Goal: Task Accomplishment & Management: Manage account settings

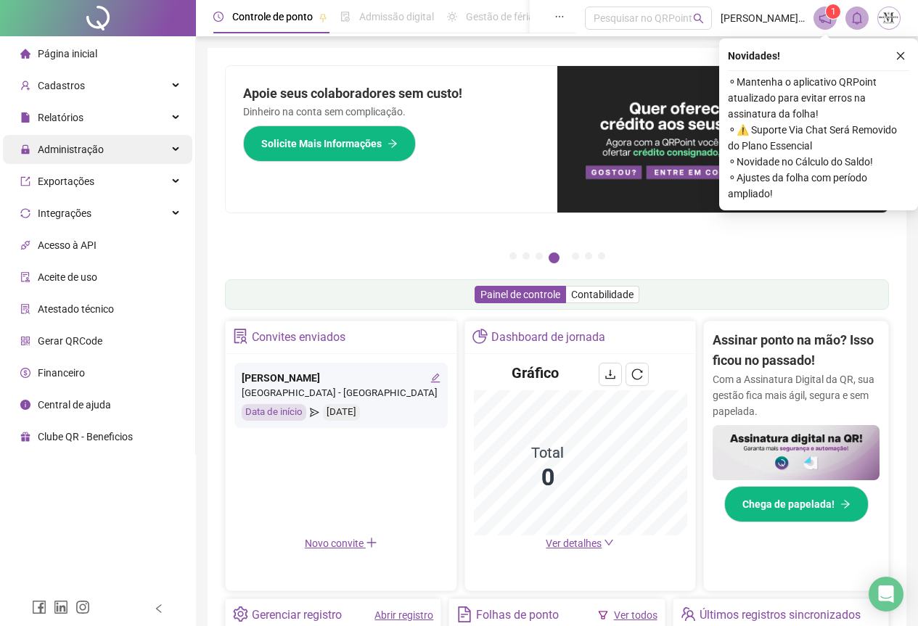
click at [57, 145] on span "Administração" at bounding box center [71, 150] width 66 height 12
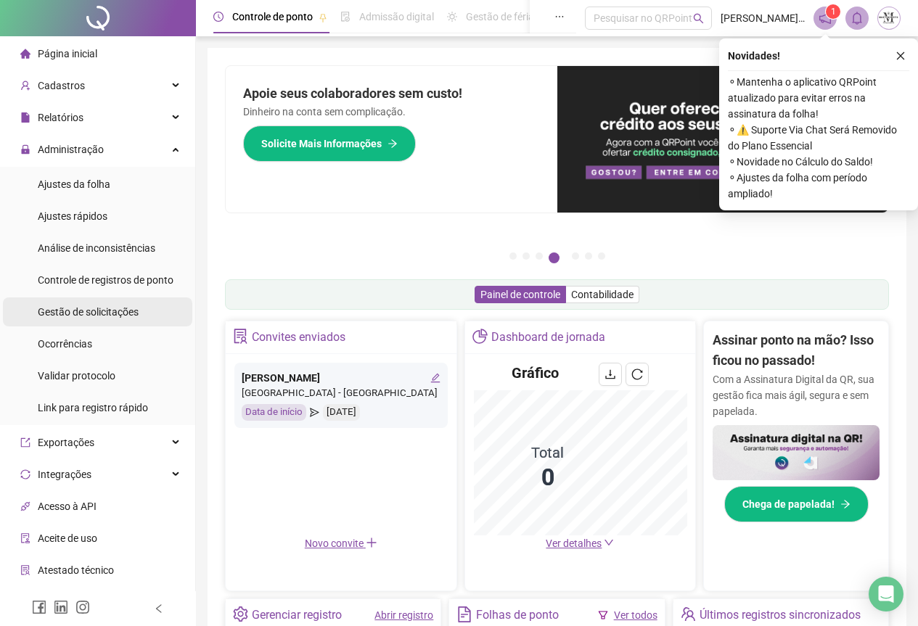
click at [84, 304] on div "Gestão de solicitações" at bounding box center [88, 312] width 101 height 29
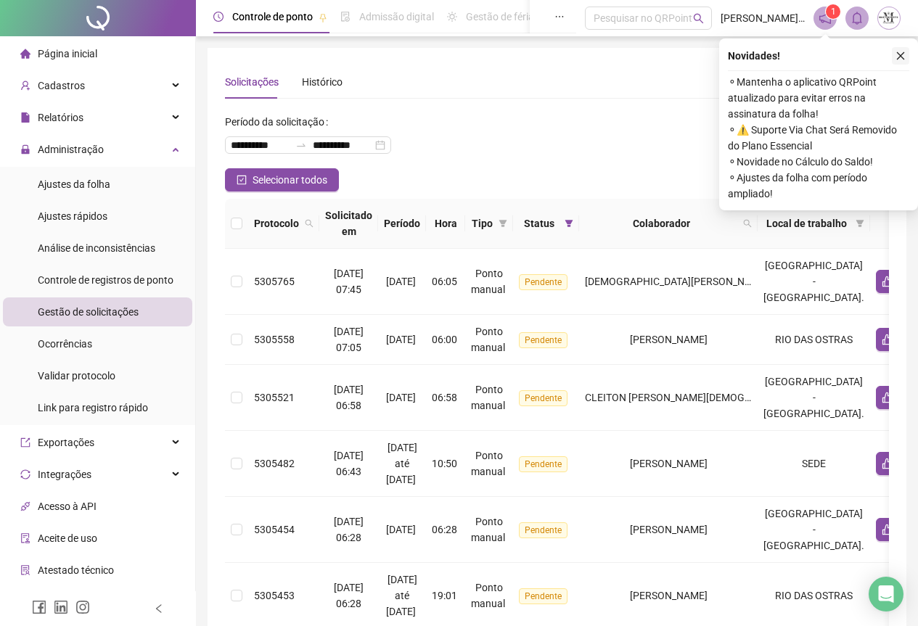
click at [902, 54] on icon "close" at bounding box center [901, 56] width 10 height 10
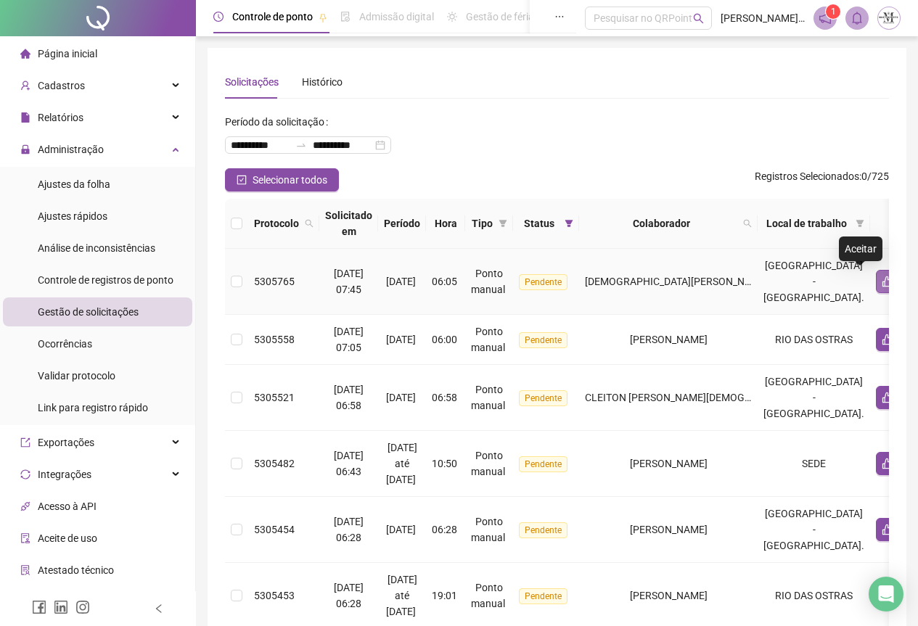
click at [876, 288] on button "button" at bounding box center [887, 281] width 23 height 23
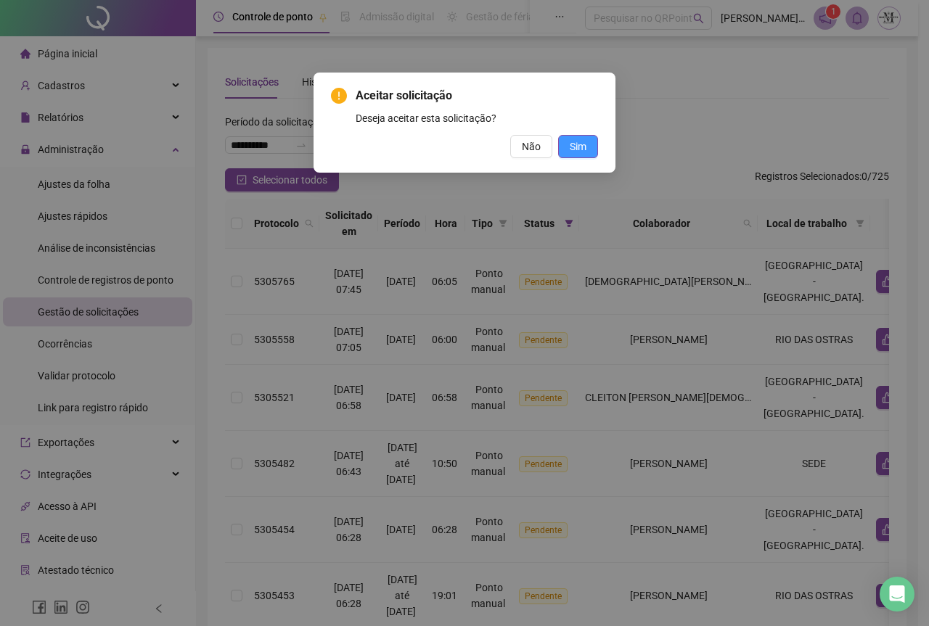
click at [571, 150] on span "Sim" at bounding box center [578, 147] width 17 height 16
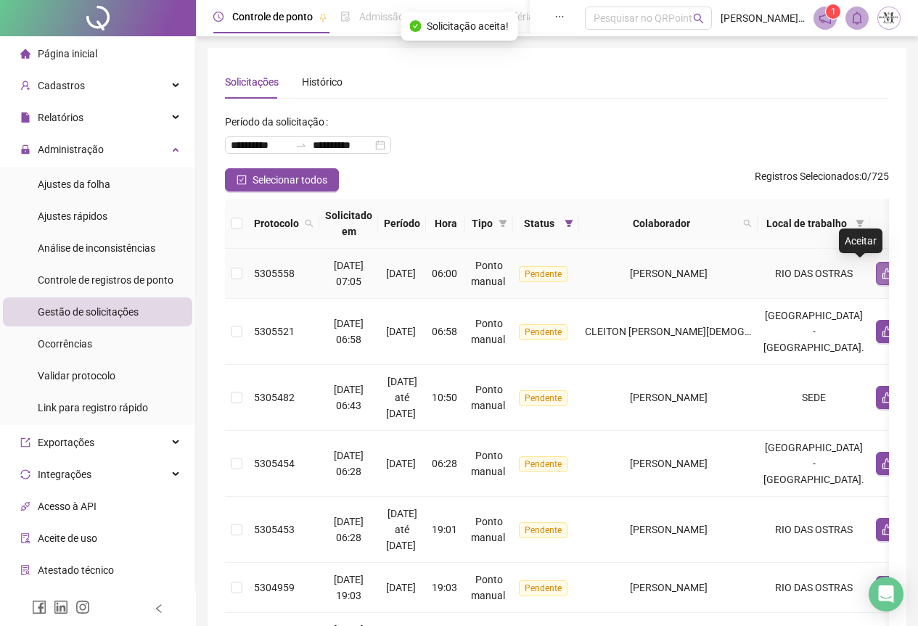
click at [882, 276] on icon "like" at bounding box center [888, 274] width 12 height 12
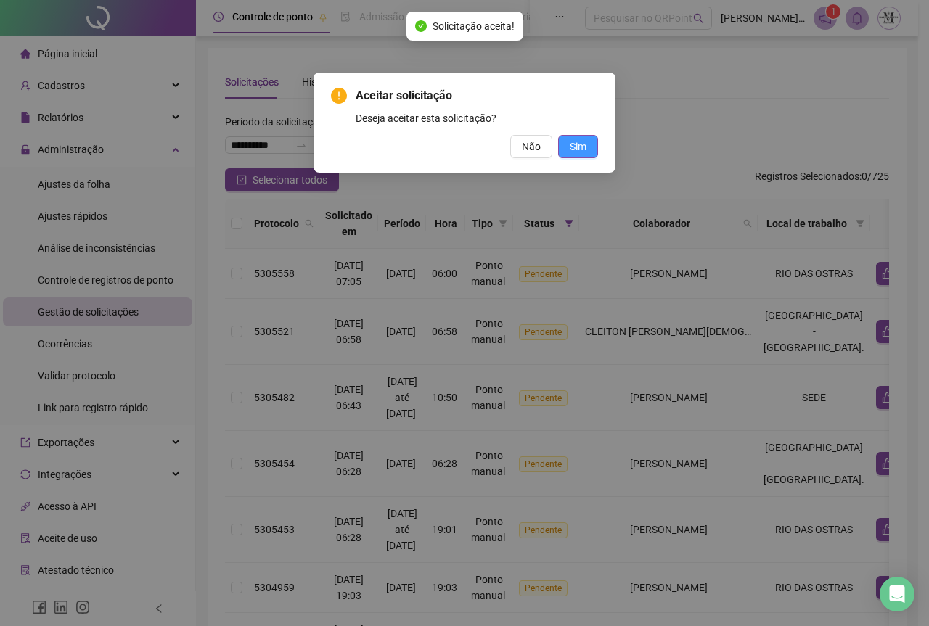
click at [583, 150] on span "Sim" at bounding box center [578, 147] width 17 height 16
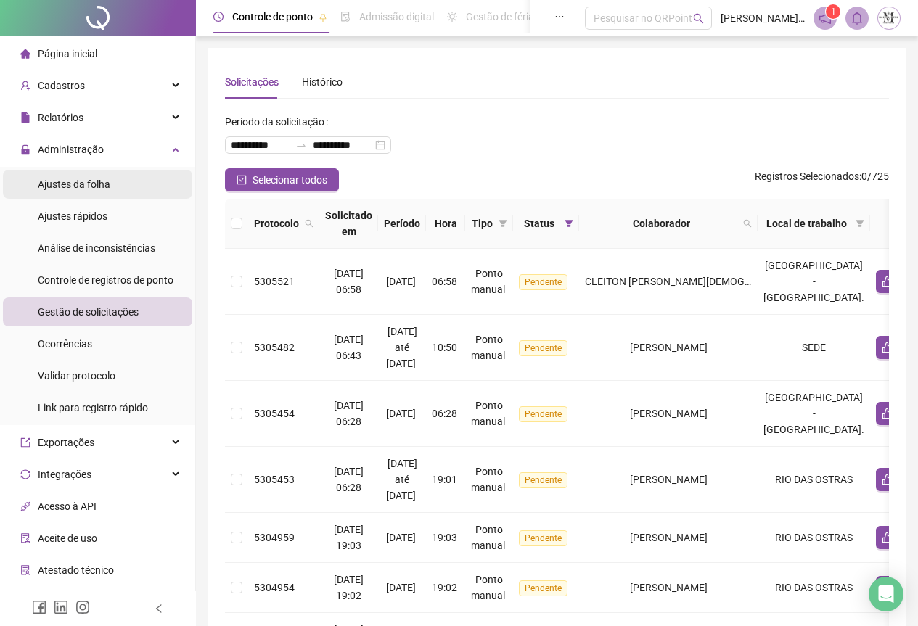
click at [57, 195] on div "Ajustes da folha" at bounding box center [74, 184] width 73 height 29
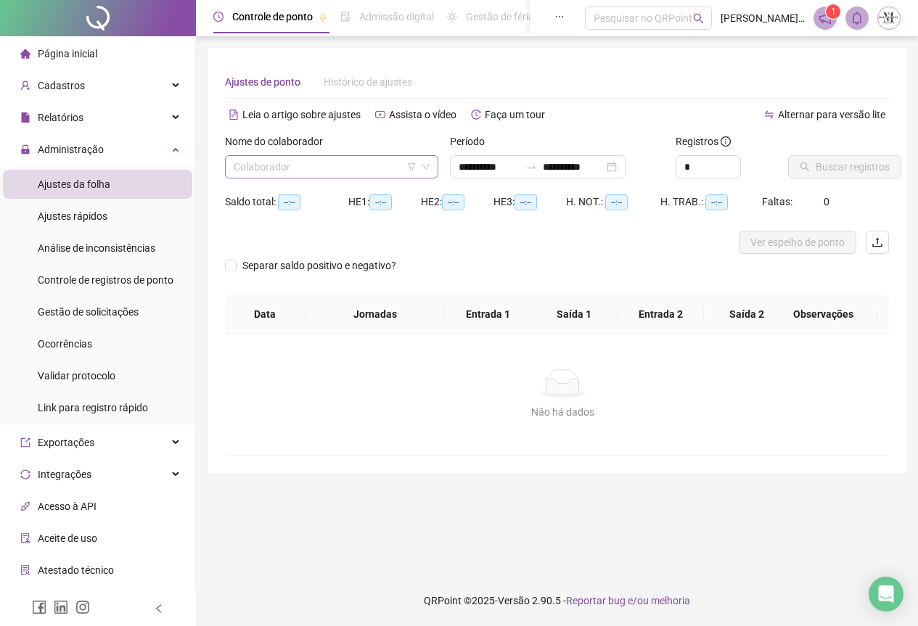
click at [310, 160] on input "search" at bounding box center [325, 167] width 183 height 22
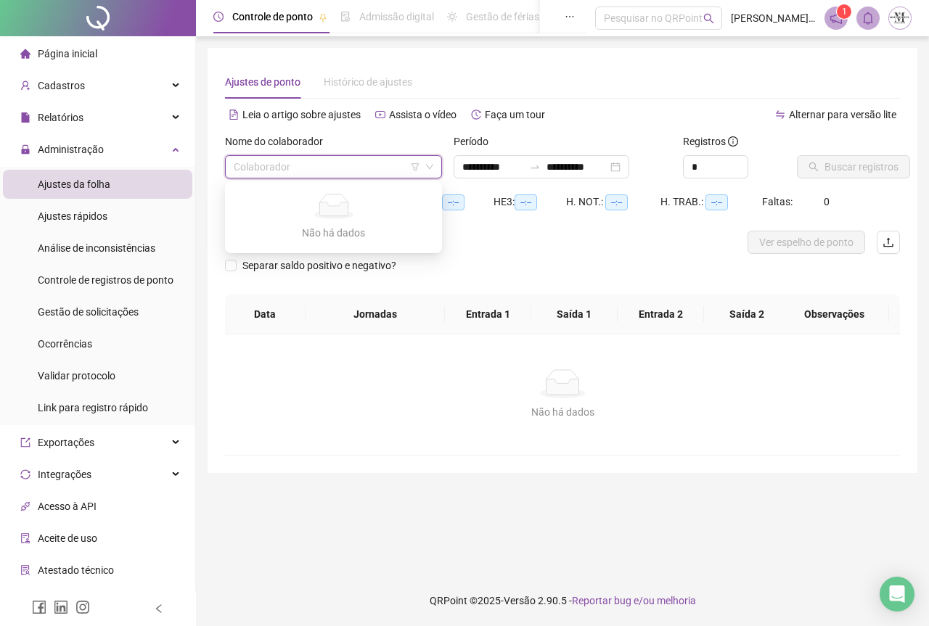
type input "**********"
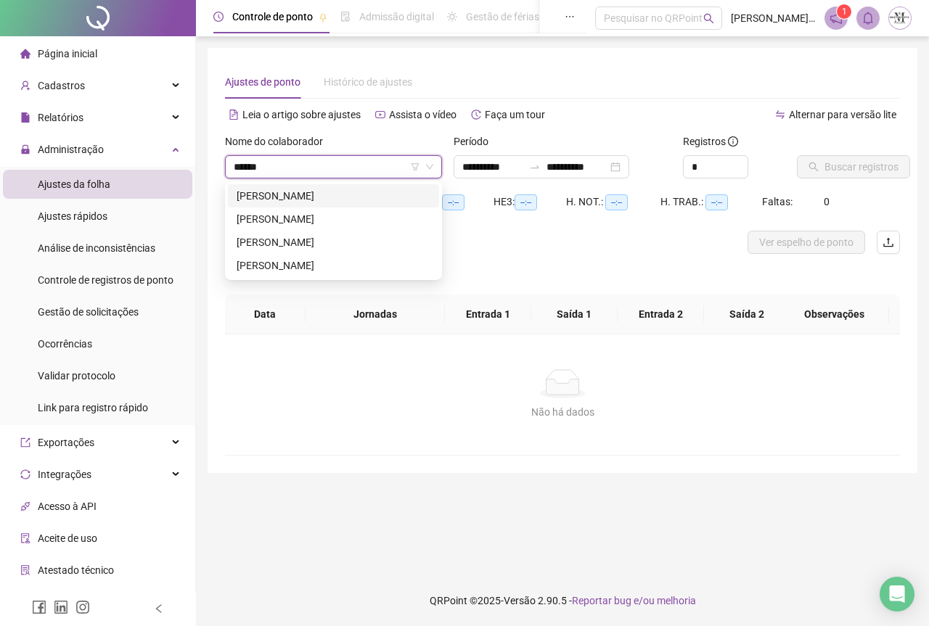
type input "*******"
click at [328, 201] on div "[PERSON_NAME]" at bounding box center [334, 196] width 194 height 16
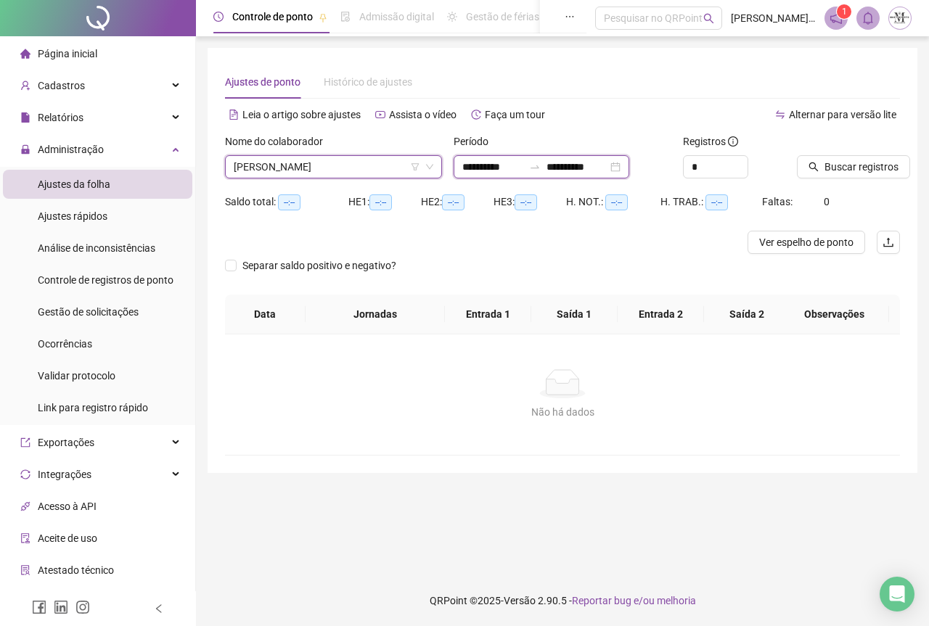
click at [563, 168] on input "**********" at bounding box center [577, 167] width 61 height 16
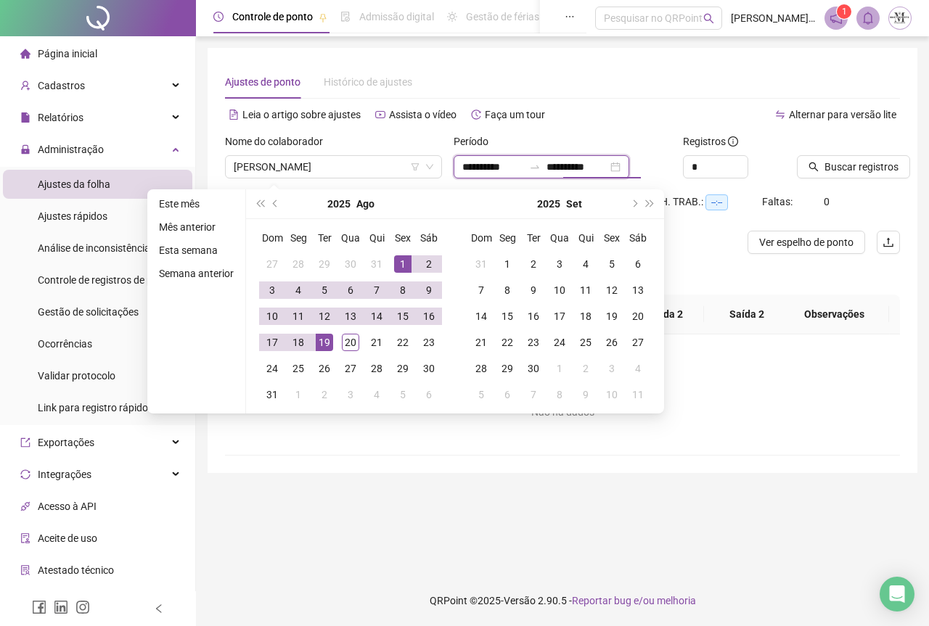
type input "**********"
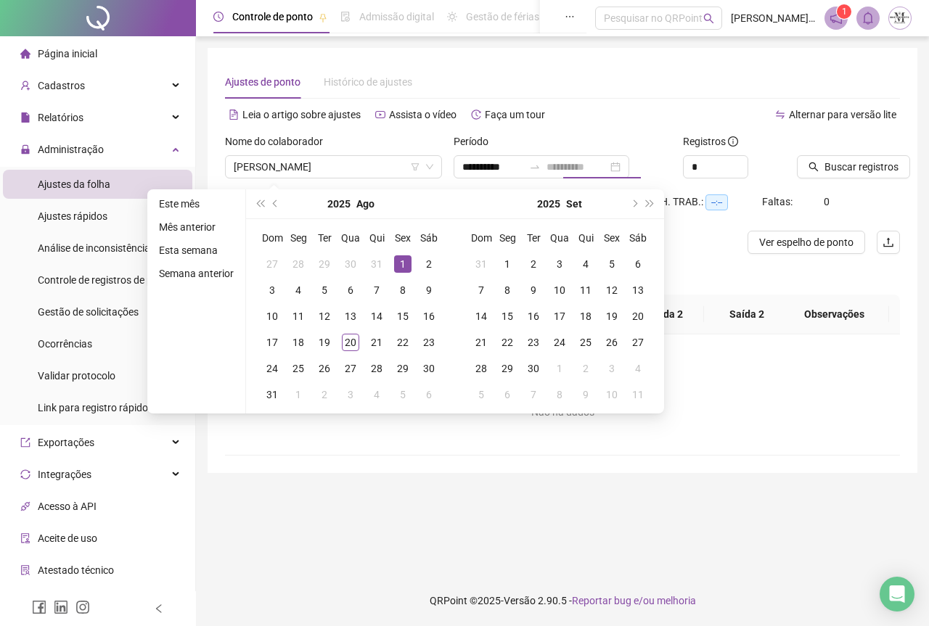
click at [399, 264] on div "1" at bounding box center [402, 264] width 17 height 17
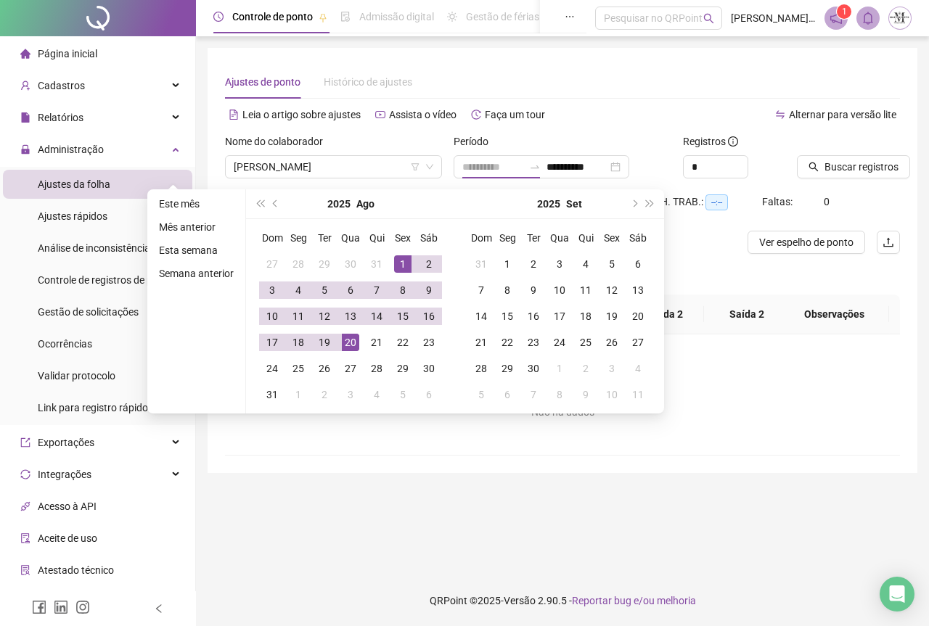
click at [348, 347] on div "20" at bounding box center [350, 342] width 17 height 17
type input "**********"
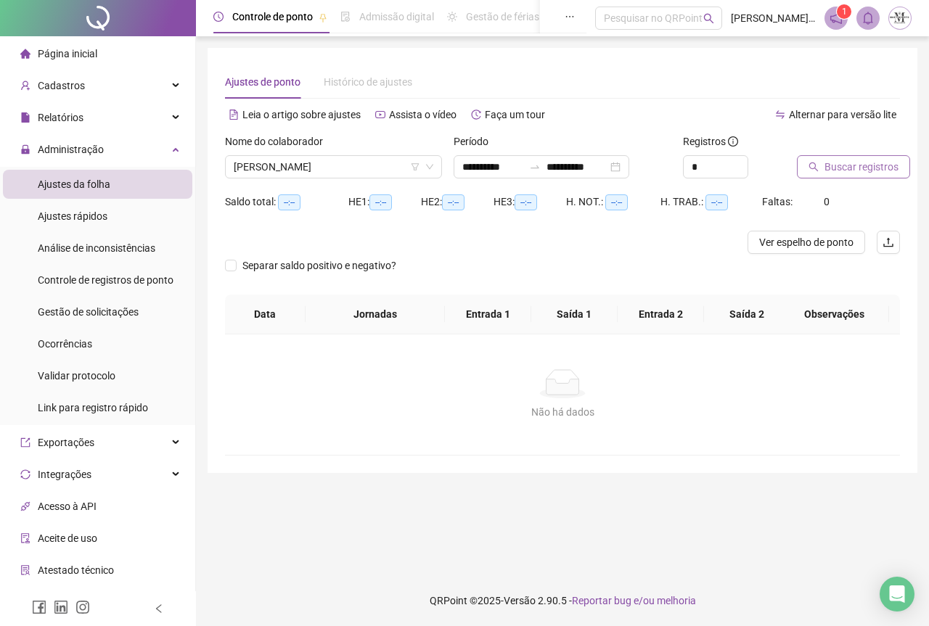
click at [835, 166] on span "Buscar registros" at bounding box center [862, 167] width 74 height 16
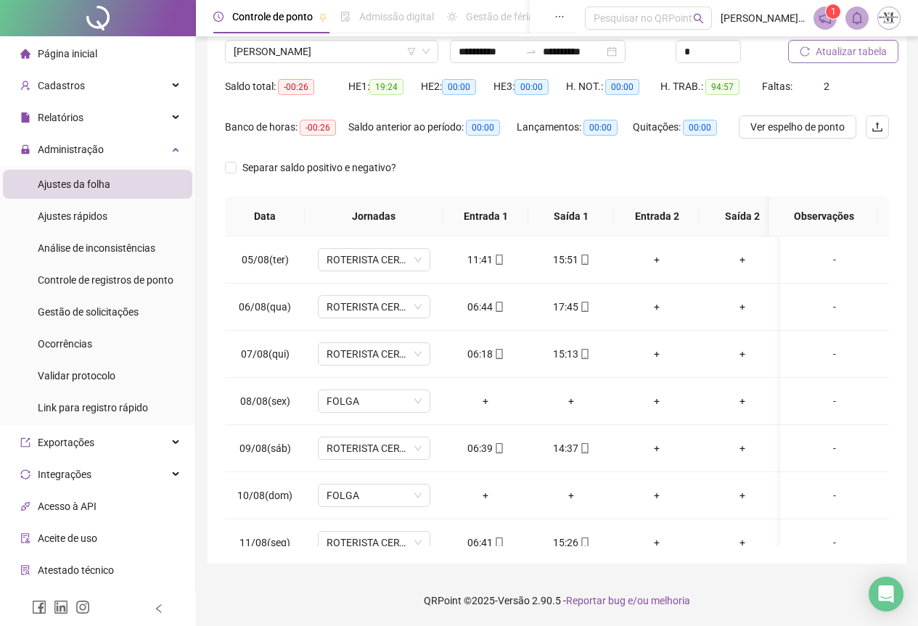
scroll to position [456, 0]
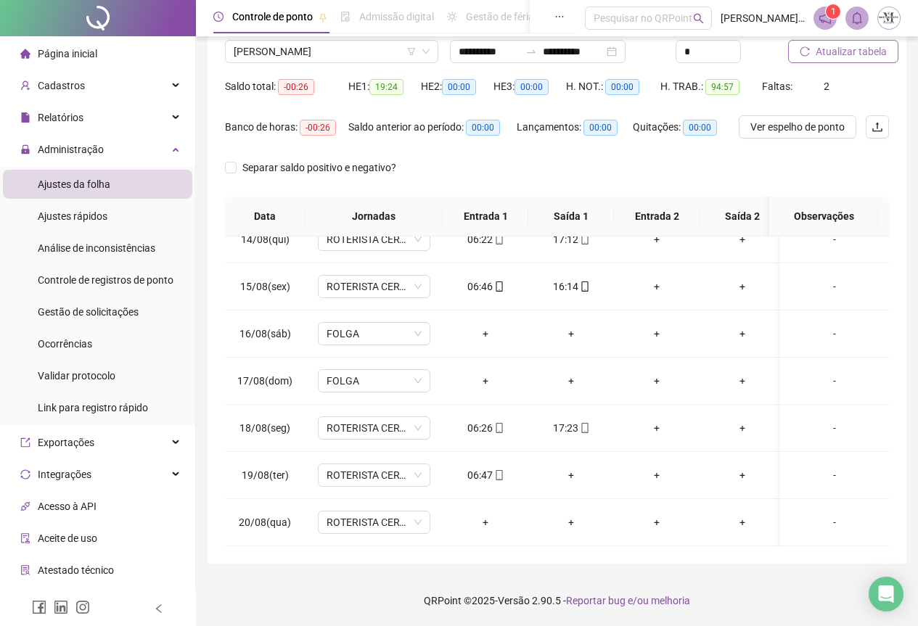
click at [830, 53] on span "Atualizar tabela" at bounding box center [851, 52] width 71 height 16
click at [89, 19] on div at bounding box center [98, 18] width 196 height 36
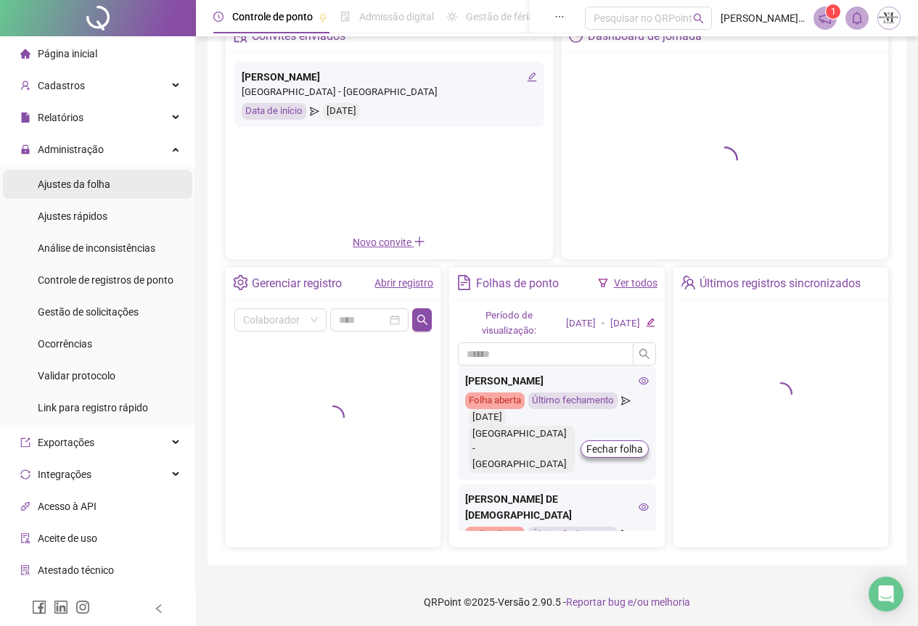
scroll to position [89, 0]
click at [78, 191] on div "Ajustes da folha" at bounding box center [74, 184] width 73 height 29
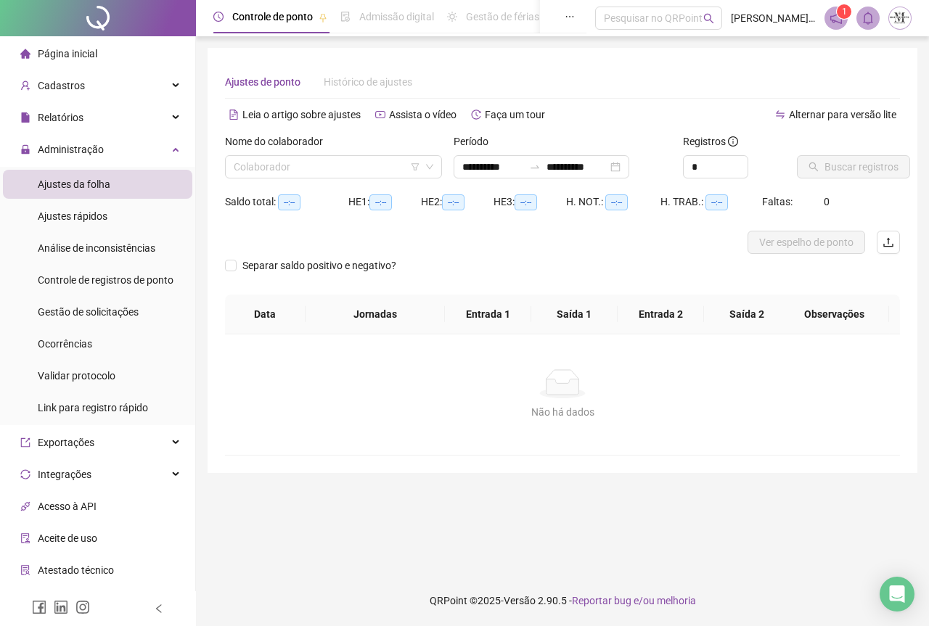
type input "**********"
click at [290, 168] on input "search" at bounding box center [327, 167] width 187 height 22
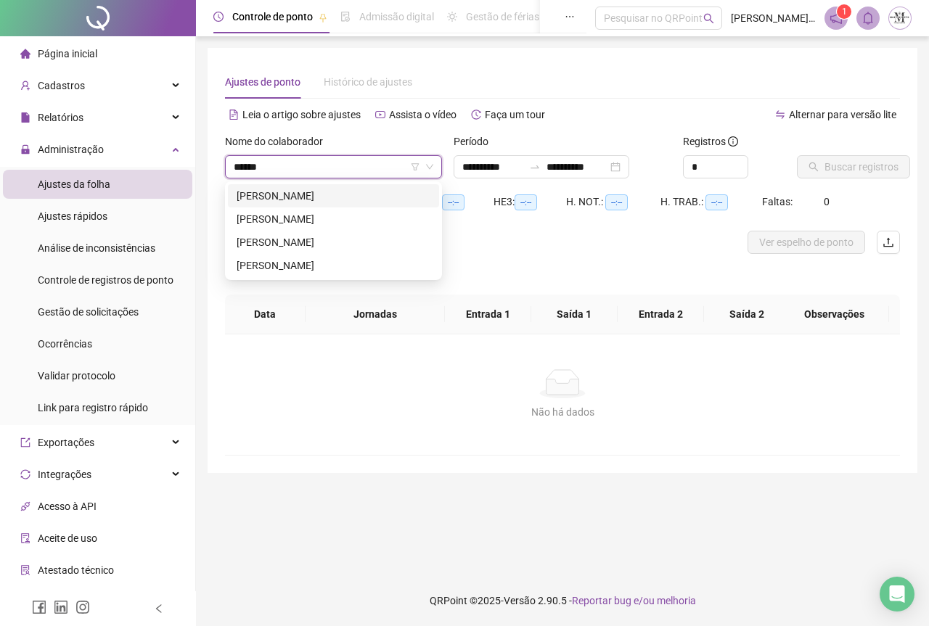
type input "*******"
click at [303, 196] on div "[PERSON_NAME]" at bounding box center [334, 196] width 194 height 16
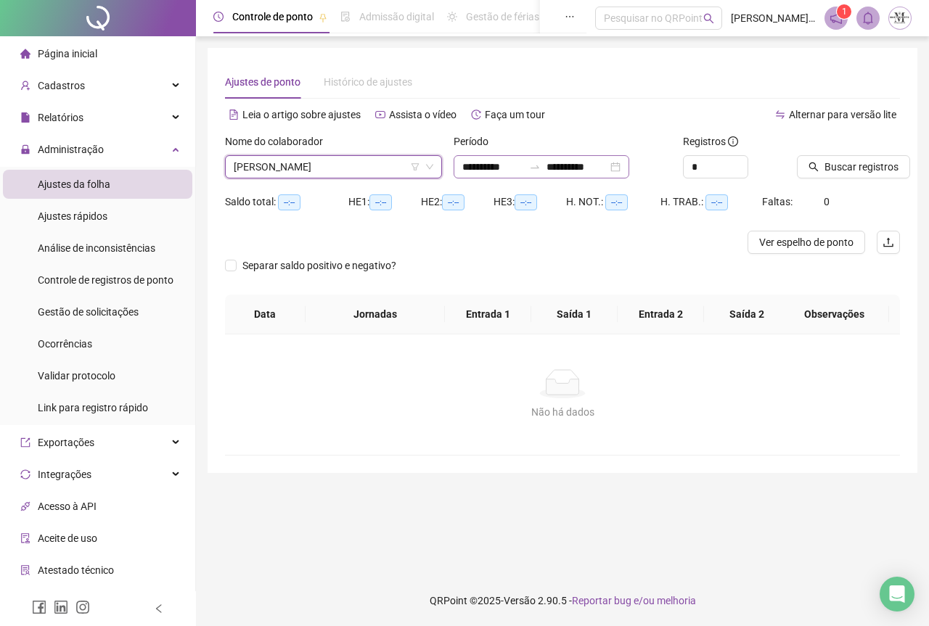
click at [534, 175] on div "**********" at bounding box center [542, 166] width 176 height 23
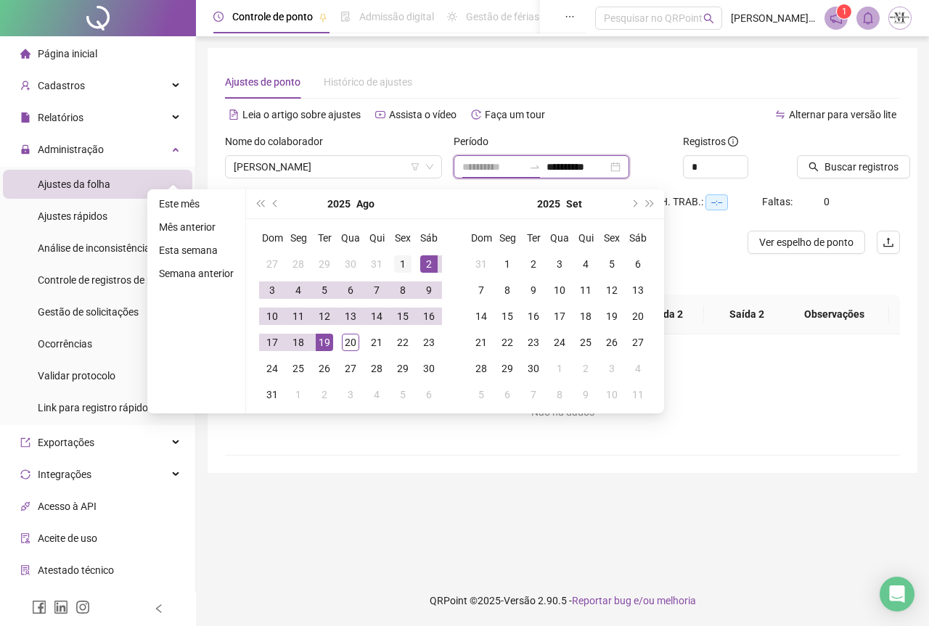
type input "**********"
click at [405, 269] on div "1" at bounding box center [402, 264] width 17 height 17
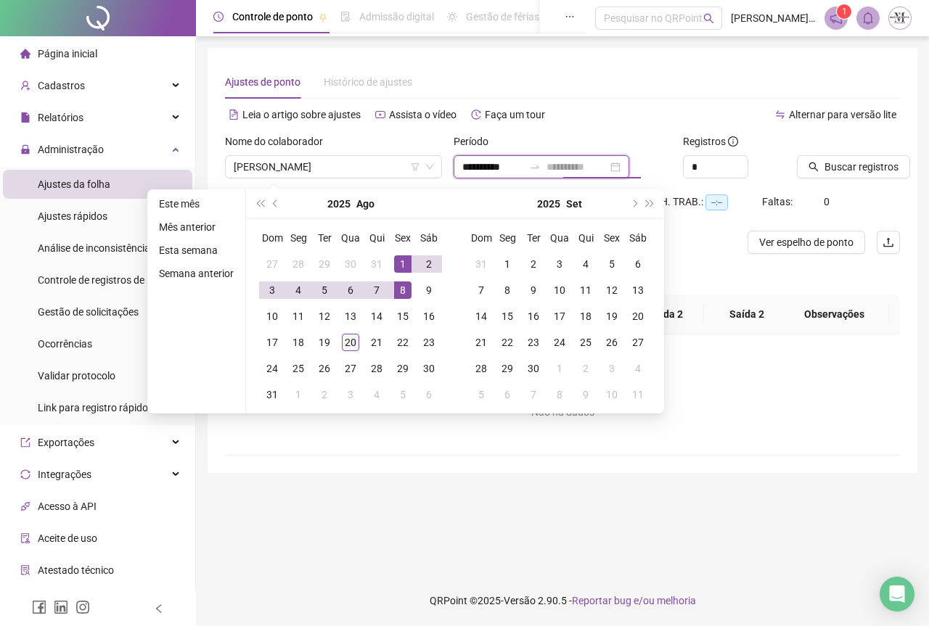
type input "**********"
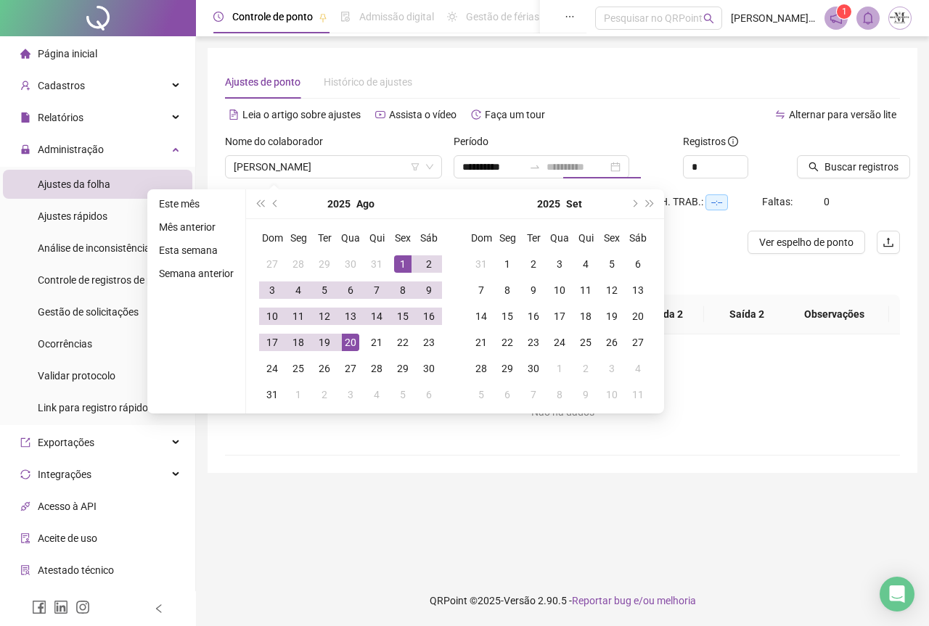
click at [354, 340] on div "20" at bounding box center [350, 342] width 17 height 17
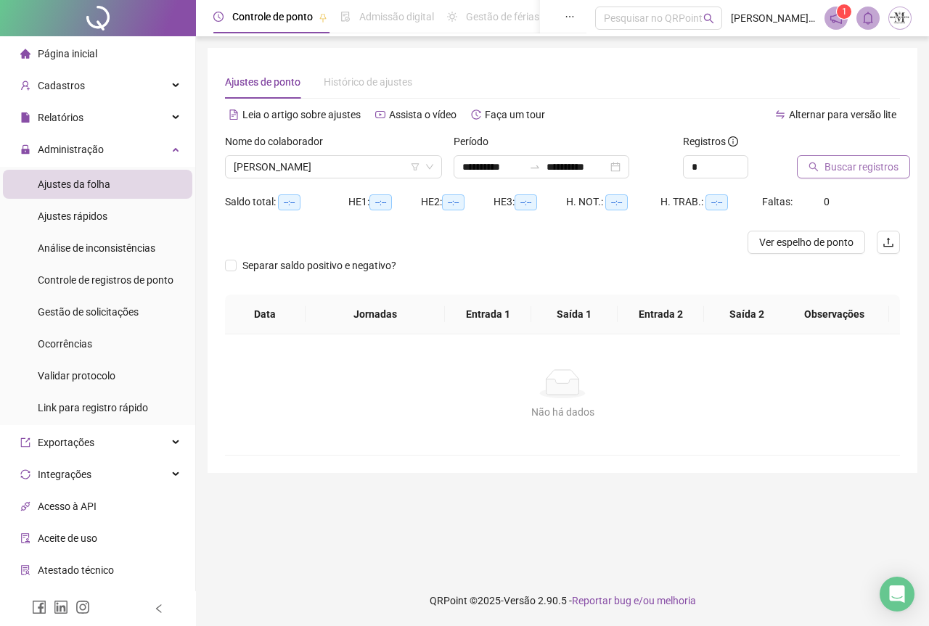
click at [854, 173] on span "Buscar registros" at bounding box center [862, 167] width 74 height 16
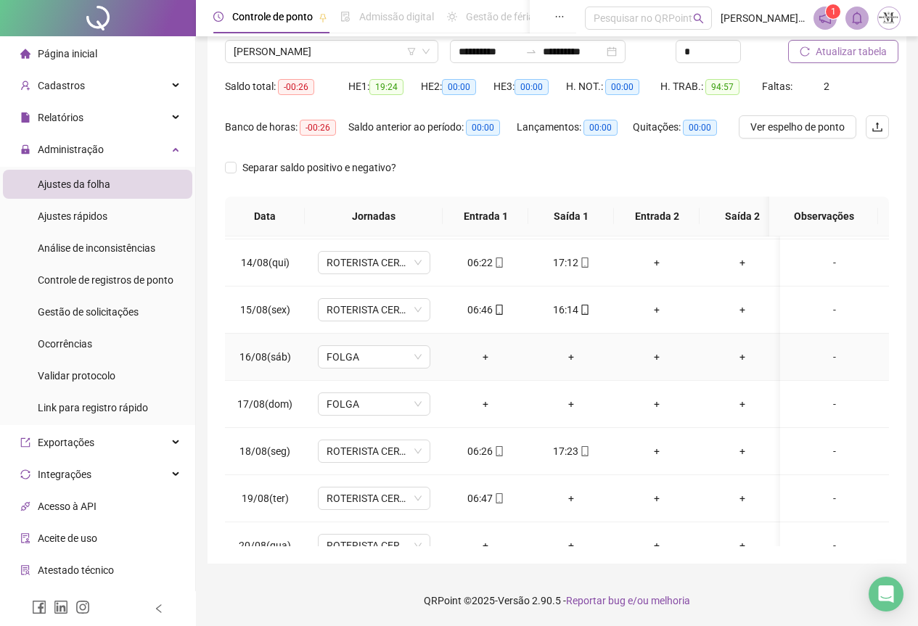
scroll to position [456, 0]
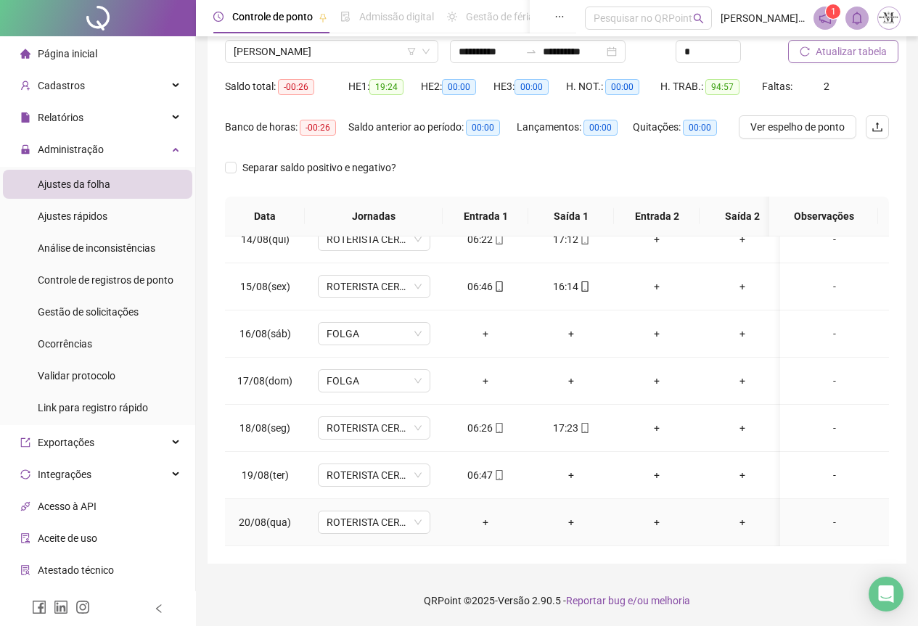
click at [486, 516] on div "+" at bounding box center [485, 523] width 62 height 16
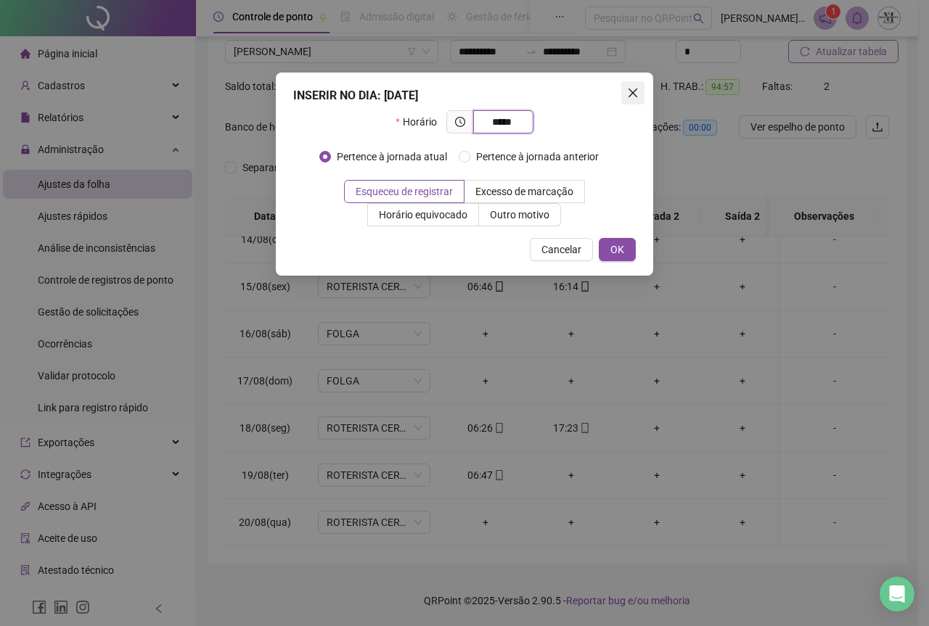
type input "*****"
click at [632, 97] on icon "close" at bounding box center [633, 93] width 12 height 12
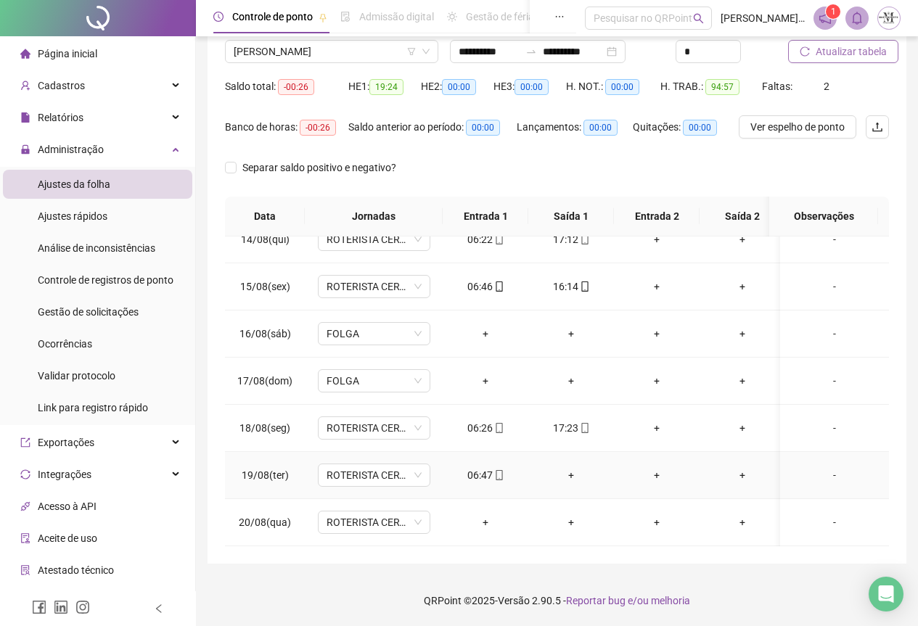
click at [571, 467] on div "+" at bounding box center [571, 475] width 62 height 16
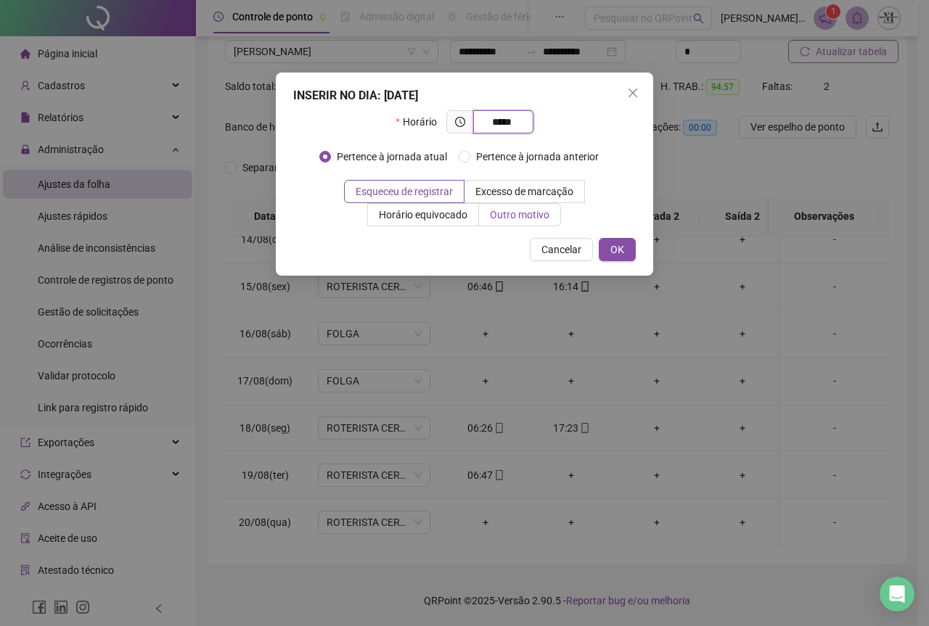
type input "*****"
click at [508, 215] on span "Outro motivo" at bounding box center [520, 215] width 60 height 12
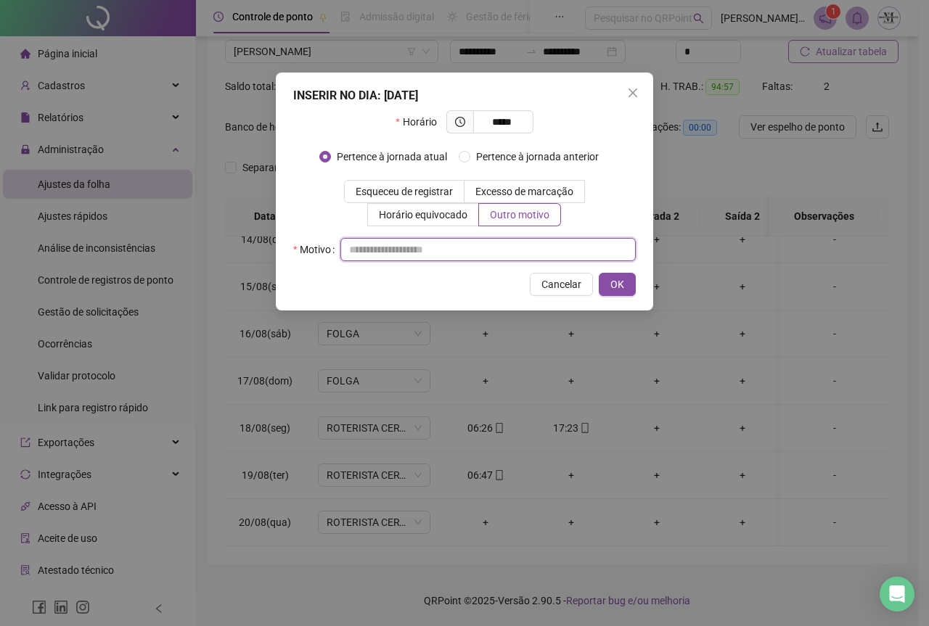
click at [393, 255] on input "text" at bounding box center [487, 249] width 295 height 23
type input "*"
type input "********"
click at [613, 287] on span "OK" at bounding box center [617, 285] width 14 height 16
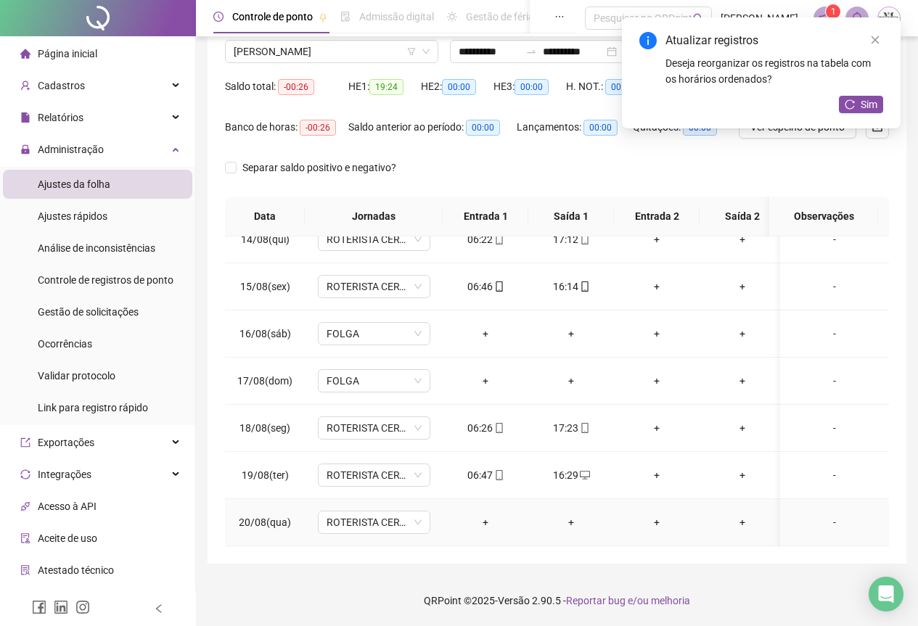
click at [489, 515] on div "+" at bounding box center [485, 523] width 62 height 16
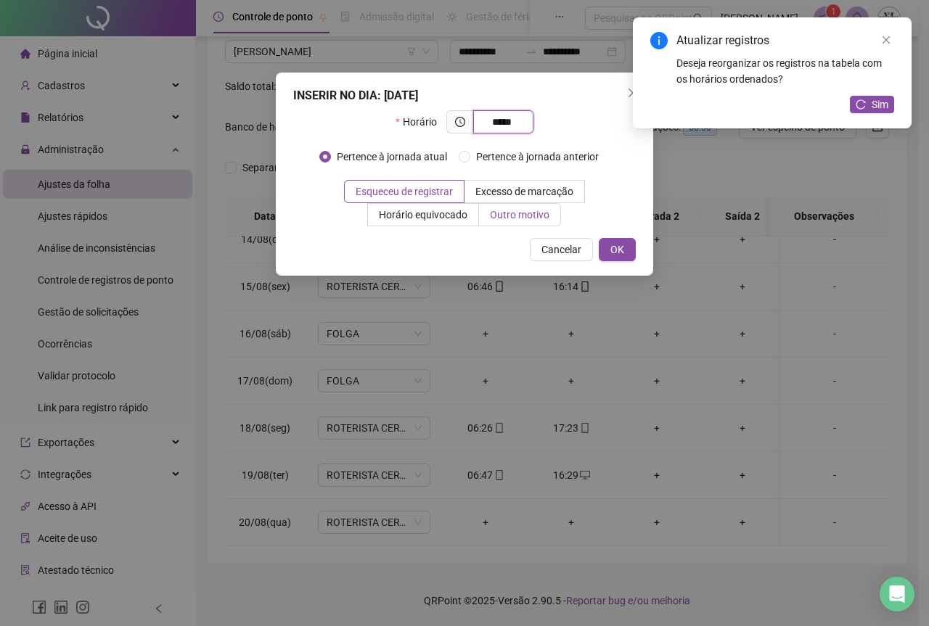
type input "*****"
click at [517, 211] on span "Outro motivo" at bounding box center [520, 215] width 60 height 12
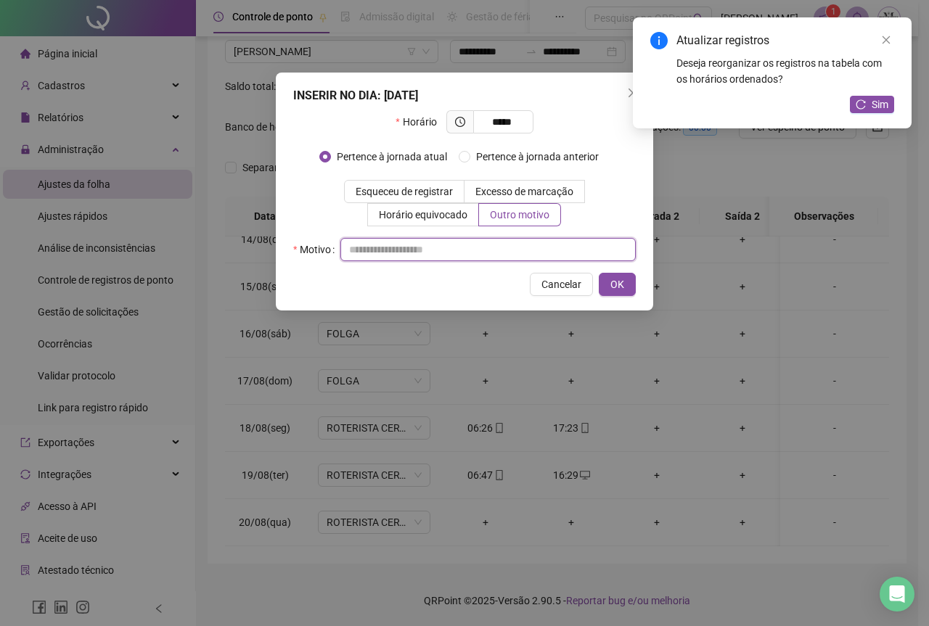
click at [388, 252] on input "text" at bounding box center [487, 249] width 295 height 23
type input "********"
click at [618, 293] on button "OK" at bounding box center [617, 284] width 37 height 23
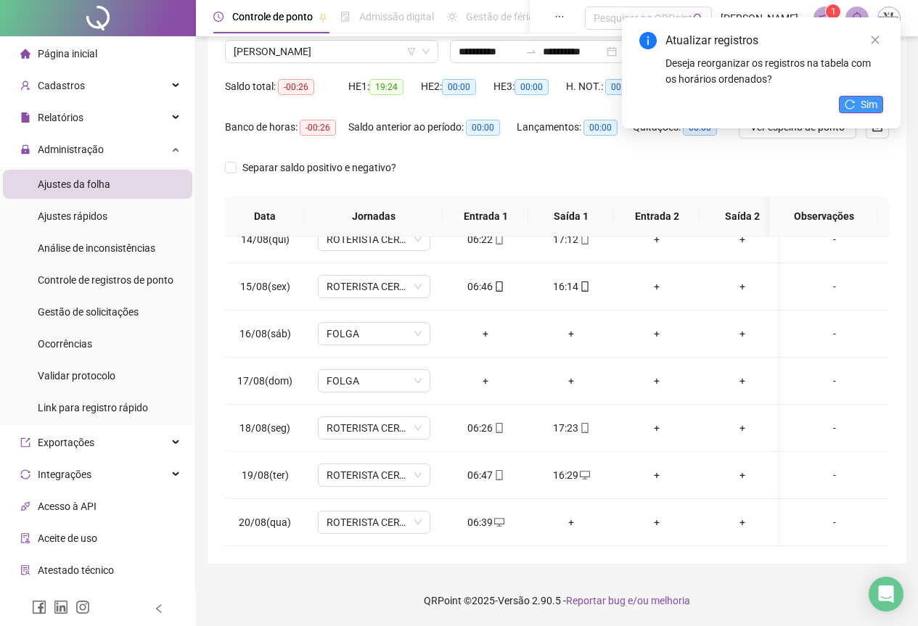
click at [858, 109] on button "Sim" at bounding box center [861, 104] width 44 height 17
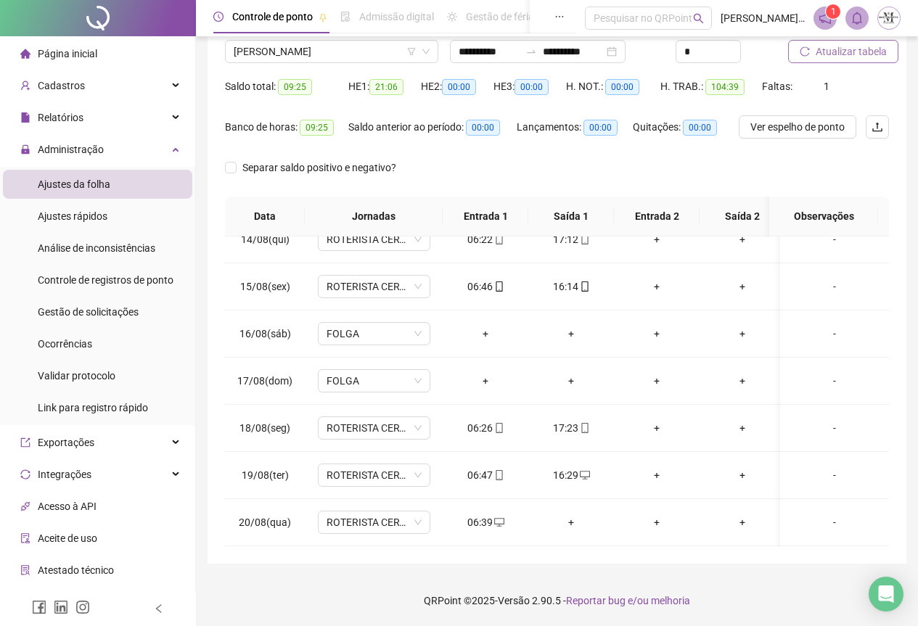
click at [833, 52] on span "Atualizar tabela" at bounding box center [851, 52] width 71 height 16
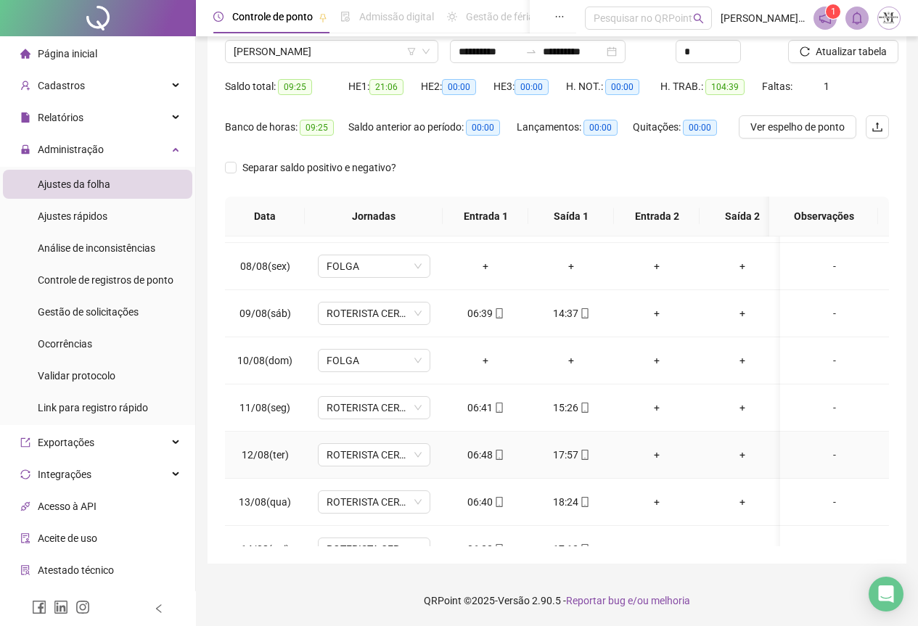
scroll to position [20, 0]
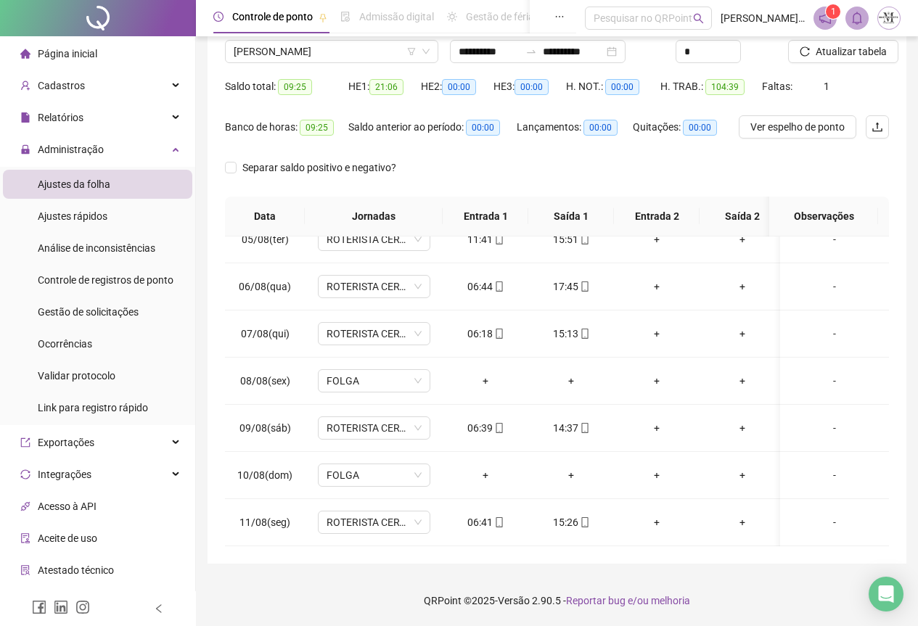
click at [110, 12] on div at bounding box center [98, 18] width 196 height 36
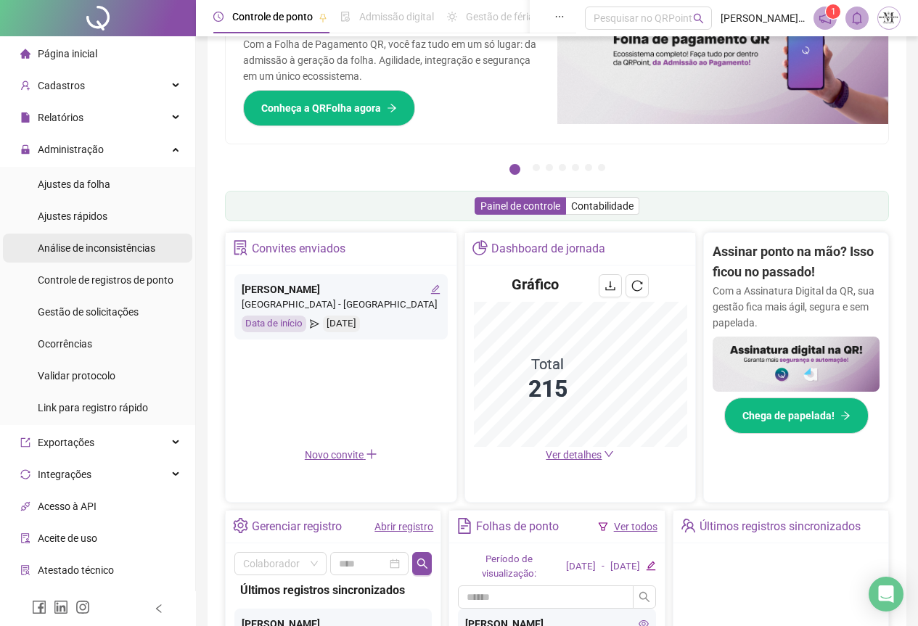
scroll to position [115, 0]
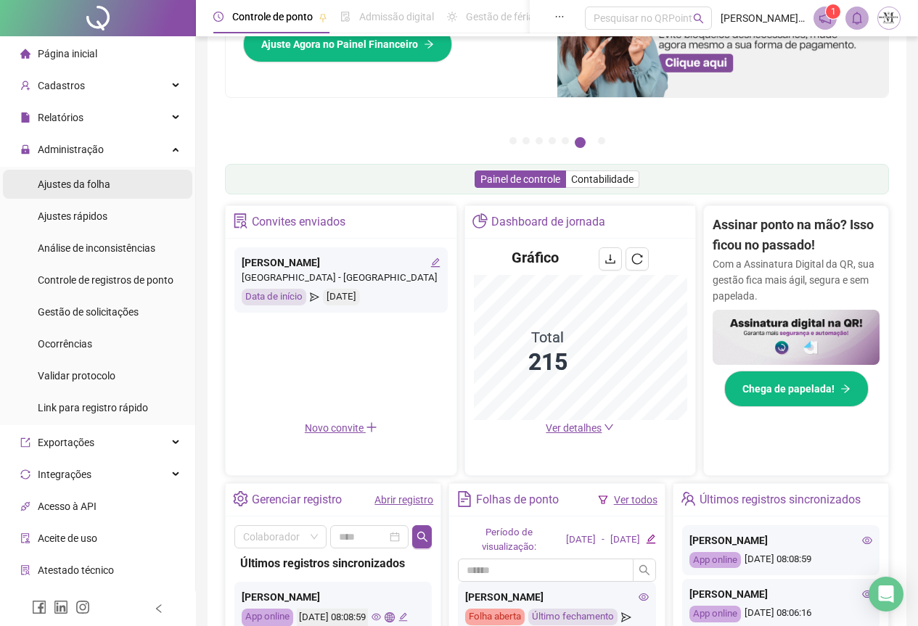
click at [73, 187] on span "Ajustes da folha" at bounding box center [74, 185] width 73 height 12
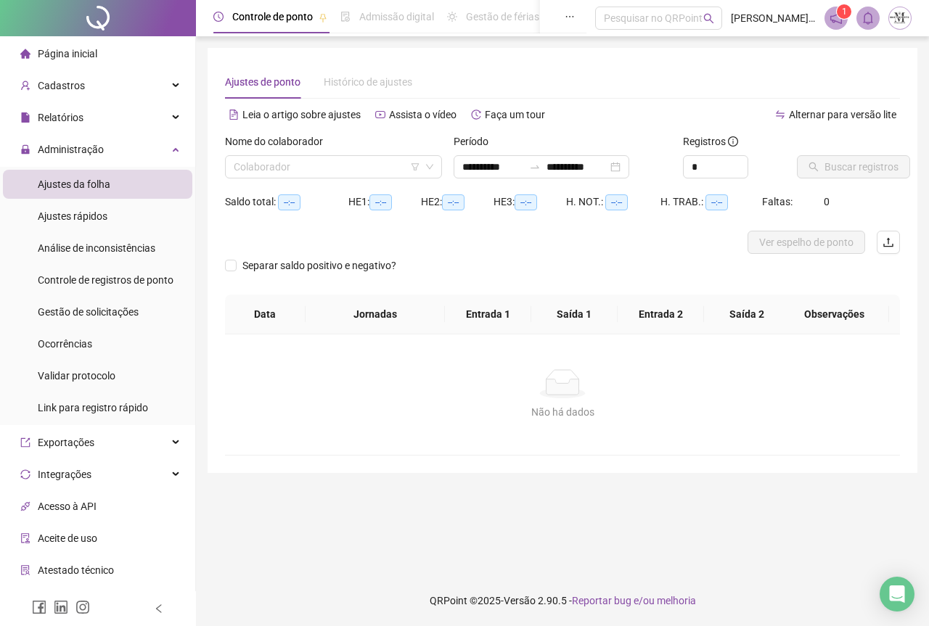
type input "**********"
click at [270, 155] on div "Colaborador" at bounding box center [333, 166] width 217 height 23
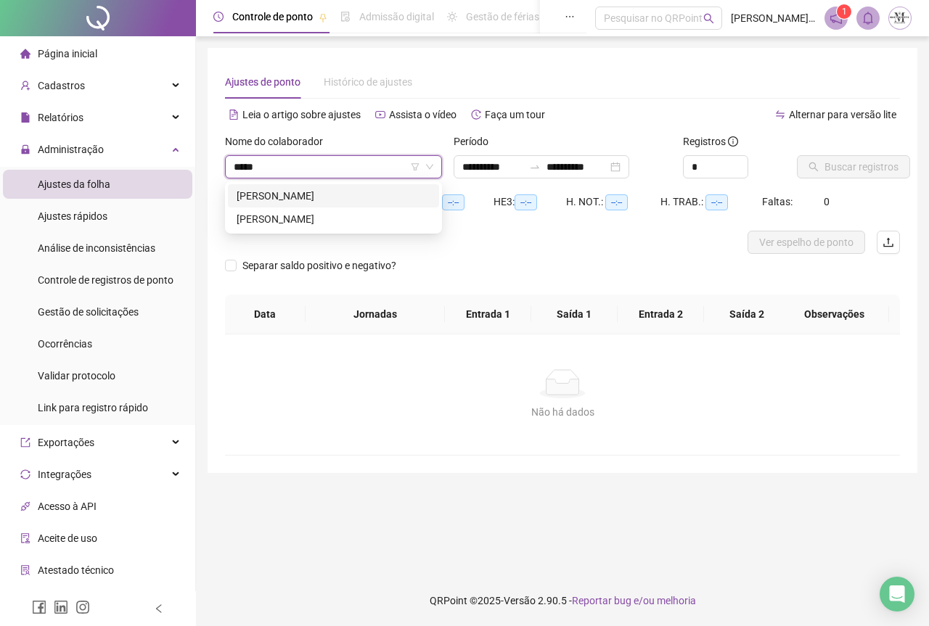
type input "******"
click at [302, 192] on div "[PERSON_NAME]" at bounding box center [334, 196] width 194 height 16
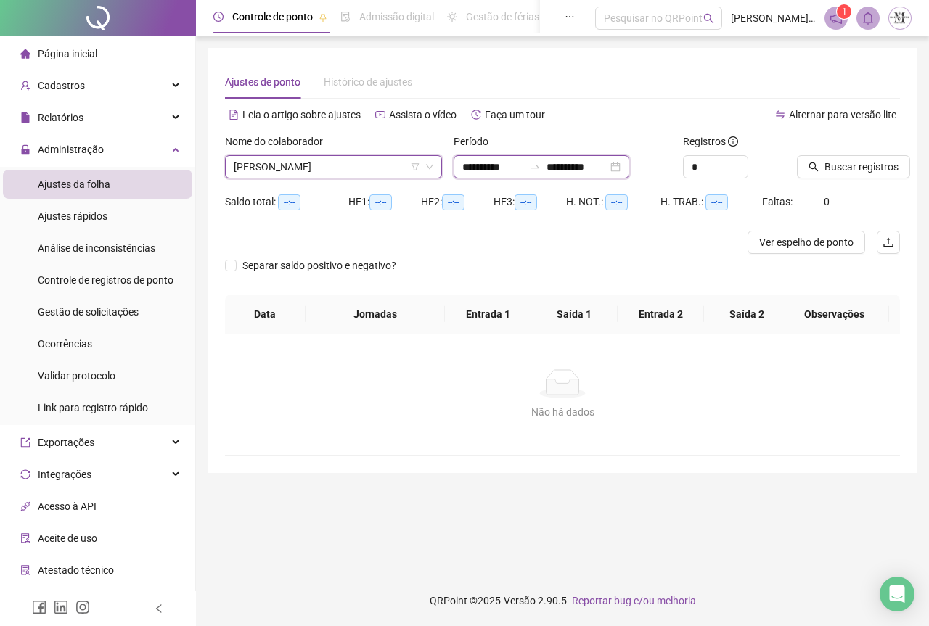
click at [576, 172] on input "**********" at bounding box center [577, 167] width 61 height 16
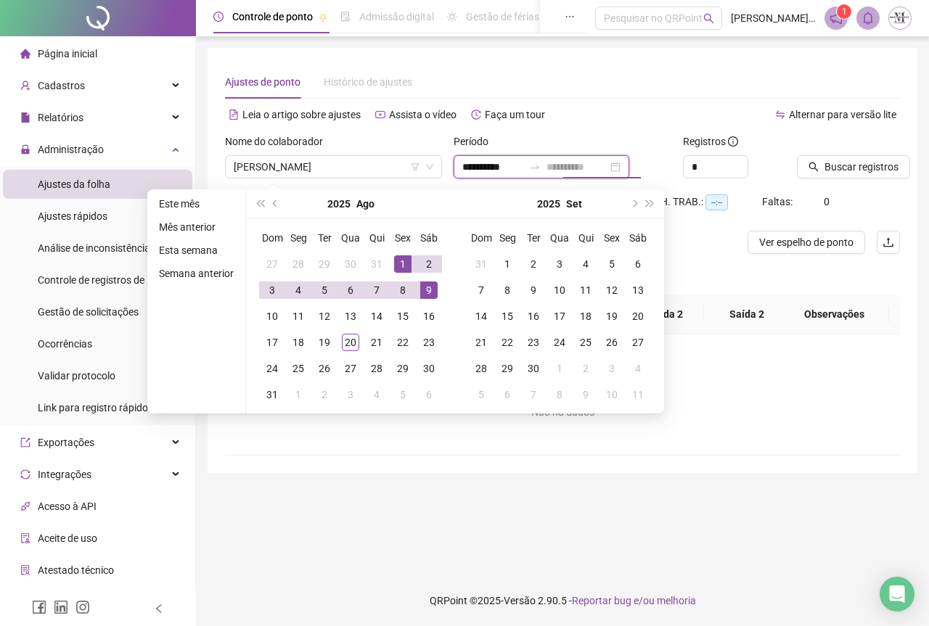
type input "**********"
click at [404, 261] on div "1" at bounding box center [402, 264] width 17 height 17
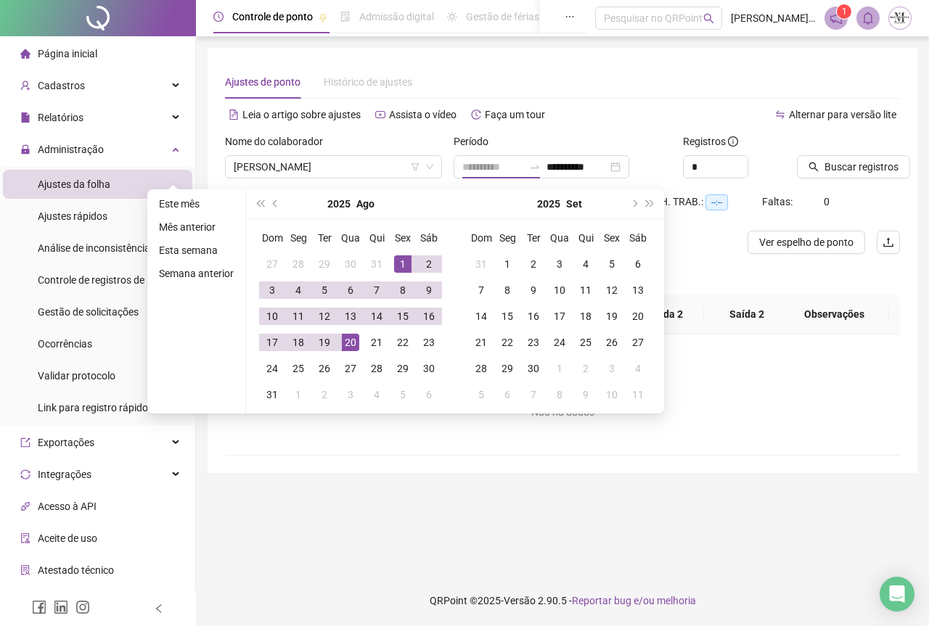
click at [354, 339] on div "20" at bounding box center [350, 342] width 17 height 17
type input "**********"
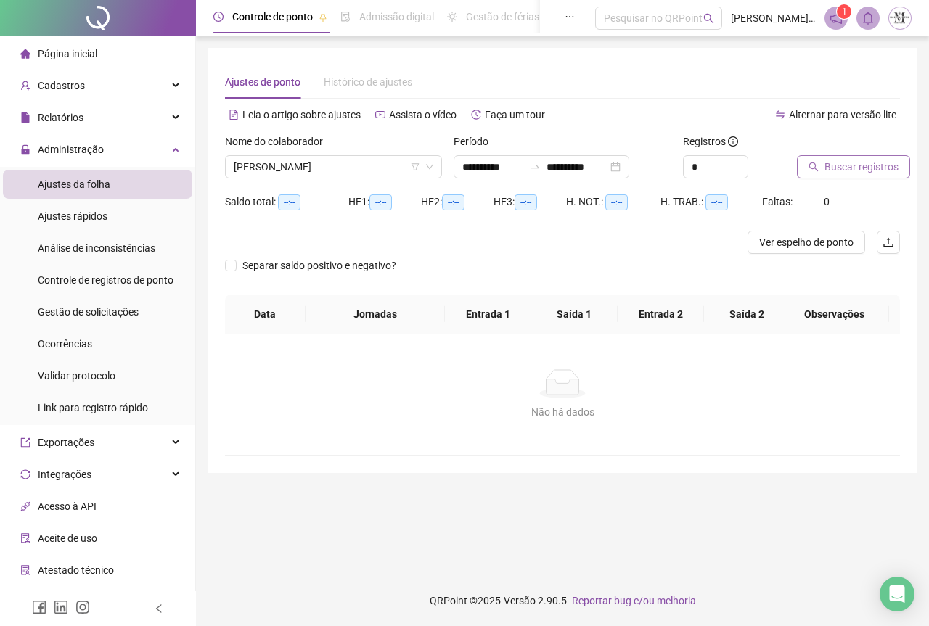
click at [822, 172] on button "Buscar registros" at bounding box center [853, 166] width 113 height 23
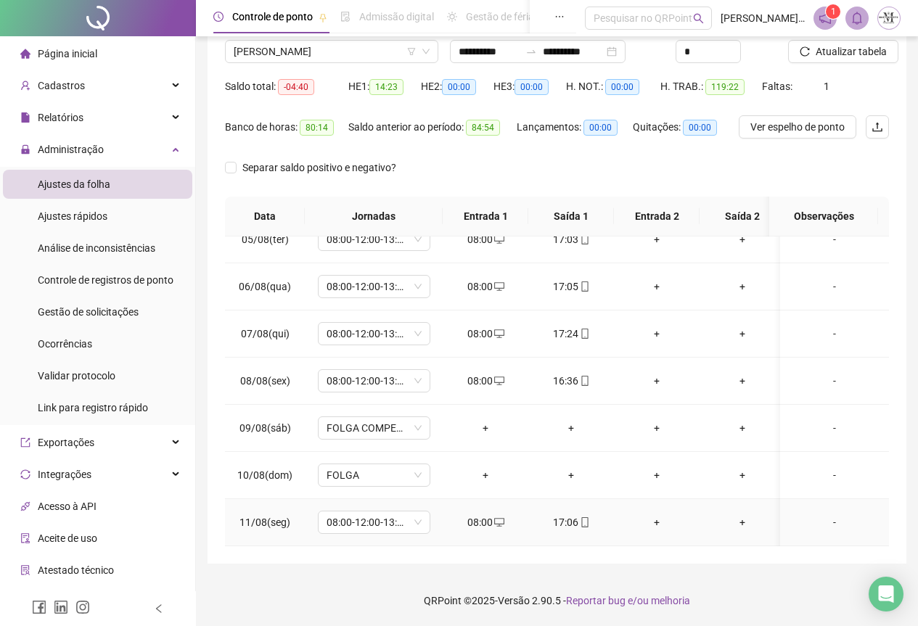
scroll to position [645, 0]
click at [841, 53] on span "Atualizar tabela" at bounding box center [851, 52] width 71 height 16
click at [835, 50] on span "Atualizar tabela" at bounding box center [851, 52] width 71 height 16
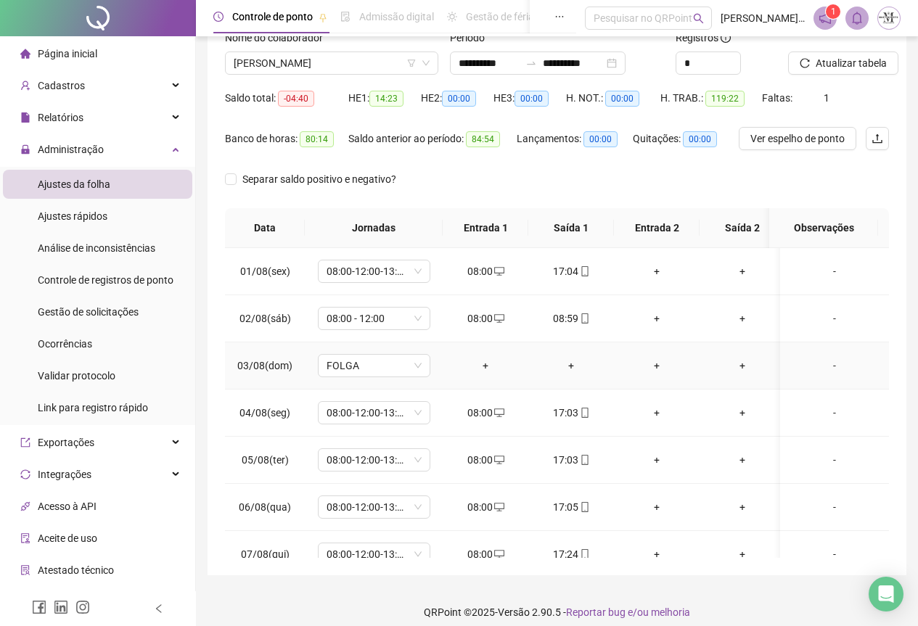
scroll to position [0, 0]
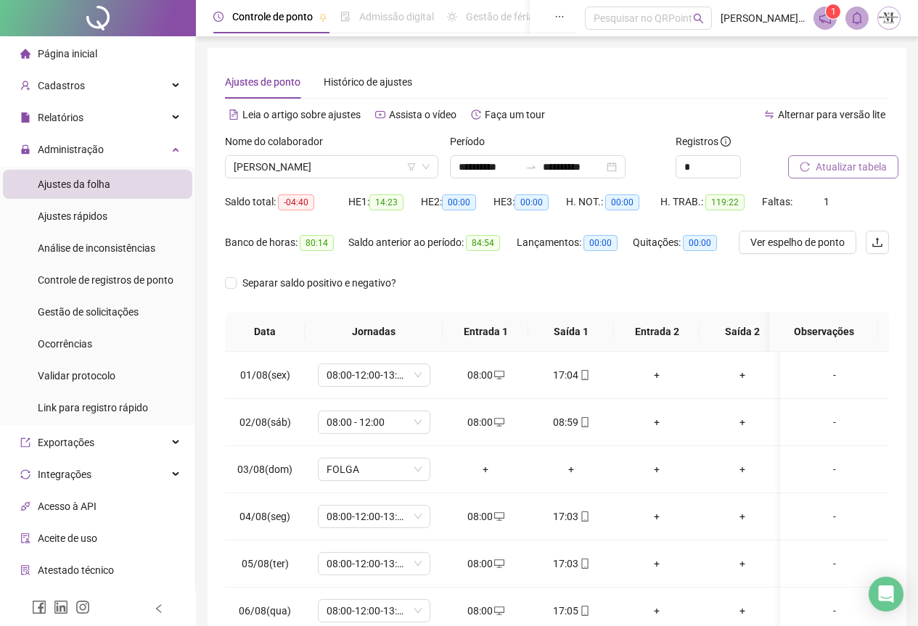
click at [846, 155] on button "Atualizar tabela" at bounding box center [843, 166] width 110 height 23
click at [825, 168] on span "Atualizar tabela" at bounding box center [851, 167] width 71 height 16
click at [331, 170] on span "[PERSON_NAME]" at bounding box center [332, 167] width 196 height 22
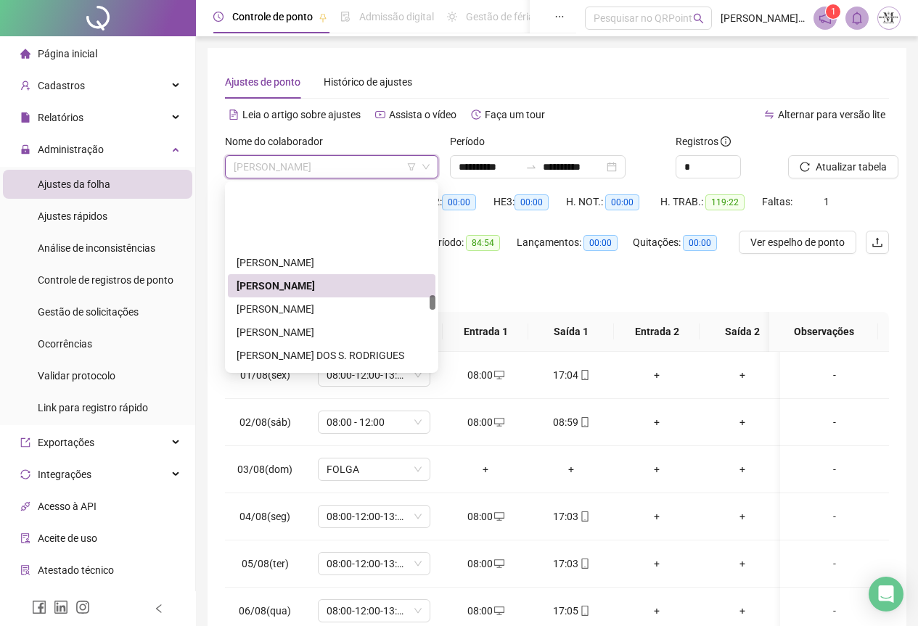
scroll to position [3118, 0]
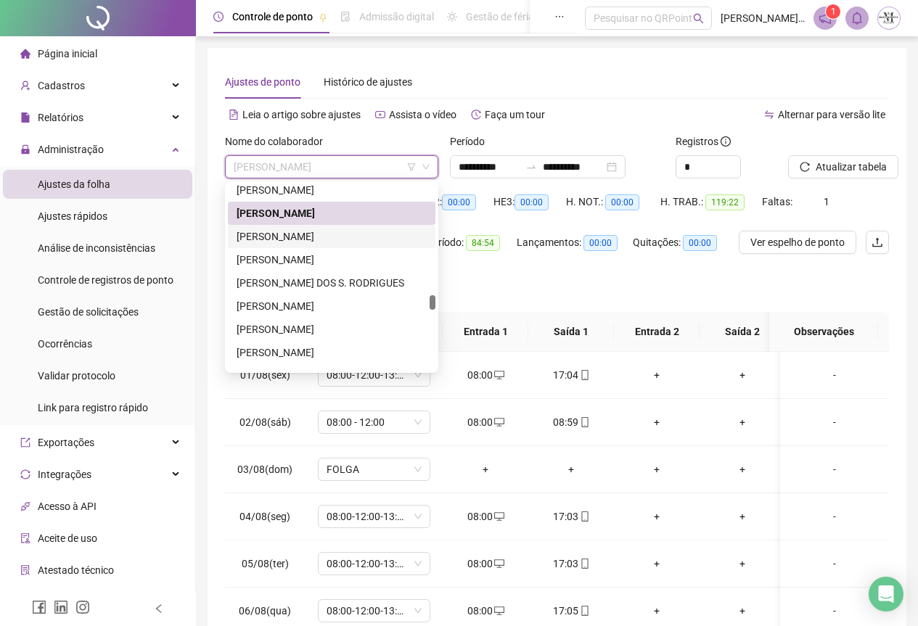
click at [298, 242] on div "[PERSON_NAME]" at bounding box center [332, 237] width 190 height 16
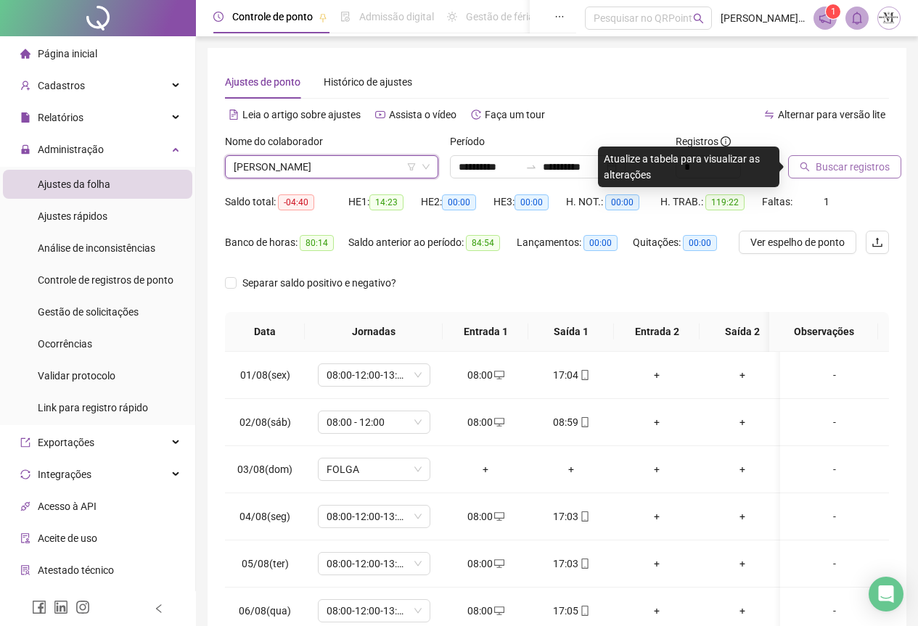
click at [843, 165] on span "Buscar registros" at bounding box center [853, 167] width 74 height 16
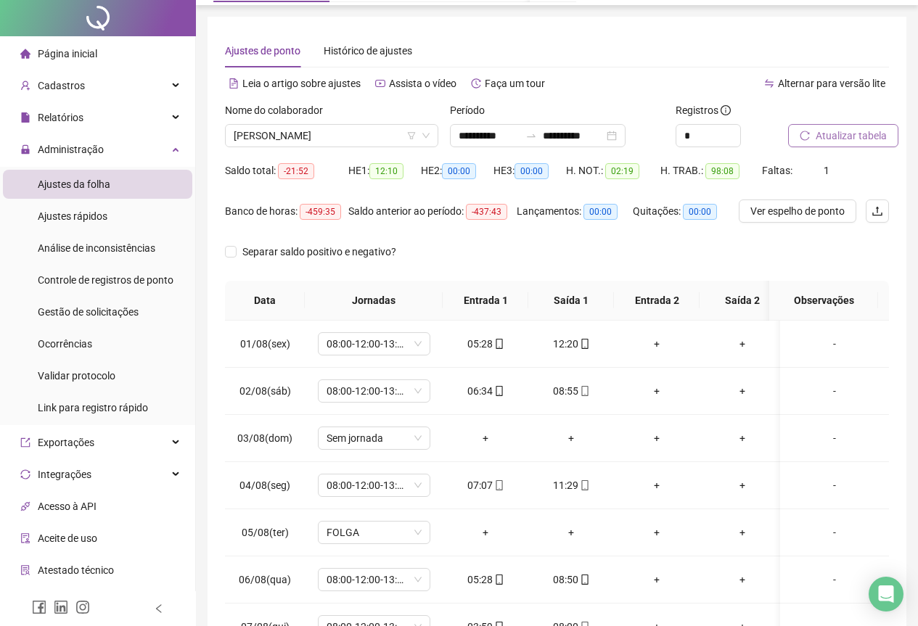
scroll to position [0, 0]
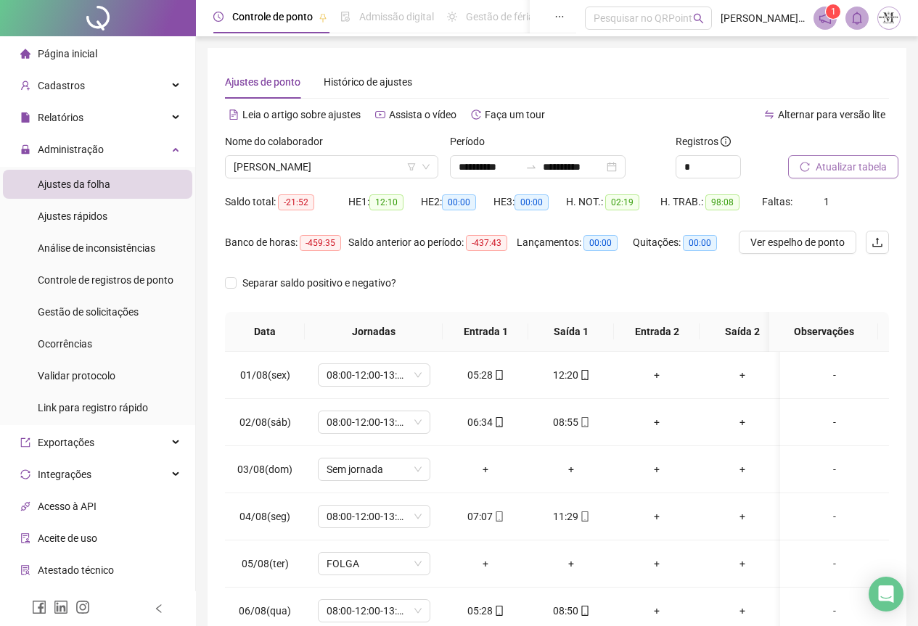
click at [867, 164] on span "Atualizar tabela" at bounding box center [851, 167] width 71 height 16
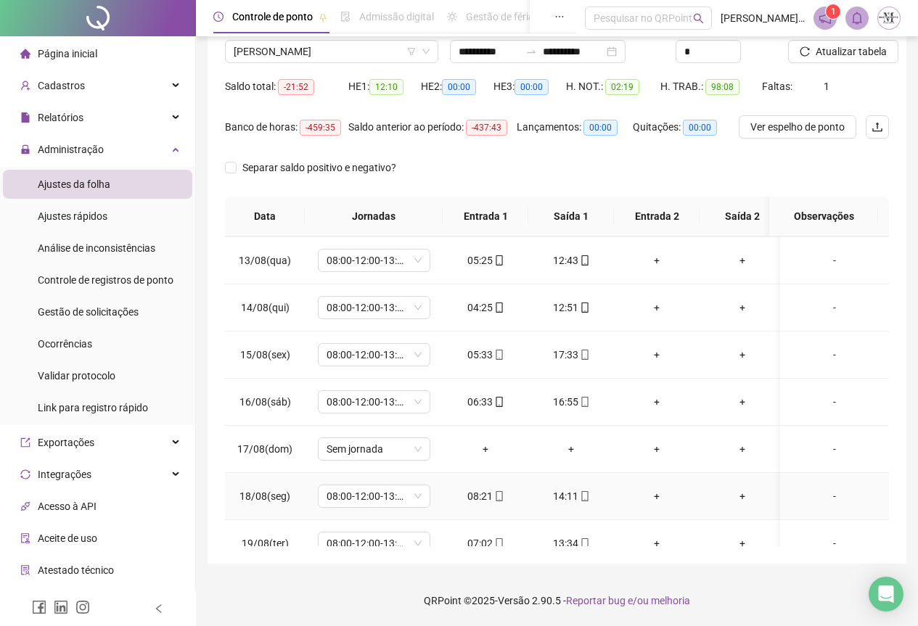
scroll to position [645, 0]
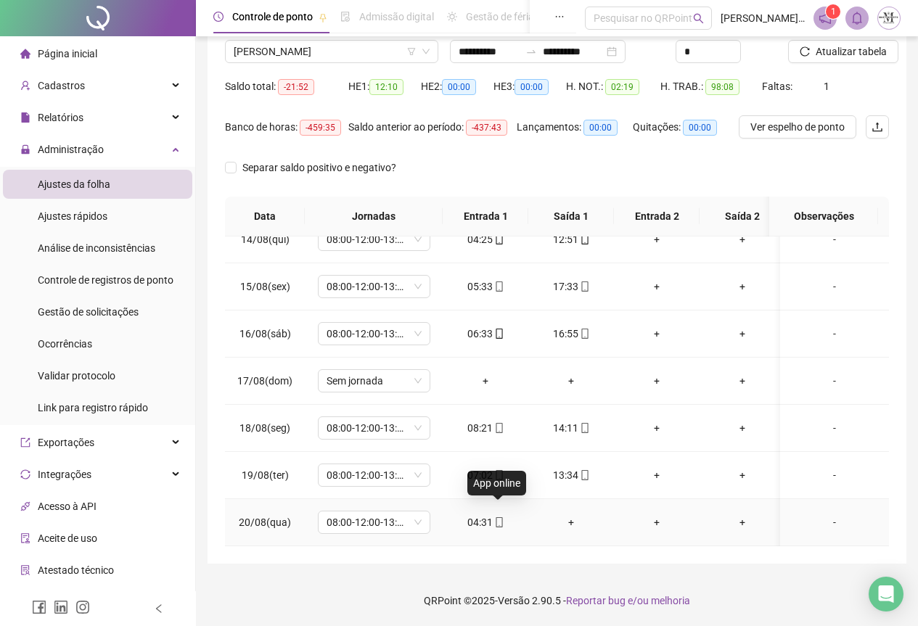
click at [498, 518] on icon "mobile" at bounding box center [499, 523] width 7 height 10
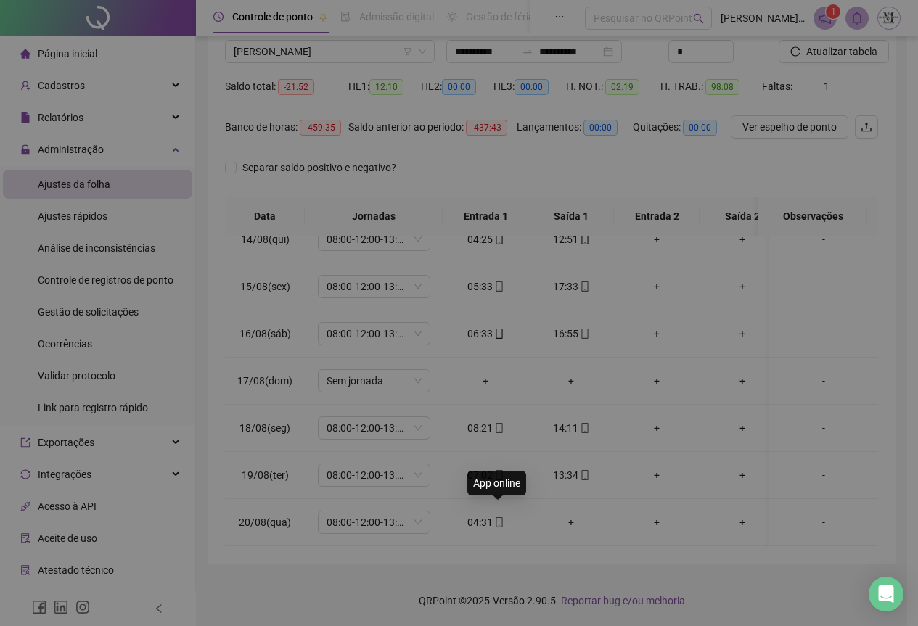
type input "**********"
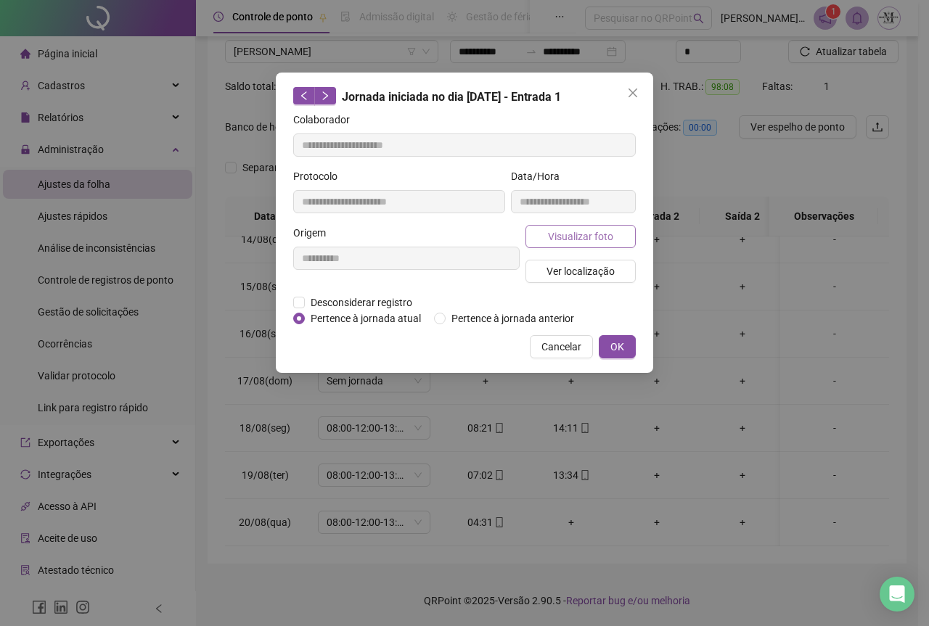
click at [584, 233] on span "Visualizar foto" at bounding box center [580, 237] width 65 height 16
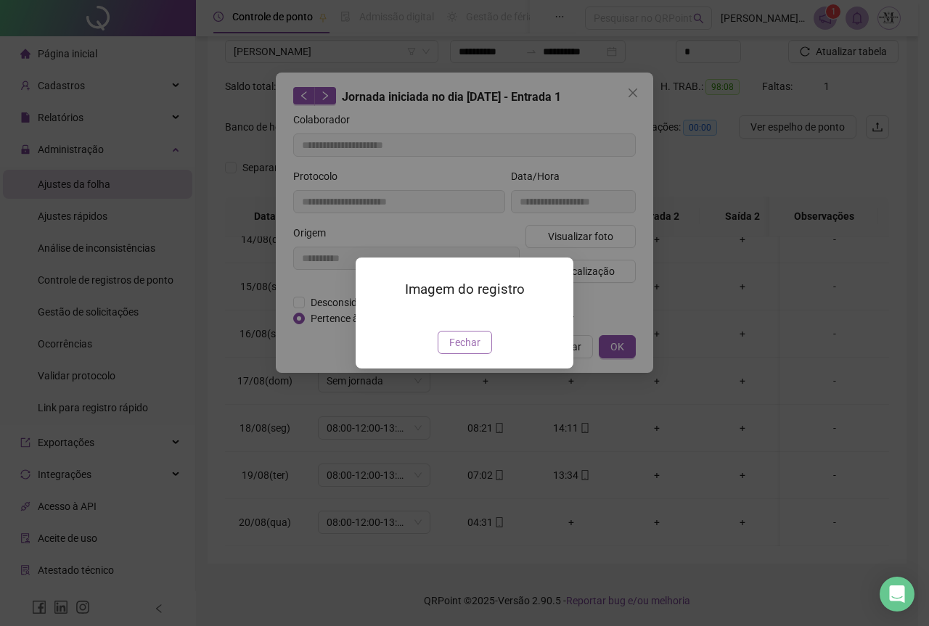
click at [481, 354] on button "Fechar" at bounding box center [465, 342] width 54 height 23
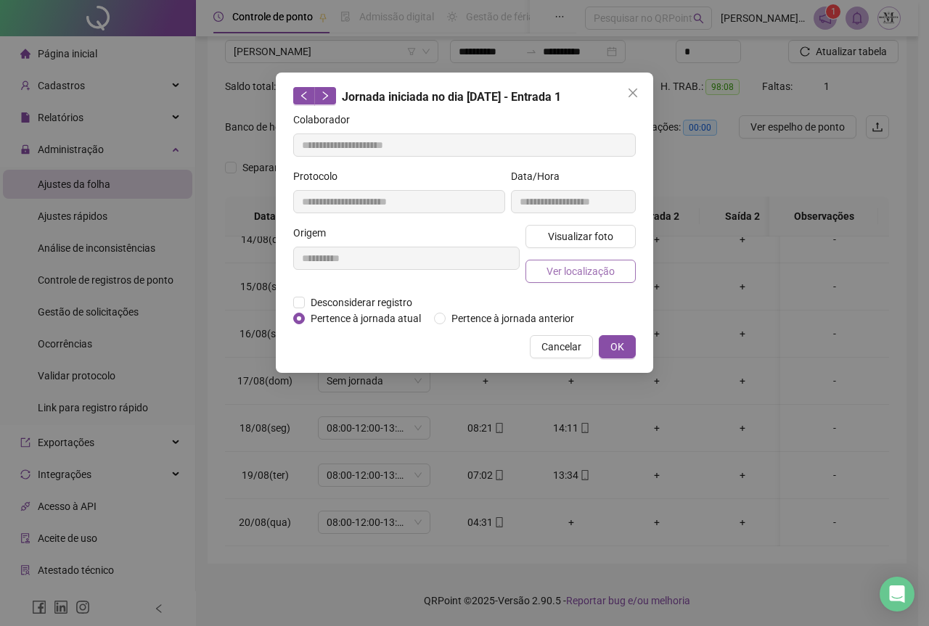
click at [600, 271] on span "Ver localização" at bounding box center [581, 271] width 68 height 16
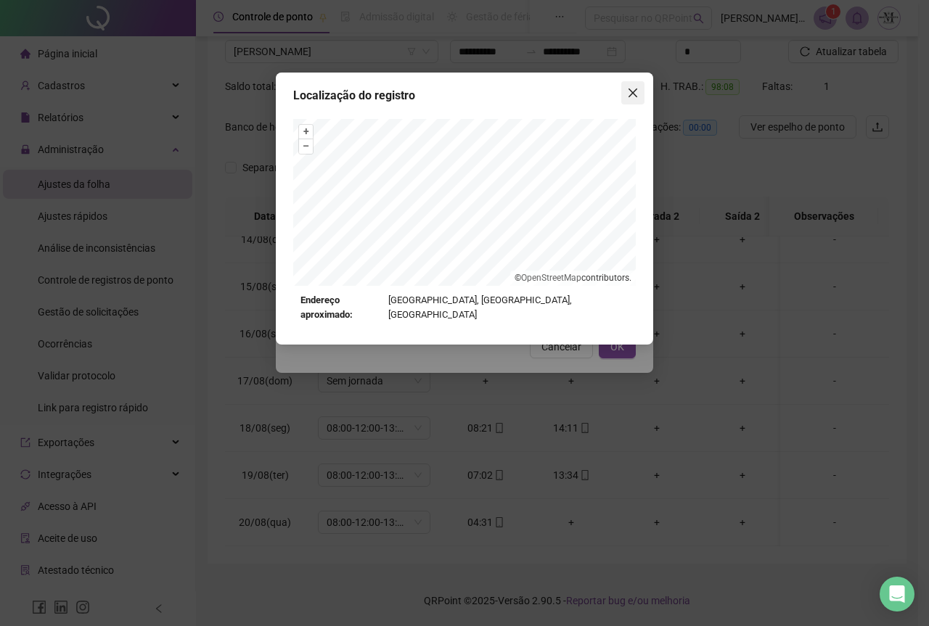
click at [633, 89] on icon "close" at bounding box center [633, 93] width 12 height 12
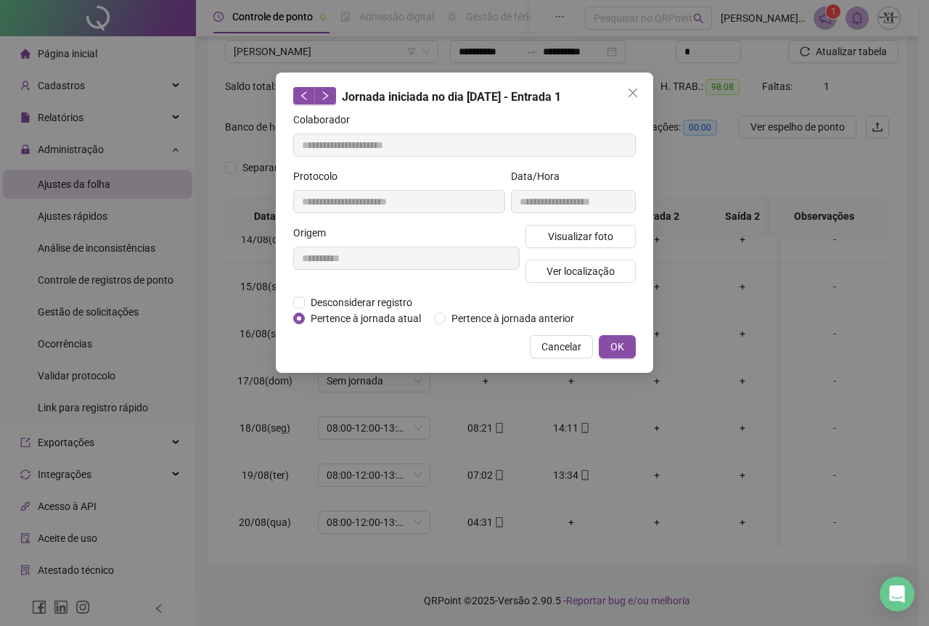
click at [638, 94] on icon "close" at bounding box center [633, 93] width 12 height 12
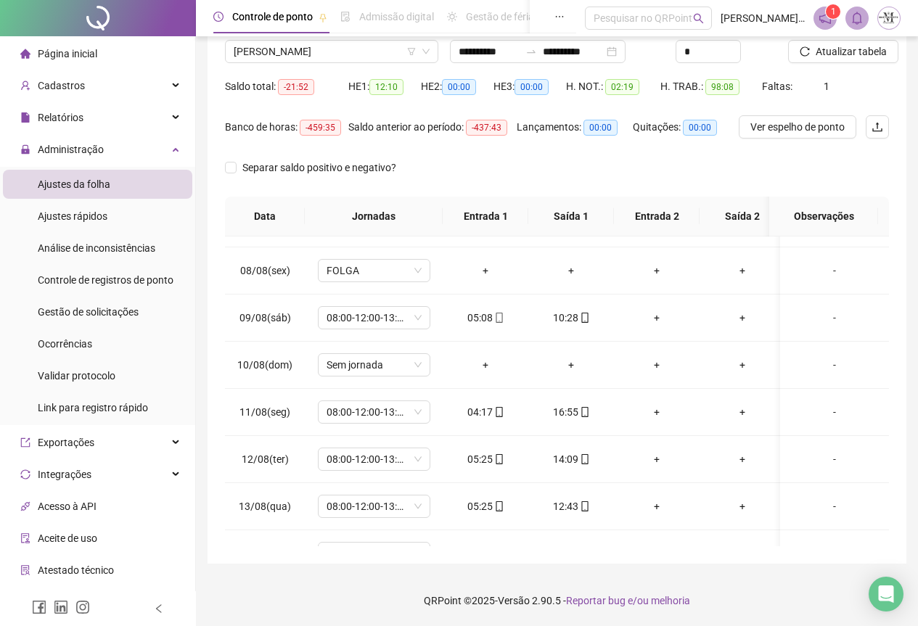
scroll to position [363, 0]
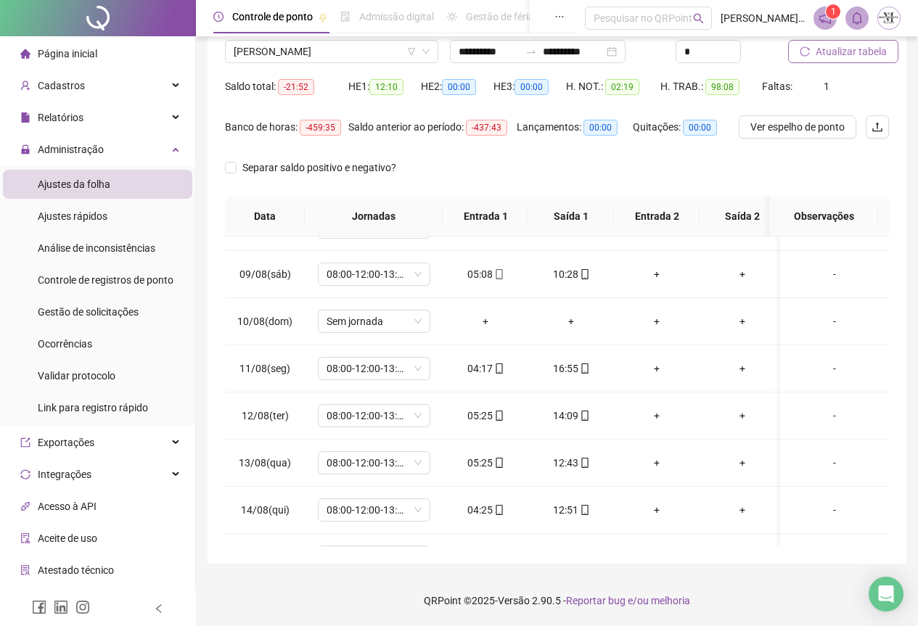
click at [864, 47] on span "Atualizar tabela" at bounding box center [851, 52] width 71 height 16
click at [78, 15] on div at bounding box center [98, 18] width 196 height 36
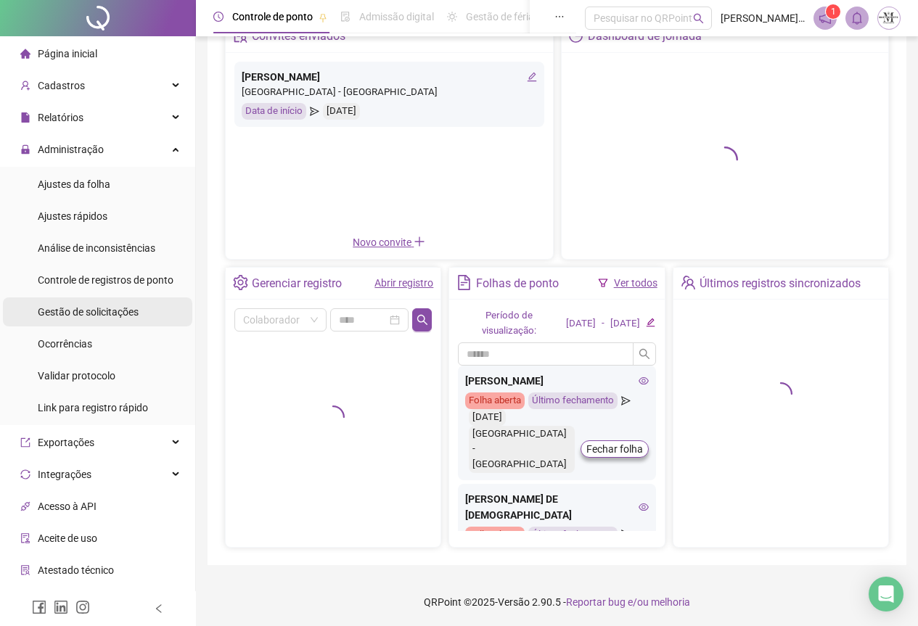
scroll to position [89, 0]
click at [94, 319] on div "Gestão de solicitações" at bounding box center [88, 312] width 101 height 29
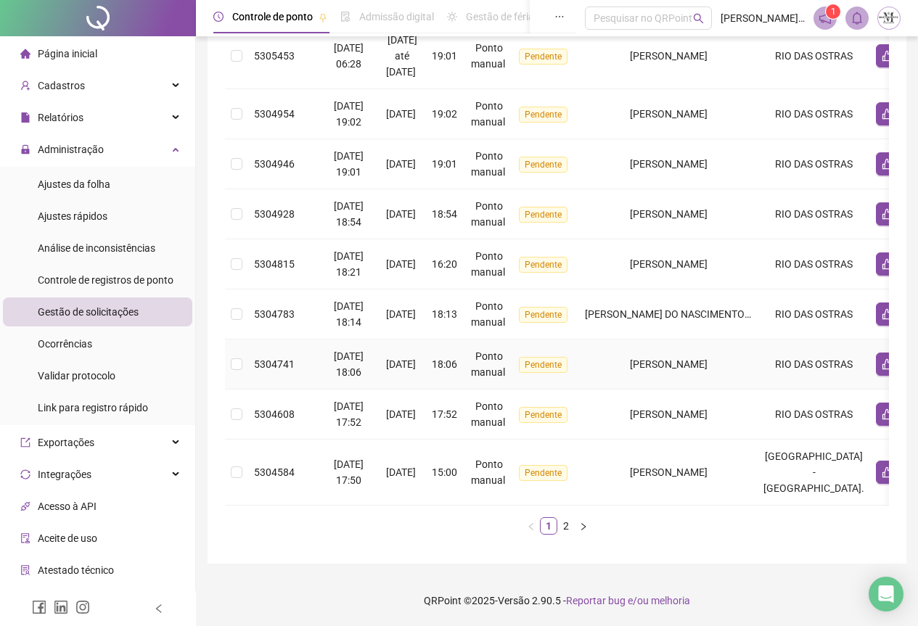
scroll to position [435, 0]
click at [572, 528] on link "2" at bounding box center [566, 526] width 16 height 16
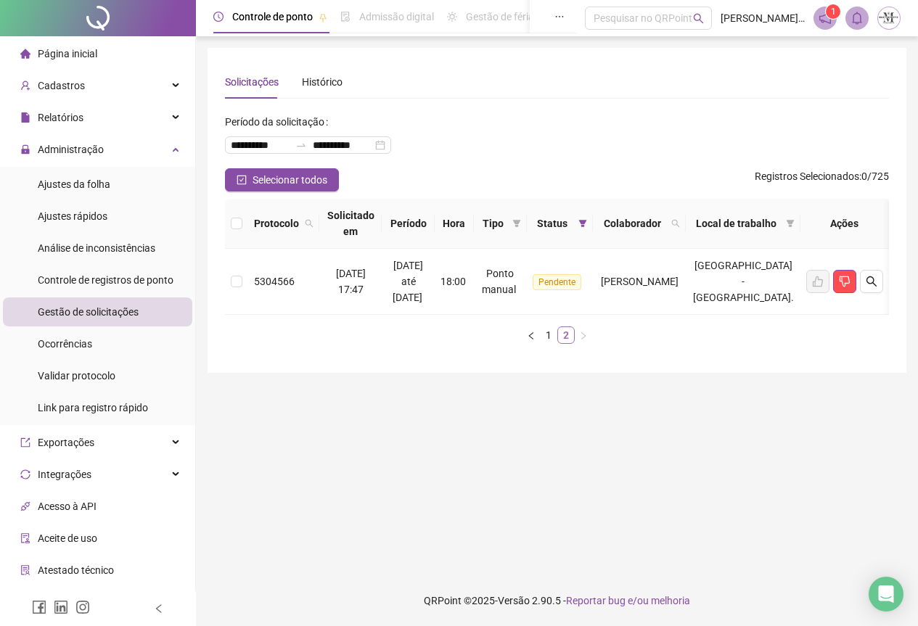
scroll to position [0, 0]
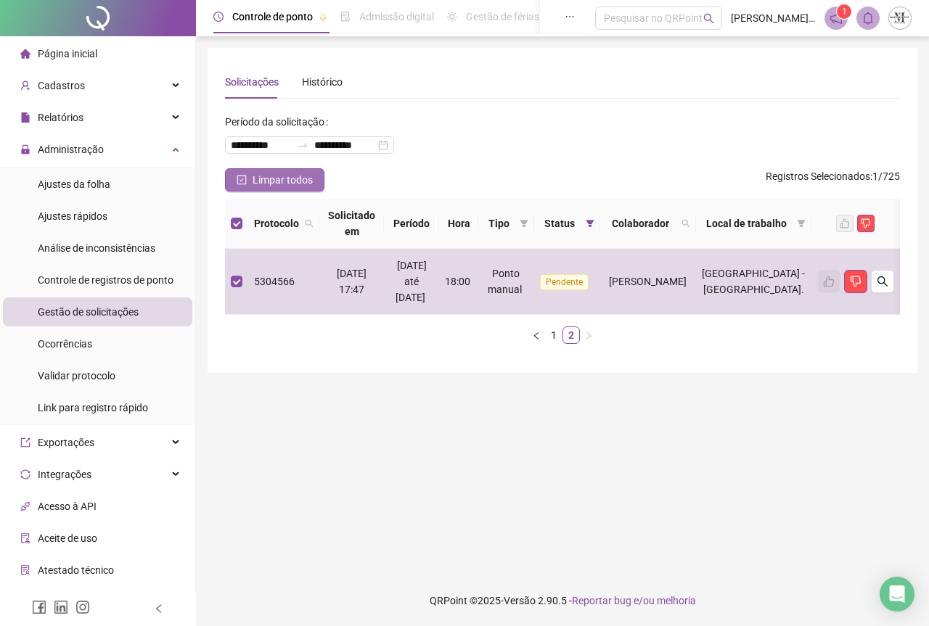
click at [257, 186] on span "Limpar todos" at bounding box center [283, 180] width 60 height 16
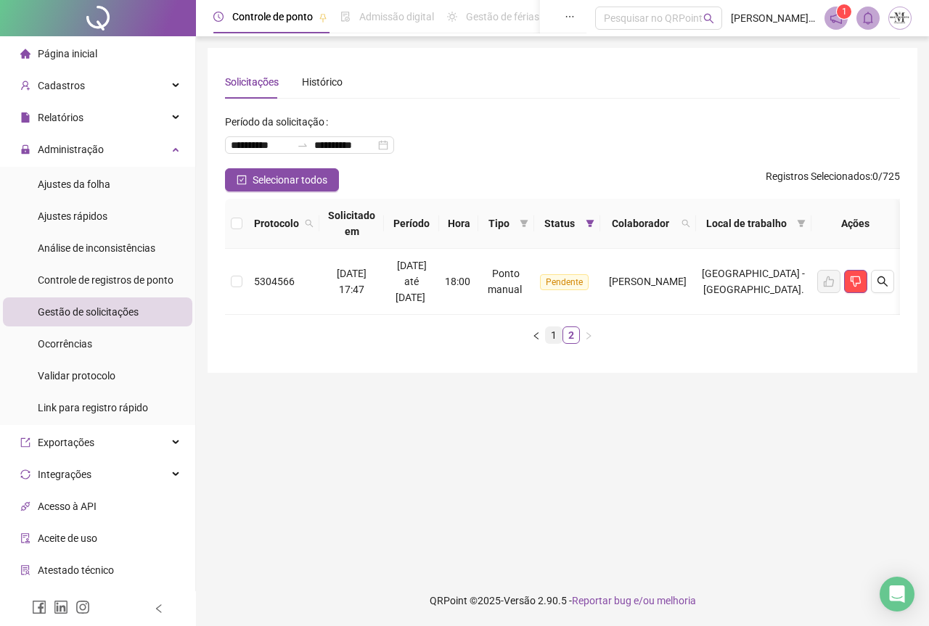
click at [555, 343] on link "1" at bounding box center [554, 335] width 16 height 16
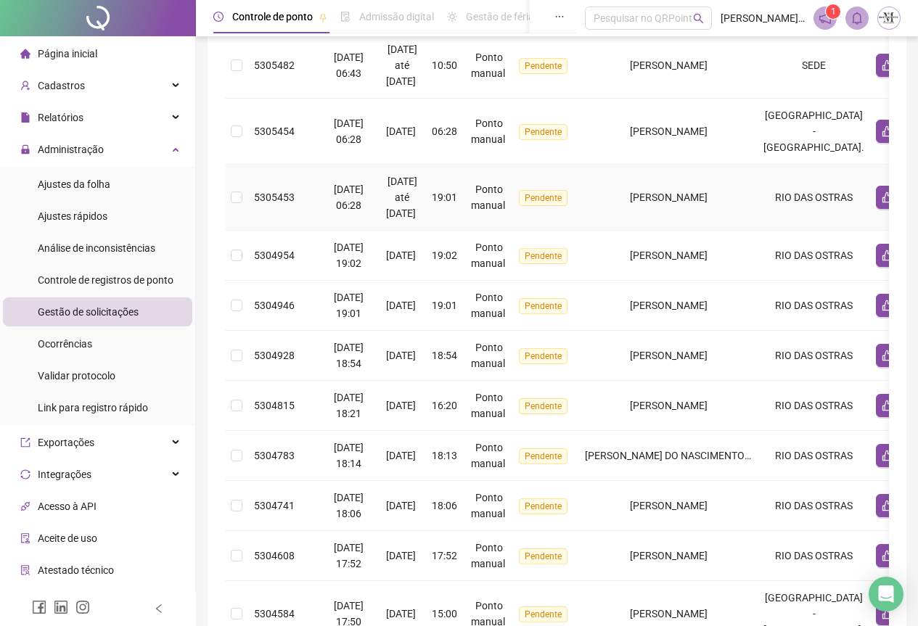
scroll to position [435, 0]
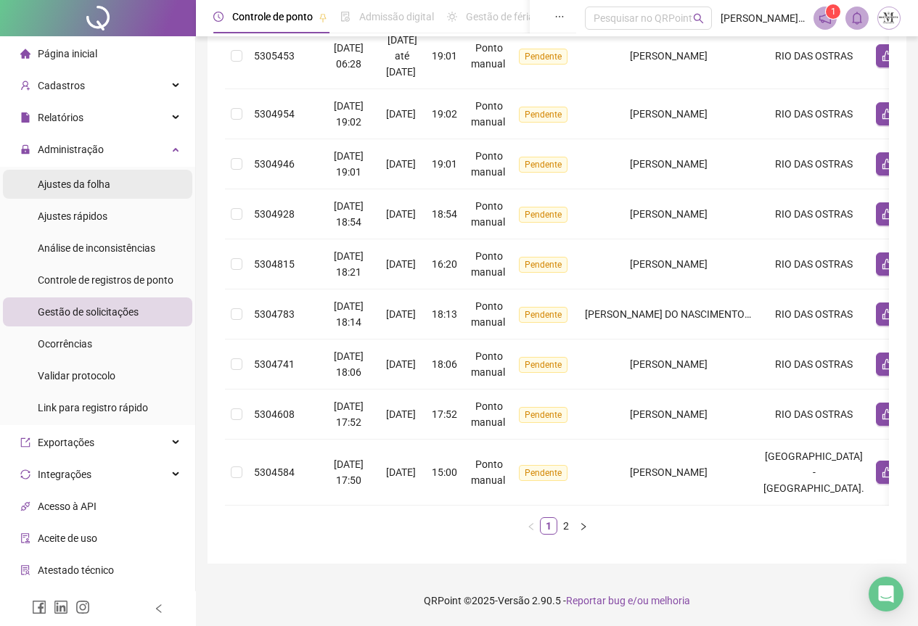
click at [63, 187] on span "Ajustes da folha" at bounding box center [74, 185] width 73 height 12
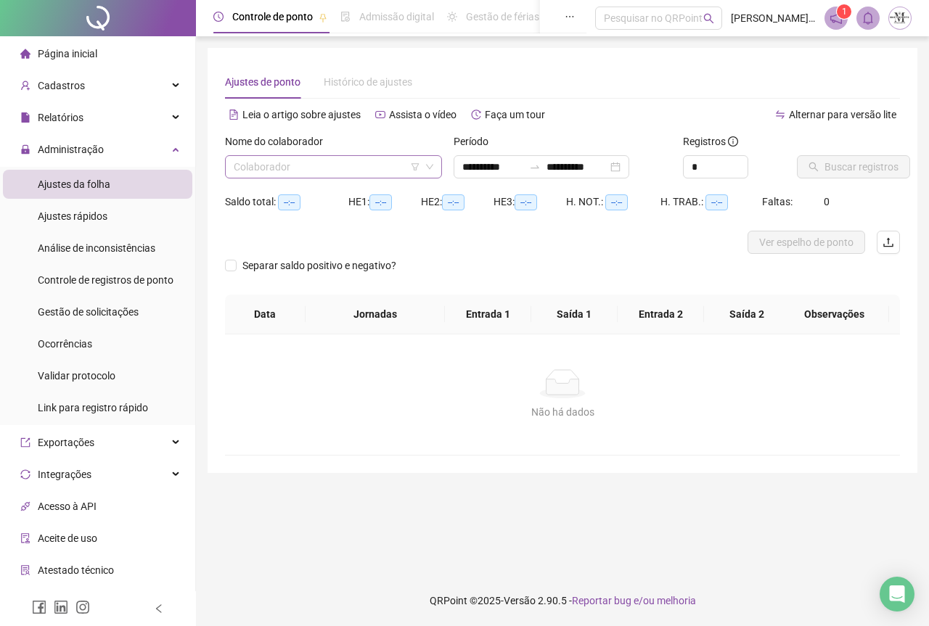
click at [290, 166] on input "search" at bounding box center [327, 167] width 187 height 22
type input "**********"
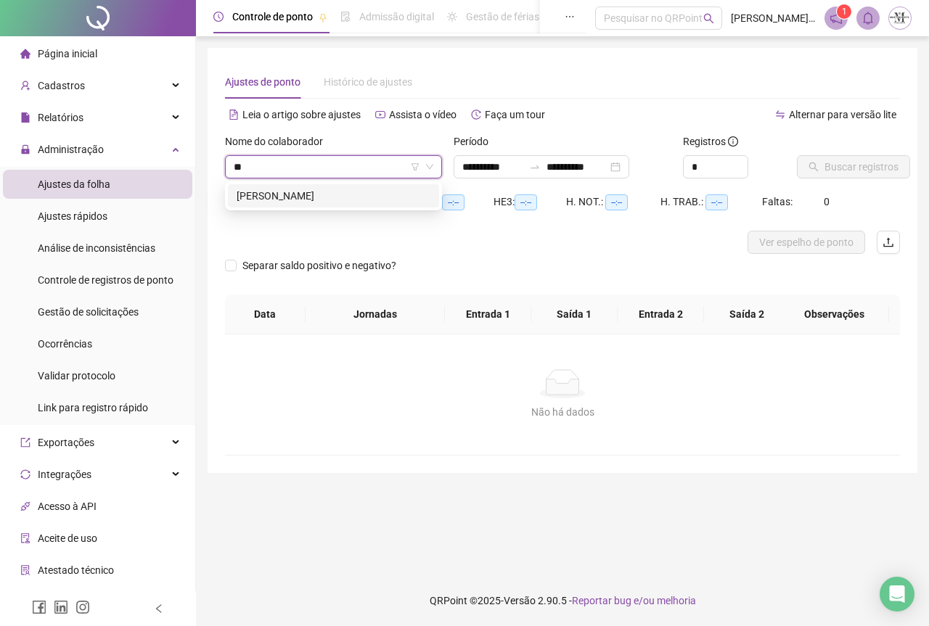
type input "*"
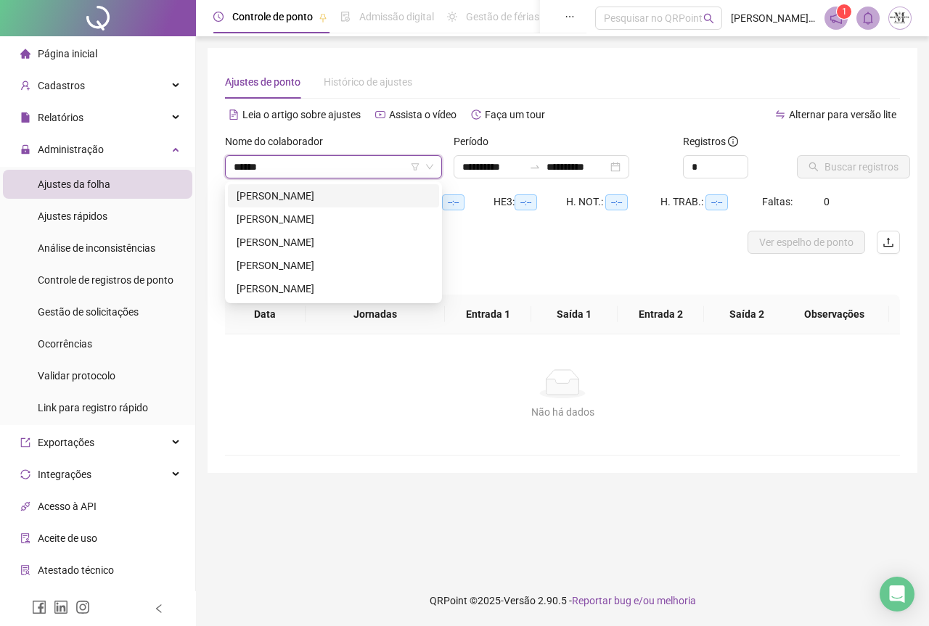
type input "*******"
click at [304, 205] on div "[PERSON_NAME]" at bounding box center [333, 195] width 211 height 23
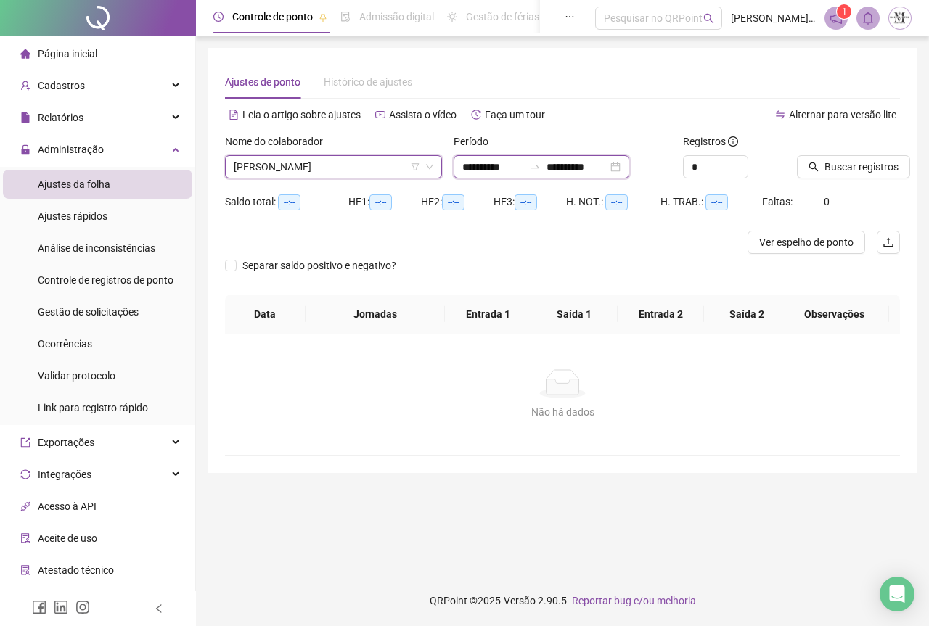
click at [578, 166] on input "**********" at bounding box center [577, 167] width 61 height 16
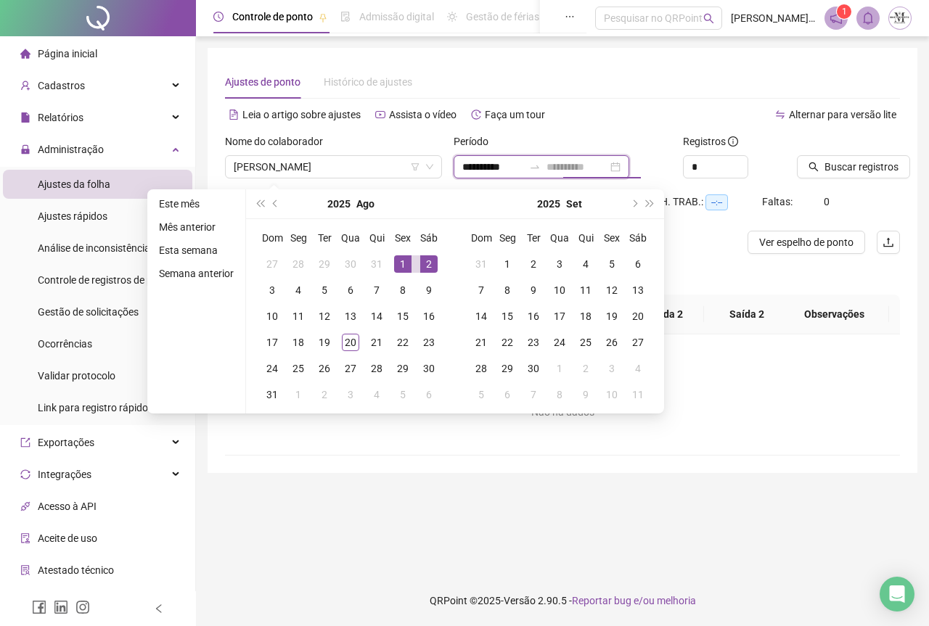
type input "**********"
click at [396, 268] on div "1" at bounding box center [402, 264] width 17 height 17
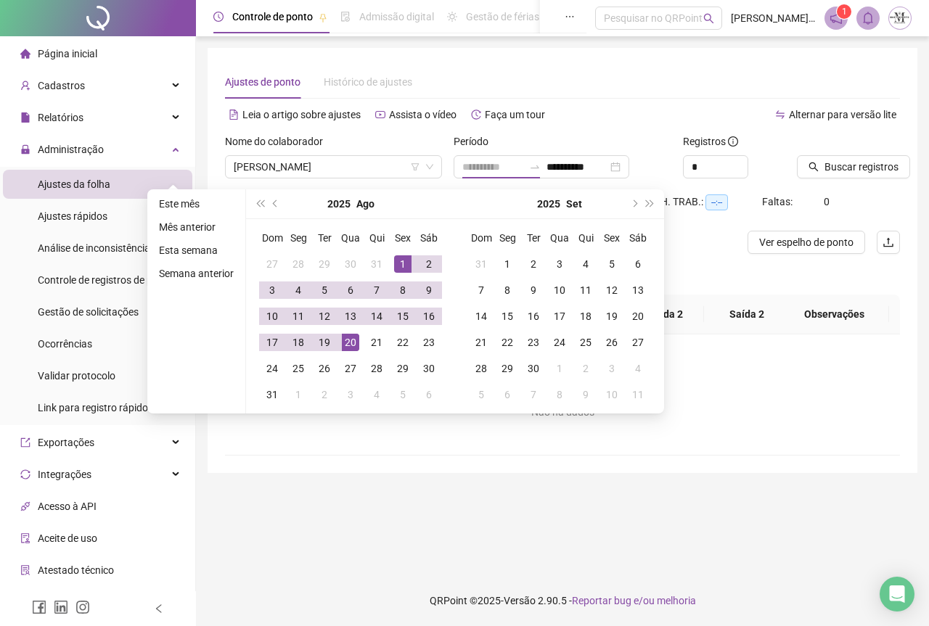
click at [352, 340] on div "20" at bounding box center [350, 342] width 17 height 17
type input "**********"
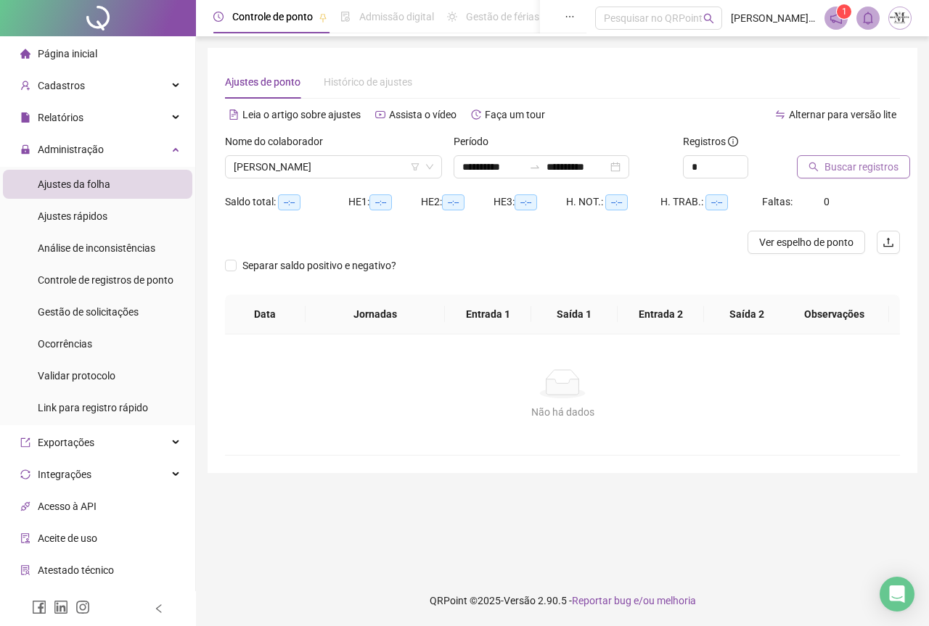
click at [822, 164] on button "Buscar registros" at bounding box center [853, 166] width 113 height 23
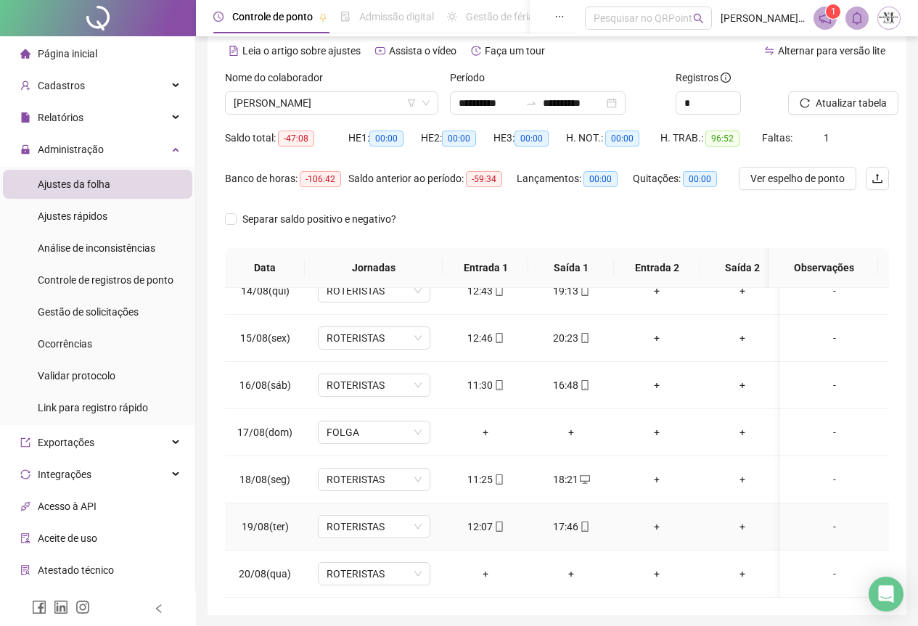
scroll to position [115, 0]
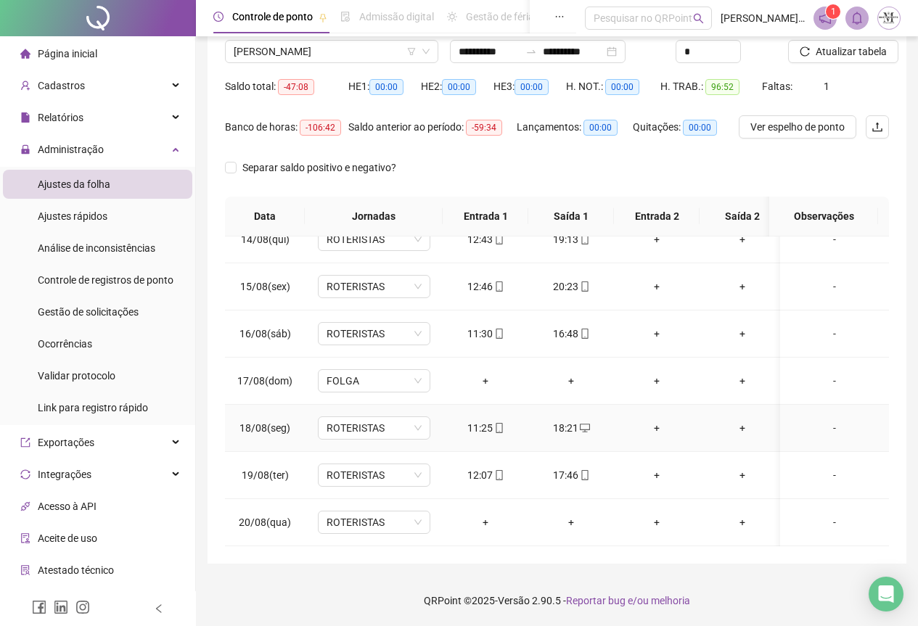
click at [575, 420] on div "18:21" at bounding box center [571, 428] width 62 height 16
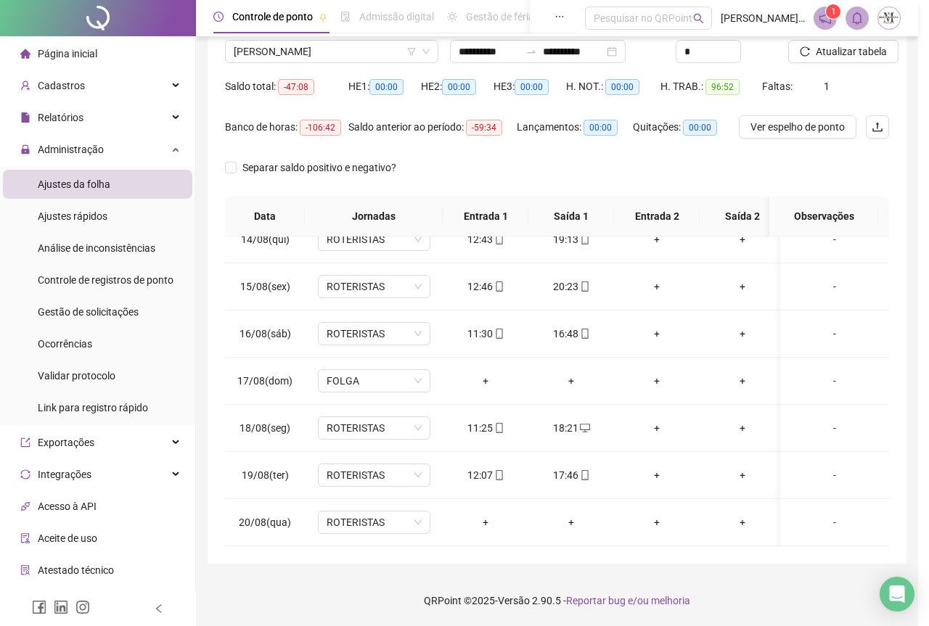
type input "**********"
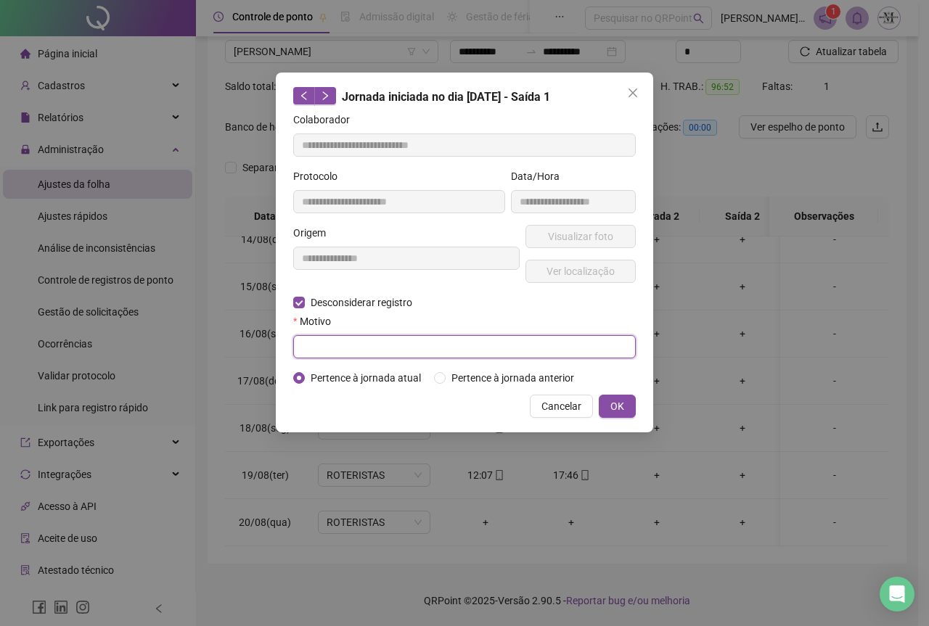
click at [319, 346] on input "text" at bounding box center [464, 346] width 343 height 23
type input "****"
click at [621, 400] on span "OK" at bounding box center [617, 407] width 14 height 16
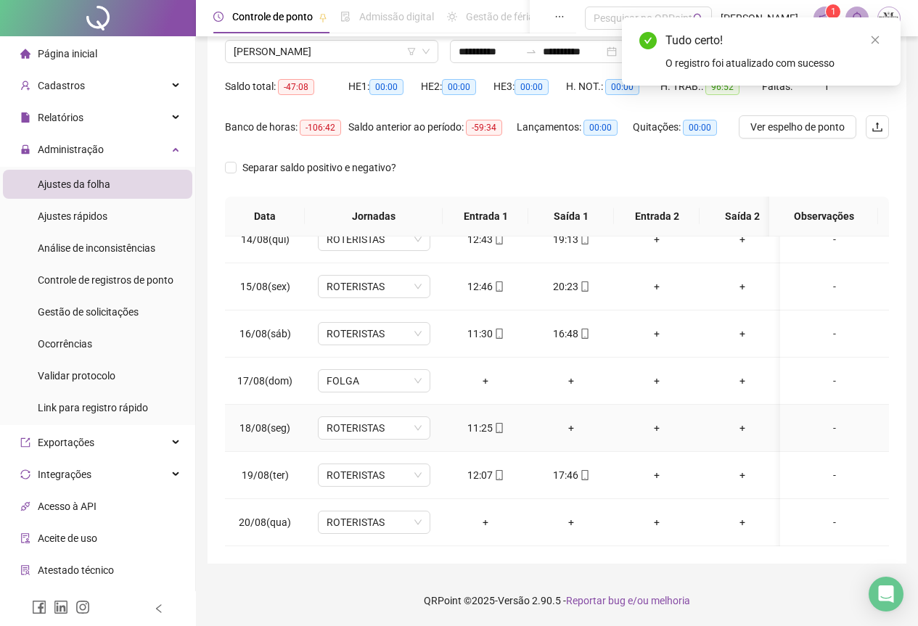
click at [573, 421] on div "+" at bounding box center [571, 428] width 62 height 16
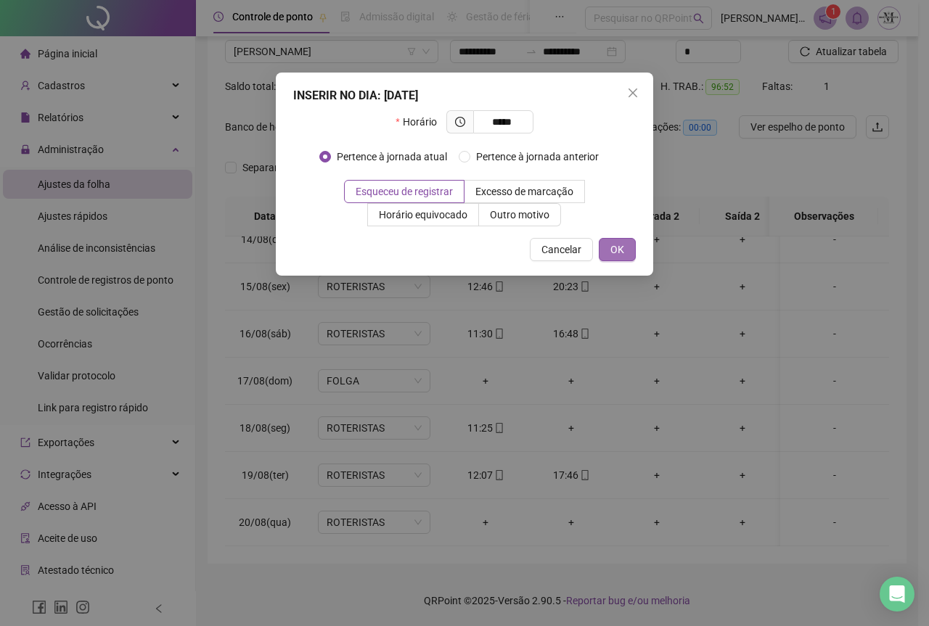
type input "*****"
click at [620, 250] on span "OK" at bounding box center [617, 250] width 14 height 16
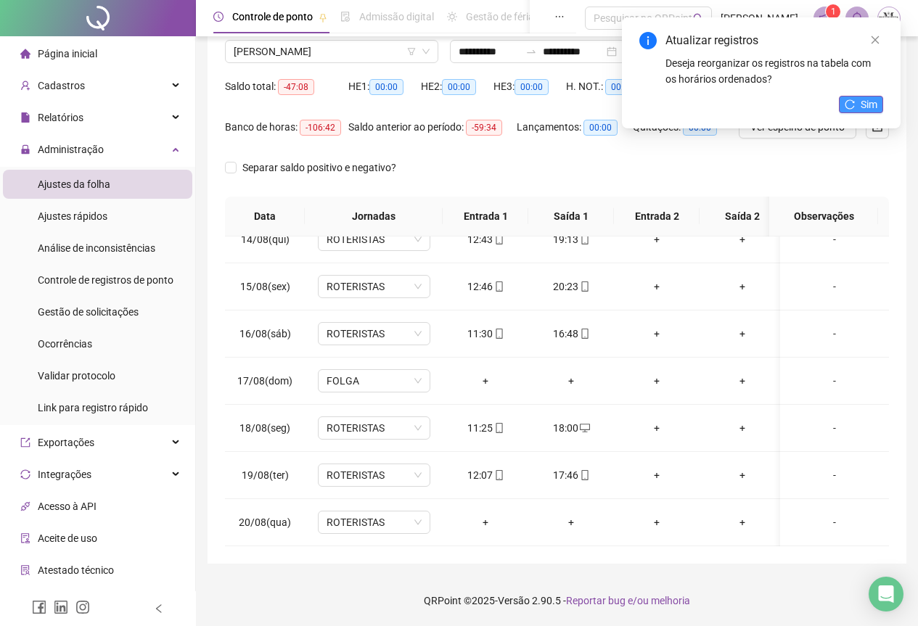
click at [862, 106] on span "Sim" at bounding box center [869, 105] width 17 height 16
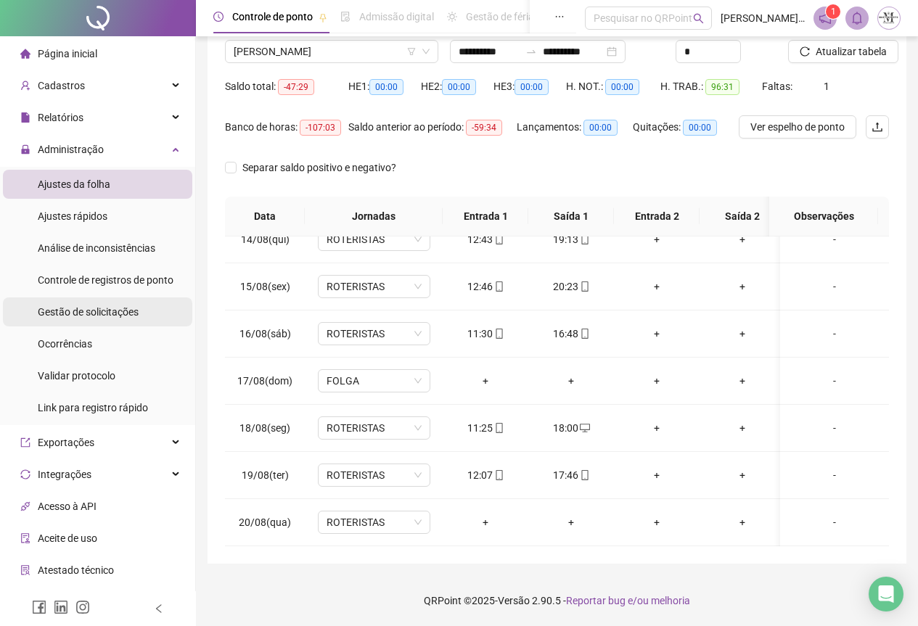
click at [83, 316] on span "Gestão de solicitações" at bounding box center [88, 312] width 101 height 12
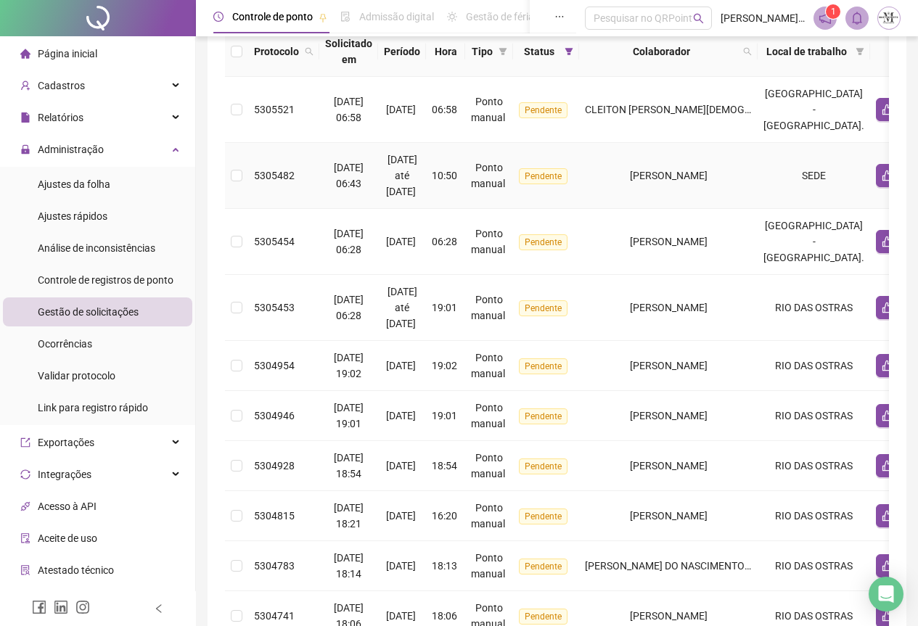
scroll to position [435, 0]
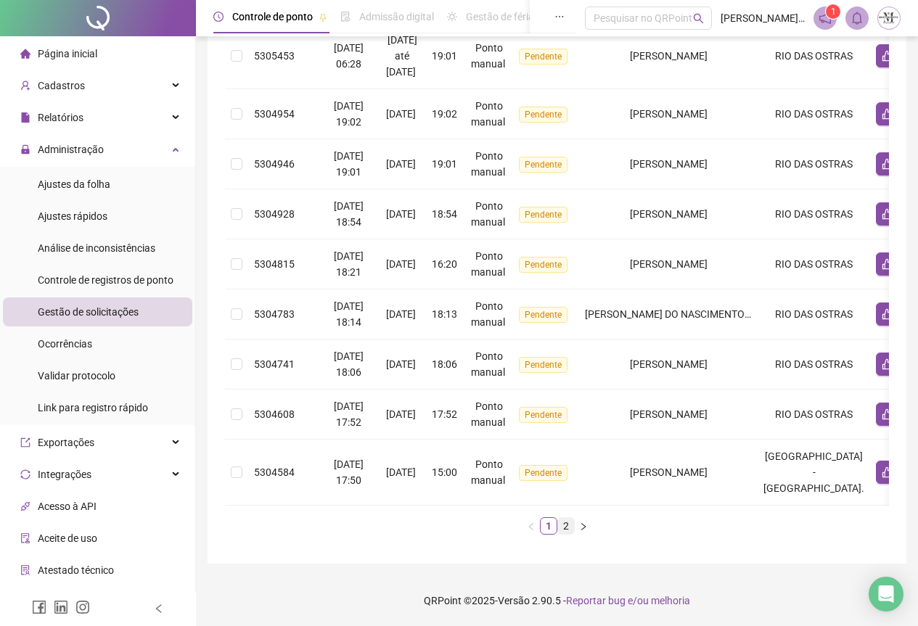
click at [567, 528] on link "2" at bounding box center [566, 526] width 16 height 16
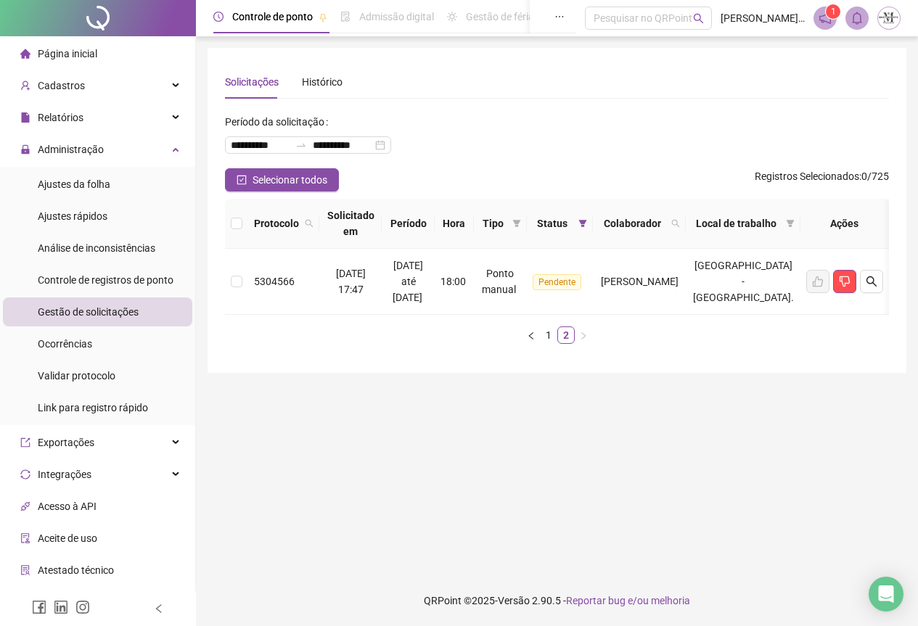
scroll to position [0, 0]
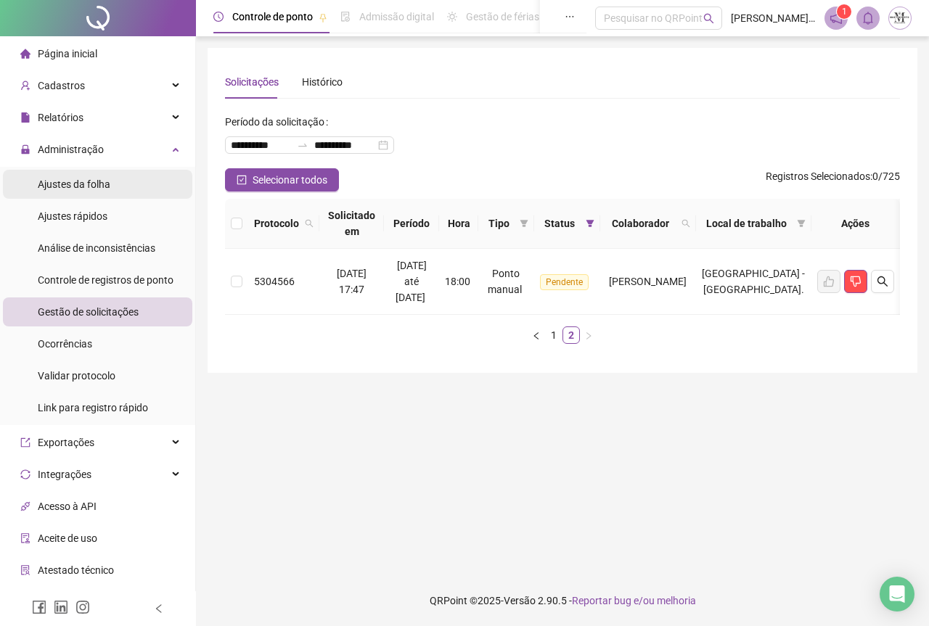
click at [65, 179] on span "Ajustes da folha" at bounding box center [74, 185] width 73 height 12
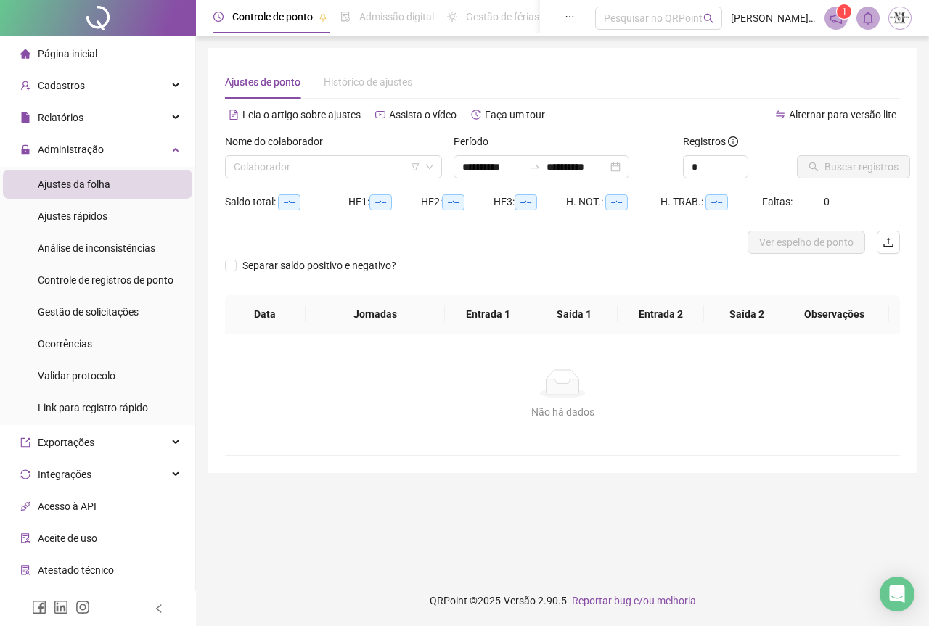
type input "**********"
click at [265, 169] on input "search" at bounding box center [327, 167] width 187 height 22
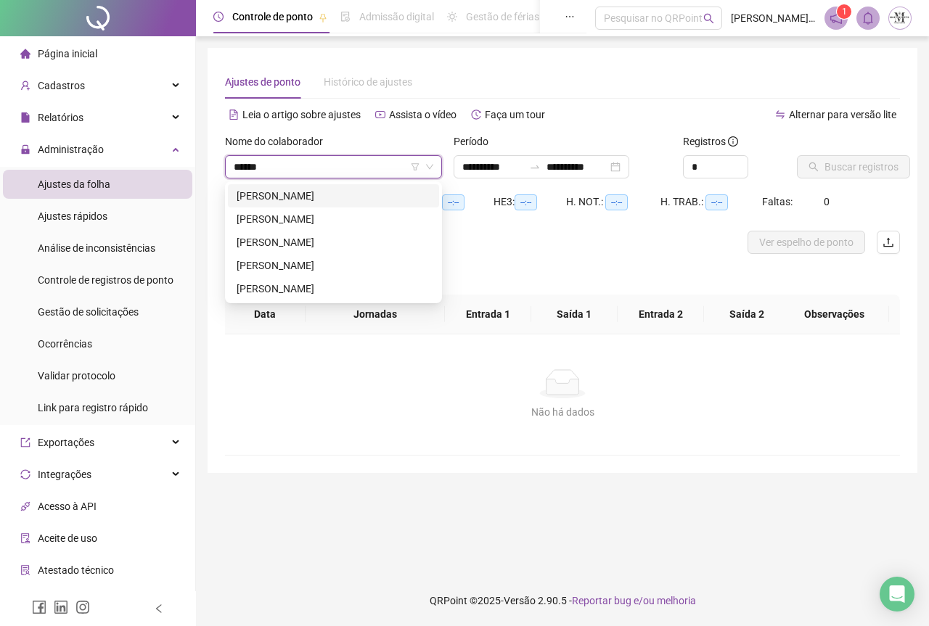
type input "*******"
click at [306, 195] on div "[PERSON_NAME]" at bounding box center [334, 196] width 194 height 16
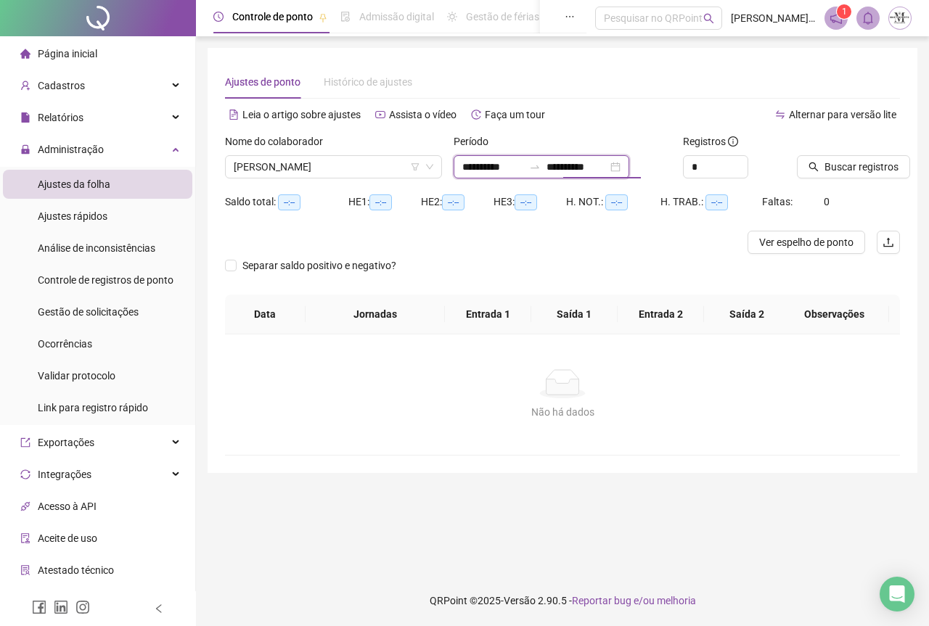
click at [608, 172] on input "**********" at bounding box center [577, 167] width 61 height 16
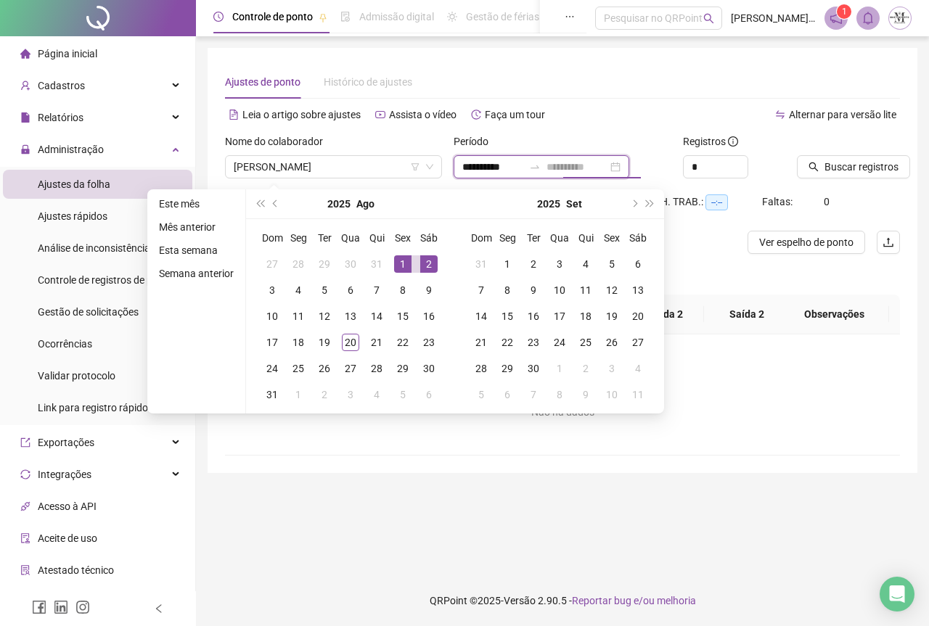
type input "**********"
click at [396, 266] on div "1" at bounding box center [402, 264] width 17 height 17
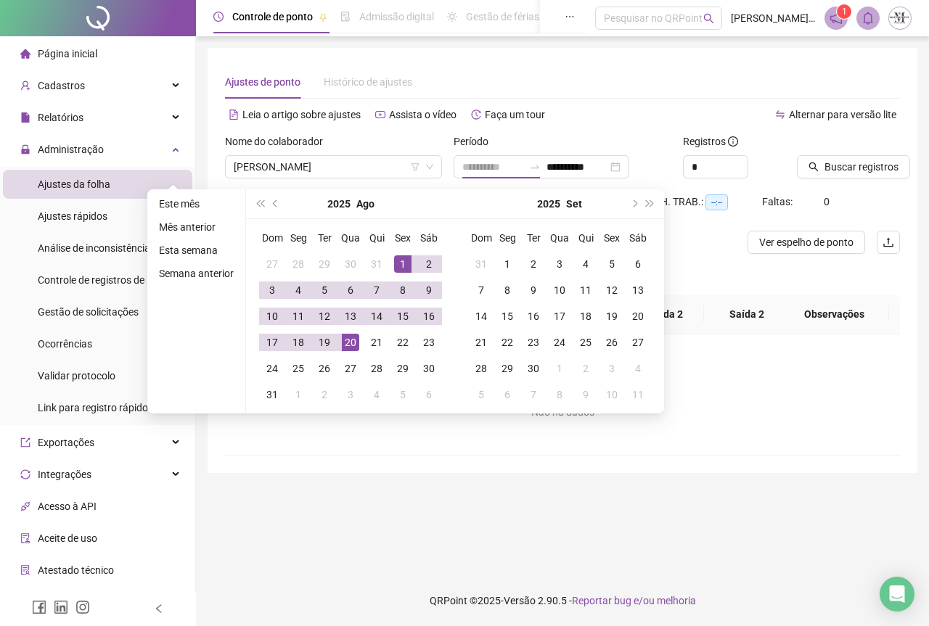
click at [353, 344] on div "20" at bounding box center [350, 342] width 17 height 17
type input "**********"
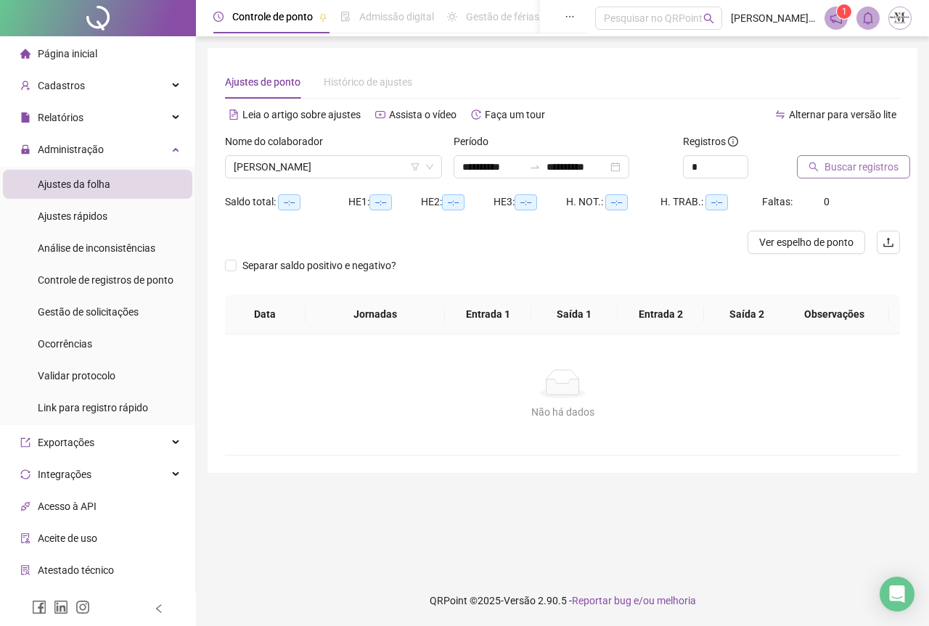
click at [853, 168] on span "Buscar registros" at bounding box center [862, 167] width 74 height 16
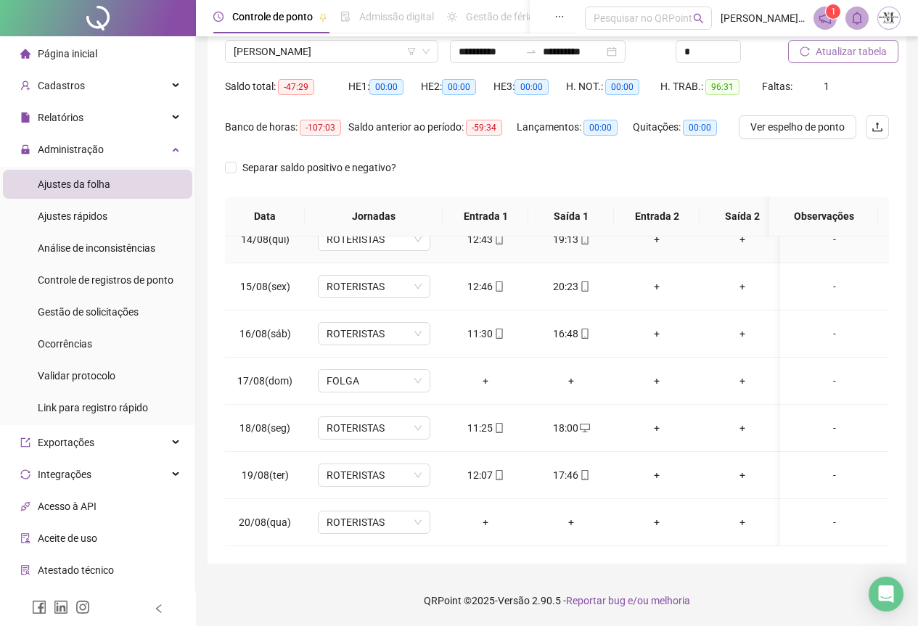
scroll to position [209, 0]
click at [839, 54] on span "Atualizar tabela" at bounding box center [851, 52] width 71 height 16
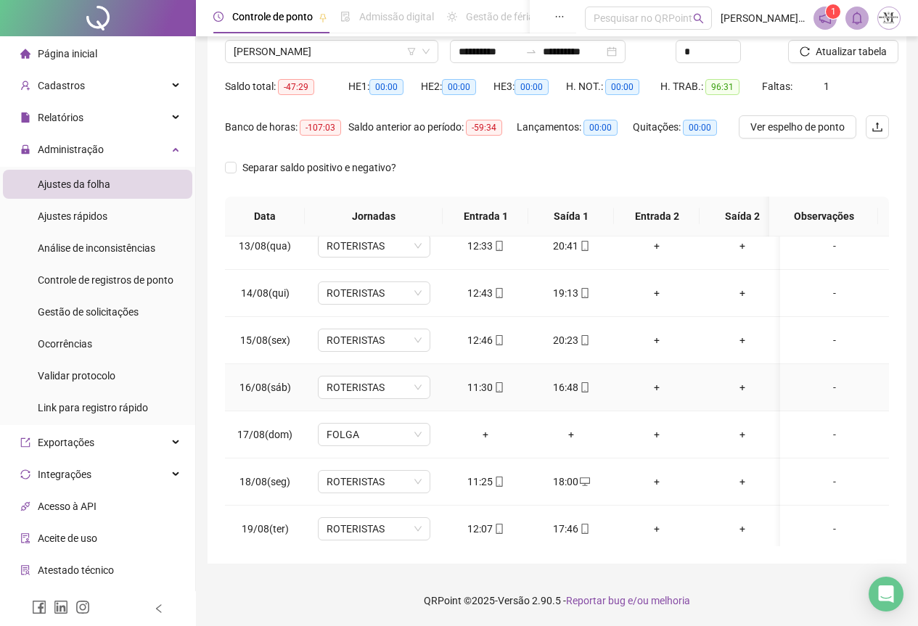
scroll to position [645, 0]
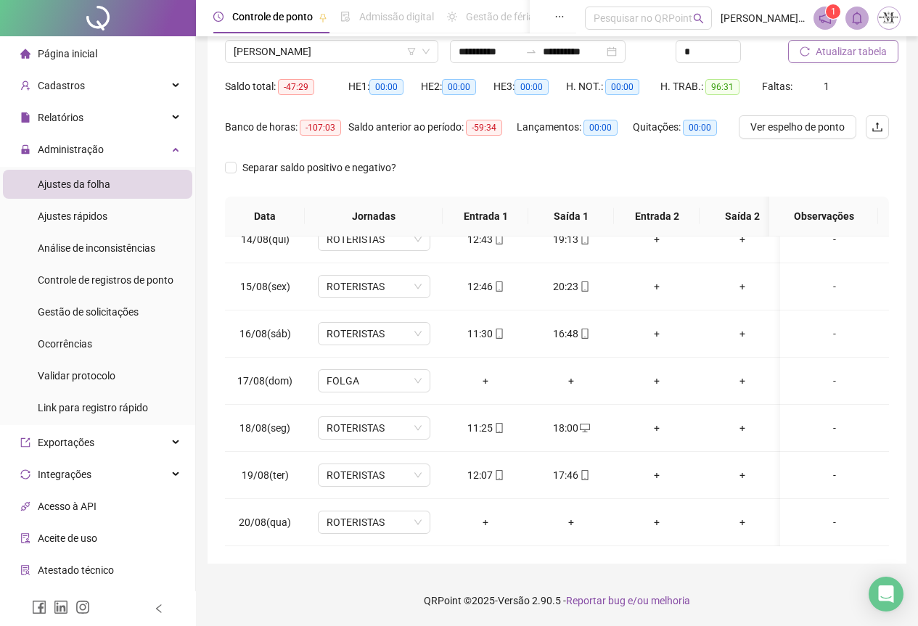
click at [855, 53] on span "Atualizar tabela" at bounding box center [851, 52] width 71 height 16
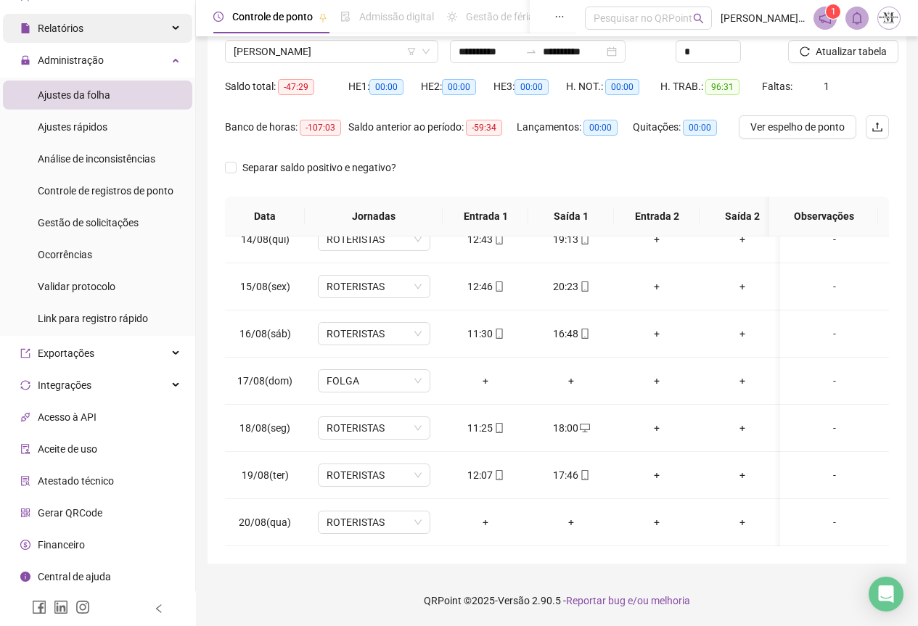
scroll to position [0, 0]
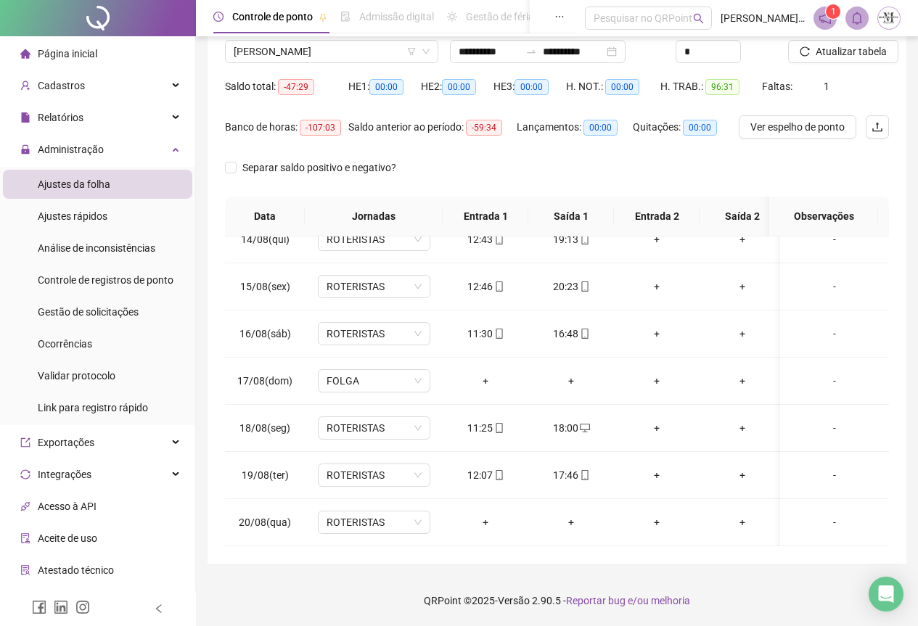
click at [90, 18] on div at bounding box center [98, 18] width 196 height 36
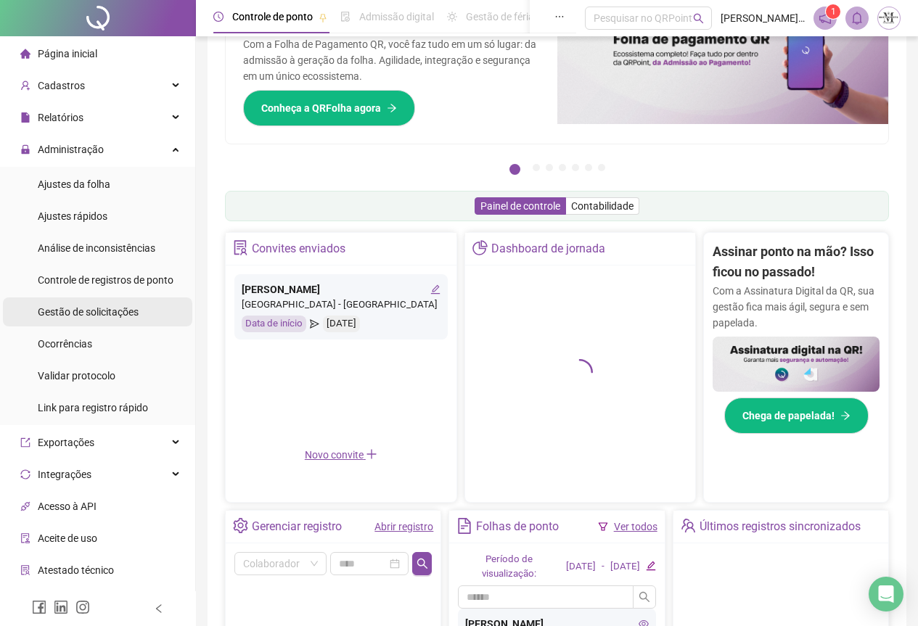
scroll to position [115, 0]
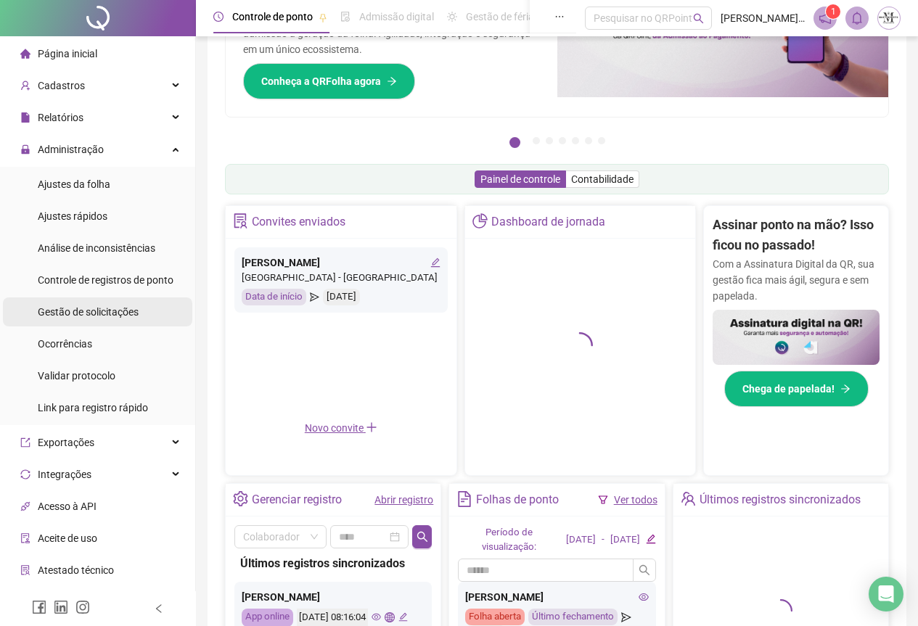
click at [70, 320] on div "Gestão de solicitações" at bounding box center [88, 312] width 101 height 29
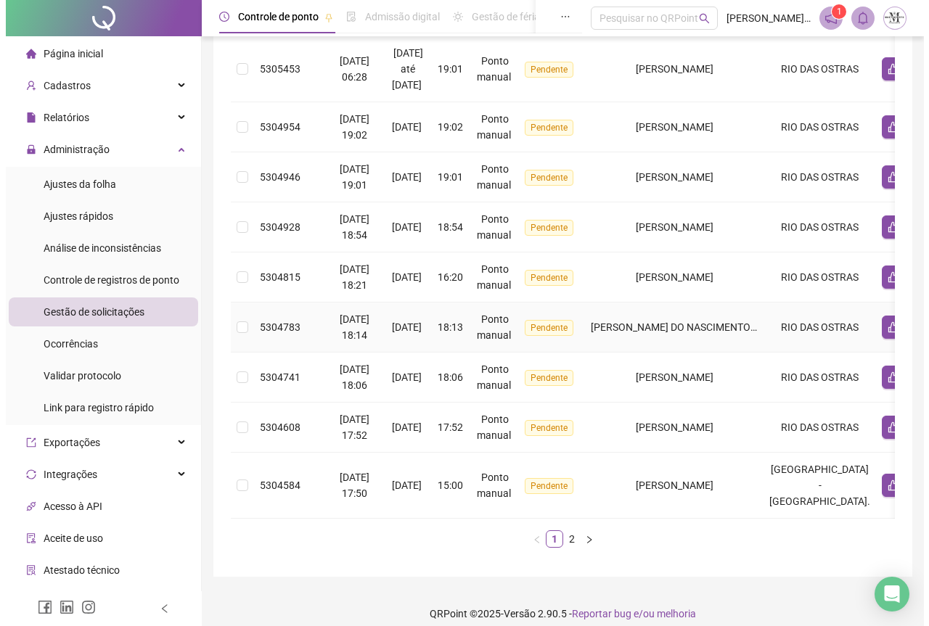
scroll to position [435, 0]
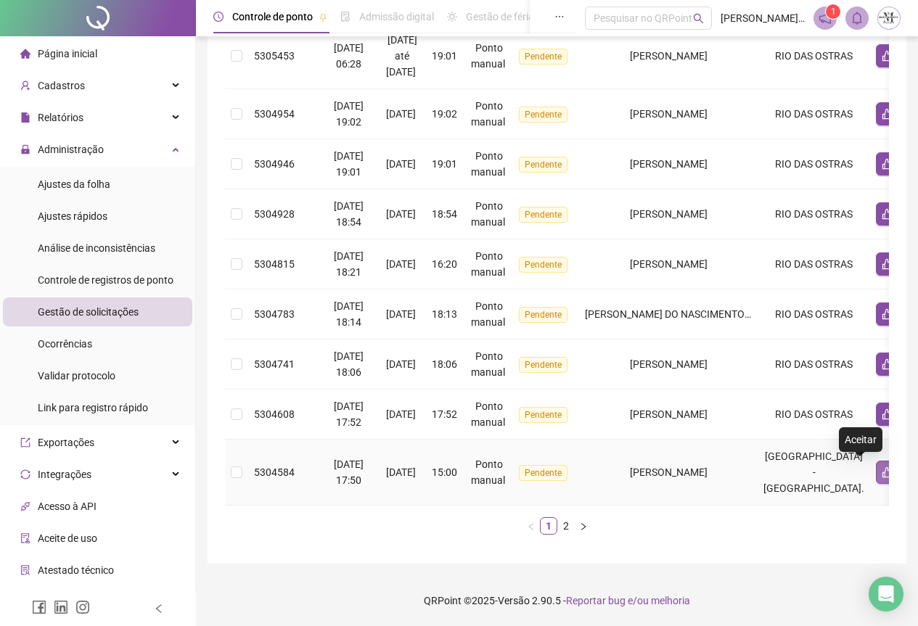
click at [876, 468] on button "button" at bounding box center [887, 472] width 23 height 23
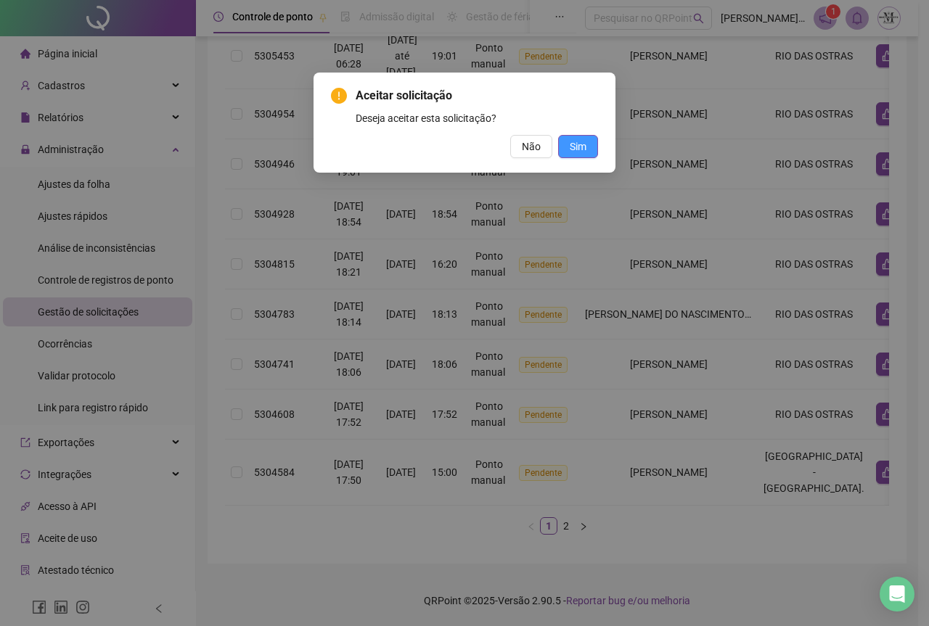
click at [578, 153] on span "Sim" at bounding box center [578, 147] width 17 height 16
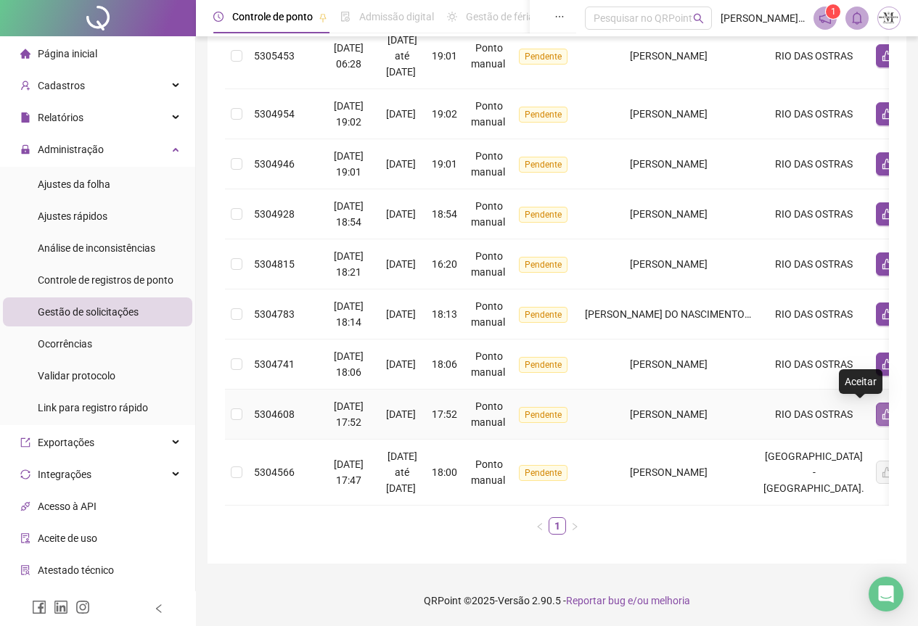
click at [876, 409] on button "button" at bounding box center [887, 414] width 23 height 23
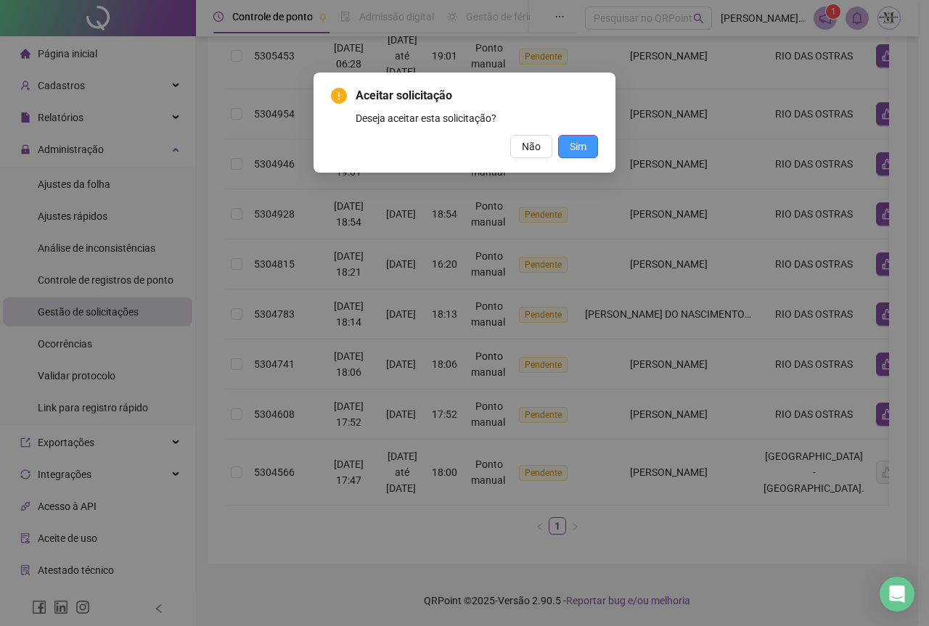
click at [587, 150] on button "Sim" at bounding box center [578, 146] width 40 height 23
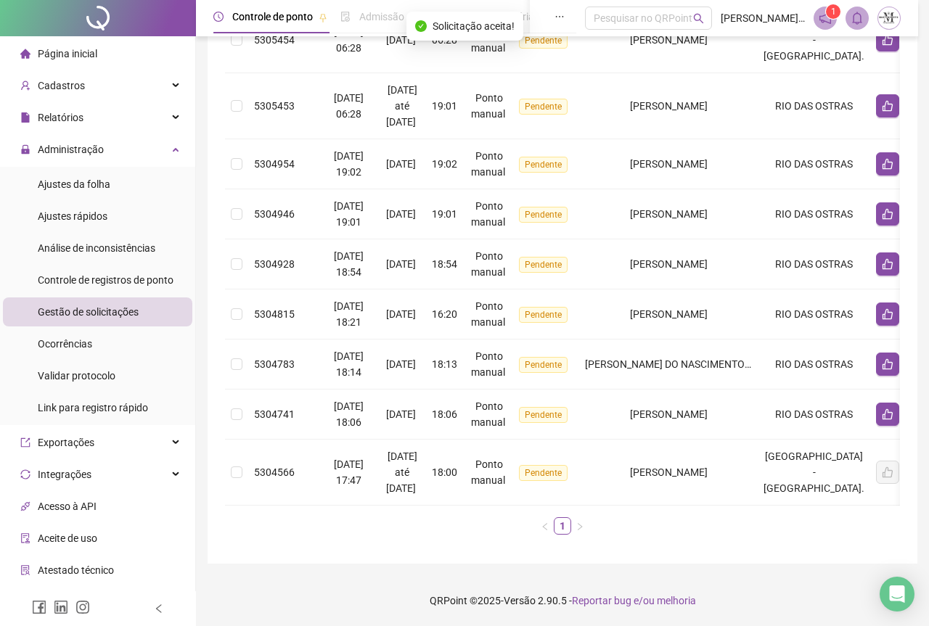
scroll to position [385, 0]
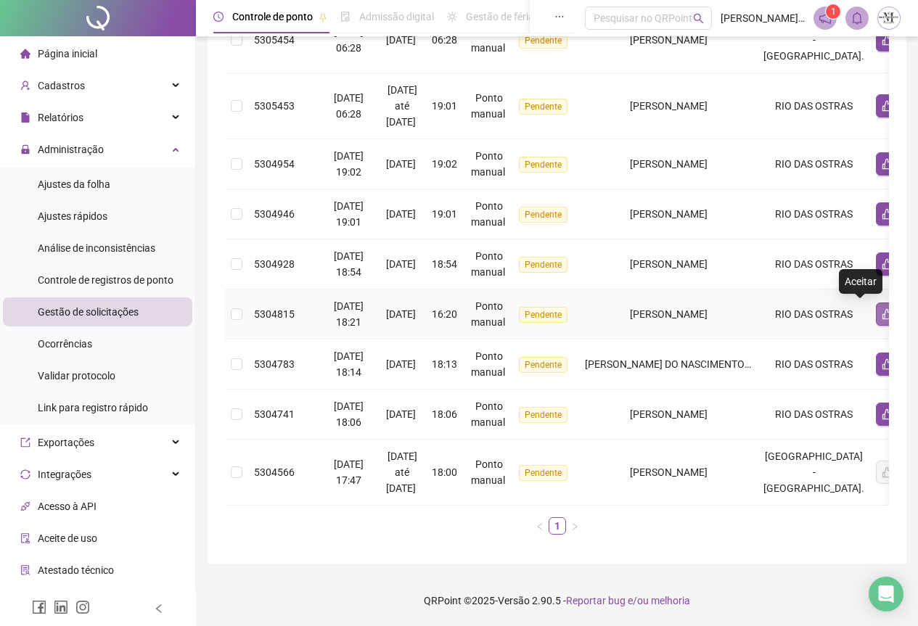
click at [876, 309] on button "button" at bounding box center [887, 314] width 23 height 23
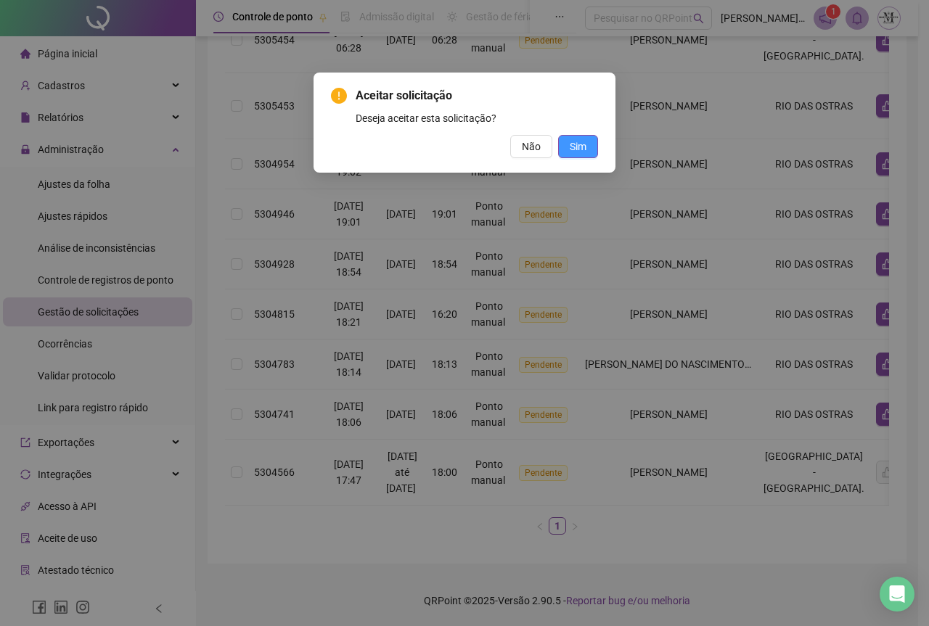
click at [589, 147] on button "Sim" at bounding box center [578, 146] width 40 height 23
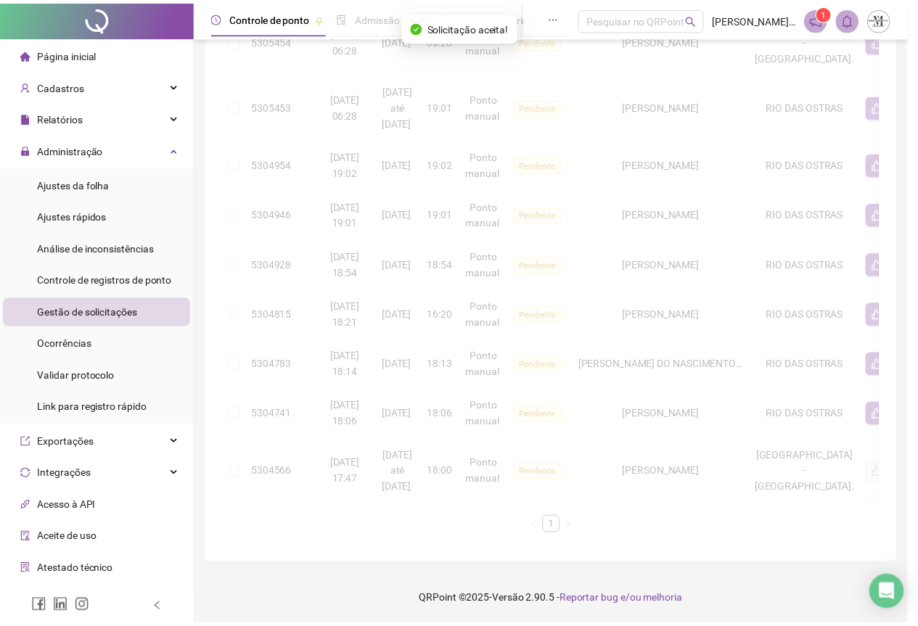
scroll to position [335, 0]
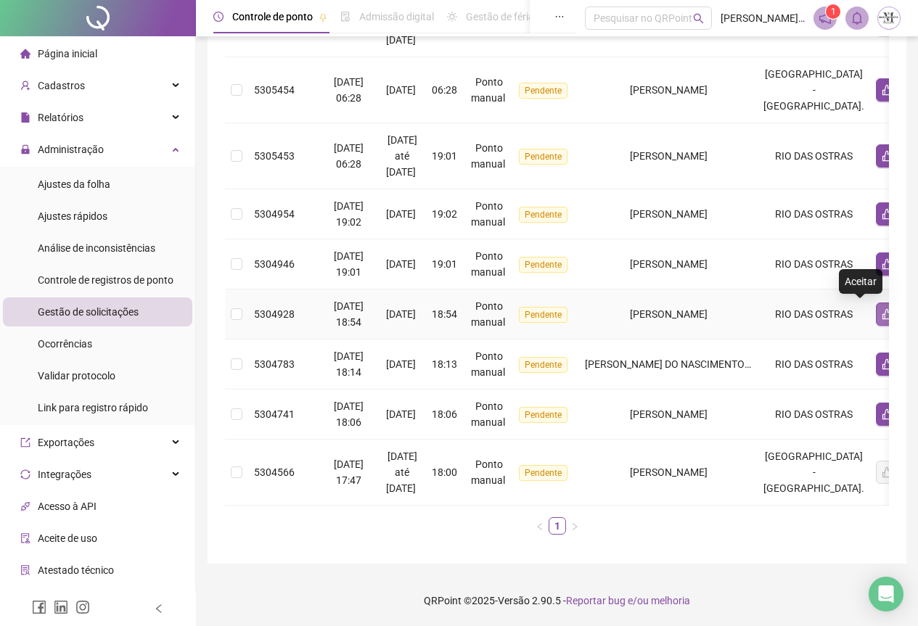
click at [882, 308] on icon "like" at bounding box center [888, 314] width 12 height 12
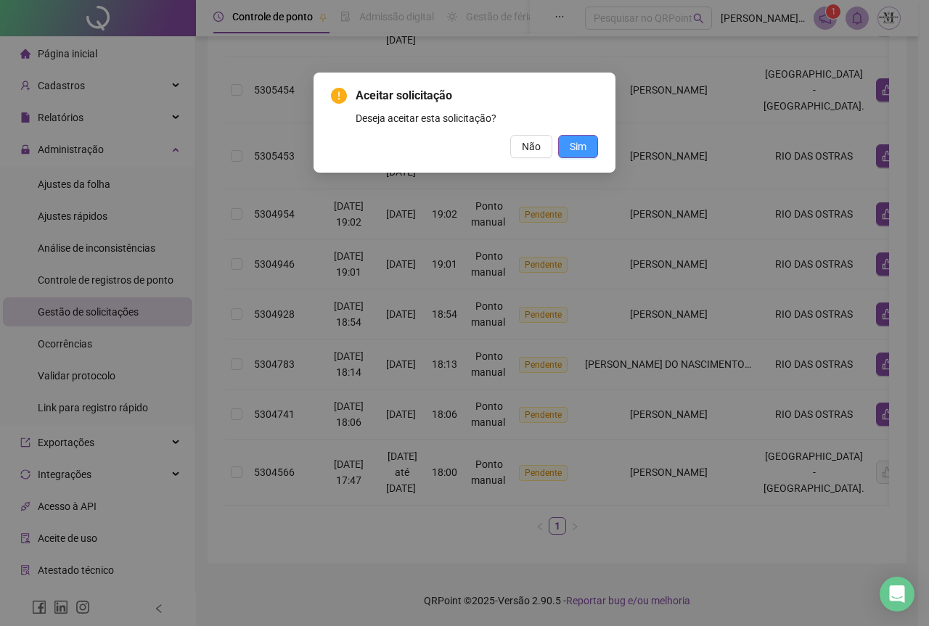
click at [573, 147] on span "Sim" at bounding box center [578, 147] width 17 height 16
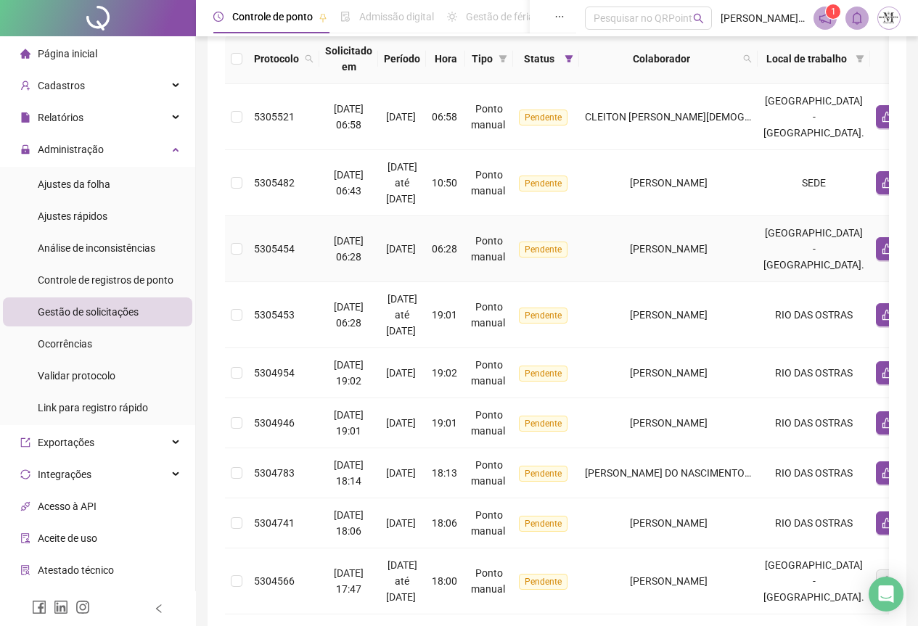
scroll to position [139, 0]
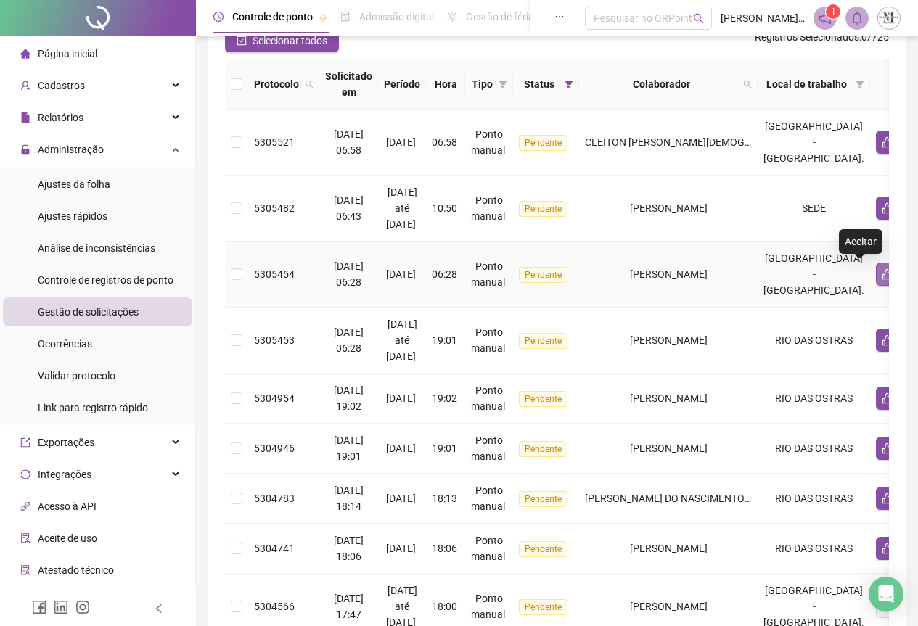
click at [882, 277] on icon "like" at bounding box center [888, 275] width 12 height 12
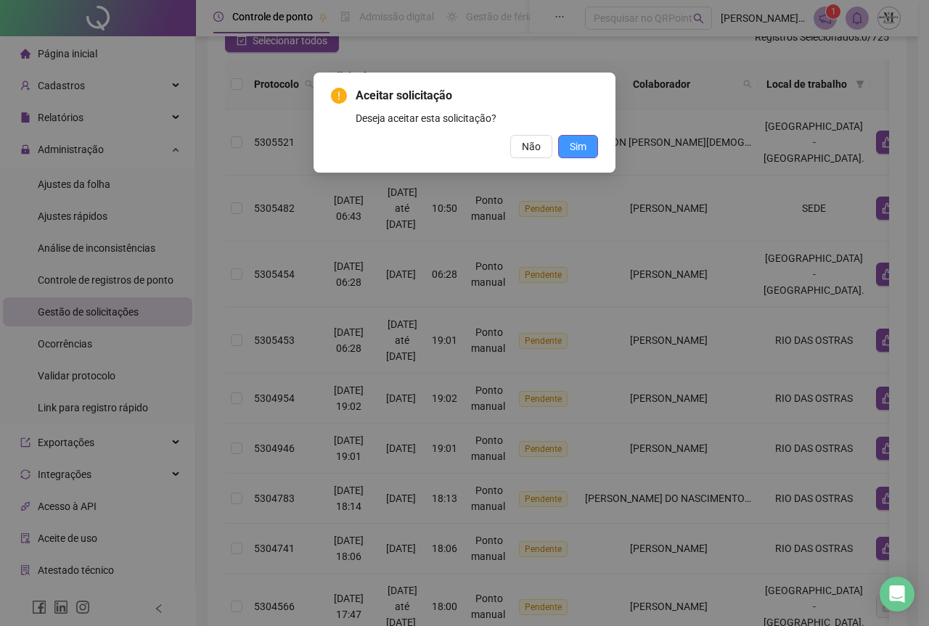
click at [583, 151] on span "Sim" at bounding box center [578, 147] width 17 height 16
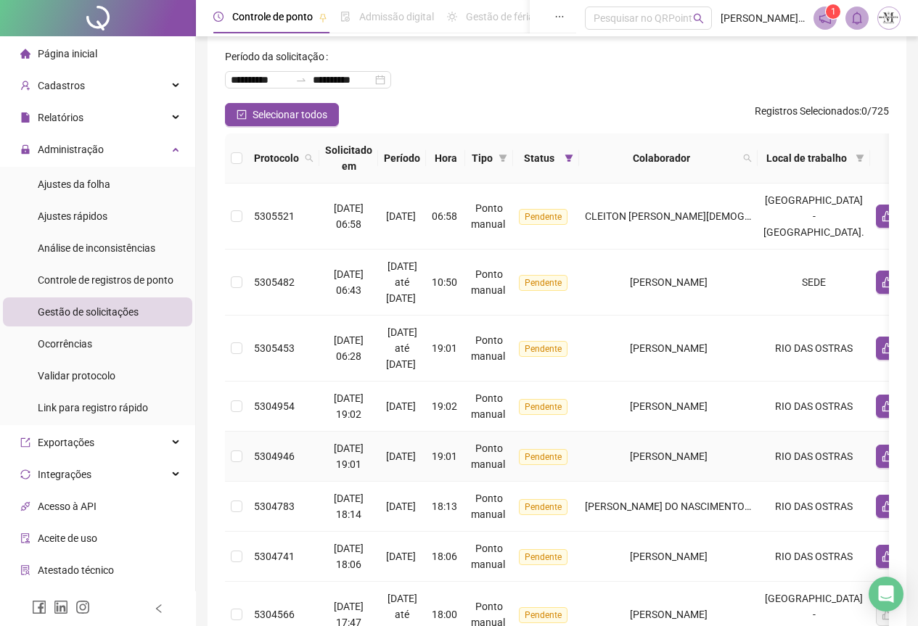
scroll to position [0, 0]
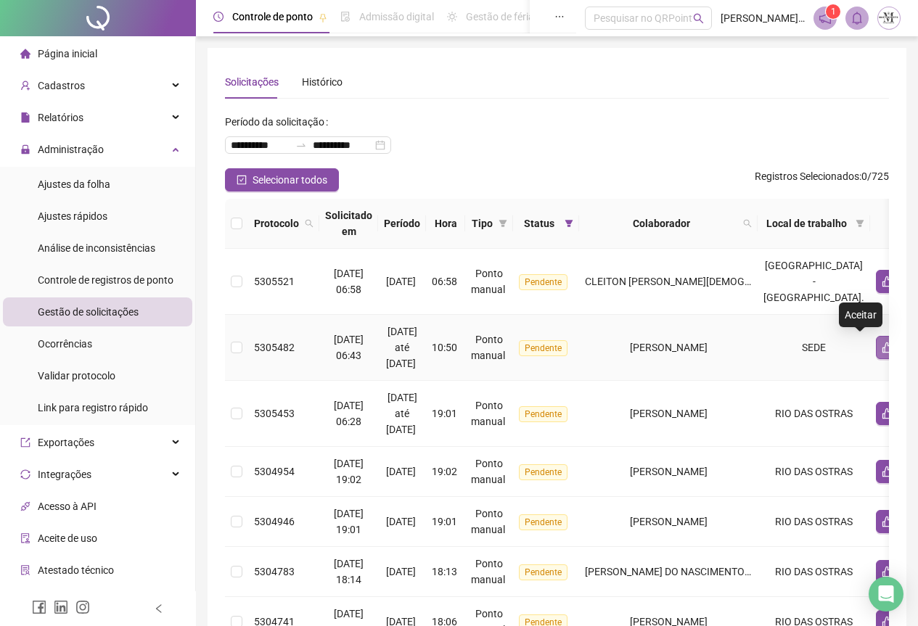
click at [882, 350] on icon "like" at bounding box center [888, 348] width 12 height 12
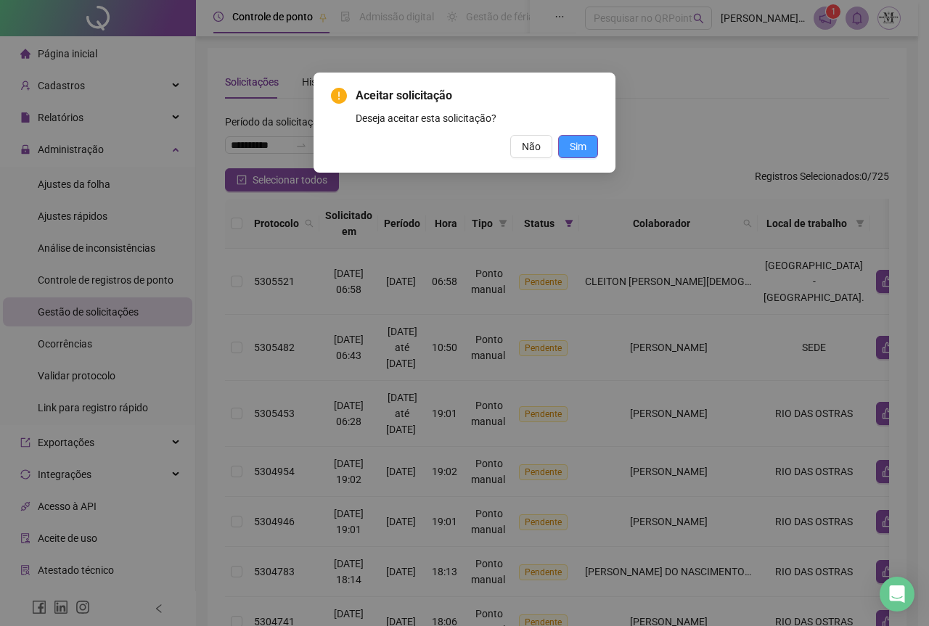
click at [573, 151] on span "Sim" at bounding box center [578, 147] width 17 height 16
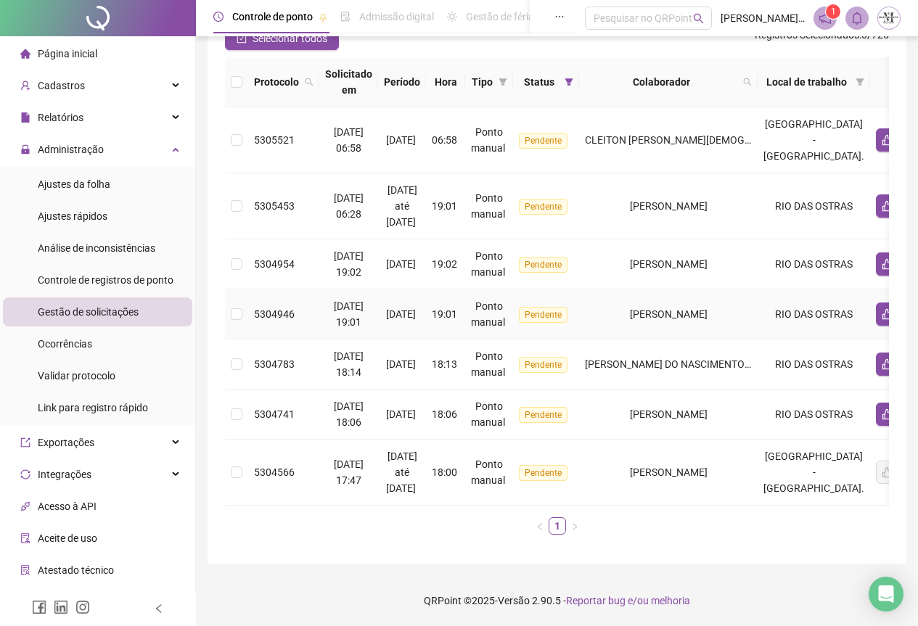
scroll to position [145, 0]
click at [882, 361] on icon "like" at bounding box center [888, 365] width 12 height 12
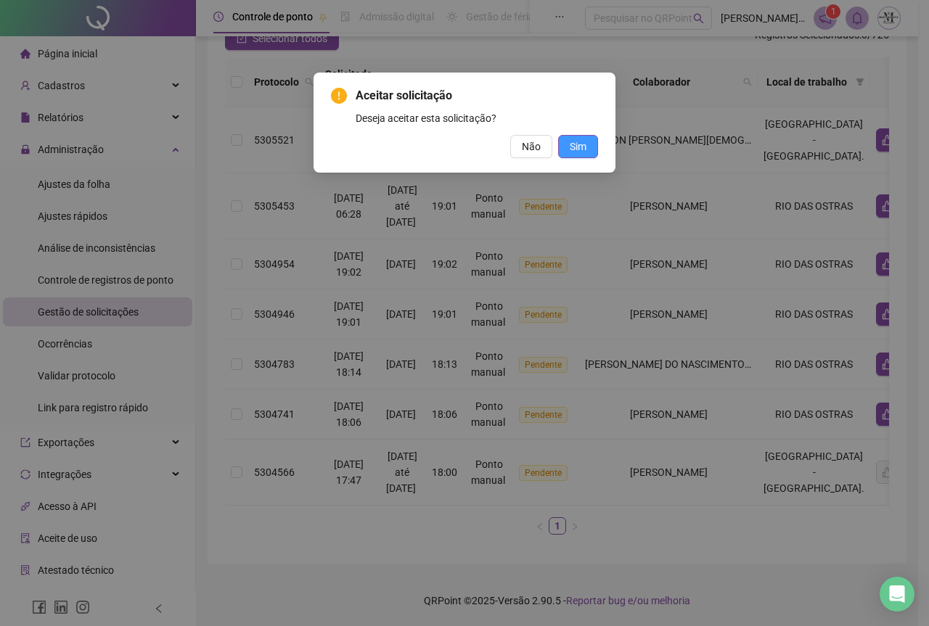
click at [571, 148] on span "Sim" at bounding box center [578, 147] width 17 height 16
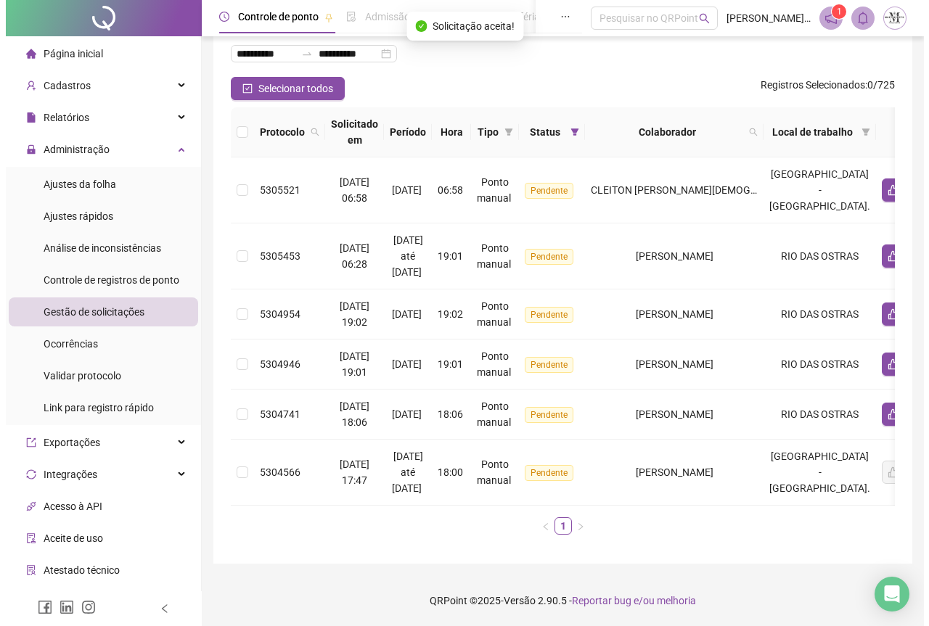
scroll to position [102, 0]
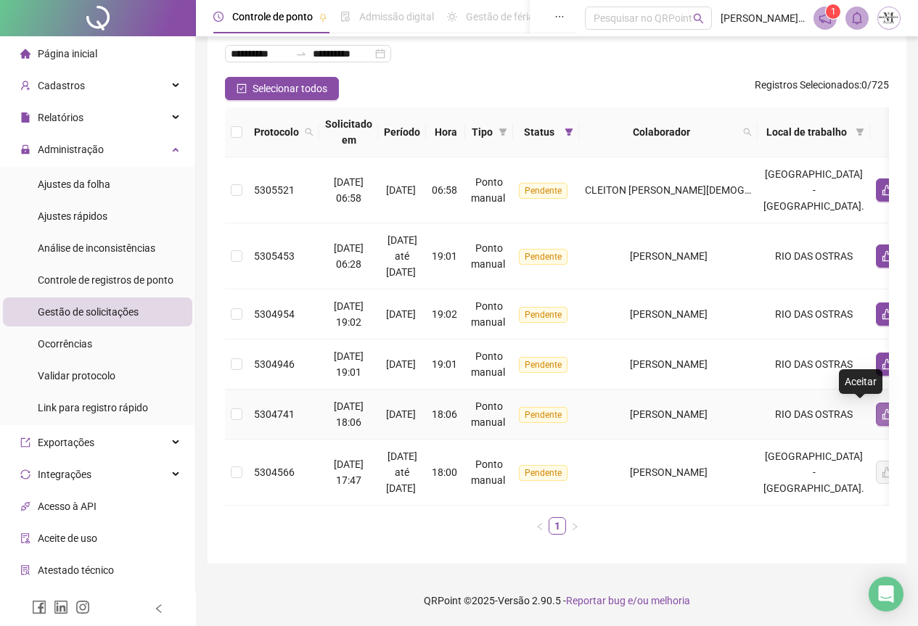
click at [876, 411] on button "button" at bounding box center [887, 414] width 23 height 23
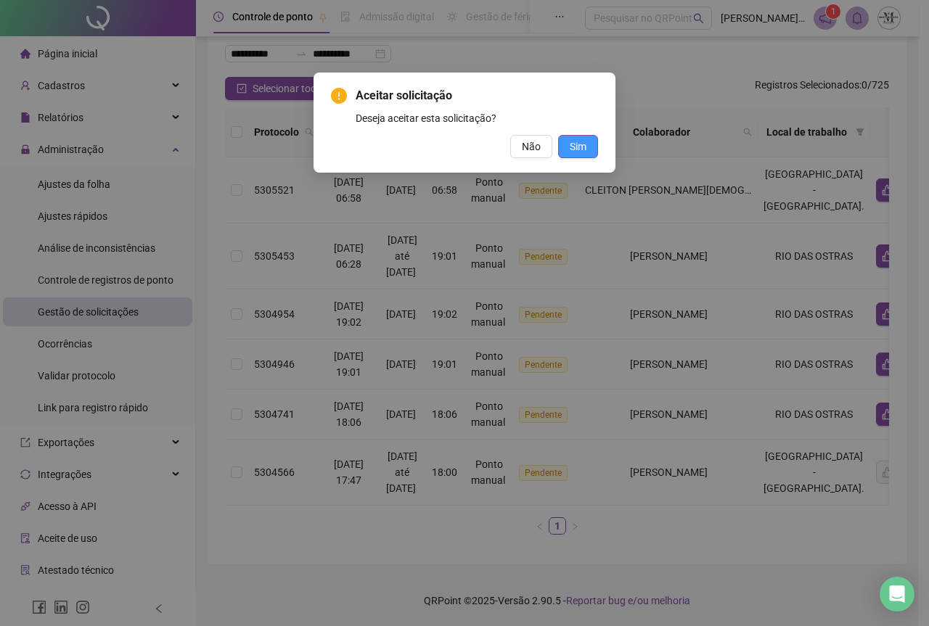
click at [577, 153] on span "Sim" at bounding box center [578, 147] width 17 height 16
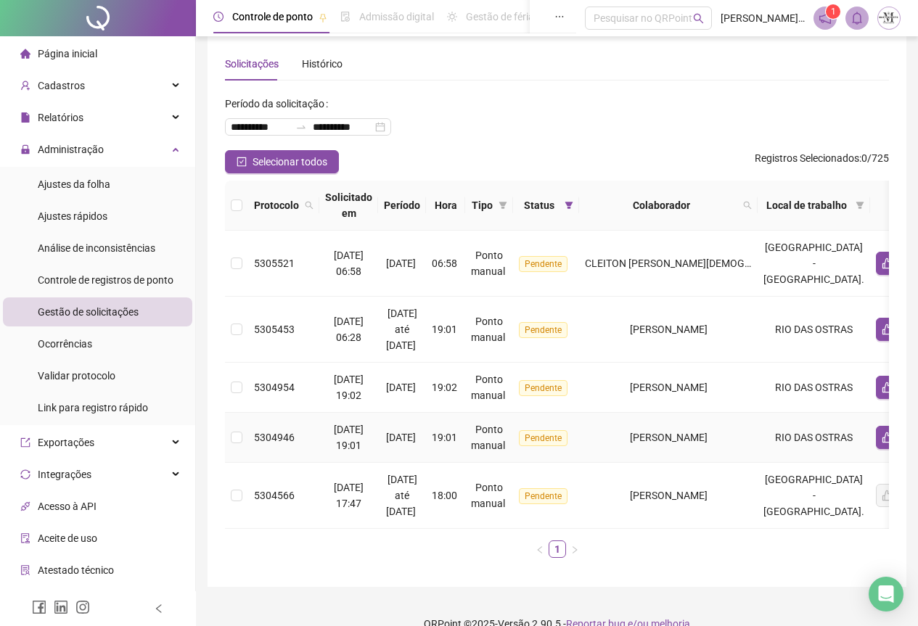
scroll to position [0, 0]
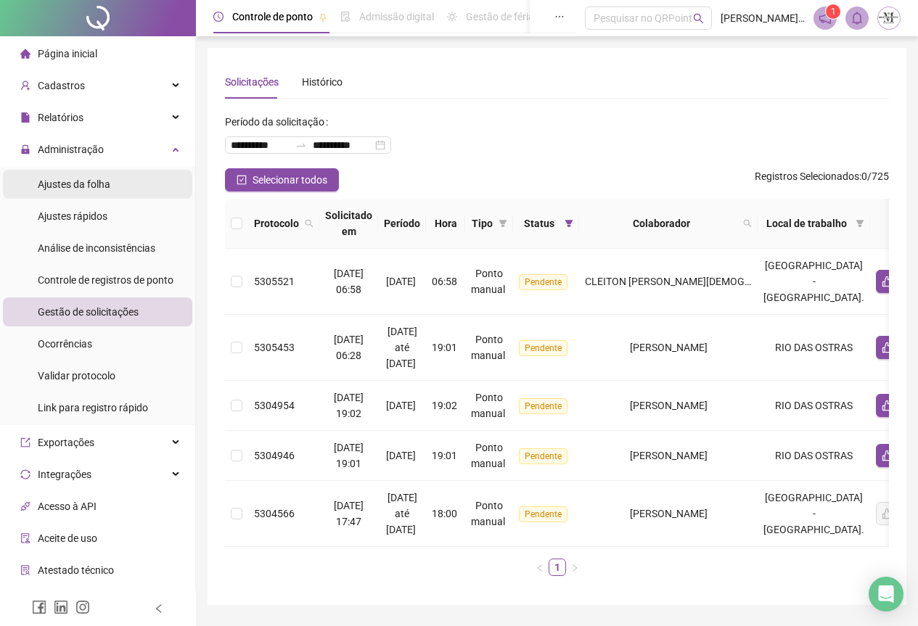
click at [47, 187] on span "Ajustes da folha" at bounding box center [74, 185] width 73 height 12
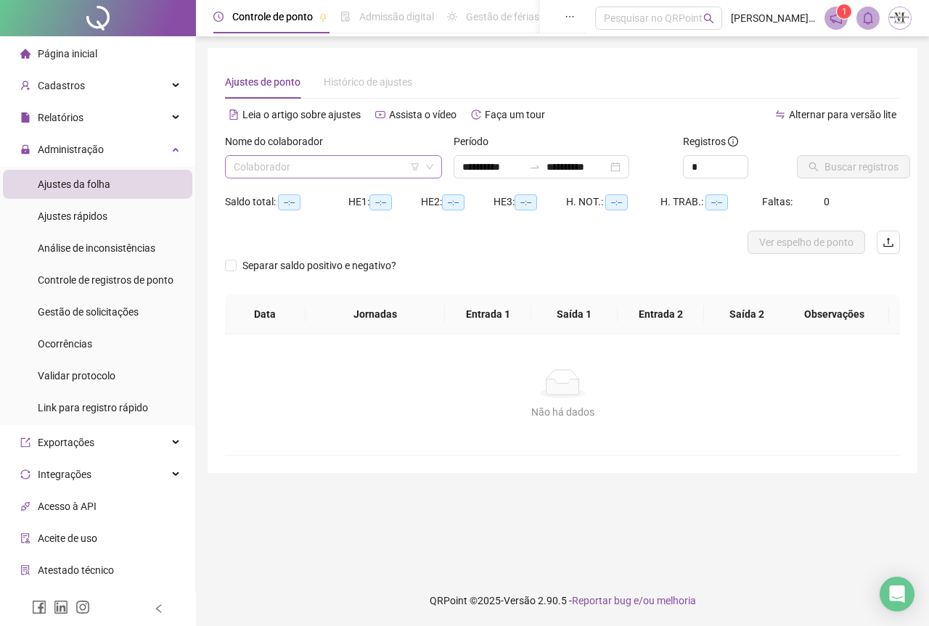
type input "**********"
click at [307, 166] on input "search" at bounding box center [327, 167] width 187 height 22
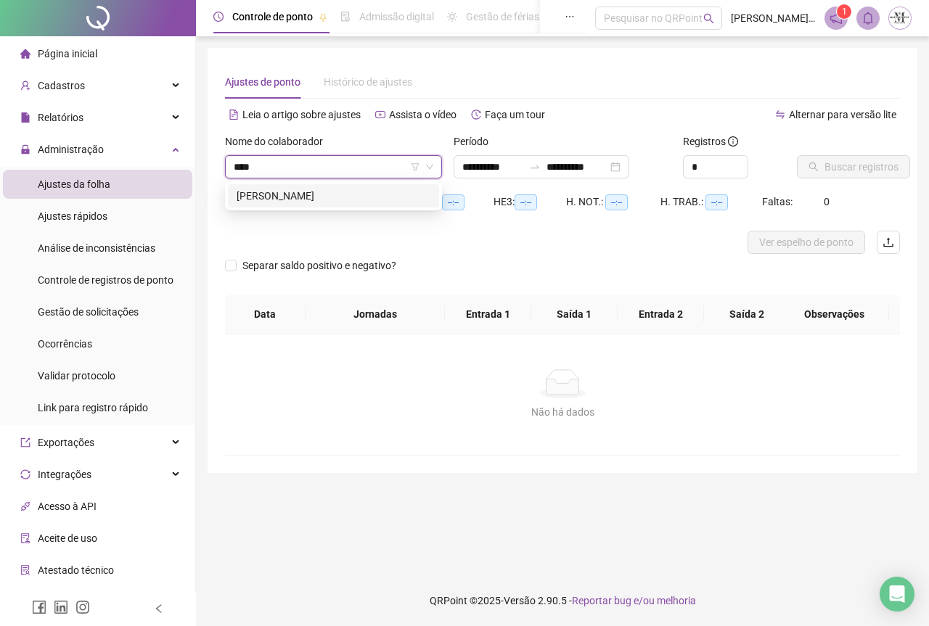
type input "*****"
click at [307, 190] on div "[PERSON_NAME]" at bounding box center [334, 196] width 194 height 16
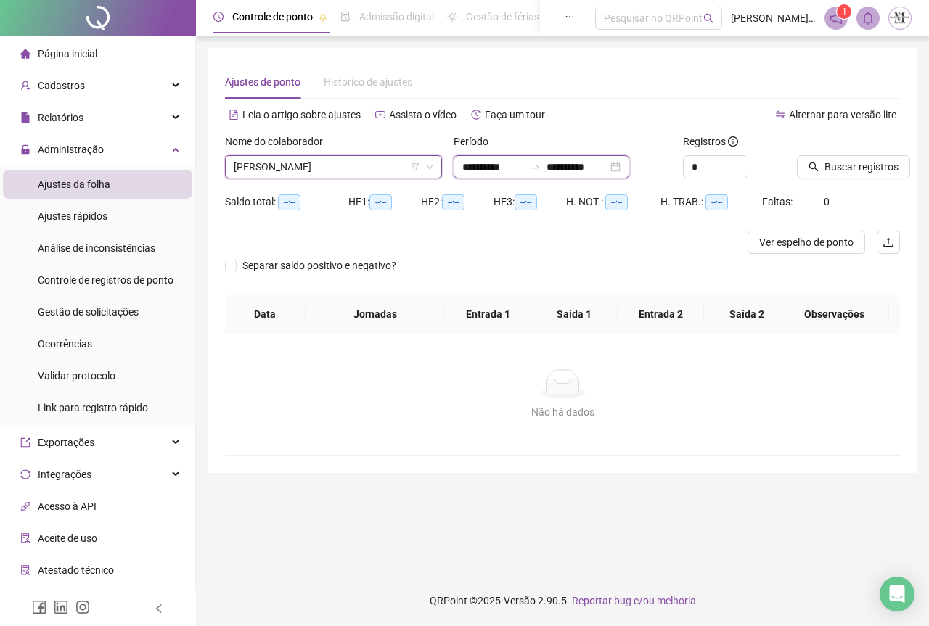
click at [583, 171] on input "**********" at bounding box center [577, 167] width 61 height 16
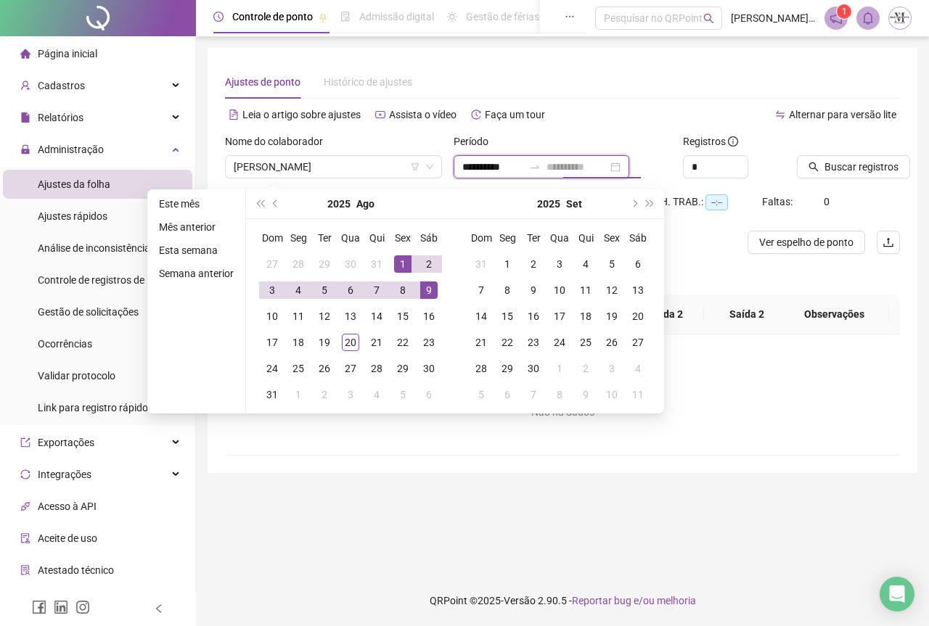
type input "**********"
click at [401, 266] on div "1" at bounding box center [402, 264] width 17 height 17
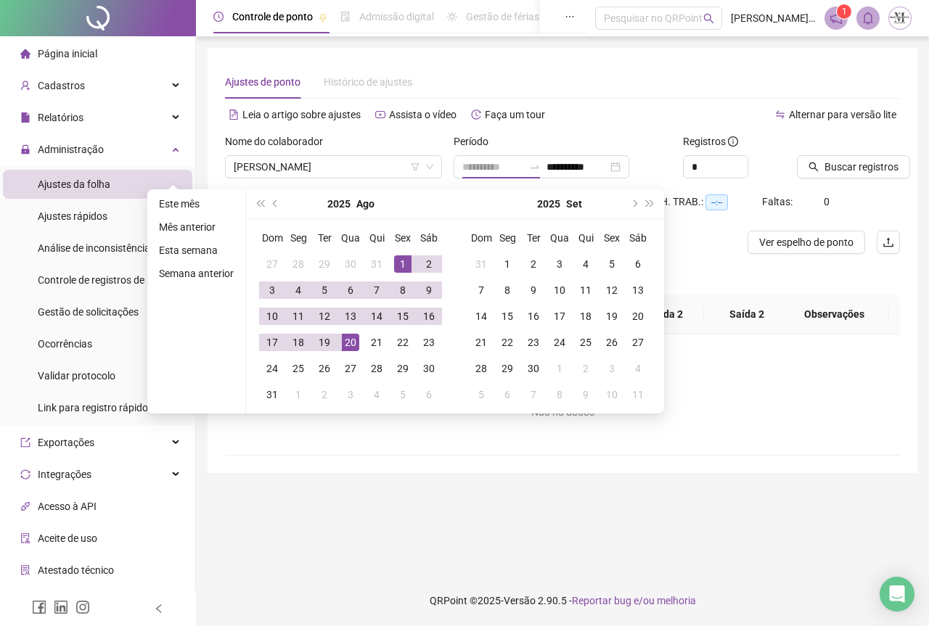
click at [354, 338] on div "20" at bounding box center [350, 342] width 17 height 17
type input "**********"
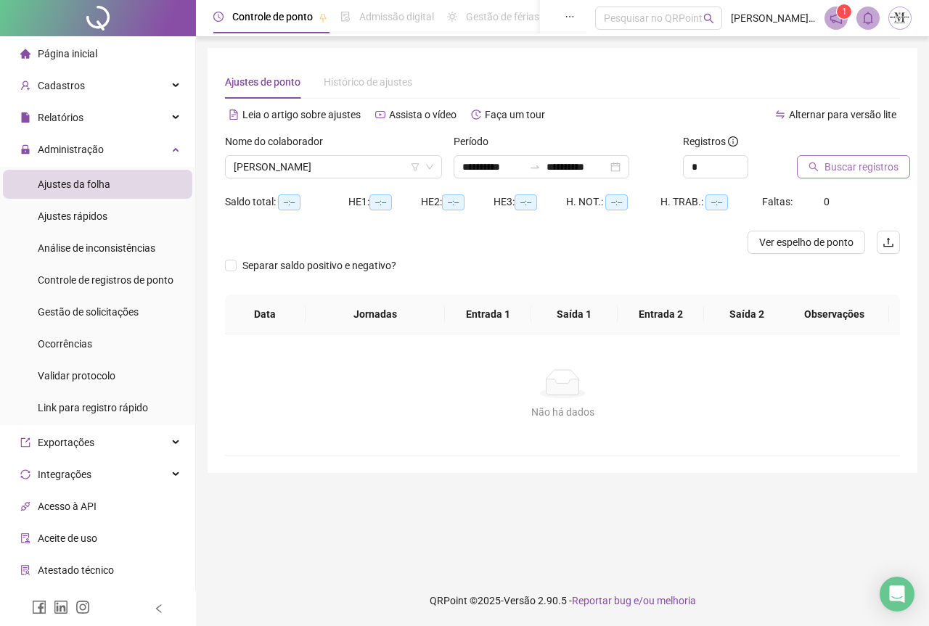
click at [849, 172] on span "Buscar registros" at bounding box center [862, 167] width 74 height 16
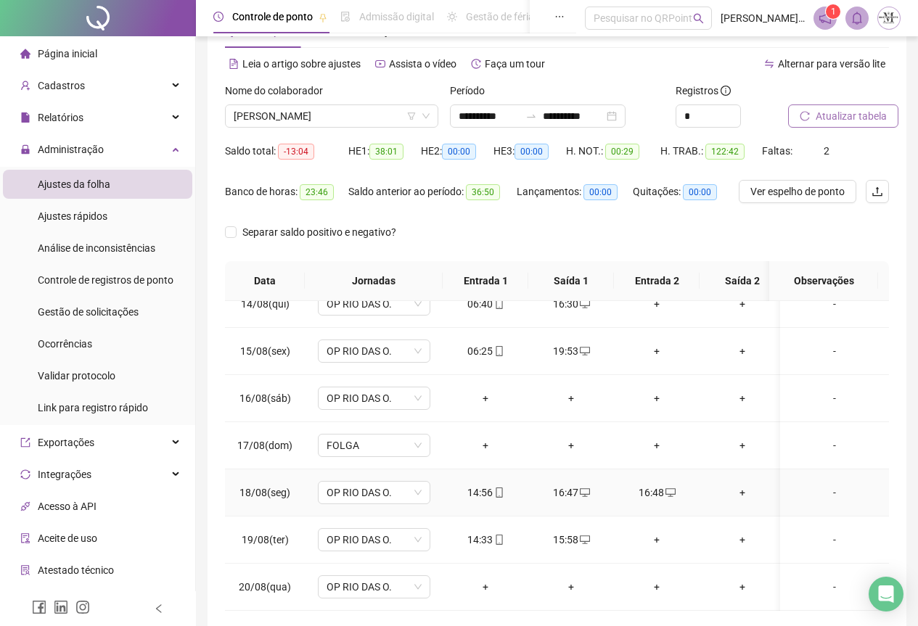
scroll to position [115, 0]
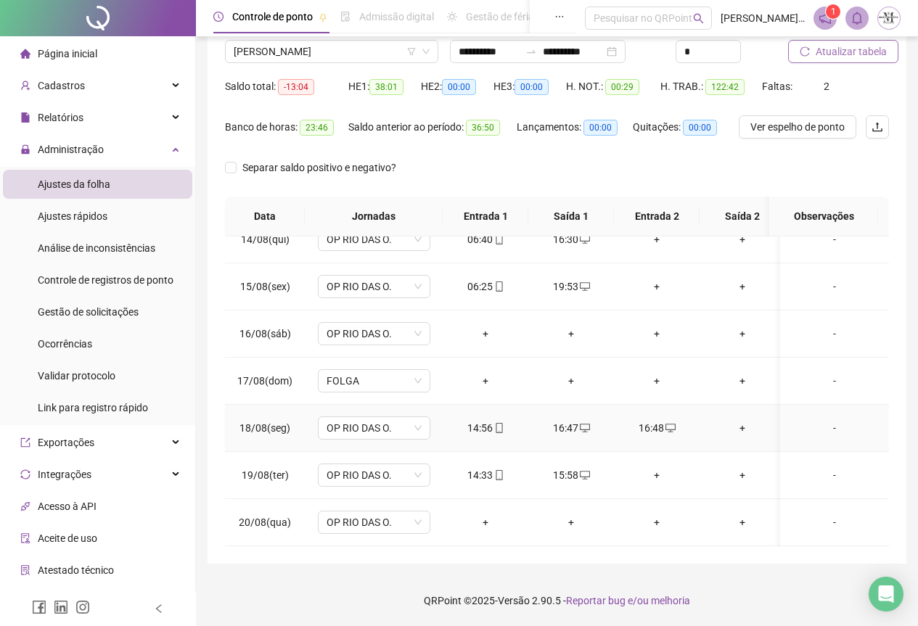
click at [653, 420] on div "16:48" at bounding box center [657, 428] width 62 height 16
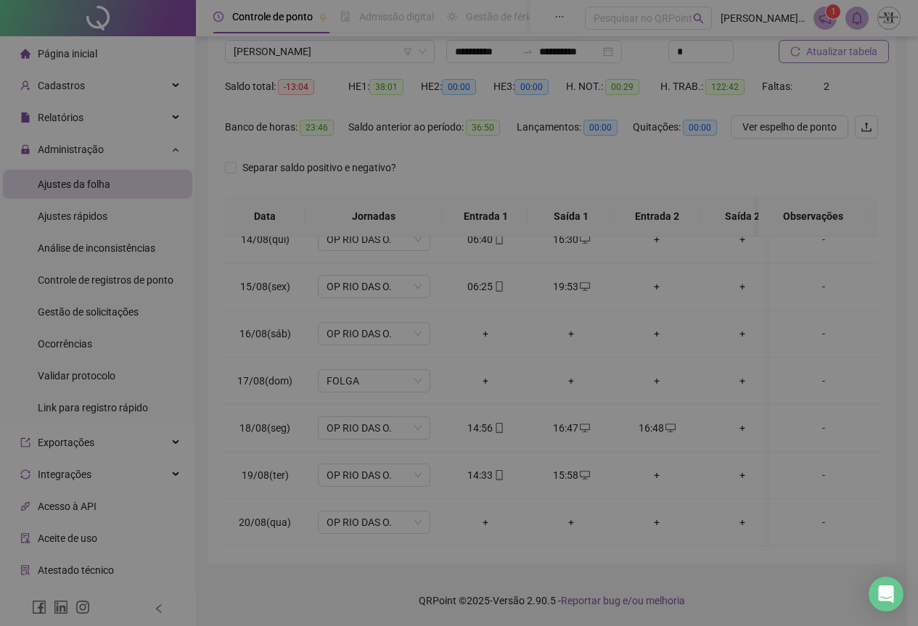
type input "**********"
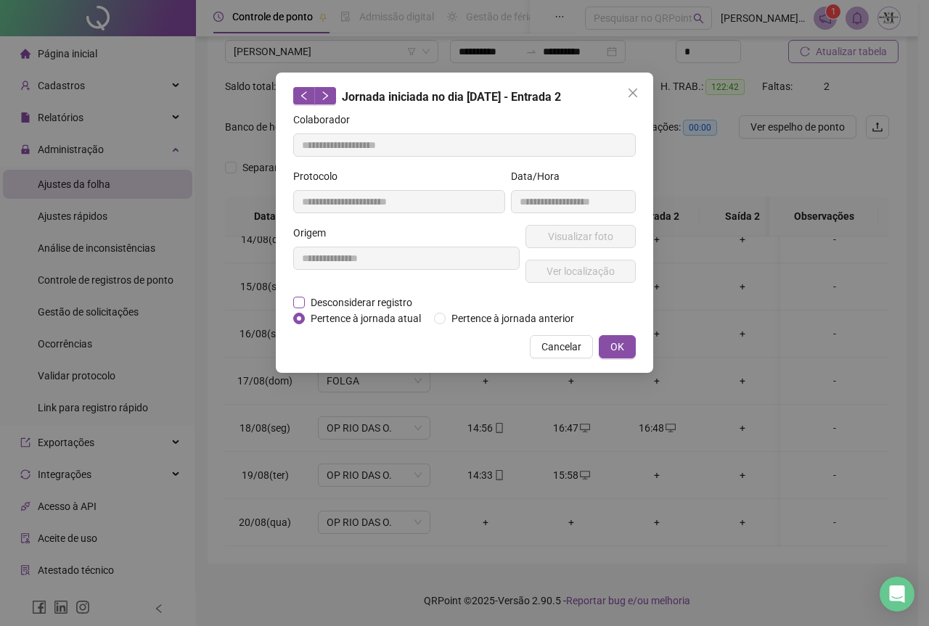
click at [303, 295] on label "Desconsiderar registro" at bounding box center [360, 303] width 135 height 16
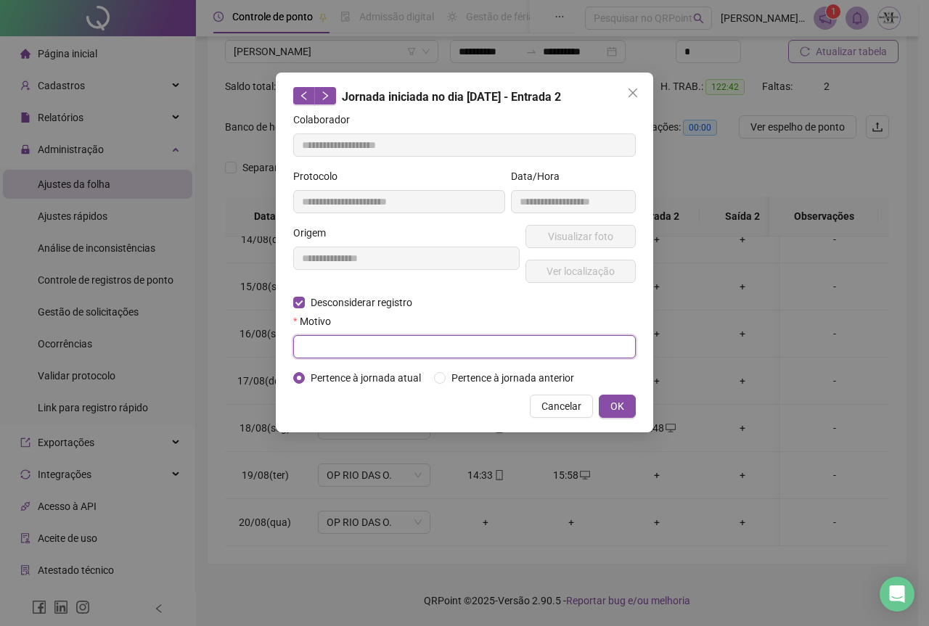
click at [310, 340] on input "text" at bounding box center [464, 346] width 343 height 23
type input "****"
click at [604, 415] on button "OK" at bounding box center [617, 406] width 37 height 23
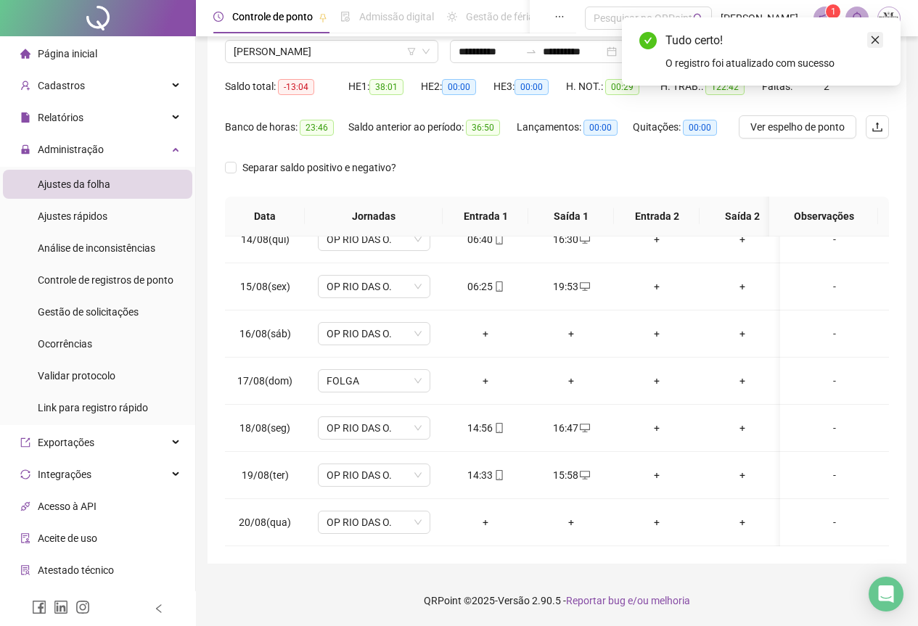
click at [875, 41] on icon "close" at bounding box center [875, 40] width 10 height 10
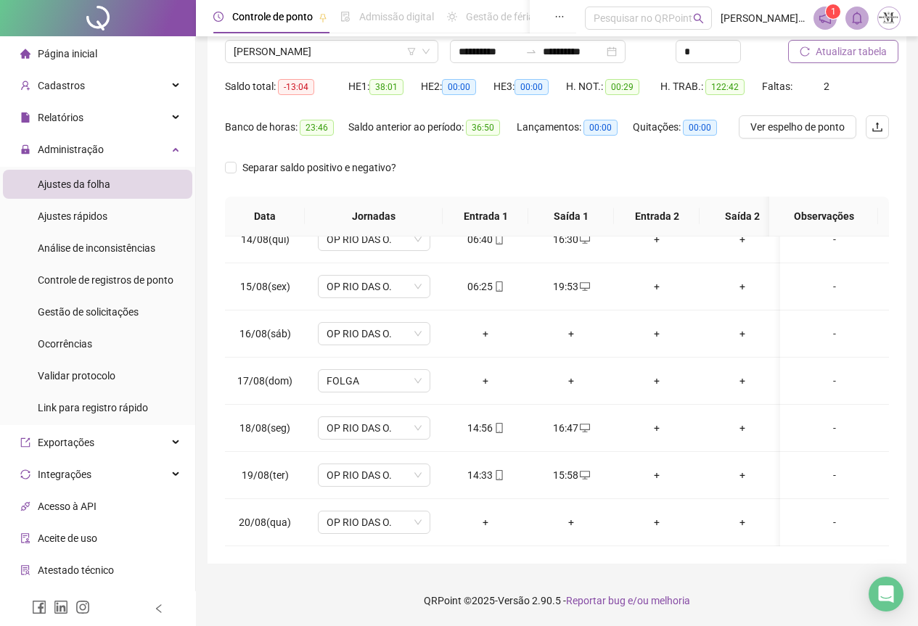
click at [840, 54] on span "Atualizar tabela" at bounding box center [851, 52] width 71 height 16
click at [827, 515] on div "-" at bounding box center [835, 523] width 86 height 16
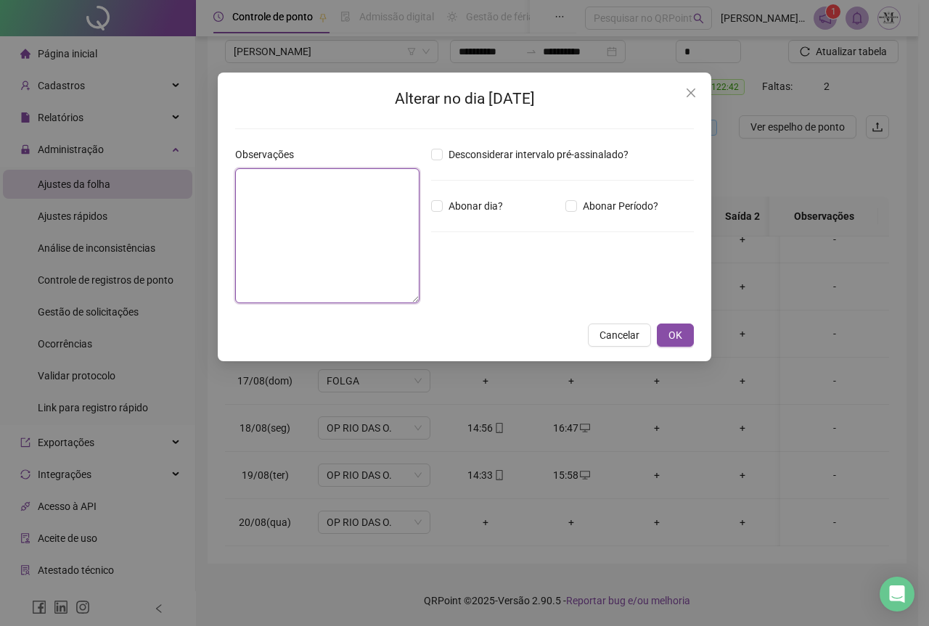
click at [295, 200] on textarea at bounding box center [327, 235] width 184 height 135
type textarea "**********"
click at [682, 327] on button "OK" at bounding box center [675, 335] width 37 height 23
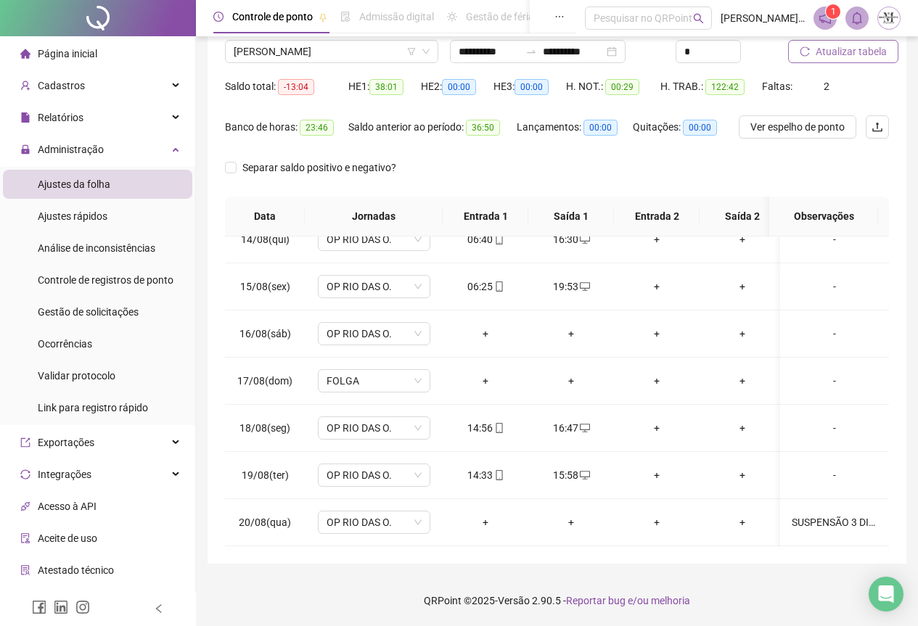
click at [859, 56] on span "Atualizar tabela" at bounding box center [851, 52] width 71 height 16
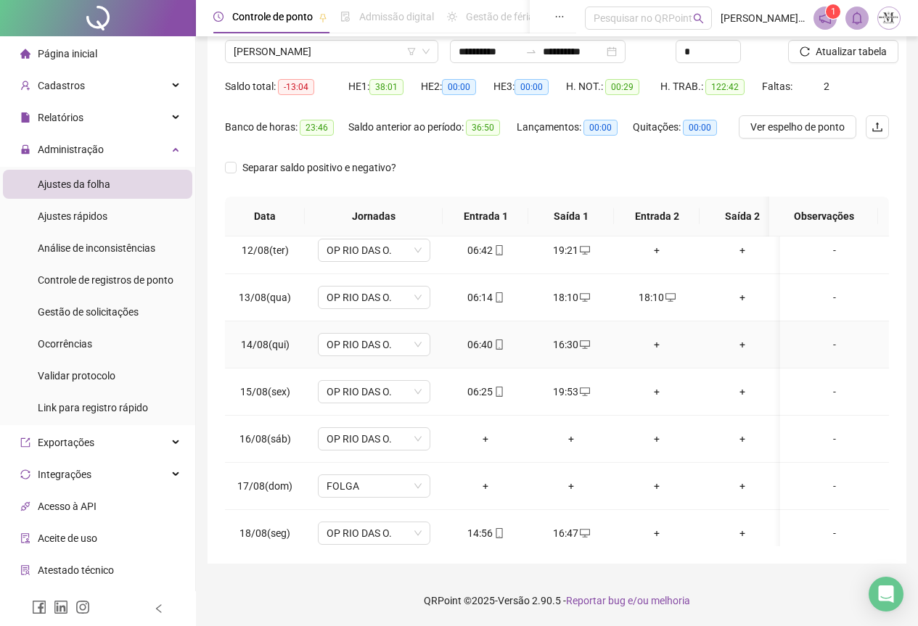
scroll to position [645, 0]
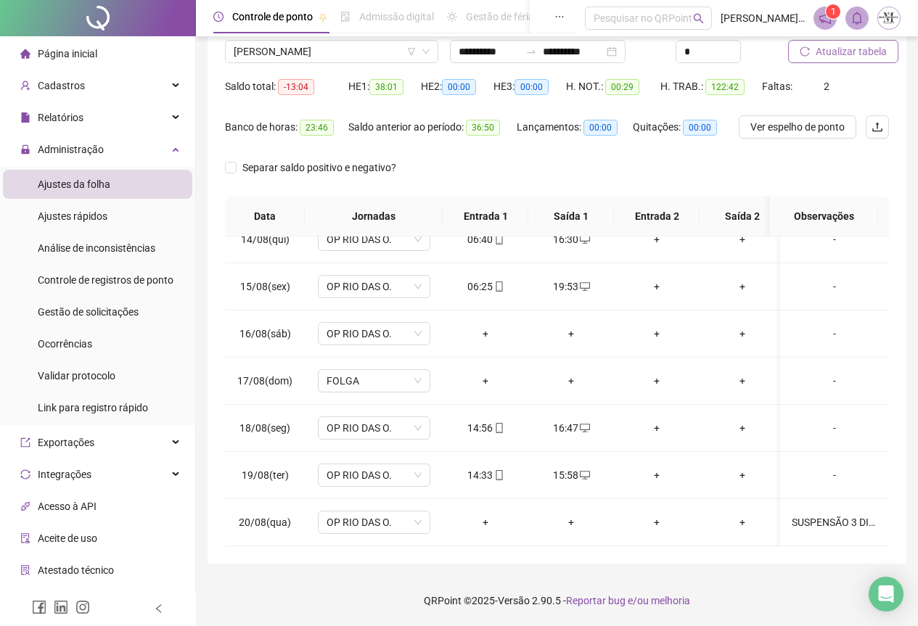
click at [846, 60] on button "Atualizar tabela" at bounding box center [843, 51] width 110 height 23
click at [823, 52] on span "Atualizar tabela" at bounding box center [851, 52] width 71 height 16
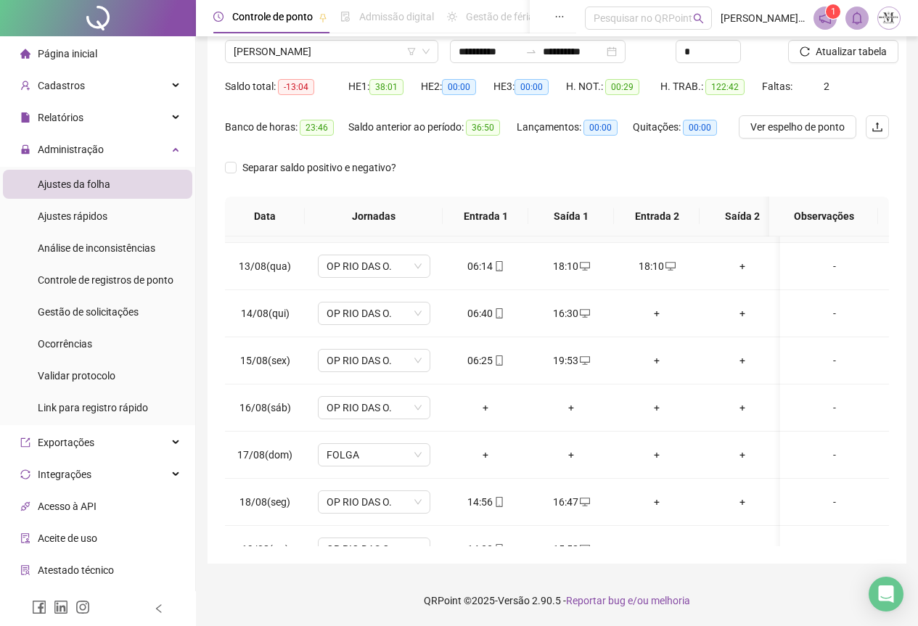
scroll to position [427, 0]
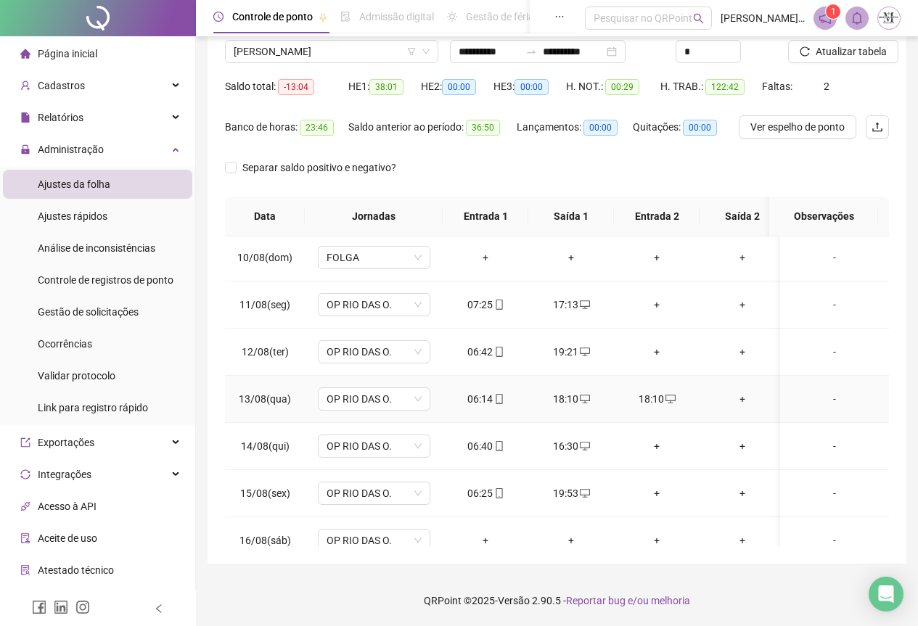
click at [647, 399] on div "18:10" at bounding box center [657, 399] width 62 height 16
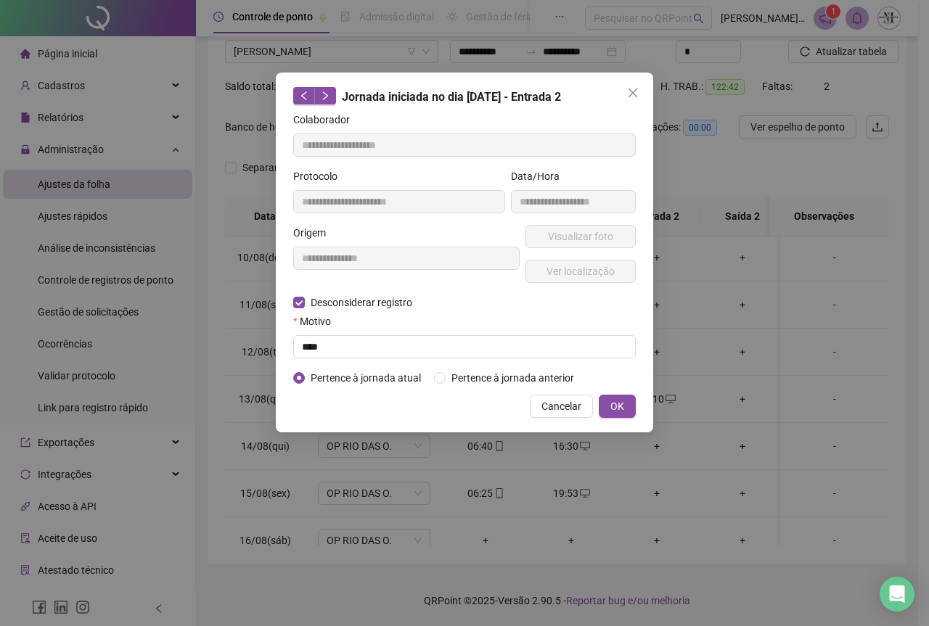
type input "**********"
click at [329, 341] on input "text" at bounding box center [464, 346] width 343 height 23
type input "****"
click at [615, 412] on span "OK" at bounding box center [617, 407] width 14 height 16
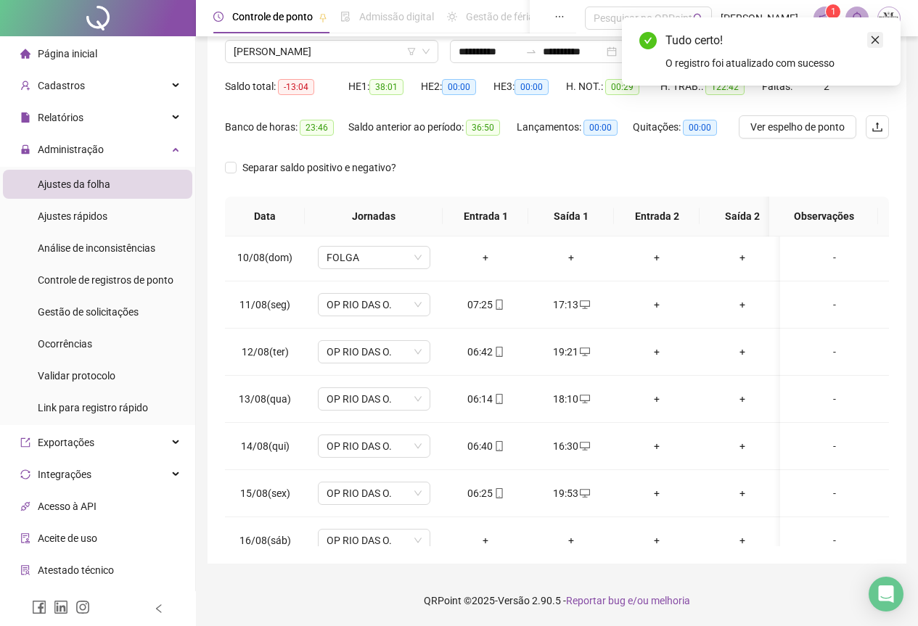
click at [876, 36] on icon "close" at bounding box center [875, 40] width 10 height 10
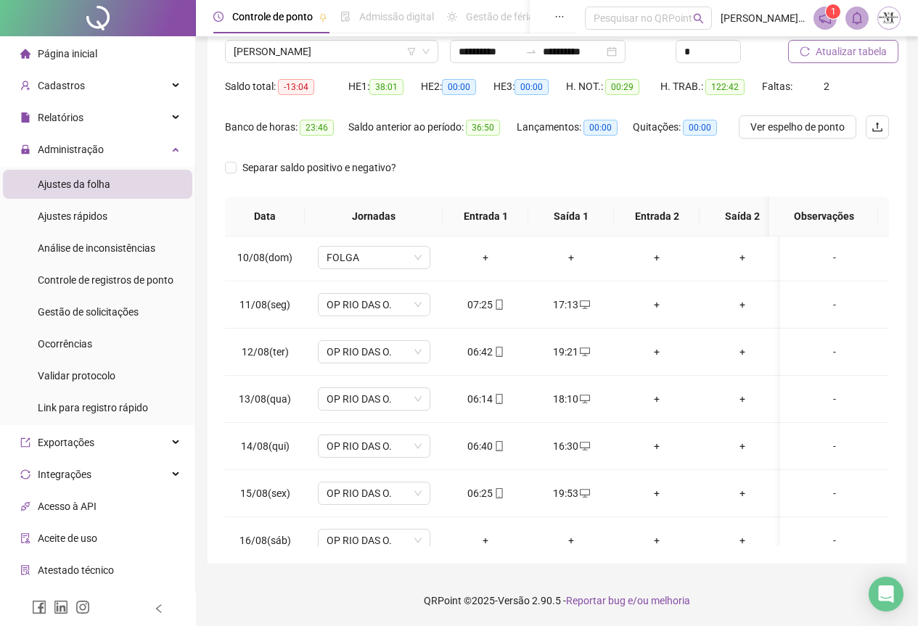
click at [832, 60] on button "Atualizar tabela" at bounding box center [843, 51] width 110 height 23
click at [827, 57] on span "Atualizar tabela" at bounding box center [851, 52] width 71 height 16
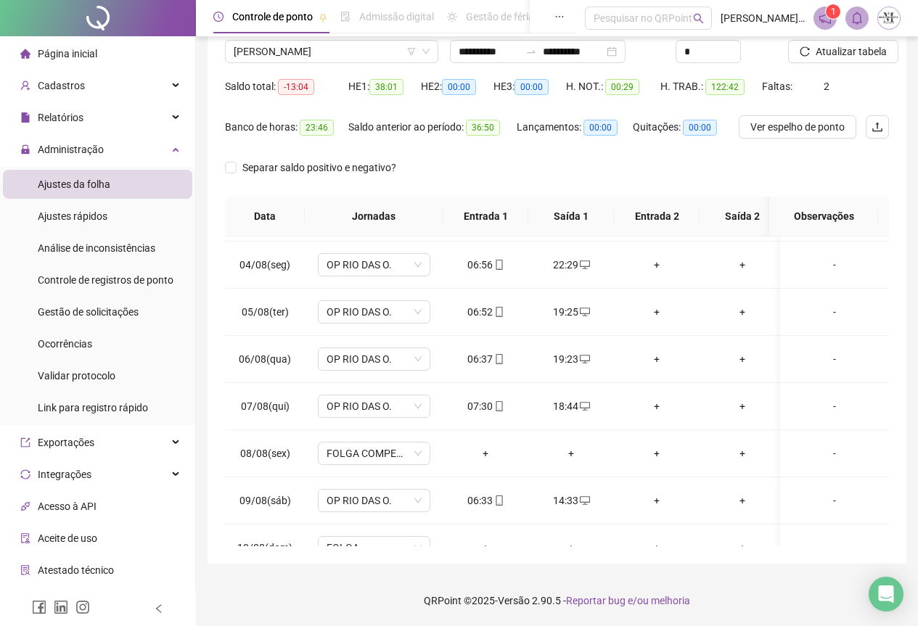
scroll to position [0, 0]
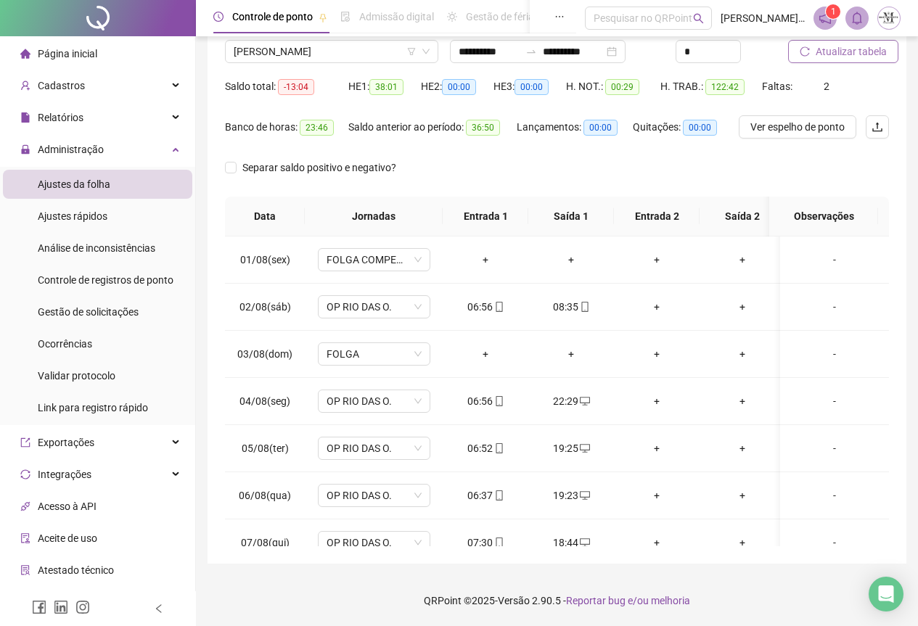
click at [835, 57] on span "Atualizar tabela" at bounding box center [851, 52] width 71 height 16
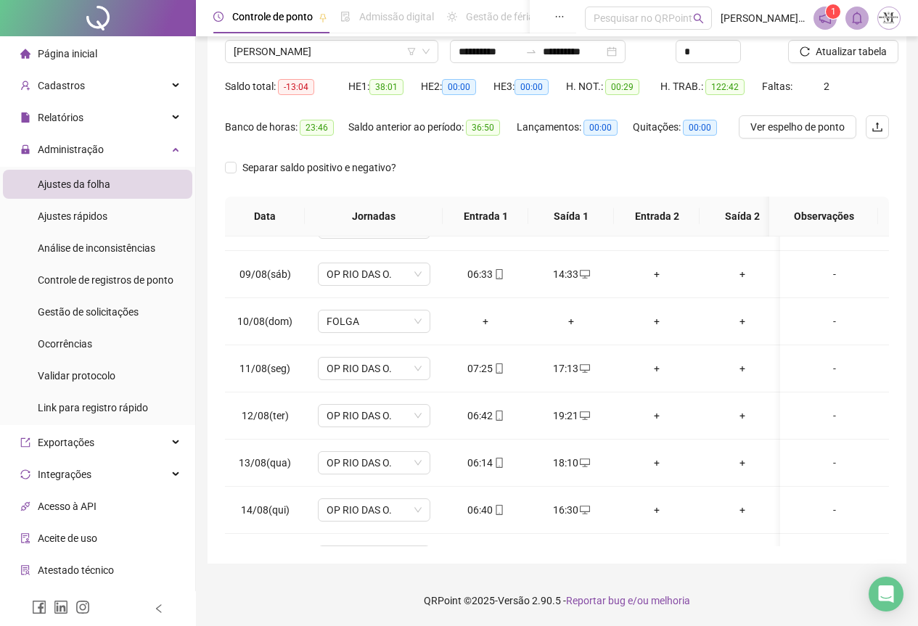
scroll to position [645, 0]
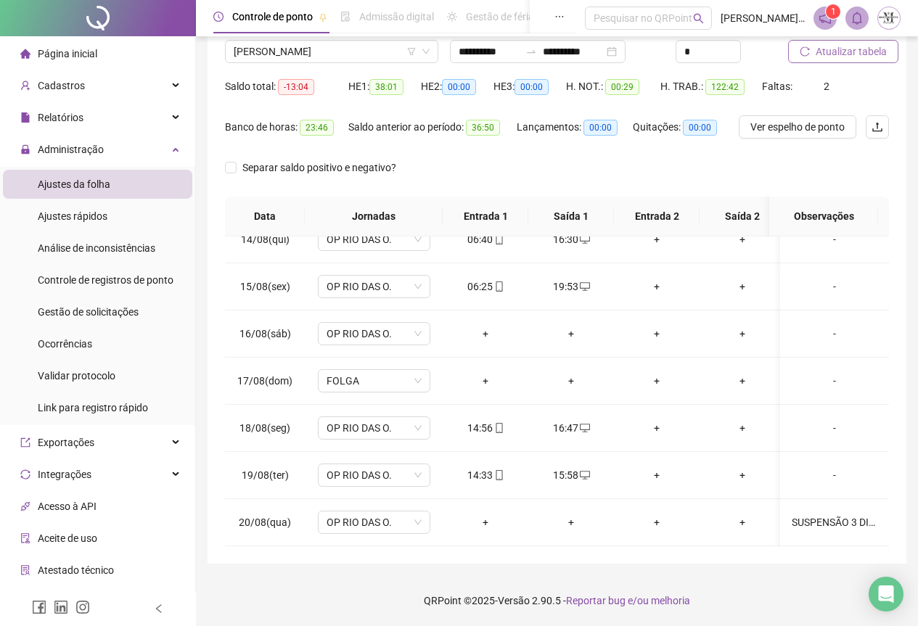
click at [830, 53] on span "Atualizar tabela" at bounding box center [851, 52] width 71 height 16
click at [847, 49] on span "Atualizar tabela" at bounding box center [851, 52] width 71 height 16
click at [856, 54] on span "Atualizar tabela" at bounding box center [851, 52] width 71 height 16
click at [827, 49] on span "Atualizar tabela" at bounding box center [851, 52] width 71 height 16
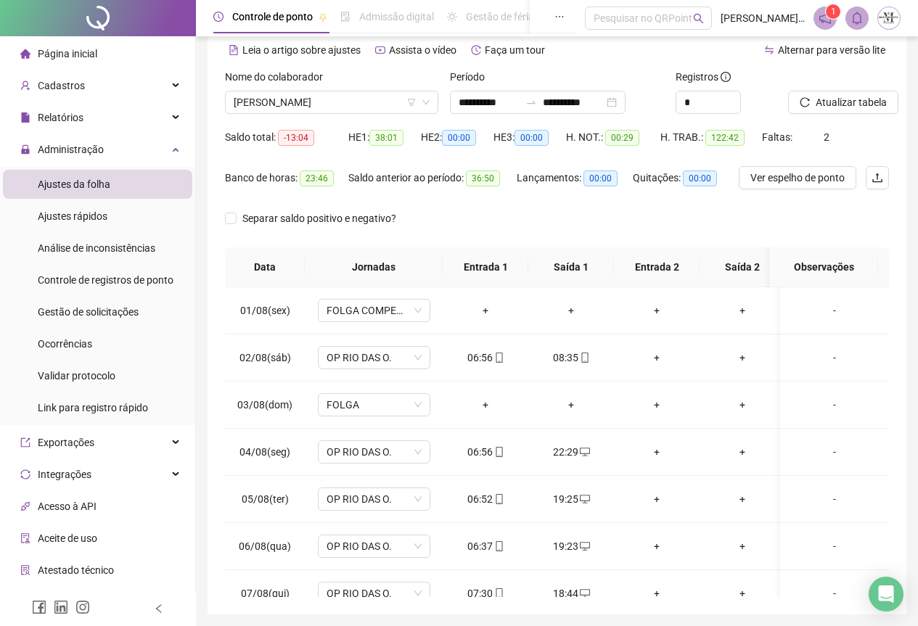
scroll to position [43, 0]
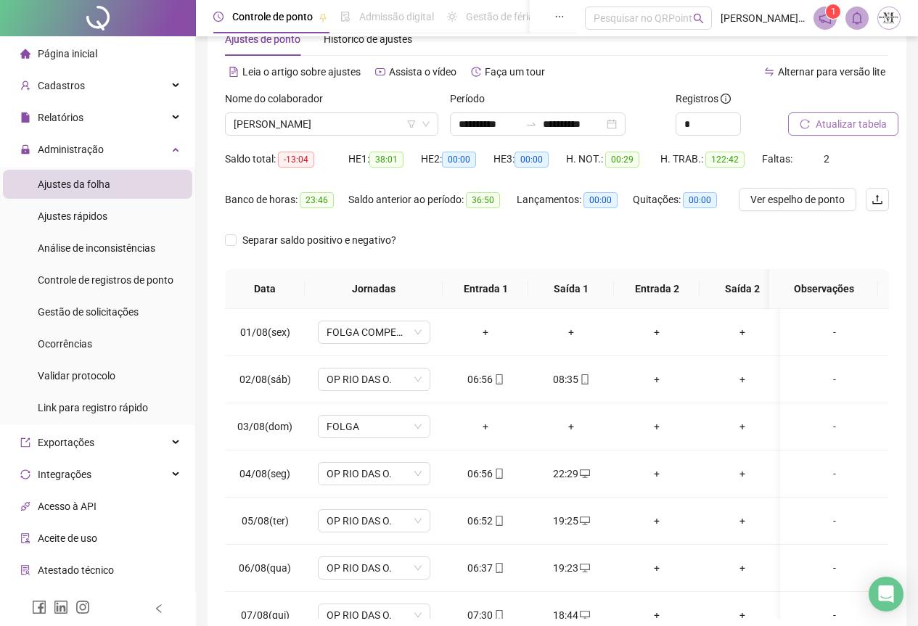
click at [841, 130] on span "Atualizar tabela" at bounding box center [851, 124] width 71 height 16
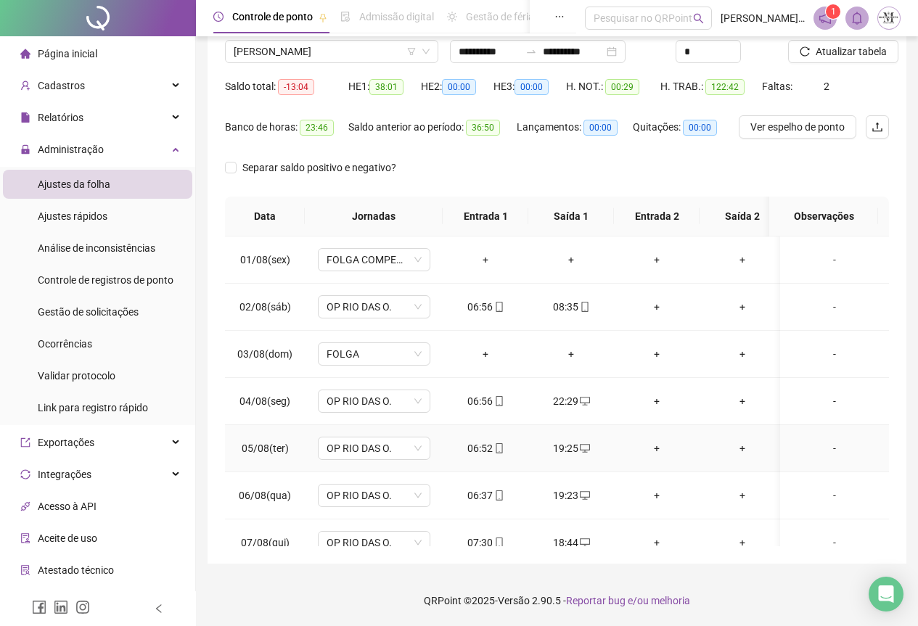
scroll to position [0, 0]
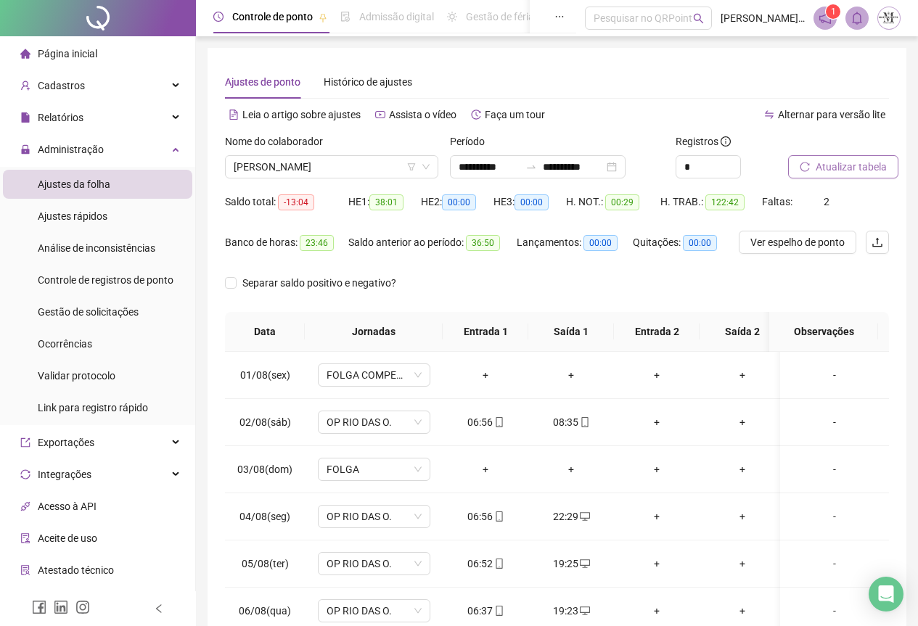
click at [851, 169] on span "Atualizar tabela" at bounding box center [851, 167] width 71 height 16
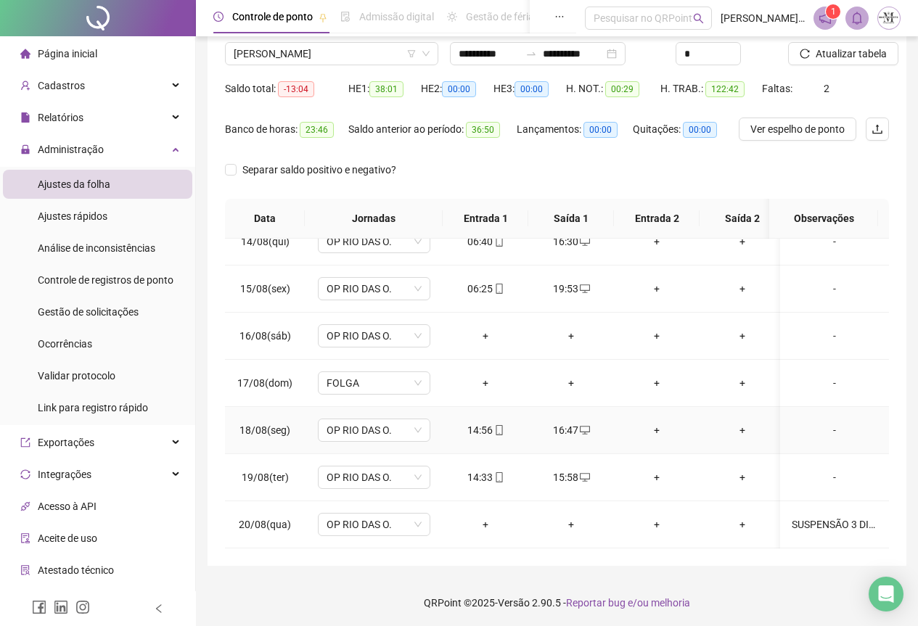
scroll to position [115, 0]
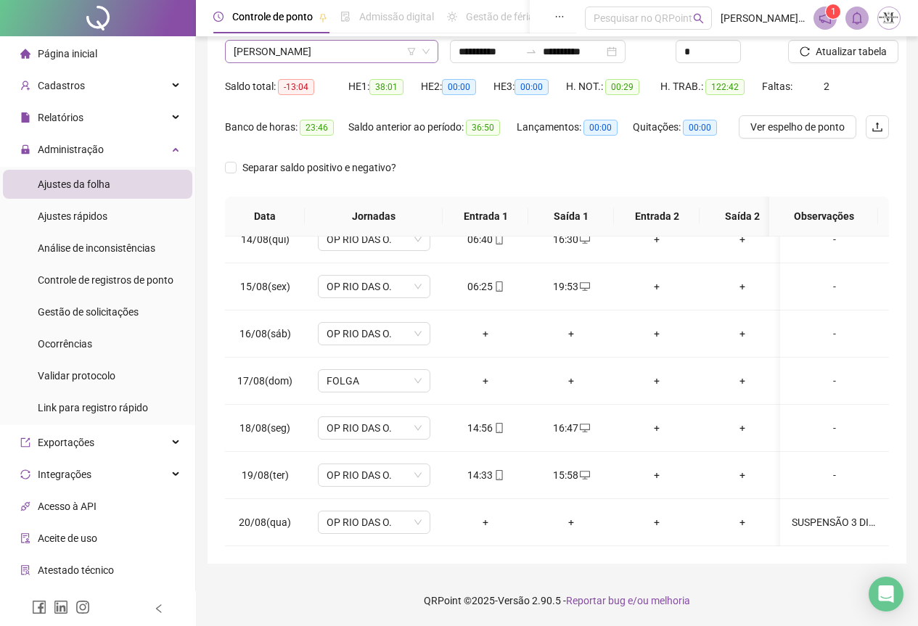
click at [285, 57] on span "[PERSON_NAME]" at bounding box center [332, 52] width 196 height 22
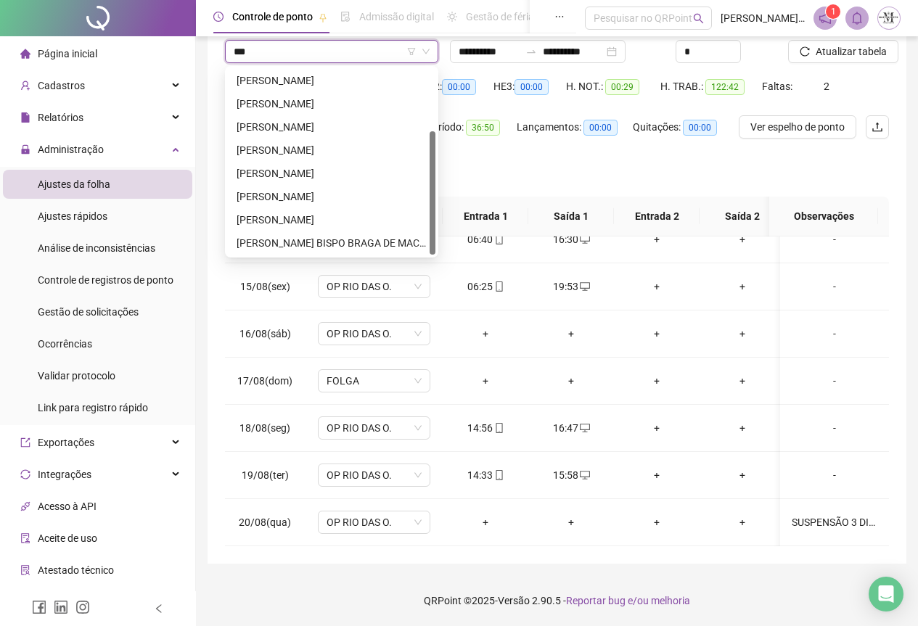
scroll to position [0, 0]
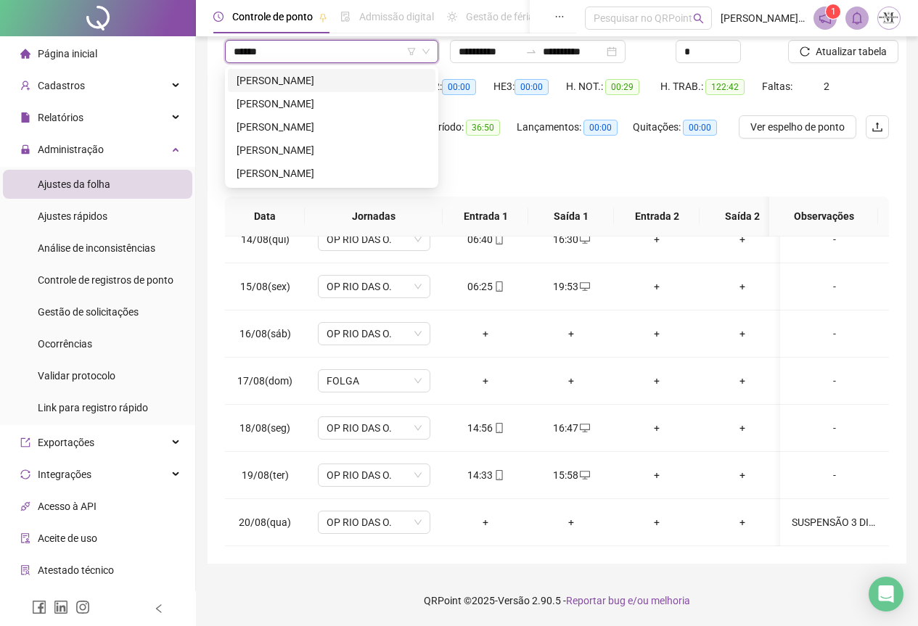
type input "*******"
click at [311, 153] on div "[PERSON_NAME]" at bounding box center [332, 150] width 190 height 16
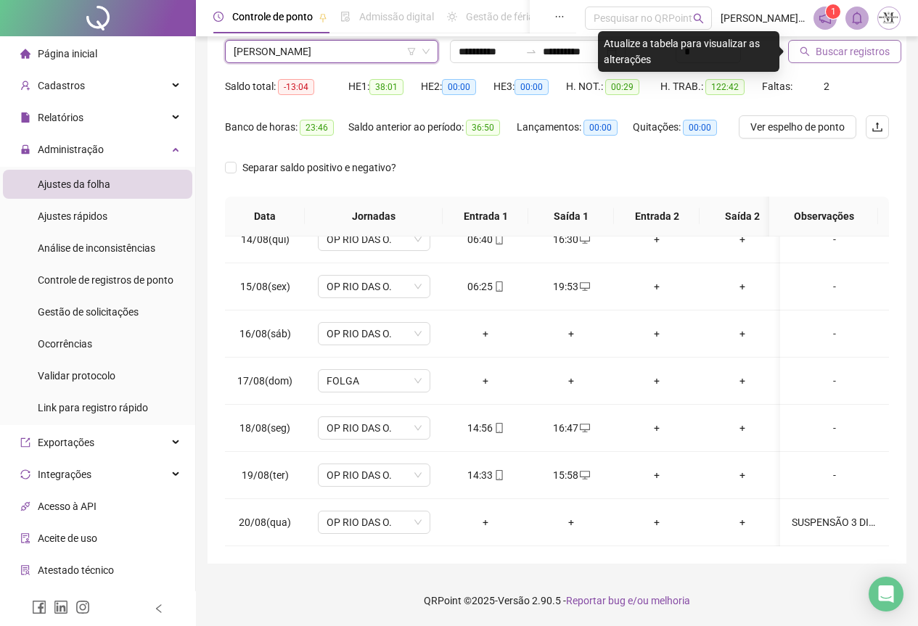
click at [843, 56] on span "Buscar registros" at bounding box center [853, 52] width 74 height 16
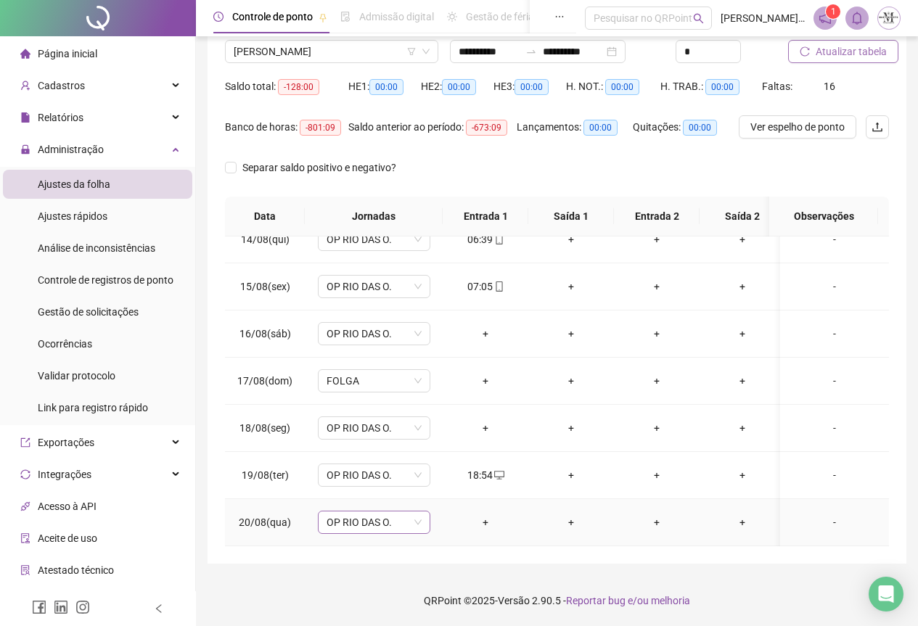
click at [394, 515] on span "OP RIO DAS O." at bounding box center [374, 523] width 95 height 22
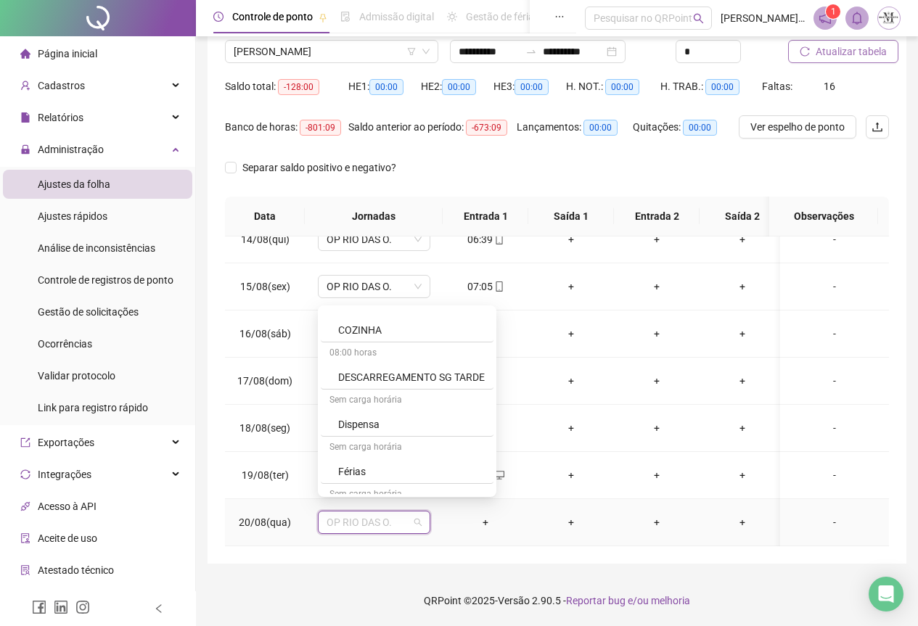
scroll to position [798, 0]
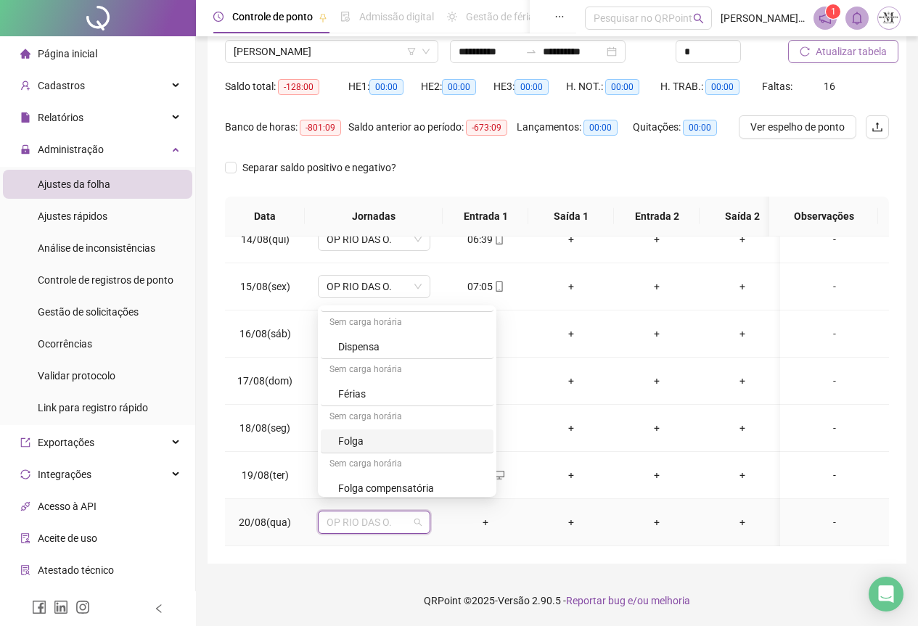
click at [360, 440] on div "Folga" at bounding box center [411, 441] width 147 height 16
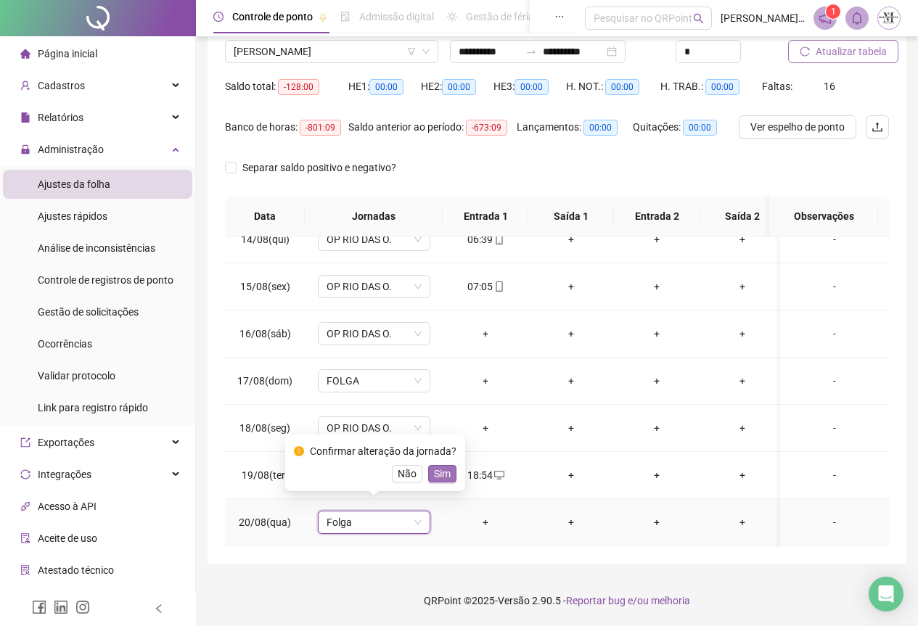
click at [445, 472] on span "Sim" at bounding box center [442, 474] width 17 height 16
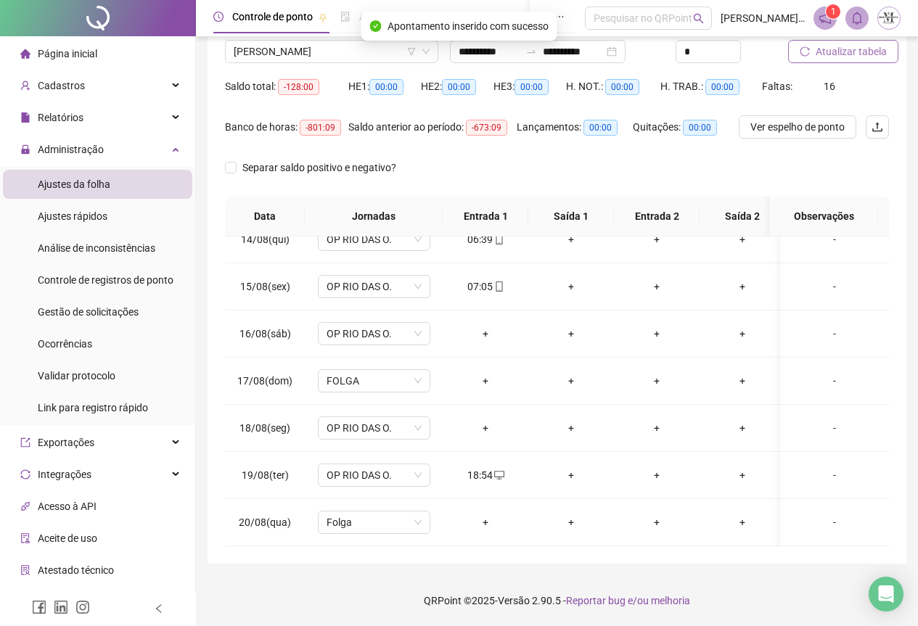
click at [838, 60] on button "Atualizar tabela" at bounding box center [843, 51] width 110 height 23
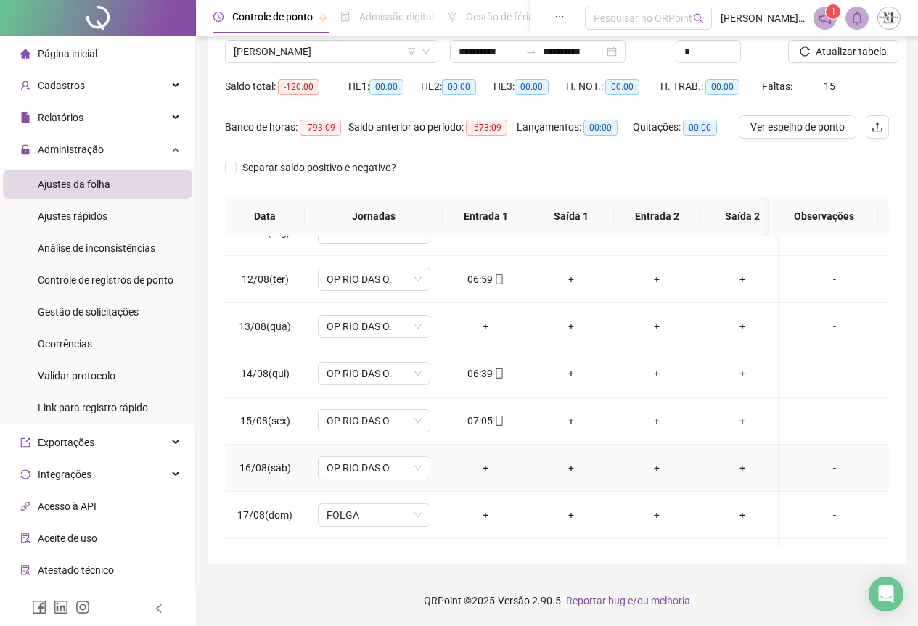
scroll to position [645, 0]
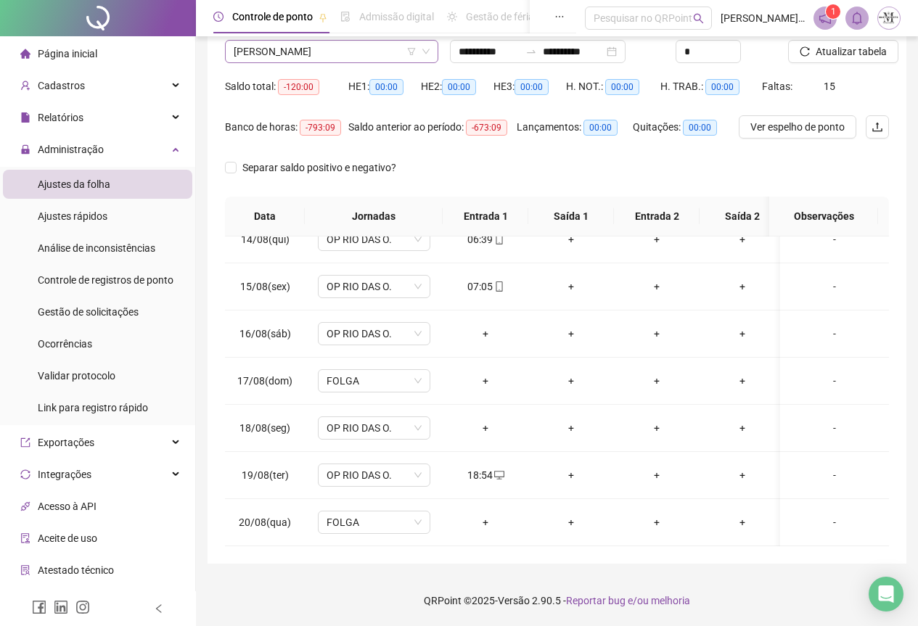
click at [294, 52] on span "[PERSON_NAME]" at bounding box center [332, 52] width 196 height 22
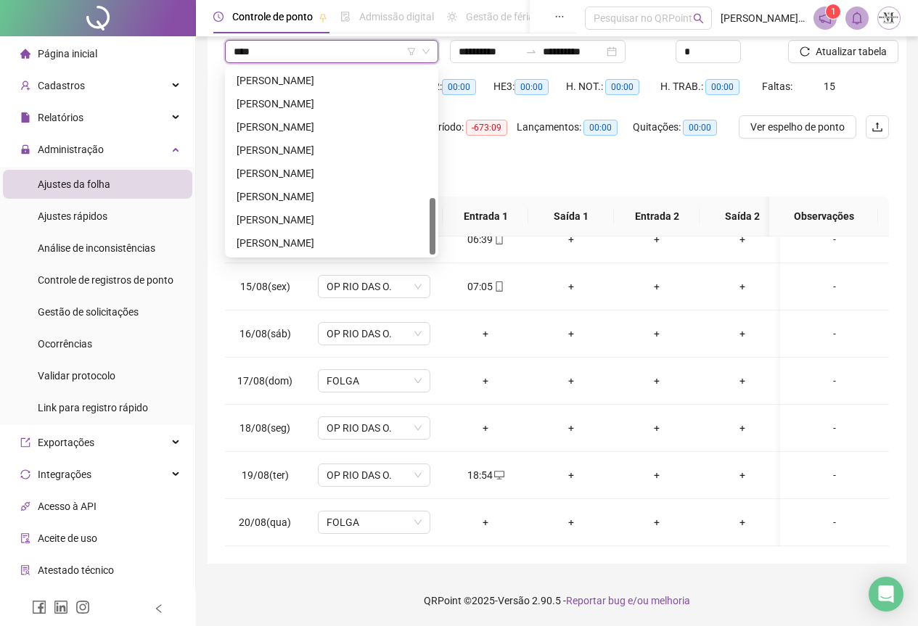
scroll to position [139, 0]
type input "******"
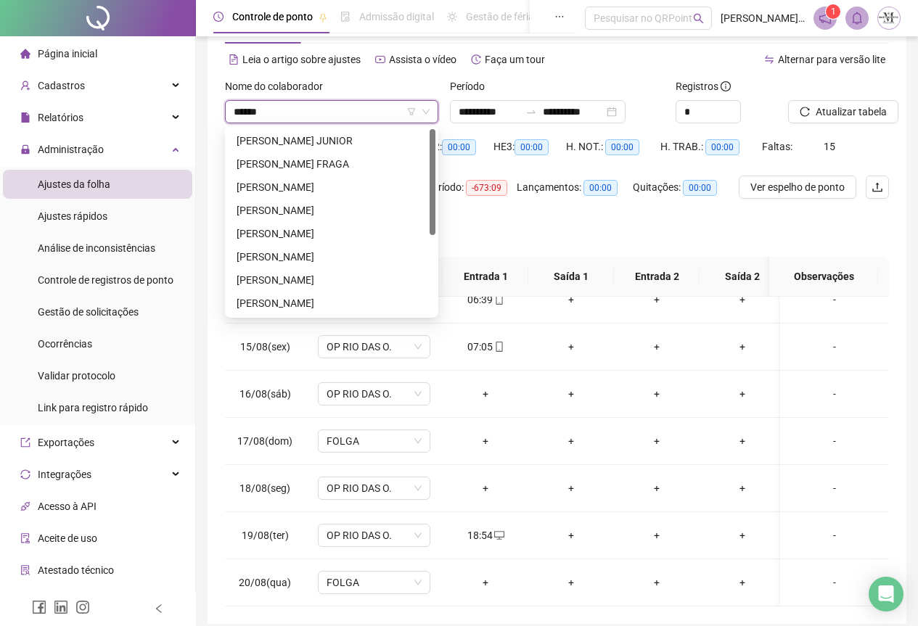
scroll to position [43, 0]
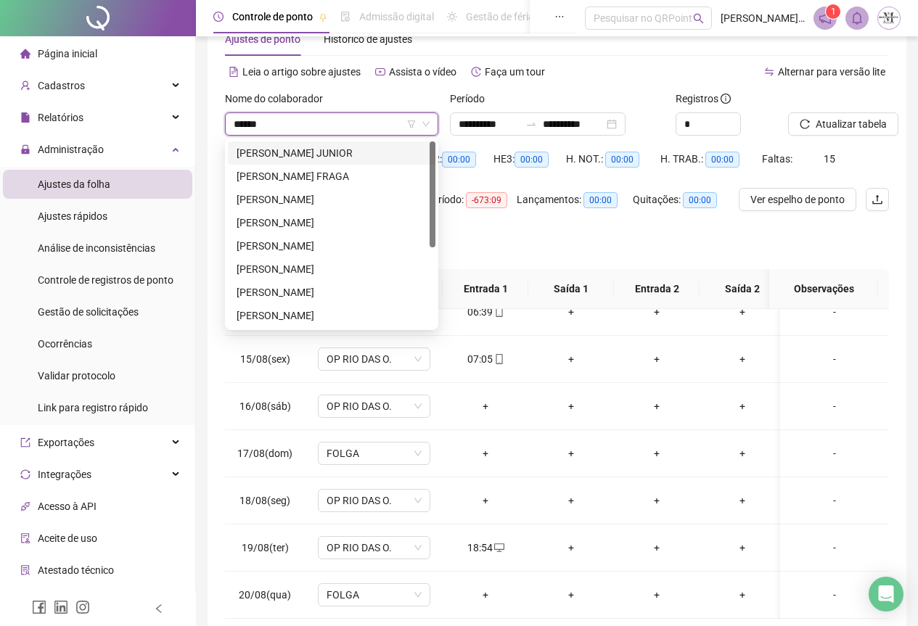
click at [324, 158] on div "[PERSON_NAME] JUNIOR" at bounding box center [332, 153] width 190 height 16
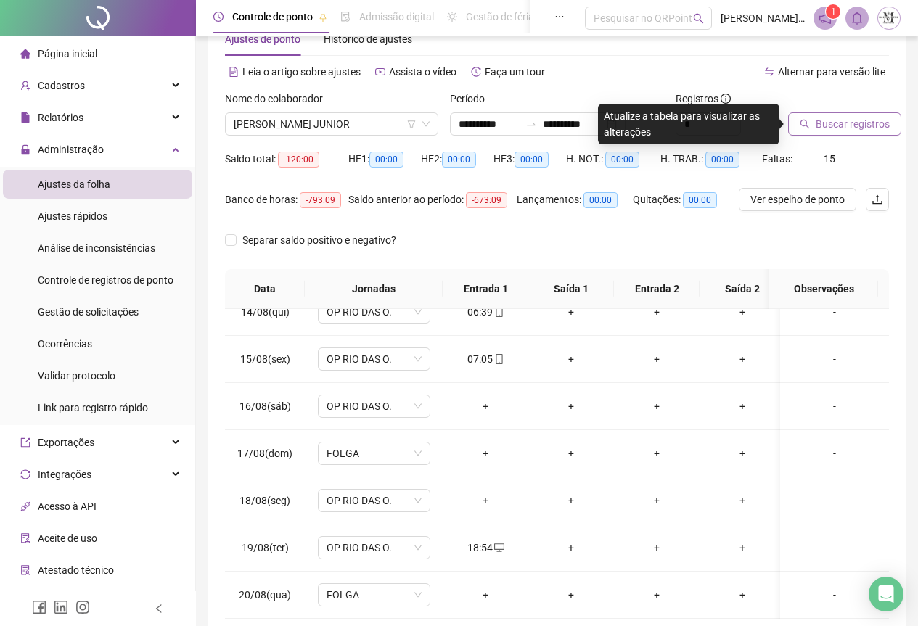
click at [814, 128] on button "Buscar registros" at bounding box center [844, 124] width 113 height 23
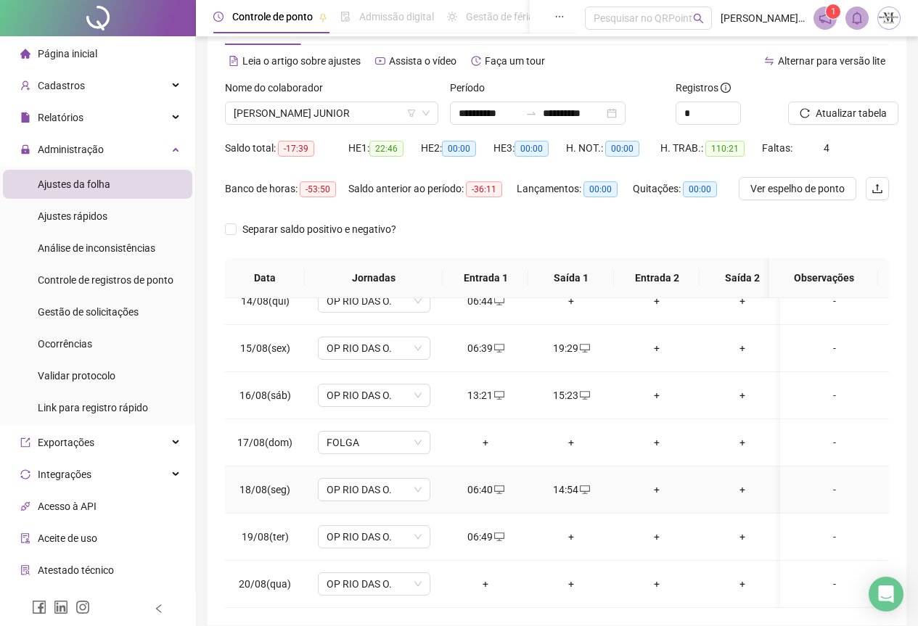
scroll to position [115, 0]
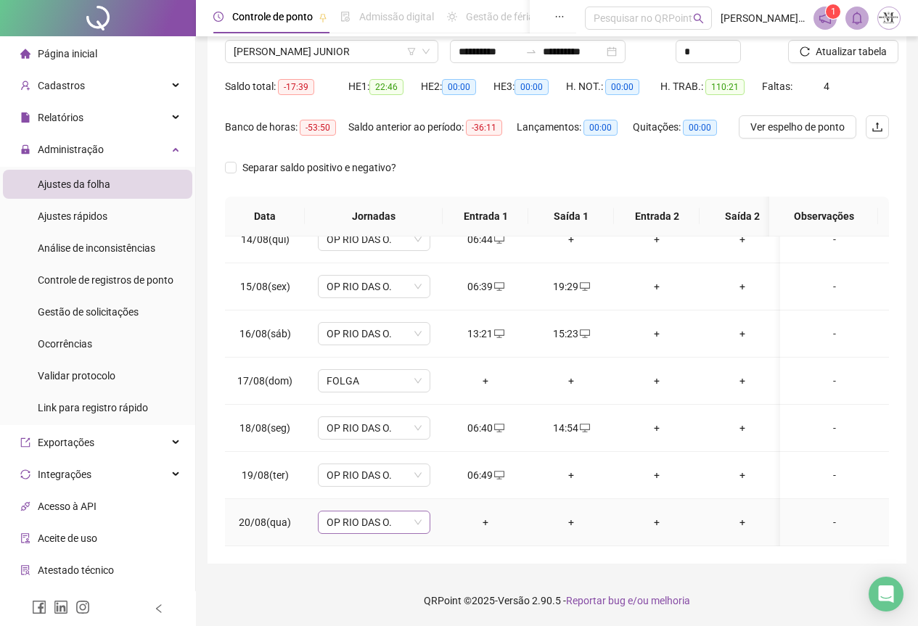
click at [356, 512] on span "OP RIO DAS O." at bounding box center [374, 523] width 95 height 22
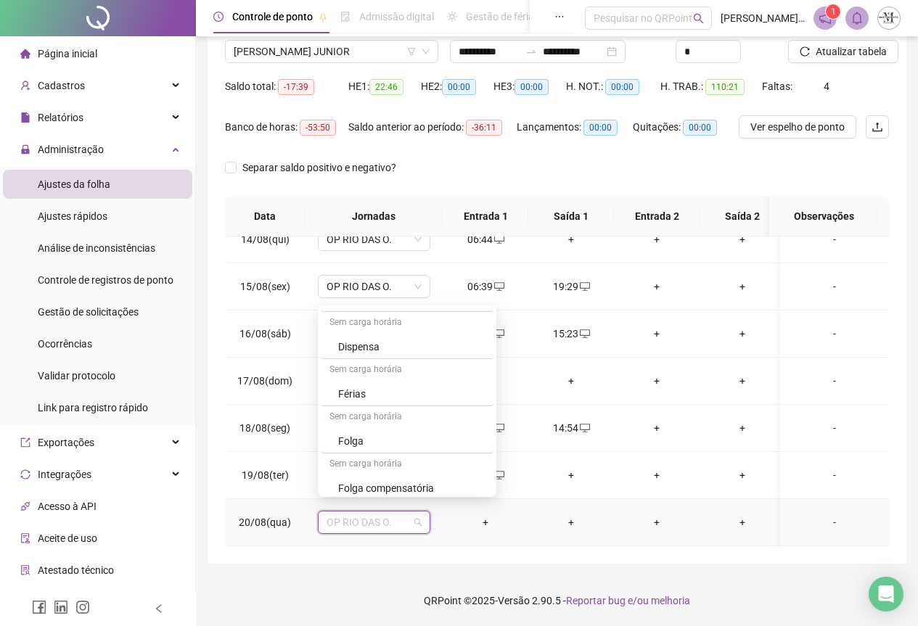
scroll to position [871, 0]
click at [359, 375] on div "Folga" at bounding box center [411, 369] width 147 height 16
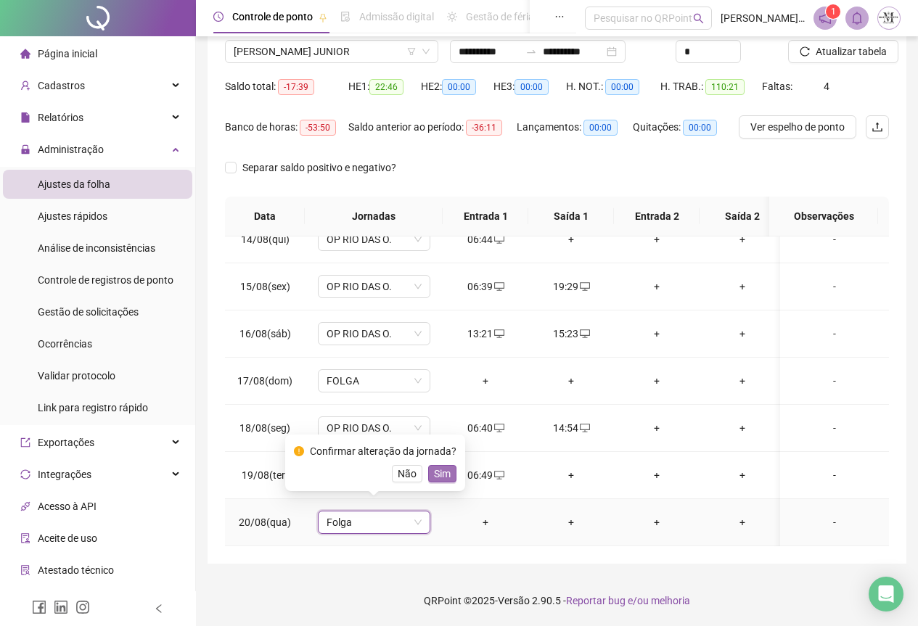
click at [434, 475] on span "Sim" at bounding box center [442, 474] width 17 height 16
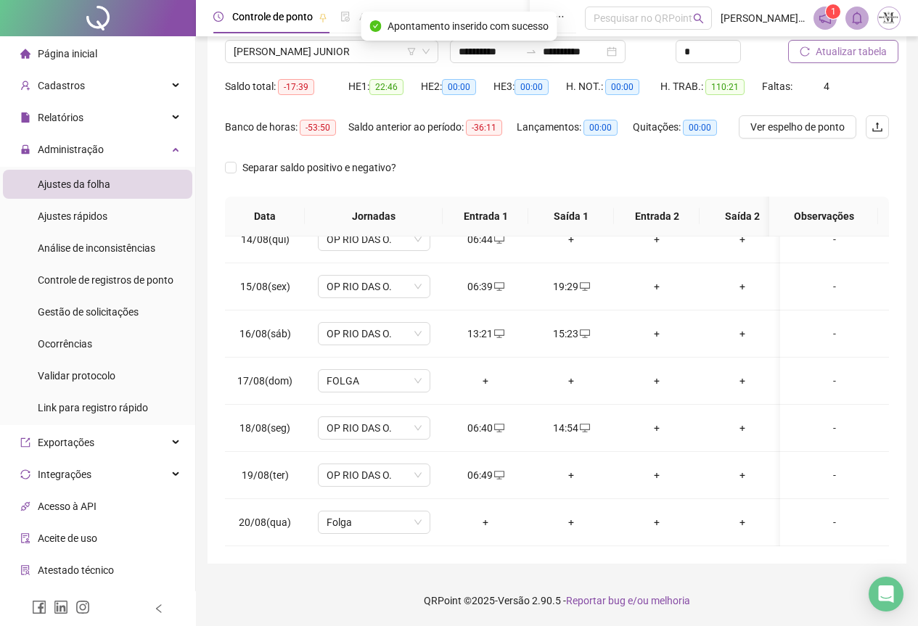
click at [851, 49] on span "Atualizar tabela" at bounding box center [851, 52] width 71 height 16
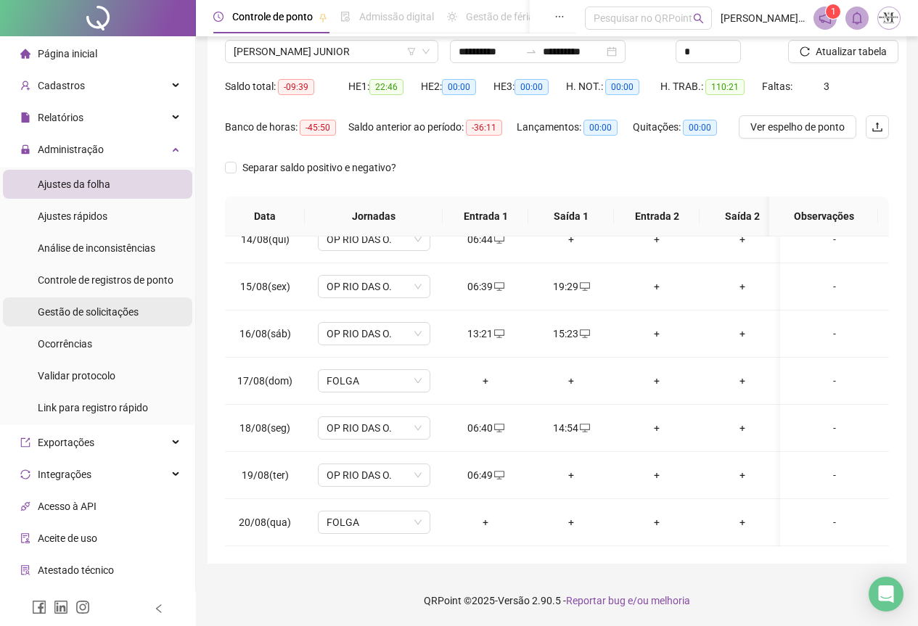
click at [60, 308] on span "Gestão de solicitações" at bounding box center [88, 312] width 101 height 12
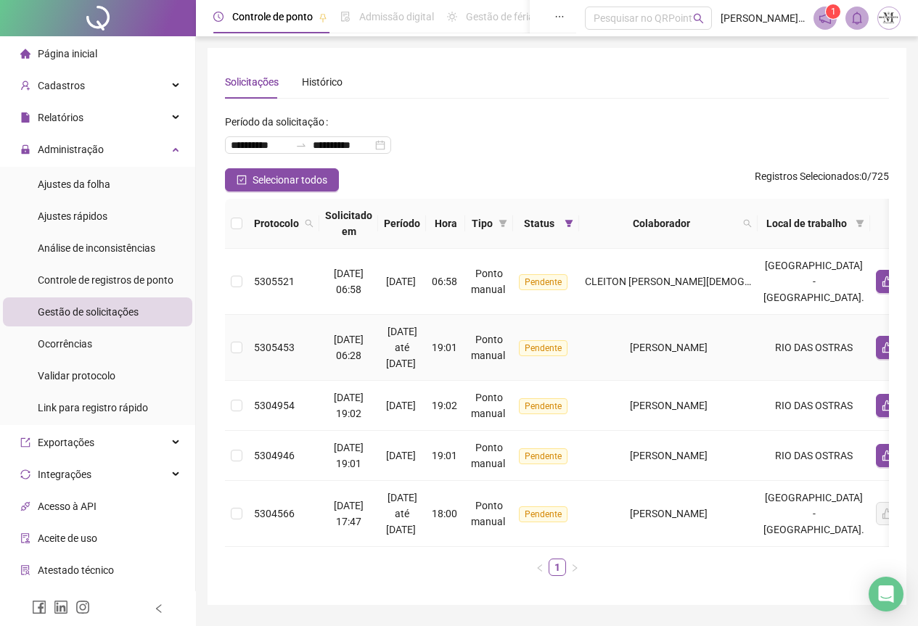
scroll to position [52, 0]
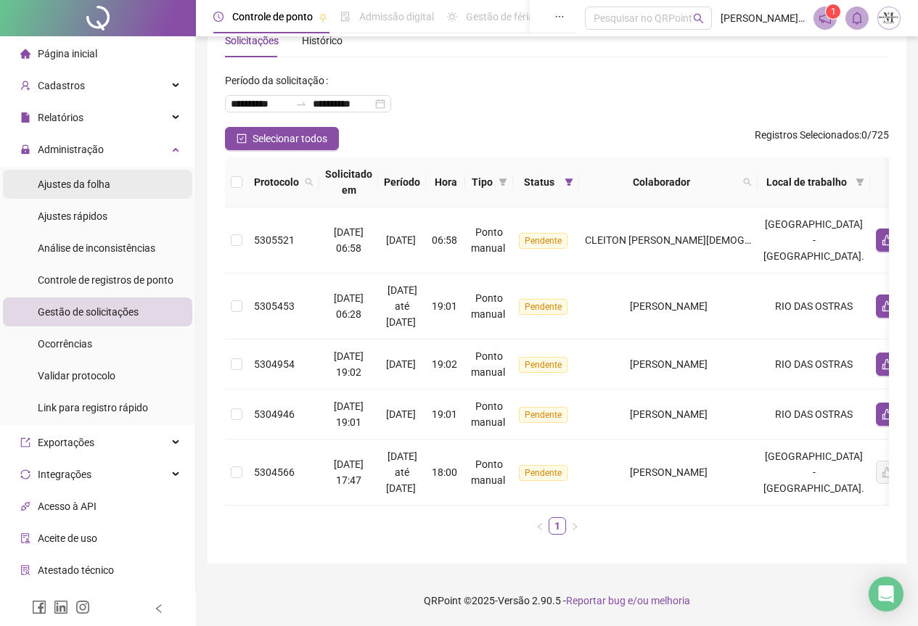
click at [43, 184] on span "Ajustes da folha" at bounding box center [74, 185] width 73 height 12
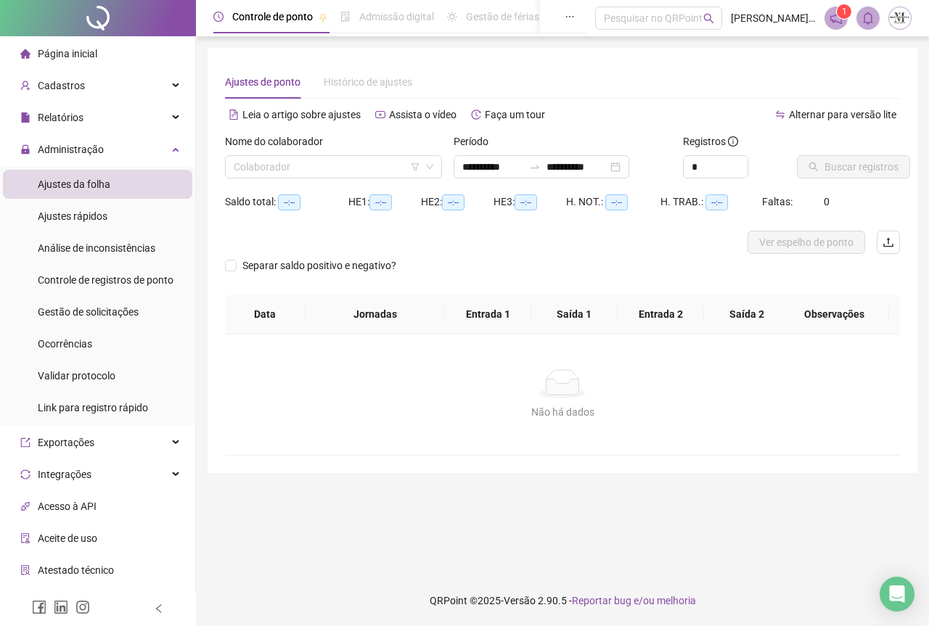
click at [327, 179] on div "Nome do colaborador Colaborador" at bounding box center [333, 162] width 229 height 57
type input "**********"
click at [309, 165] on input "search" at bounding box center [327, 167] width 187 height 22
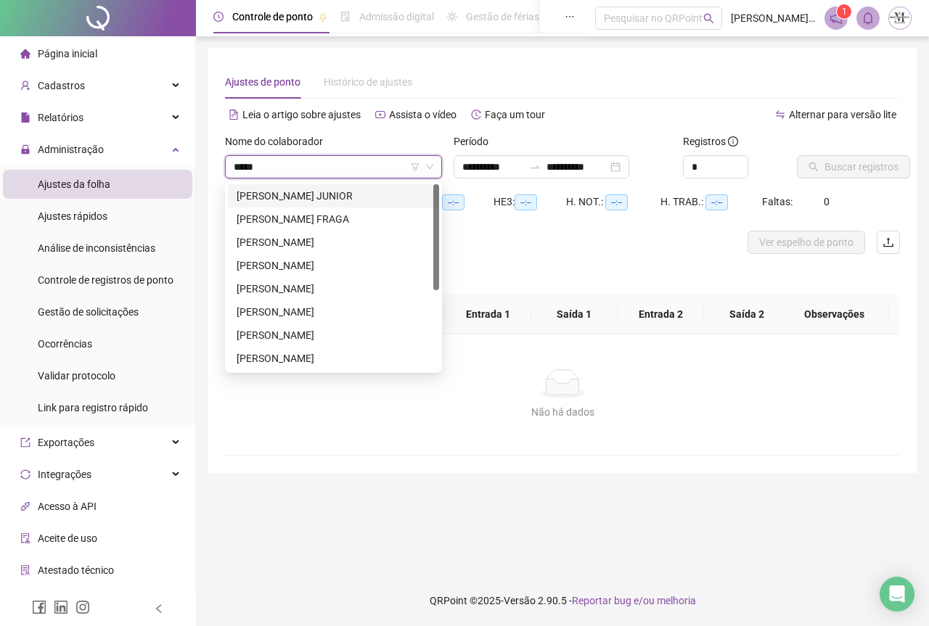
type input "******"
click at [342, 203] on div "[PERSON_NAME] JUNIOR" at bounding box center [334, 196] width 194 height 16
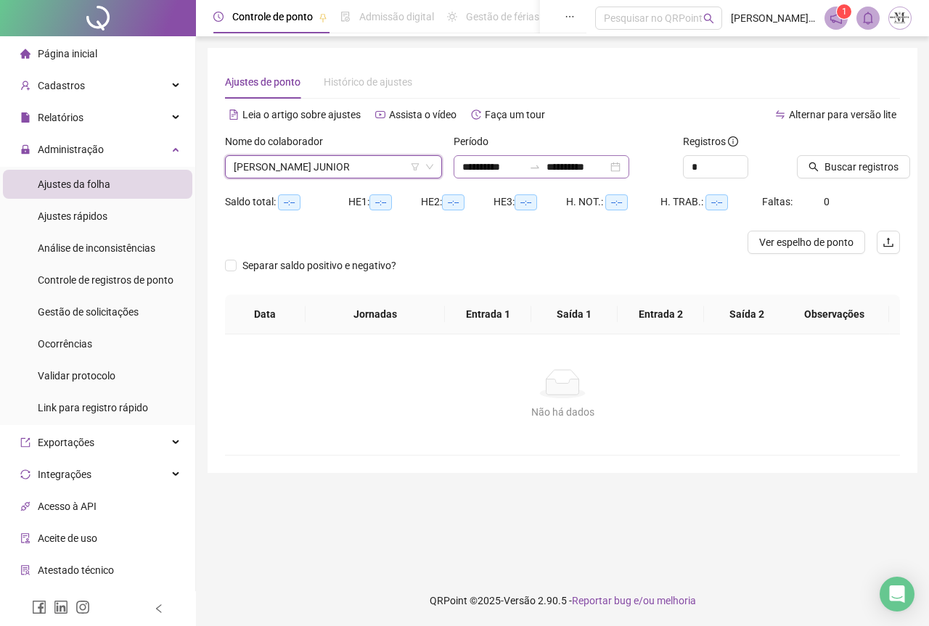
click at [541, 167] on icon "swap-right" at bounding box center [535, 167] width 12 height 12
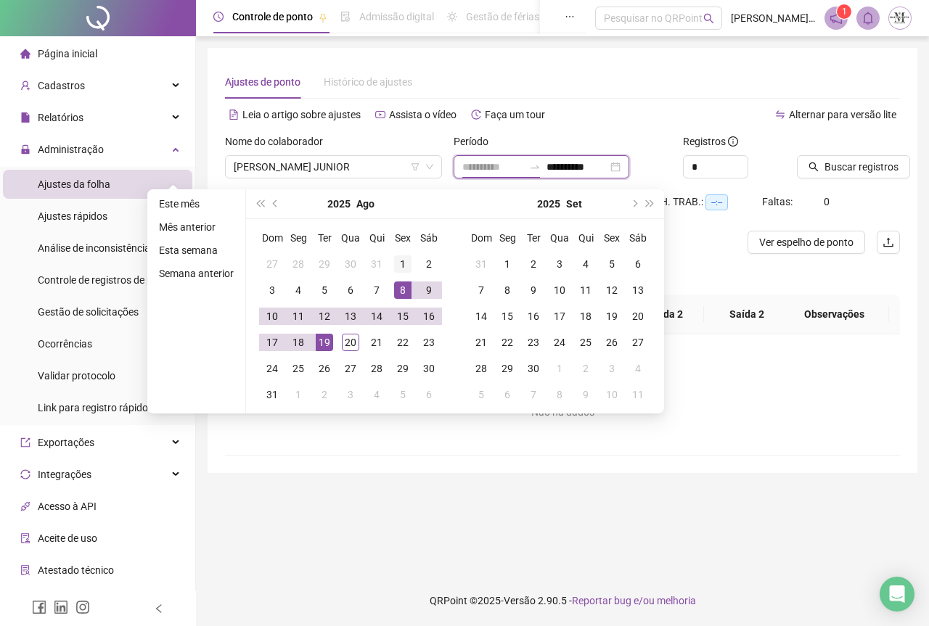
type input "**********"
click at [406, 265] on div "1" at bounding box center [402, 264] width 17 height 17
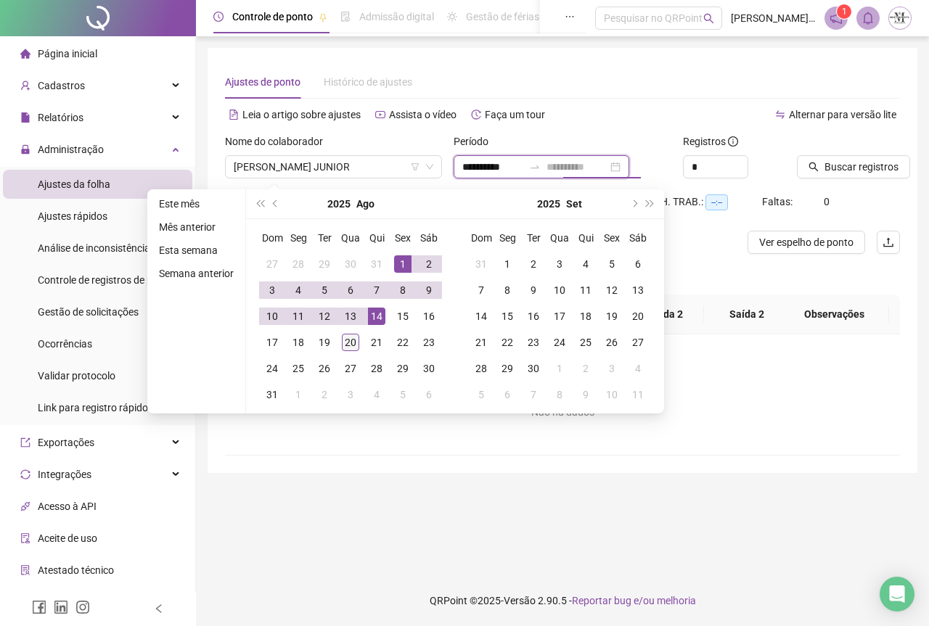
type input "**********"
click at [343, 343] on div "20" at bounding box center [350, 342] width 17 height 17
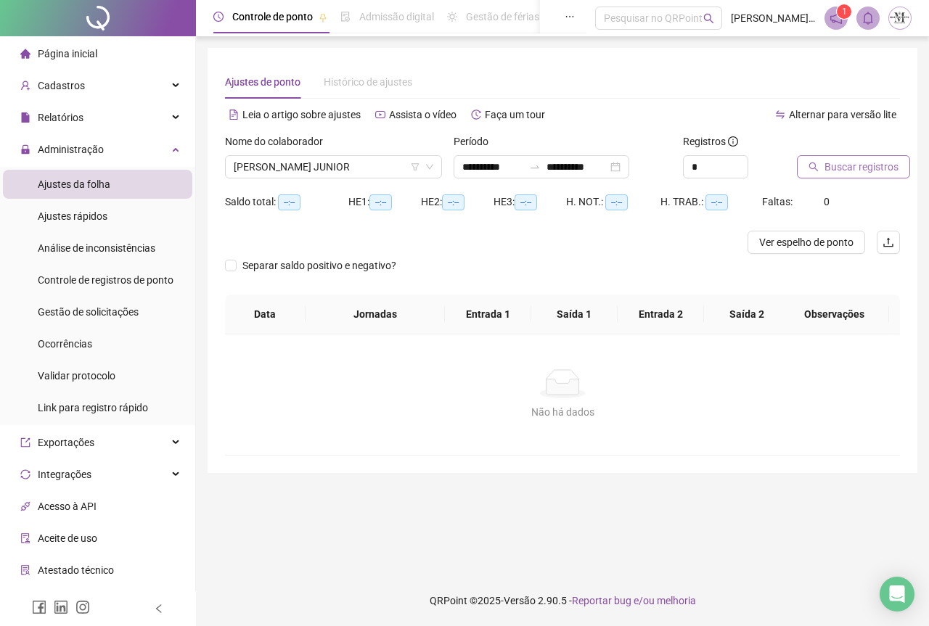
click at [849, 171] on span "Buscar registros" at bounding box center [862, 167] width 74 height 16
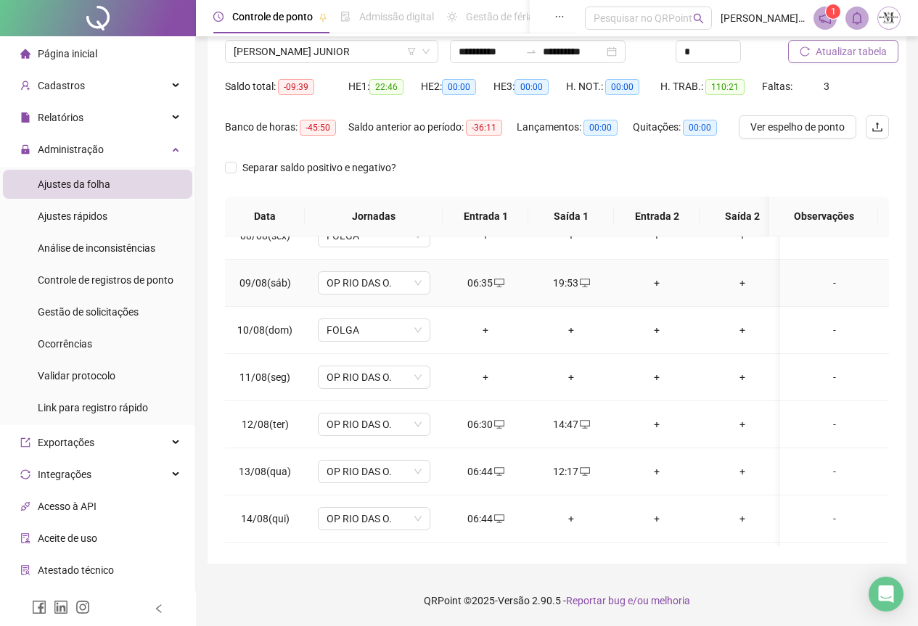
scroll to position [427, 0]
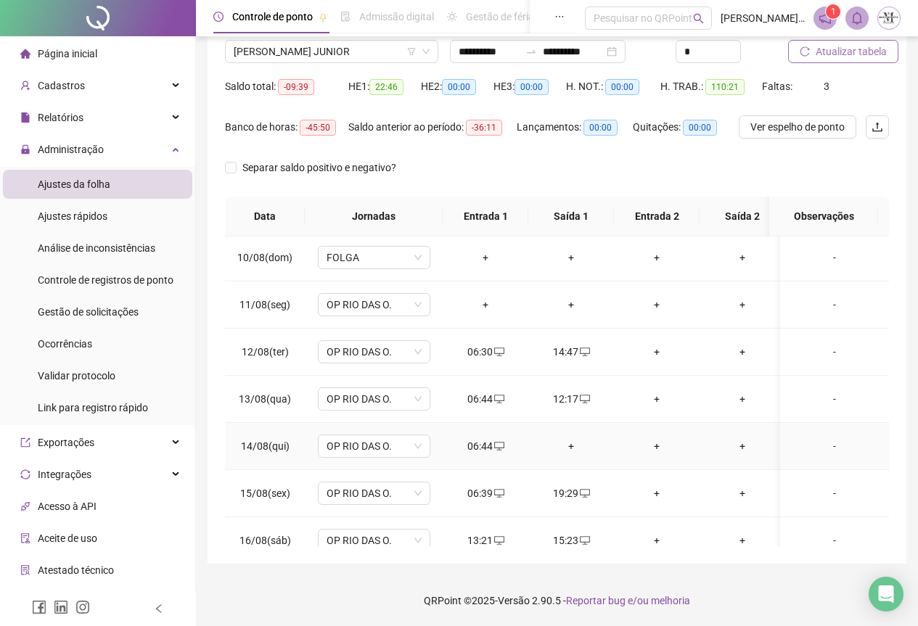
click at [573, 445] on div "+" at bounding box center [571, 446] width 62 height 16
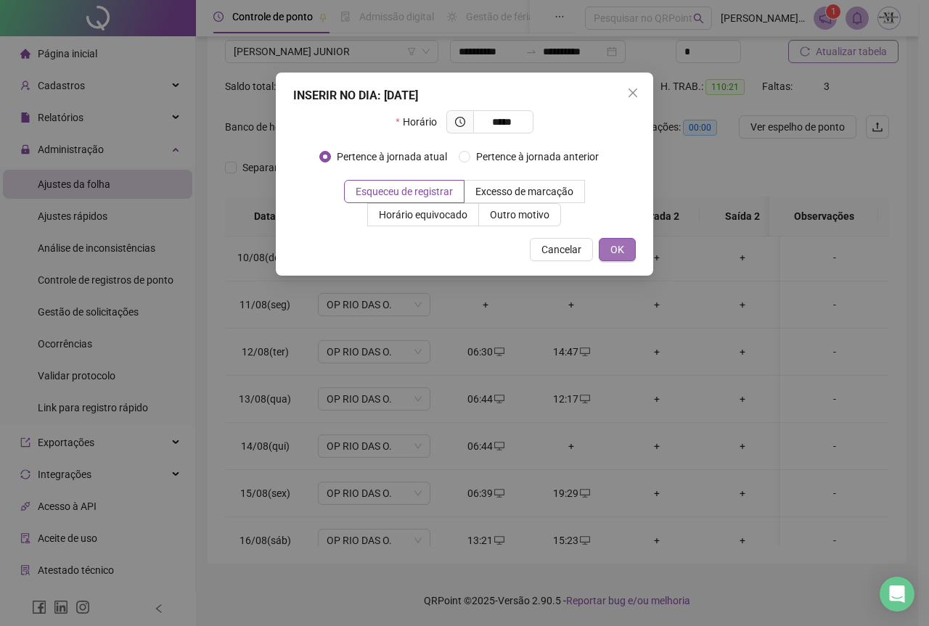
type input "*****"
click at [613, 254] on span "OK" at bounding box center [617, 250] width 14 height 16
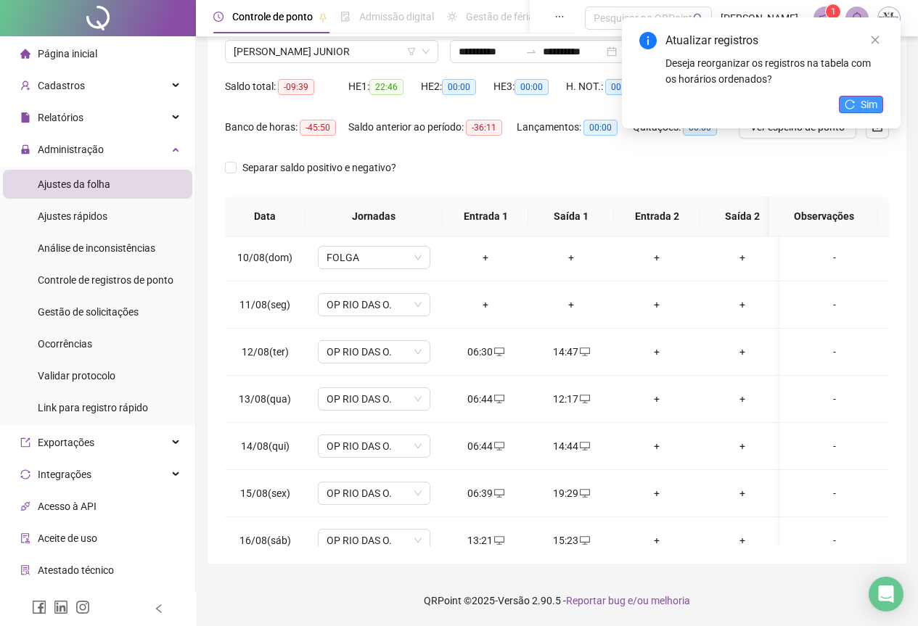
click at [873, 105] on span "Sim" at bounding box center [869, 105] width 17 height 16
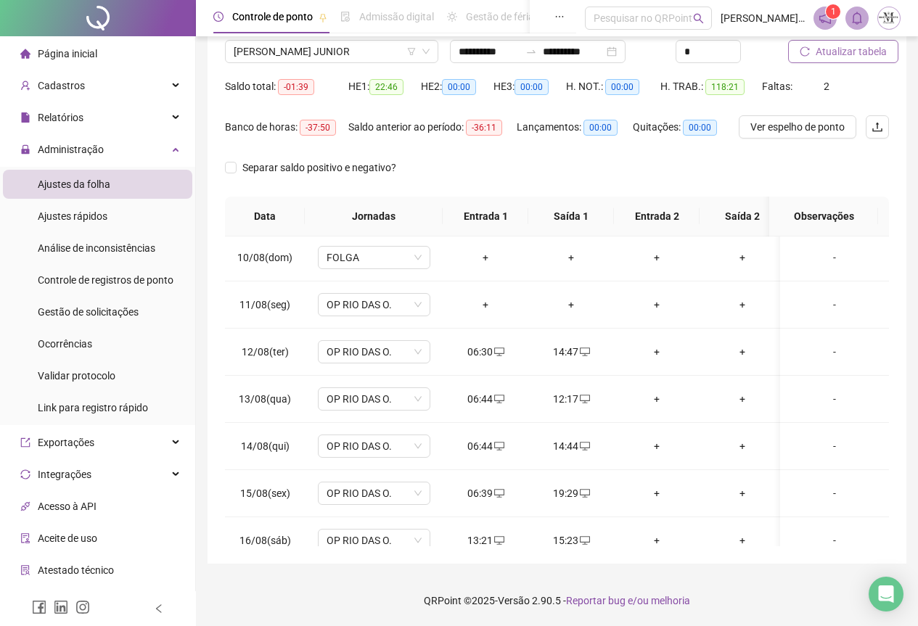
click at [285, 64] on div "Nome do colaborador CARLOS ALBERTO ALVES M. JUNIOR" at bounding box center [331, 46] width 225 height 57
click at [285, 57] on span "[PERSON_NAME] JUNIOR" at bounding box center [332, 52] width 196 height 22
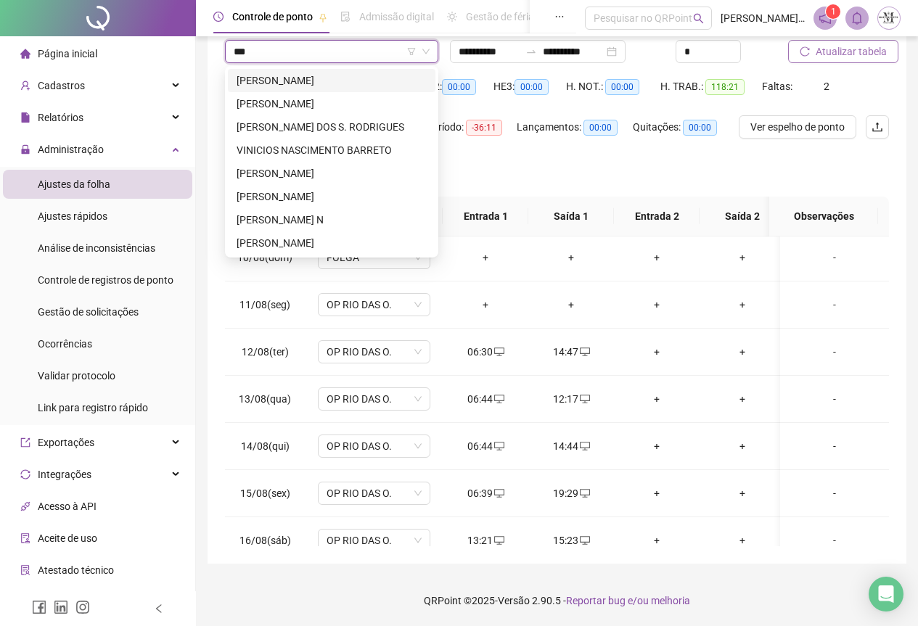
scroll to position [0, 0]
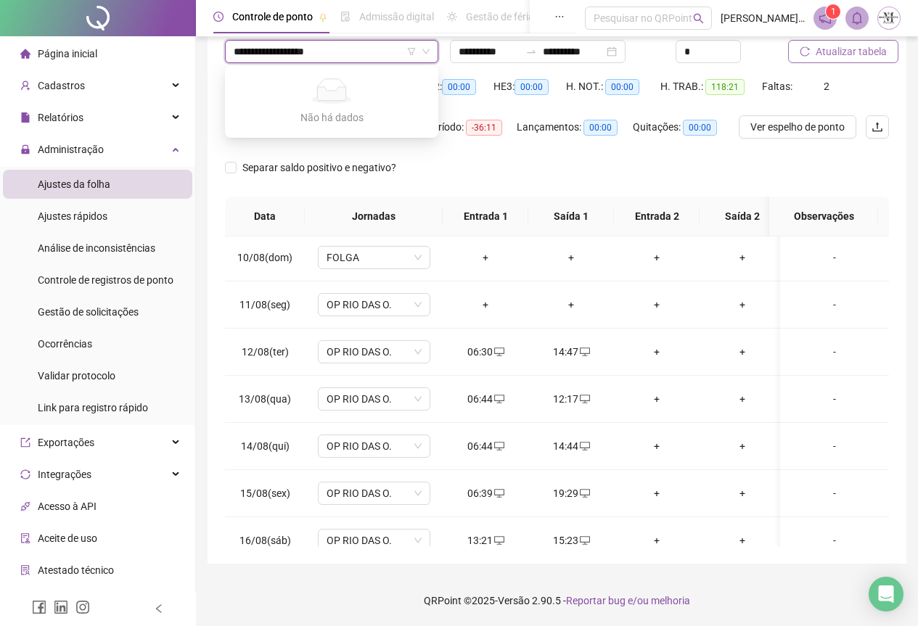
type input "**********"
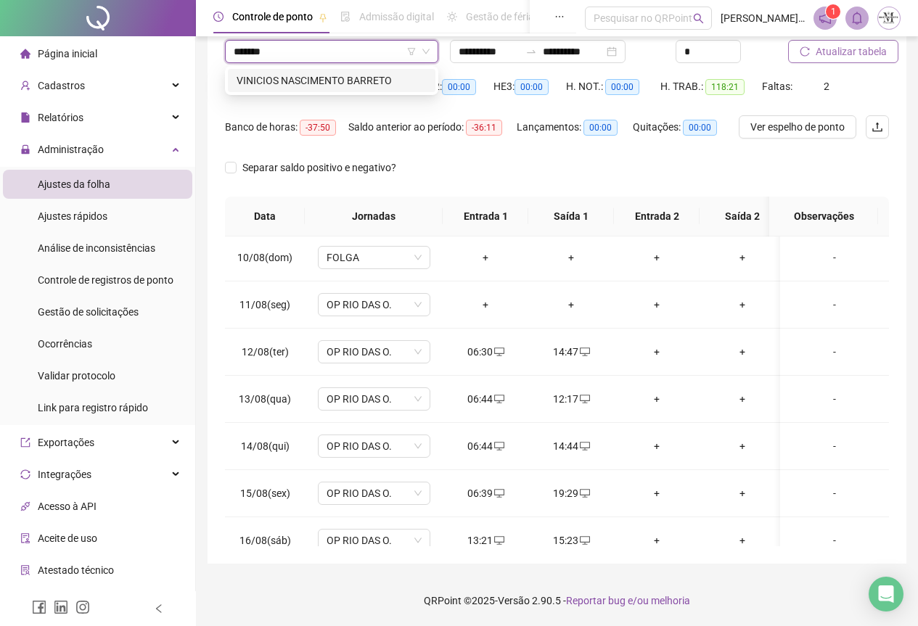
type input "********"
click at [367, 78] on div "VINICIOS NASCIMENTO BARRETO" at bounding box center [332, 81] width 190 height 16
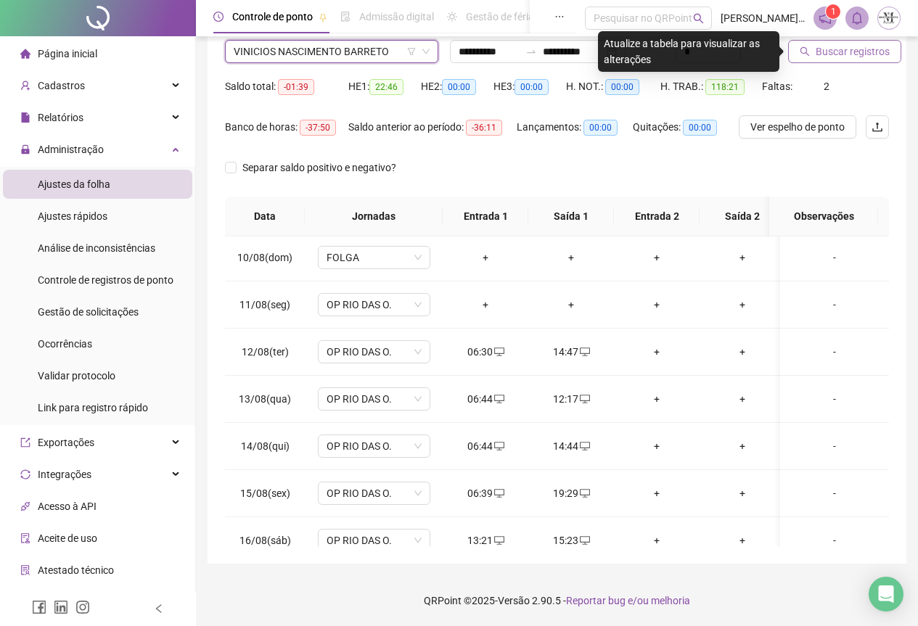
click at [812, 58] on button "Buscar registros" at bounding box center [844, 51] width 113 height 23
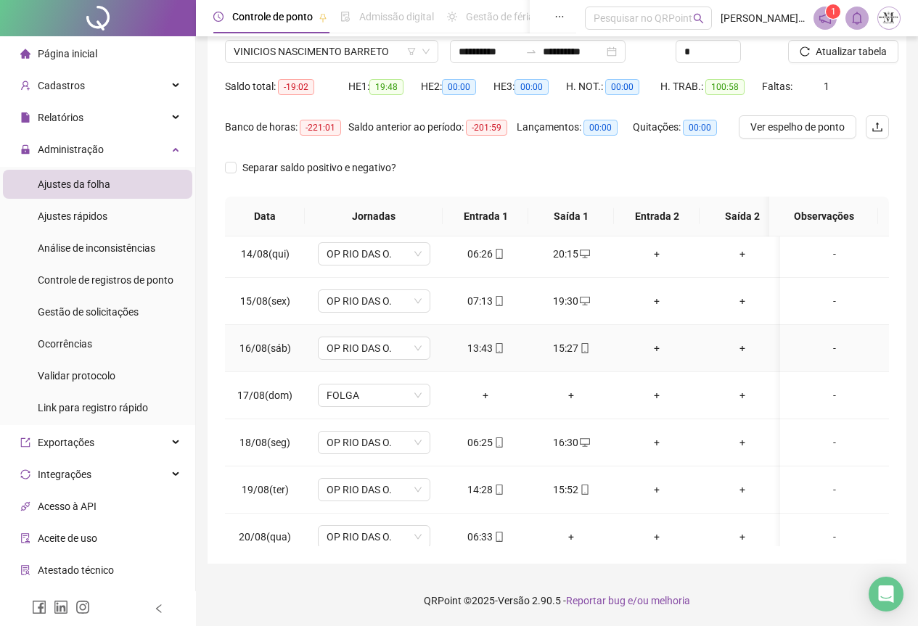
scroll to position [645, 0]
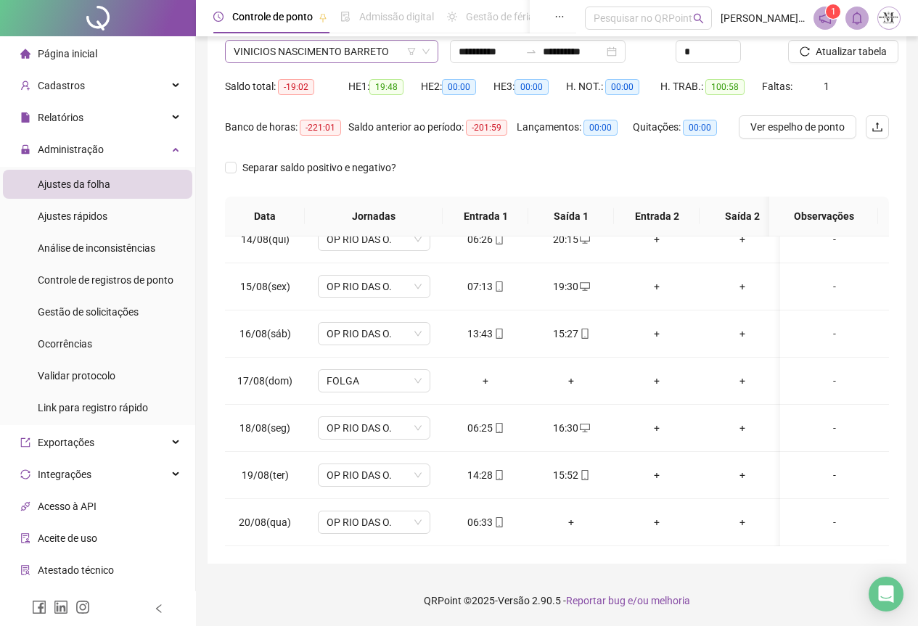
click at [288, 50] on span "VINICIOS NASCIMENTO BARRETO" at bounding box center [332, 52] width 196 height 22
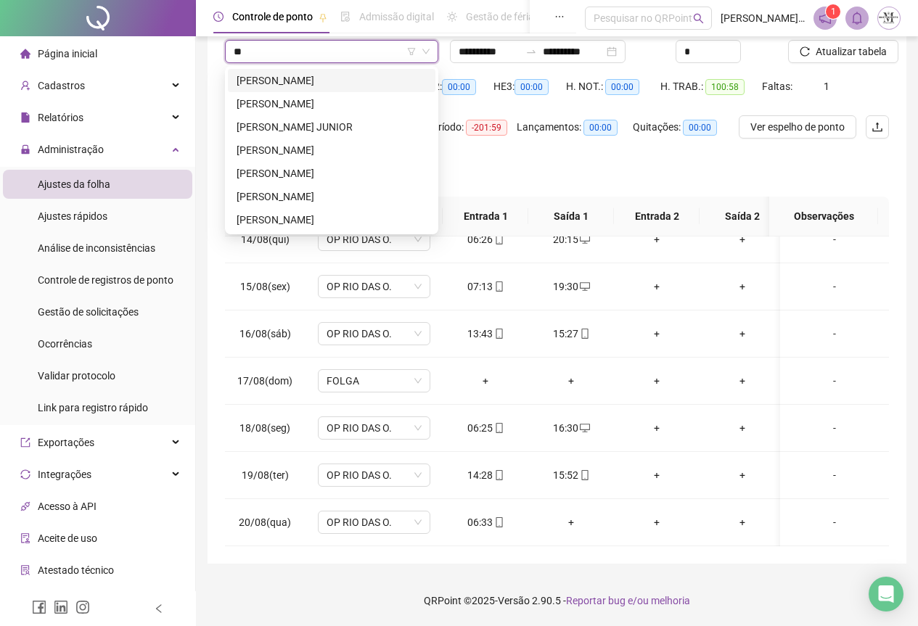
scroll to position [0, 0]
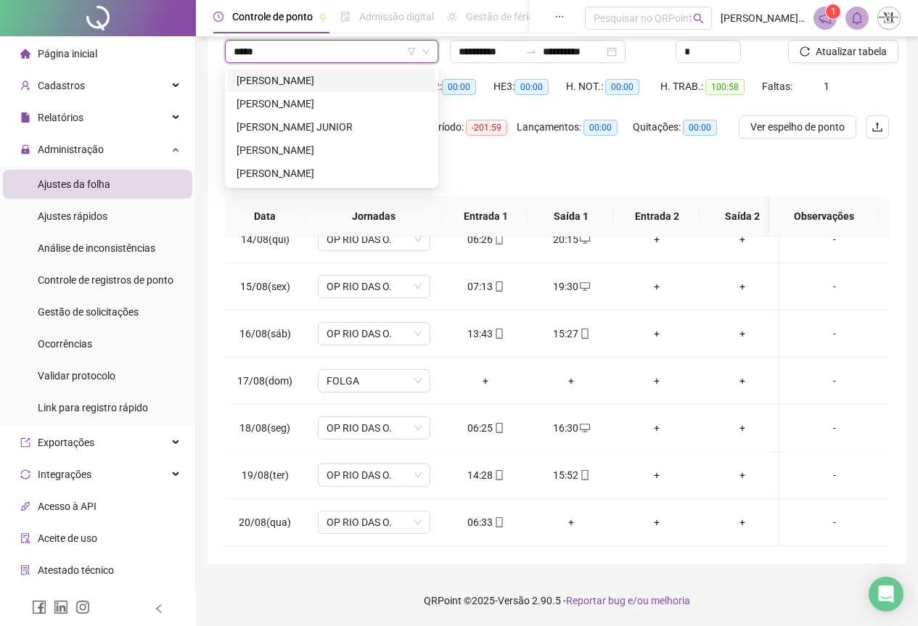
type input "******"
click at [317, 127] on div "[PERSON_NAME] JUNIOR" at bounding box center [332, 127] width 190 height 16
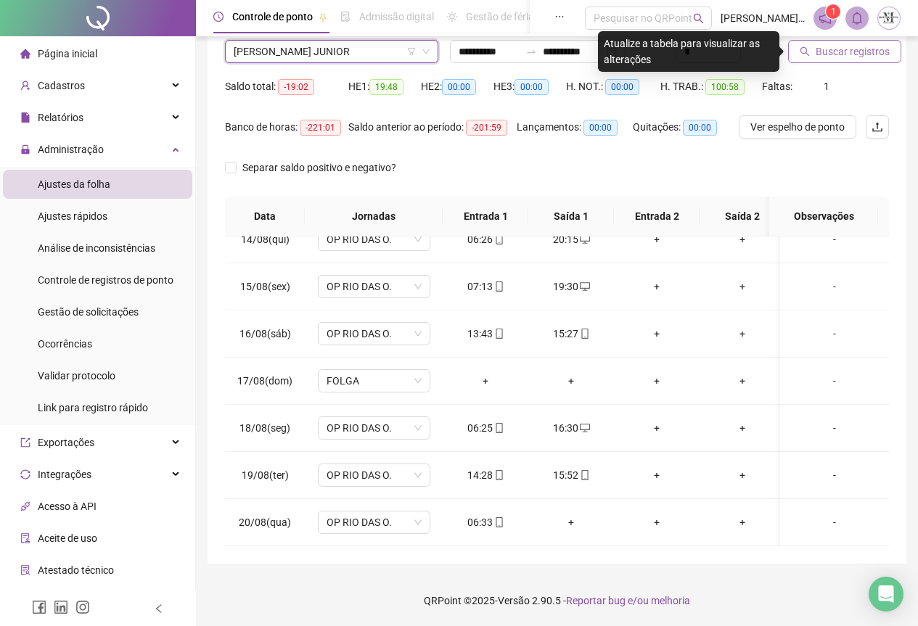
click at [811, 58] on button "Buscar registros" at bounding box center [844, 51] width 113 height 23
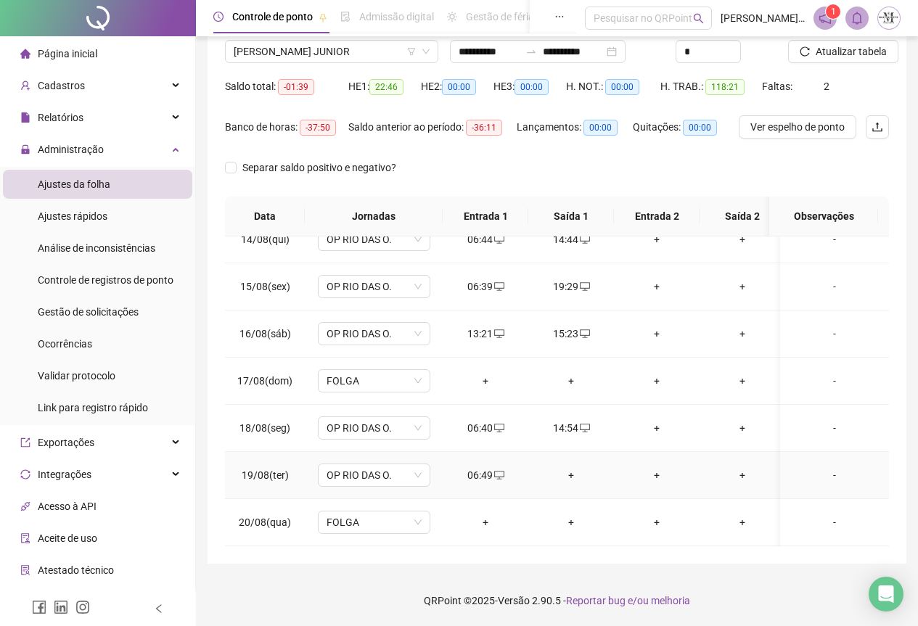
click at [566, 469] on div "+" at bounding box center [571, 475] width 62 height 16
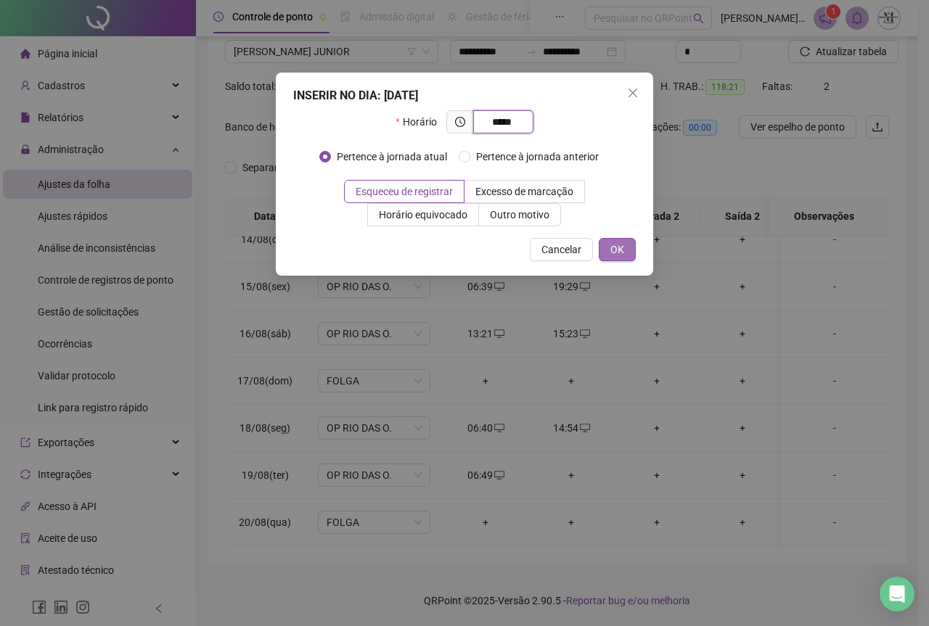
type input "*****"
click at [616, 242] on span "OK" at bounding box center [617, 250] width 14 height 16
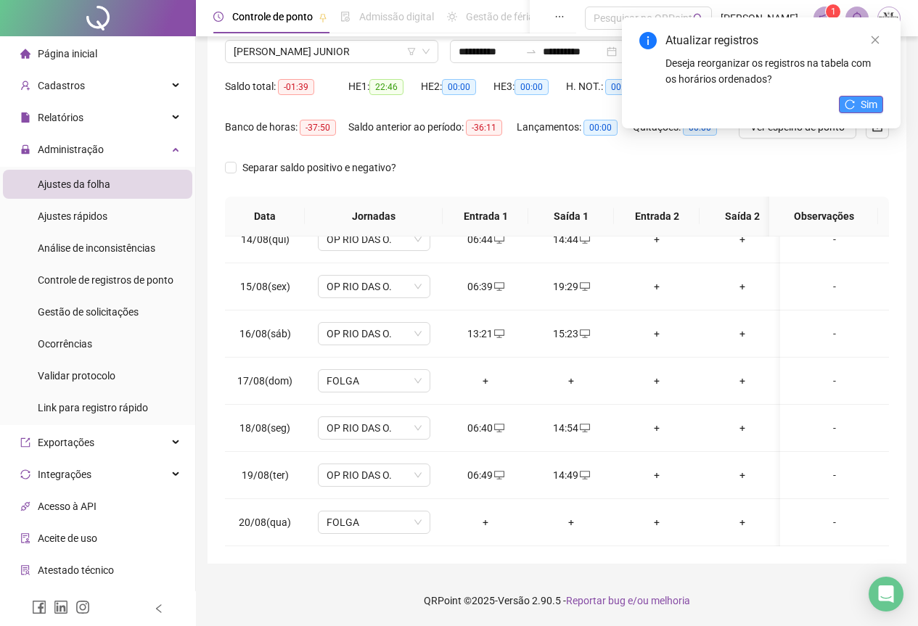
click at [865, 109] on span "Sim" at bounding box center [869, 105] width 17 height 16
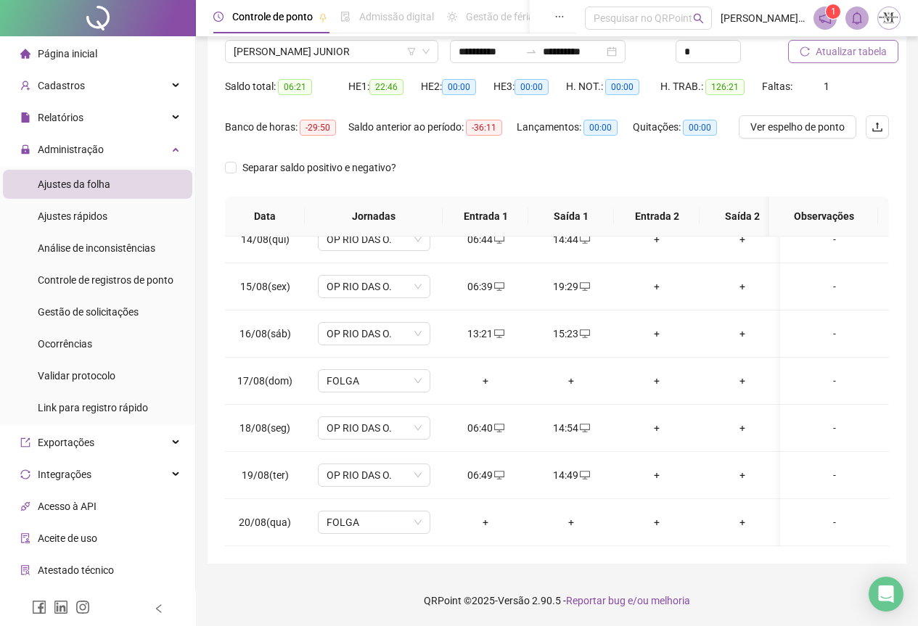
click at [846, 49] on span "Atualizar tabela" at bounding box center [851, 52] width 71 height 16
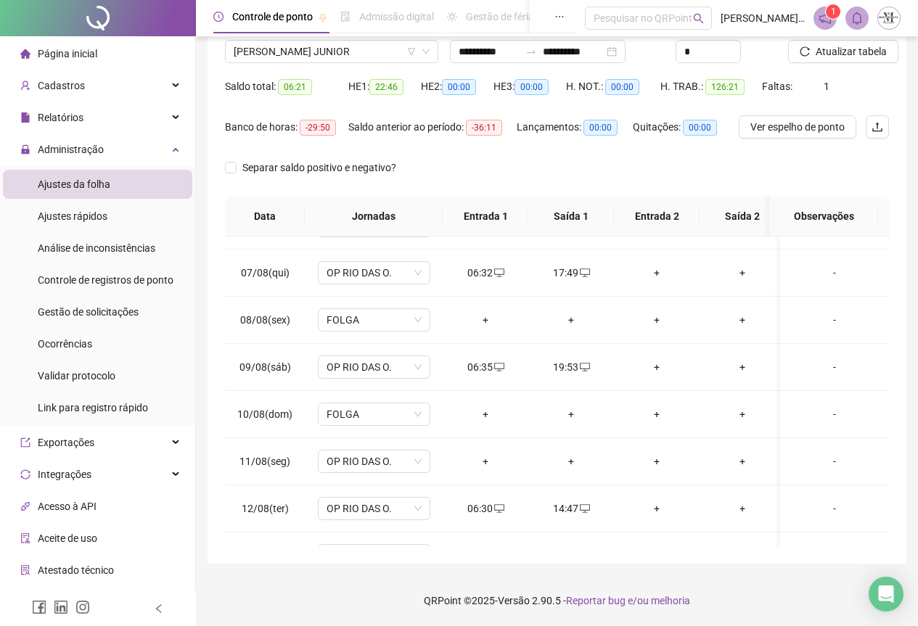
scroll to position [290, 0]
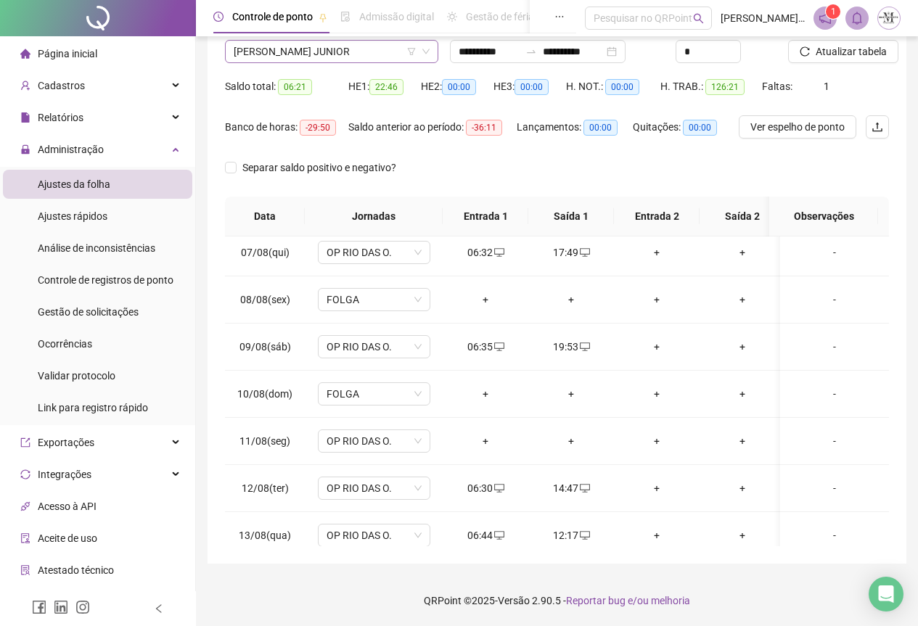
click at [258, 52] on span "[PERSON_NAME] JUNIOR" at bounding box center [332, 52] width 196 height 22
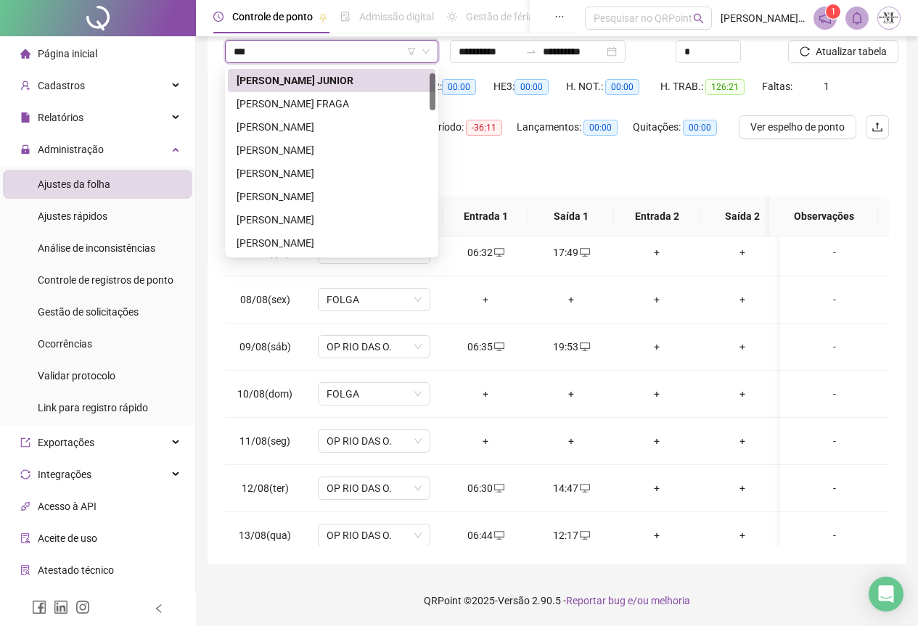
scroll to position [0, 0]
type input "******"
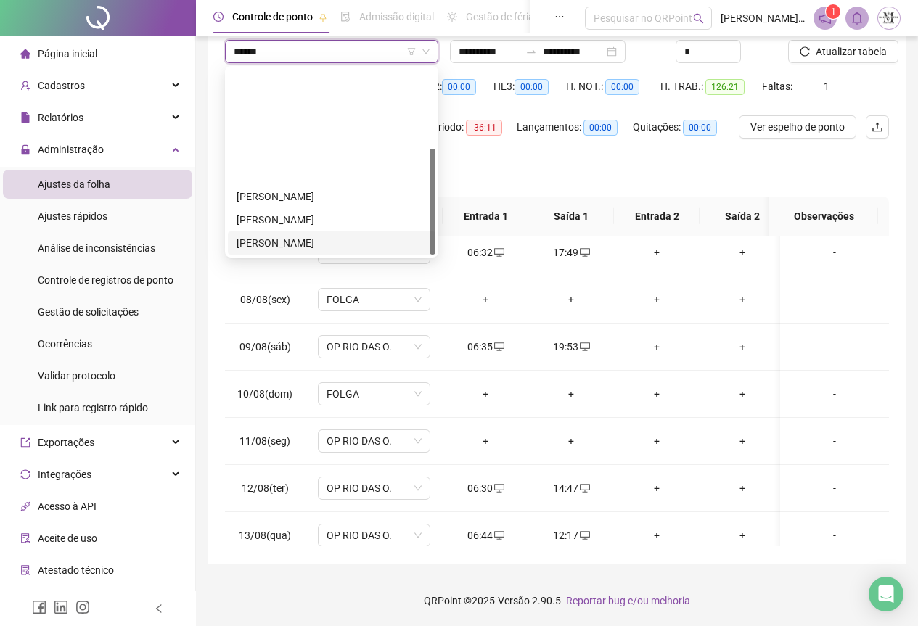
scroll to position [139, 0]
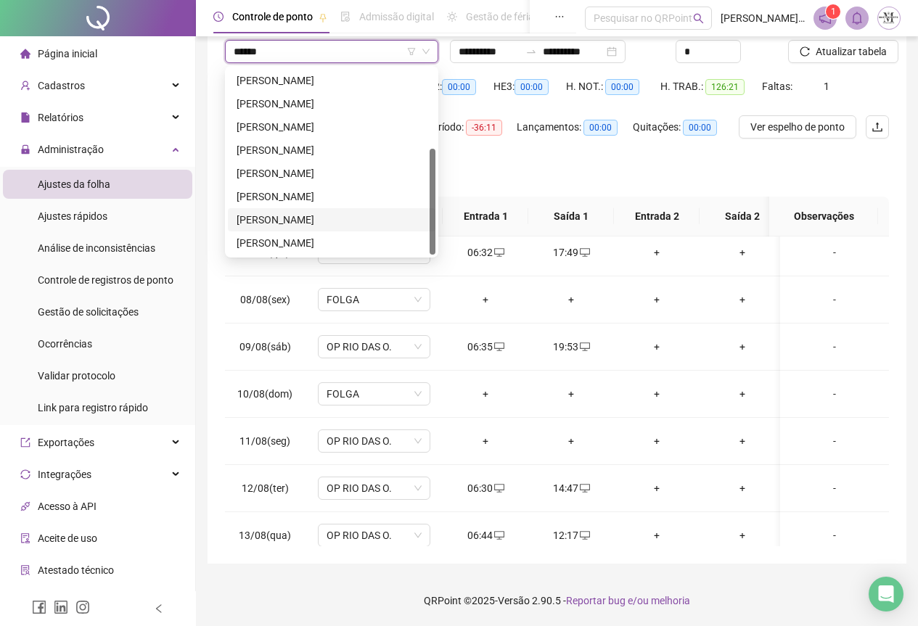
click at [321, 221] on div "[PERSON_NAME]" at bounding box center [332, 220] width 190 height 16
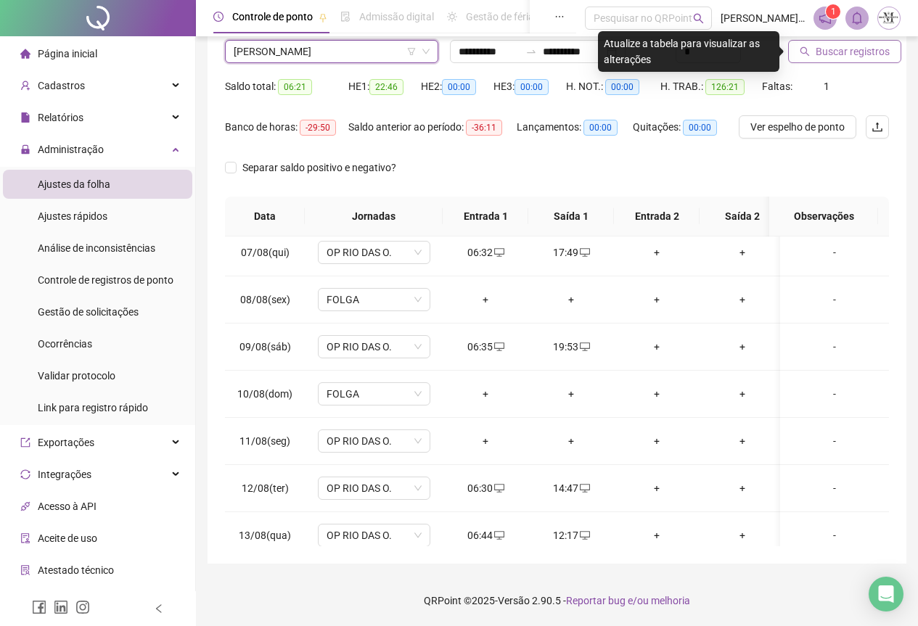
click at [848, 49] on span "Buscar registros" at bounding box center [853, 52] width 74 height 16
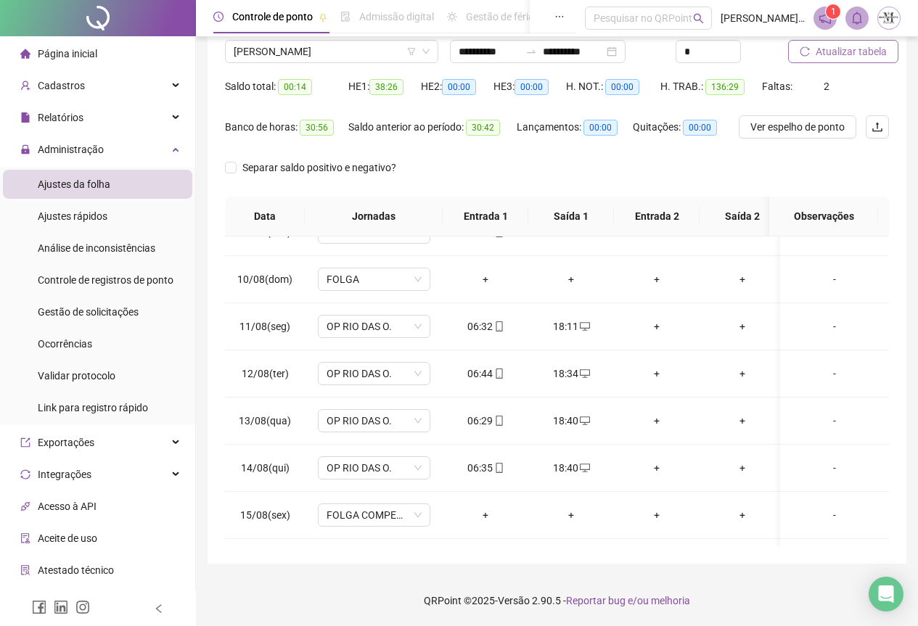
scroll to position [645, 0]
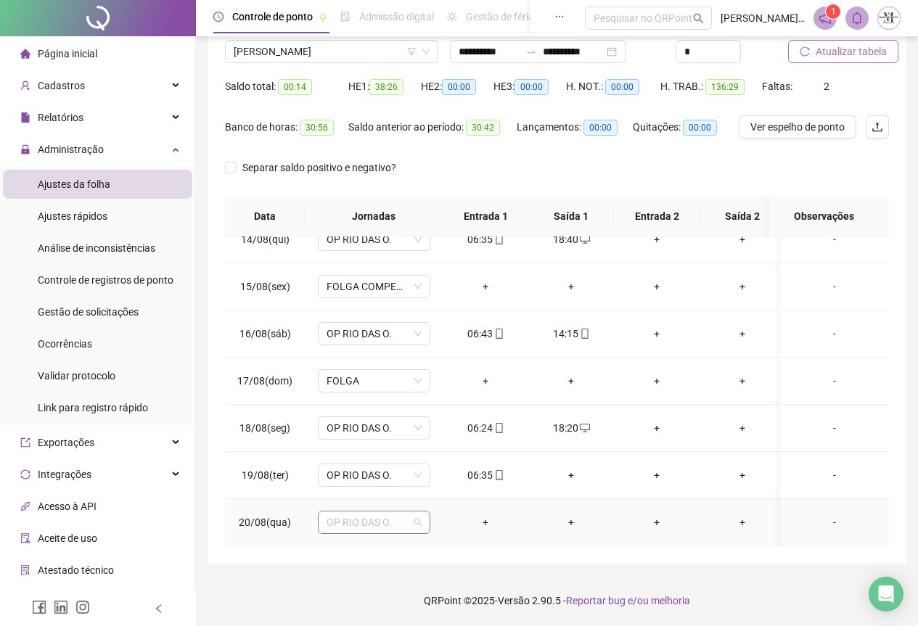
click at [372, 512] on span "OP RIO DAS O." at bounding box center [374, 523] width 95 height 22
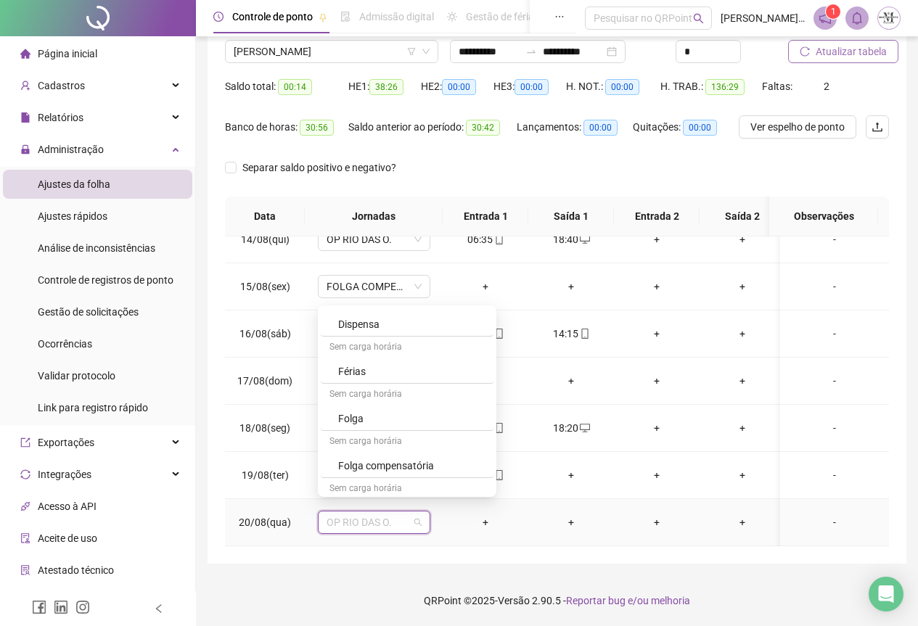
scroll to position [798, 0]
click at [359, 484] on div "Folga compensatória" at bounding box center [411, 489] width 147 height 16
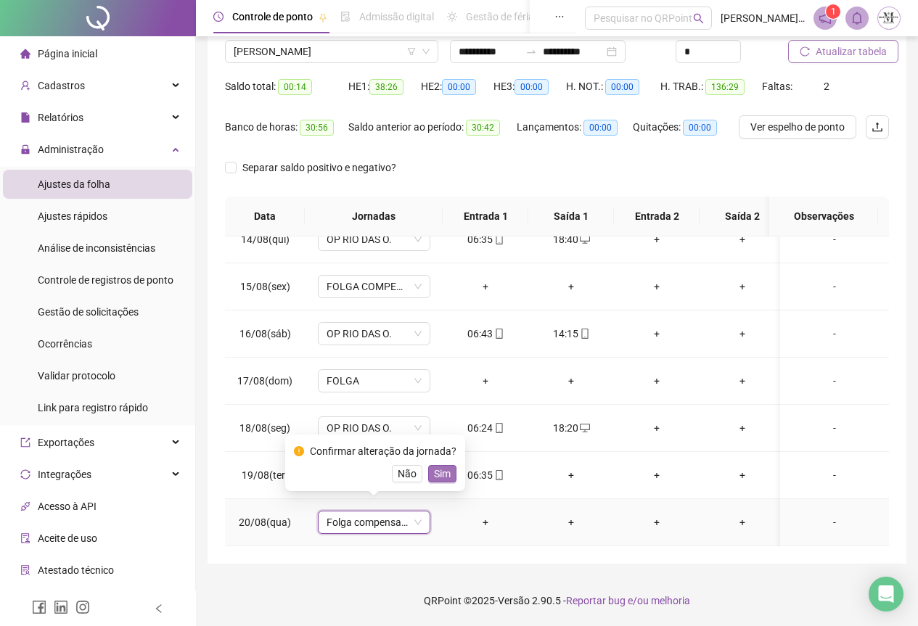
click at [445, 469] on span "Sim" at bounding box center [442, 474] width 17 height 16
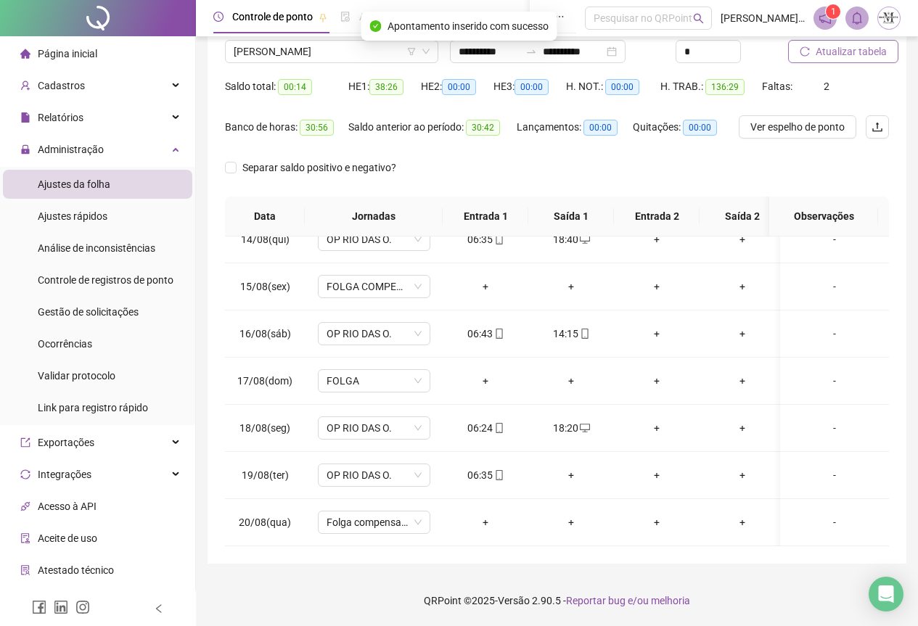
click at [841, 49] on span "Atualizar tabela" at bounding box center [851, 52] width 71 height 16
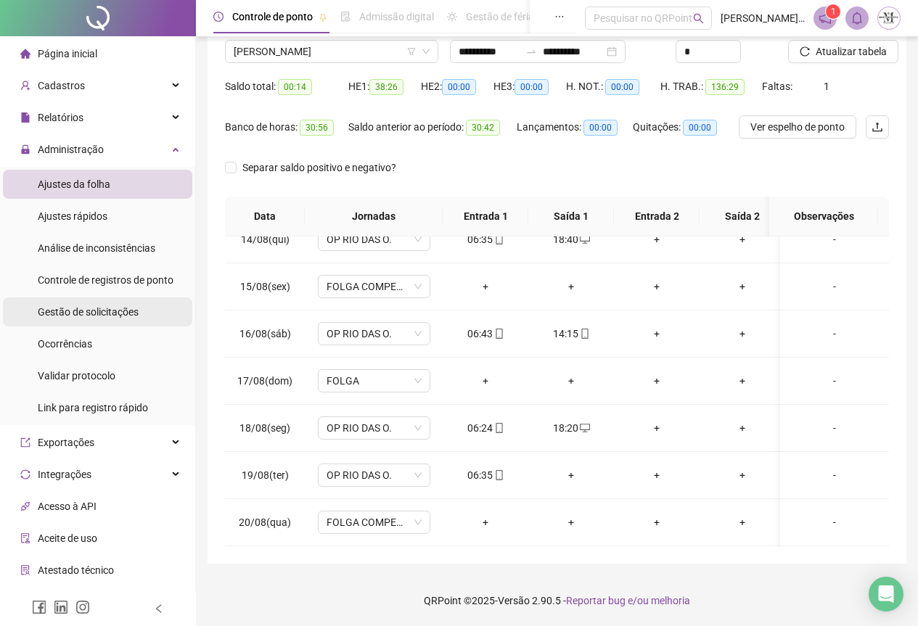
click at [76, 319] on div "Gestão de solicitações" at bounding box center [88, 312] width 101 height 29
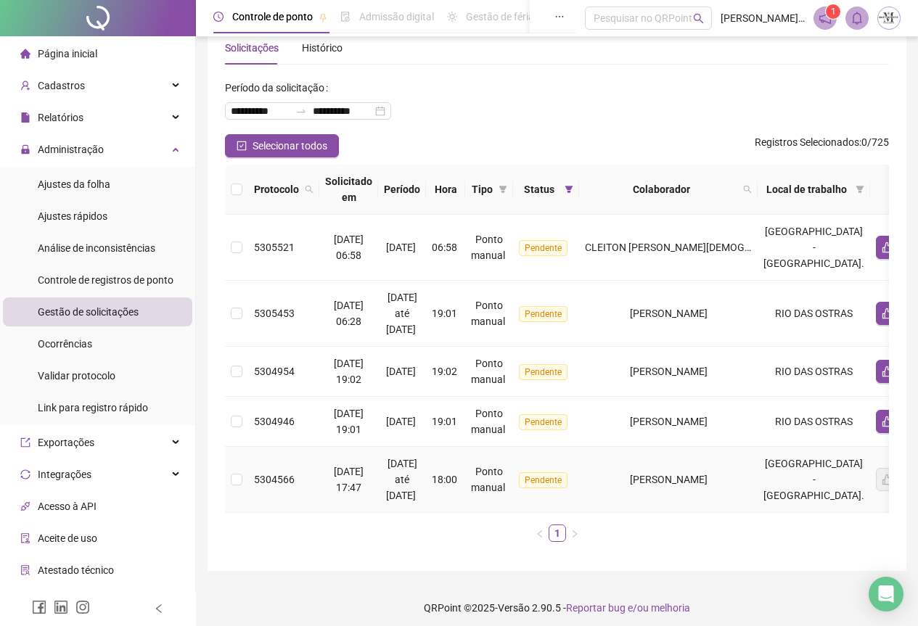
scroll to position [52, 0]
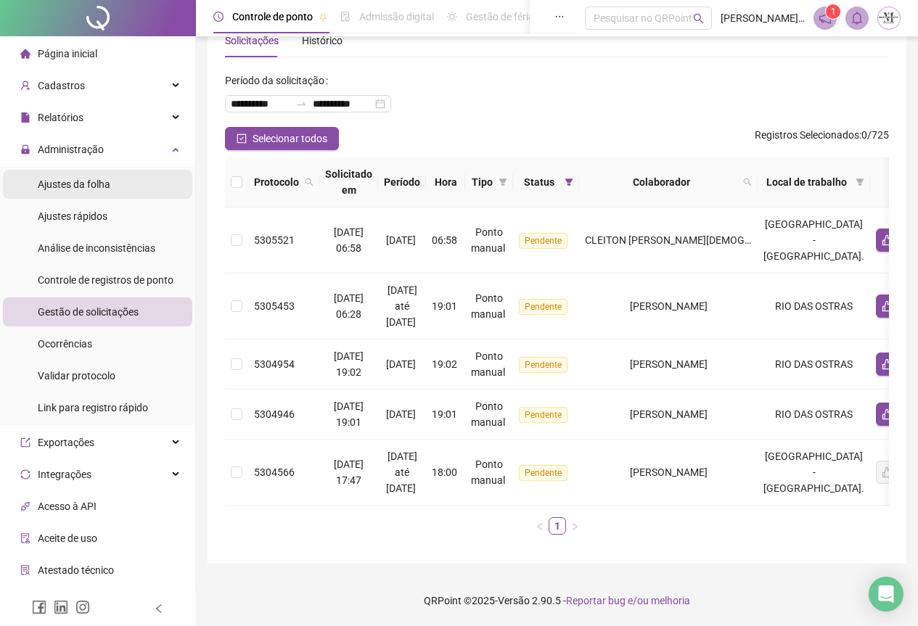
click at [62, 185] on span "Ajustes da folha" at bounding box center [74, 185] width 73 height 12
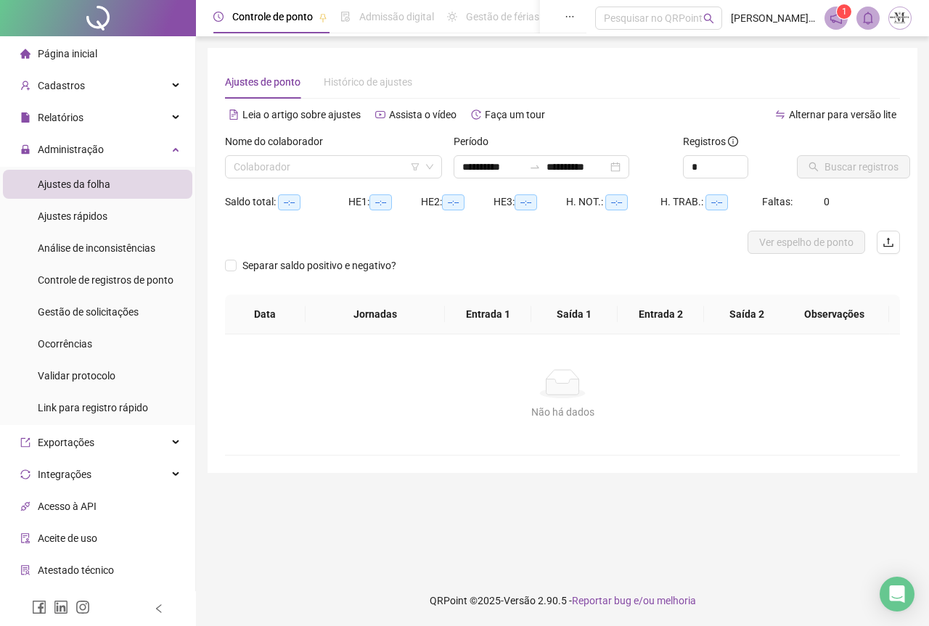
type input "**********"
click at [339, 166] on input "search" at bounding box center [327, 167] width 187 height 22
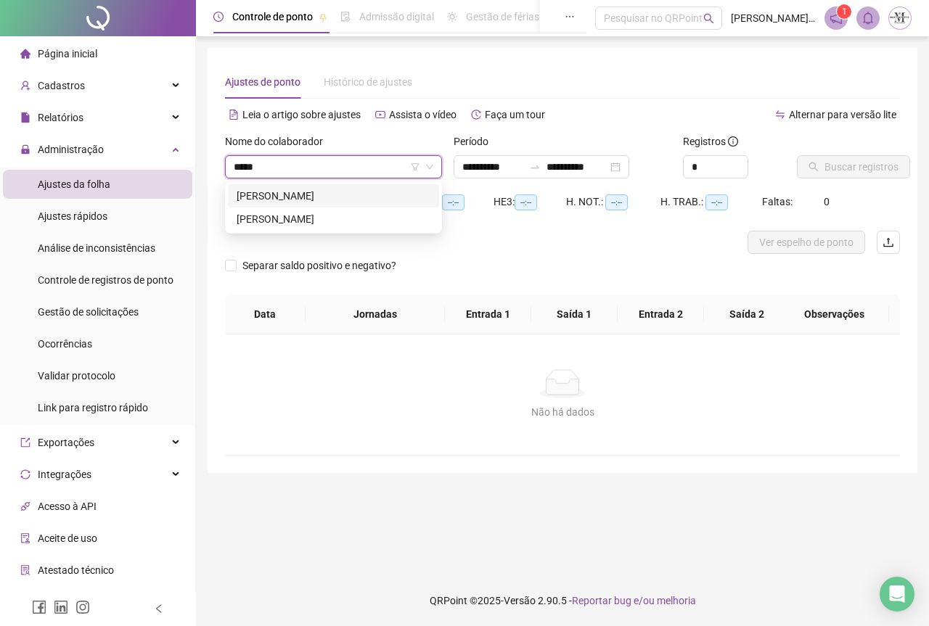
type input "******"
click at [333, 201] on div "[PERSON_NAME]" at bounding box center [334, 196] width 194 height 16
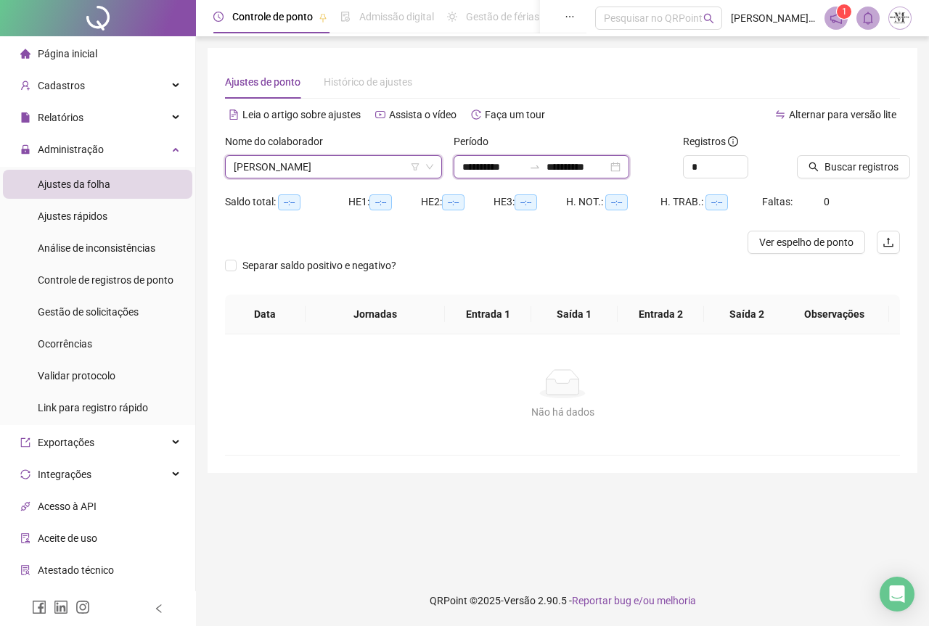
click at [589, 161] on input "**********" at bounding box center [577, 167] width 61 height 16
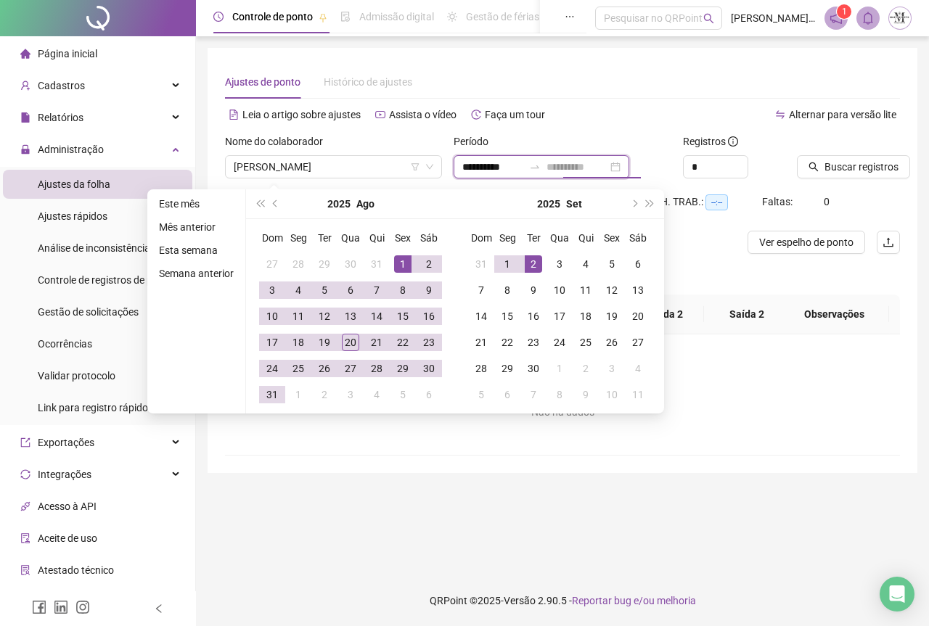
type input "**********"
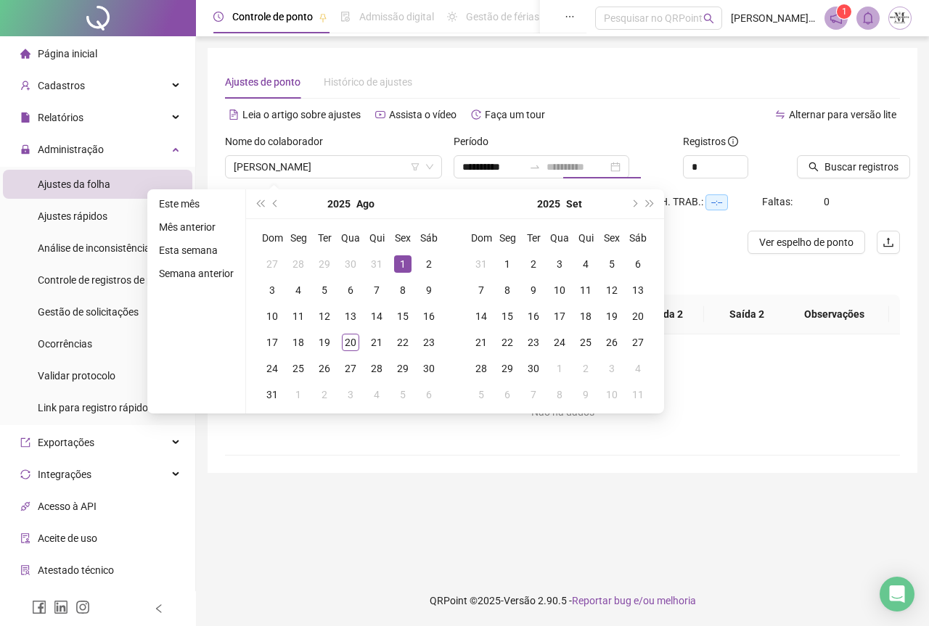
click at [402, 267] on div "1" at bounding box center [402, 264] width 17 height 17
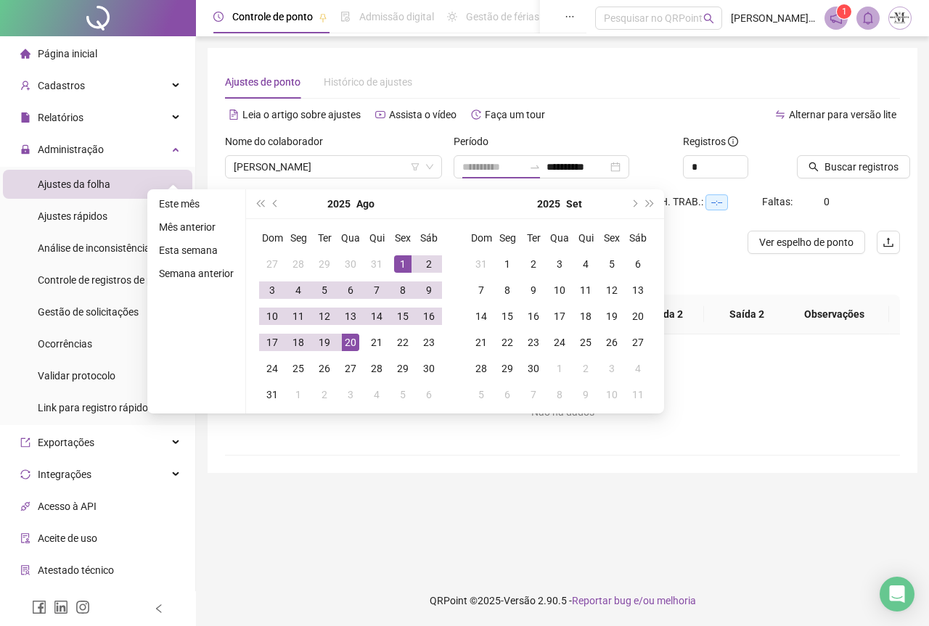
click at [348, 338] on div "20" at bounding box center [350, 342] width 17 height 17
type input "**********"
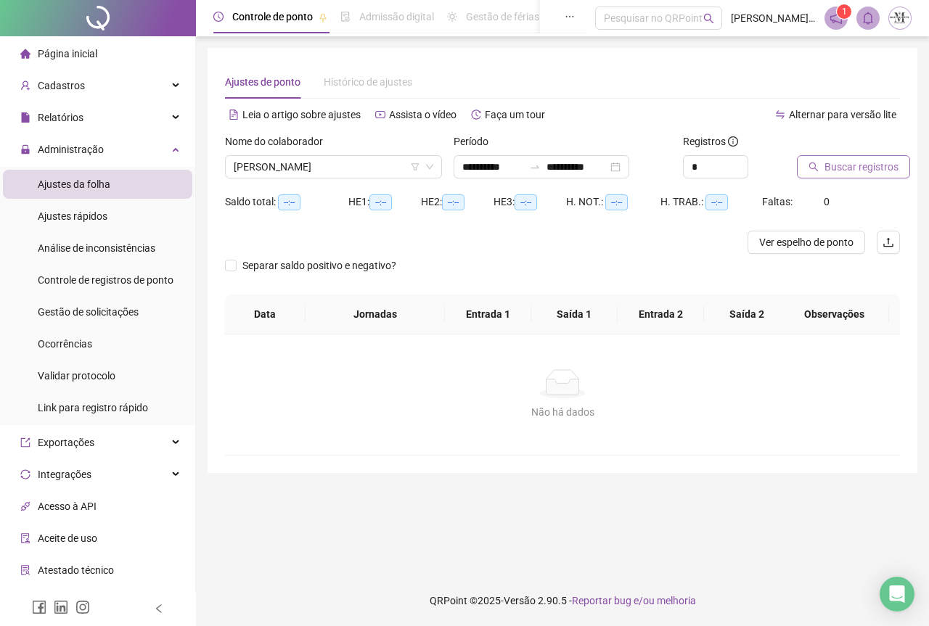
click at [870, 168] on span "Buscar registros" at bounding box center [862, 167] width 74 height 16
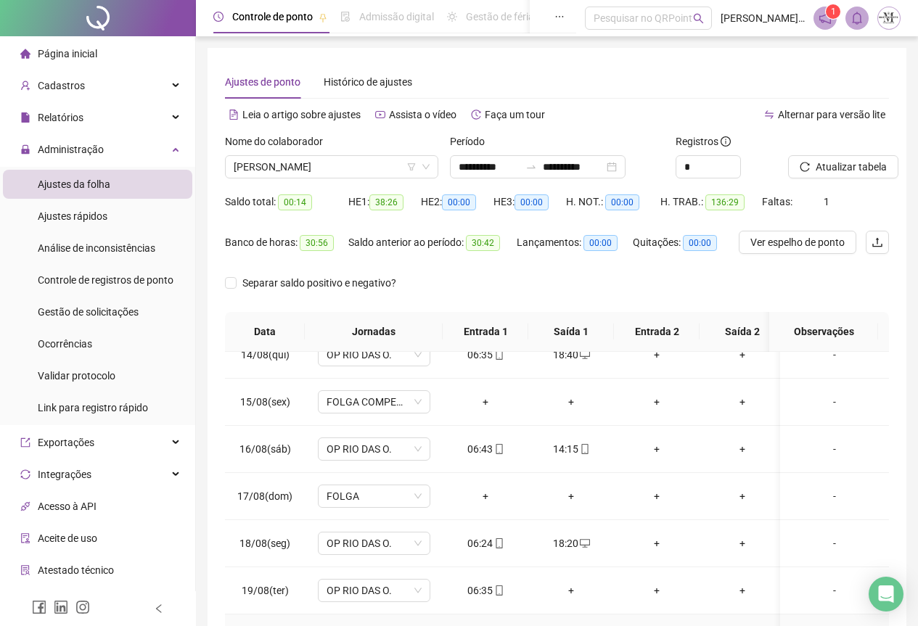
scroll to position [115, 0]
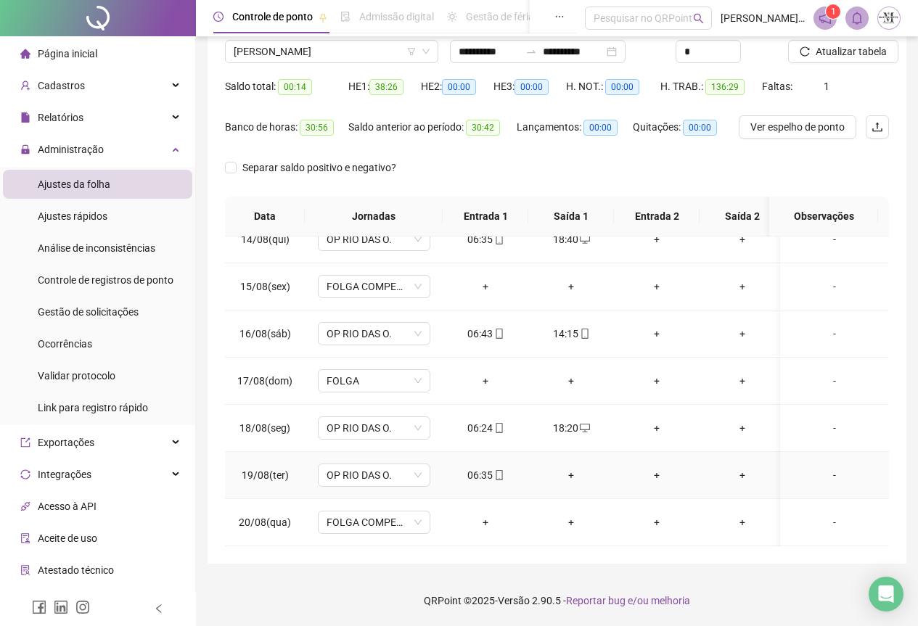
click at [571, 467] on div "+" at bounding box center [571, 475] width 62 height 16
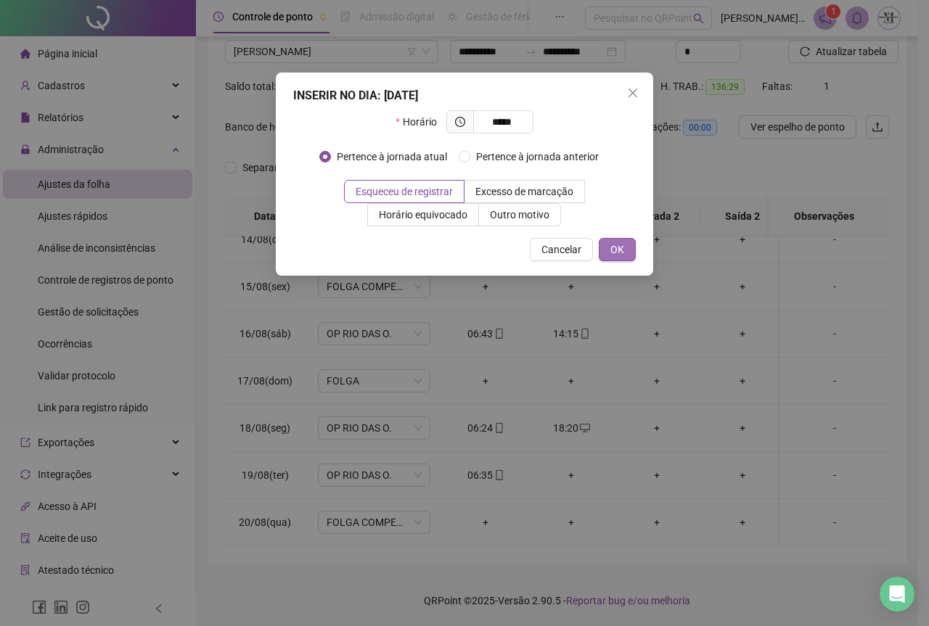
type input "*****"
click at [623, 249] on span "OK" at bounding box center [617, 250] width 14 height 16
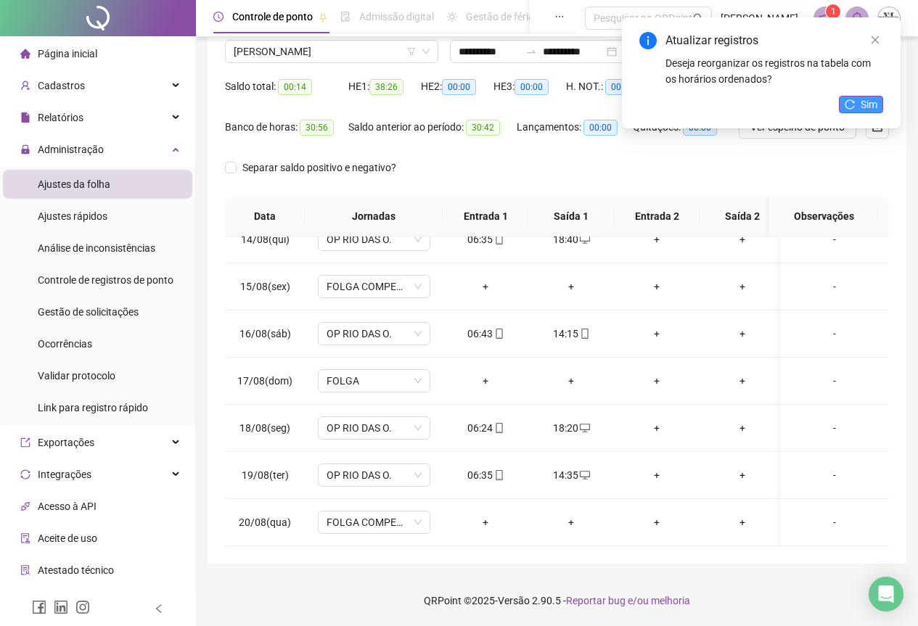
click at [857, 105] on button "Sim" at bounding box center [861, 104] width 44 height 17
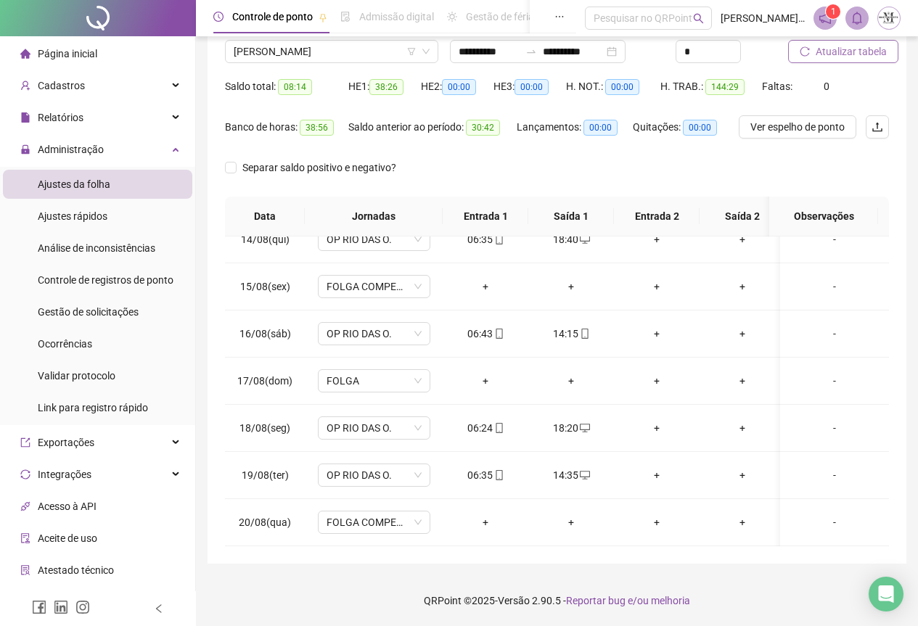
click at [831, 51] on span "Atualizar tabela" at bounding box center [851, 52] width 71 height 16
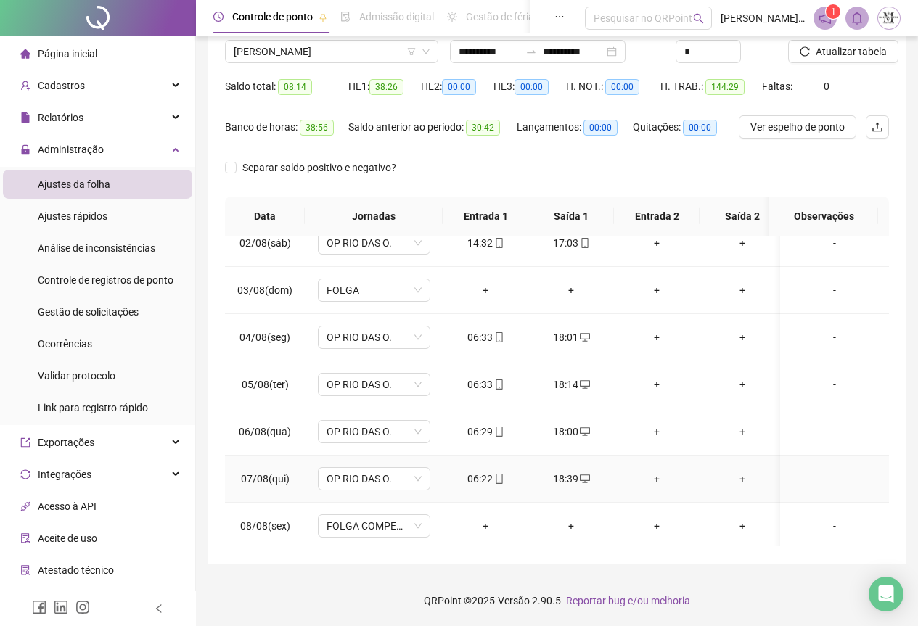
scroll to position [0, 0]
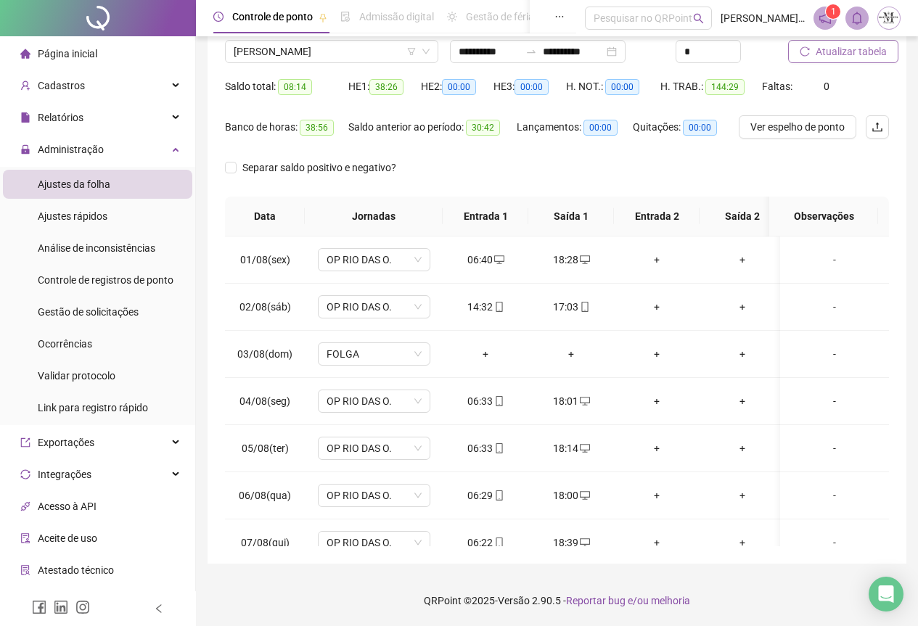
click at [827, 46] on span "Atualizar tabela" at bounding box center [851, 52] width 71 height 16
click at [271, 66] on div "Nome do colaborador CARLOS VINICIUS TEODORO DOS SANTOS" at bounding box center [331, 46] width 225 height 57
click at [271, 58] on span "[PERSON_NAME]" at bounding box center [332, 52] width 196 height 22
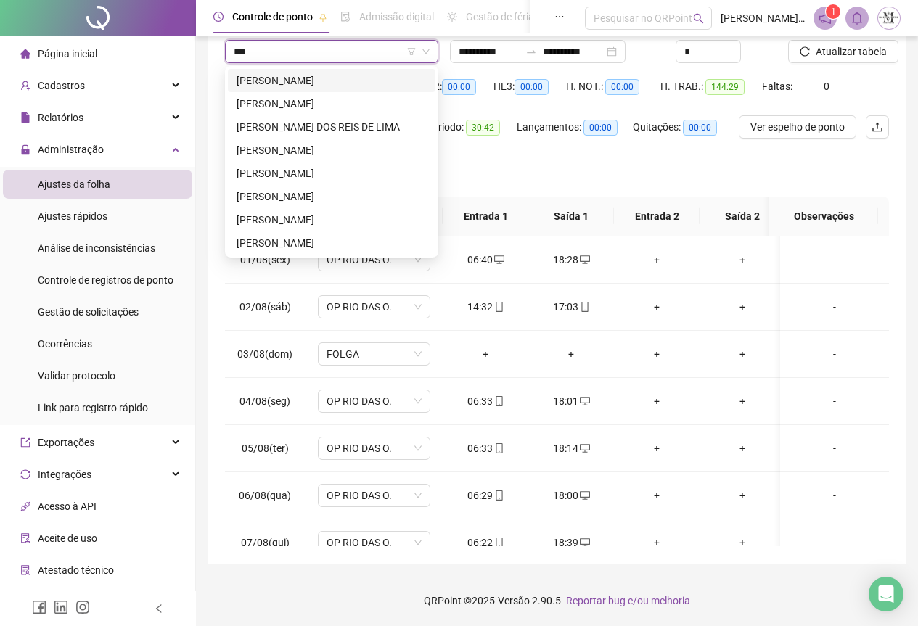
type input "****"
click at [298, 101] on div "[PERSON_NAME]" at bounding box center [332, 104] width 190 height 16
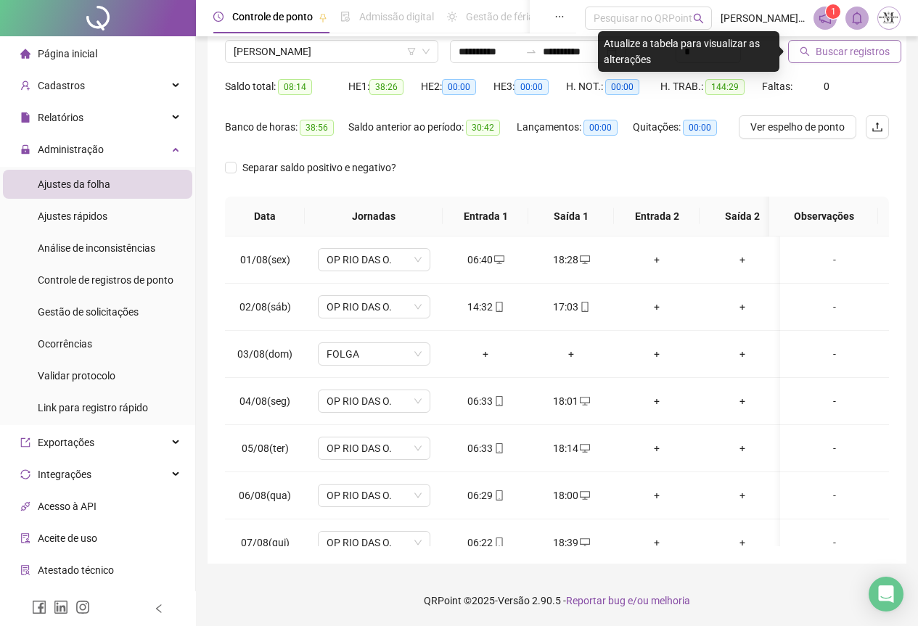
click at [814, 54] on button "Buscar registros" at bounding box center [844, 51] width 113 height 23
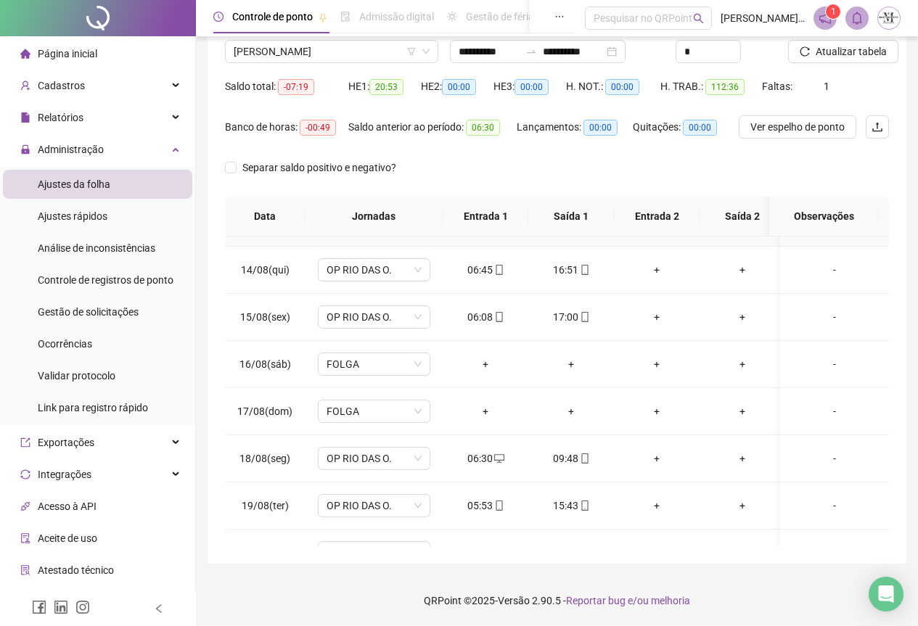
scroll to position [645, 0]
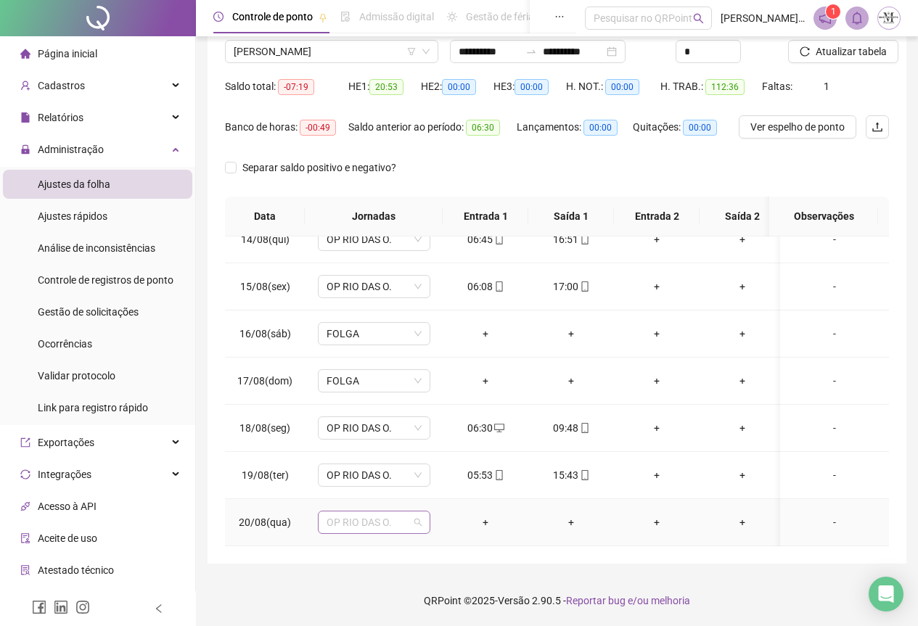
click at [353, 518] on span "OP RIO DAS O." at bounding box center [374, 523] width 95 height 22
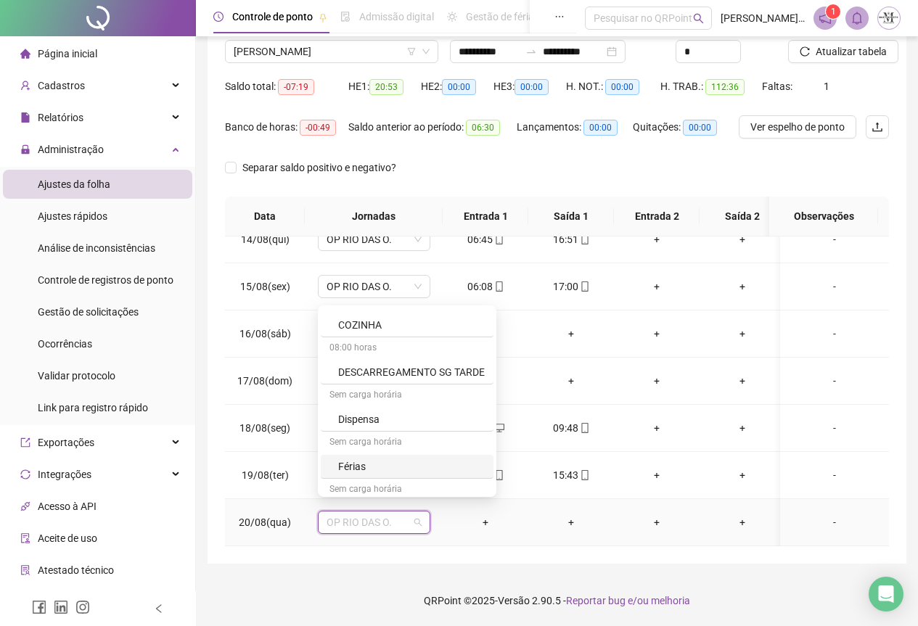
scroll to position [871, 0]
click at [370, 375] on div "Folga" at bounding box center [411, 369] width 147 height 16
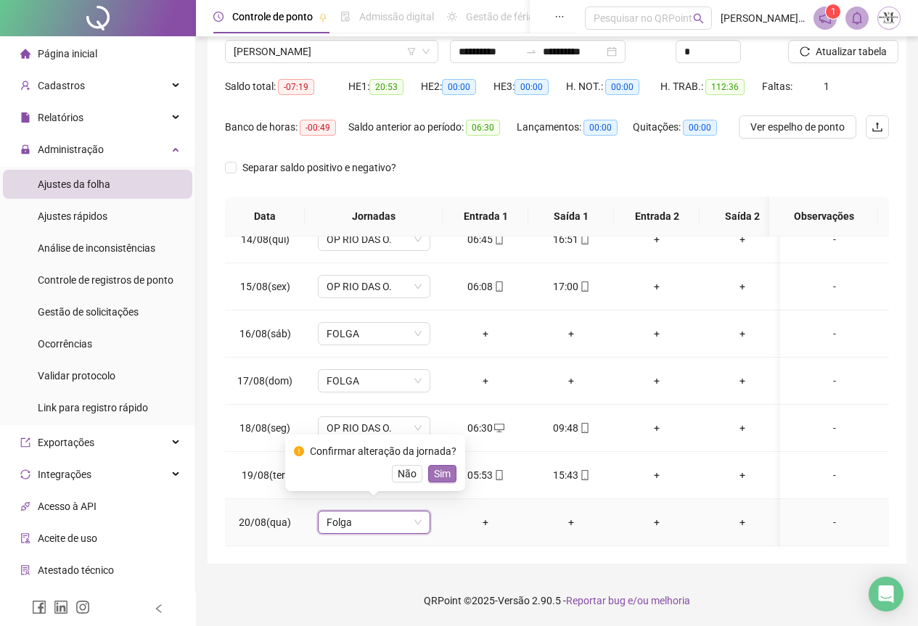
click at [436, 475] on span "Sim" at bounding box center [442, 474] width 17 height 16
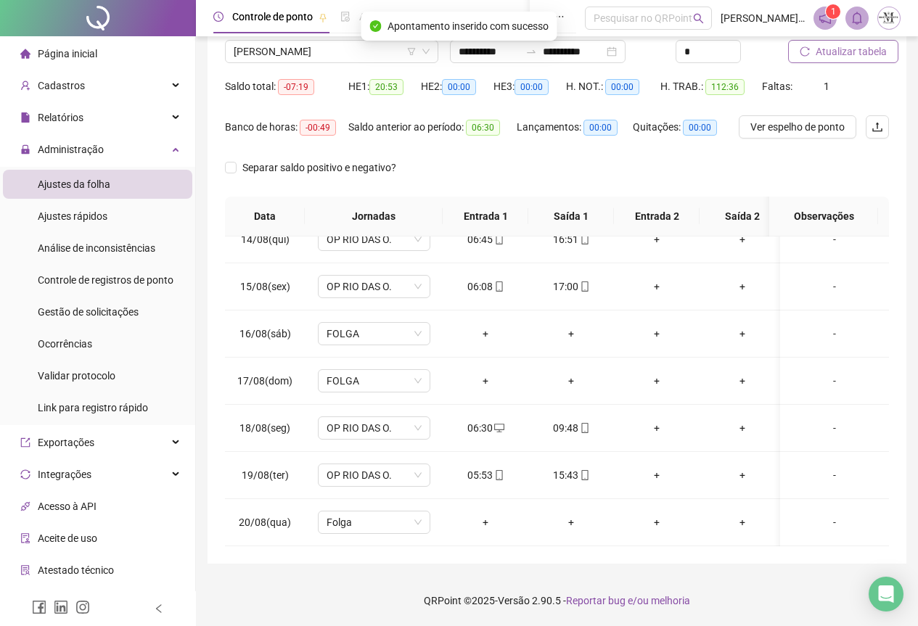
click at [843, 46] on span "Atualizar tabela" at bounding box center [851, 52] width 71 height 16
click at [356, 512] on span "FOLGA" at bounding box center [374, 523] width 95 height 22
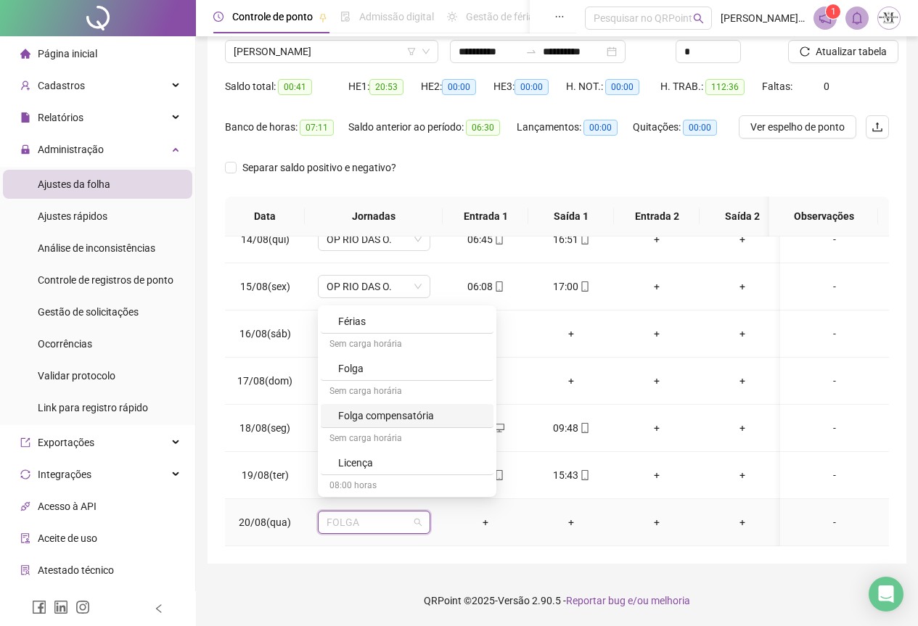
click at [361, 420] on div "Folga compensatória" at bounding box center [411, 416] width 147 height 16
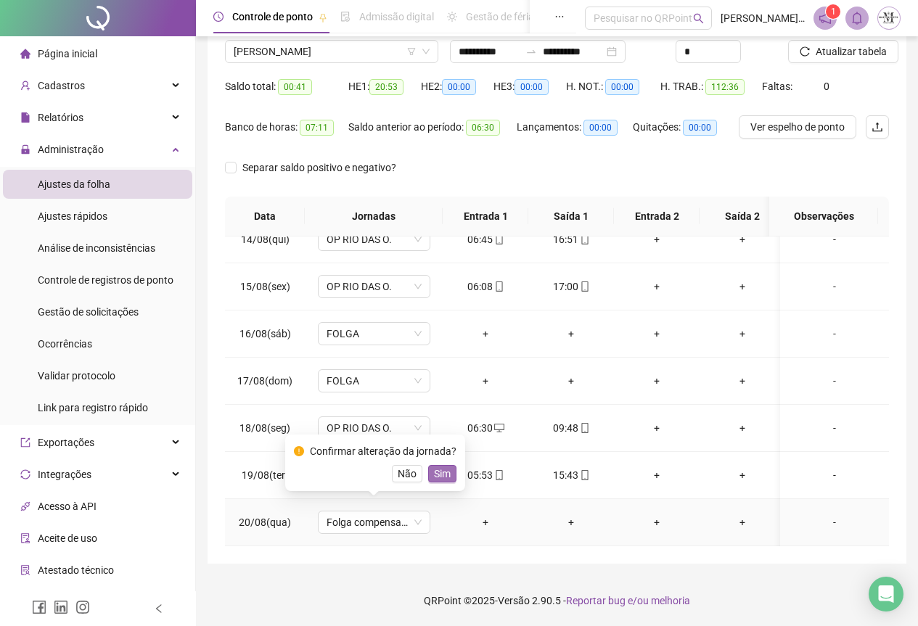
click at [439, 476] on span "Sim" at bounding box center [442, 474] width 17 height 16
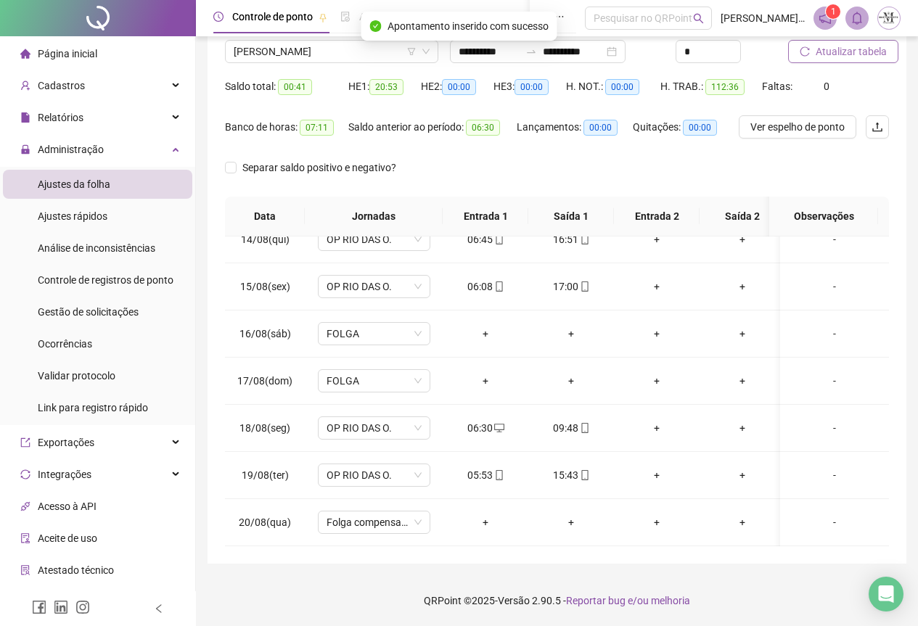
click at [853, 58] on span "Atualizar tabela" at bounding box center [851, 52] width 71 height 16
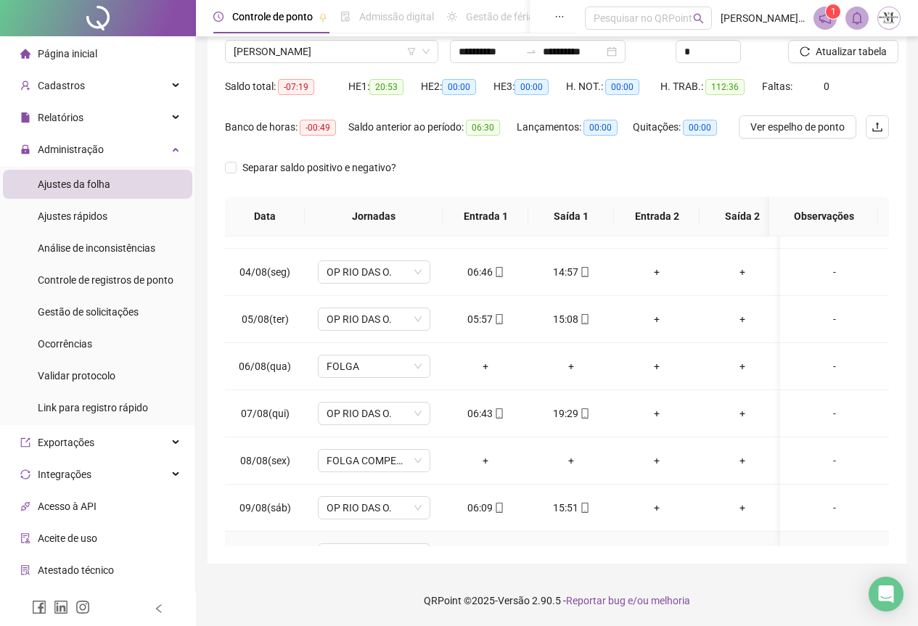
scroll to position [0, 0]
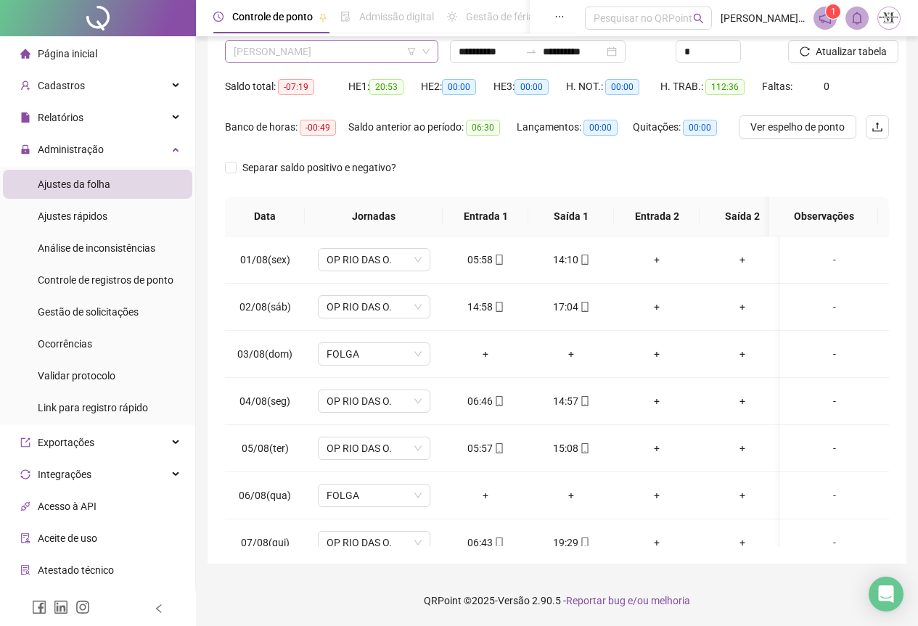
click at [295, 60] on span "[PERSON_NAME]" at bounding box center [332, 52] width 196 height 22
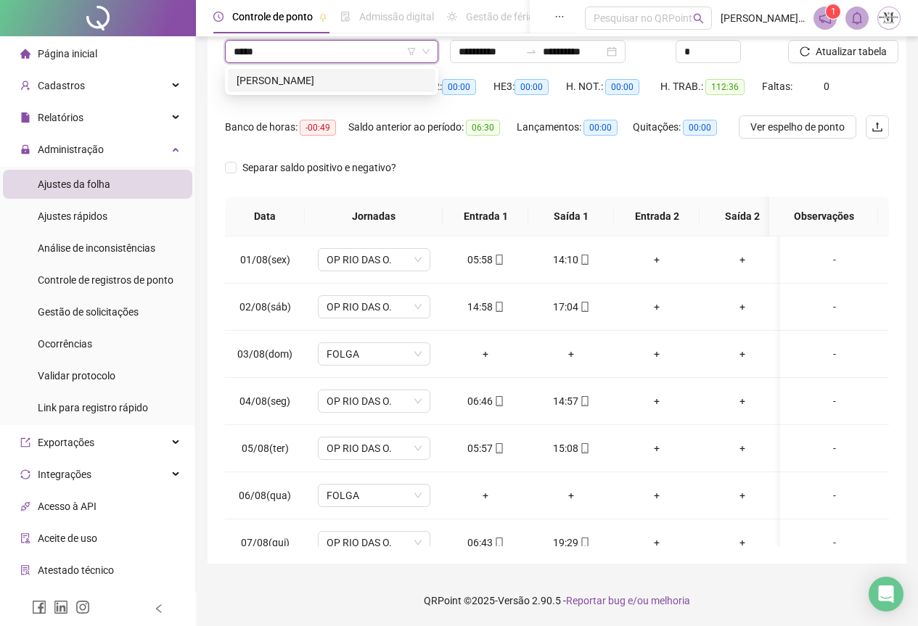
type input "******"
click at [292, 78] on div "[PERSON_NAME]" at bounding box center [332, 81] width 190 height 16
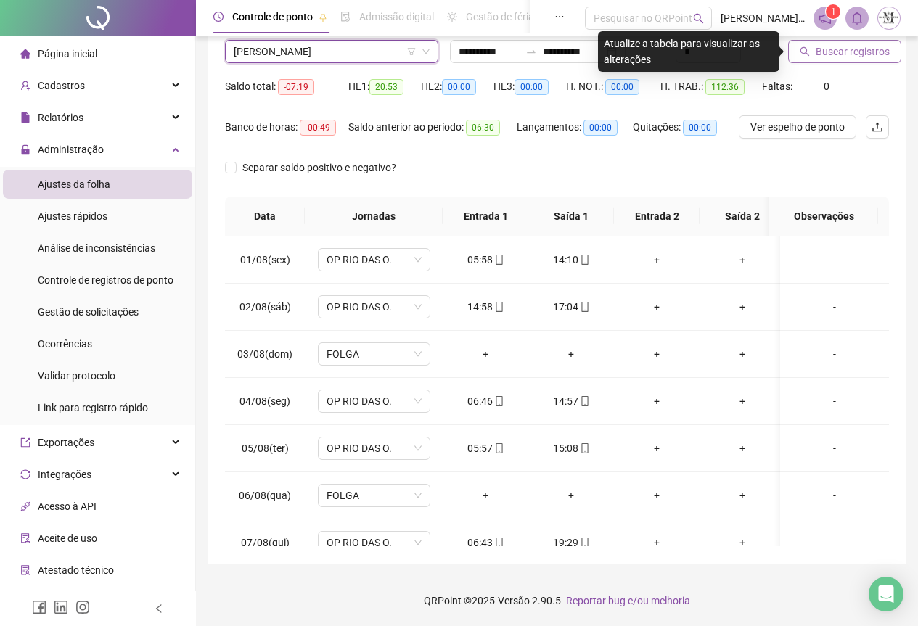
click at [820, 57] on span "Buscar registros" at bounding box center [853, 52] width 74 height 16
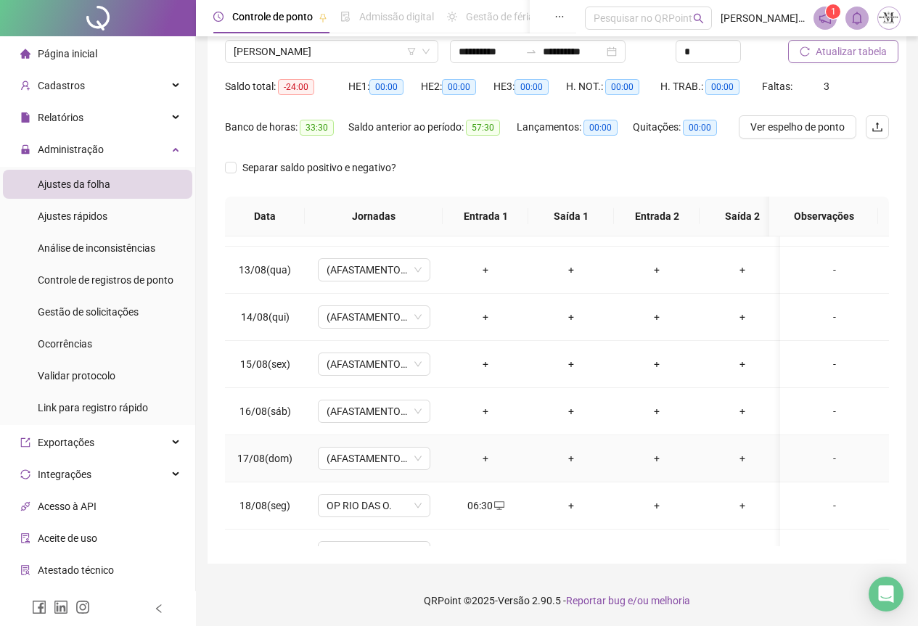
scroll to position [645, 0]
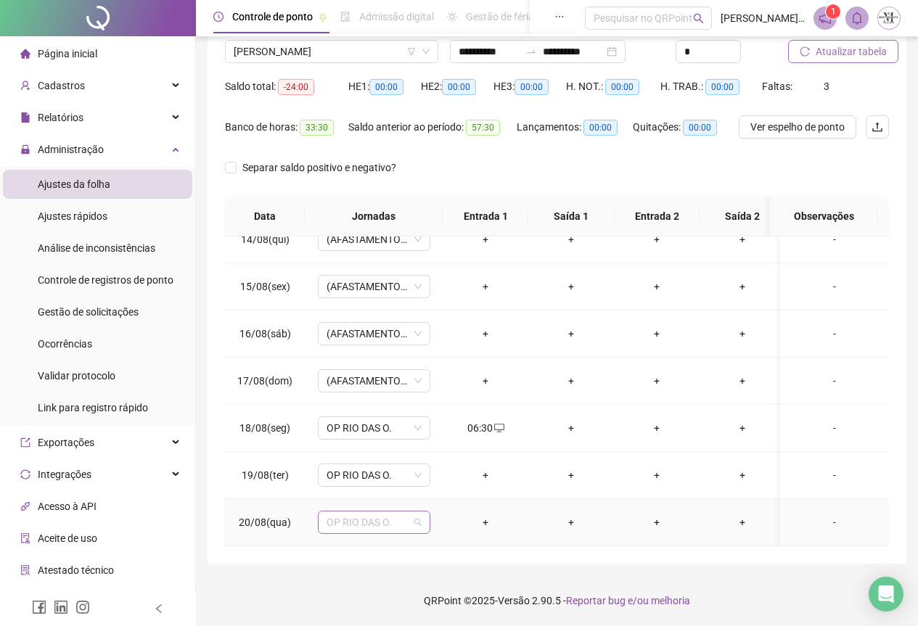
click at [348, 512] on span "OP RIO DAS O." at bounding box center [374, 523] width 95 height 22
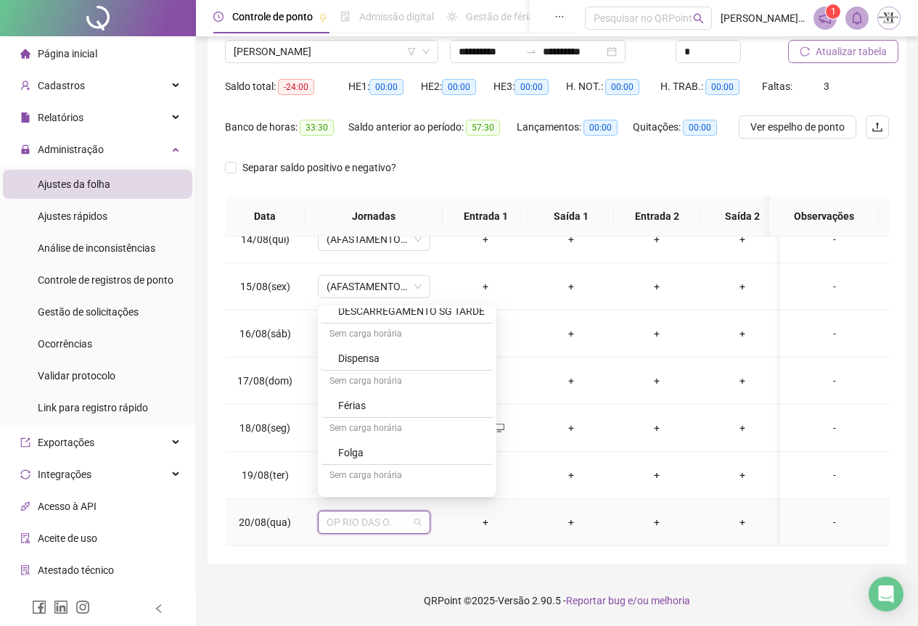
scroll to position [798, 0]
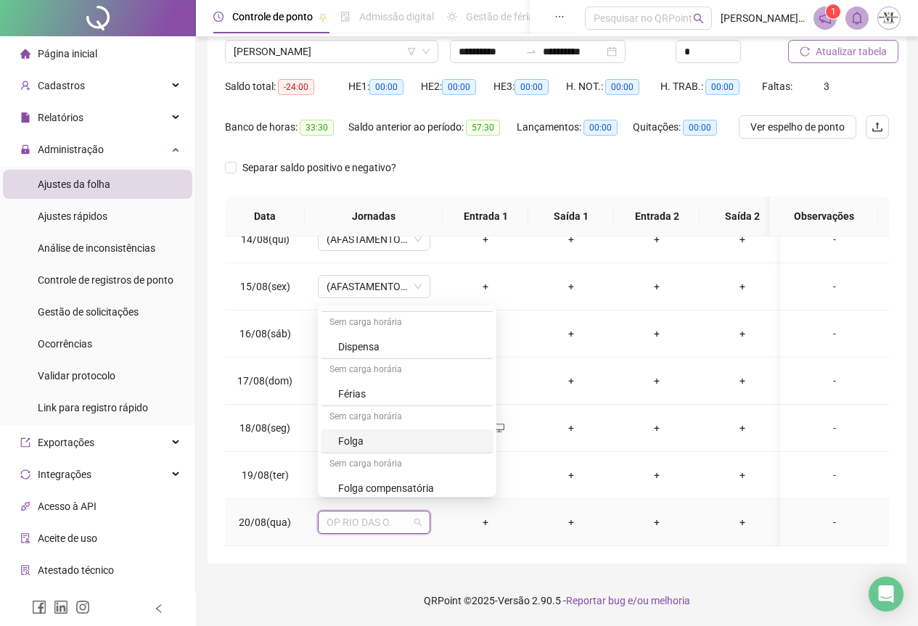
click at [370, 446] on div "Folga" at bounding box center [411, 441] width 147 height 16
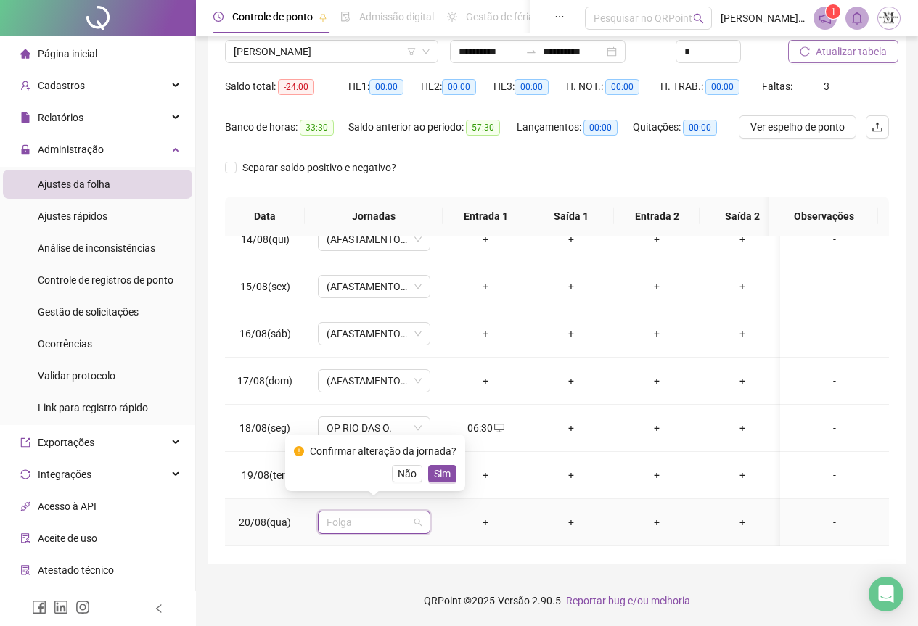
click at [368, 515] on span "Folga" at bounding box center [374, 523] width 95 height 22
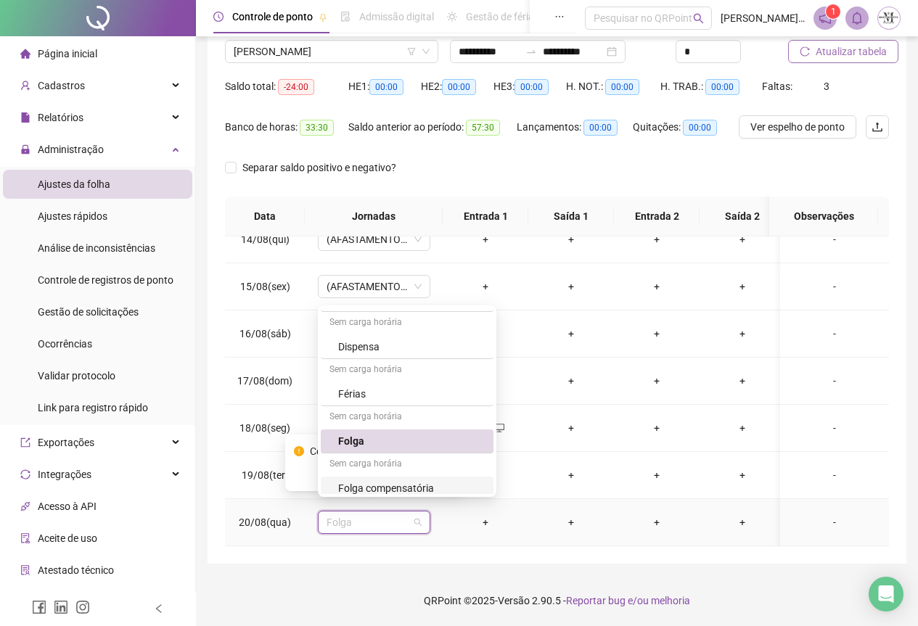
click at [375, 492] on div "Folga compensatória" at bounding box center [411, 489] width 147 height 16
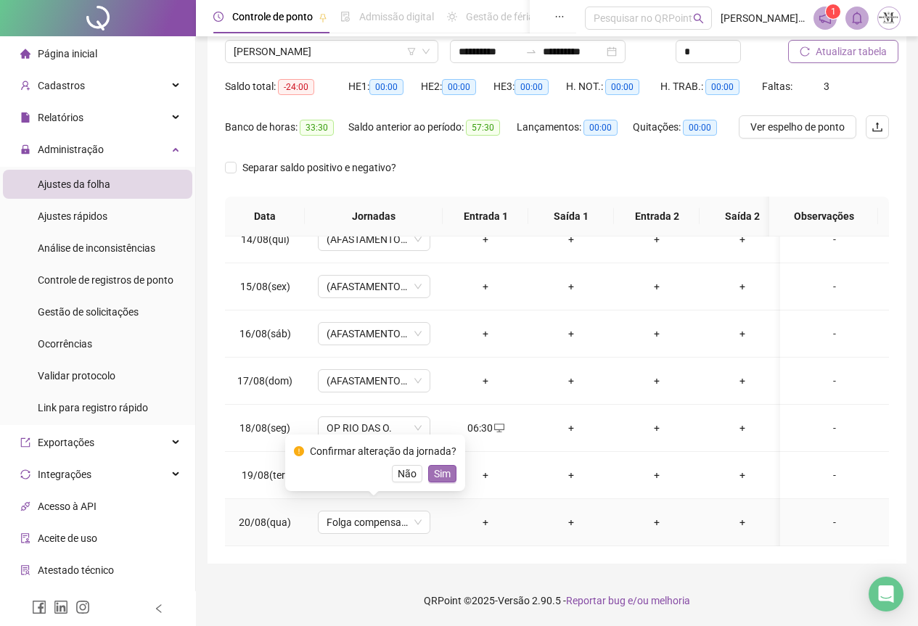
click at [434, 473] on span "Sim" at bounding box center [442, 474] width 17 height 16
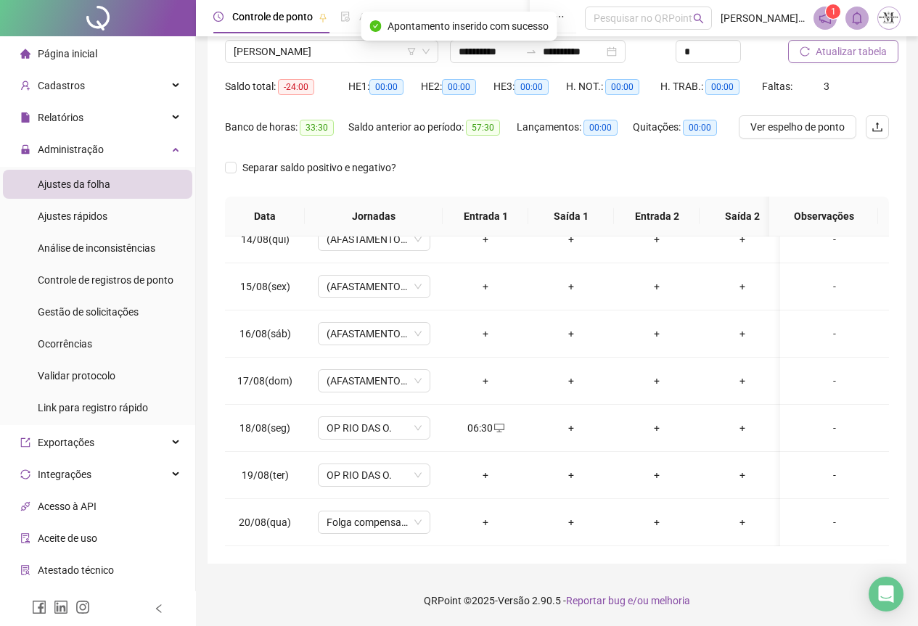
click at [861, 46] on span "Atualizar tabela" at bounding box center [851, 52] width 71 height 16
click at [302, 50] on span "[PERSON_NAME]" at bounding box center [332, 52] width 196 height 22
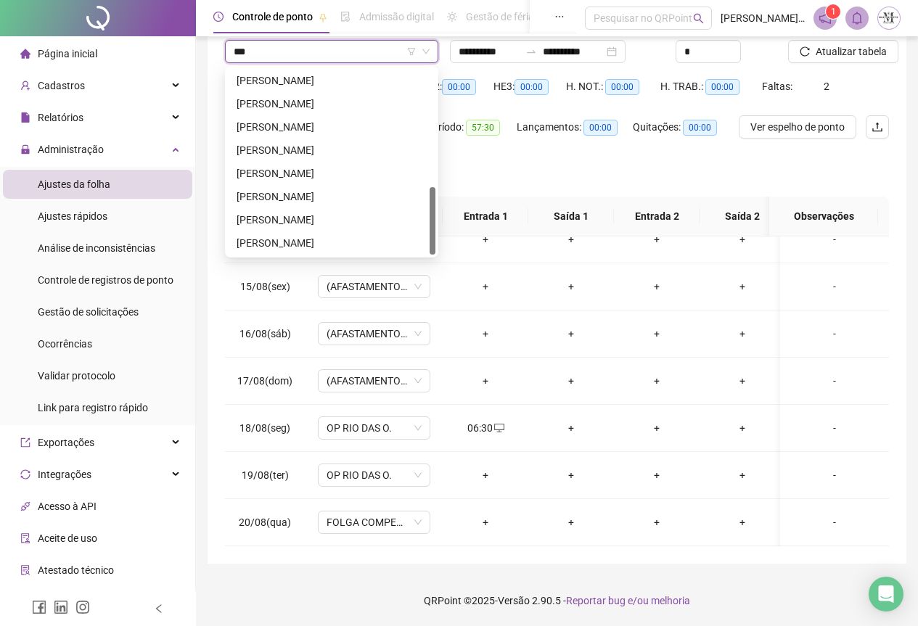
scroll to position [0, 0]
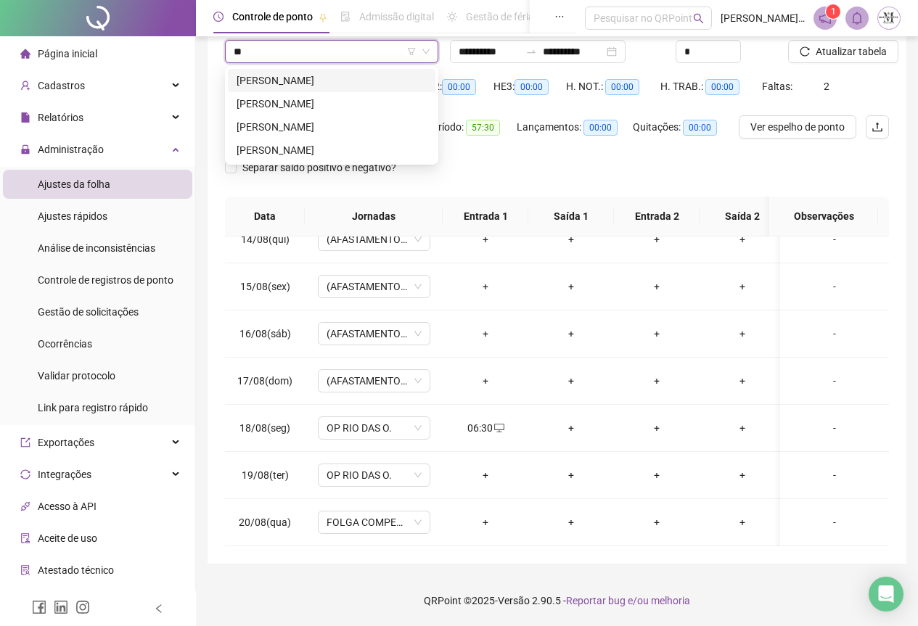
type input "*"
type input "*******"
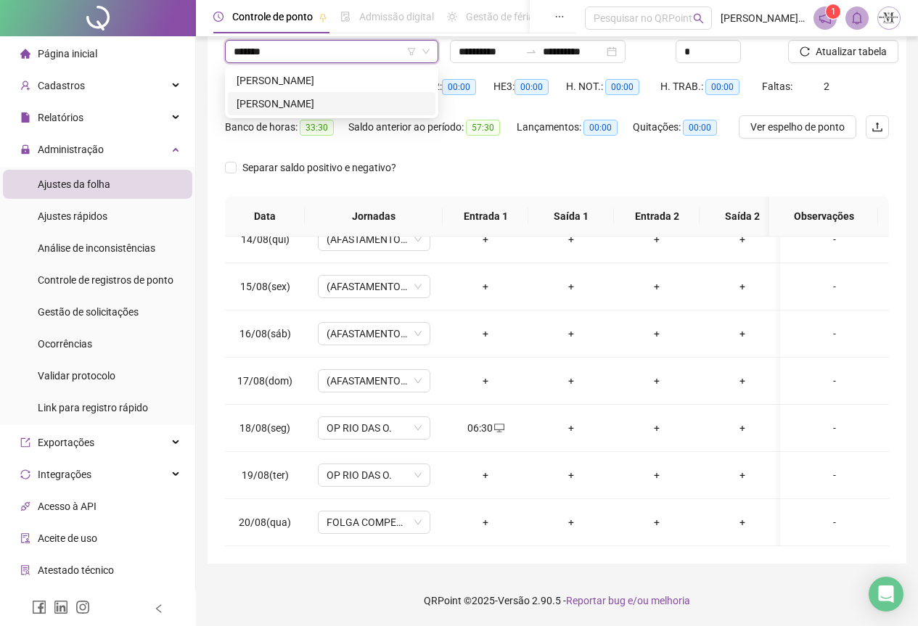
click at [330, 108] on div "[PERSON_NAME]" at bounding box center [332, 104] width 190 height 16
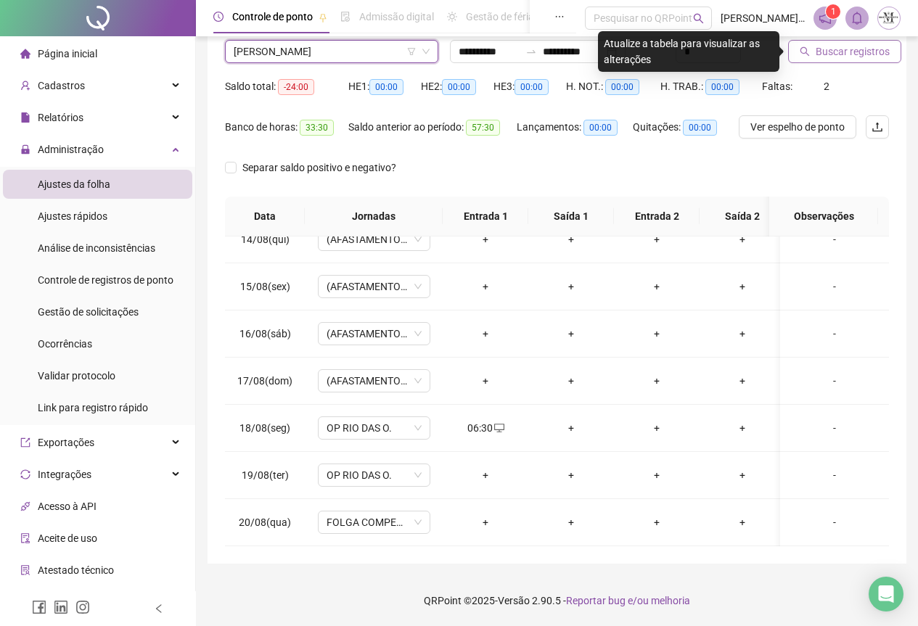
click at [843, 57] on span "Buscar registros" at bounding box center [853, 52] width 74 height 16
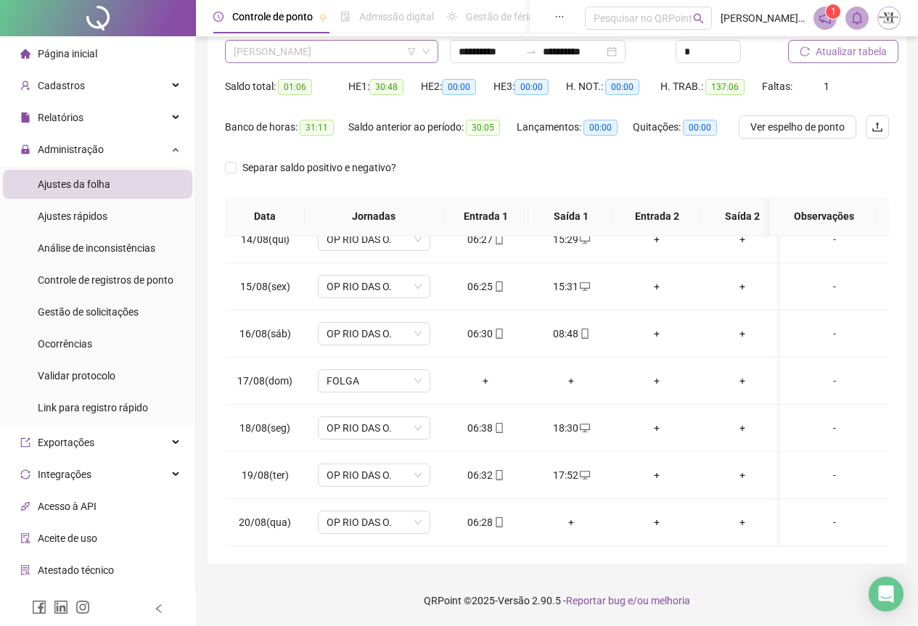
click at [267, 52] on span "[PERSON_NAME]" at bounding box center [332, 52] width 196 height 22
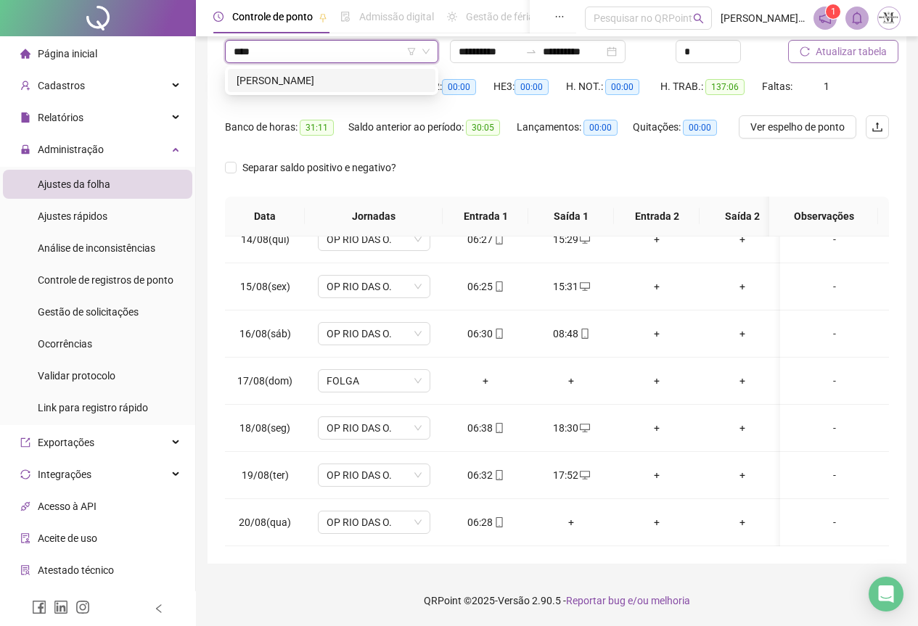
type input "*****"
click at [288, 78] on div "[PERSON_NAME]" at bounding box center [332, 81] width 190 height 16
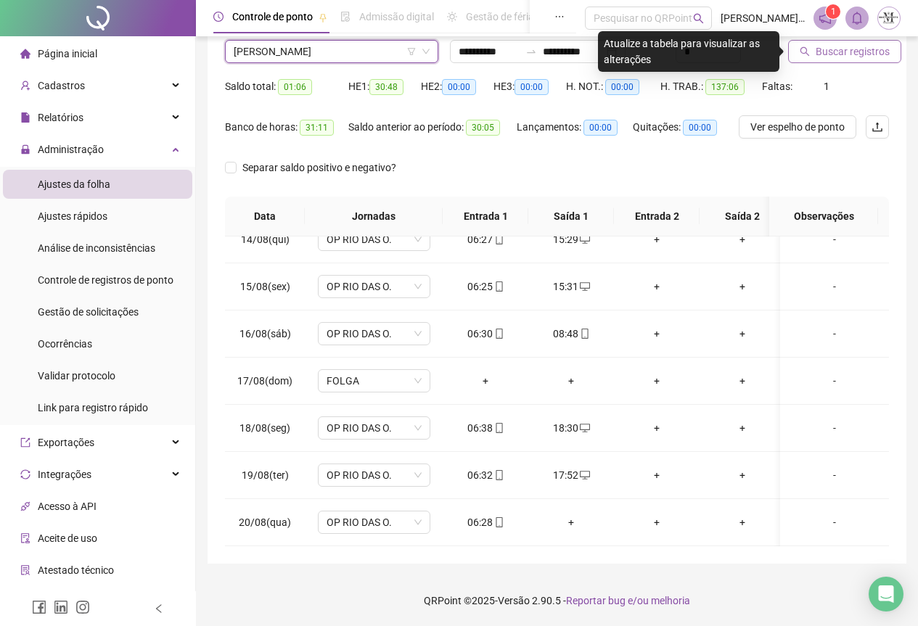
click at [801, 50] on icon "search" at bounding box center [805, 51] width 10 height 10
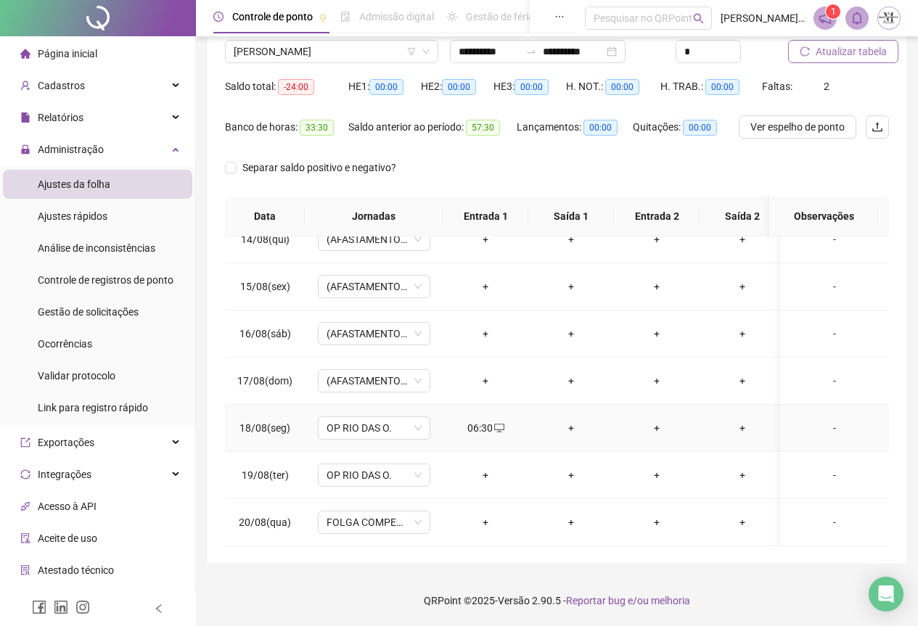
click at [572, 420] on div "+" at bounding box center [571, 428] width 62 height 16
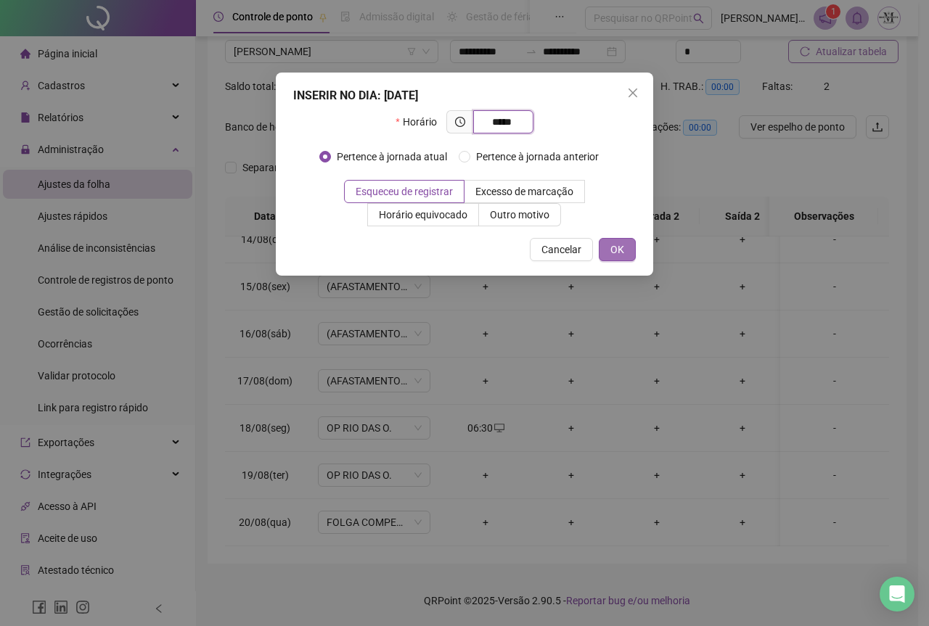
type input "*****"
click at [608, 247] on button "OK" at bounding box center [617, 249] width 37 height 23
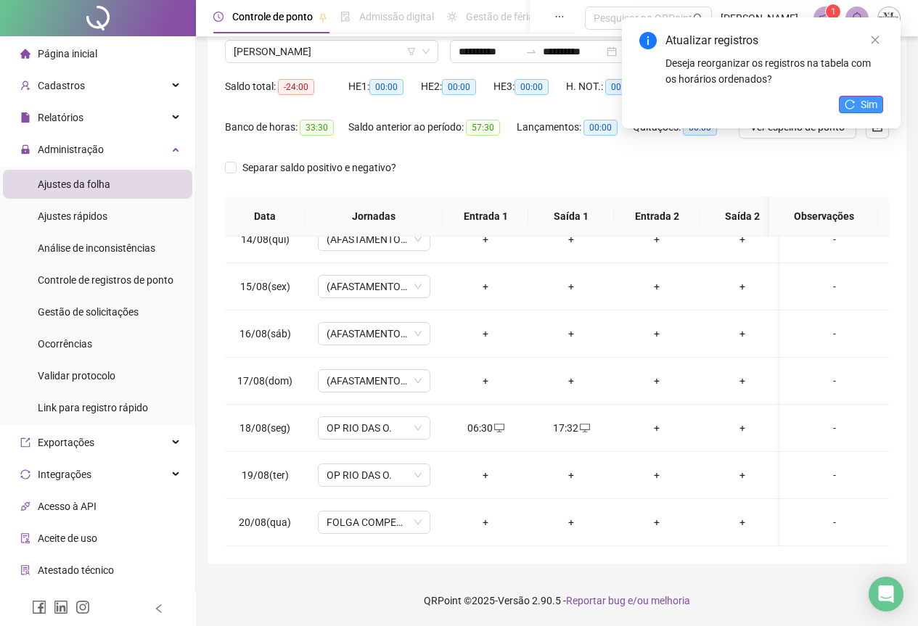
click at [847, 109] on icon "reload" at bounding box center [850, 104] width 10 height 10
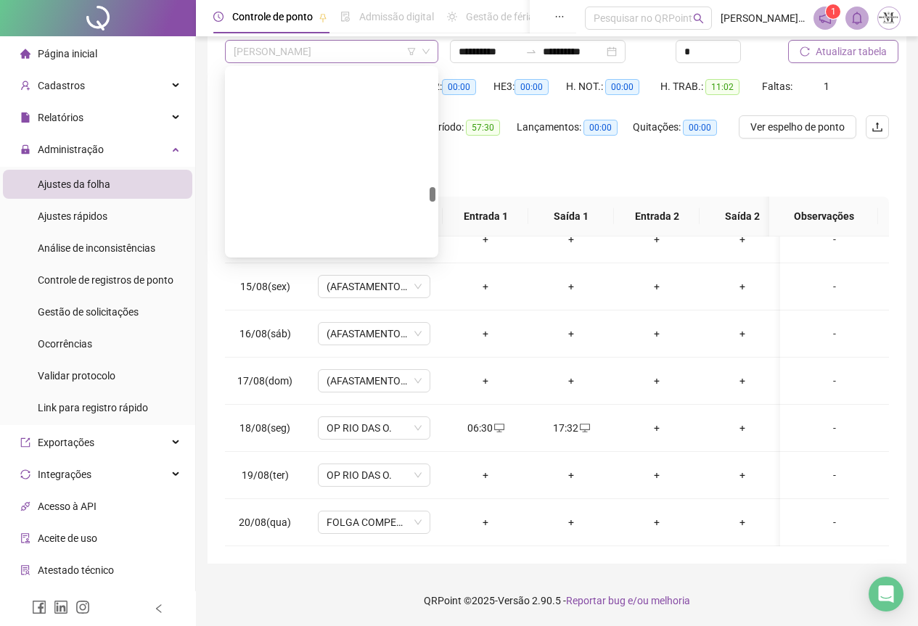
click at [263, 60] on span "[PERSON_NAME]" at bounding box center [332, 52] width 196 height 22
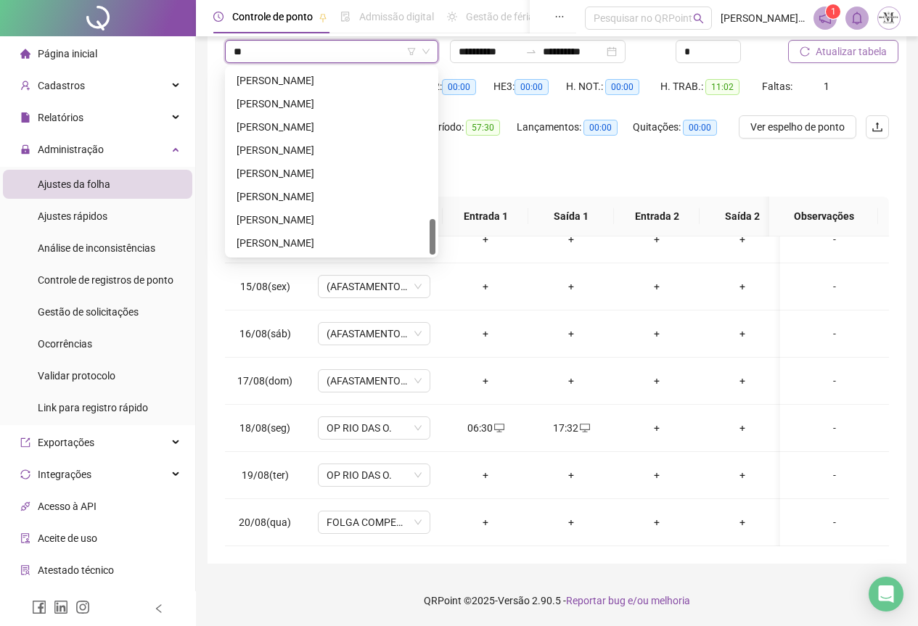
scroll to position [325, 0]
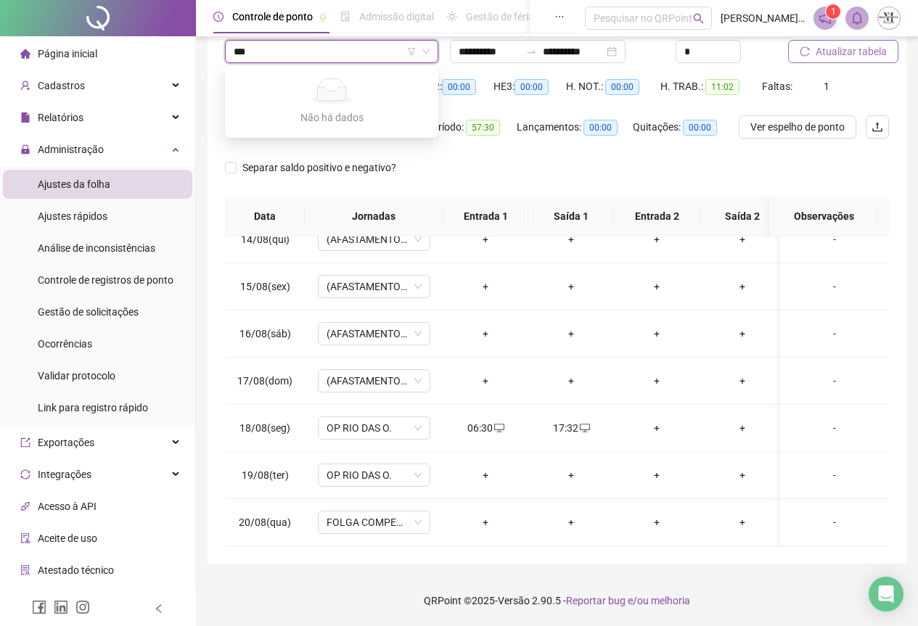
type input "**"
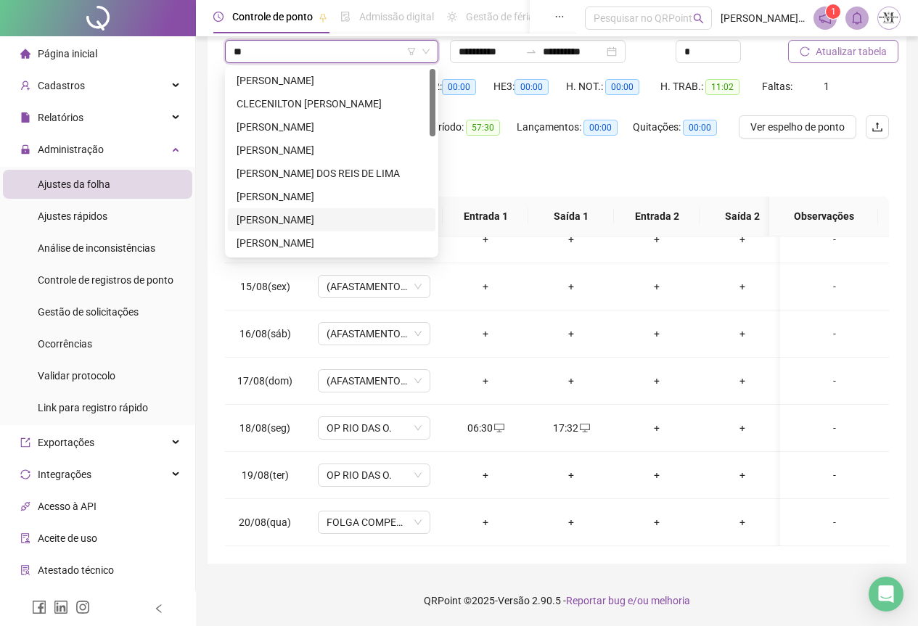
click at [311, 218] on div "[PERSON_NAME]" at bounding box center [332, 220] width 190 height 16
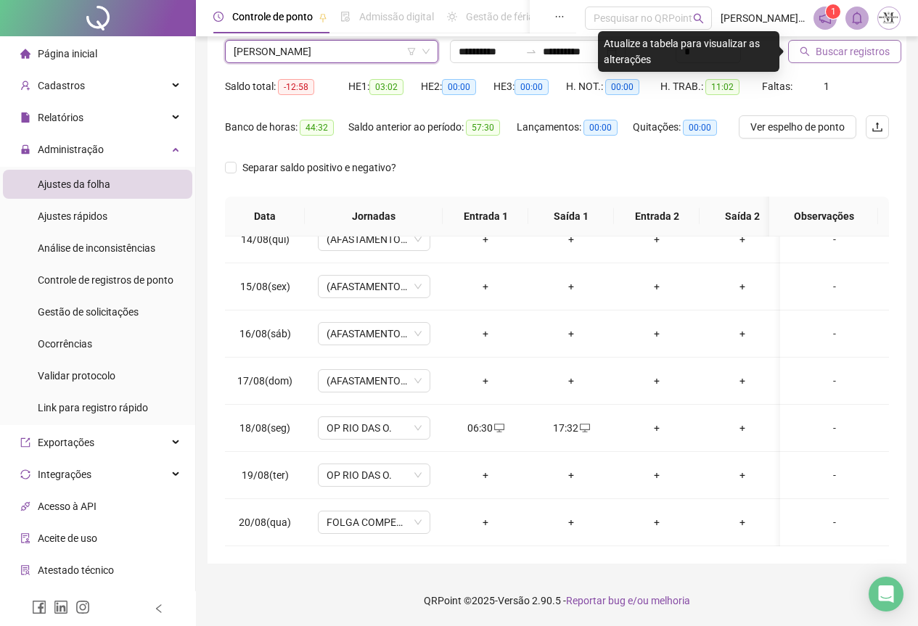
click at [843, 51] on span "Buscar registros" at bounding box center [853, 52] width 74 height 16
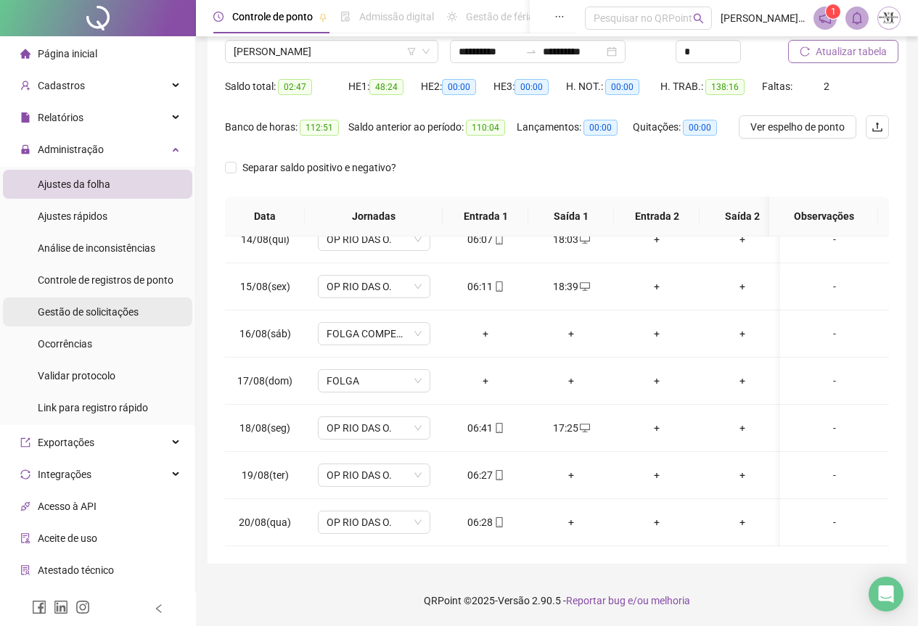
click at [99, 316] on span "Gestão de solicitações" at bounding box center [88, 312] width 101 height 12
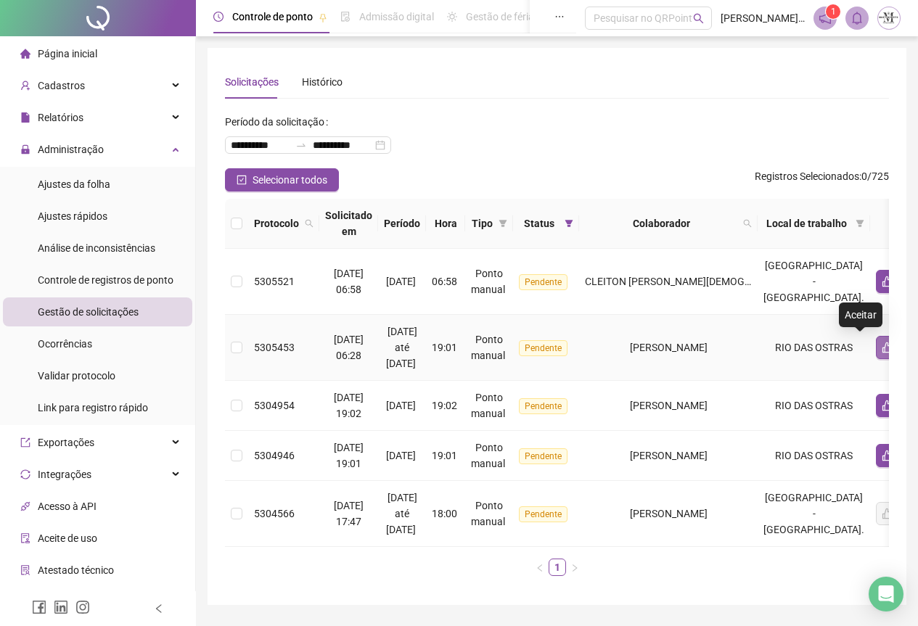
click at [882, 352] on icon "like" at bounding box center [888, 348] width 12 height 12
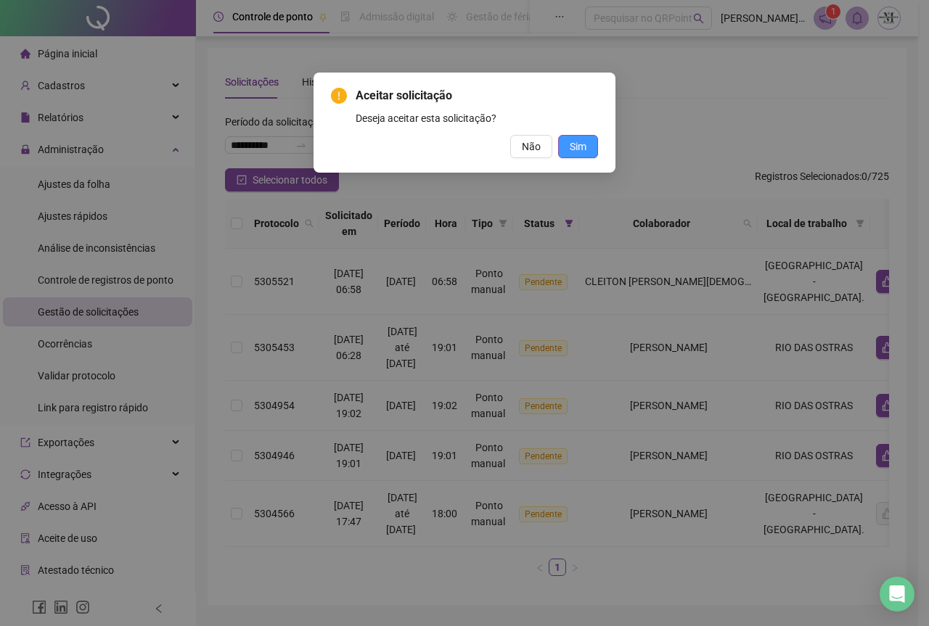
click at [568, 145] on button "Sim" at bounding box center [578, 146] width 40 height 23
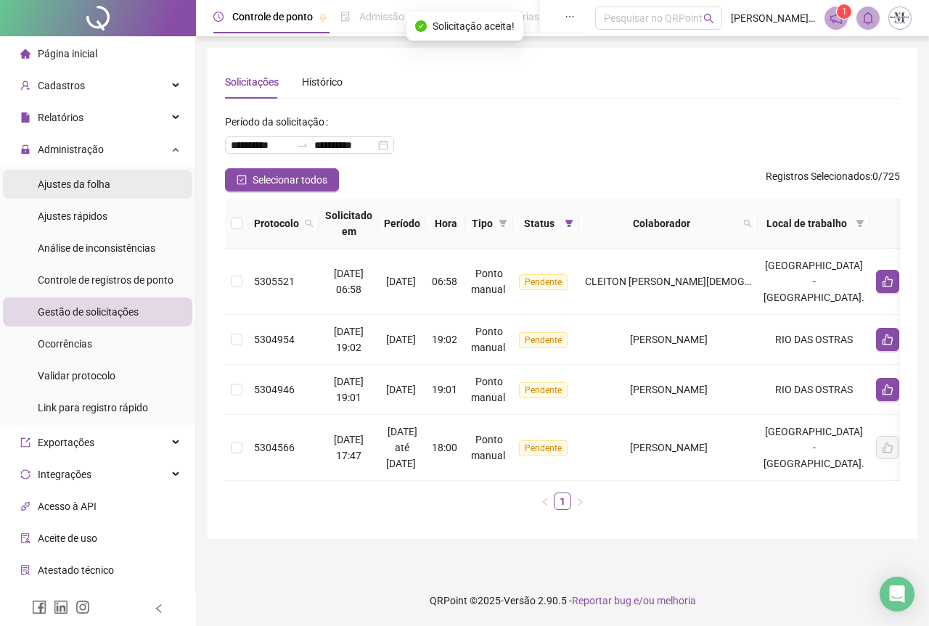
click at [62, 192] on div "Ajustes da folha" at bounding box center [74, 184] width 73 height 29
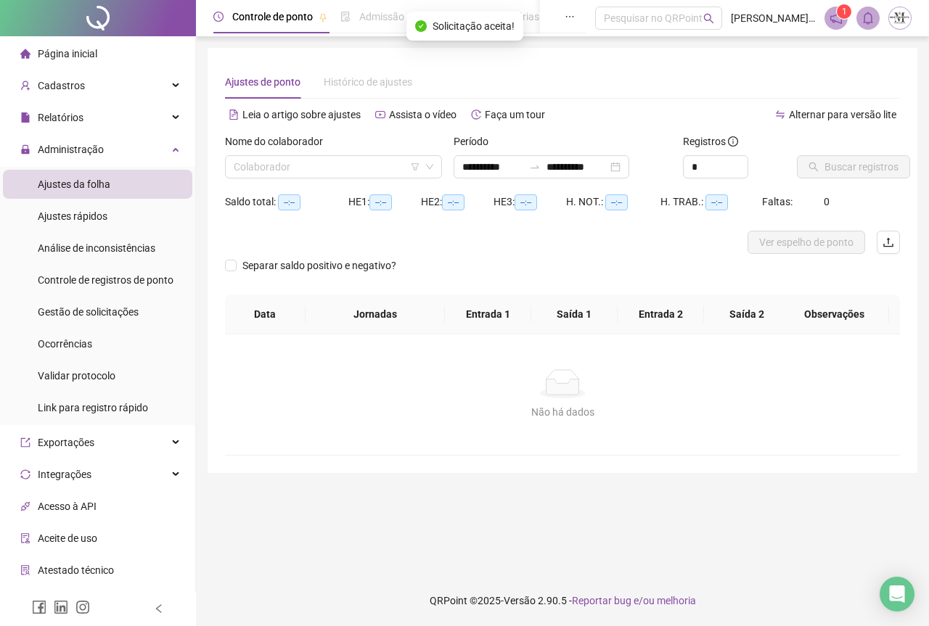
type input "**********"
click at [258, 163] on input "search" at bounding box center [327, 167] width 187 height 22
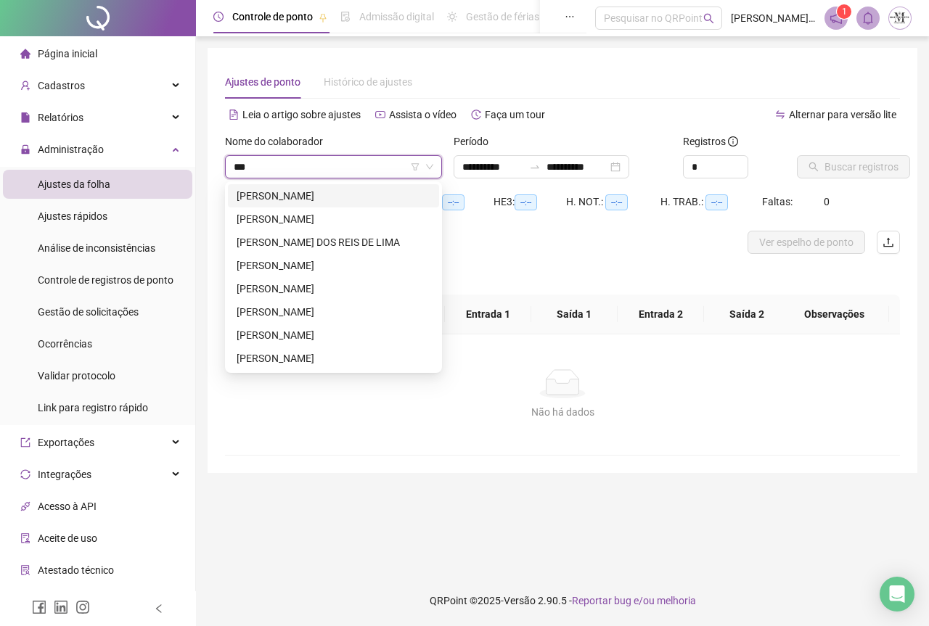
type input "****"
click at [323, 290] on div "[PERSON_NAME]" at bounding box center [334, 289] width 194 height 16
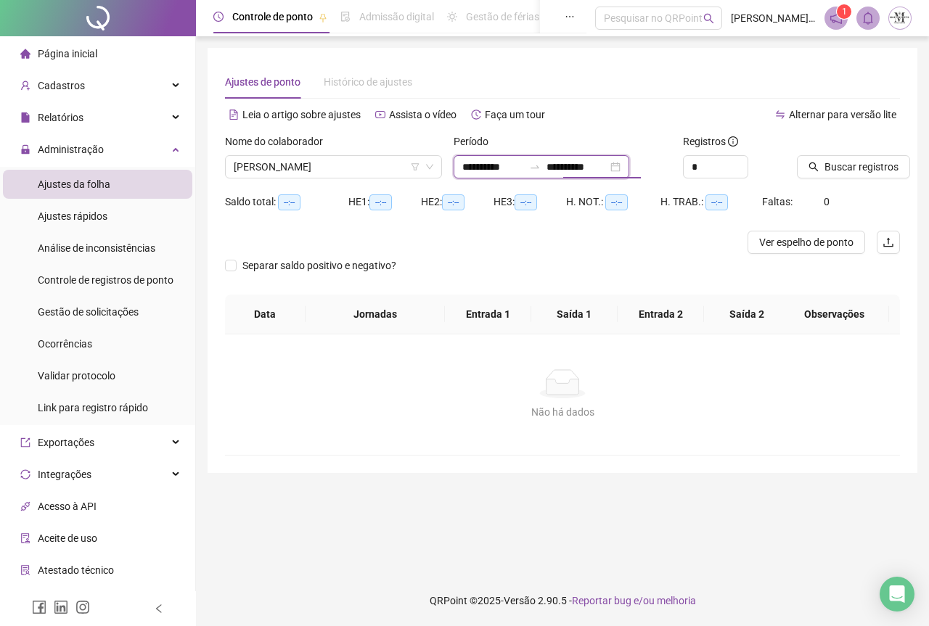
click at [571, 171] on input "**********" at bounding box center [577, 167] width 61 height 16
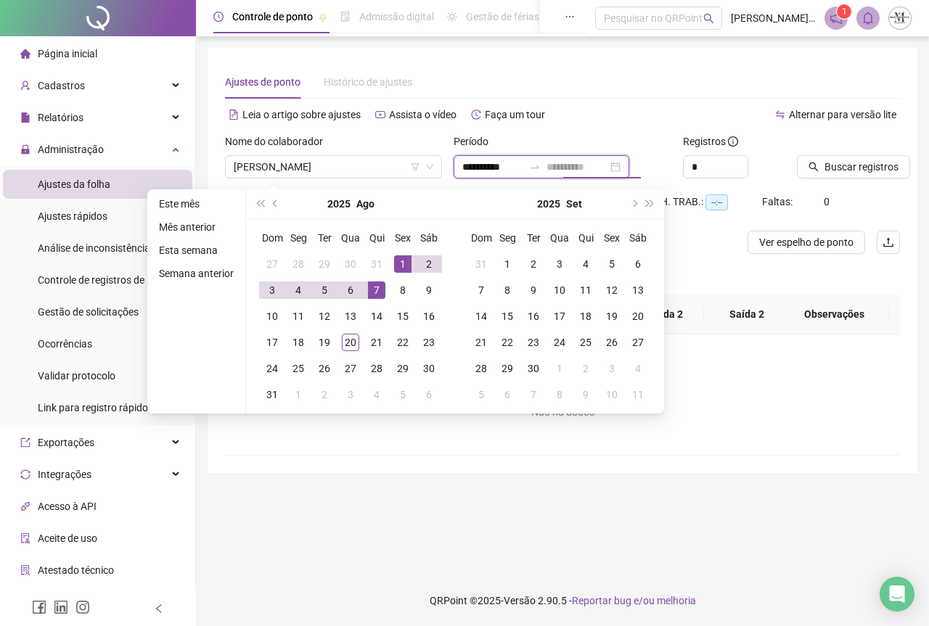
type input "**********"
click at [400, 263] on div "1" at bounding box center [402, 264] width 17 height 17
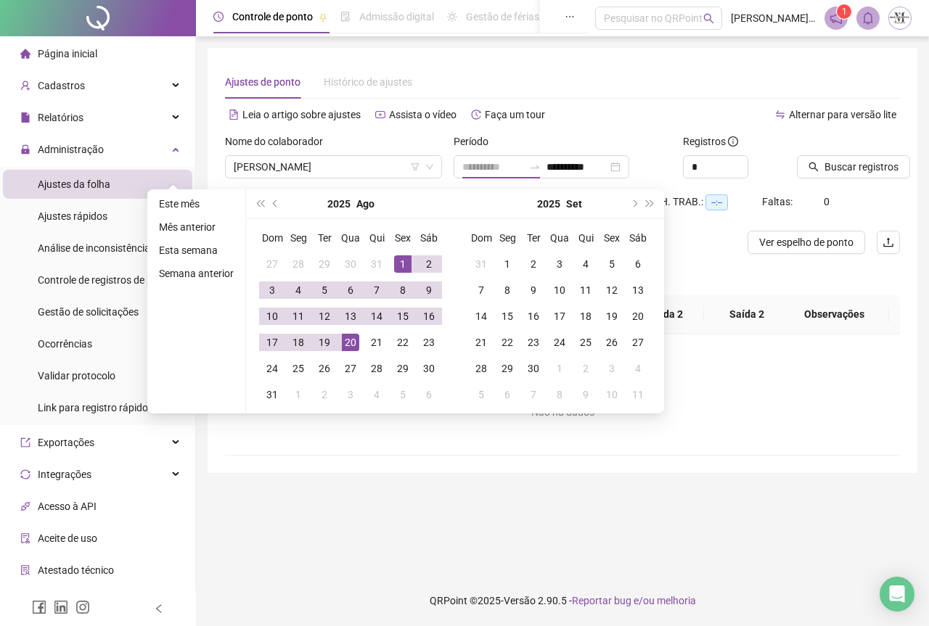
click at [352, 339] on div "20" at bounding box center [350, 342] width 17 height 17
type input "**********"
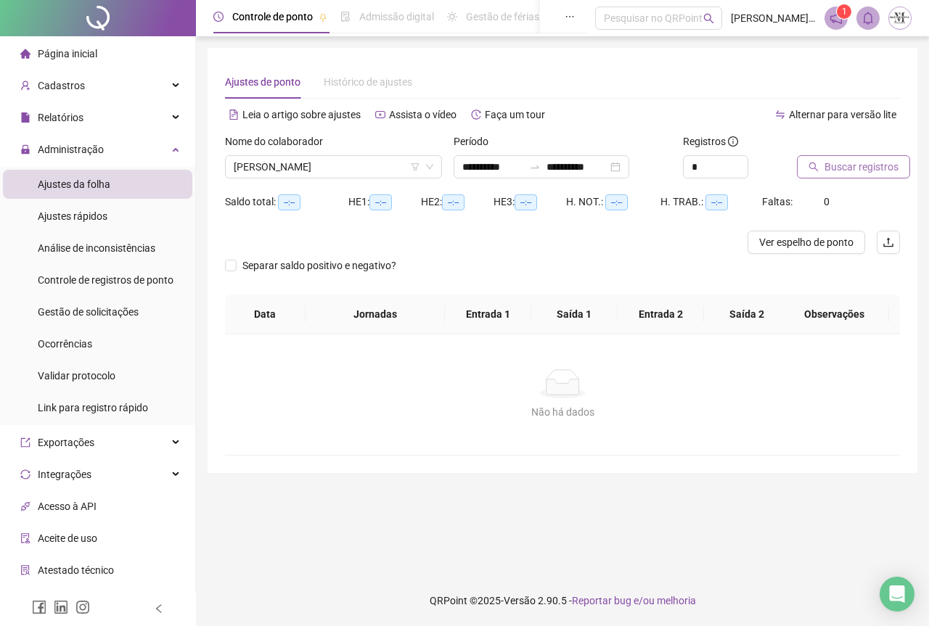
click at [838, 164] on span "Buscar registros" at bounding box center [862, 167] width 74 height 16
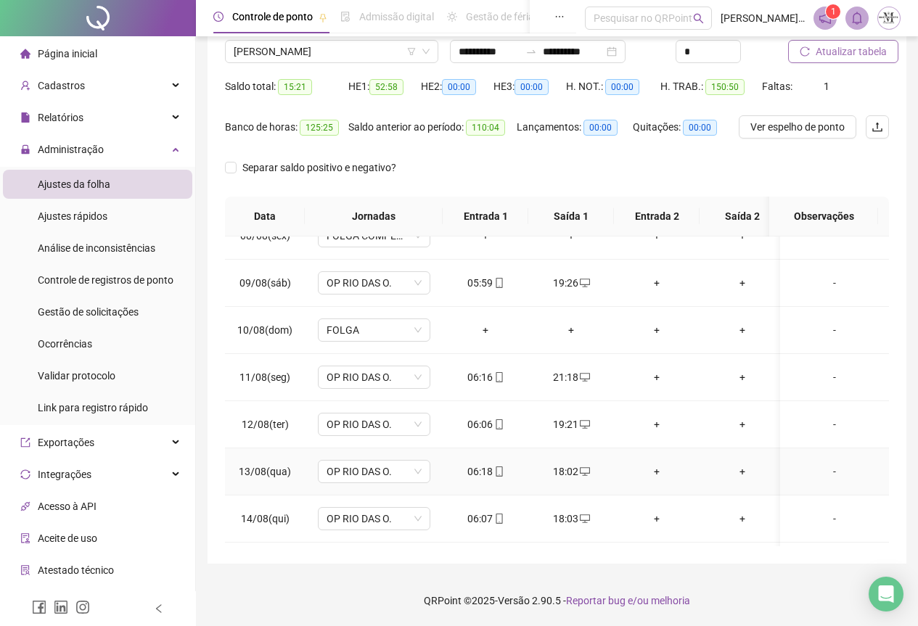
scroll to position [645, 0]
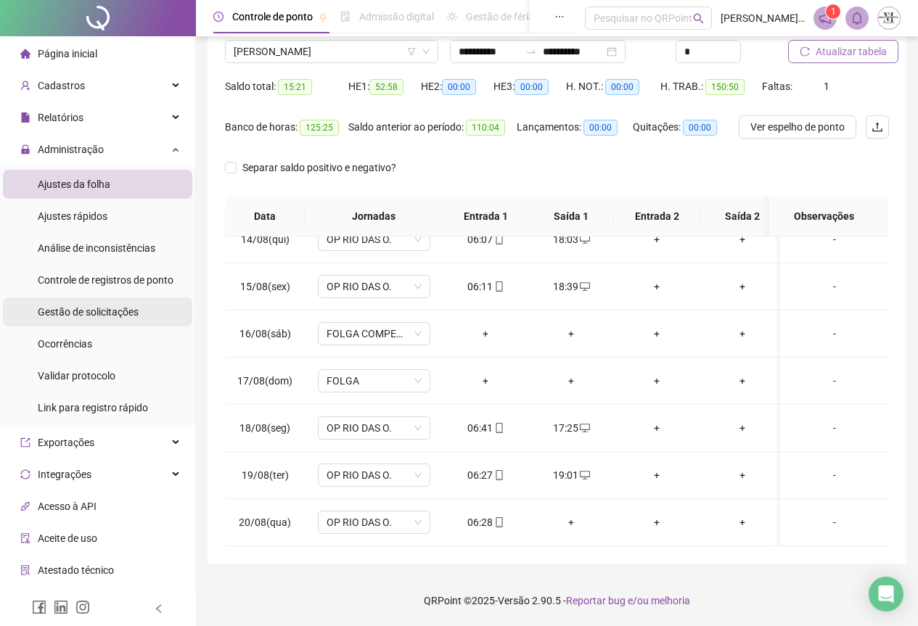
click at [57, 319] on div "Gestão de solicitações" at bounding box center [88, 312] width 101 height 29
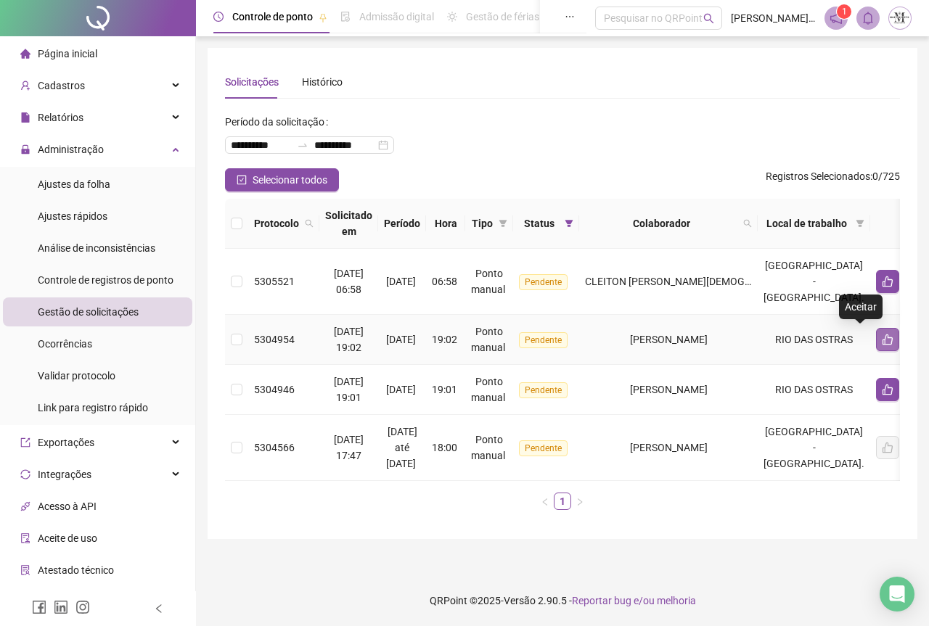
click at [882, 341] on icon "like" at bounding box center [888, 340] width 12 height 12
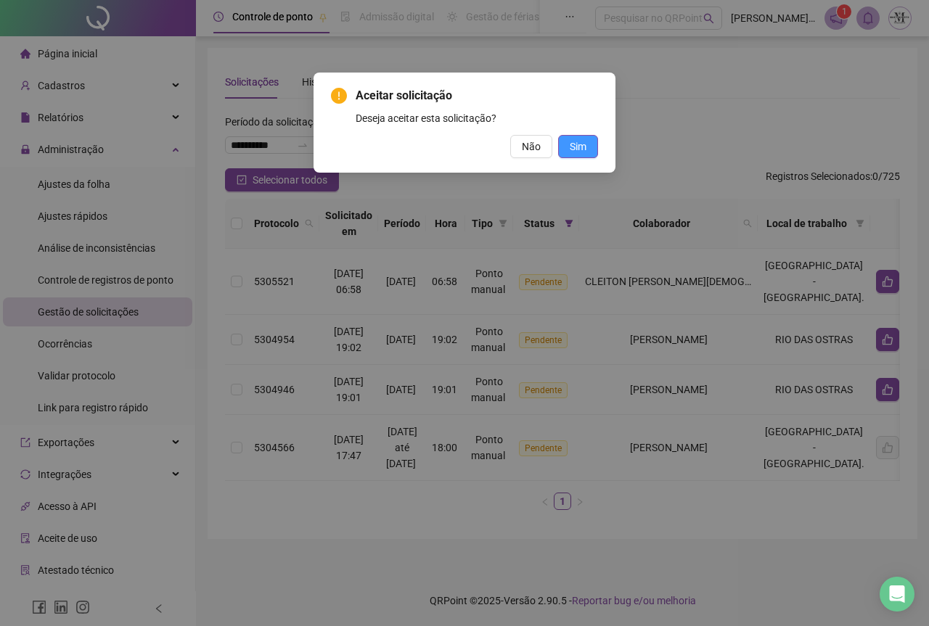
click at [571, 147] on span "Sim" at bounding box center [578, 147] width 17 height 16
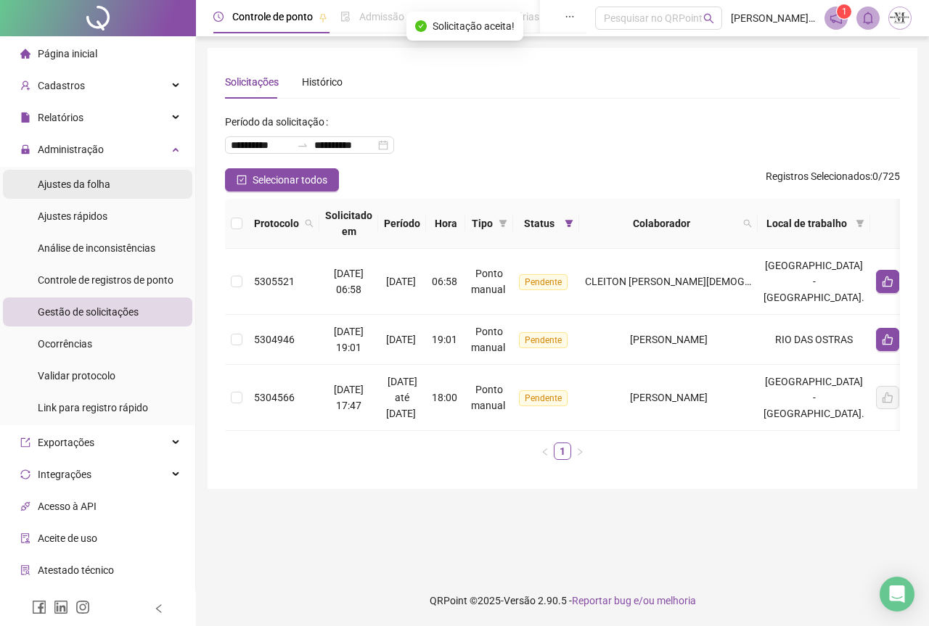
click at [60, 179] on span "Ajustes da folha" at bounding box center [74, 185] width 73 height 12
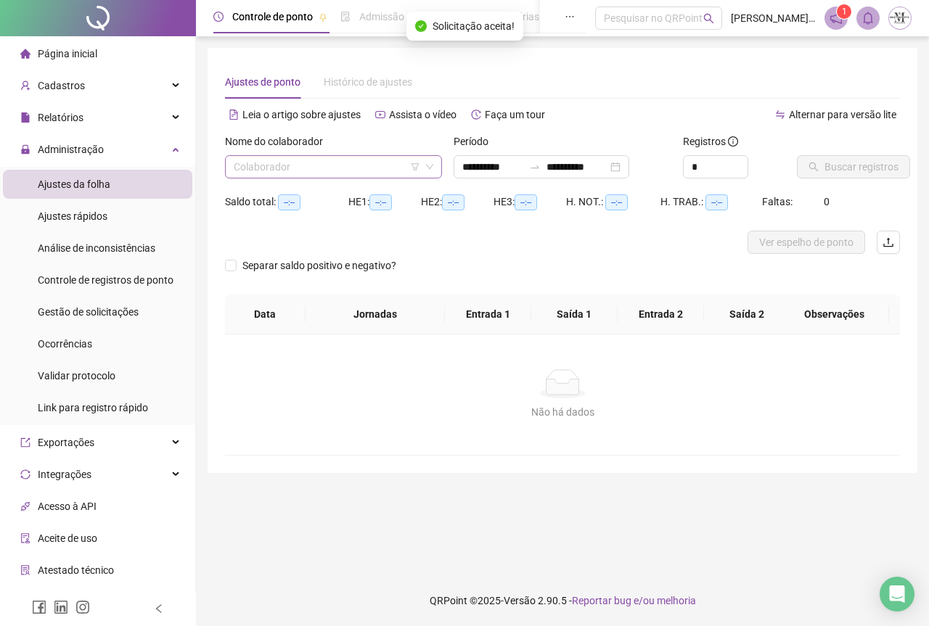
type input "**********"
click at [295, 168] on input "search" at bounding box center [327, 167] width 187 height 22
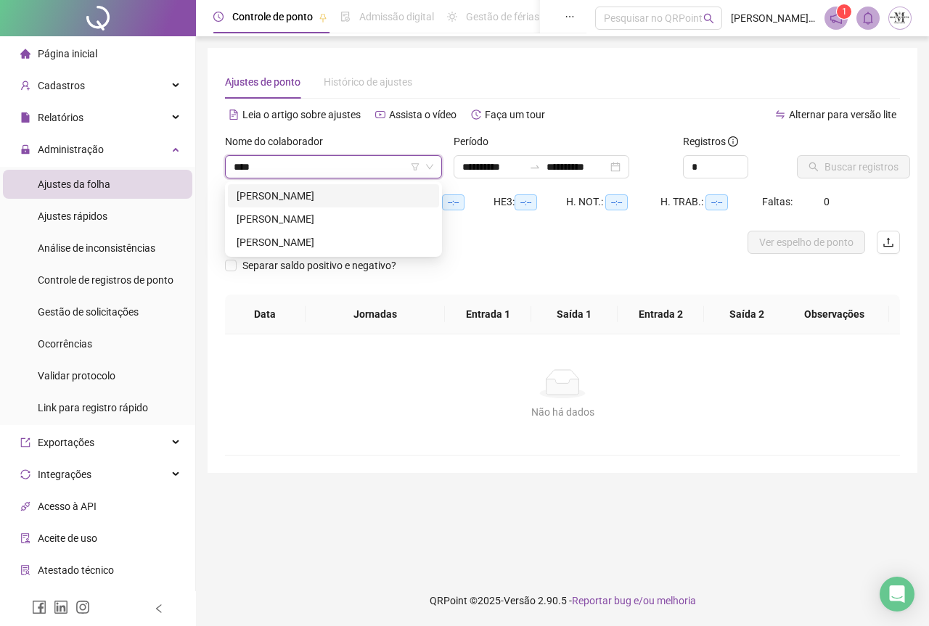
type input "*****"
click at [308, 240] on div "[PERSON_NAME]" at bounding box center [334, 242] width 194 height 16
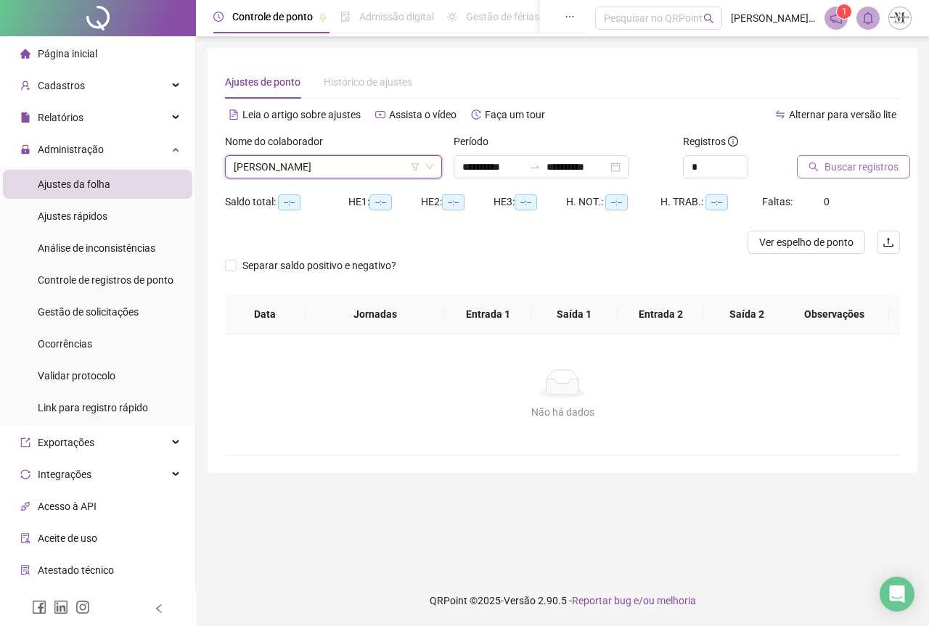
click at [838, 175] on button "Buscar registros" at bounding box center [853, 166] width 113 height 23
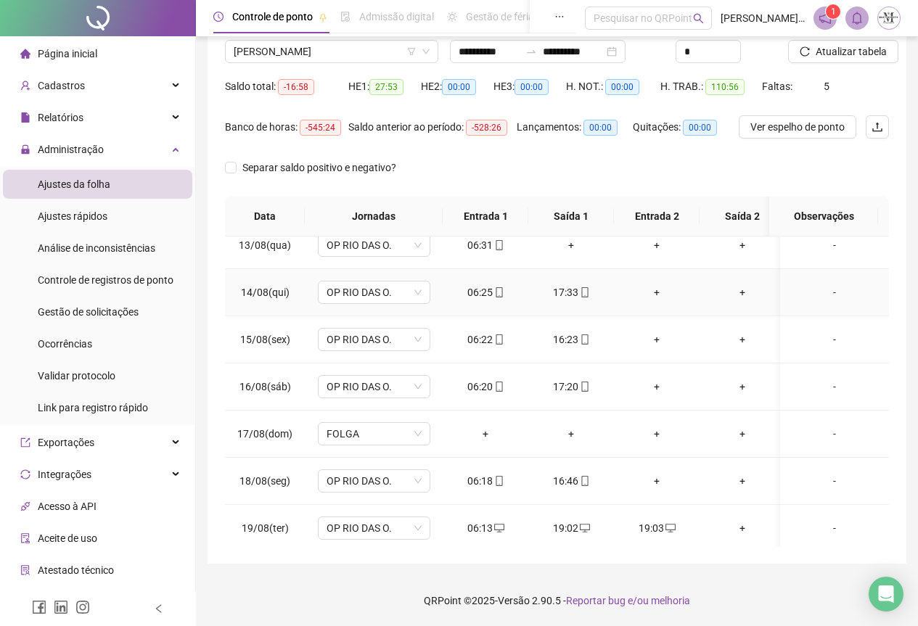
scroll to position [597, 0]
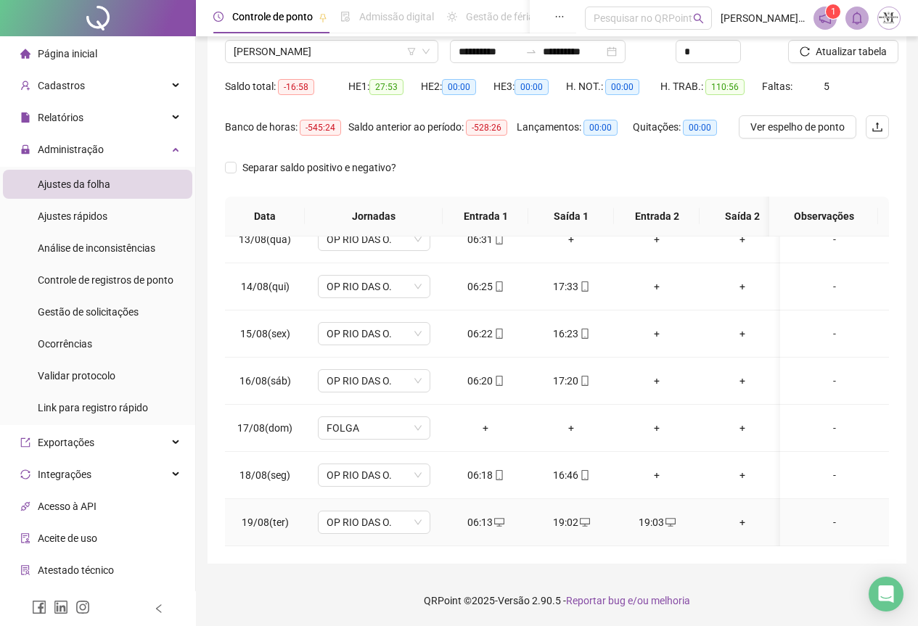
click at [644, 515] on div "19:03" at bounding box center [657, 523] width 62 height 16
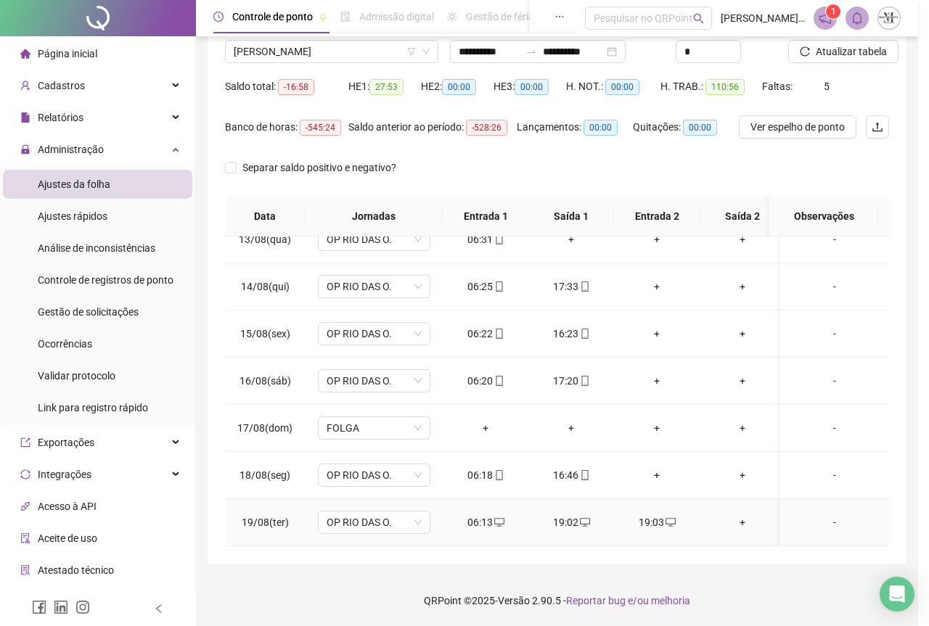
type input "**********"
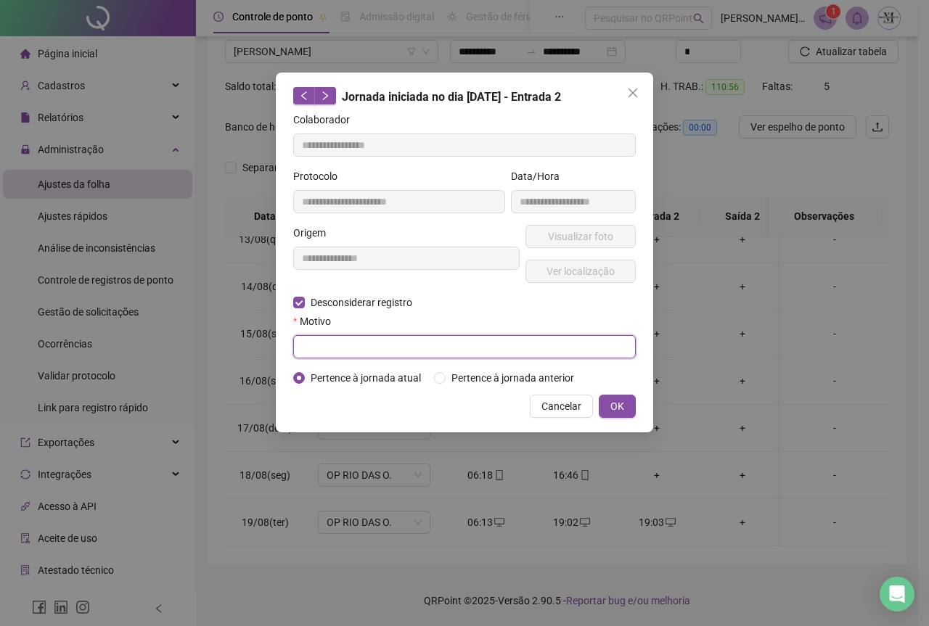
click at [320, 349] on input "text" at bounding box center [464, 346] width 343 height 23
type input "*********"
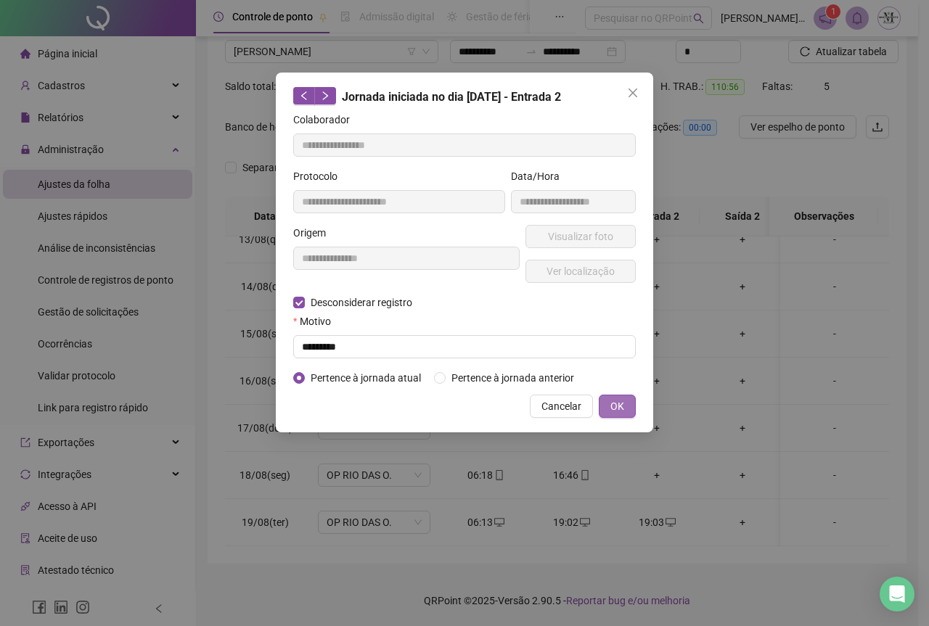
click at [602, 401] on button "OK" at bounding box center [617, 406] width 37 height 23
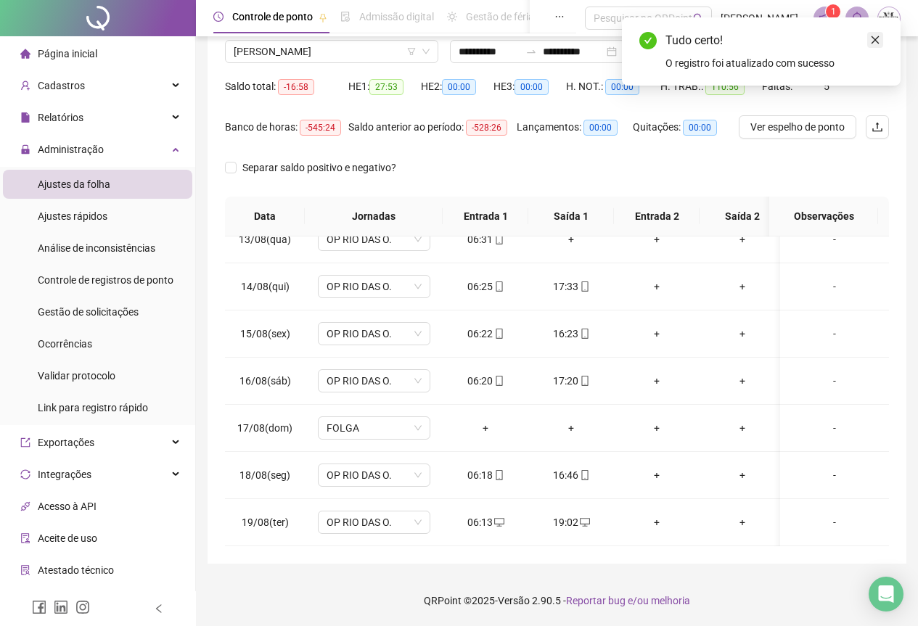
click at [870, 40] on icon "close" at bounding box center [875, 40] width 10 height 10
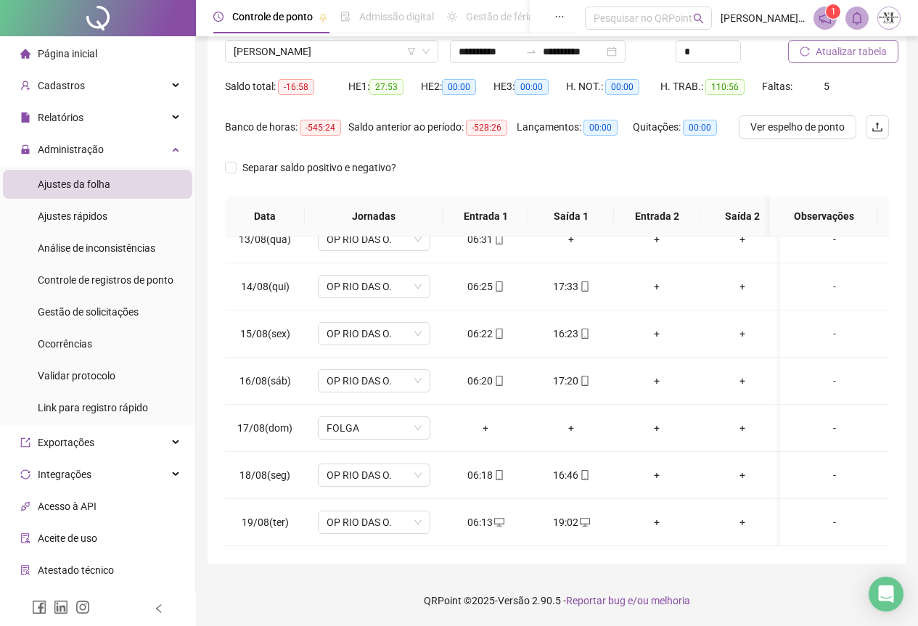
click at [841, 49] on span "Atualizar tabela" at bounding box center [851, 52] width 71 height 16
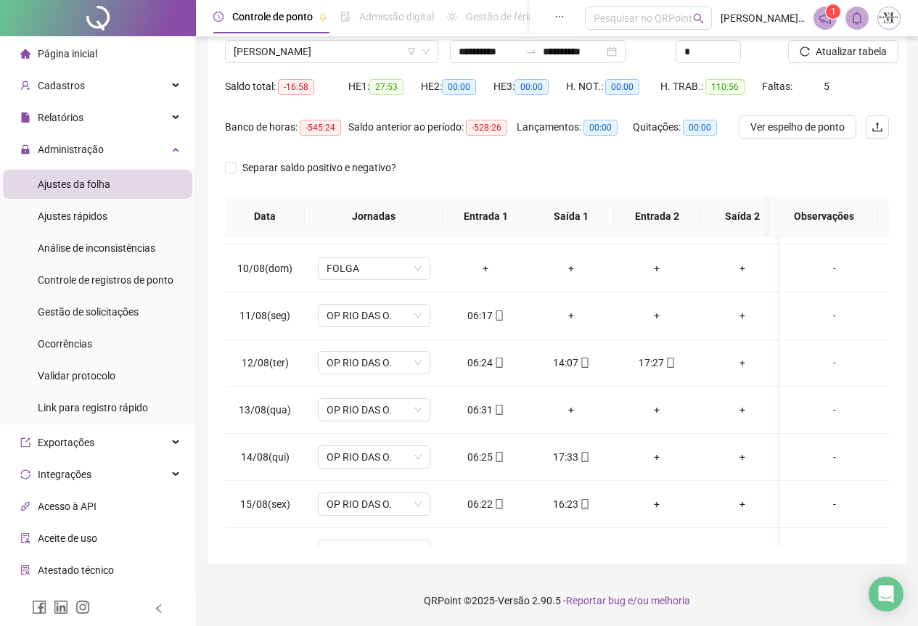
scroll to position [307, 0]
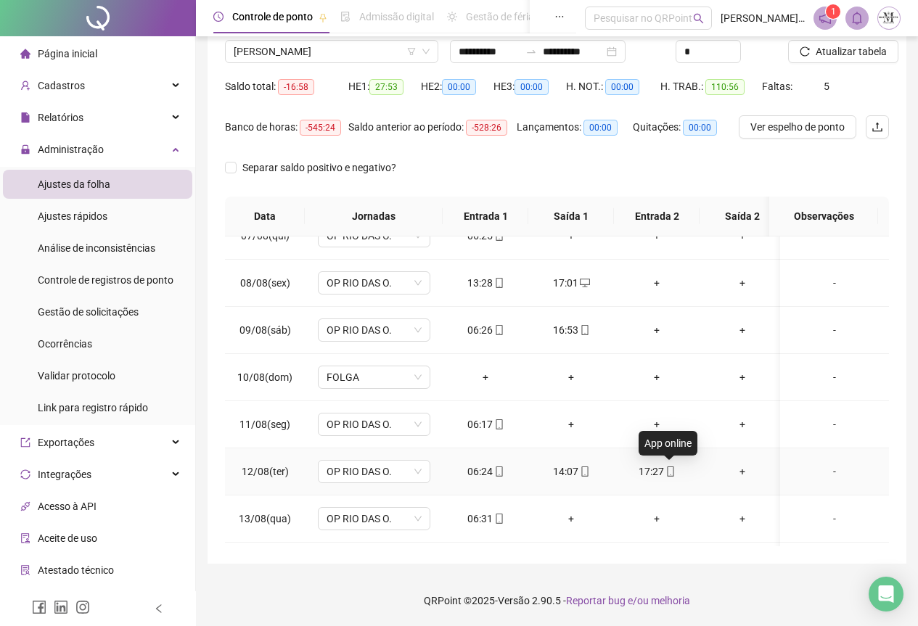
click at [668, 474] on icon "mobile" at bounding box center [671, 472] width 10 height 10
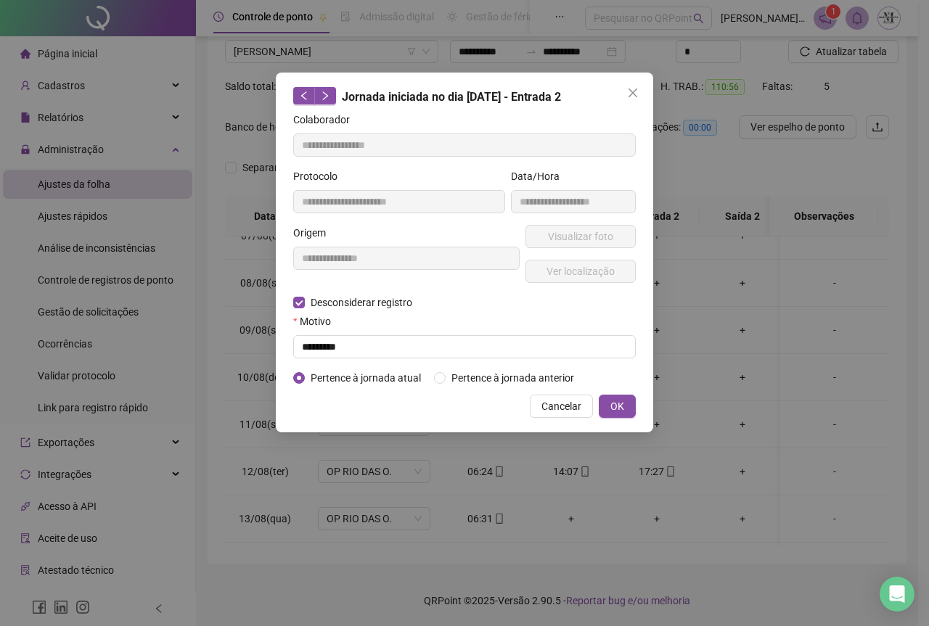
type input "**********"
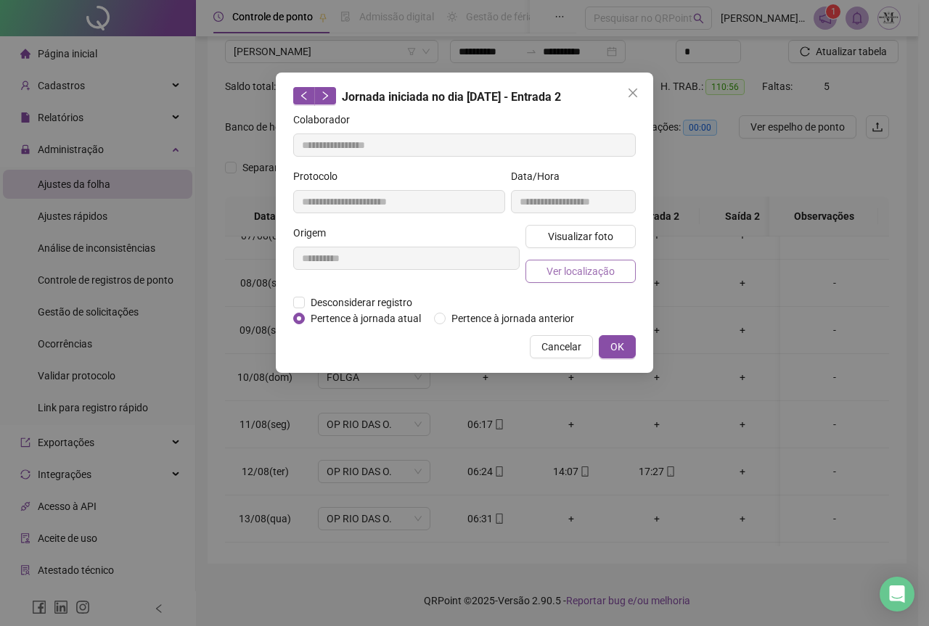
click at [557, 272] on span "Ver localização" at bounding box center [581, 271] width 68 height 16
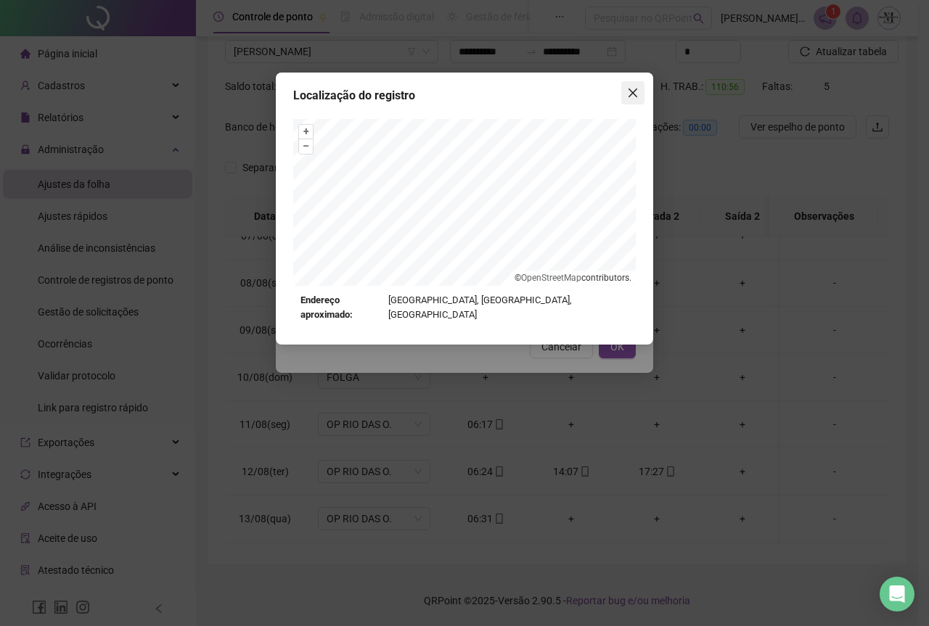
click at [642, 92] on span "Close" at bounding box center [632, 93] width 23 height 12
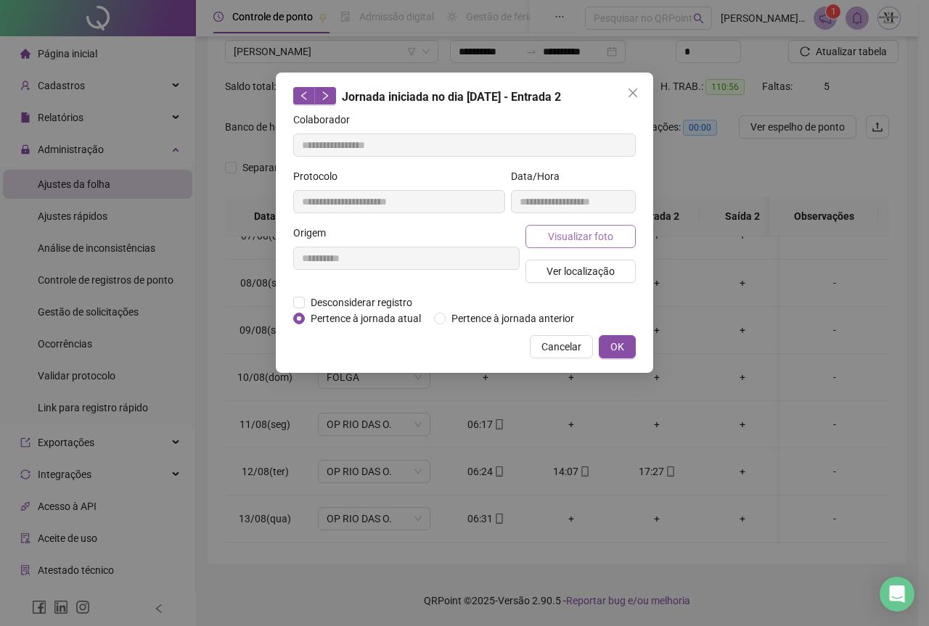
click at [557, 241] on span "Visualizar foto" at bounding box center [580, 237] width 65 height 16
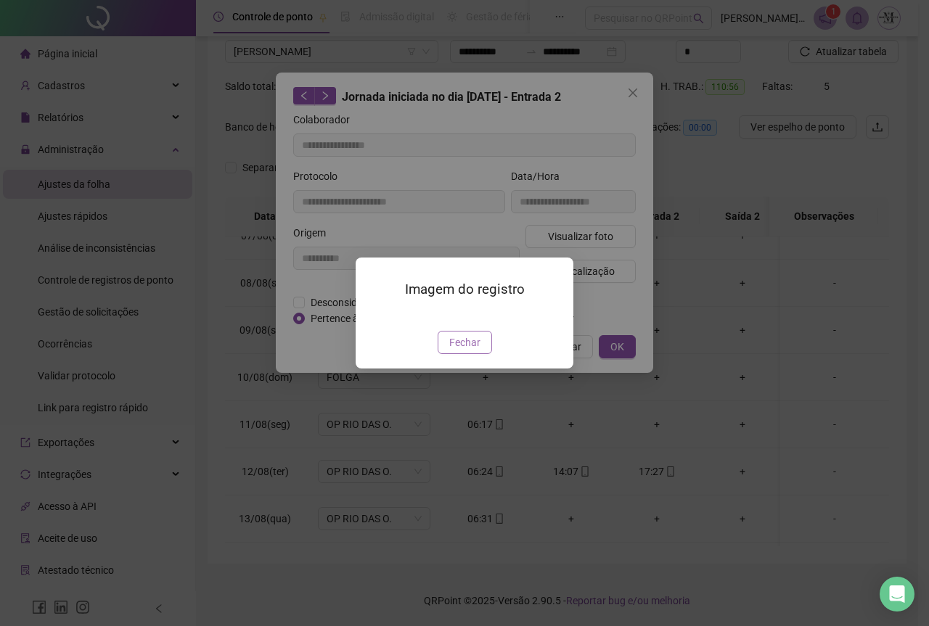
click at [475, 351] on span "Fechar" at bounding box center [464, 343] width 31 height 16
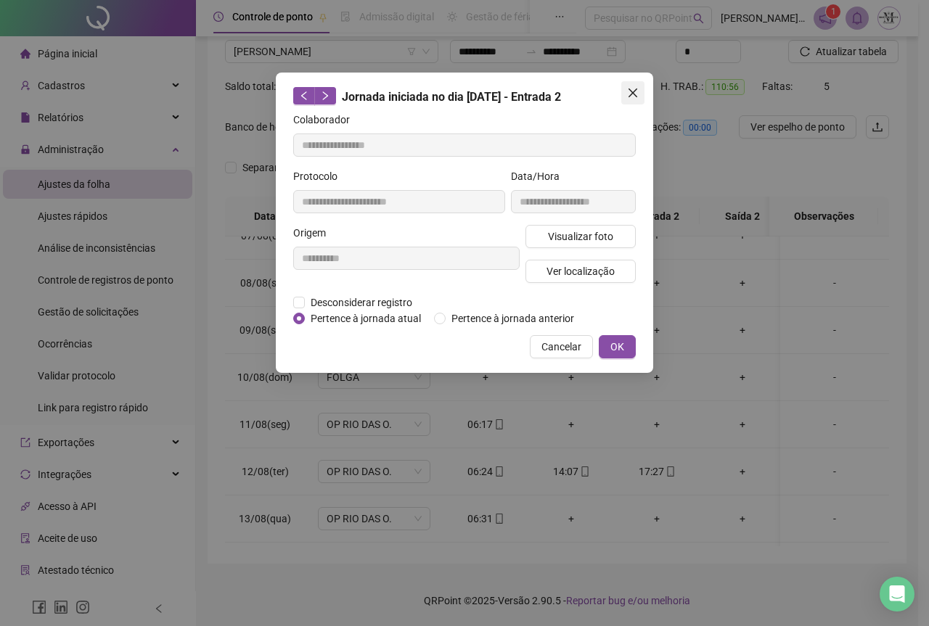
click at [631, 89] on icon "close" at bounding box center [633, 93] width 12 height 12
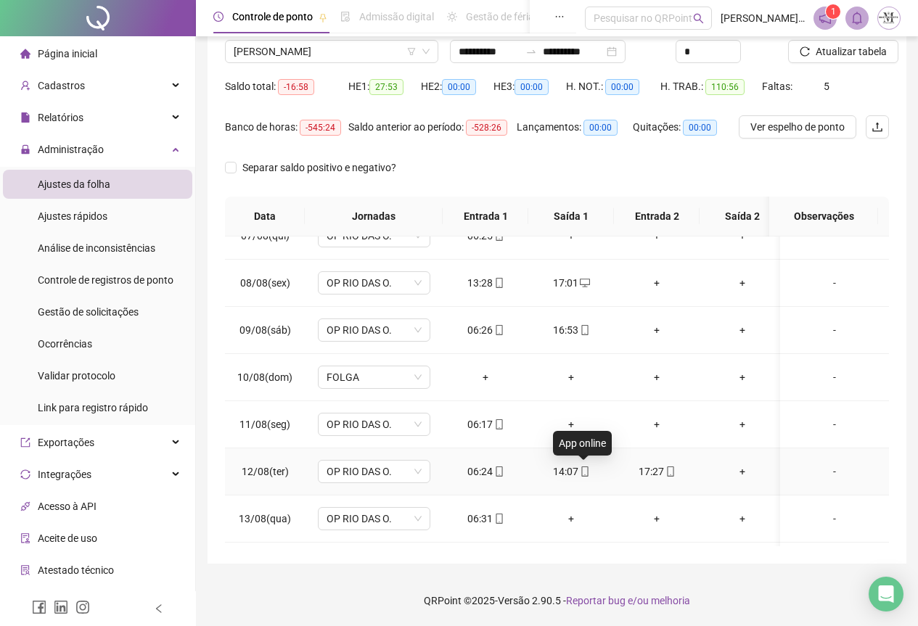
click at [582, 473] on icon "mobile" at bounding box center [585, 472] width 10 height 10
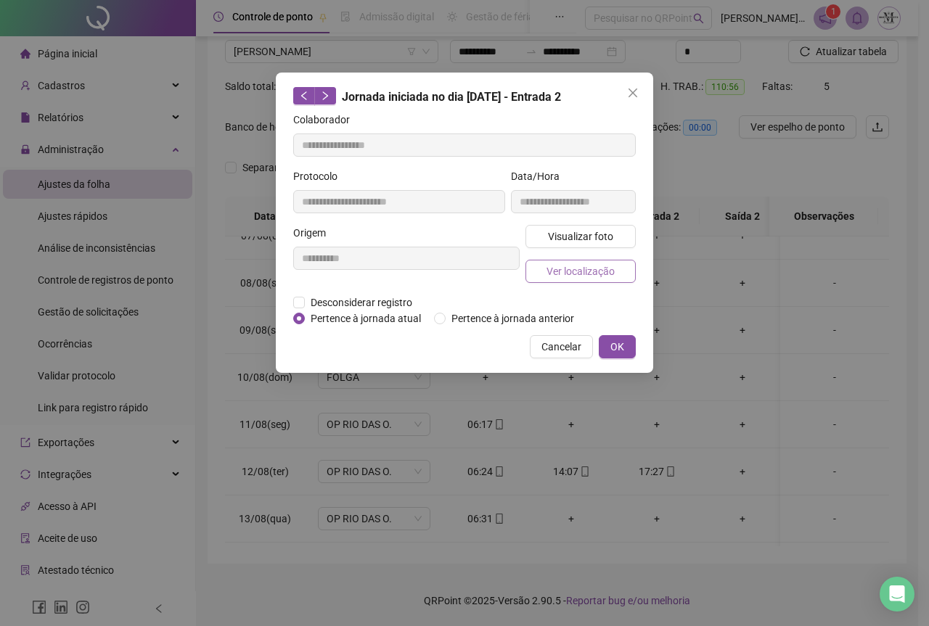
click at [576, 272] on span "Ver localização" at bounding box center [581, 271] width 68 height 16
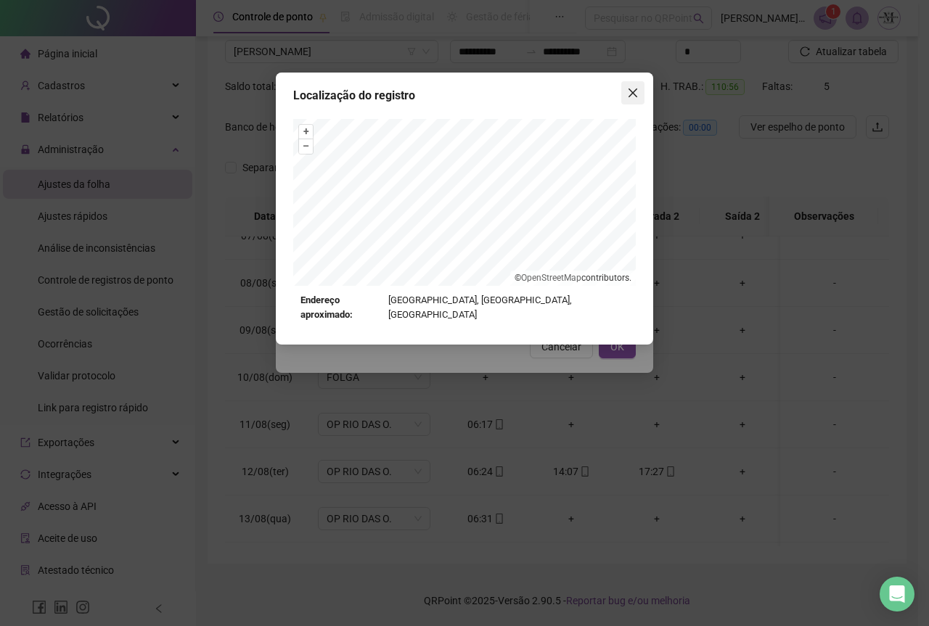
click at [634, 95] on icon "close" at bounding box center [633, 93] width 9 height 9
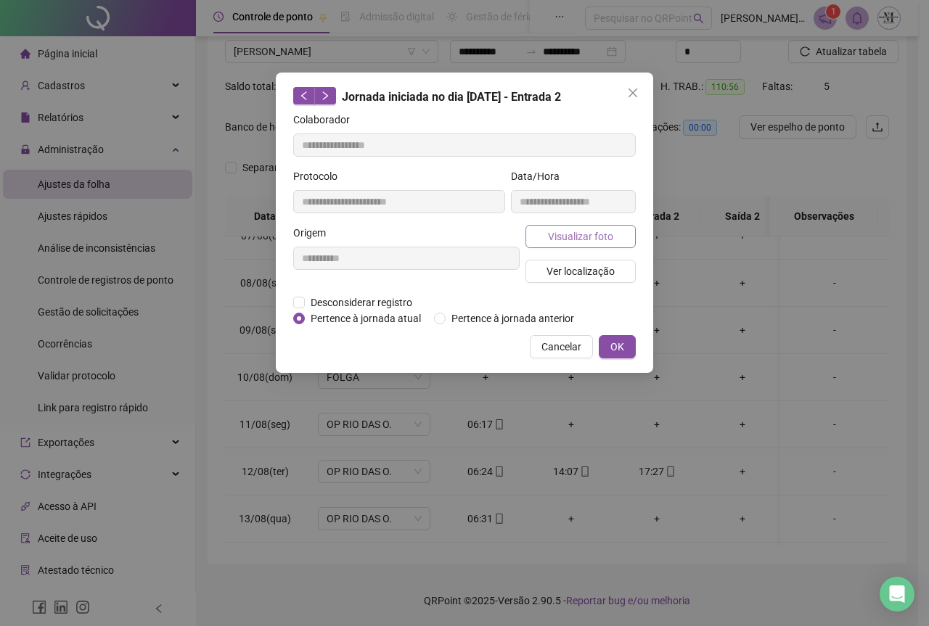
type input "**********"
click at [576, 236] on span "Visualizar foto" at bounding box center [580, 237] width 65 height 16
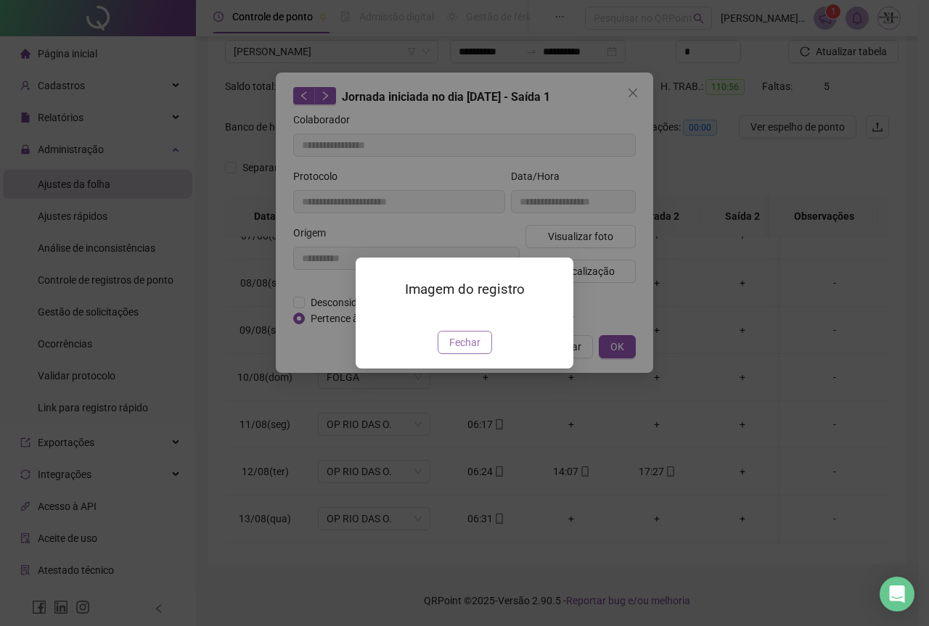
click at [451, 351] on span "Fechar" at bounding box center [464, 343] width 31 height 16
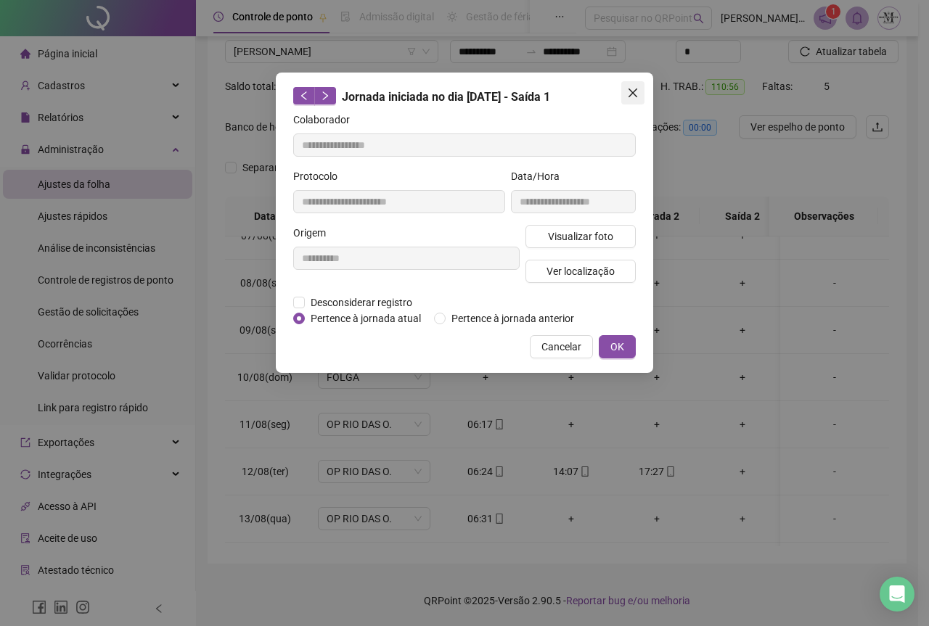
click at [640, 92] on span "Close" at bounding box center [632, 93] width 23 height 12
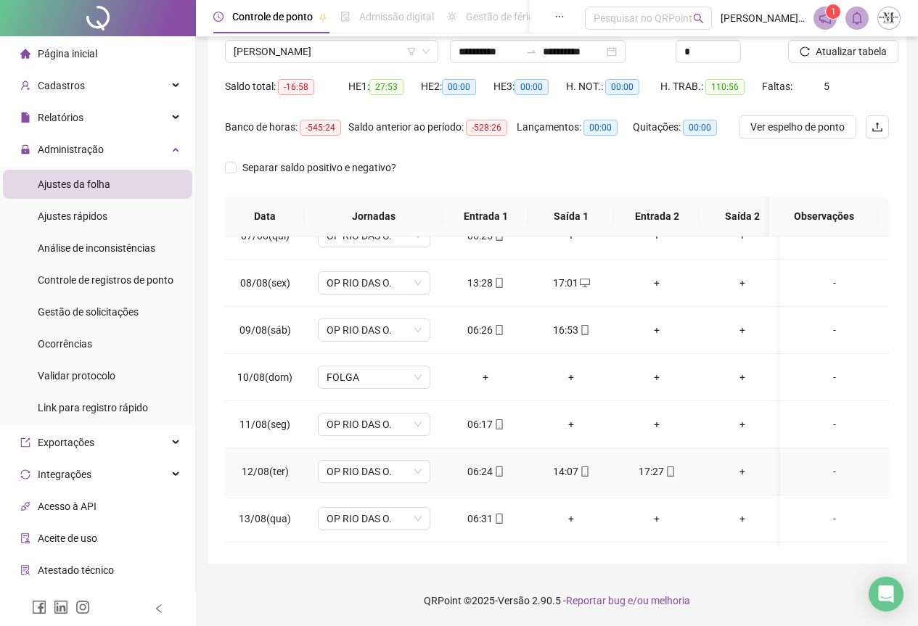
click at [585, 473] on icon "mobile" at bounding box center [585, 472] width 10 height 10
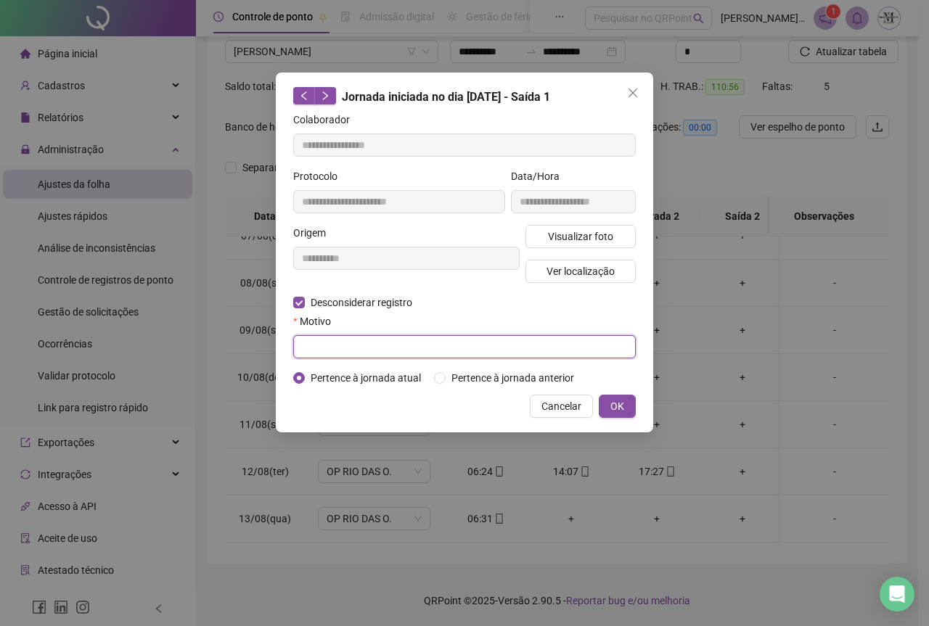
click at [320, 348] on input "text" at bounding box center [464, 346] width 343 height 23
type input "****"
click at [559, 412] on span "Cancelar" at bounding box center [562, 407] width 40 height 16
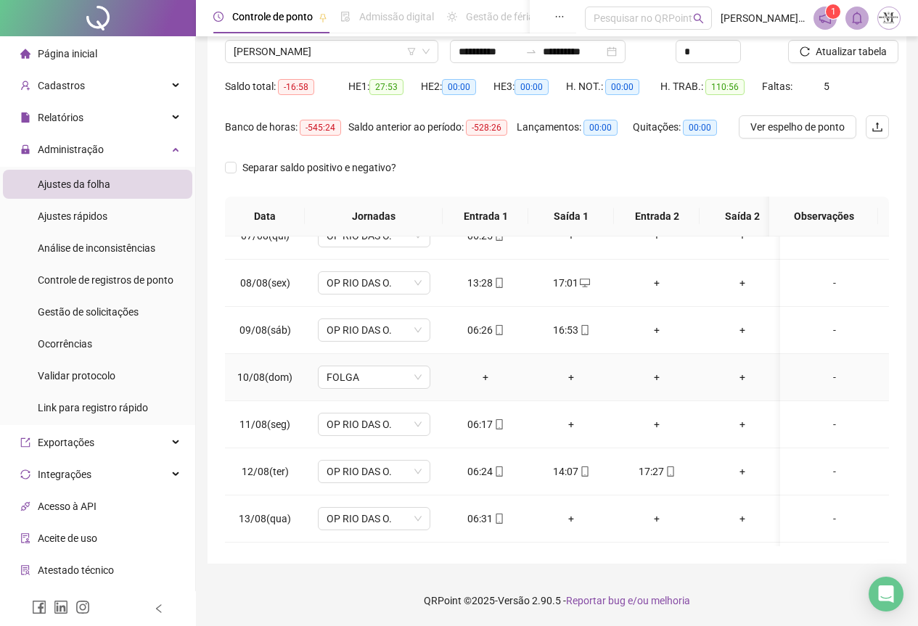
scroll to position [162, 0]
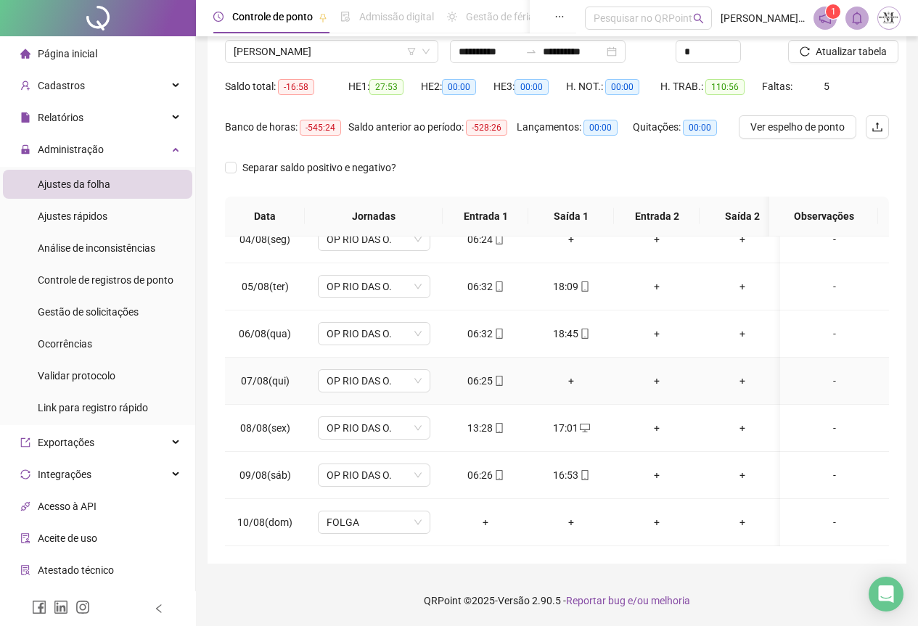
click at [571, 379] on div "+" at bounding box center [571, 381] width 62 height 16
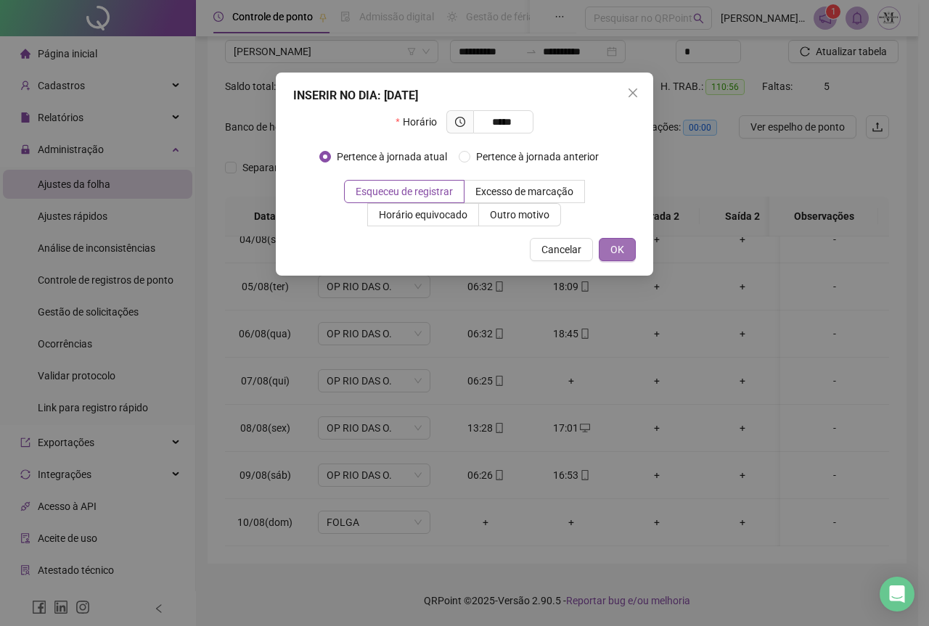
type input "*****"
click at [627, 245] on button "OK" at bounding box center [617, 249] width 37 height 23
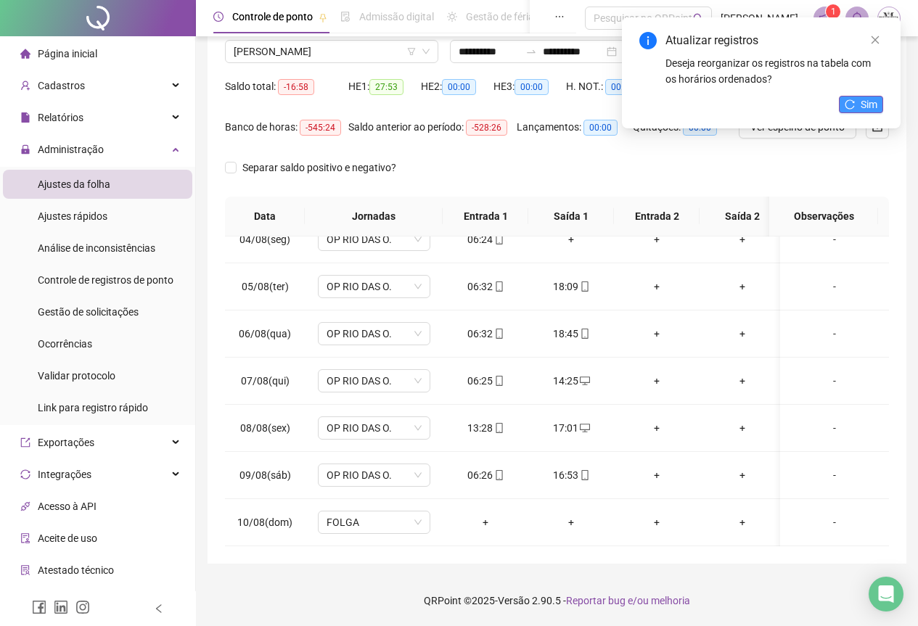
click at [857, 110] on button "Sim" at bounding box center [861, 104] width 44 height 17
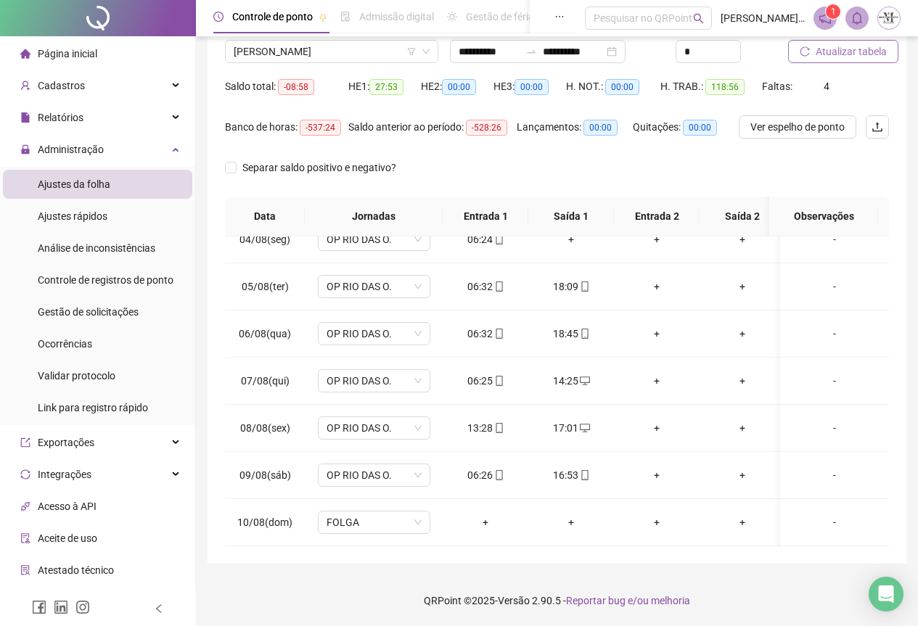
click at [837, 56] on span "Atualizar tabela" at bounding box center [851, 52] width 71 height 16
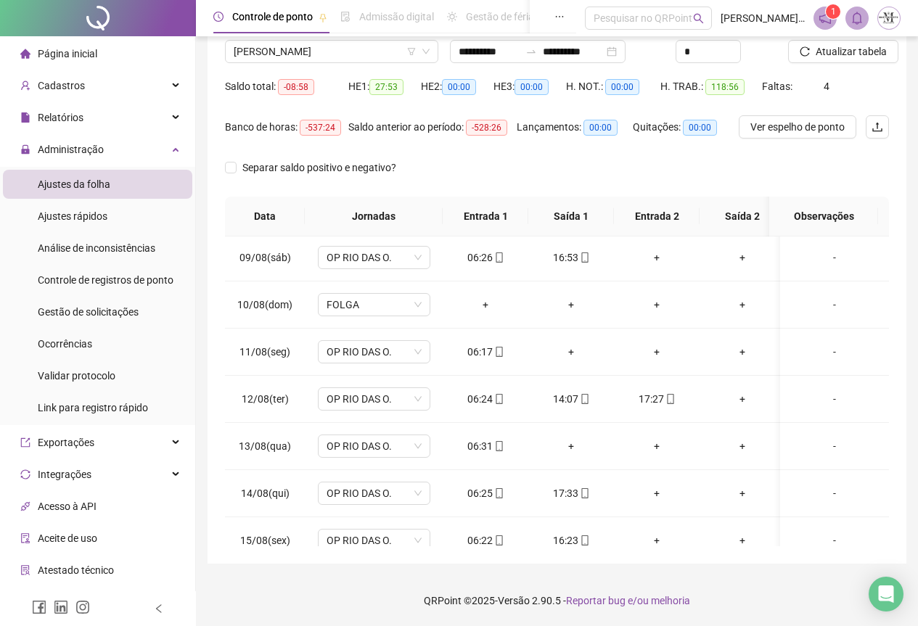
scroll to position [307, 0]
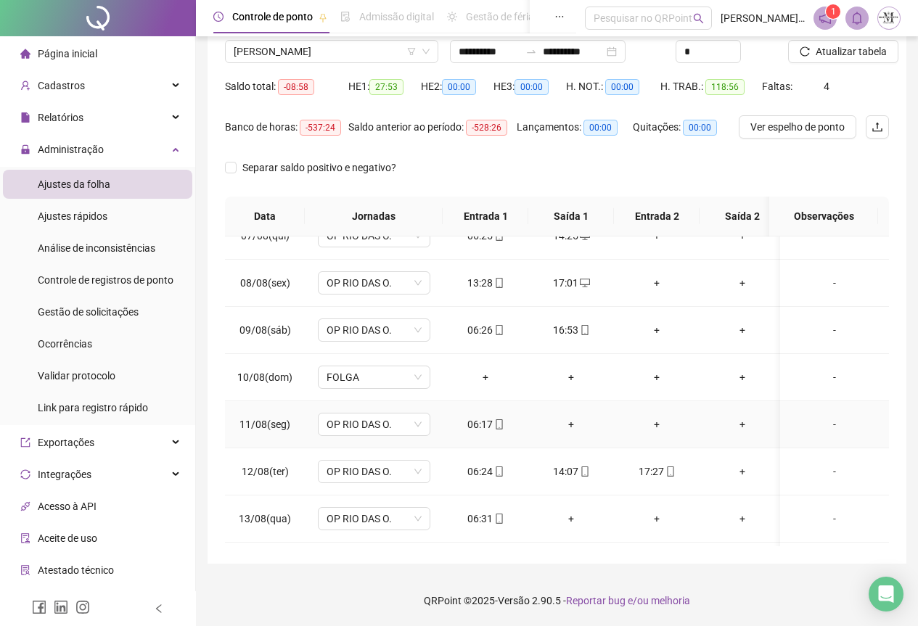
click at [568, 425] on div "+" at bounding box center [571, 425] width 62 height 16
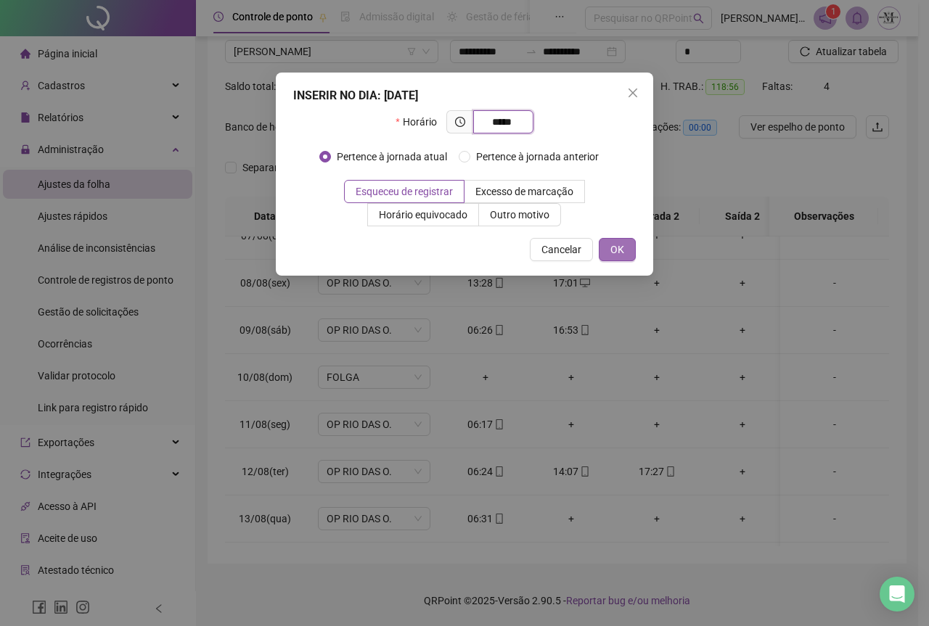
type input "*****"
click at [617, 257] on span "OK" at bounding box center [617, 250] width 14 height 16
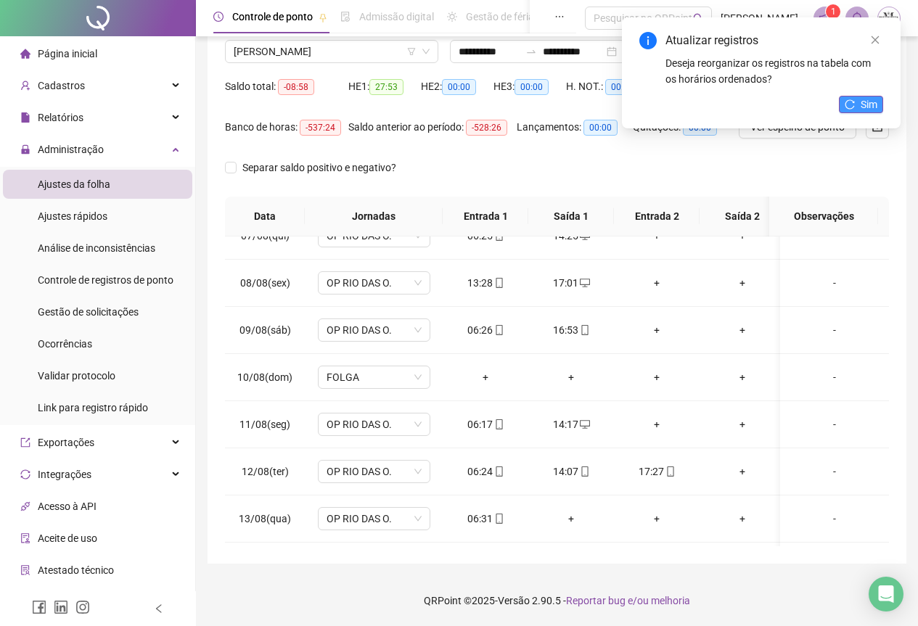
click at [856, 106] on button "Sim" at bounding box center [861, 104] width 44 height 17
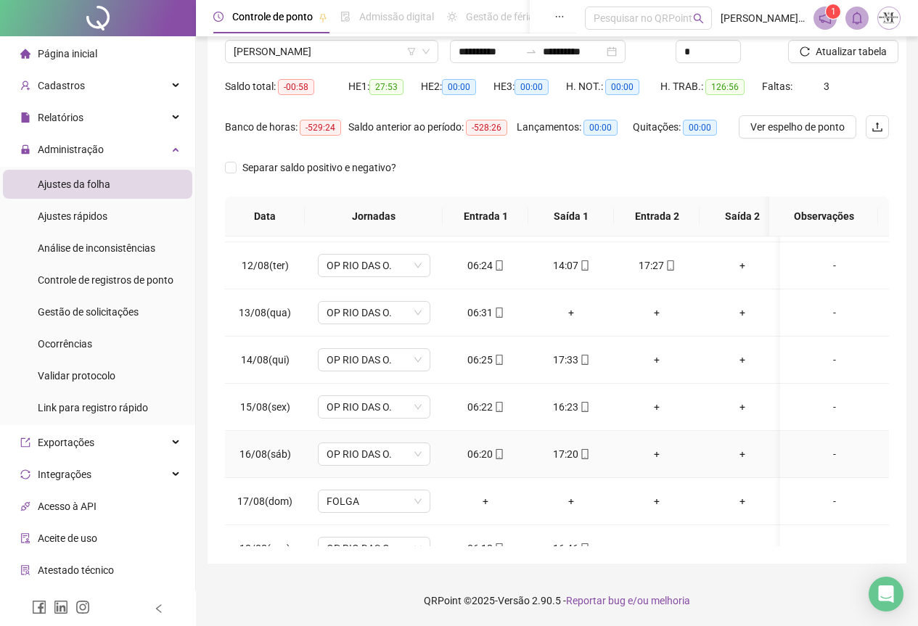
scroll to position [380, 0]
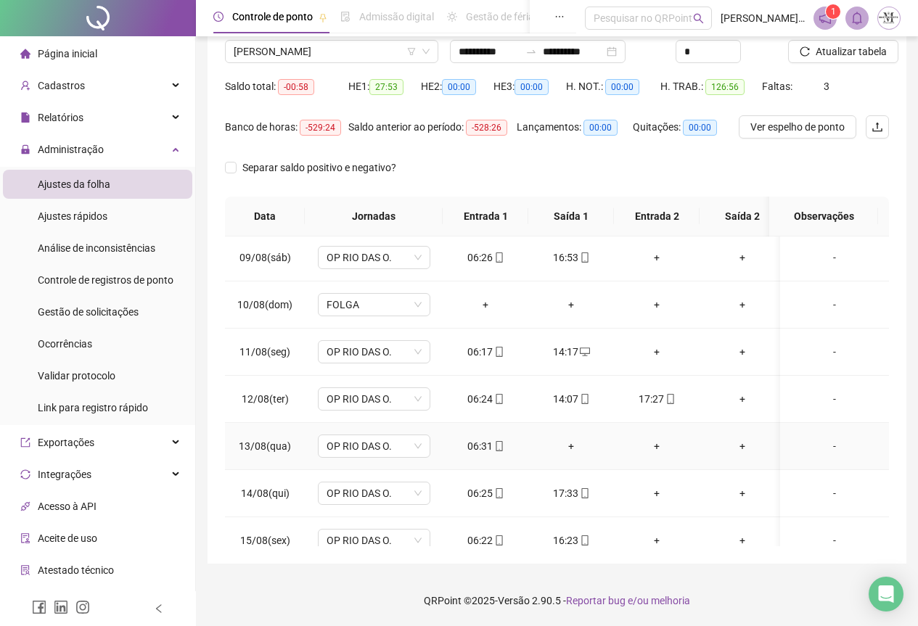
click at [566, 451] on div "+" at bounding box center [571, 446] width 62 height 16
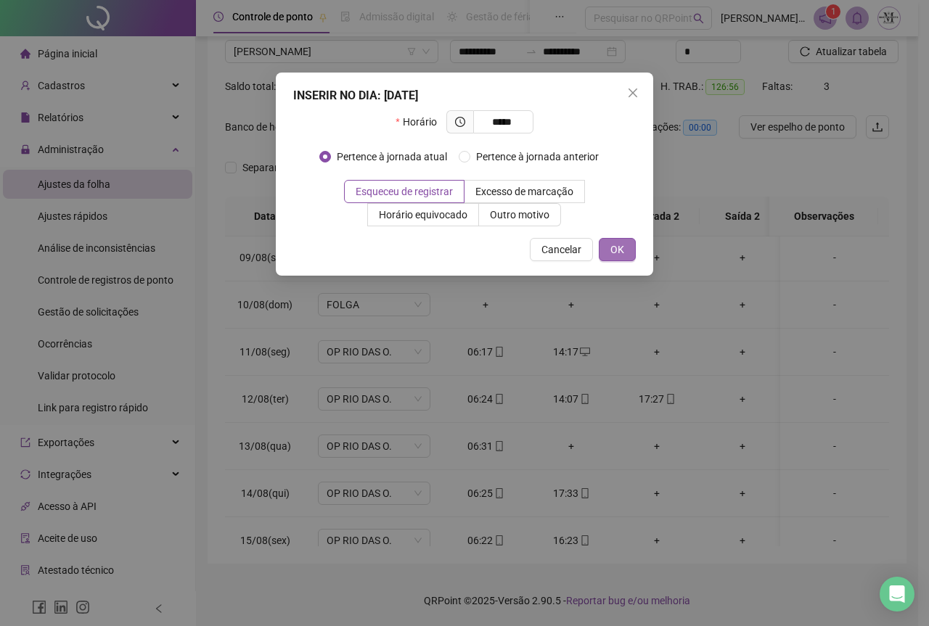
type input "*****"
click at [609, 256] on button "OK" at bounding box center [617, 249] width 37 height 23
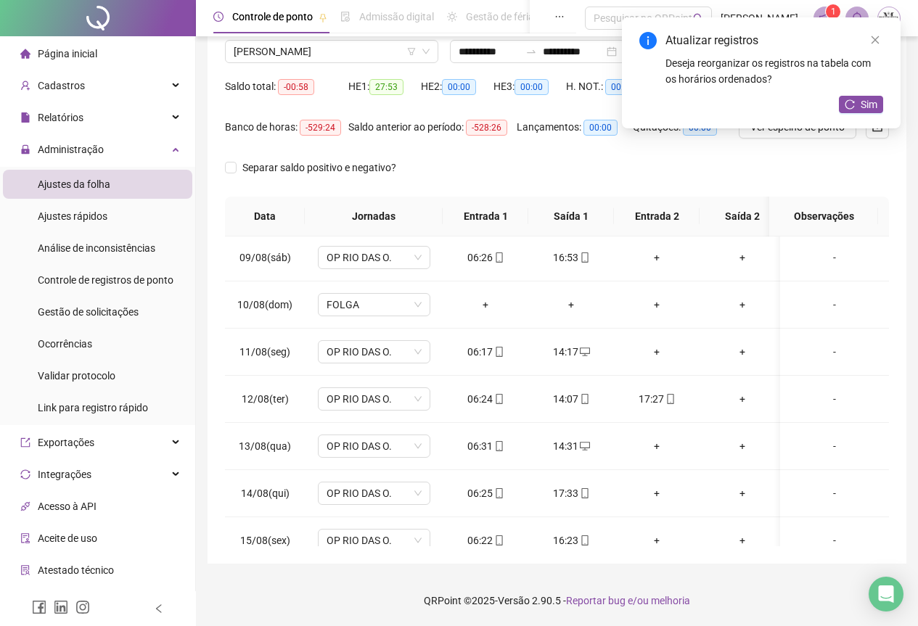
click at [852, 94] on div "Atualizar registros Deseja reorganizar os registros na tabela com os horários o…" at bounding box center [761, 72] width 279 height 111
click at [857, 106] on button "Sim" at bounding box center [861, 104] width 44 height 17
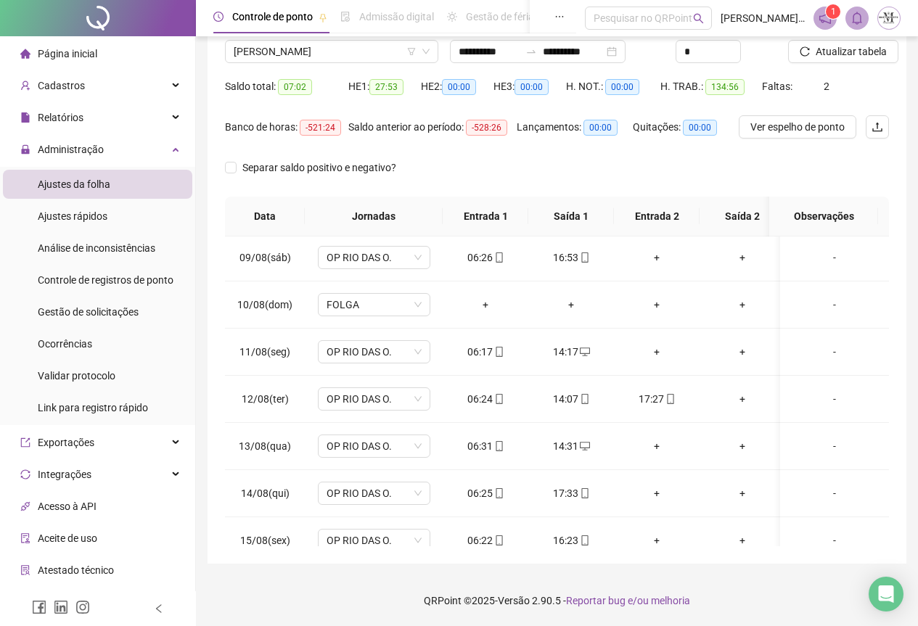
click at [832, 55] on span "Atualizar tabela" at bounding box center [851, 52] width 71 height 16
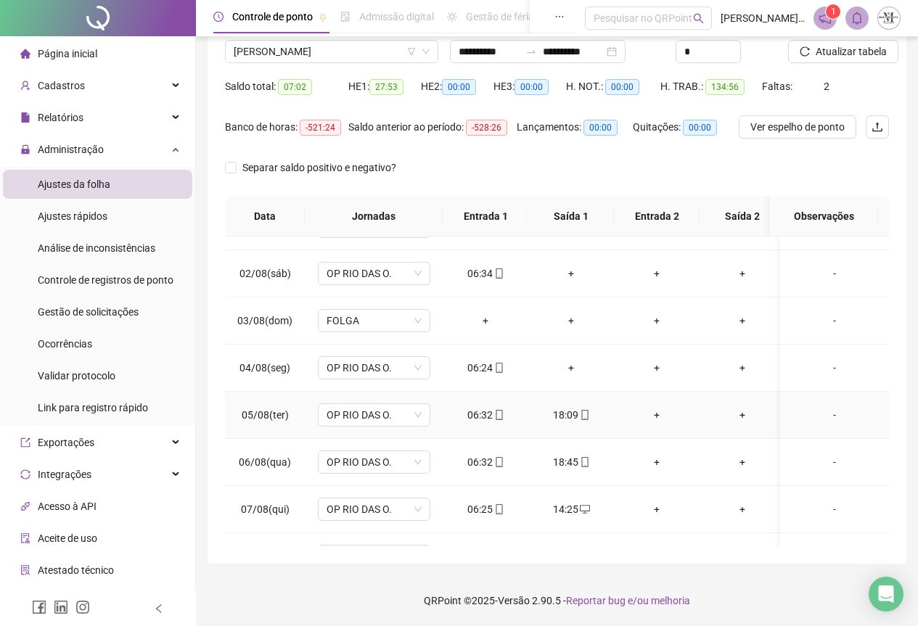
scroll to position [17, 0]
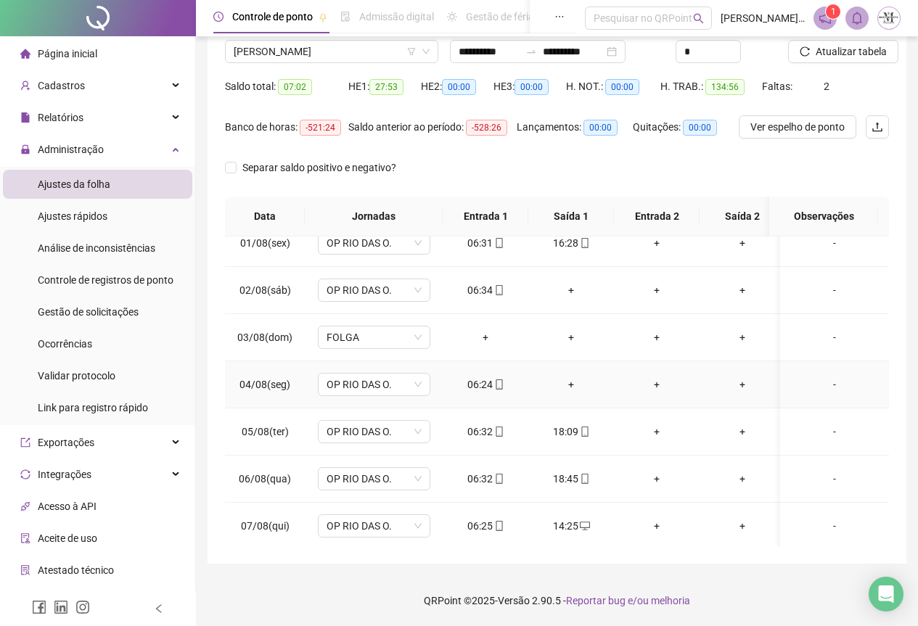
click at [573, 387] on div "+" at bounding box center [571, 385] width 62 height 16
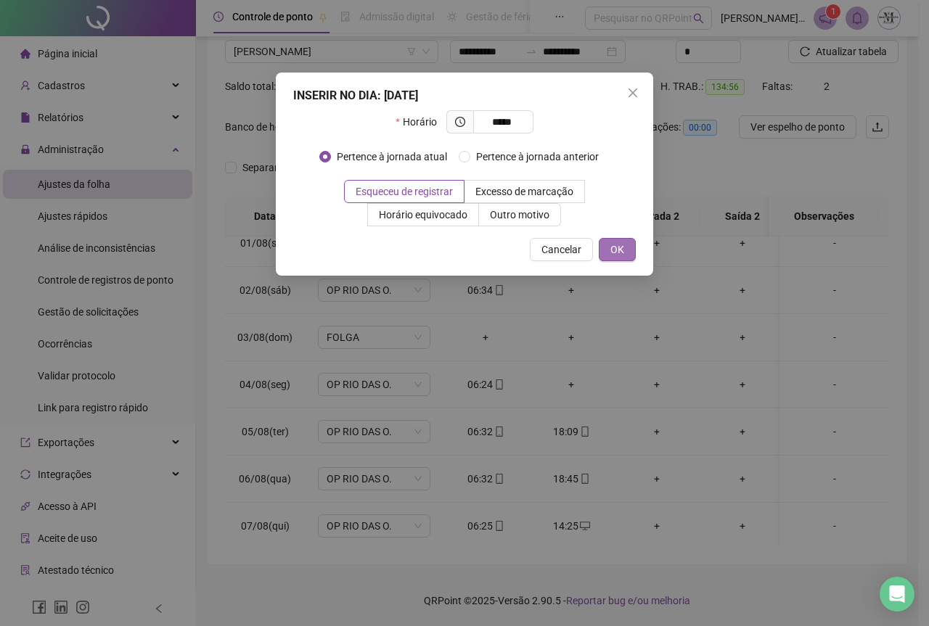
type input "*****"
click at [627, 253] on button "OK" at bounding box center [617, 249] width 37 height 23
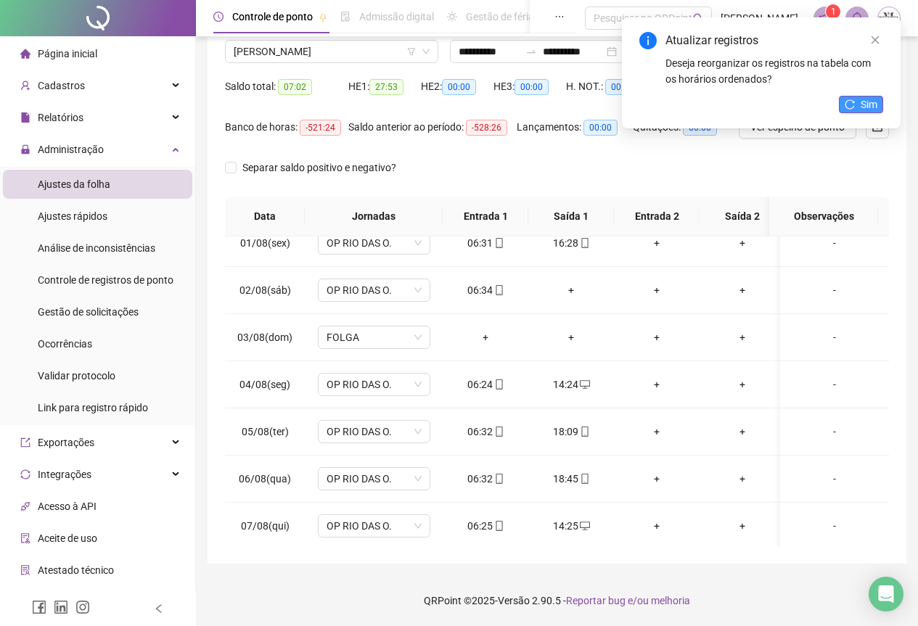
click at [854, 107] on icon "reload" at bounding box center [850, 103] width 9 height 9
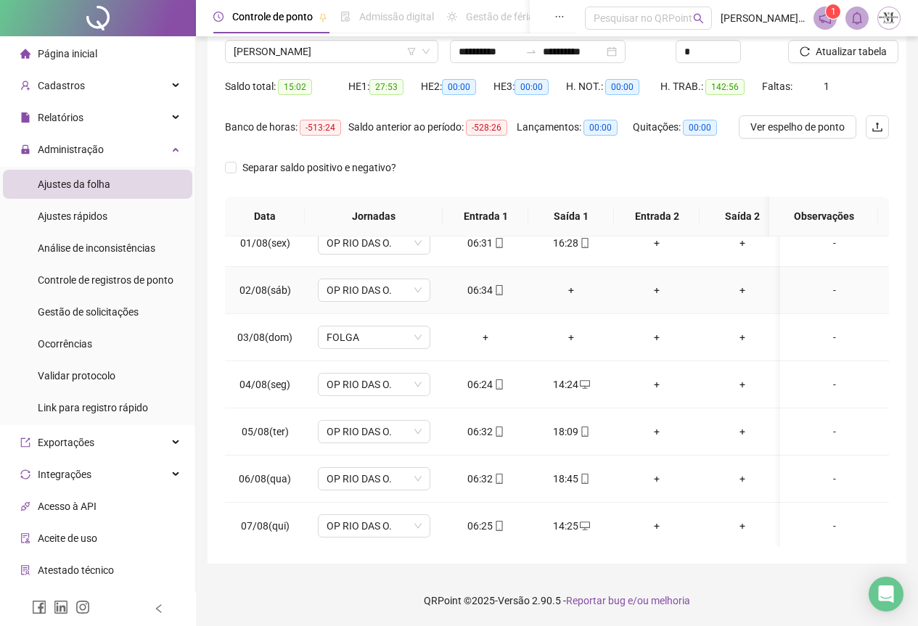
click at [568, 293] on div "+" at bounding box center [571, 290] width 62 height 16
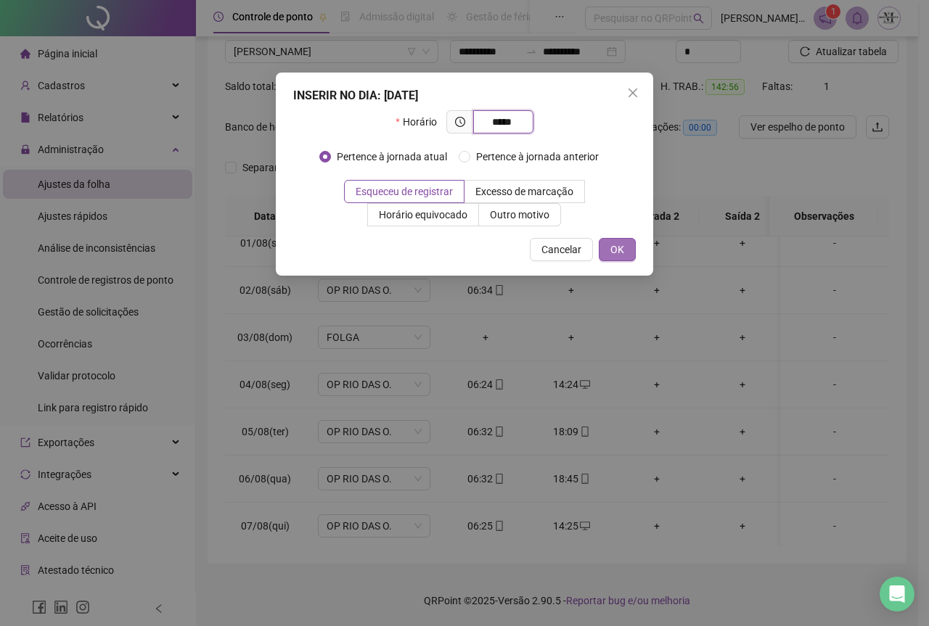
type input "*****"
click at [611, 250] on span "OK" at bounding box center [617, 250] width 14 height 16
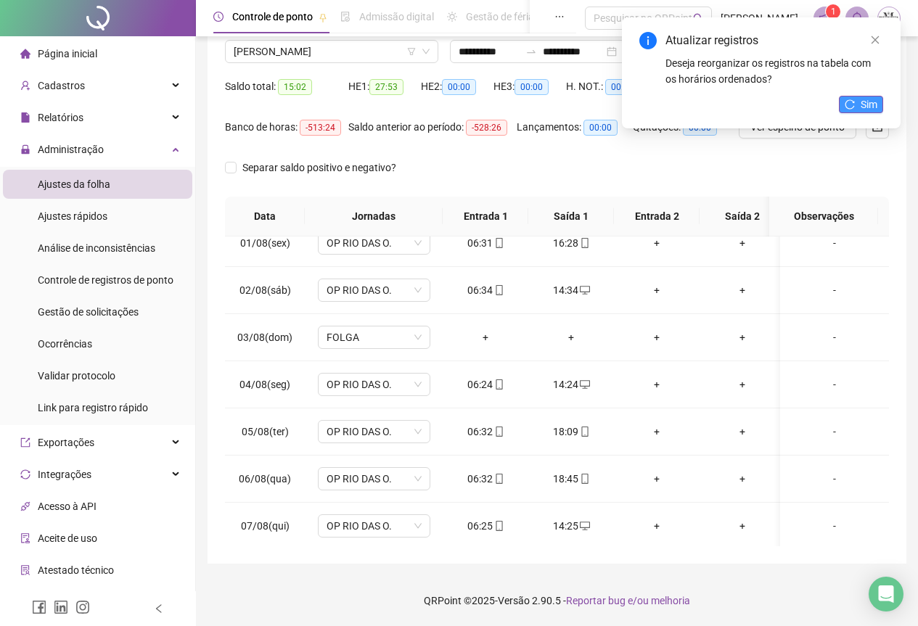
click at [860, 110] on button "Sim" at bounding box center [861, 104] width 44 height 17
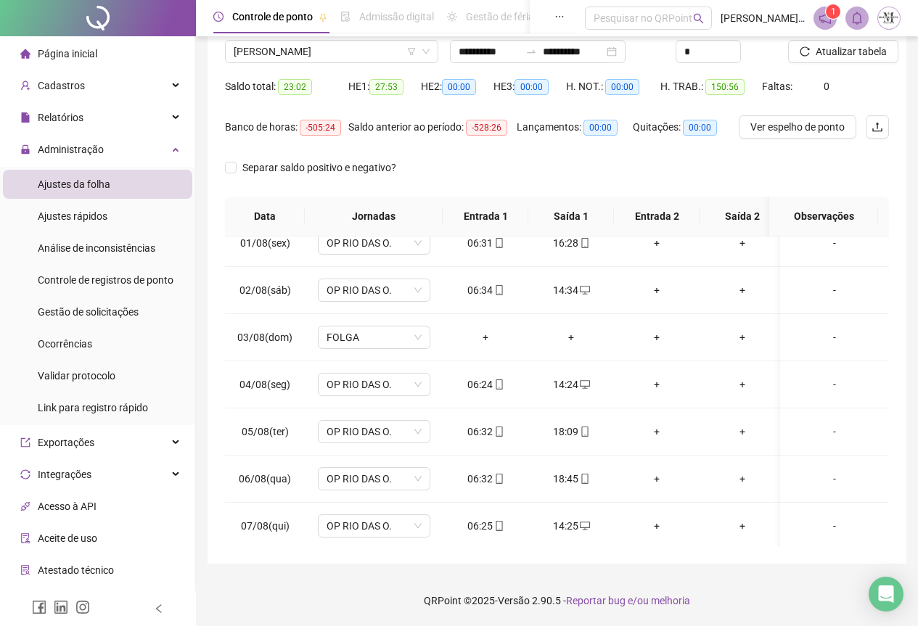
click at [843, 51] on span "Atualizar tabela" at bounding box center [851, 52] width 71 height 16
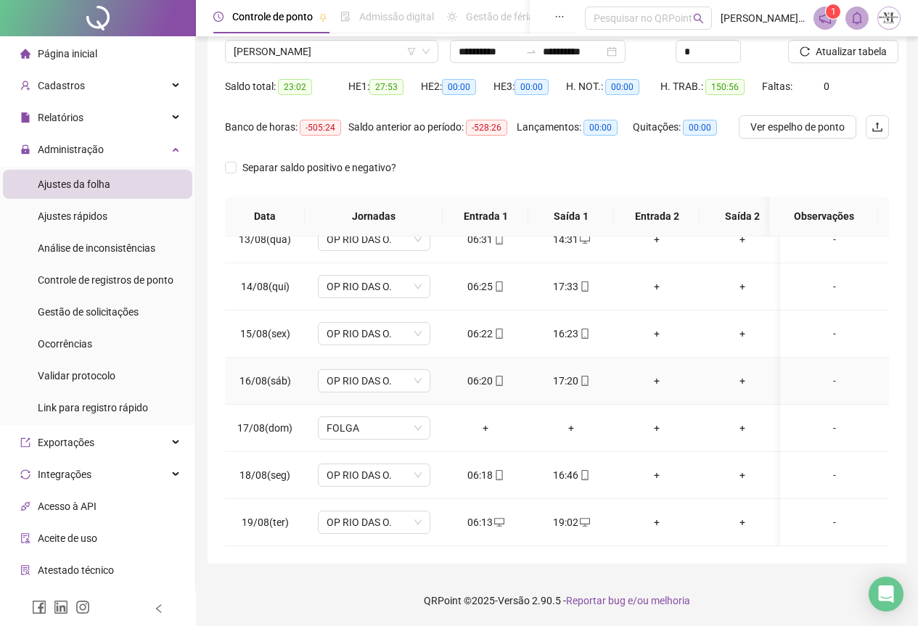
scroll to position [597, 0]
click at [837, 55] on span "Atualizar tabela" at bounding box center [851, 52] width 71 height 16
click at [843, 56] on span "Atualizar tabela" at bounding box center [851, 52] width 71 height 16
click at [92, 314] on span "Gestão de solicitações" at bounding box center [88, 312] width 101 height 12
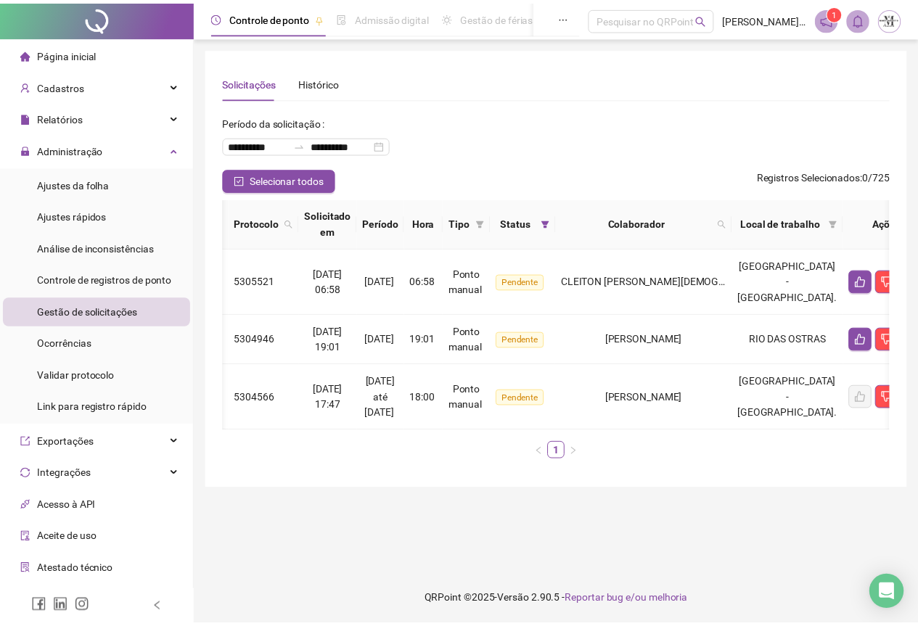
scroll to position [0, 32]
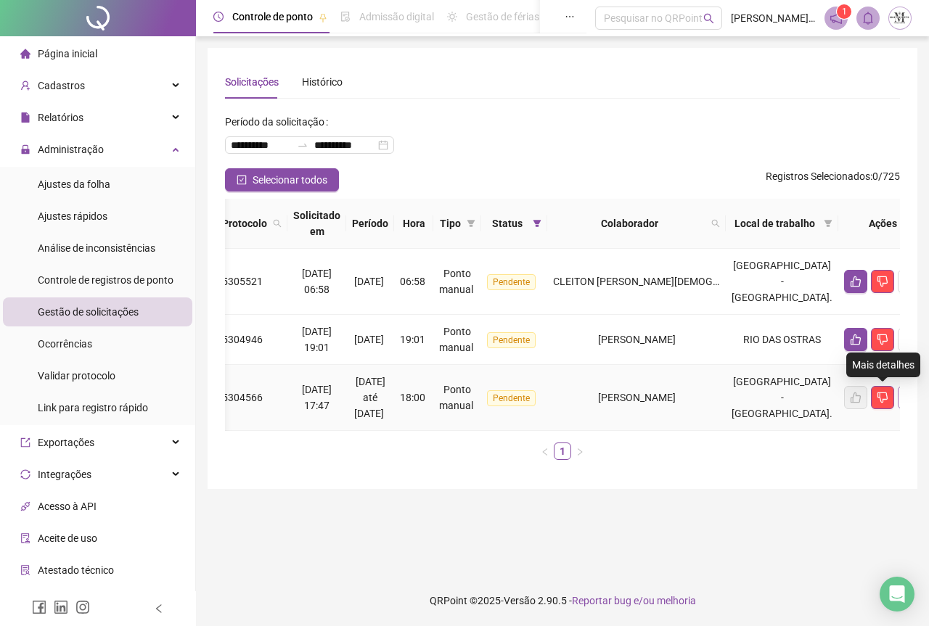
click at [904, 402] on icon "search" at bounding box center [910, 398] width 12 height 12
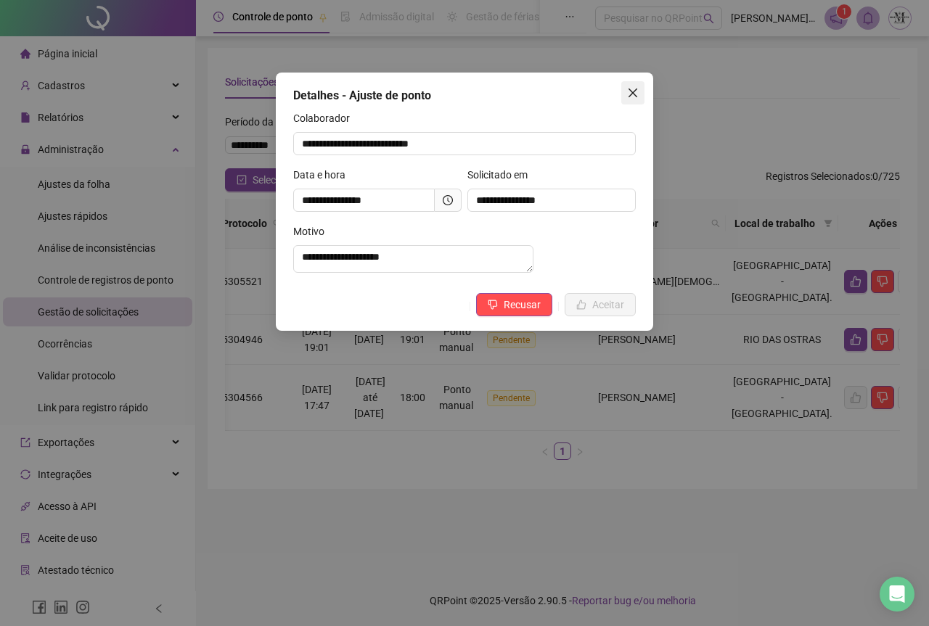
click at [630, 86] on button "Close" at bounding box center [632, 92] width 23 height 23
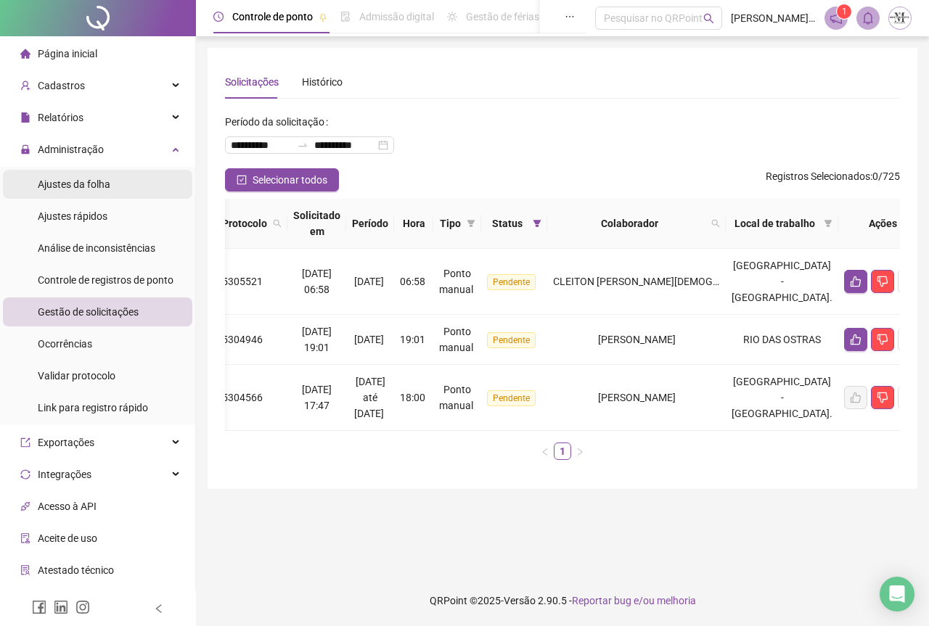
click at [64, 182] on span "Ajustes da folha" at bounding box center [74, 185] width 73 height 12
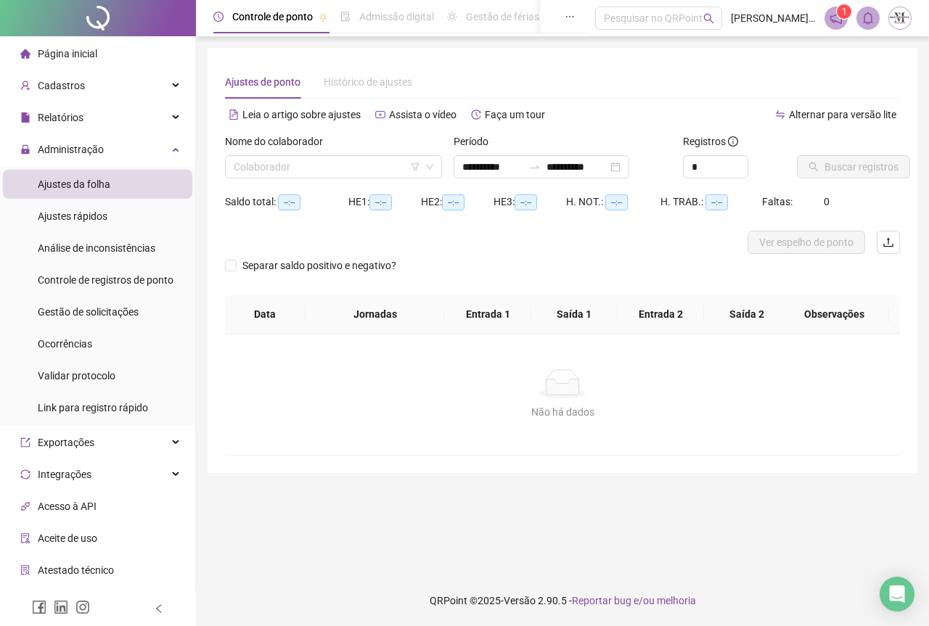
type input "**********"
click at [348, 162] on input "search" at bounding box center [327, 167] width 187 height 22
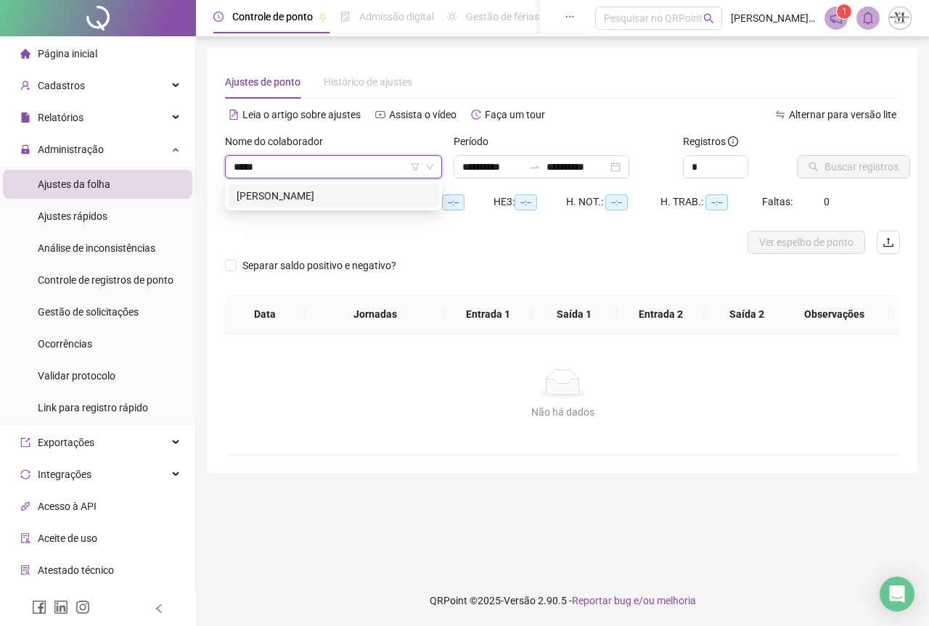
type input "******"
click at [337, 195] on div "[PERSON_NAME]" at bounding box center [334, 196] width 194 height 16
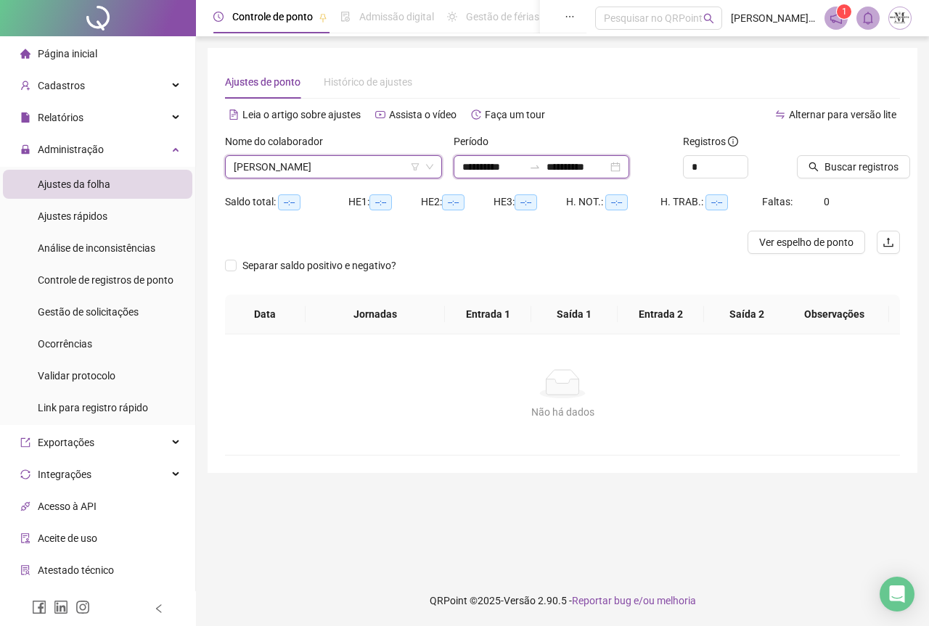
click at [608, 166] on input "**********" at bounding box center [577, 167] width 61 height 16
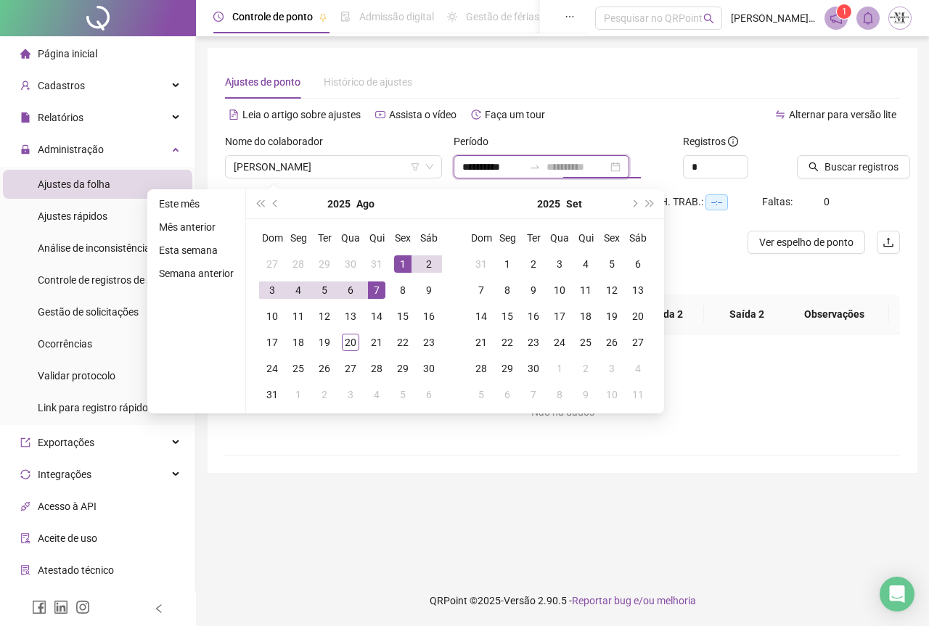
type input "**********"
click at [400, 266] on div "1" at bounding box center [402, 264] width 17 height 17
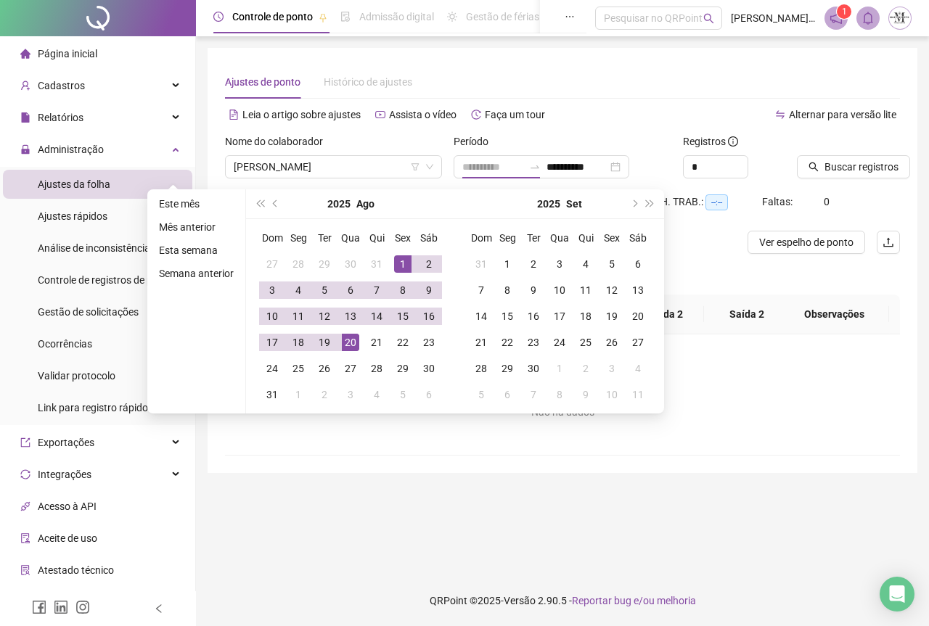
click at [353, 346] on div "20" at bounding box center [350, 342] width 17 height 17
type input "**********"
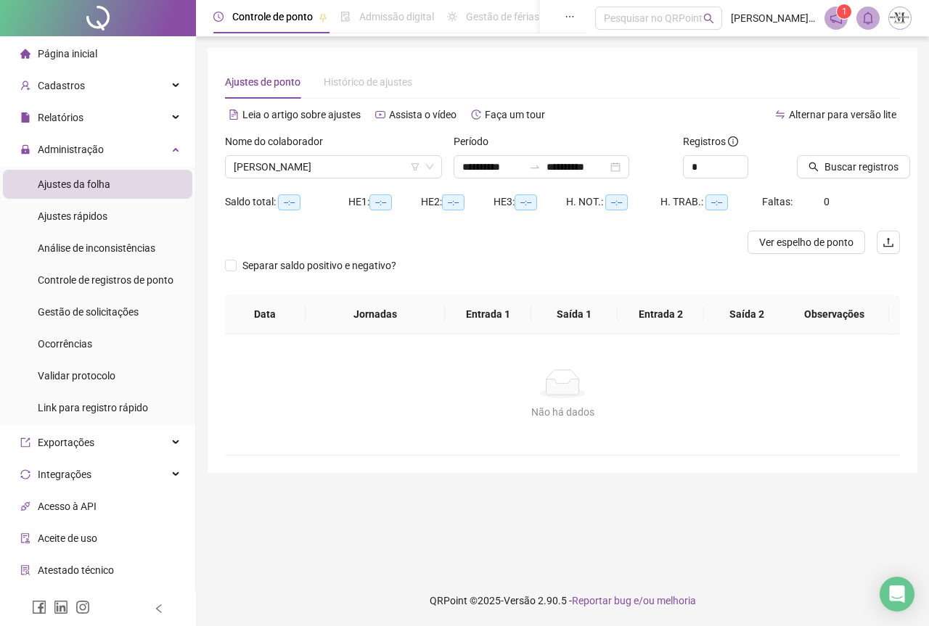
click at [844, 149] on div at bounding box center [830, 145] width 67 height 22
click at [846, 163] on span "Buscar registros" at bounding box center [862, 167] width 74 height 16
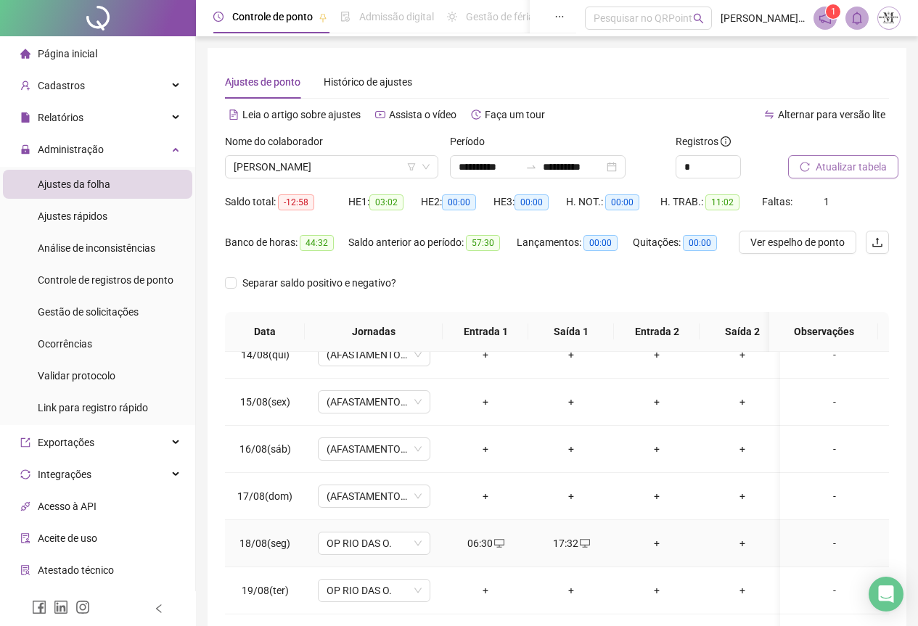
scroll to position [115, 0]
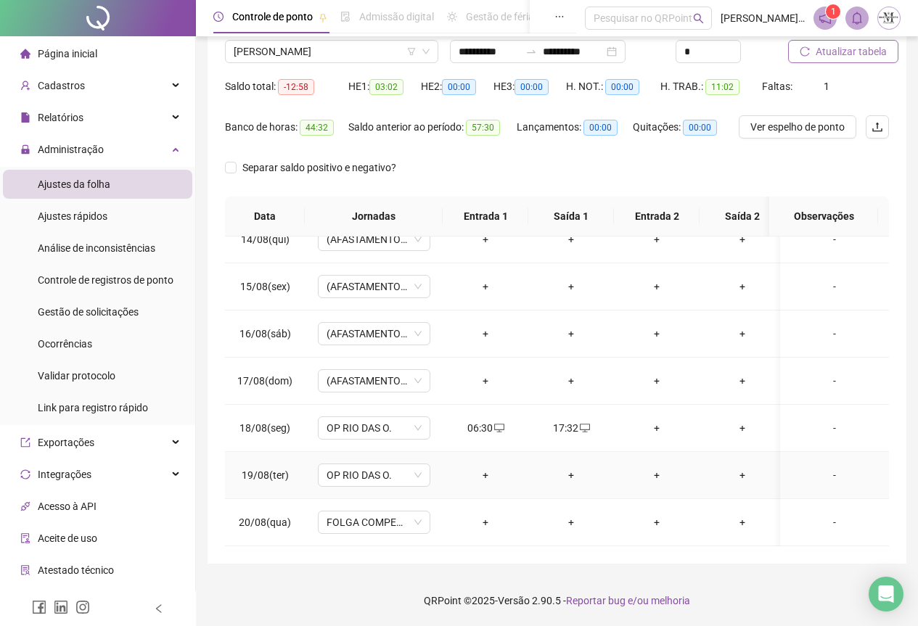
click at [486, 467] on div "+" at bounding box center [485, 475] width 62 height 16
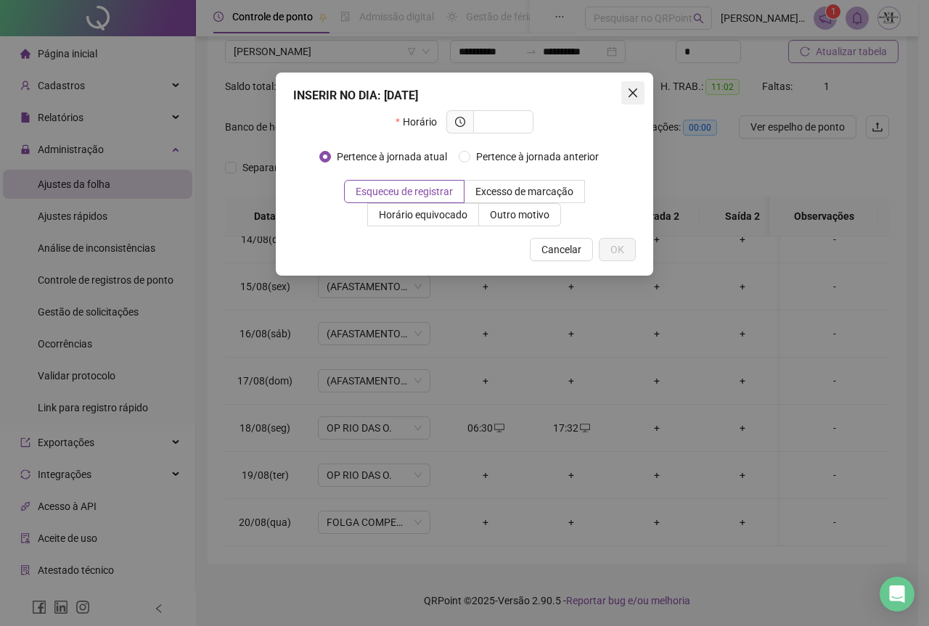
click at [632, 94] on icon "close" at bounding box center [633, 93] width 9 height 9
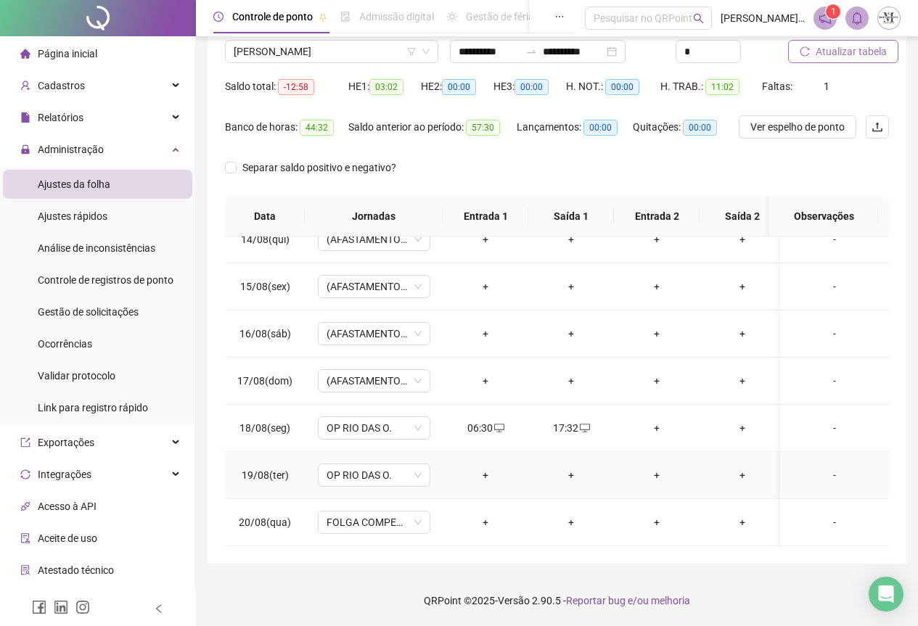
click at [571, 467] on div "+" at bounding box center [571, 475] width 62 height 16
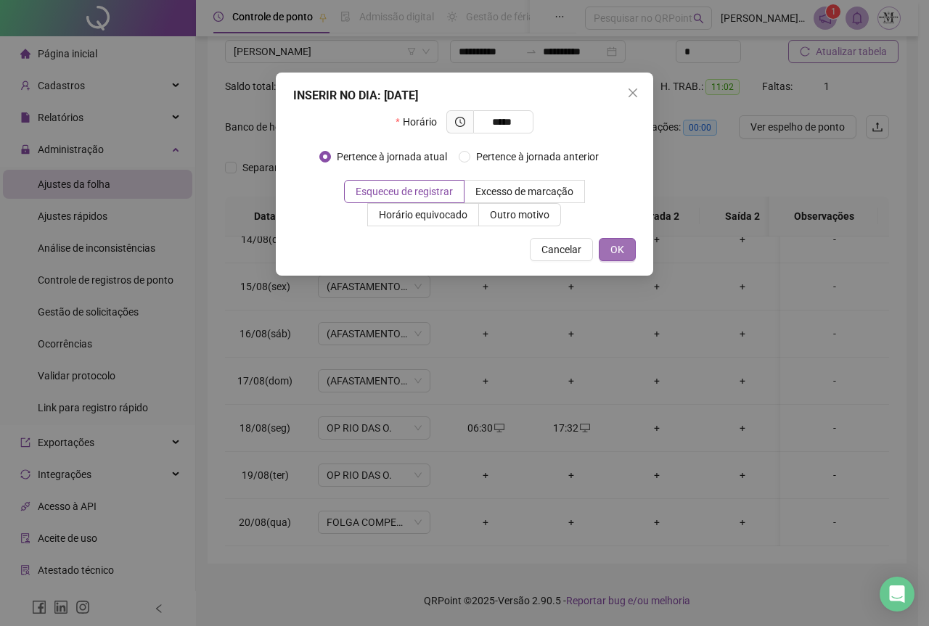
type input "*****"
click at [610, 250] on span "OK" at bounding box center [617, 250] width 14 height 16
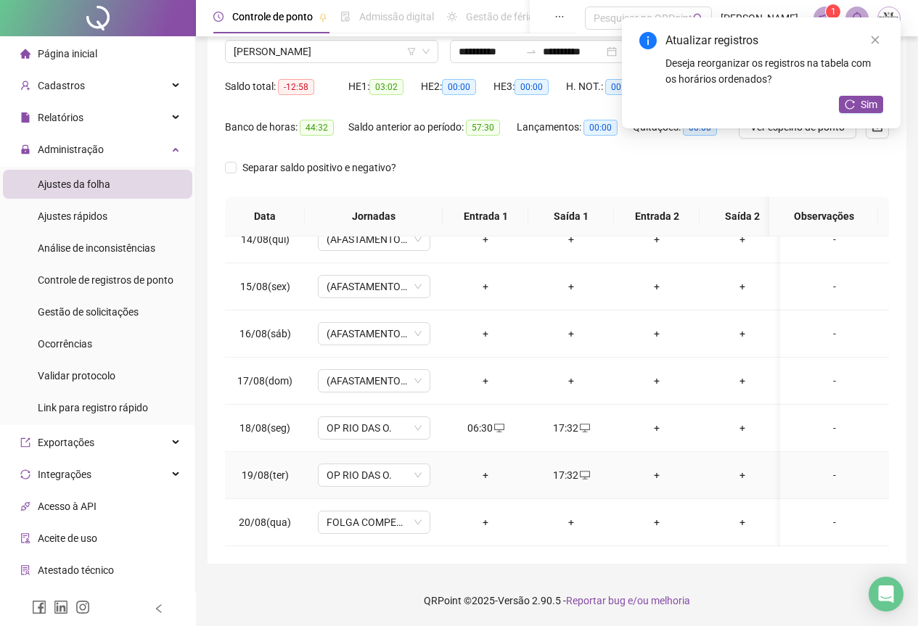
click at [489, 467] on div "+" at bounding box center [485, 475] width 62 height 16
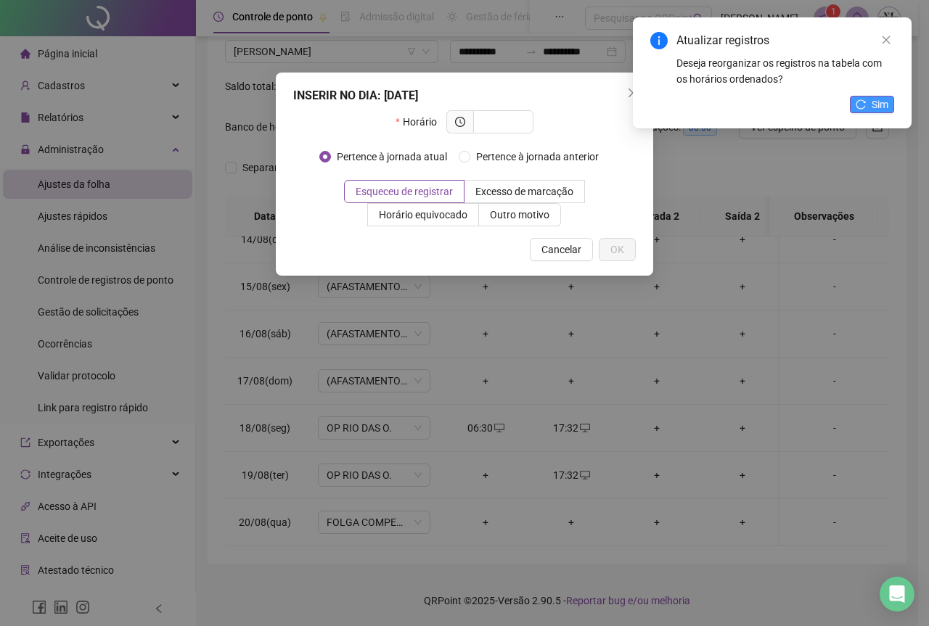
click at [865, 107] on icon "reload" at bounding box center [861, 103] width 9 height 9
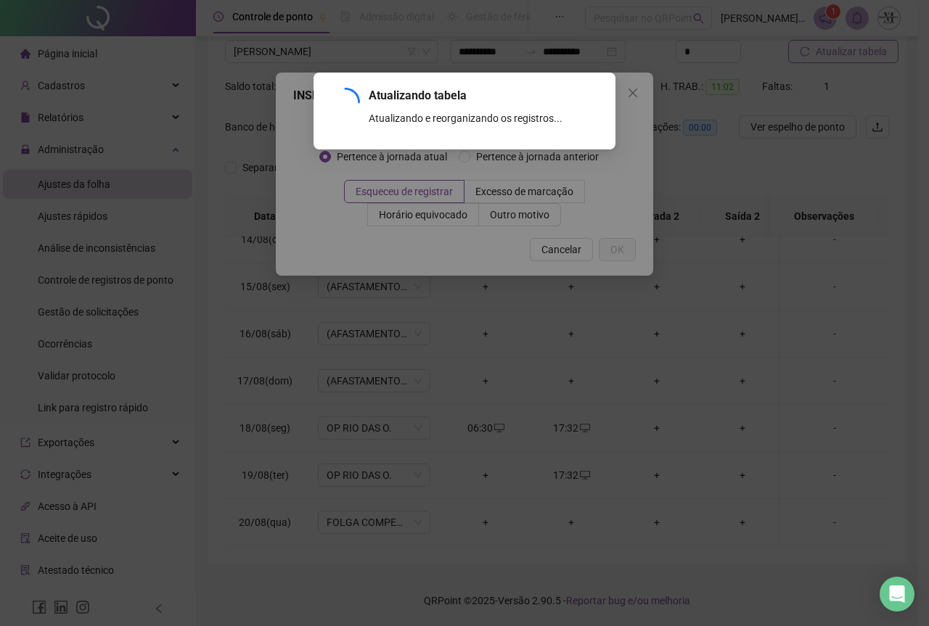
click at [574, 250] on div "Atualizando tabela Atualizando e reorganizando os registros... OK" at bounding box center [464, 313] width 929 height 626
click at [634, 91] on div "Atualizando tabela Atualizando e reorganizando os registros... OK" at bounding box center [464, 313] width 929 height 626
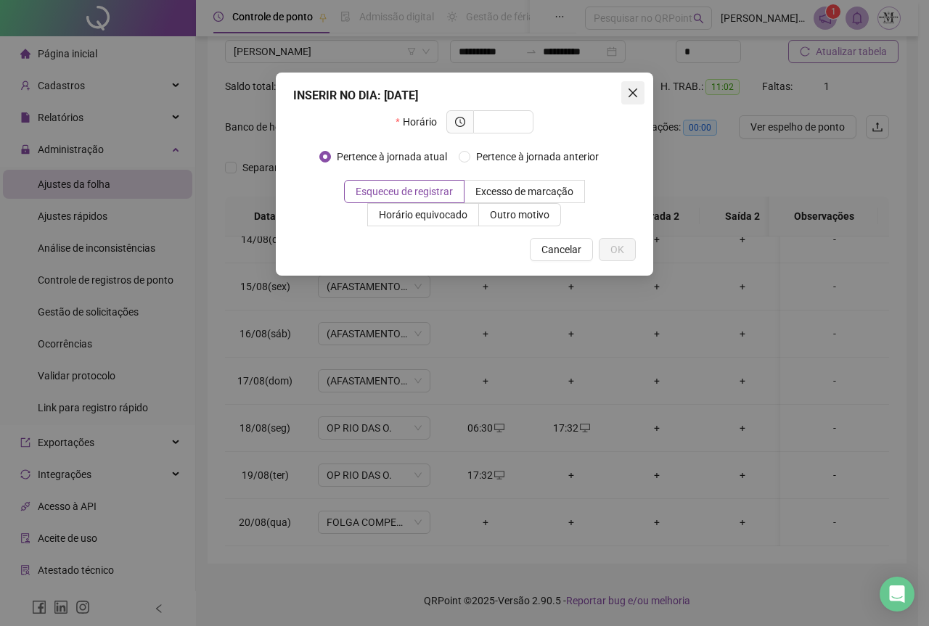
click at [634, 96] on icon "close" at bounding box center [633, 93] width 12 height 12
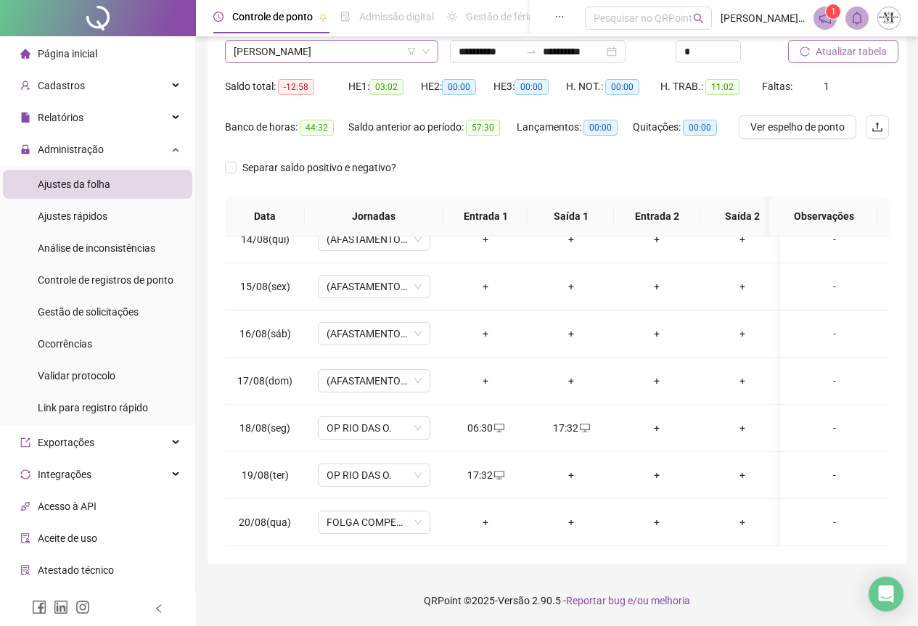
click at [289, 54] on span "[PERSON_NAME]" at bounding box center [332, 52] width 196 height 22
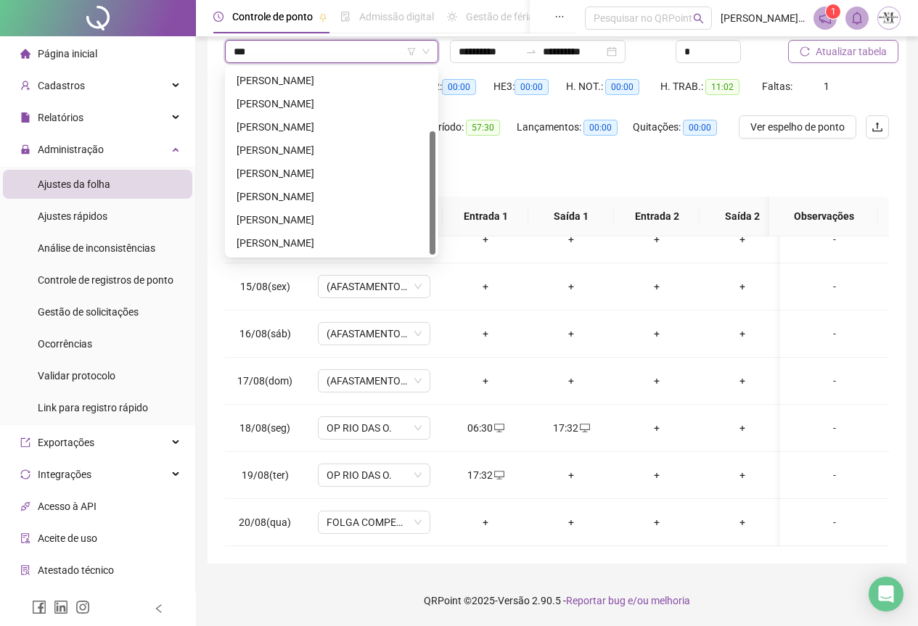
scroll to position [0, 0]
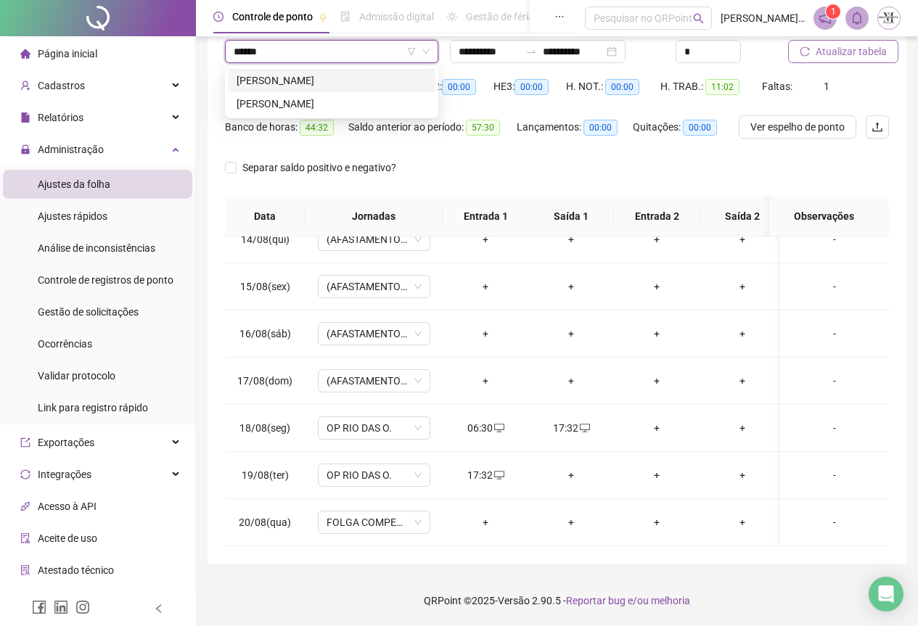
type input "*******"
click at [292, 109] on div "[PERSON_NAME]" at bounding box center [332, 104] width 190 height 16
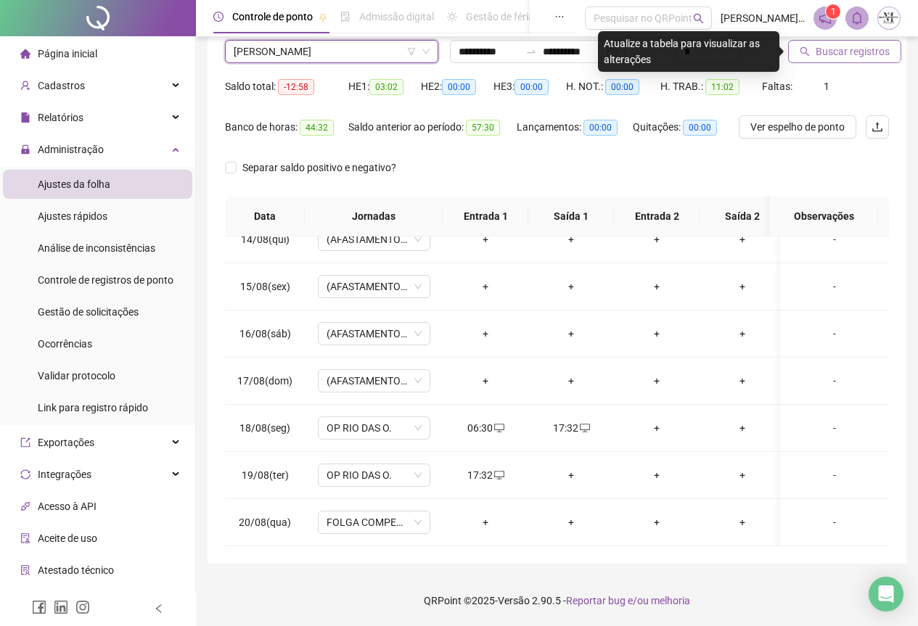
click at [847, 49] on span "Buscar registros" at bounding box center [853, 52] width 74 height 16
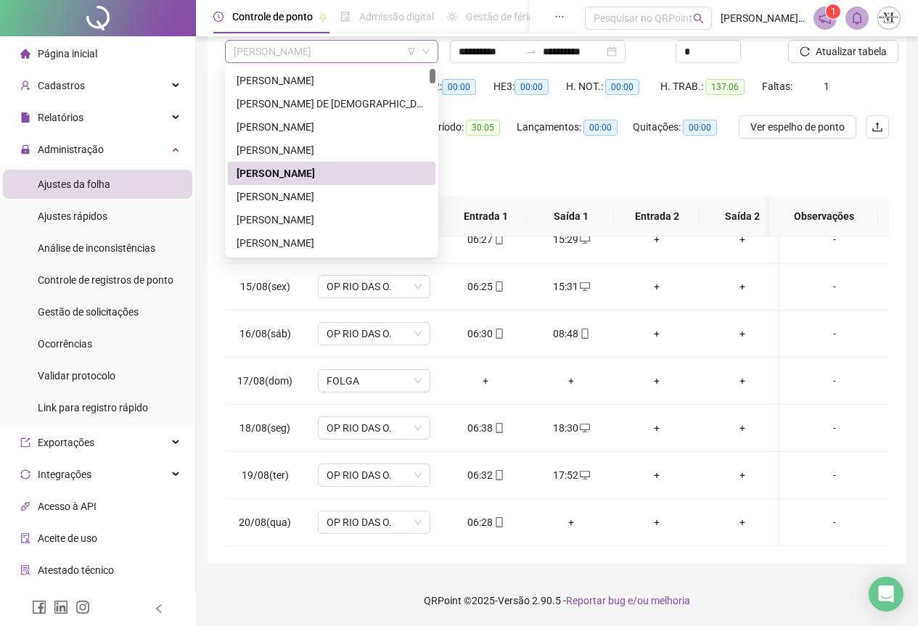
click at [266, 54] on span "[PERSON_NAME]" at bounding box center [332, 52] width 196 height 22
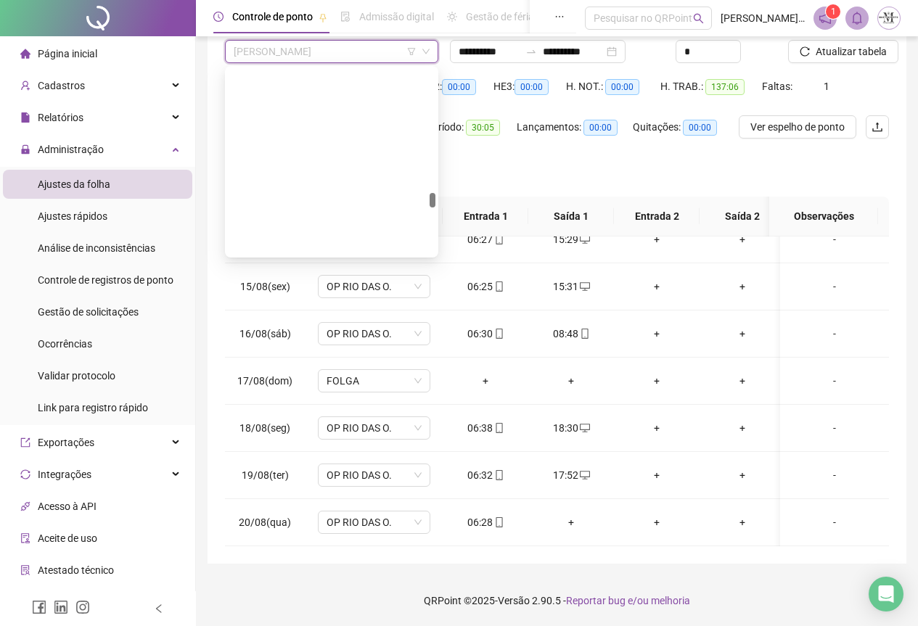
scroll to position [3412, 0]
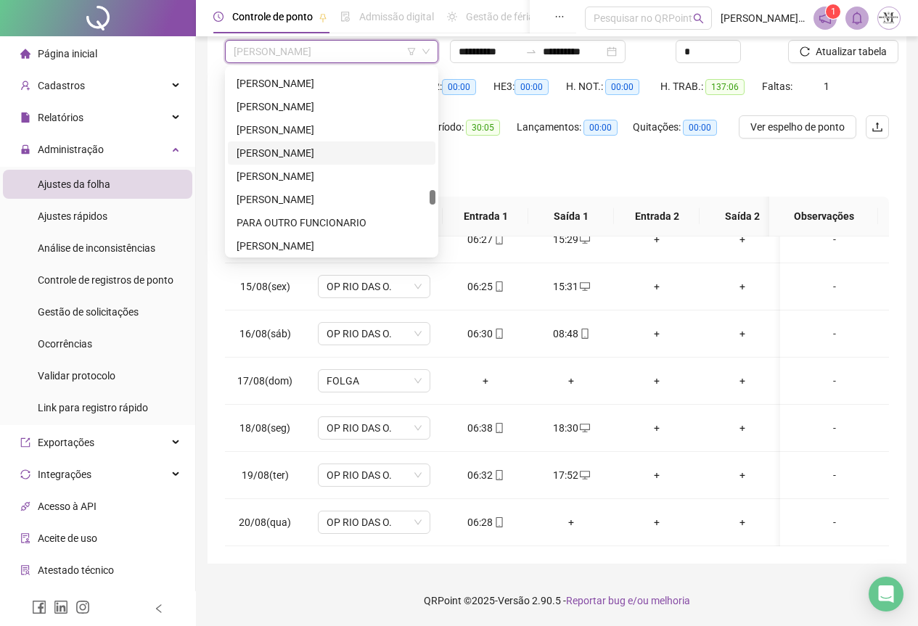
click at [282, 150] on div "[PERSON_NAME]" at bounding box center [332, 153] width 190 height 16
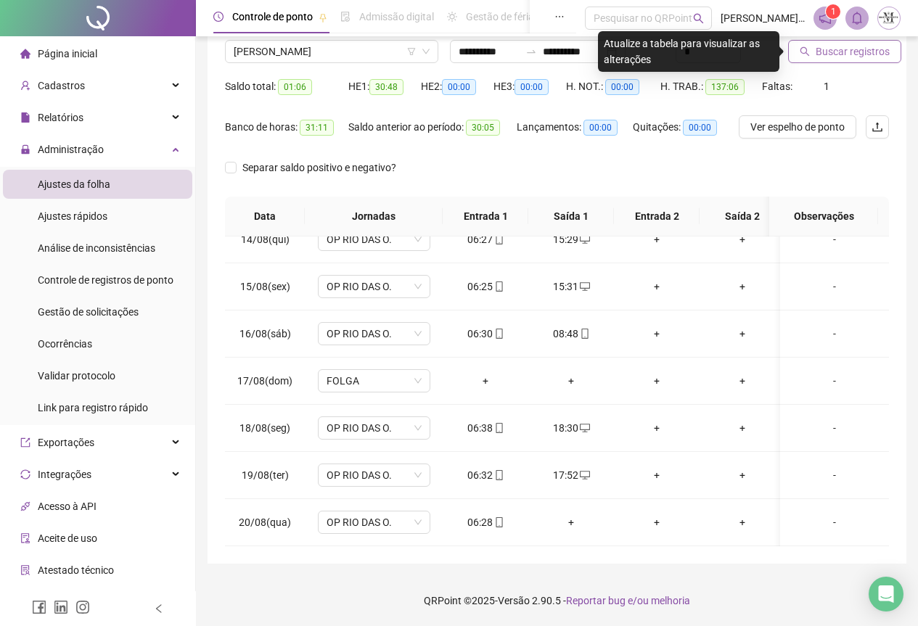
click at [842, 53] on span "Buscar registros" at bounding box center [853, 52] width 74 height 16
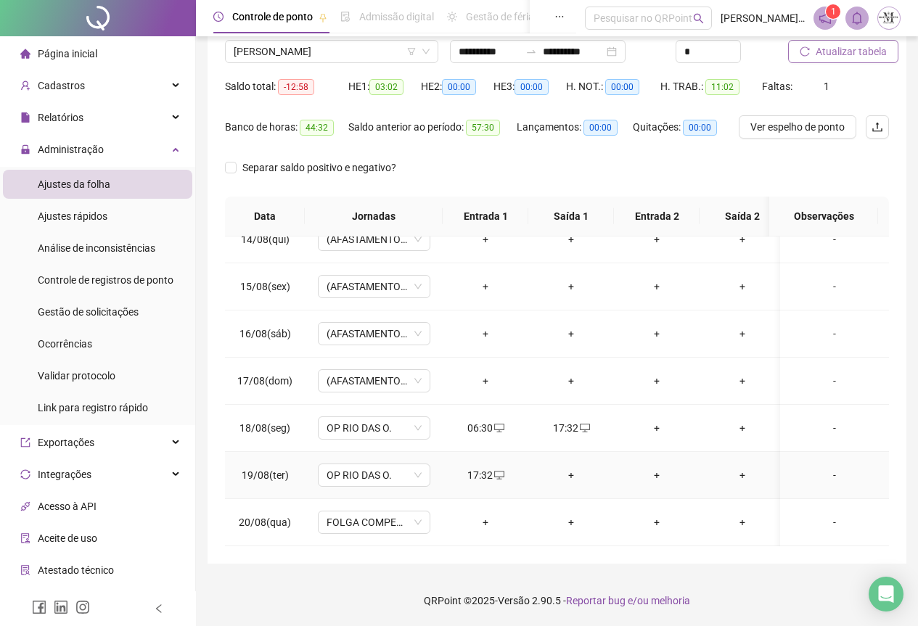
click at [571, 469] on div "+" at bounding box center [571, 475] width 62 height 16
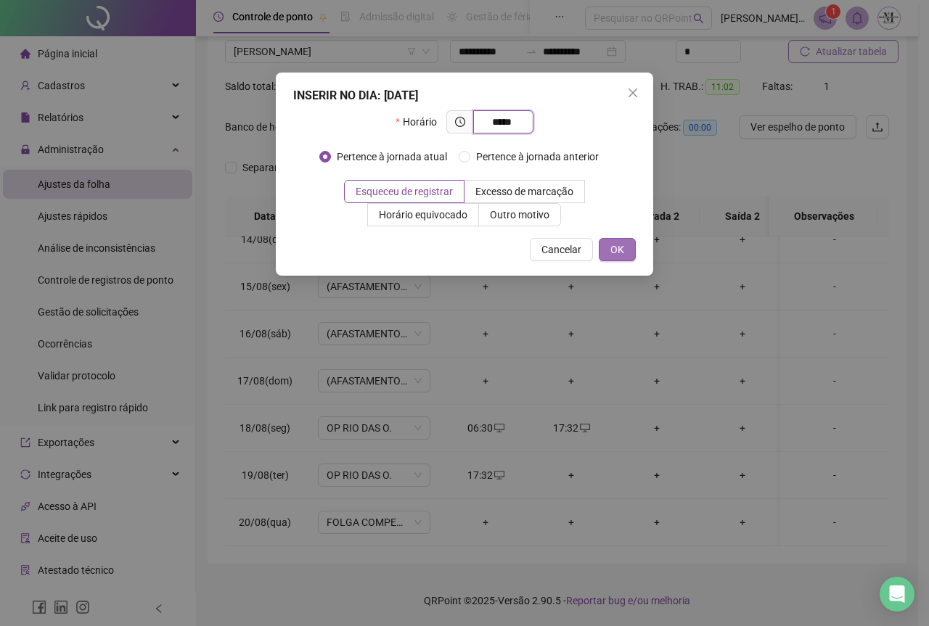
type input "*****"
click at [621, 260] on button "OK" at bounding box center [617, 249] width 37 height 23
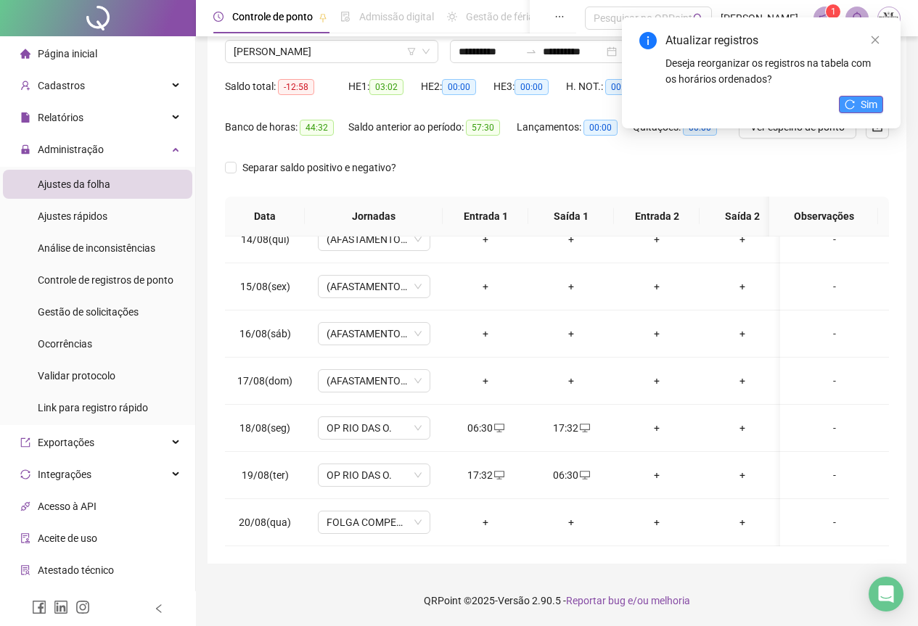
click at [859, 101] on button "Sim" at bounding box center [861, 104] width 44 height 17
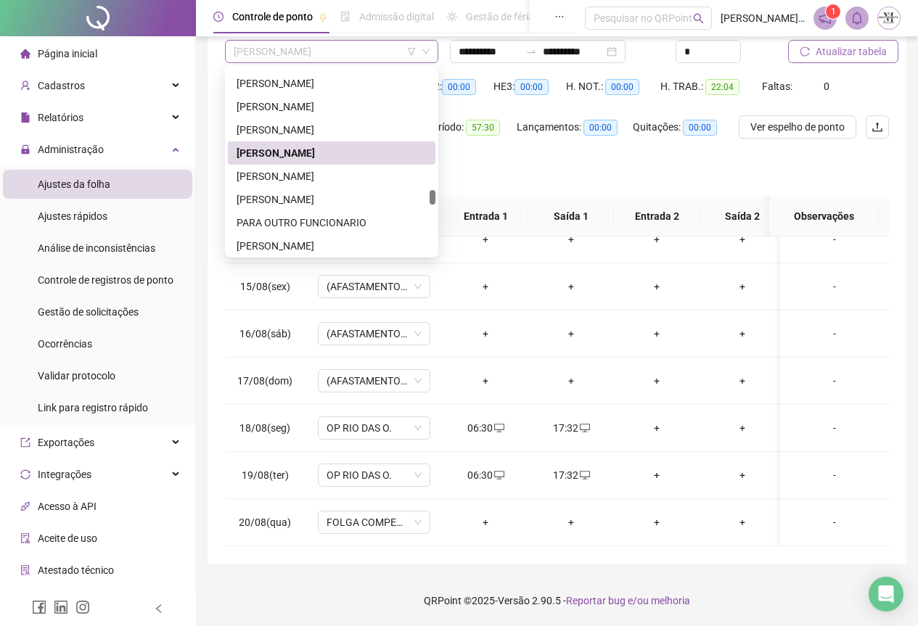
click at [281, 52] on span "[PERSON_NAME]" at bounding box center [332, 52] width 196 height 22
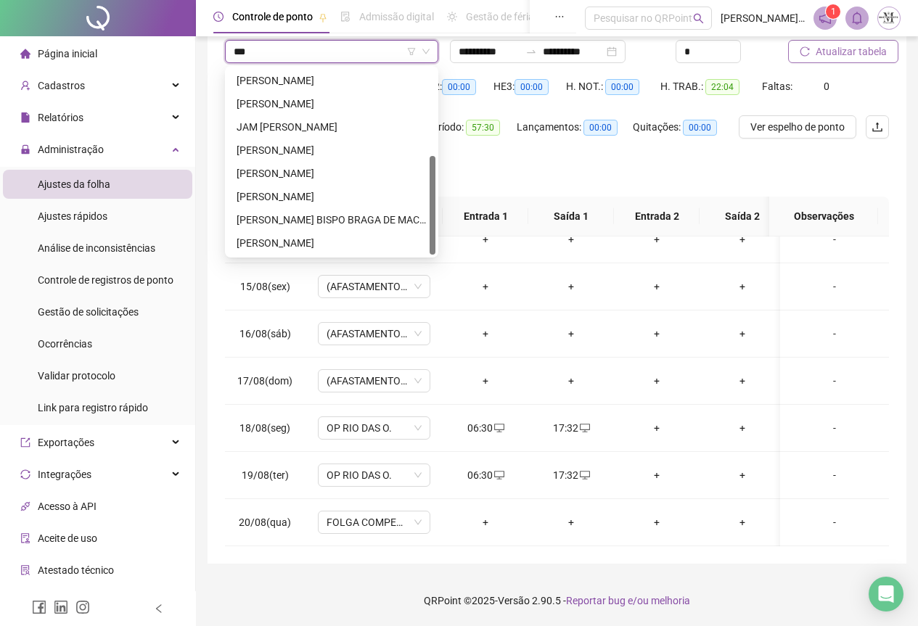
scroll to position [0, 0]
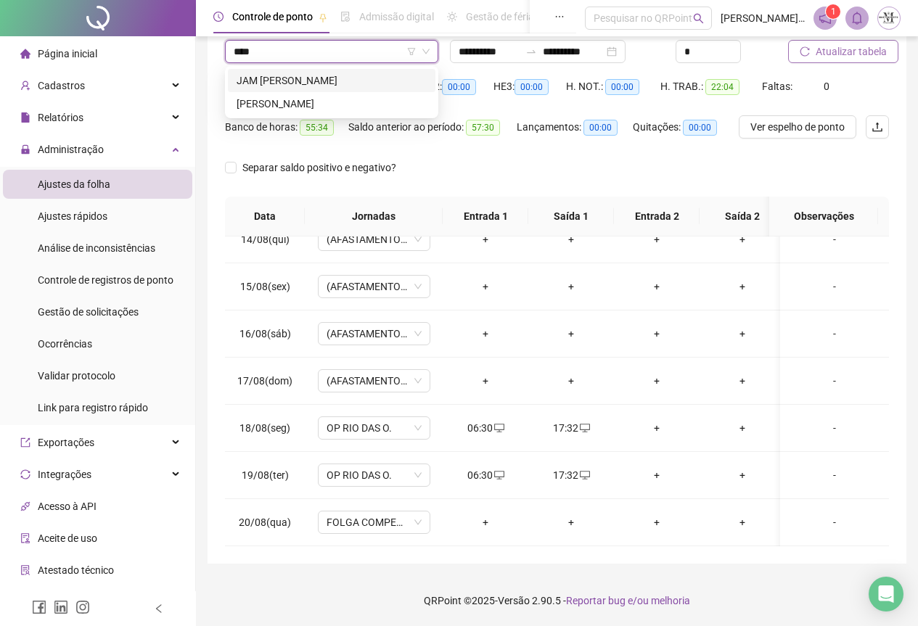
type input "*****"
click at [298, 96] on div "[PERSON_NAME]" at bounding box center [332, 104] width 190 height 16
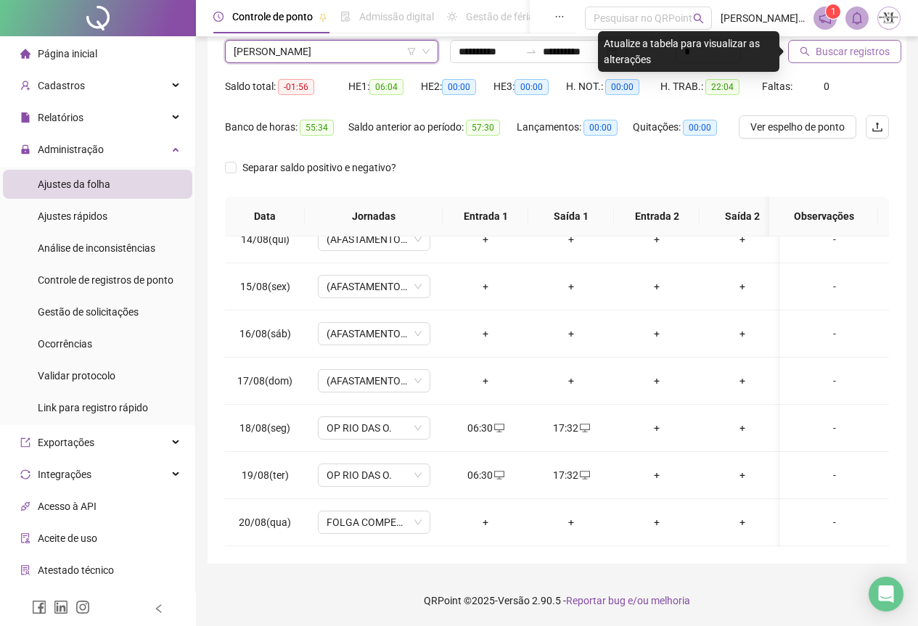
click at [803, 60] on button "Buscar registros" at bounding box center [844, 51] width 113 height 23
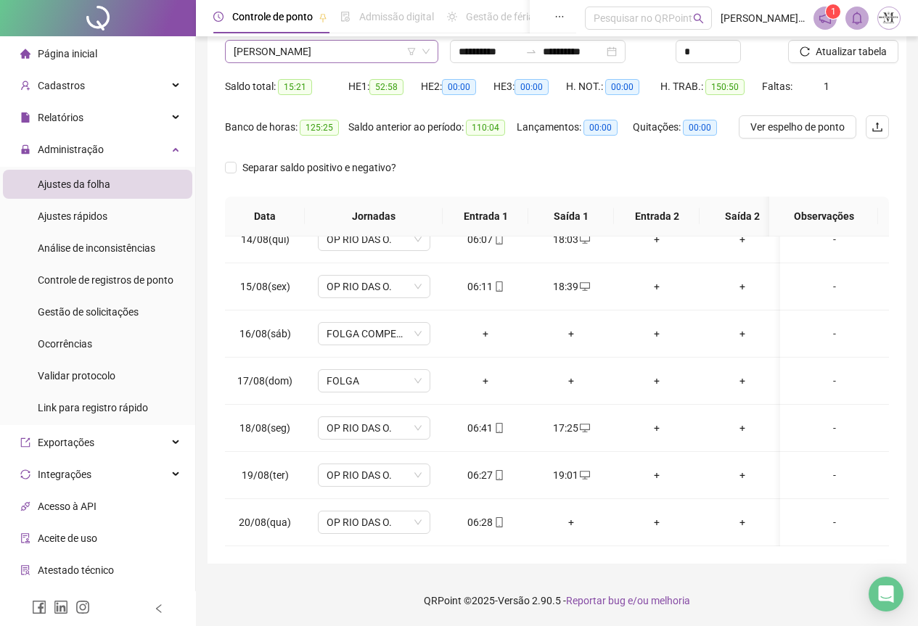
click at [314, 55] on span "[PERSON_NAME]" at bounding box center [332, 52] width 196 height 22
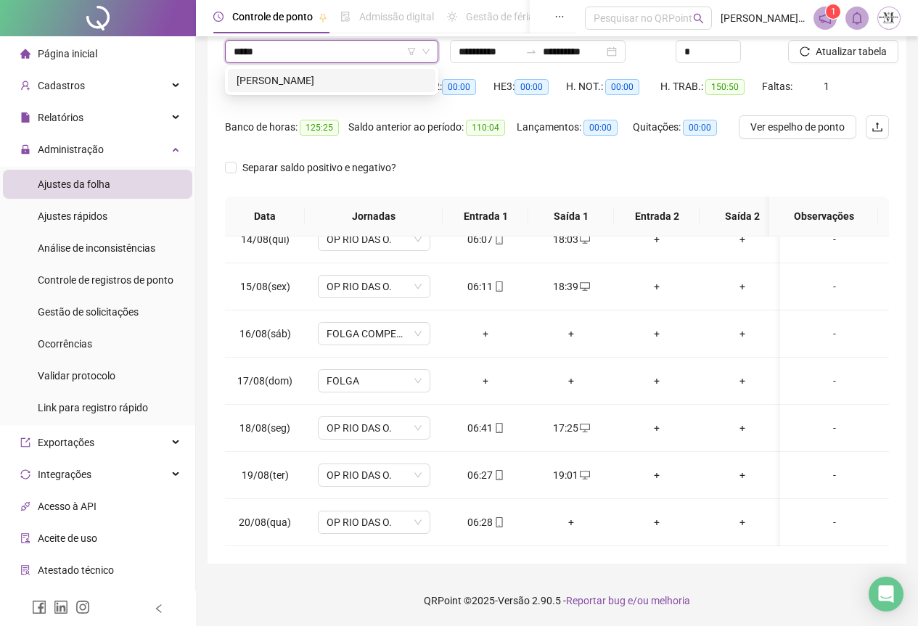
type input "******"
drag, startPoint x: 335, startPoint y: 83, endPoint x: 461, endPoint y: 83, distance: 126.3
click at [337, 83] on div "[PERSON_NAME]" at bounding box center [332, 81] width 190 height 16
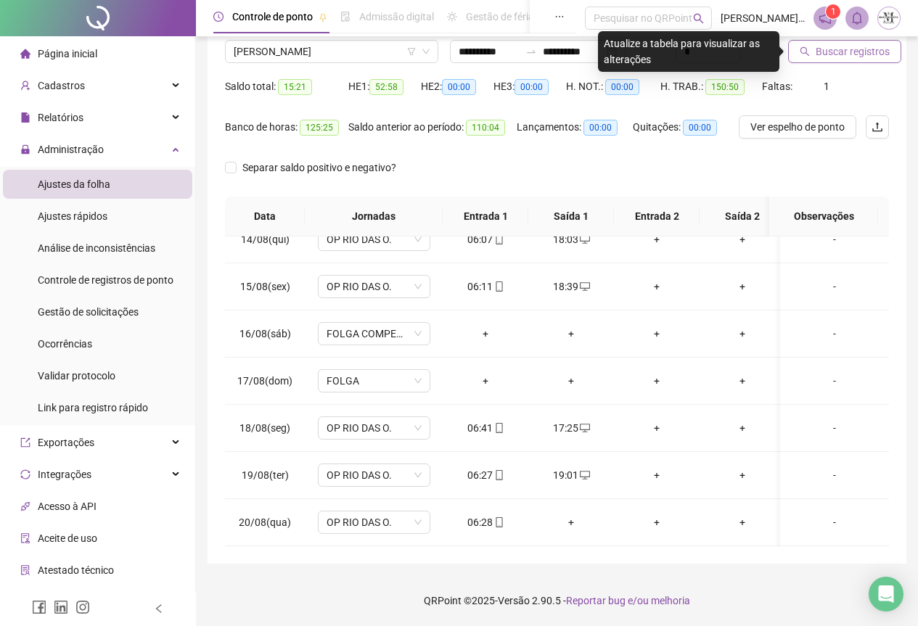
click at [862, 50] on span "Buscar registros" at bounding box center [853, 52] width 74 height 16
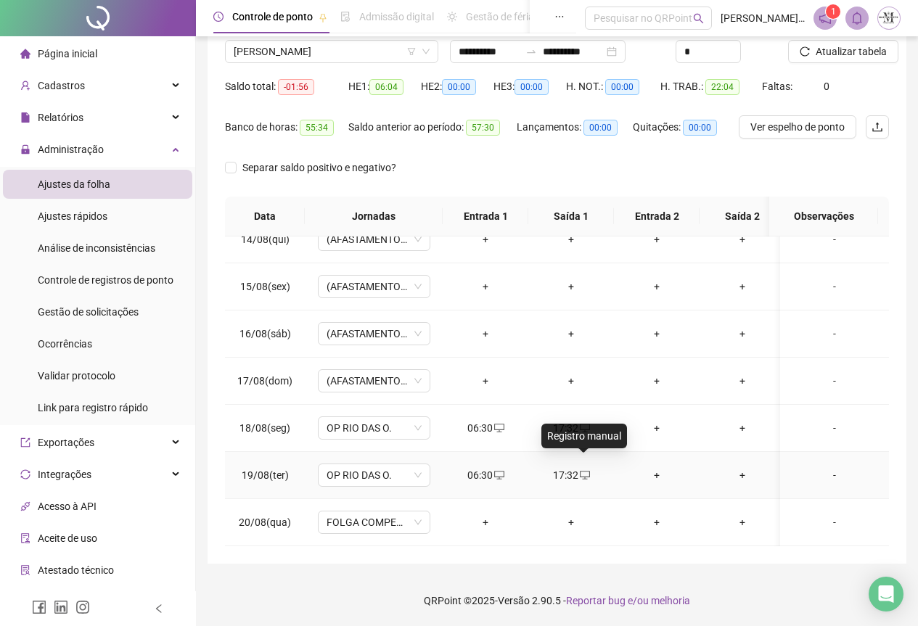
click at [580, 470] on icon "desktop" at bounding box center [585, 475] width 10 height 10
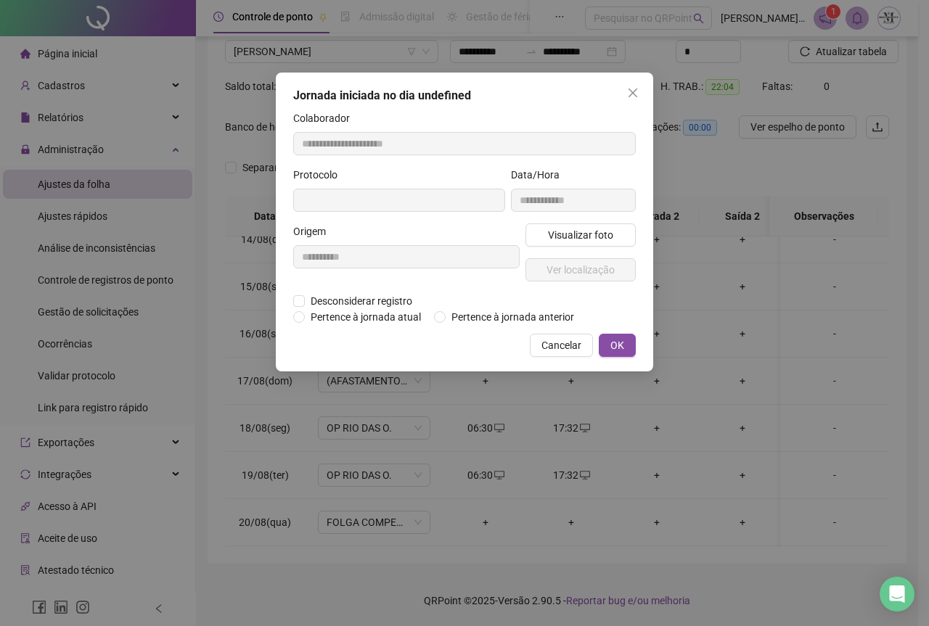
type input "**********"
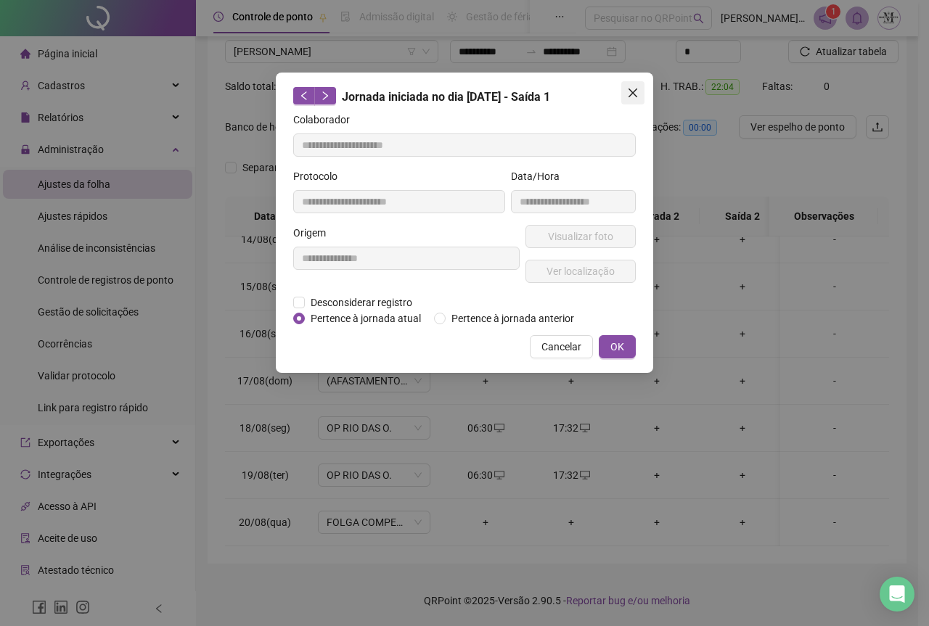
click at [640, 99] on button "Close" at bounding box center [632, 92] width 23 height 23
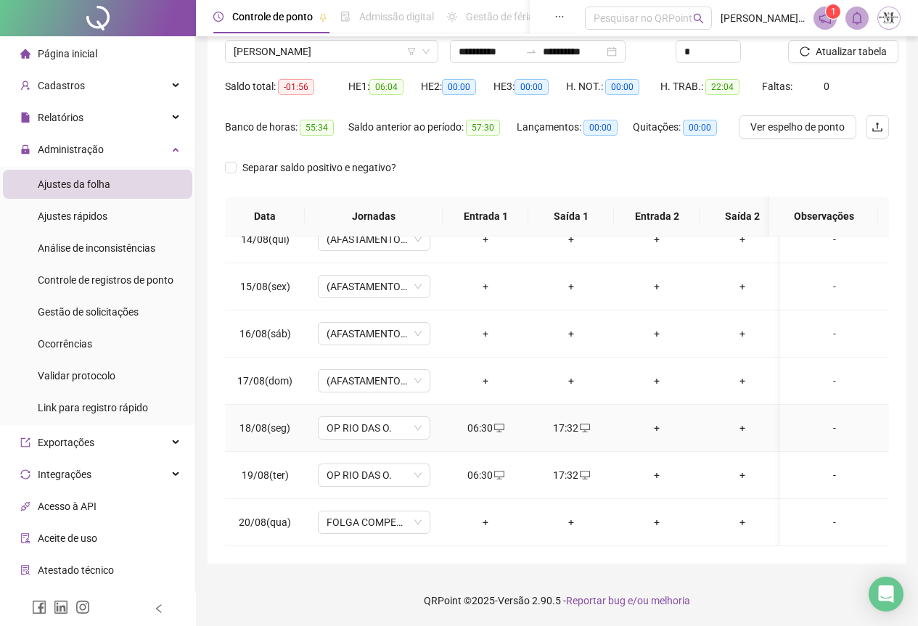
click at [573, 420] on div "17:32" at bounding box center [571, 428] width 62 height 16
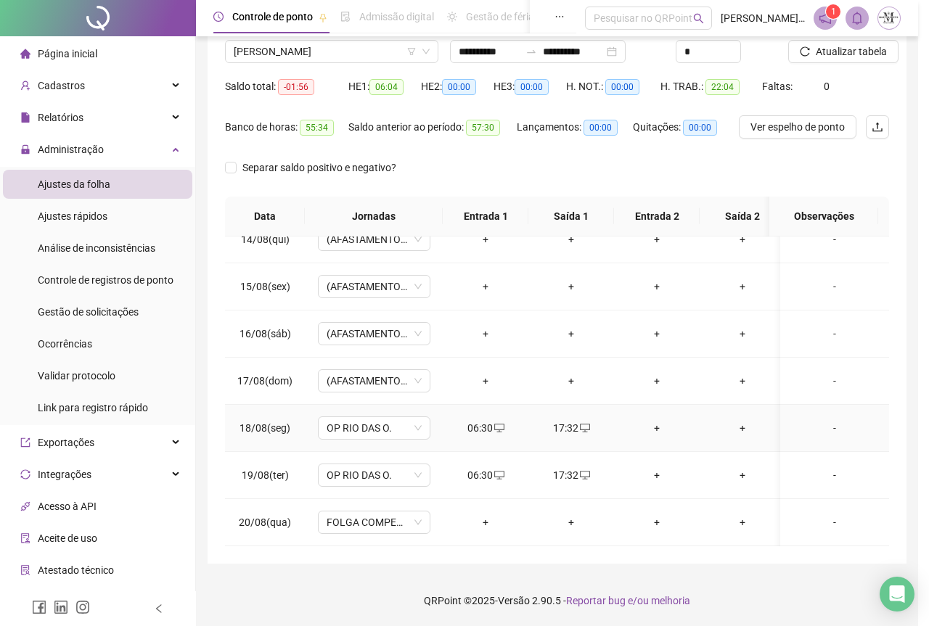
type input "**********"
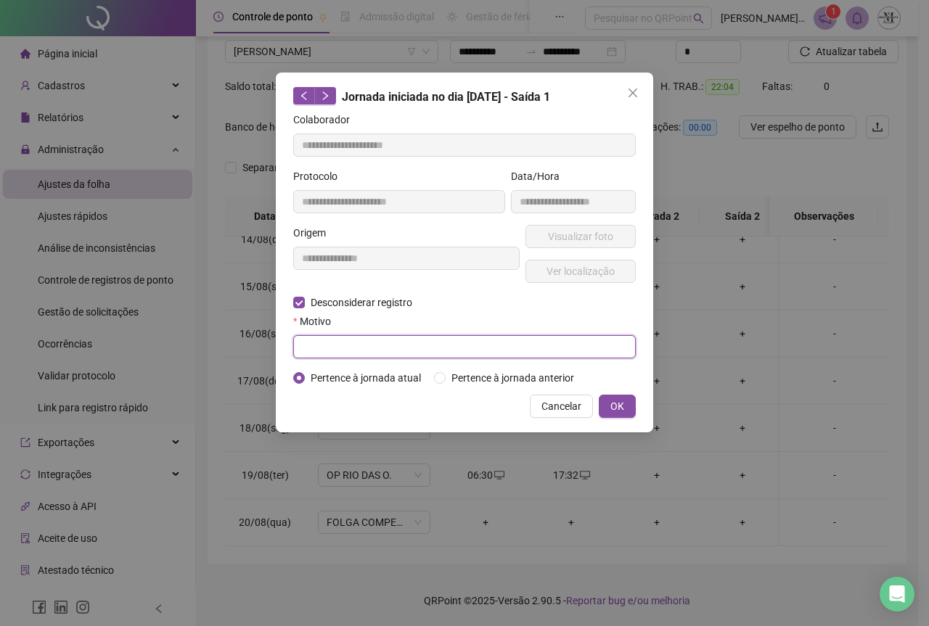
click at [318, 346] on input "text" at bounding box center [464, 346] width 343 height 23
type input "****"
click at [610, 401] on span "OK" at bounding box center [617, 407] width 14 height 16
click at [613, 412] on div "**********" at bounding box center [464, 313] width 929 height 626
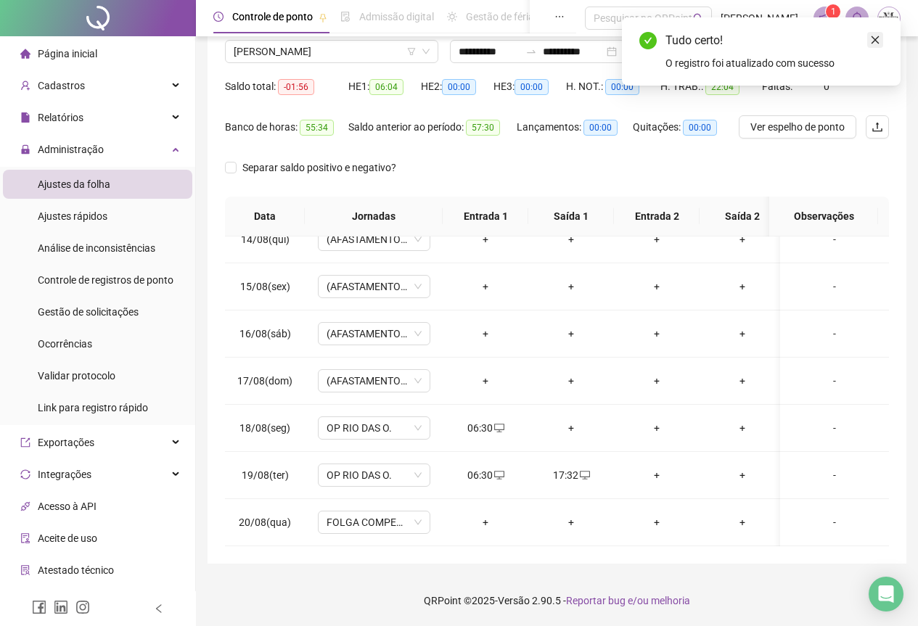
click at [879, 40] on icon "close" at bounding box center [875, 40] width 10 height 10
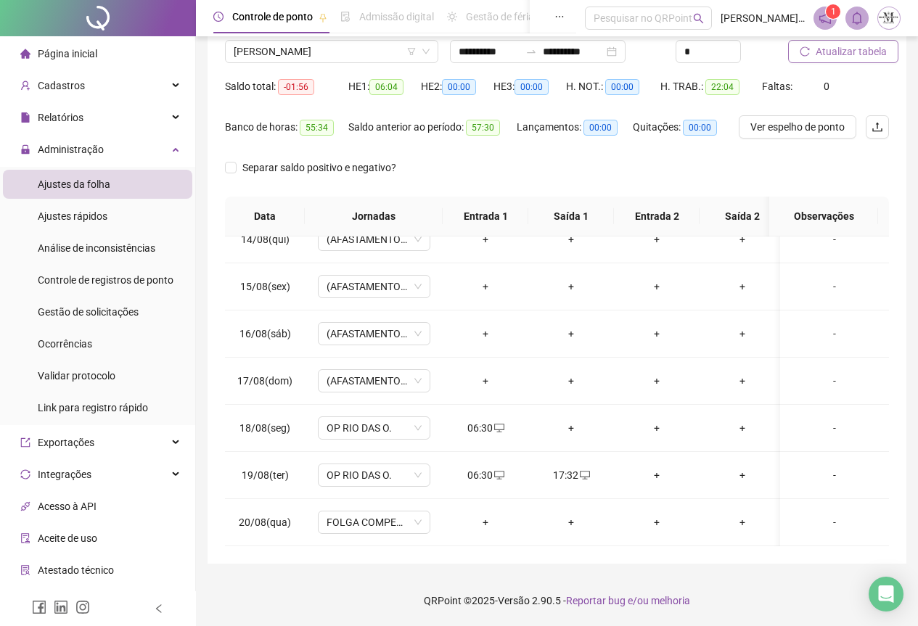
click at [846, 54] on span "Atualizar tabela" at bounding box center [851, 52] width 71 height 16
click at [571, 420] on div "+" at bounding box center [571, 428] width 62 height 16
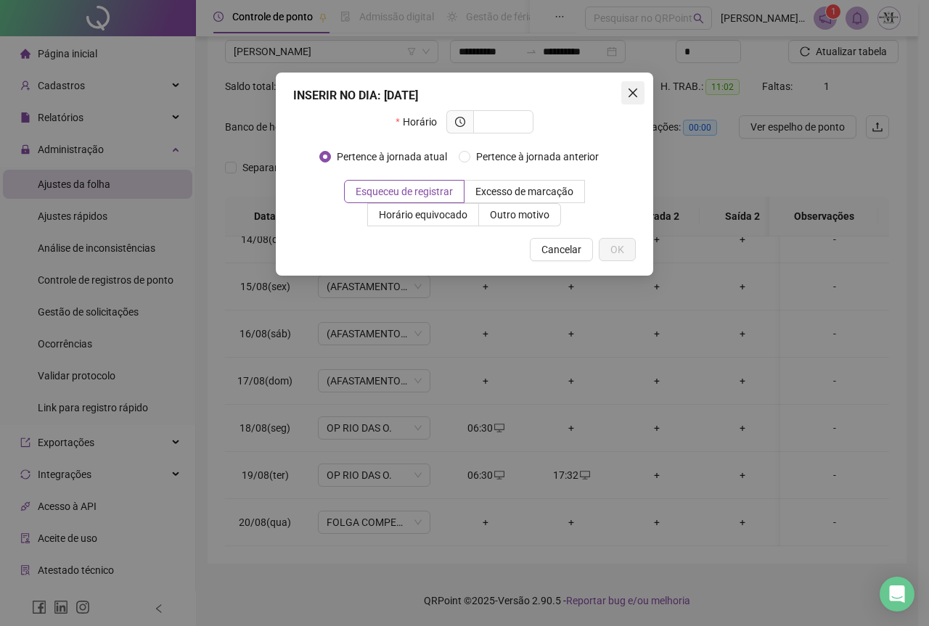
click at [632, 88] on icon "close" at bounding box center [633, 93] width 12 height 12
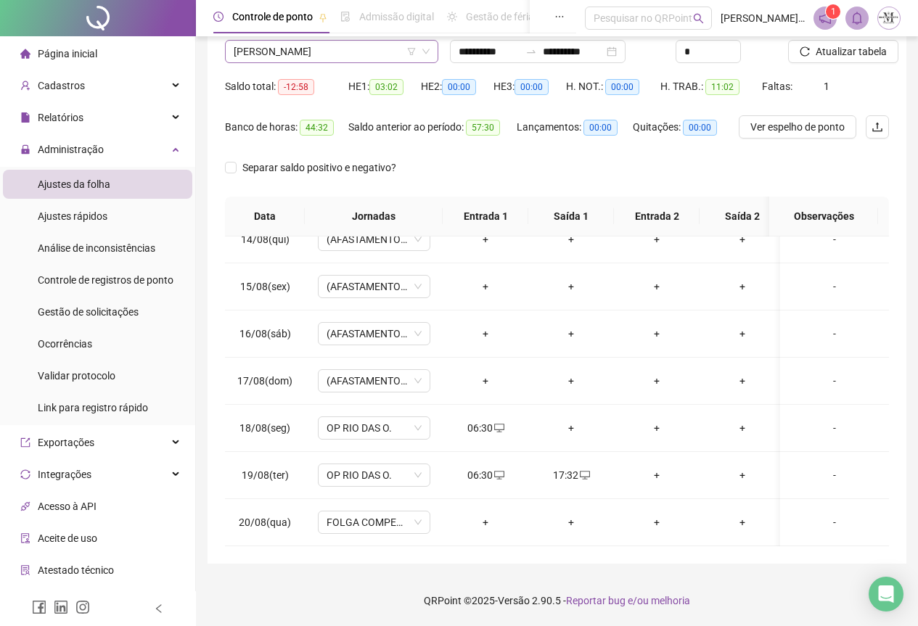
click at [279, 60] on span "[PERSON_NAME]" at bounding box center [332, 52] width 196 height 22
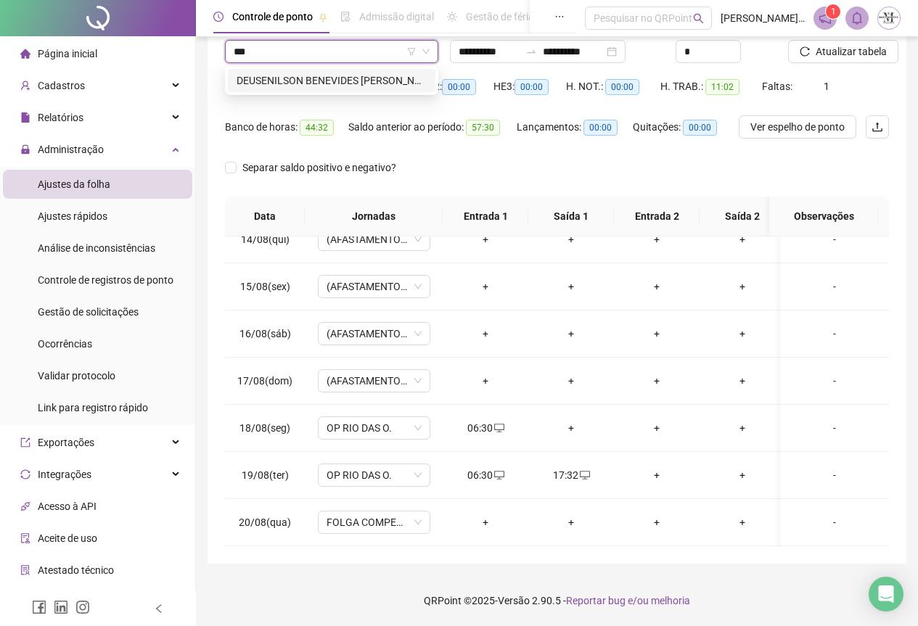
type input "****"
click at [298, 79] on div "DEUSENILSON BENEVIDES [PERSON_NAME]" at bounding box center [332, 81] width 190 height 16
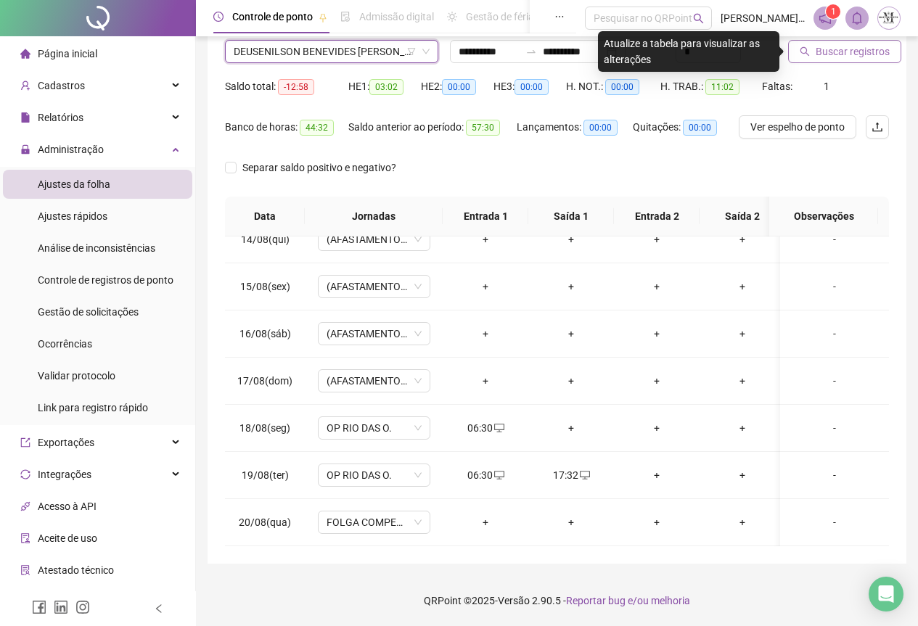
click at [845, 52] on span "Buscar registros" at bounding box center [853, 52] width 74 height 16
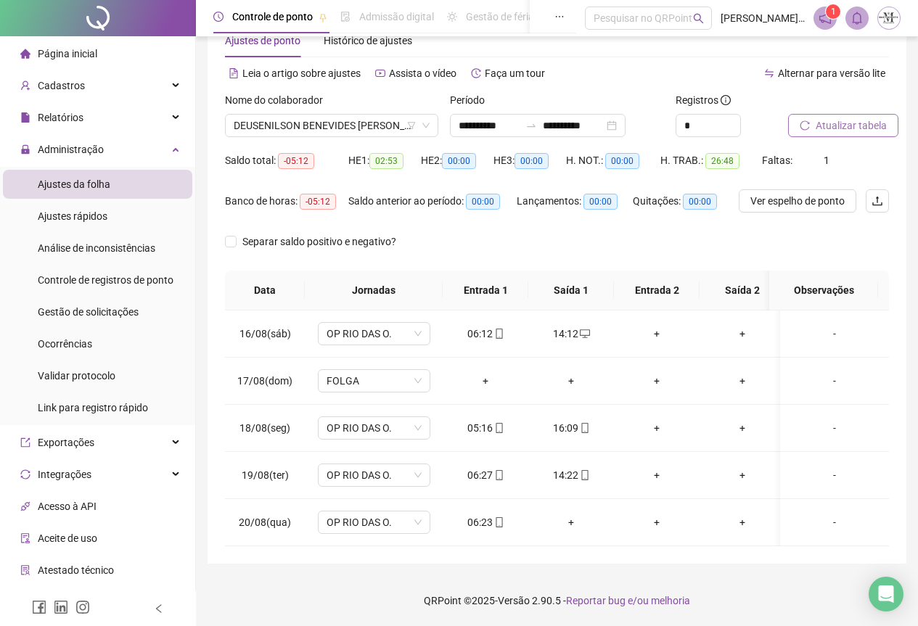
click at [846, 118] on span "Atualizar tabela" at bounding box center [851, 126] width 71 height 16
click at [587, 470] on icon "mobile" at bounding box center [584, 475] width 7 height 10
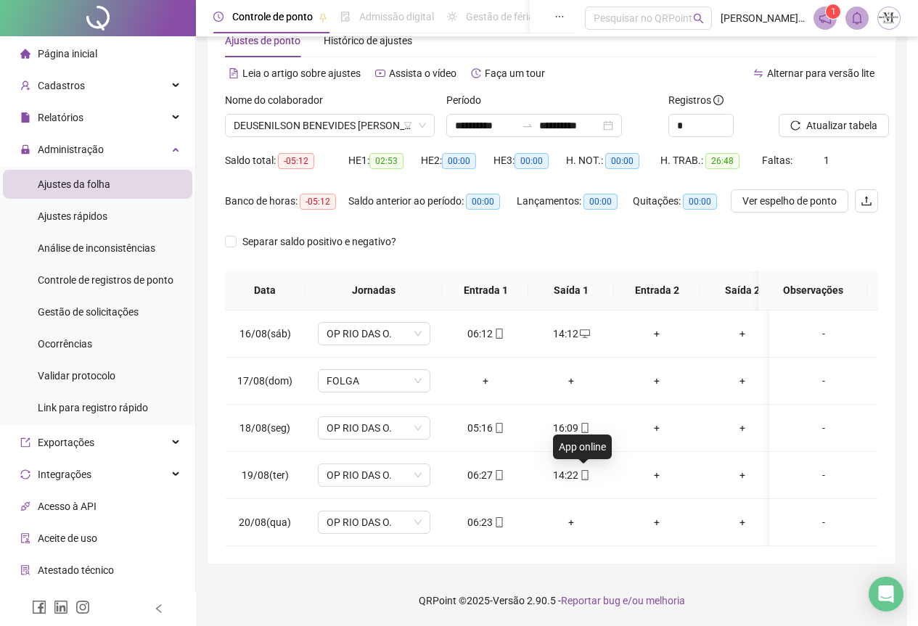
type input "**********"
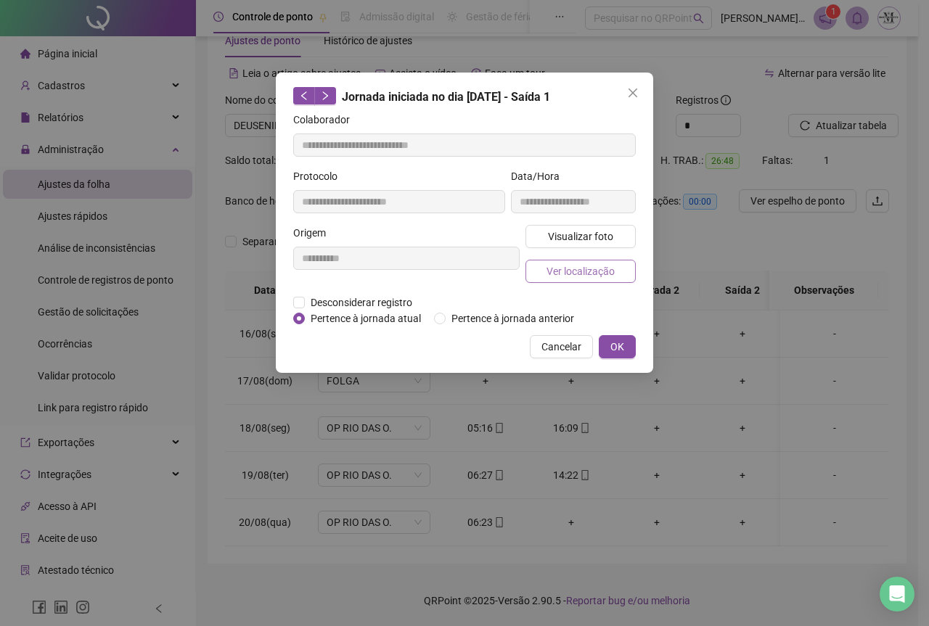
click at [565, 266] on span "Ver localização" at bounding box center [581, 271] width 68 height 16
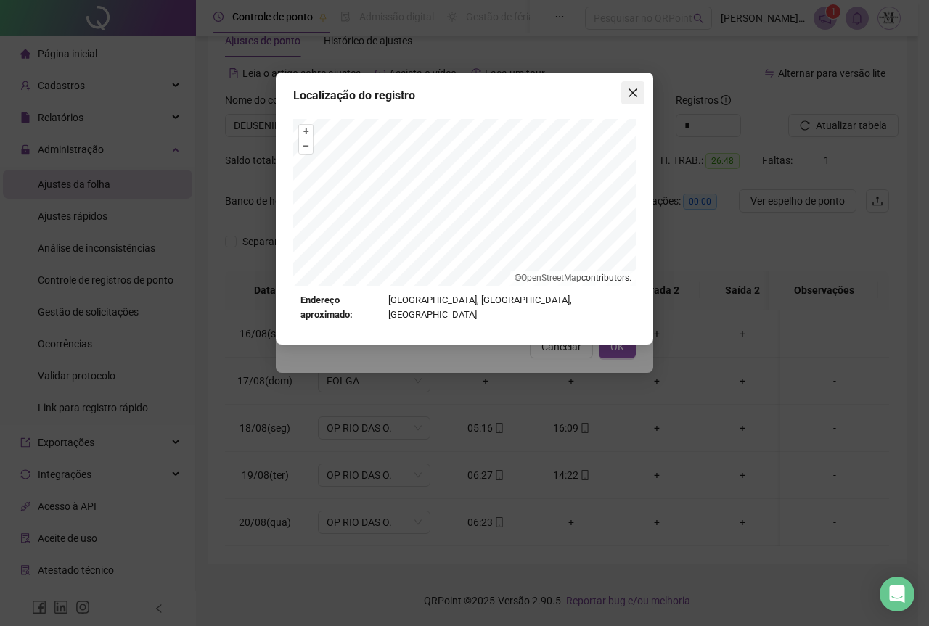
click at [632, 102] on button "Close" at bounding box center [632, 92] width 23 height 23
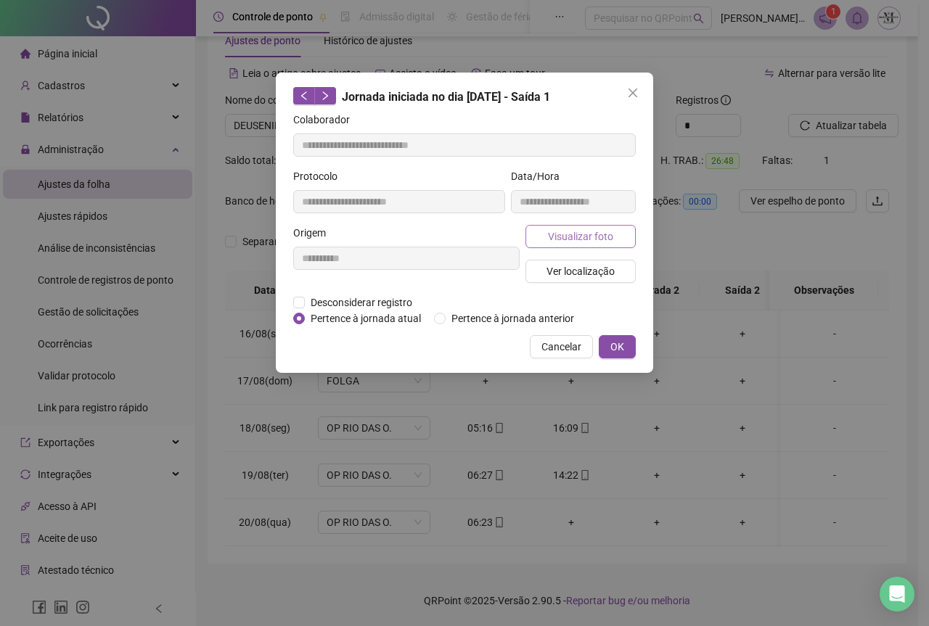
click at [597, 237] on span "Visualizar foto" at bounding box center [580, 237] width 65 height 16
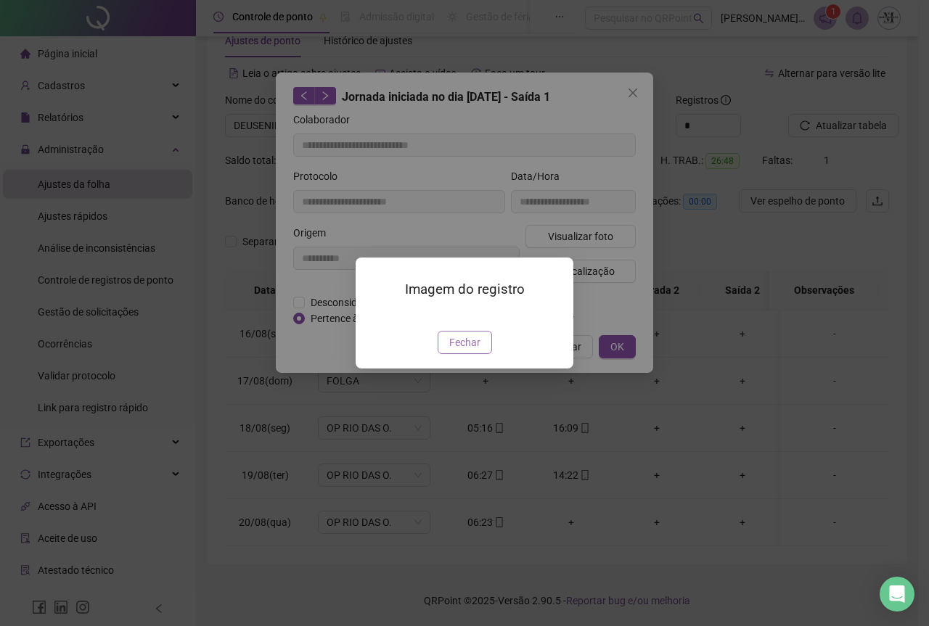
click at [475, 351] on span "Fechar" at bounding box center [464, 343] width 31 height 16
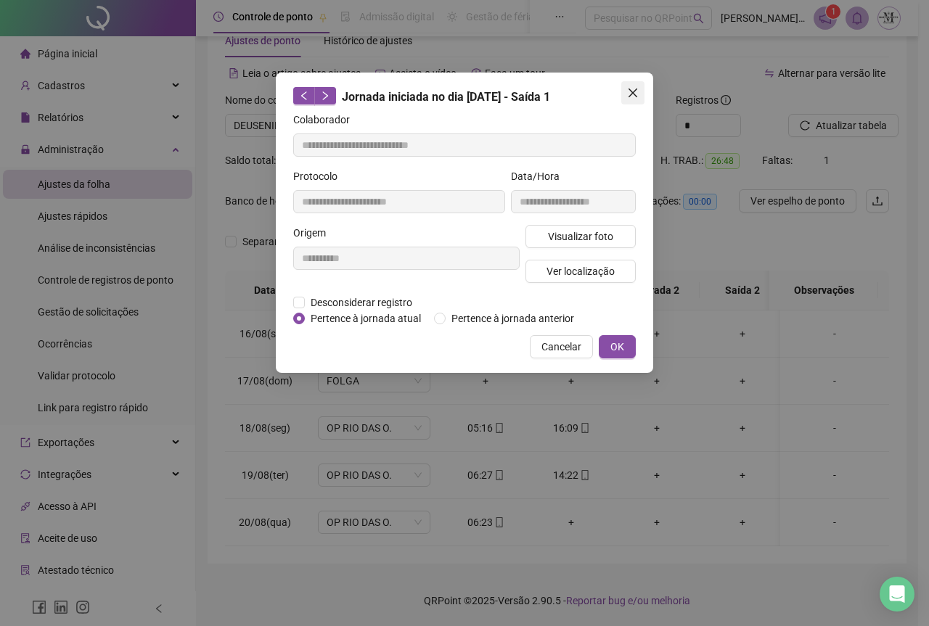
click at [628, 86] on button "Close" at bounding box center [632, 92] width 23 height 23
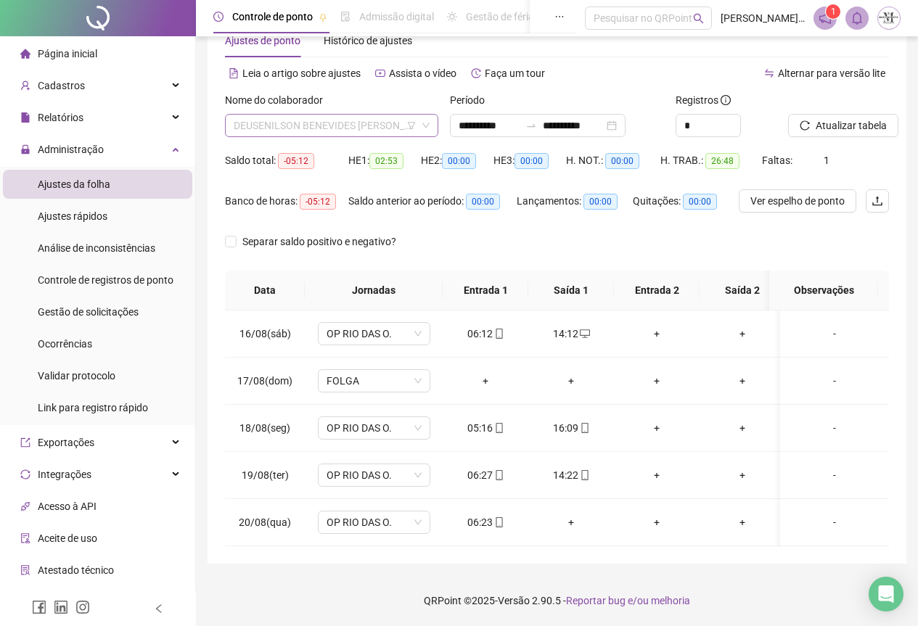
click at [305, 115] on span "DEUSENILSON BENEVIDES [PERSON_NAME]" at bounding box center [332, 126] width 196 height 22
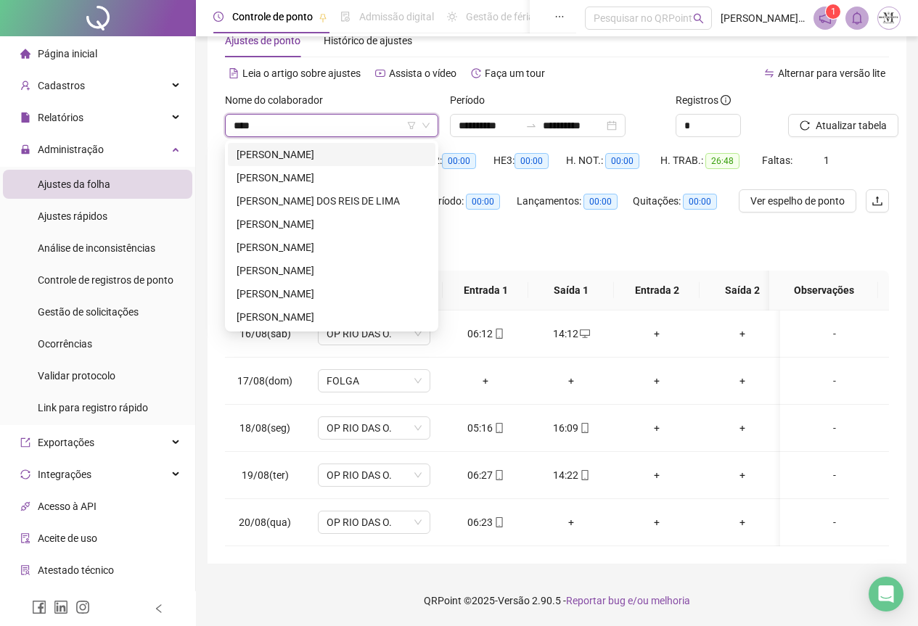
type input "****"
click at [326, 245] on div "[PERSON_NAME]" at bounding box center [332, 247] width 208 height 23
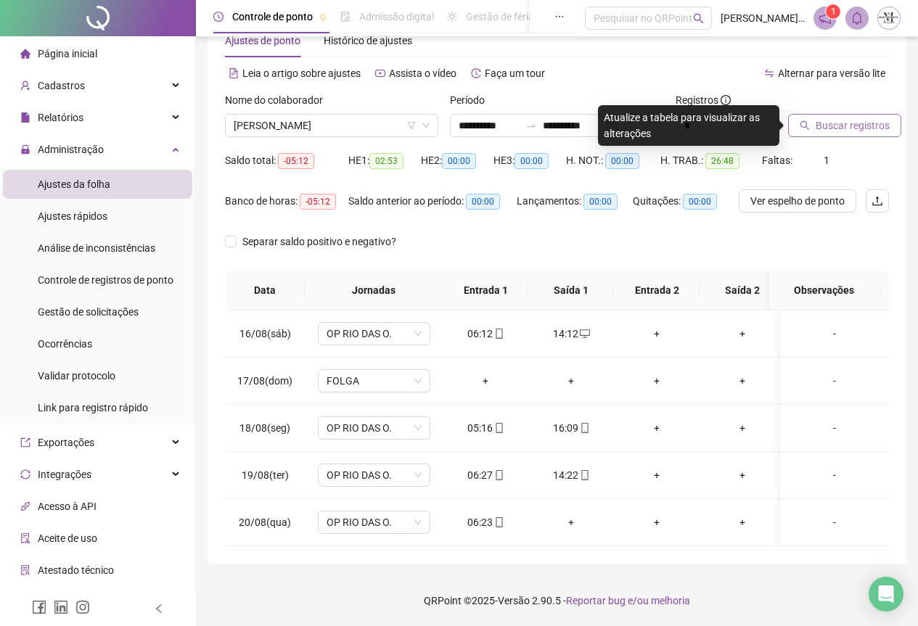
click at [821, 114] on button "Buscar registros" at bounding box center [844, 125] width 113 height 23
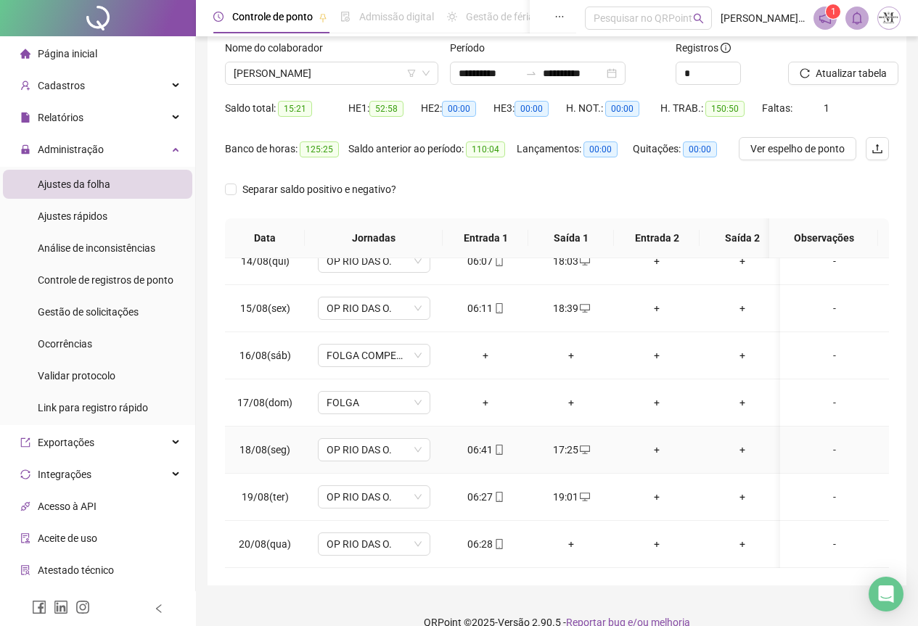
scroll to position [115, 0]
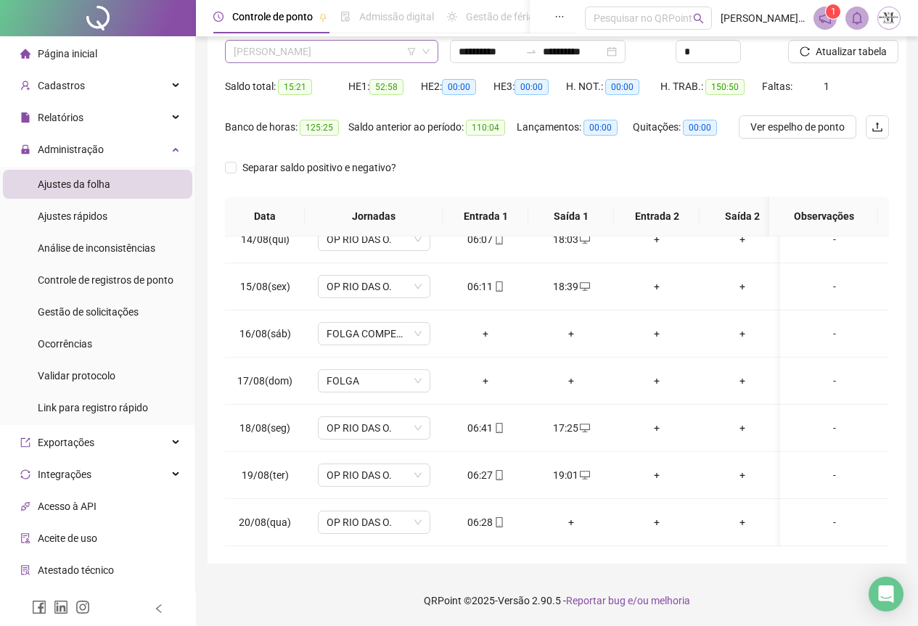
click at [321, 49] on span "[PERSON_NAME]" at bounding box center [332, 52] width 196 height 22
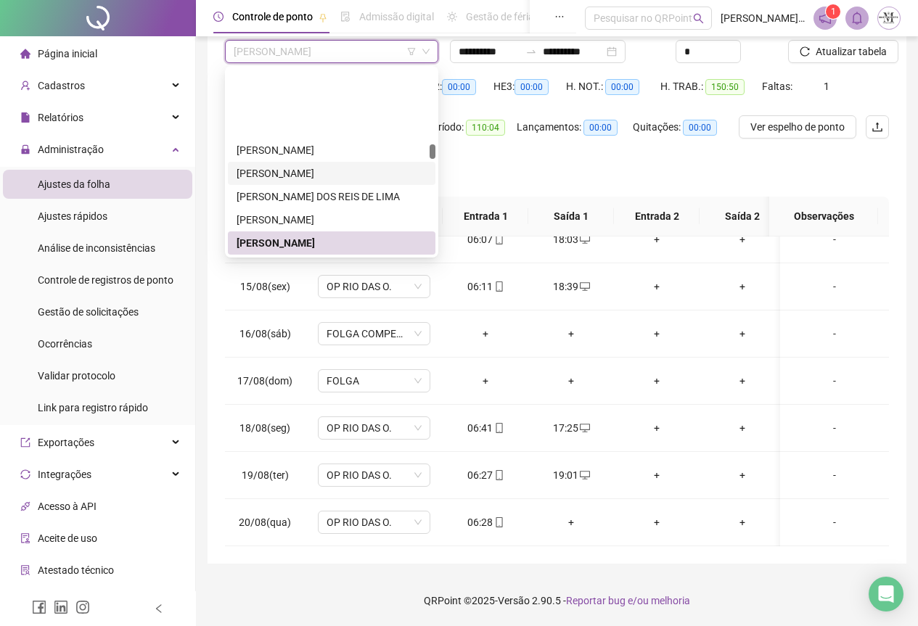
scroll to position [2117, 0]
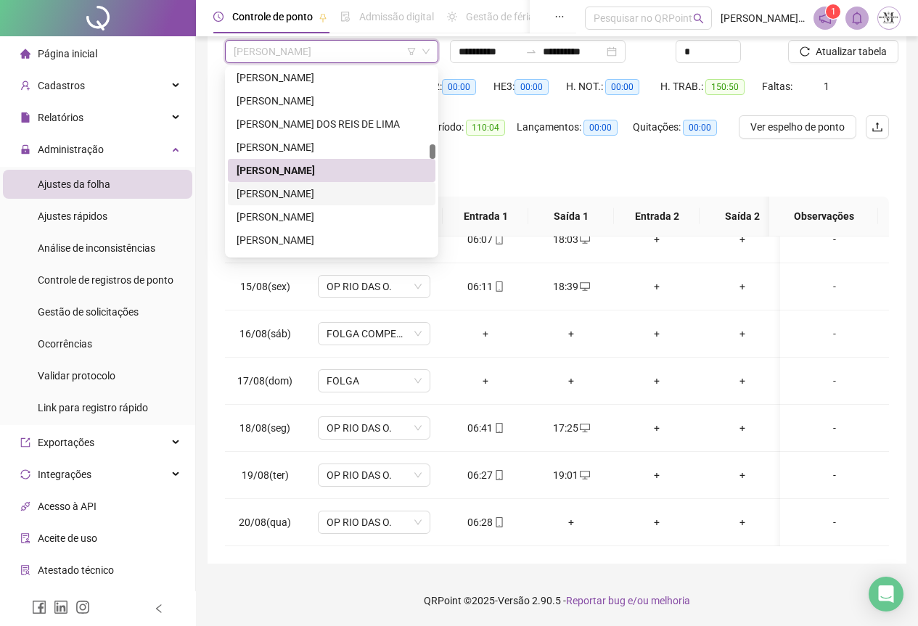
click at [332, 198] on div "[PERSON_NAME]" at bounding box center [332, 194] width 190 height 16
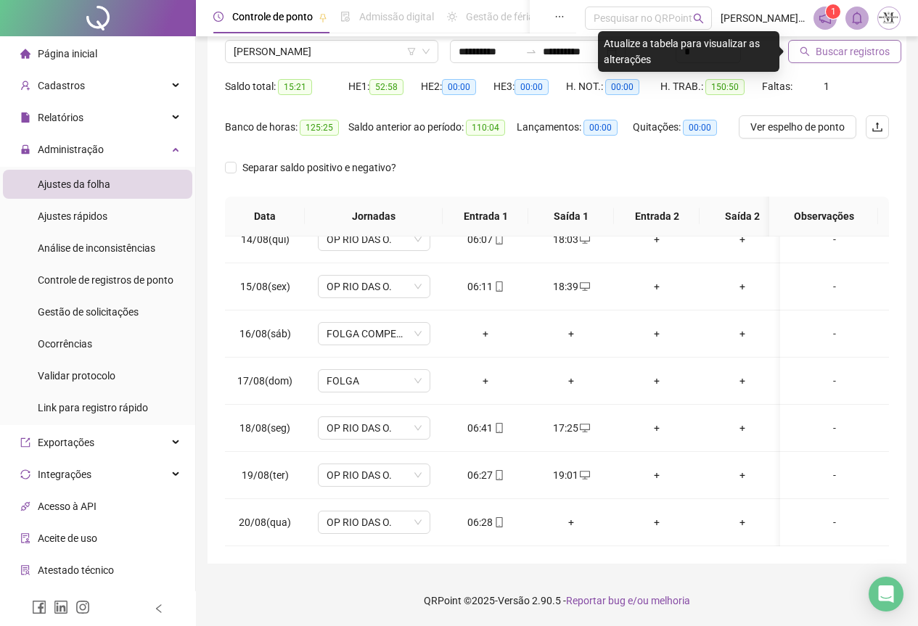
click at [833, 48] on span "Buscar registros" at bounding box center [853, 52] width 74 height 16
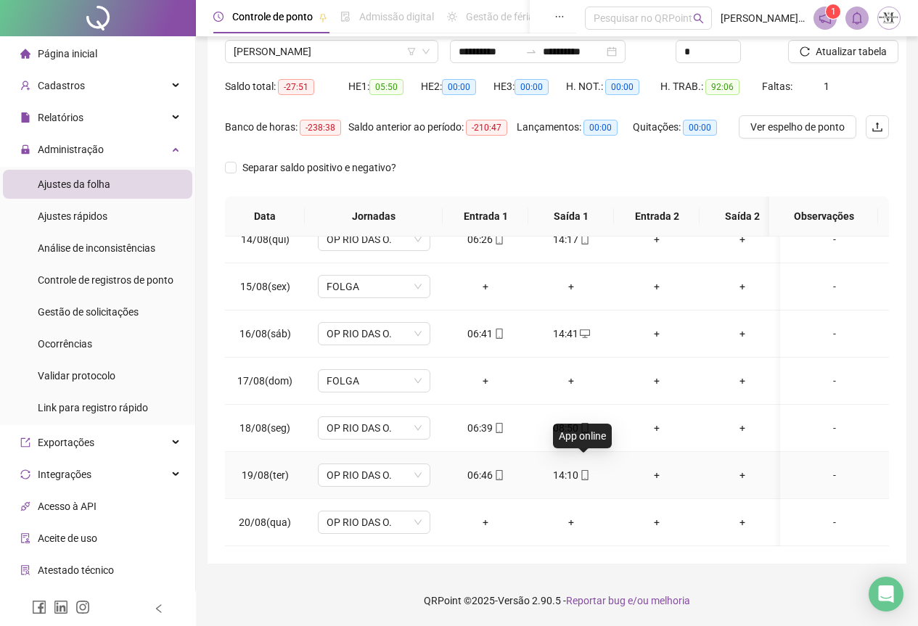
click at [586, 470] on icon "mobile" at bounding box center [585, 475] width 10 height 10
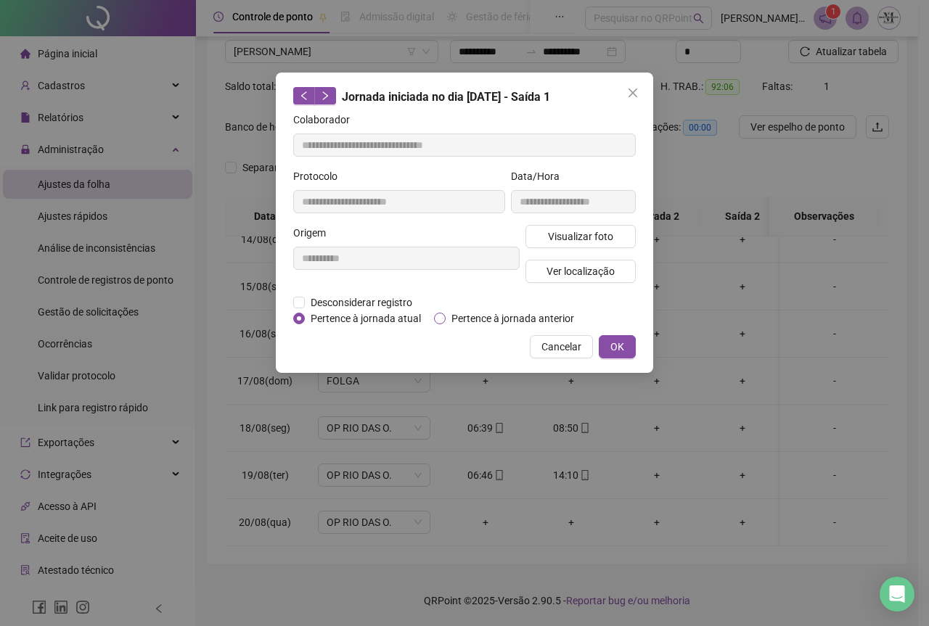
type input "**********"
click at [585, 238] on span "Visualizar foto" at bounding box center [580, 237] width 65 height 16
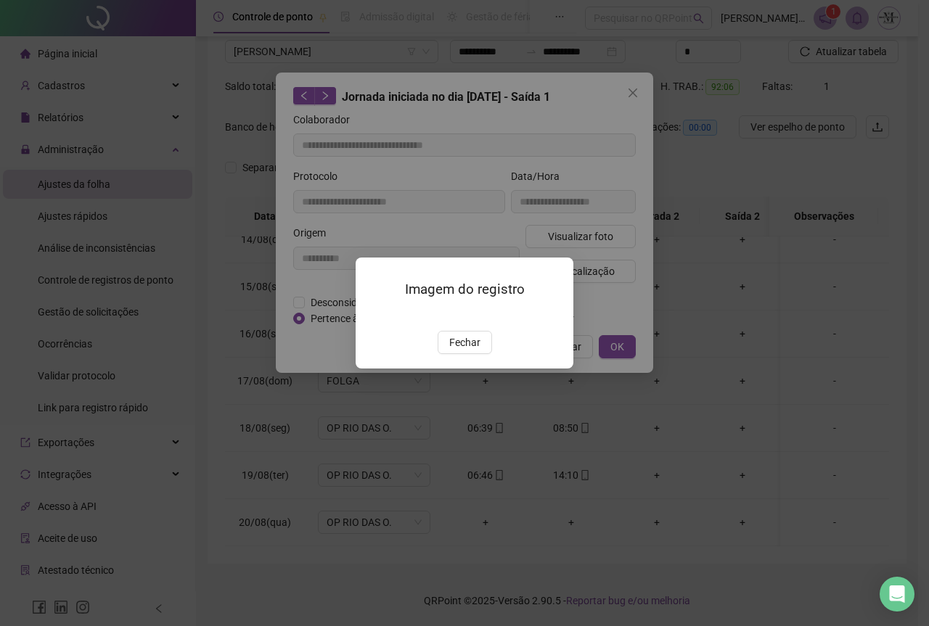
click at [464, 351] on span "Fechar" at bounding box center [464, 343] width 31 height 16
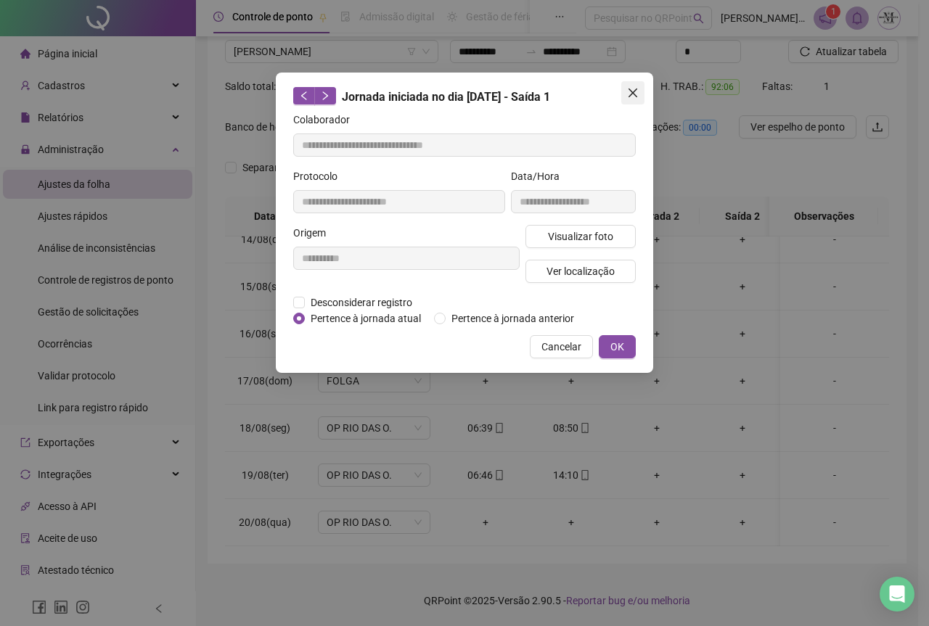
click at [631, 97] on icon "close" at bounding box center [633, 93] width 12 height 12
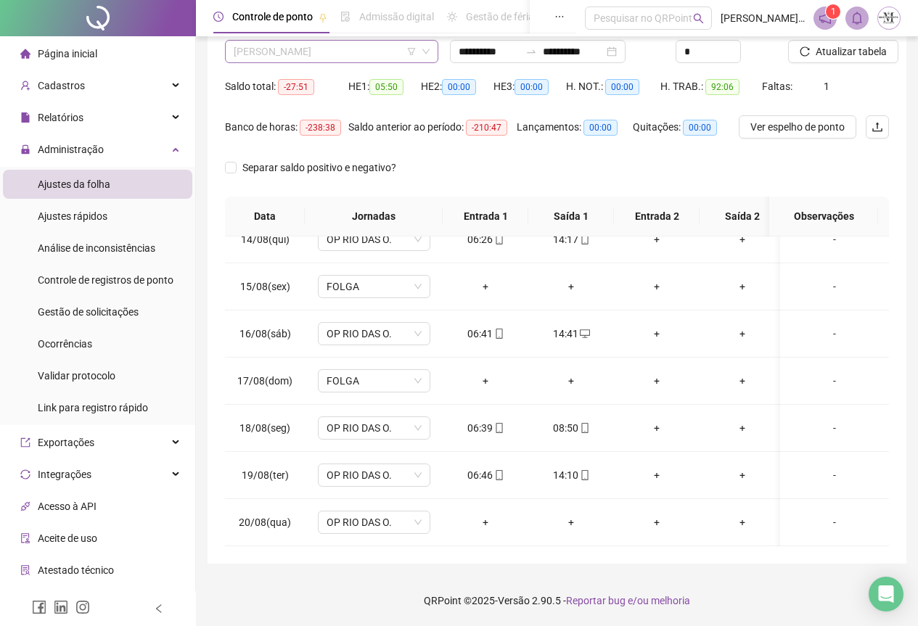
click at [316, 50] on span "[PERSON_NAME]" at bounding box center [332, 52] width 196 height 22
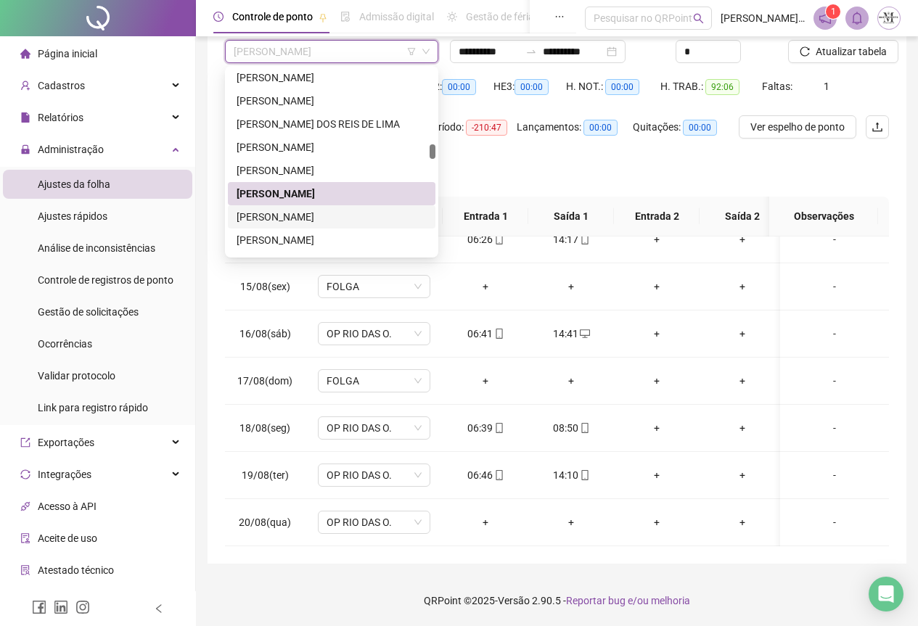
click at [304, 226] on div "[PERSON_NAME]" at bounding box center [332, 216] width 208 height 23
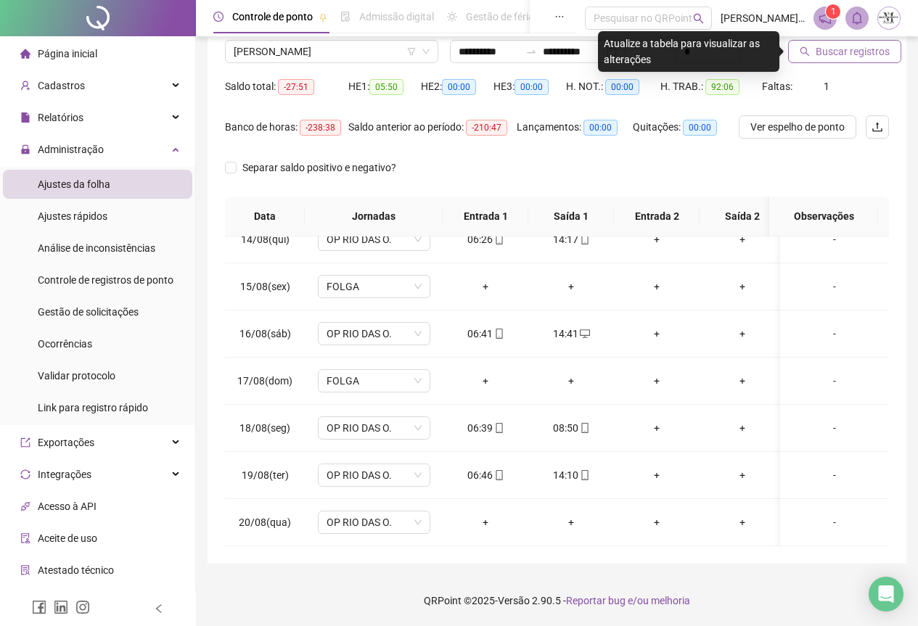
click at [818, 62] on button "Buscar registros" at bounding box center [844, 51] width 113 height 23
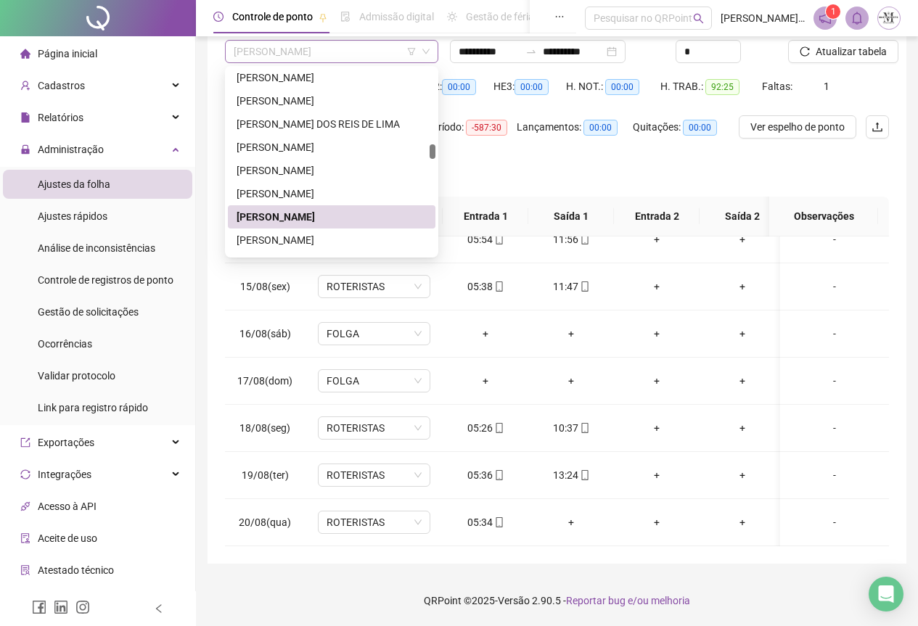
click at [332, 49] on span "[PERSON_NAME]" at bounding box center [332, 52] width 196 height 22
click at [336, 174] on div "[PERSON_NAME]" at bounding box center [332, 171] width 190 height 16
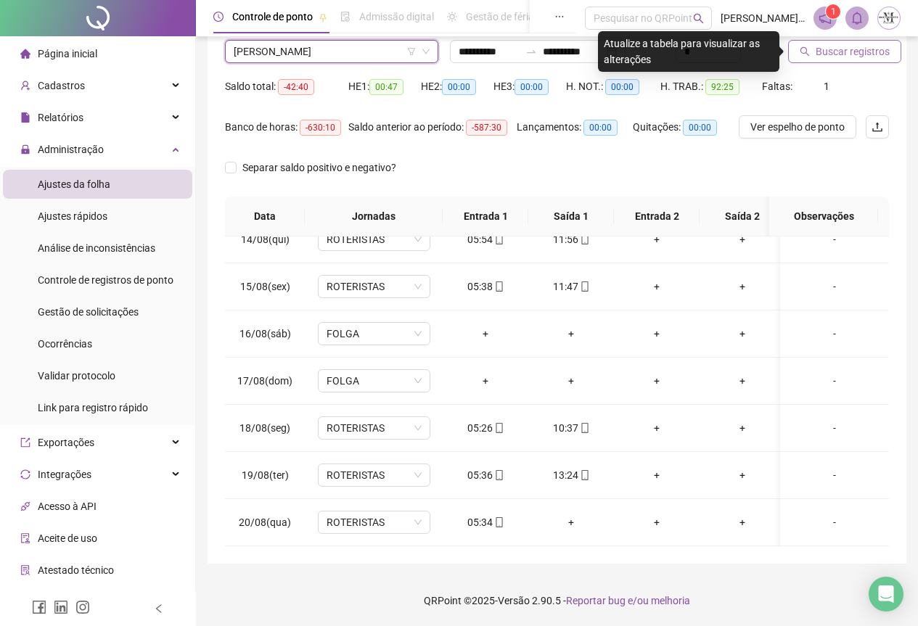
click at [832, 47] on span "Buscar registros" at bounding box center [853, 52] width 74 height 16
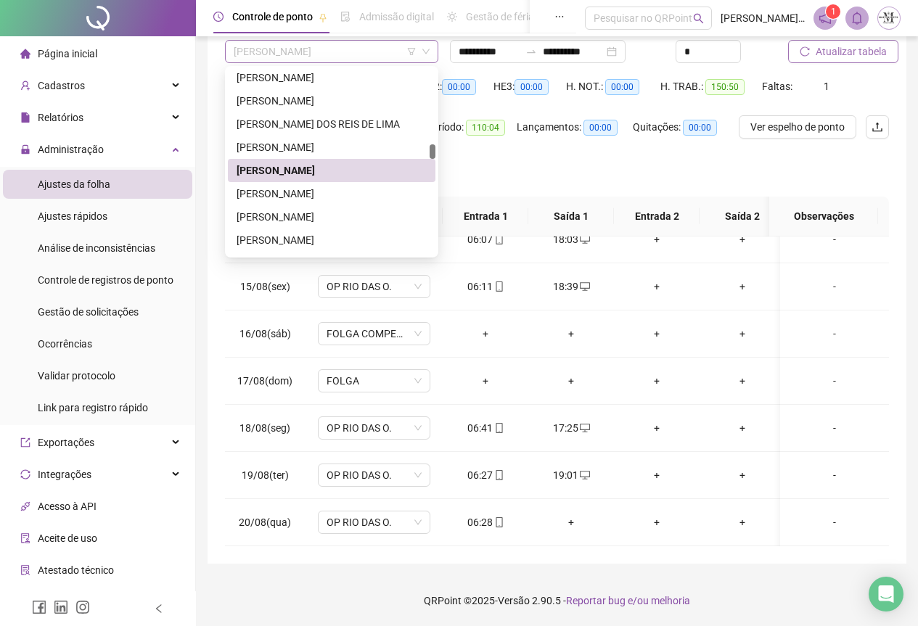
click at [301, 52] on span "[PERSON_NAME]" at bounding box center [332, 52] width 196 height 22
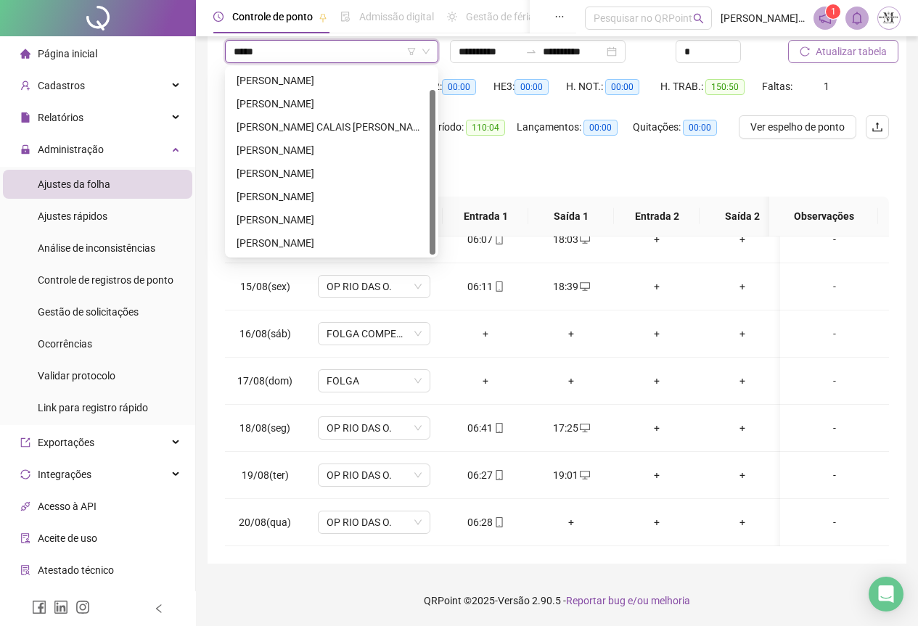
scroll to position [0, 0]
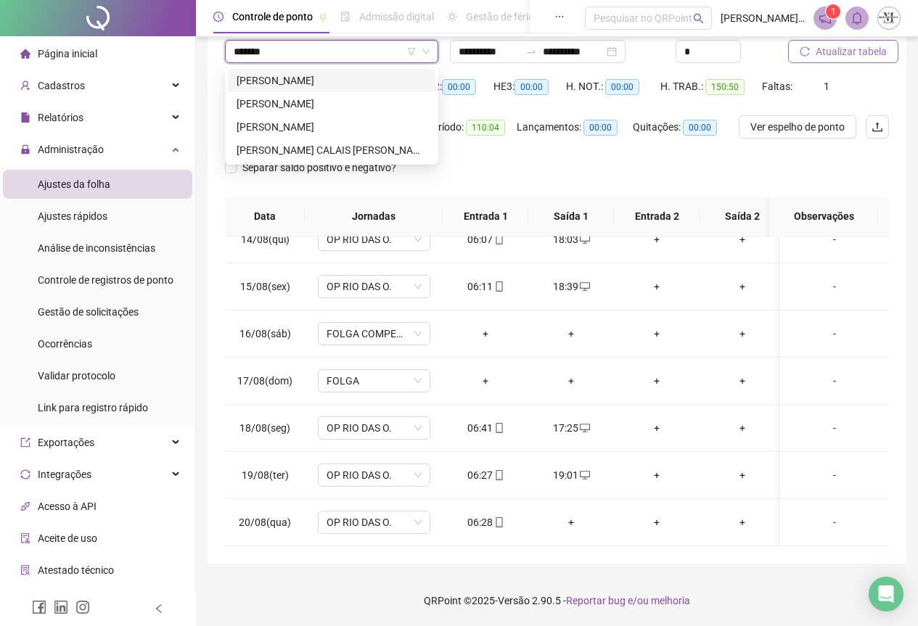
type input "********"
click at [328, 131] on div "[PERSON_NAME]" at bounding box center [332, 127] width 190 height 16
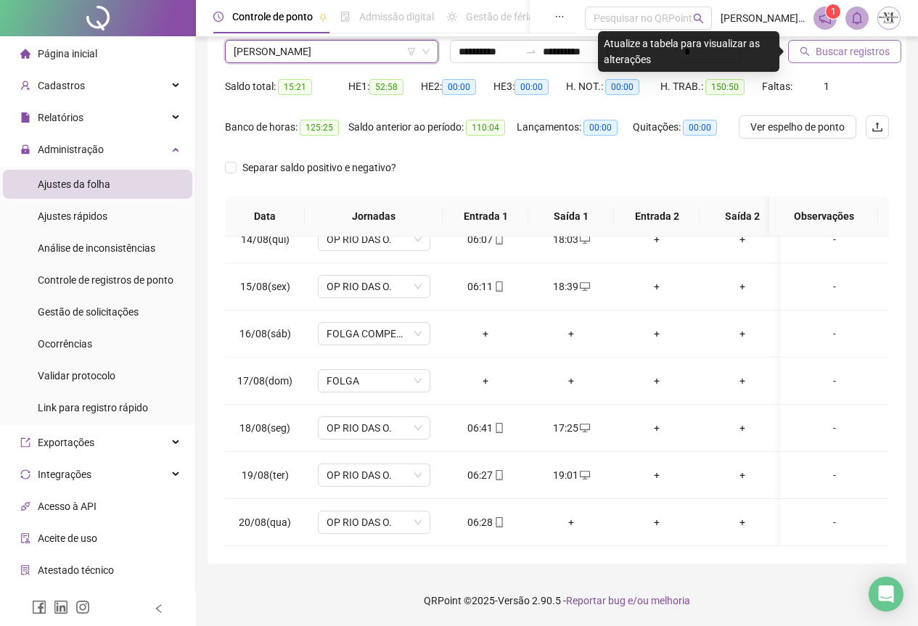
click at [822, 55] on span "Buscar registros" at bounding box center [853, 52] width 74 height 16
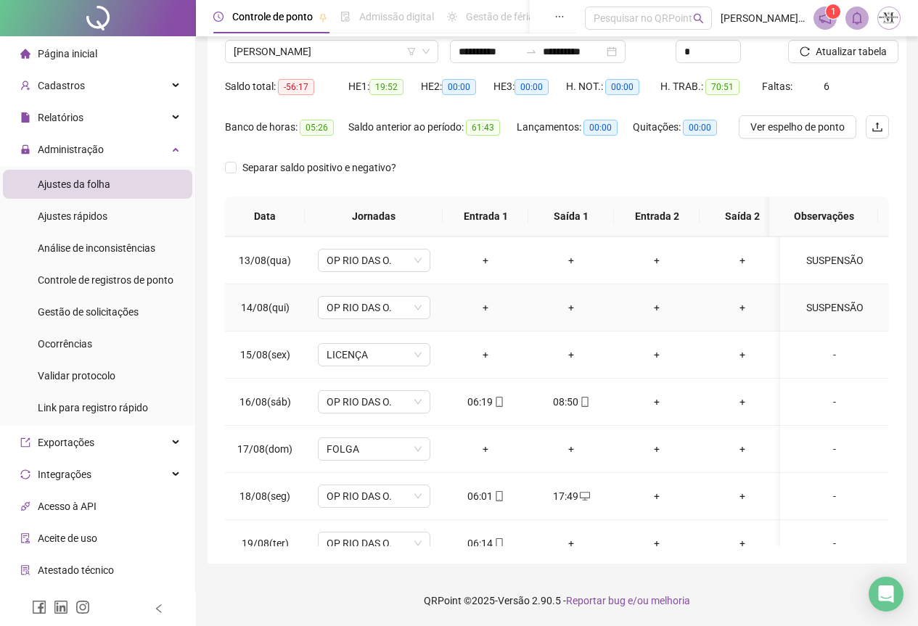
scroll to position [645, 0]
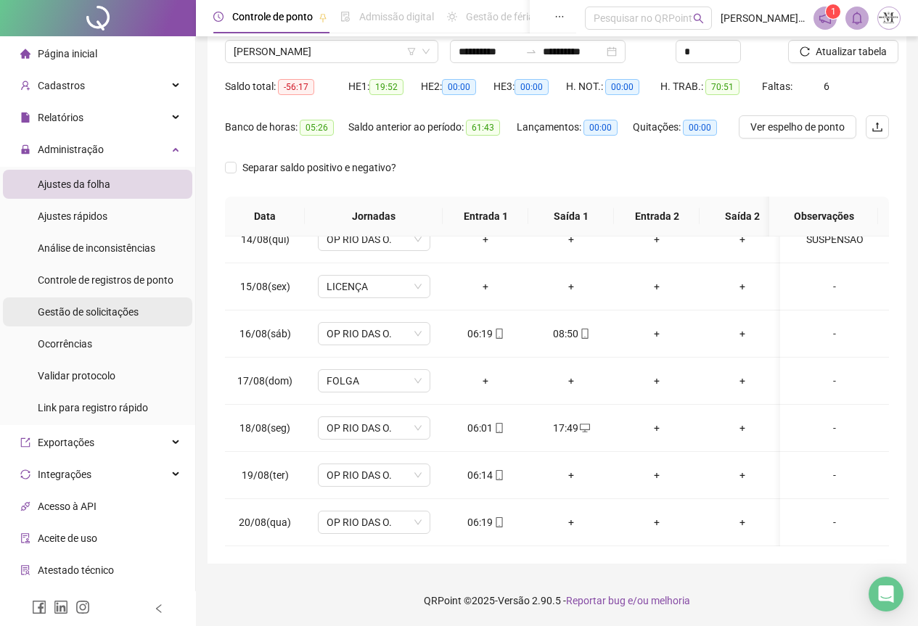
click at [78, 310] on span "Gestão de solicitações" at bounding box center [88, 312] width 101 height 12
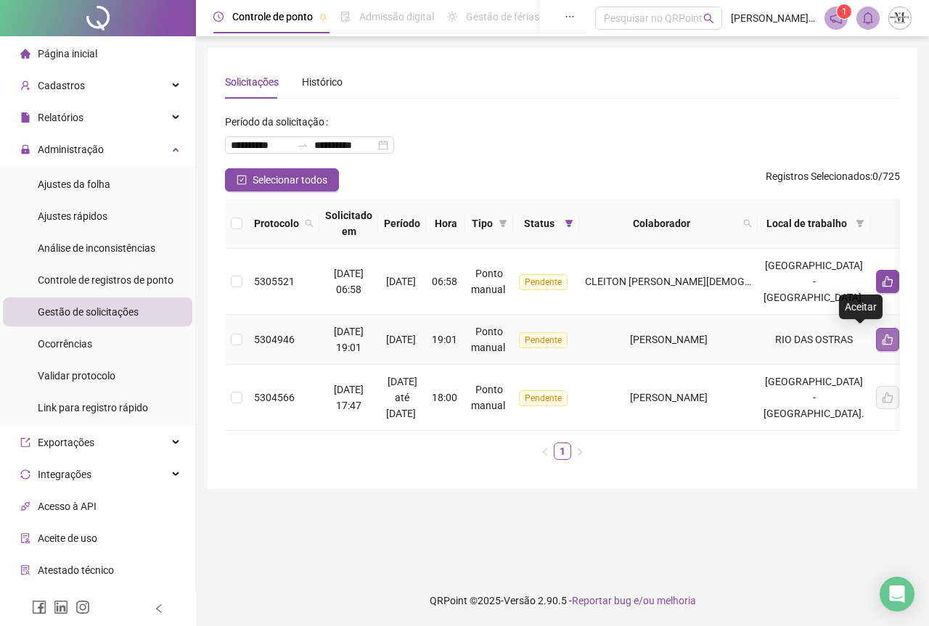
click at [883, 342] on icon "like" at bounding box center [888, 340] width 10 height 11
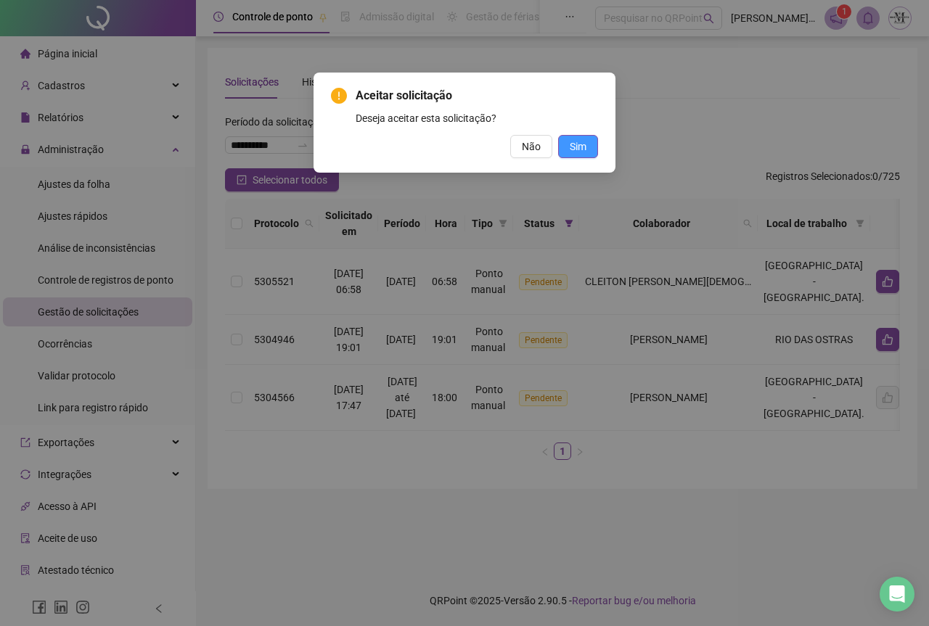
click at [579, 154] on span "Sim" at bounding box center [578, 147] width 17 height 16
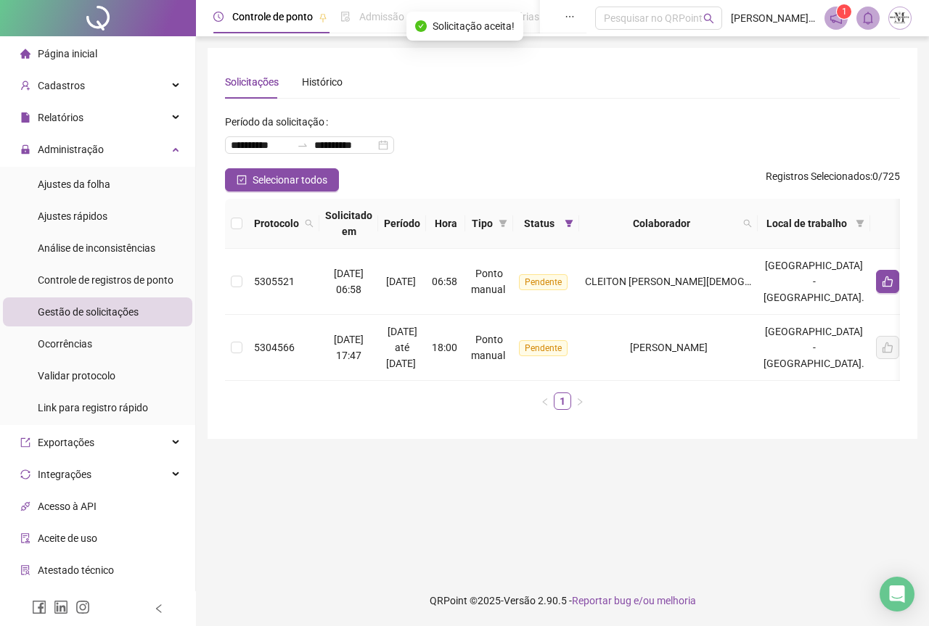
click at [79, 17] on div at bounding box center [98, 18] width 196 height 36
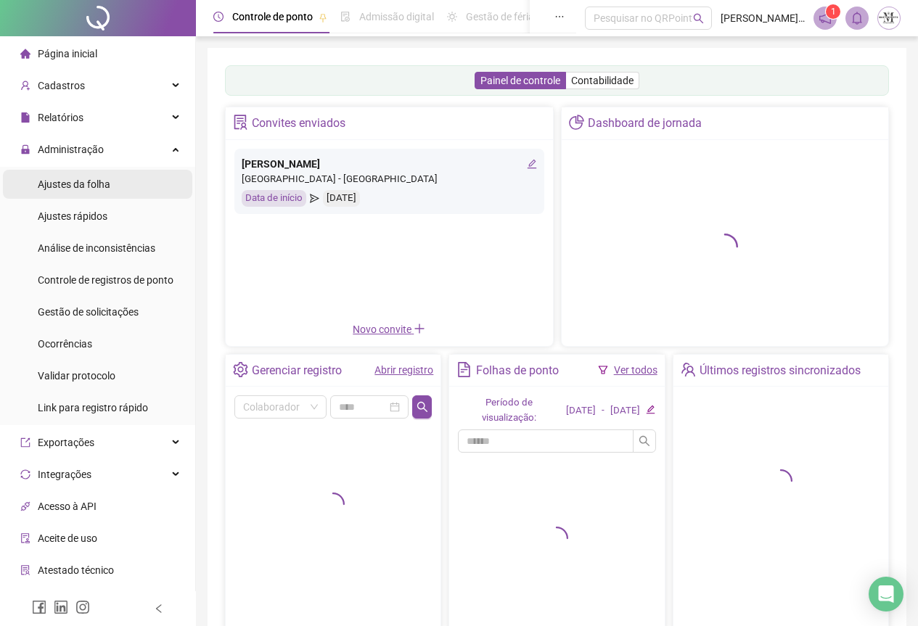
click at [75, 192] on div "Ajustes da folha" at bounding box center [74, 184] width 73 height 29
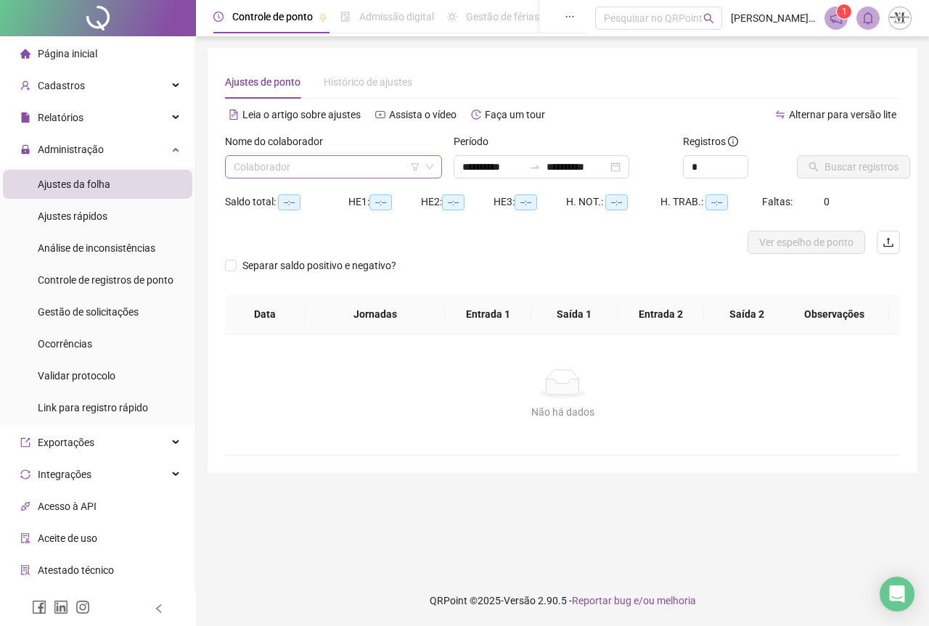
type input "**********"
click at [286, 159] on input "search" at bounding box center [327, 167] width 187 height 22
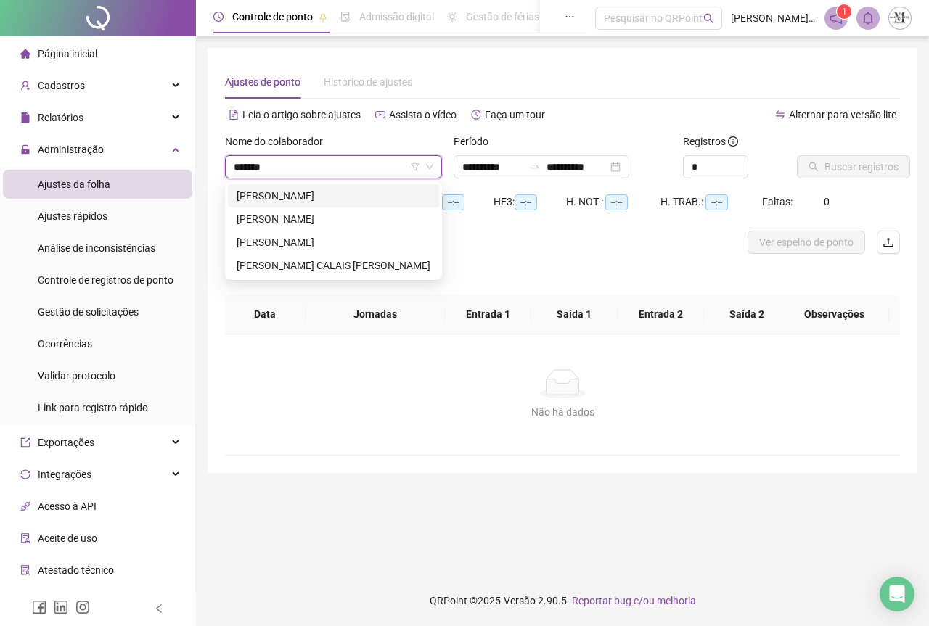
type input "********"
click at [326, 242] on div "[PERSON_NAME]" at bounding box center [334, 242] width 194 height 16
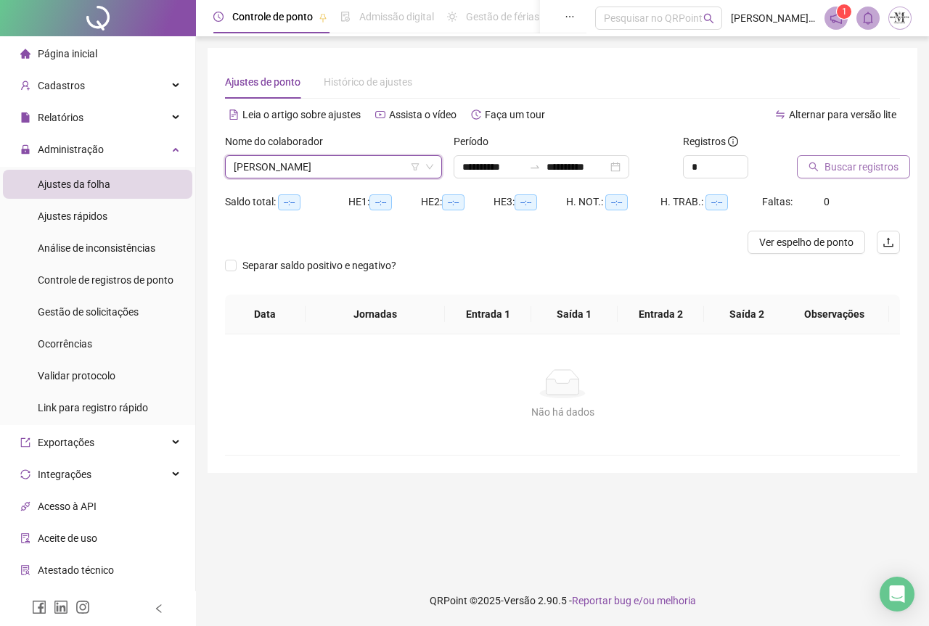
click at [828, 166] on span "Buscar registros" at bounding box center [862, 167] width 74 height 16
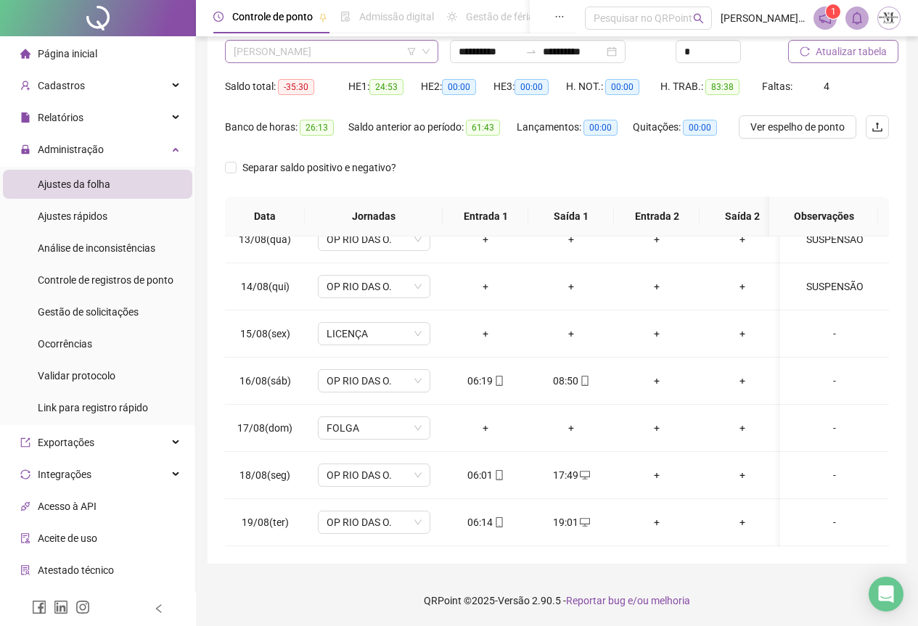
scroll to position [232, 0]
click at [341, 52] on span "[PERSON_NAME]" at bounding box center [332, 52] width 196 height 22
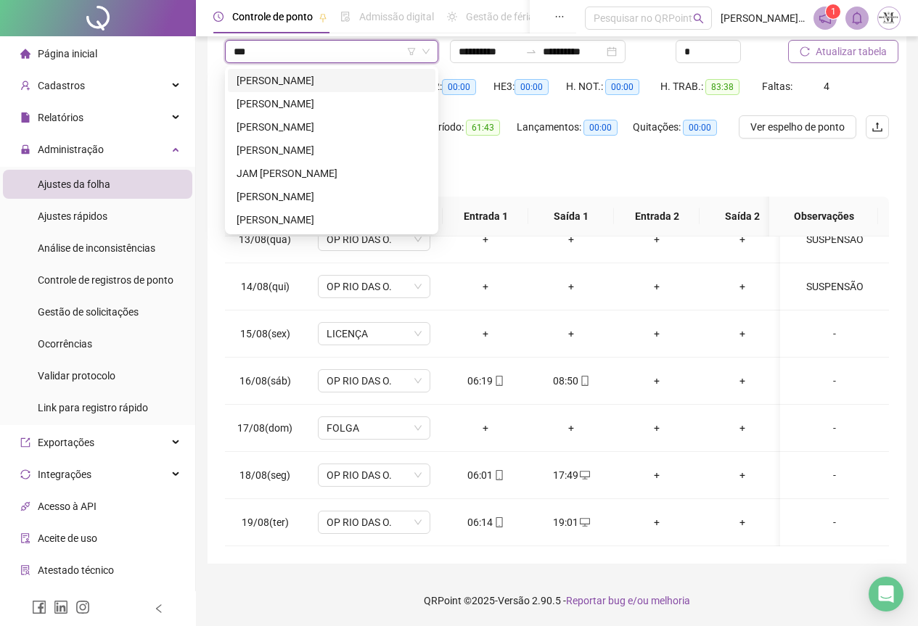
scroll to position [0, 0]
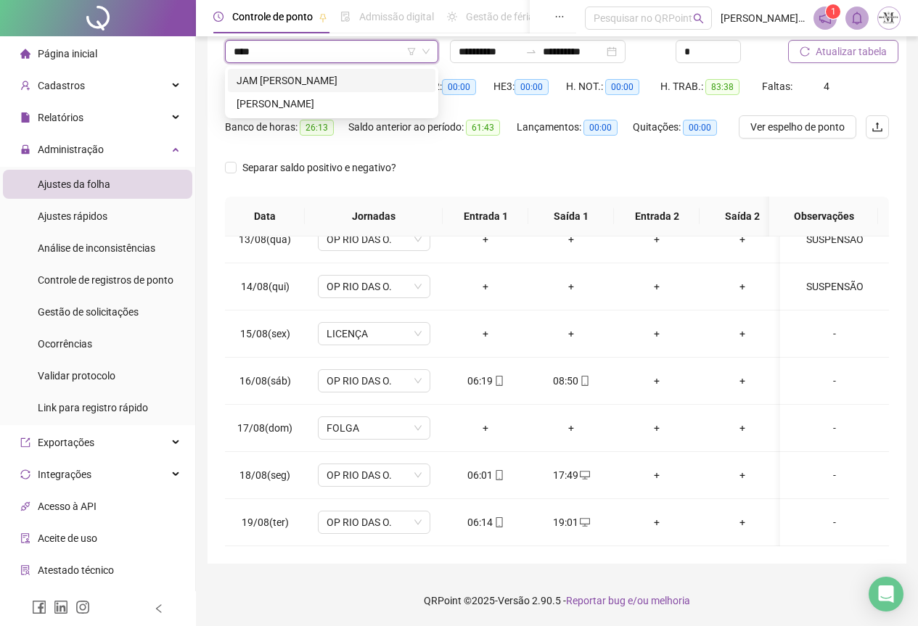
type input "*****"
click at [330, 105] on div "[PERSON_NAME]" at bounding box center [332, 104] width 190 height 16
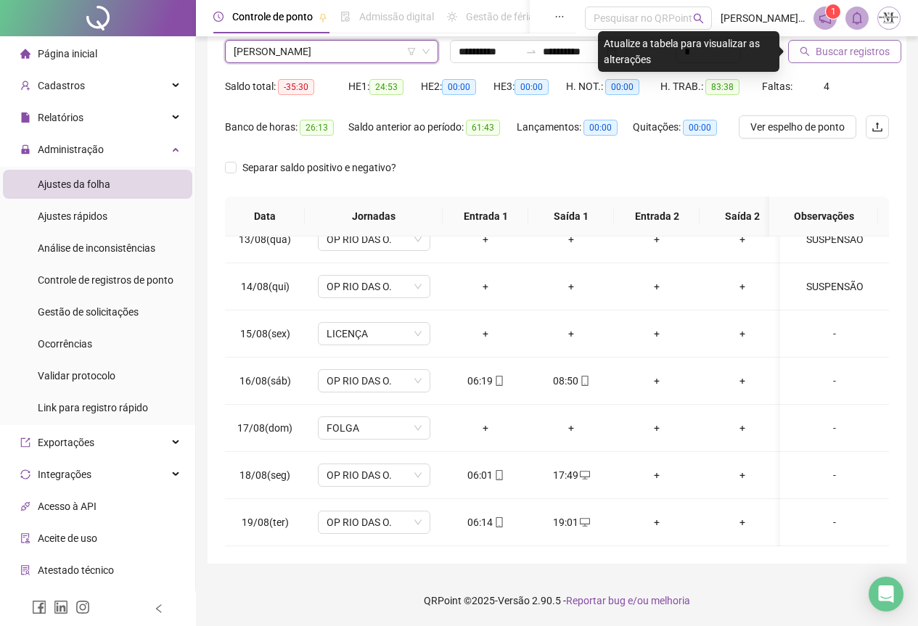
click at [833, 60] on button "Buscar registros" at bounding box center [844, 51] width 113 height 23
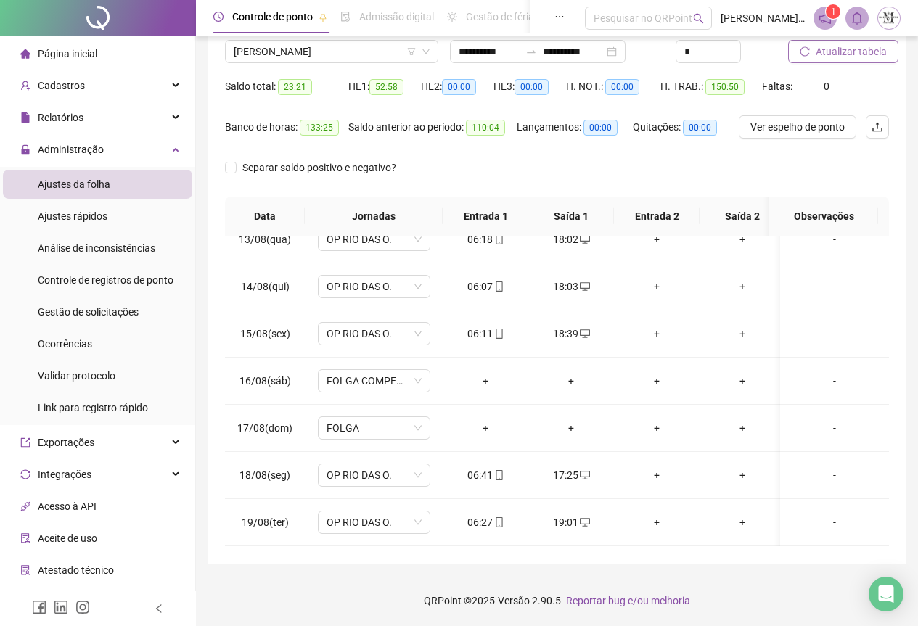
click at [841, 52] on span "Atualizar tabela" at bounding box center [851, 52] width 71 height 16
click at [825, 53] on span "Atualizar tabela" at bounding box center [851, 52] width 71 height 16
click at [520, 51] on input "**********" at bounding box center [489, 52] width 61 height 16
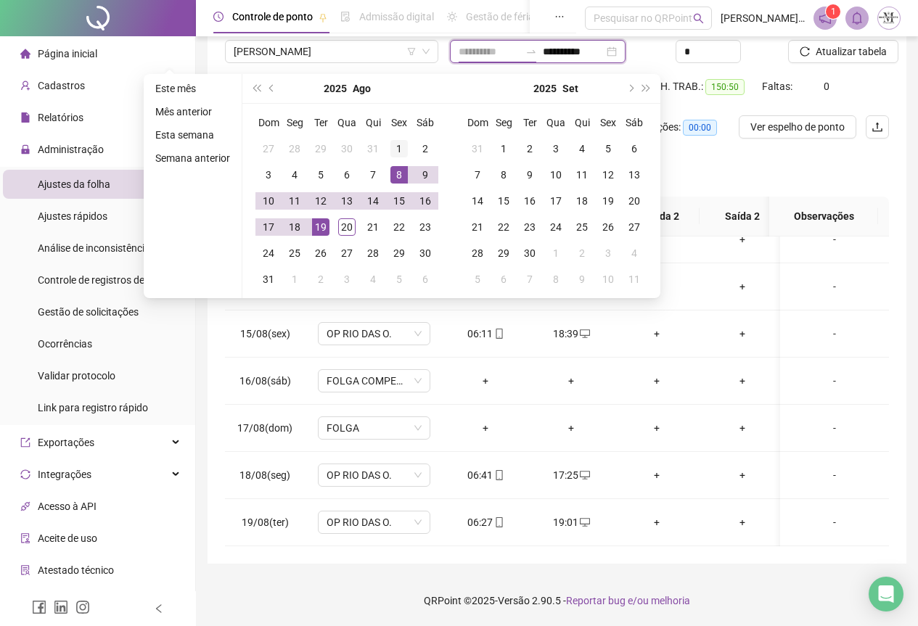
type input "**********"
click at [399, 152] on div "1" at bounding box center [399, 148] width 17 height 17
type input "**********"
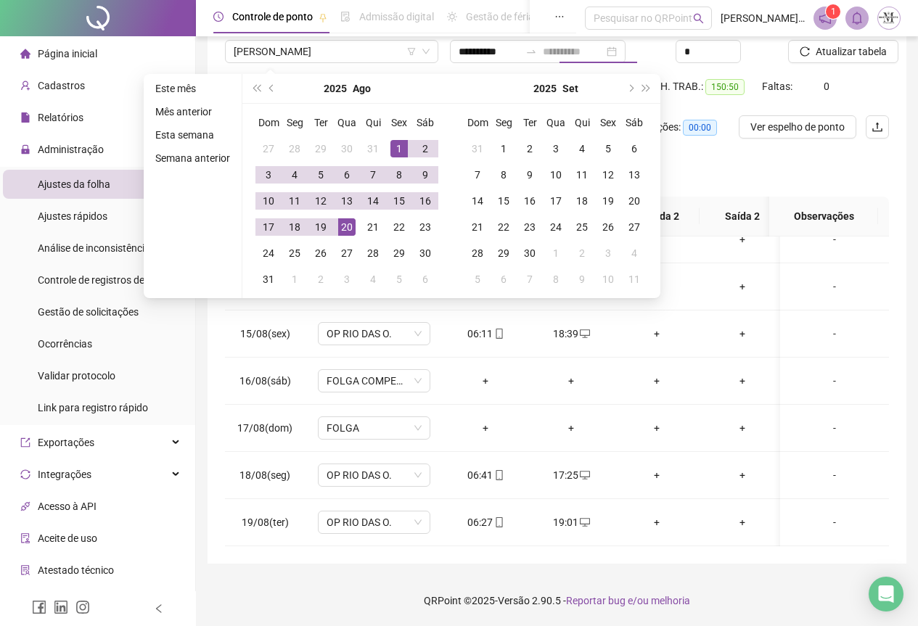
click at [348, 221] on div "20" at bounding box center [346, 226] width 17 height 17
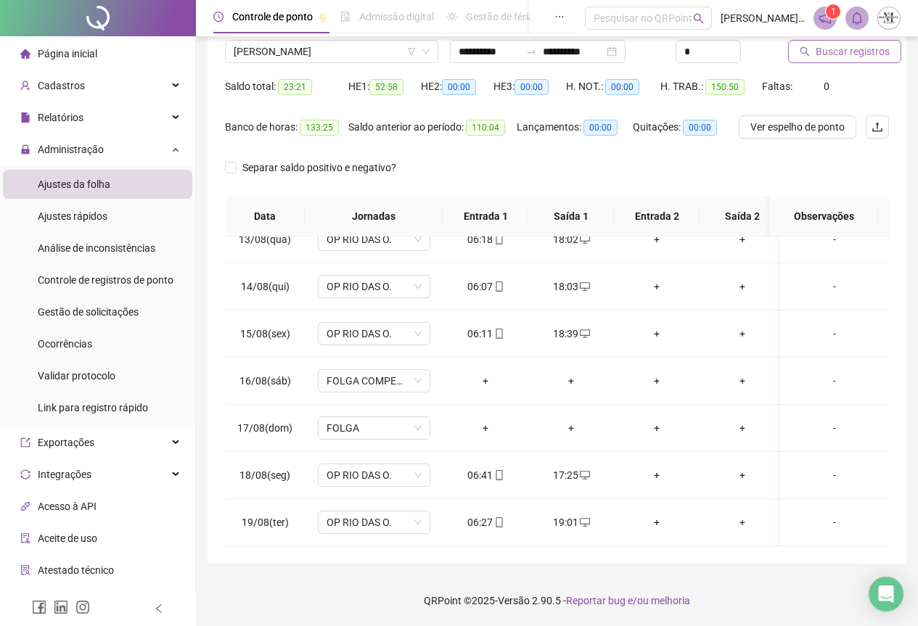
click at [853, 54] on span "Buscar registros" at bounding box center [853, 52] width 74 height 16
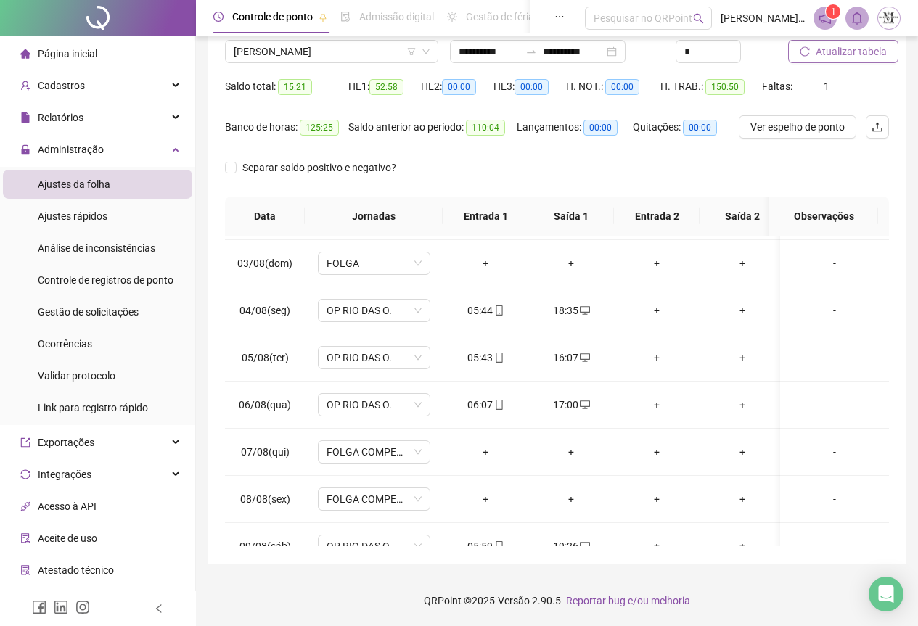
scroll to position [436, 0]
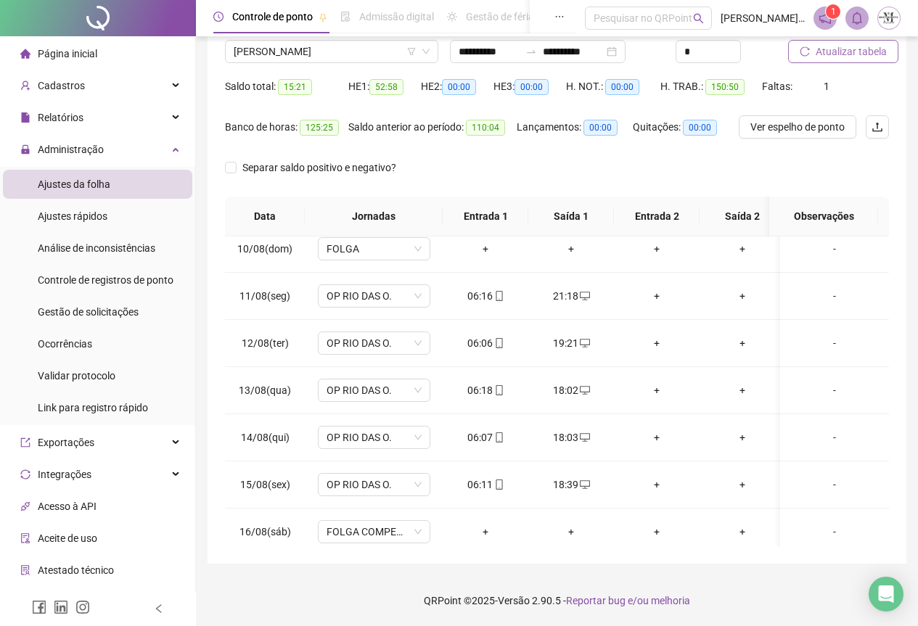
click at [844, 44] on span "Atualizar tabela" at bounding box center [851, 52] width 71 height 16
click at [256, 41] on span "[PERSON_NAME]" at bounding box center [332, 52] width 196 height 22
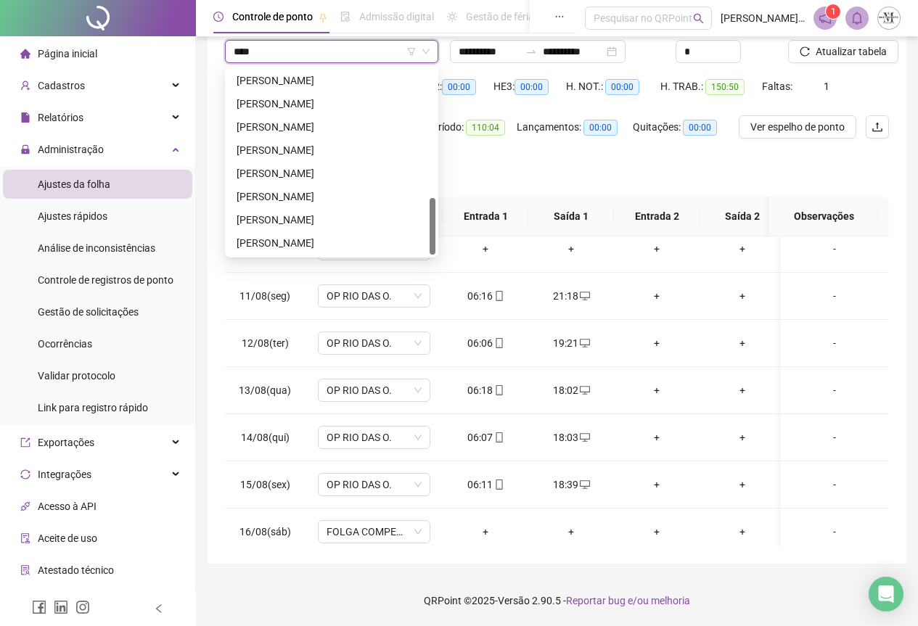
scroll to position [139, 0]
type input "******"
click at [325, 151] on div "[PERSON_NAME]" at bounding box center [332, 150] width 190 height 16
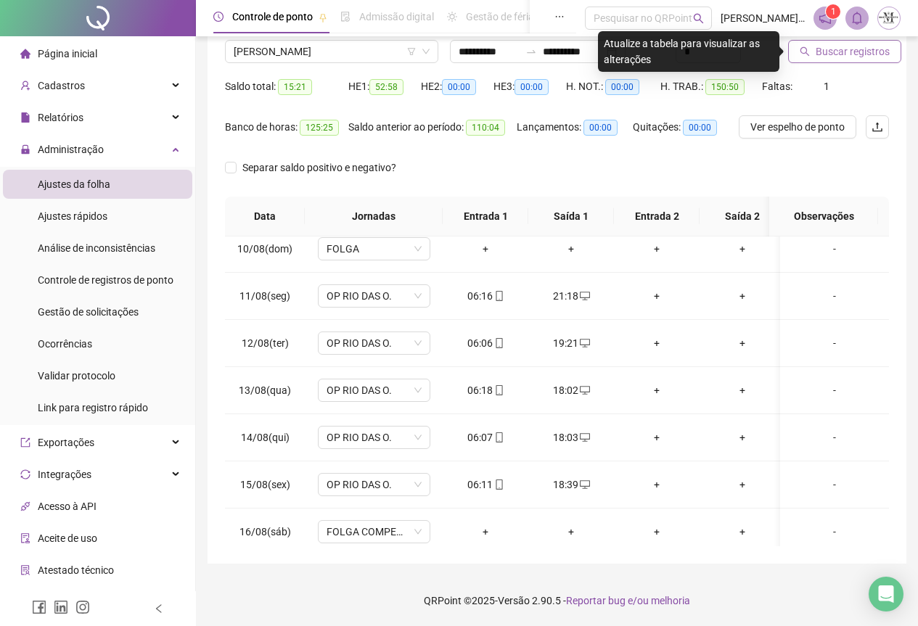
click at [801, 58] on button "Buscar registros" at bounding box center [844, 51] width 113 height 23
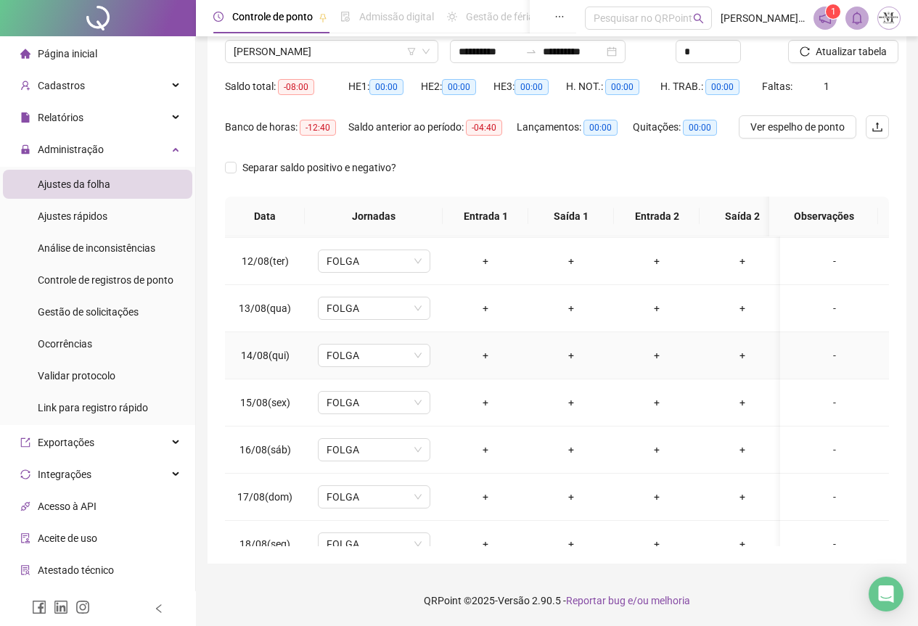
scroll to position [645, 0]
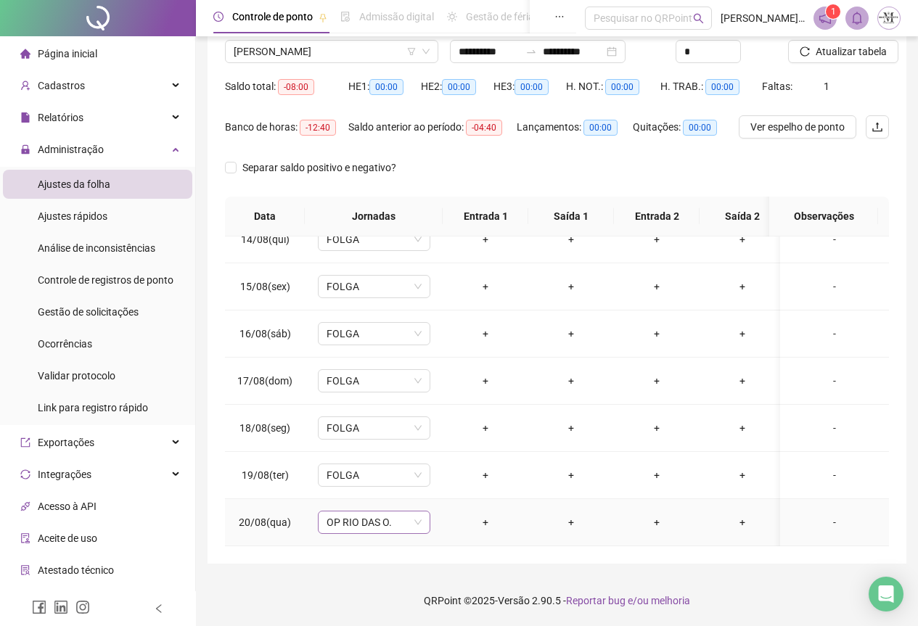
click at [361, 512] on span "OP RIO DAS O." at bounding box center [374, 523] width 95 height 22
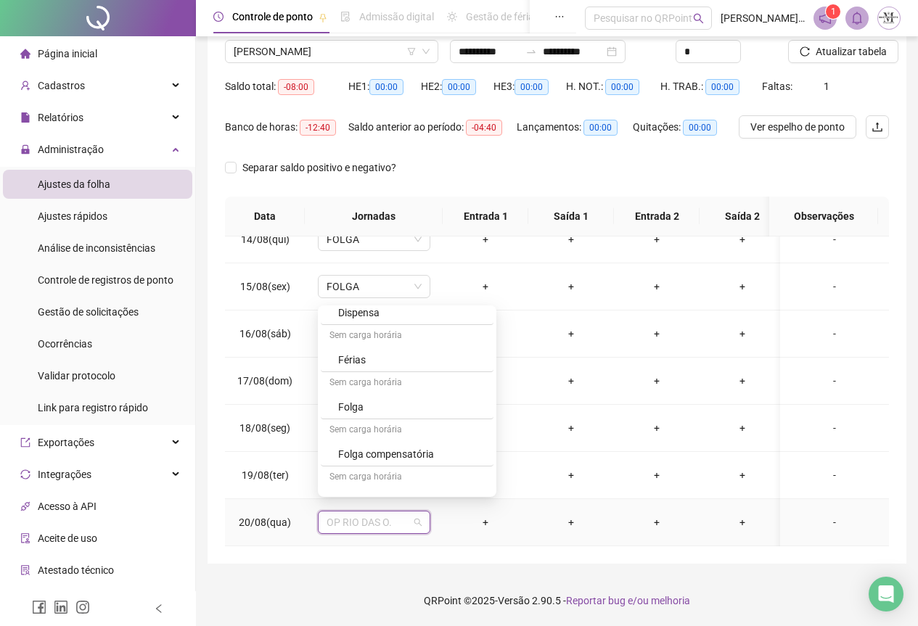
scroll to position [871, 0]
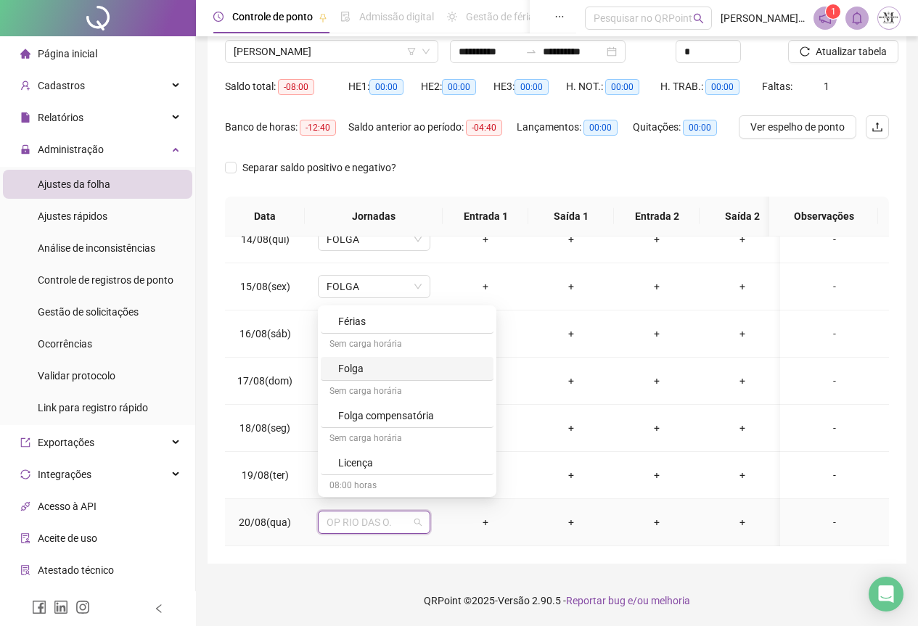
click at [375, 371] on div "Folga" at bounding box center [411, 369] width 147 height 16
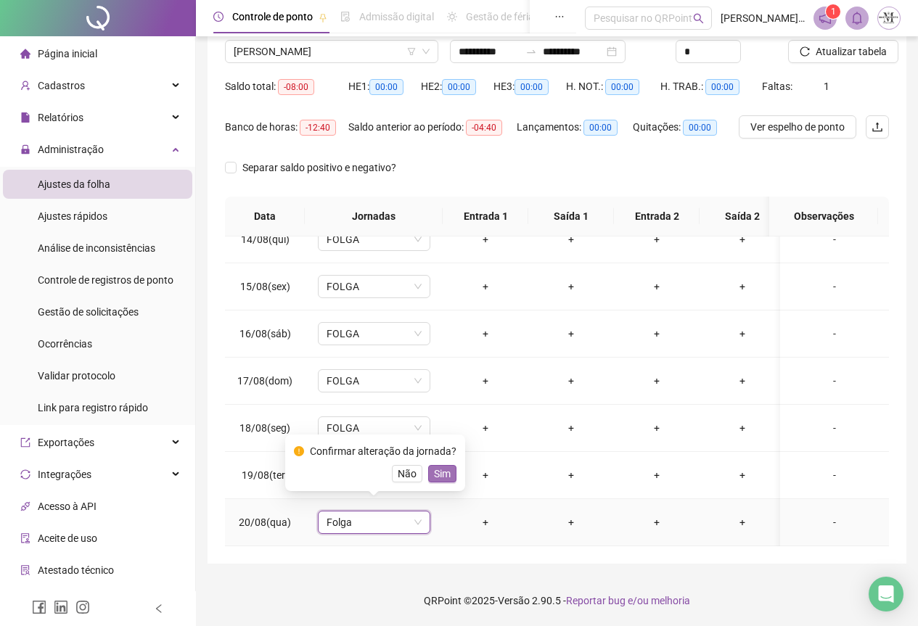
click at [439, 469] on span "Sim" at bounding box center [442, 474] width 17 height 16
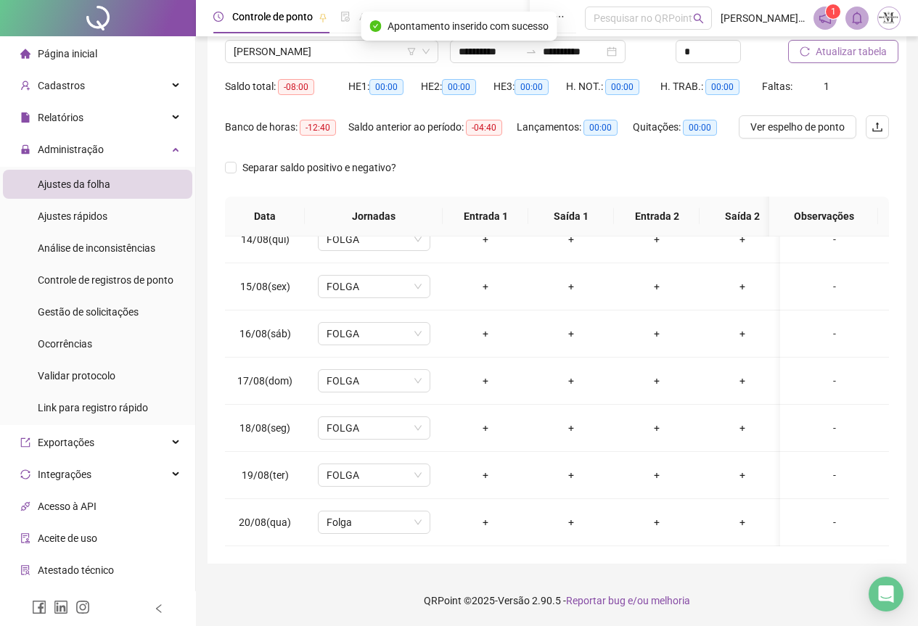
click at [824, 51] on span "Atualizar tabela" at bounding box center [851, 52] width 71 height 16
click at [831, 54] on span "Atualizar tabela" at bounding box center [851, 52] width 71 height 16
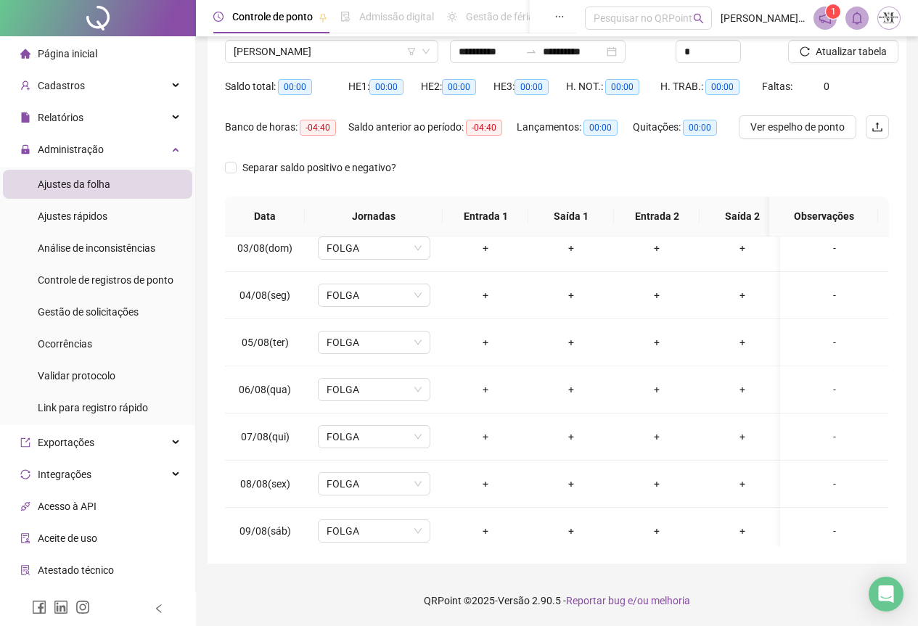
scroll to position [0, 0]
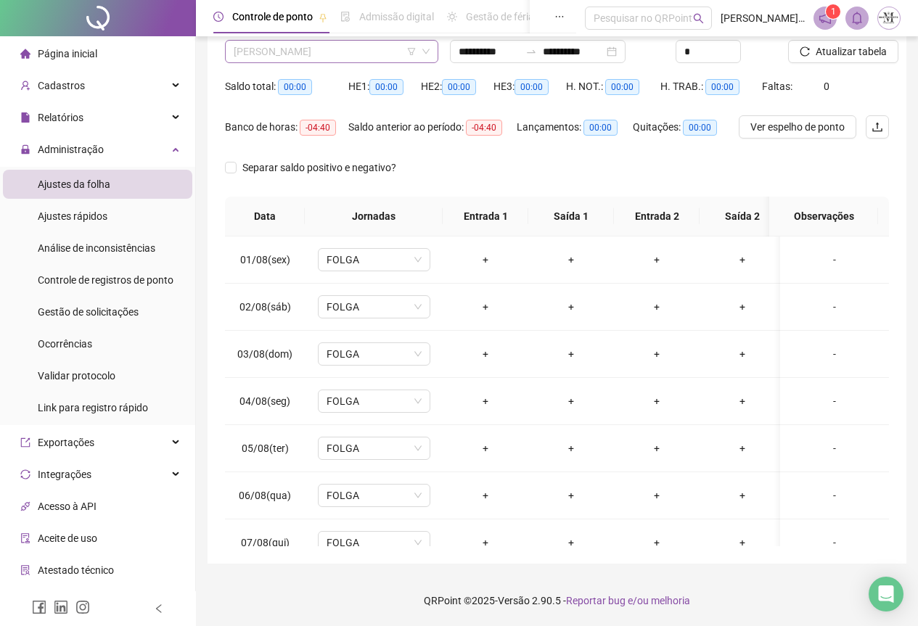
click at [299, 51] on span "[PERSON_NAME]" at bounding box center [332, 52] width 196 height 22
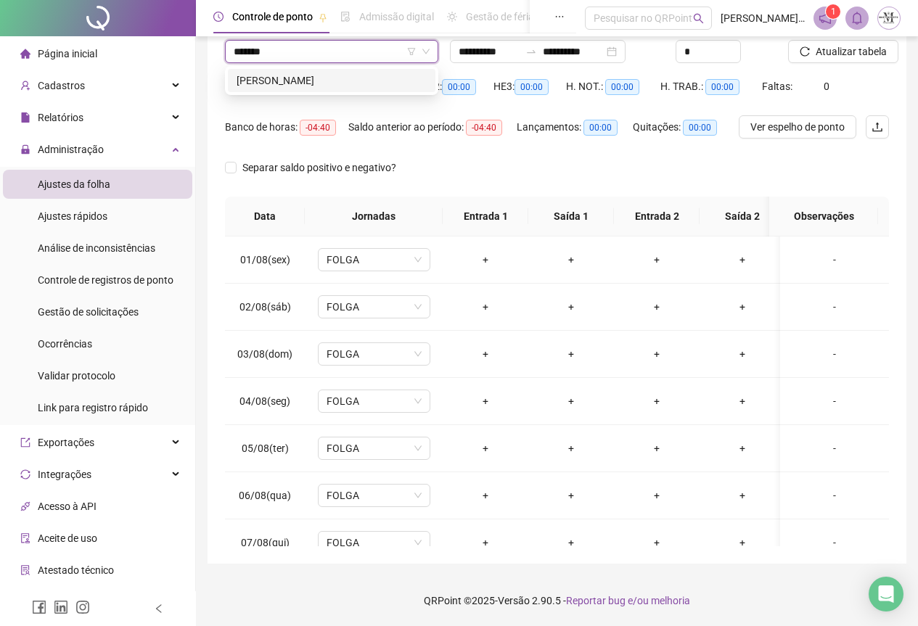
type input "*******"
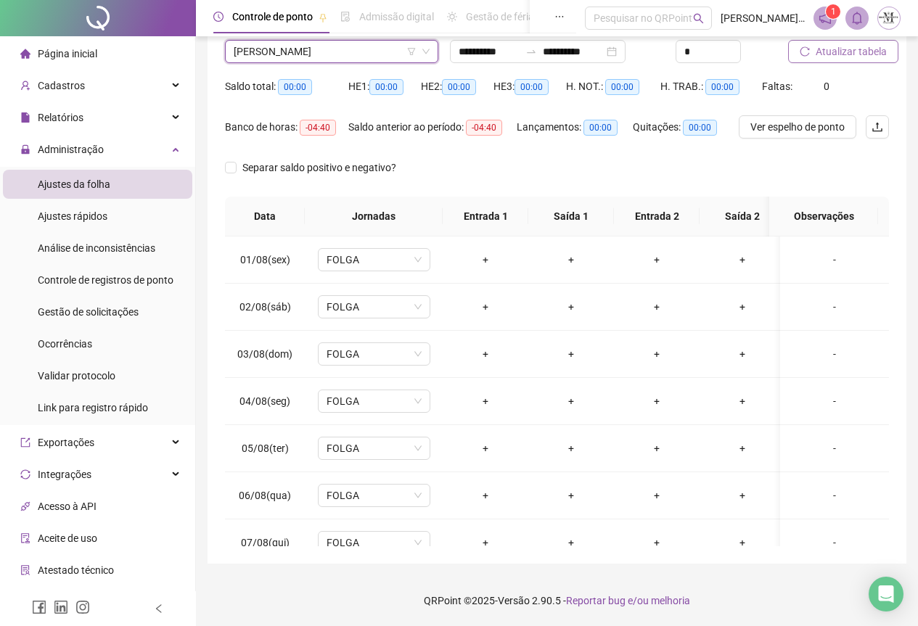
click at [833, 58] on span "Atualizar tabela" at bounding box center [851, 52] width 71 height 16
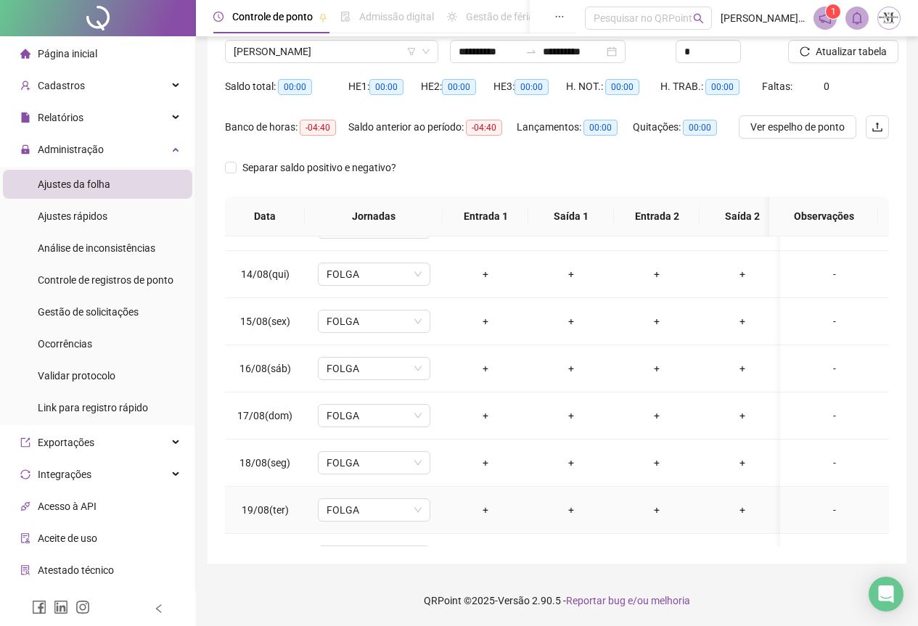
scroll to position [645, 0]
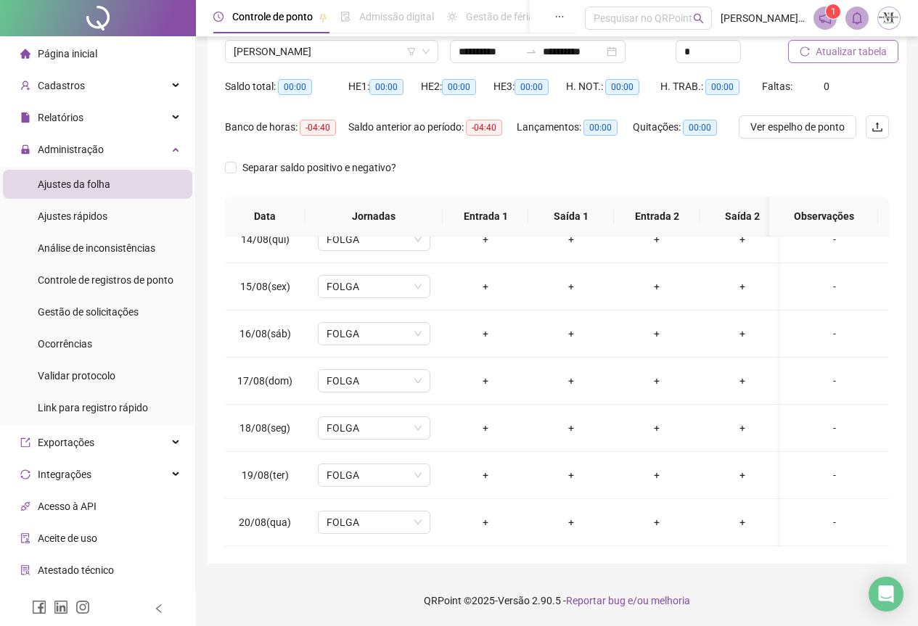
click at [833, 59] on span "Atualizar tabela" at bounding box center [851, 52] width 71 height 16
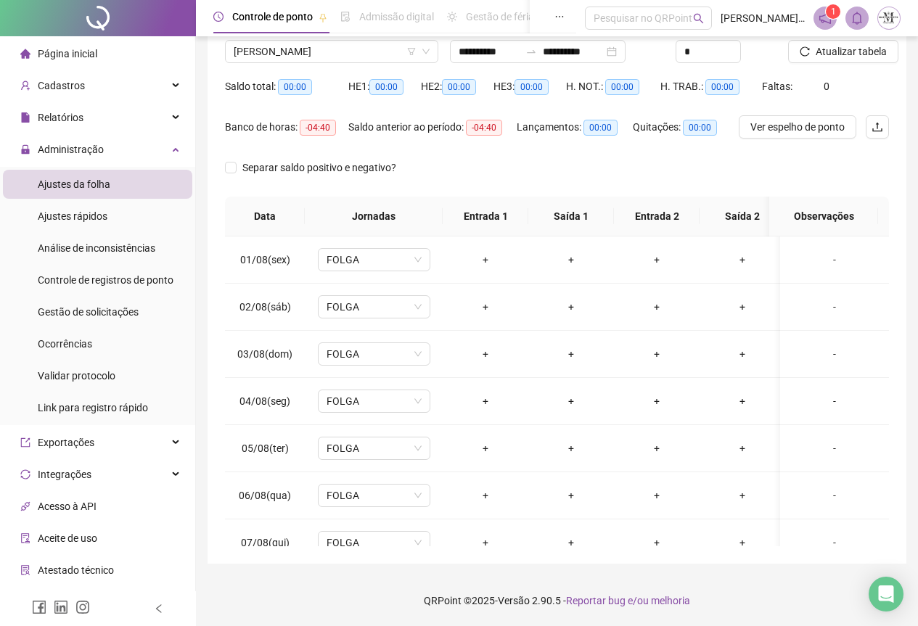
scroll to position [645, 0]
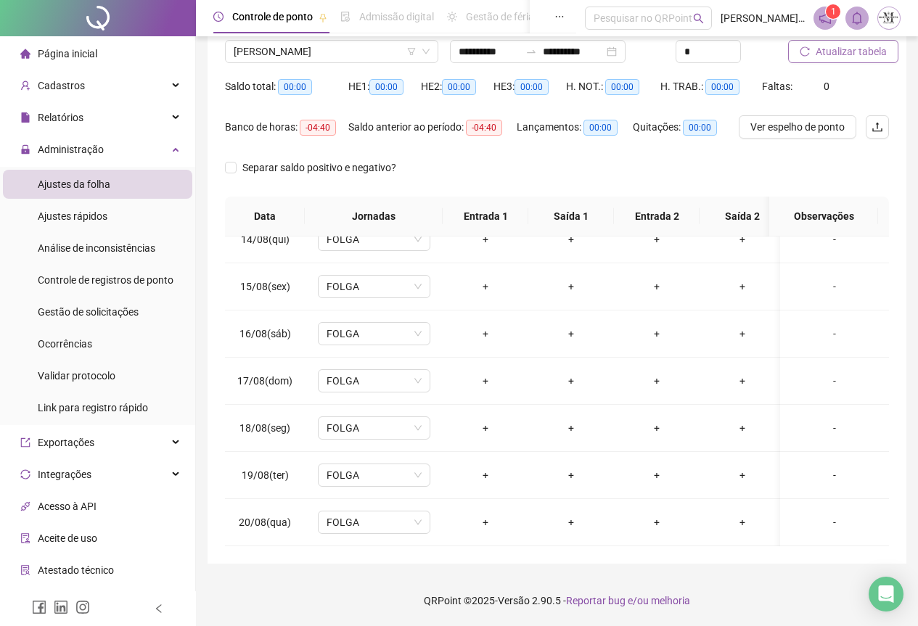
click at [833, 62] on button "Atualizar tabela" at bounding box center [843, 51] width 110 height 23
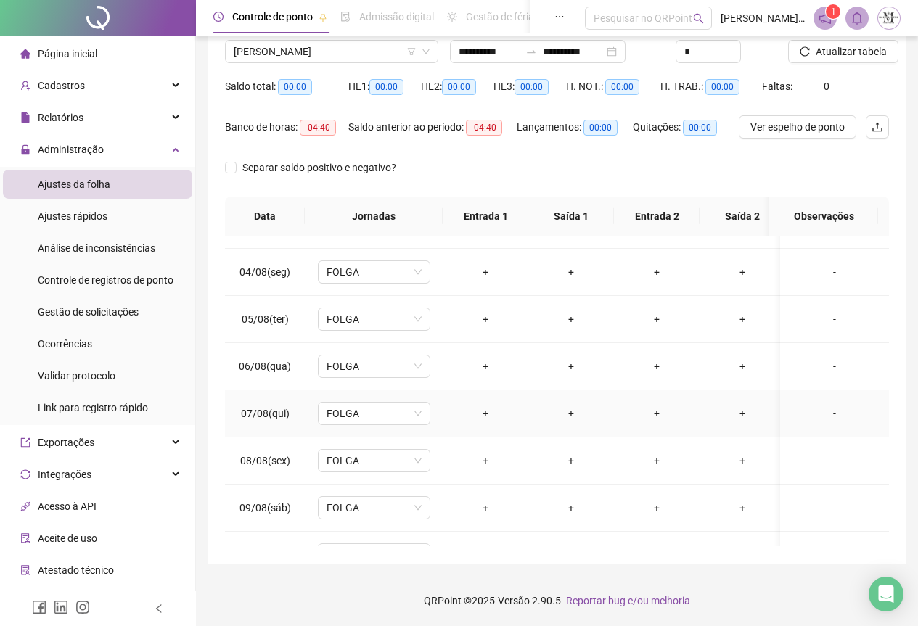
scroll to position [64, 0]
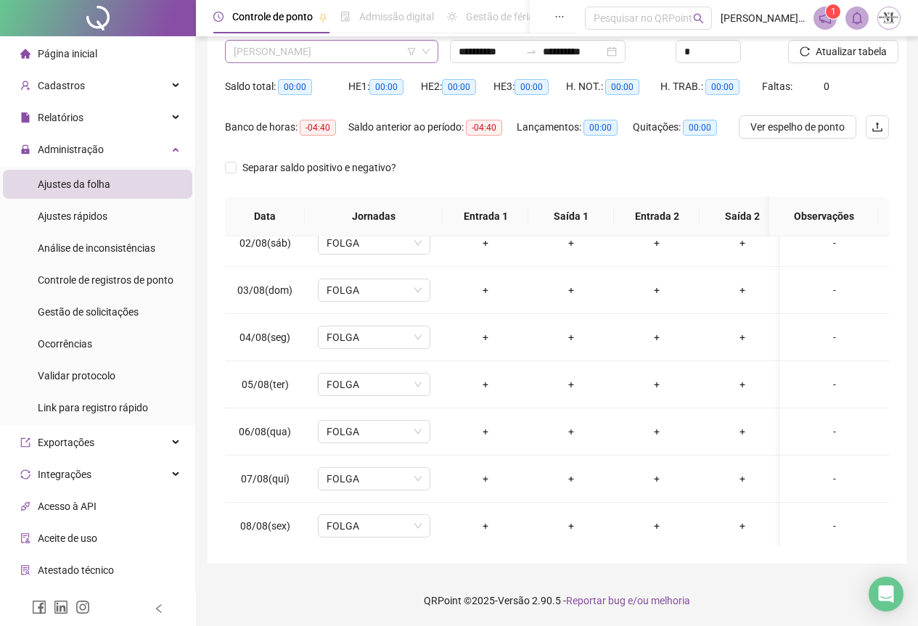
click at [280, 57] on span "[PERSON_NAME]" at bounding box center [332, 52] width 196 height 22
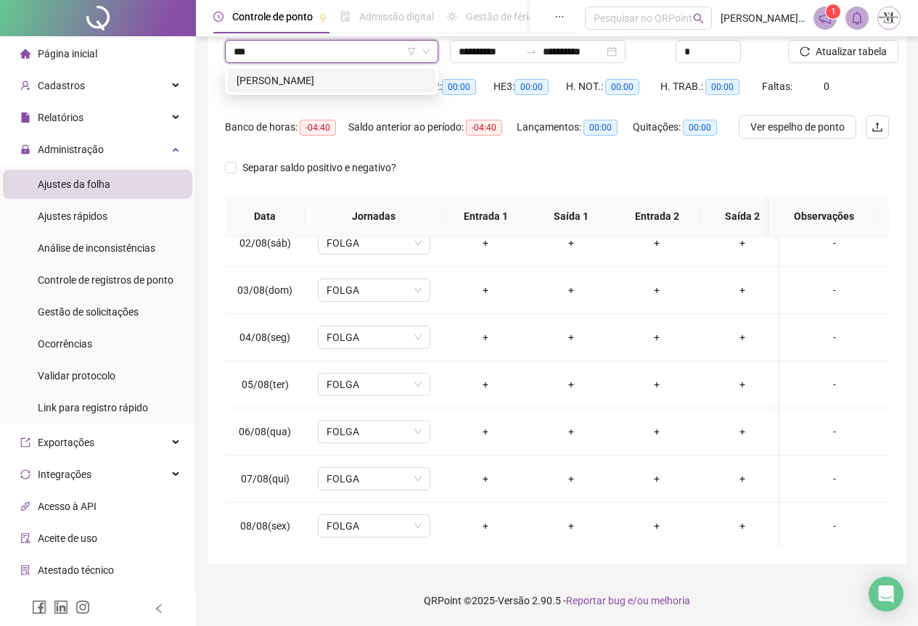
scroll to position [0, 0]
type input "*******"
click at [367, 87] on div "[PERSON_NAME]" at bounding box center [332, 81] width 190 height 16
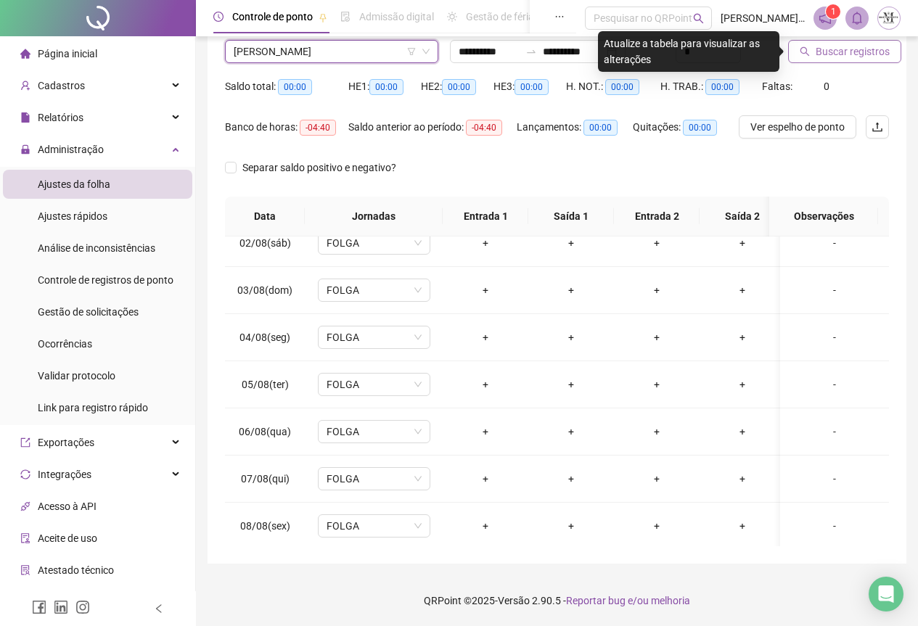
click at [842, 49] on span "Buscar registros" at bounding box center [853, 52] width 74 height 16
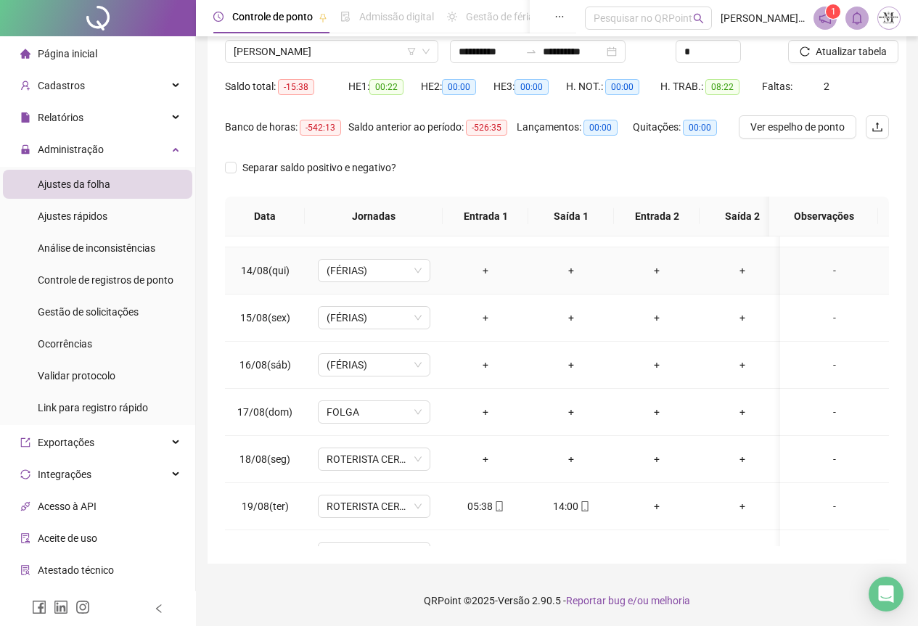
scroll to position [645, 0]
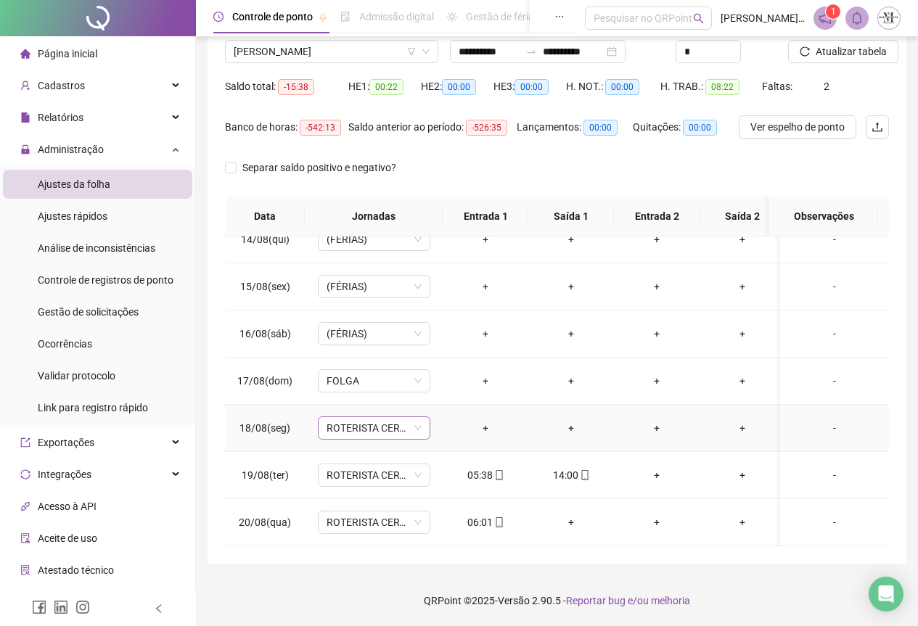
click at [355, 417] on span "ROTERISTA CERTO SG" at bounding box center [374, 428] width 95 height 22
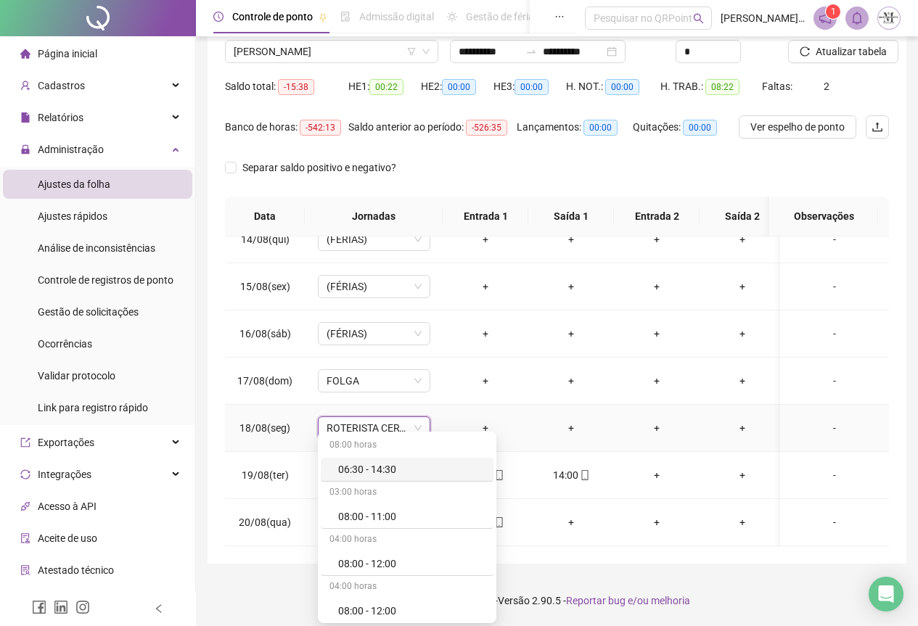
click at [355, 417] on span "ROTERISTA CERTO SG" at bounding box center [374, 428] width 95 height 22
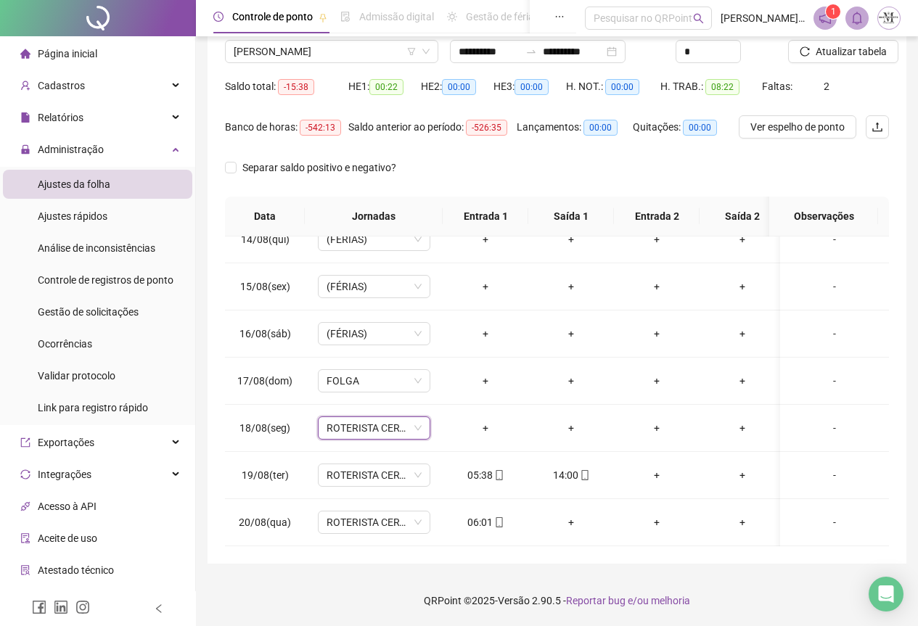
click at [508, 570] on div "**********" at bounding box center [557, 256] width 722 height 742
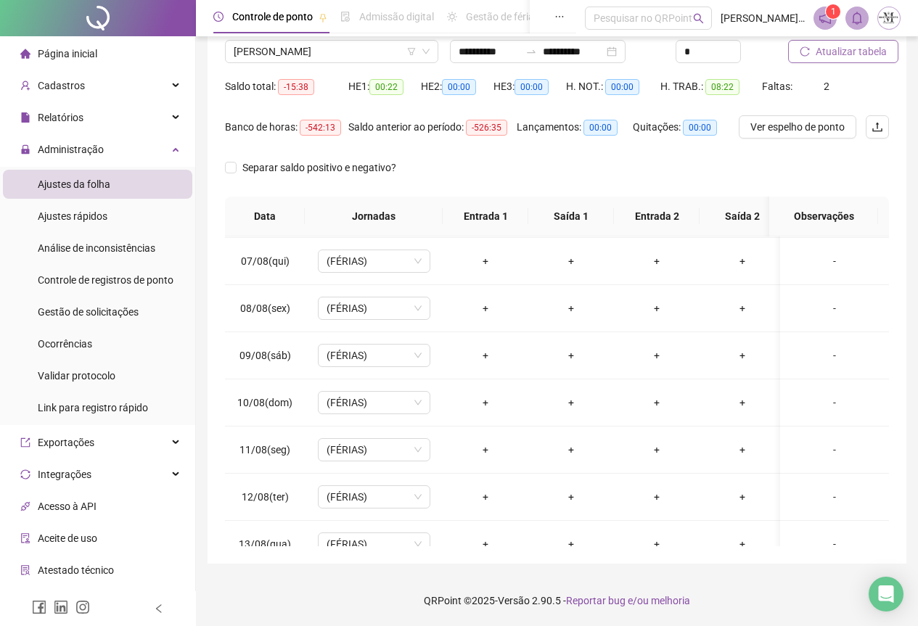
click at [840, 55] on span "Atualizar tabela" at bounding box center [851, 52] width 71 height 16
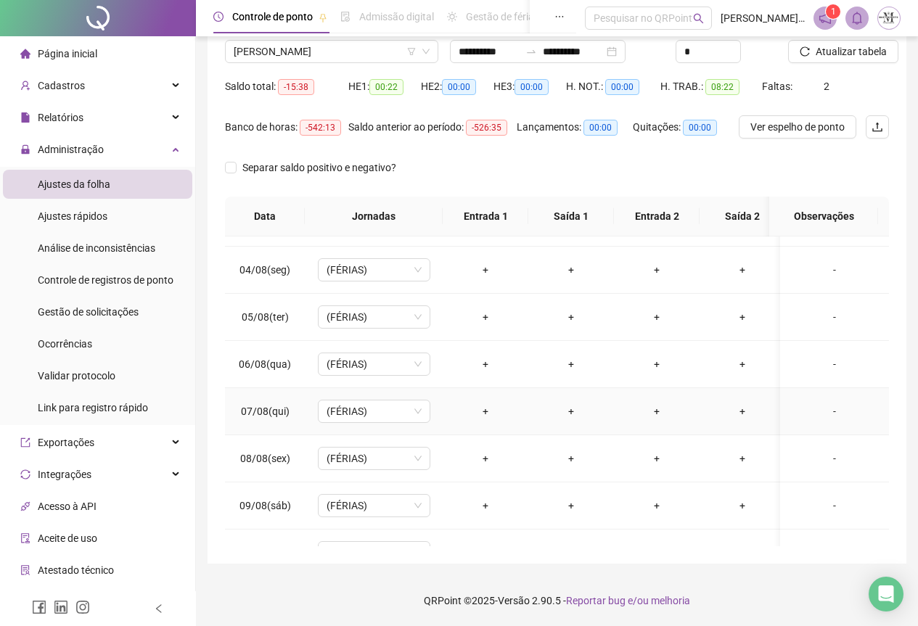
scroll to position [0, 0]
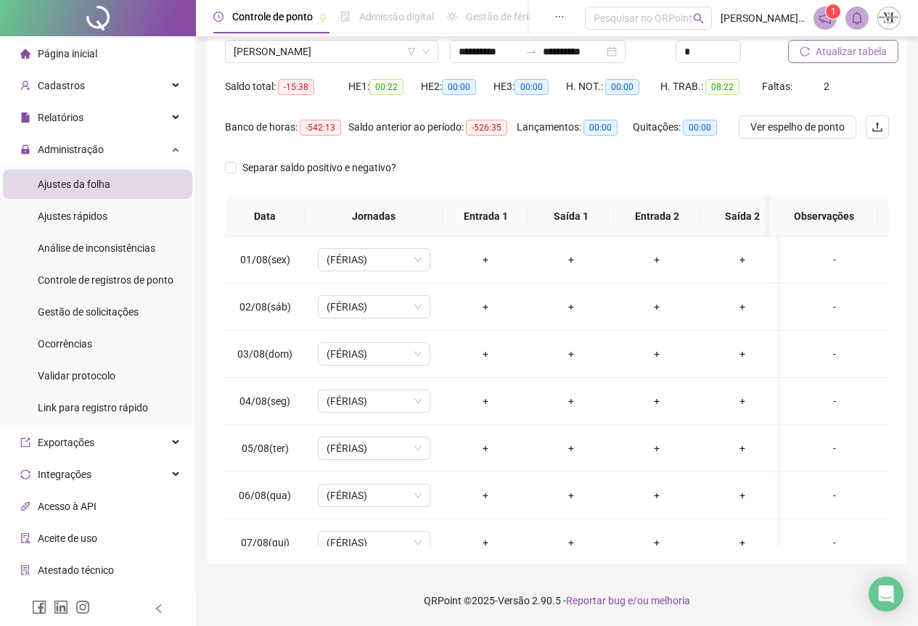
click at [830, 47] on span "Atualizar tabela" at bounding box center [851, 52] width 71 height 16
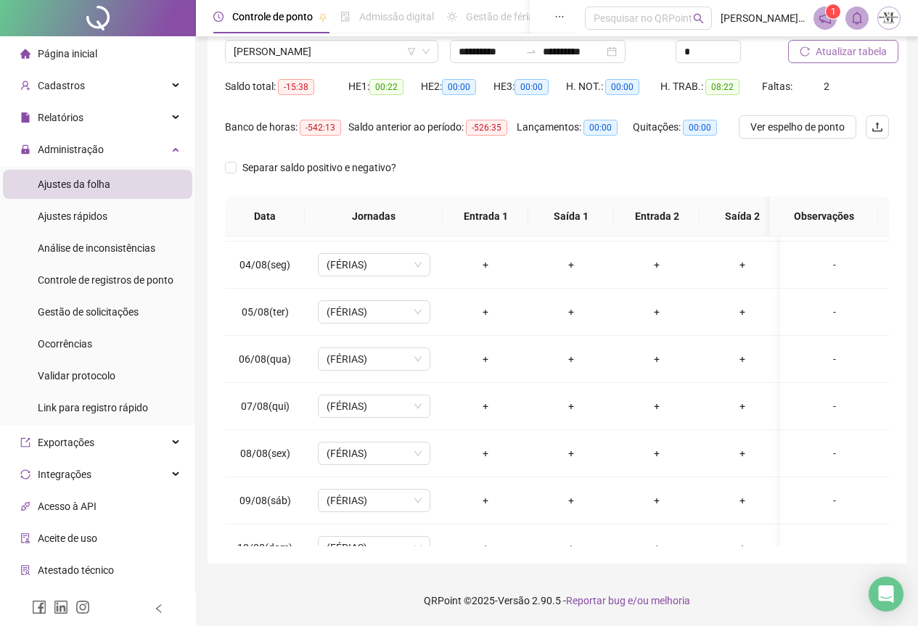
click at [841, 45] on span "Atualizar tabela" at bounding box center [851, 52] width 71 height 16
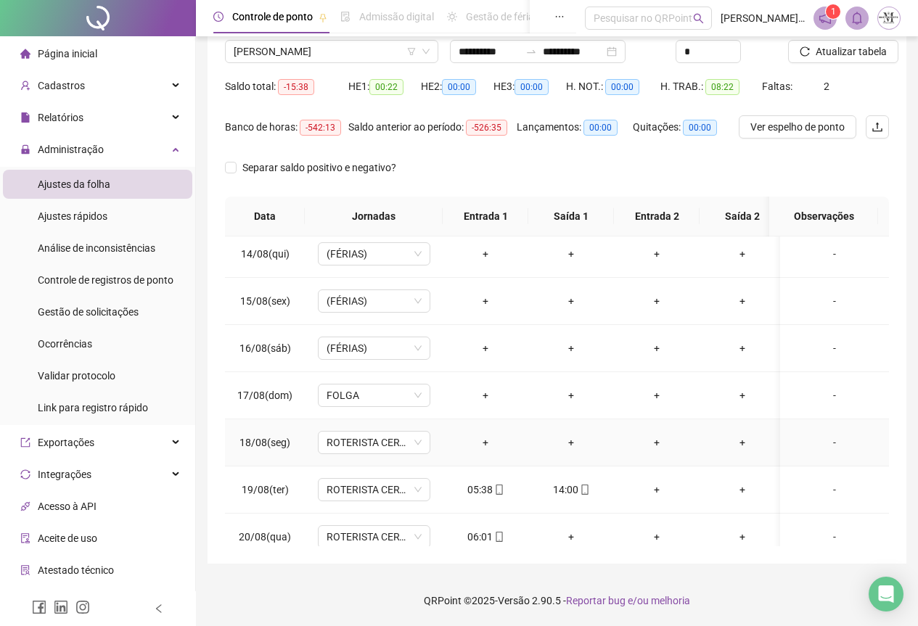
scroll to position [645, 0]
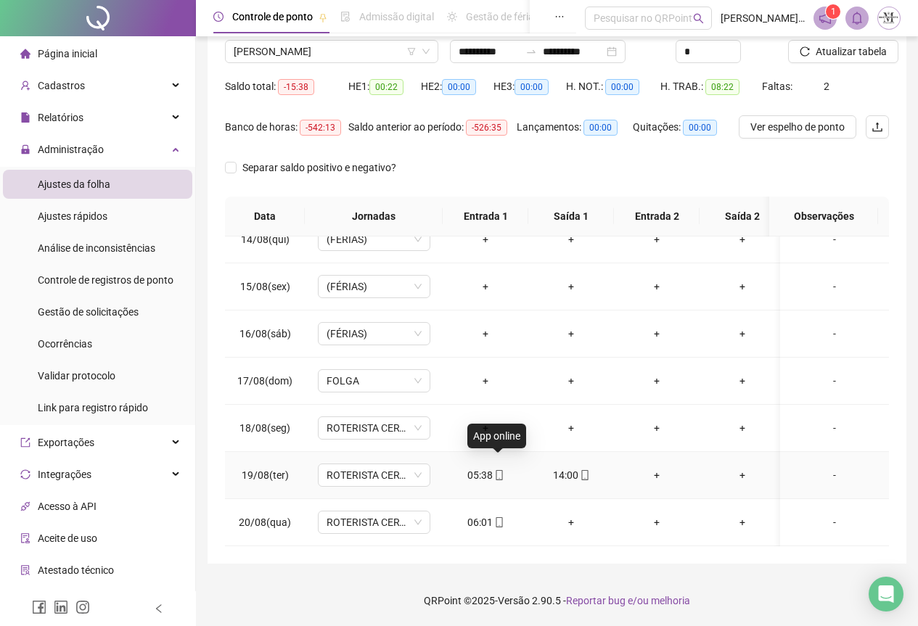
click at [499, 470] on icon "mobile" at bounding box center [499, 475] width 10 height 10
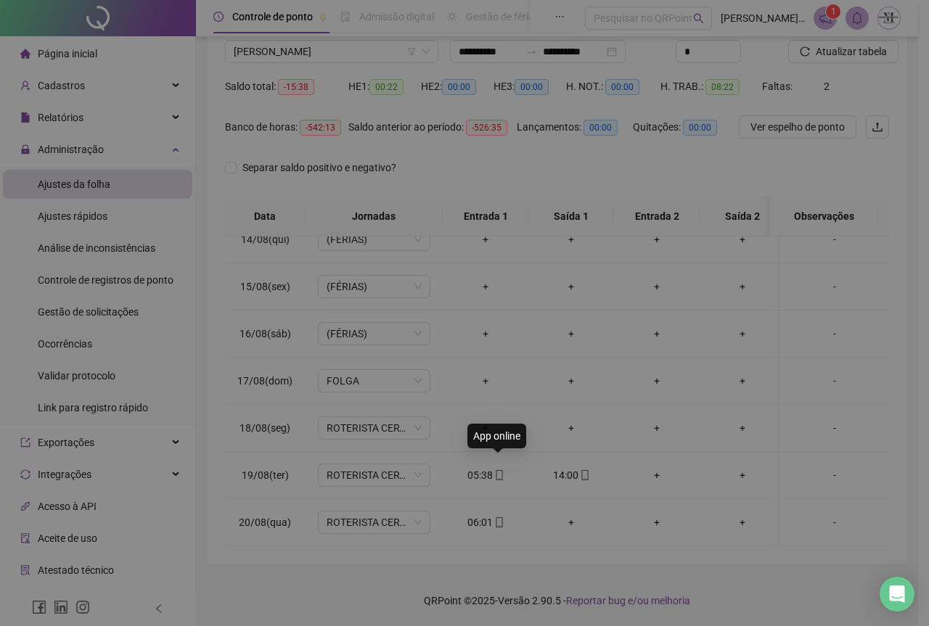
type input "**********"
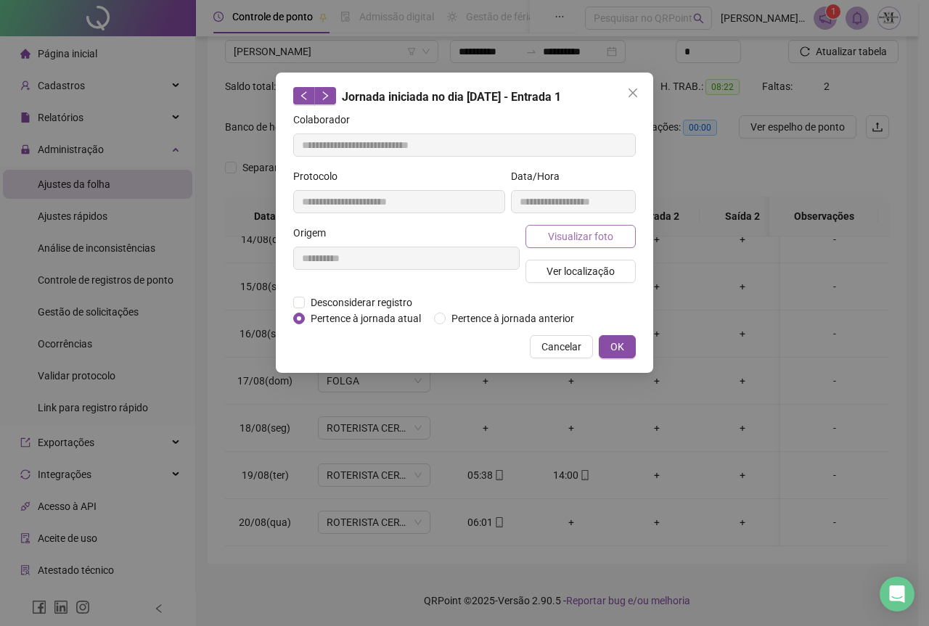
click at [553, 240] on span "Visualizar foto" at bounding box center [580, 237] width 65 height 16
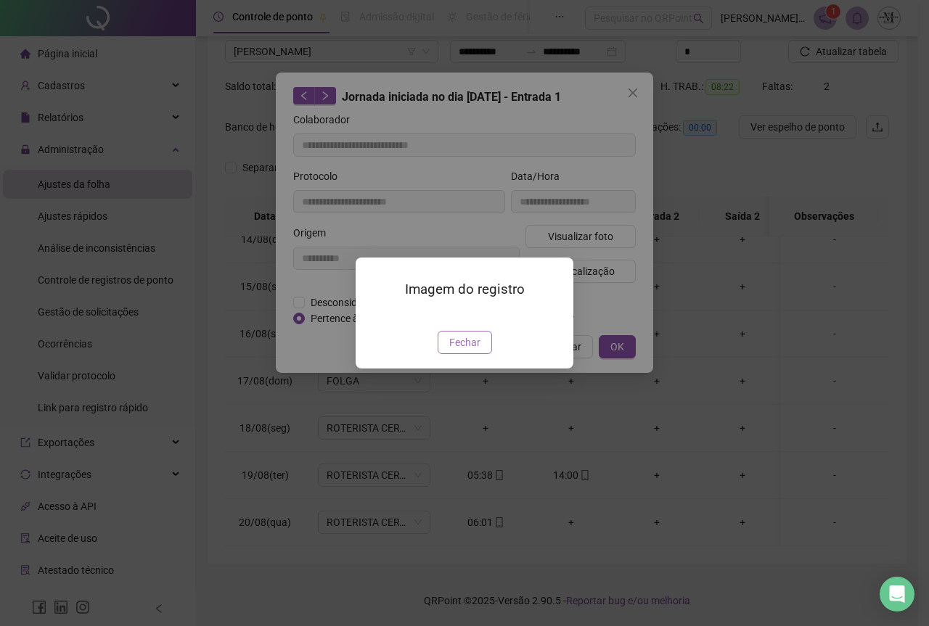
click at [473, 351] on span "Fechar" at bounding box center [464, 343] width 31 height 16
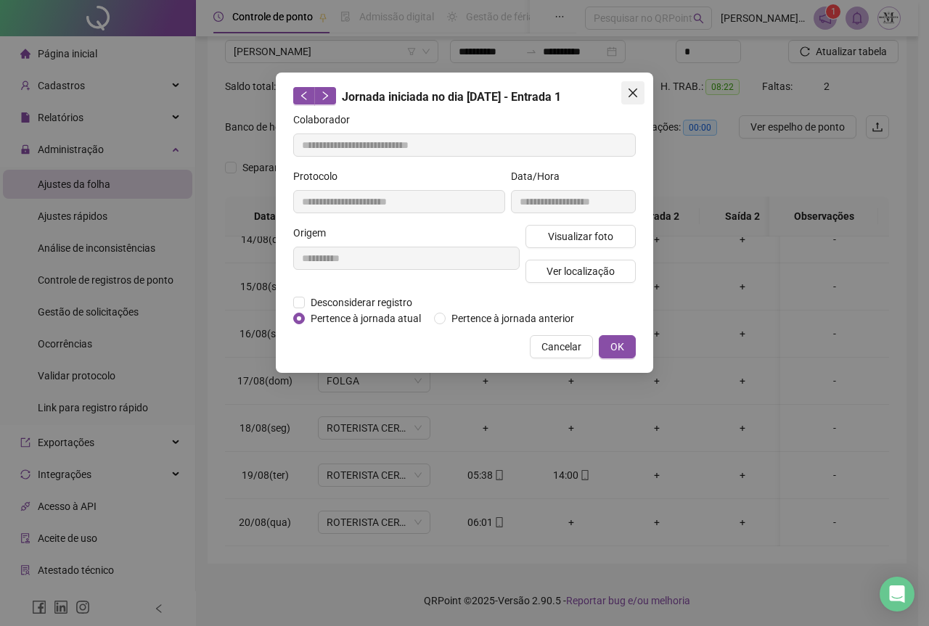
click at [637, 93] on icon "close" at bounding box center [633, 93] width 12 height 12
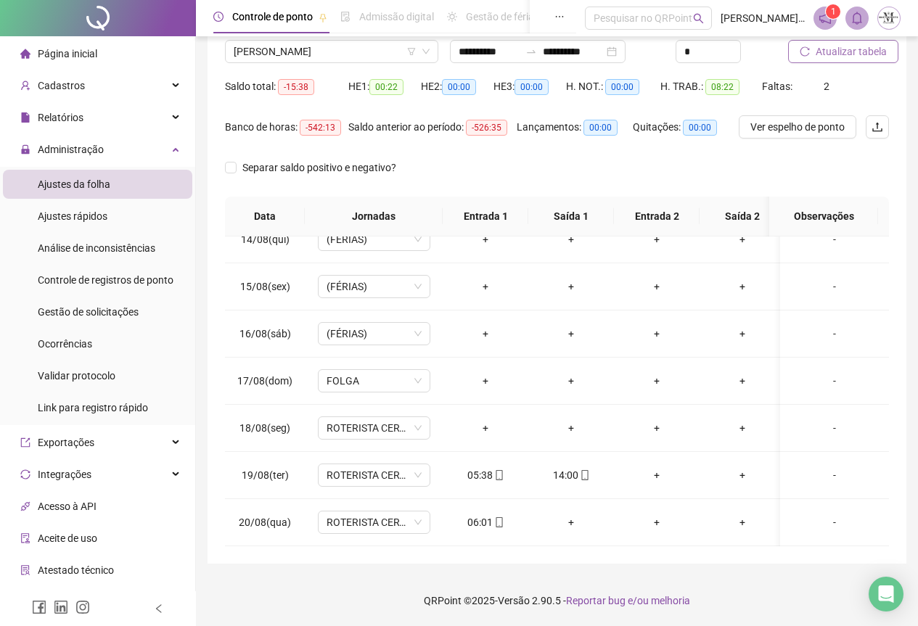
click at [828, 57] on span "Atualizar tabela" at bounding box center [851, 52] width 71 height 16
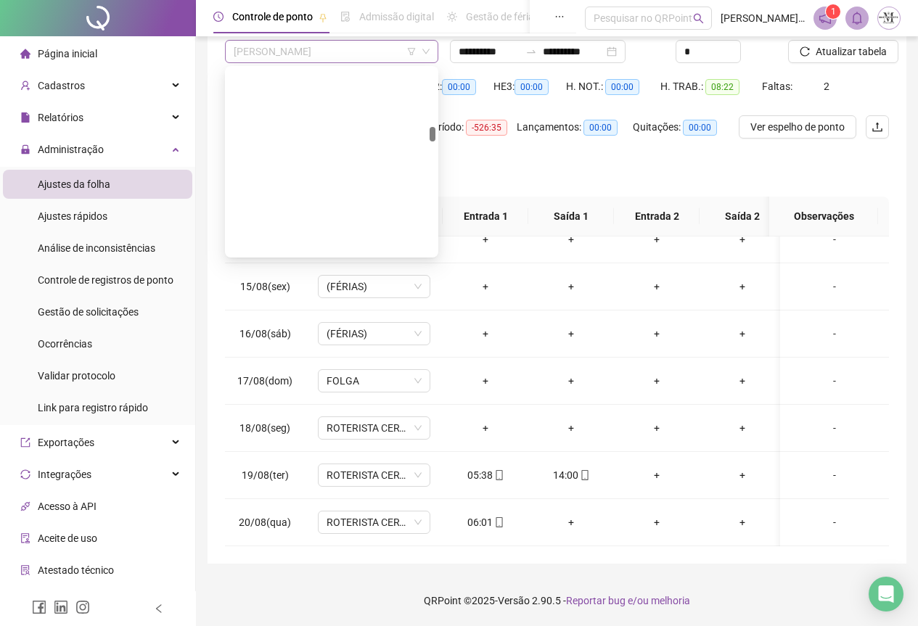
click at [318, 56] on span "[PERSON_NAME]" at bounding box center [332, 52] width 196 height 22
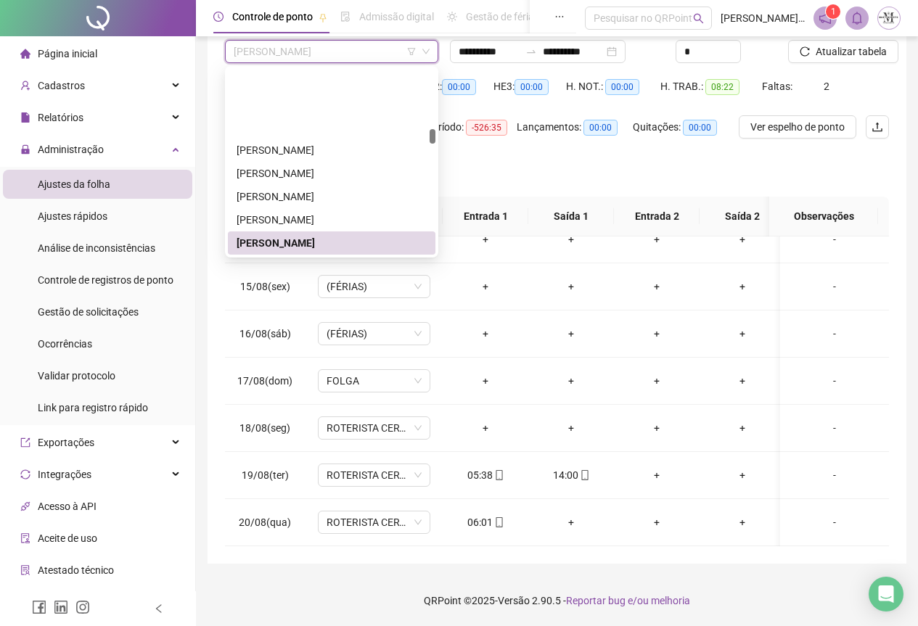
scroll to position [1699, 0]
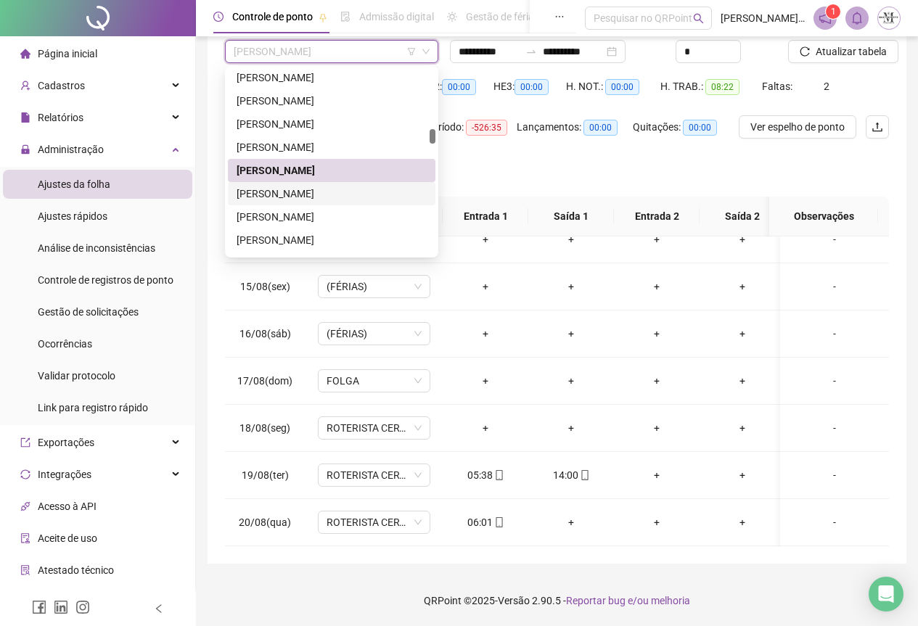
click at [319, 190] on div "[PERSON_NAME]" at bounding box center [332, 194] width 190 height 16
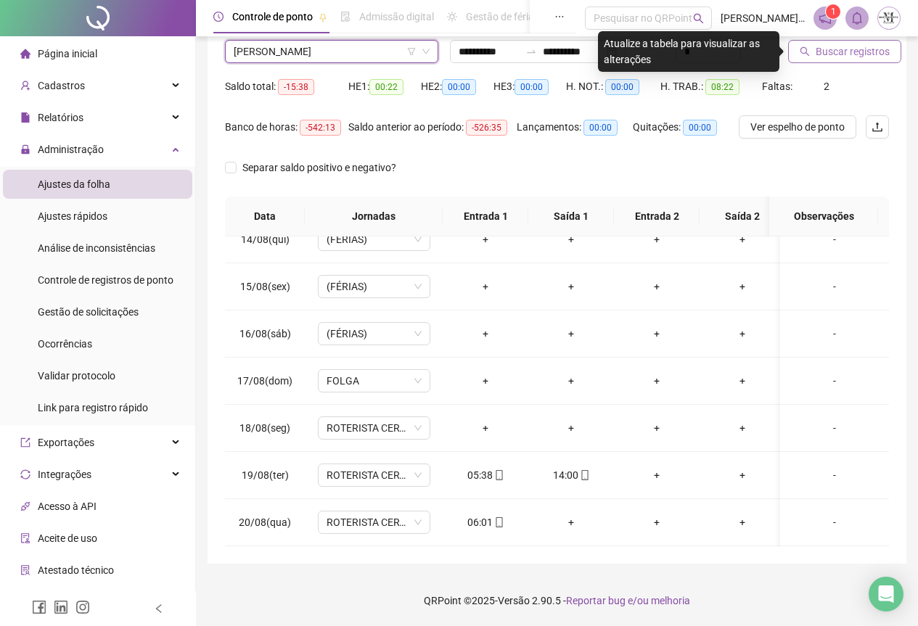
click at [838, 51] on span "Buscar registros" at bounding box center [853, 52] width 74 height 16
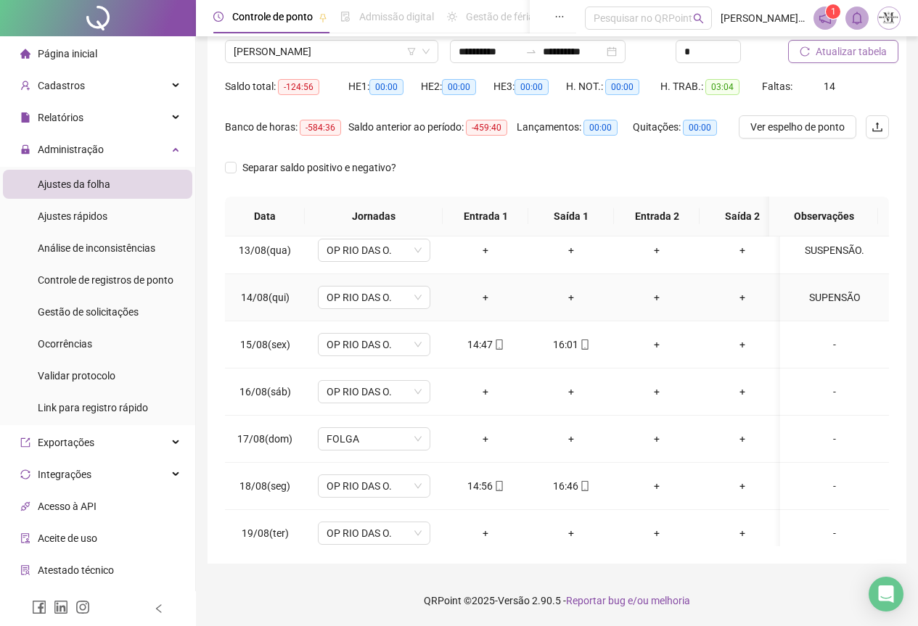
scroll to position [645, 0]
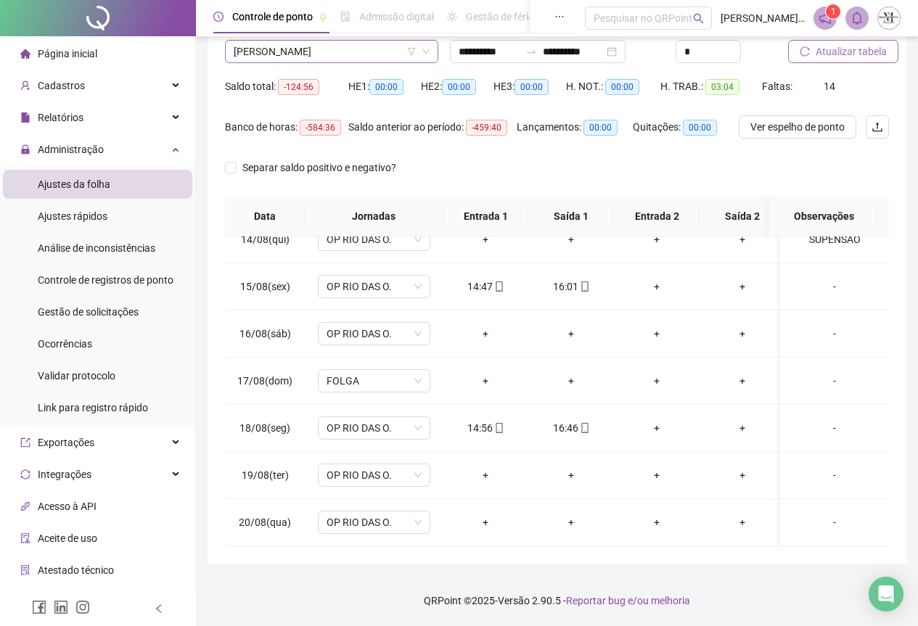
click at [263, 59] on span "[PERSON_NAME]" at bounding box center [332, 52] width 196 height 22
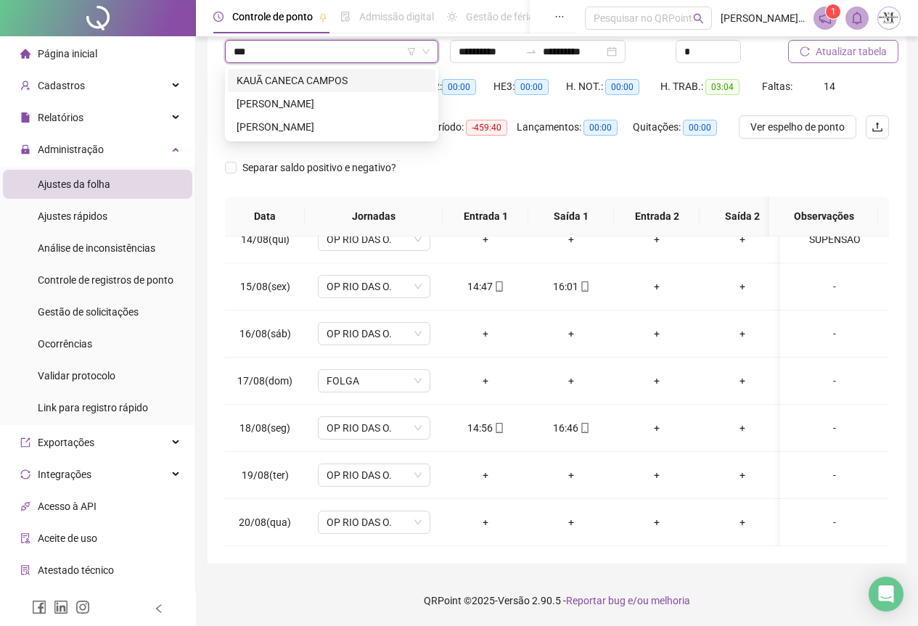
scroll to position [0, 0]
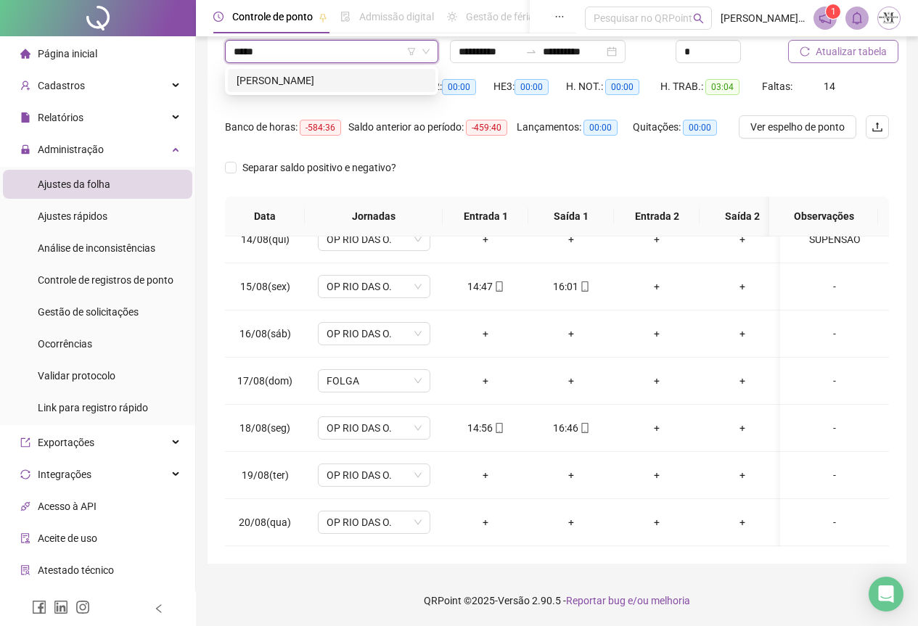
type input "******"
click at [330, 84] on div "[PERSON_NAME]" at bounding box center [332, 81] width 190 height 16
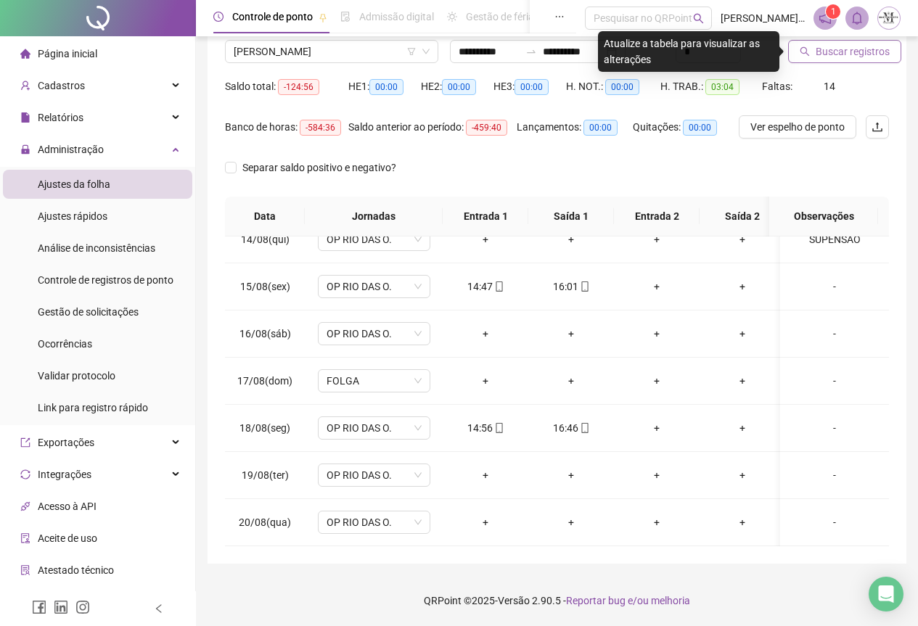
click at [839, 57] on span "Buscar registros" at bounding box center [853, 52] width 74 height 16
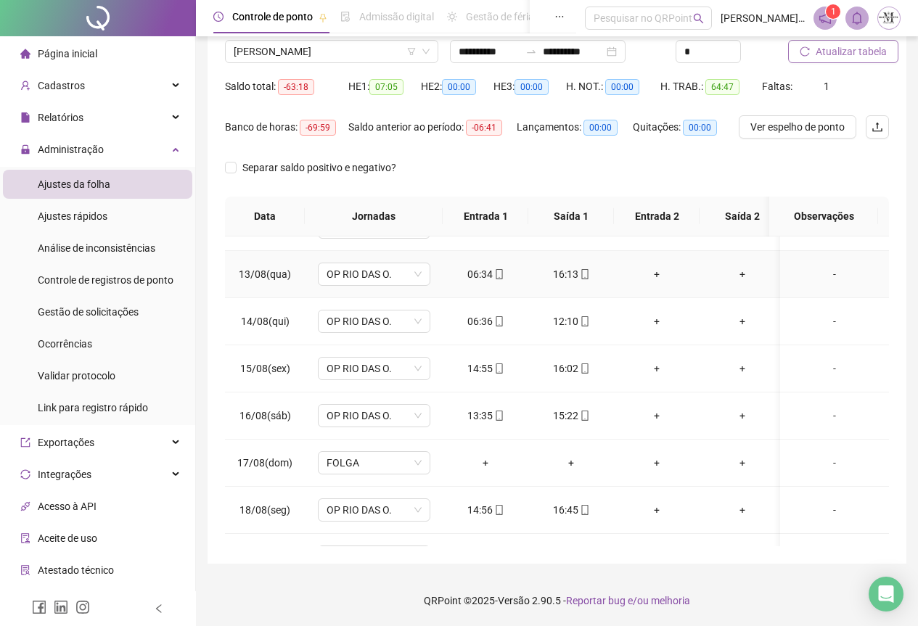
scroll to position [645, 0]
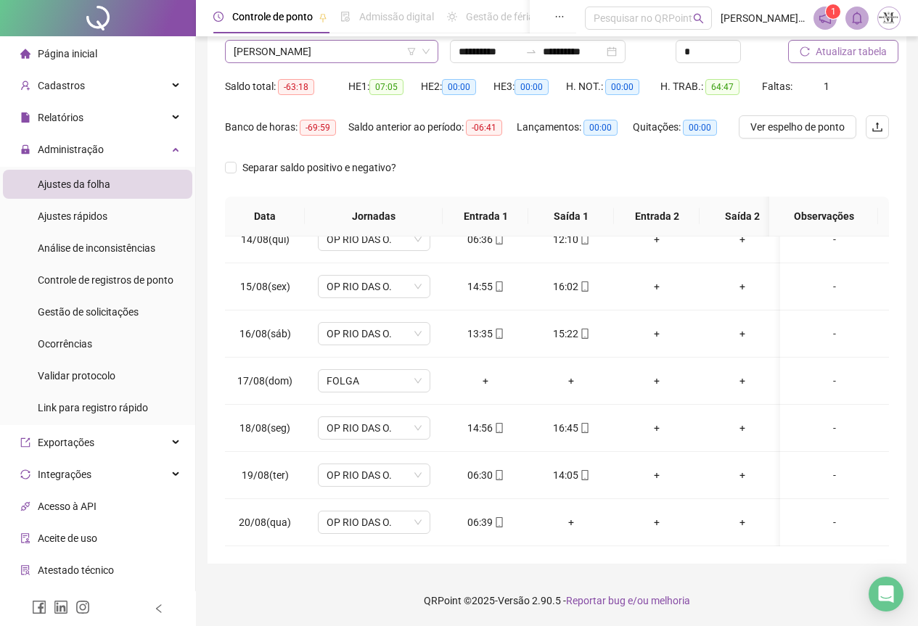
click at [301, 58] on span "[PERSON_NAME]" at bounding box center [332, 52] width 196 height 22
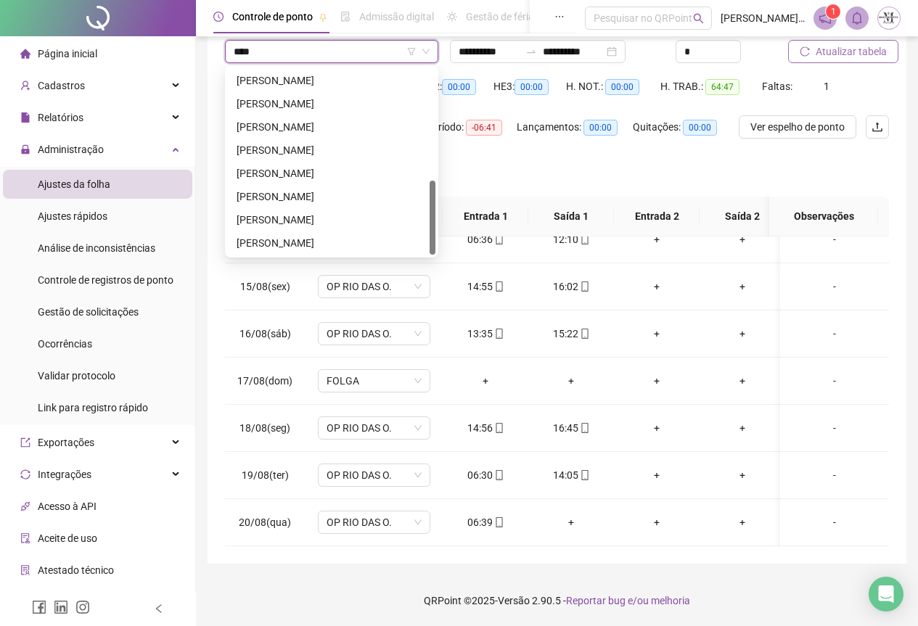
scroll to position [232, 0]
type input "*"
type input "******"
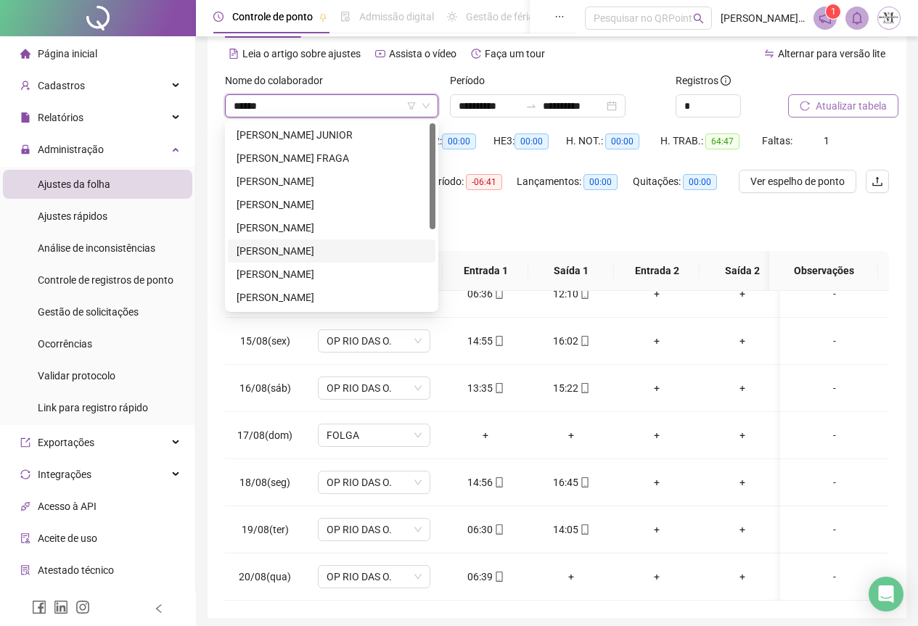
scroll to position [0, 0]
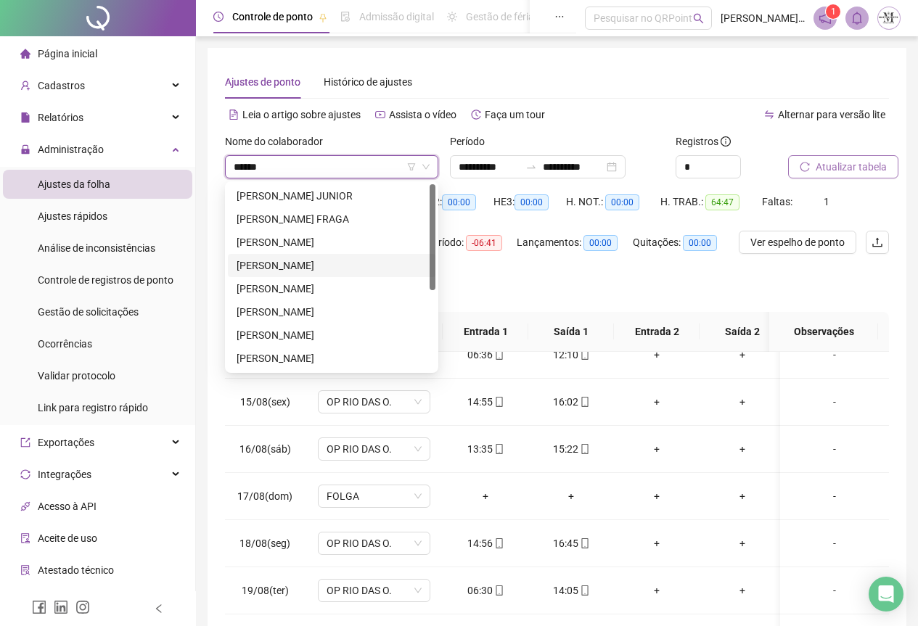
click at [298, 268] on div "[PERSON_NAME]" at bounding box center [332, 266] width 190 height 16
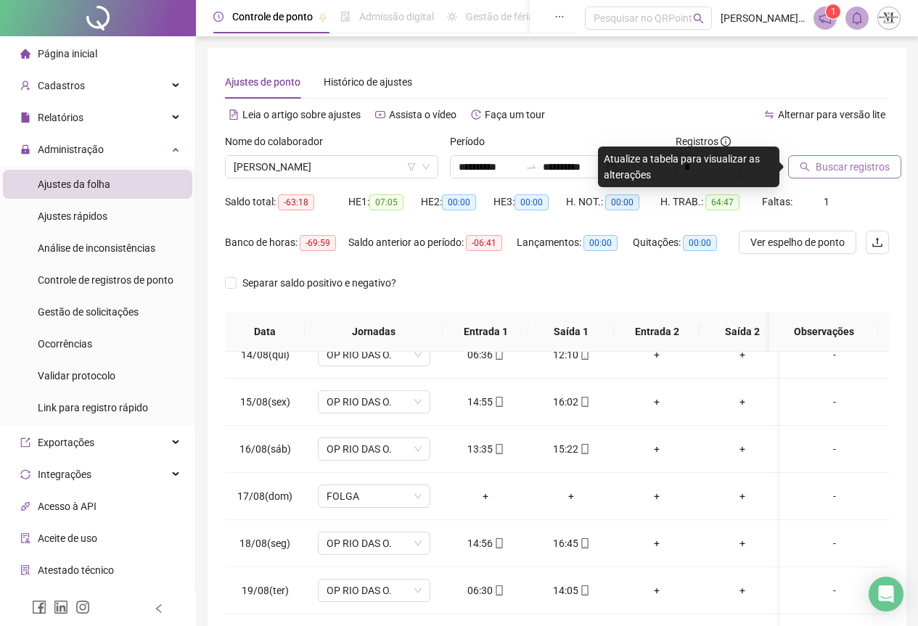
click at [827, 174] on span "Buscar registros" at bounding box center [853, 167] width 74 height 16
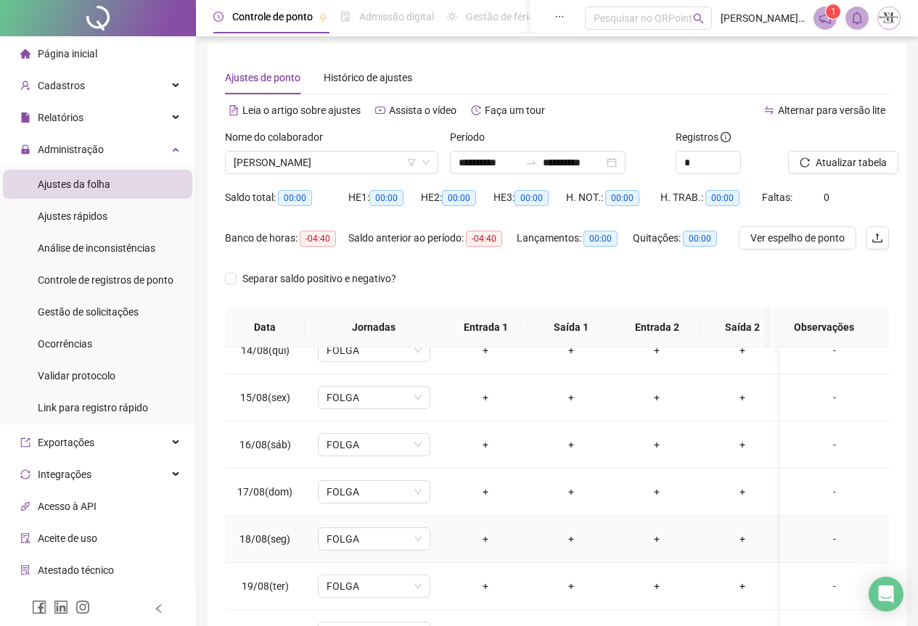
scroll to position [115, 0]
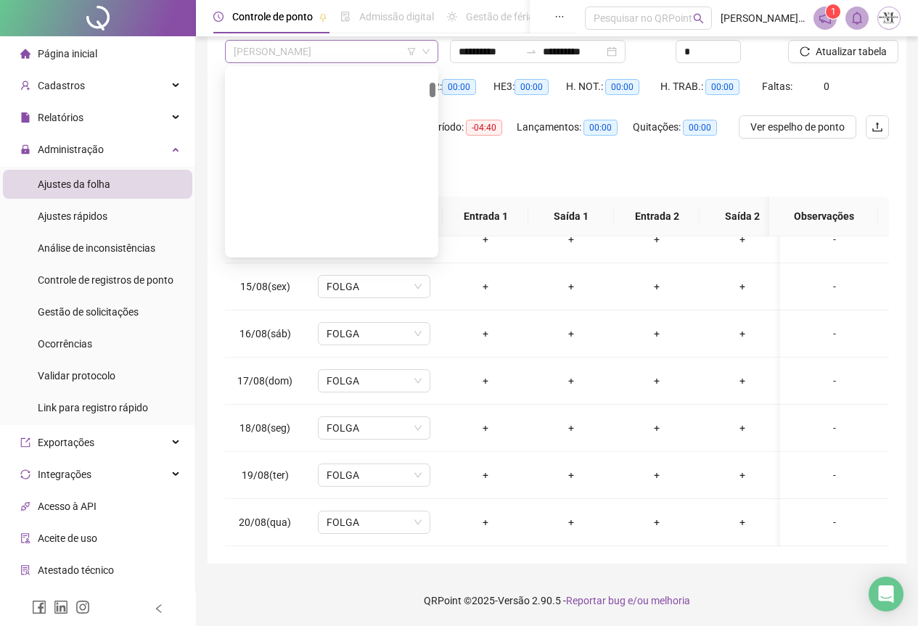
click at [316, 44] on span "[PERSON_NAME]" at bounding box center [332, 52] width 196 height 22
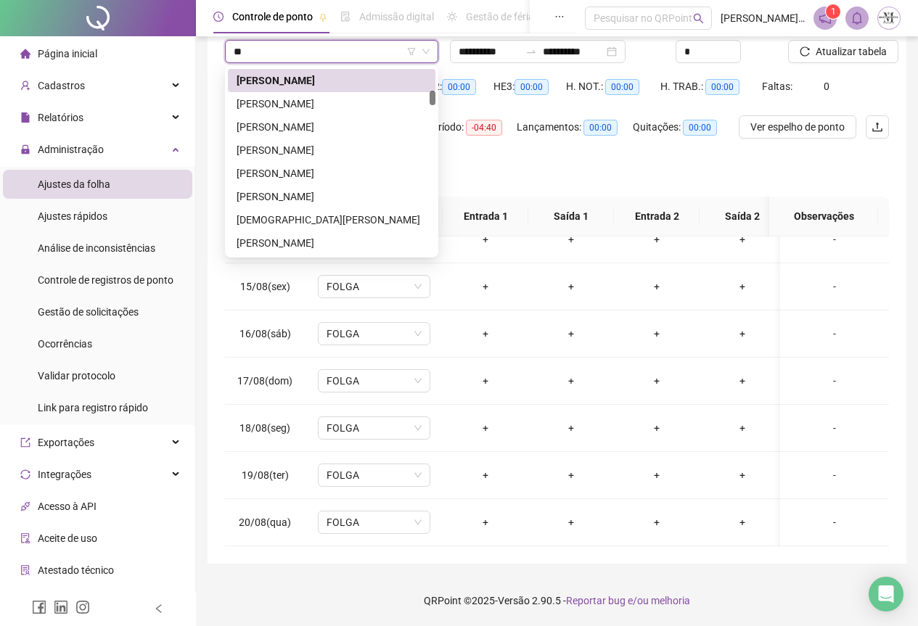
scroll to position [0, 0]
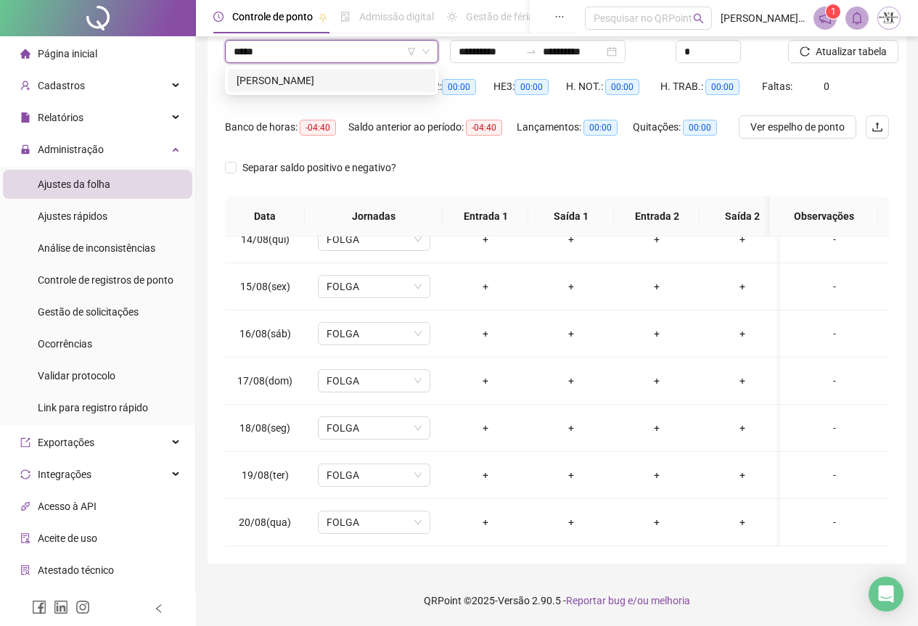
type input "******"
click at [304, 89] on div "[PERSON_NAME]" at bounding box center [332, 80] width 208 height 23
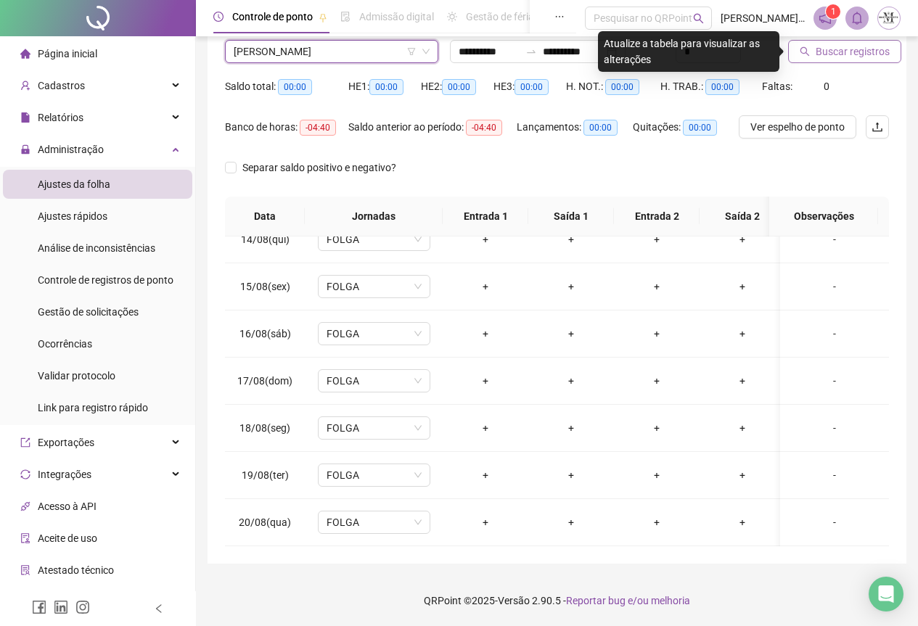
click at [802, 62] on button "Buscar registros" at bounding box center [844, 51] width 113 height 23
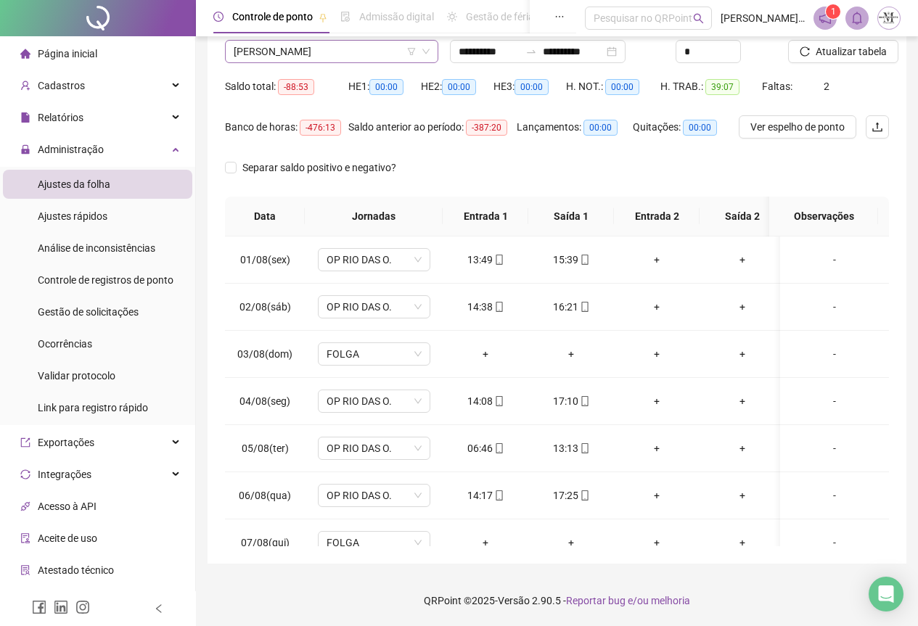
click at [299, 51] on span "[PERSON_NAME]" at bounding box center [332, 52] width 196 height 22
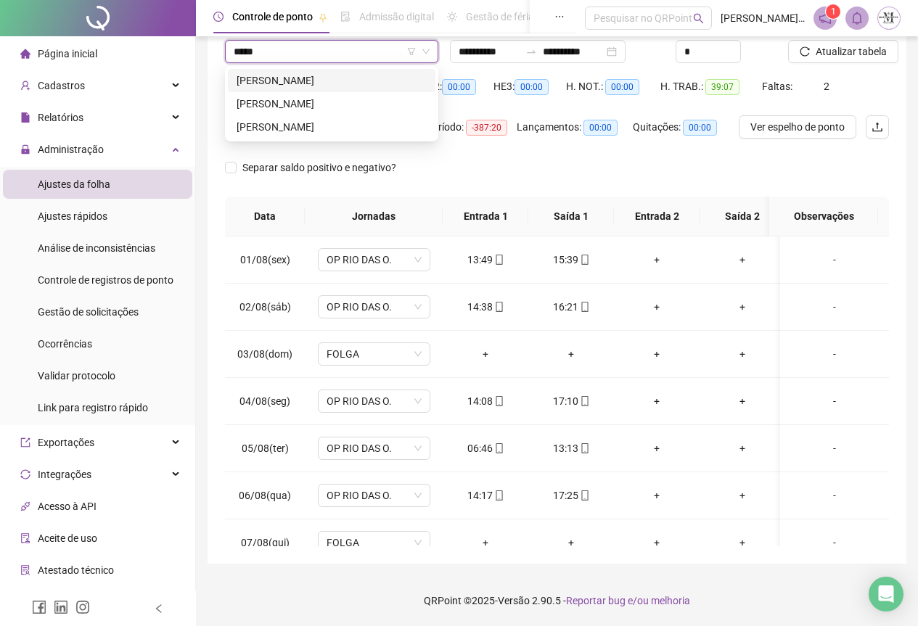
type input "******"
click at [298, 107] on div "[PERSON_NAME]" at bounding box center [332, 104] width 190 height 16
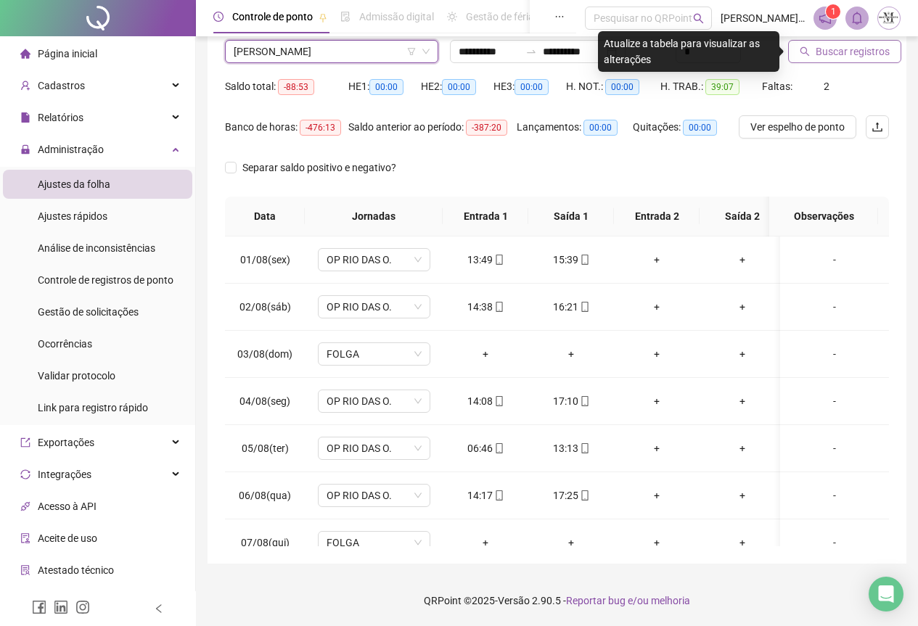
click at [828, 57] on span "Buscar registros" at bounding box center [853, 52] width 74 height 16
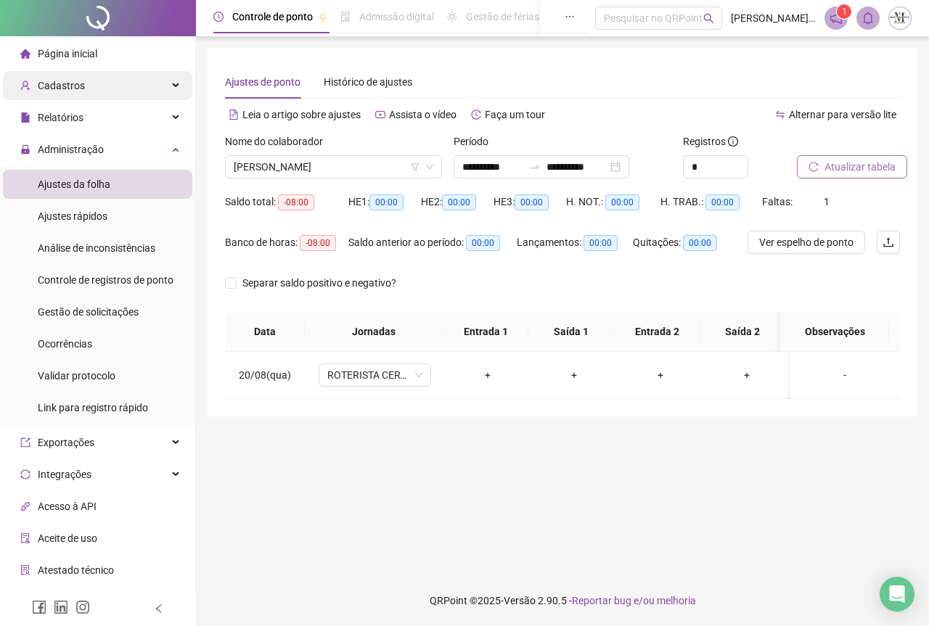
click at [68, 77] on span "Cadastros" at bounding box center [52, 85] width 65 height 29
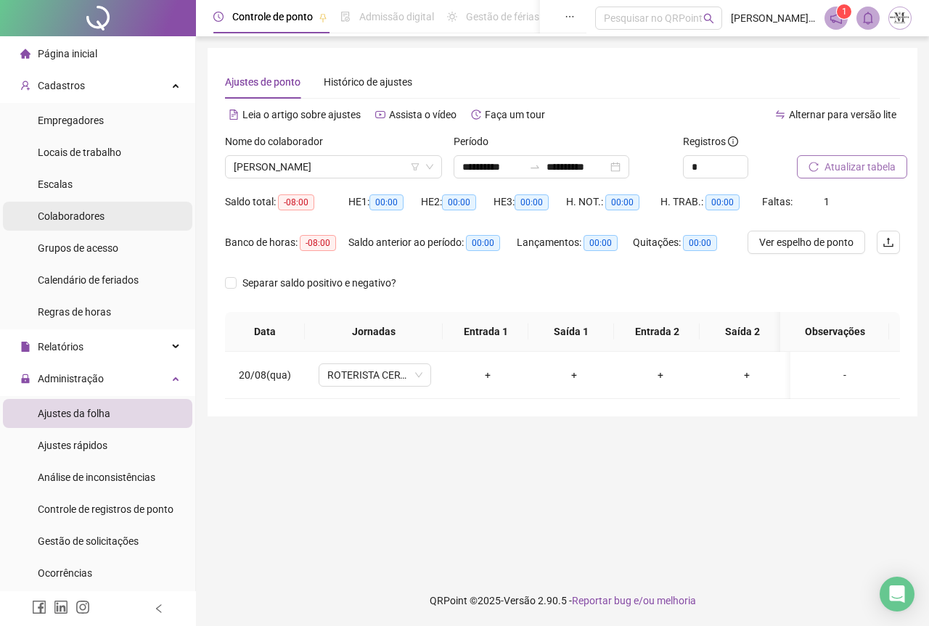
click at [75, 219] on span "Colaboradores" at bounding box center [71, 217] width 67 height 12
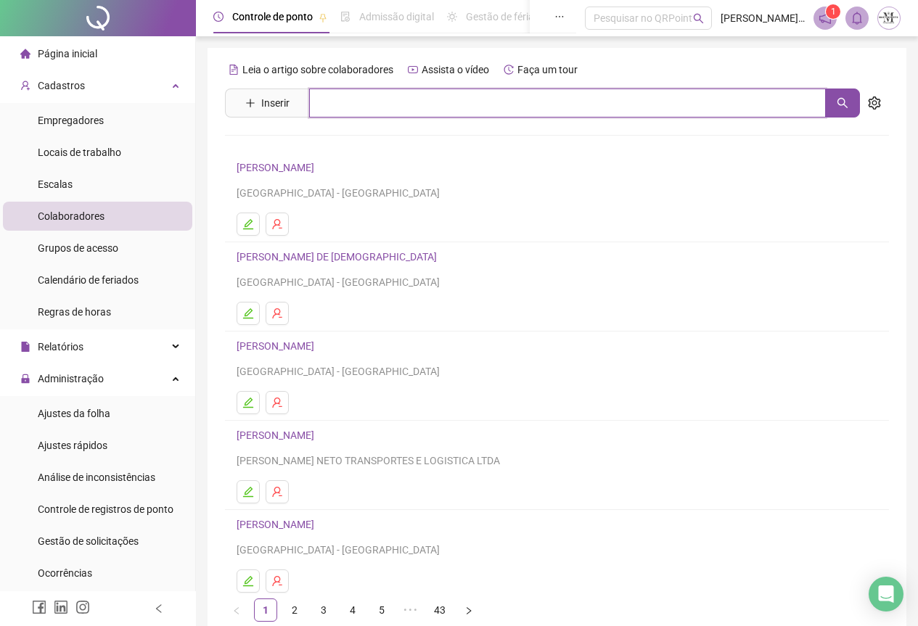
click at [380, 109] on input "text" at bounding box center [567, 103] width 517 height 29
click at [842, 104] on icon "search" at bounding box center [843, 103] width 12 height 12
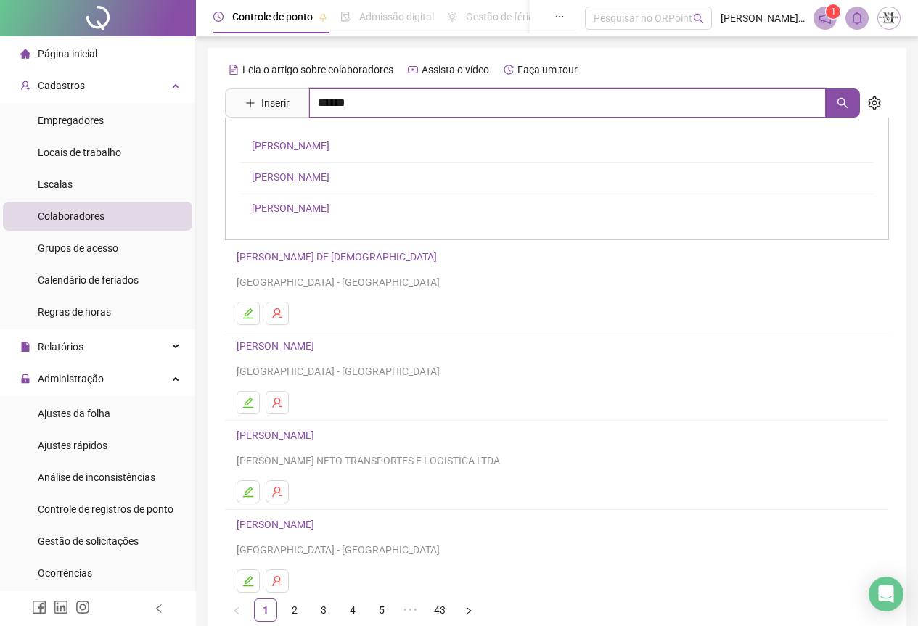
type input "******"
click at [345, 184] on div "[PERSON_NAME] [PERSON_NAME]" at bounding box center [557, 179] width 664 height 123
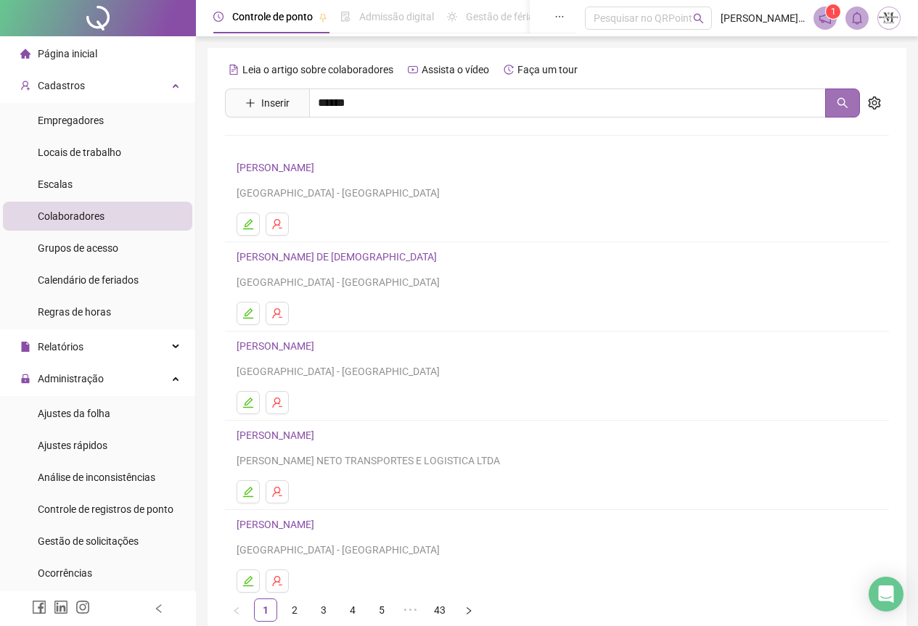
click at [839, 99] on icon "search" at bounding box center [843, 103] width 10 height 10
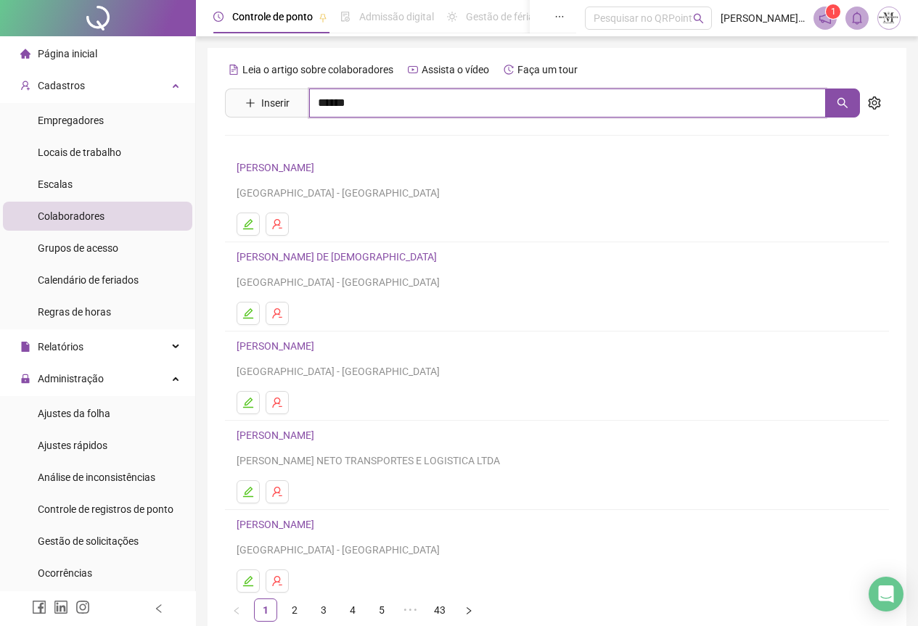
click at [360, 105] on input "******" at bounding box center [567, 103] width 517 height 29
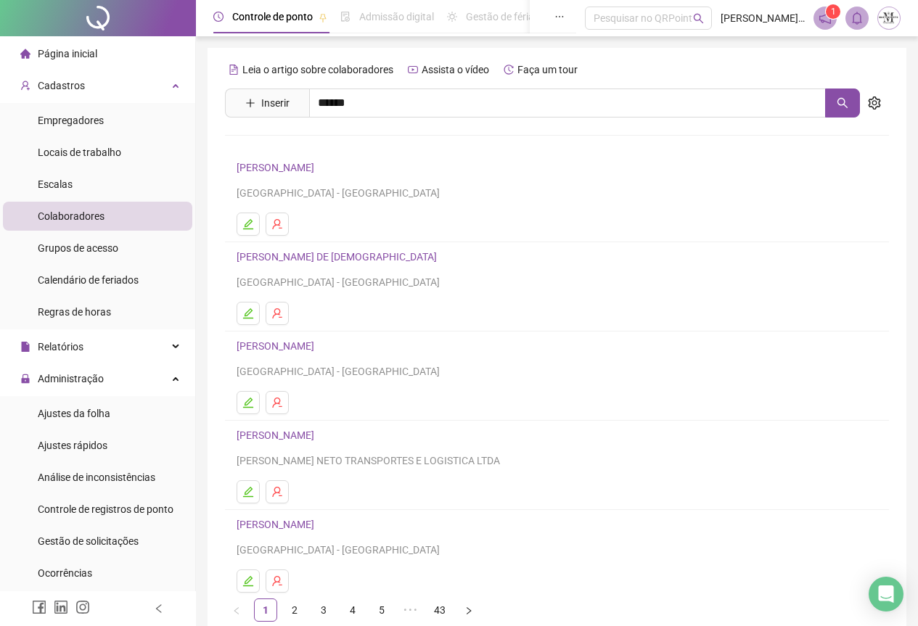
click at [330, 180] on link "[PERSON_NAME]" at bounding box center [291, 177] width 78 height 12
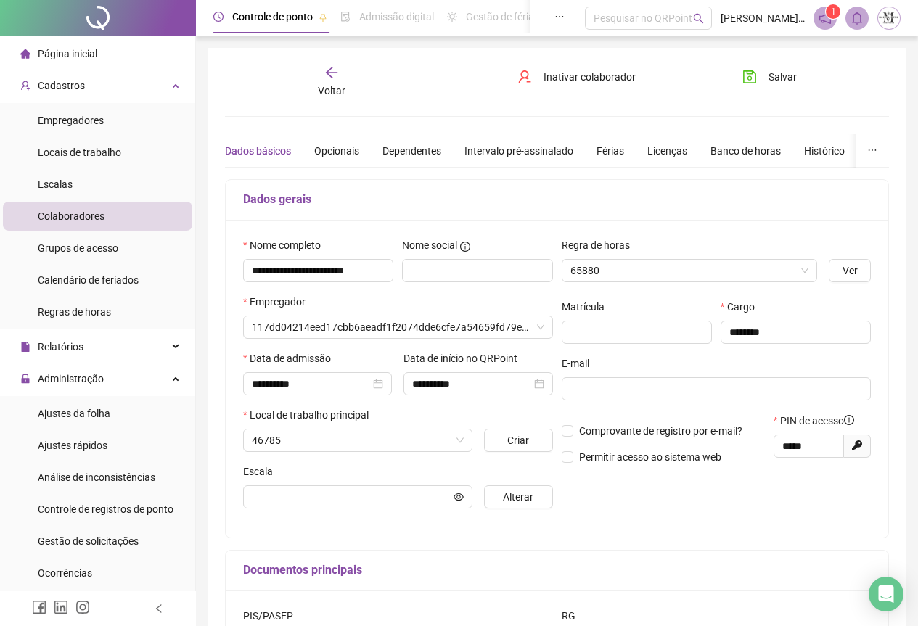
type input "**********"
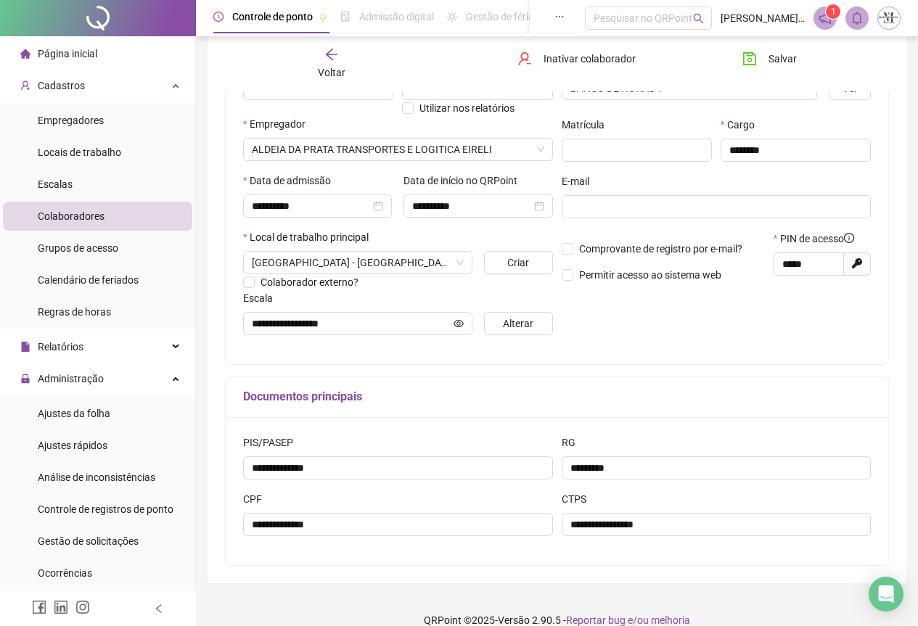
scroll to position [202, 0]
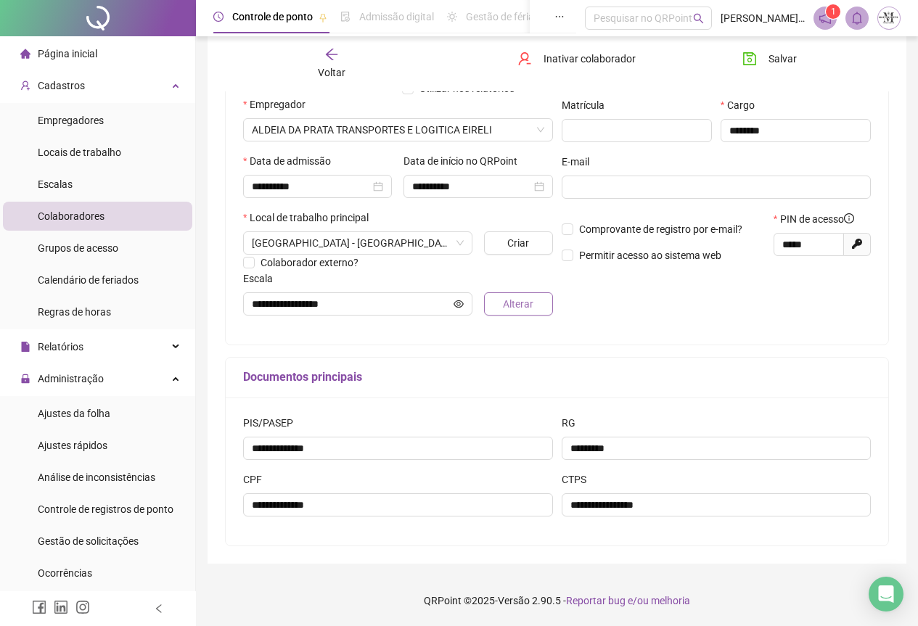
click at [509, 305] on span "Alterar" at bounding box center [518, 304] width 30 height 16
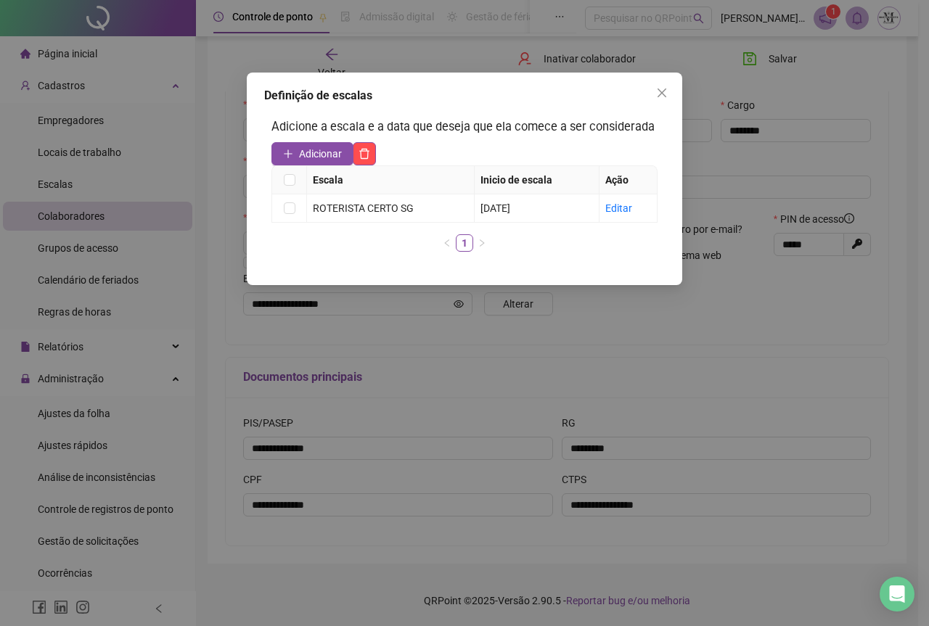
click at [491, 385] on div "Definição de escalas Adicione a escala e a data que deseja que ela comece a ser…" at bounding box center [464, 313] width 929 height 626
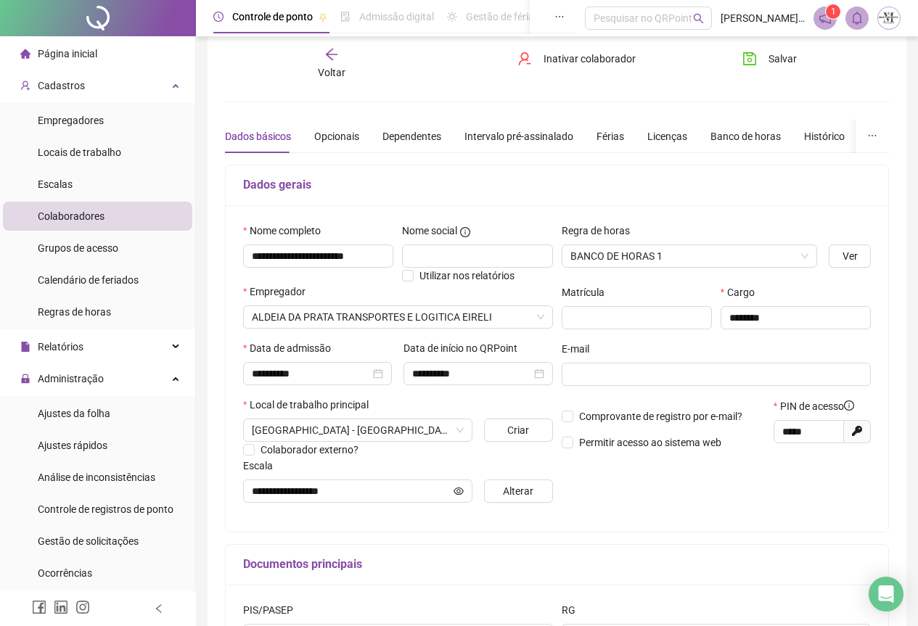
scroll to position [0, 0]
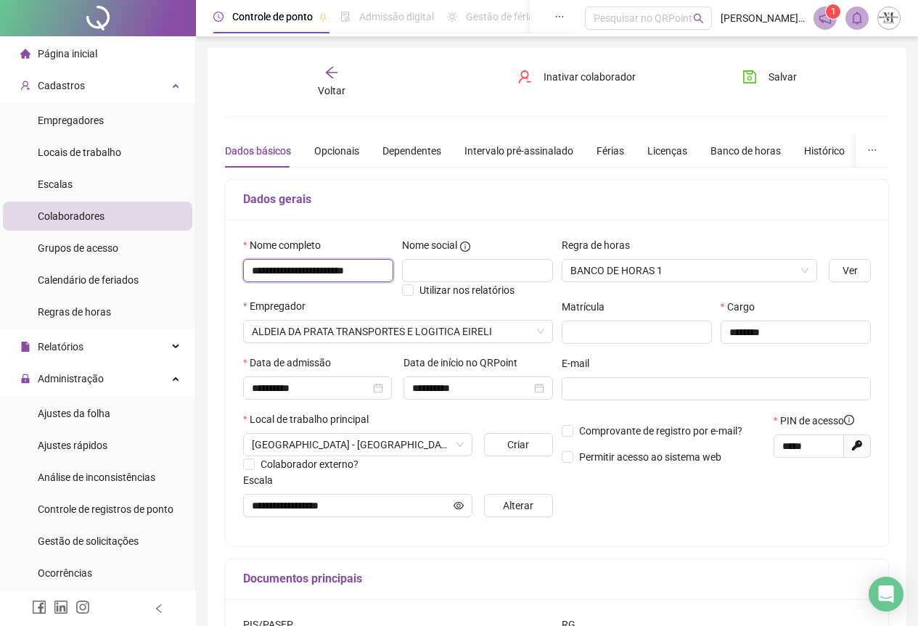
click at [248, 267] on input "**********" at bounding box center [318, 270] width 150 height 23
drag, startPoint x: 248, startPoint y: 270, endPoint x: 428, endPoint y: 274, distance: 180.1
click at [428, 274] on div "**********" at bounding box center [398, 267] width 319 height 61
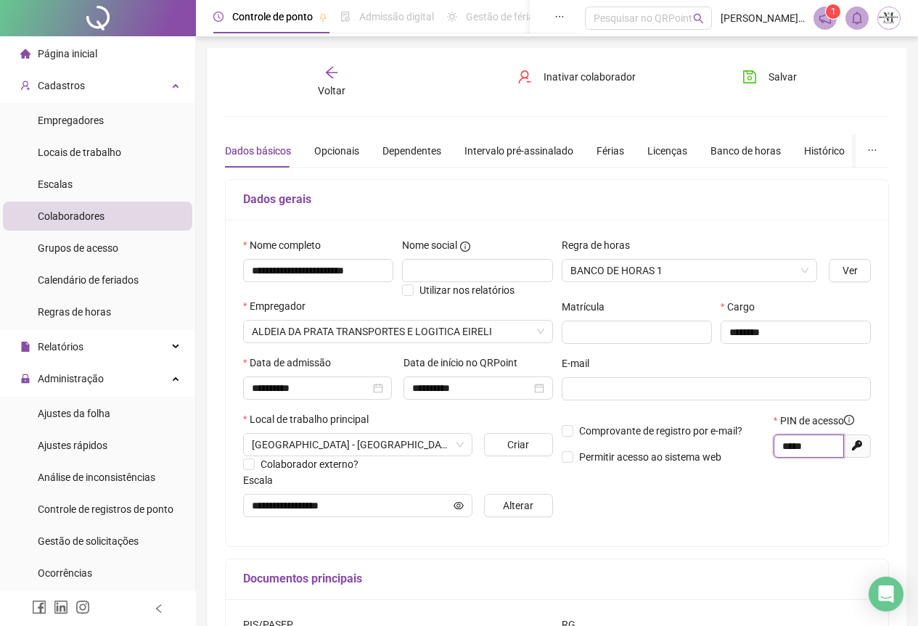
drag, startPoint x: 814, startPoint y: 442, endPoint x: 778, endPoint y: 445, distance: 35.7
click at [778, 445] on span "*****" at bounding box center [809, 446] width 70 height 23
click at [751, 79] on icon "save" at bounding box center [750, 77] width 15 height 15
click at [751, 80] on icon "save" at bounding box center [749, 76] width 13 height 13
click at [330, 77] on icon "arrow-left" at bounding box center [331, 72] width 15 height 15
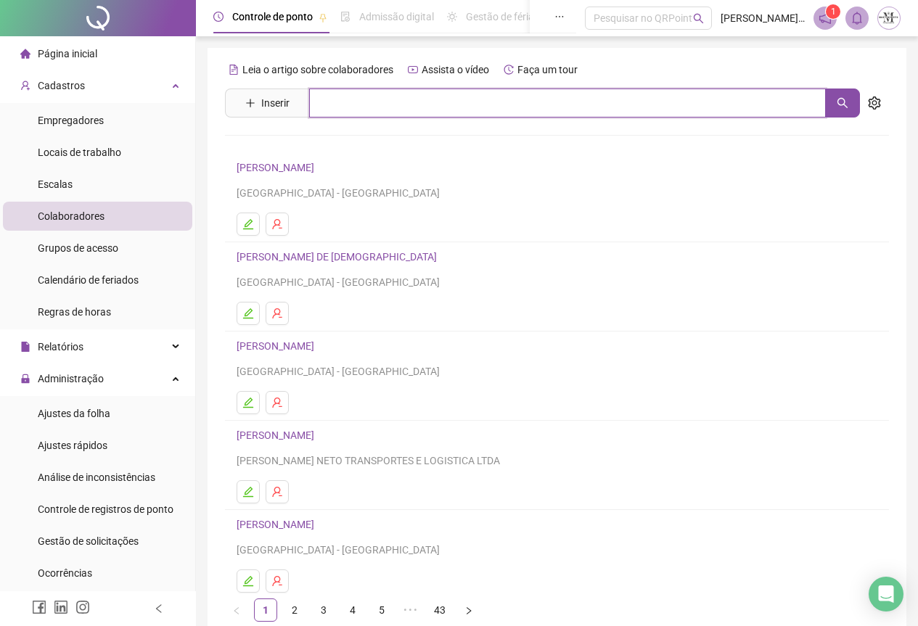
click at [335, 108] on input "text" at bounding box center [567, 103] width 517 height 29
click at [849, 107] on button "button" at bounding box center [842, 103] width 35 height 29
click at [346, 107] on input "****" at bounding box center [567, 103] width 517 height 29
type input "*"
click at [839, 107] on icon "search" at bounding box center [843, 103] width 12 height 12
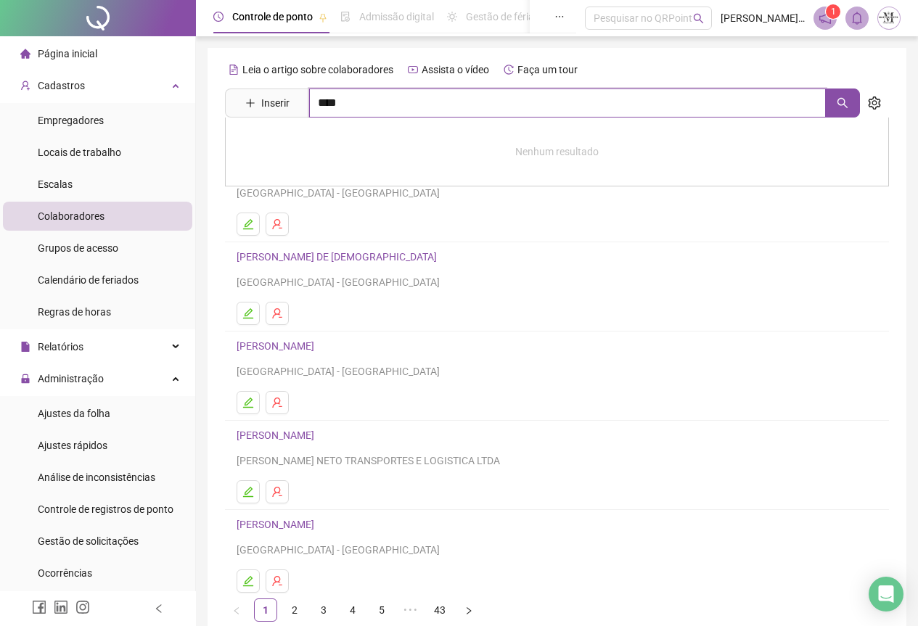
click at [350, 103] on input "****" at bounding box center [567, 103] width 517 height 29
type input "*"
click at [841, 104] on icon "search" at bounding box center [843, 103] width 12 height 12
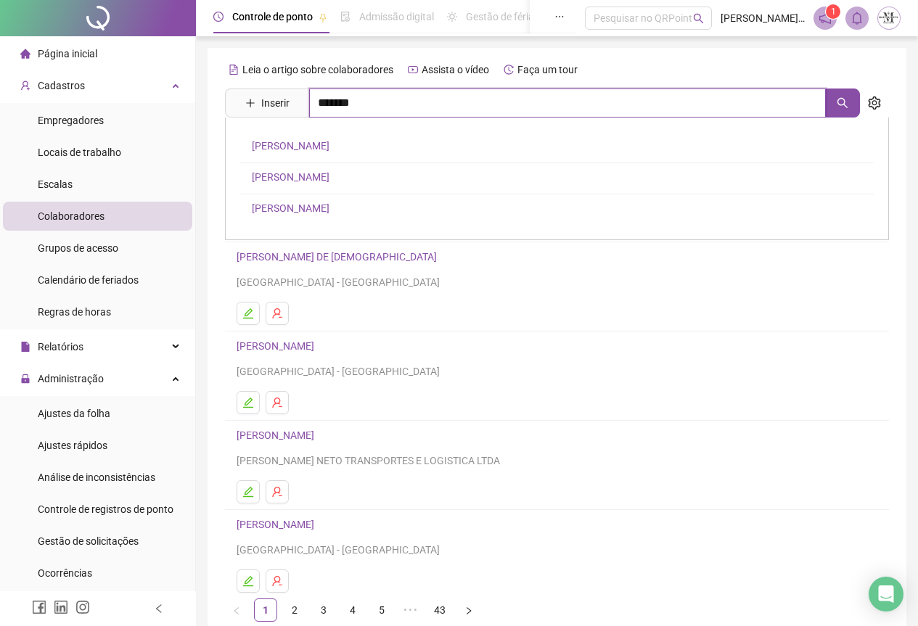
type input "*******"
click at [316, 144] on link "[PERSON_NAME]" at bounding box center [291, 146] width 78 height 12
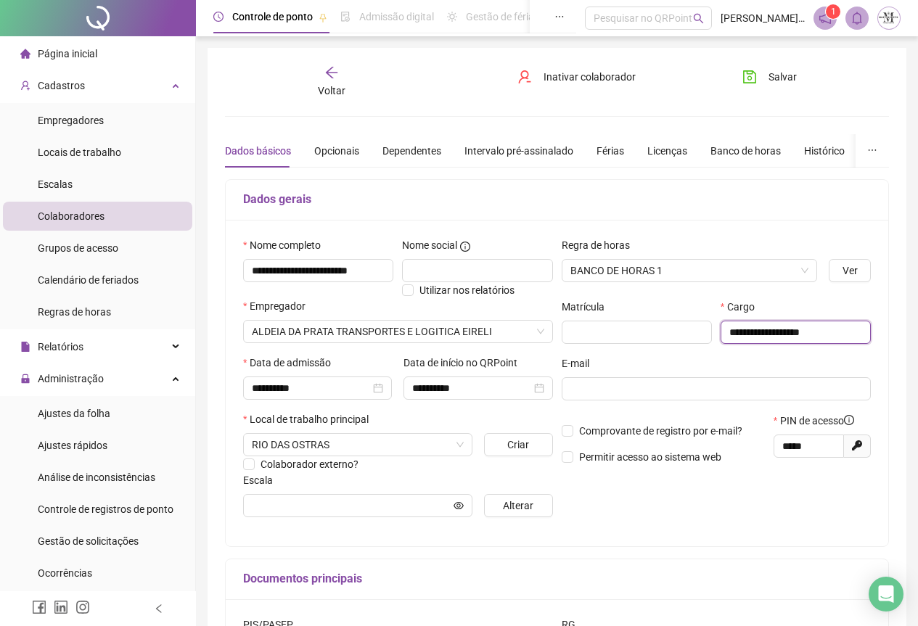
drag, startPoint x: 851, startPoint y: 331, endPoint x: 785, endPoint y: 336, distance: 66.3
click at [785, 336] on input "**********" at bounding box center [796, 332] width 150 height 23
type input "**********"
click at [683, 538] on div "**********" at bounding box center [557, 383] width 663 height 327
click at [752, 85] on button "Salvar" at bounding box center [770, 76] width 76 height 23
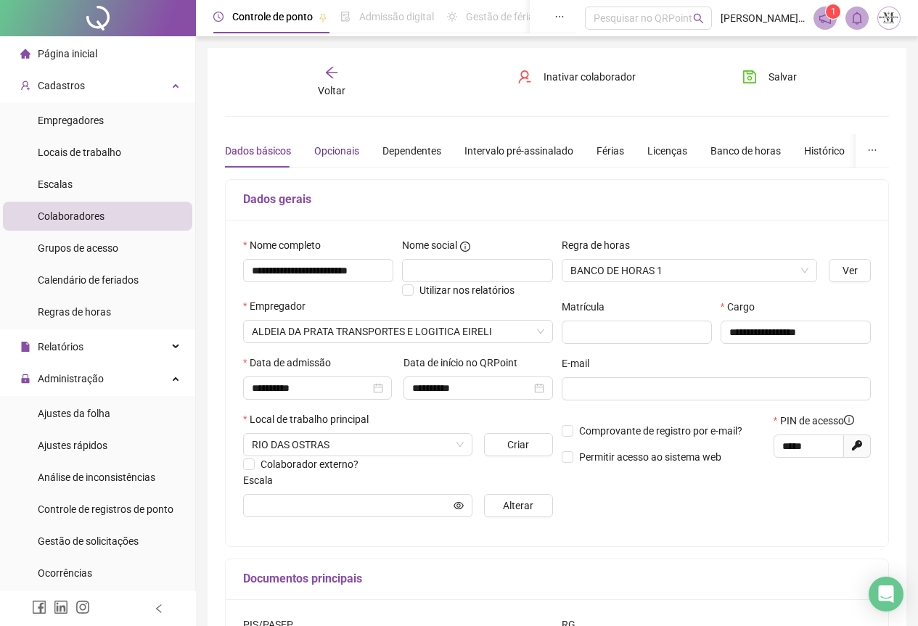
click at [335, 154] on div "Opcionais" at bounding box center [336, 151] width 45 height 16
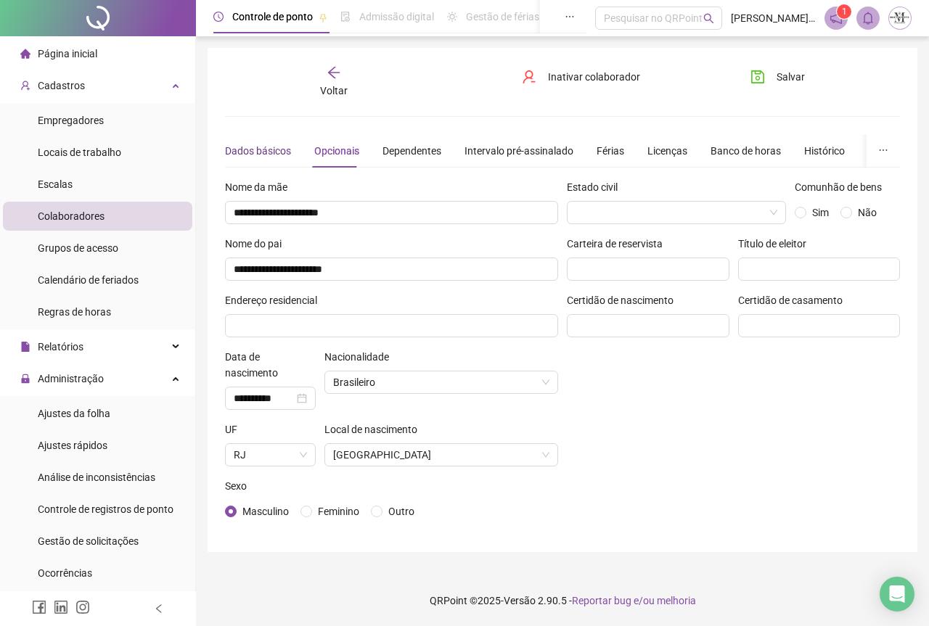
click at [233, 150] on div "Dados básicos" at bounding box center [258, 151] width 66 height 16
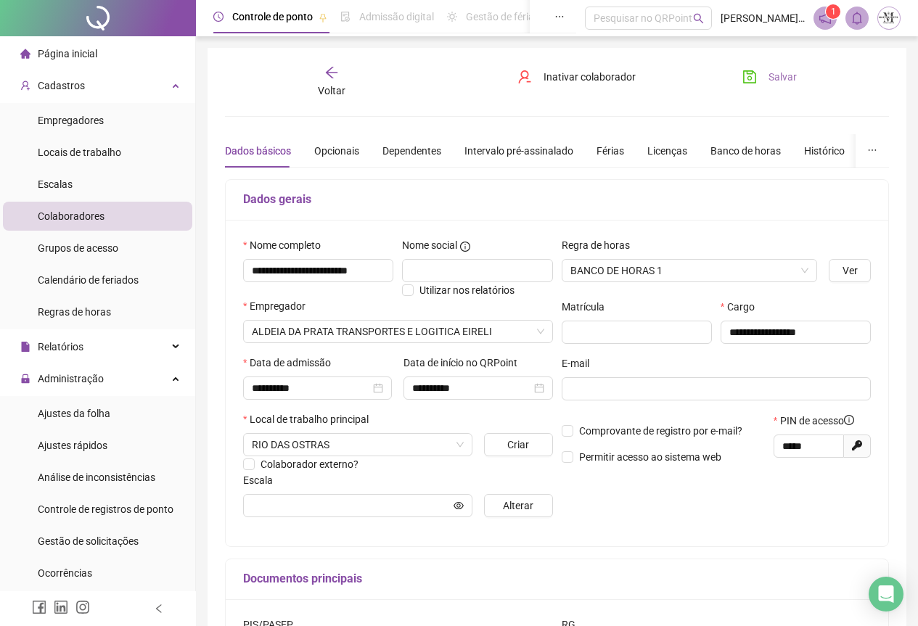
click at [746, 80] on icon "save" at bounding box center [750, 77] width 15 height 15
click at [100, 417] on span "Ajustes da folha" at bounding box center [74, 414] width 73 height 12
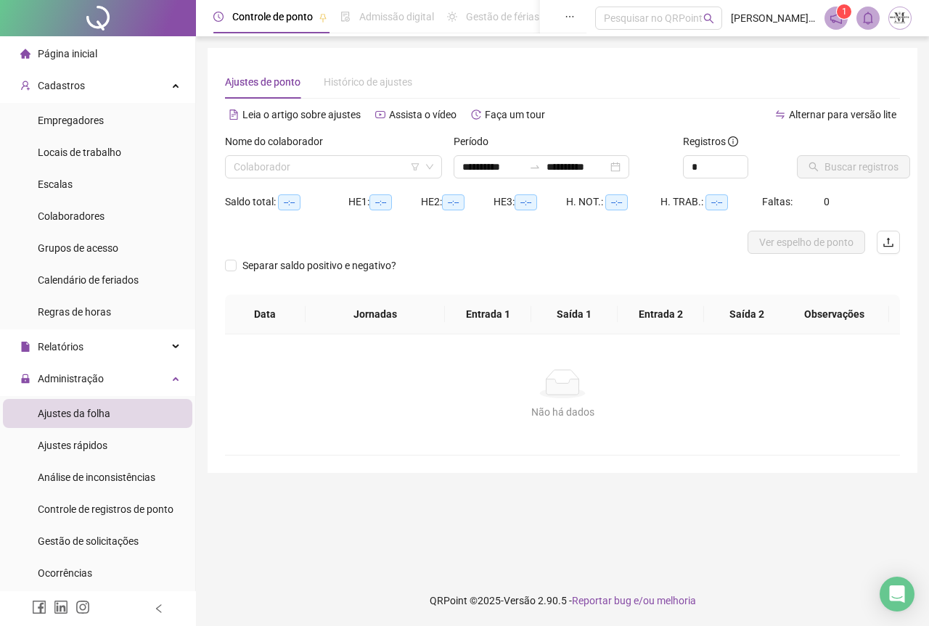
type input "**********"
click at [114, 542] on span "Gestão de solicitações" at bounding box center [88, 542] width 101 height 12
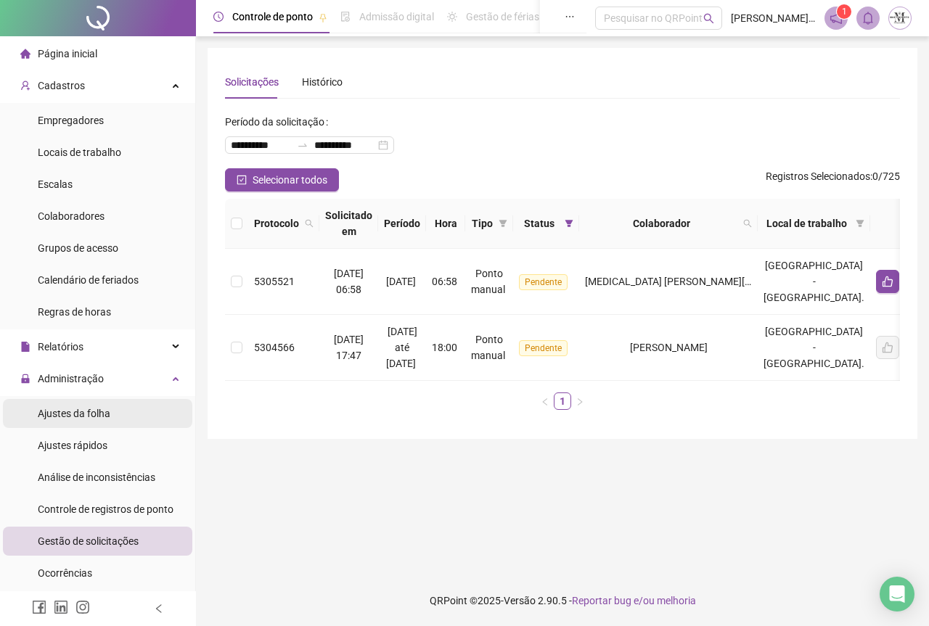
click at [66, 422] on div "Ajustes da folha" at bounding box center [74, 413] width 73 height 29
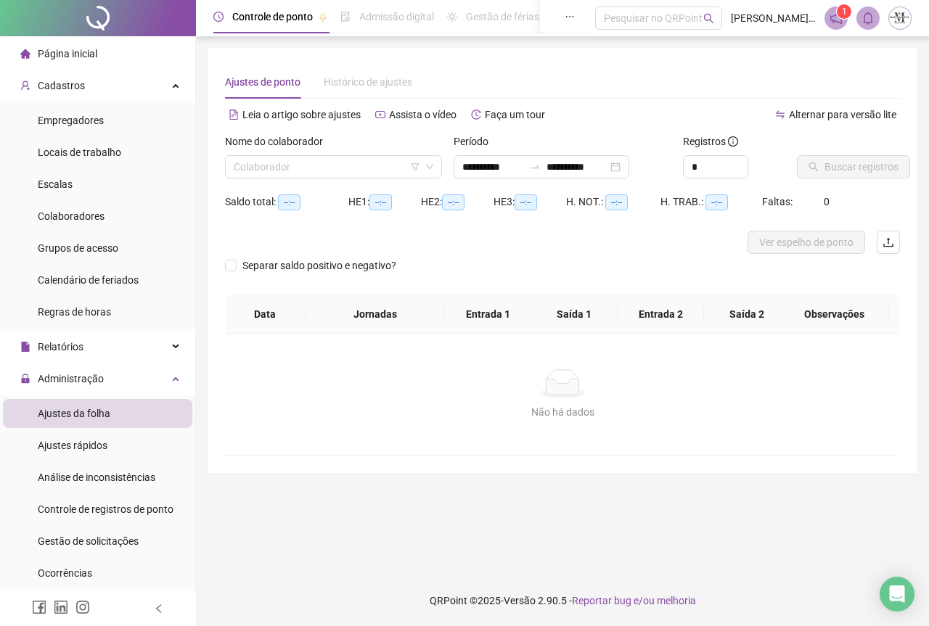
type input "**********"
click at [320, 166] on input "search" at bounding box center [327, 167] width 187 height 22
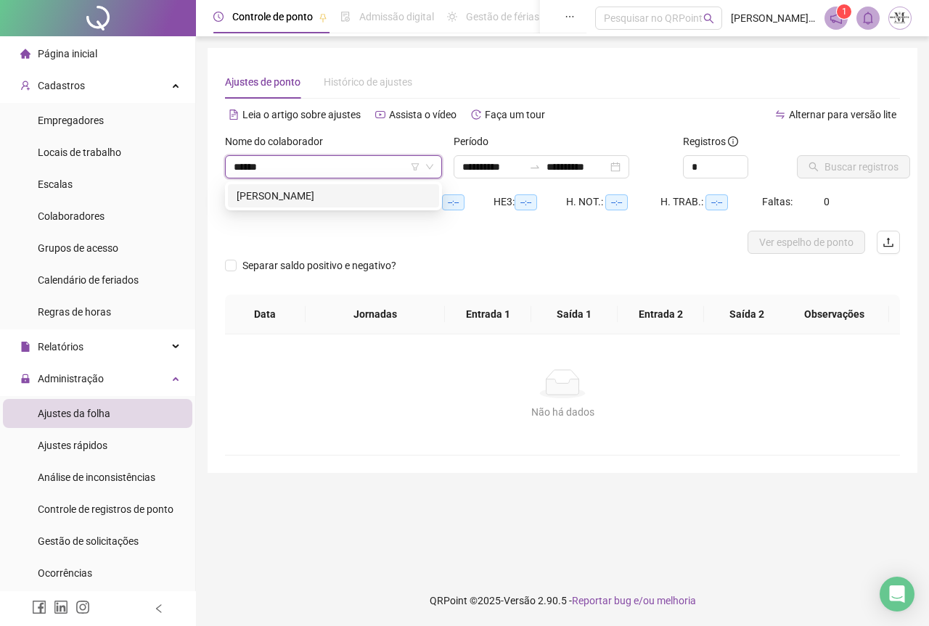
type input "*******"
click at [322, 199] on div "[PERSON_NAME]" at bounding box center [334, 196] width 194 height 16
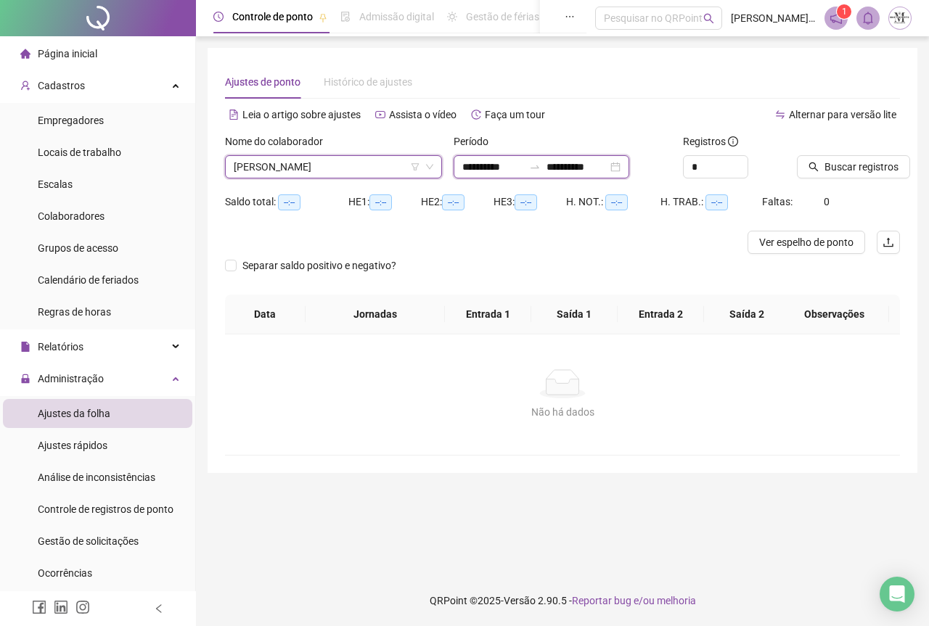
click at [577, 167] on input "**********" at bounding box center [577, 167] width 61 height 16
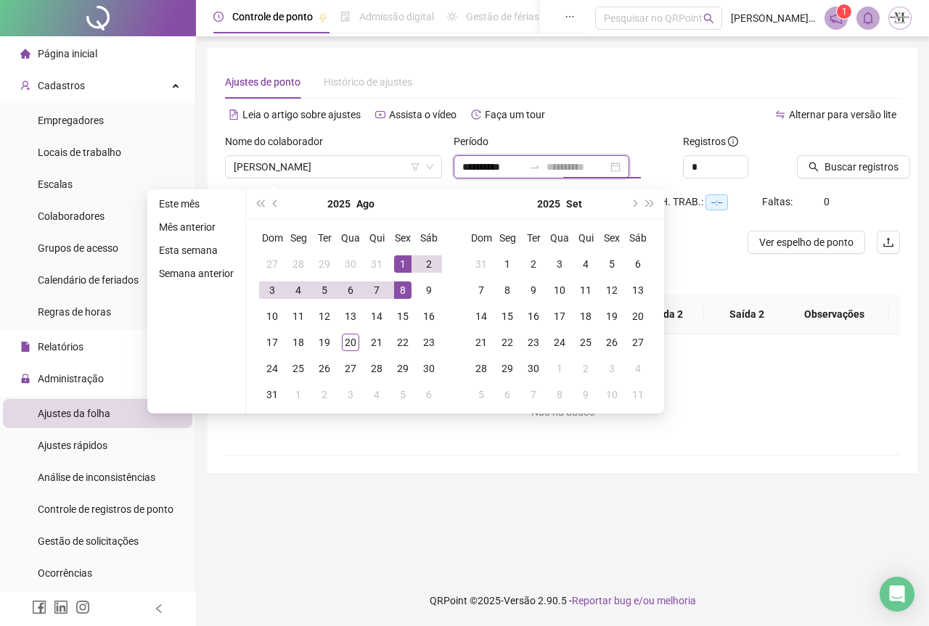
type input "**********"
click at [404, 268] on div "1" at bounding box center [402, 264] width 17 height 17
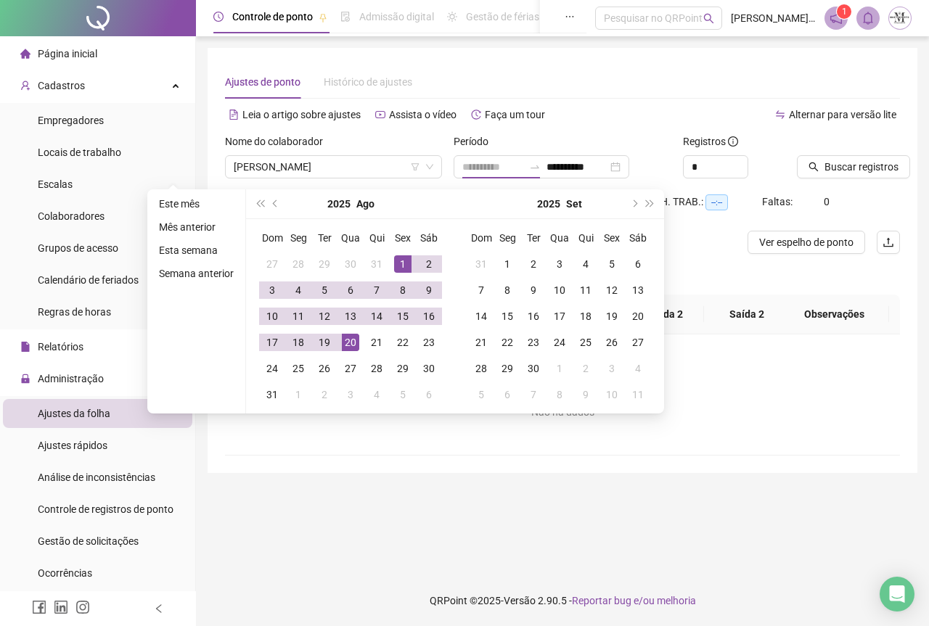
click at [348, 338] on div "20" at bounding box center [350, 342] width 17 height 17
type input "**********"
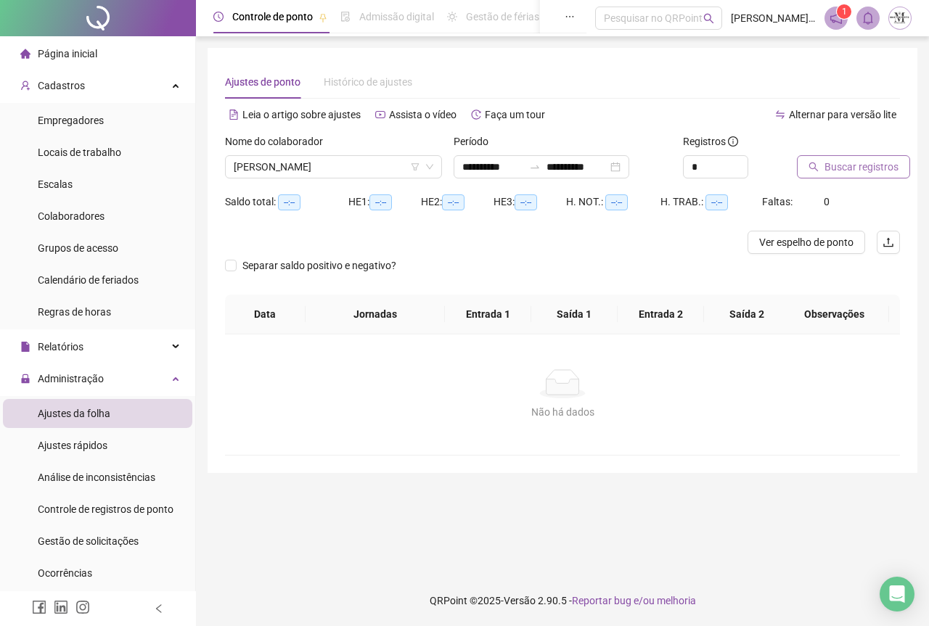
click at [819, 166] on icon "search" at bounding box center [814, 167] width 10 height 10
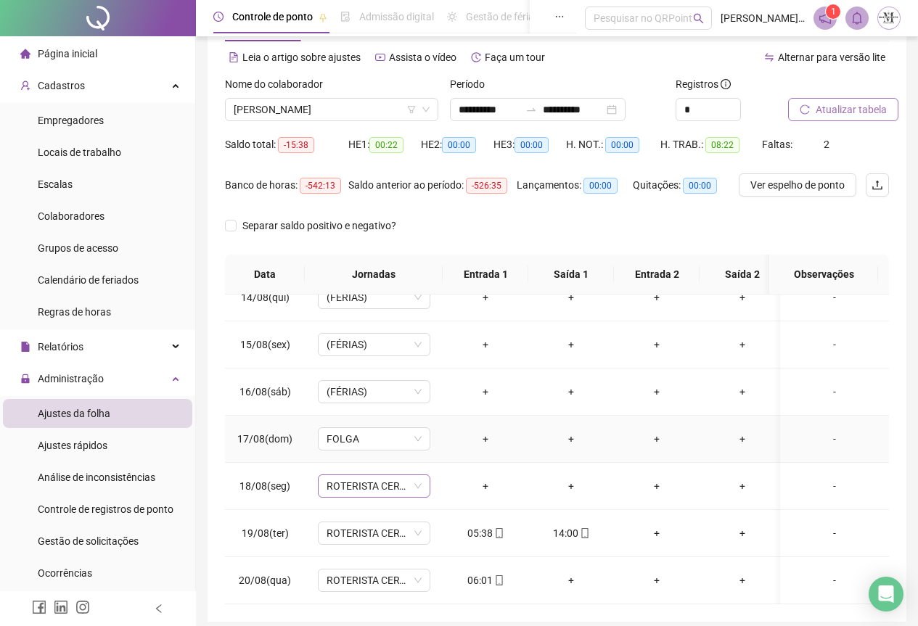
scroll to position [115, 0]
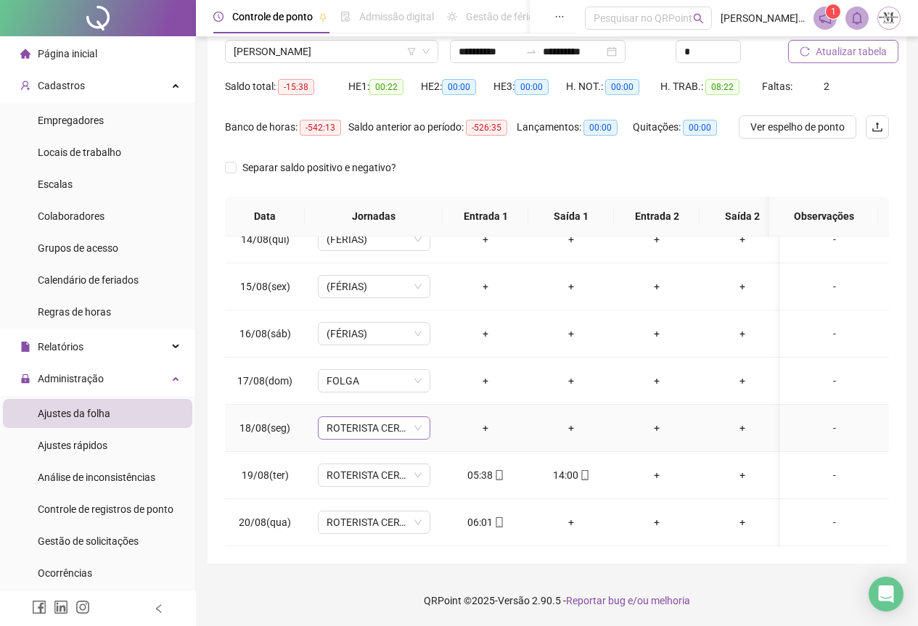
click at [372, 420] on span "ROTERISTA CERTO SG" at bounding box center [374, 428] width 95 height 22
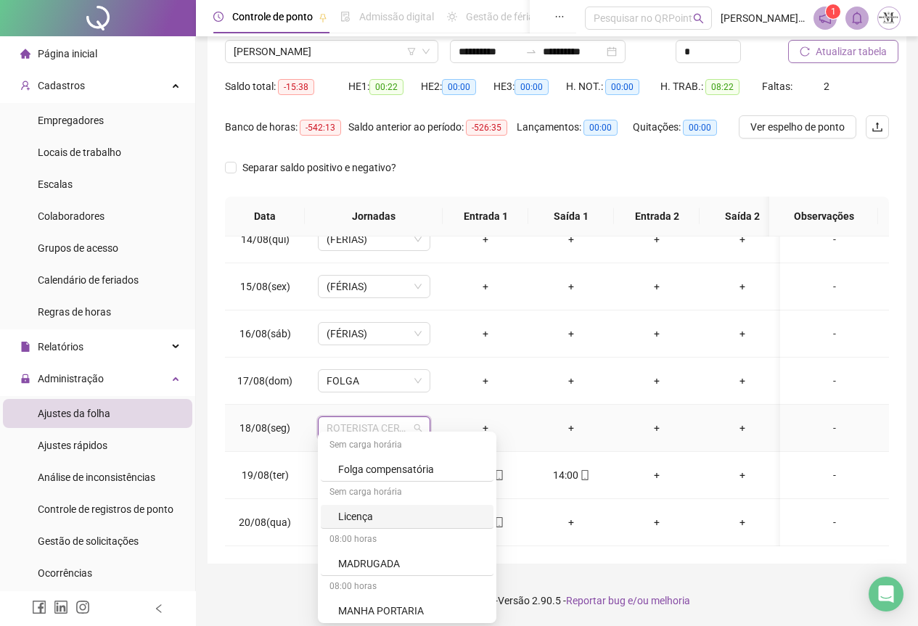
scroll to position [871, 0]
click at [364, 497] on div "Folga" at bounding box center [411, 495] width 147 height 16
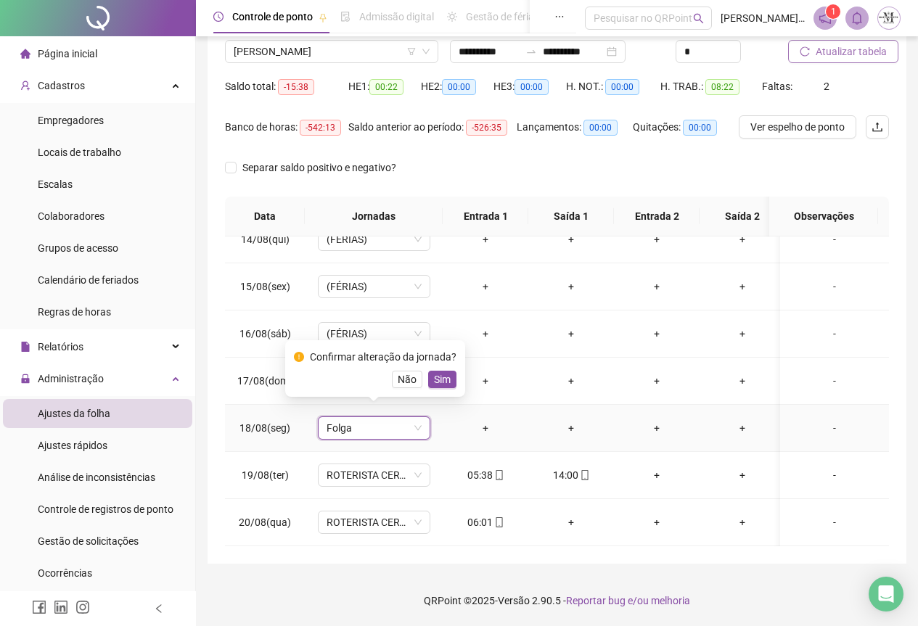
click at [440, 367] on div "Confirmar alteração da jornada? Não Sim" at bounding box center [375, 368] width 163 height 39
click at [437, 383] on span "Sim" at bounding box center [442, 380] width 17 height 16
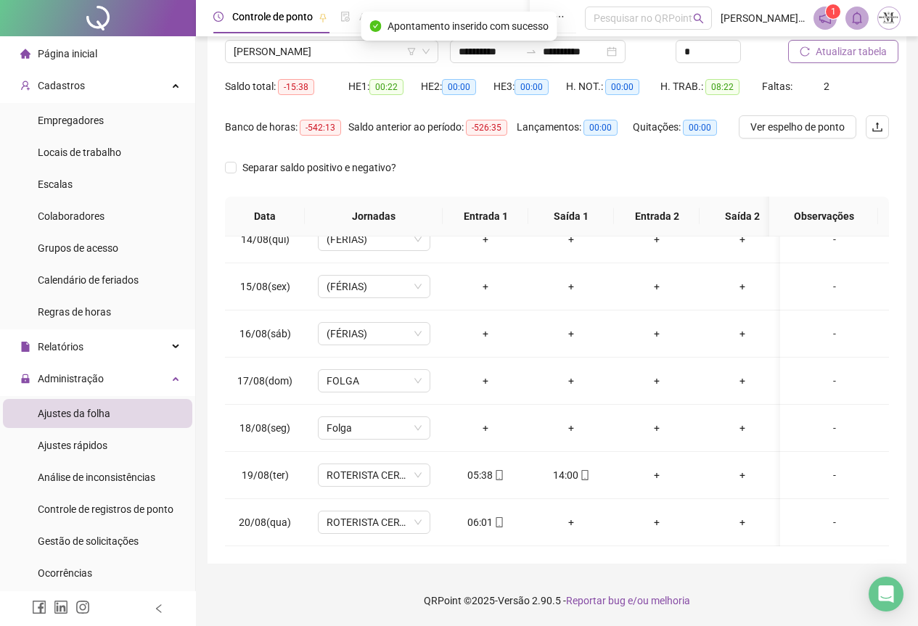
click at [835, 55] on span "Atualizar tabela" at bounding box center [851, 52] width 71 height 16
click at [824, 51] on span "Atualizar tabela" at bounding box center [851, 52] width 71 height 16
click at [826, 54] on span "Atualizar tabela" at bounding box center [851, 52] width 71 height 16
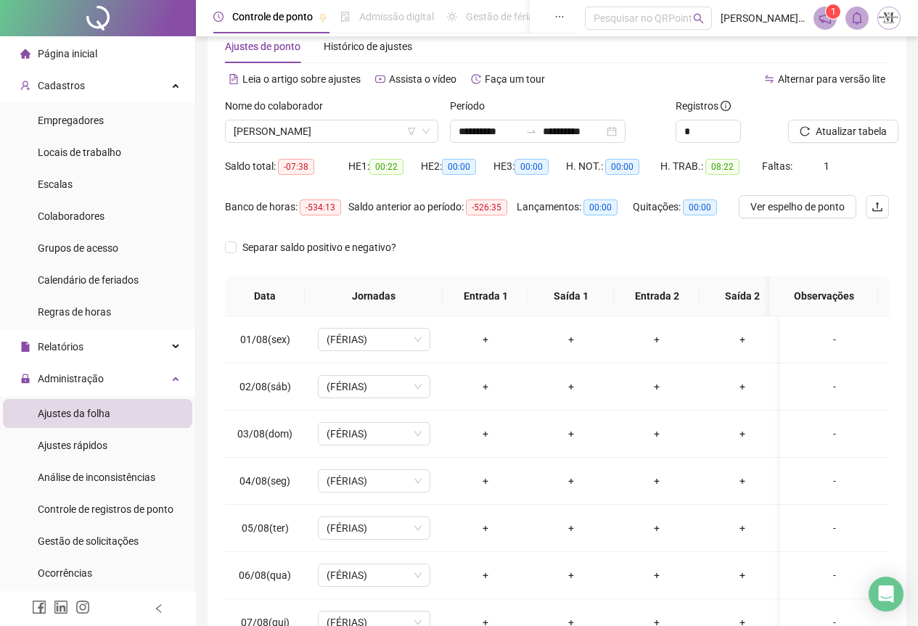
scroll to position [0, 0]
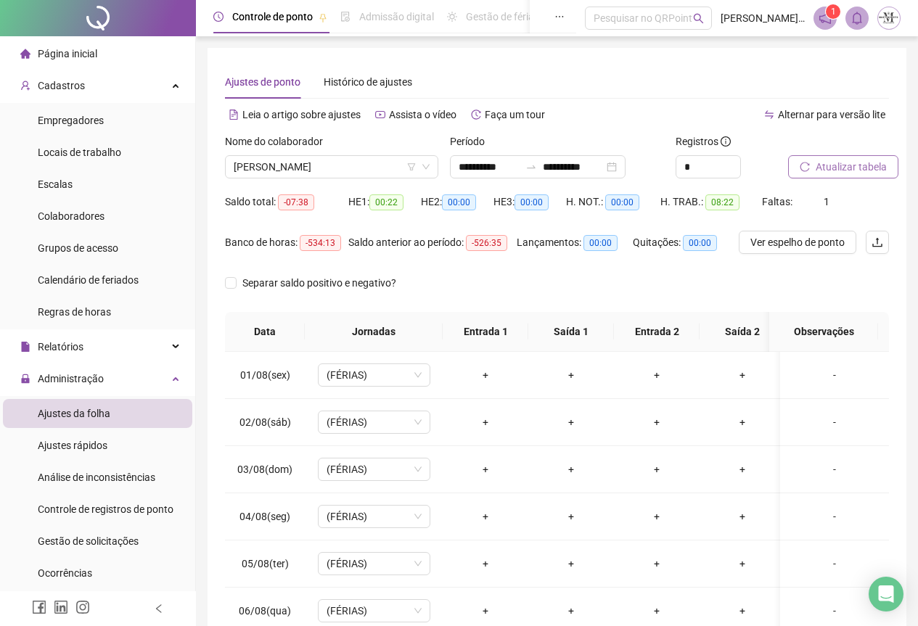
click at [825, 172] on span "Atualizar tabela" at bounding box center [851, 167] width 71 height 16
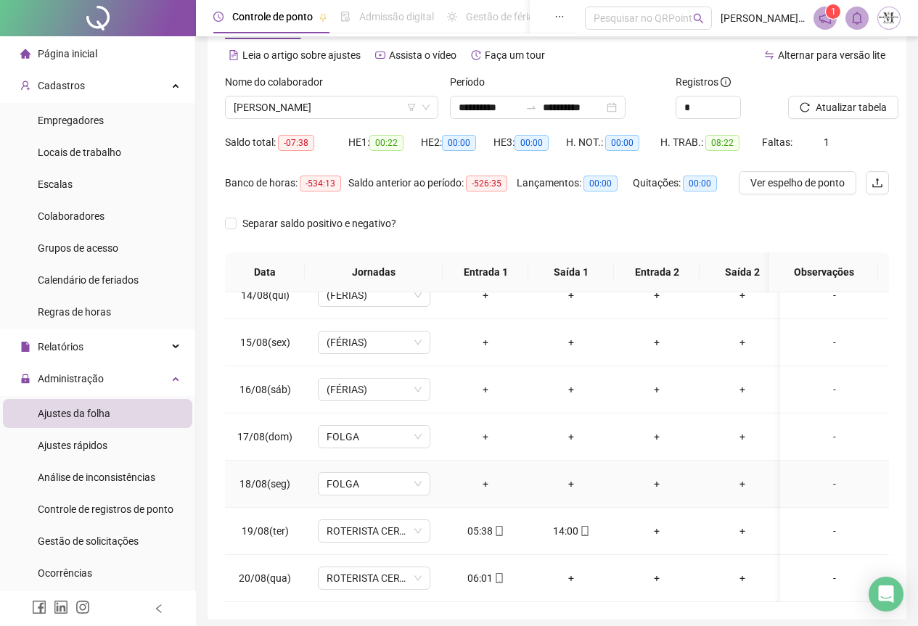
scroll to position [115, 0]
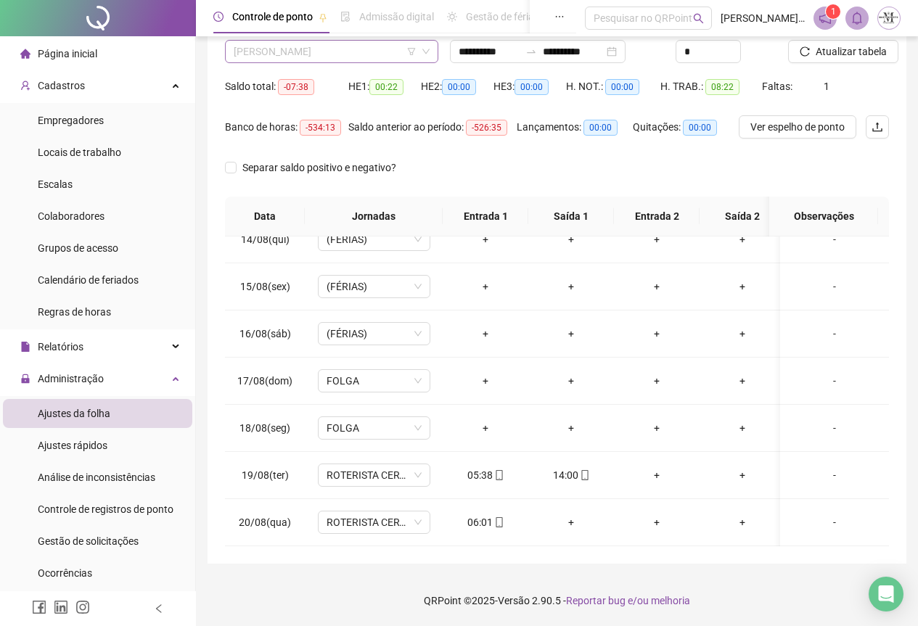
click at [271, 55] on span "[PERSON_NAME]" at bounding box center [332, 52] width 196 height 22
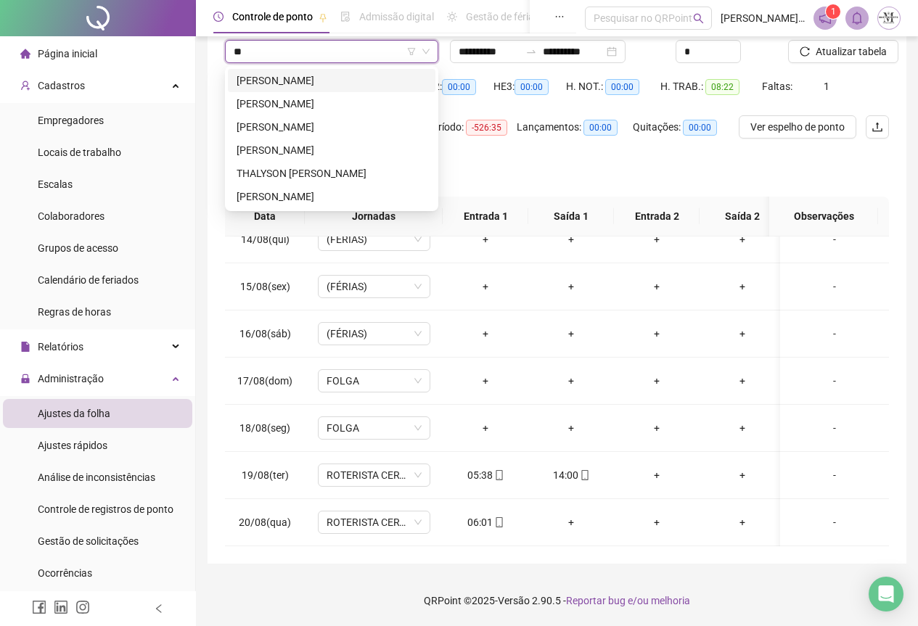
scroll to position [0, 0]
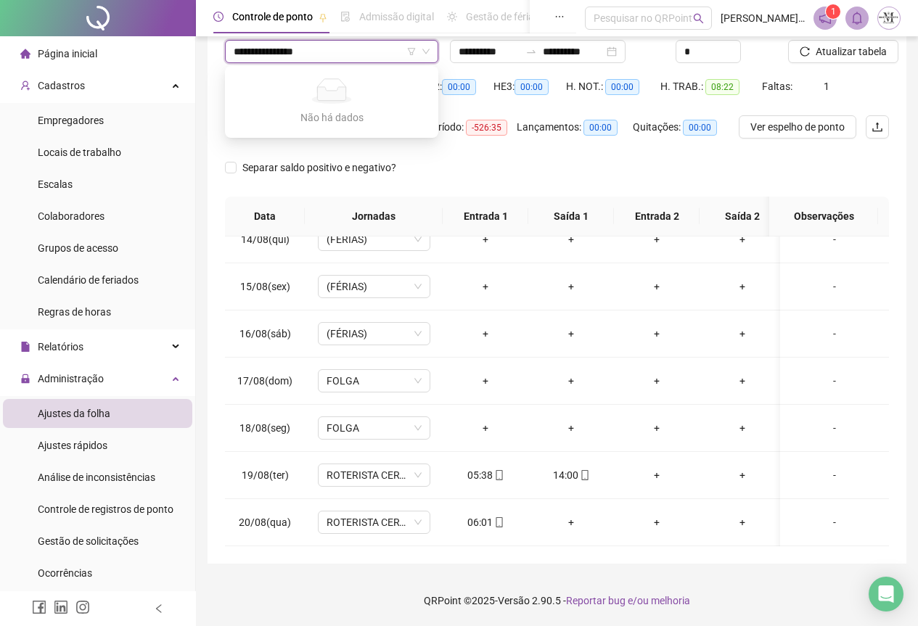
click at [333, 54] on input "**********" at bounding box center [325, 52] width 183 height 22
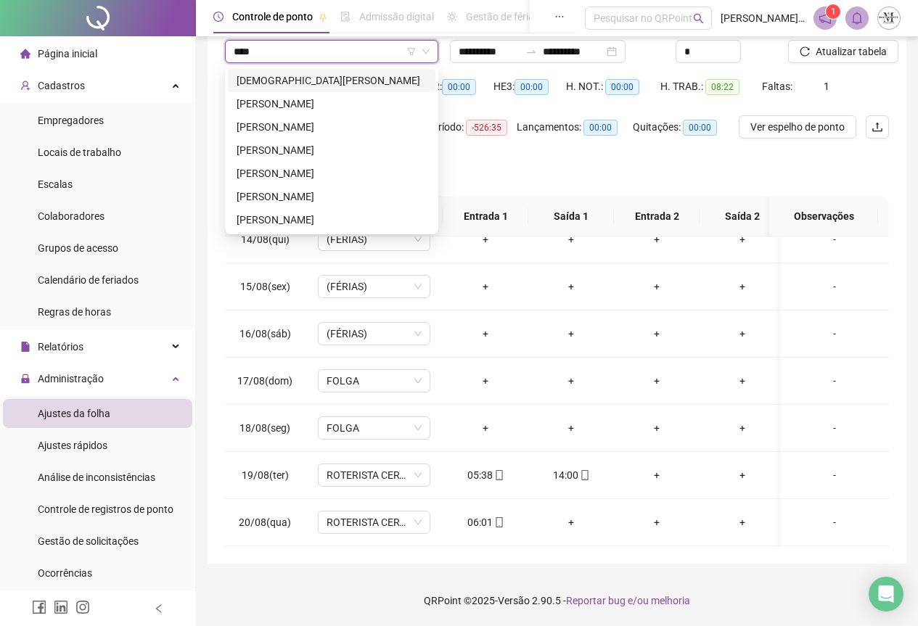
type input "*****"
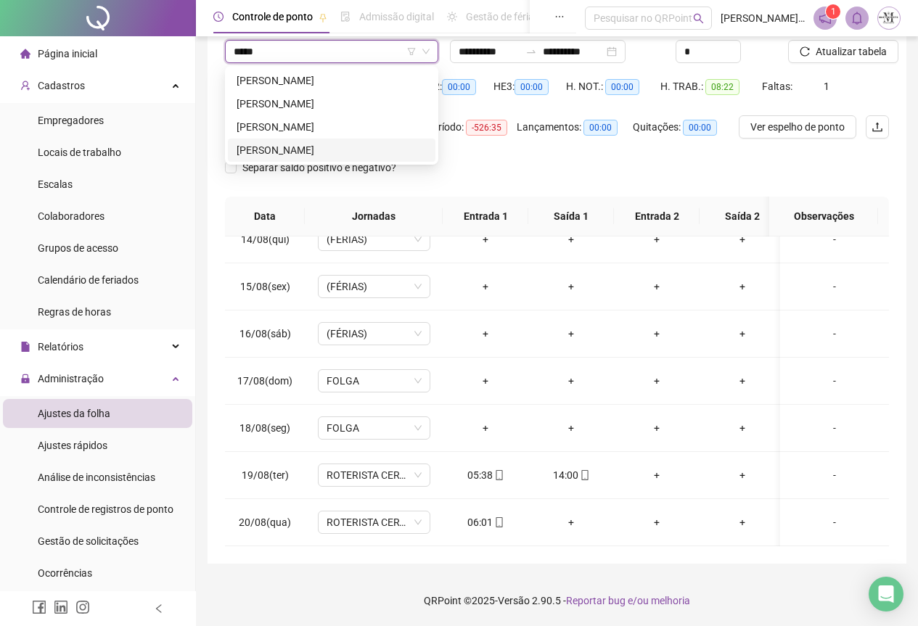
click at [356, 152] on div "[PERSON_NAME]" at bounding box center [332, 150] width 190 height 16
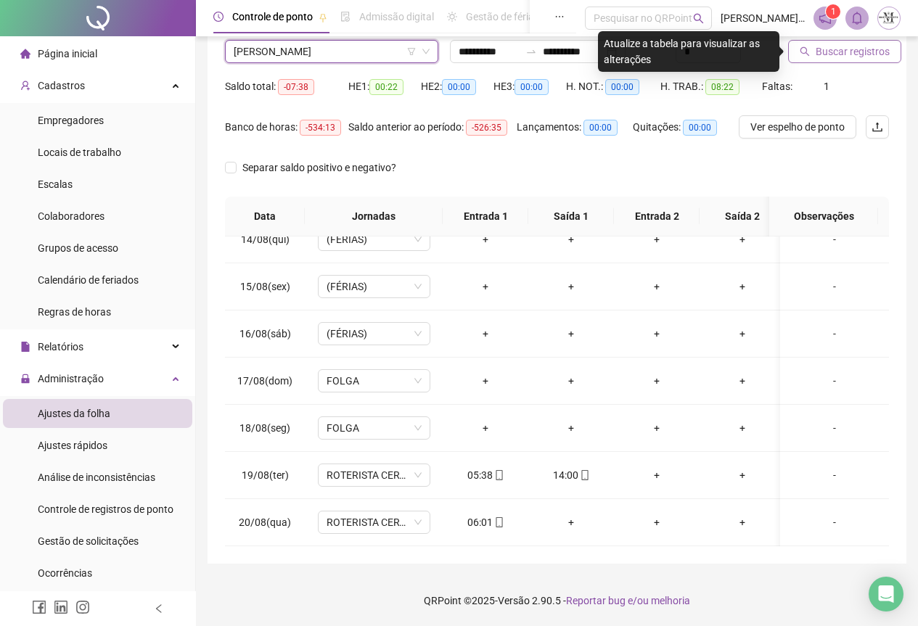
click at [847, 50] on span "Buscar registros" at bounding box center [853, 52] width 74 height 16
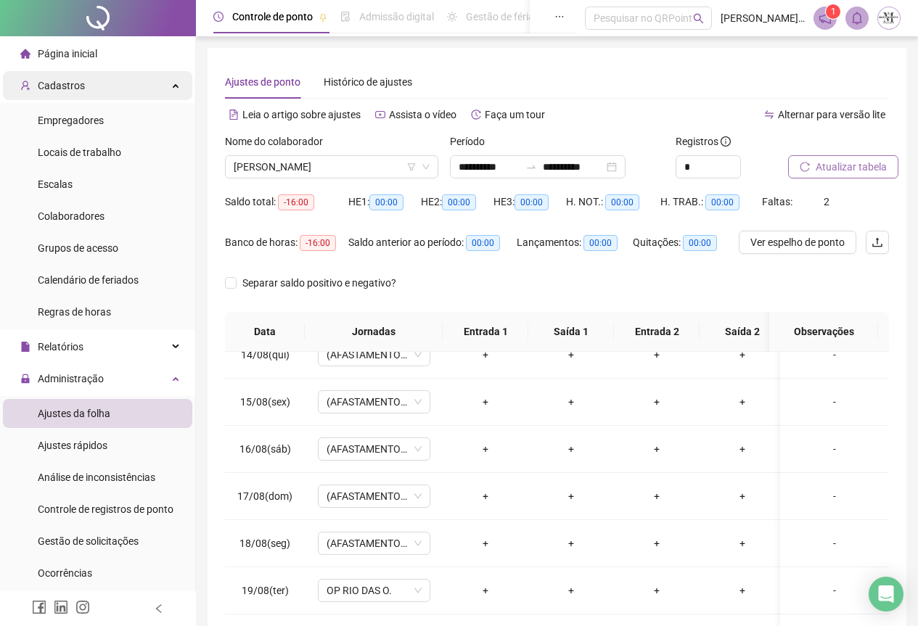
click at [90, 94] on div "Cadastros" at bounding box center [97, 85] width 189 height 29
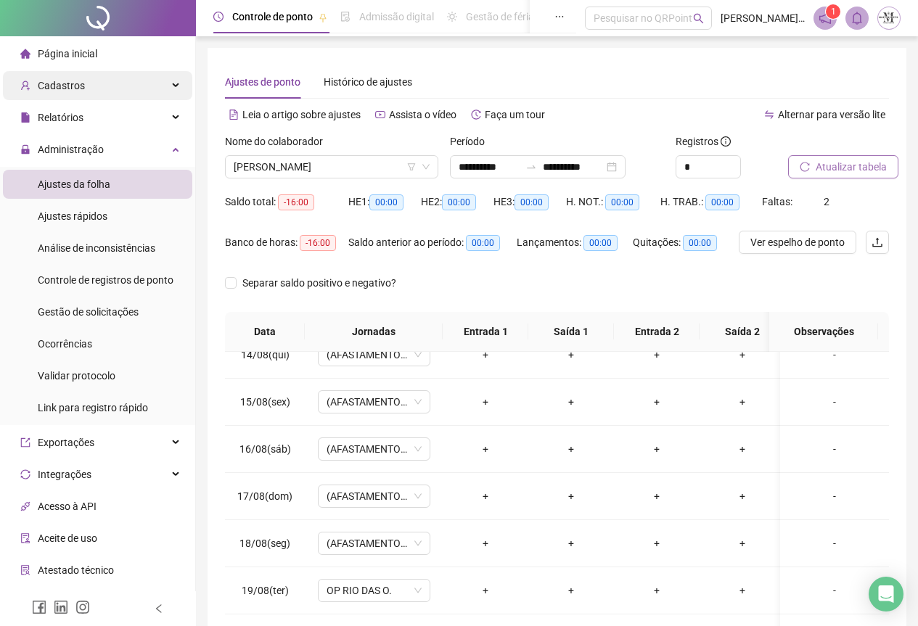
click at [90, 94] on div "Cadastros" at bounding box center [97, 85] width 189 height 29
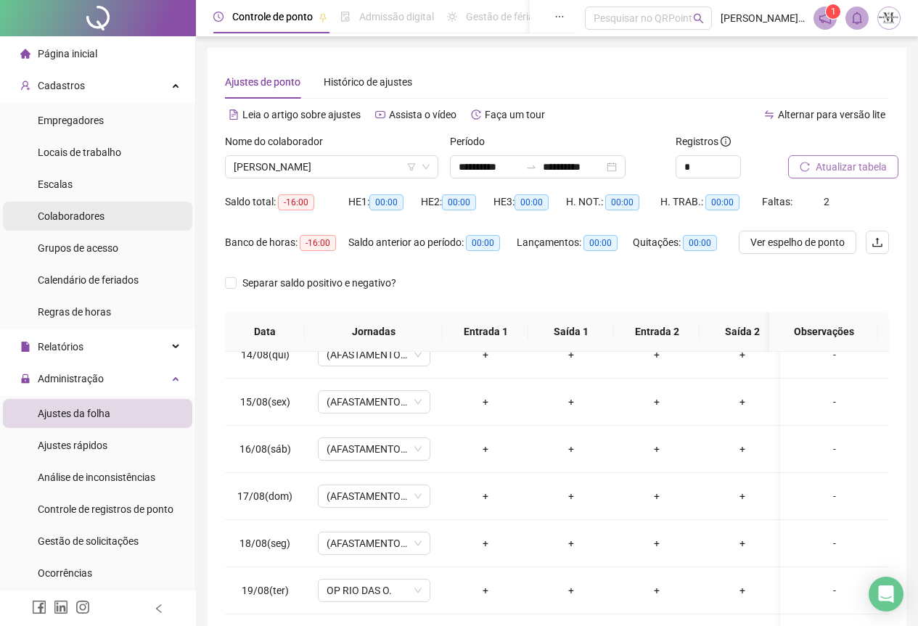
click at [95, 213] on span "Colaboradores" at bounding box center [71, 217] width 67 height 12
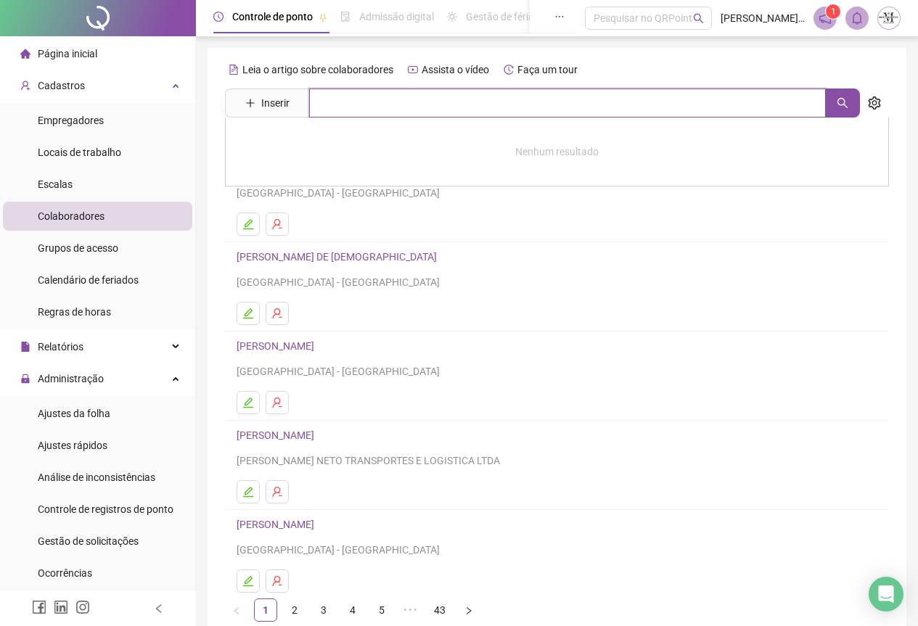
click at [366, 109] on input "text" at bounding box center [567, 103] width 517 height 29
click at [837, 106] on icon "search" at bounding box center [843, 103] width 12 height 12
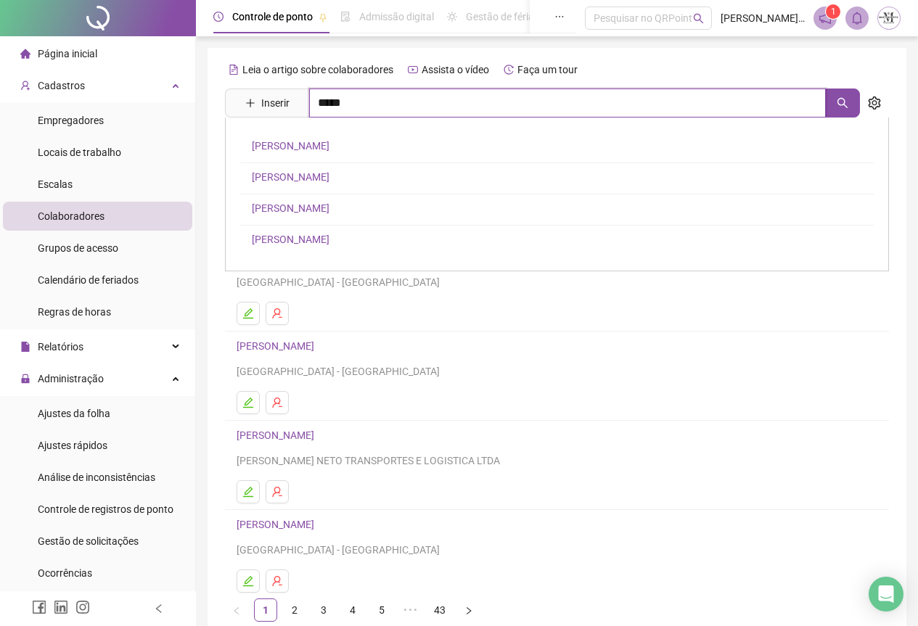
type input "*****"
click at [301, 240] on link "[PERSON_NAME]" at bounding box center [291, 240] width 78 height 12
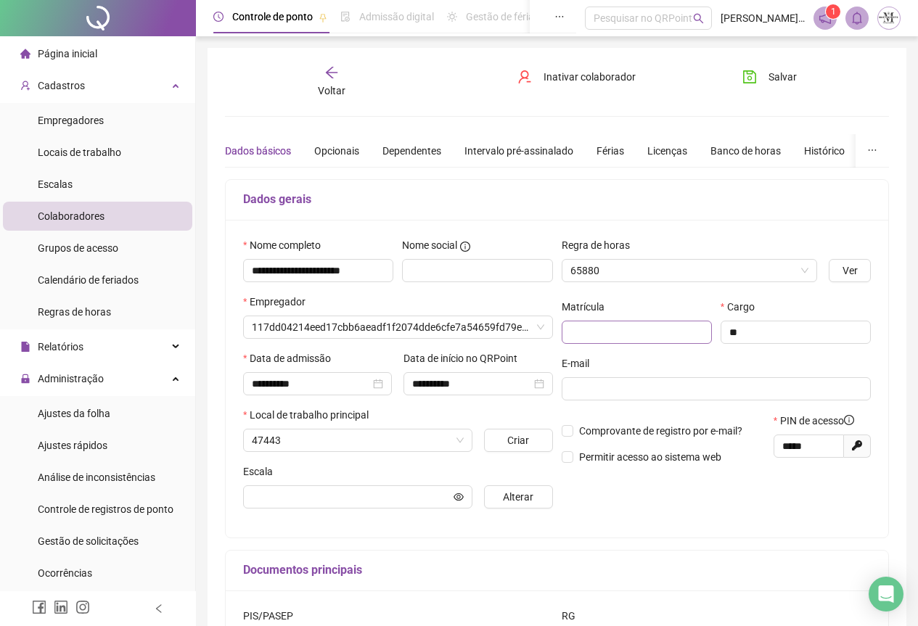
type input "**********"
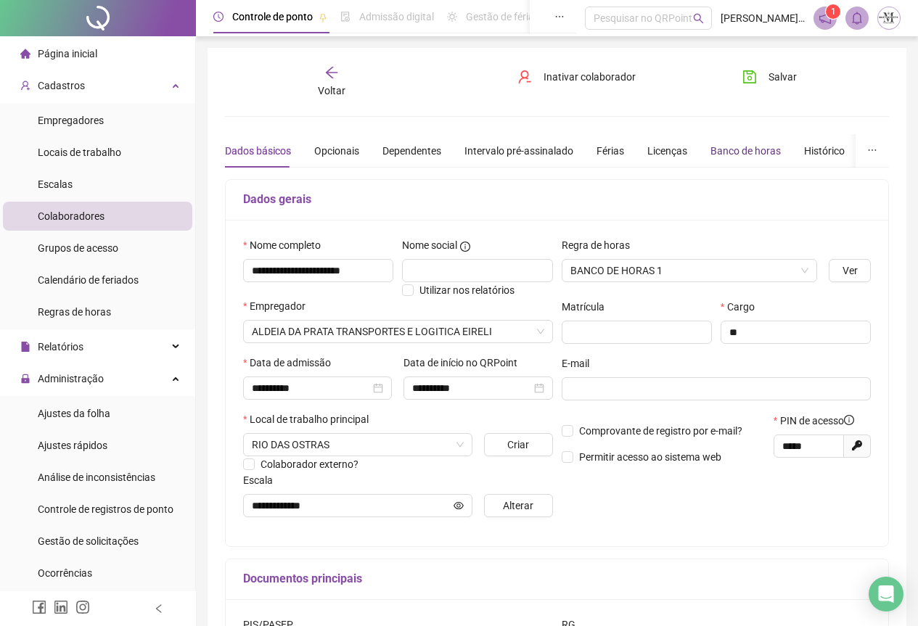
click at [721, 157] on div "Banco de horas" at bounding box center [746, 151] width 70 height 16
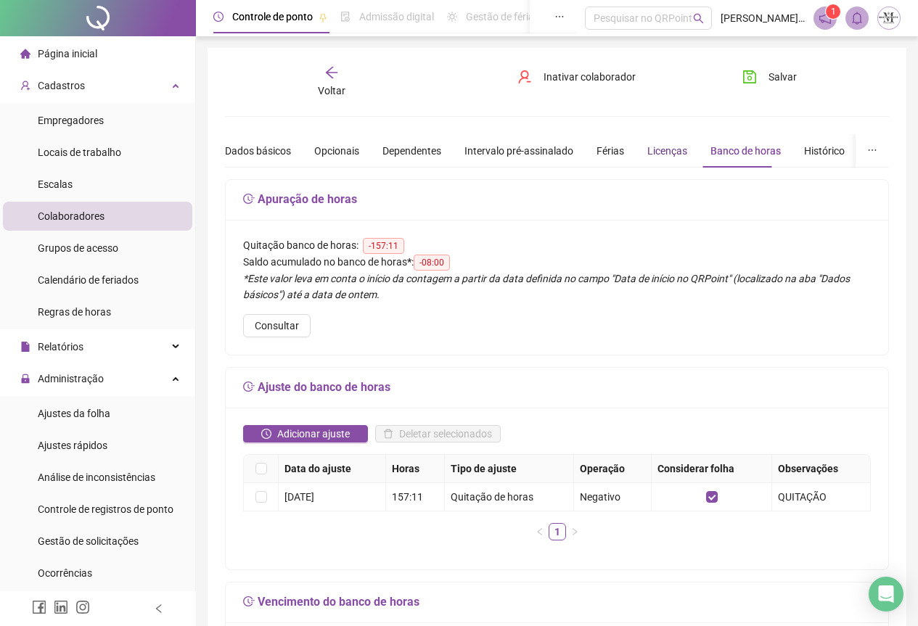
click at [654, 158] on div "Licenças" at bounding box center [667, 151] width 40 height 16
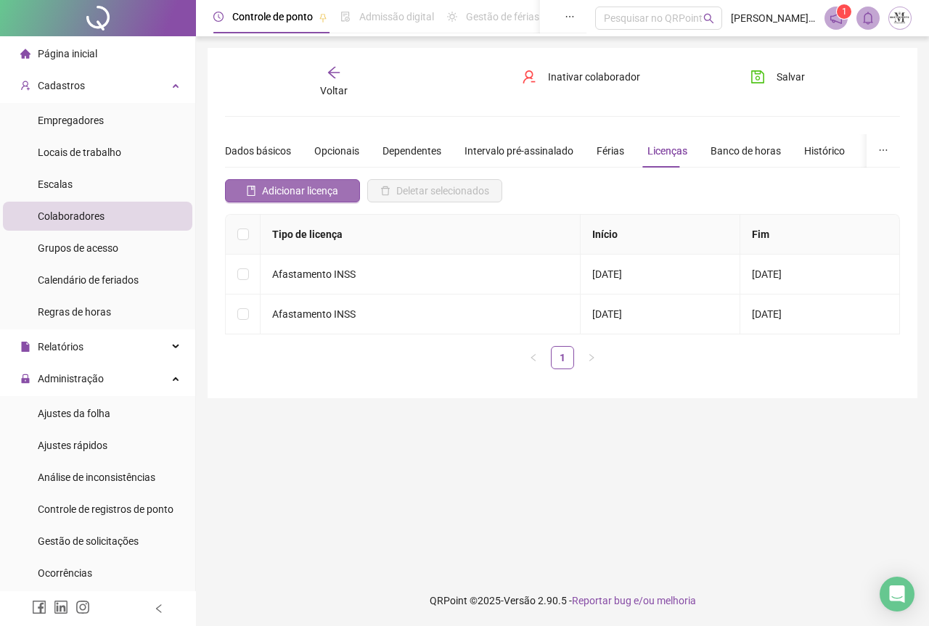
click at [306, 184] on span "Adicionar licença" at bounding box center [300, 191] width 76 height 16
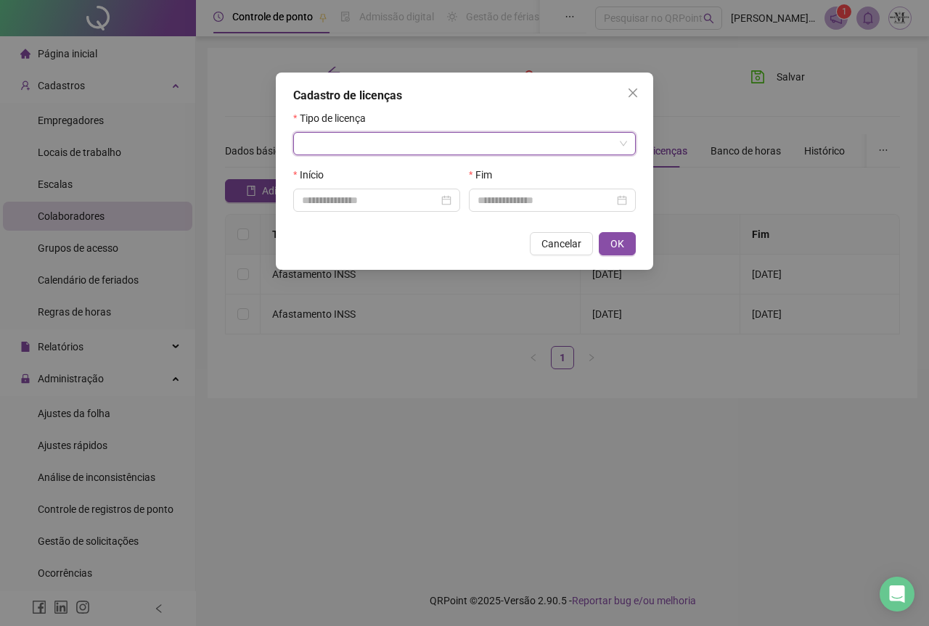
click at [348, 146] on input "search" at bounding box center [458, 144] width 312 height 22
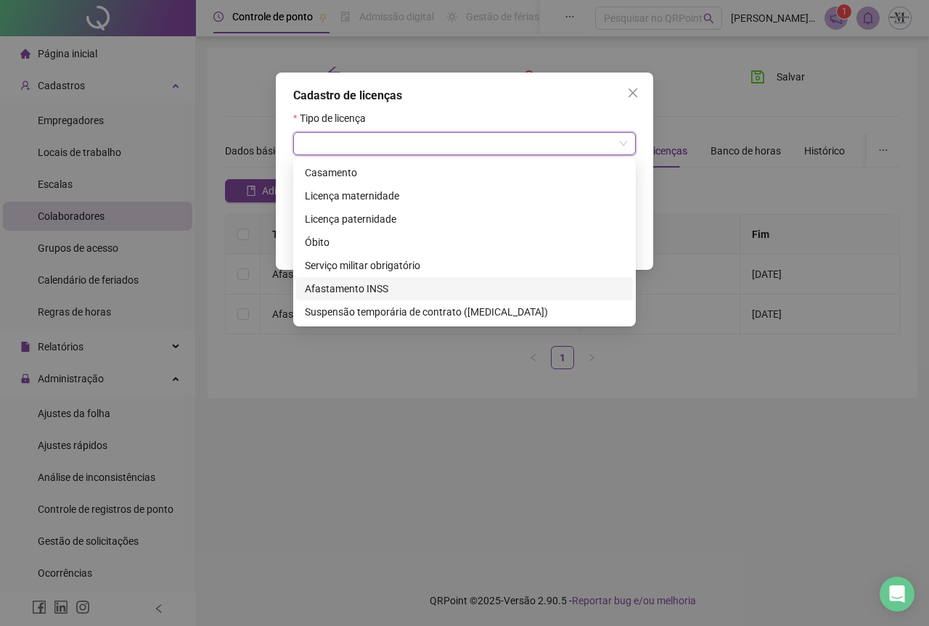
click at [356, 284] on div "Afastamento INSS" at bounding box center [464, 289] width 319 height 16
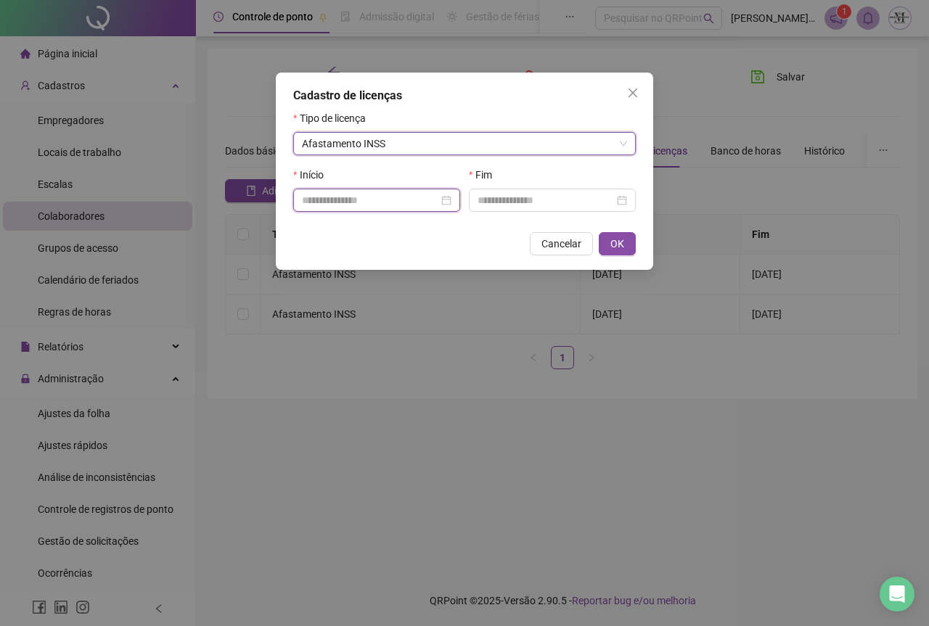
click at [369, 198] on input at bounding box center [370, 200] width 136 height 16
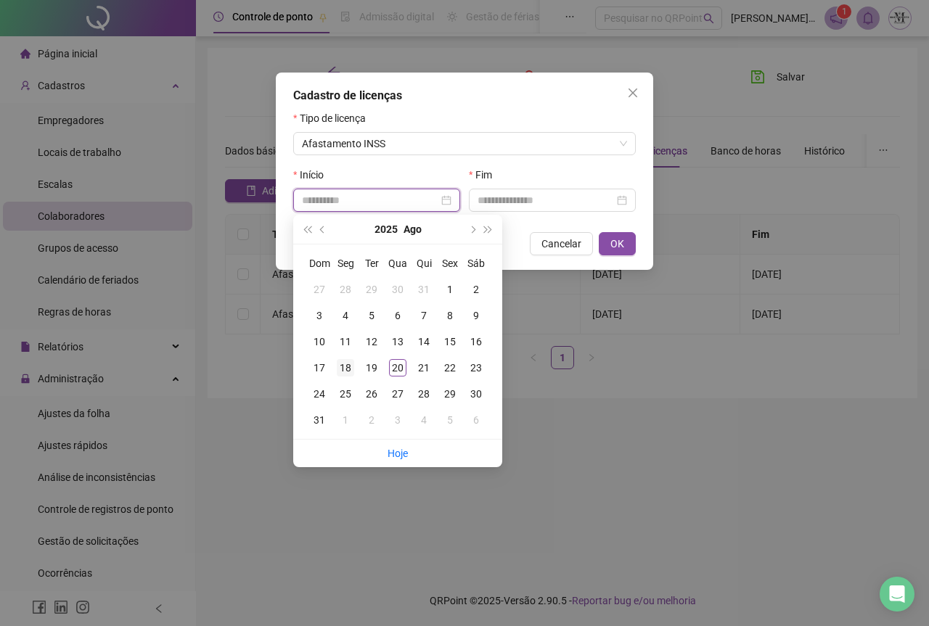
type input "**********"
click at [348, 366] on div "18" at bounding box center [345, 367] width 17 height 17
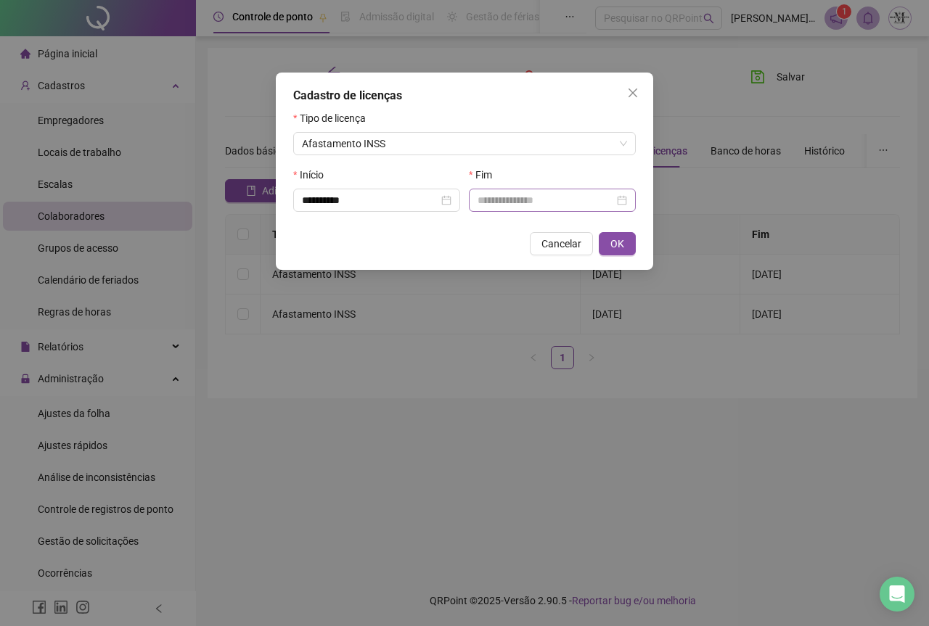
click at [525, 191] on div at bounding box center [552, 200] width 167 height 23
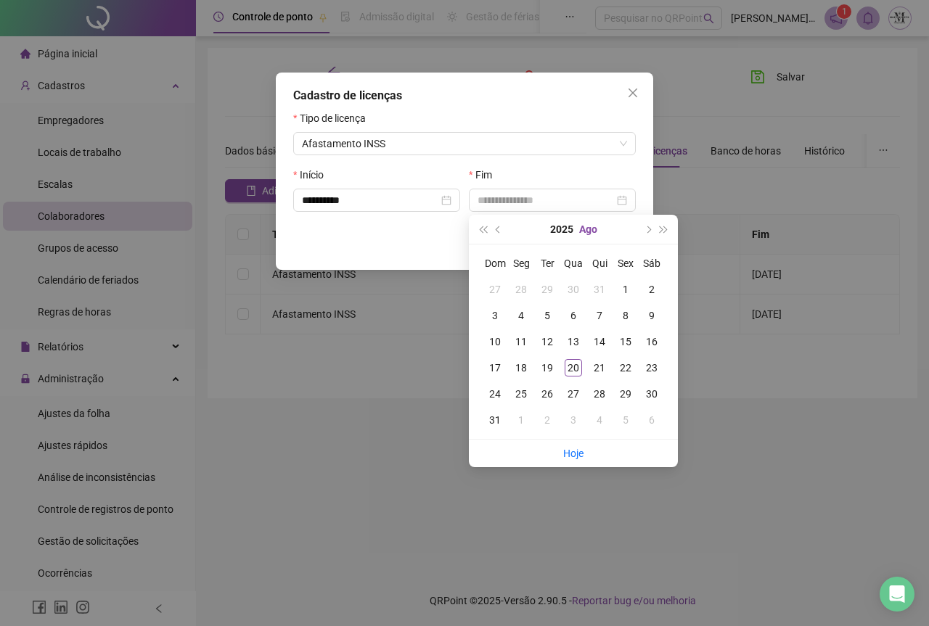
click at [588, 230] on button "Ago" at bounding box center [588, 229] width 18 height 29
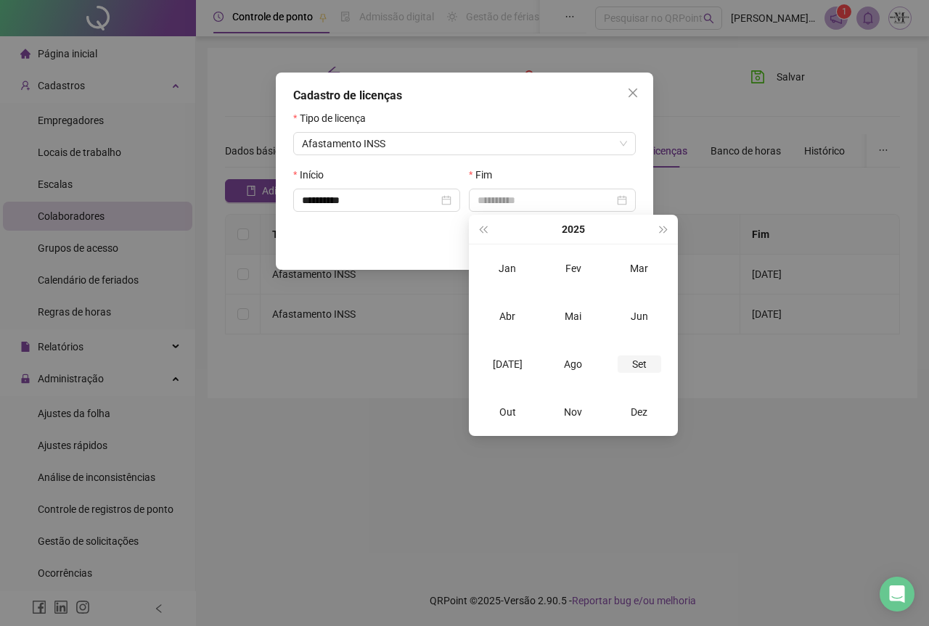
click at [642, 364] on div "Set" at bounding box center [640, 364] width 44 height 17
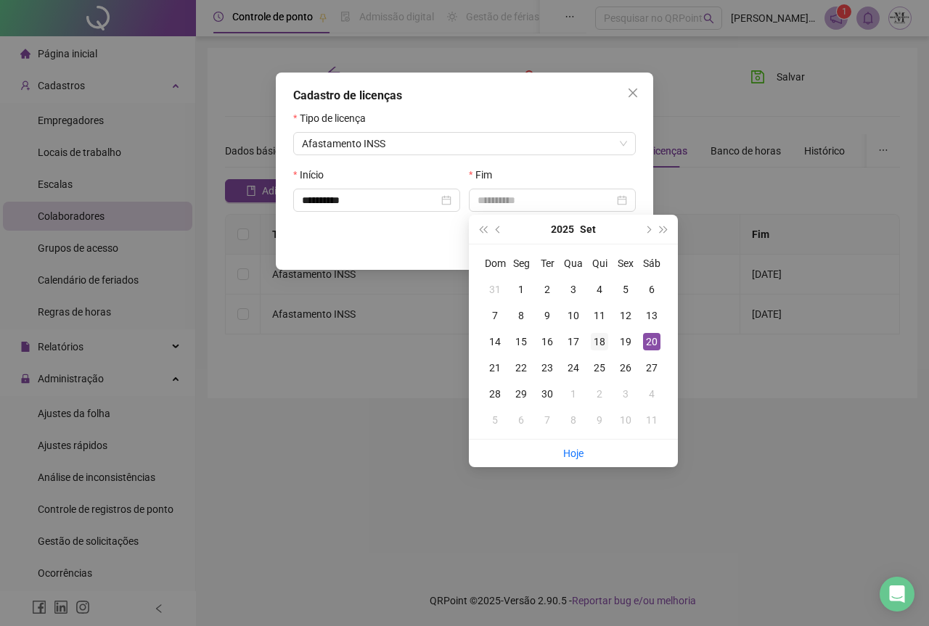
type input "**********"
click at [601, 343] on div "18" at bounding box center [599, 341] width 17 height 17
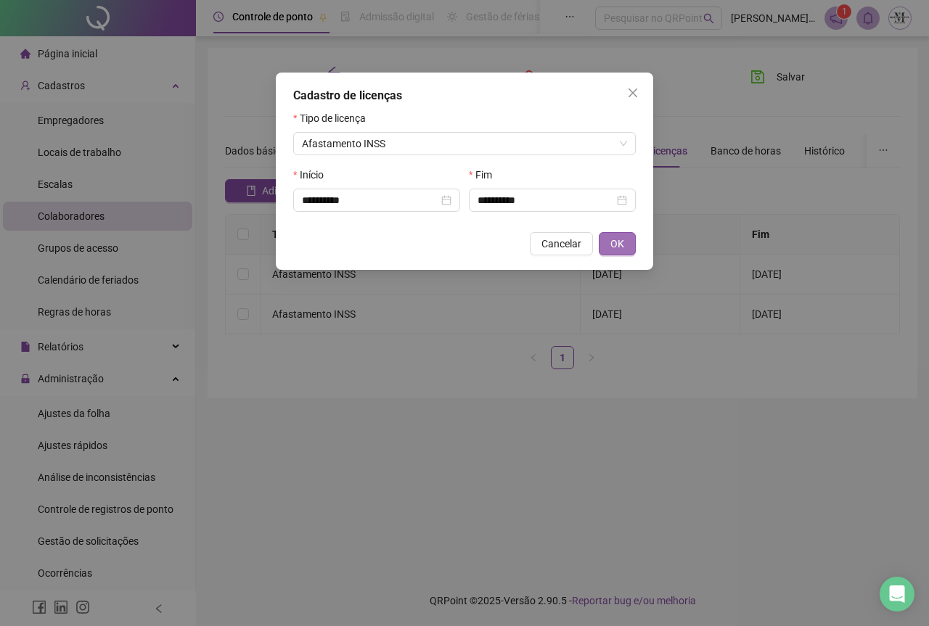
click at [621, 249] on span "OK" at bounding box center [617, 244] width 14 height 16
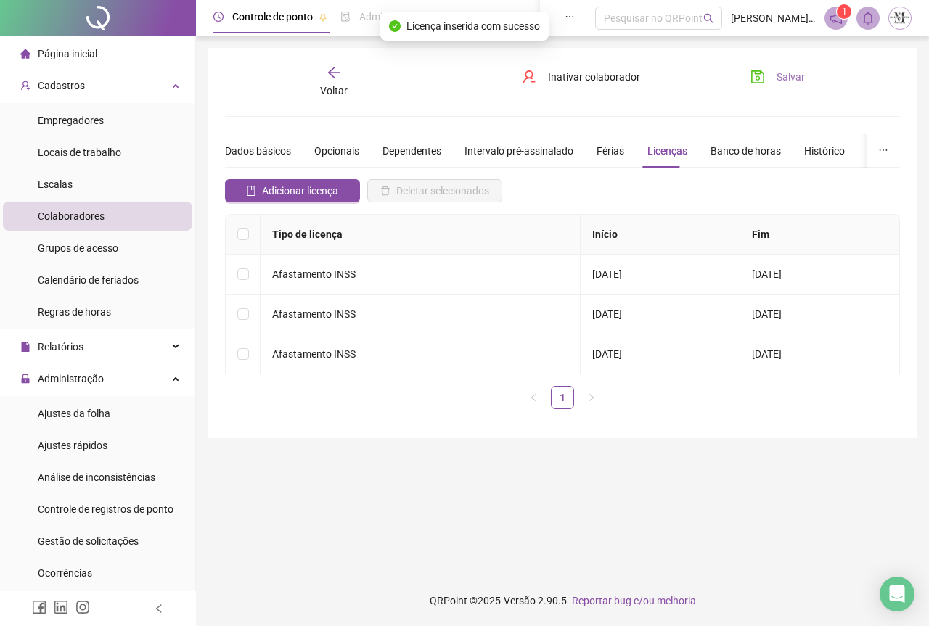
click at [764, 74] on icon "save" at bounding box center [758, 76] width 13 height 13
click at [753, 76] on icon "save" at bounding box center [758, 76] width 13 height 13
click at [340, 70] on icon "arrow-left" at bounding box center [334, 72] width 15 height 15
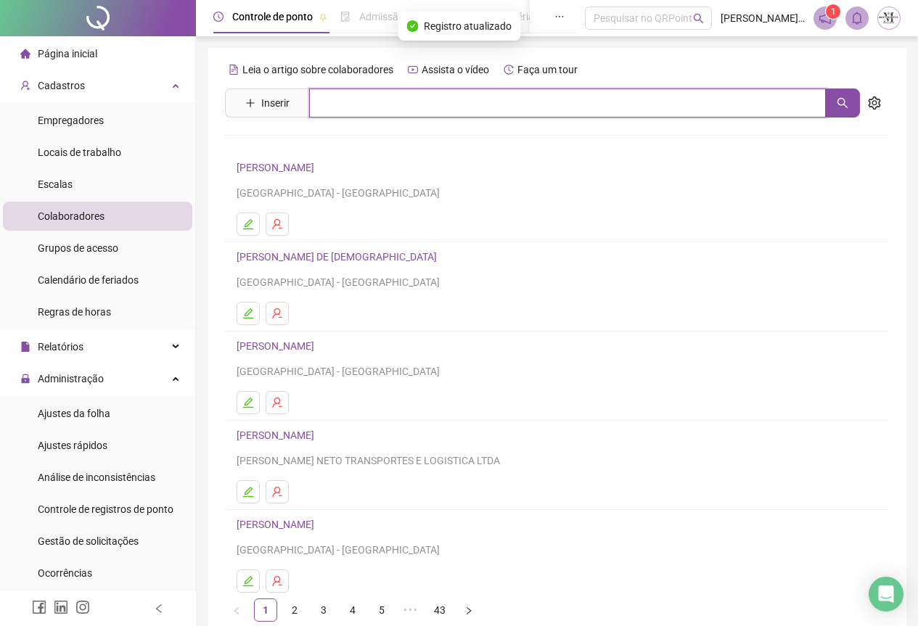
click at [359, 107] on input "text" at bounding box center [567, 103] width 517 height 29
click at [838, 108] on icon "search" at bounding box center [843, 103] width 12 height 12
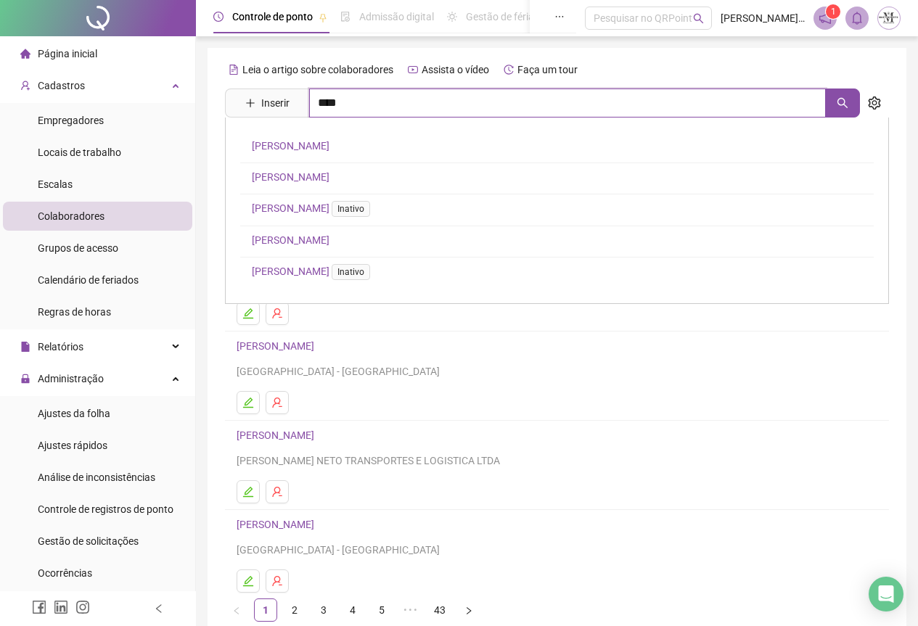
click at [354, 107] on input "****" at bounding box center [567, 103] width 517 height 29
click at [836, 109] on button "button" at bounding box center [842, 103] width 35 height 29
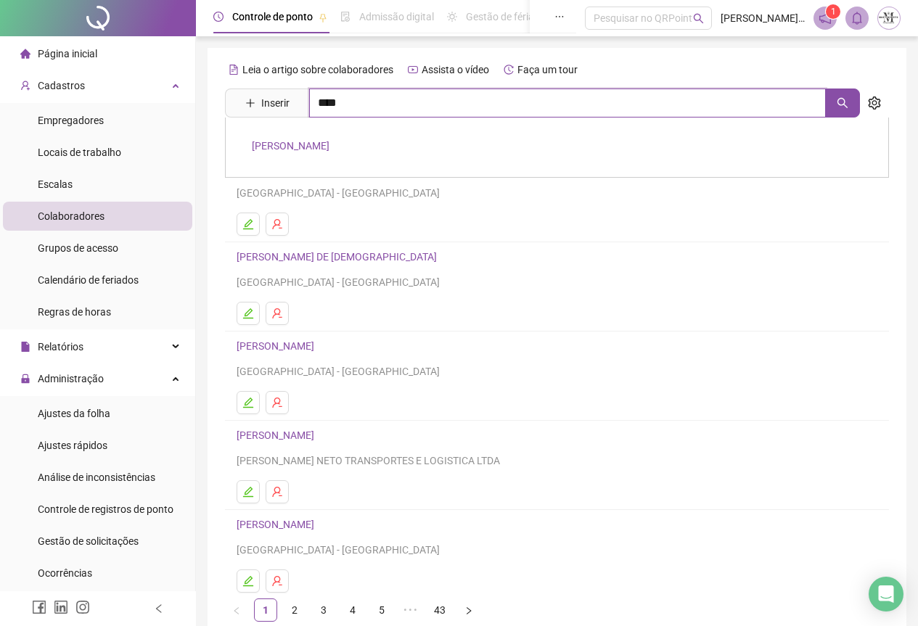
click at [351, 104] on input "****" at bounding box center [567, 103] width 517 height 29
type input "*"
click at [838, 97] on icon "search" at bounding box center [843, 103] width 12 height 12
type input "******"
click at [365, 138] on div "[PERSON_NAME]" at bounding box center [557, 148] width 664 height 60
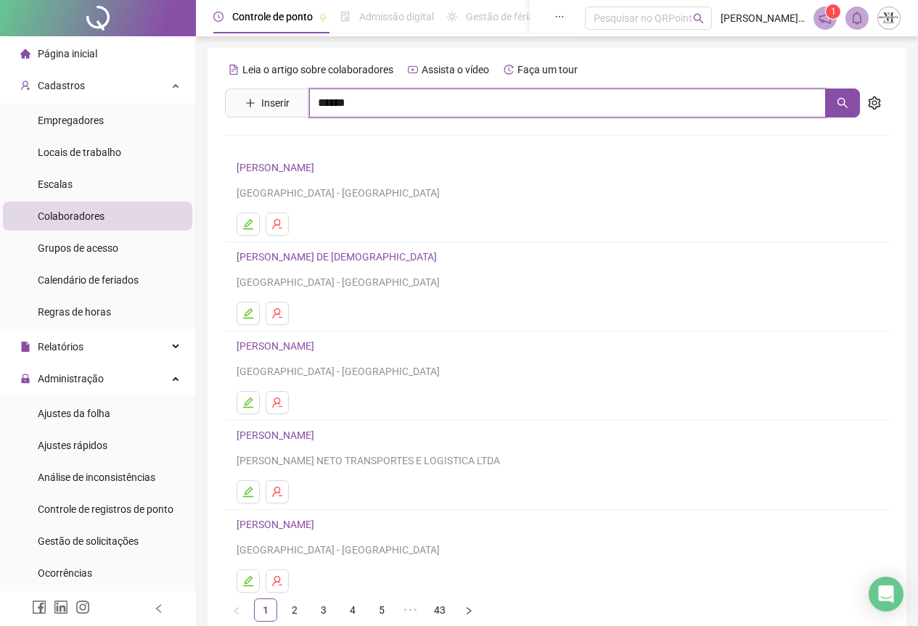
click at [372, 114] on input "******" at bounding box center [567, 103] width 517 height 29
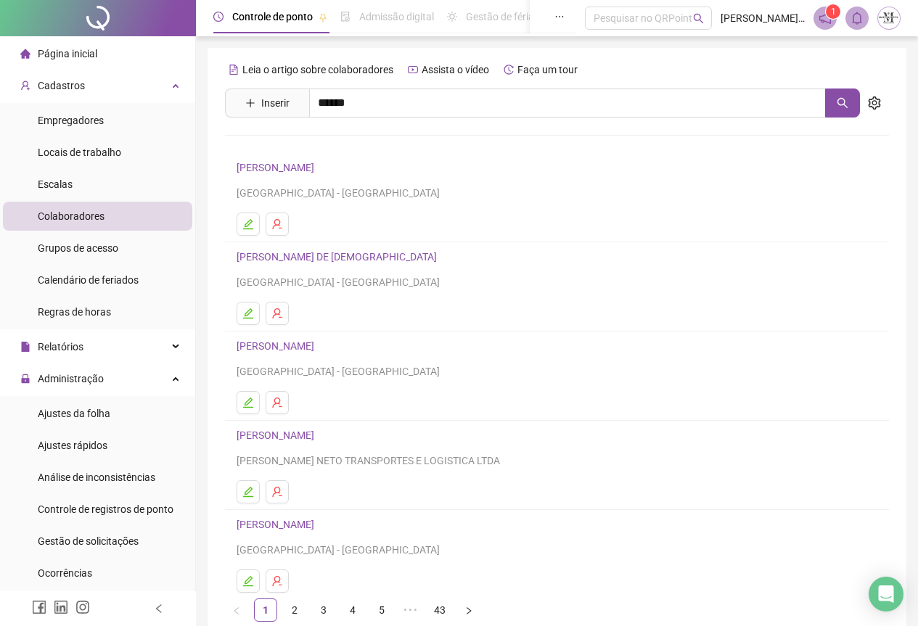
click at [330, 147] on link "[PERSON_NAME]" at bounding box center [291, 146] width 78 height 12
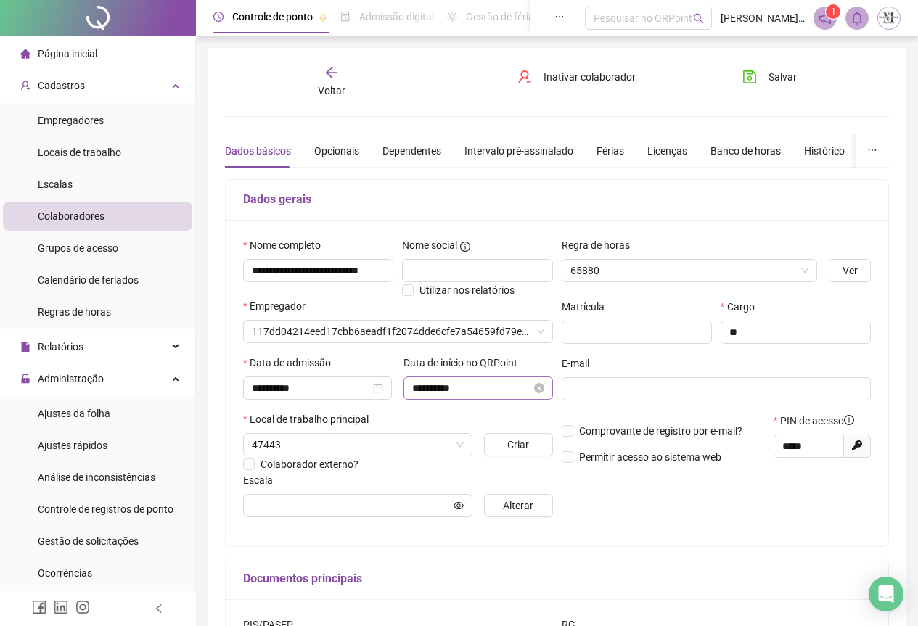
type input "**********"
click at [727, 156] on div "Banco de horas" at bounding box center [746, 151] width 70 height 16
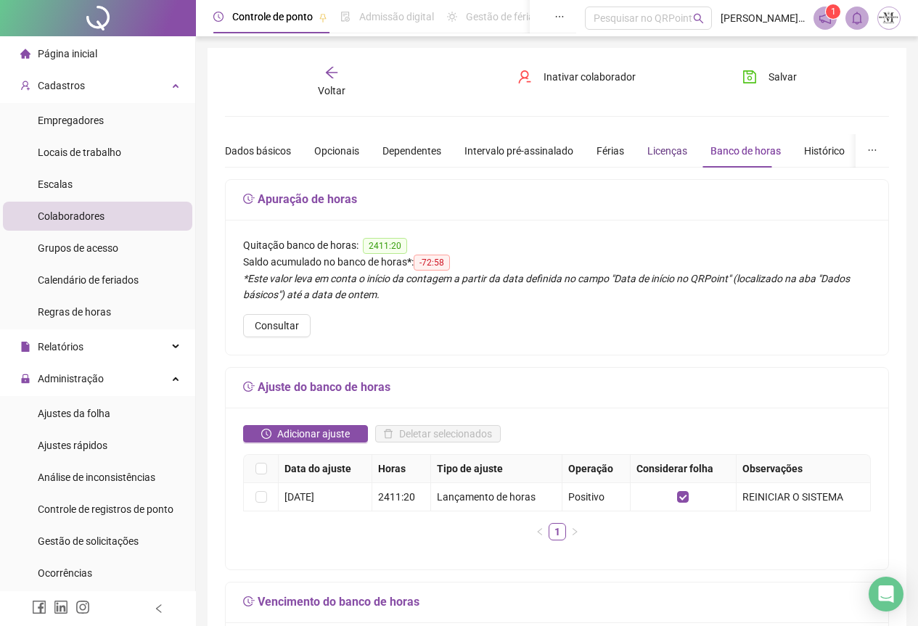
click at [671, 155] on div "Licenças" at bounding box center [667, 151] width 40 height 16
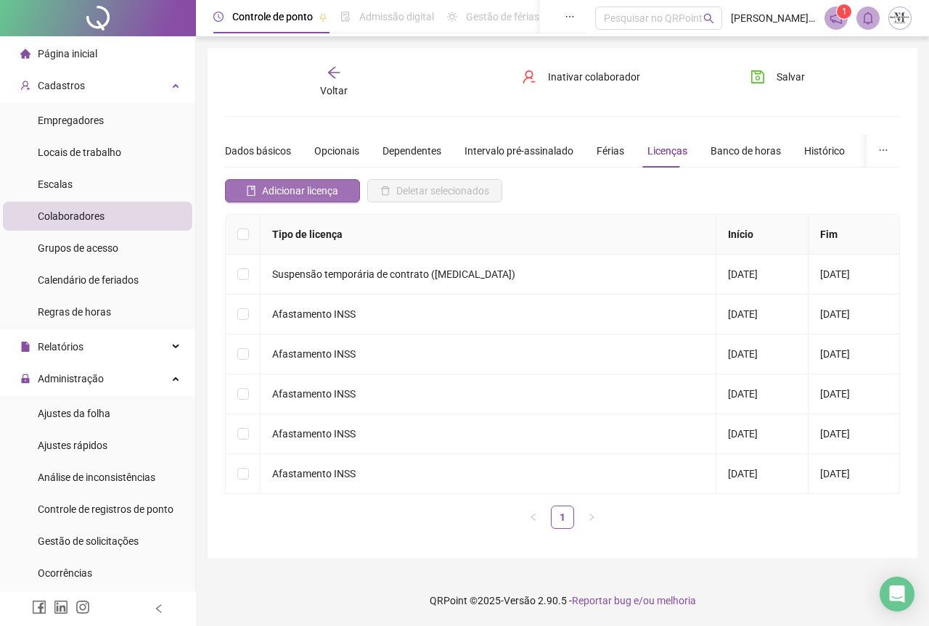
click at [299, 195] on span "Adicionar licença" at bounding box center [300, 191] width 76 height 16
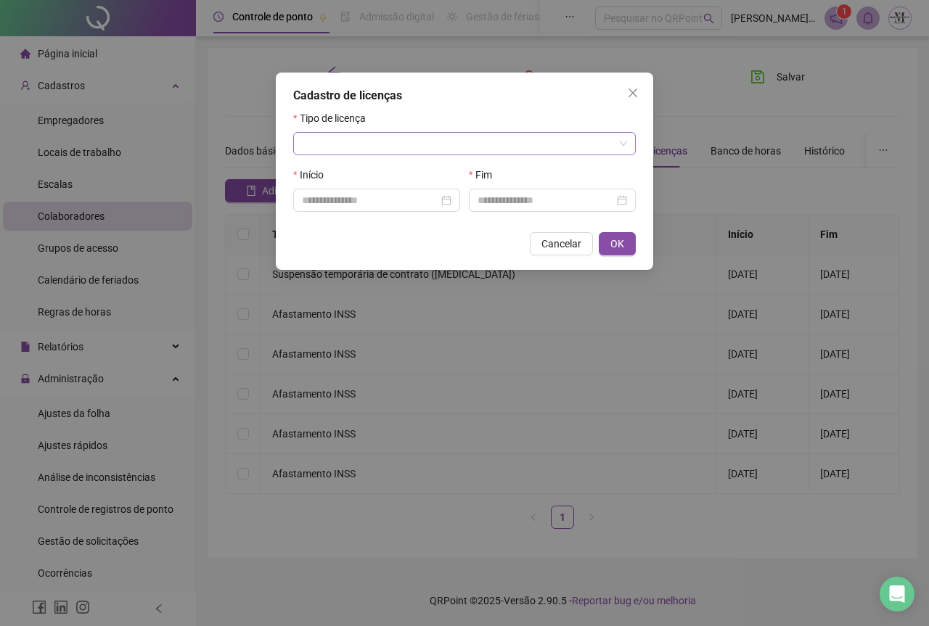
click at [346, 146] on input "search" at bounding box center [458, 144] width 312 height 22
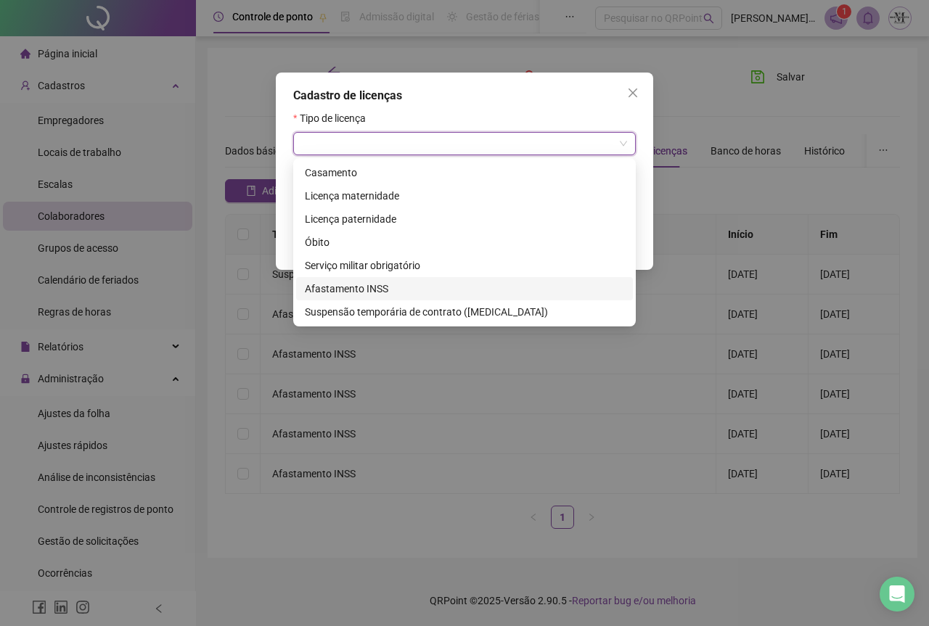
click at [340, 294] on div "Afastamento INSS" at bounding box center [464, 289] width 319 height 16
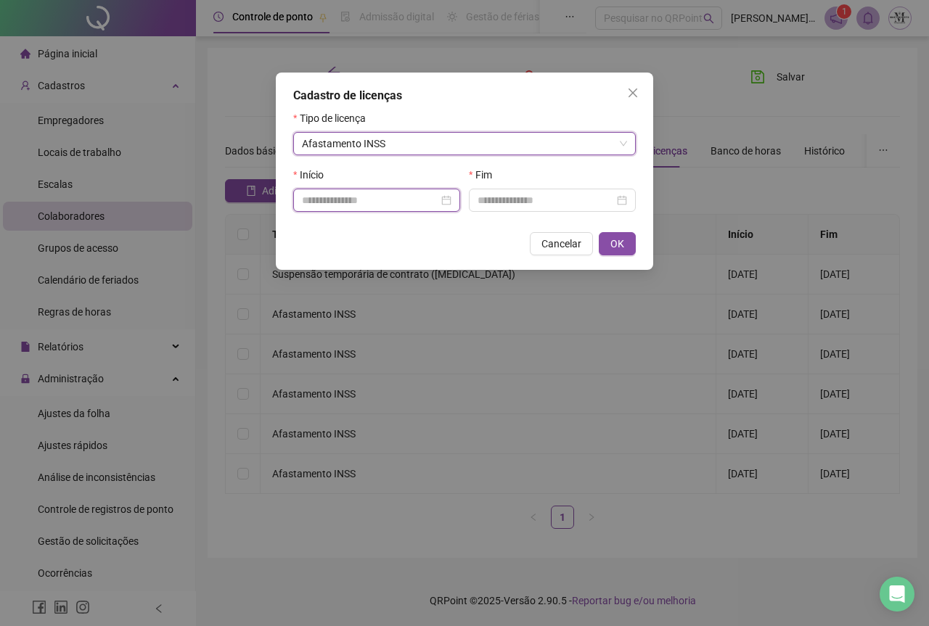
click at [329, 206] on input at bounding box center [370, 200] width 136 height 16
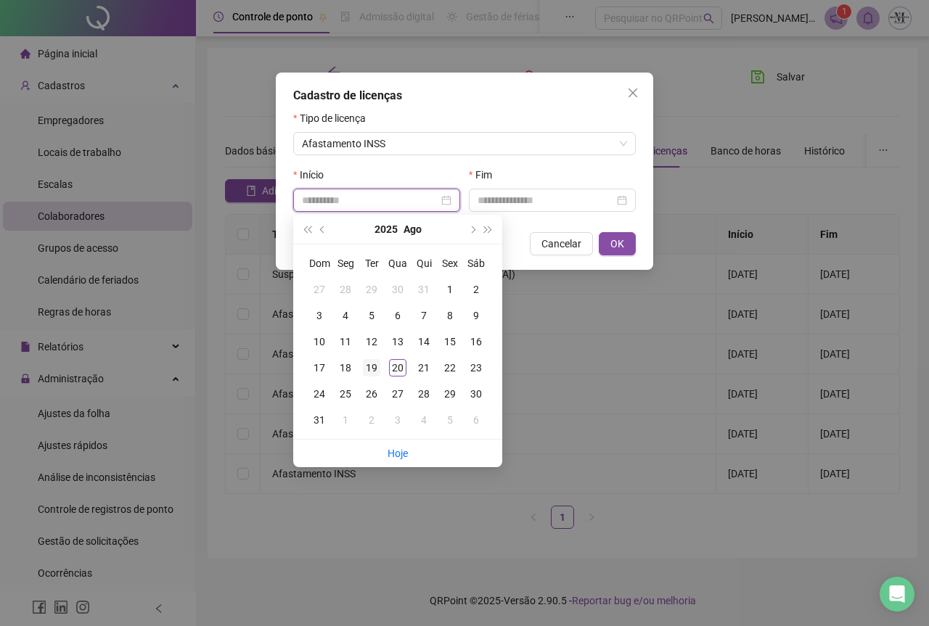
type input "**********"
drag, startPoint x: 372, startPoint y: 372, endPoint x: 424, endPoint y: 349, distance: 56.2
click at [372, 372] on div "19" at bounding box center [371, 367] width 17 height 17
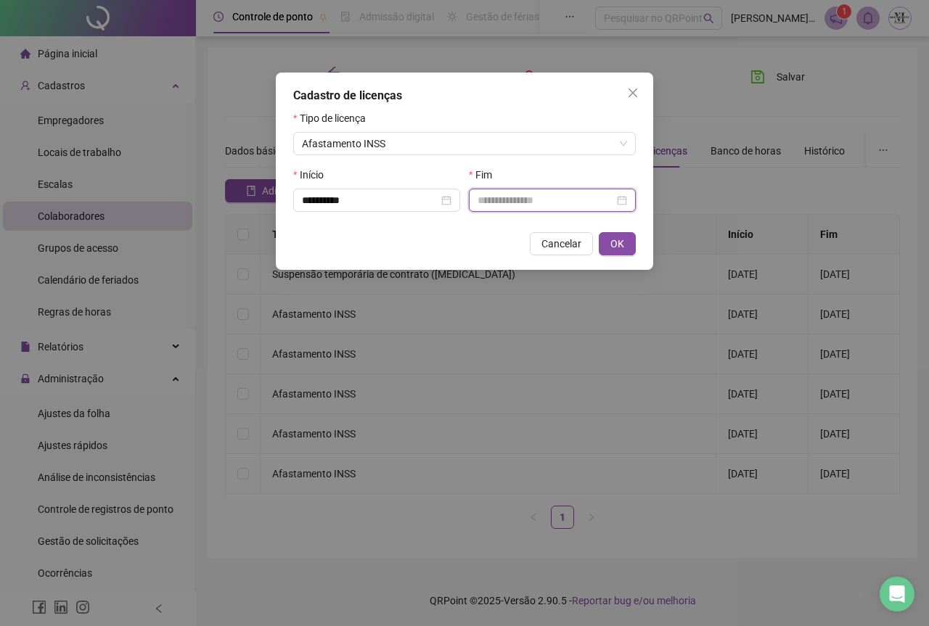
click at [538, 195] on input at bounding box center [546, 200] width 136 height 16
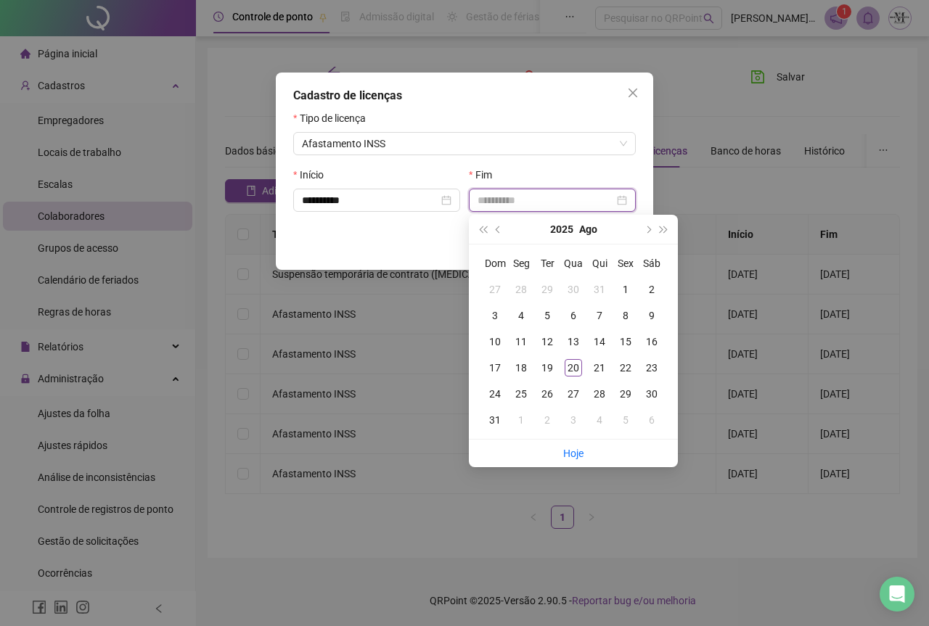
type input "**********"
click at [588, 226] on button "Ago" at bounding box center [588, 229] width 18 height 29
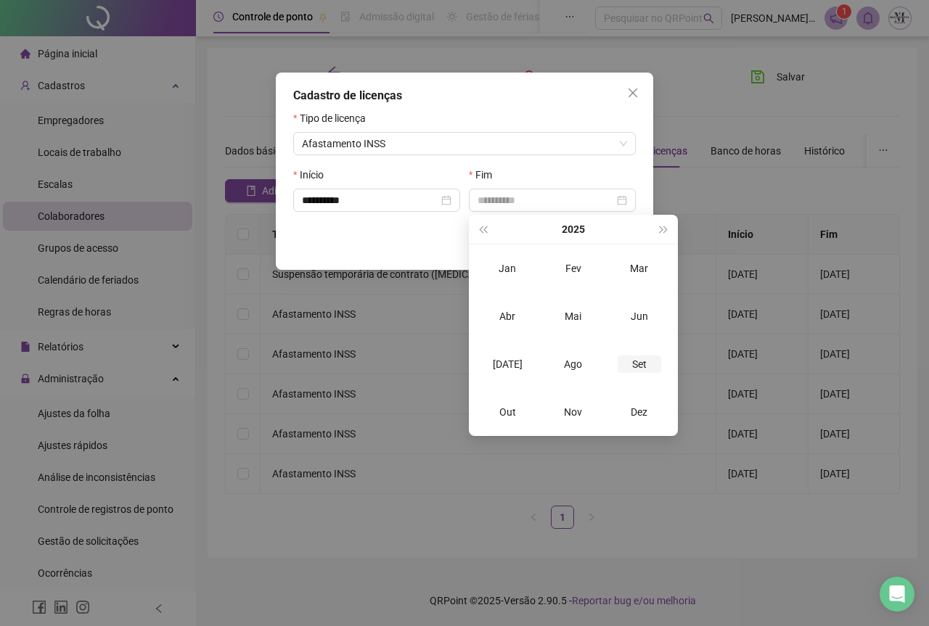
click at [637, 358] on div "Set" at bounding box center [640, 364] width 44 height 17
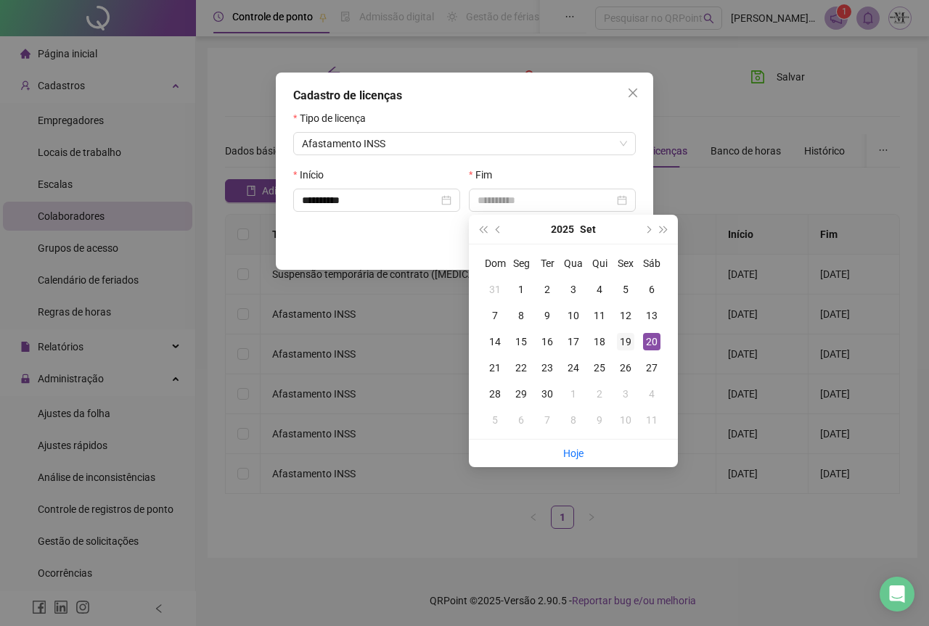
type input "**********"
click at [626, 342] on div "19" at bounding box center [625, 341] width 17 height 17
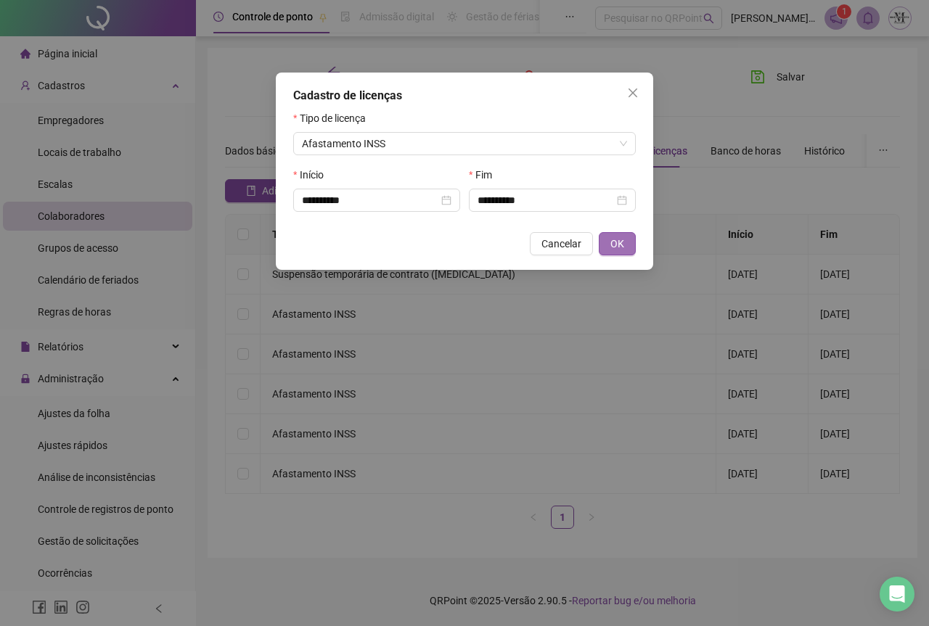
click at [616, 243] on span "OK" at bounding box center [617, 244] width 14 height 16
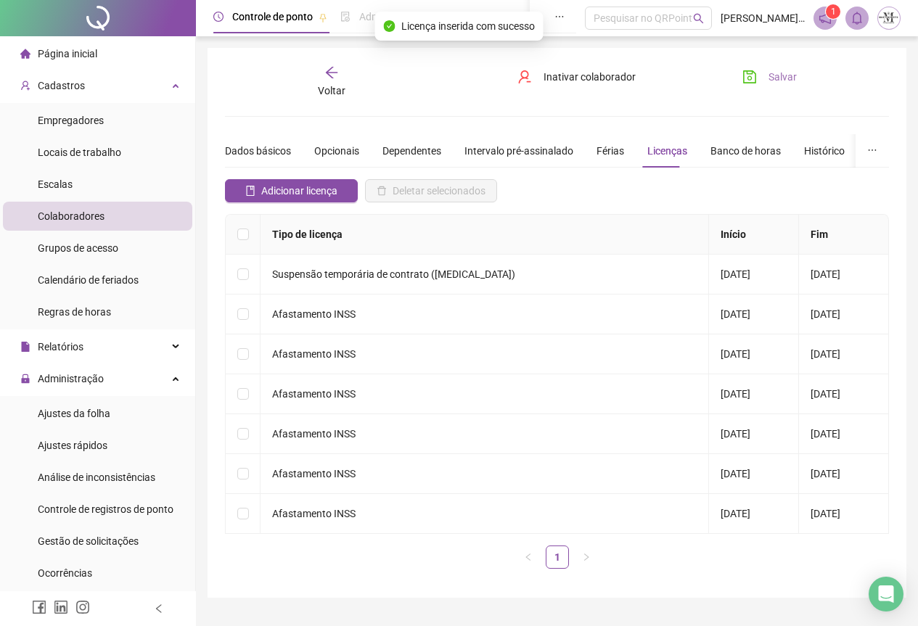
click at [753, 82] on icon "save" at bounding box center [750, 77] width 15 height 15
click at [750, 81] on icon "save" at bounding box center [750, 77] width 15 height 15
click at [326, 69] on icon "arrow-left" at bounding box center [331, 72] width 15 height 15
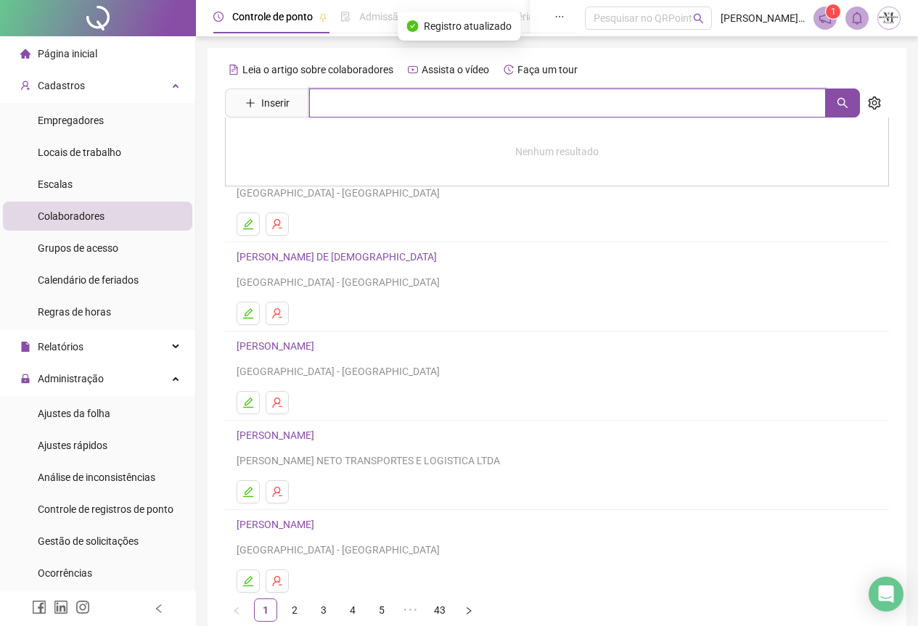
click at [343, 106] on input "text" at bounding box center [567, 103] width 517 height 29
click at [850, 105] on button "button" at bounding box center [842, 103] width 35 height 29
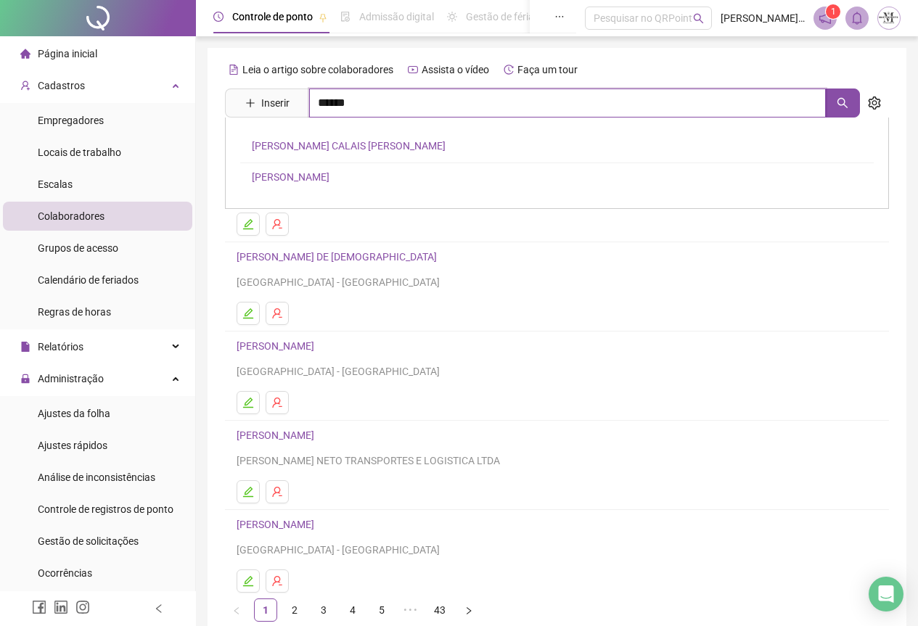
type input "******"
click at [330, 173] on link "[PERSON_NAME]" at bounding box center [291, 177] width 78 height 12
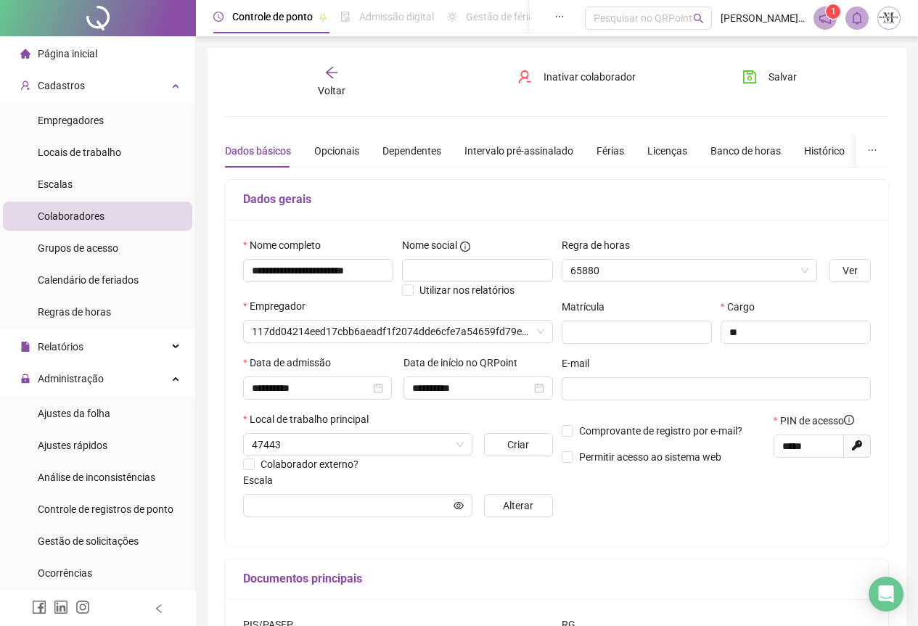
type input "**********"
click at [666, 155] on div "Licenças" at bounding box center [667, 151] width 40 height 16
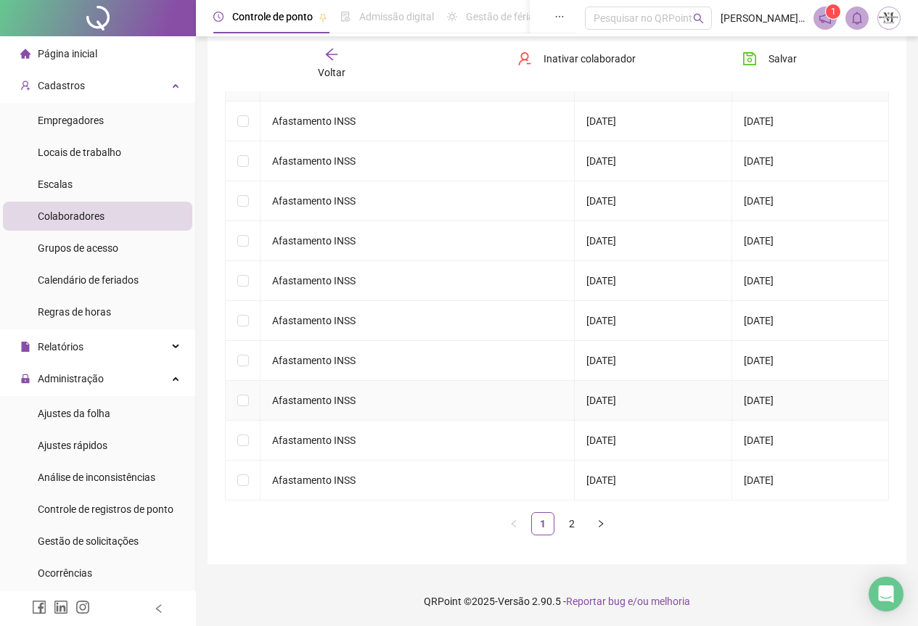
scroll to position [154, 0]
click at [567, 523] on link "2" at bounding box center [572, 523] width 22 height 22
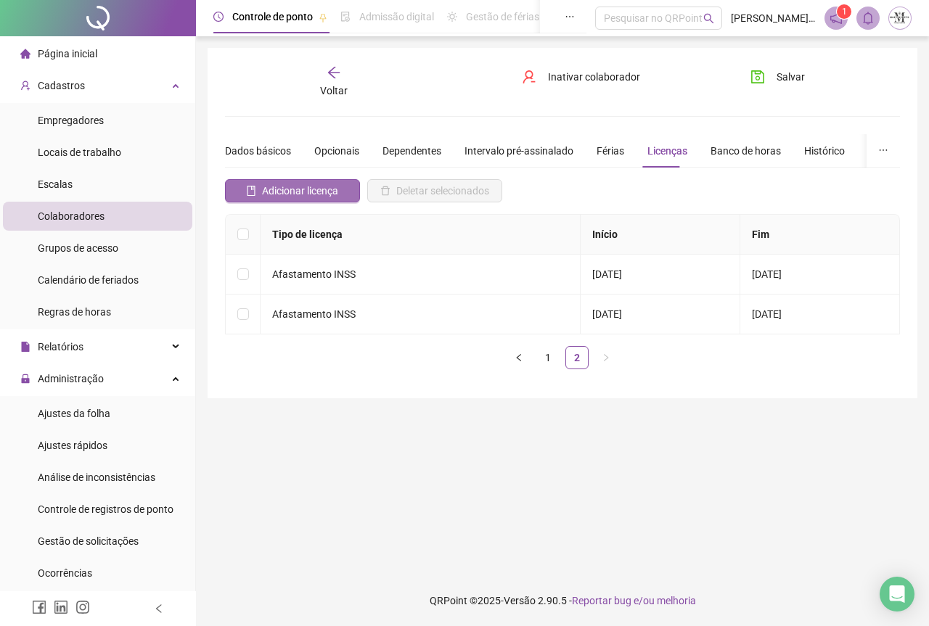
click at [325, 196] on span "Adicionar licença" at bounding box center [300, 191] width 76 height 16
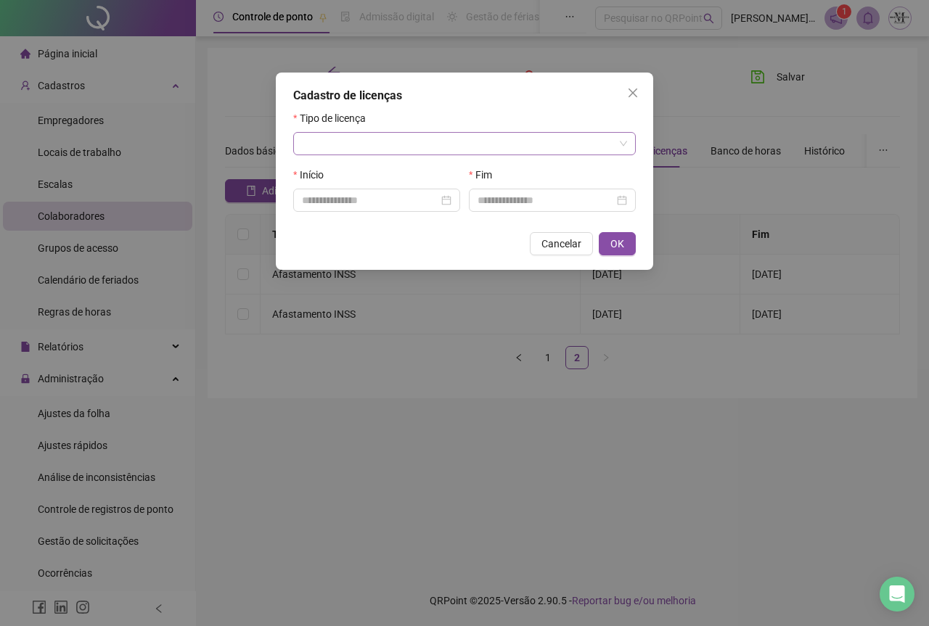
click at [327, 142] on input "search" at bounding box center [458, 144] width 312 height 22
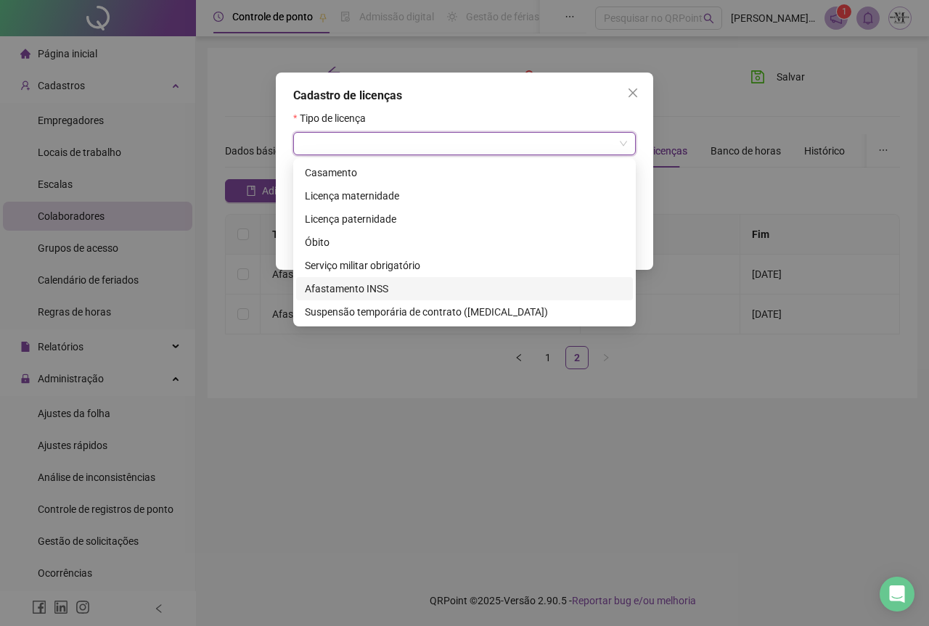
click at [343, 290] on div "Afastamento INSS" at bounding box center [464, 289] width 319 height 16
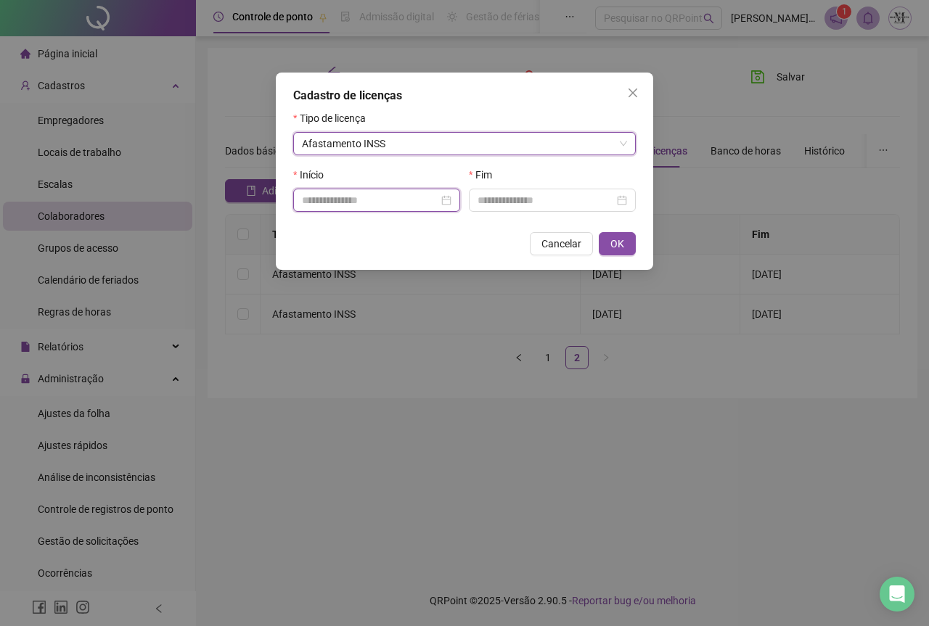
click at [328, 203] on input at bounding box center [370, 200] width 136 height 16
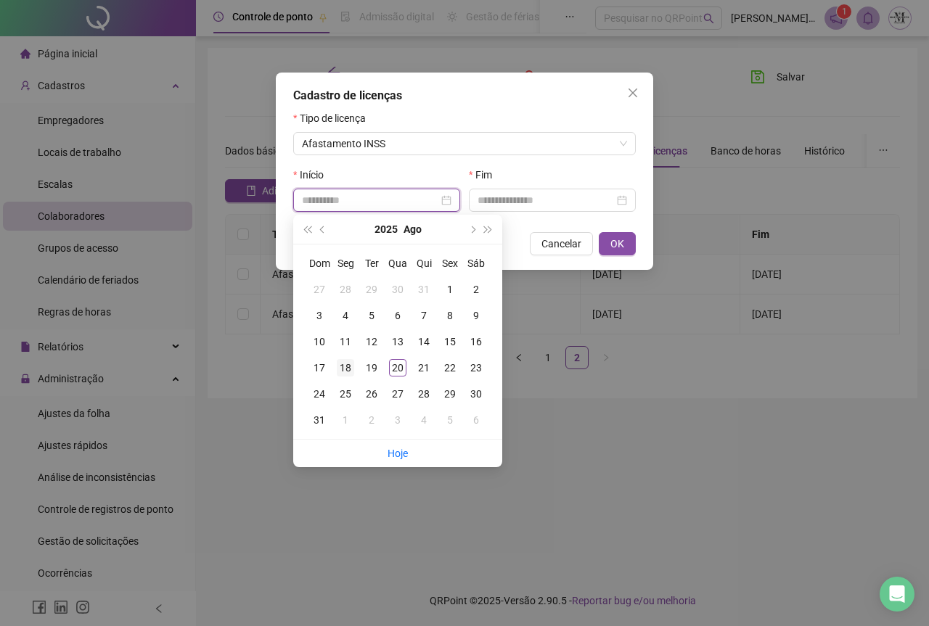
type input "**********"
click at [343, 366] on div "18" at bounding box center [345, 367] width 17 height 17
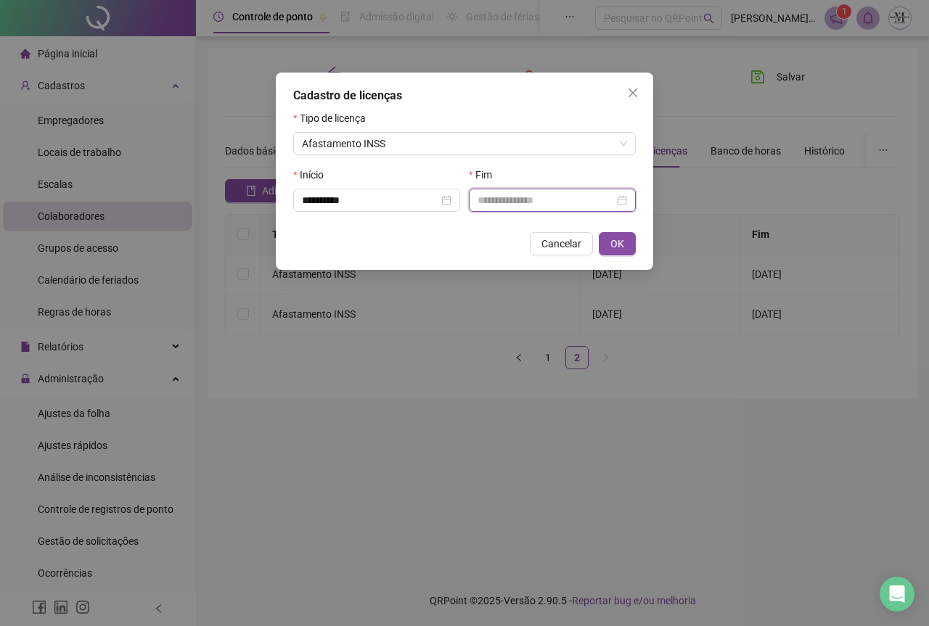
click at [516, 207] on input at bounding box center [546, 200] width 136 height 16
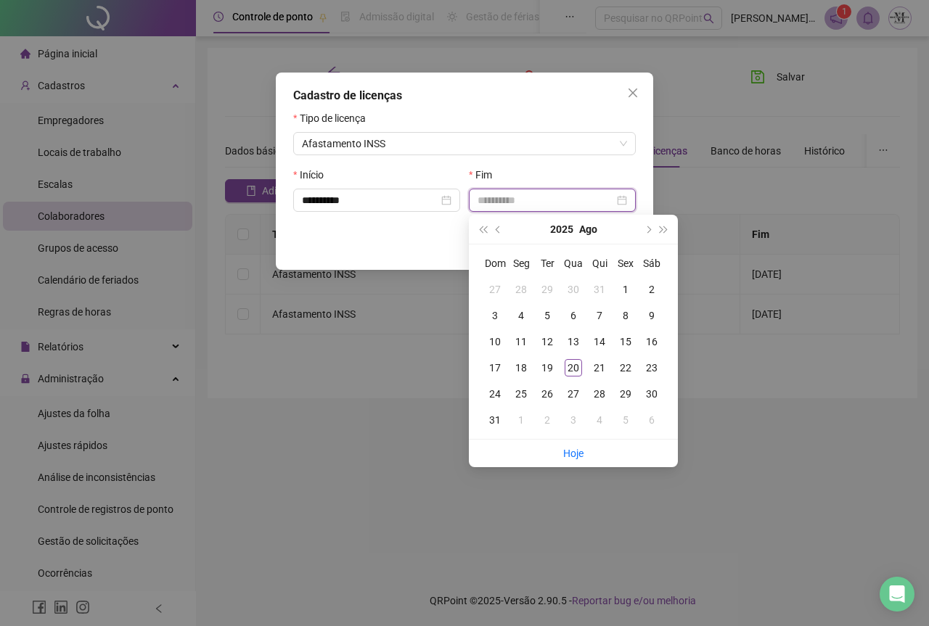
type input "**********"
click at [587, 232] on button "Ago" at bounding box center [588, 229] width 18 height 29
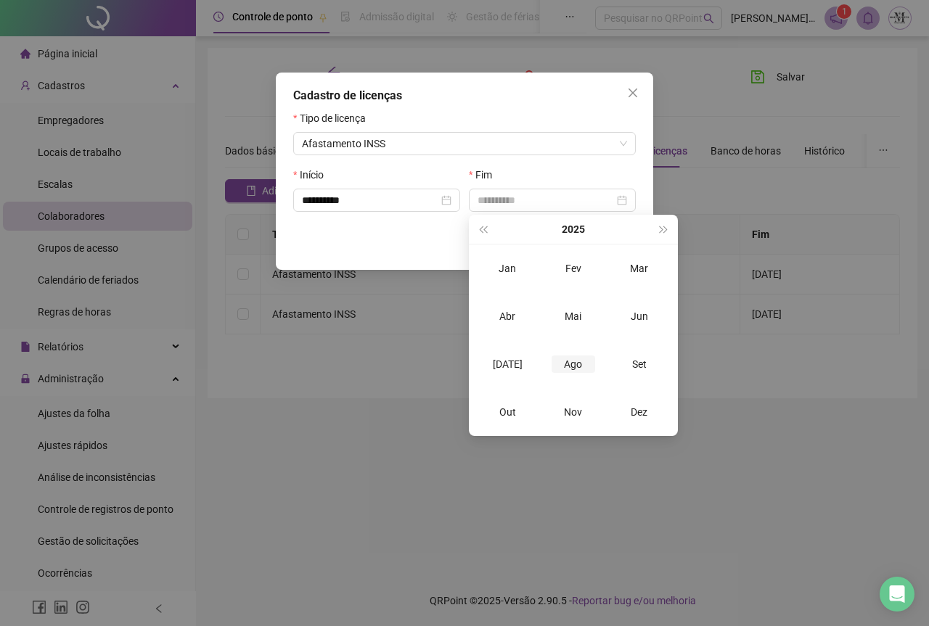
click at [573, 371] on div "Ago" at bounding box center [574, 364] width 44 height 17
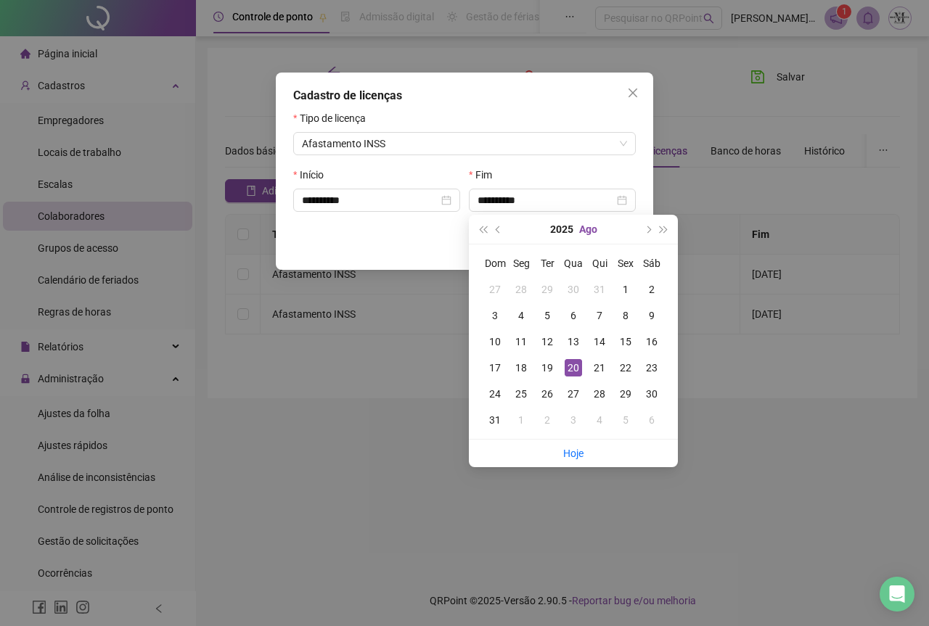
click at [595, 231] on button "Ago" at bounding box center [588, 229] width 18 height 29
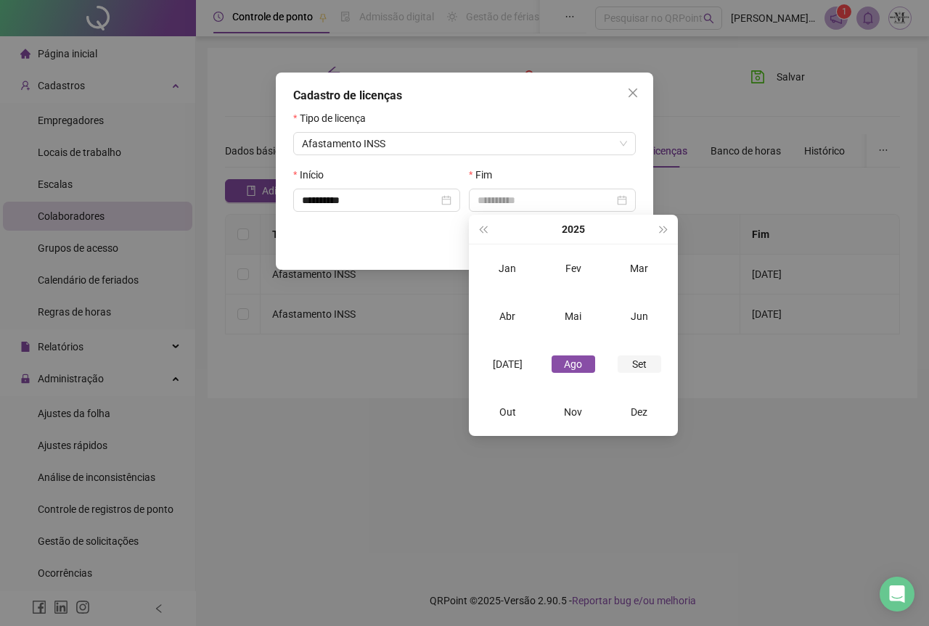
click at [637, 361] on div "Set" at bounding box center [640, 364] width 44 height 17
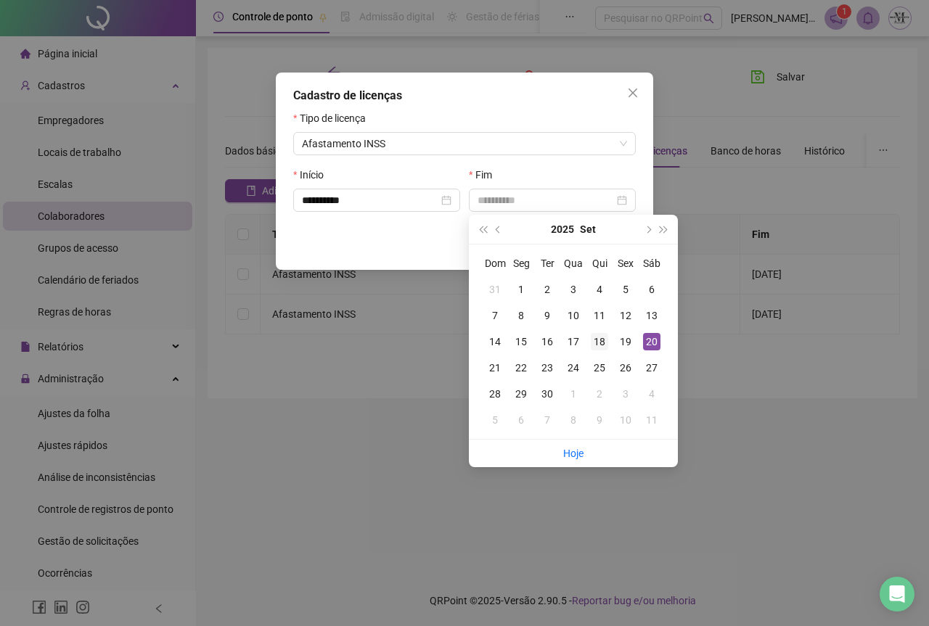
type input "**********"
click at [602, 341] on div "18" at bounding box center [599, 341] width 17 height 17
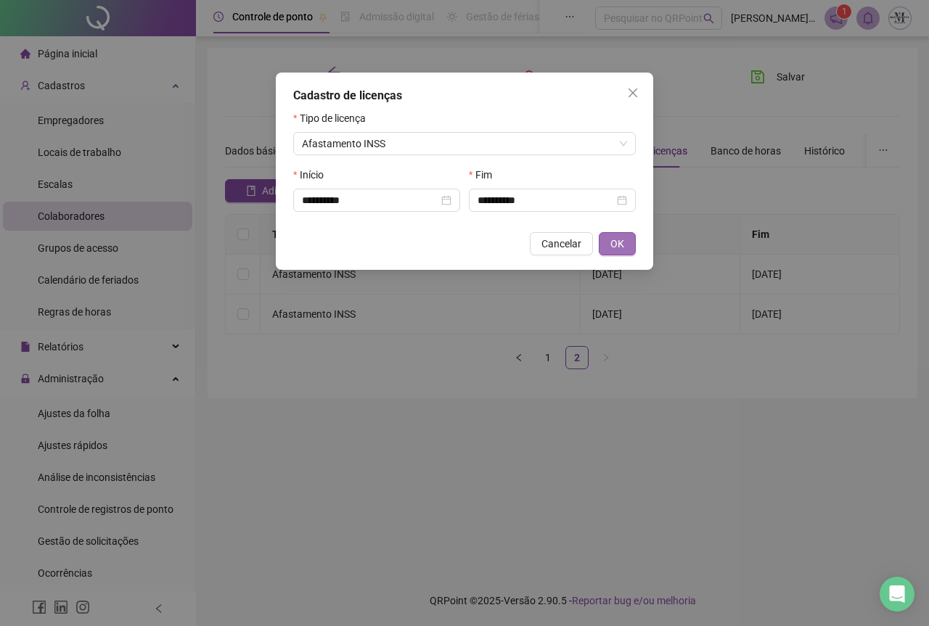
click at [608, 246] on button "OK" at bounding box center [617, 243] width 37 height 23
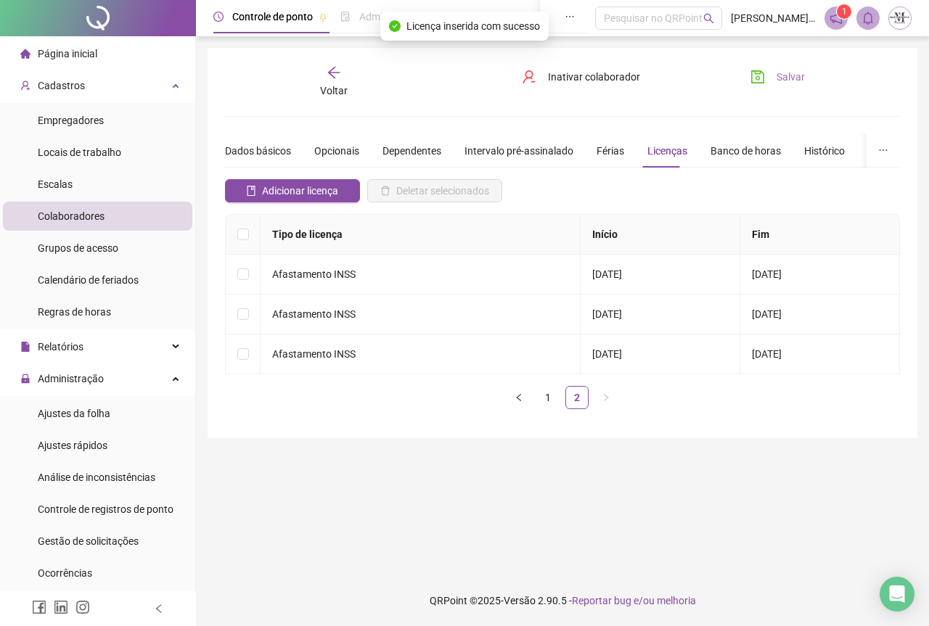
click at [756, 81] on icon "save" at bounding box center [758, 77] width 15 height 15
click at [73, 417] on span "Ajustes da folha" at bounding box center [74, 414] width 73 height 12
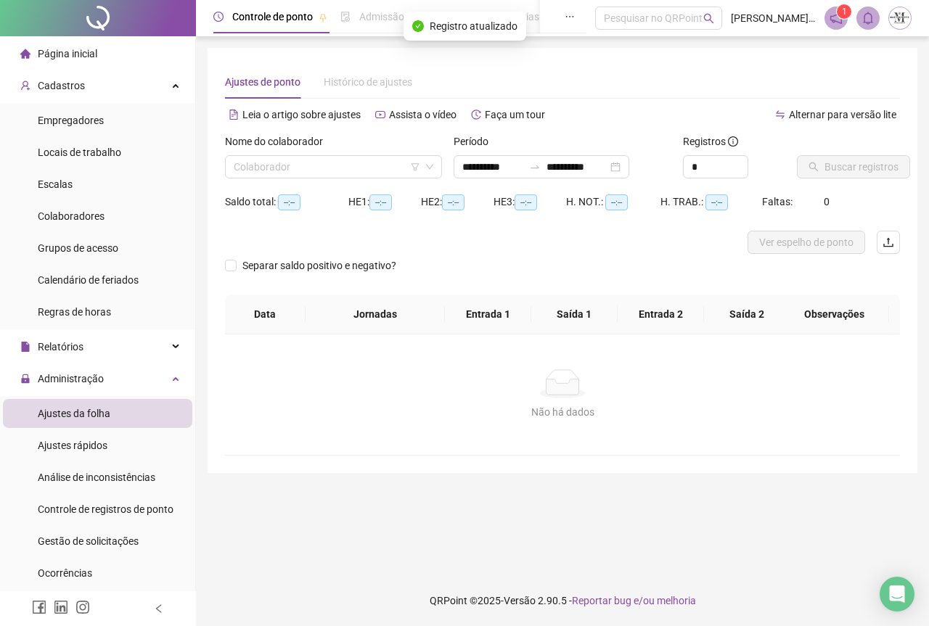
type input "**********"
click at [288, 166] on input "search" at bounding box center [327, 167] width 187 height 22
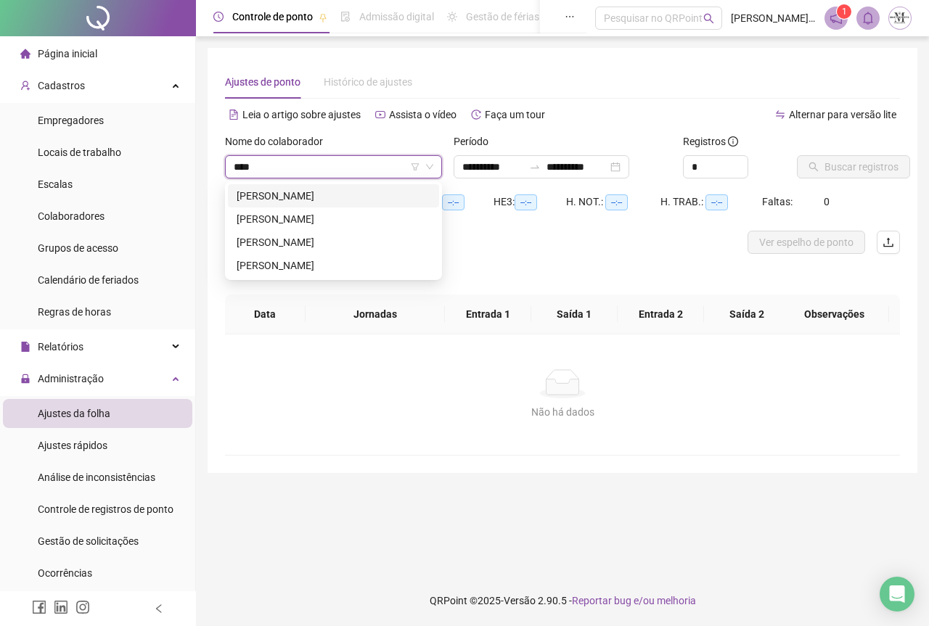
type input "*****"
click at [301, 263] on div "[PERSON_NAME]" at bounding box center [334, 266] width 194 height 16
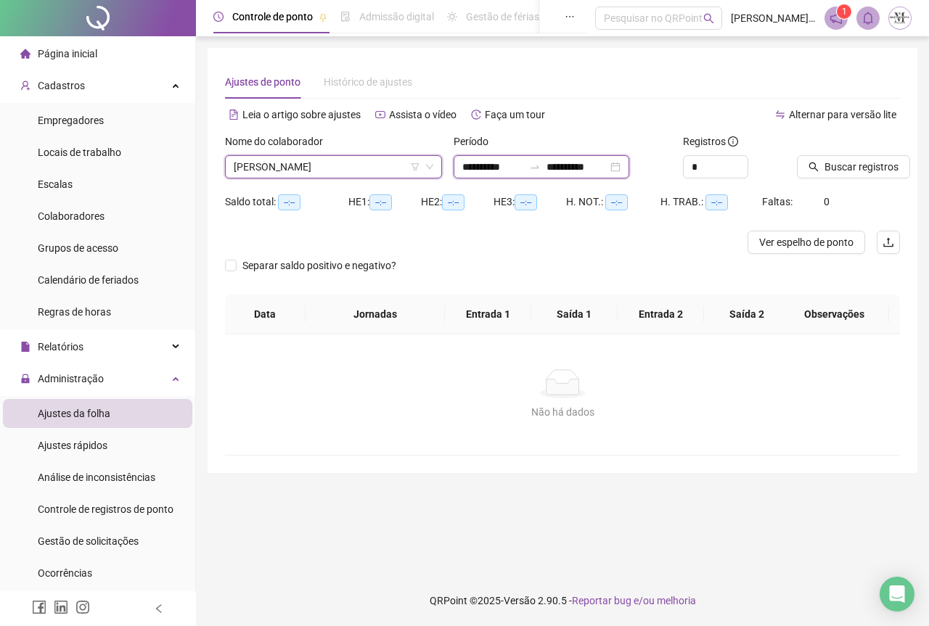
click at [586, 170] on input "**********" at bounding box center [577, 167] width 61 height 16
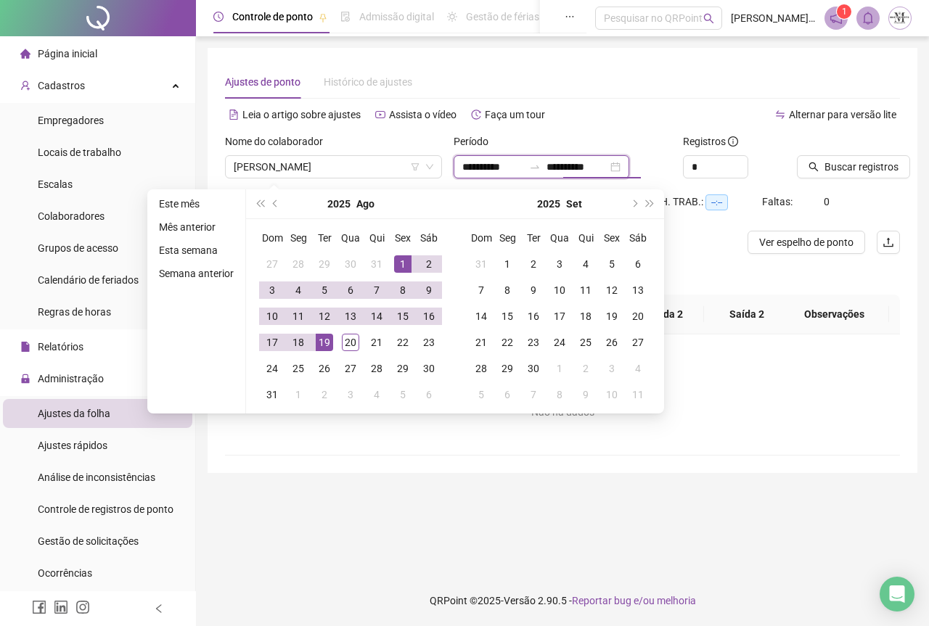
type input "**********"
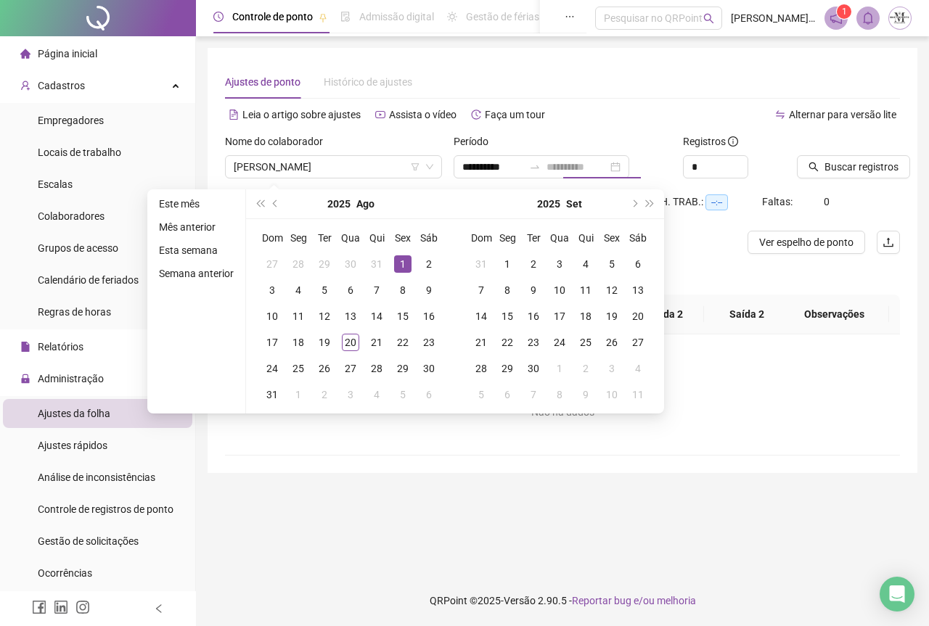
click at [404, 265] on div "1" at bounding box center [402, 264] width 17 height 17
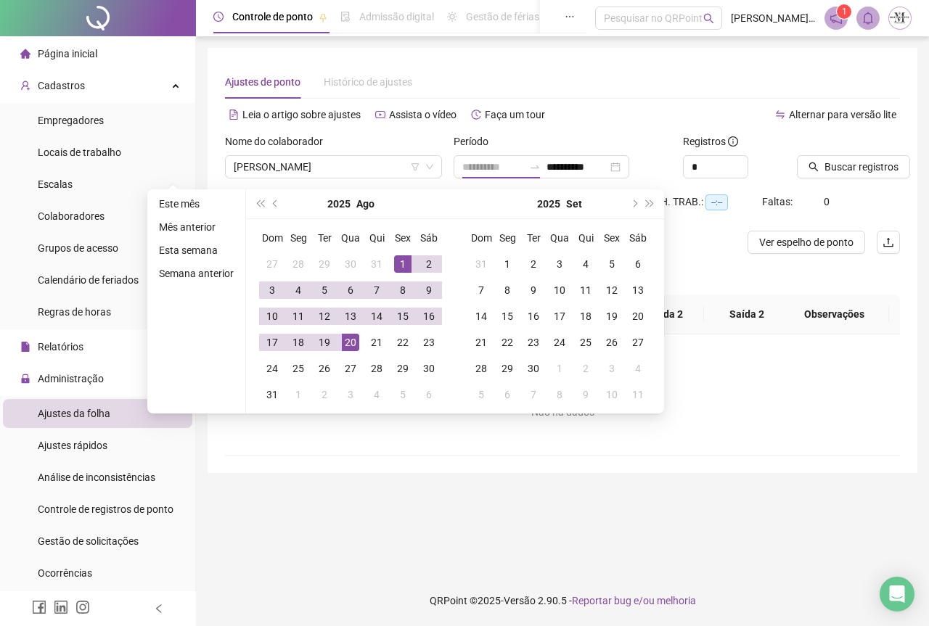
click at [352, 338] on div "20" at bounding box center [350, 342] width 17 height 17
type input "**********"
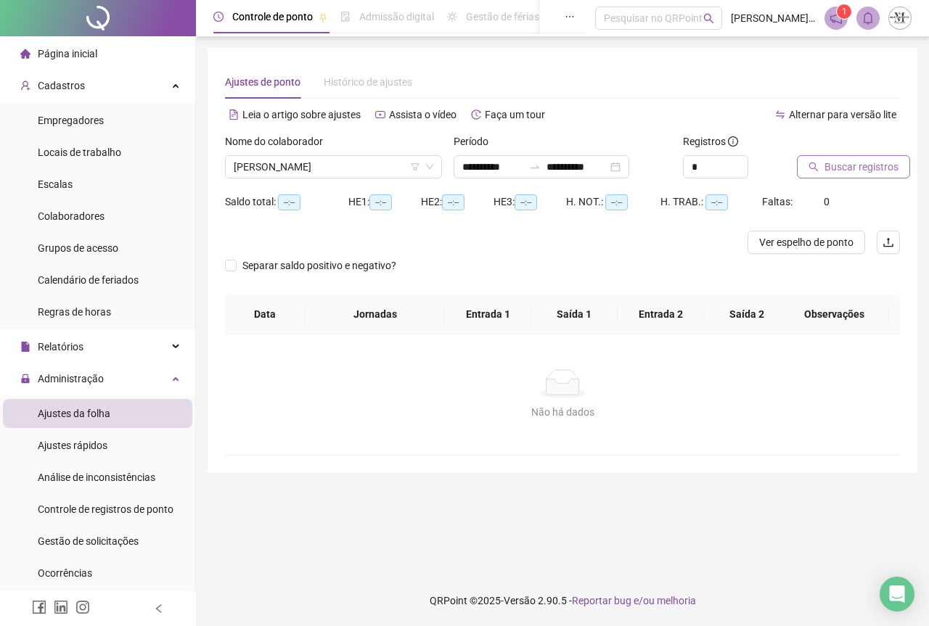
click at [834, 166] on span "Buscar registros" at bounding box center [862, 167] width 74 height 16
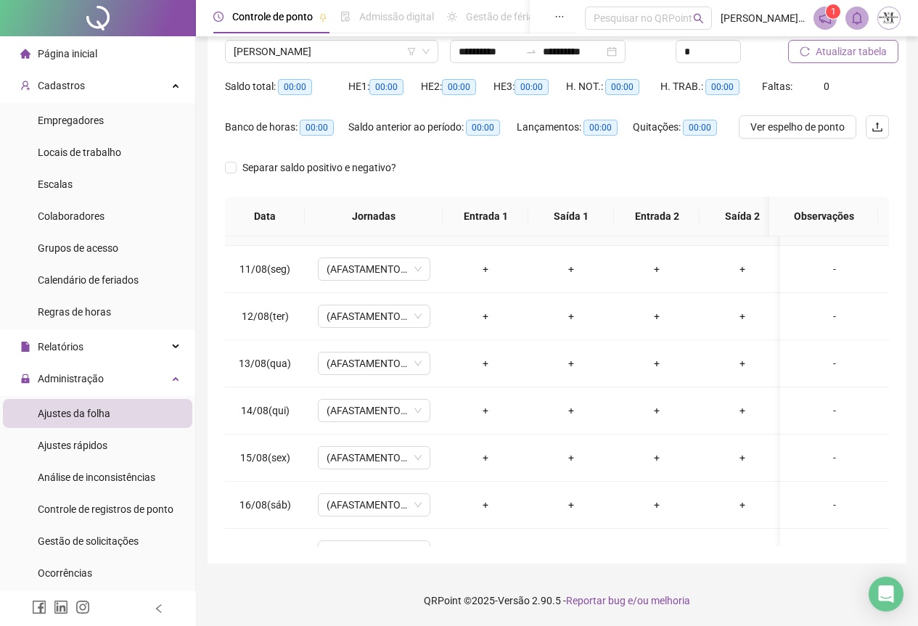
scroll to position [354, 0]
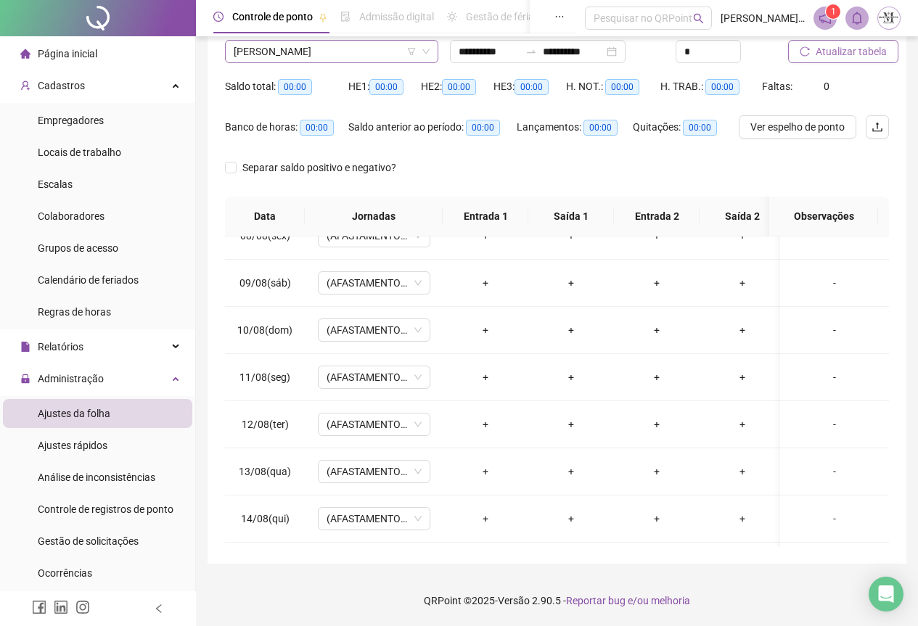
click at [322, 47] on span "[PERSON_NAME]" at bounding box center [332, 52] width 196 height 22
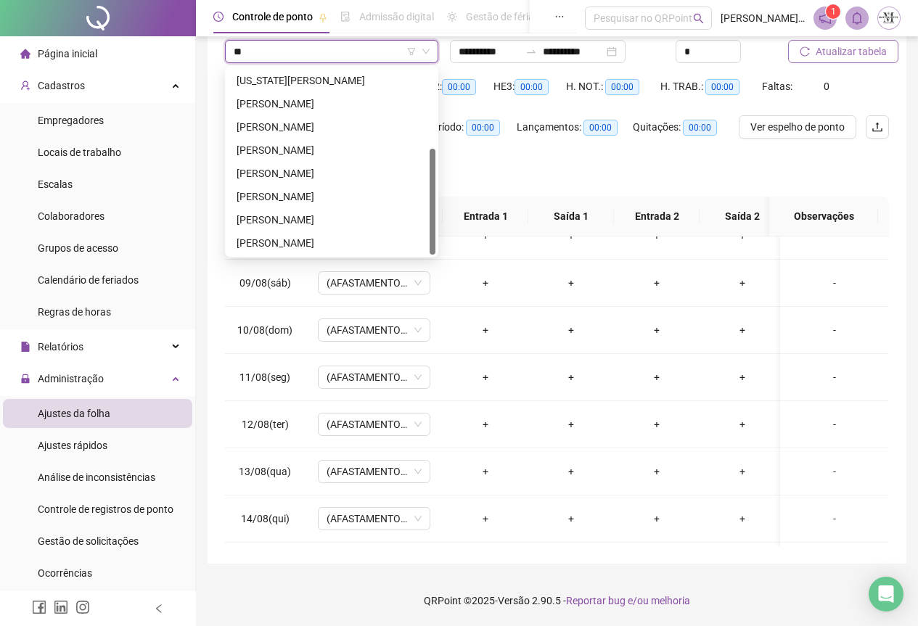
scroll to position [0, 0]
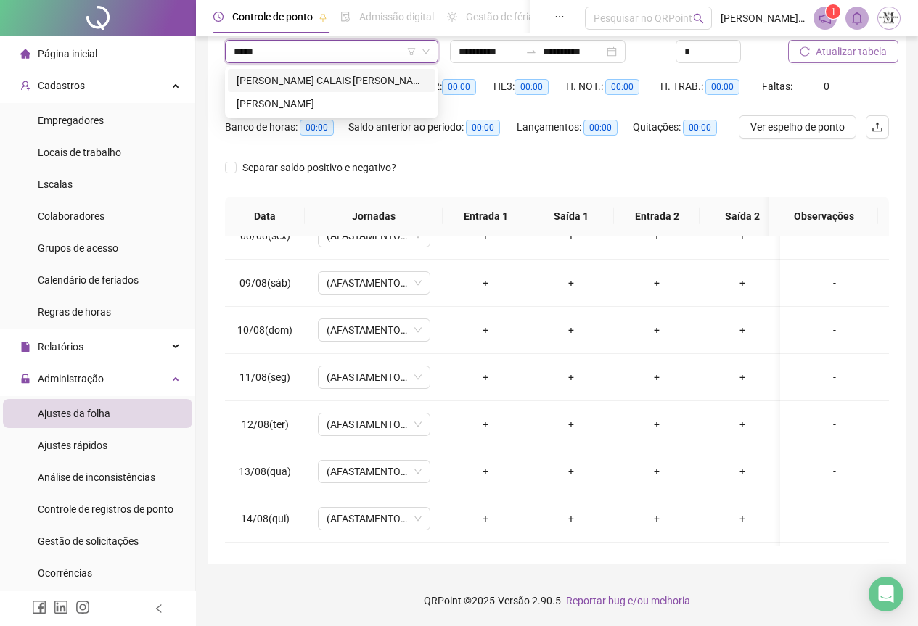
type input "******"
click at [303, 107] on div "[PERSON_NAME]" at bounding box center [332, 104] width 190 height 16
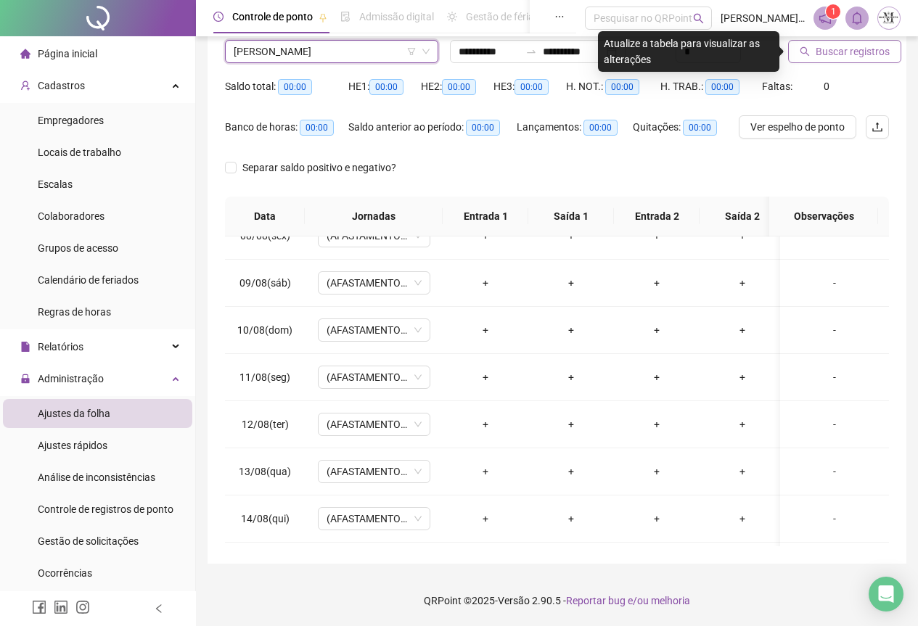
click at [830, 48] on span "Buscar registros" at bounding box center [853, 52] width 74 height 16
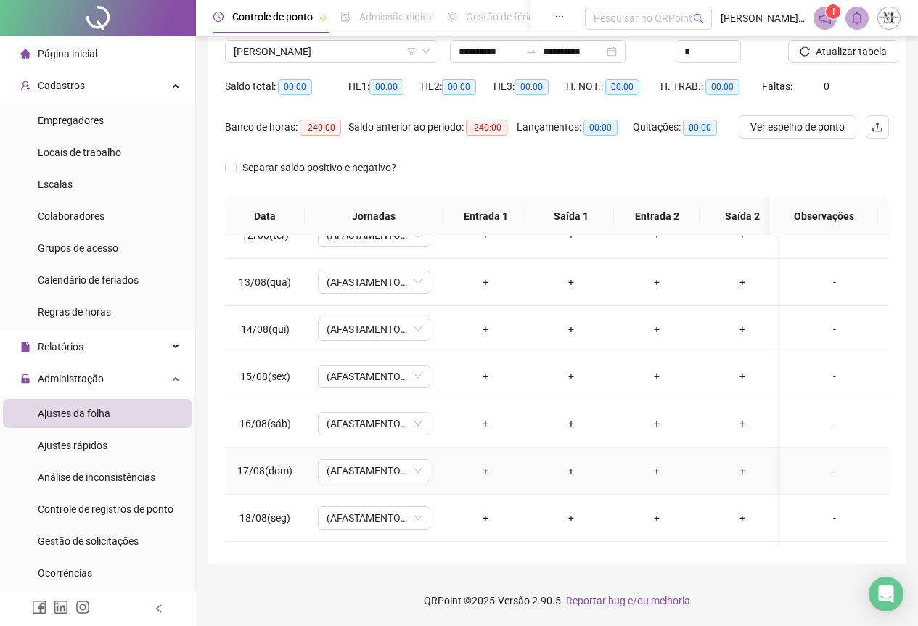
scroll to position [645, 0]
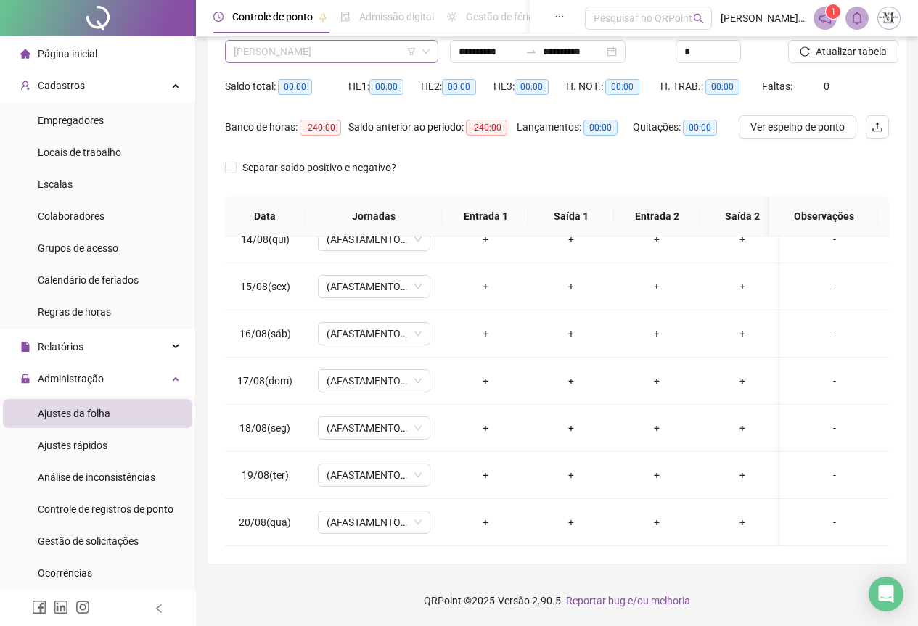
click at [273, 54] on span "[PERSON_NAME]" at bounding box center [332, 52] width 196 height 22
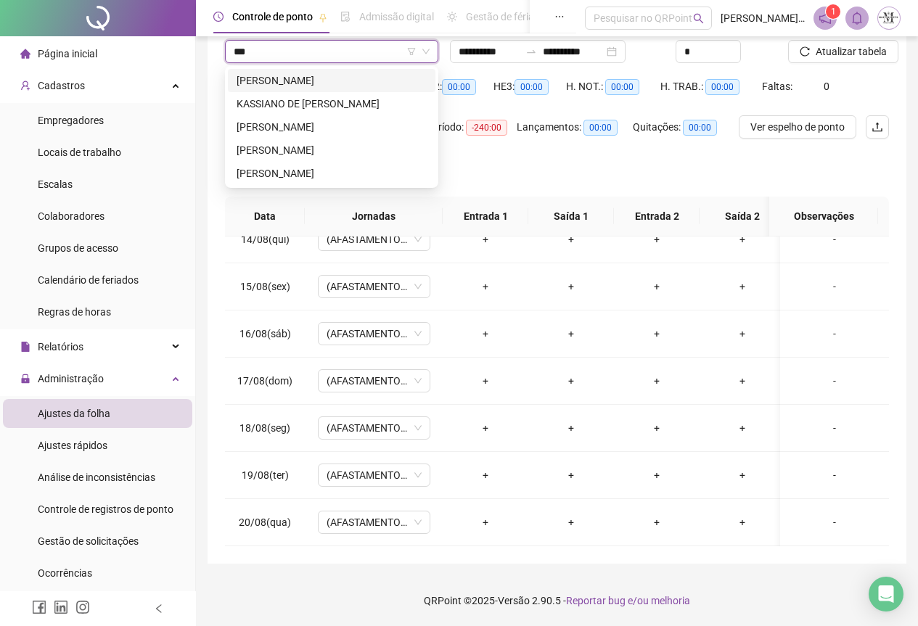
scroll to position [0, 0]
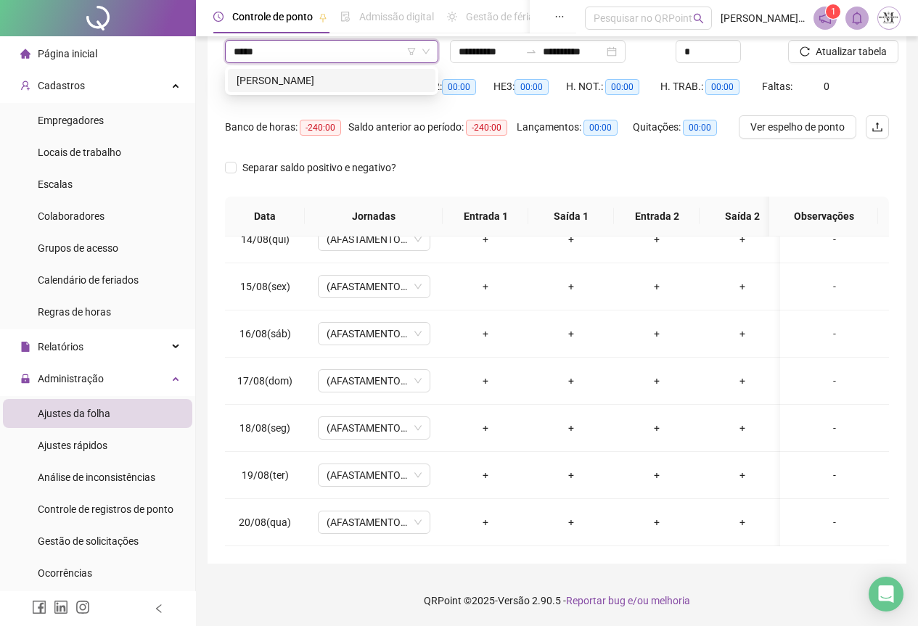
type input "******"
click at [308, 81] on div "[PERSON_NAME]" at bounding box center [332, 81] width 190 height 16
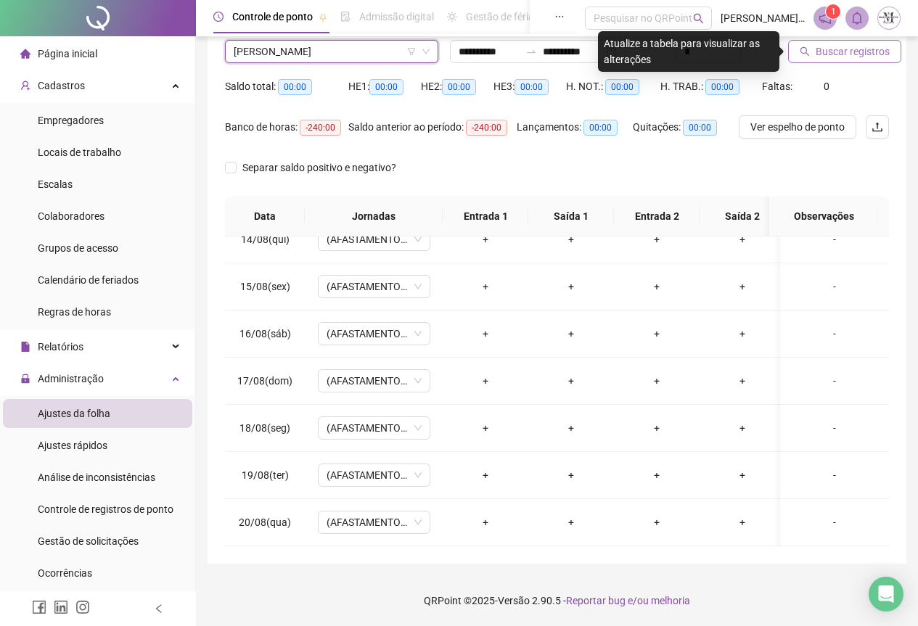
click at [845, 56] on span "Buscar registros" at bounding box center [853, 52] width 74 height 16
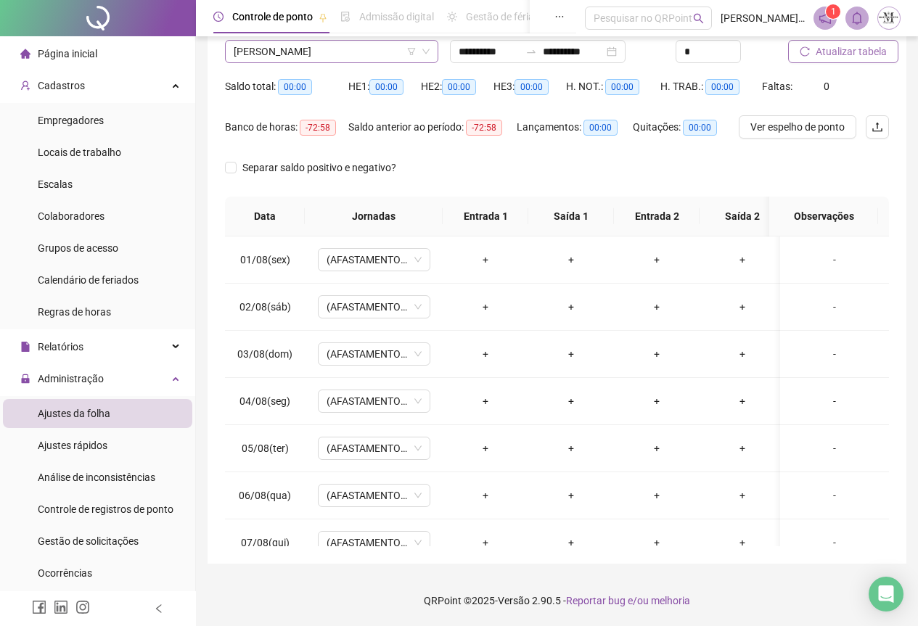
click at [292, 59] on span "[PERSON_NAME]" at bounding box center [332, 52] width 196 height 22
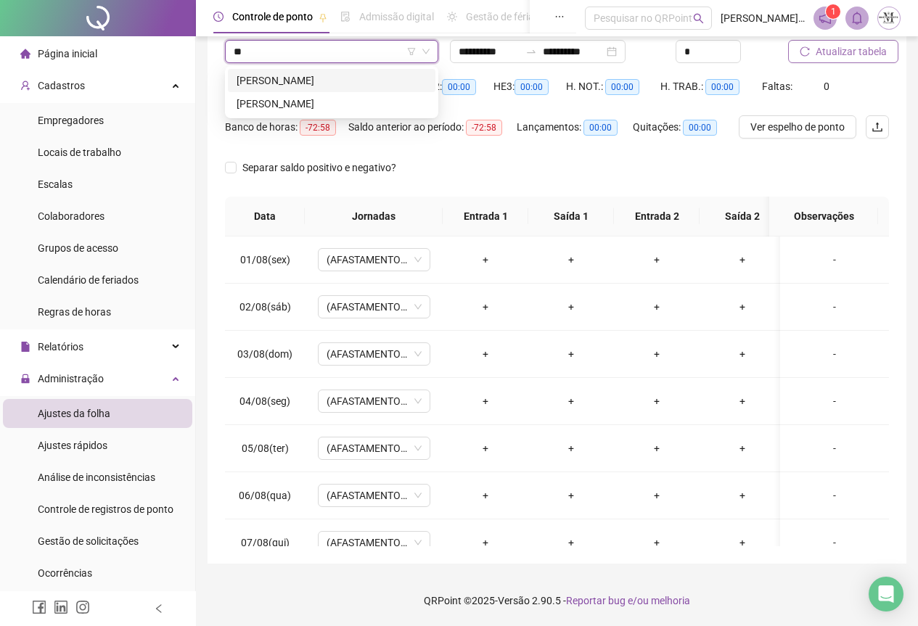
type input "*"
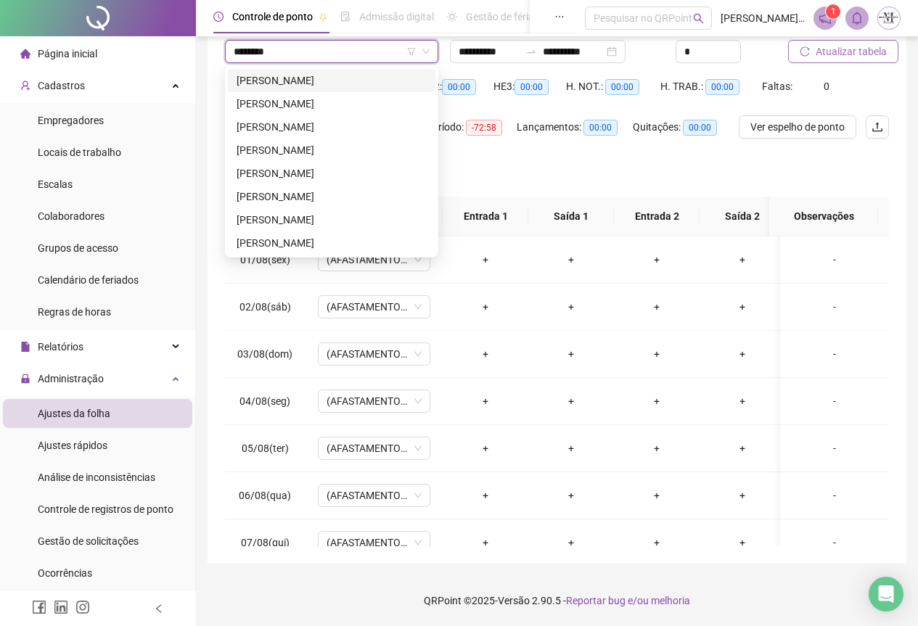
type input "*********"
drag, startPoint x: 284, startPoint y: 121, endPoint x: 288, endPoint y: 115, distance: 7.9
click at [285, 121] on div "[PERSON_NAME]" at bounding box center [332, 127] width 190 height 16
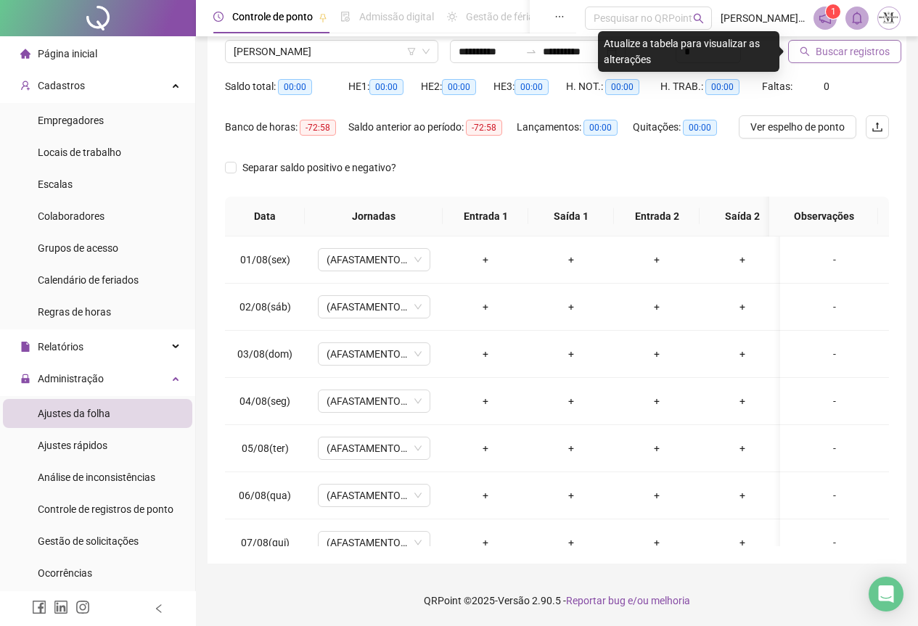
click at [816, 50] on span "Buscar registros" at bounding box center [853, 52] width 74 height 16
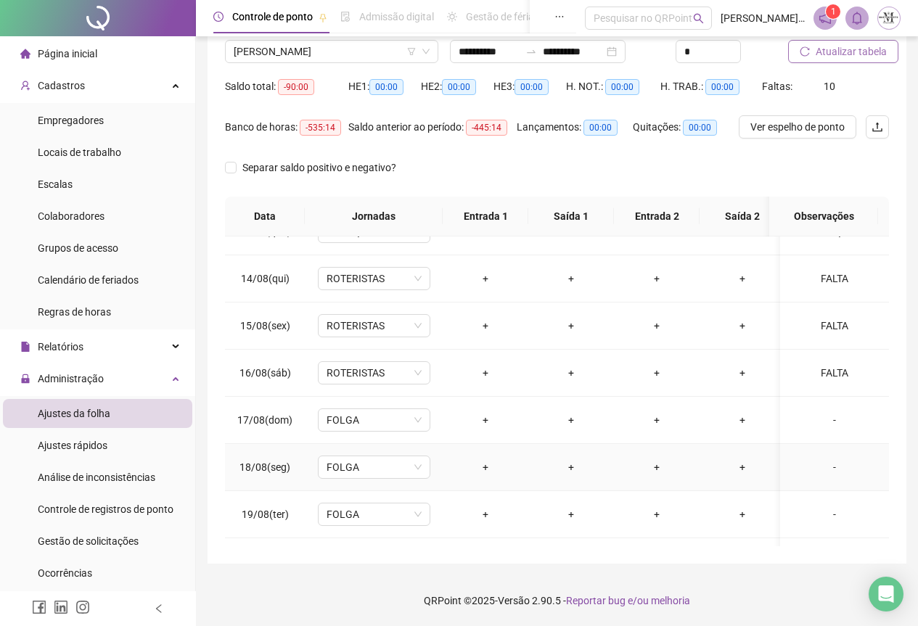
scroll to position [645, 0]
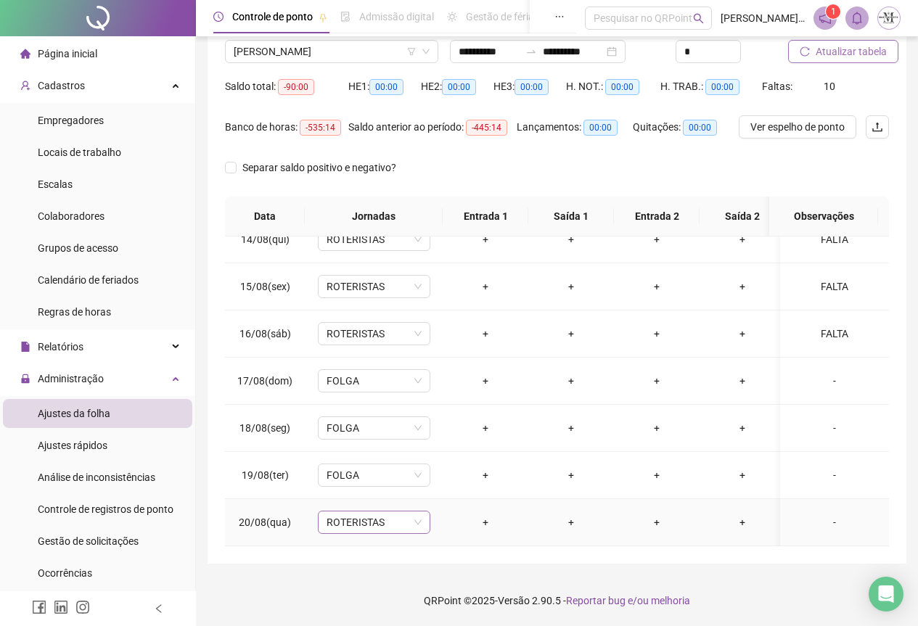
click at [371, 512] on span "ROTERISTAS" at bounding box center [374, 523] width 95 height 22
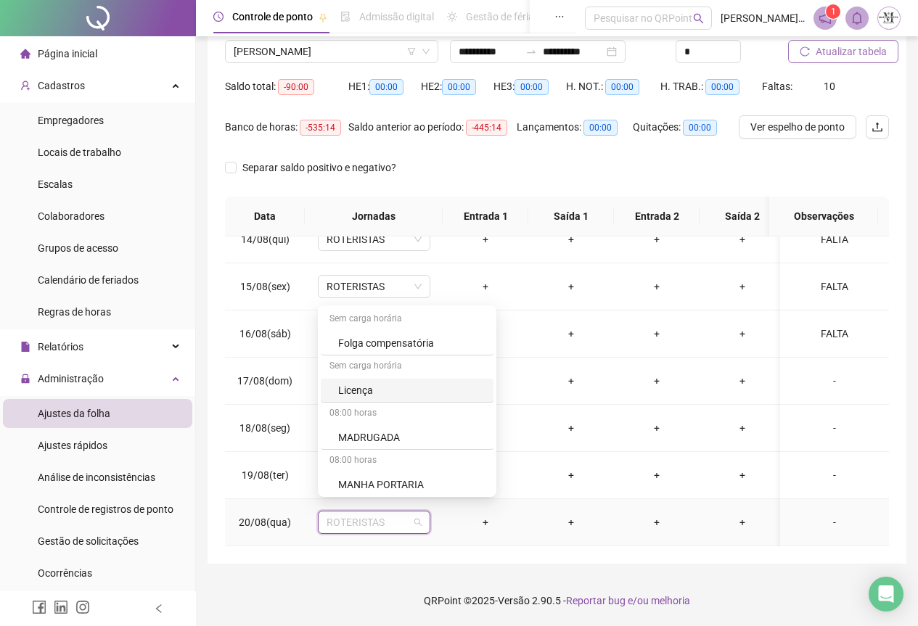
scroll to position [798, 0]
click at [352, 449] on div "Folga" at bounding box center [411, 441] width 147 height 16
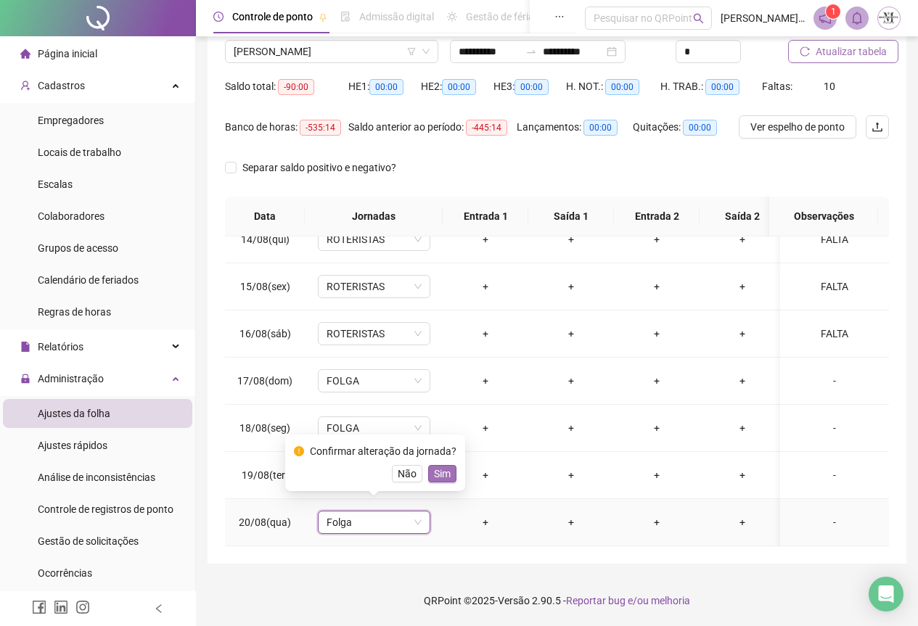
click at [439, 474] on span "Sim" at bounding box center [442, 474] width 17 height 16
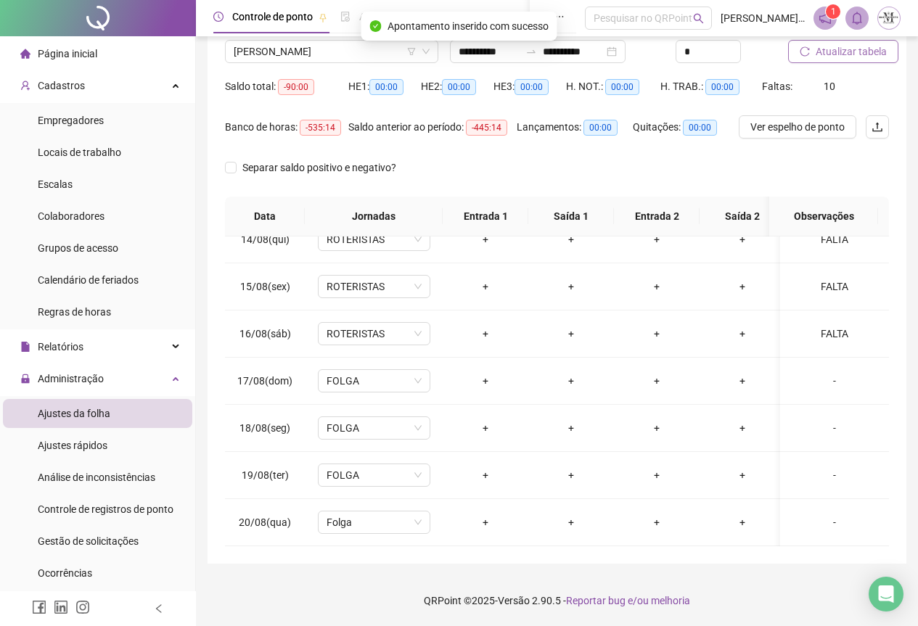
click at [839, 55] on span "Atualizar tabela" at bounding box center [851, 52] width 71 height 16
click at [836, 56] on span "Atualizar tabela" at bounding box center [851, 52] width 71 height 16
click at [290, 54] on span "[PERSON_NAME]" at bounding box center [332, 52] width 196 height 22
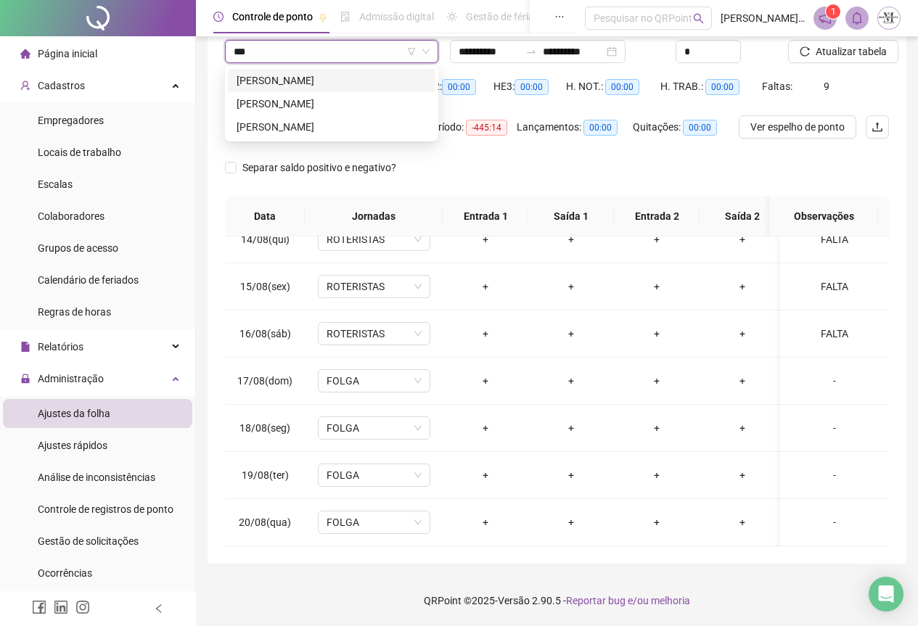
scroll to position [0, 0]
type input "******"
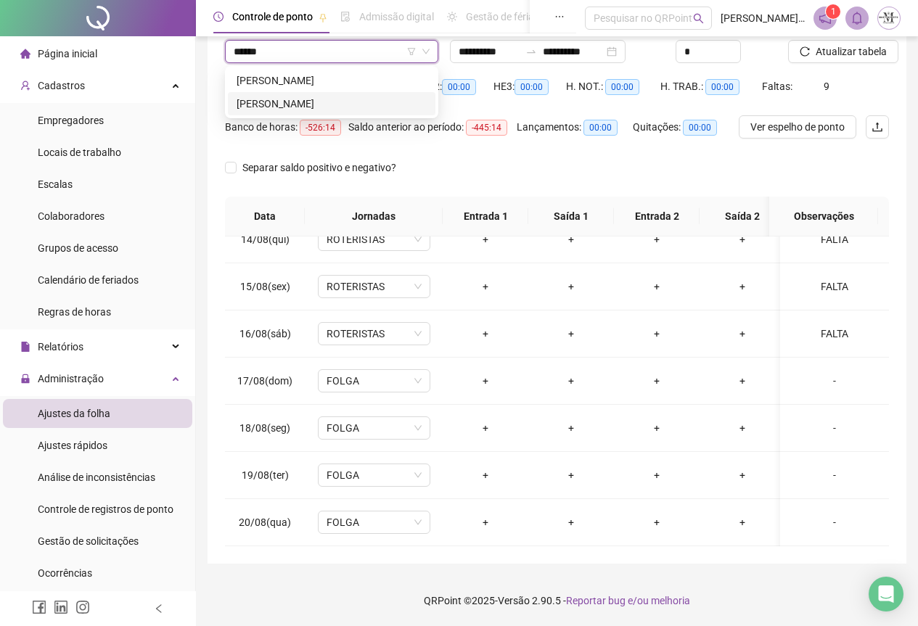
click at [298, 104] on div "[PERSON_NAME]" at bounding box center [332, 104] width 190 height 16
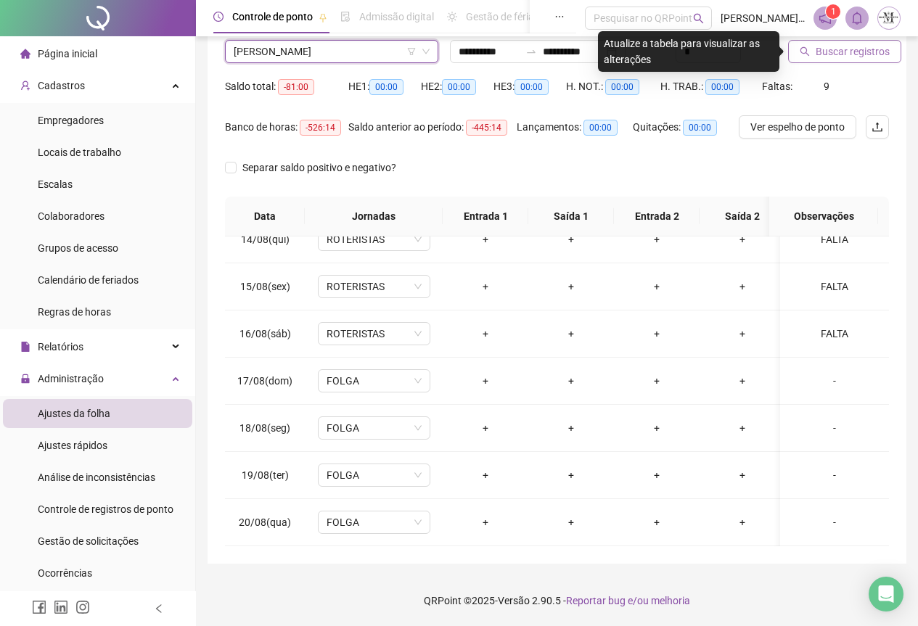
click at [841, 58] on span "Buscar registros" at bounding box center [853, 52] width 74 height 16
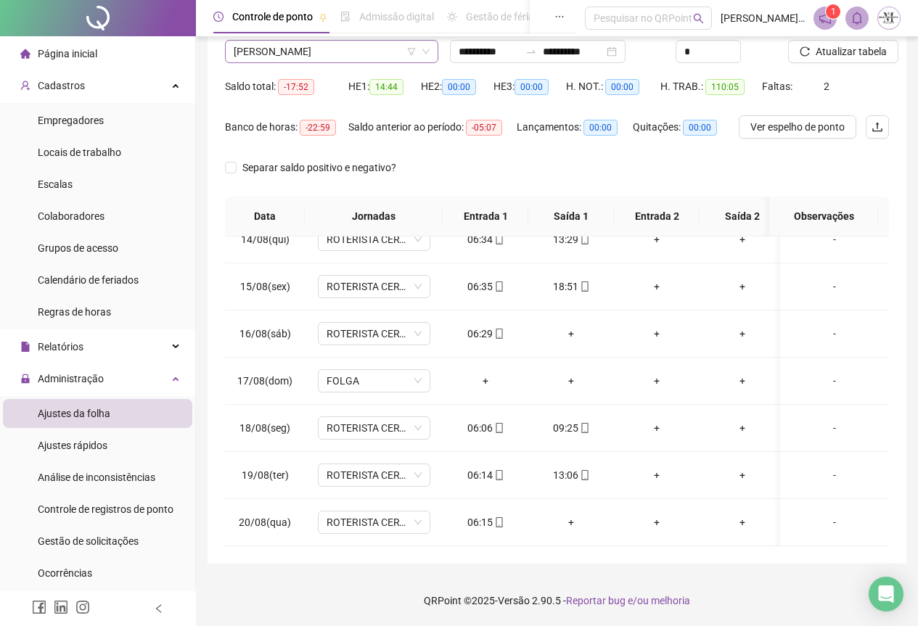
click at [285, 57] on span "[PERSON_NAME]" at bounding box center [332, 52] width 196 height 22
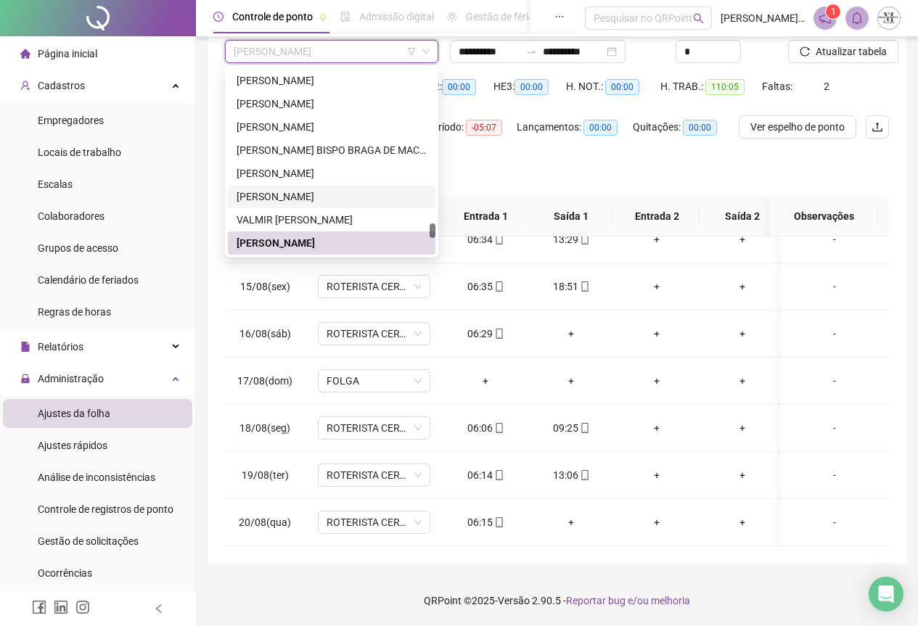
scroll to position [4561, 0]
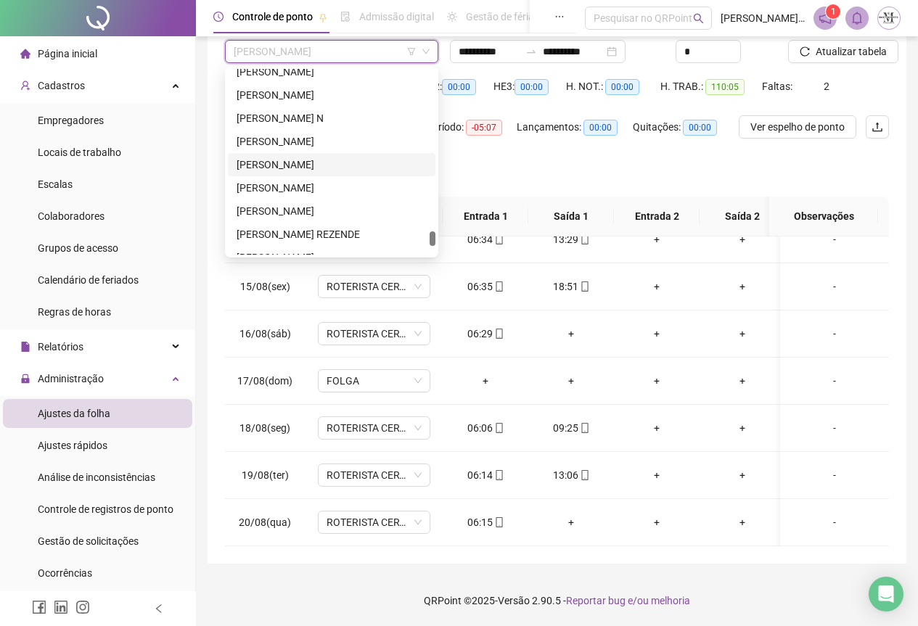
click at [290, 170] on div "[PERSON_NAME]" at bounding box center [332, 165] width 190 height 16
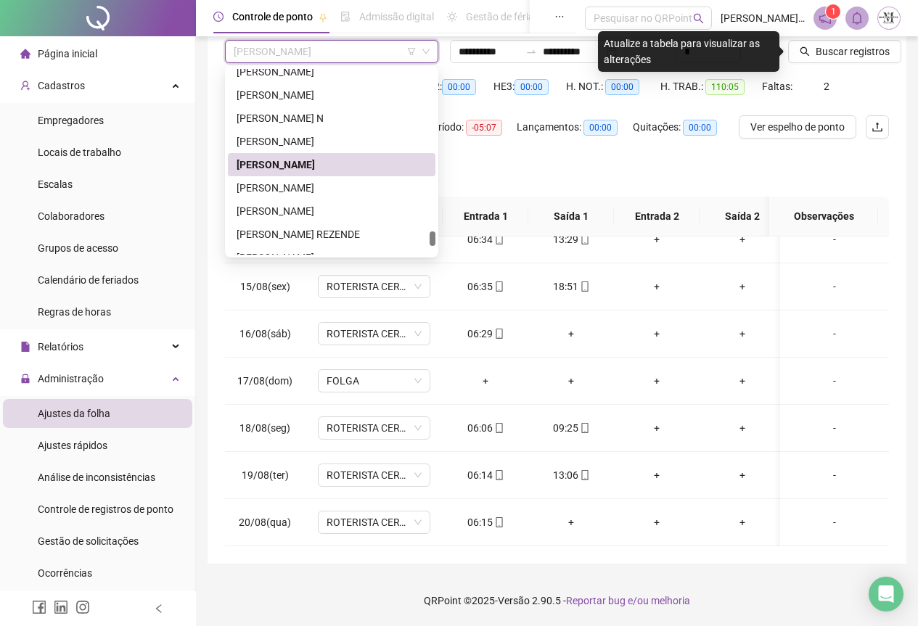
click at [271, 60] on span "[PERSON_NAME]" at bounding box center [332, 52] width 196 height 22
click at [279, 216] on div "[PERSON_NAME]" at bounding box center [332, 211] width 190 height 16
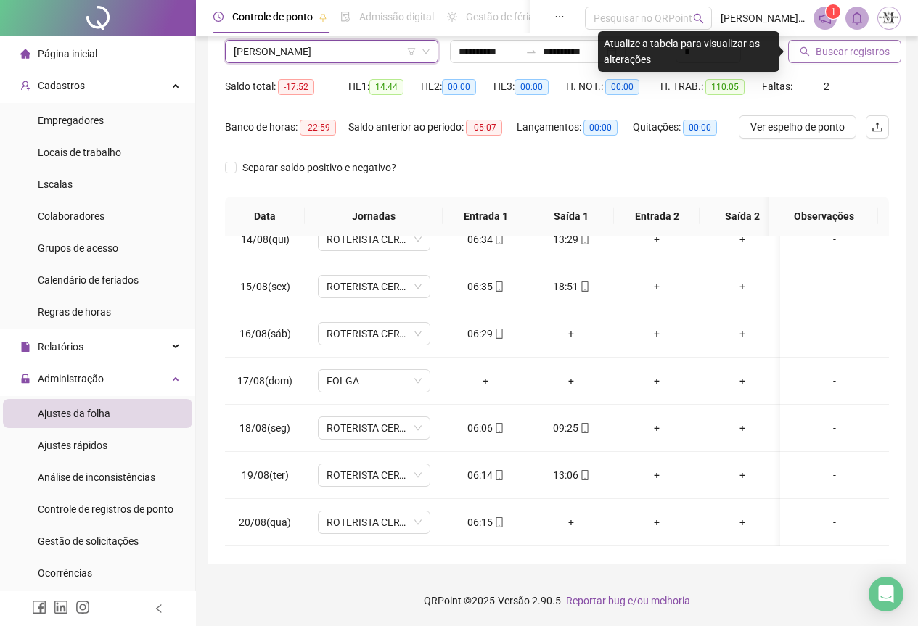
click at [826, 49] on span "Buscar registros" at bounding box center [853, 52] width 74 height 16
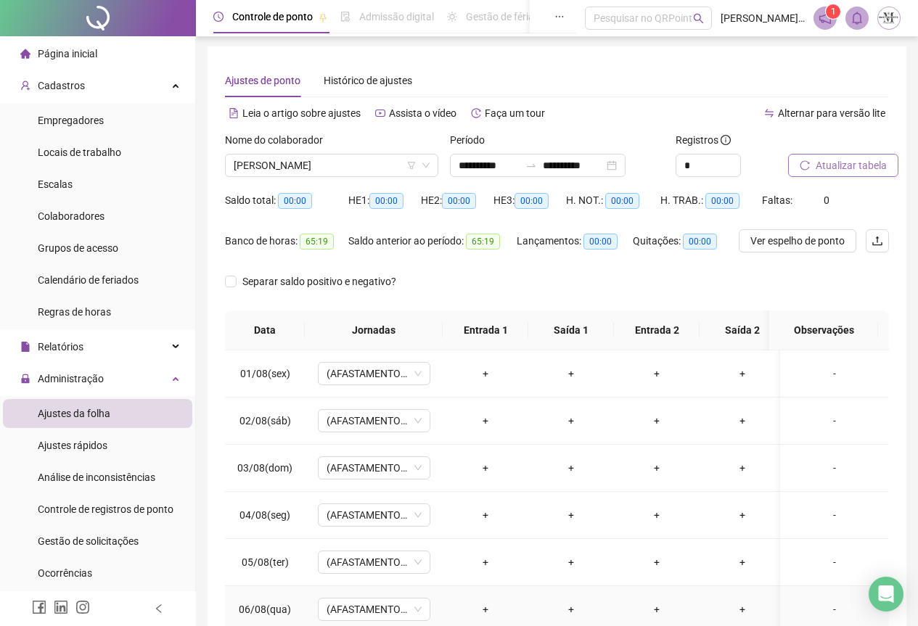
scroll to position [0, 0]
click at [856, 166] on span "Atualizar tabela" at bounding box center [851, 167] width 71 height 16
click at [834, 161] on span "Atualizar tabela" at bounding box center [851, 167] width 71 height 16
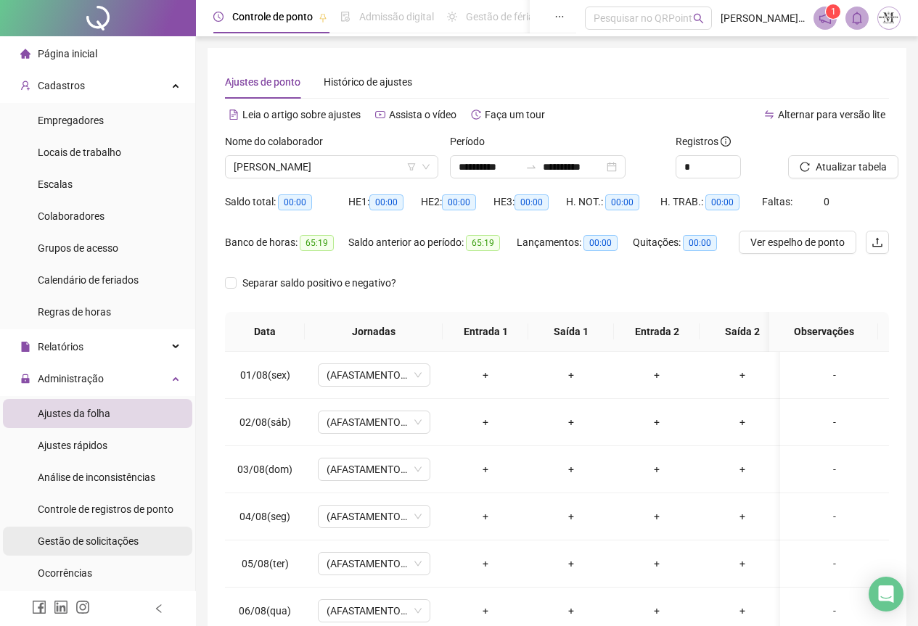
click at [86, 547] on span "Gestão de solicitações" at bounding box center [88, 542] width 101 height 12
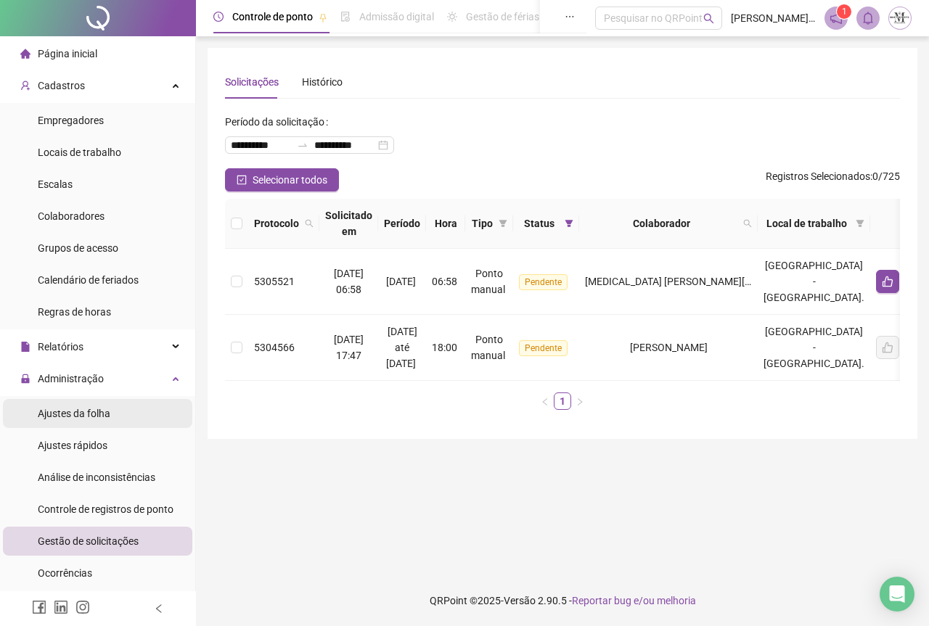
click at [63, 421] on div "Ajustes da folha" at bounding box center [74, 413] width 73 height 29
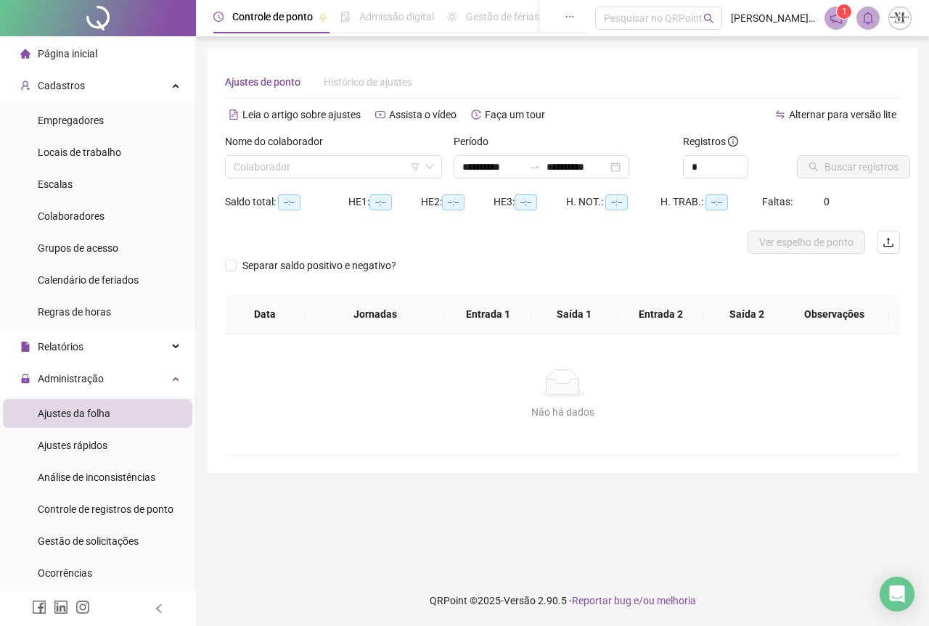
type input "**********"
click at [295, 167] on input "search" at bounding box center [327, 167] width 187 height 22
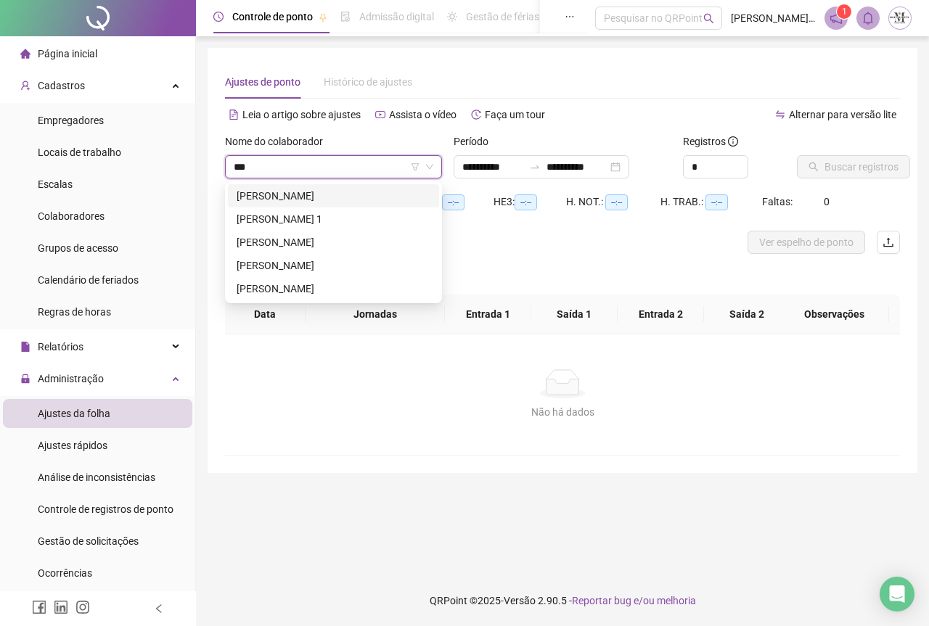
type input "****"
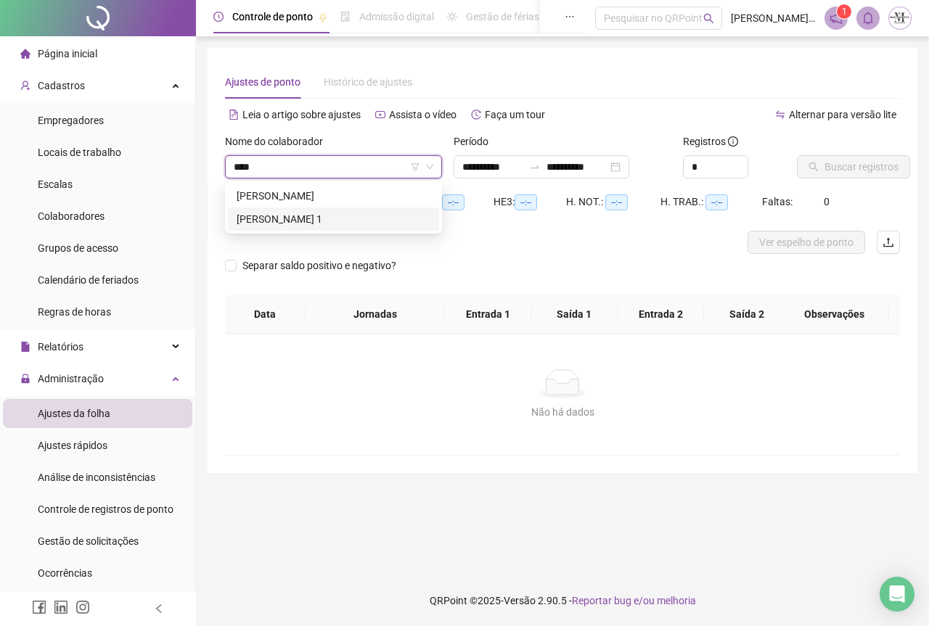
click at [319, 220] on div "[PERSON_NAME] 1" at bounding box center [334, 219] width 194 height 16
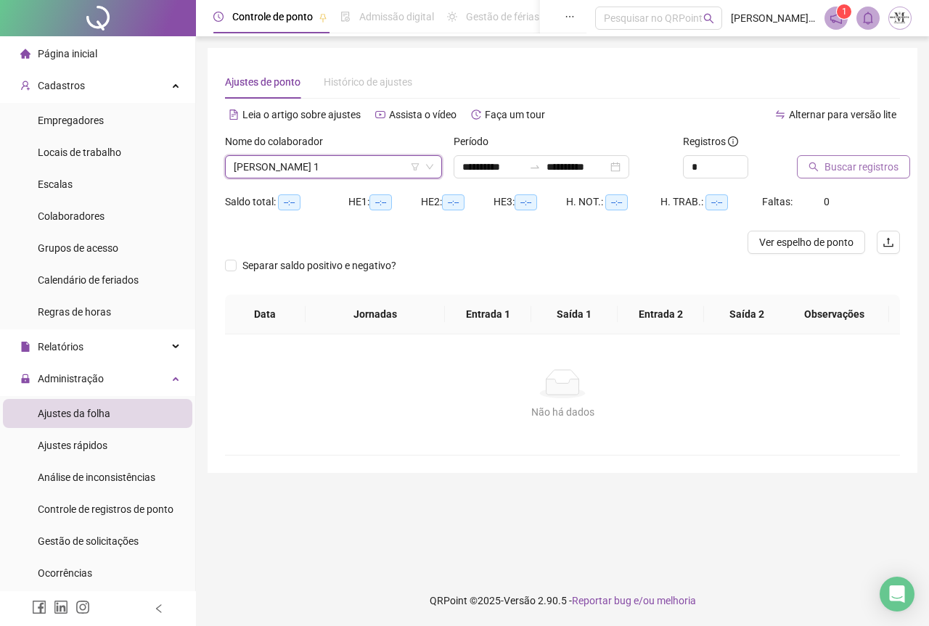
click at [826, 171] on span "Buscar registros" at bounding box center [862, 167] width 74 height 16
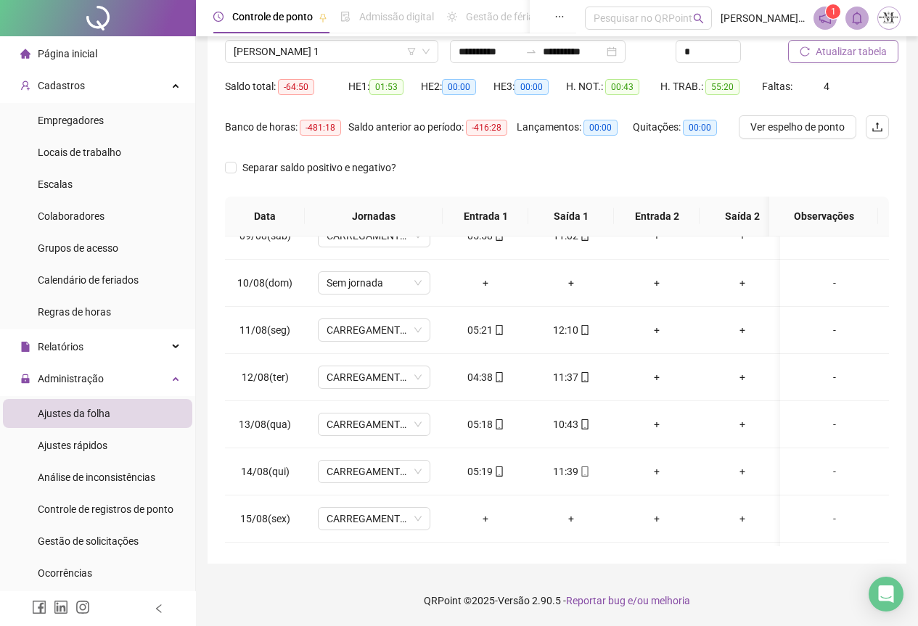
scroll to position [380, 0]
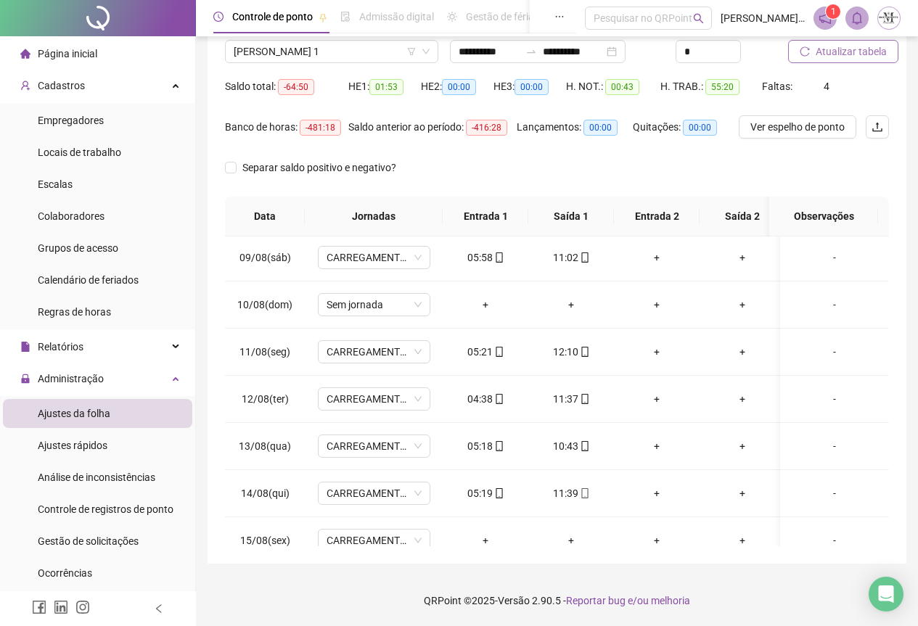
click at [821, 52] on span "Atualizar tabela" at bounding box center [851, 52] width 71 height 16
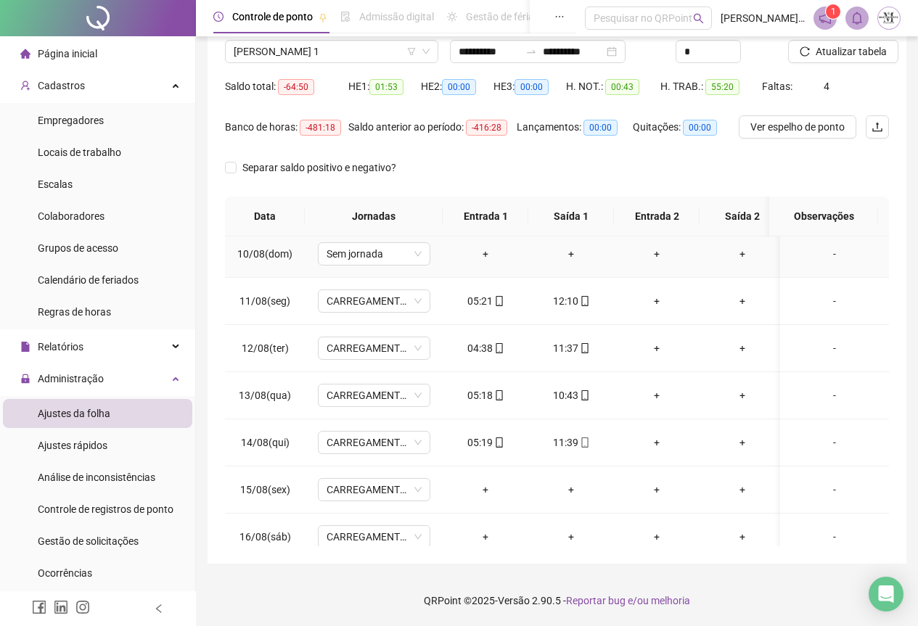
scroll to position [452, 0]
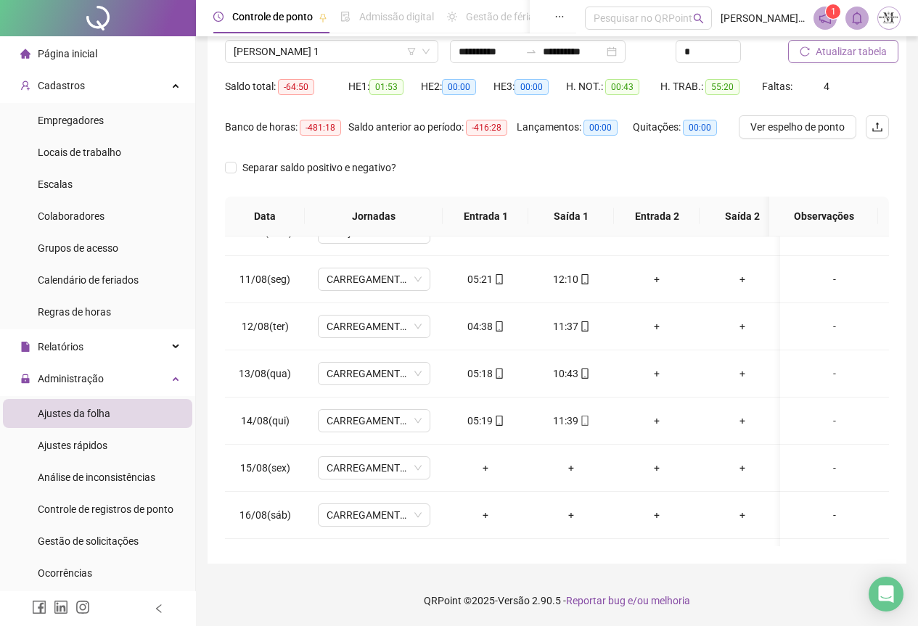
click at [835, 58] on span "Atualizar tabela" at bounding box center [851, 52] width 71 height 16
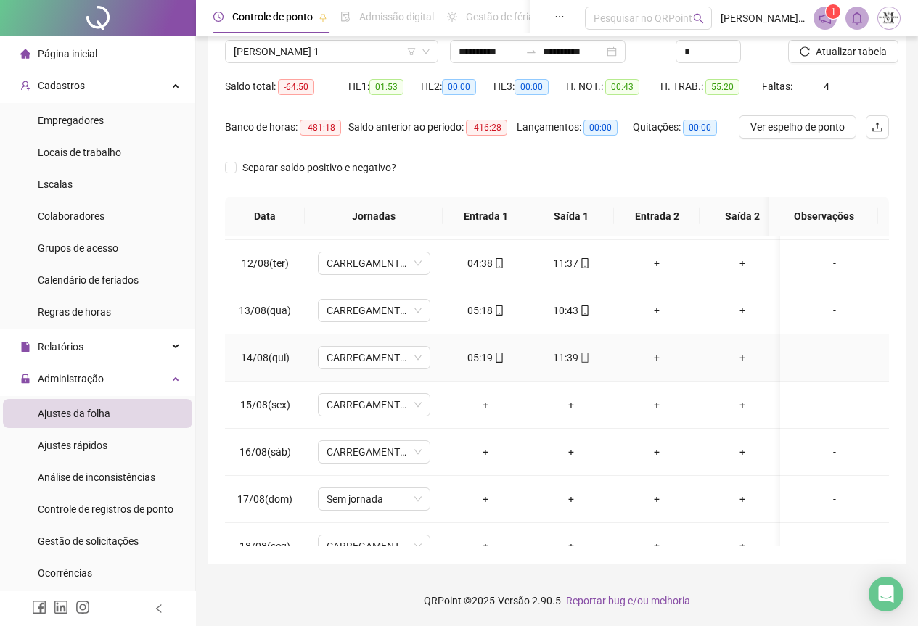
scroll to position [597, 0]
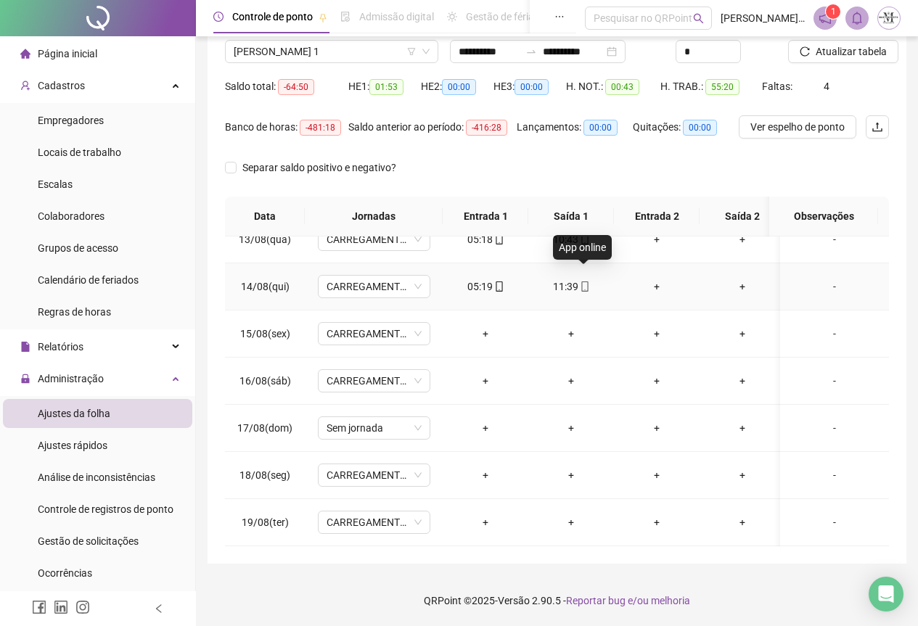
click at [586, 282] on icon "mobile" at bounding box center [584, 287] width 7 height 10
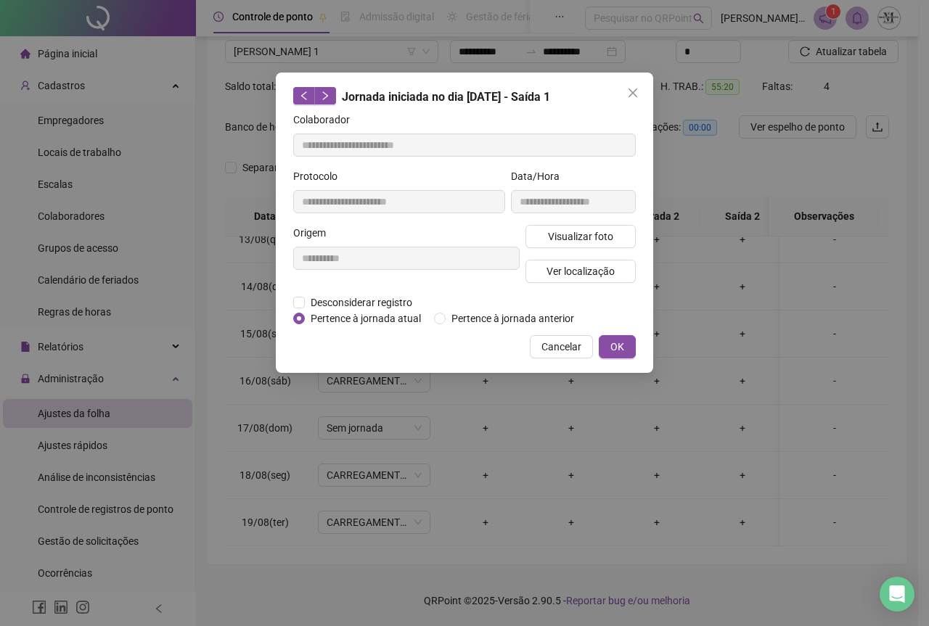
type input "**********"
click at [573, 274] on span "Ver localização" at bounding box center [581, 271] width 68 height 16
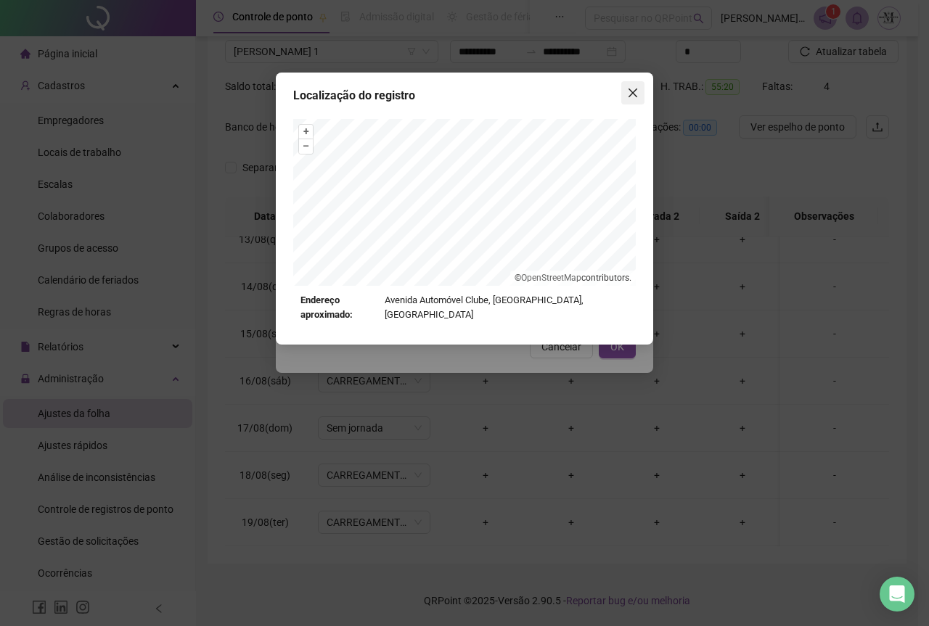
click at [631, 94] on icon "close" at bounding box center [633, 93] width 9 height 9
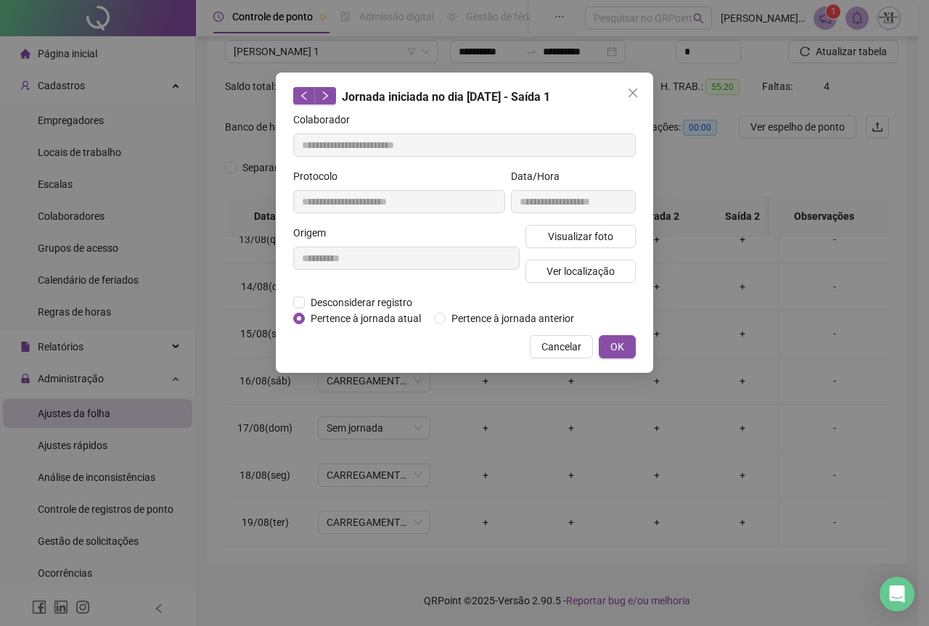
click at [631, 96] on icon "close" at bounding box center [633, 93] width 9 height 9
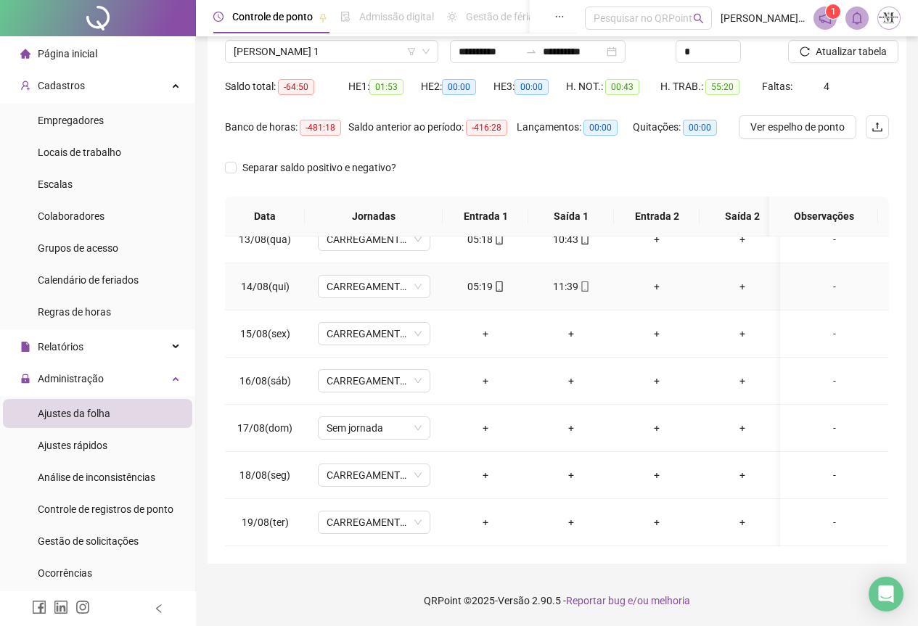
click at [497, 282] on icon "mobile" at bounding box center [499, 287] width 10 height 10
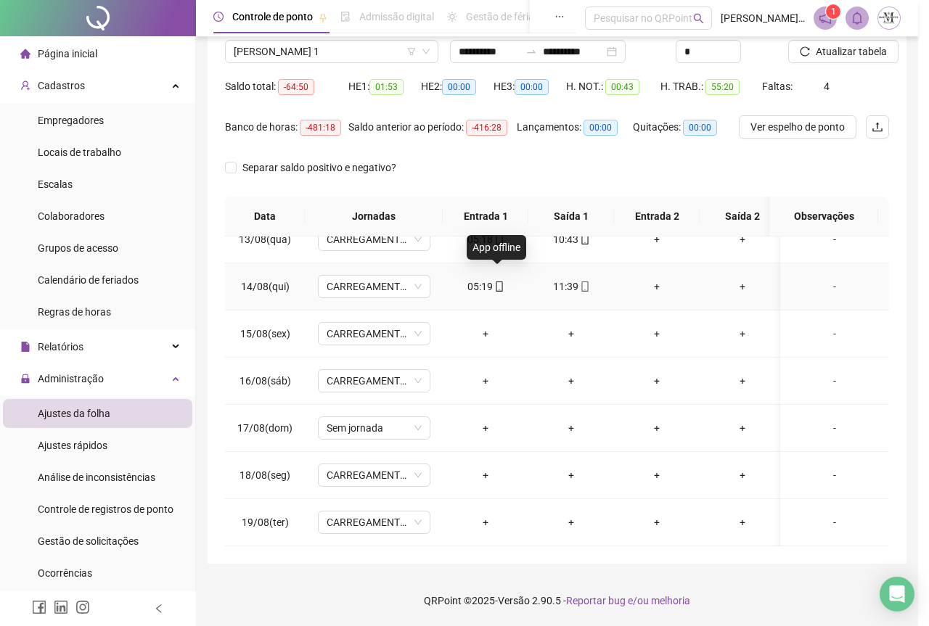
type input "**********"
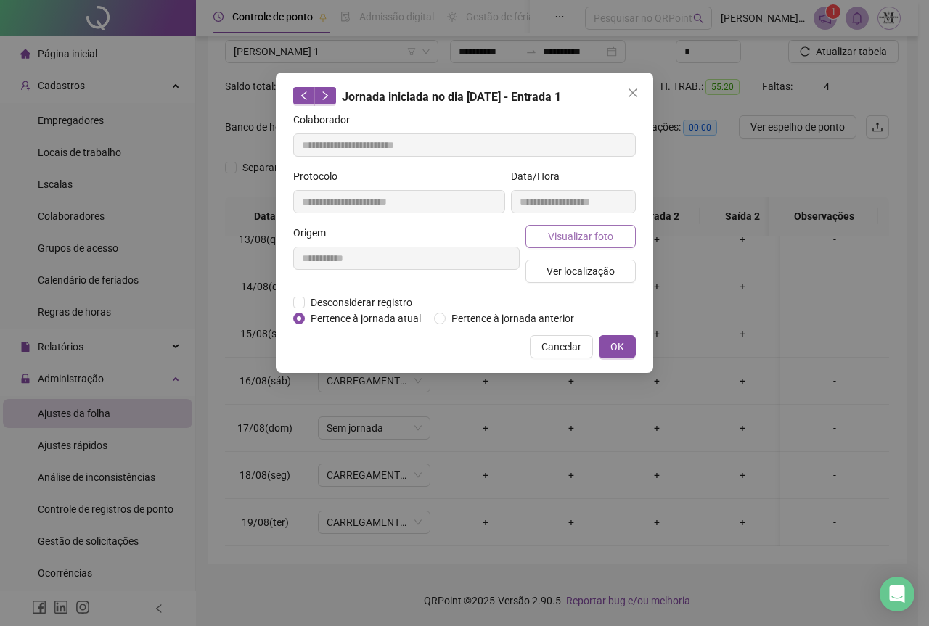
click at [550, 243] on span "Visualizar foto" at bounding box center [580, 237] width 65 height 16
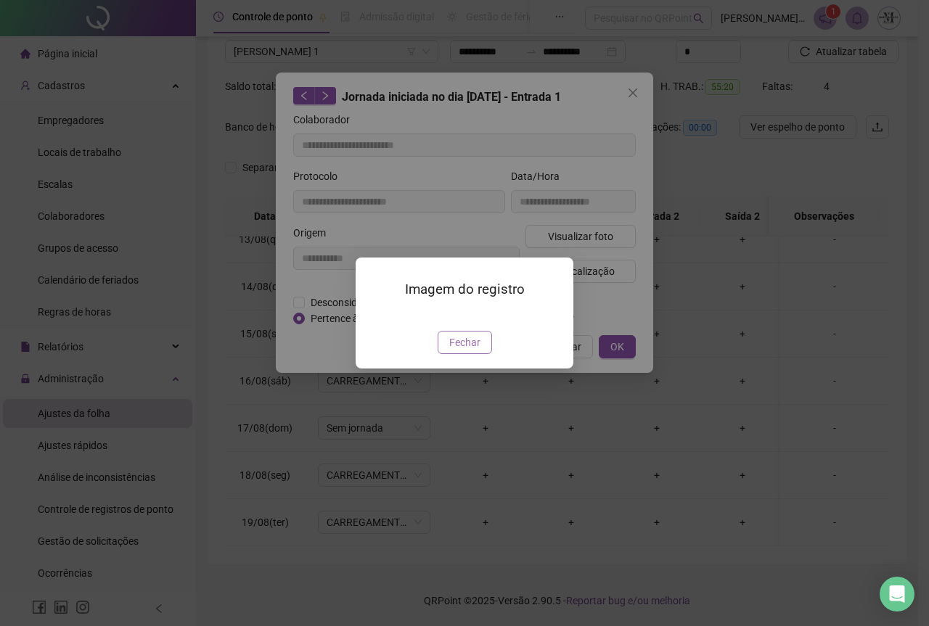
click at [465, 351] on span "Fechar" at bounding box center [464, 343] width 31 height 16
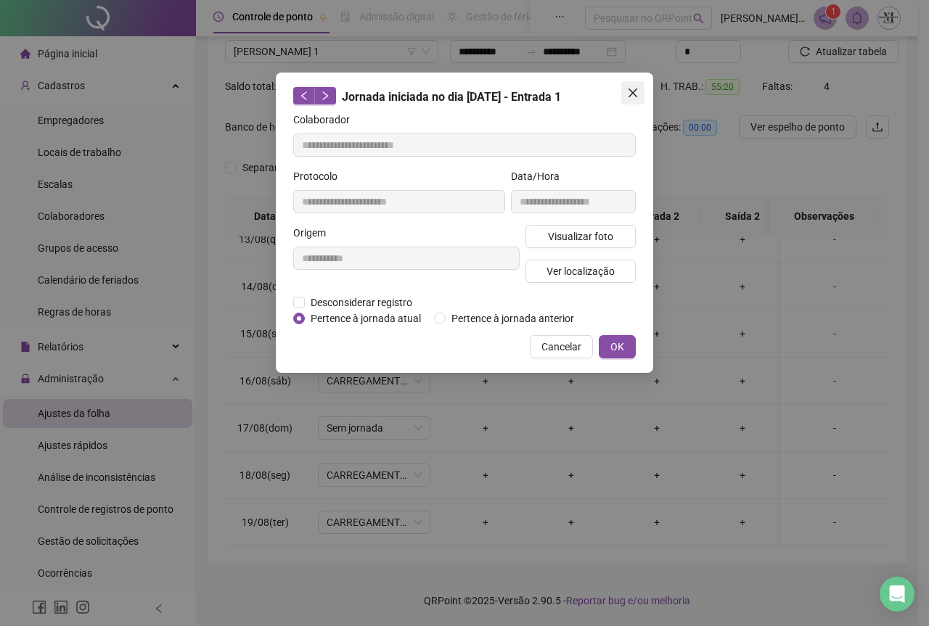
click at [633, 94] on icon "close" at bounding box center [633, 93] width 12 height 12
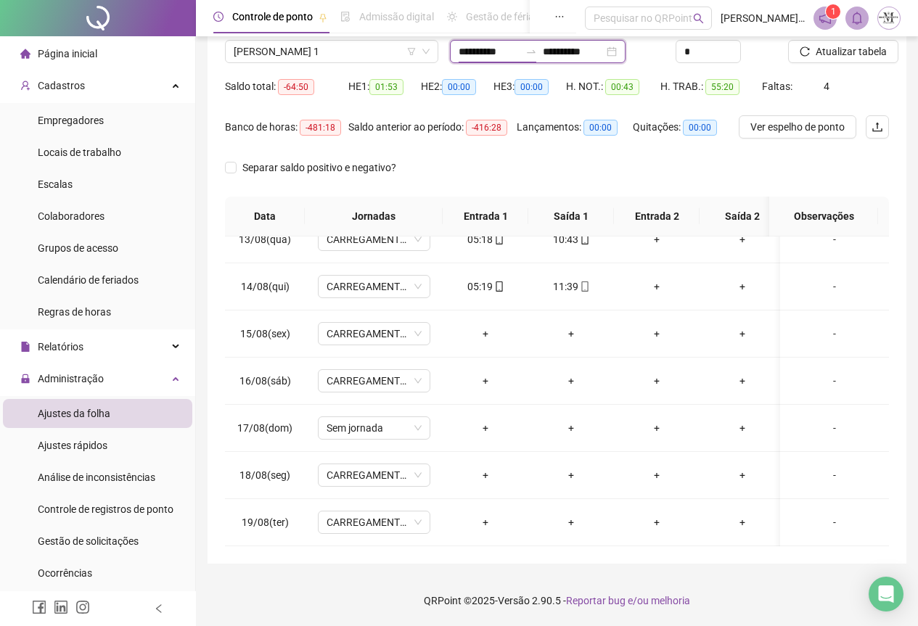
click at [520, 54] on input "**********" at bounding box center [489, 52] width 61 height 16
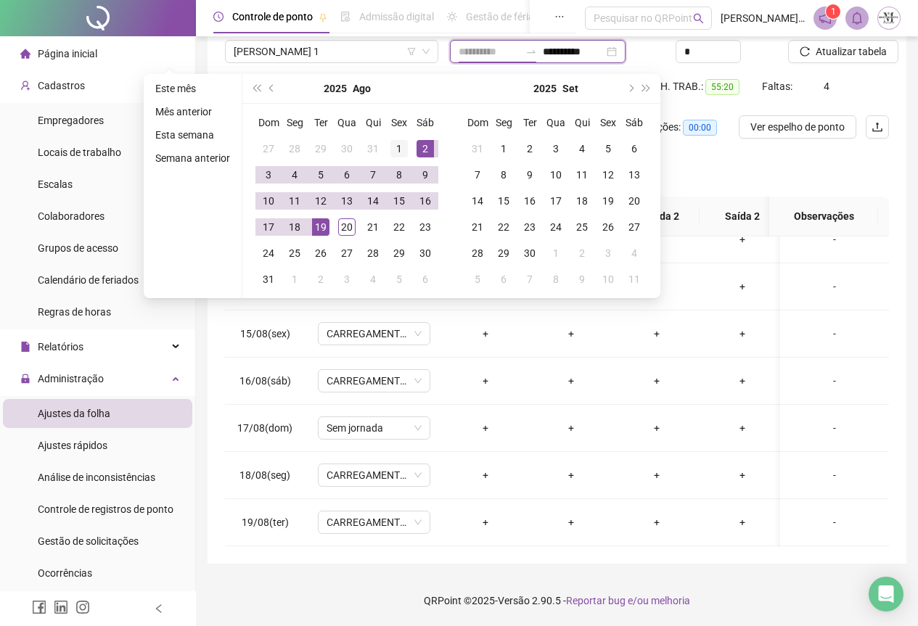
type input "**********"
click at [404, 147] on div "1" at bounding box center [399, 148] width 17 height 17
type input "**********"
click at [351, 222] on div "20" at bounding box center [346, 226] width 17 height 17
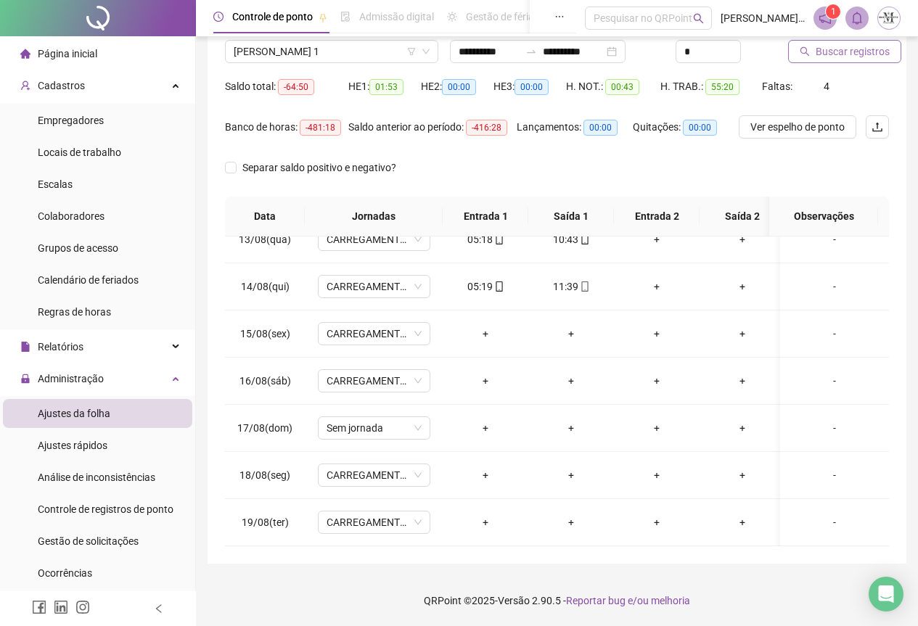
click at [824, 51] on span "Buscar registros" at bounding box center [853, 52] width 74 height 16
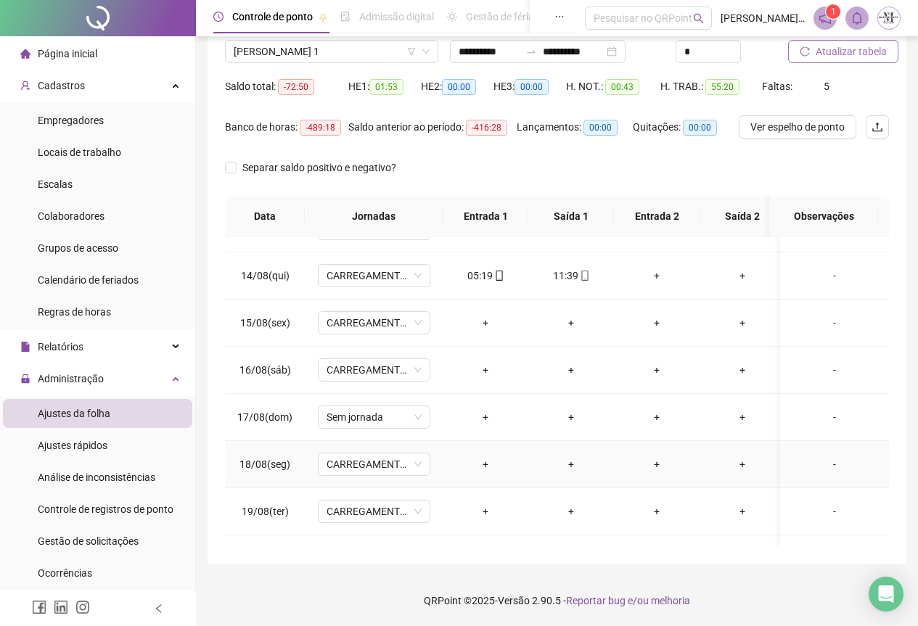
scroll to position [572, 0]
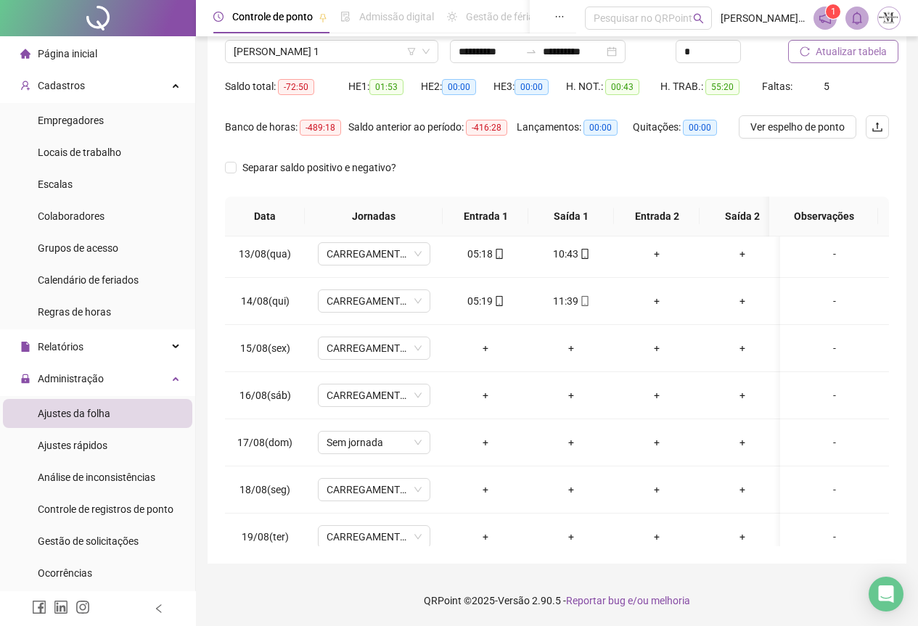
click at [826, 55] on span "Atualizar tabela" at bounding box center [851, 52] width 71 height 16
click at [263, 54] on span "[PERSON_NAME] 1" at bounding box center [332, 52] width 196 height 22
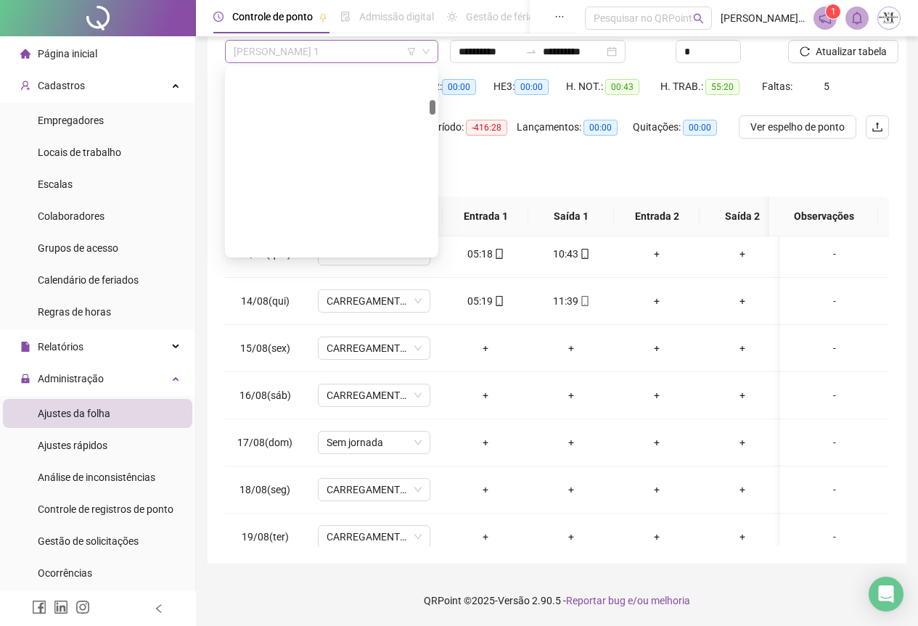
scroll to position [883, 0]
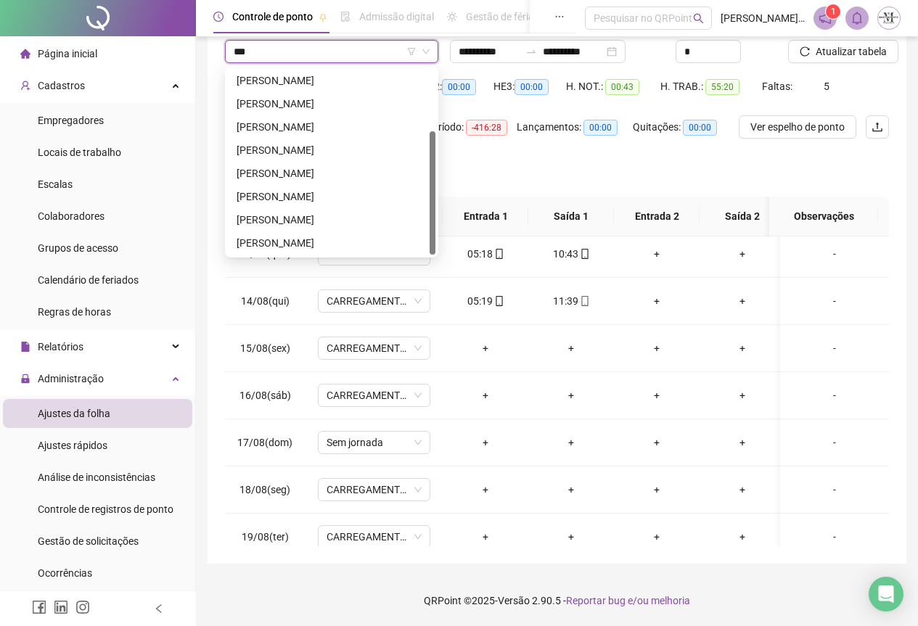
type input "****"
click at [303, 241] on div "[PERSON_NAME]" at bounding box center [332, 243] width 190 height 16
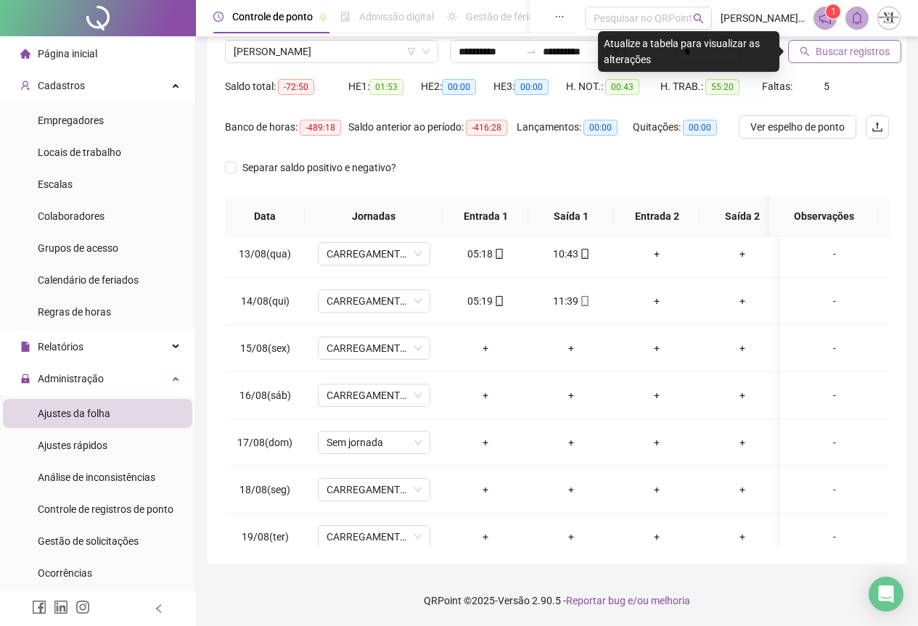
click at [834, 53] on span "Buscar registros" at bounding box center [853, 52] width 74 height 16
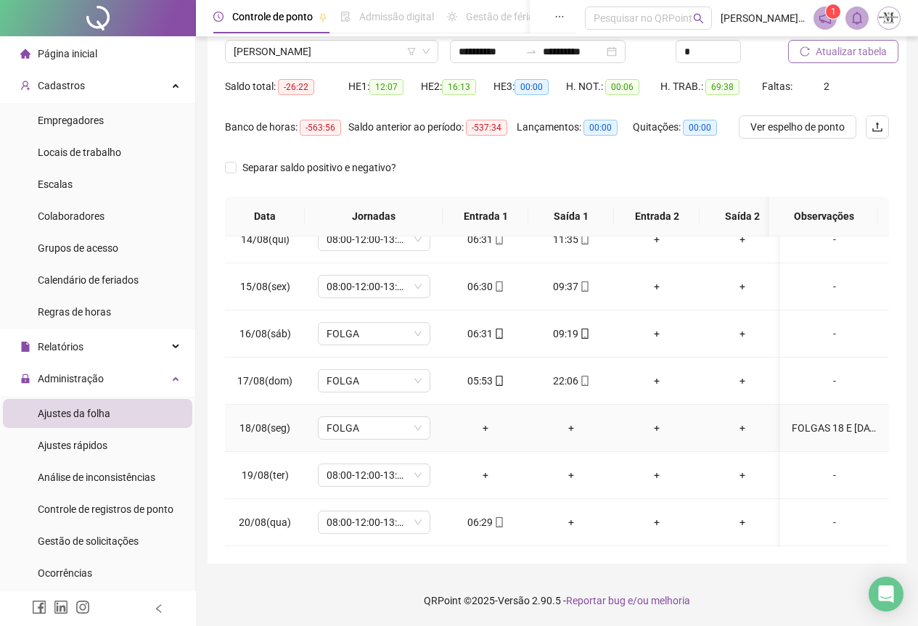
scroll to position [645, 0]
click at [349, 465] on span "08:00-12:00-13:00-17:00" at bounding box center [374, 476] width 95 height 22
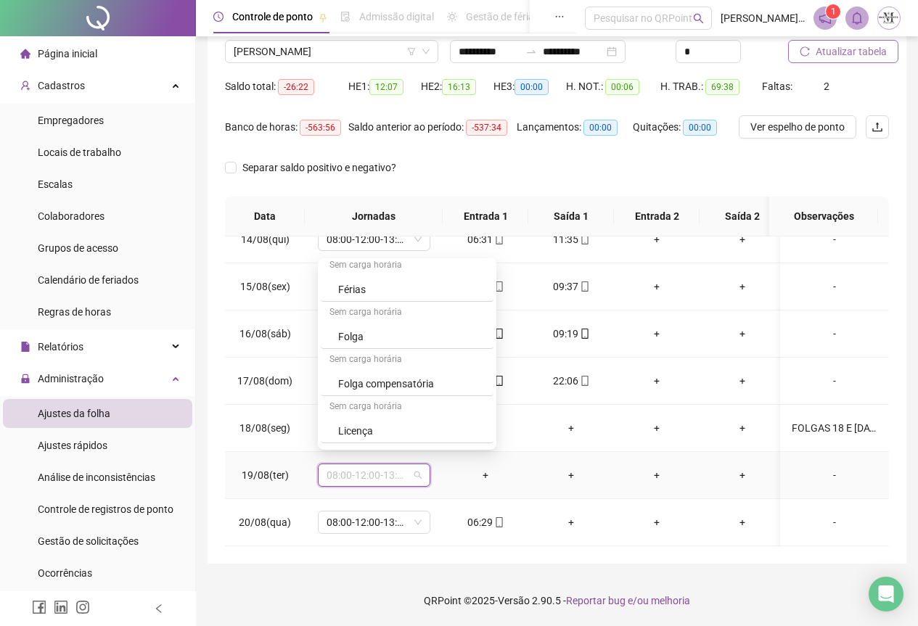
scroll to position [871, 0]
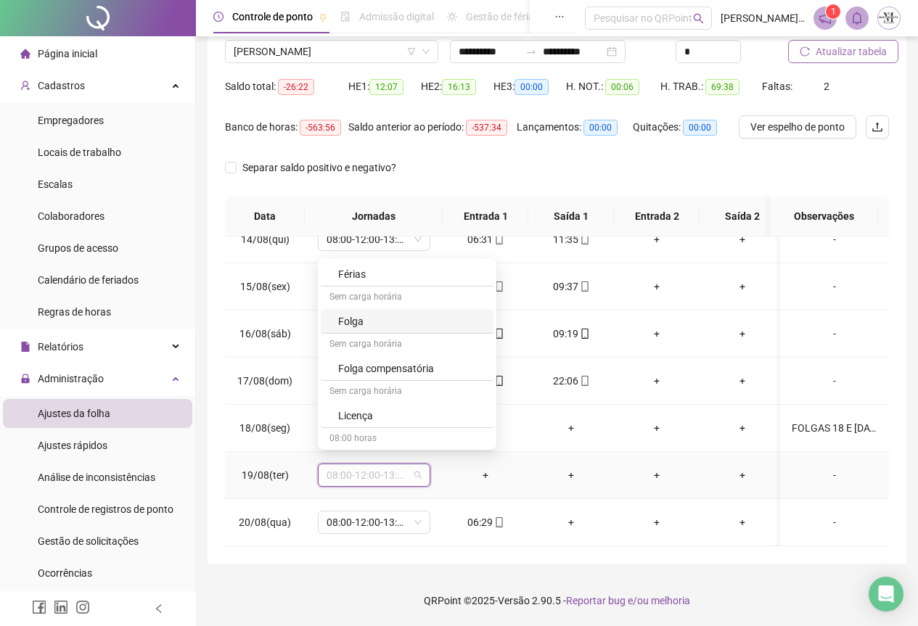
click at [369, 327] on div "Folga" at bounding box center [411, 322] width 147 height 16
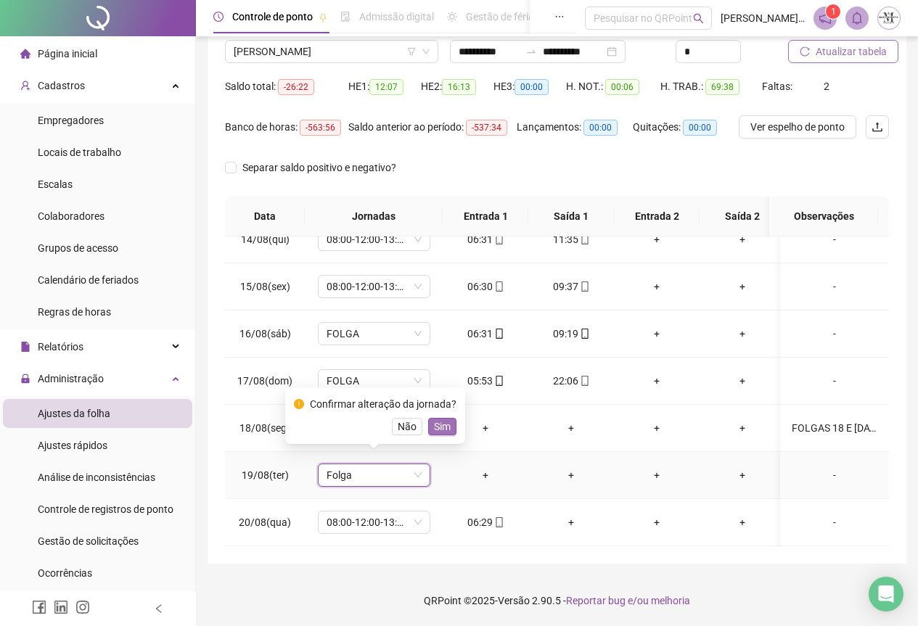
click at [441, 423] on span "Sim" at bounding box center [442, 427] width 17 height 16
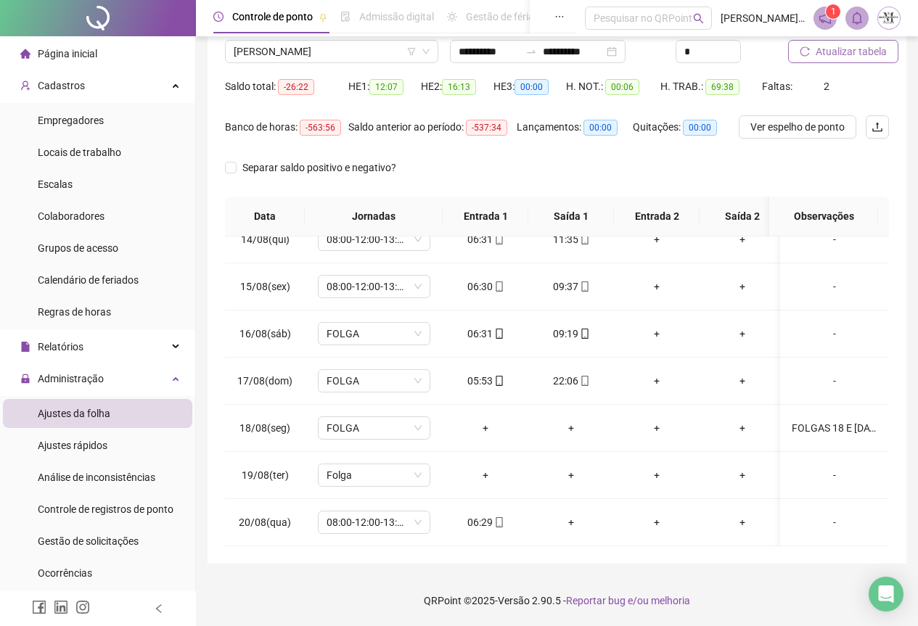
click at [844, 46] on span "Atualizar tabela" at bounding box center [851, 52] width 71 height 16
click at [848, 48] on span "Atualizar tabela" at bounding box center [851, 52] width 71 height 16
click at [274, 54] on span "[PERSON_NAME]" at bounding box center [332, 52] width 196 height 22
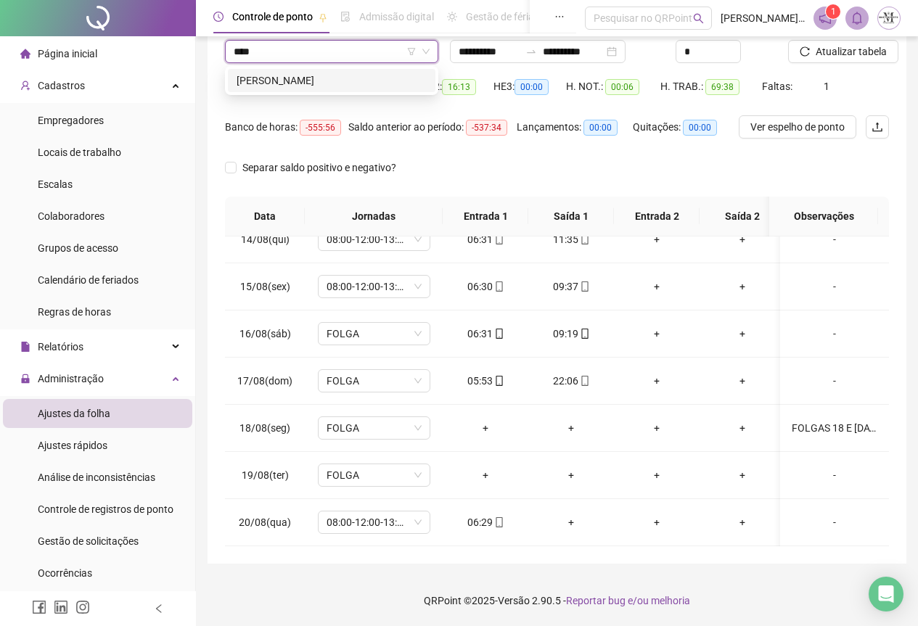
scroll to position [0, 0]
type input "******"
click at [272, 78] on div "[PERSON_NAME]" at bounding box center [332, 81] width 190 height 16
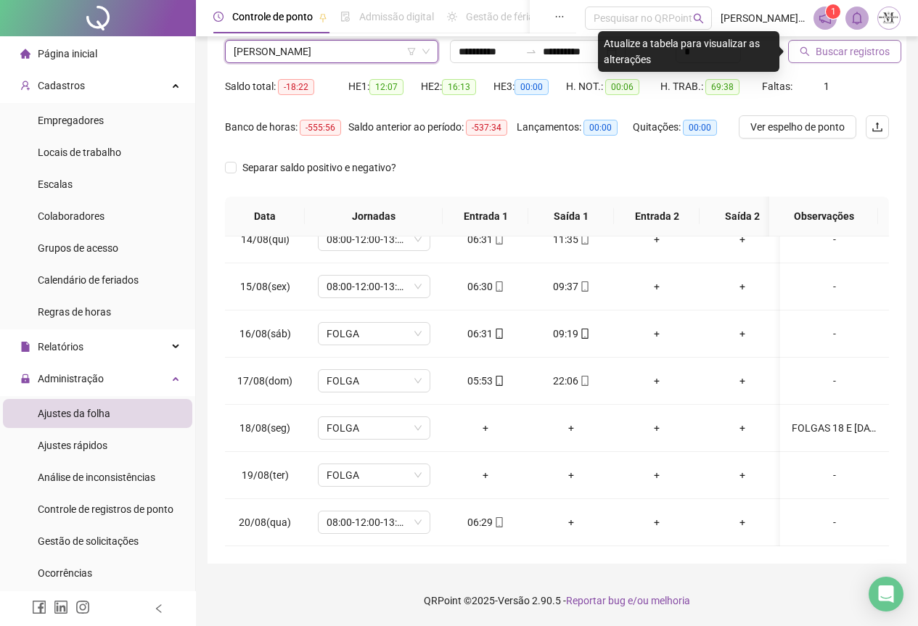
click at [831, 49] on span "Buscar registros" at bounding box center [853, 52] width 74 height 16
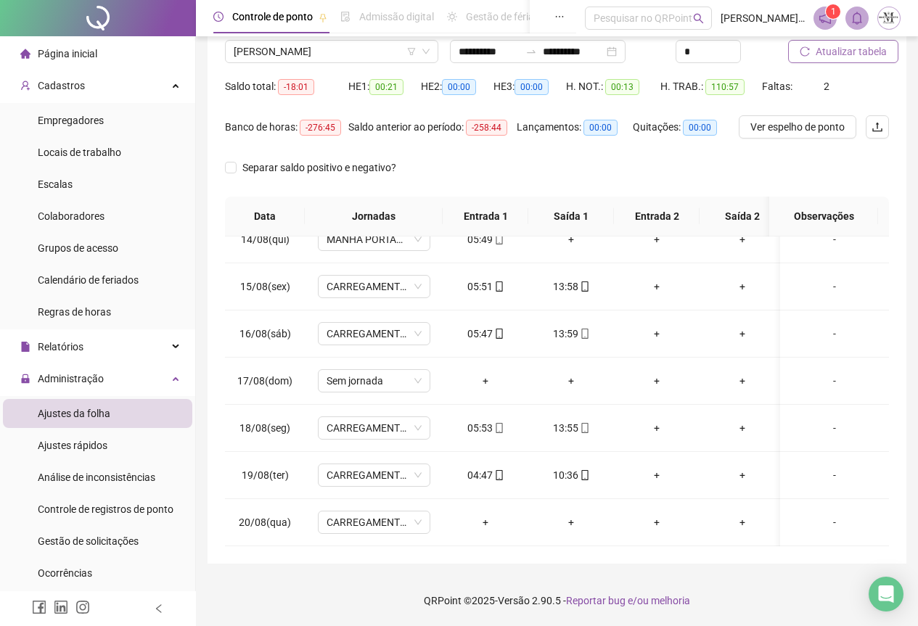
click at [833, 57] on span "Atualizar tabela" at bounding box center [851, 52] width 71 height 16
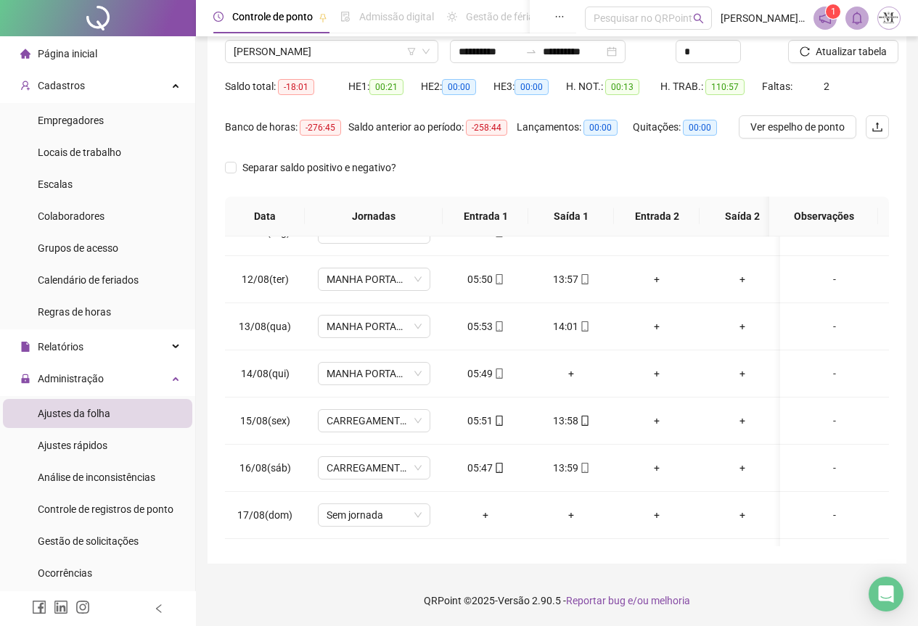
scroll to position [427, 0]
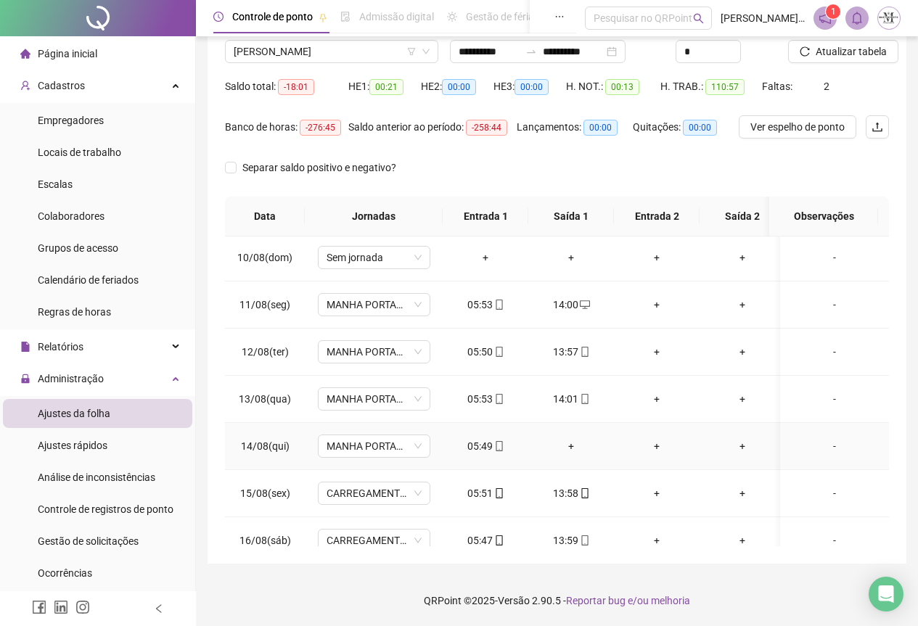
click at [568, 449] on div "+" at bounding box center [571, 446] width 62 height 16
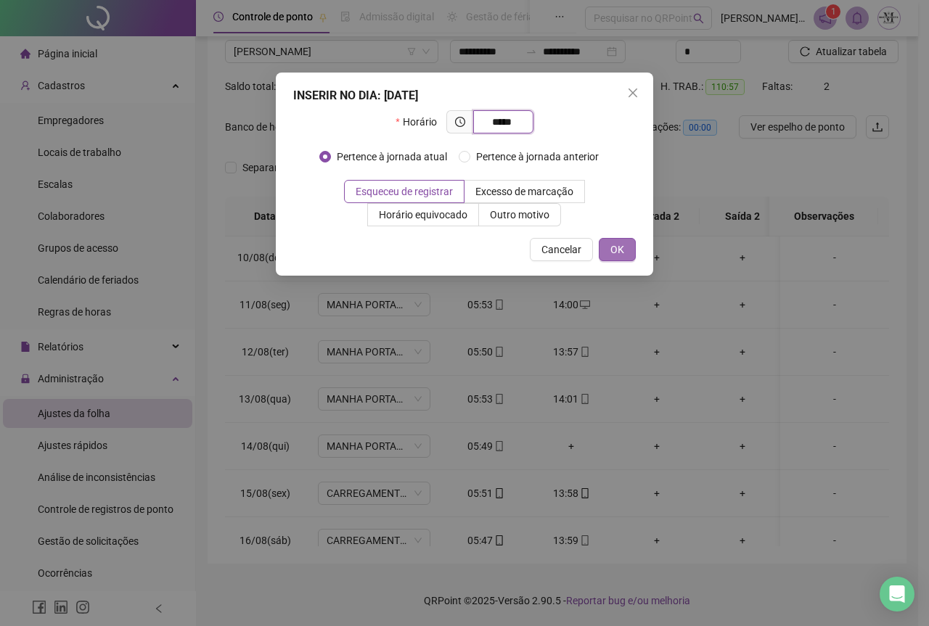
type input "*****"
click at [620, 256] on span "OK" at bounding box center [617, 250] width 14 height 16
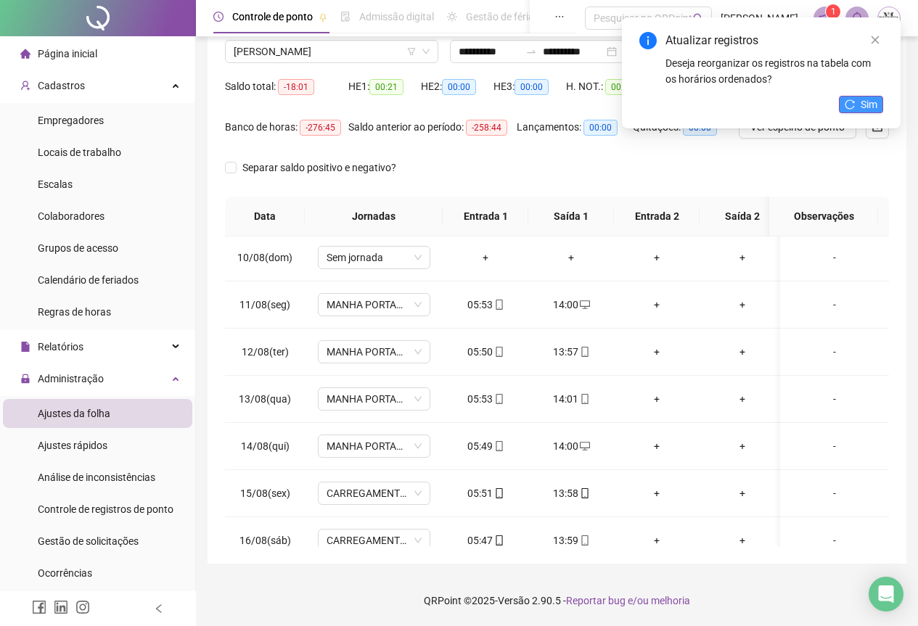
click at [859, 102] on button "Sim" at bounding box center [861, 104] width 44 height 17
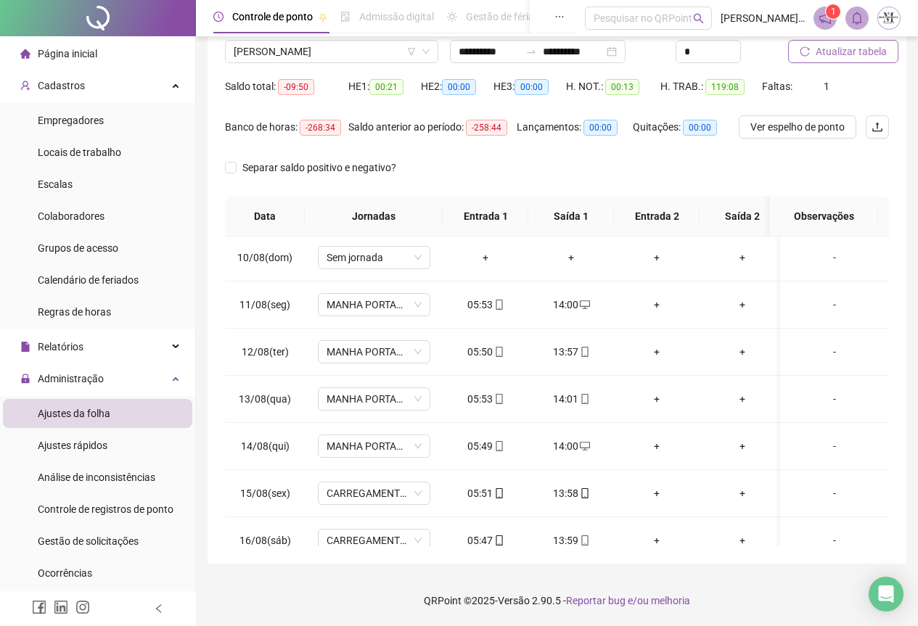
click at [854, 51] on span "Atualizar tabela" at bounding box center [851, 52] width 71 height 16
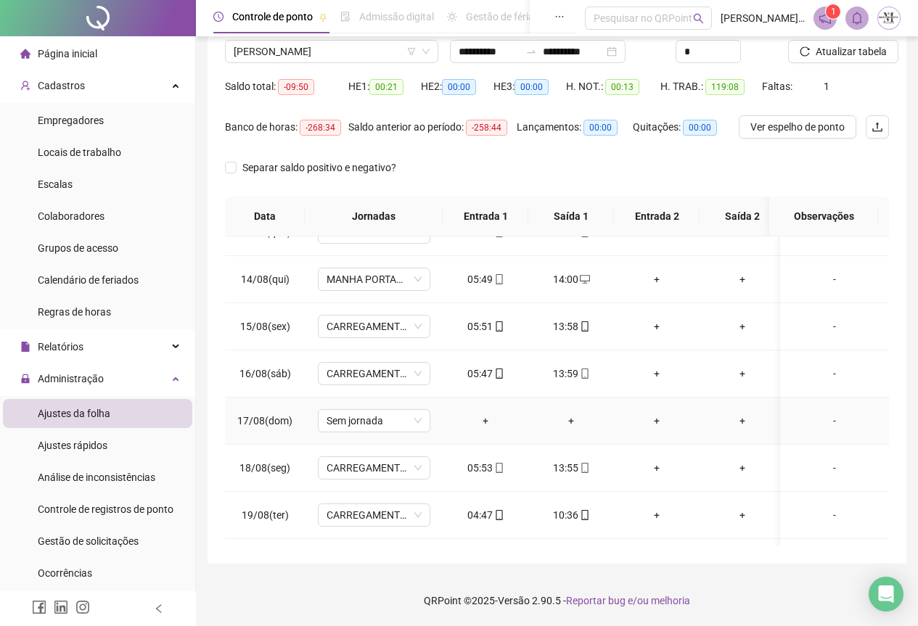
scroll to position [572, 0]
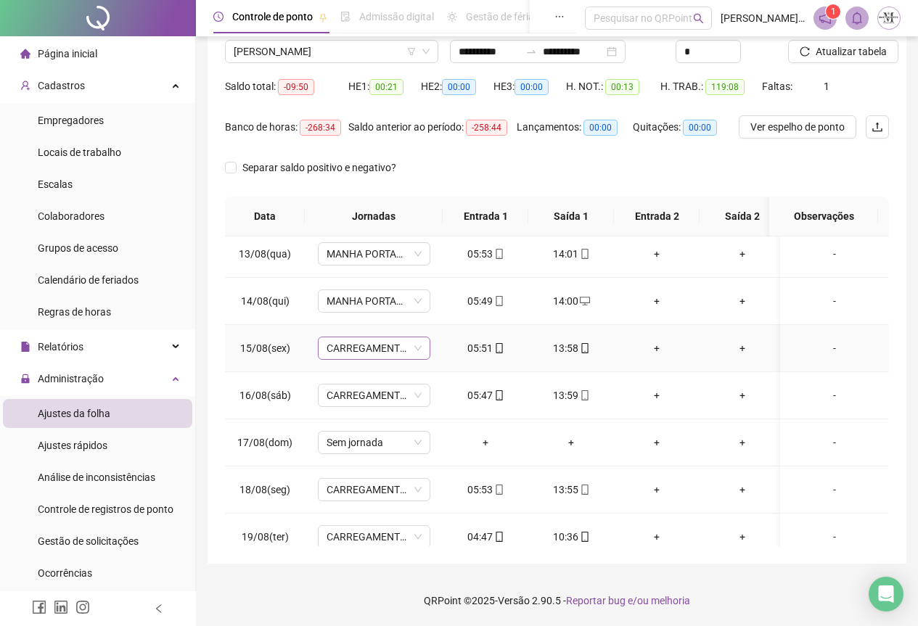
click at [338, 354] on span "CARREGAMENTO SEDE" at bounding box center [374, 349] width 95 height 22
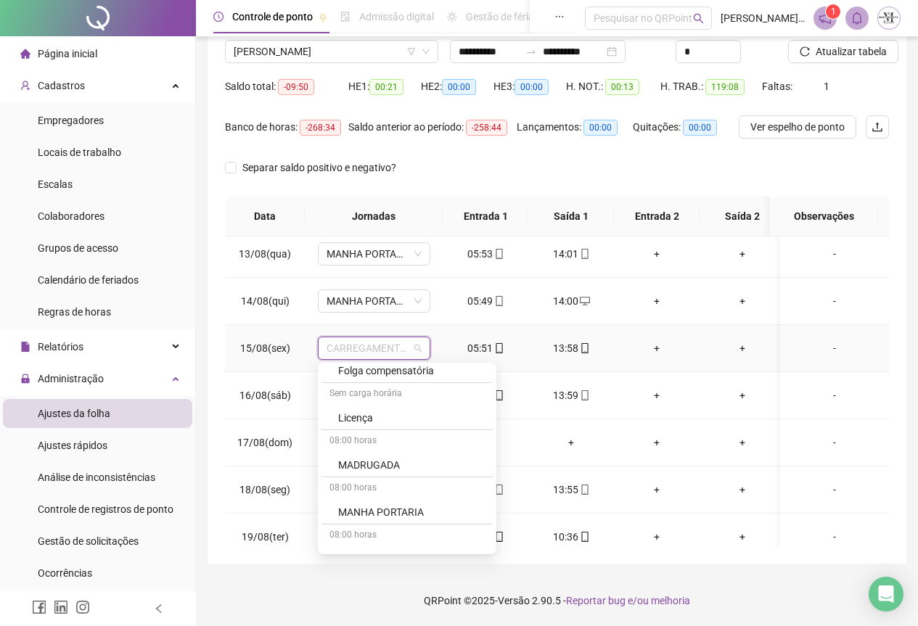
scroll to position [1016, 0]
click at [366, 473] on div "MANHA PORTARIA" at bounding box center [411, 470] width 147 height 16
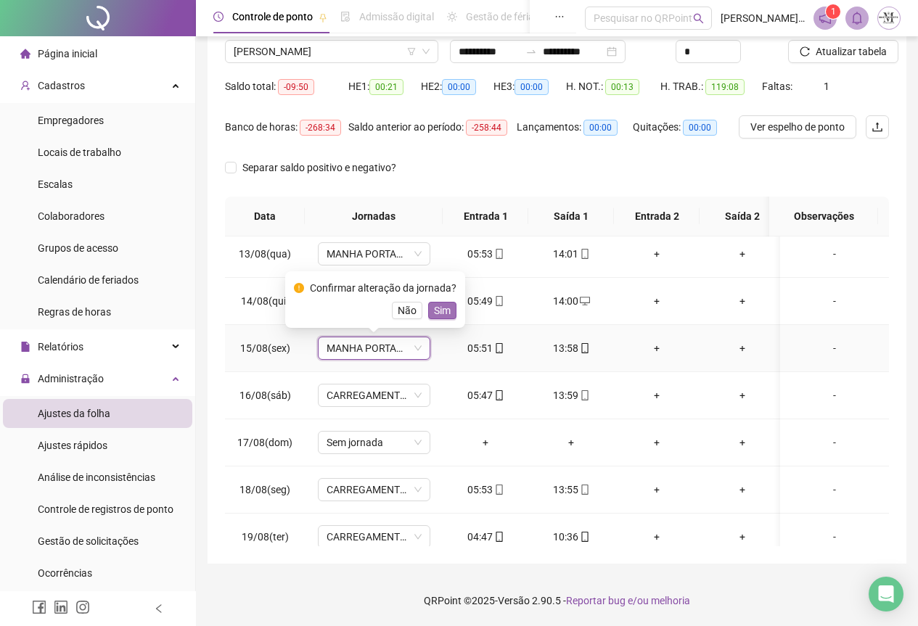
click at [437, 311] on span "Sim" at bounding box center [442, 311] width 17 height 16
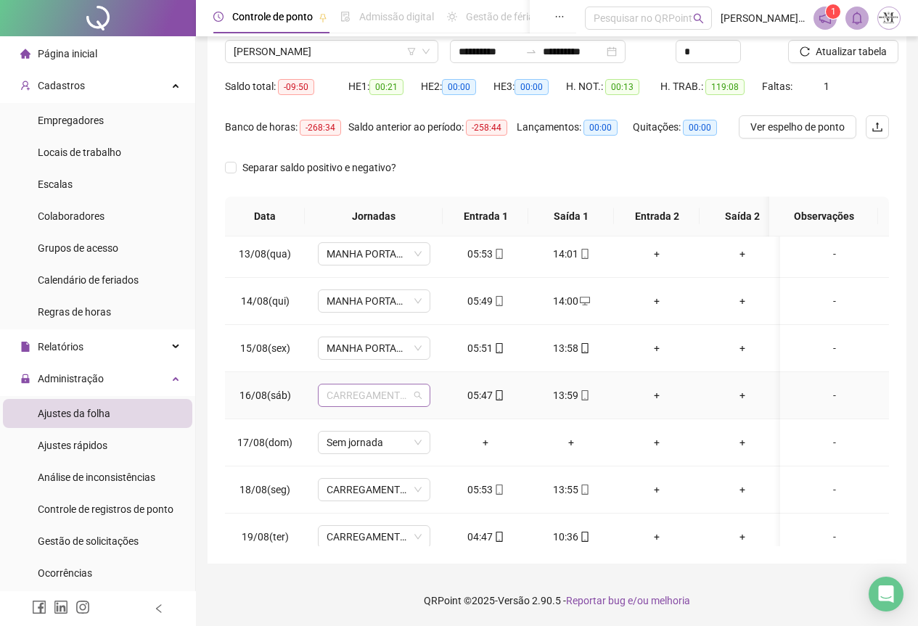
click at [359, 402] on span "CARREGAMENTO SEDE" at bounding box center [374, 396] width 95 height 22
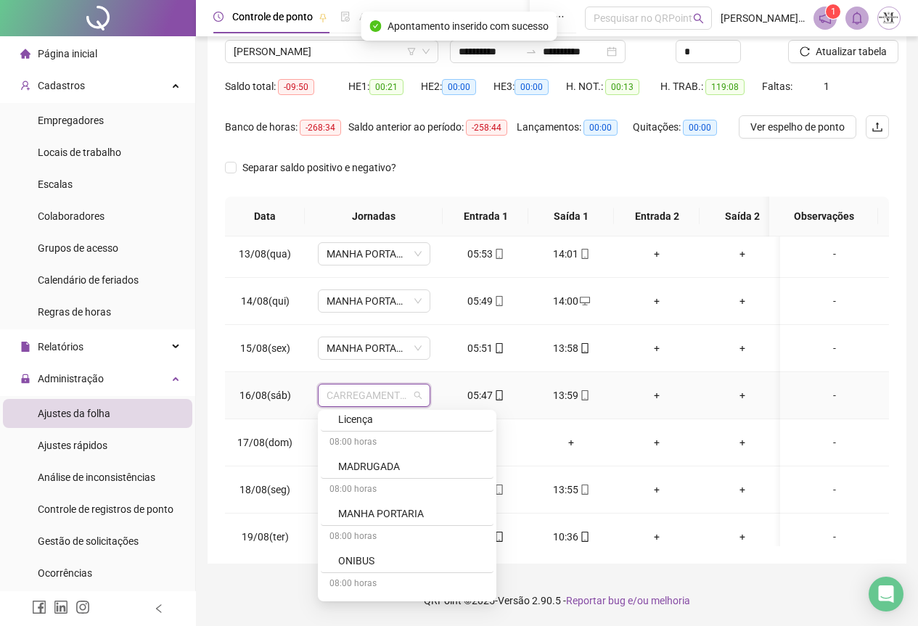
scroll to position [1089, 0]
click at [392, 442] on div "MANHA PORTARIA" at bounding box center [411, 444] width 147 height 16
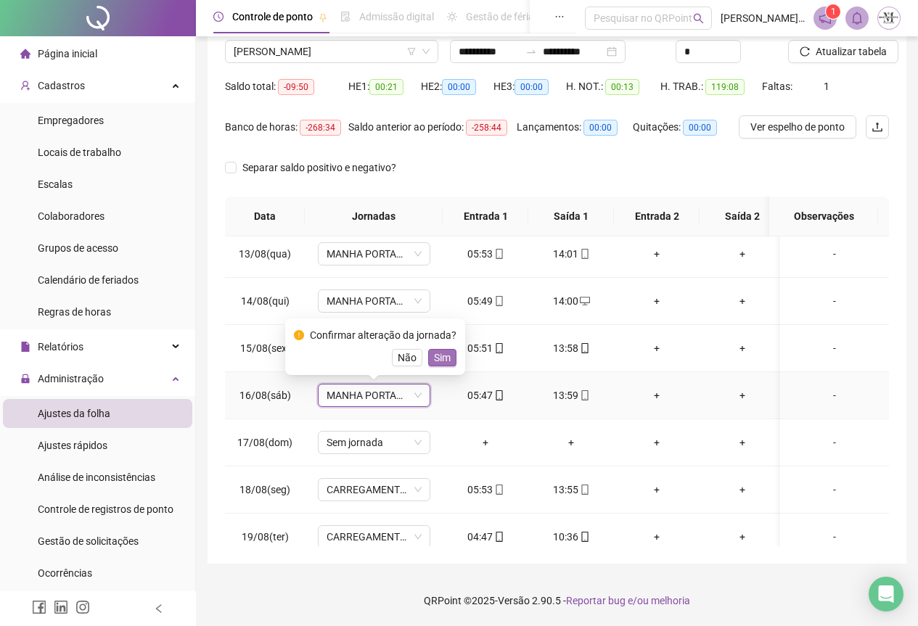
click at [441, 363] on span "Sim" at bounding box center [442, 358] width 17 height 16
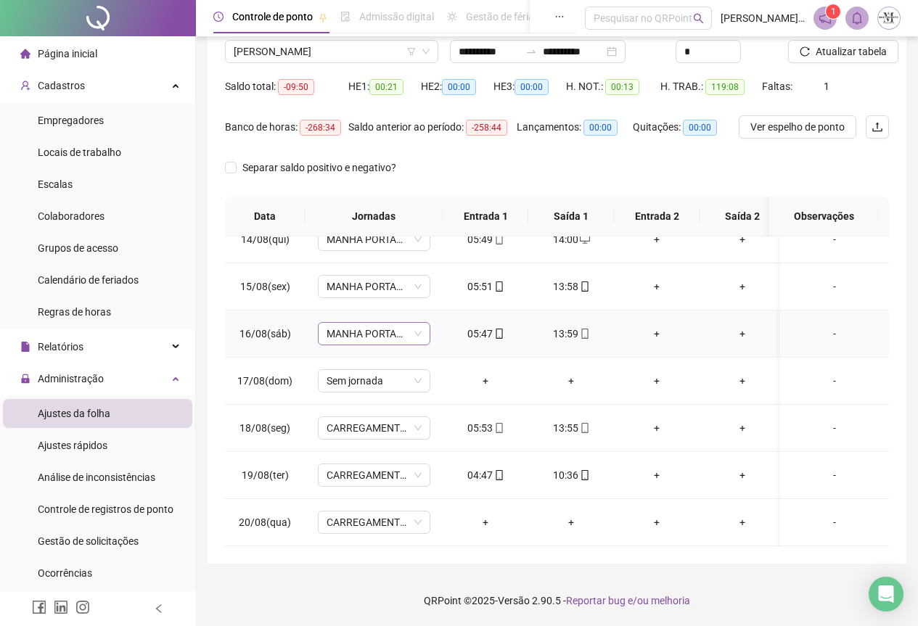
scroll to position [645, 0]
click at [372, 417] on span "CARREGAMENTO SEDE" at bounding box center [374, 428] width 95 height 22
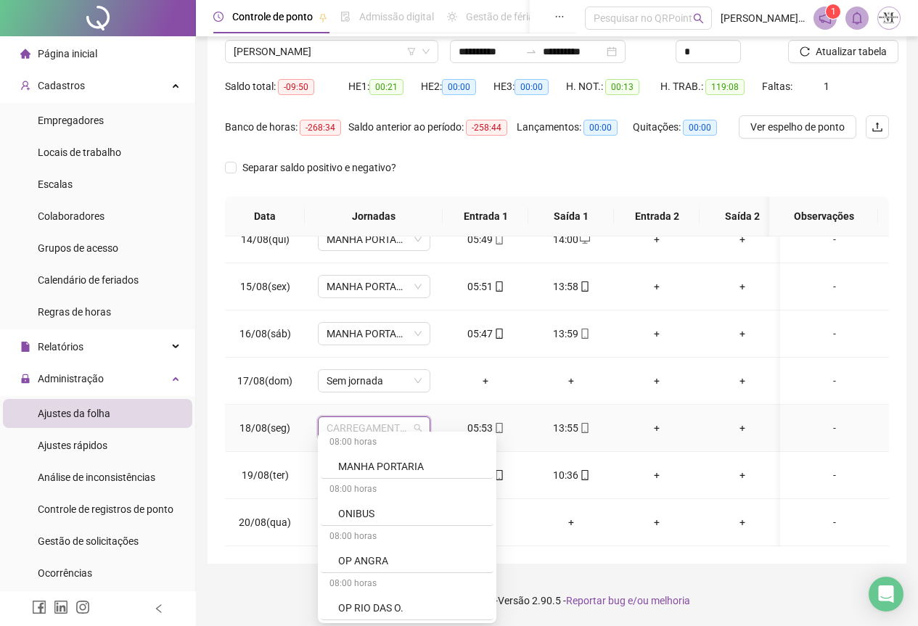
scroll to position [1089, 0]
click at [383, 466] on div "MANHA PORTARIA" at bounding box center [411, 466] width 147 height 16
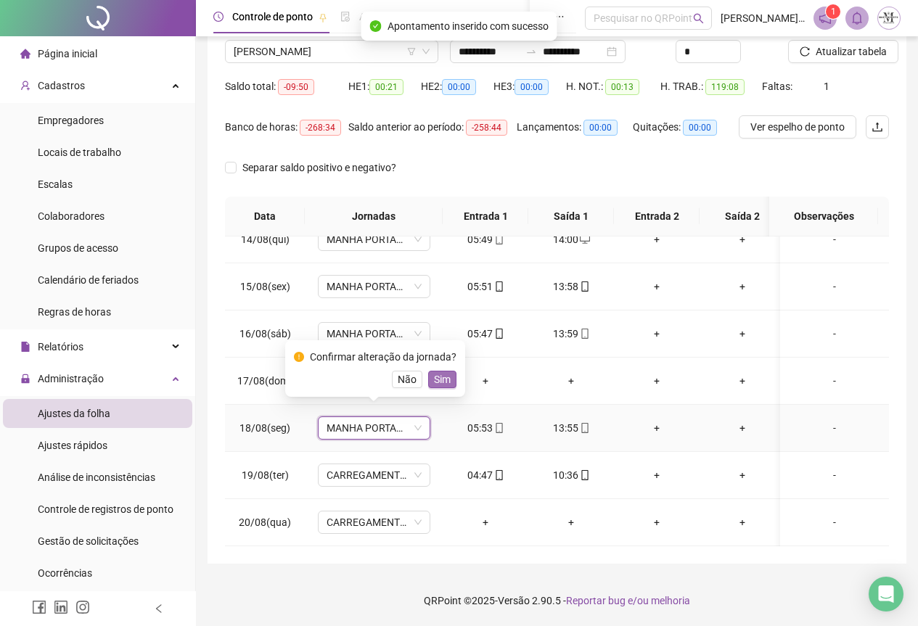
click at [429, 380] on button "Sim" at bounding box center [442, 379] width 28 height 17
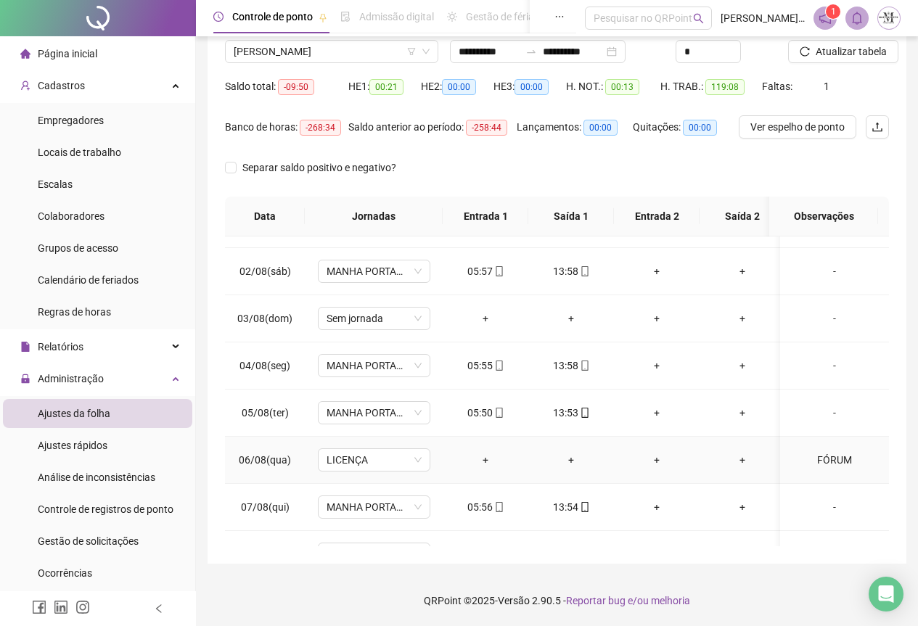
scroll to position [0, 0]
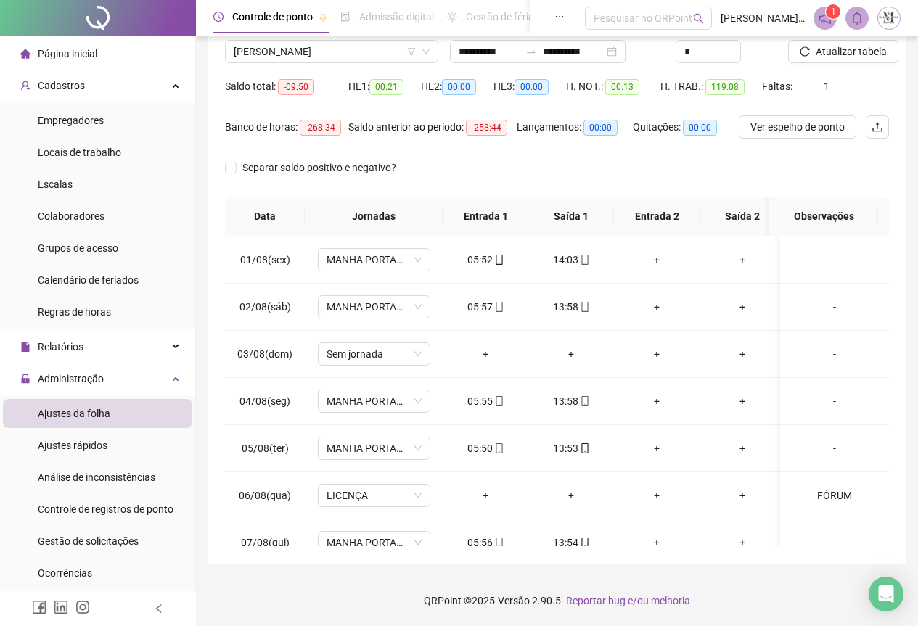
click at [830, 65] on div "Atualizar tabela" at bounding box center [838, 46] width 113 height 57
click at [830, 57] on span "Atualizar tabela" at bounding box center [851, 52] width 71 height 16
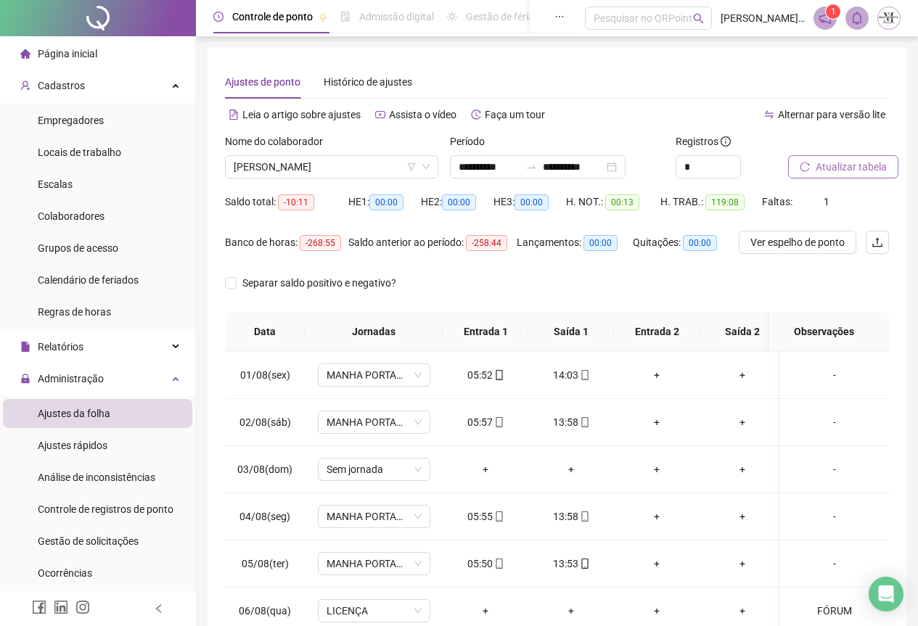
click at [853, 162] on span "Atualizar tabela" at bounding box center [851, 167] width 71 height 16
click at [838, 164] on span "Atualizar tabela" at bounding box center [851, 167] width 71 height 16
click at [276, 168] on span "[PERSON_NAME]" at bounding box center [332, 167] width 196 height 22
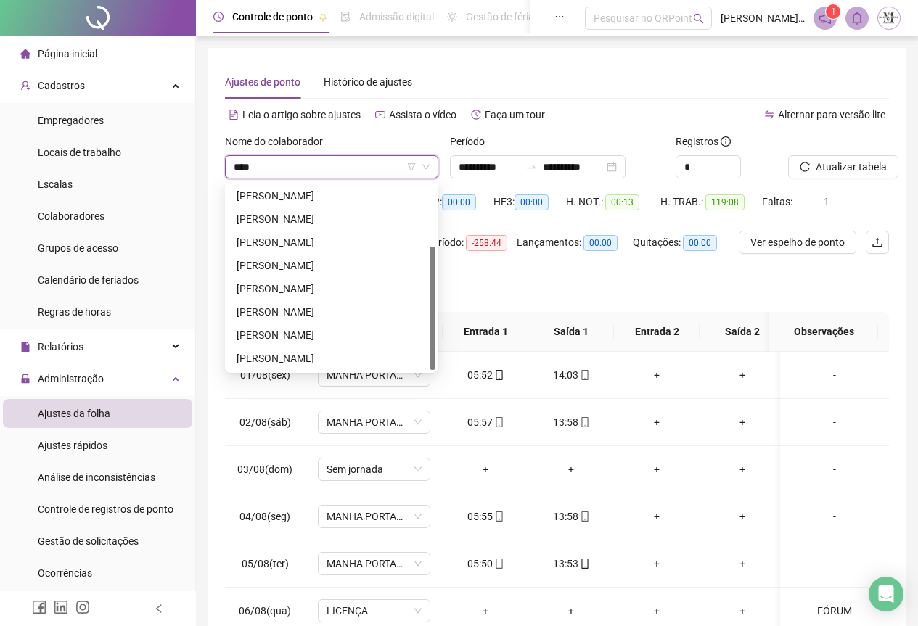
type input "*****"
click at [301, 245] on div "[PERSON_NAME]" at bounding box center [332, 242] width 190 height 16
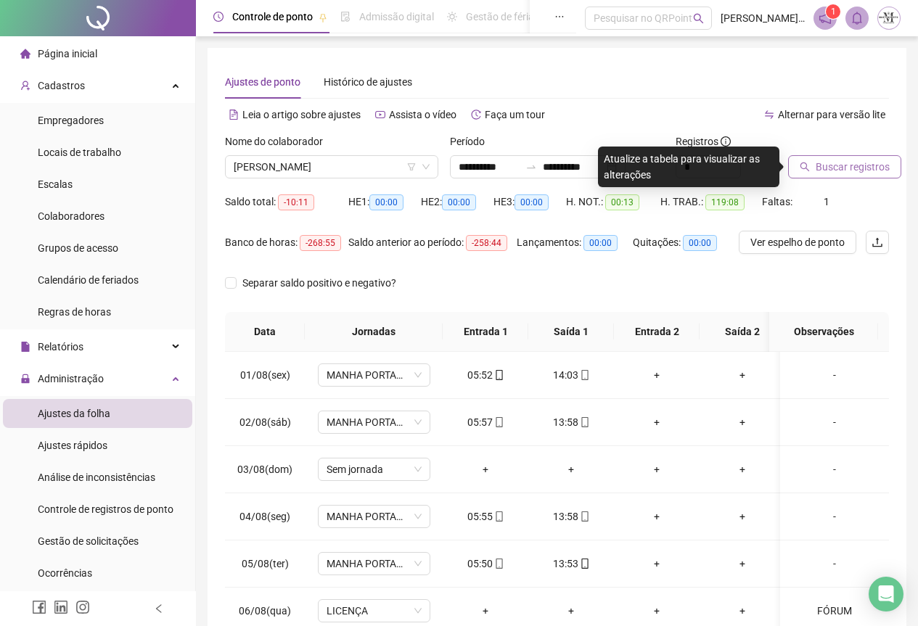
click at [829, 163] on span "Buscar registros" at bounding box center [853, 167] width 74 height 16
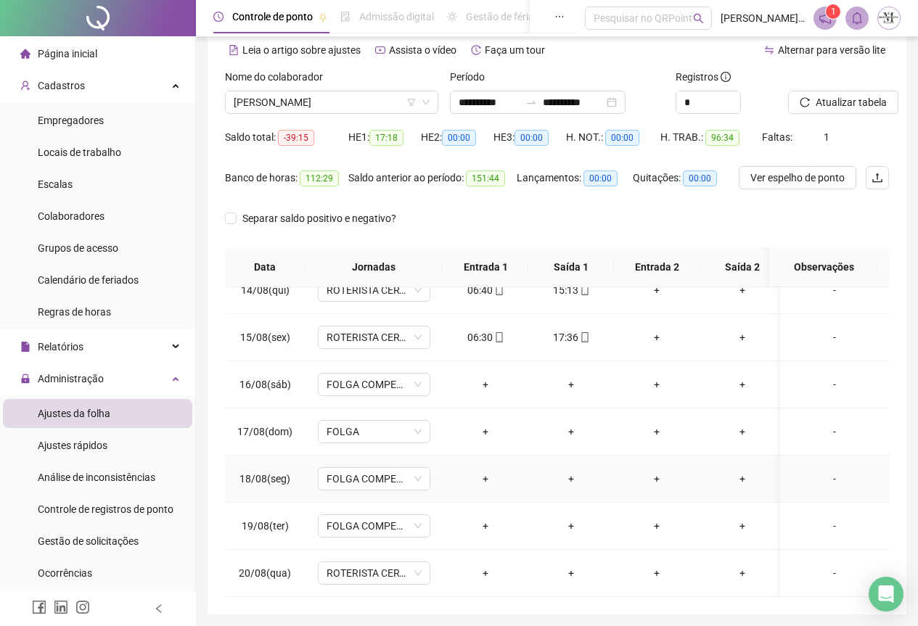
scroll to position [115, 0]
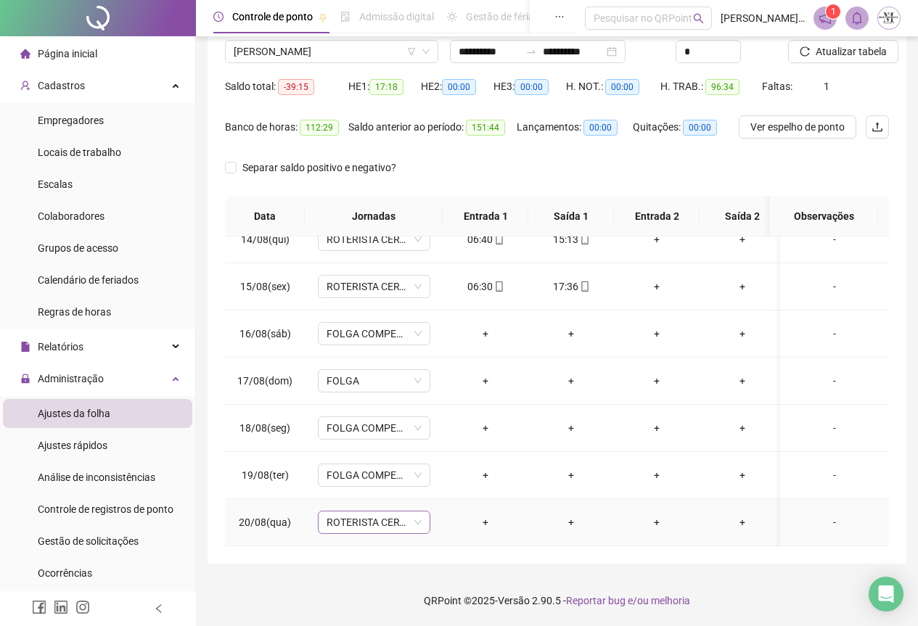
click at [356, 512] on span "ROTERISTA CERTO SG" at bounding box center [374, 523] width 95 height 22
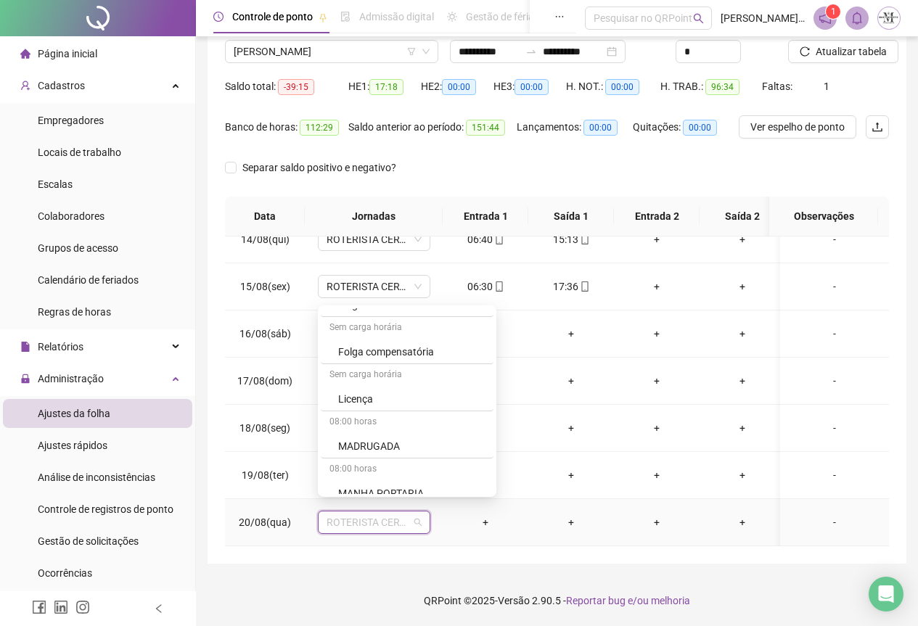
scroll to position [944, 0]
click at [384, 334] on div "Folga compensatória" at bounding box center [407, 344] width 173 height 24
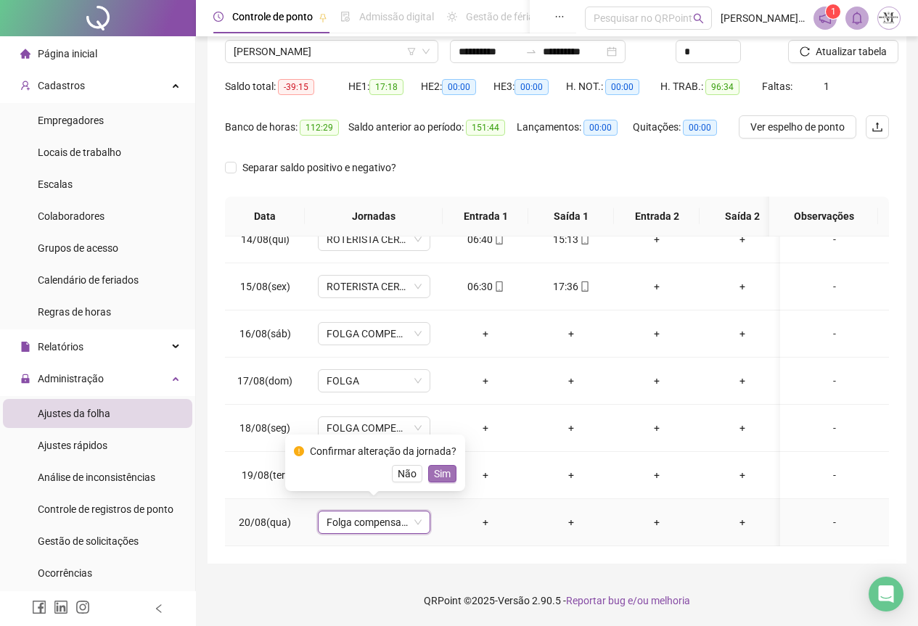
click at [438, 476] on span "Sim" at bounding box center [442, 474] width 17 height 16
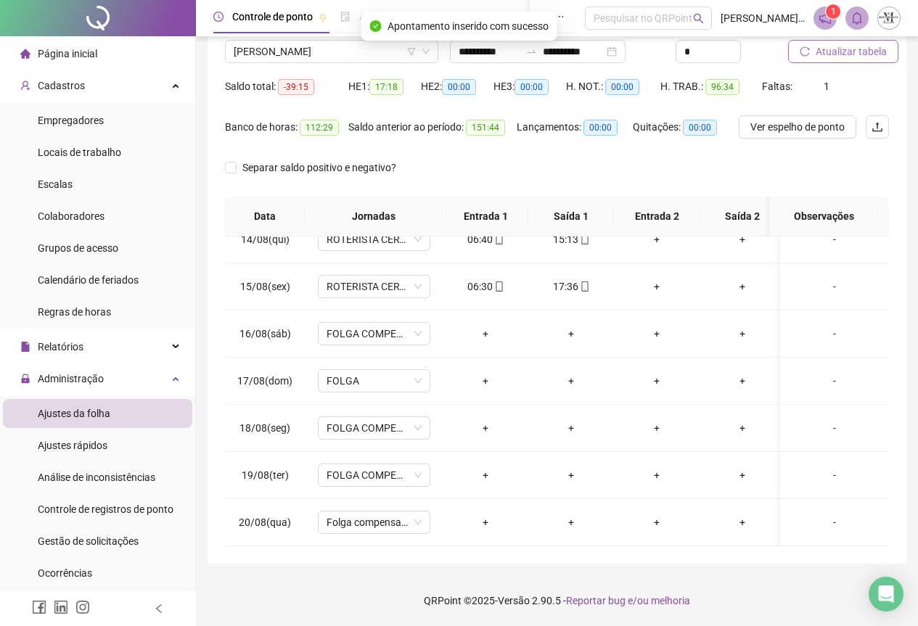
click at [841, 55] on span "Atualizar tabela" at bounding box center [851, 52] width 71 height 16
click at [830, 55] on span "Atualizar tabela" at bounding box center [851, 52] width 71 height 16
click at [274, 43] on span "[PERSON_NAME]" at bounding box center [332, 52] width 196 height 22
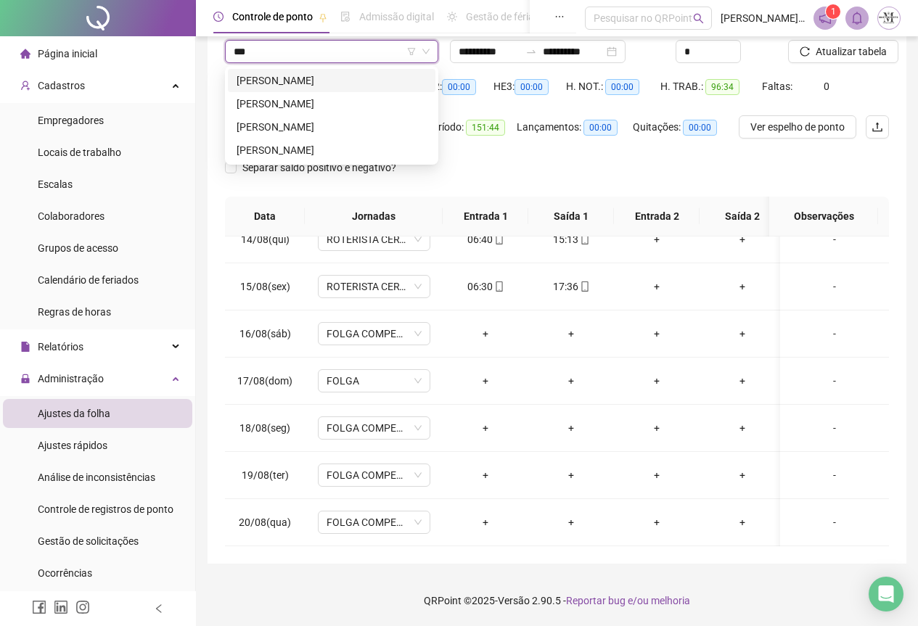
scroll to position [0, 0]
type input "*****"
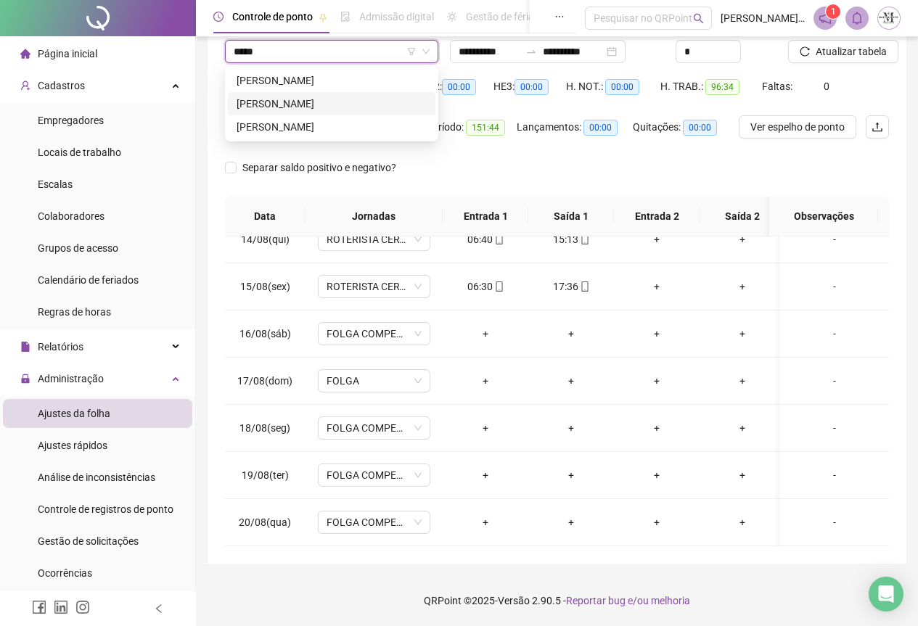
click at [335, 100] on div "[PERSON_NAME]" at bounding box center [332, 104] width 190 height 16
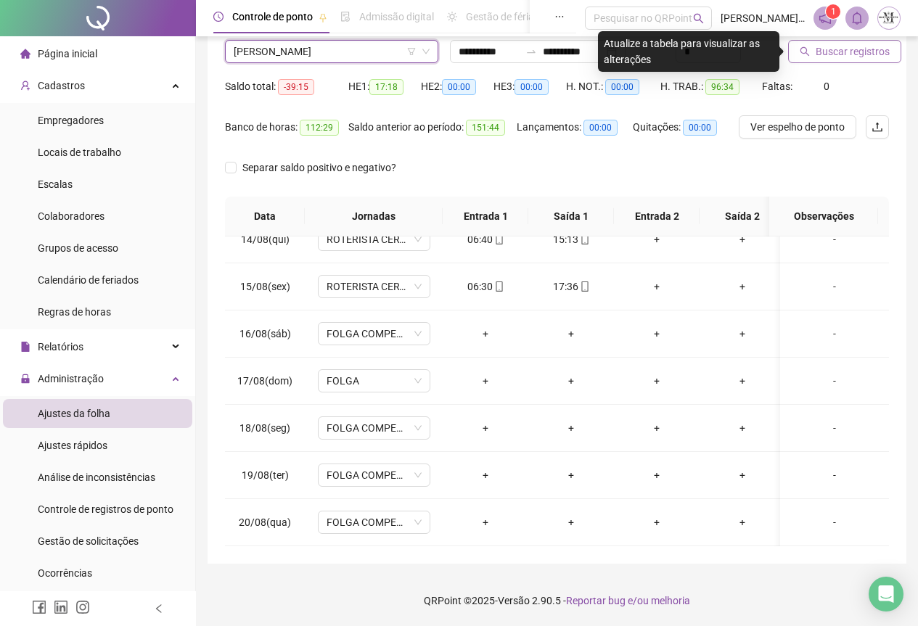
click at [841, 47] on span "Buscar registros" at bounding box center [853, 52] width 74 height 16
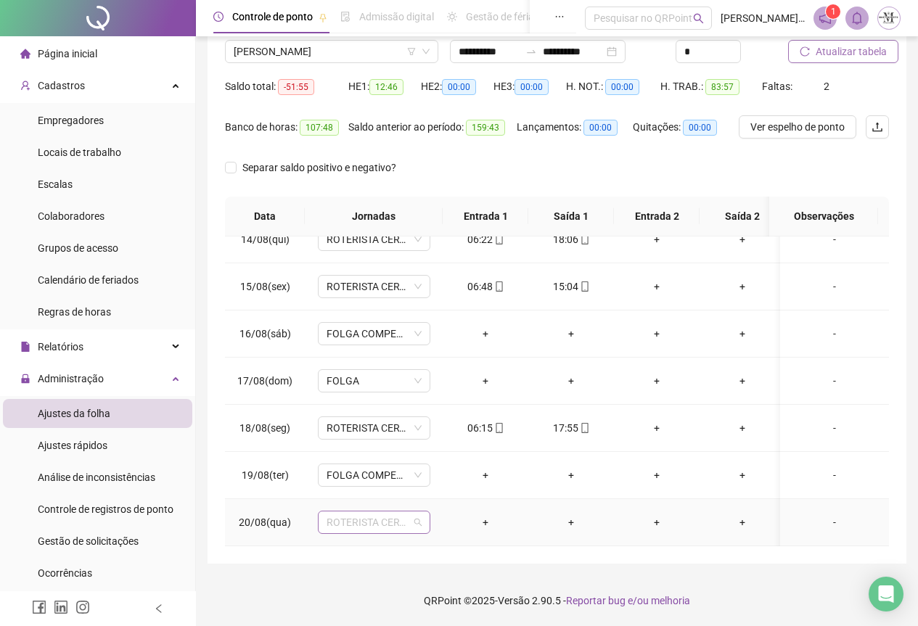
click at [372, 518] on span "ROTERISTA CERTO SG" at bounding box center [374, 523] width 95 height 22
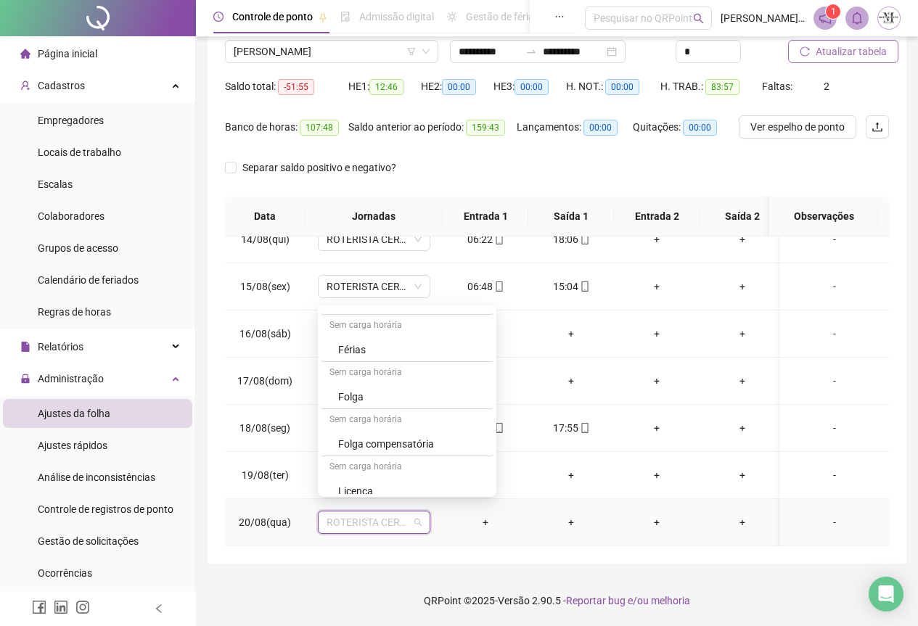
scroll to position [944, 0]
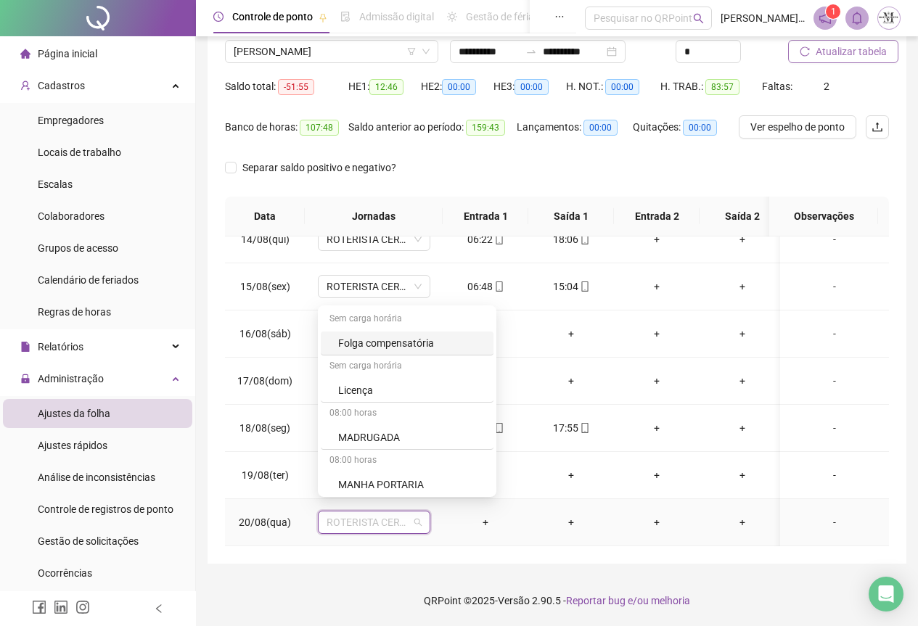
click at [380, 347] on div "Folga compensatória" at bounding box center [411, 343] width 147 height 16
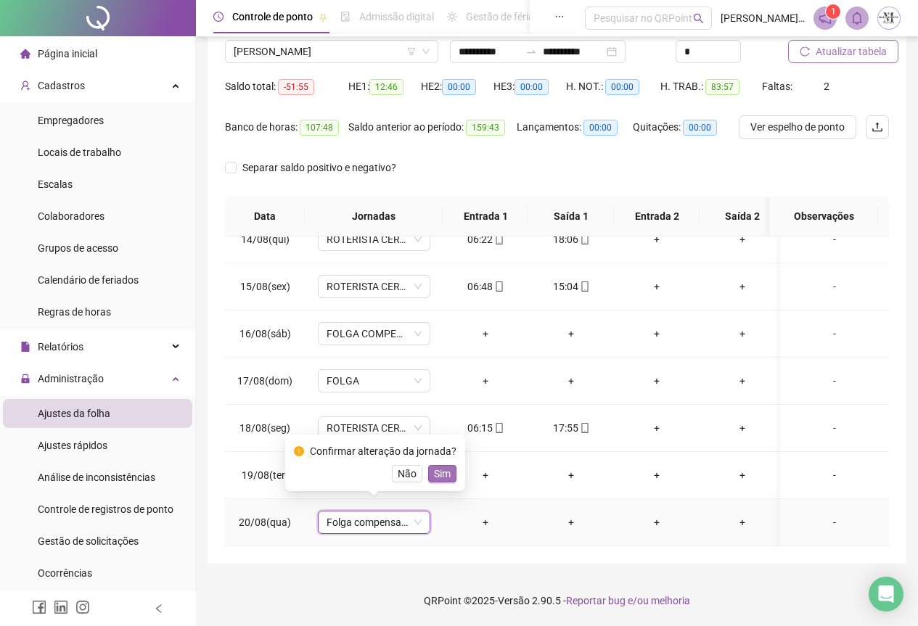
click at [436, 475] on span "Sim" at bounding box center [442, 474] width 17 height 16
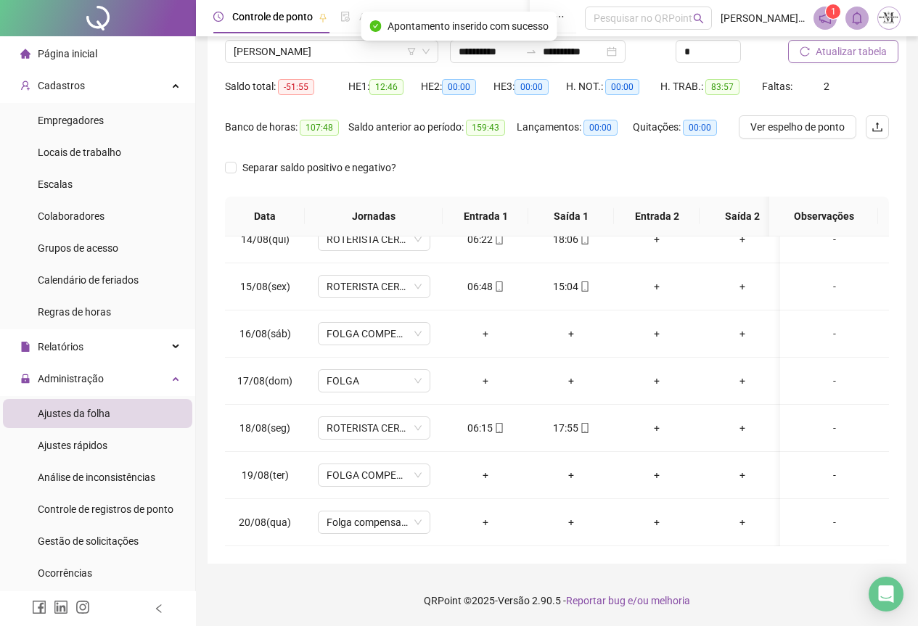
click at [828, 52] on span "Atualizar tabela" at bounding box center [851, 52] width 71 height 16
click at [259, 50] on span "[PERSON_NAME]" at bounding box center [332, 52] width 196 height 22
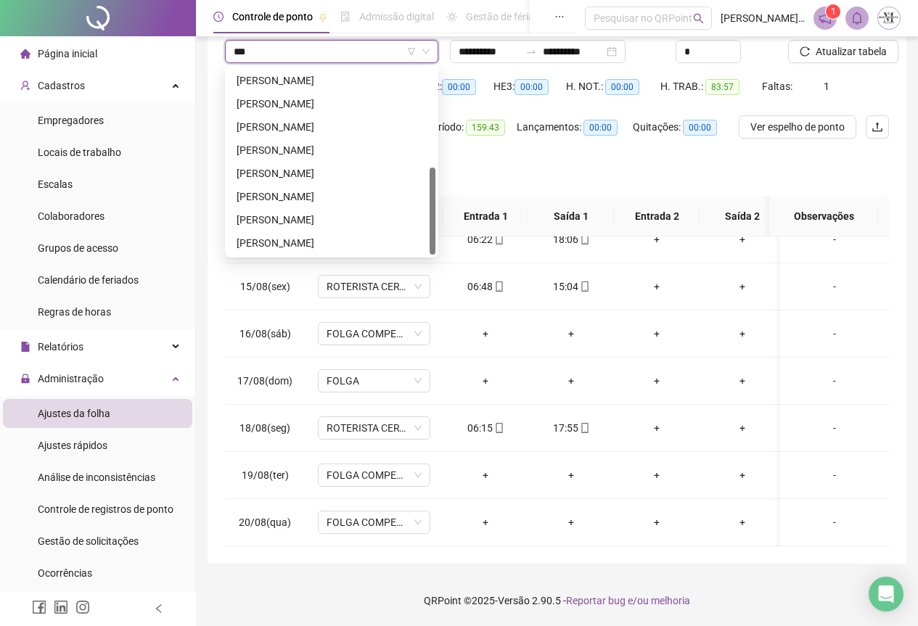
scroll to position [93, 0]
type input "*"
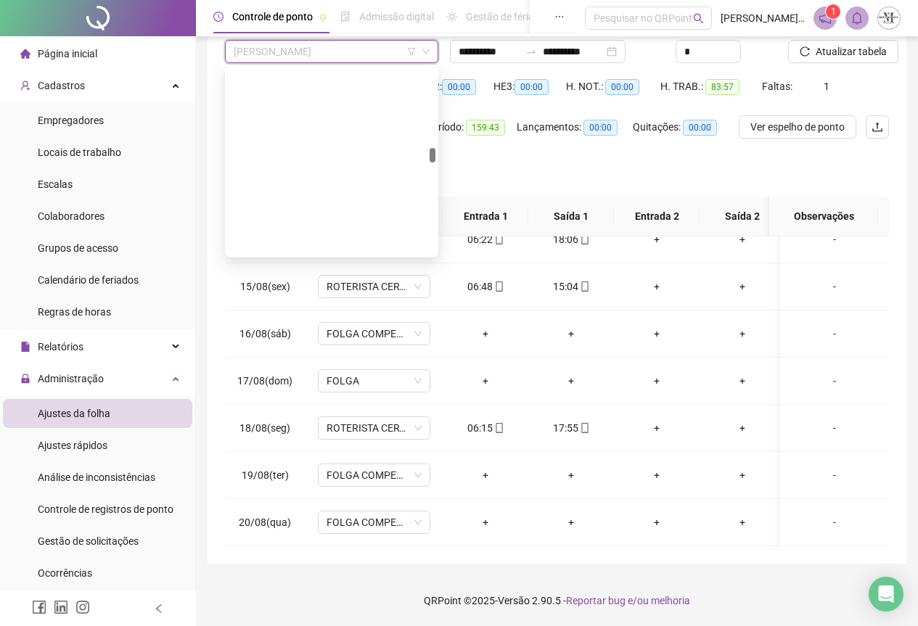
scroll to position [2230, 0]
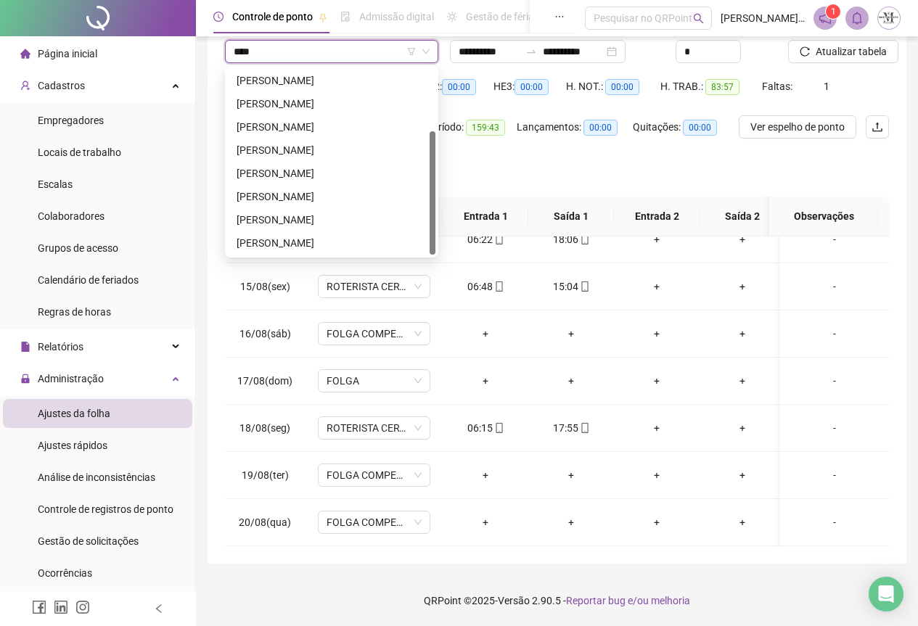
type input "*****"
click at [291, 146] on div "[PERSON_NAME]" at bounding box center [332, 150] width 190 height 16
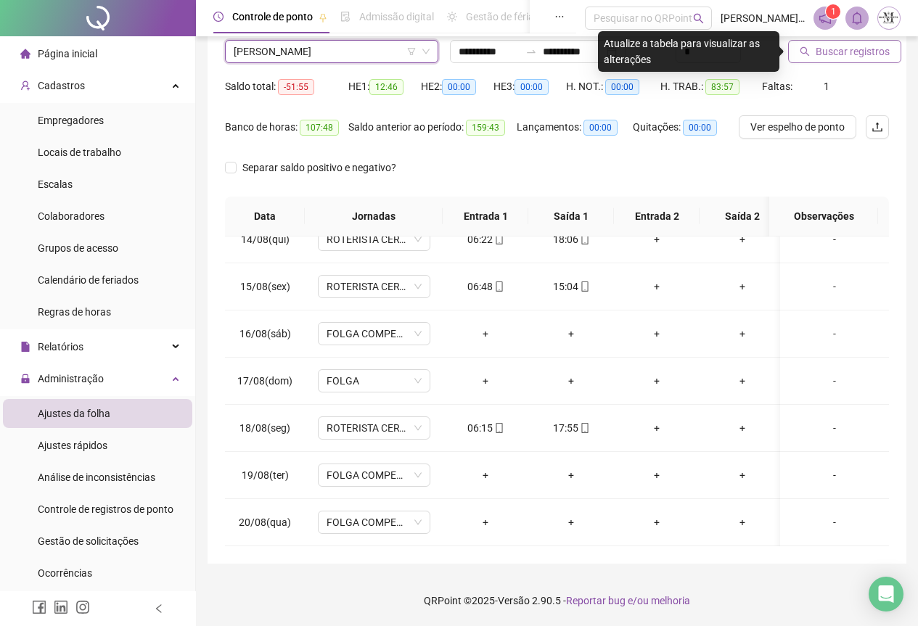
click at [823, 52] on span "Buscar registros" at bounding box center [853, 52] width 74 height 16
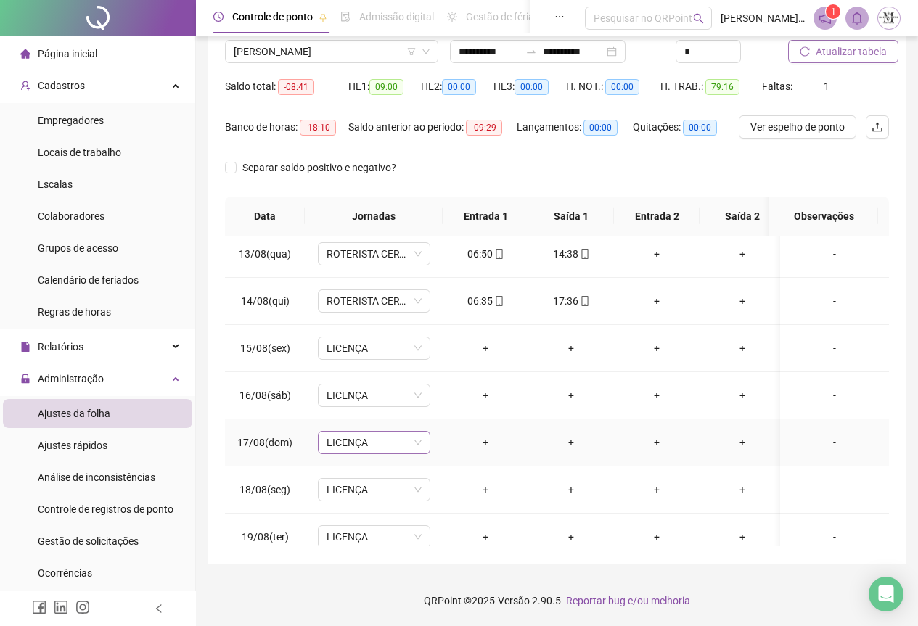
scroll to position [645, 0]
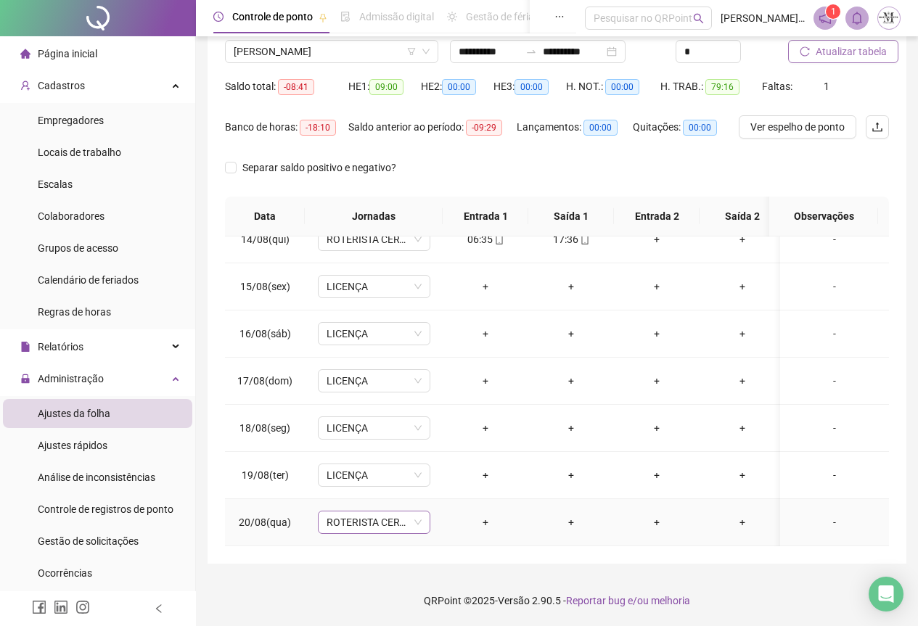
click at [361, 521] on span "ROTERISTA CERTO SG" at bounding box center [374, 523] width 95 height 22
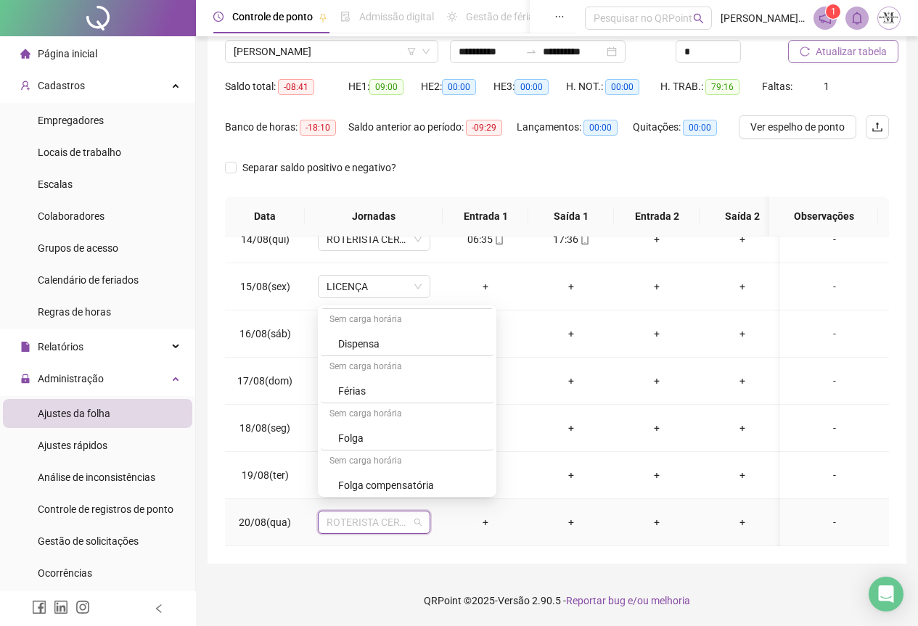
scroll to position [871, 0]
click at [370, 464] on div "Licença" at bounding box center [411, 463] width 147 height 16
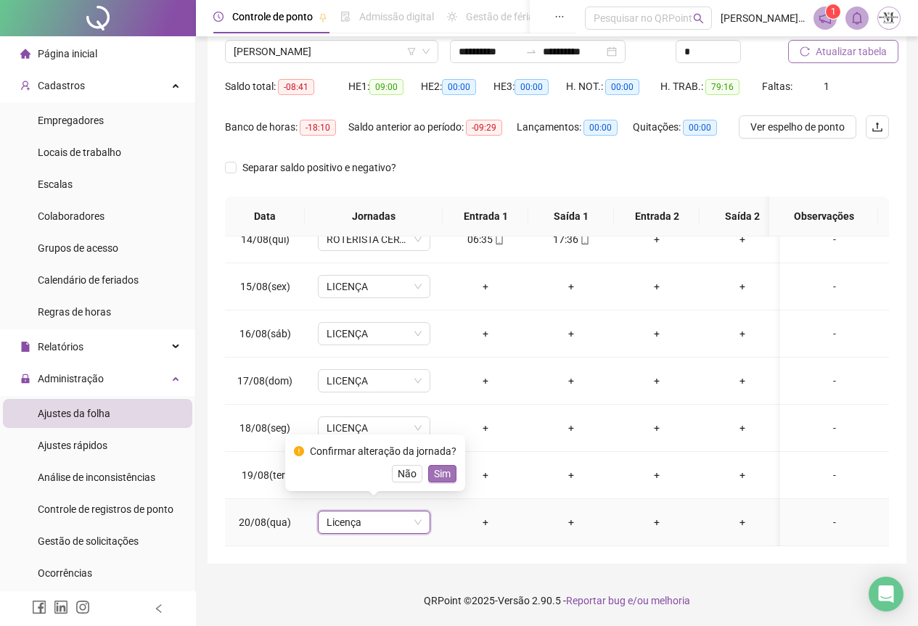
click at [452, 477] on button "Sim" at bounding box center [442, 473] width 28 height 17
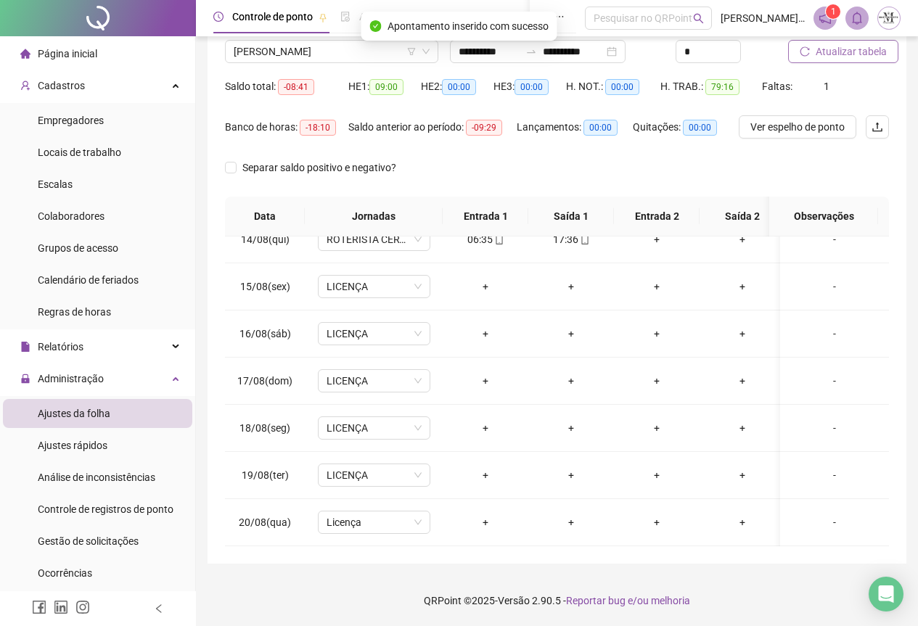
click at [841, 58] on span "Atualizar tabela" at bounding box center [851, 52] width 71 height 16
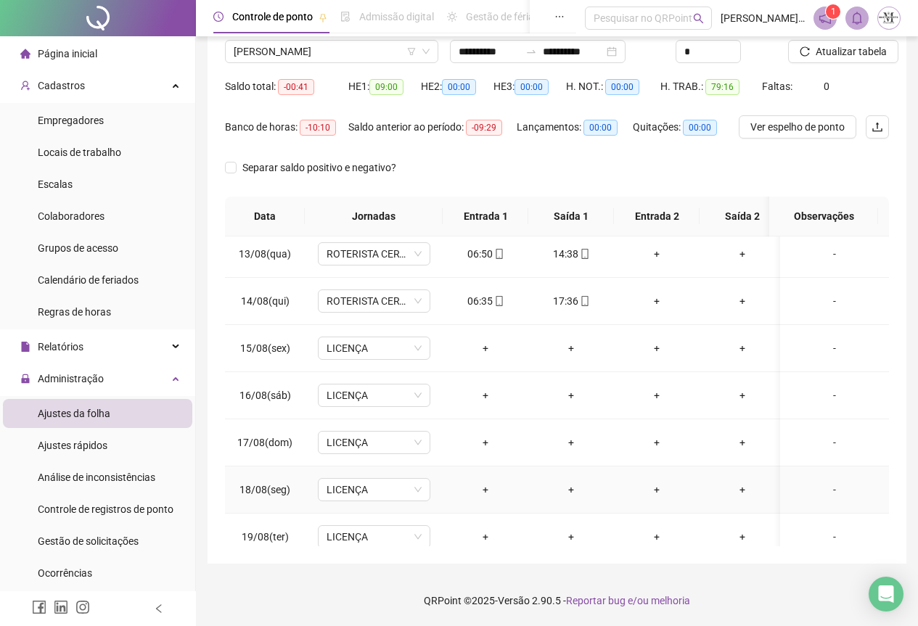
scroll to position [645, 0]
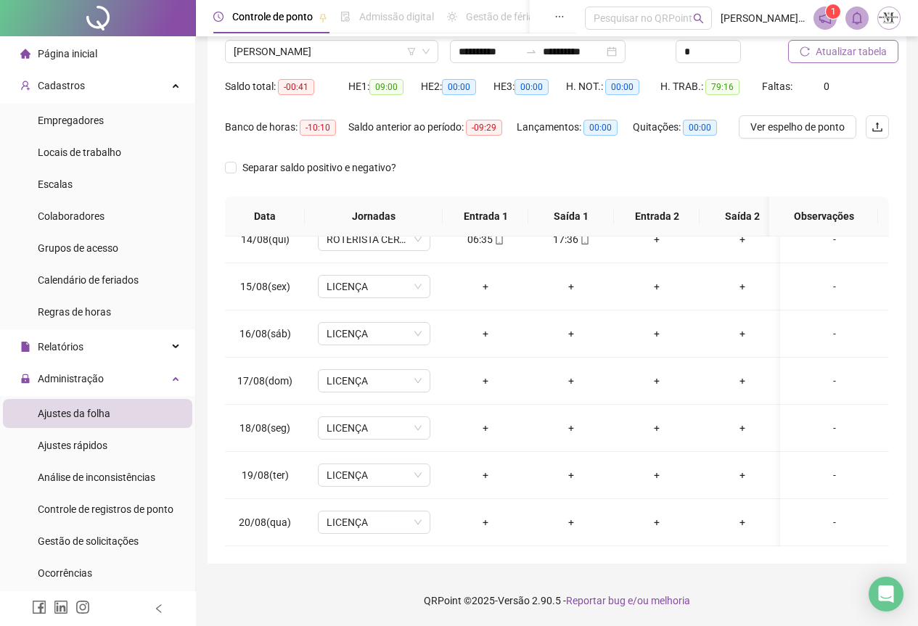
click at [843, 45] on span "Atualizar tabela" at bounding box center [851, 52] width 71 height 16
click at [274, 50] on span "[PERSON_NAME]" at bounding box center [332, 52] width 196 height 22
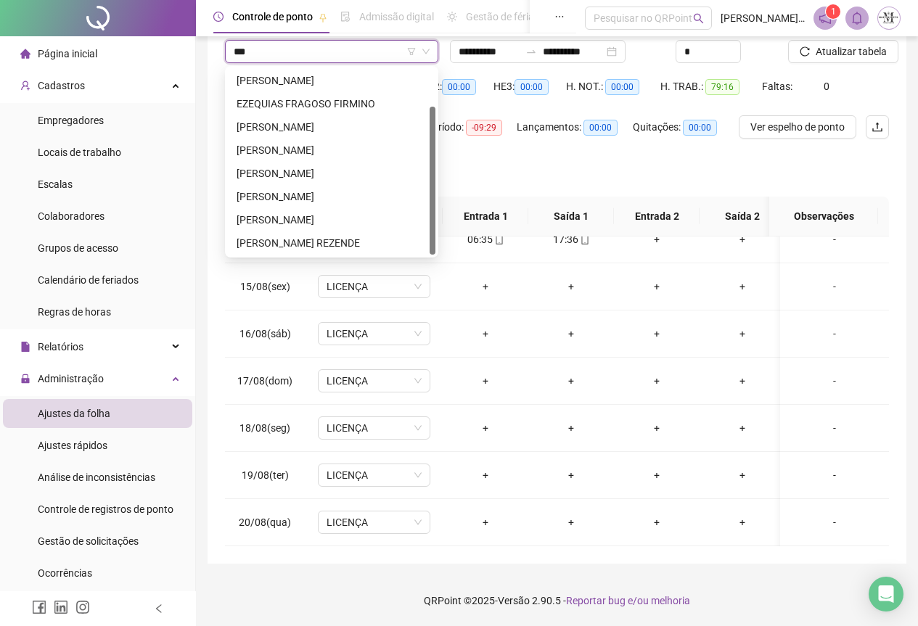
scroll to position [0, 0]
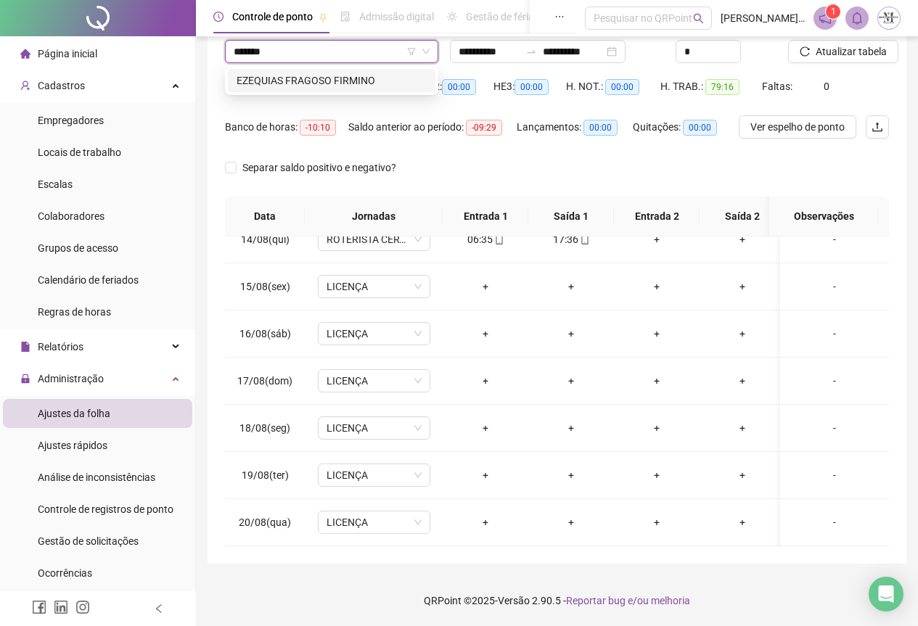
type input "********"
click at [330, 79] on div "EZEQUIAS FRAGOSO FIRMINO" at bounding box center [332, 81] width 190 height 16
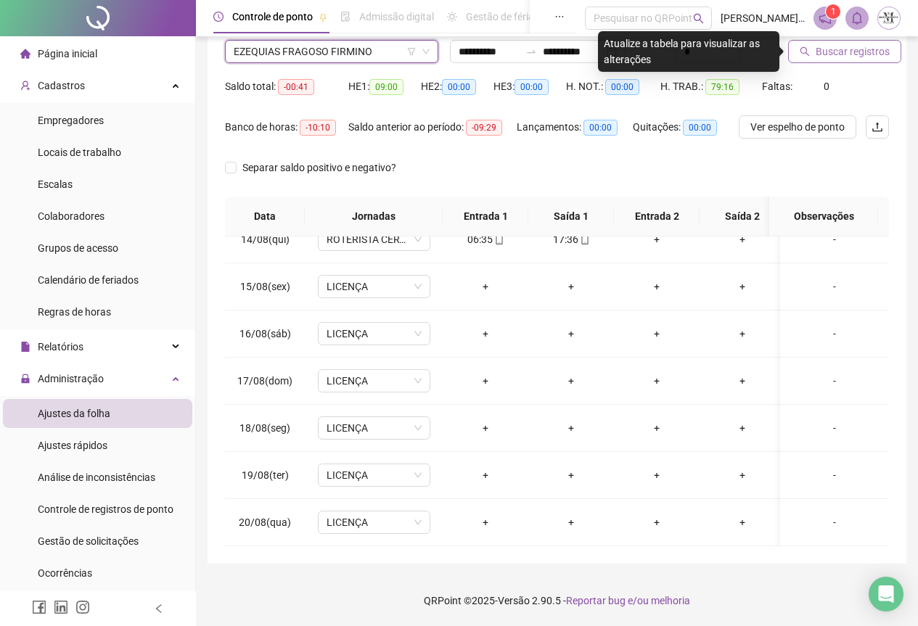
click at [816, 44] on span "Buscar registros" at bounding box center [853, 52] width 74 height 16
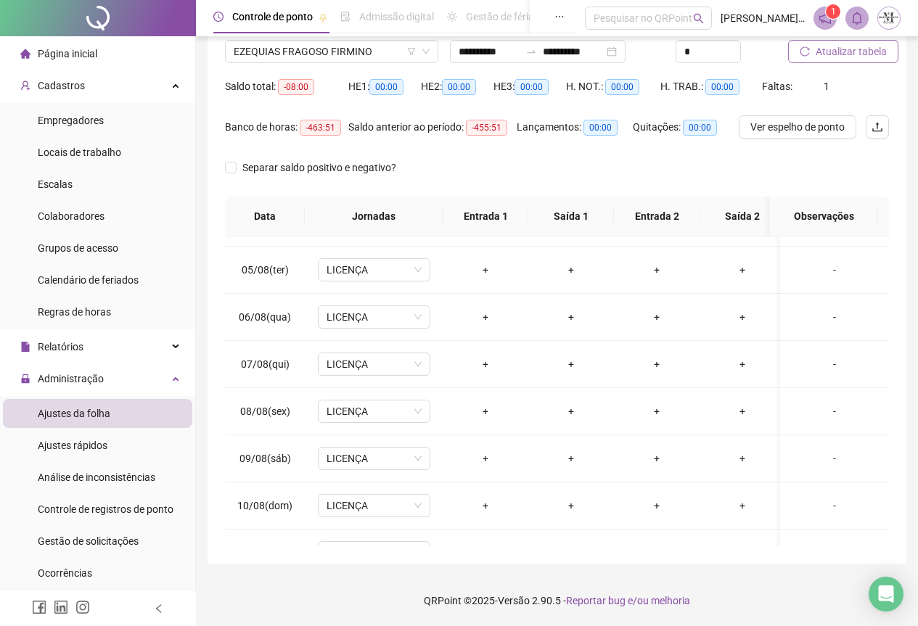
scroll to position [64, 0]
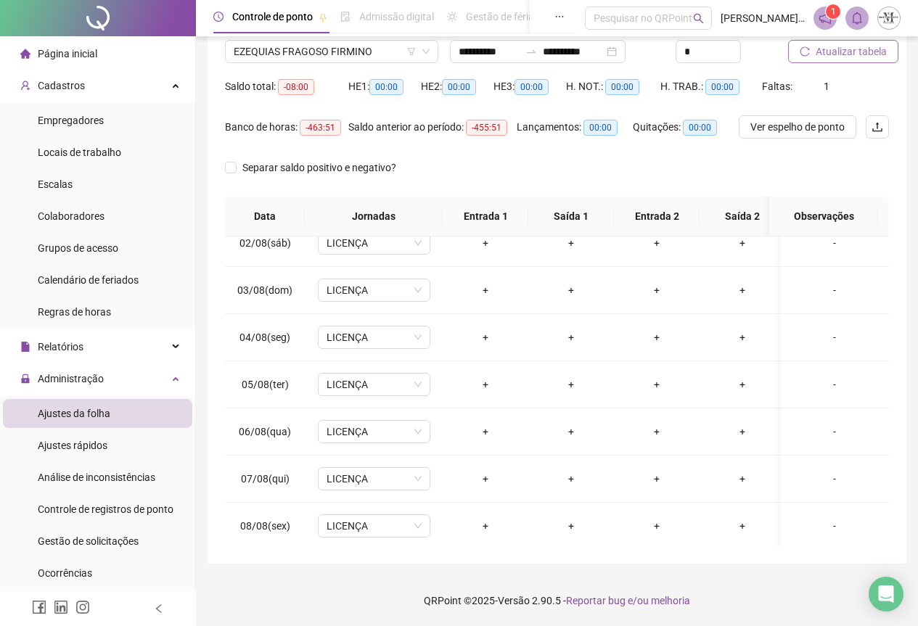
click at [833, 60] on button "Atualizar tabela" at bounding box center [843, 51] width 110 height 23
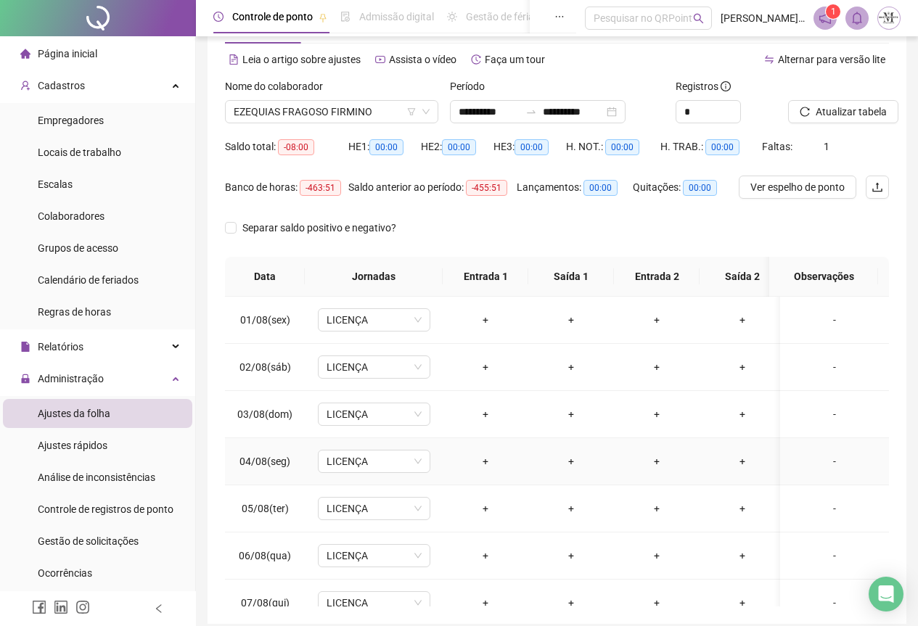
scroll to position [0, 0]
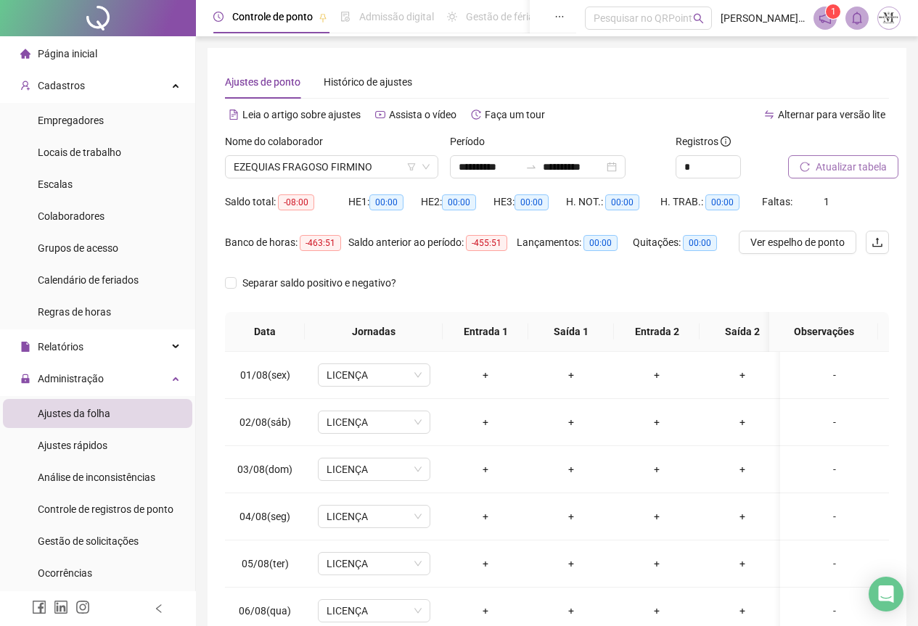
click at [854, 168] on span "Atualizar tabela" at bounding box center [851, 167] width 71 height 16
drag, startPoint x: 273, startPoint y: 173, endPoint x: 262, endPoint y: 166, distance: 13.1
click at [272, 173] on span "EZEQUIAS FRAGOSO FIRMINO" at bounding box center [332, 167] width 196 height 22
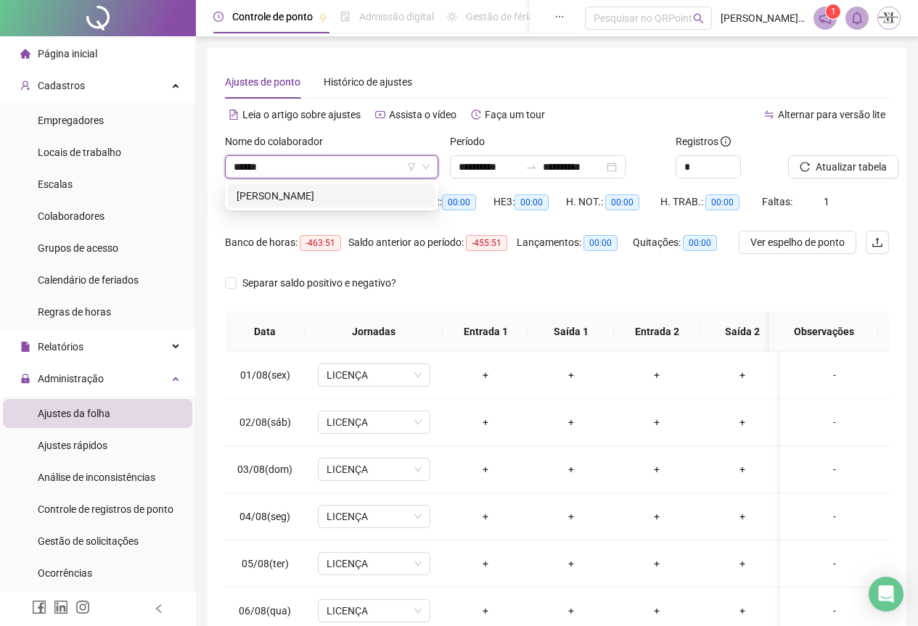
type input "*******"
click at [344, 195] on div "[PERSON_NAME]" at bounding box center [332, 196] width 190 height 16
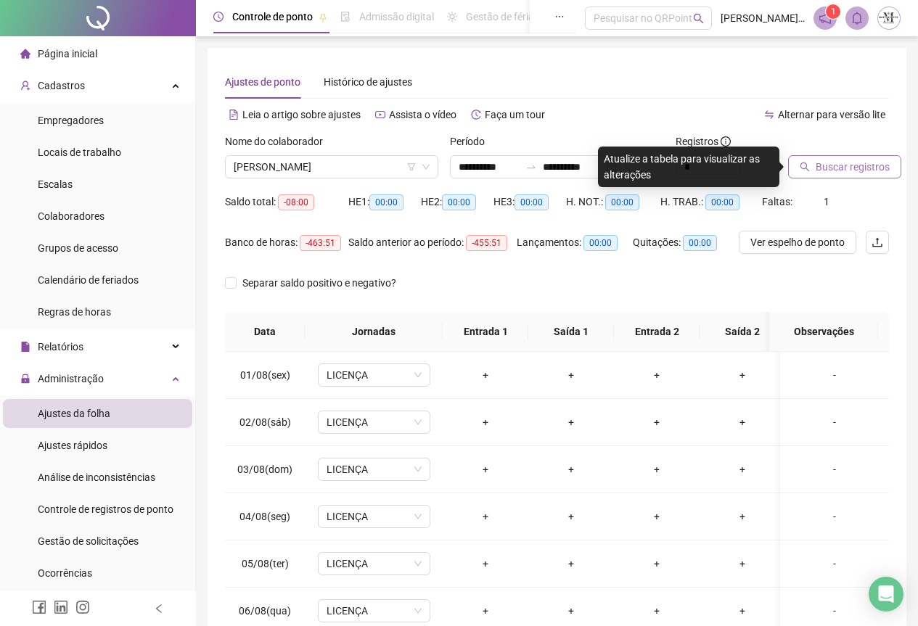
click at [819, 166] on span "Buscar registros" at bounding box center [853, 167] width 74 height 16
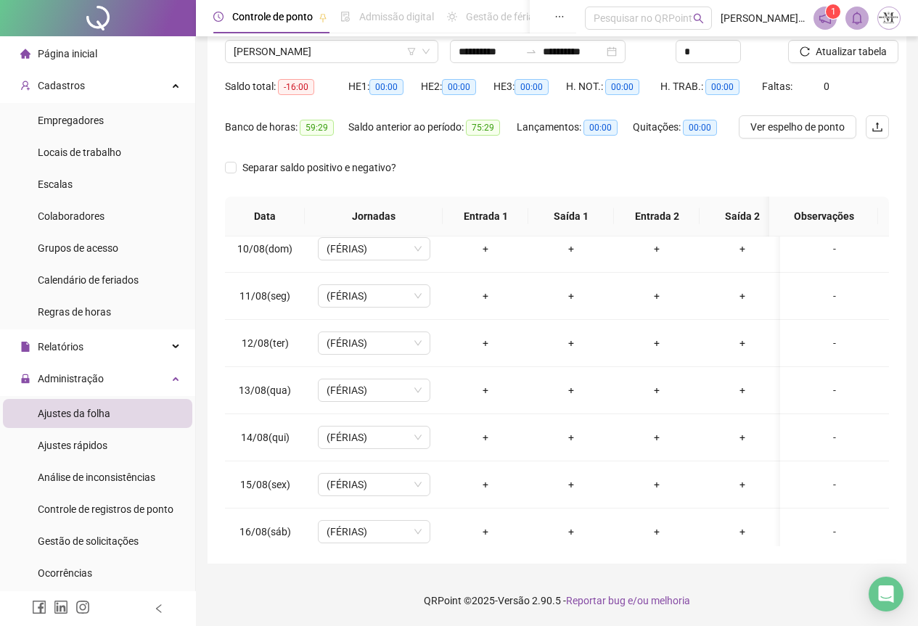
scroll to position [282, 0]
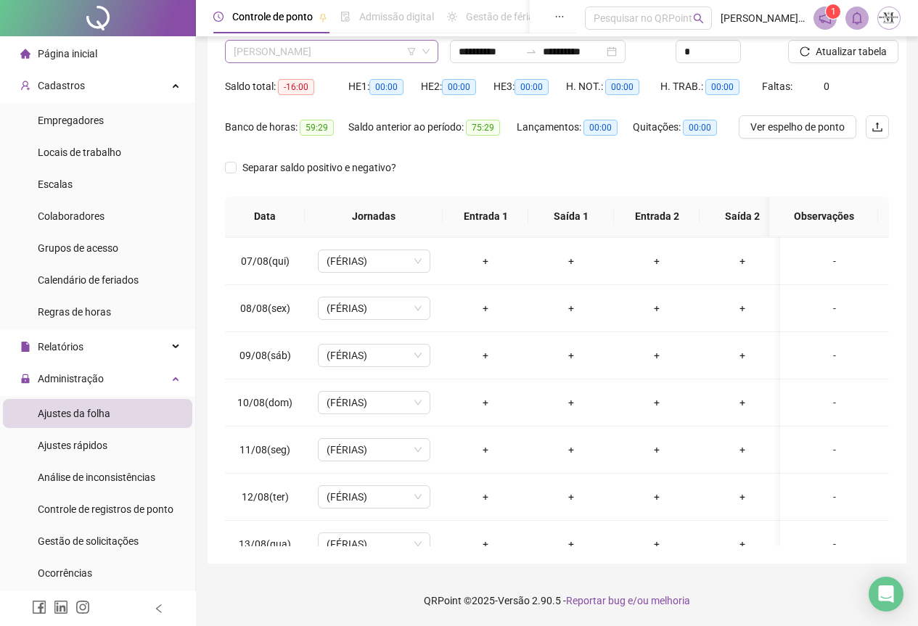
click at [294, 49] on span "[PERSON_NAME]" at bounding box center [332, 52] width 196 height 22
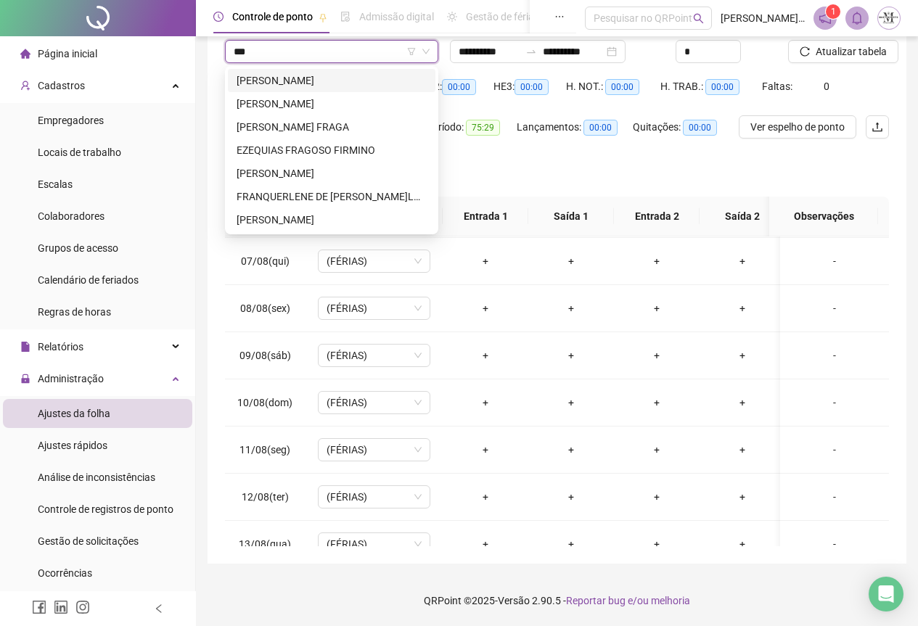
scroll to position [0, 0]
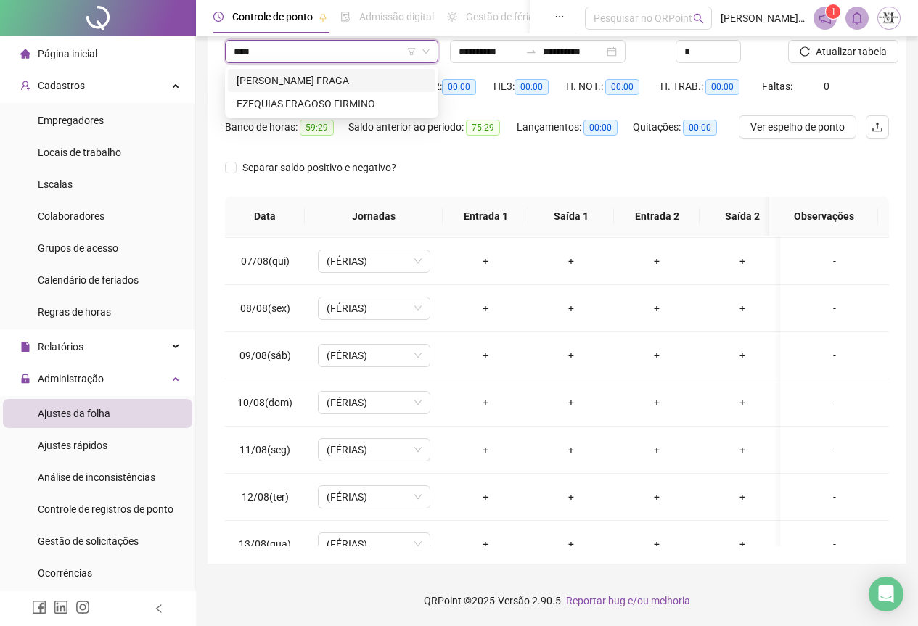
type input "*****"
click at [303, 84] on div "[PERSON_NAME] FRAGA" at bounding box center [332, 81] width 190 height 16
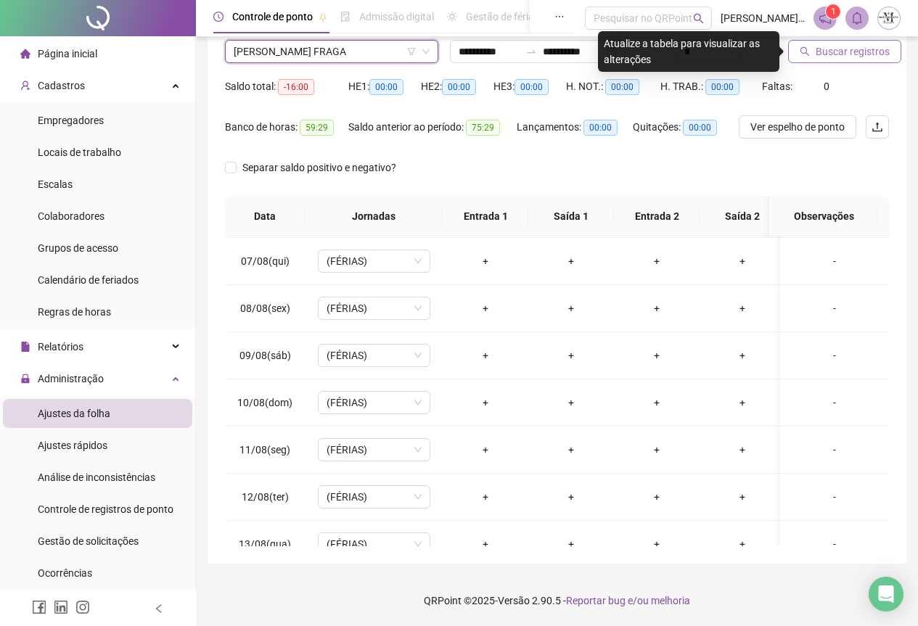
click at [809, 60] on button "Buscar registros" at bounding box center [844, 51] width 113 height 23
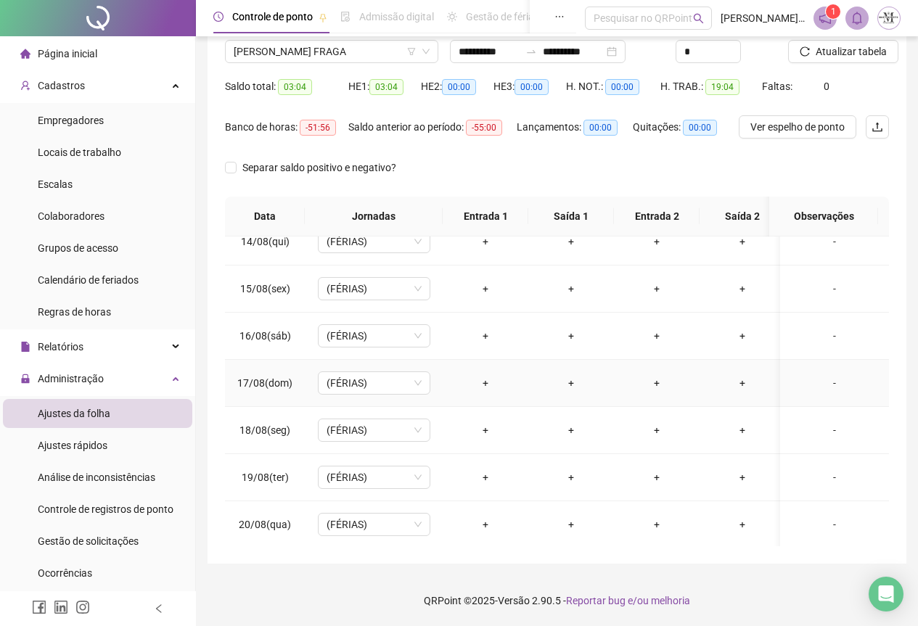
scroll to position [645, 0]
click at [273, 53] on span "[PERSON_NAME] FRAGA" at bounding box center [332, 52] width 196 height 22
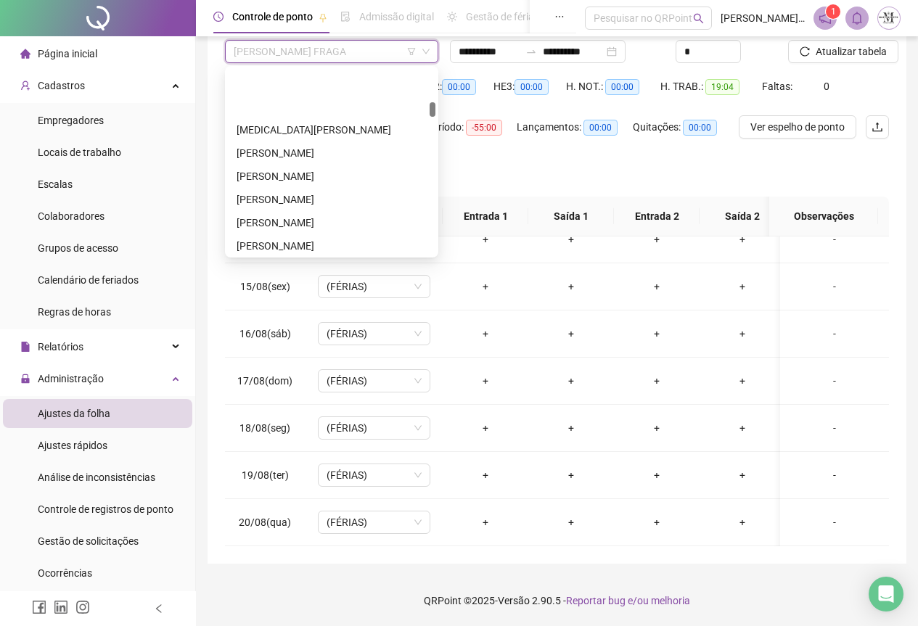
scroll to position [929, 0]
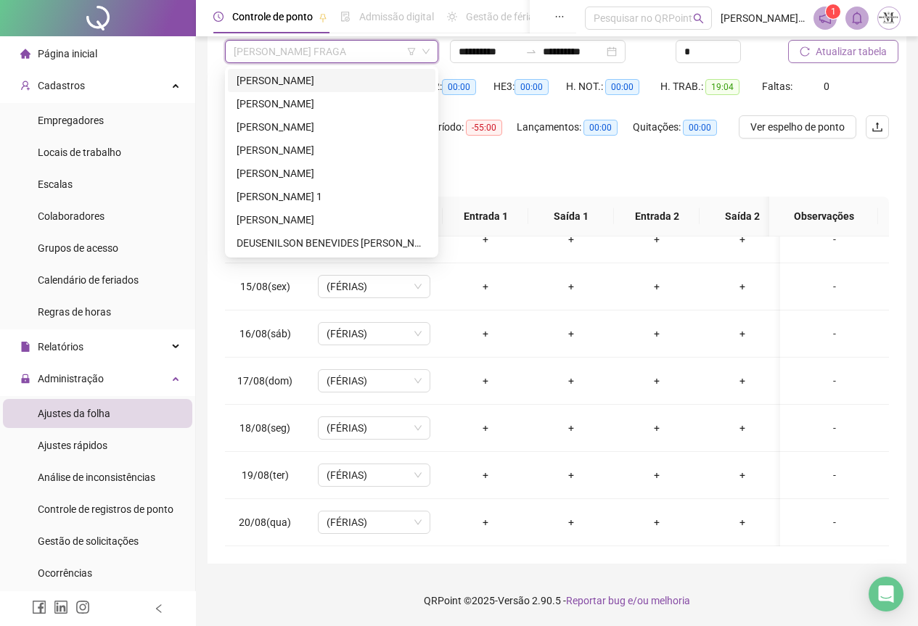
click at [830, 54] on span "Atualizar tabela" at bounding box center [851, 52] width 71 height 16
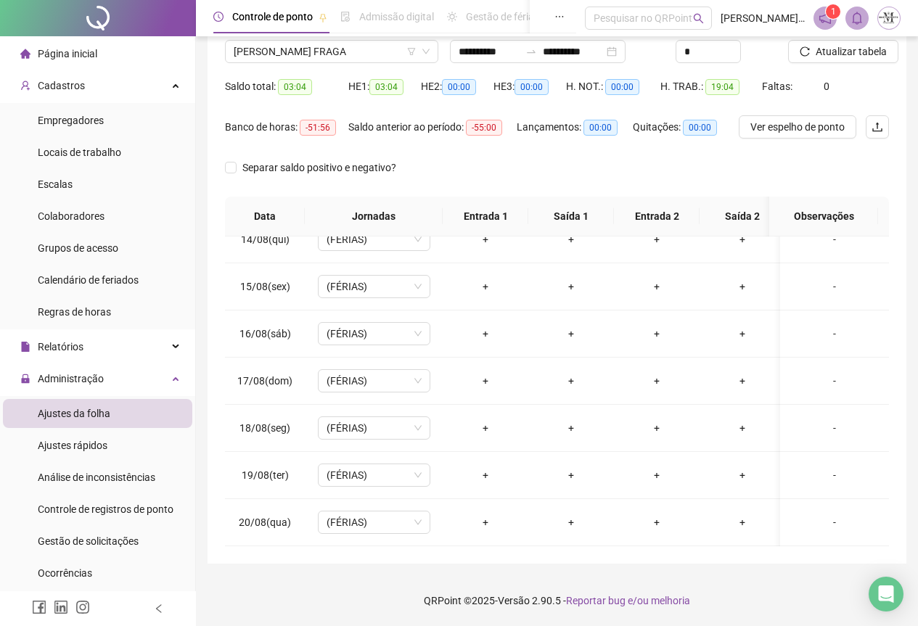
click at [87, 15] on div at bounding box center [98, 18] width 196 height 36
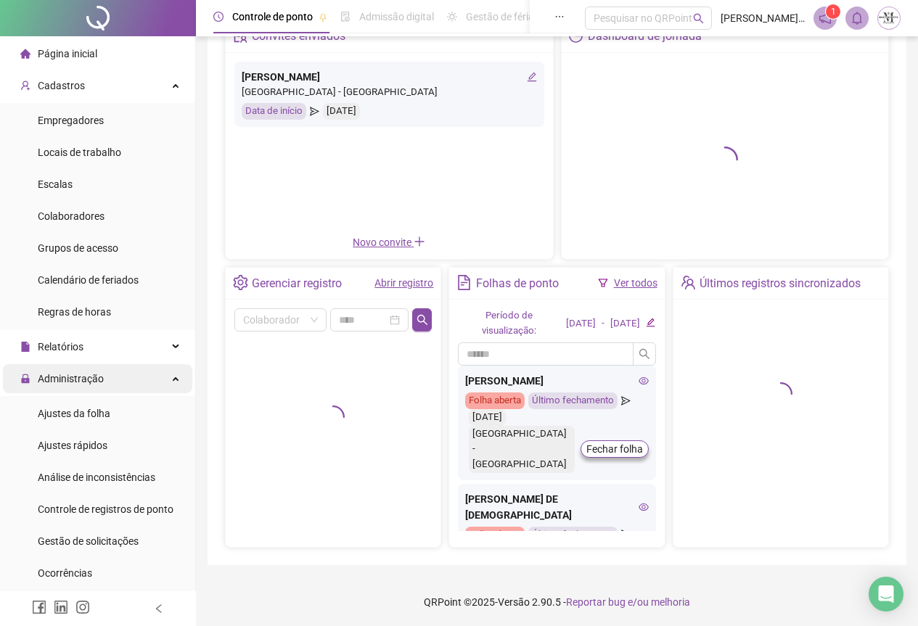
scroll to position [89, 0]
click at [62, 380] on span "Administração" at bounding box center [71, 379] width 66 height 12
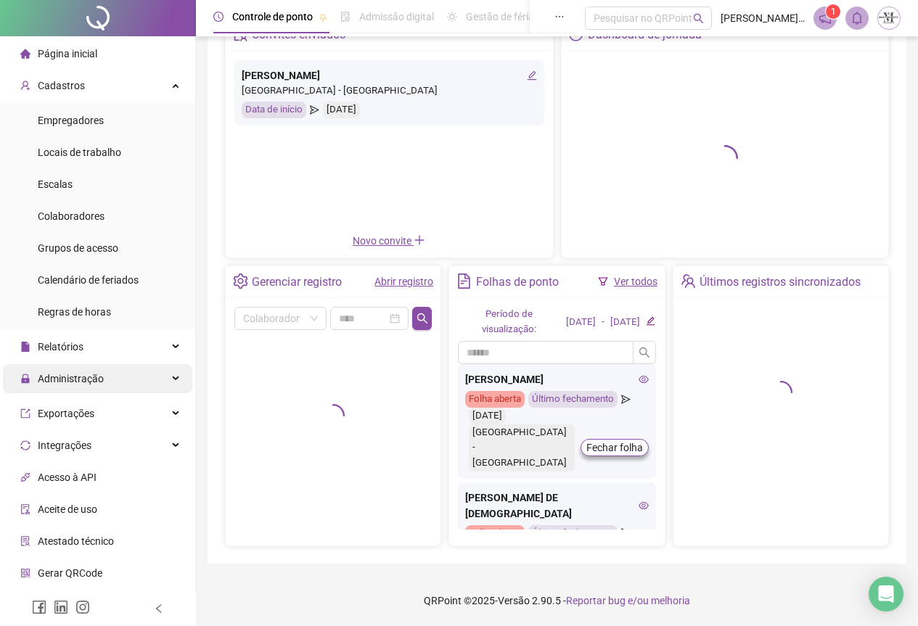
click at [62, 380] on span "Administração" at bounding box center [71, 379] width 66 height 12
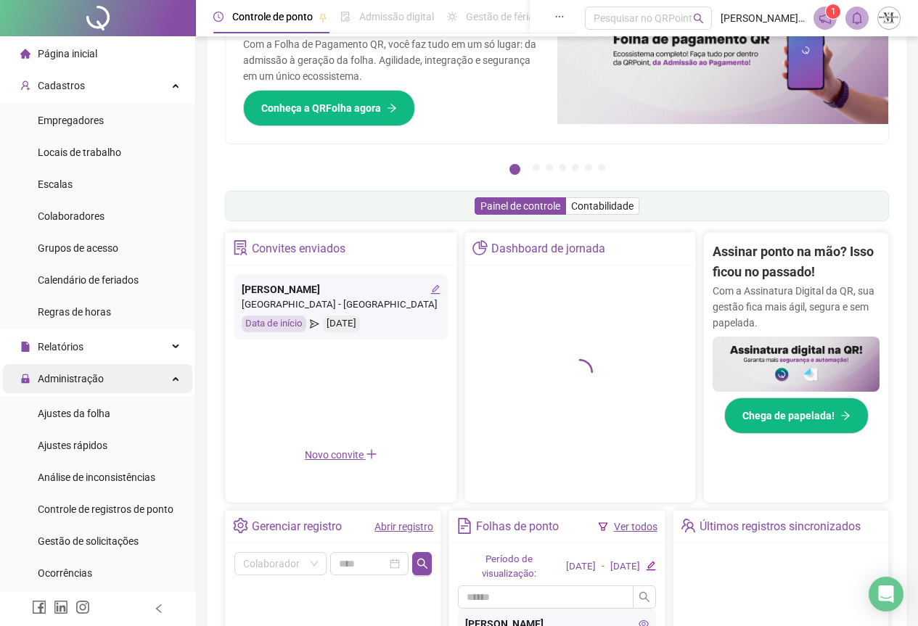
scroll to position [303, 0]
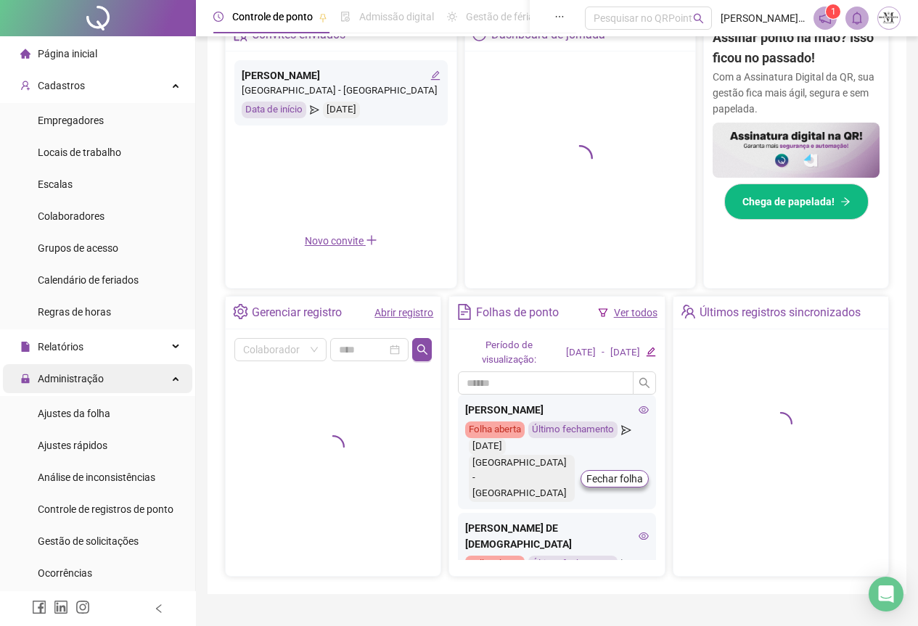
click at [77, 384] on span "Administração" at bounding box center [71, 379] width 66 height 12
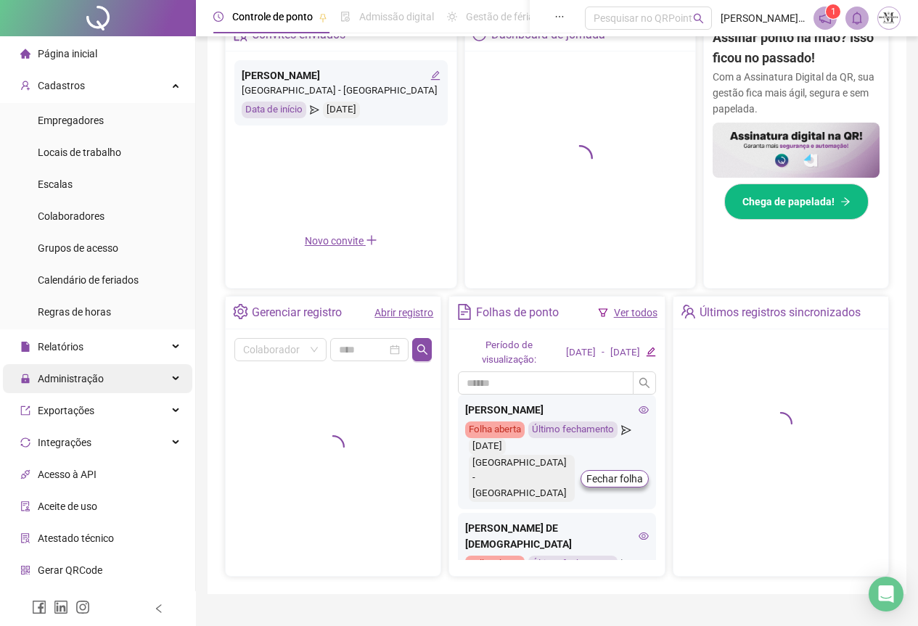
click at [79, 385] on span "Administração" at bounding box center [61, 378] width 83 height 29
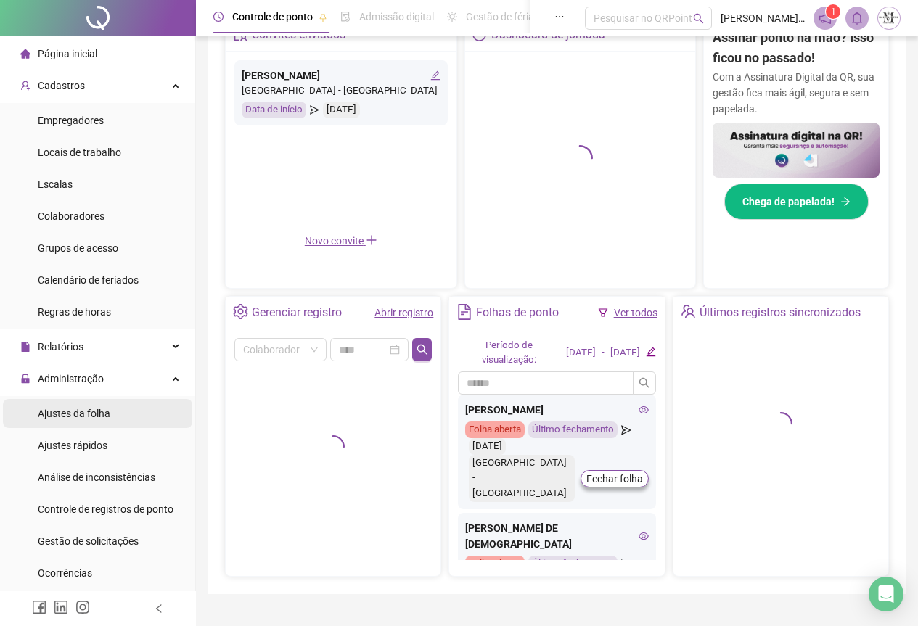
click at [83, 425] on div "Ajustes da folha" at bounding box center [74, 413] width 73 height 29
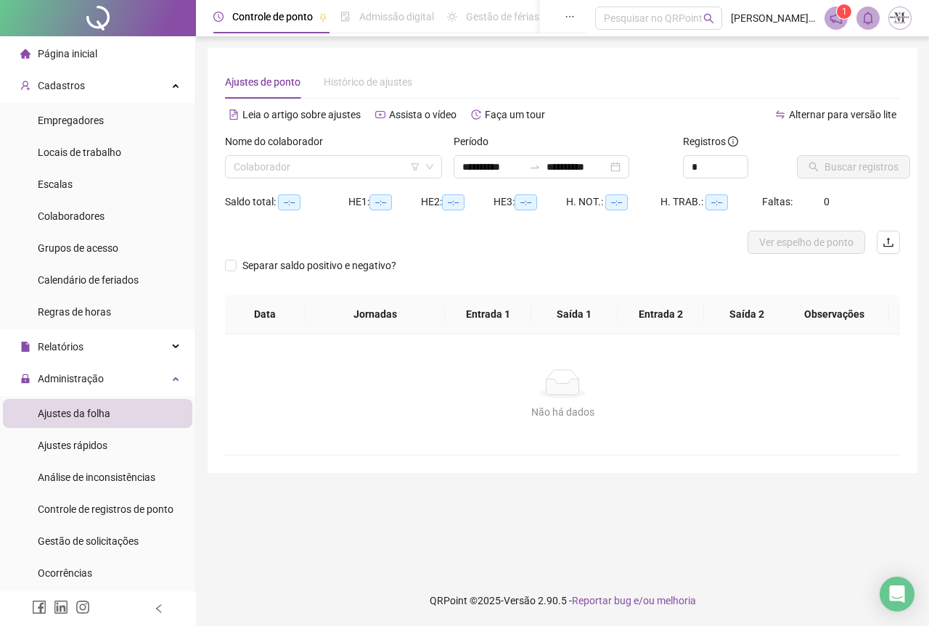
type input "**********"
click at [248, 177] on input "search" at bounding box center [327, 167] width 187 height 22
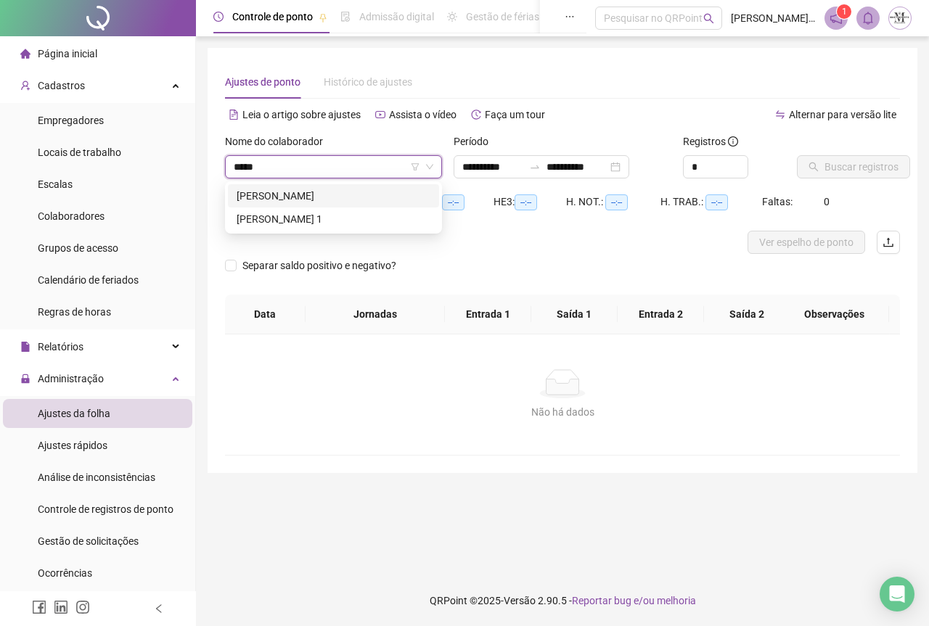
type input "*****"
type input "********"
click at [348, 193] on div "[PERSON_NAME] 1" at bounding box center [334, 196] width 194 height 16
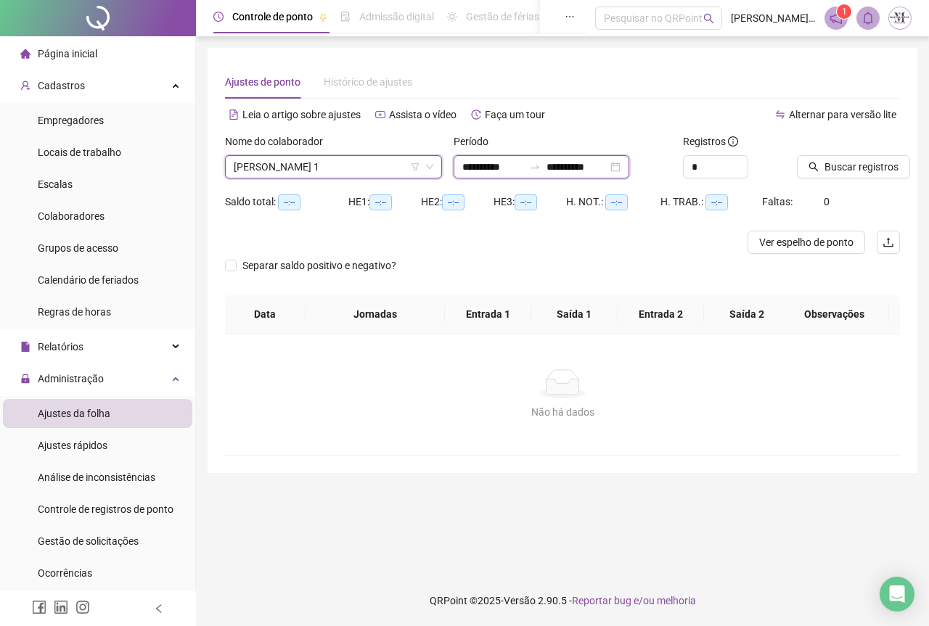
click at [607, 168] on input "**********" at bounding box center [577, 167] width 61 height 16
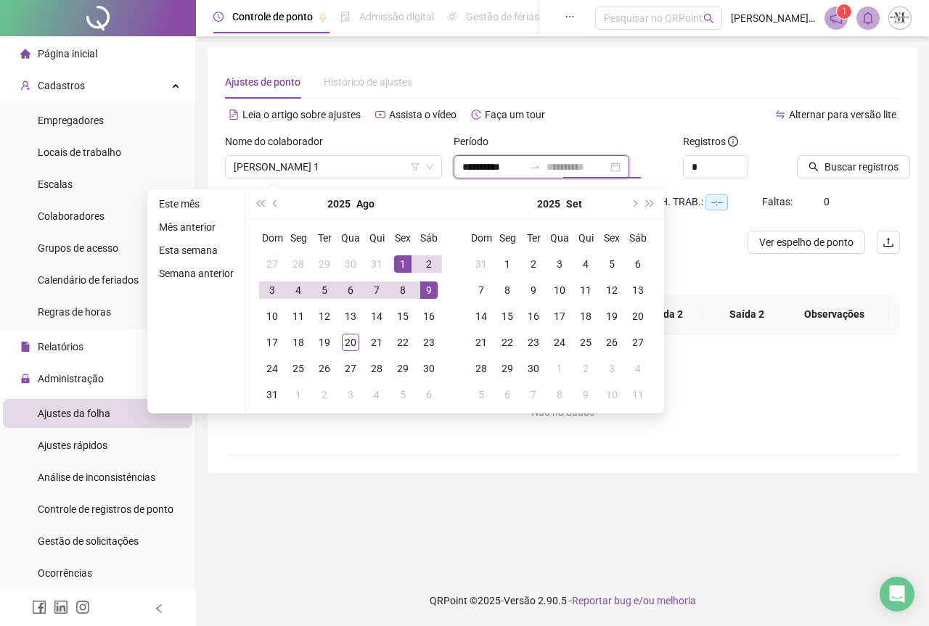
type input "**********"
click at [400, 266] on div "1" at bounding box center [402, 264] width 17 height 17
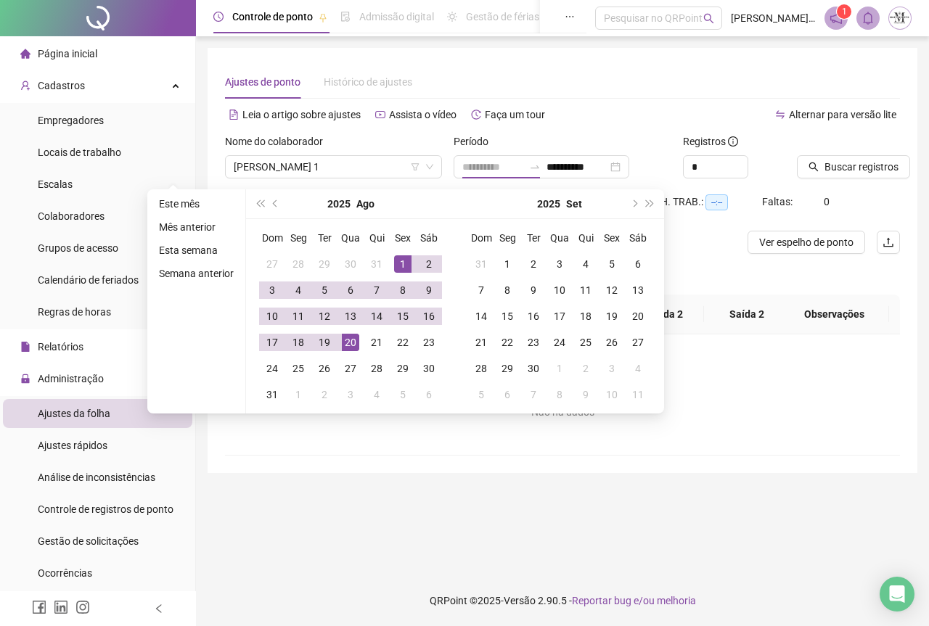
click at [354, 341] on div "20" at bounding box center [350, 342] width 17 height 17
type input "**********"
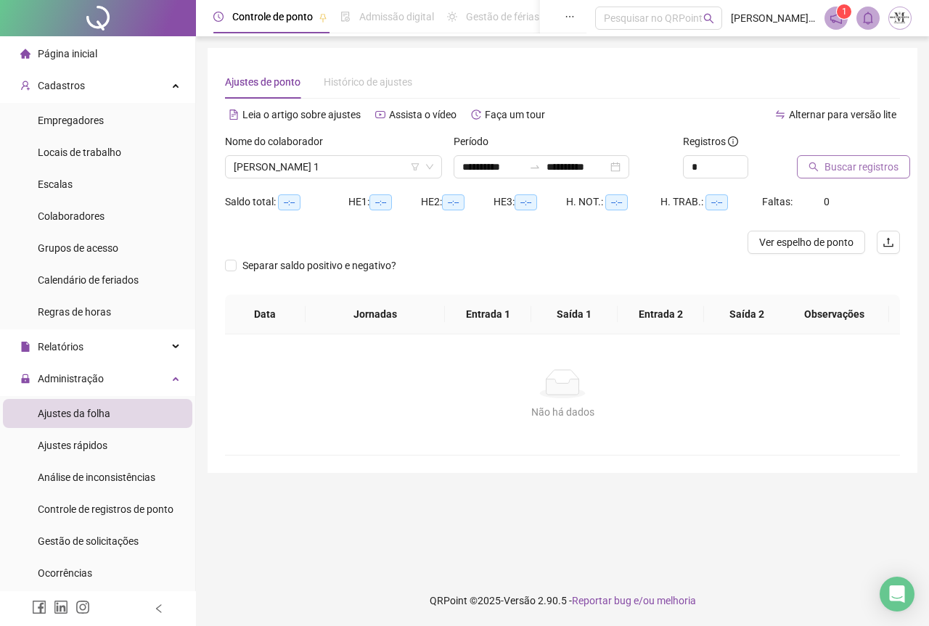
click at [841, 171] on span "Buscar registros" at bounding box center [862, 167] width 74 height 16
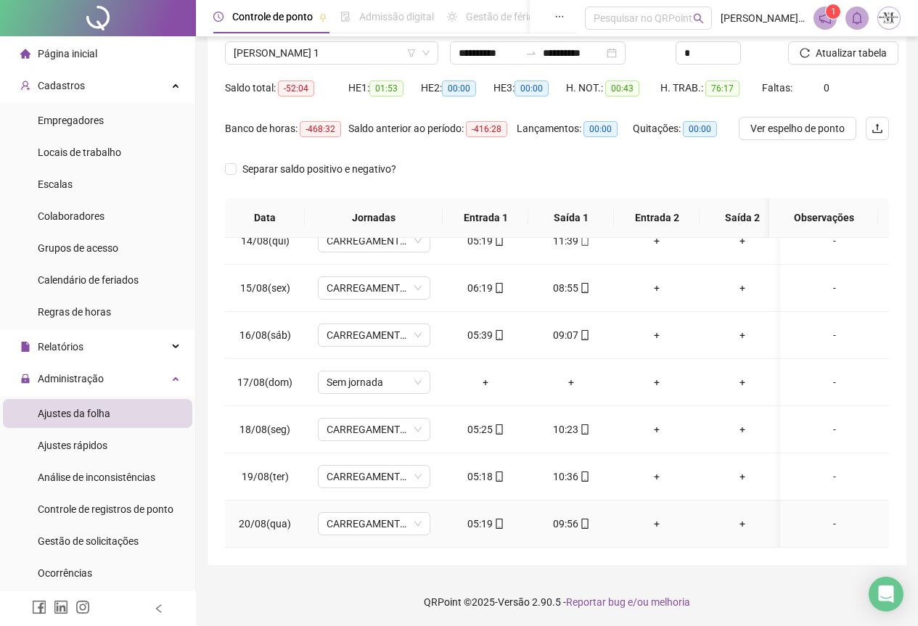
scroll to position [115, 0]
click at [824, 58] on span "Atualizar tabela" at bounding box center [851, 52] width 71 height 16
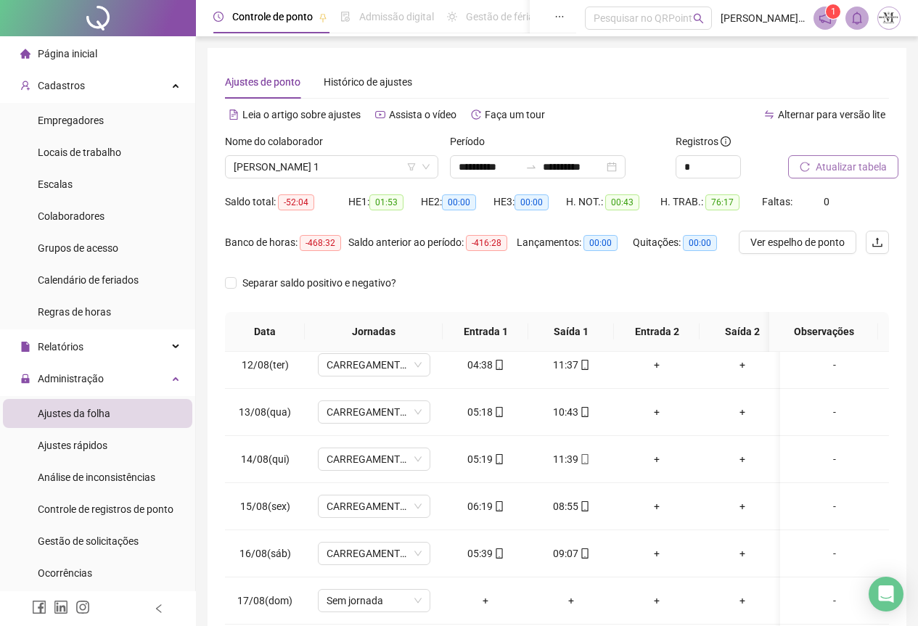
scroll to position [354, 0]
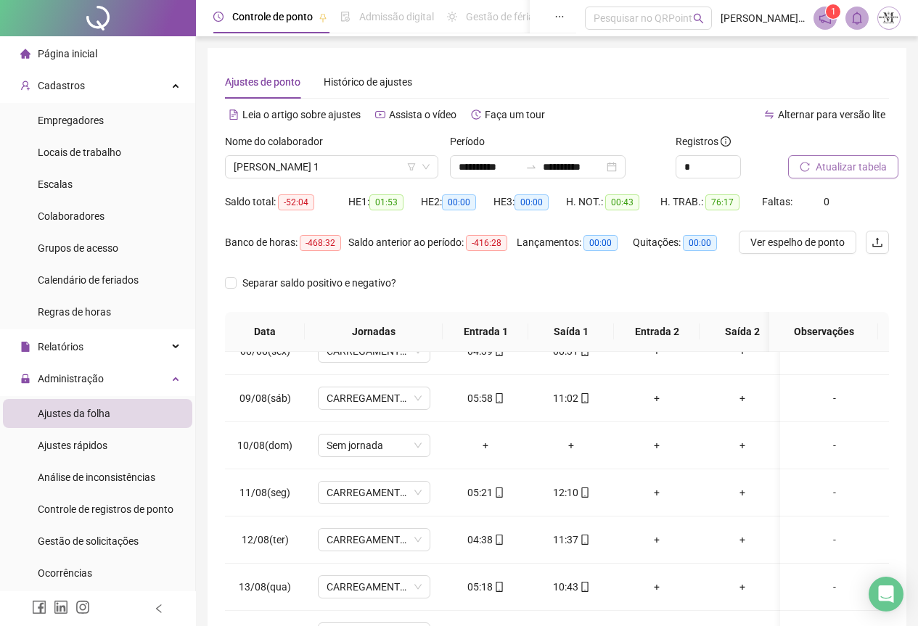
click at [829, 163] on span "Atualizar tabela" at bounding box center [851, 167] width 71 height 16
click at [825, 166] on span "Atualizar tabela" at bounding box center [851, 167] width 71 height 16
click at [845, 166] on span "Atualizar tabela" at bounding box center [851, 167] width 71 height 16
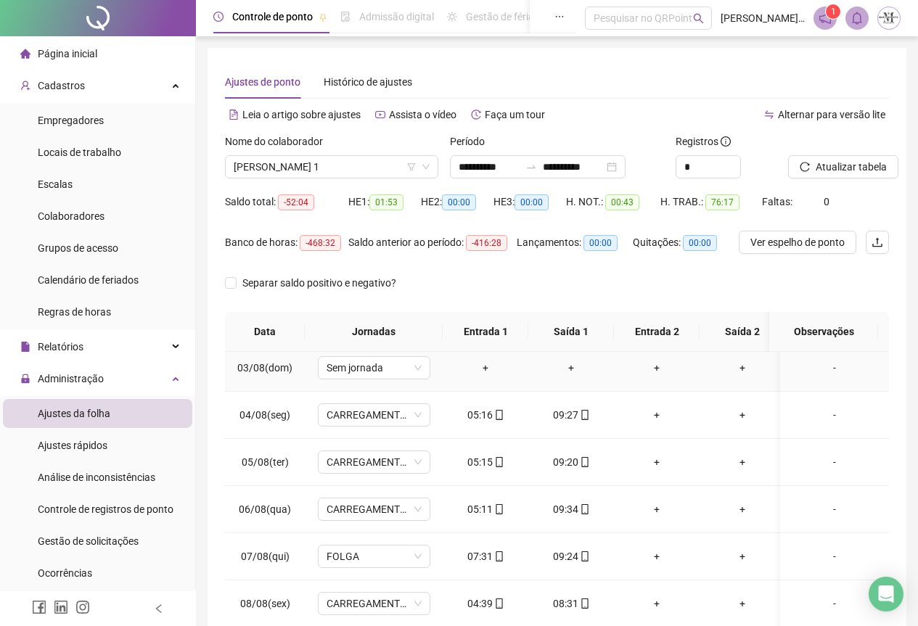
scroll to position [0, 0]
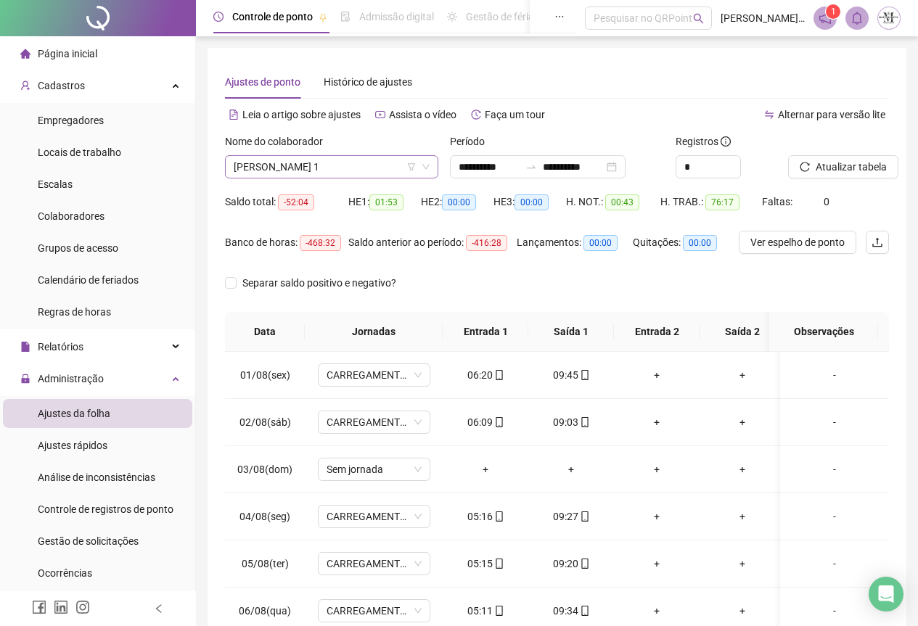
click at [272, 171] on span "[PERSON_NAME] 1" at bounding box center [332, 167] width 196 height 22
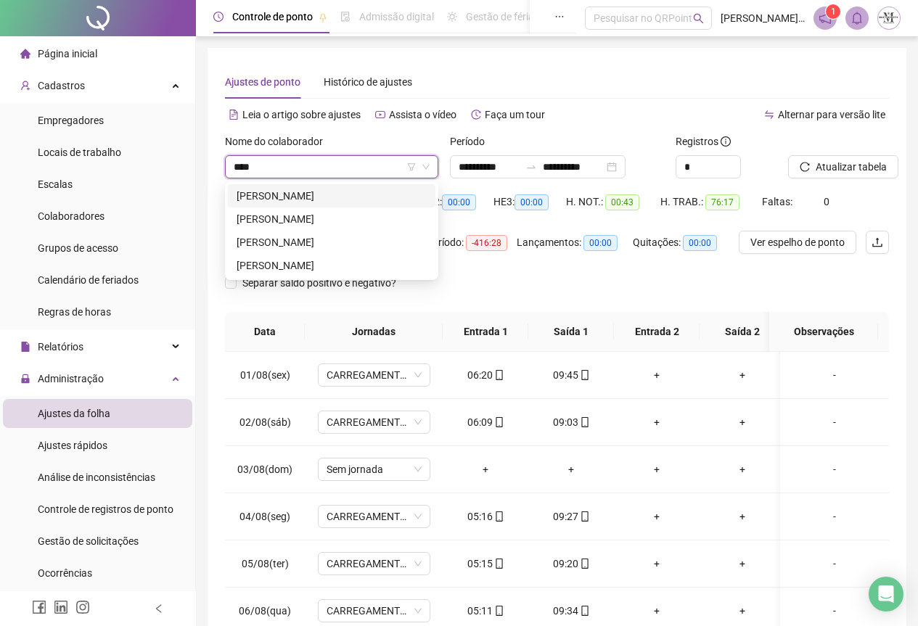
type input "*****"
click at [303, 196] on div "[PERSON_NAME]" at bounding box center [332, 196] width 190 height 16
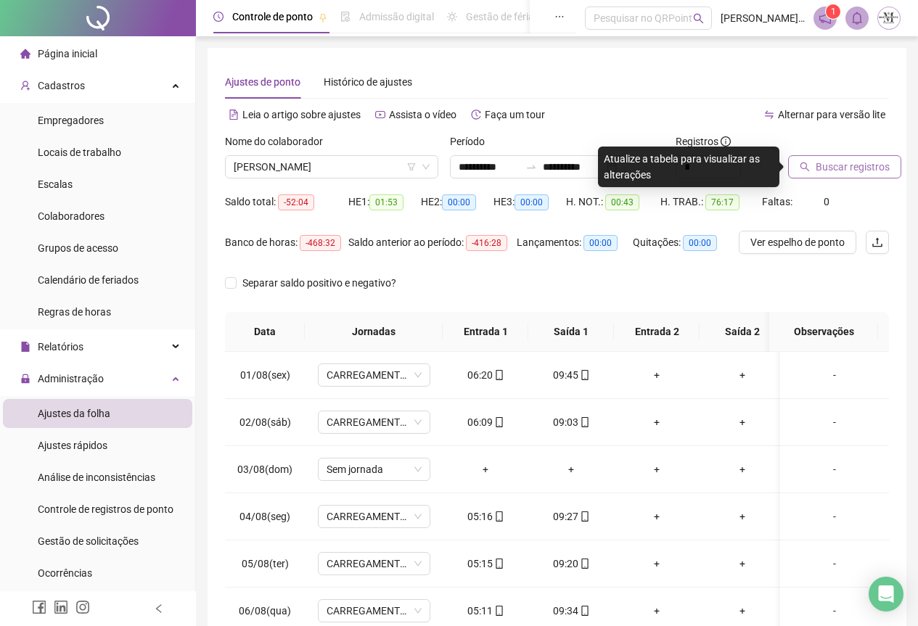
click at [853, 166] on span "Buscar registros" at bounding box center [853, 167] width 74 height 16
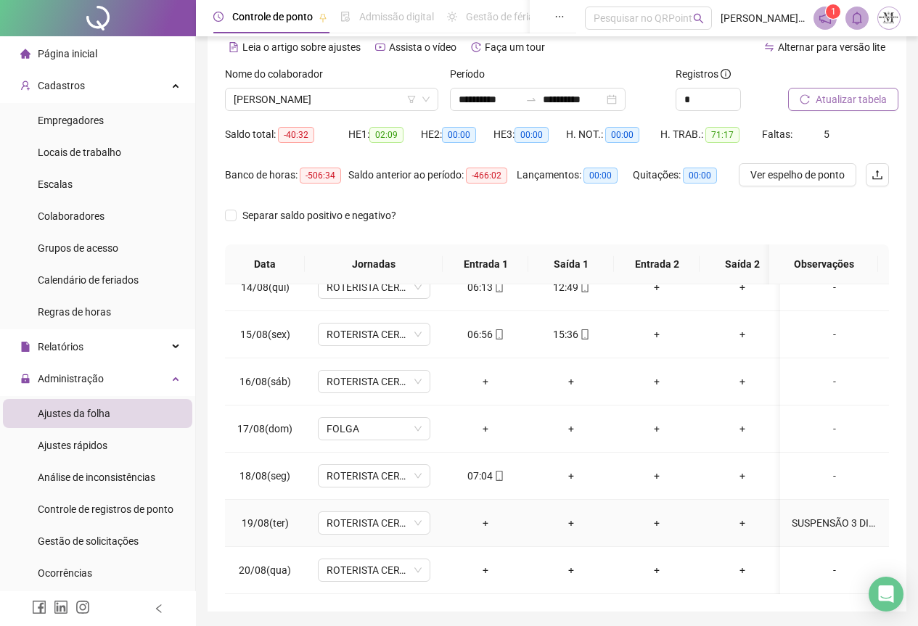
scroll to position [115, 0]
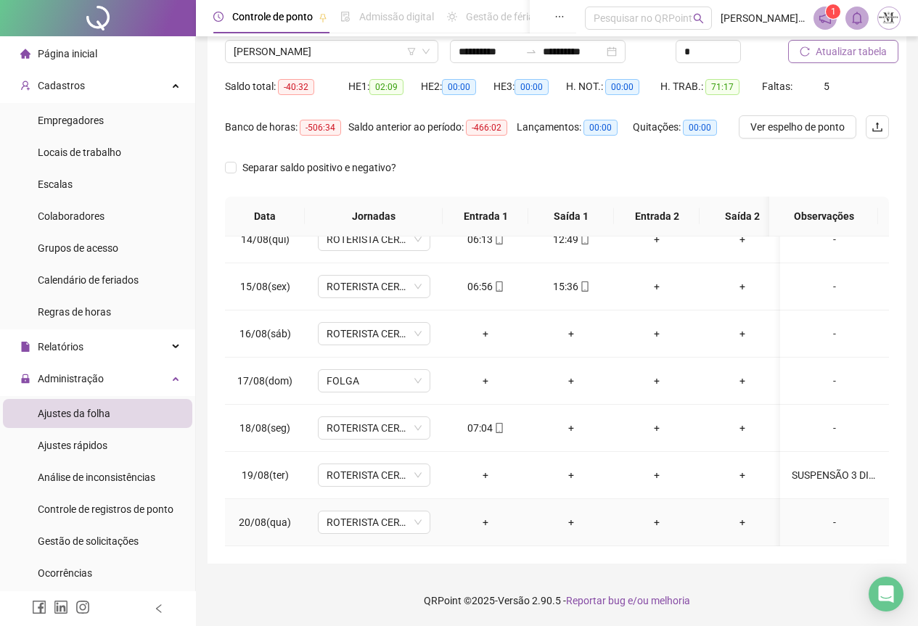
click at [828, 515] on div "-" at bounding box center [835, 523] width 86 height 16
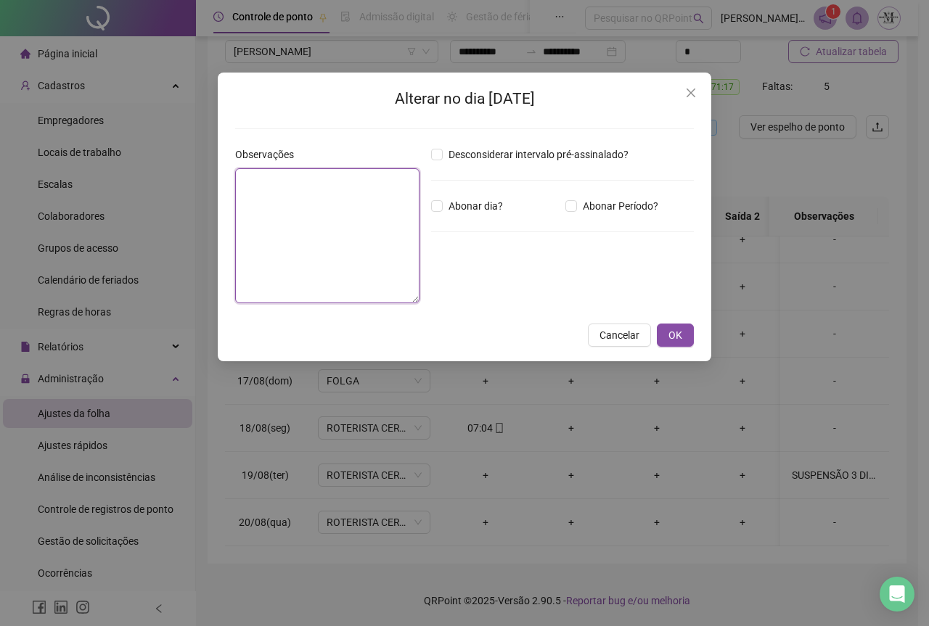
click at [304, 195] on textarea at bounding box center [327, 235] width 184 height 135
type textarea "*"
type textarea "*********"
click at [671, 334] on span "OK" at bounding box center [676, 335] width 14 height 16
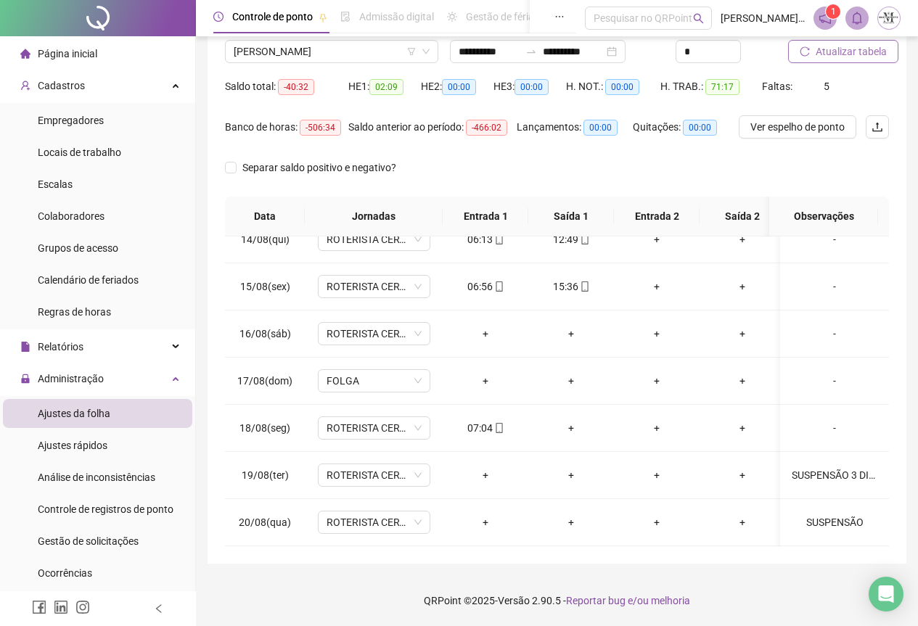
click at [828, 60] on button "Atualizar tabela" at bounding box center [843, 51] width 110 height 23
click at [830, 52] on span "Atualizar tabela" at bounding box center [851, 52] width 71 height 16
click at [273, 54] on span "[PERSON_NAME]" at bounding box center [332, 52] width 196 height 22
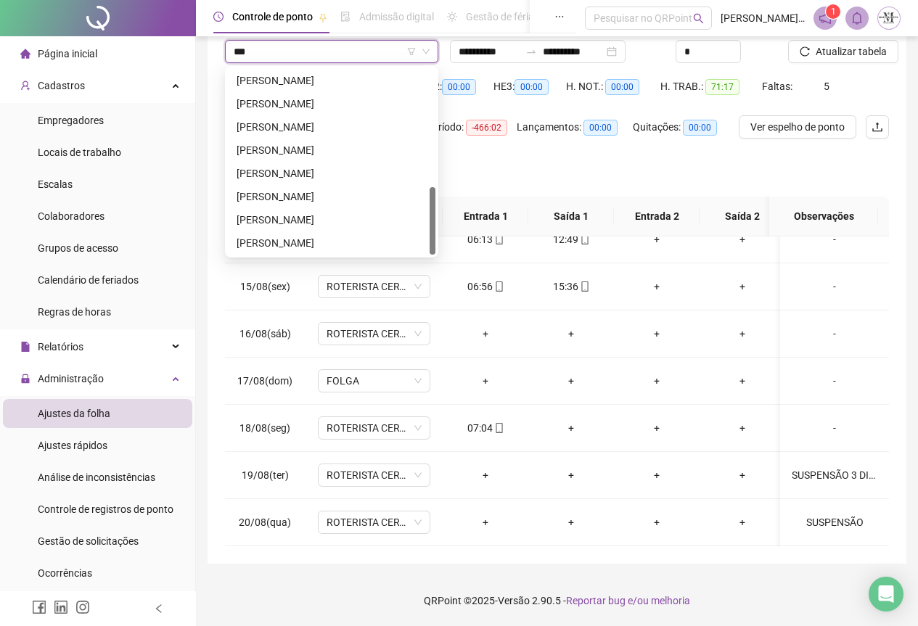
scroll to position [0, 0]
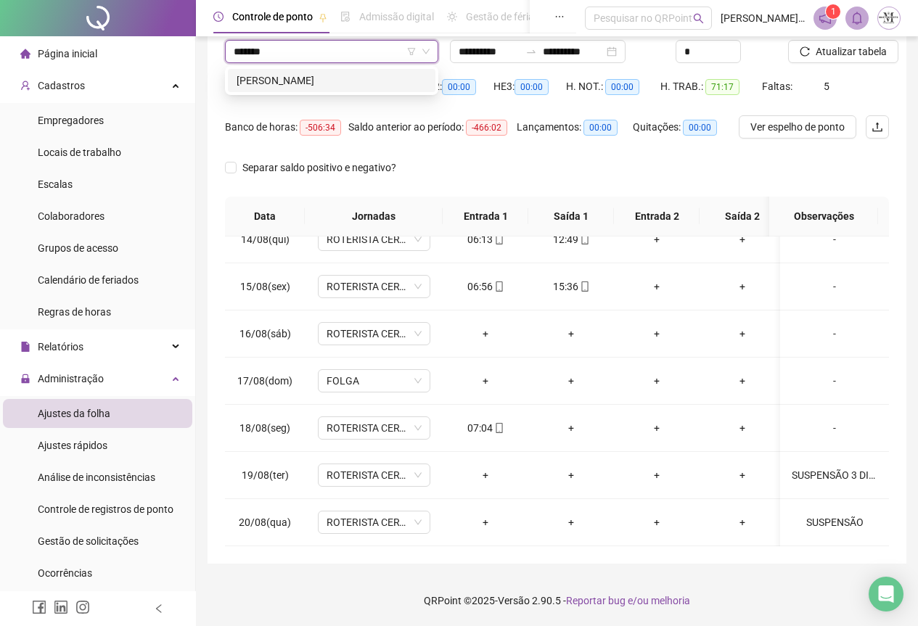
type input "********"
click at [333, 83] on div "[PERSON_NAME]" at bounding box center [332, 81] width 190 height 16
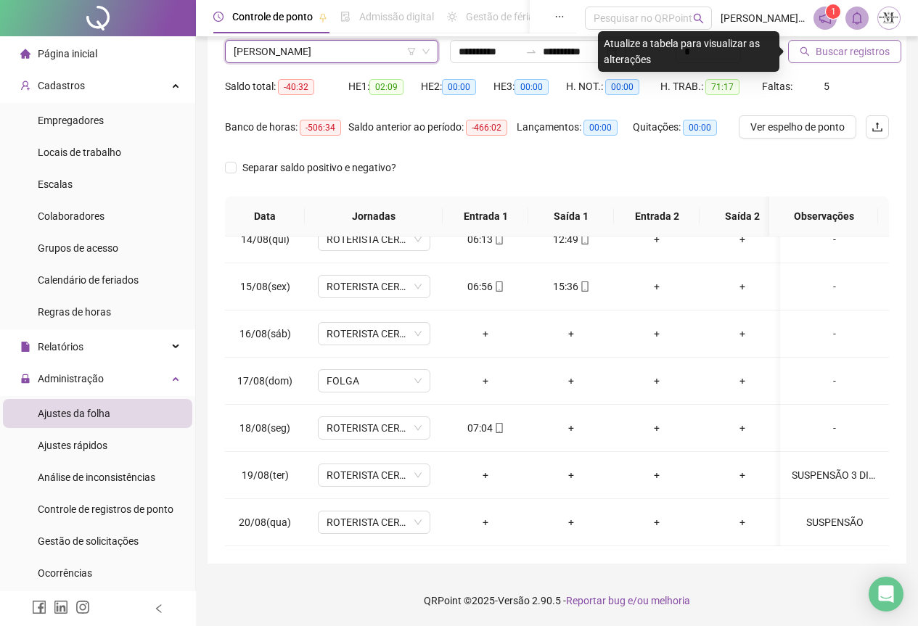
click at [809, 57] on button "Buscar registros" at bounding box center [844, 51] width 113 height 23
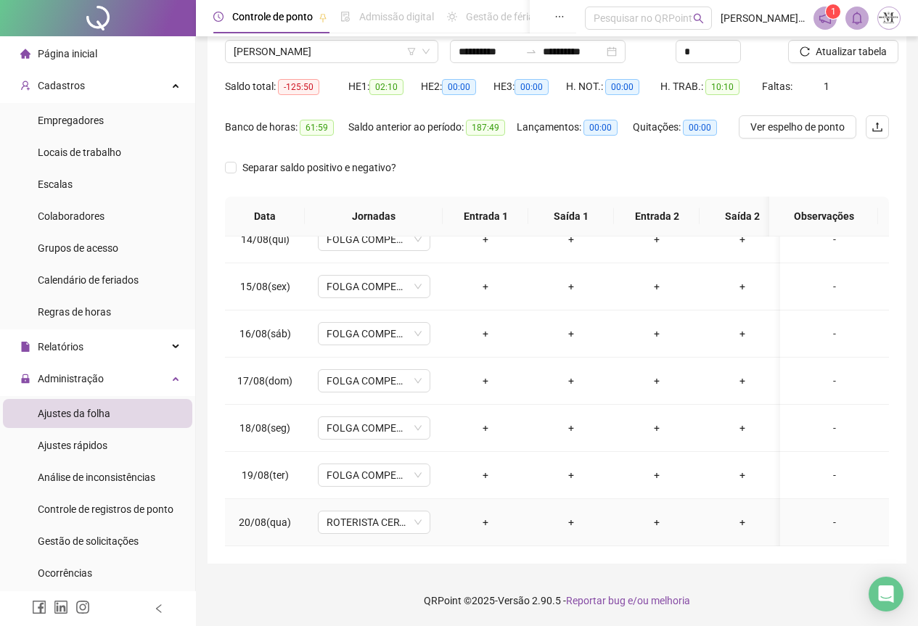
click at [372, 526] on td "ROTERISTA CERTO SG" at bounding box center [374, 522] width 138 height 47
click at [372, 518] on span "ROTERISTA CERTO SG" at bounding box center [374, 523] width 95 height 22
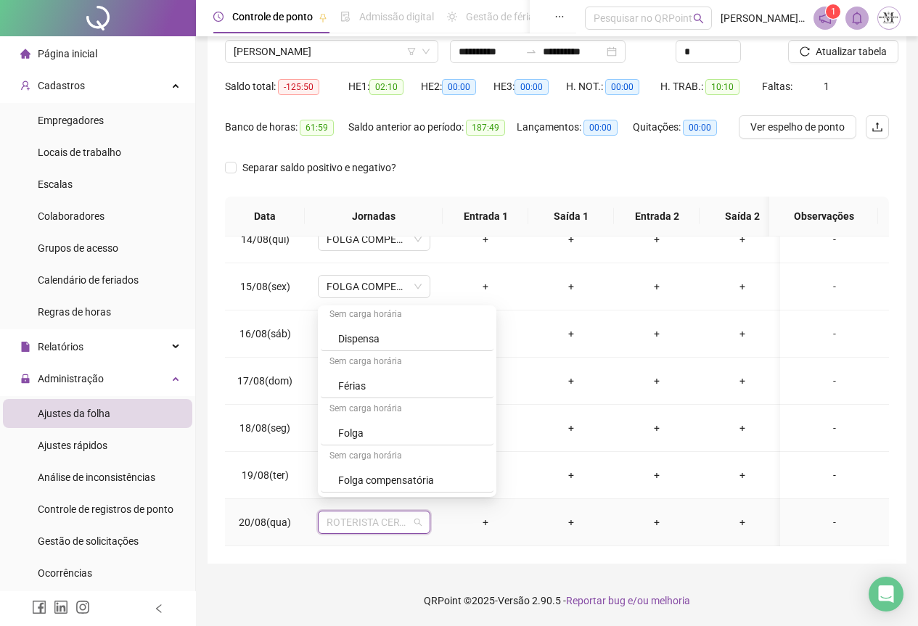
scroll to position [944, 0]
click at [383, 351] on div "Folga compensatória" at bounding box center [411, 343] width 147 height 16
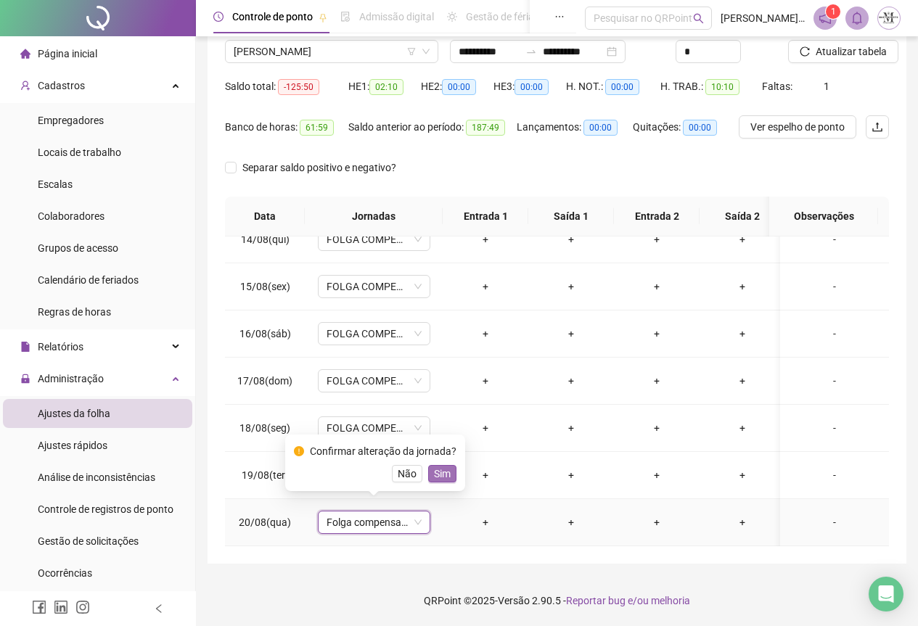
click at [436, 475] on span "Sim" at bounding box center [442, 474] width 17 height 16
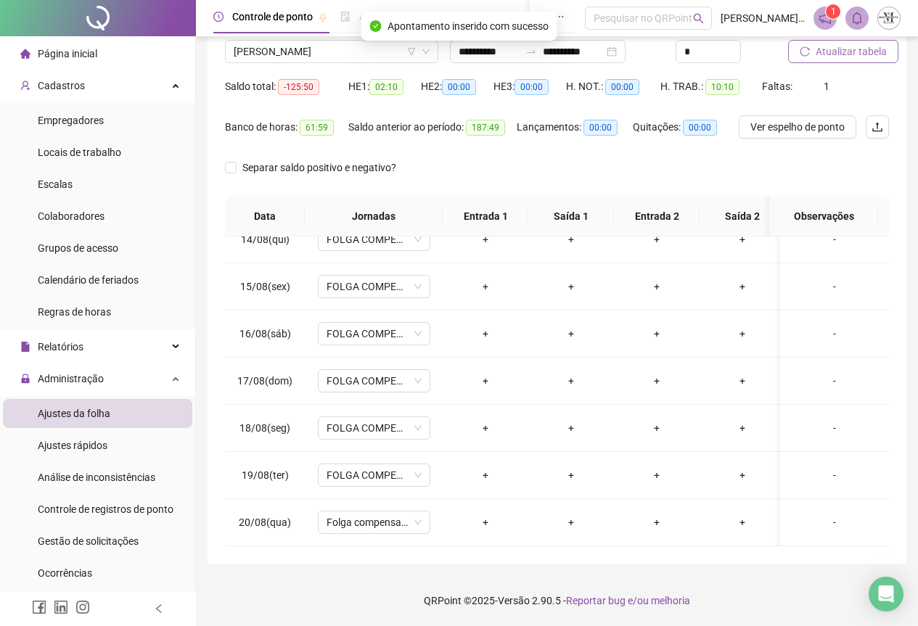
click at [834, 50] on span "Atualizar tabela" at bounding box center [851, 52] width 71 height 16
click at [844, 59] on span "Atualizar tabela" at bounding box center [851, 52] width 71 height 16
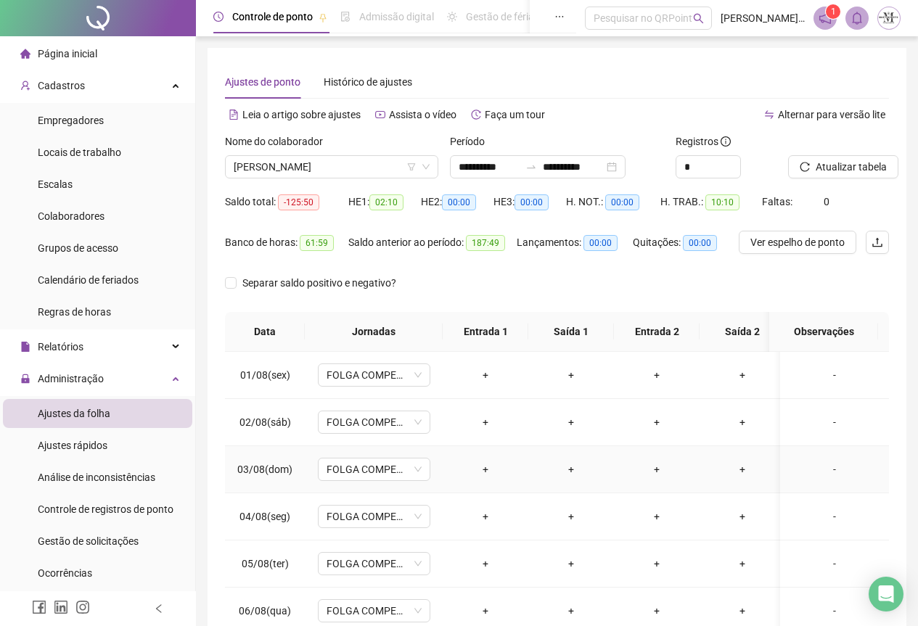
scroll to position [508, 0]
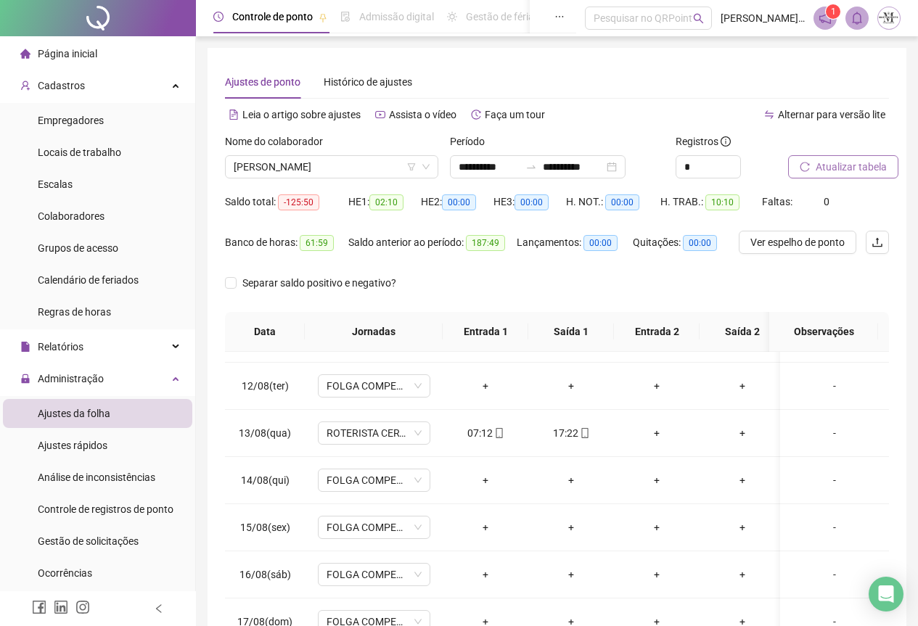
click at [827, 161] on span "Atualizar tabela" at bounding box center [851, 167] width 71 height 16
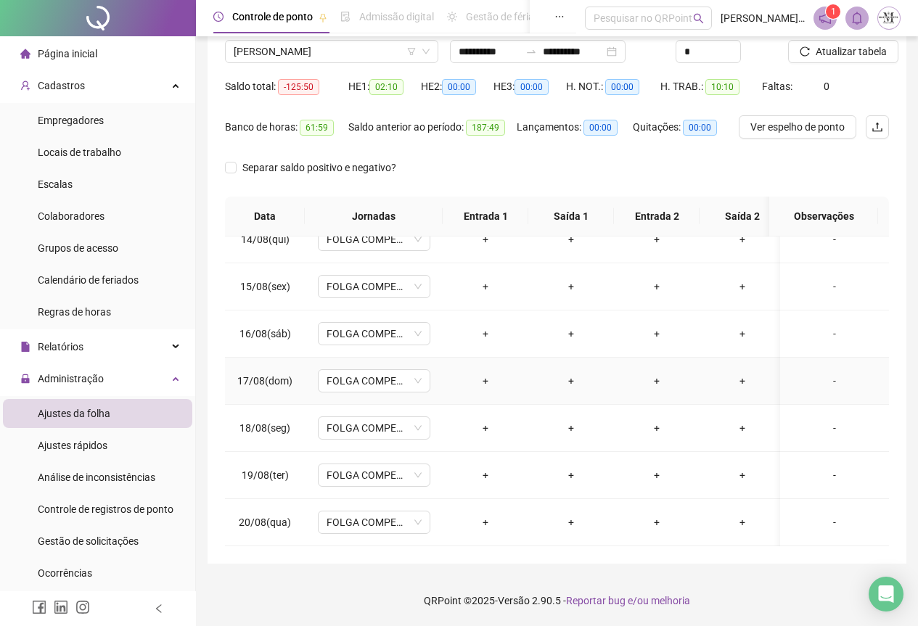
scroll to position [282, 0]
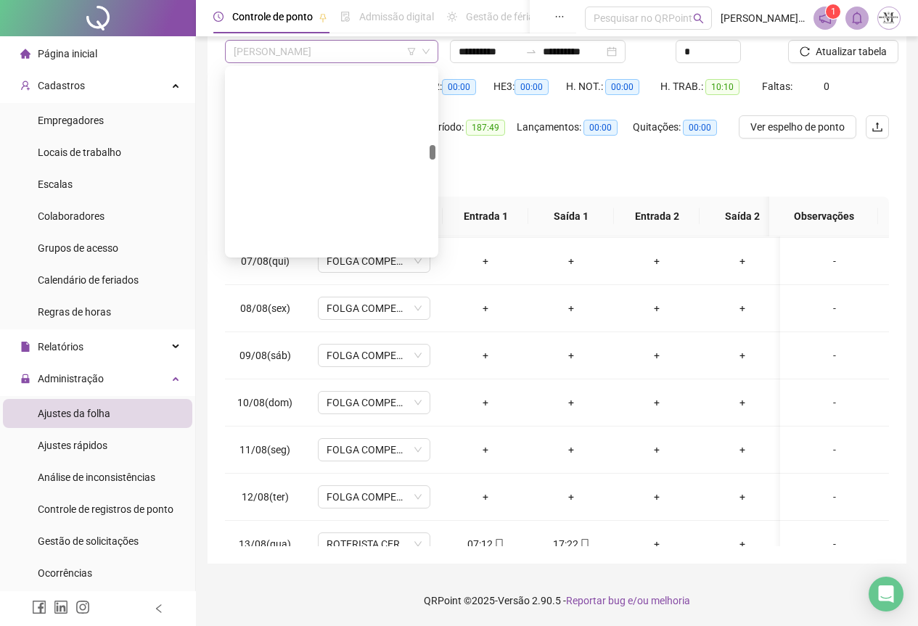
click at [282, 53] on span "[PERSON_NAME]" at bounding box center [332, 52] width 196 height 22
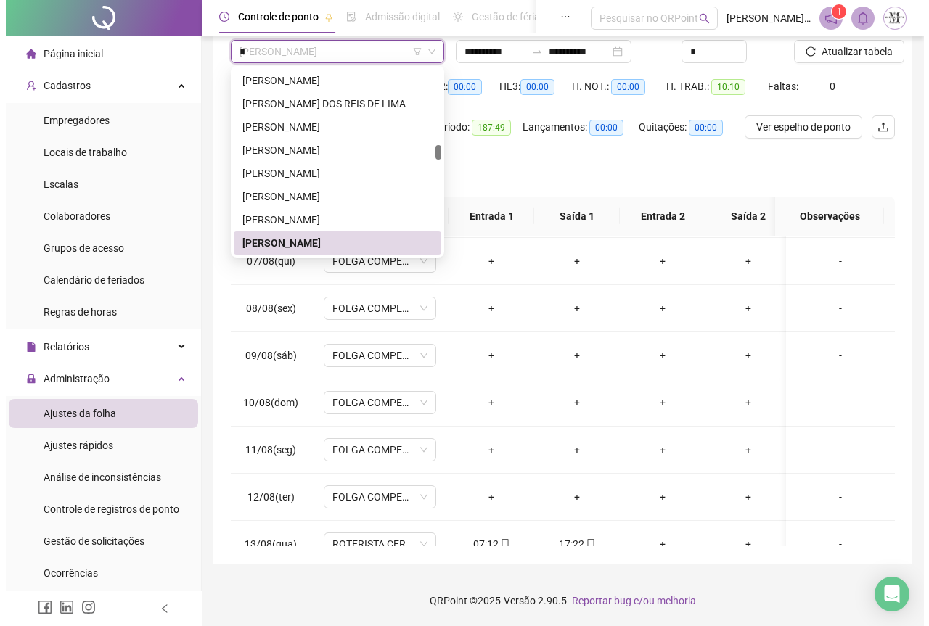
scroll to position [0, 0]
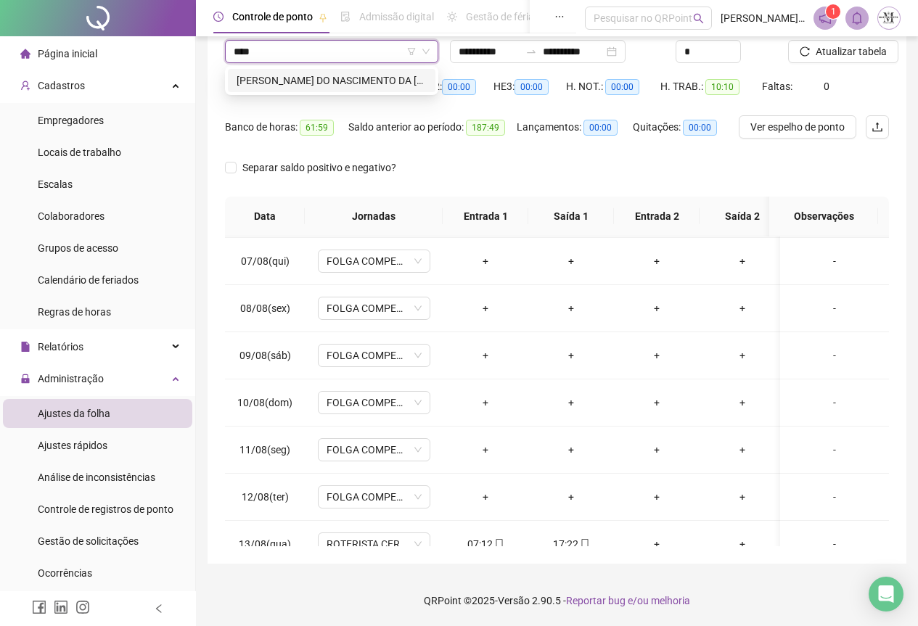
type input "*****"
click at [343, 84] on div "[PERSON_NAME] DO NASCIMENTO DA [PERSON_NAME]" at bounding box center [332, 81] width 190 height 16
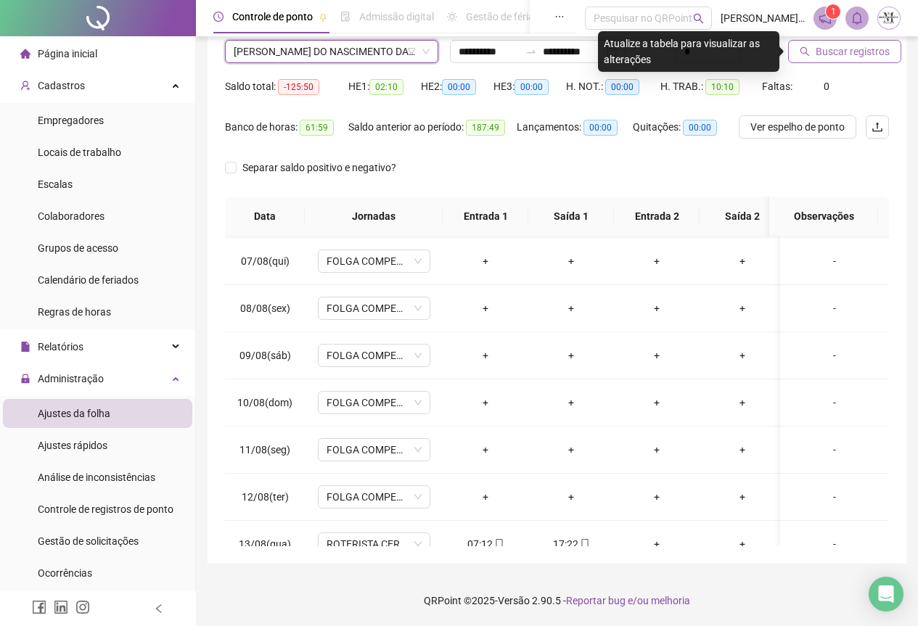
click at [814, 52] on button "Buscar registros" at bounding box center [844, 51] width 113 height 23
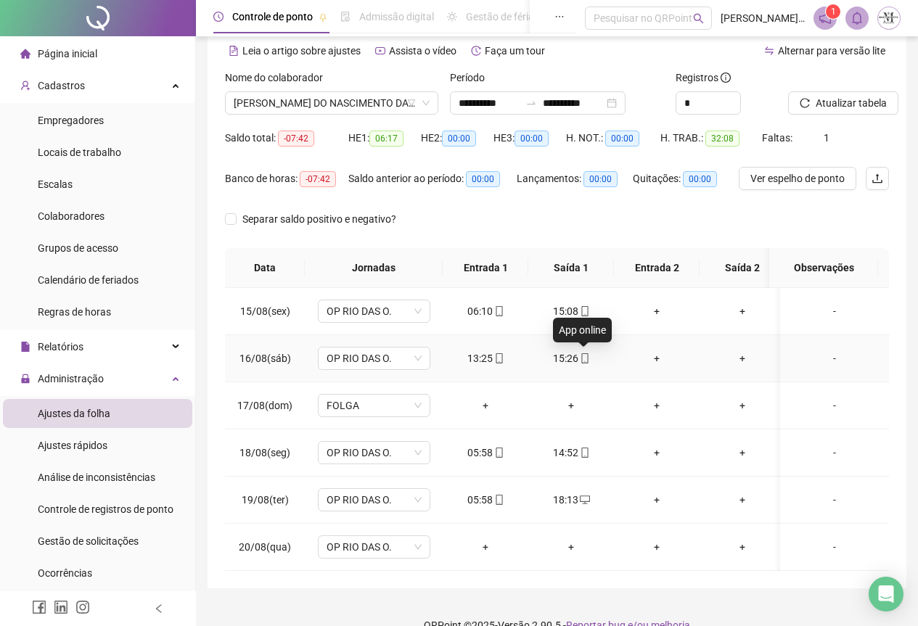
scroll to position [99, 0]
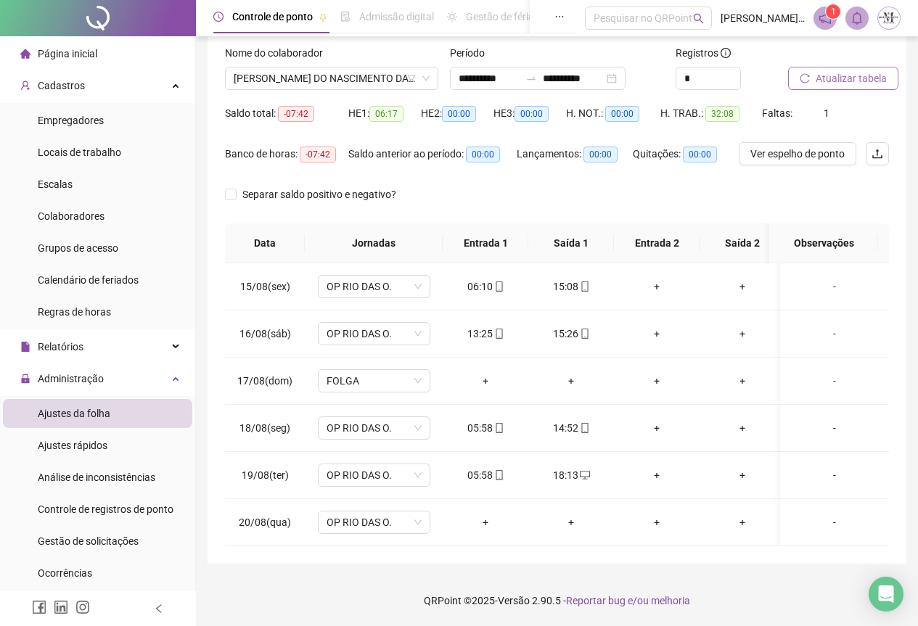
click at [824, 71] on span "Atualizar tabela" at bounding box center [851, 78] width 71 height 16
click at [497, 470] on icon "mobile" at bounding box center [499, 475] width 10 height 10
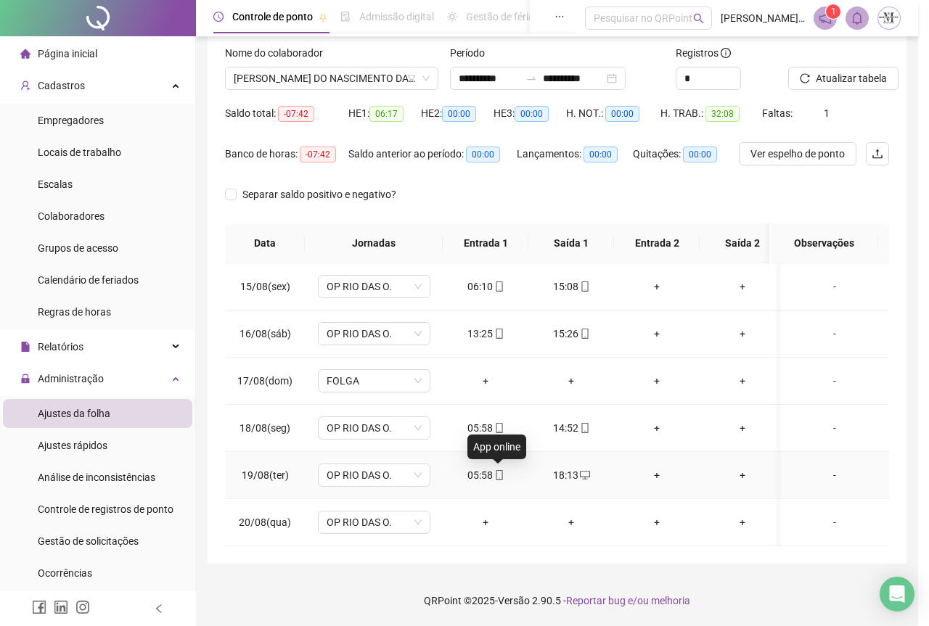
type input "**********"
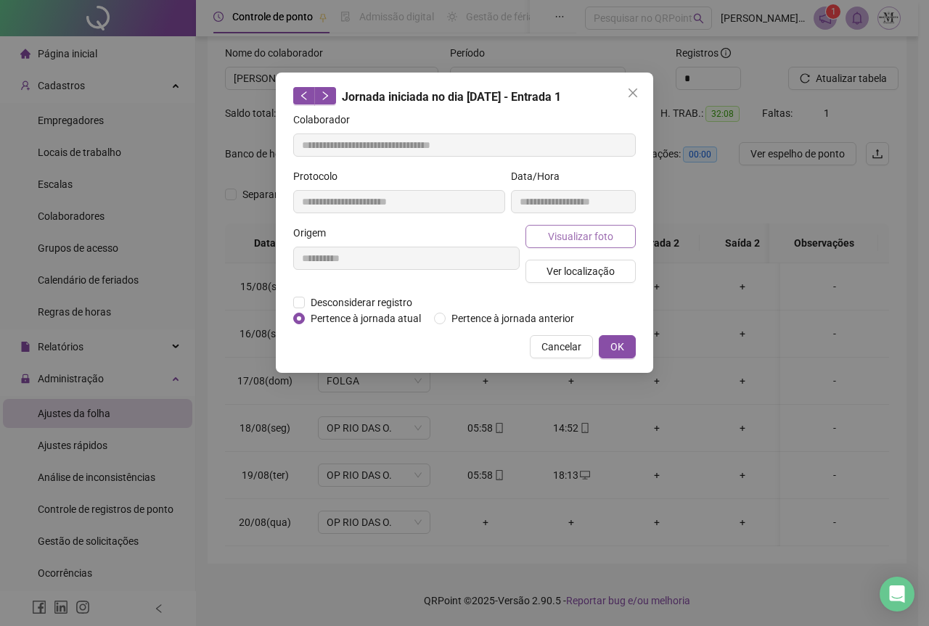
click at [575, 229] on span "Visualizar foto" at bounding box center [580, 237] width 65 height 16
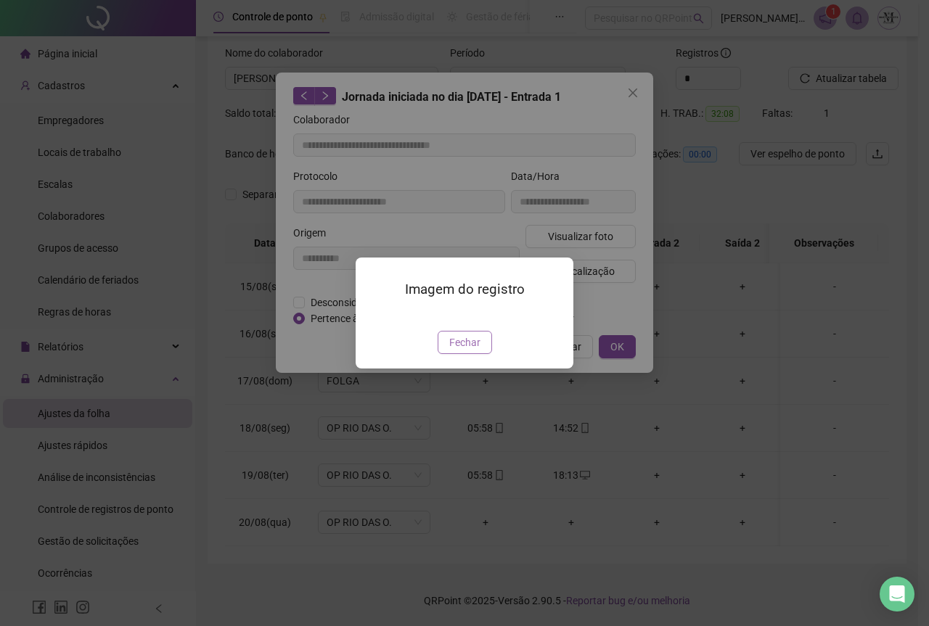
click at [470, 351] on span "Fechar" at bounding box center [464, 343] width 31 height 16
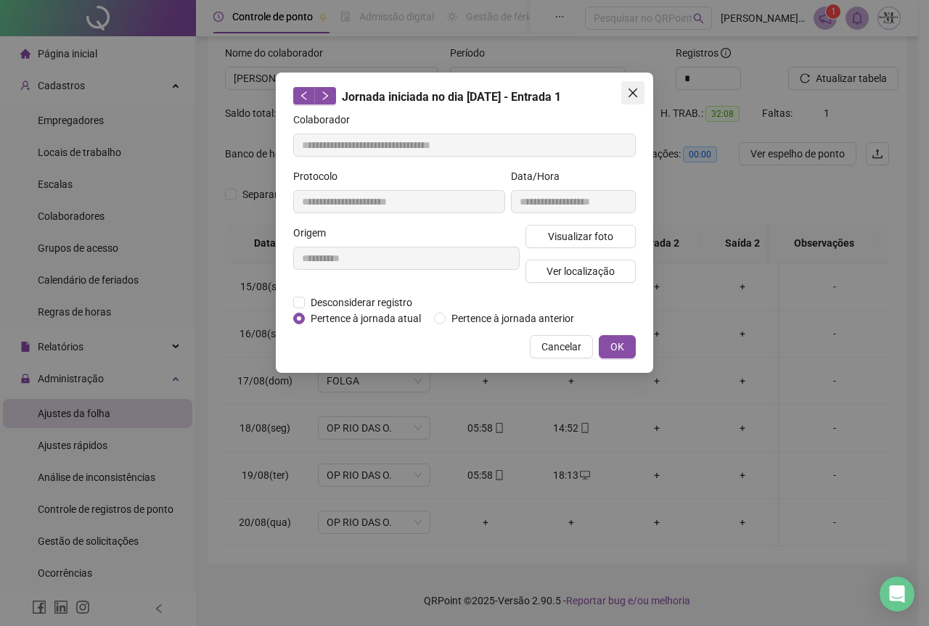
click at [624, 94] on span "Close" at bounding box center [632, 93] width 23 height 12
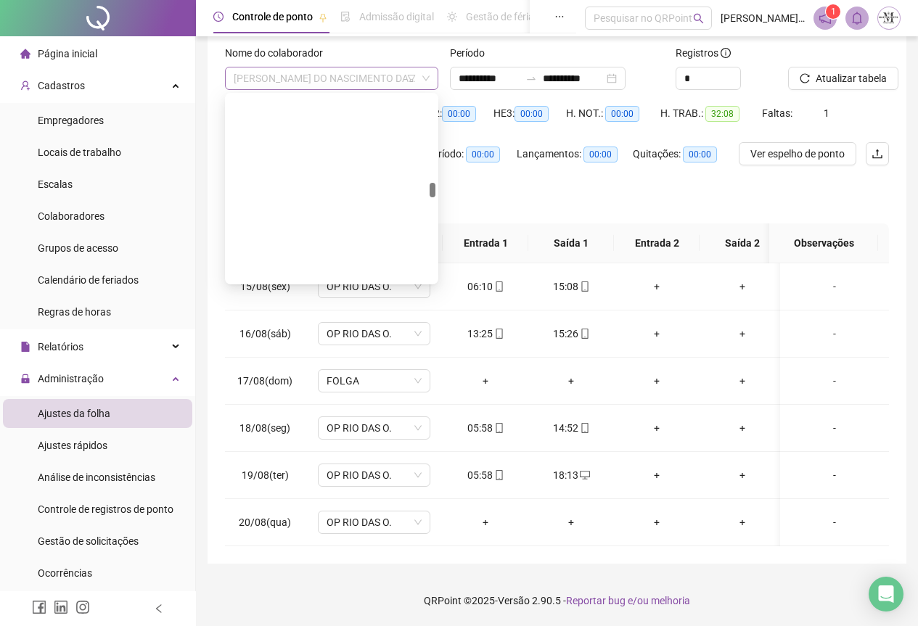
click at [295, 68] on span "[PERSON_NAME] DO NASCIMENTO DA [PERSON_NAME]" at bounding box center [332, 79] width 196 height 22
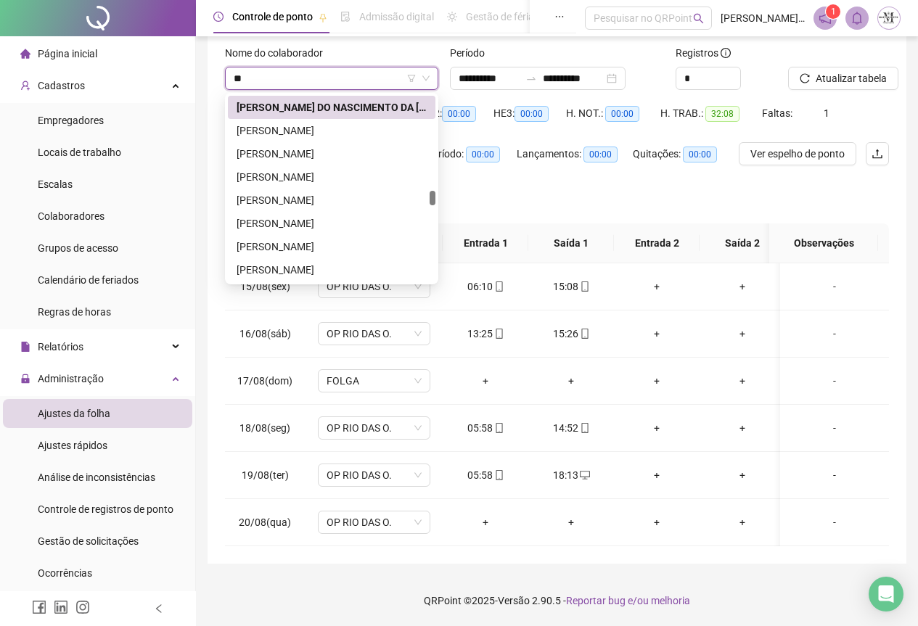
scroll to position [929, 0]
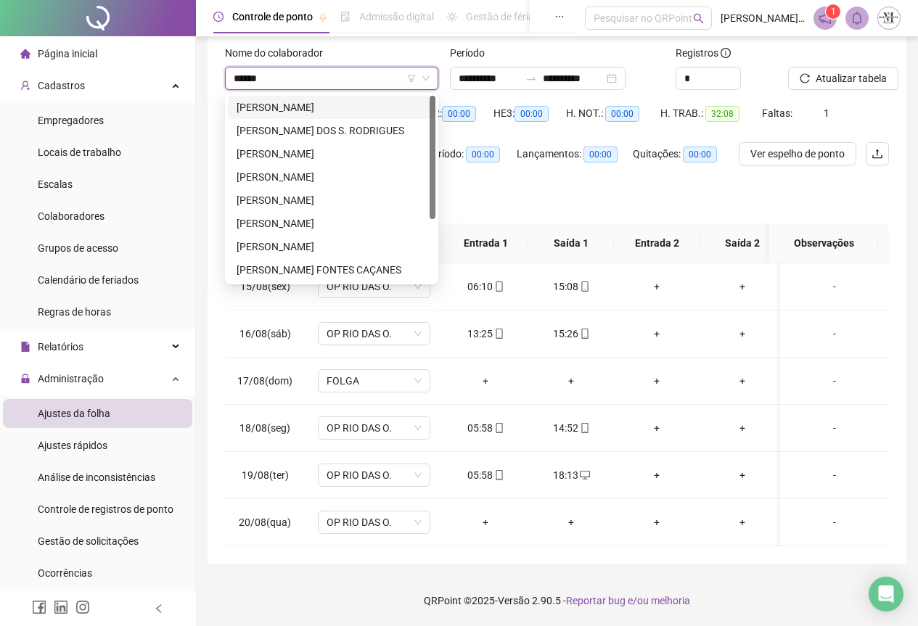
type input "*******"
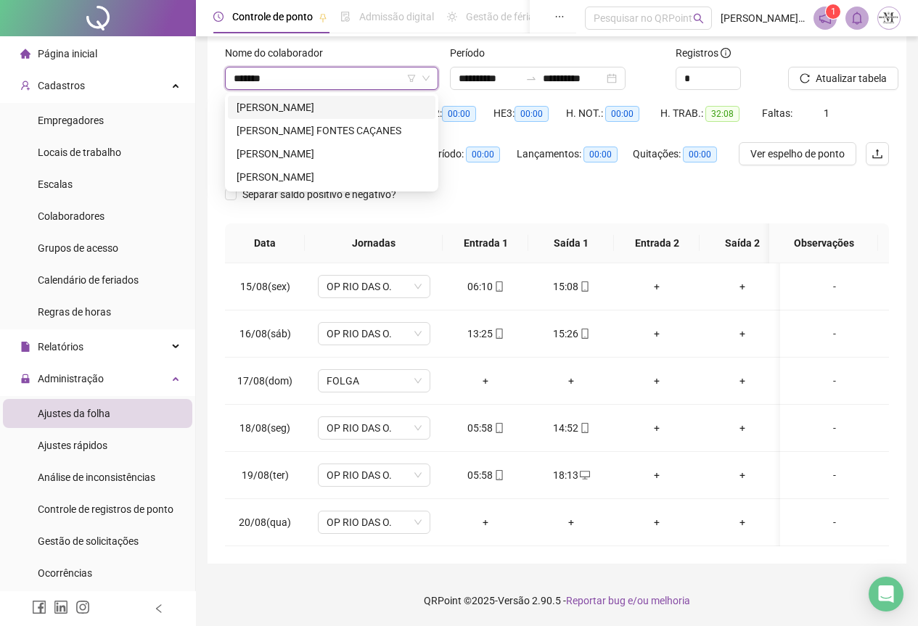
click at [303, 100] on div "[PERSON_NAME]" at bounding box center [332, 107] width 190 height 16
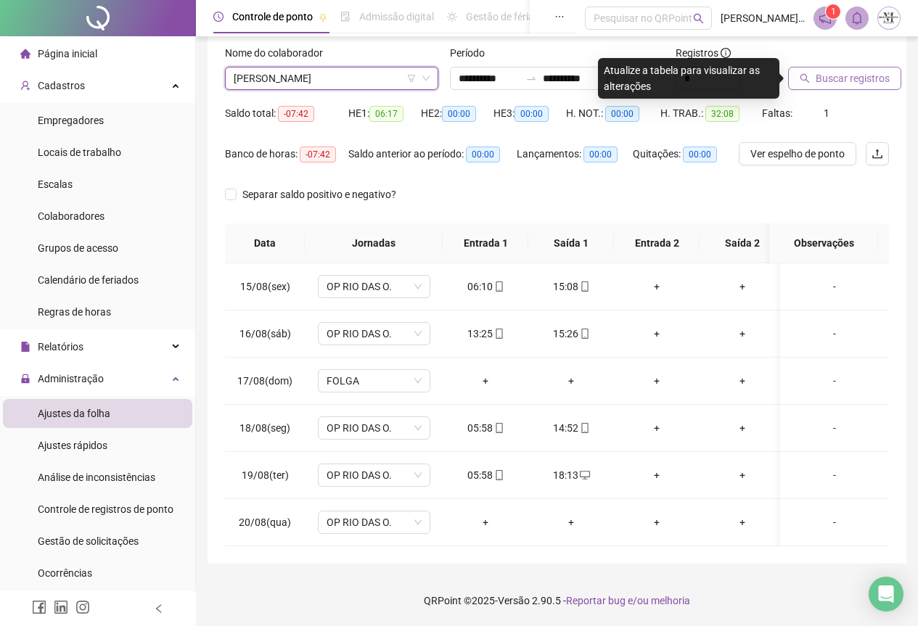
click at [828, 70] on span "Buscar registros" at bounding box center [853, 78] width 74 height 16
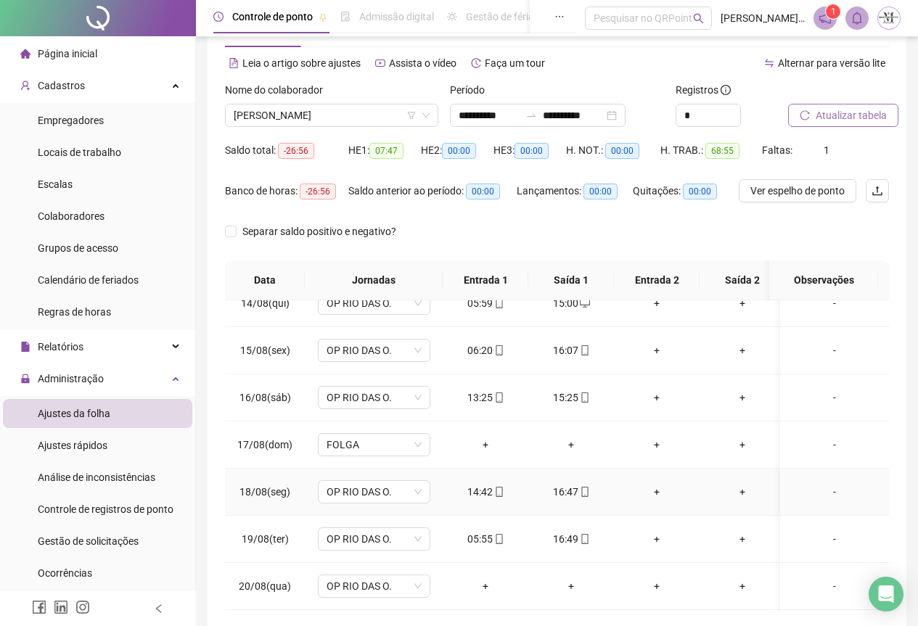
scroll to position [115, 0]
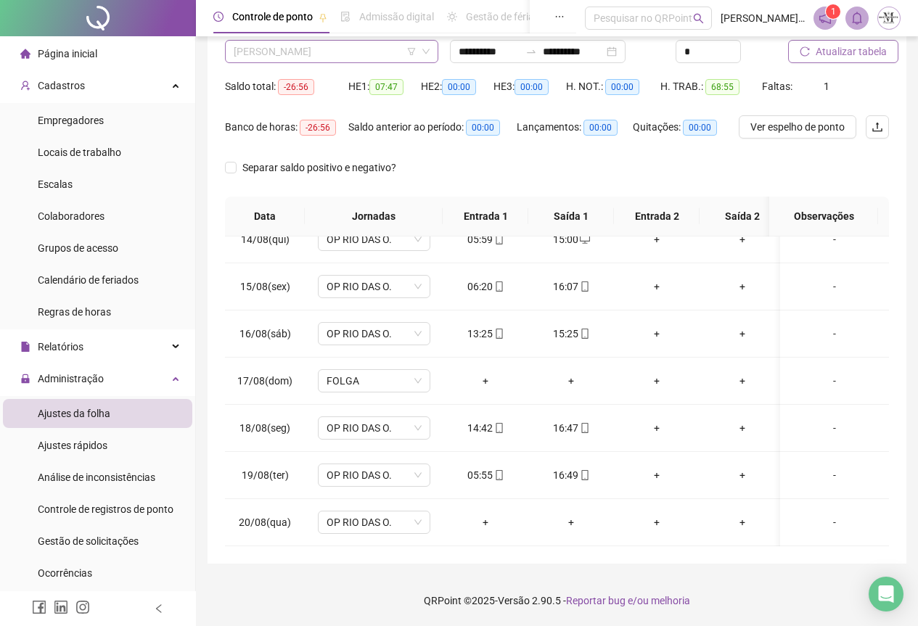
click at [288, 52] on span "[PERSON_NAME]" at bounding box center [332, 52] width 196 height 22
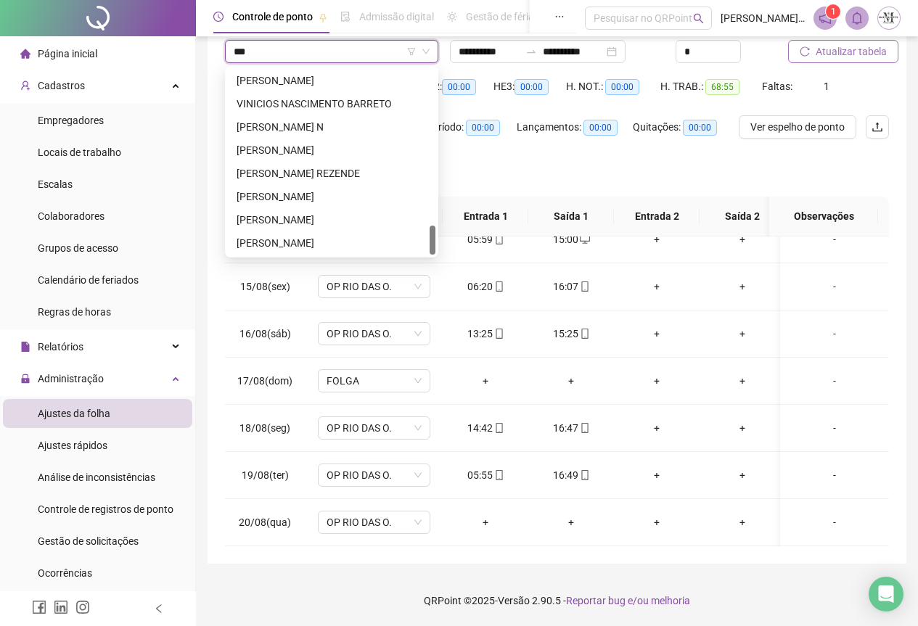
scroll to position [0, 0]
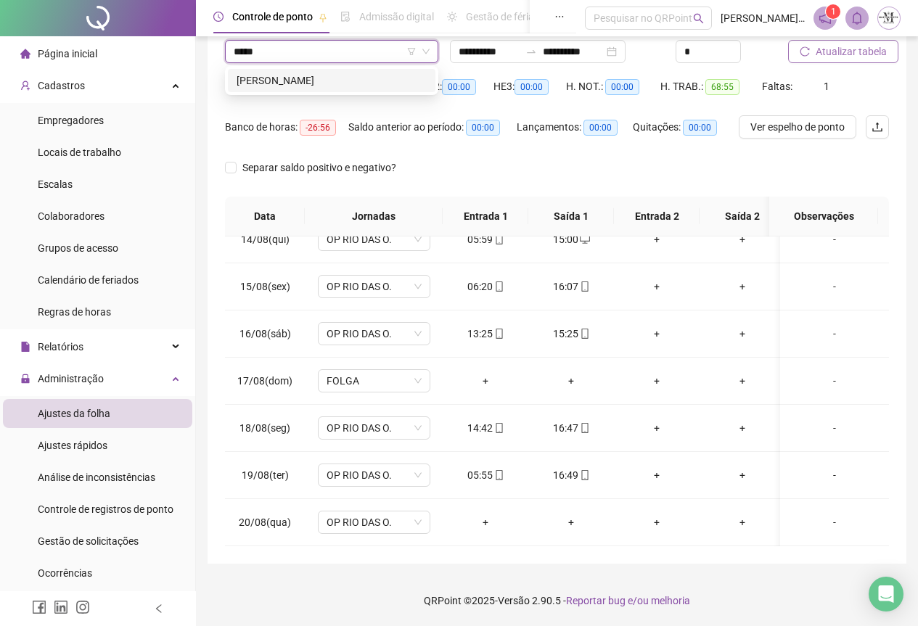
type input "******"
click at [264, 87] on div "[PERSON_NAME]" at bounding box center [332, 81] width 190 height 16
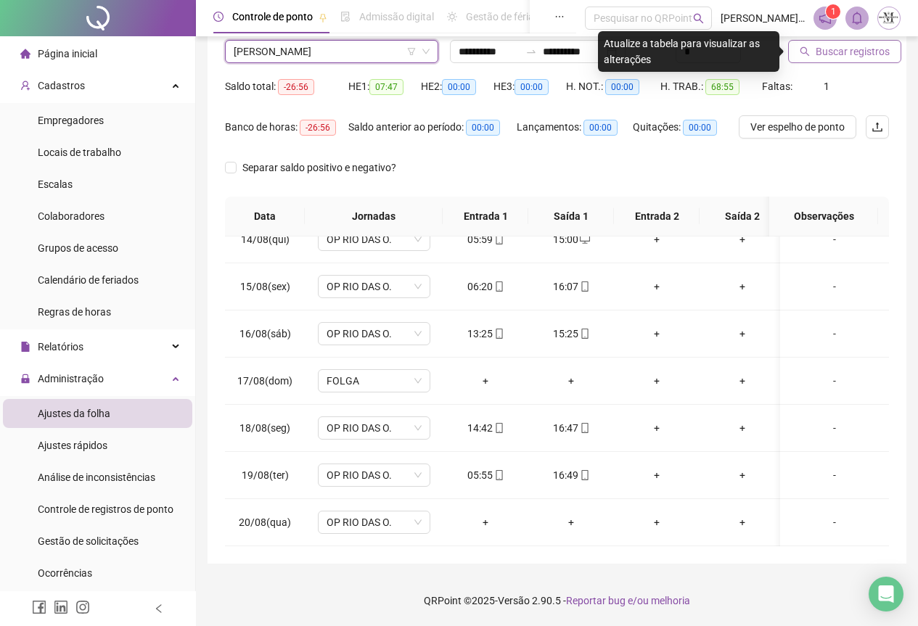
click at [843, 50] on span "Buscar registros" at bounding box center [853, 52] width 74 height 16
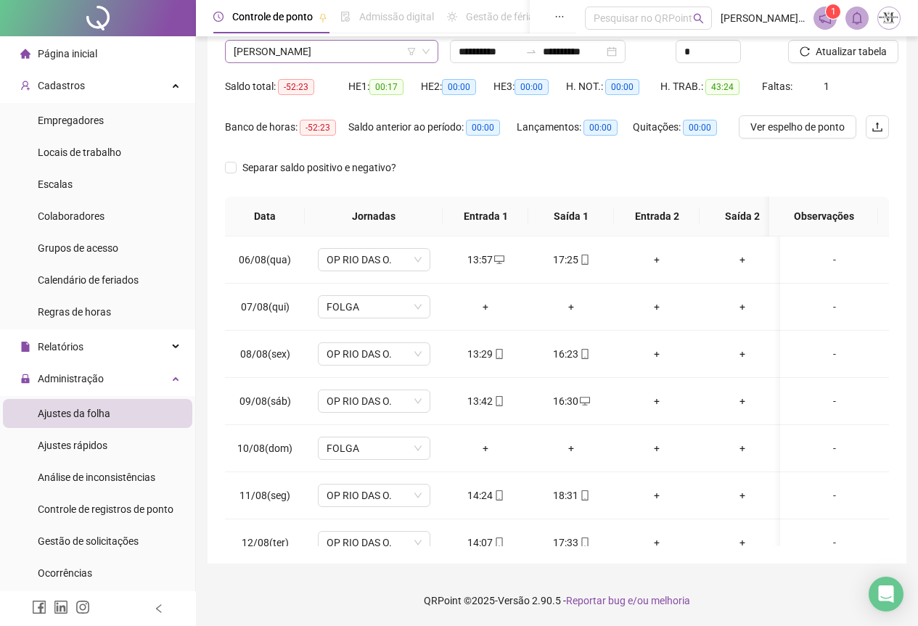
click at [293, 54] on span "[PERSON_NAME]" at bounding box center [332, 52] width 196 height 22
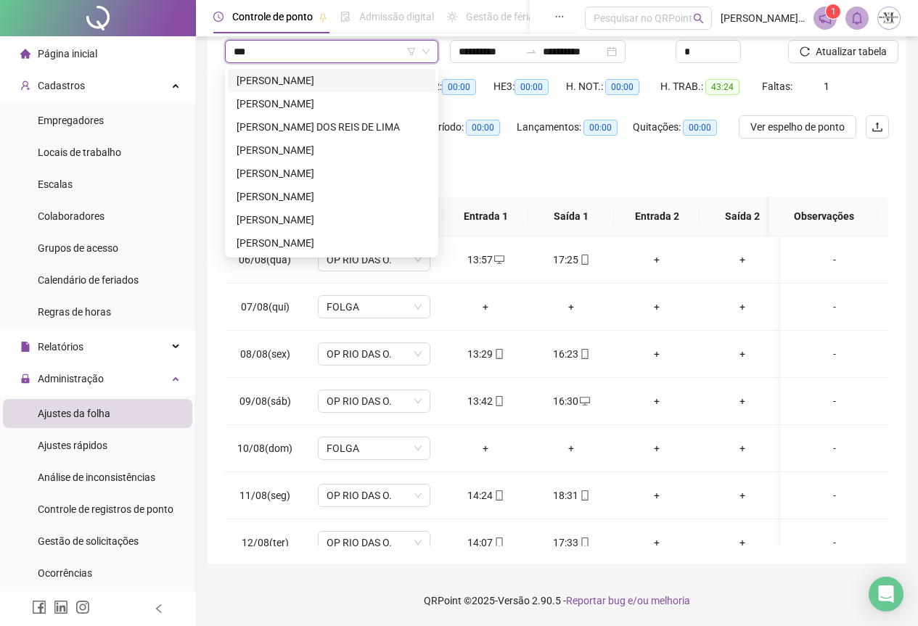
type input "****"
click at [303, 155] on div "[PERSON_NAME]" at bounding box center [332, 150] width 190 height 16
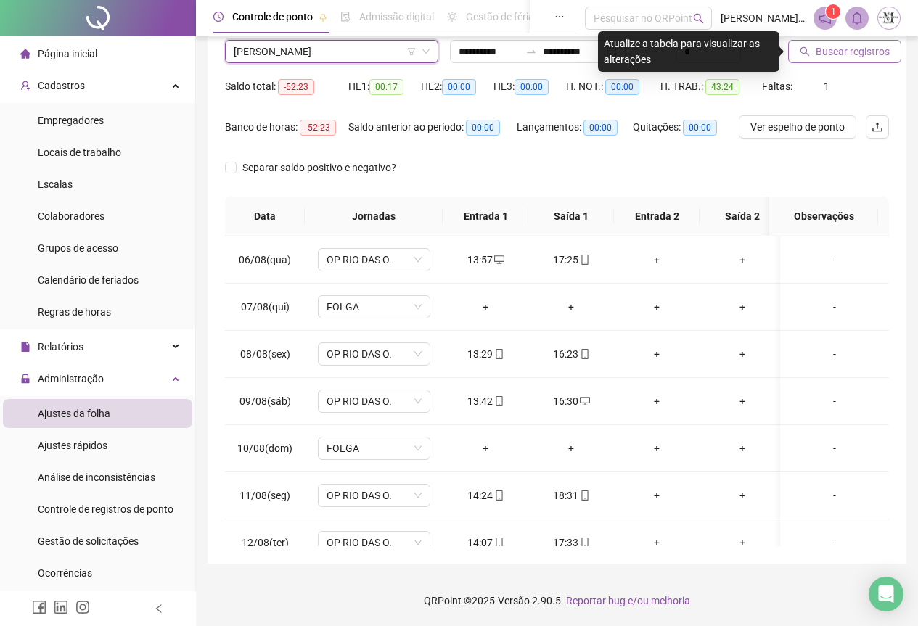
click at [827, 46] on span "Buscar registros" at bounding box center [853, 52] width 74 height 16
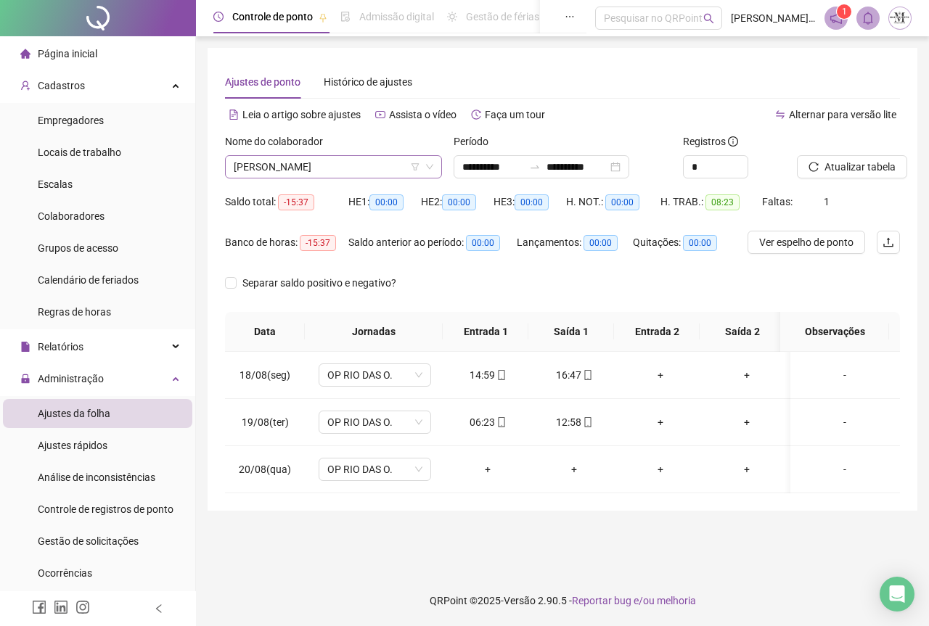
click at [291, 168] on span "[PERSON_NAME]" at bounding box center [334, 167] width 200 height 22
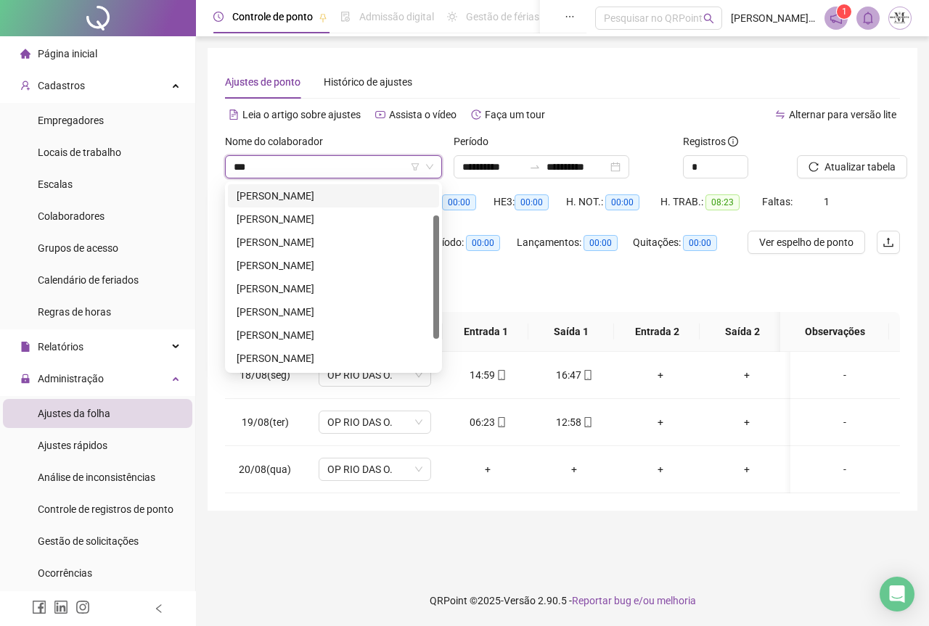
scroll to position [23, 0]
type input "*****"
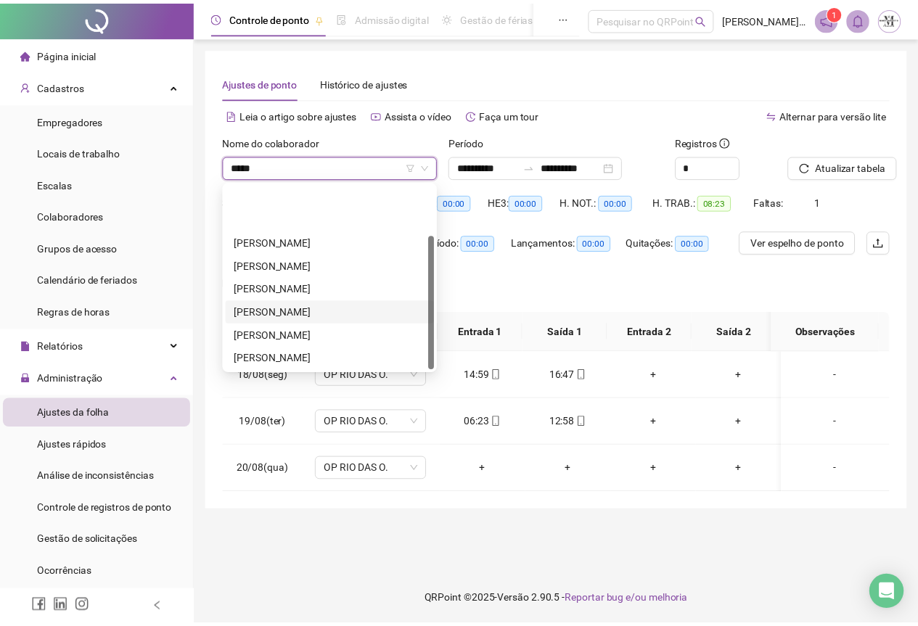
scroll to position [70, 0]
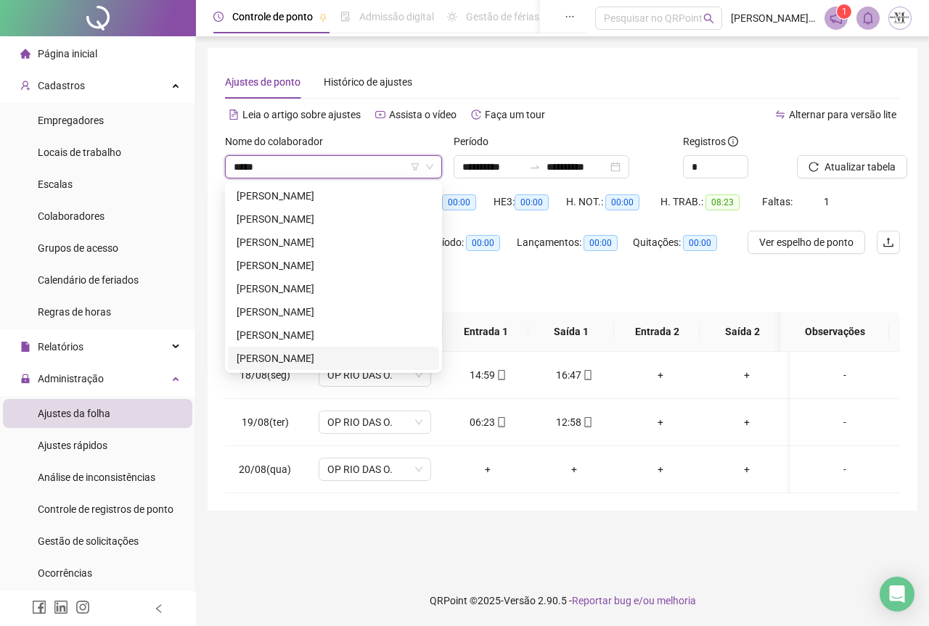
click at [303, 357] on div "[PERSON_NAME]" at bounding box center [334, 359] width 194 height 16
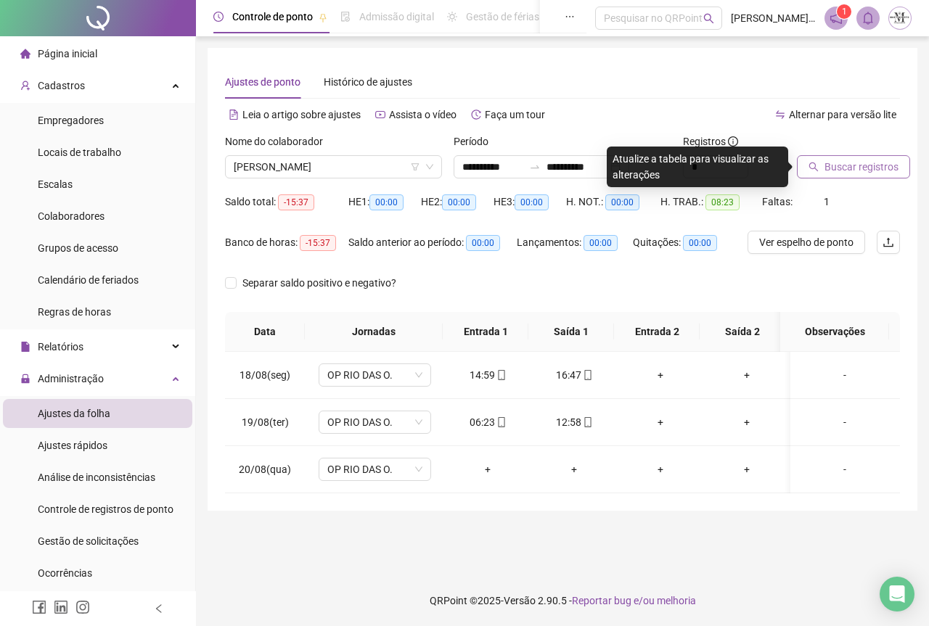
click at [830, 173] on span "Buscar registros" at bounding box center [862, 167] width 74 height 16
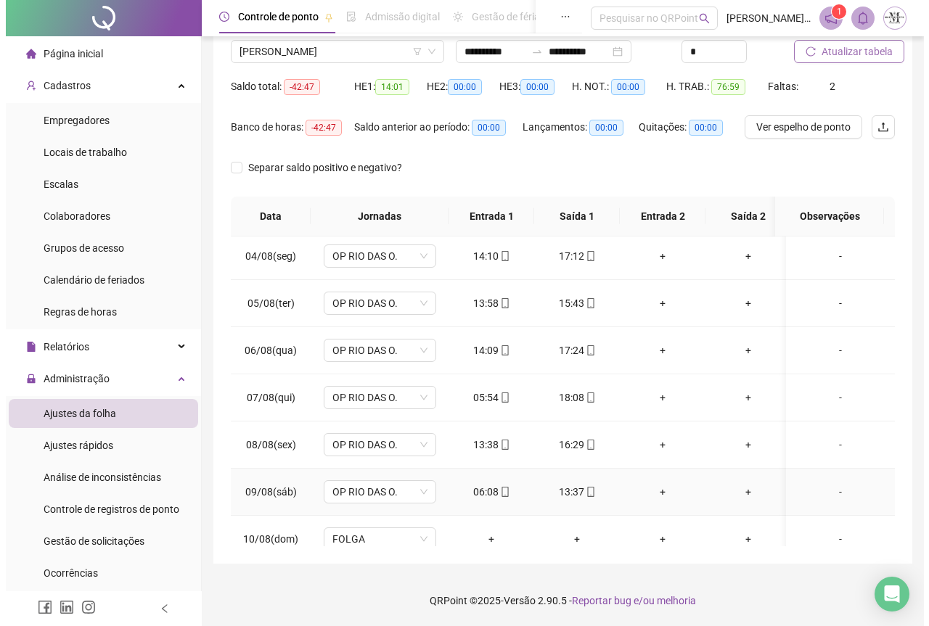
scroll to position [0, 0]
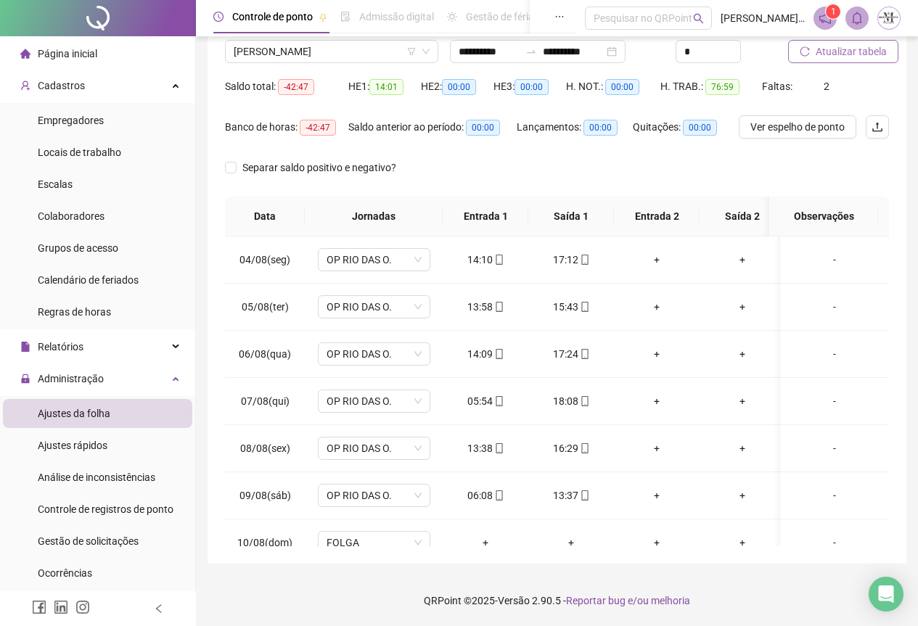
click at [834, 60] on button "Atualizar tabela" at bounding box center [843, 51] width 110 height 23
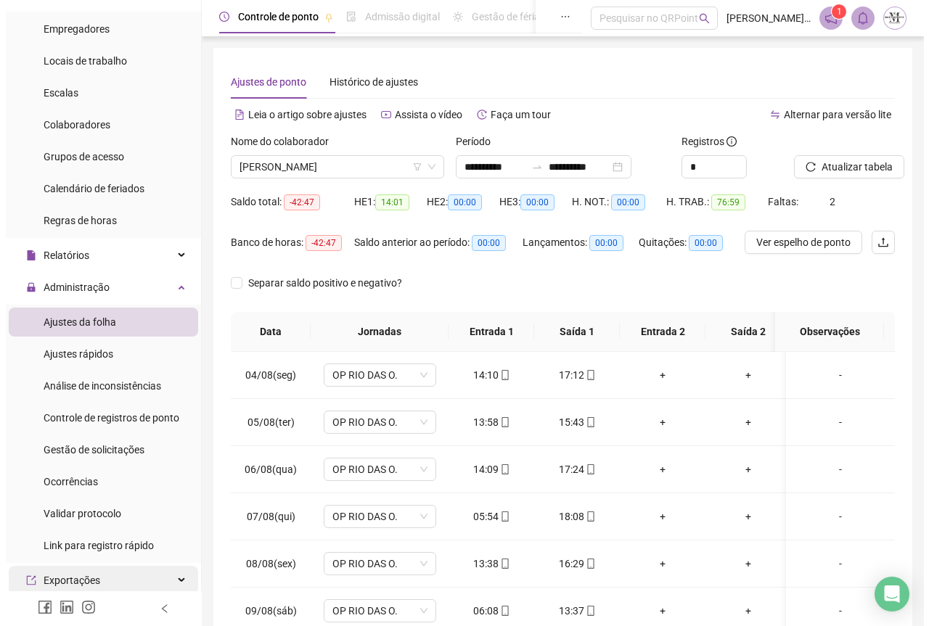
scroll to position [290, 0]
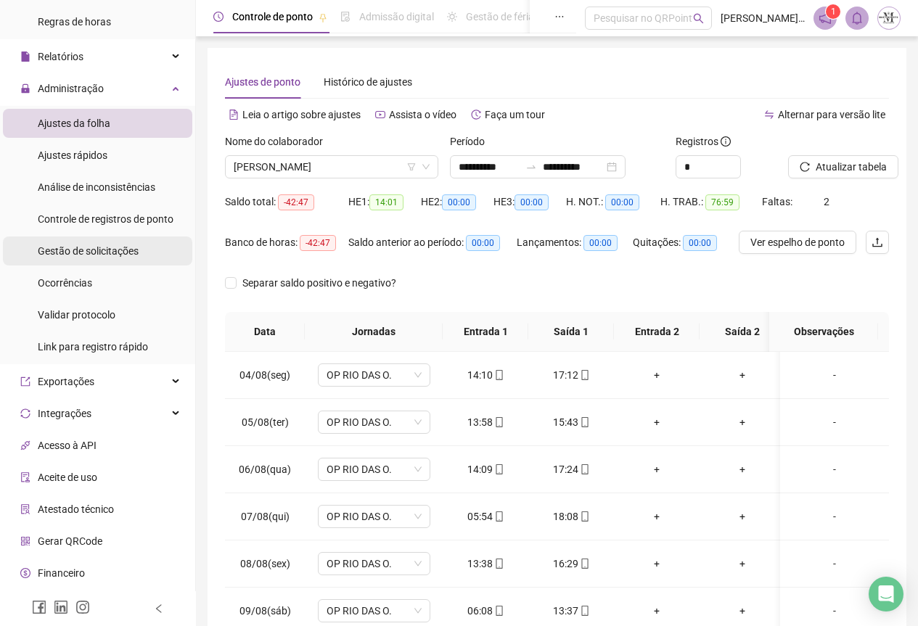
click at [72, 247] on span "Gestão de solicitações" at bounding box center [88, 251] width 101 height 12
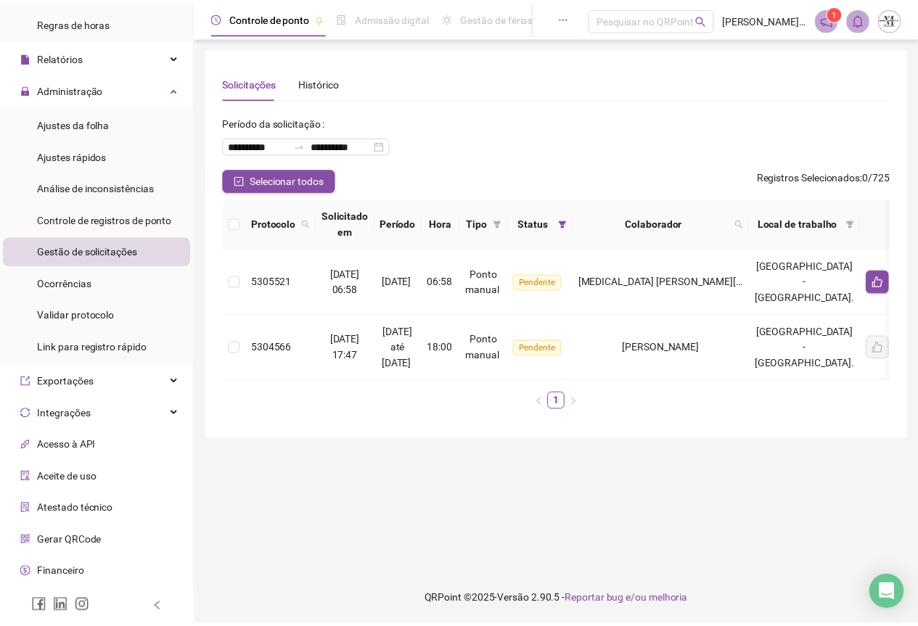
scroll to position [319, 0]
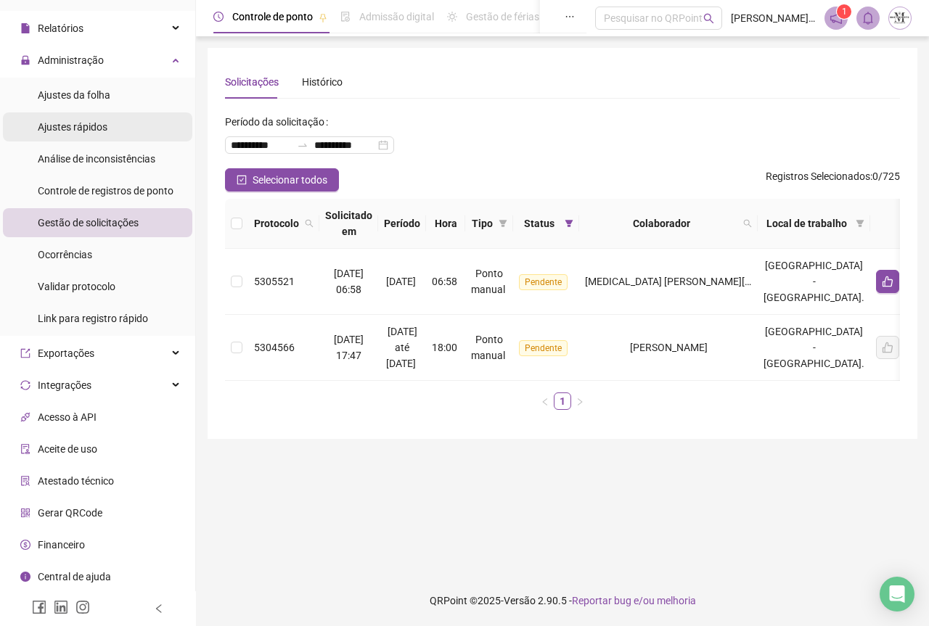
click at [71, 135] on div "Ajustes rápidos" at bounding box center [73, 127] width 70 height 29
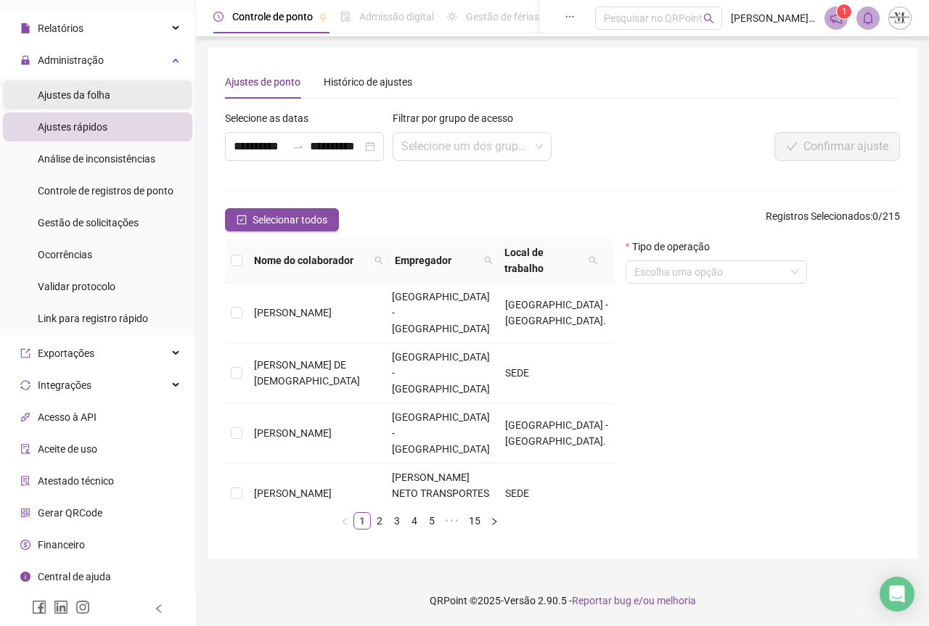
click at [112, 93] on li "Ajustes da folha" at bounding box center [97, 95] width 189 height 29
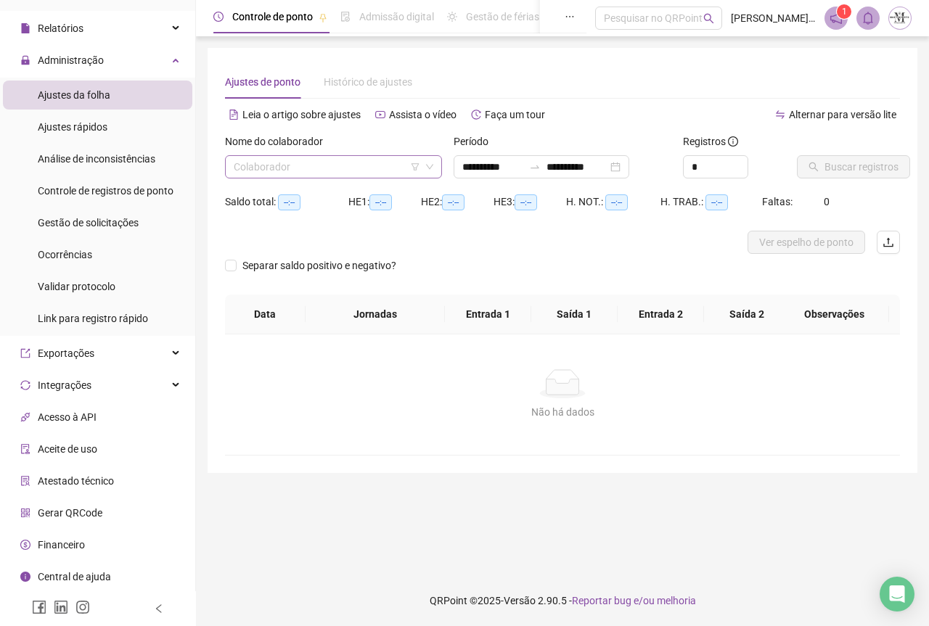
click at [297, 166] on input "search" at bounding box center [327, 167] width 187 height 22
type input "***"
type input "**********"
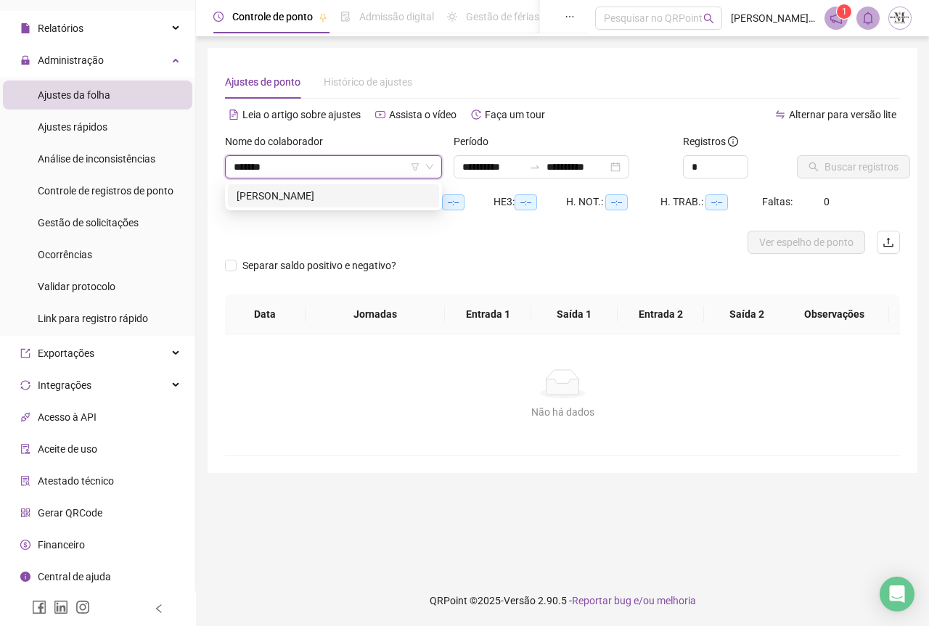
type input "********"
click at [303, 200] on div "[PERSON_NAME]" at bounding box center [334, 196] width 194 height 16
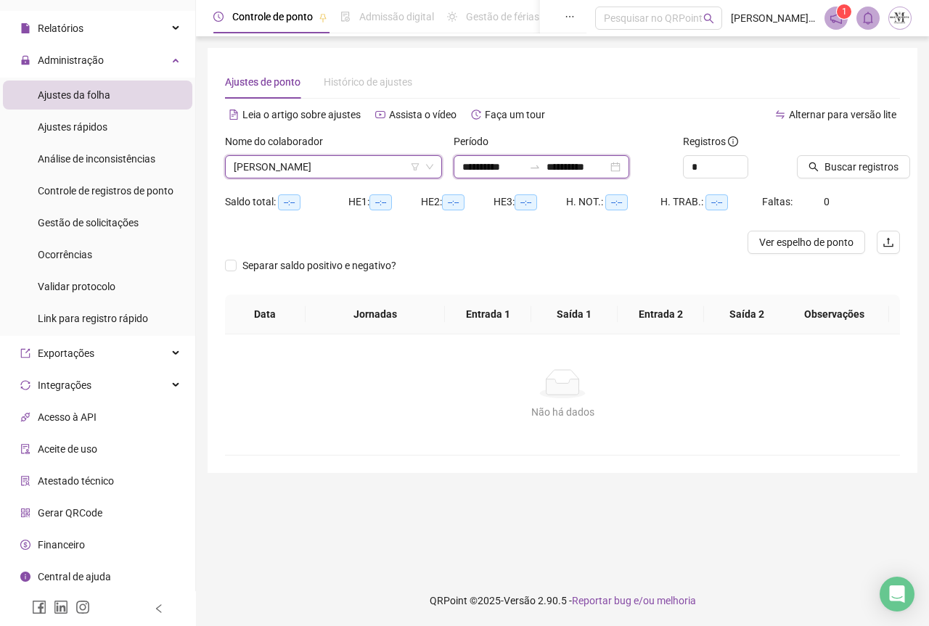
click at [583, 171] on input "**********" at bounding box center [577, 167] width 61 height 16
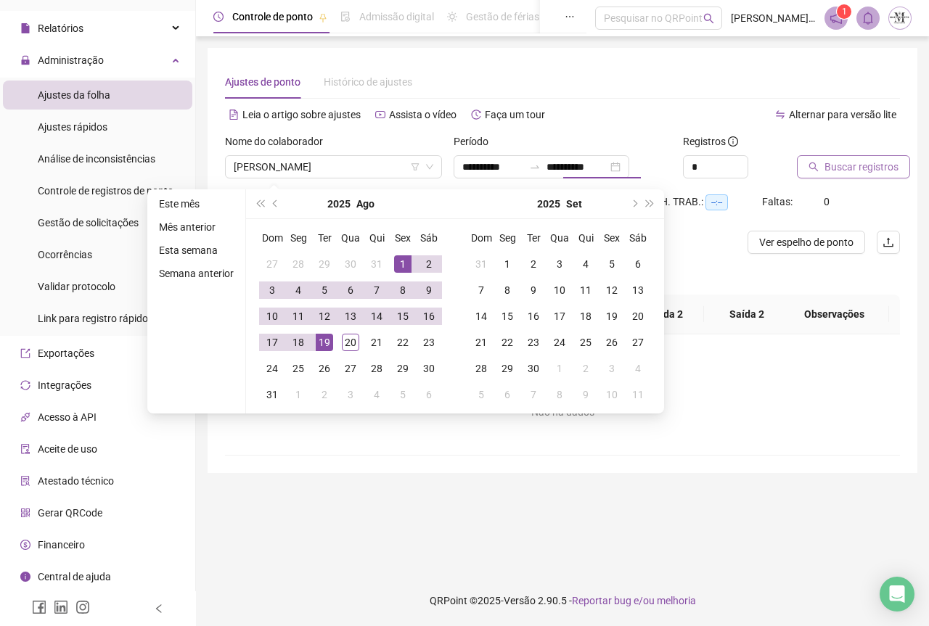
click at [839, 168] on span "Buscar registros" at bounding box center [862, 167] width 74 height 16
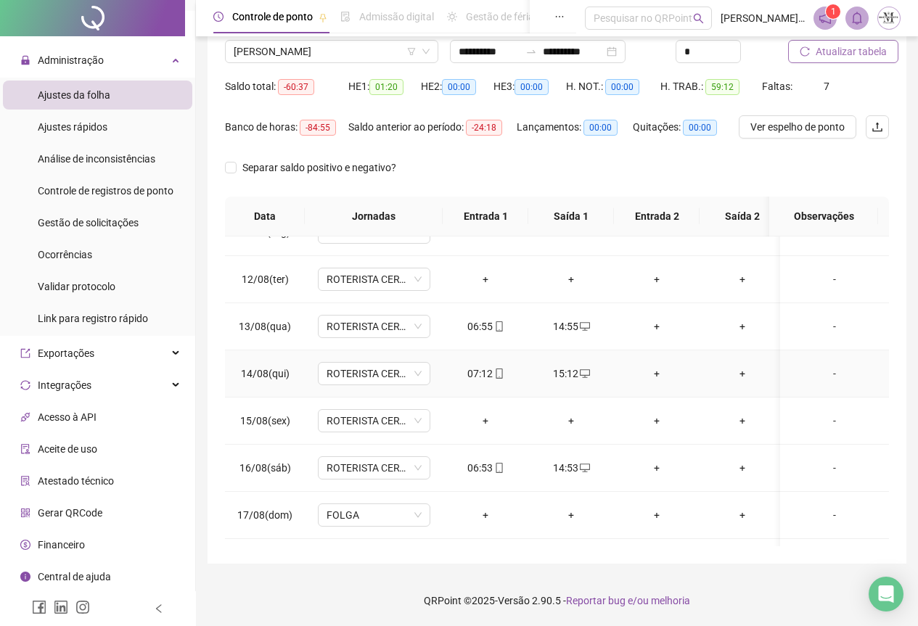
scroll to position [597, 0]
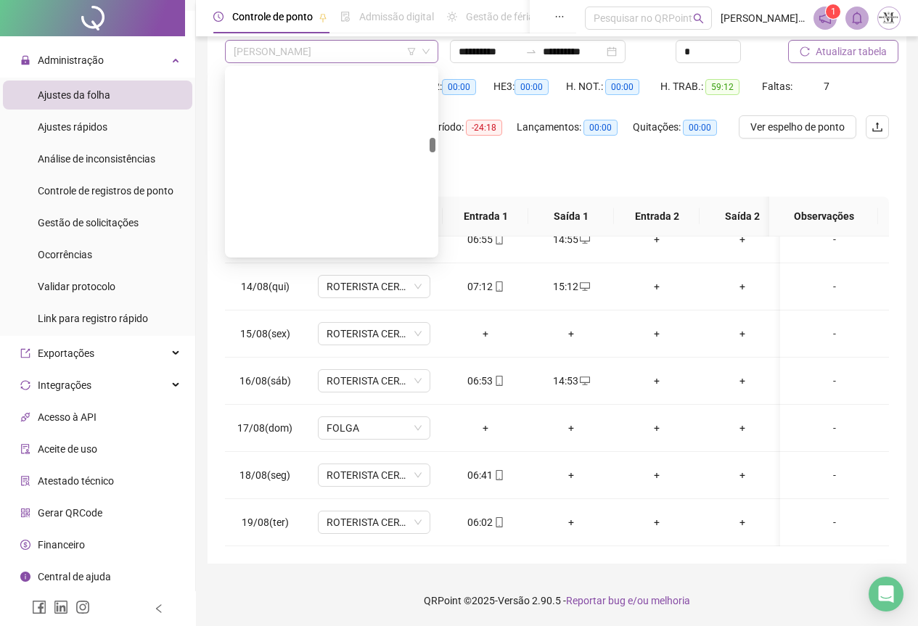
click at [340, 47] on span "[PERSON_NAME]" at bounding box center [332, 52] width 196 height 22
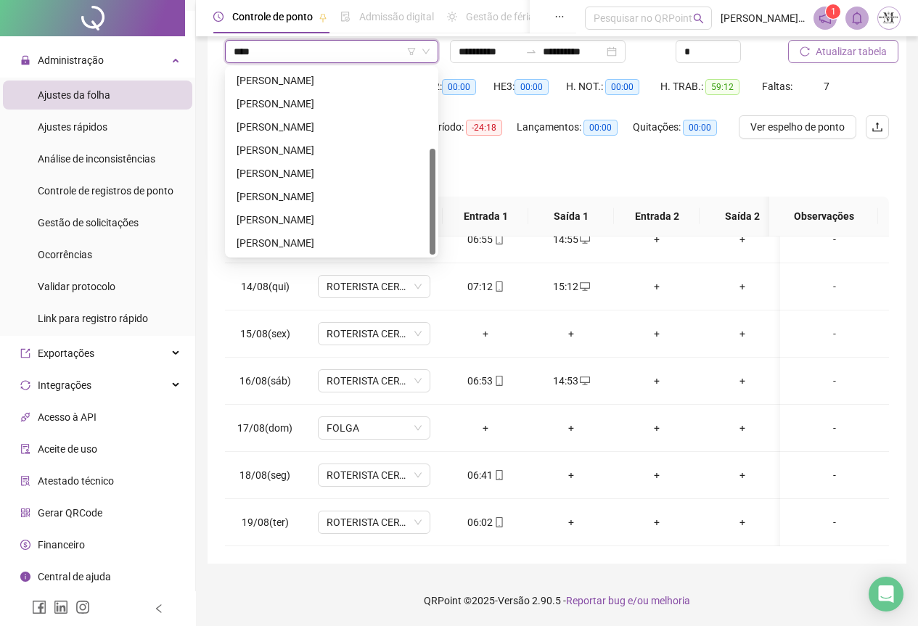
scroll to position [139, 0]
type input "******"
click at [336, 105] on div "[PERSON_NAME]" at bounding box center [332, 104] width 190 height 16
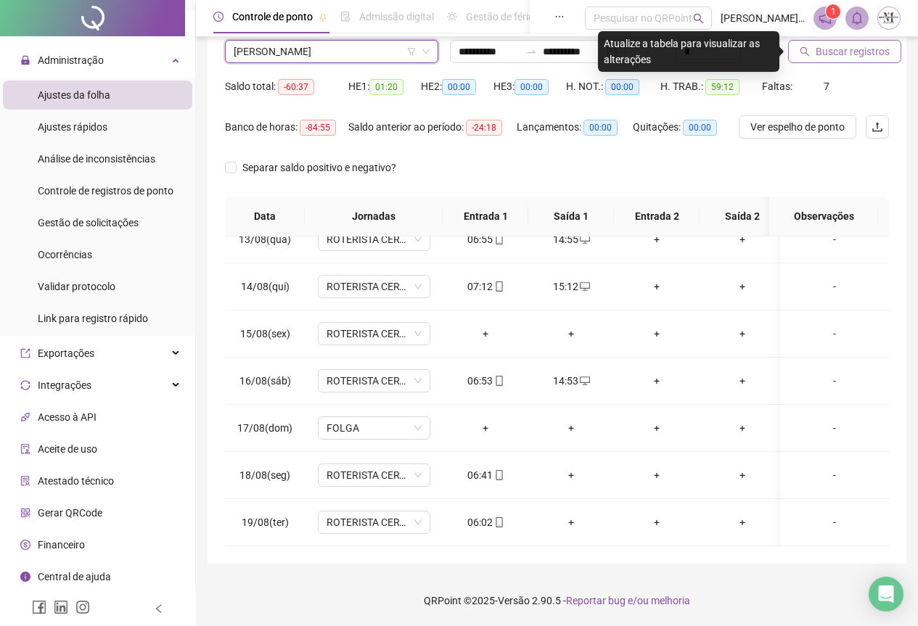
click at [843, 60] on button "Buscar registros" at bounding box center [844, 51] width 113 height 23
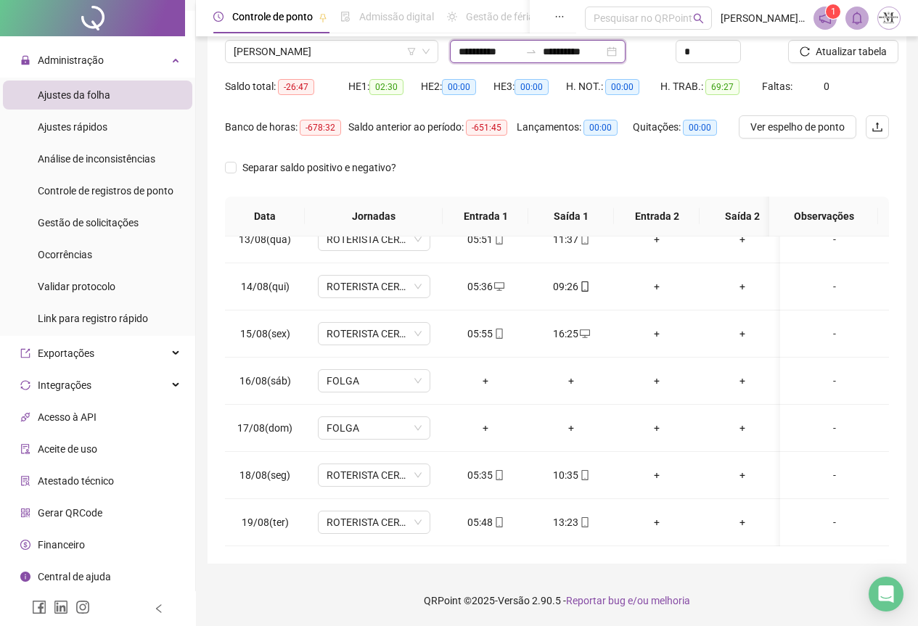
click at [507, 52] on input "**********" at bounding box center [489, 52] width 61 height 16
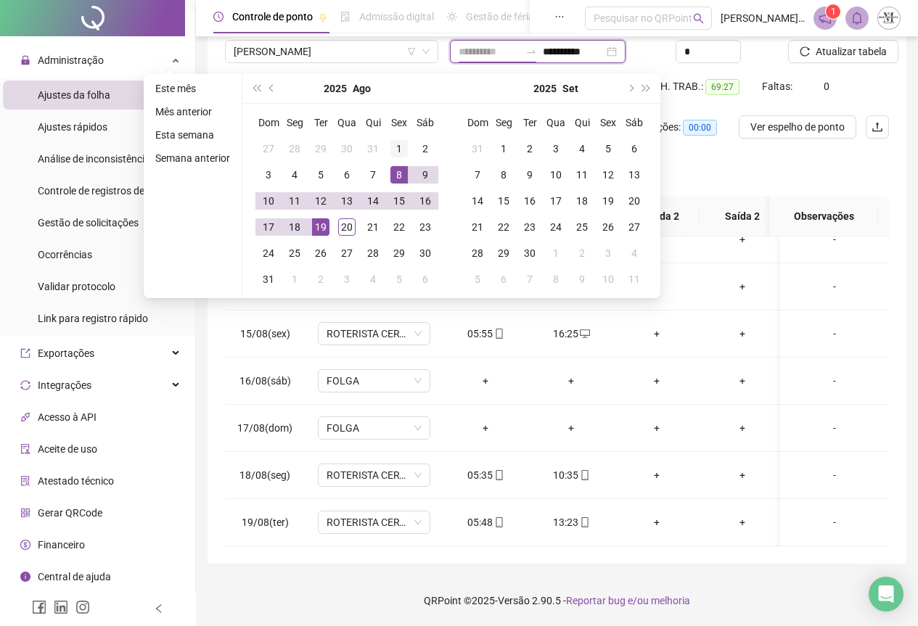
type input "**********"
click at [396, 150] on div "1" at bounding box center [399, 148] width 17 height 17
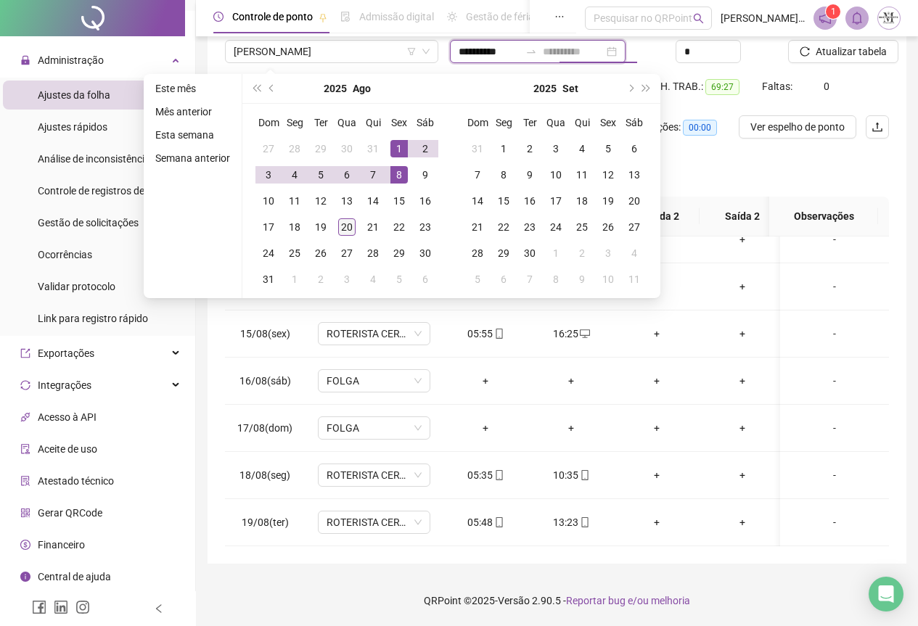
type input "**********"
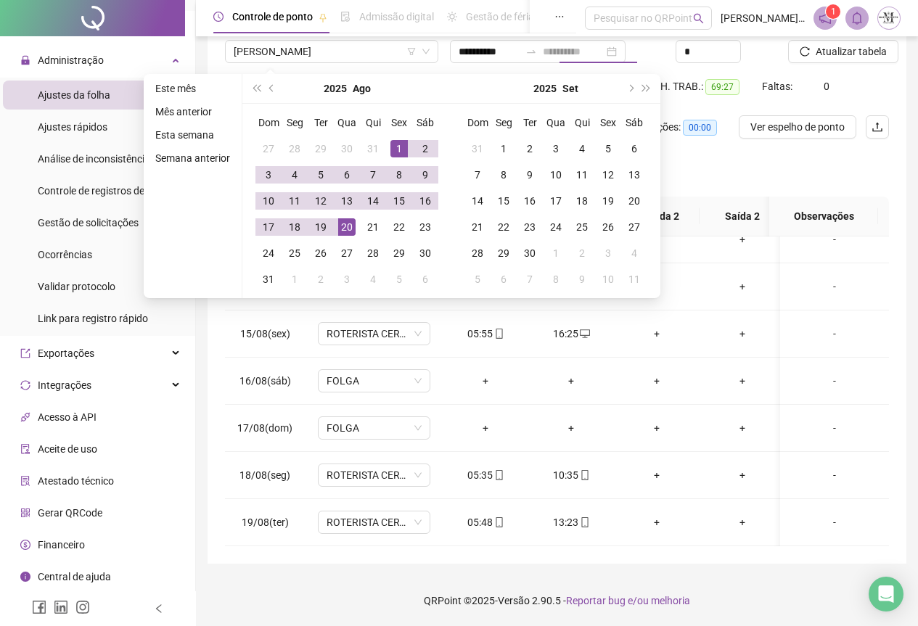
click at [351, 222] on div "20" at bounding box center [346, 226] width 17 height 17
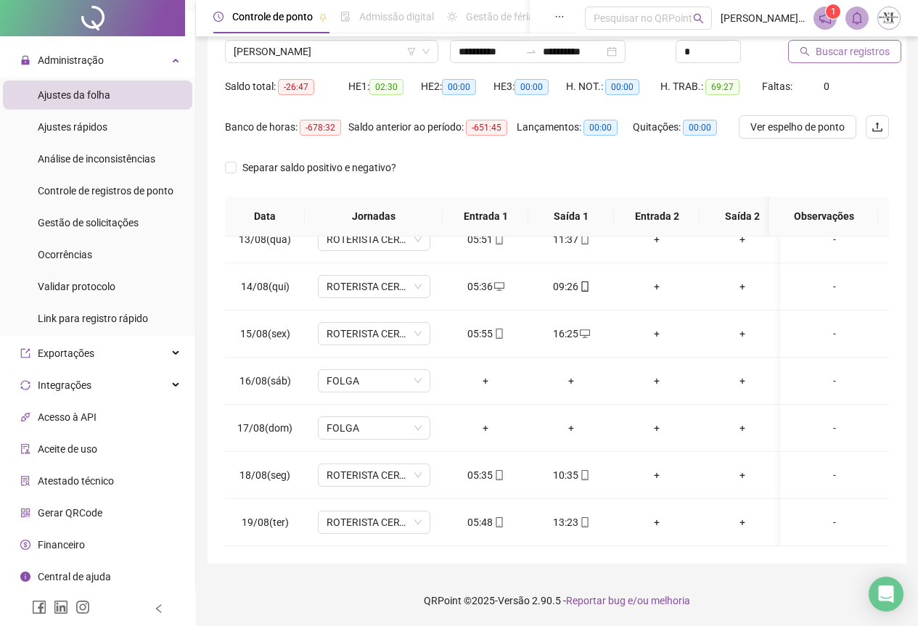
click at [834, 58] on span "Buscar registros" at bounding box center [853, 52] width 74 height 16
click at [862, 57] on span "Atualizar tabela" at bounding box center [851, 52] width 71 height 16
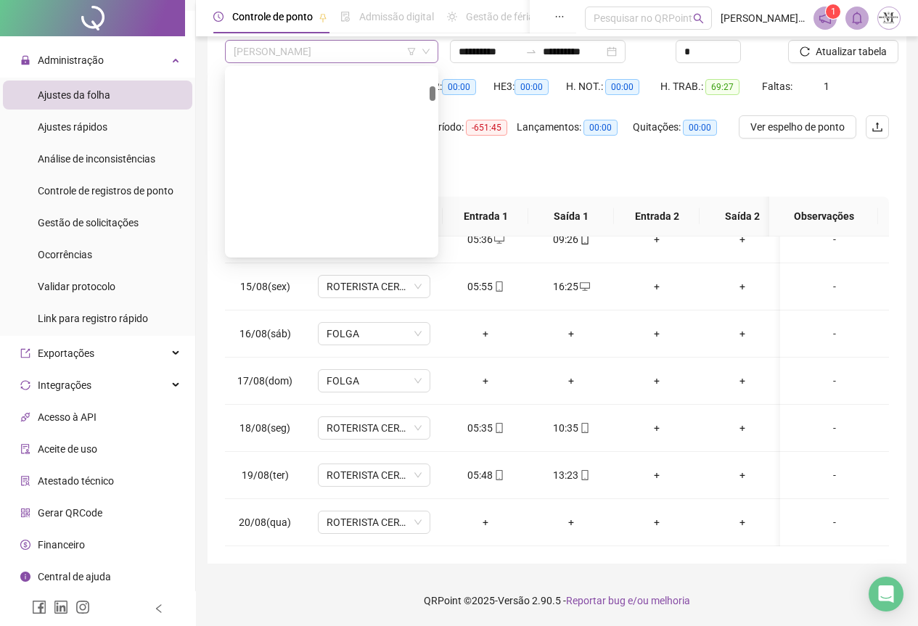
click at [293, 54] on span "[PERSON_NAME]" at bounding box center [332, 52] width 196 height 22
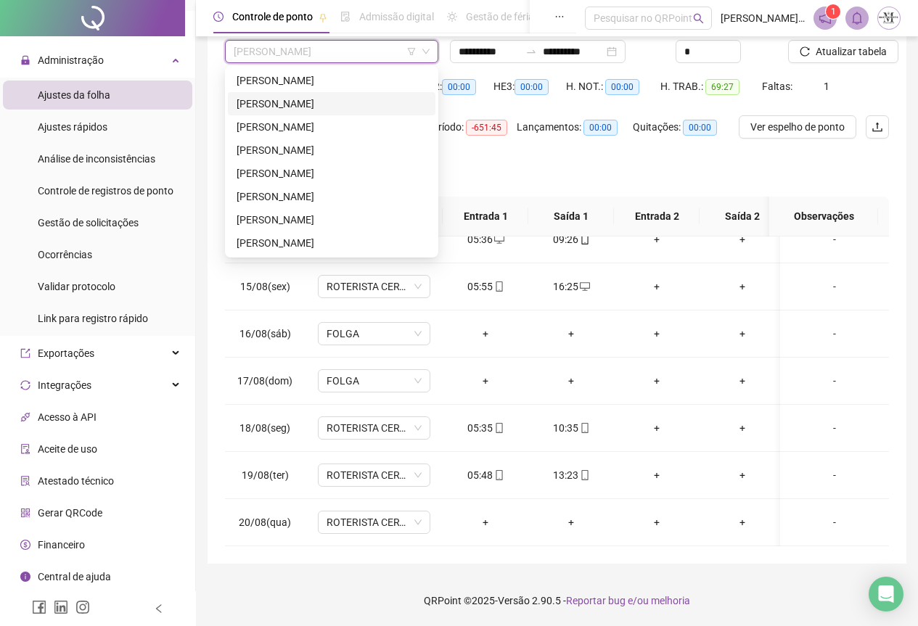
click at [332, 113] on div "[PERSON_NAME]" at bounding box center [332, 103] width 208 height 23
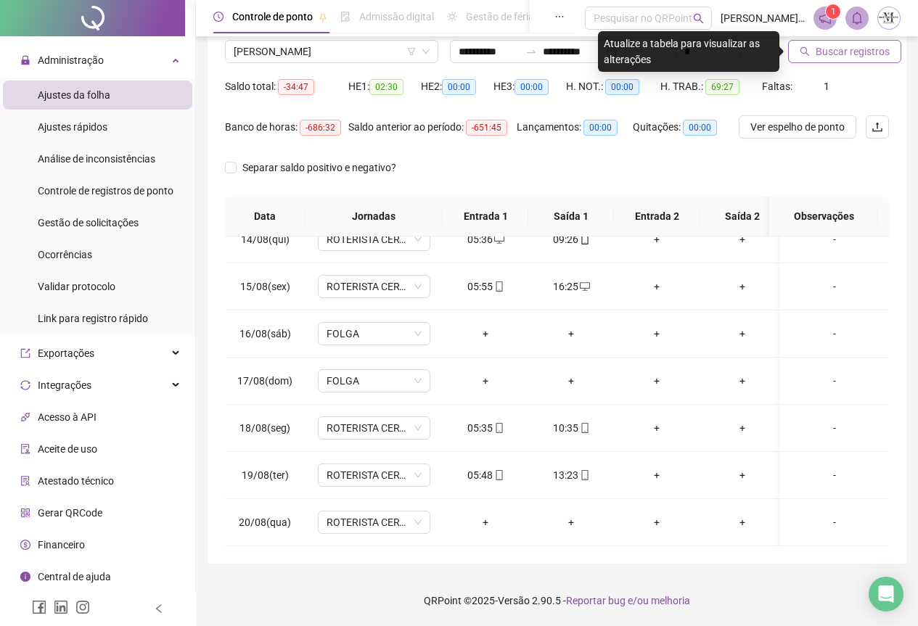
click at [832, 62] on button "Buscar registros" at bounding box center [844, 51] width 113 height 23
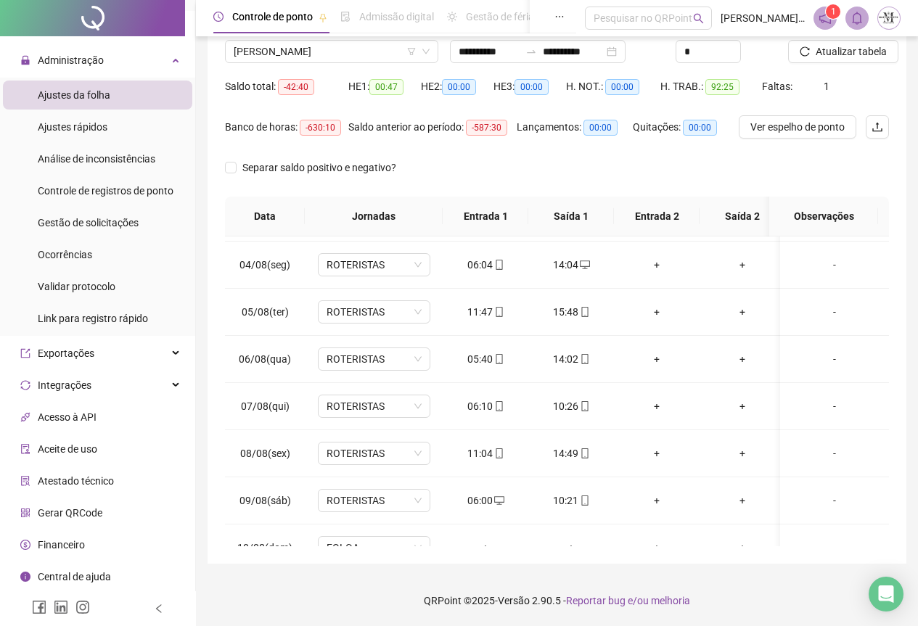
scroll to position [0, 0]
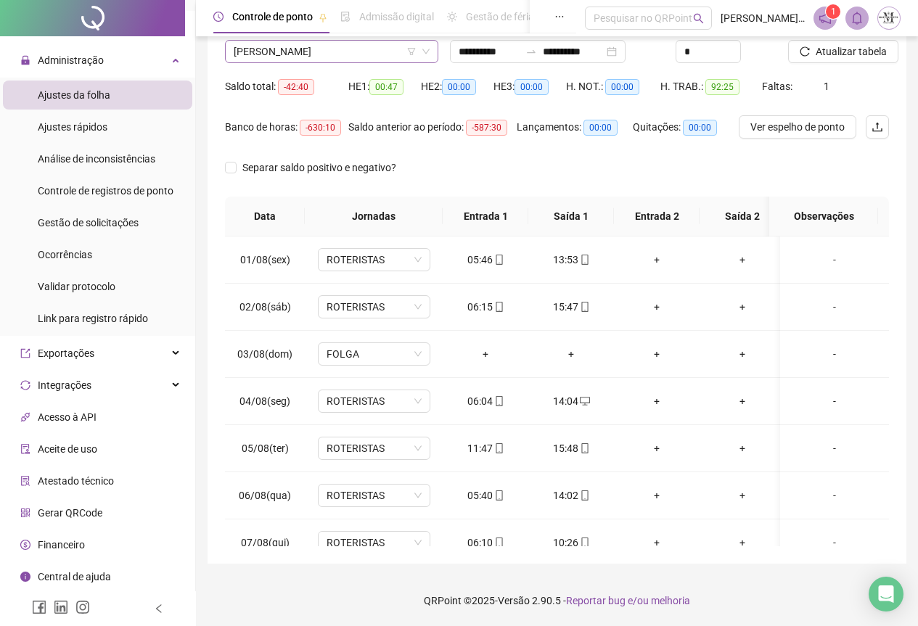
click at [314, 51] on span "[PERSON_NAME]" at bounding box center [332, 52] width 196 height 22
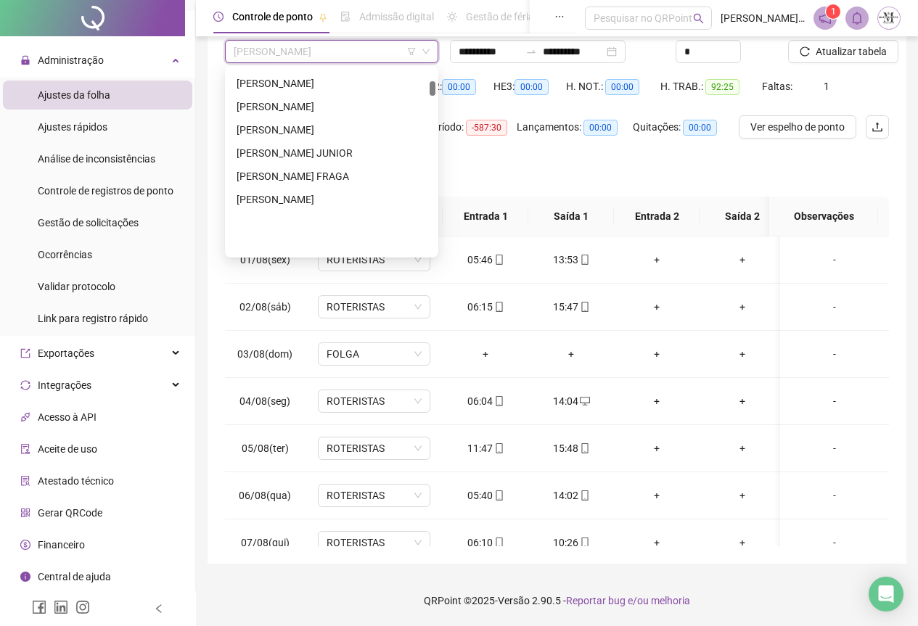
scroll to position [343, 0]
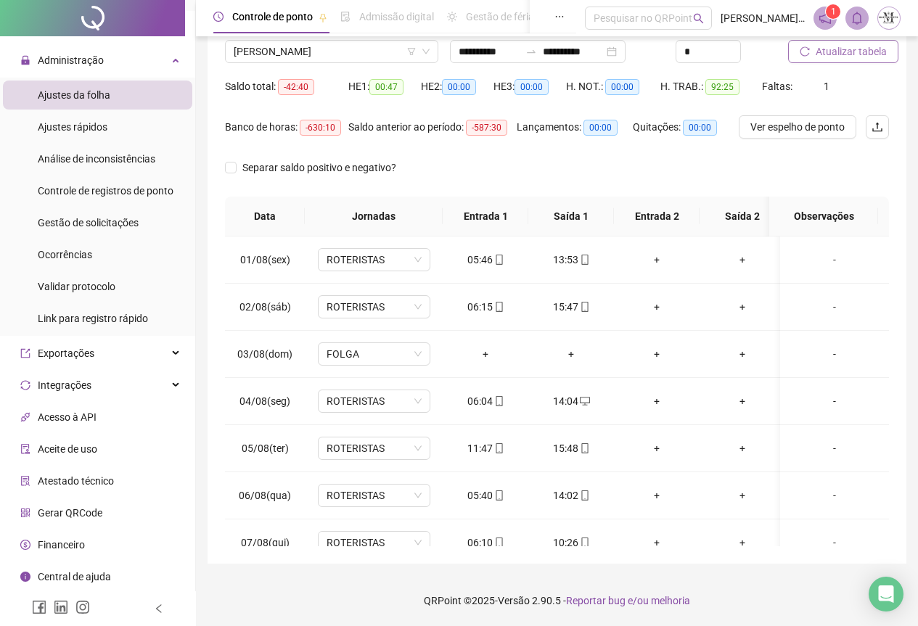
click at [858, 46] on span "Atualizar tabela" at bounding box center [851, 52] width 71 height 16
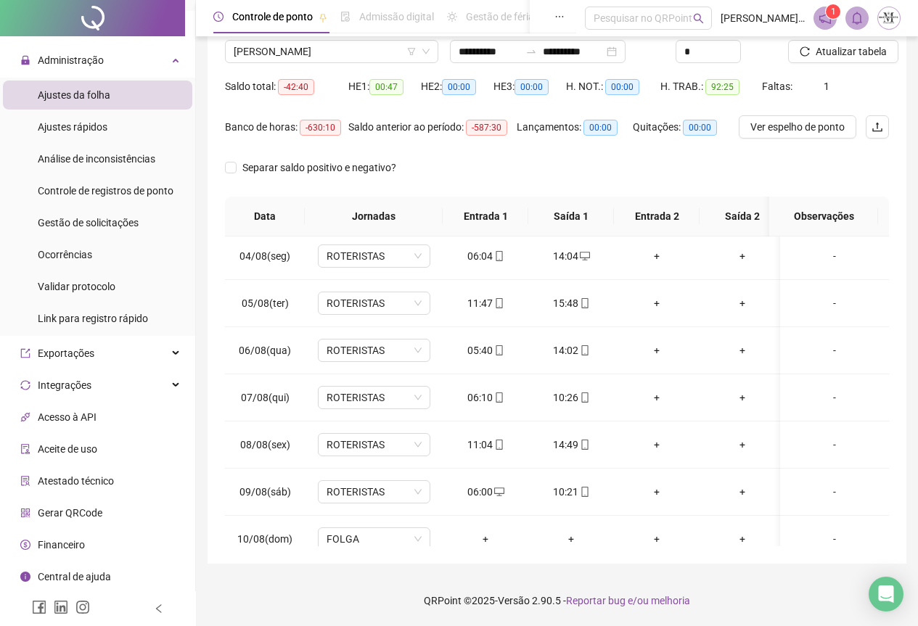
scroll to position [0, 0]
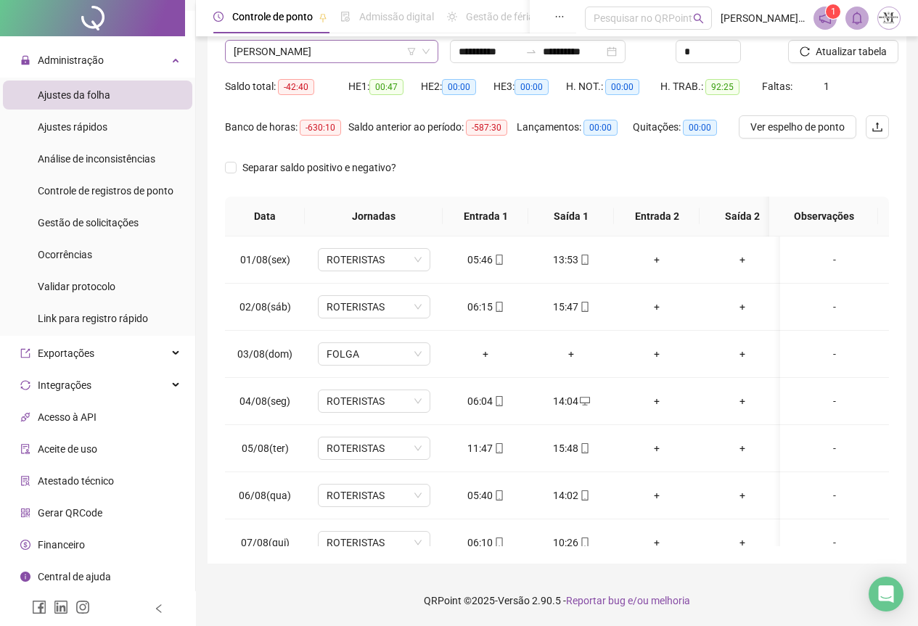
click at [291, 44] on span "[PERSON_NAME]" at bounding box center [332, 52] width 196 height 22
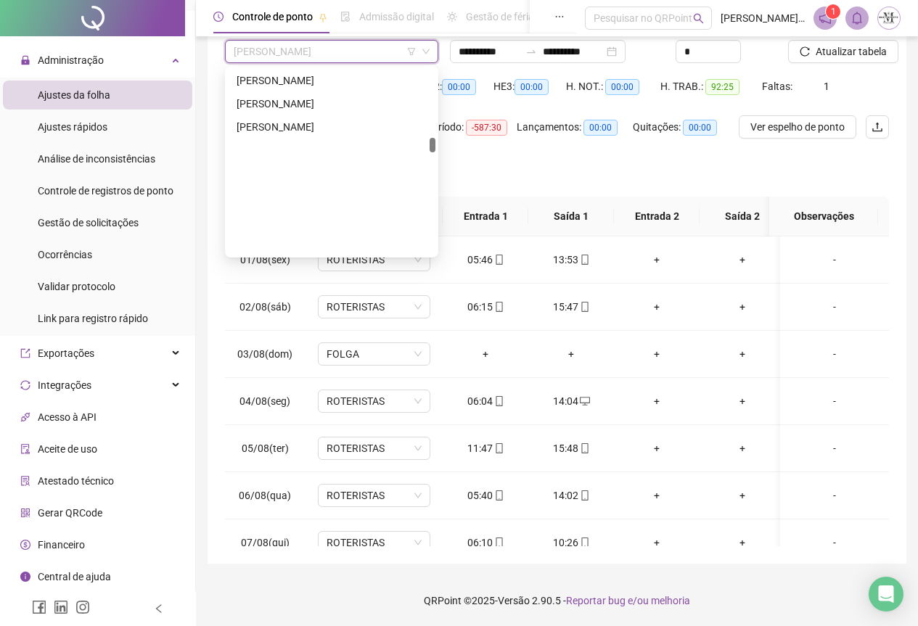
scroll to position [1945, 0]
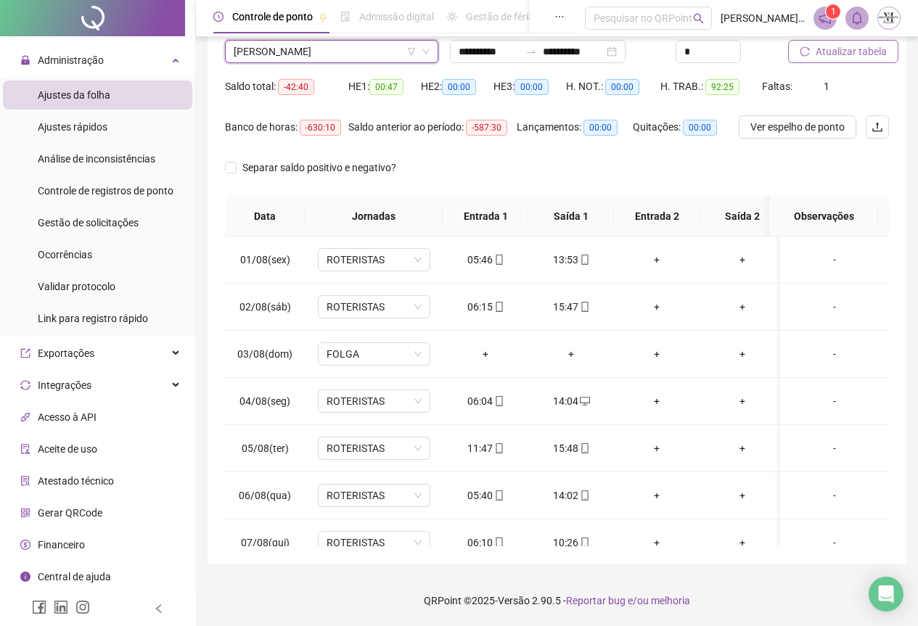
click at [851, 50] on span "Atualizar tabela" at bounding box center [851, 52] width 71 height 16
click at [261, 51] on span "[PERSON_NAME]" at bounding box center [332, 52] width 196 height 22
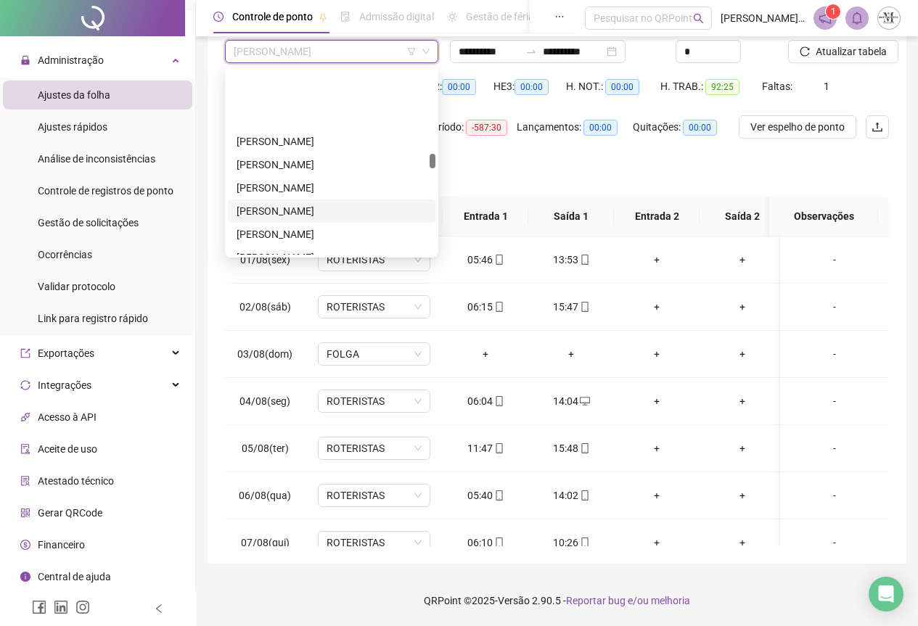
scroll to position [2381, 0]
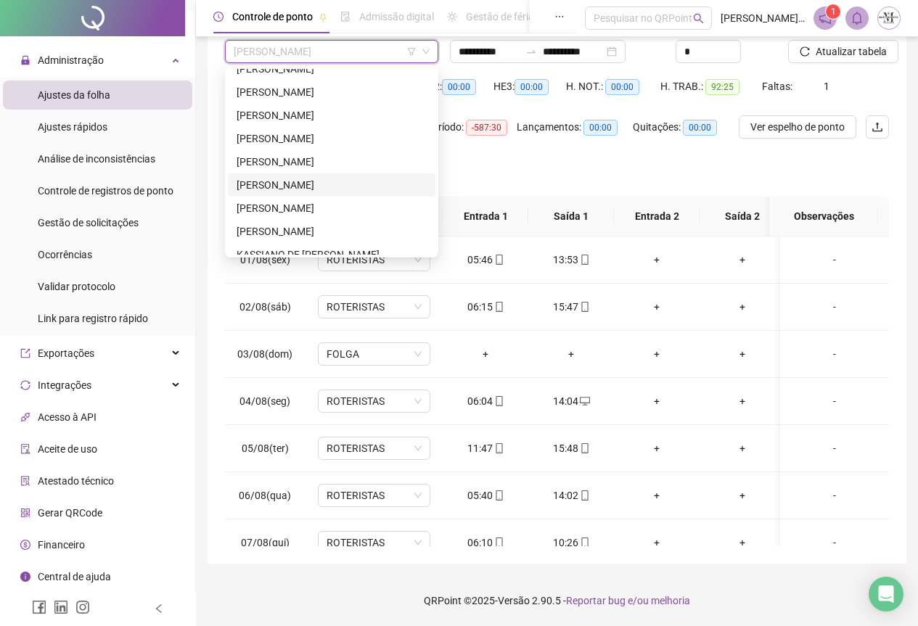
click at [292, 184] on div "[PERSON_NAME]" at bounding box center [332, 185] width 190 height 16
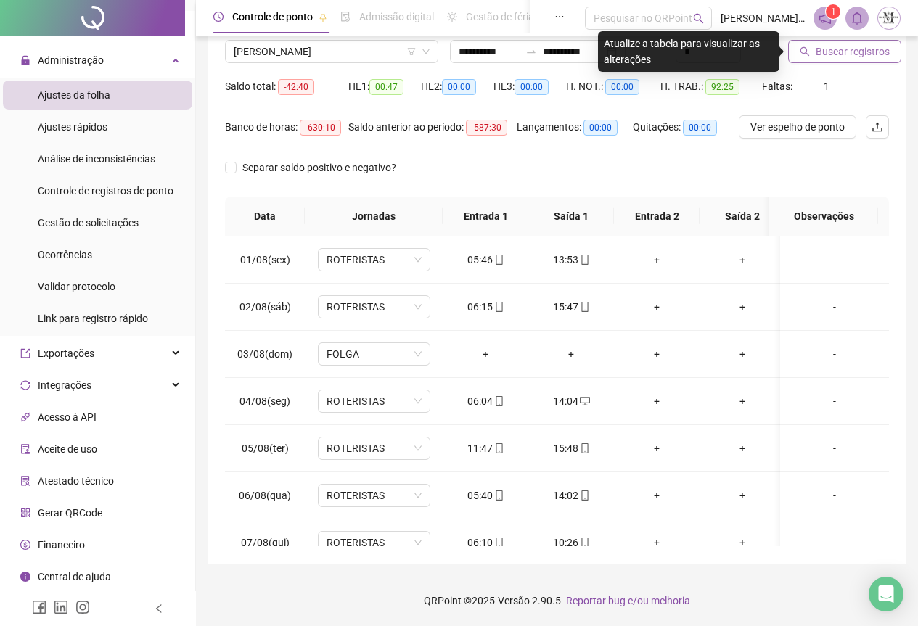
click at [828, 56] on span "Buscar registros" at bounding box center [853, 52] width 74 height 16
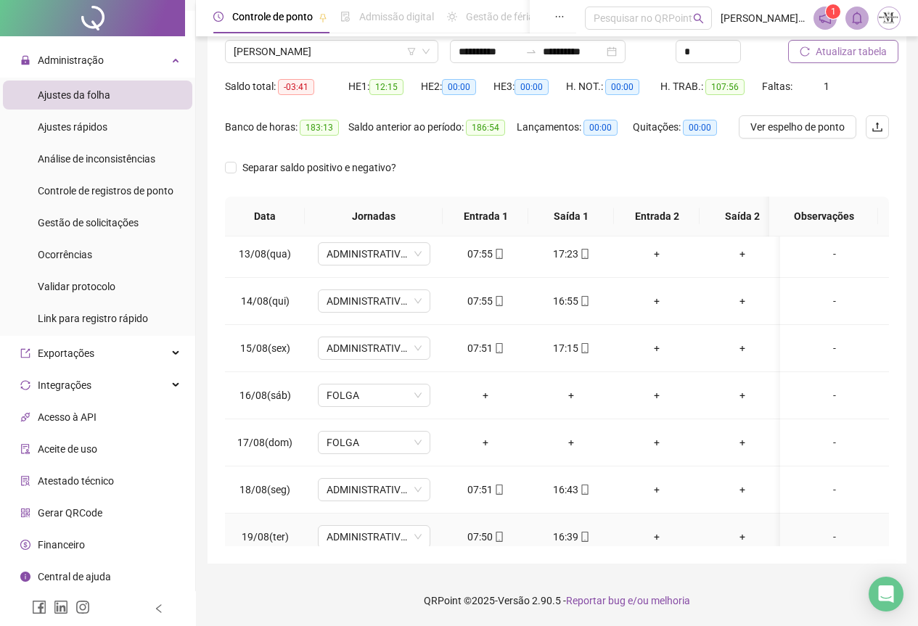
scroll to position [645, 0]
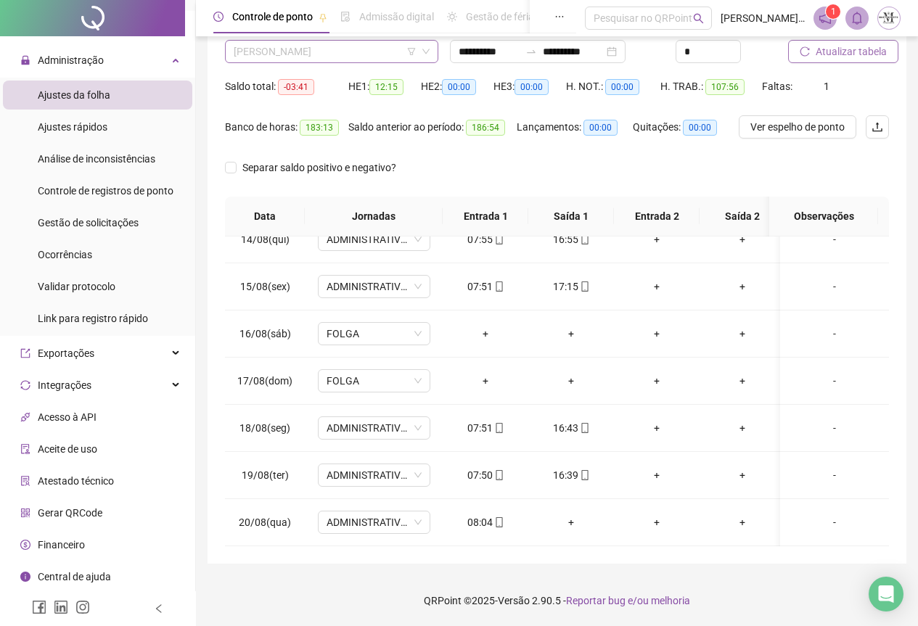
click at [277, 53] on span "[PERSON_NAME]" at bounding box center [332, 52] width 196 height 22
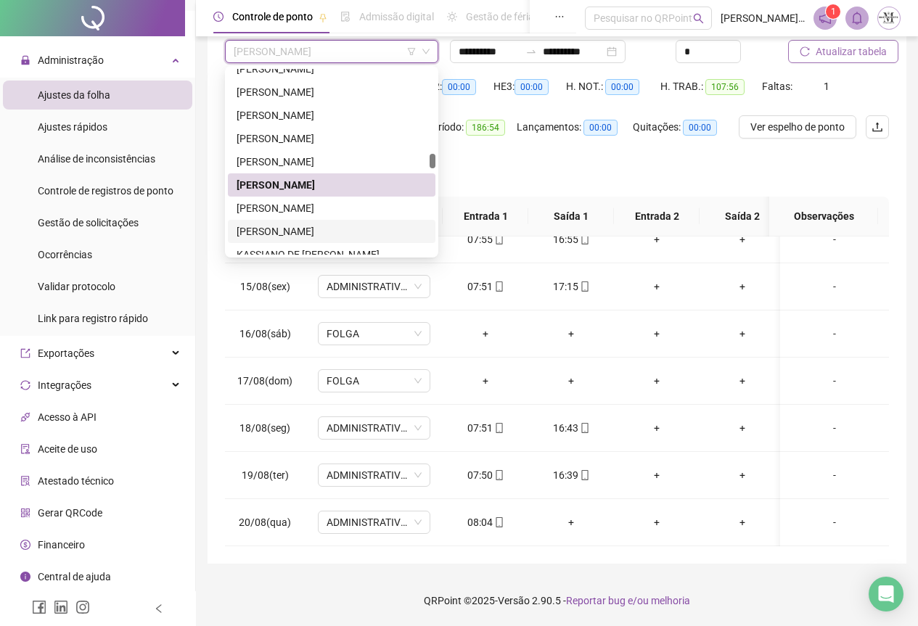
click at [290, 221] on div "[PERSON_NAME]" at bounding box center [332, 231] width 208 height 23
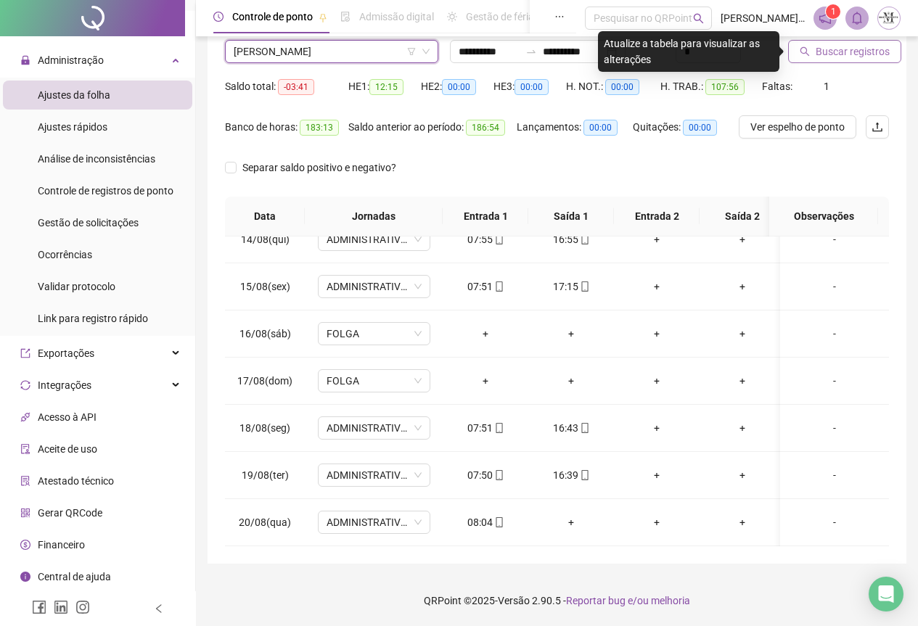
click at [348, 54] on span "[PERSON_NAME]" at bounding box center [332, 52] width 196 height 22
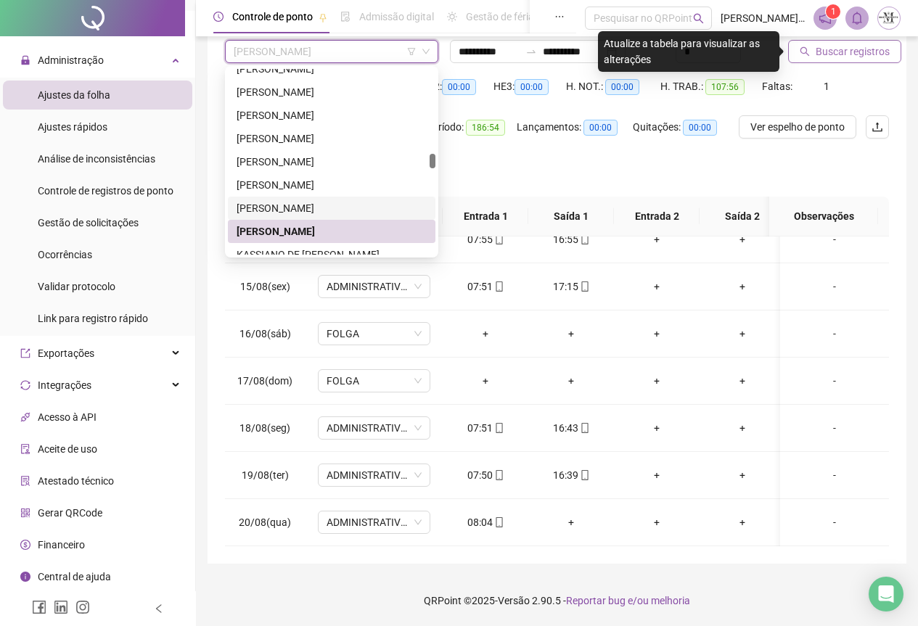
click at [301, 210] on div "[PERSON_NAME]" at bounding box center [332, 208] width 190 height 16
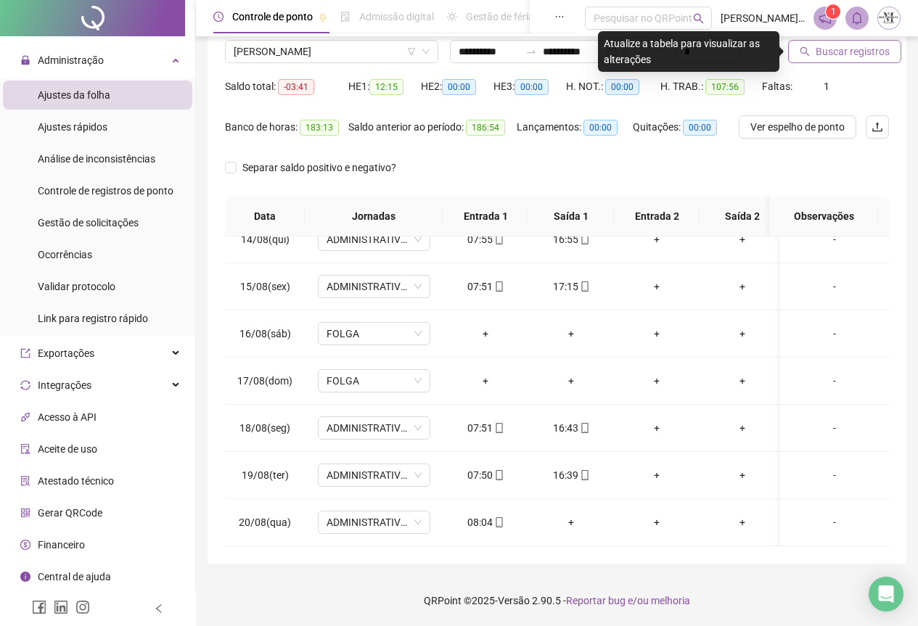
click at [846, 58] on span "Buscar registros" at bounding box center [853, 52] width 74 height 16
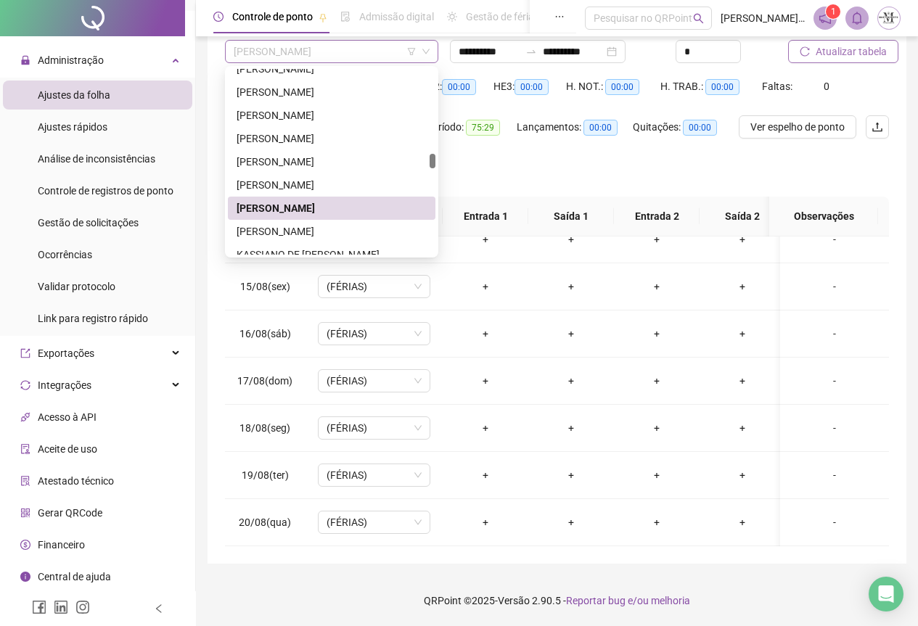
click at [311, 55] on span "[PERSON_NAME]" at bounding box center [332, 52] width 196 height 22
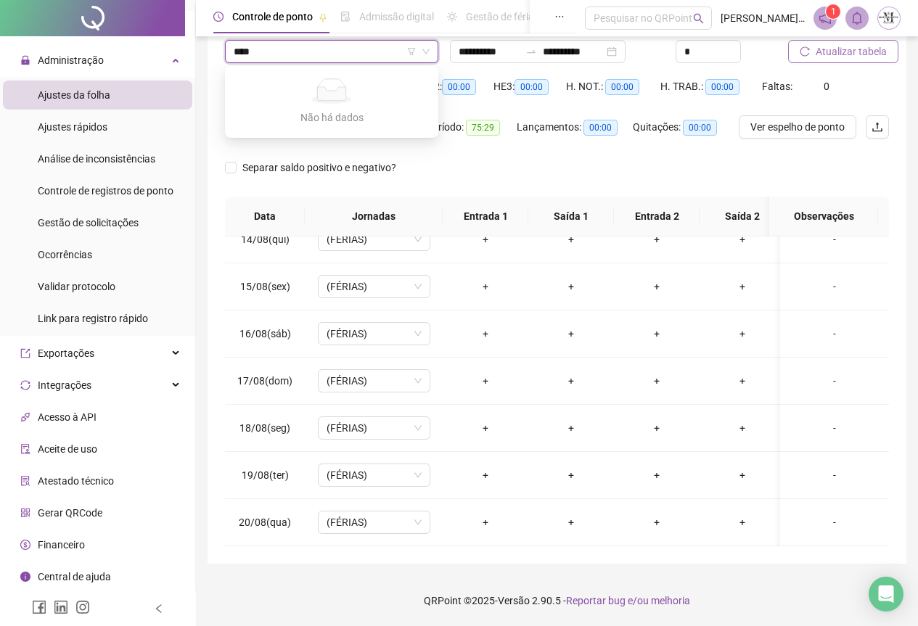
type input "***"
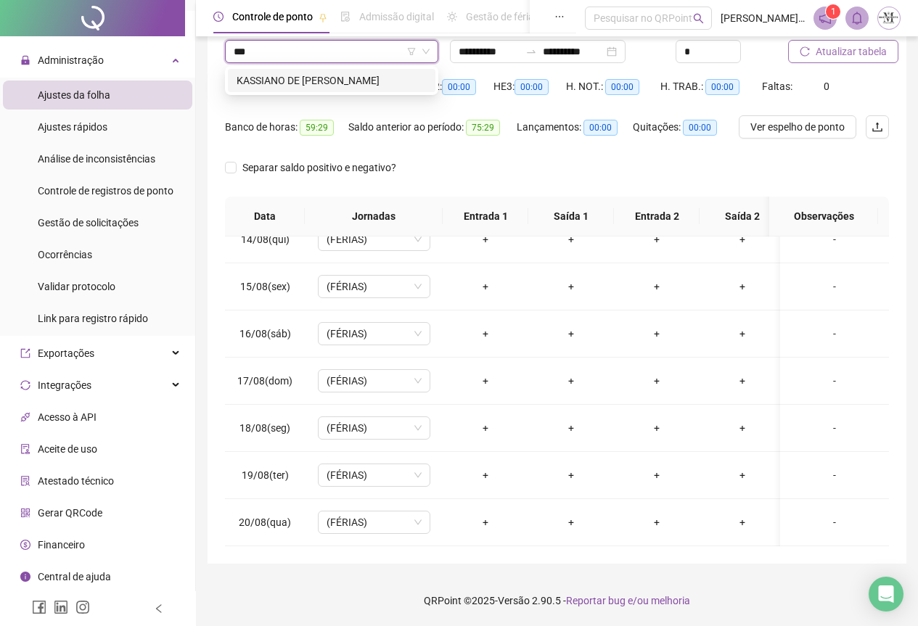
click at [327, 76] on div "KASSIANO DE [PERSON_NAME]" at bounding box center [332, 81] width 190 height 16
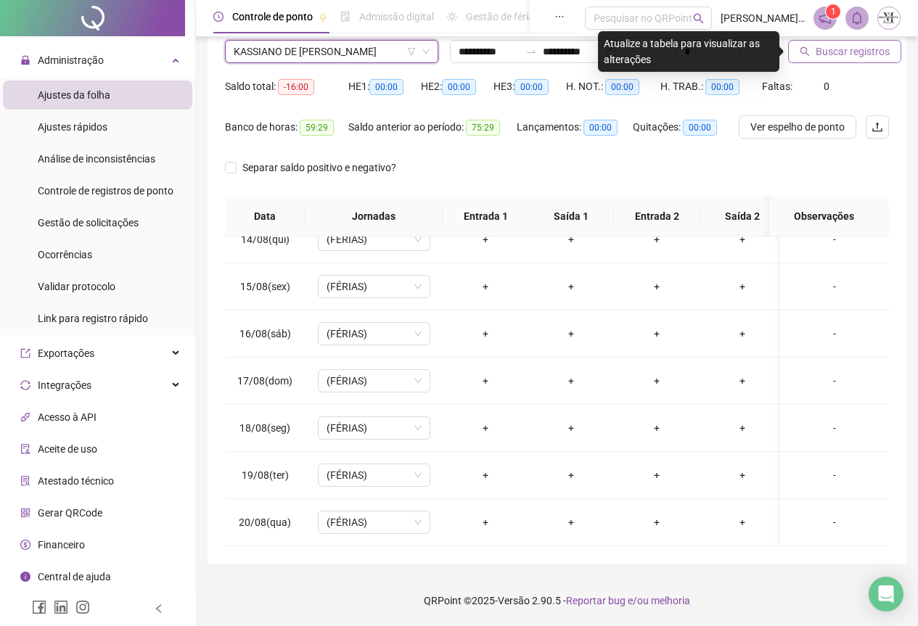
click at [824, 51] on span "Buscar registros" at bounding box center [853, 52] width 74 height 16
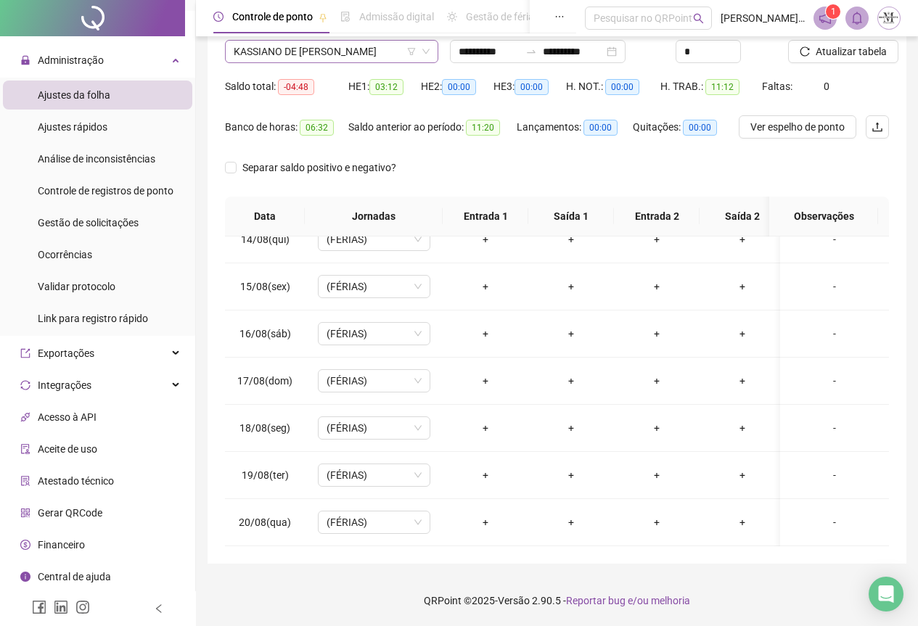
click at [269, 56] on span "KASSIANO DE [PERSON_NAME]" at bounding box center [332, 52] width 196 height 22
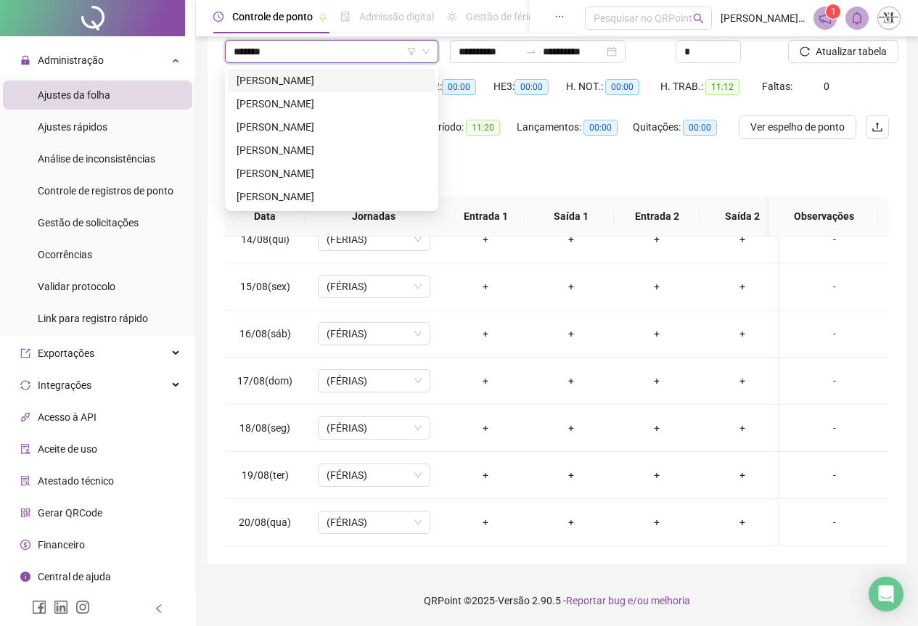
type input "********"
click at [320, 166] on div "[PERSON_NAME]" at bounding box center [332, 174] width 190 height 16
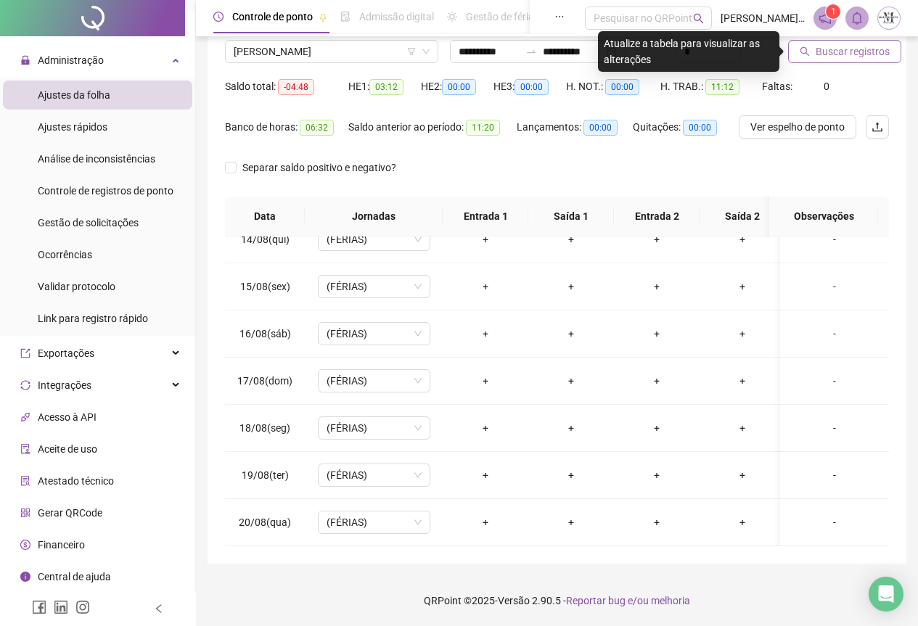
click at [817, 49] on span "Buscar registros" at bounding box center [853, 52] width 74 height 16
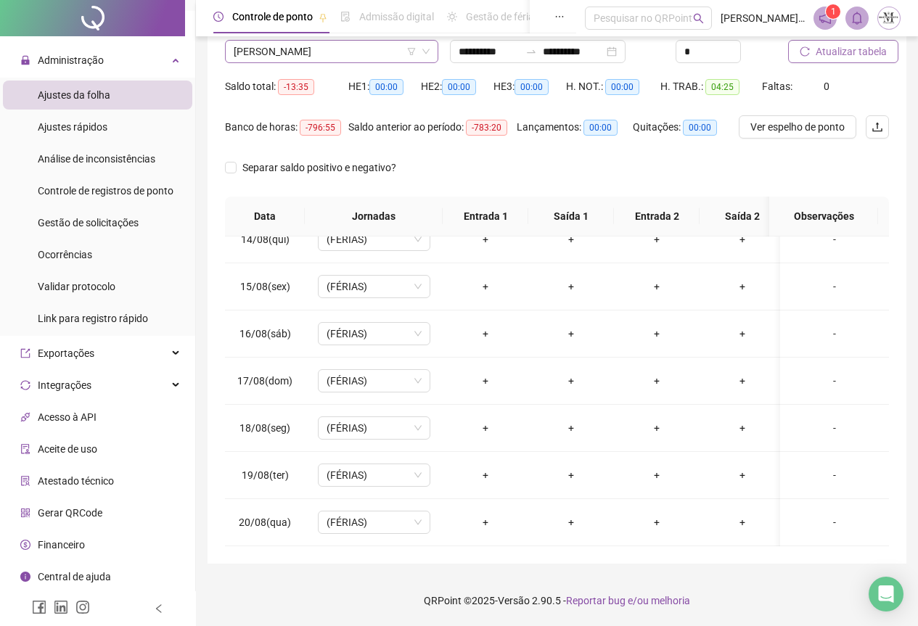
click at [264, 58] on span "[PERSON_NAME]" at bounding box center [332, 52] width 196 height 22
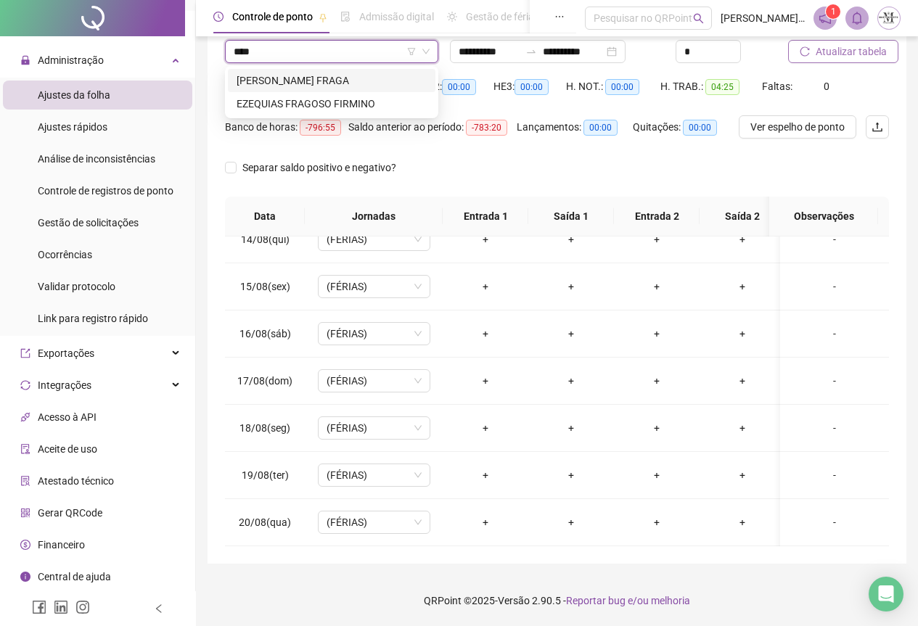
type input "*****"
click at [295, 81] on div "[PERSON_NAME] FRAGA" at bounding box center [332, 81] width 190 height 16
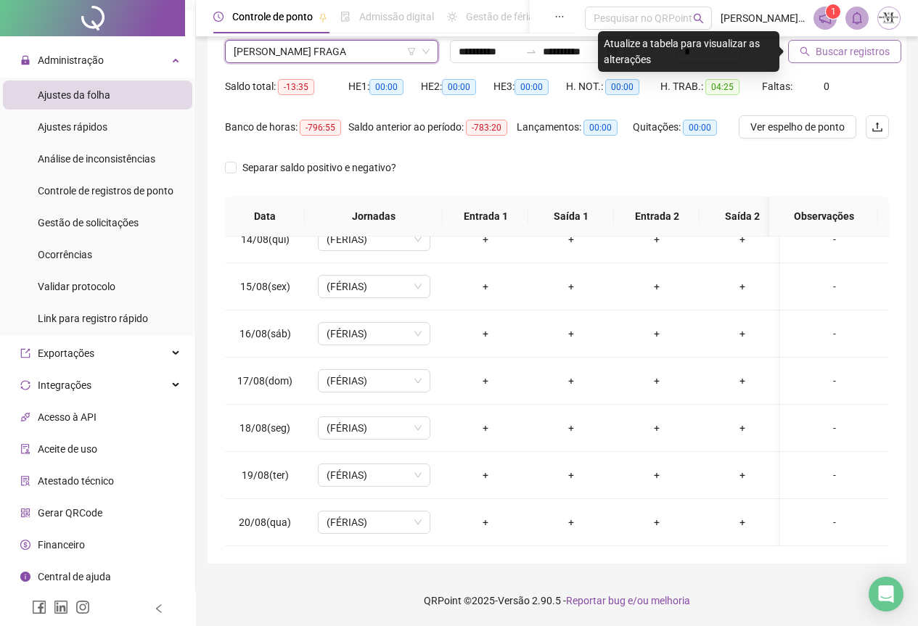
click at [820, 60] on button "Buscar registros" at bounding box center [844, 51] width 113 height 23
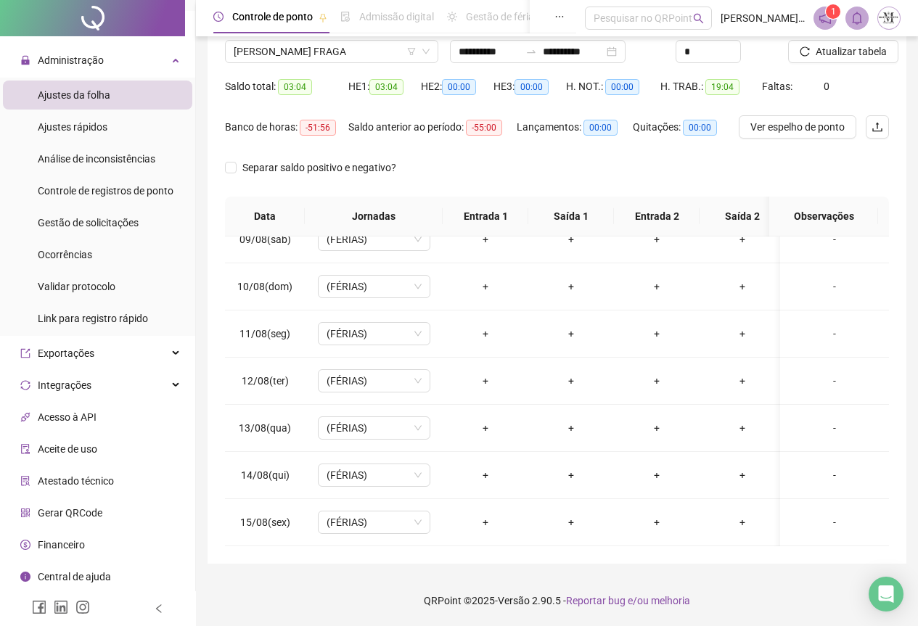
scroll to position [354, 0]
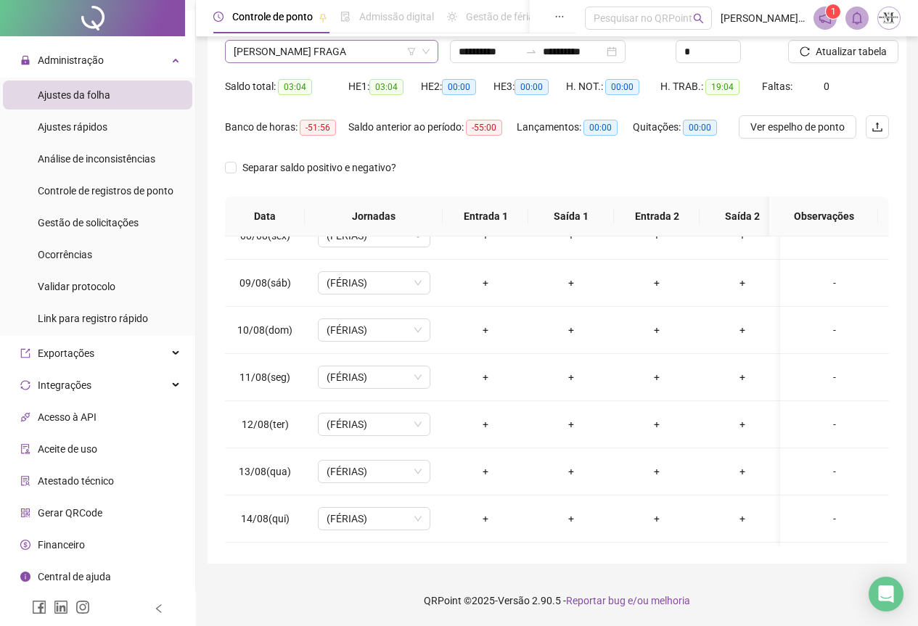
click at [330, 49] on span "[PERSON_NAME] FRAGA" at bounding box center [332, 52] width 196 height 22
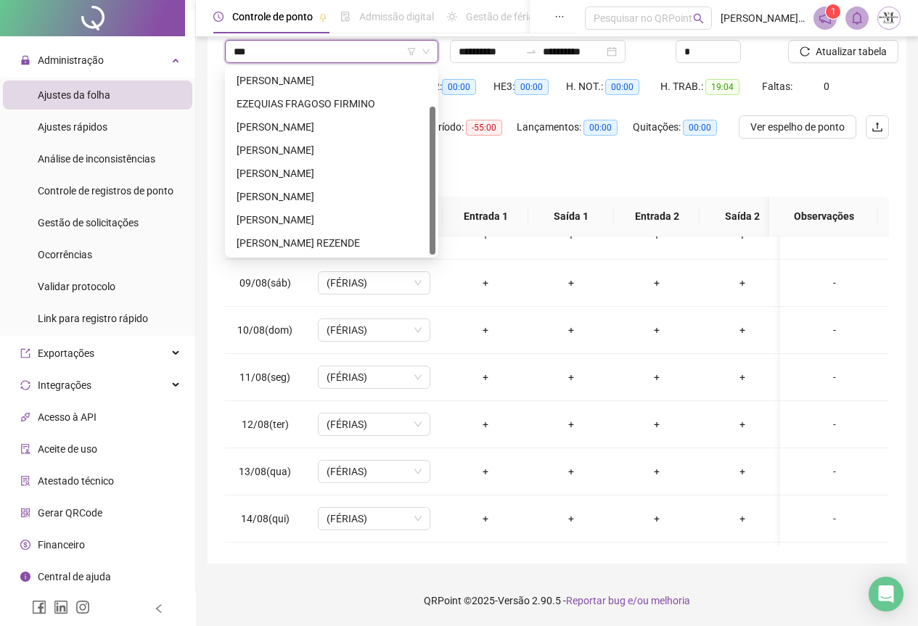
scroll to position [0, 0]
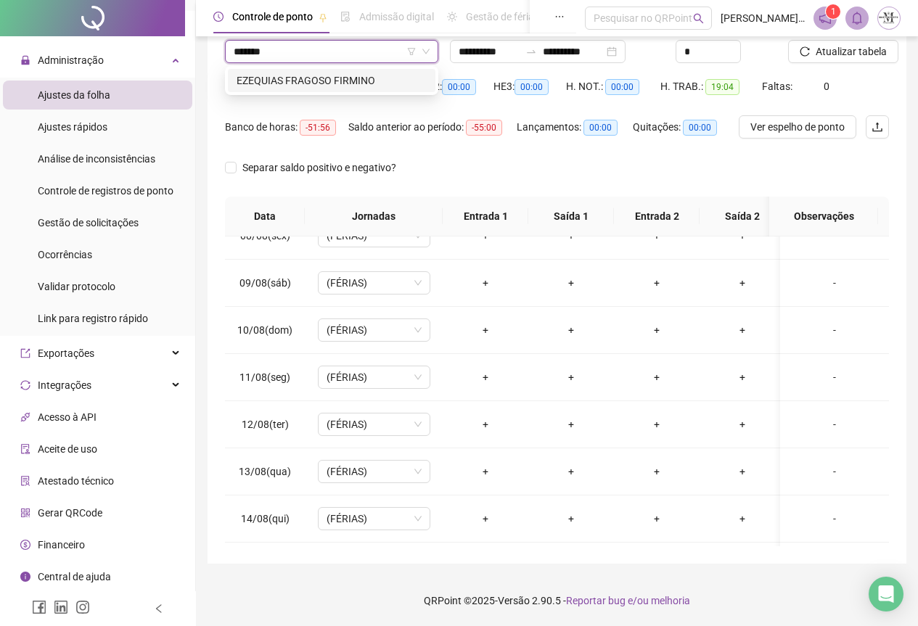
type input "********"
click at [330, 85] on div "EZEQUIAS FRAGOSO FIRMINO" at bounding box center [332, 81] width 190 height 16
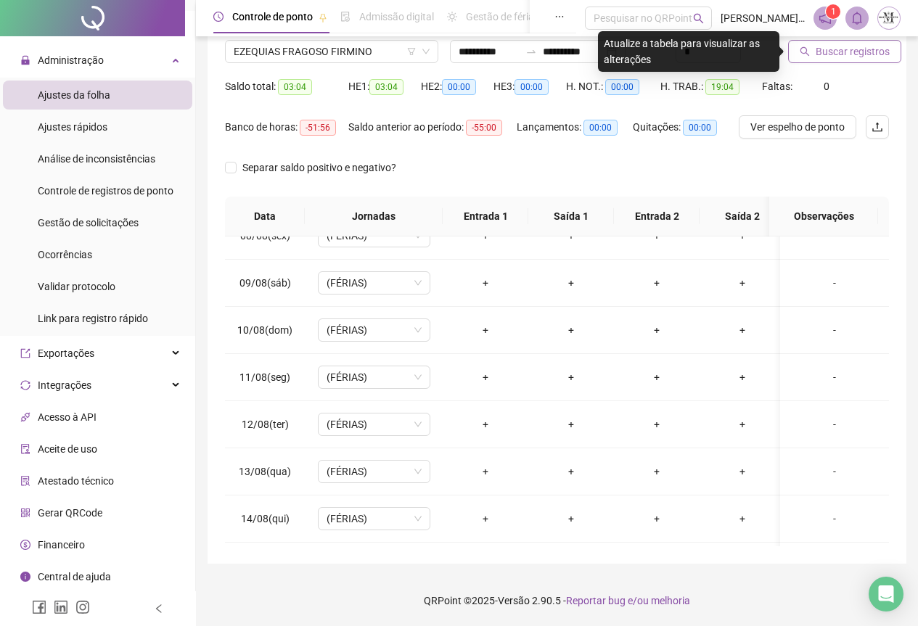
click at [827, 50] on span "Buscar registros" at bounding box center [853, 52] width 74 height 16
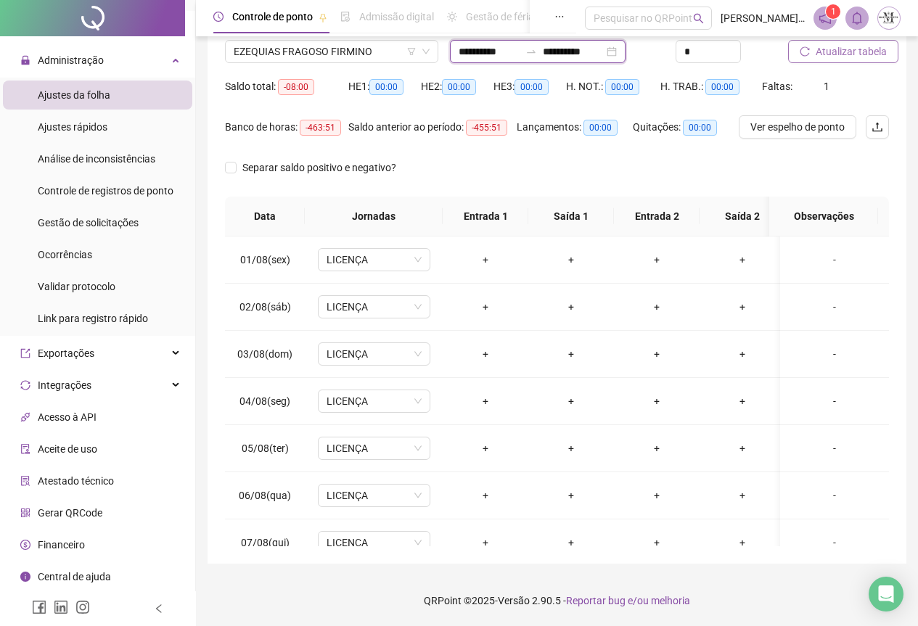
click at [487, 52] on input "**********" at bounding box center [489, 52] width 61 height 16
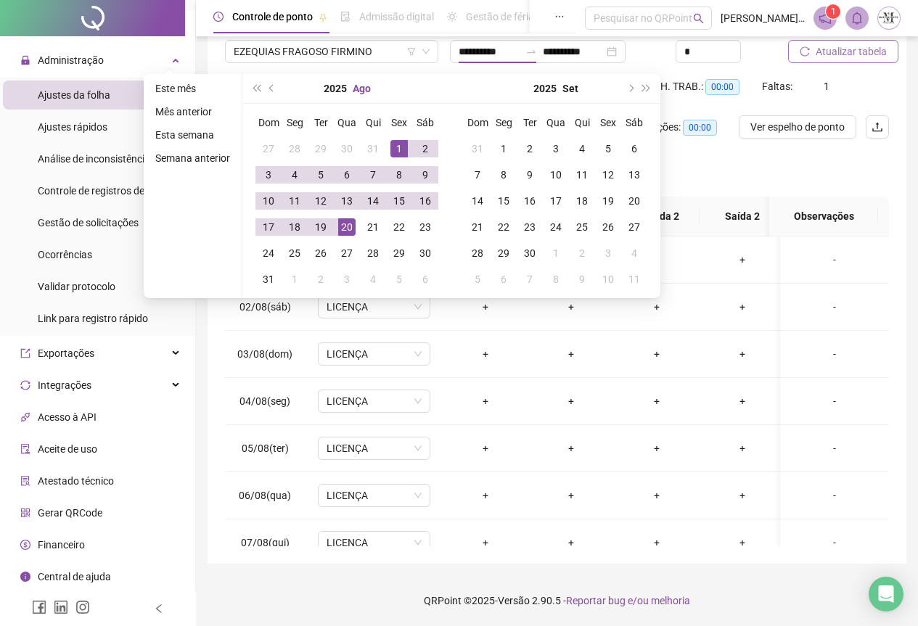
click at [366, 92] on button "Ago" at bounding box center [362, 88] width 18 height 29
type input "**********"
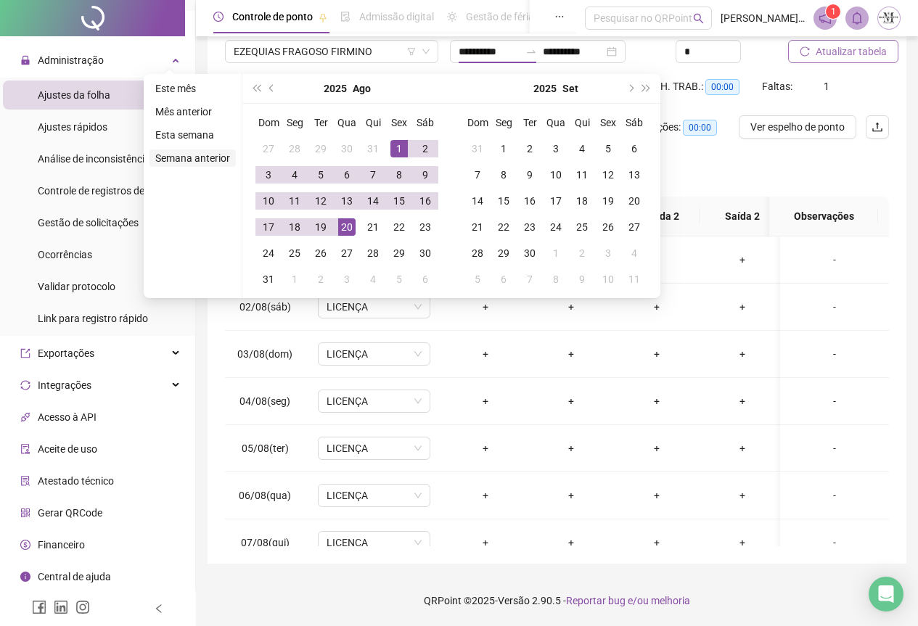
type input "**********"
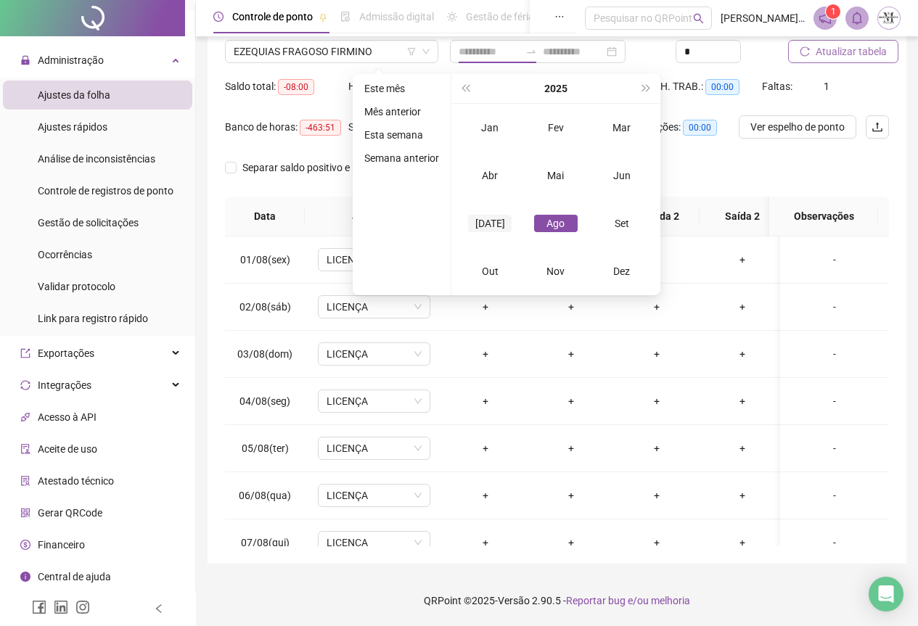
type input "**********"
click at [491, 224] on div "[DATE]" at bounding box center [490, 223] width 44 height 17
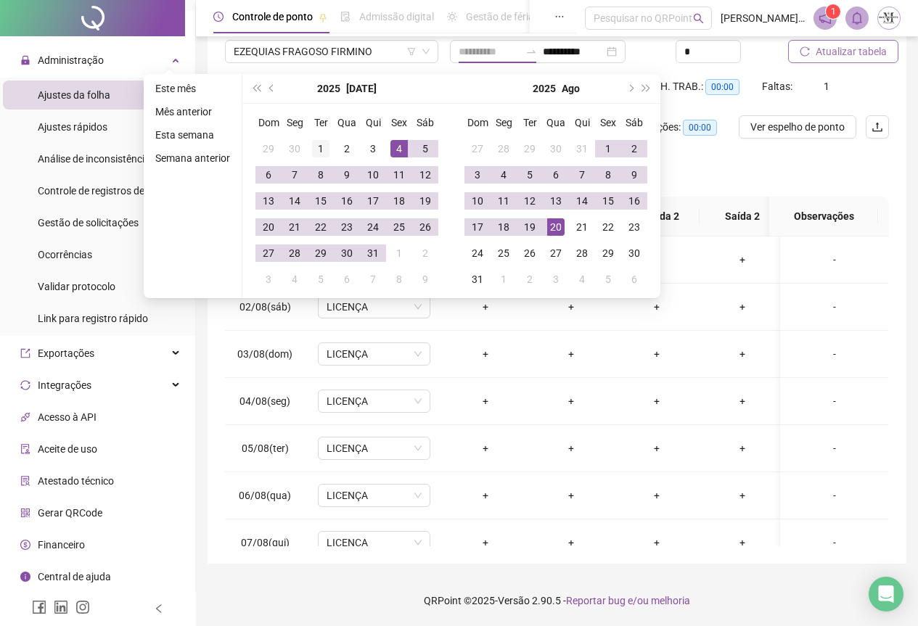
type input "**********"
click at [324, 147] on div "1" at bounding box center [320, 148] width 17 height 17
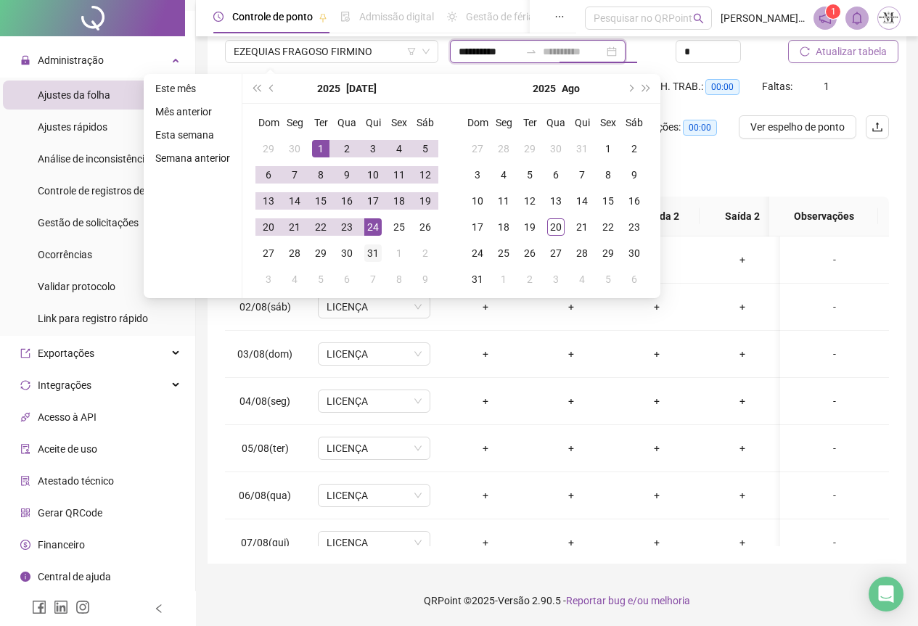
type input "**********"
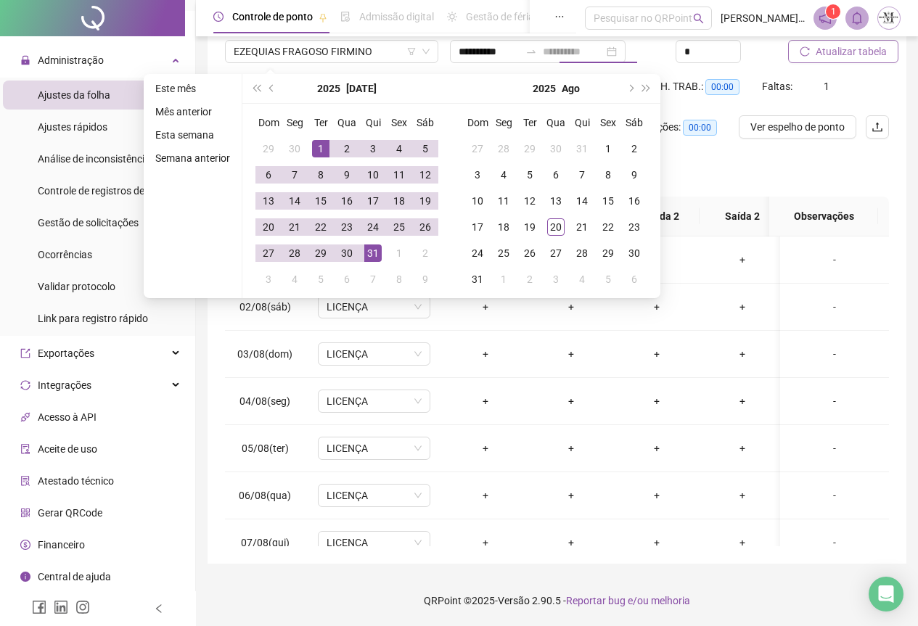
click at [367, 253] on div "31" at bounding box center [372, 253] width 17 height 17
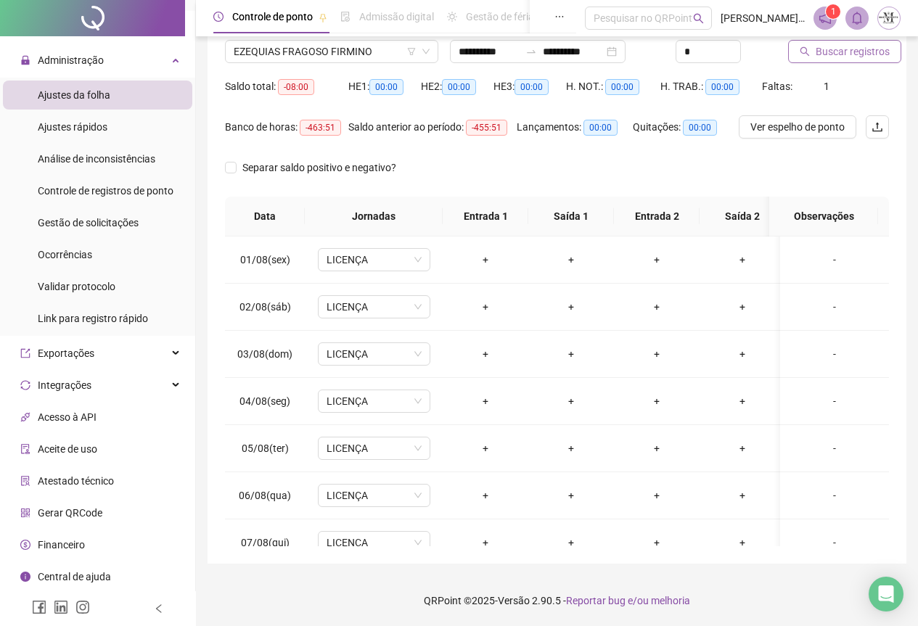
click at [829, 53] on span "Buscar registros" at bounding box center [853, 52] width 74 height 16
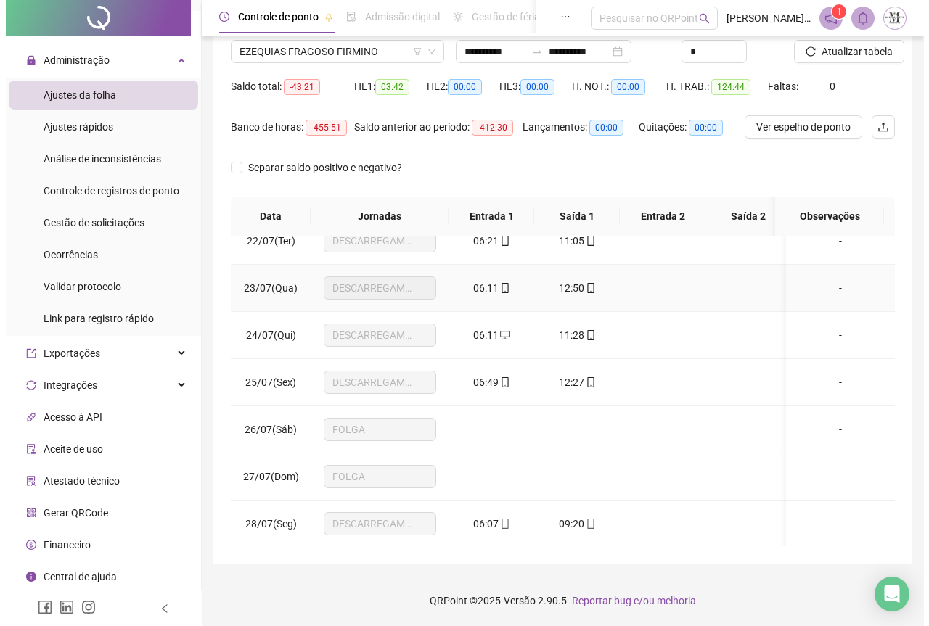
scroll to position [1164, 0]
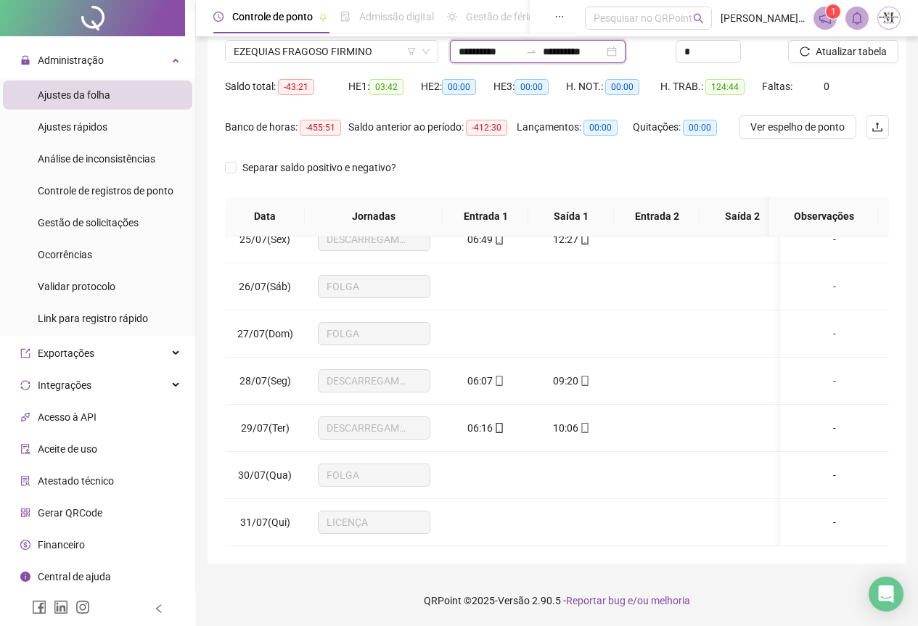
click at [485, 54] on input "**********" at bounding box center [489, 52] width 61 height 16
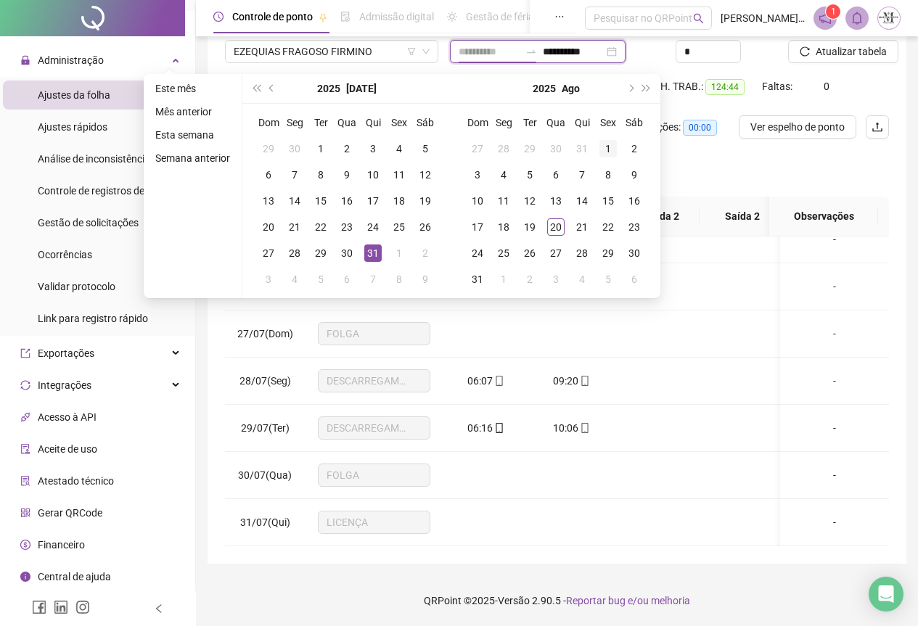
type input "**********"
click at [613, 150] on div "1" at bounding box center [608, 148] width 17 height 17
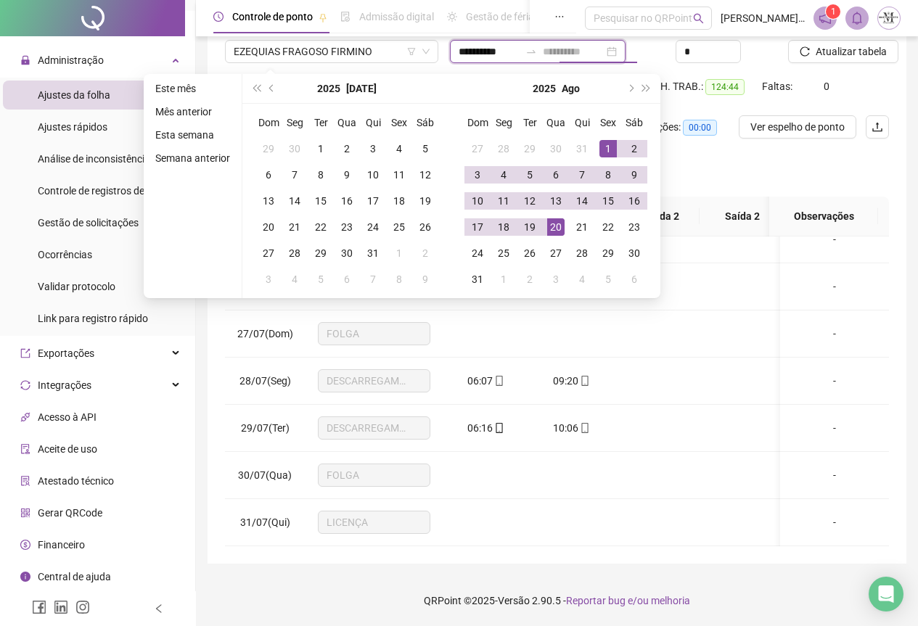
type input "**********"
click at [556, 225] on div "20" at bounding box center [555, 226] width 17 height 17
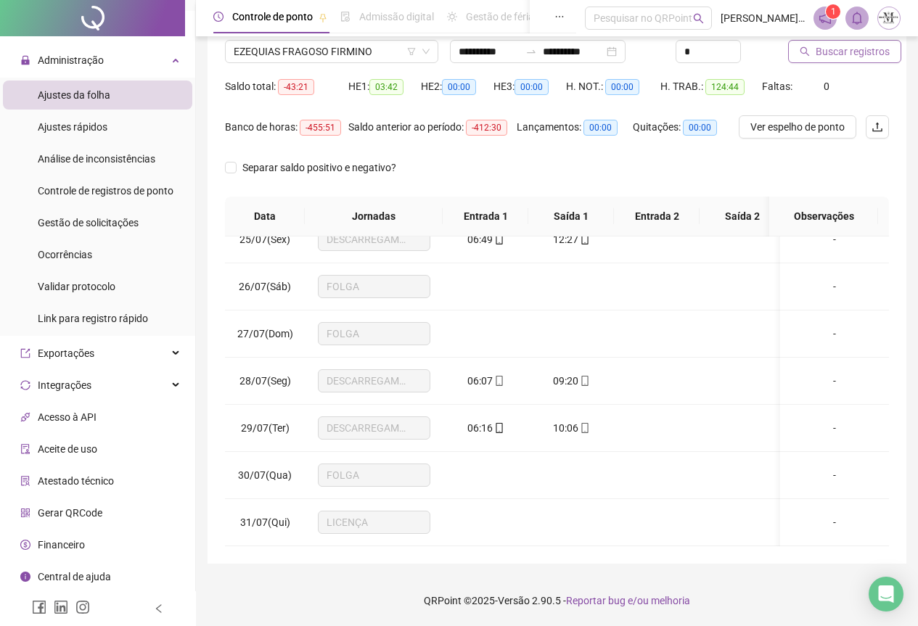
click at [831, 45] on span "Buscar registros" at bounding box center [853, 52] width 74 height 16
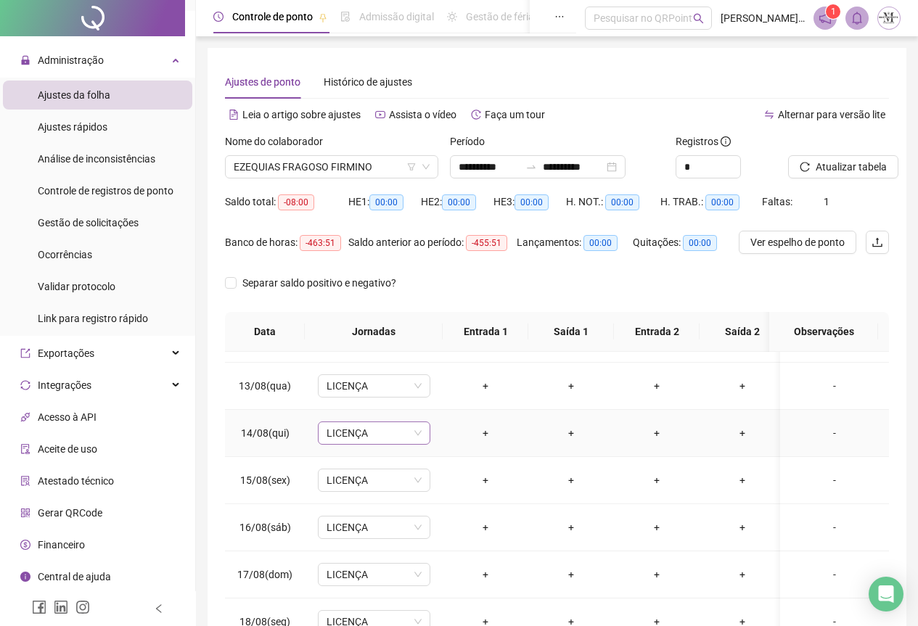
scroll to position [581, 0]
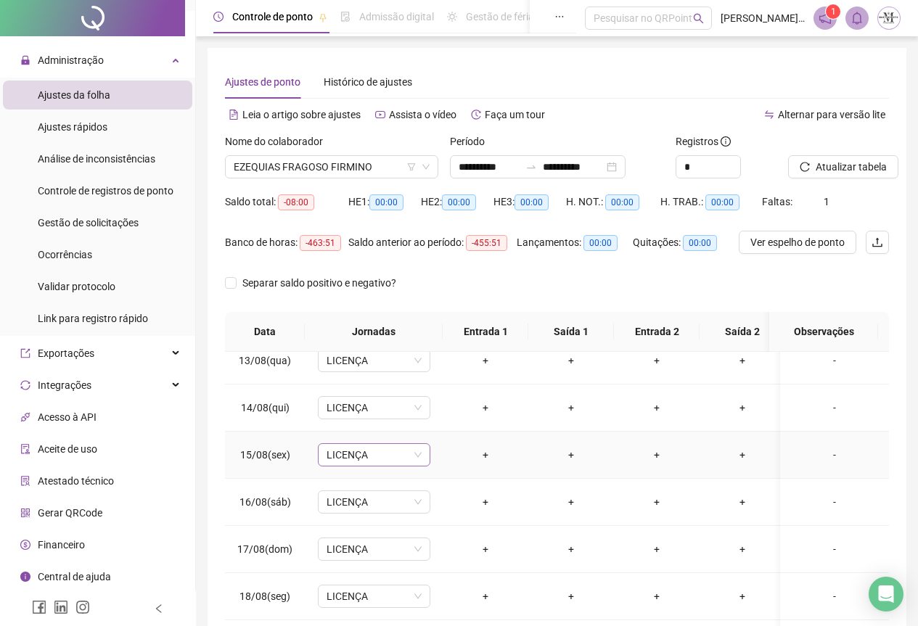
click at [354, 461] on span "LICENÇA" at bounding box center [374, 455] width 95 height 22
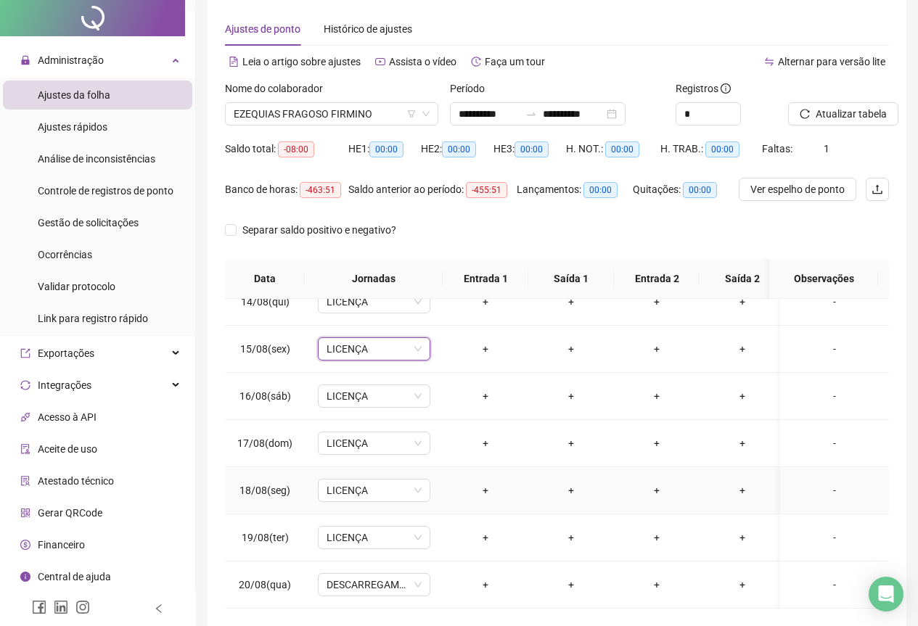
scroll to position [115, 0]
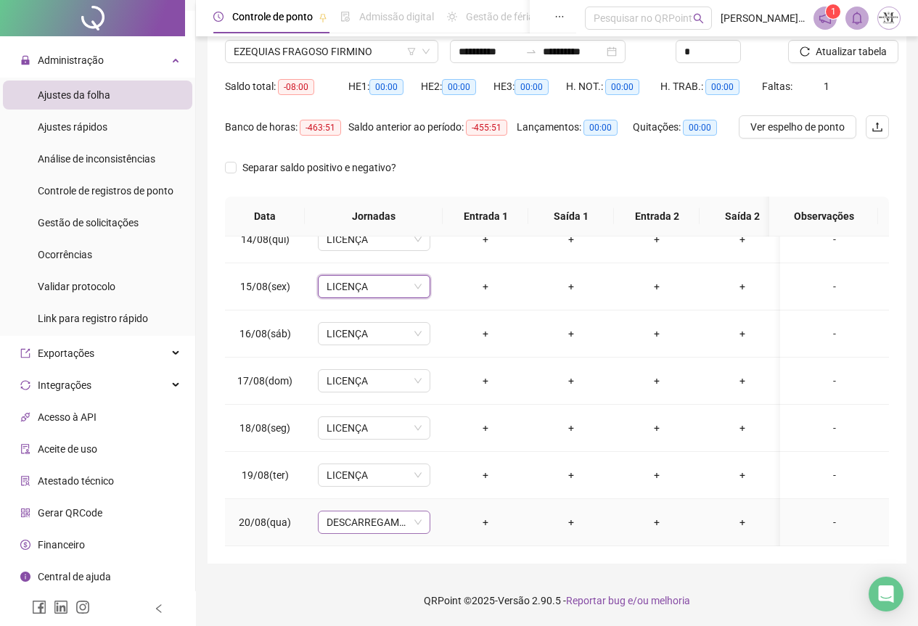
click at [332, 519] on span "DESCARREGAMENTO SG TARDE" at bounding box center [374, 523] width 95 height 22
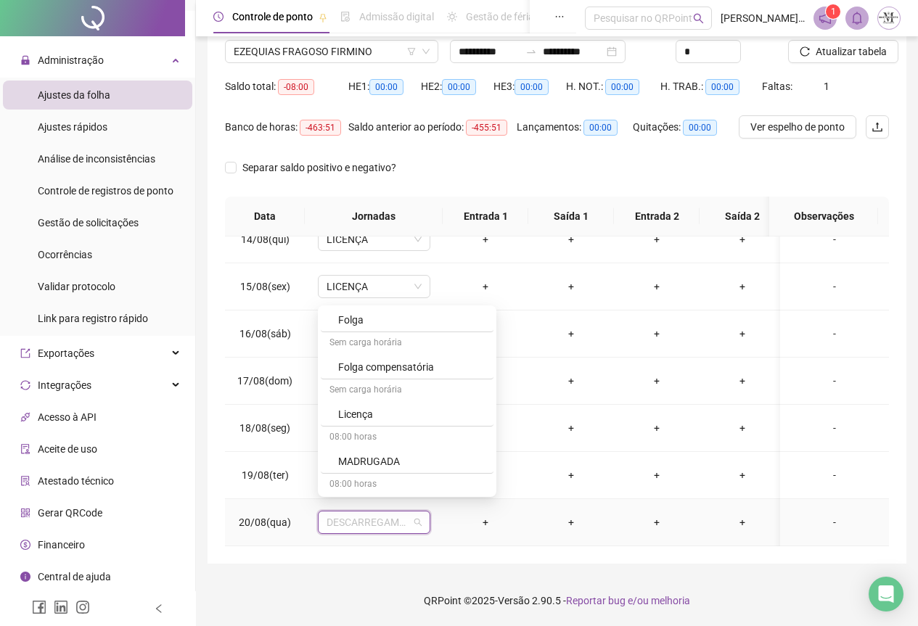
scroll to position [944, 0]
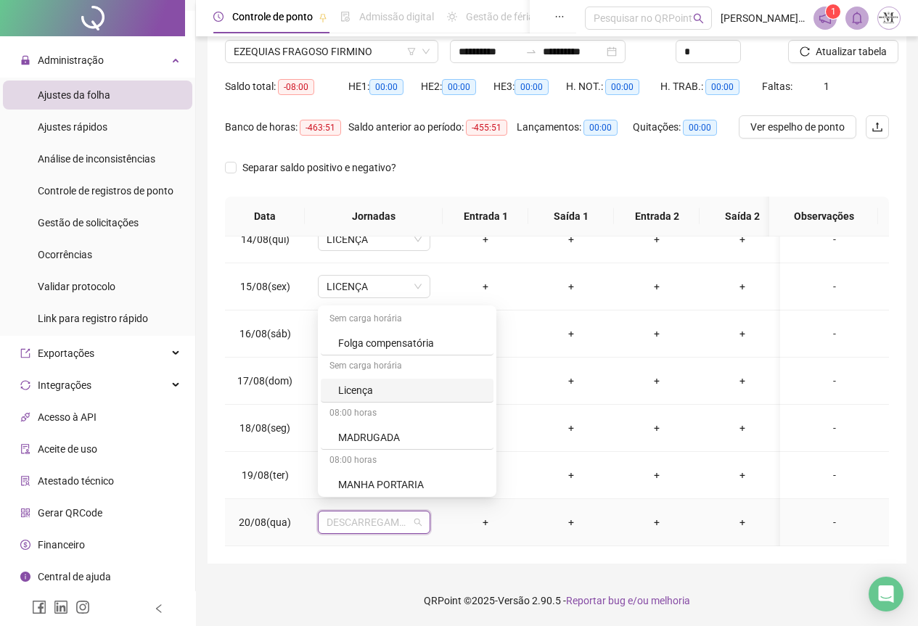
click at [366, 383] on div "Licença" at bounding box center [411, 391] width 147 height 16
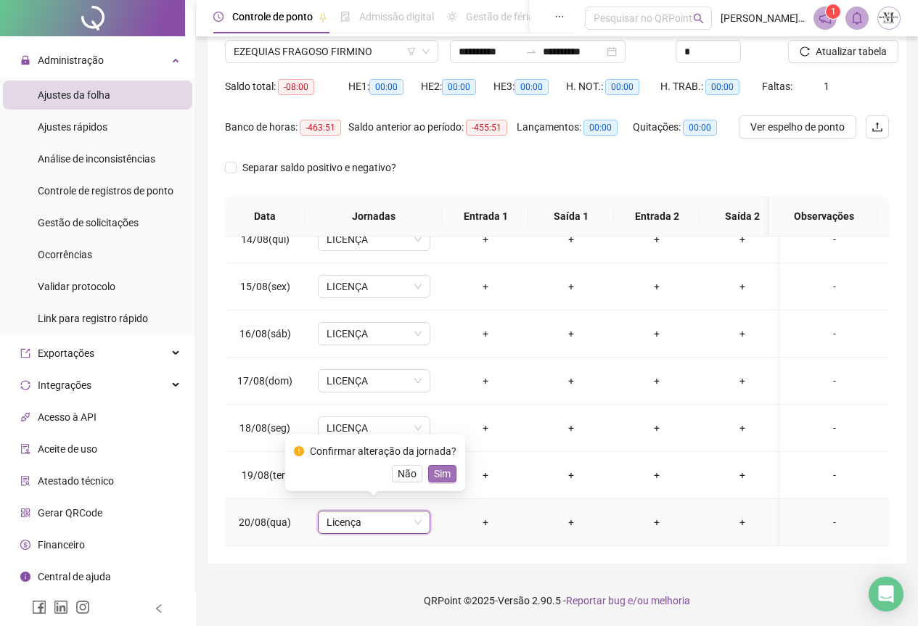
click at [442, 470] on span "Sim" at bounding box center [442, 474] width 17 height 16
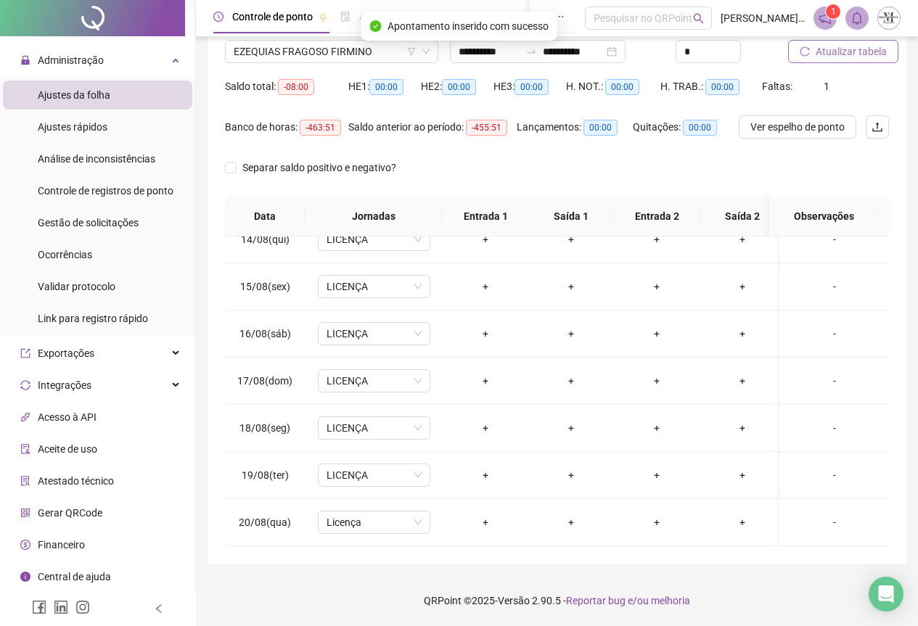
click at [844, 57] on span "Atualizar tabela" at bounding box center [851, 52] width 71 height 16
click at [847, 54] on span "Atualizar tabela" at bounding box center [851, 52] width 71 height 16
click at [843, 54] on span "Atualizar tabela" at bounding box center [851, 52] width 71 height 16
click at [294, 49] on span "EZEQUIAS FRAGOSO FIRMINO" at bounding box center [332, 52] width 196 height 22
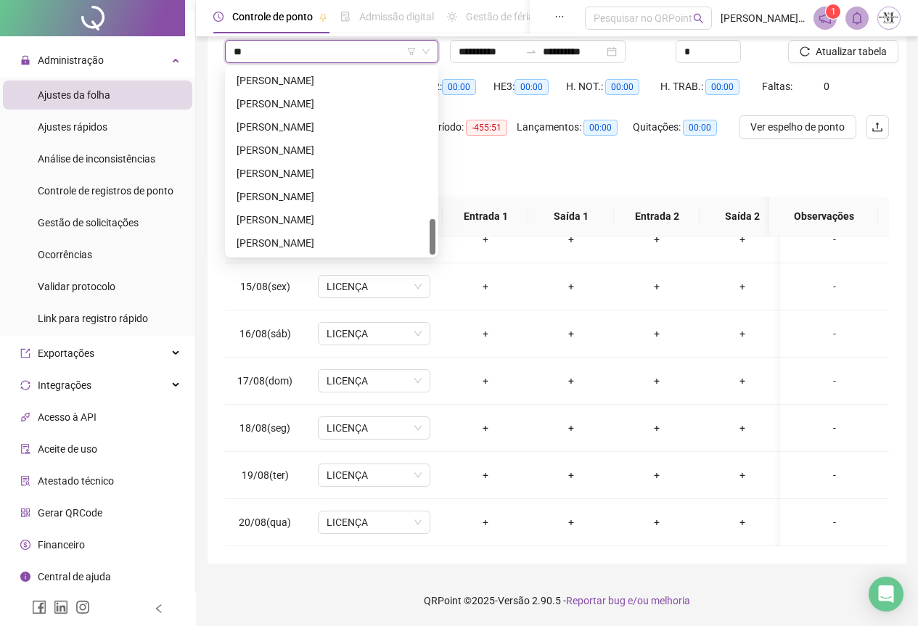
scroll to position [0, 0]
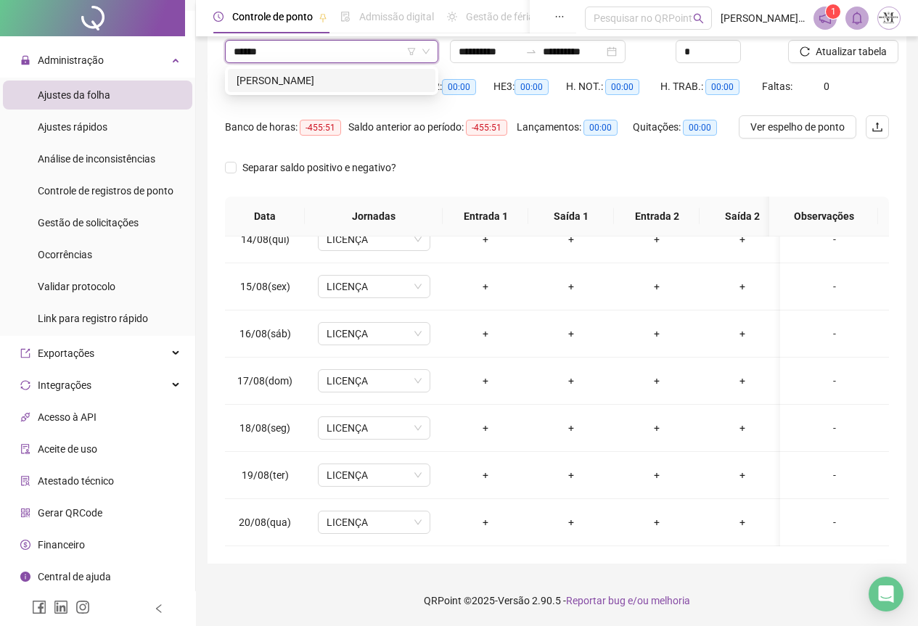
type input "*******"
click at [322, 77] on div "[PERSON_NAME]" at bounding box center [332, 81] width 190 height 16
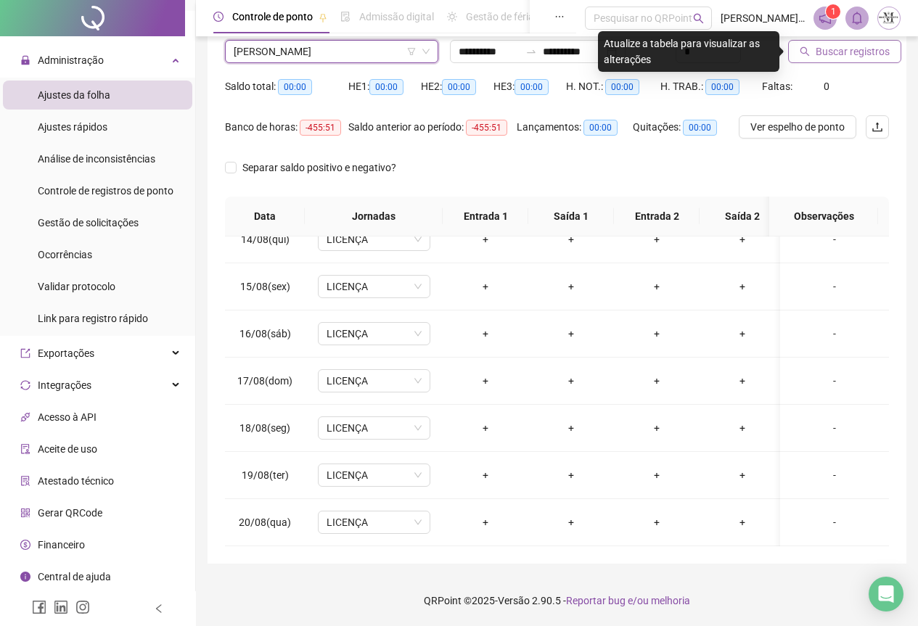
click at [822, 49] on span "Buscar registros" at bounding box center [853, 52] width 74 height 16
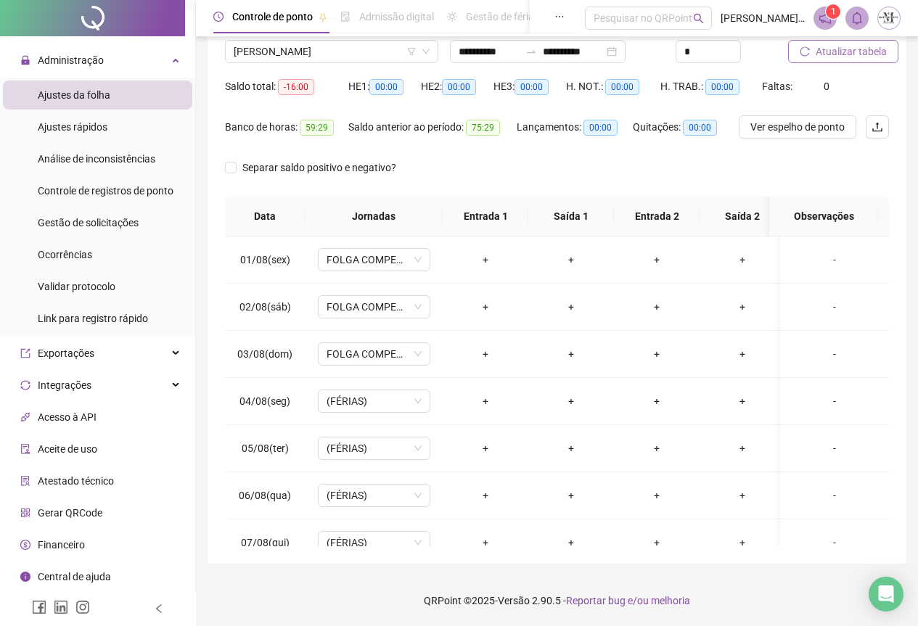
click at [865, 59] on span "Atualizar tabela" at bounding box center [851, 52] width 71 height 16
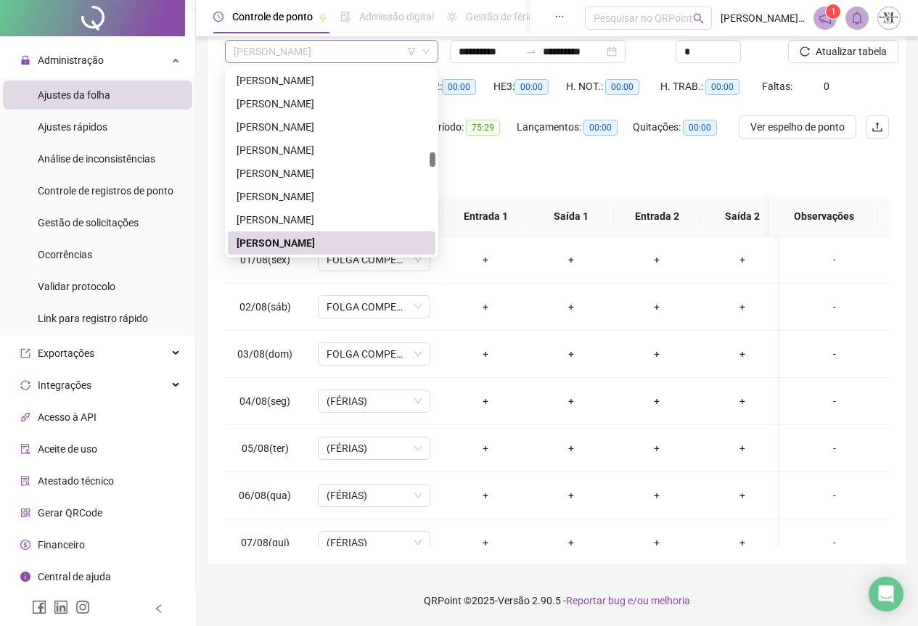
click at [285, 53] on span "[PERSON_NAME]" at bounding box center [332, 52] width 196 height 22
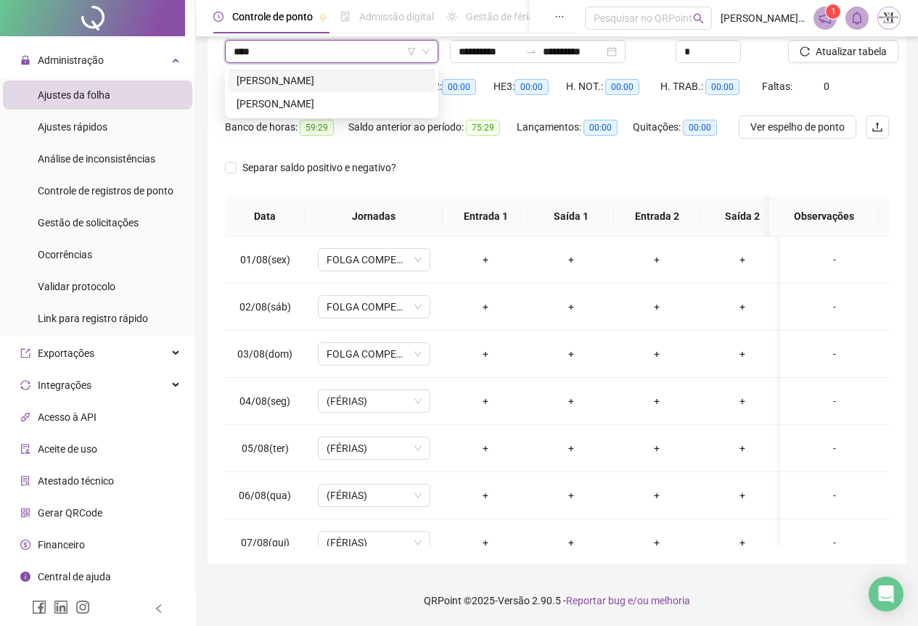
type input "*****"
click at [323, 94] on div "[PERSON_NAME]" at bounding box center [332, 103] width 208 height 23
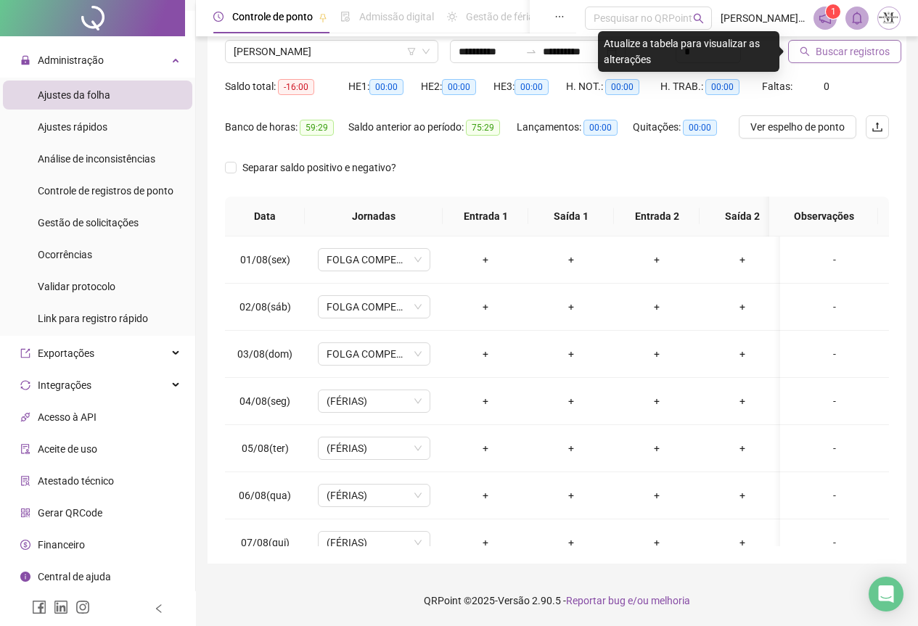
click at [813, 56] on button "Buscar registros" at bounding box center [844, 51] width 113 height 23
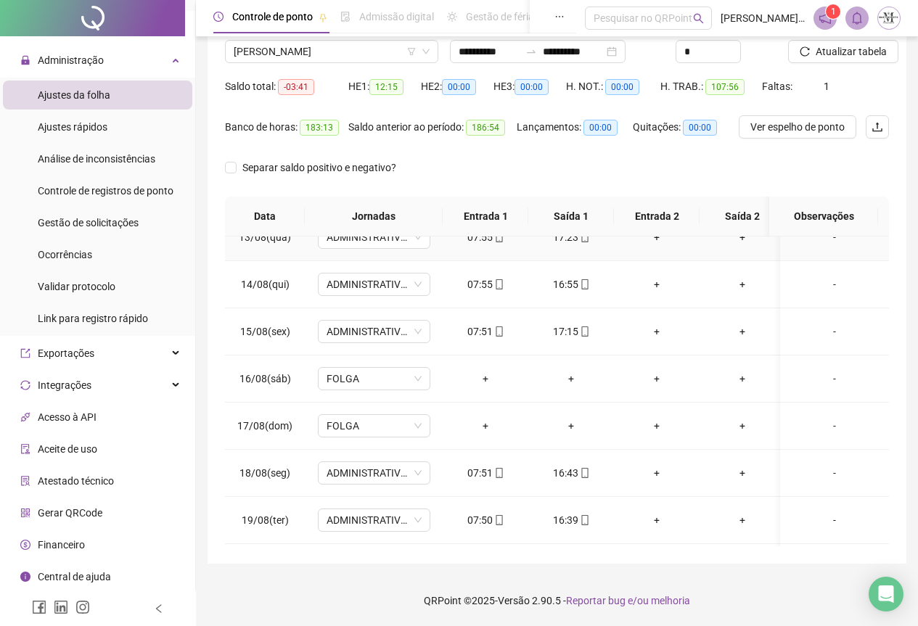
scroll to position [645, 0]
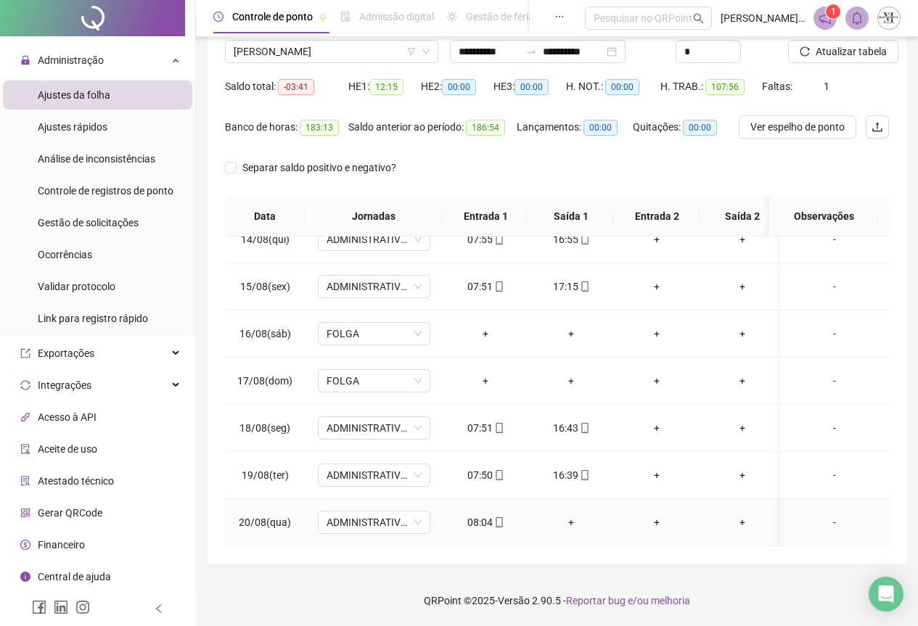
click at [497, 518] on icon "mobile" at bounding box center [499, 523] width 10 height 10
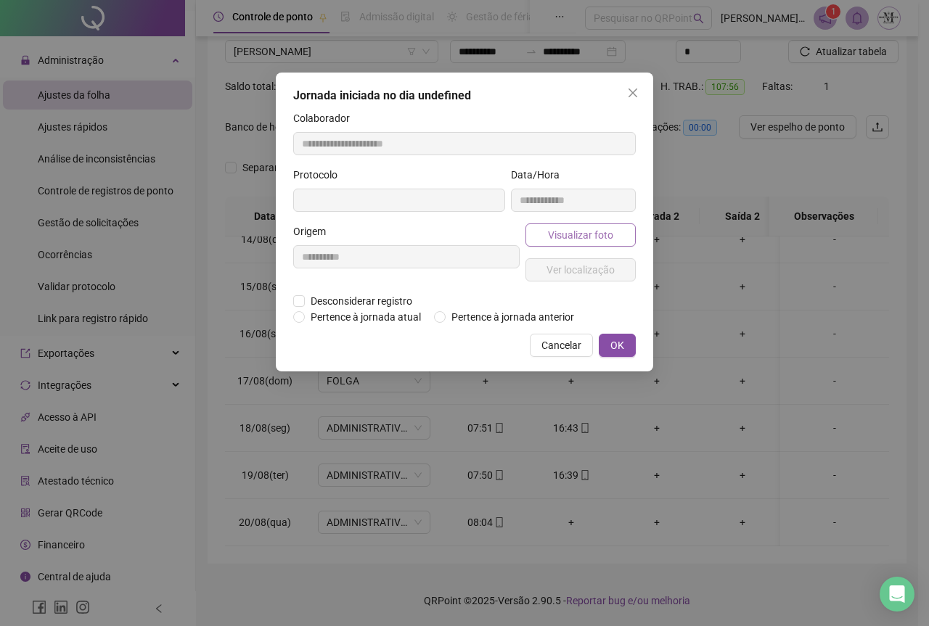
type input "**********"
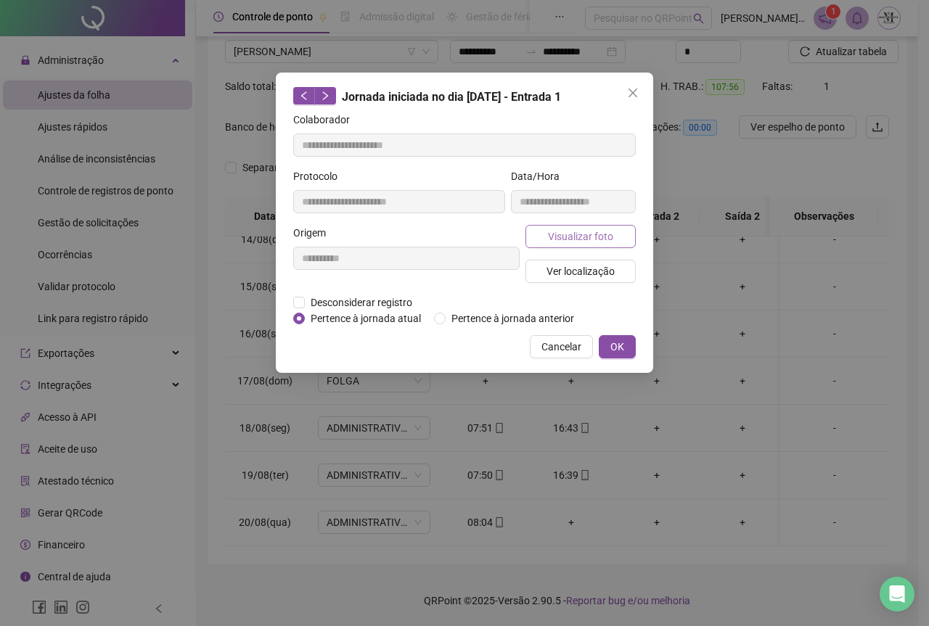
click at [573, 230] on span "Visualizar foto" at bounding box center [580, 237] width 65 height 16
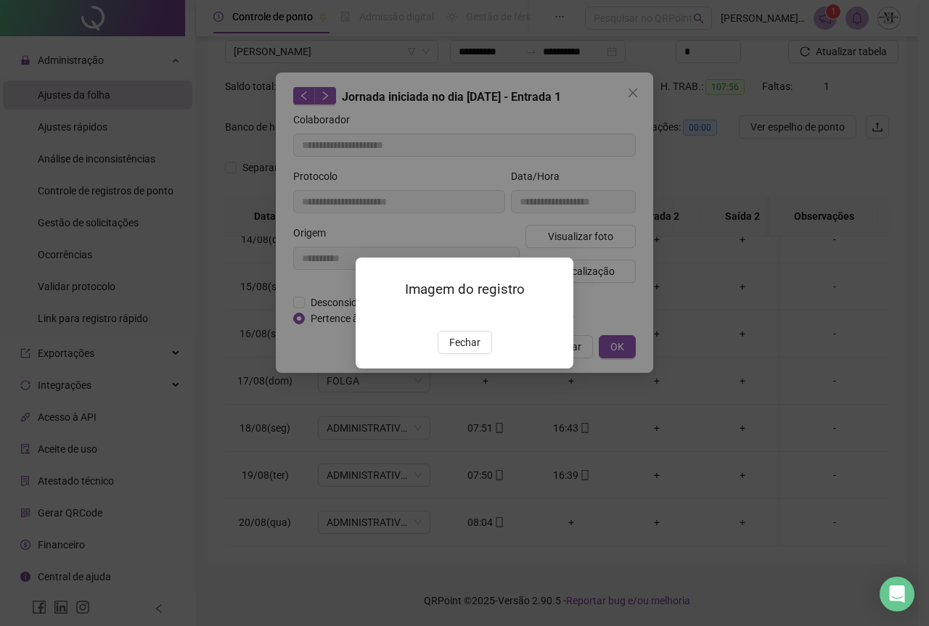
click at [373, 316] on img at bounding box center [373, 316] width 0 height 0
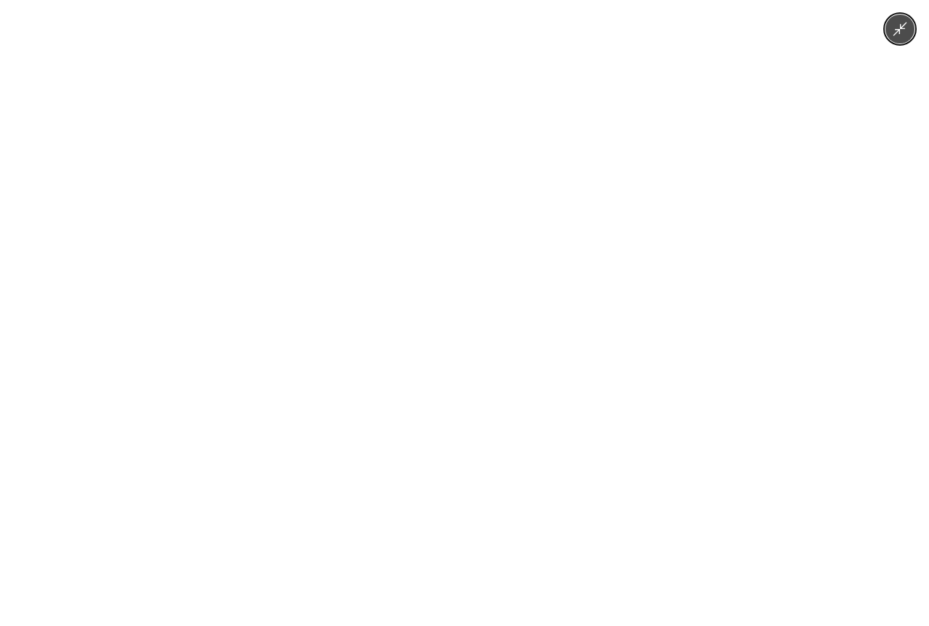
click at [507, 278] on img at bounding box center [464, 313] width 290 height 626
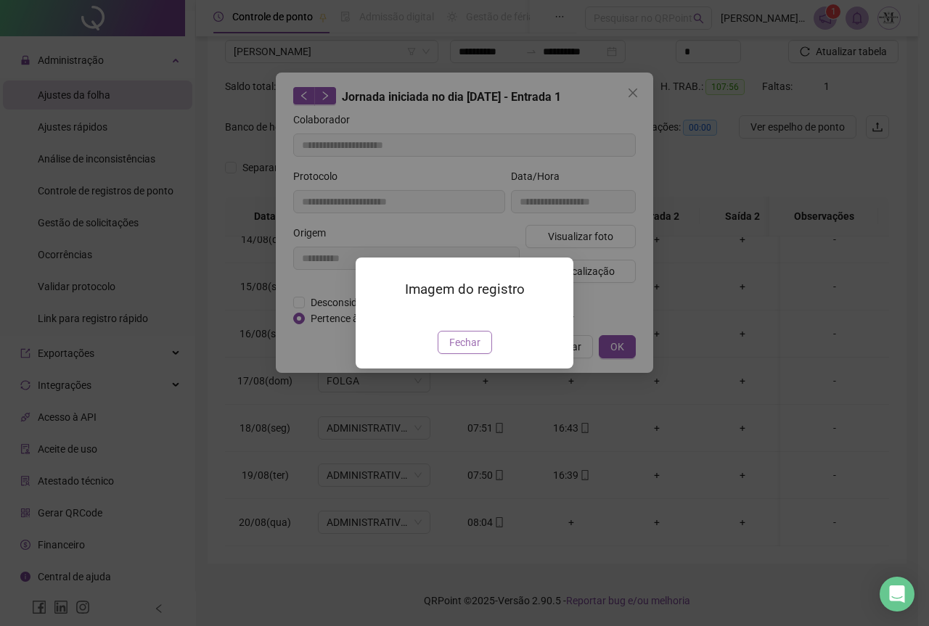
click at [481, 354] on button "Fechar" at bounding box center [465, 342] width 54 height 23
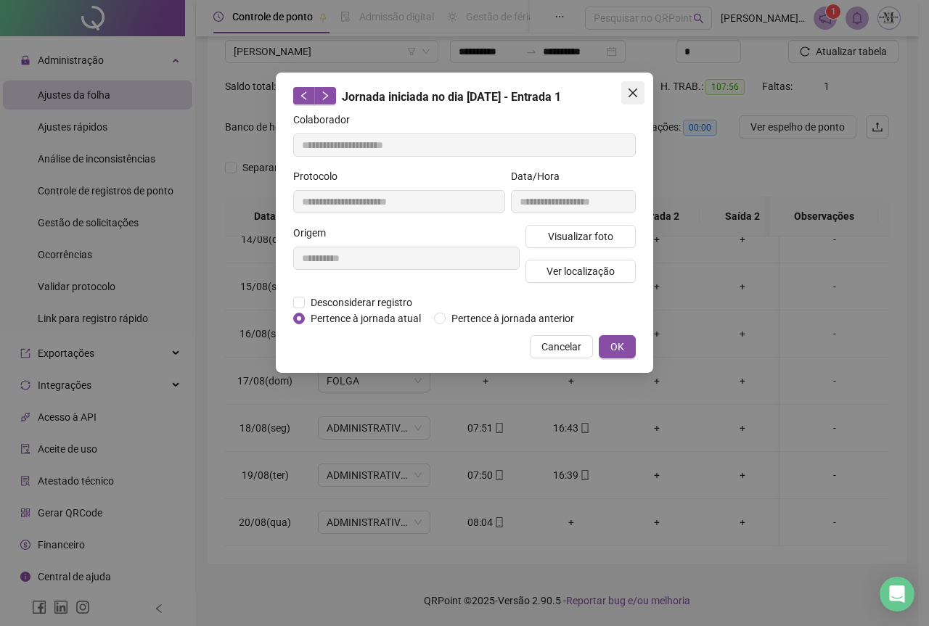
click at [625, 94] on span "Close" at bounding box center [632, 93] width 23 height 12
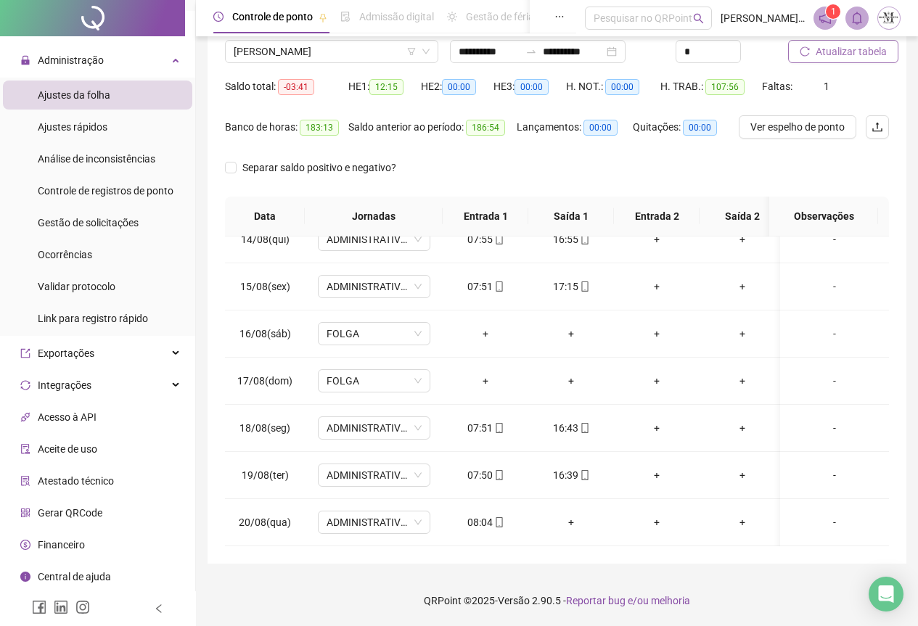
click at [846, 48] on span "Atualizar tabela" at bounding box center [851, 52] width 71 height 16
click at [284, 54] on span "[PERSON_NAME]" at bounding box center [332, 52] width 196 height 22
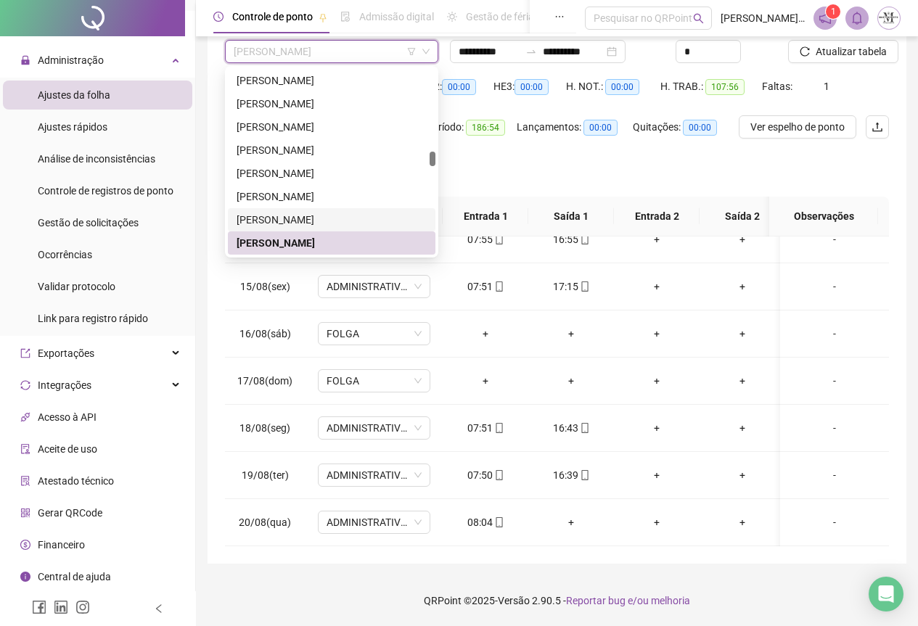
scroll to position [2395, 0]
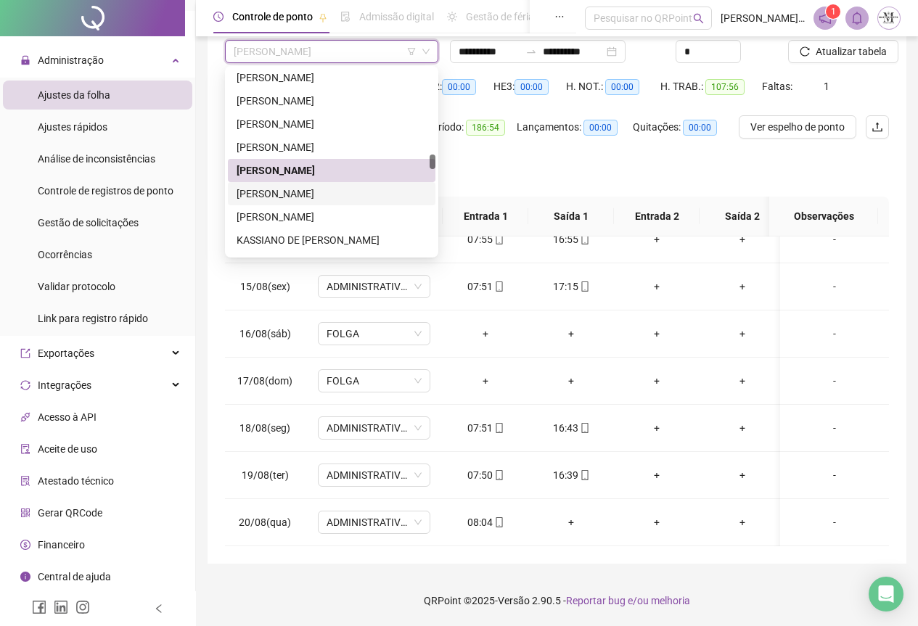
click at [287, 201] on div "[PERSON_NAME]" at bounding box center [332, 194] width 190 height 16
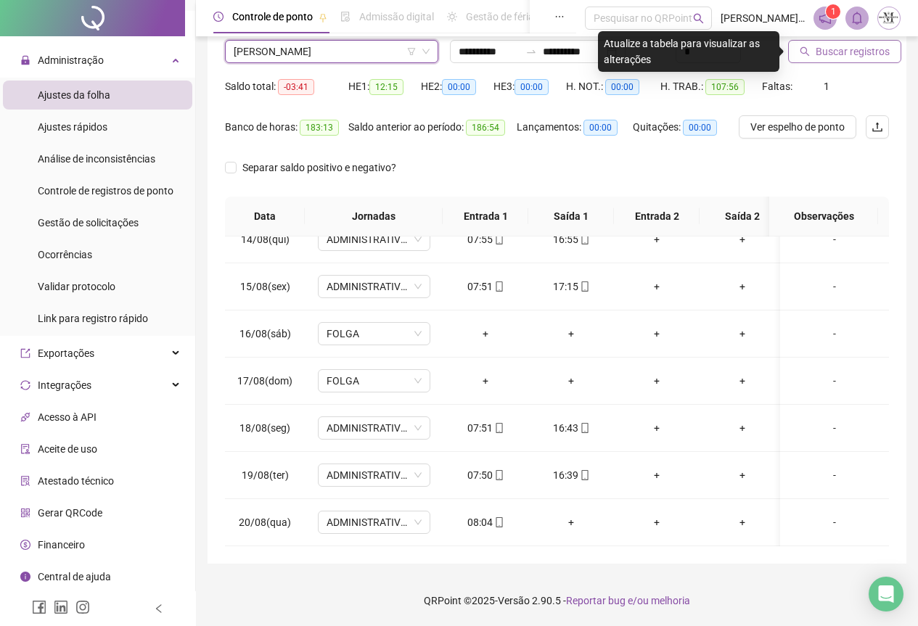
click at [820, 51] on span "Buscar registros" at bounding box center [853, 52] width 74 height 16
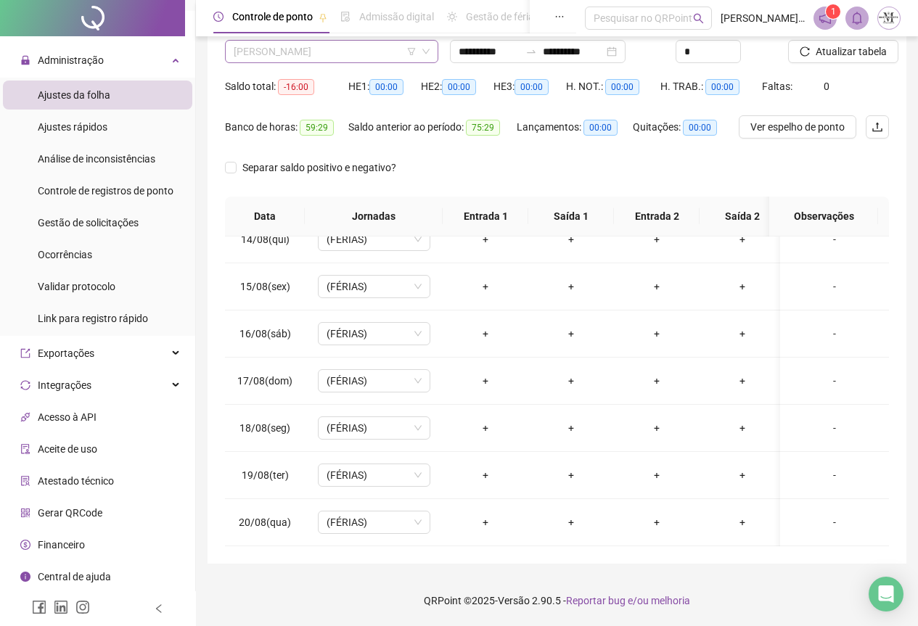
click at [314, 56] on span "[PERSON_NAME]" at bounding box center [332, 52] width 196 height 22
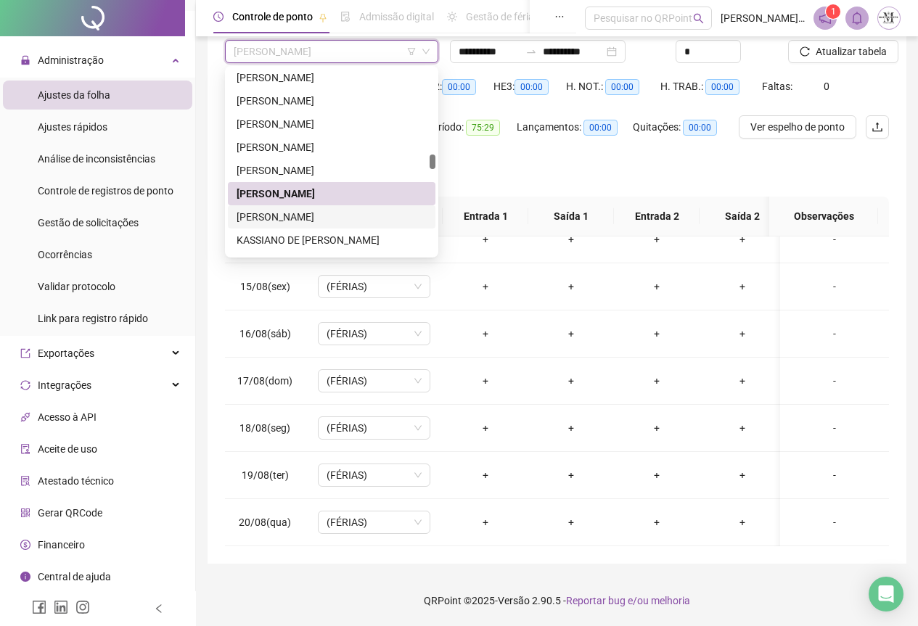
click at [301, 216] on div "[PERSON_NAME]" at bounding box center [332, 217] width 190 height 16
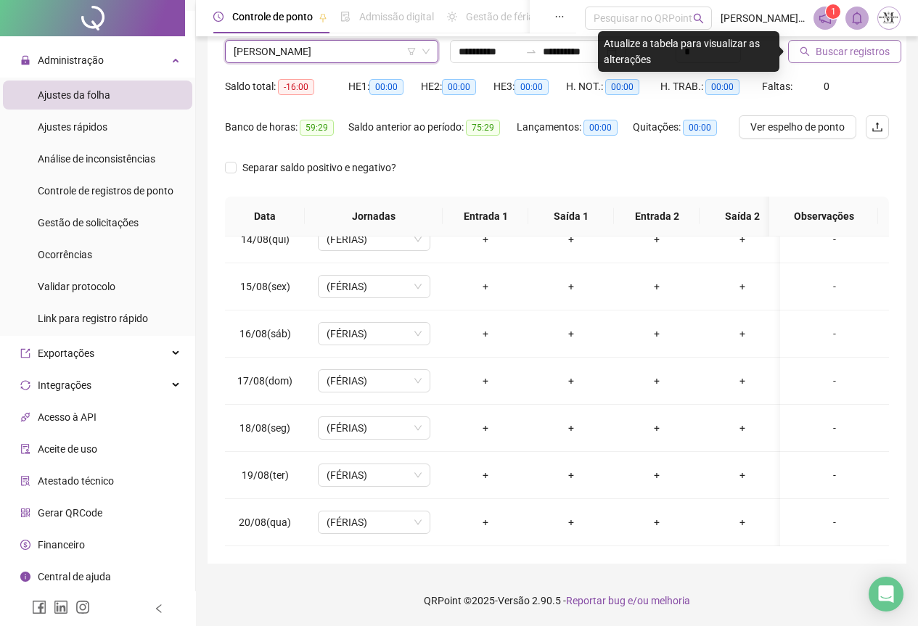
click at [823, 52] on span "Buscar registros" at bounding box center [853, 52] width 74 height 16
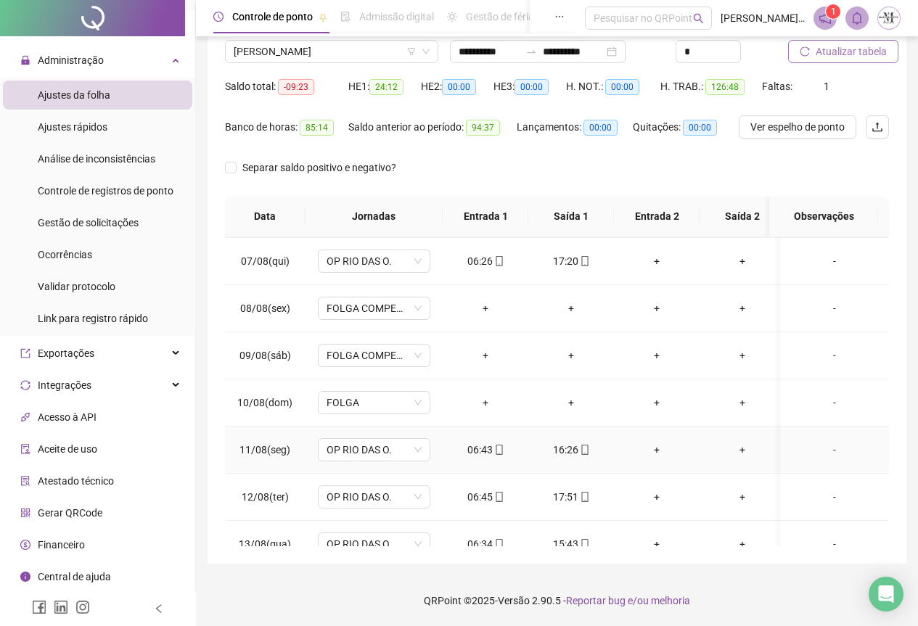
scroll to position [0, 0]
click at [314, 55] on span "[PERSON_NAME]" at bounding box center [332, 52] width 196 height 22
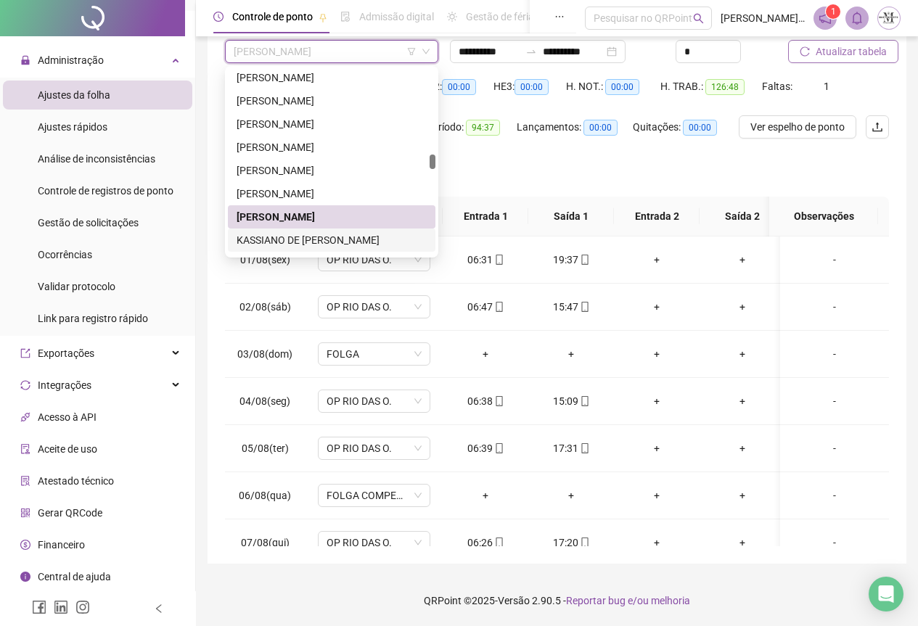
click at [314, 244] on div "KASSIANO DE [PERSON_NAME]" at bounding box center [332, 240] width 190 height 16
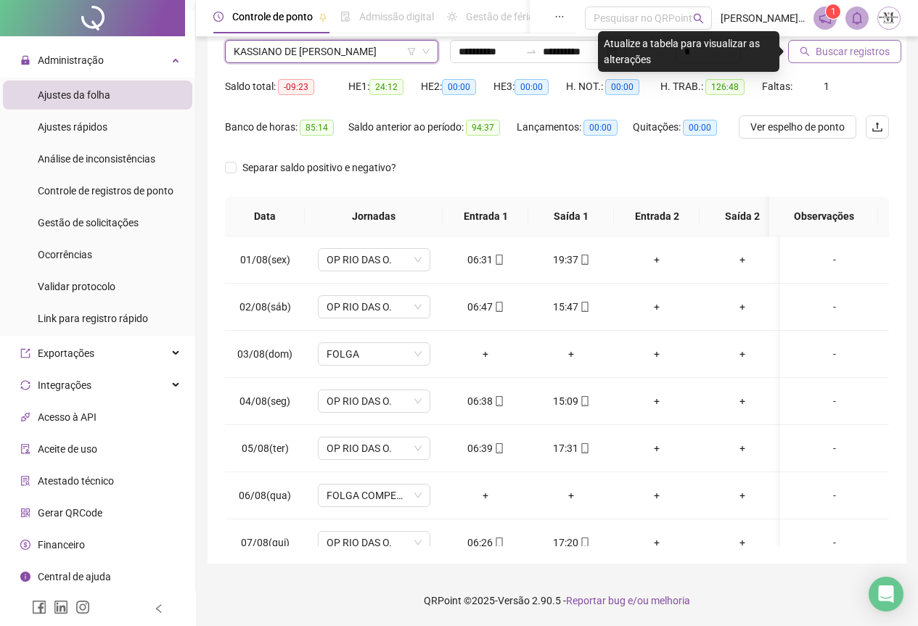
click at [845, 59] on span "Buscar registros" at bounding box center [853, 52] width 74 height 16
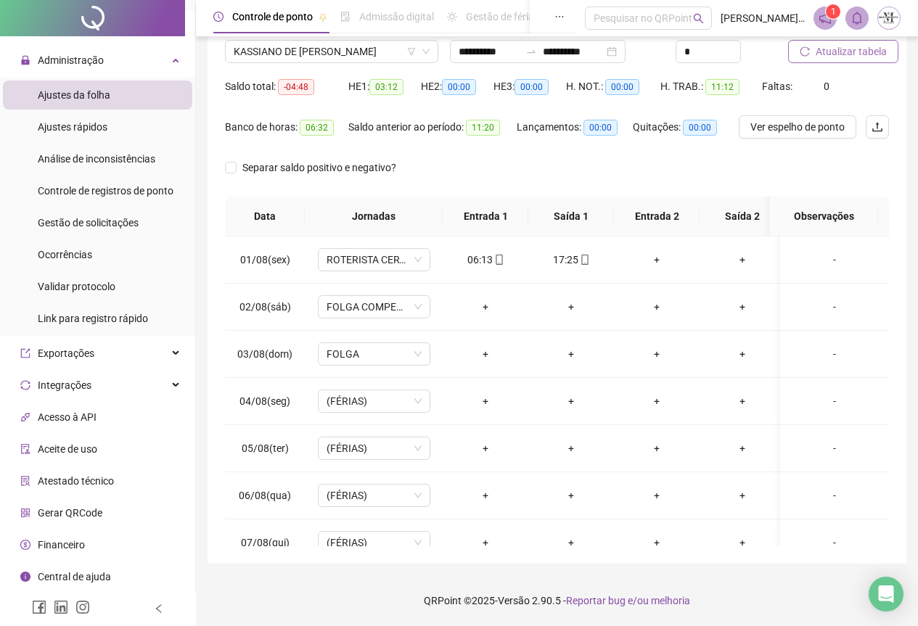
click at [841, 49] on span "Atualizar tabela" at bounding box center [851, 52] width 71 height 16
click at [279, 58] on span "KASSIANO DE [PERSON_NAME]" at bounding box center [332, 52] width 196 height 22
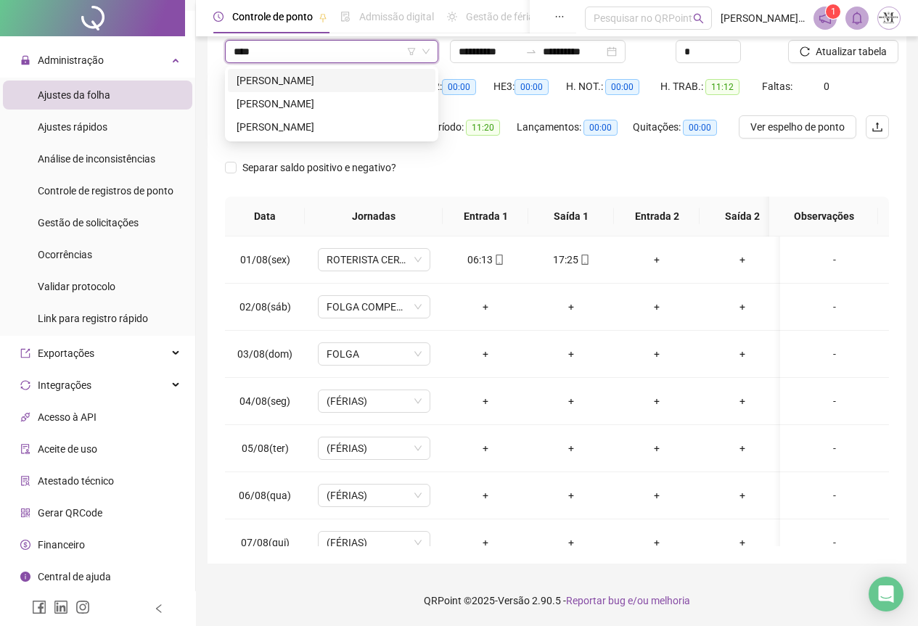
type input "*****"
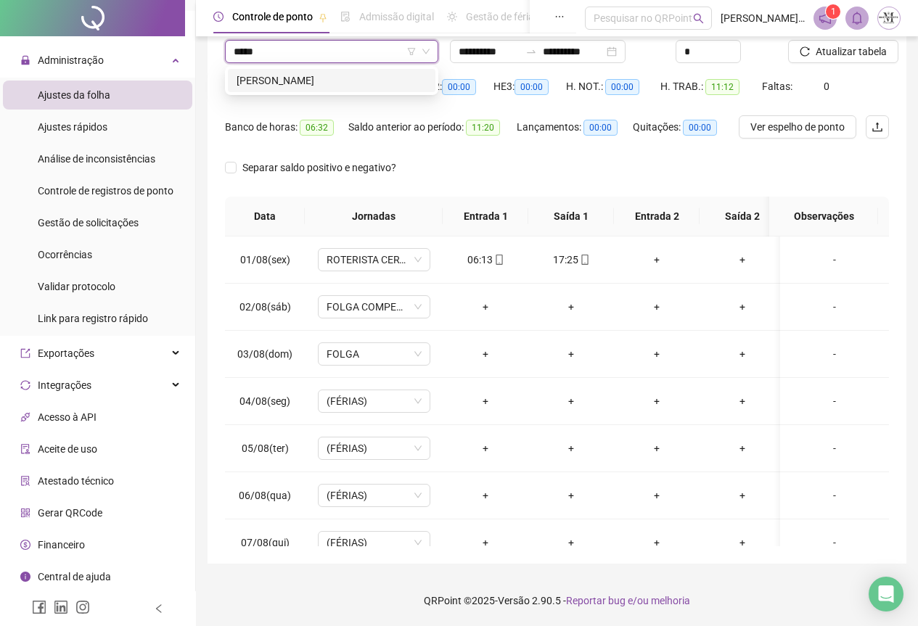
click at [324, 83] on div "[PERSON_NAME]" at bounding box center [332, 81] width 190 height 16
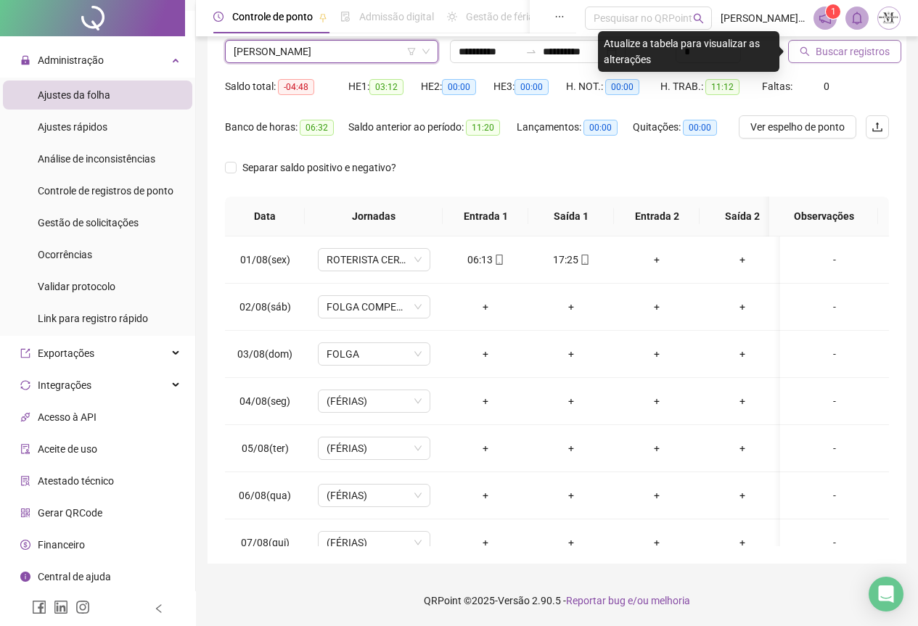
click at [841, 51] on span "Buscar registros" at bounding box center [853, 52] width 74 height 16
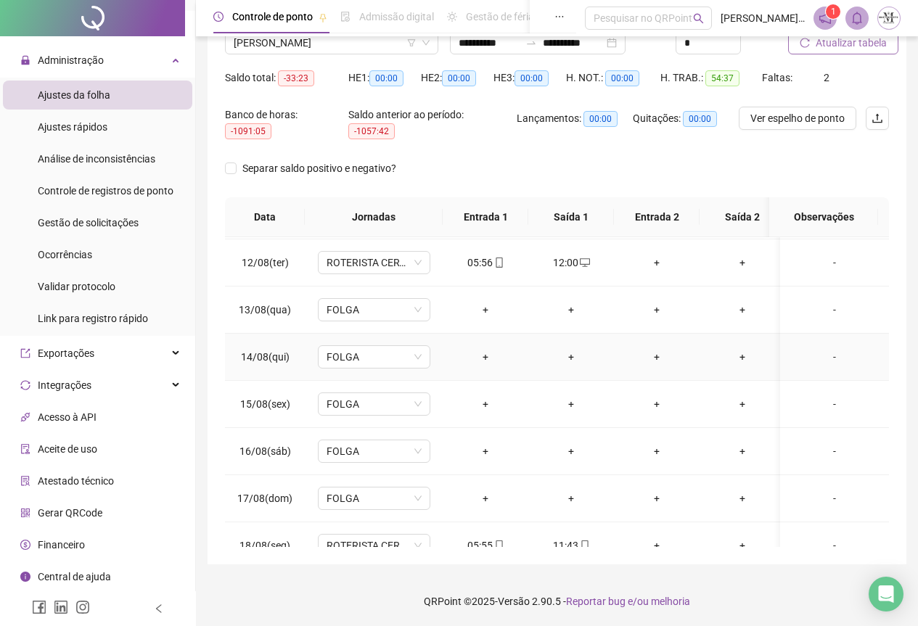
scroll to position [645, 0]
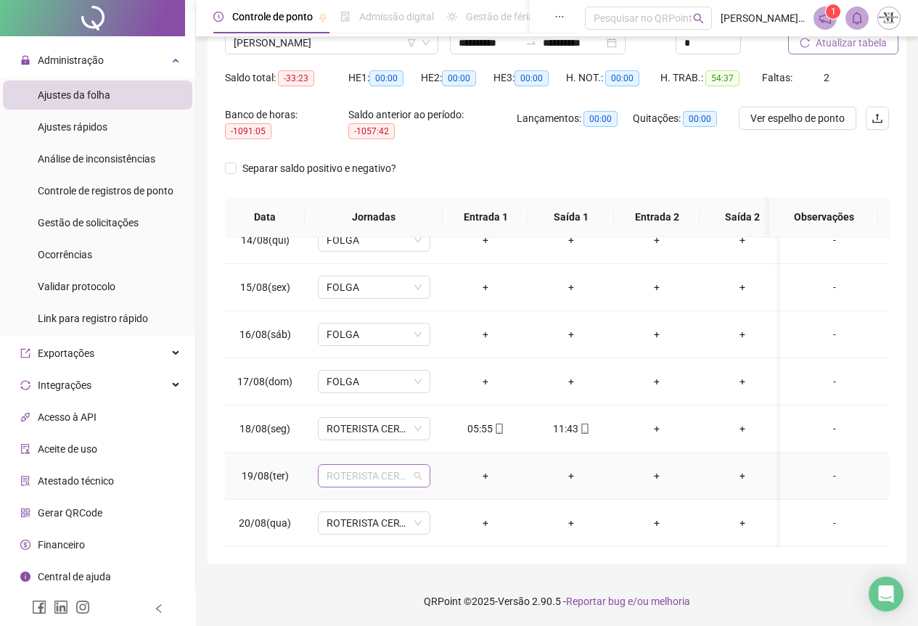
click at [346, 466] on span "ROTERISTA CERTO SG" at bounding box center [374, 476] width 95 height 22
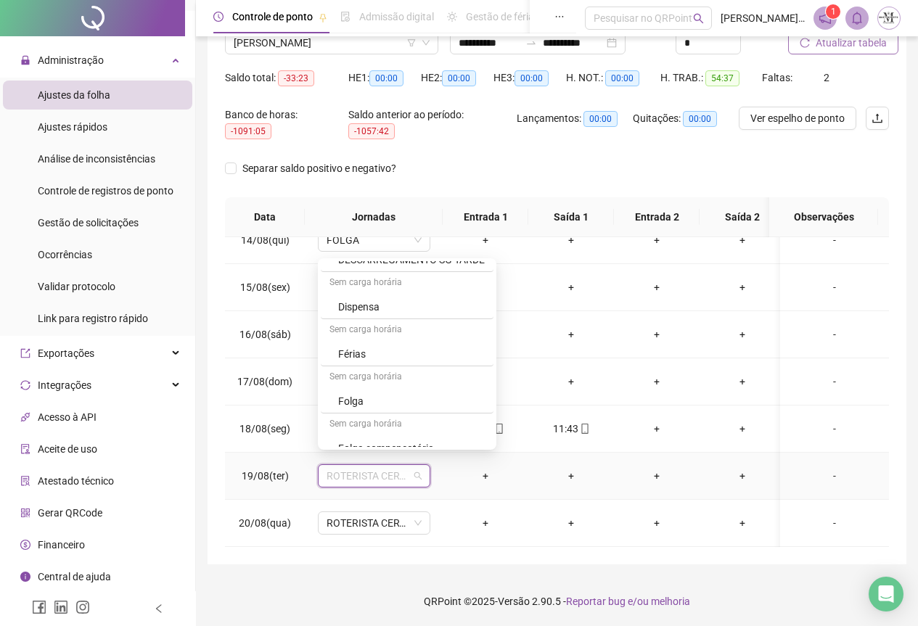
scroll to position [798, 0]
click at [374, 392] on div "Folga" at bounding box center [411, 394] width 147 height 16
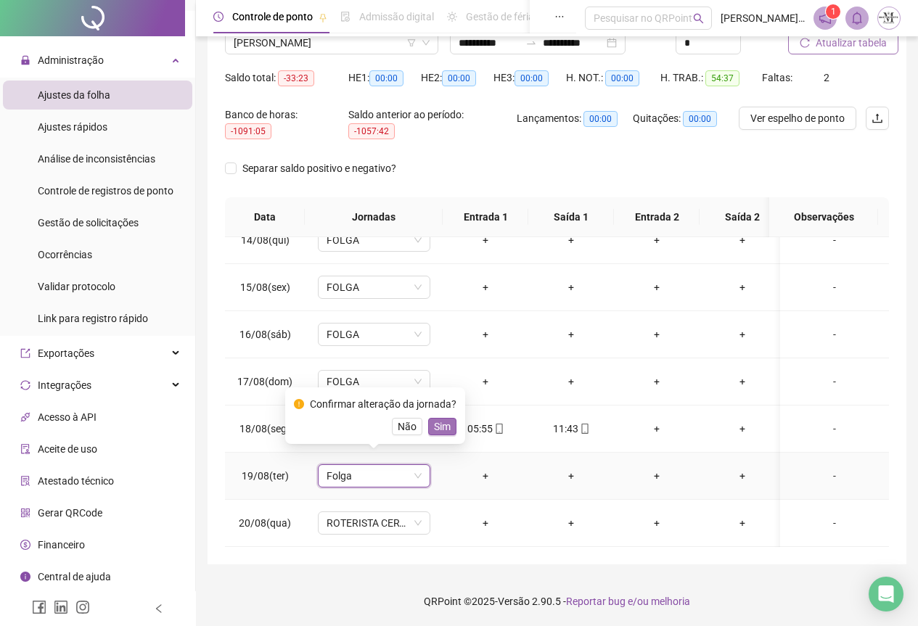
click at [445, 426] on span "Sim" at bounding box center [442, 427] width 17 height 16
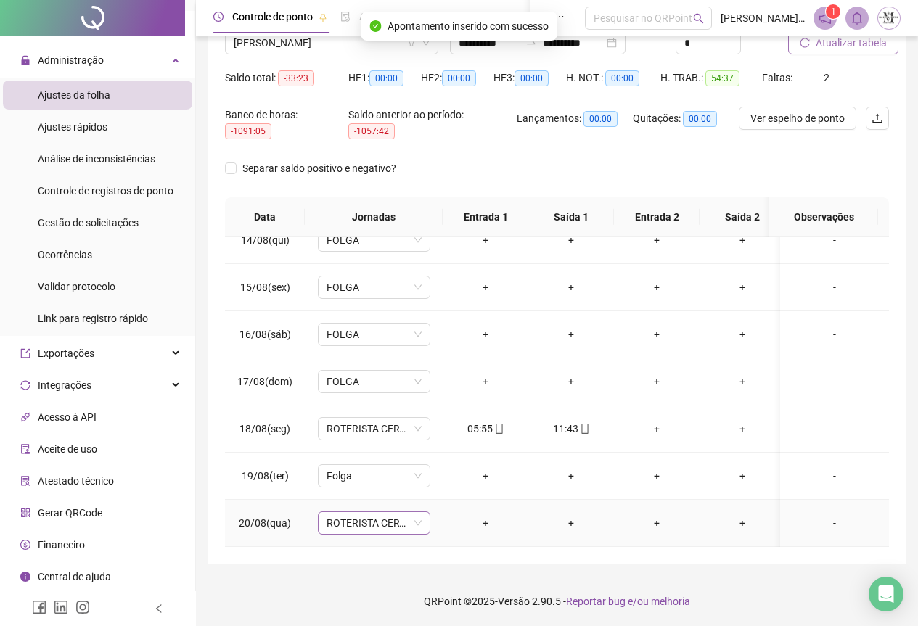
click at [333, 512] on span "ROTERISTA CERTO SG" at bounding box center [374, 523] width 95 height 22
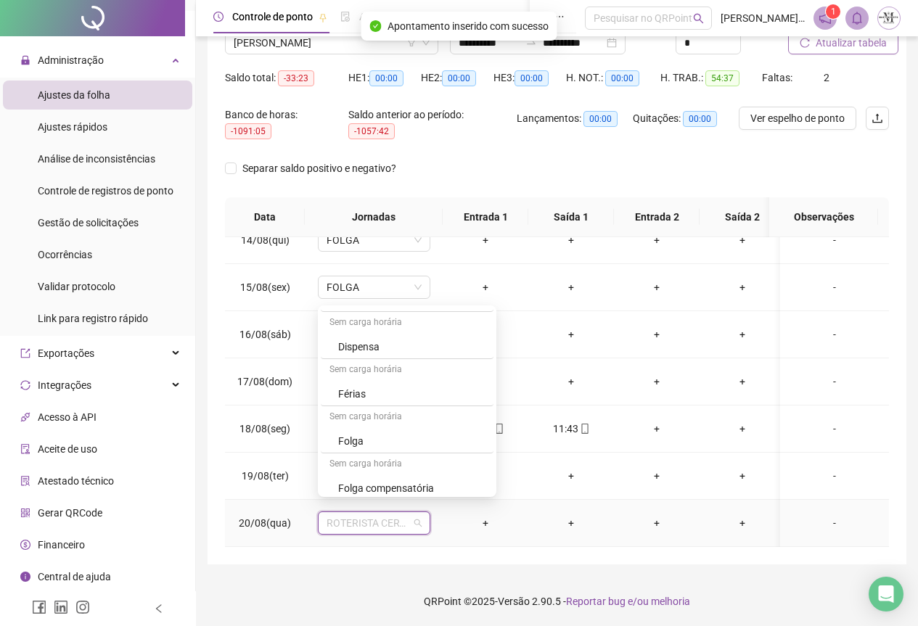
scroll to position [871, 0]
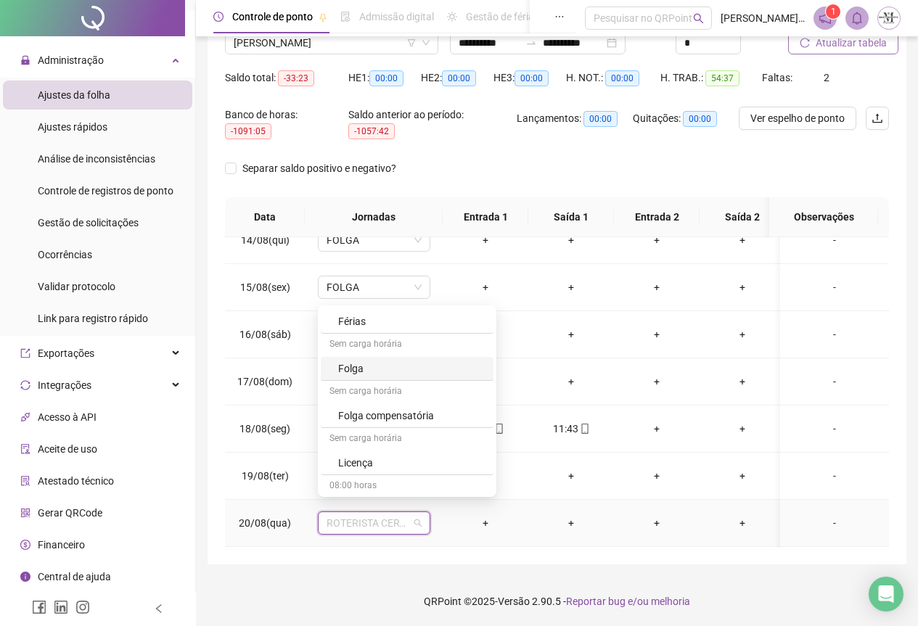
click at [357, 380] on div "Folga" at bounding box center [407, 369] width 173 height 24
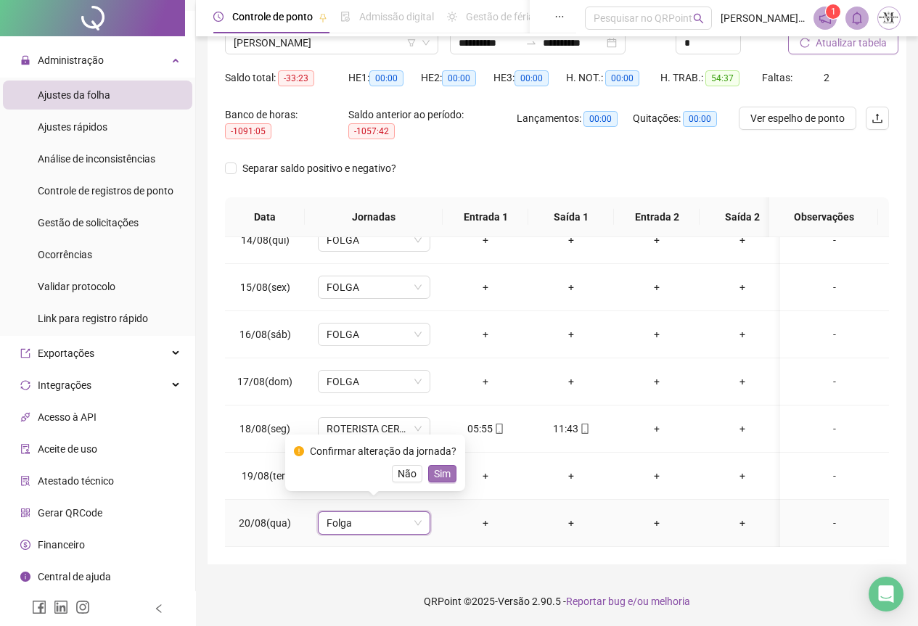
click at [443, 471] on span "Sim" at bounding box center [442, 474] width 17 height 16
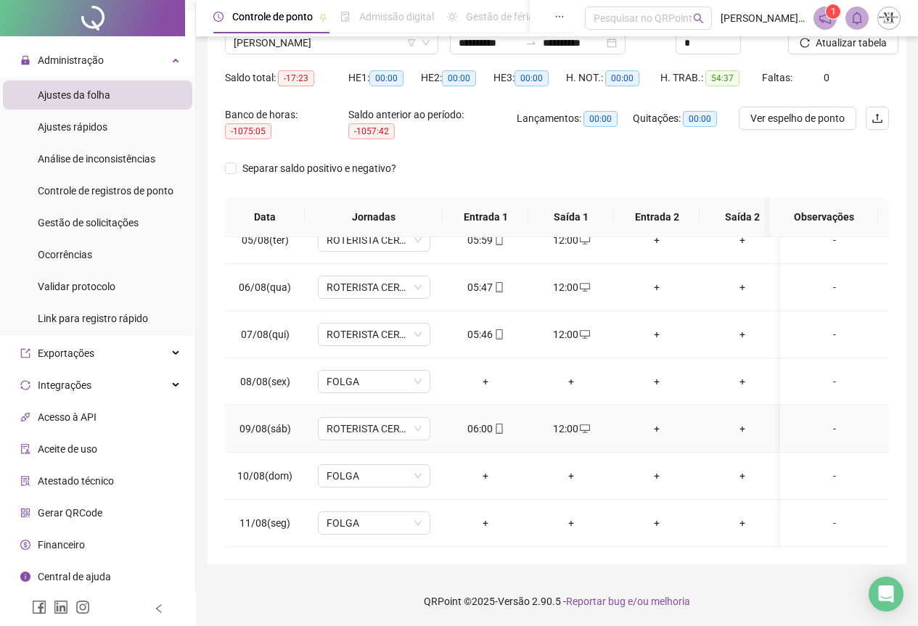
scroll to position [645, 0]
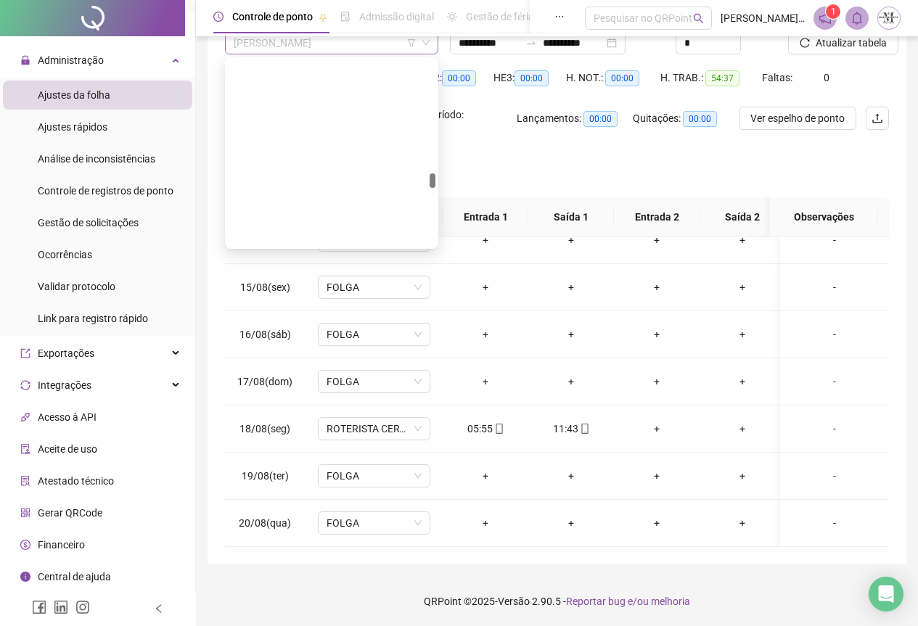
click at [340, 49] on span "[PERSON_NAME]" at bounding box center [332, 43] width 196 height 22
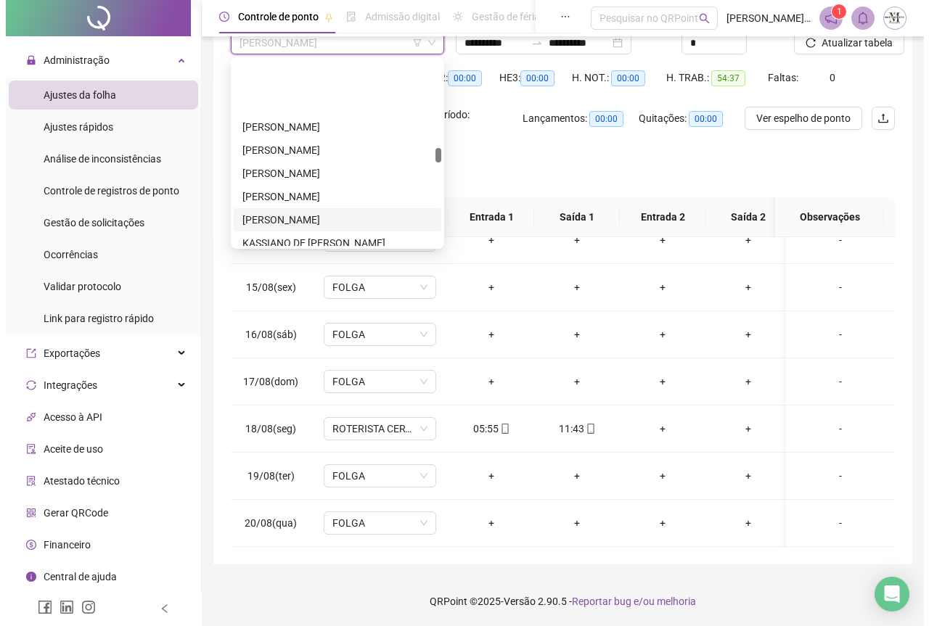
scroll to position [2456, 0]
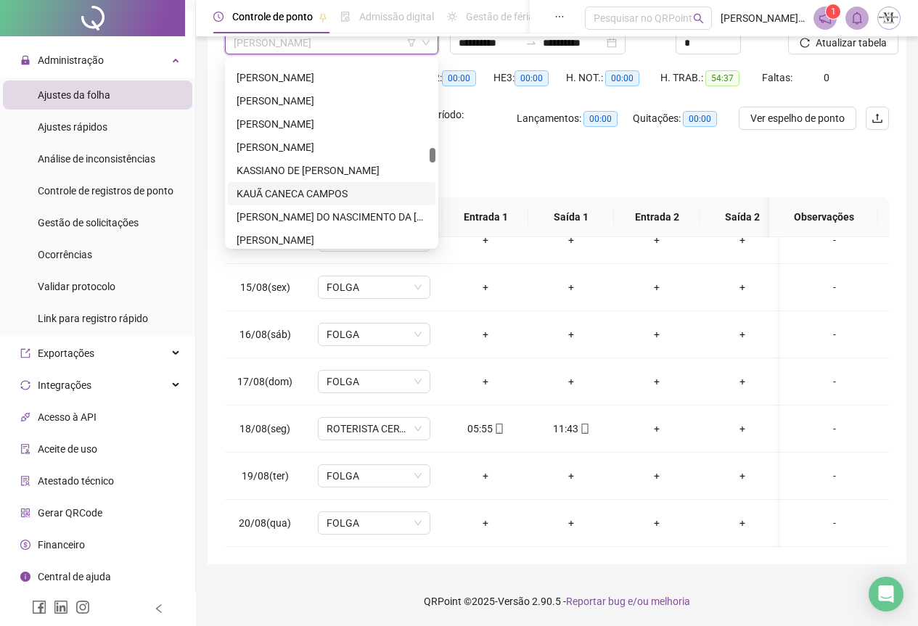
click at [313, 196] on div "KAUÃ CANECA CAMPOS" at bounding box center [332, 194] width 190 height 16
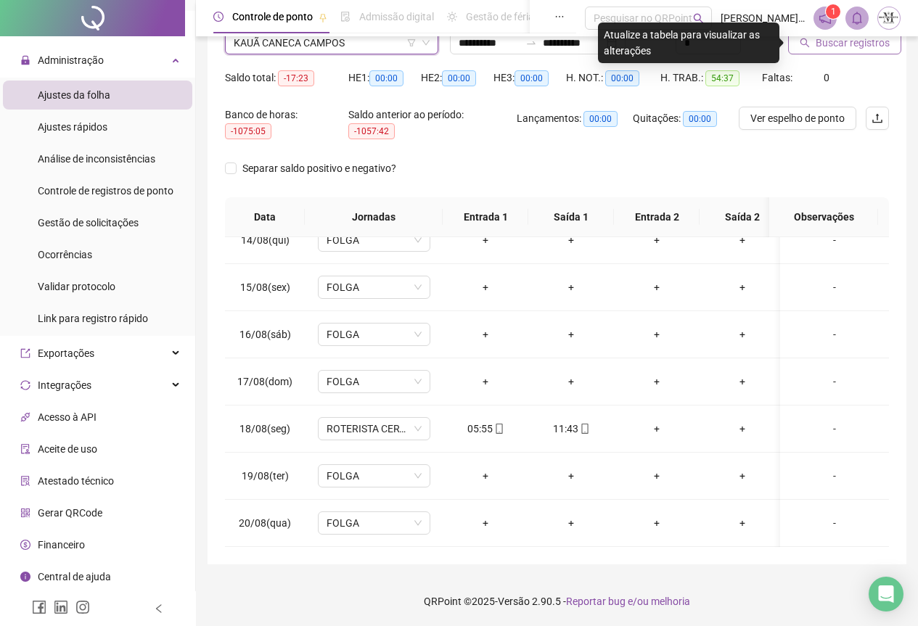
click at [831, 44] on span "Buscar registros" at bounding box center [853, 43] width 74 height 16
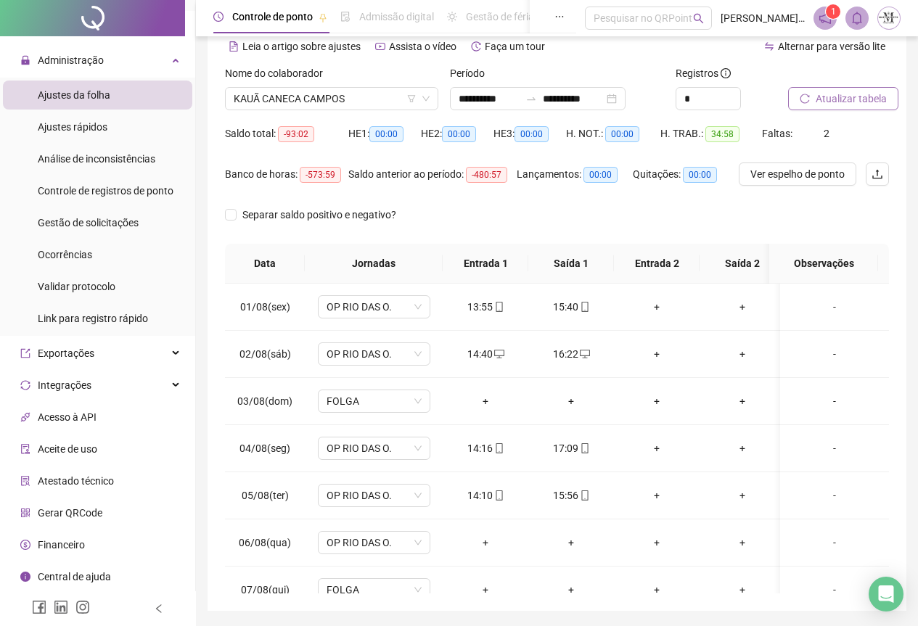
scroll to position [43, 0]
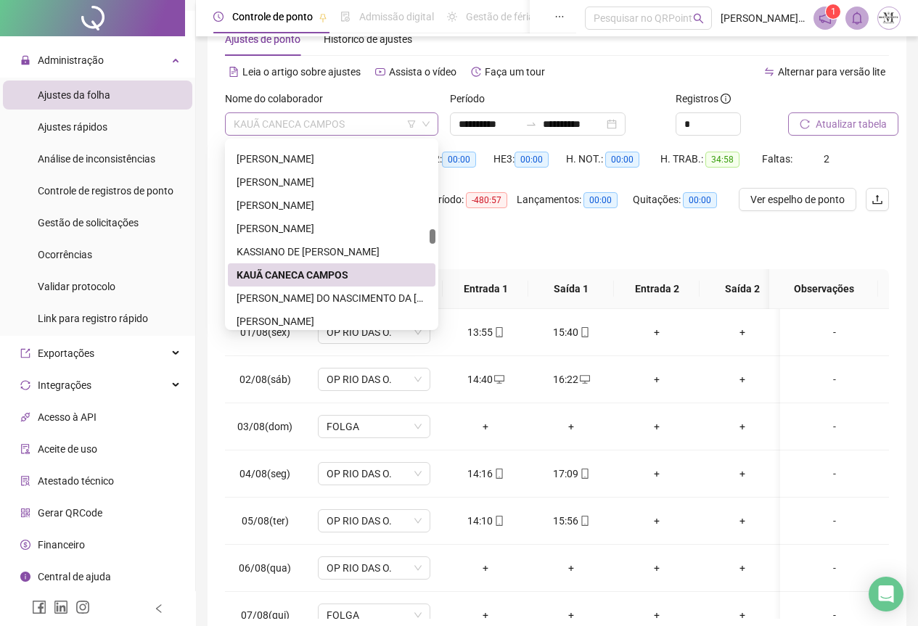
click at [310, 129] on span "KAUÃ CANECA CAMPOS" at bounding box center [332, 124] width 196 height 22
click at [306, 295] on div "[PERSON_NAME] DO NASCIMENTO DA [PERSON_NAME]" at bounding box center [332, 298] width 190 height 16
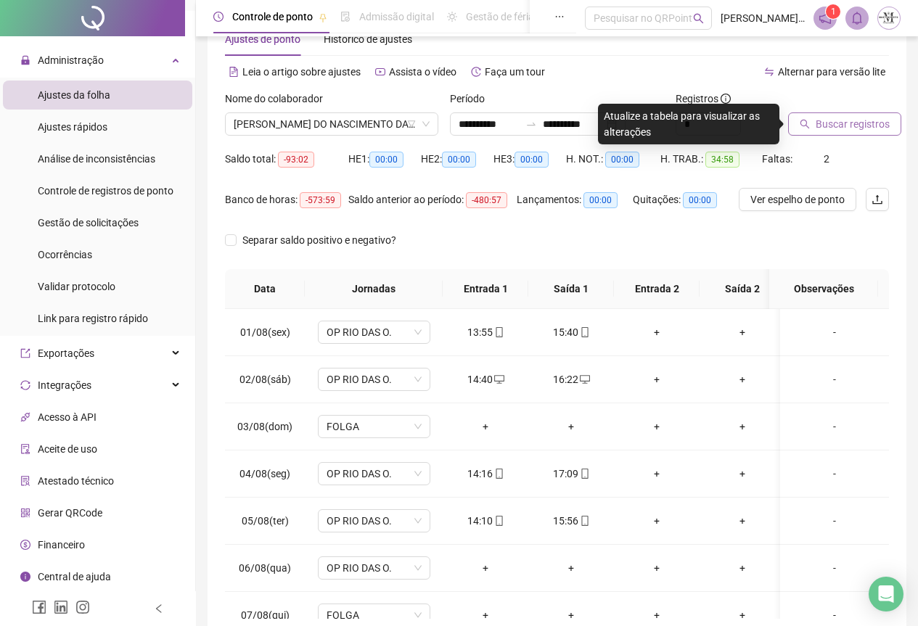
click at [817, 131] on span "Buscar registros" at bounding box center [853, 124] width 74 height 16
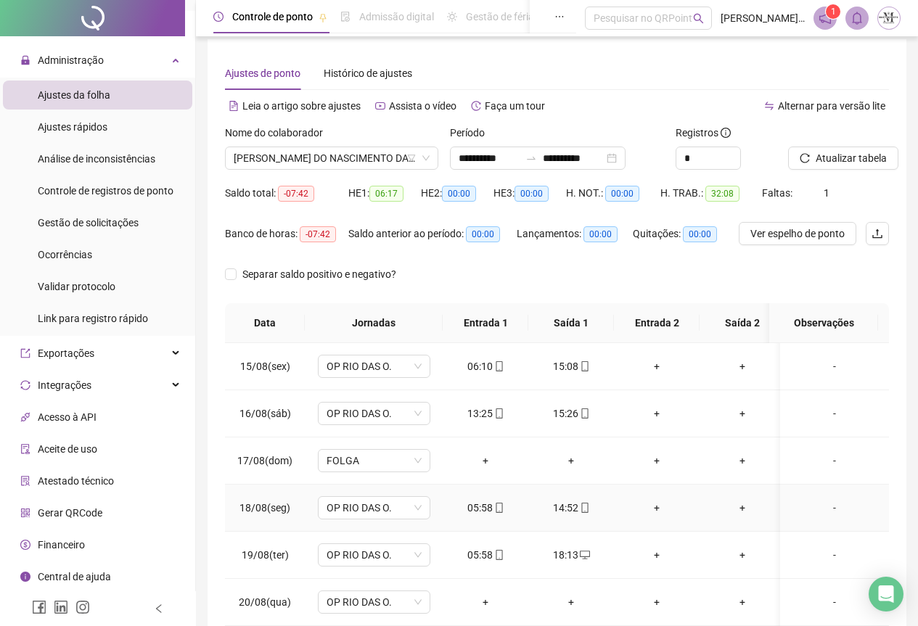
scroll to position [0, 0]
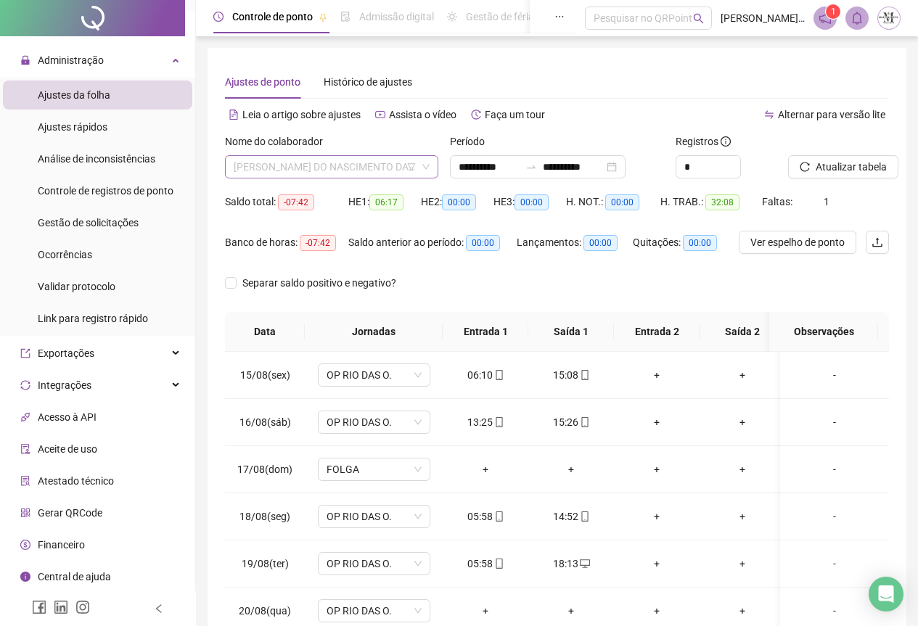
click at [283, 163] on span "[PERSON_NAME] DO NASCIMENTO DA [PERSON_NAME]" at bounding box center [332, 167] width 196 height 22
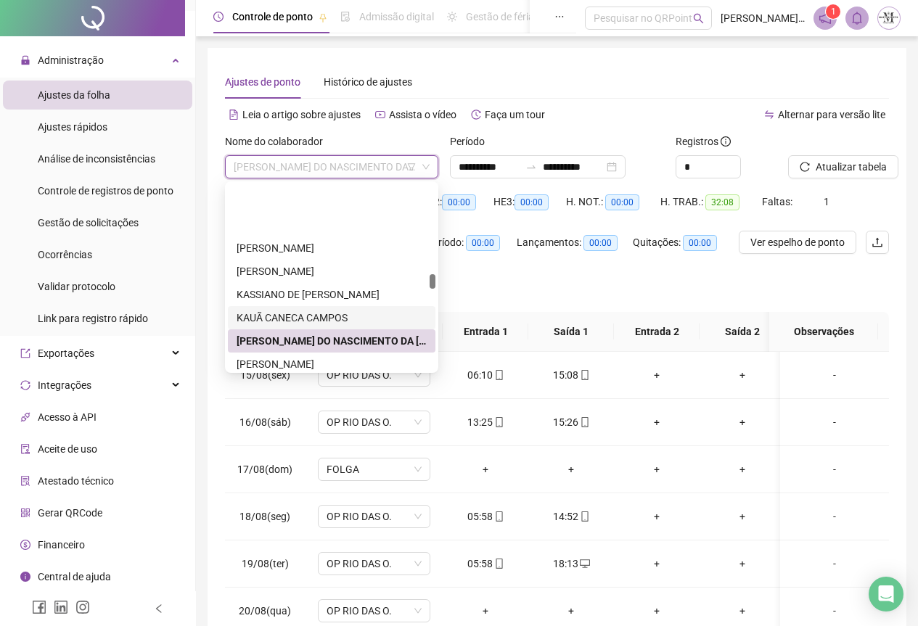
scroll to position [2602, 0]
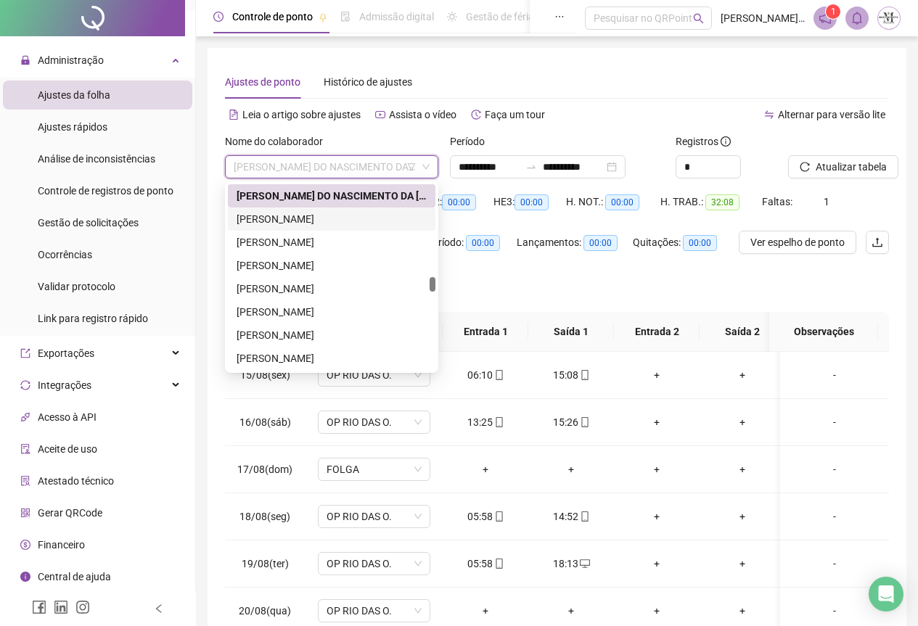
click at [279, 217] on div "[PERSON_NAME]" at bounding box center [332, 219] width 190 height 16
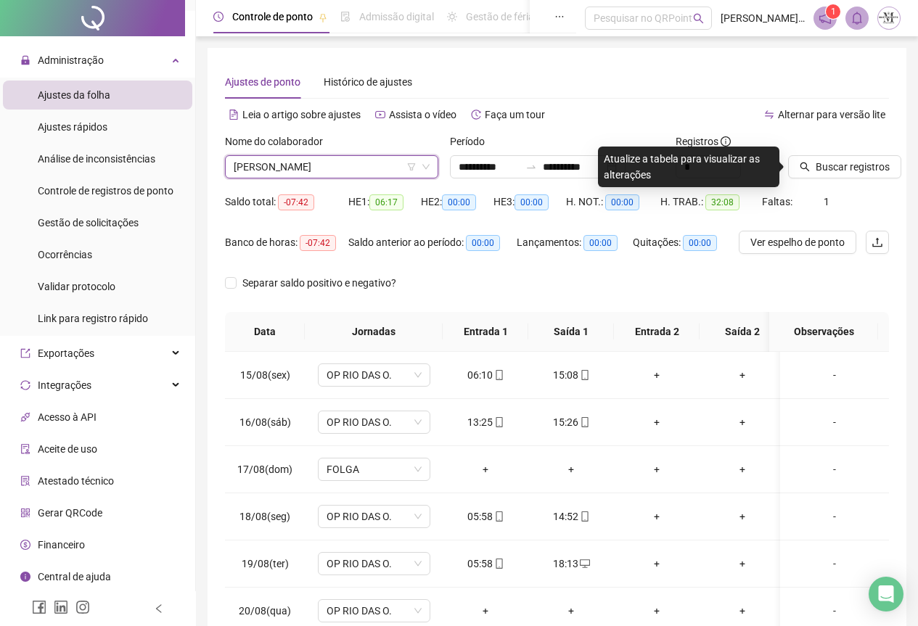
click at [842, 181] on div "Buscar registros" at bounding box center [838, 162] width 113 height 57
click at [841, 171] on span "Buscar registros" at bounding box center [853, 167] width 74 height 16
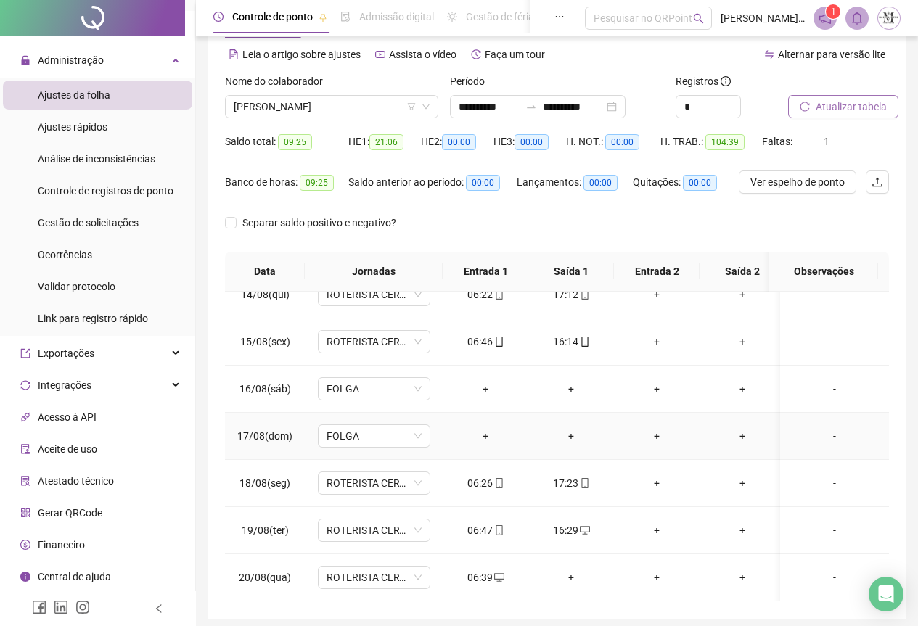
scroll to position [115, 0]
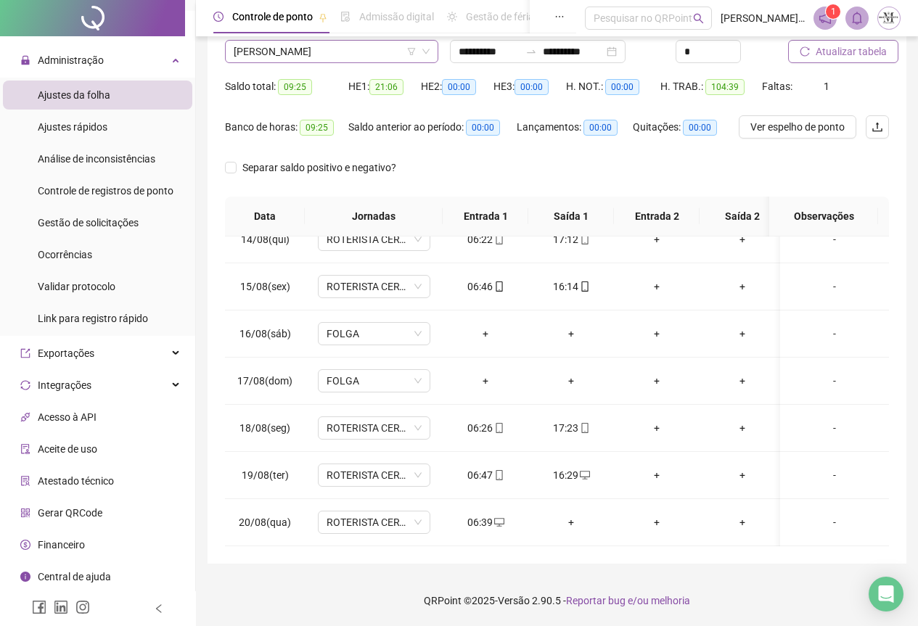
click at [283, 54] on span "[PERSON_NAME]" at bounding box center [332, 52] width 196 height 22
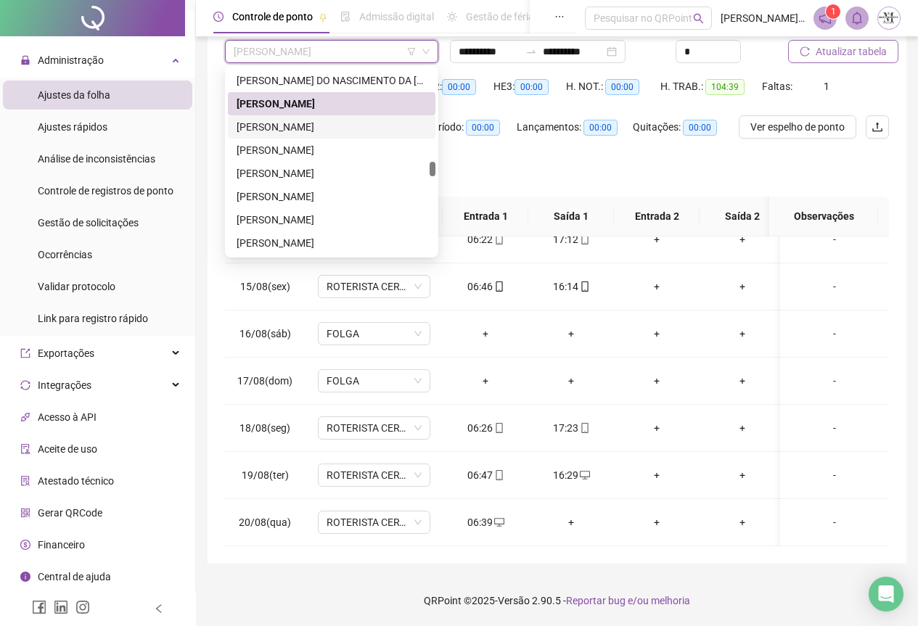
click at [279, 127] on div "[PERSON_NAME]" at bounding box center [332, 127] width 190 height 16
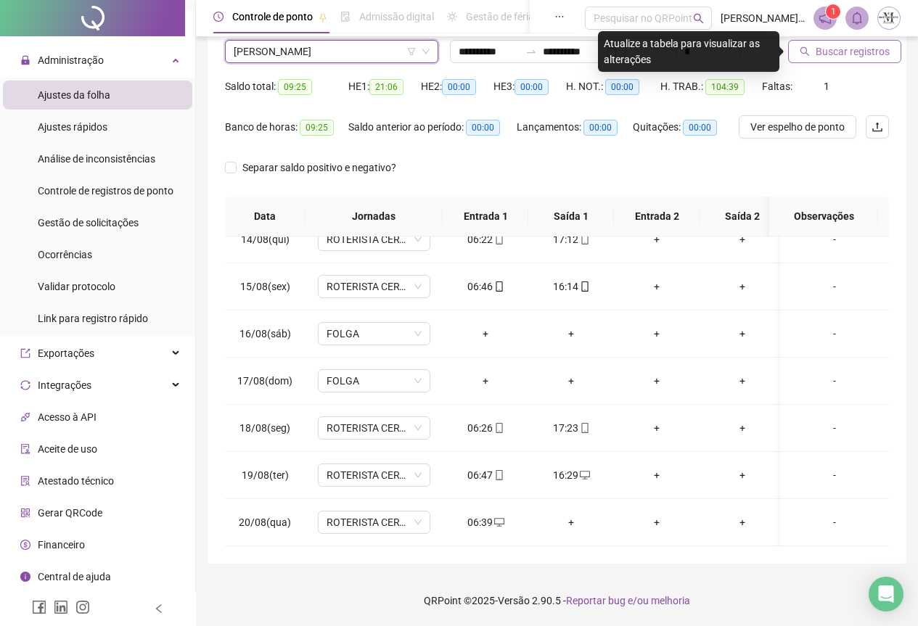
click at [834, 53] on span "Buscar registros" at bounding box center [853, 52] width 74 height 16
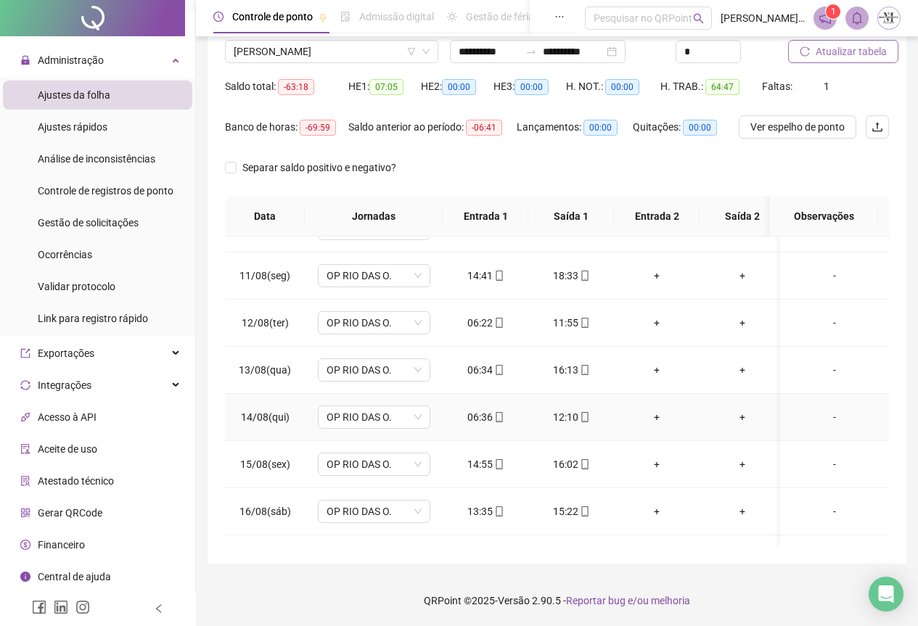
scroll to position [645, 0]
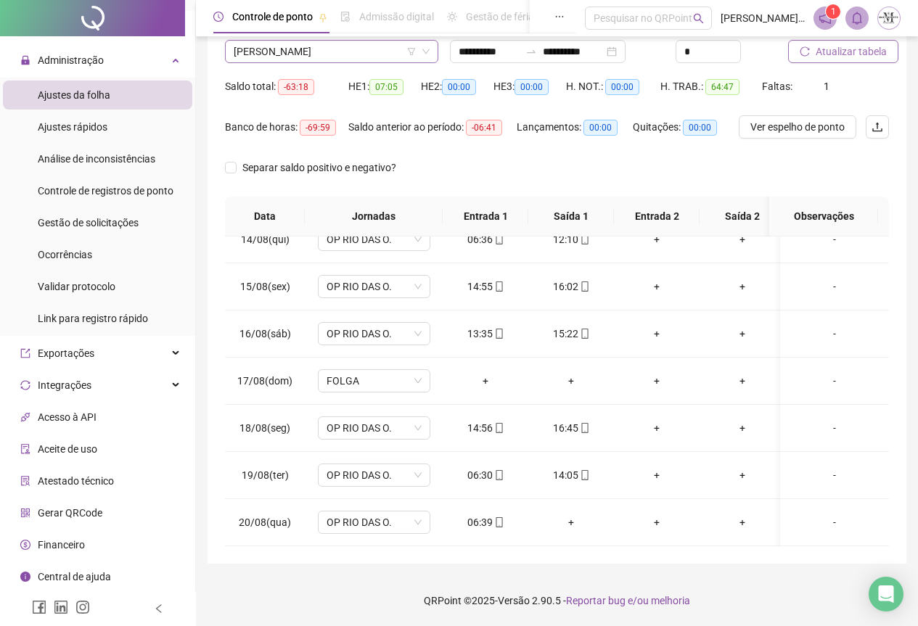
click at [310, 51] on span "[PERSON_NAME]" at bounding box center [332, 52] width 196 height 22
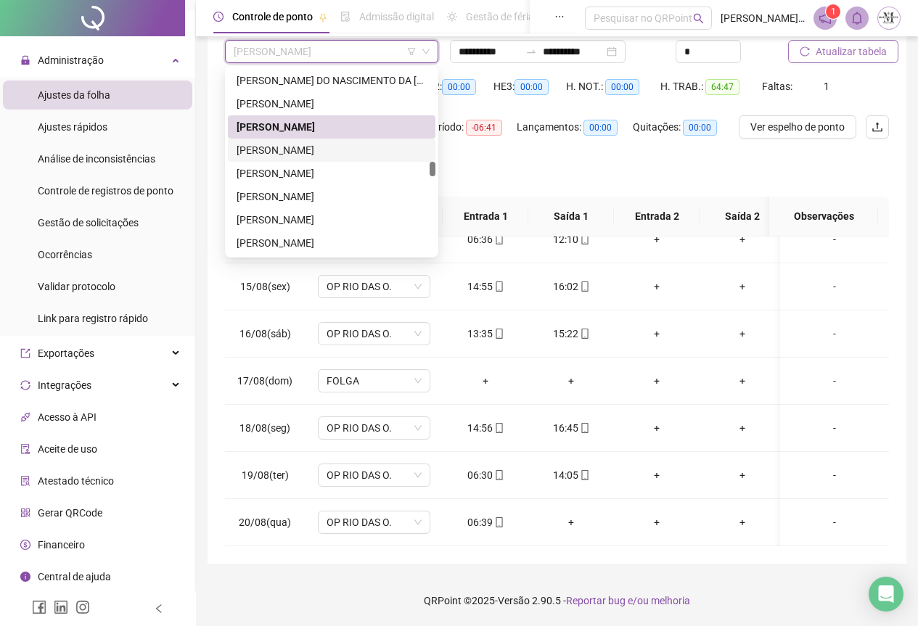
click at [292, 160] on div "[PERSON_NAME]" at bounding box center [332, 150] width 208 height 23
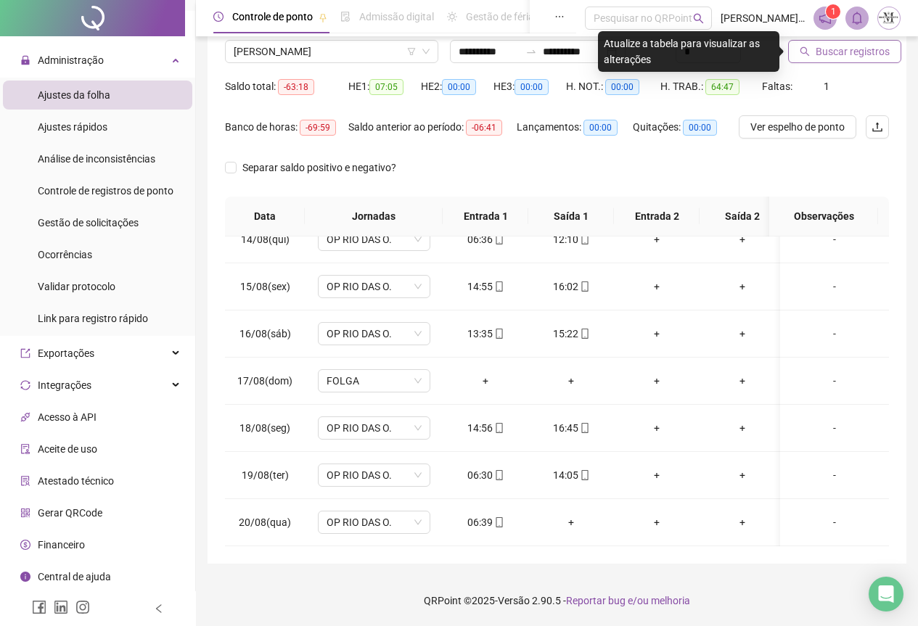
click at [834, 46] on span "Buscar registros" at bounding box center [853, 52] width 74 height 16
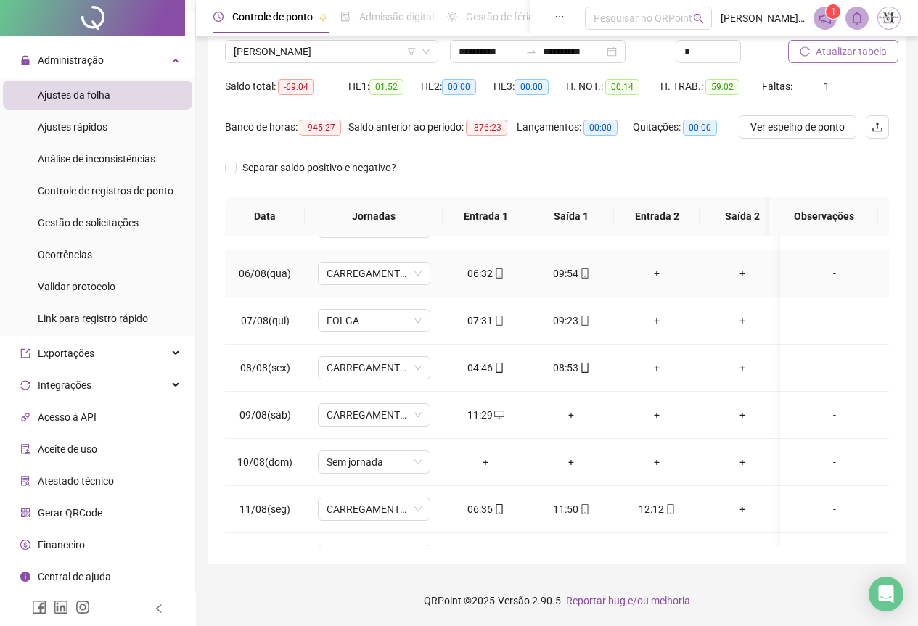
scroll to position [290, 0]
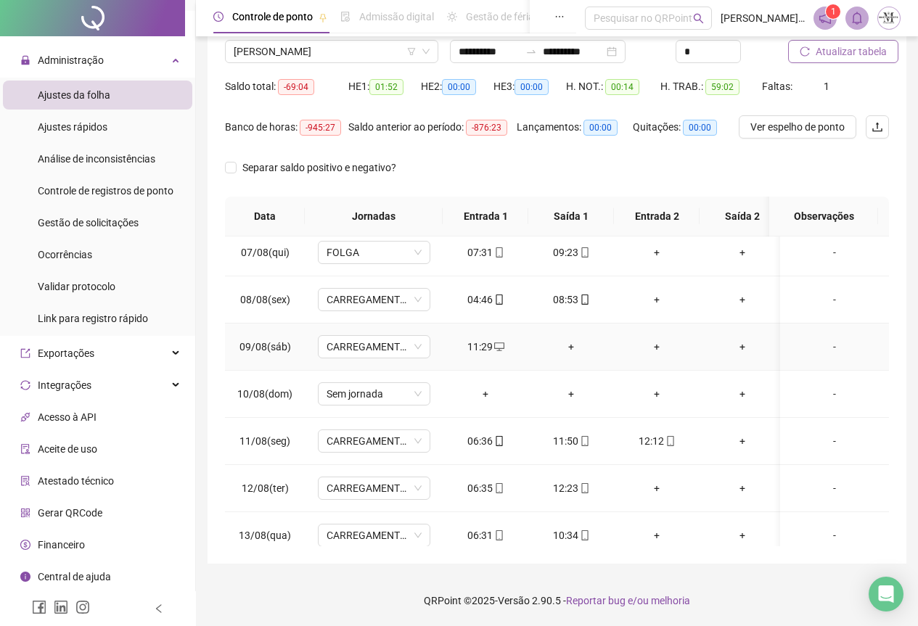
click at [569, 349] on div "+" at bounding box center [571, 347] width 62 height 16
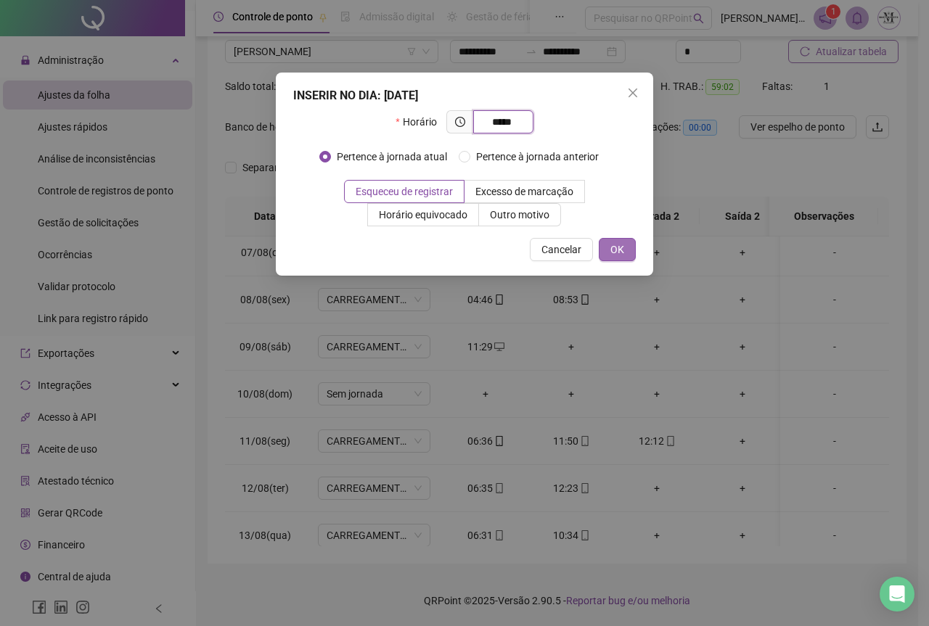
type input "*****"
click at [619, 249] on span "OK" at bounding box center [617, 250] width 14 height 16
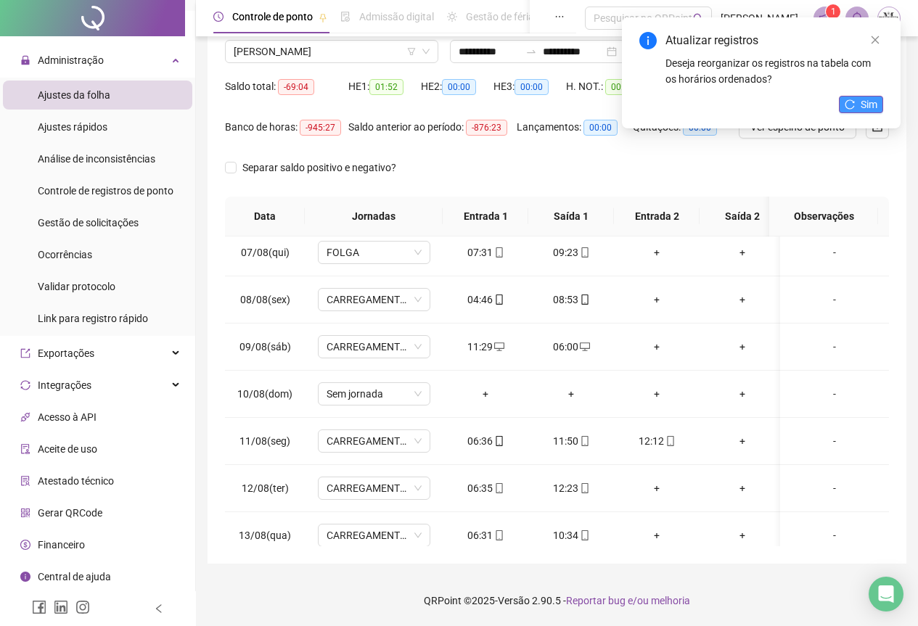
click at [849, 107] on icon "reload" at bounding box center [850, 104] width 10 height 10
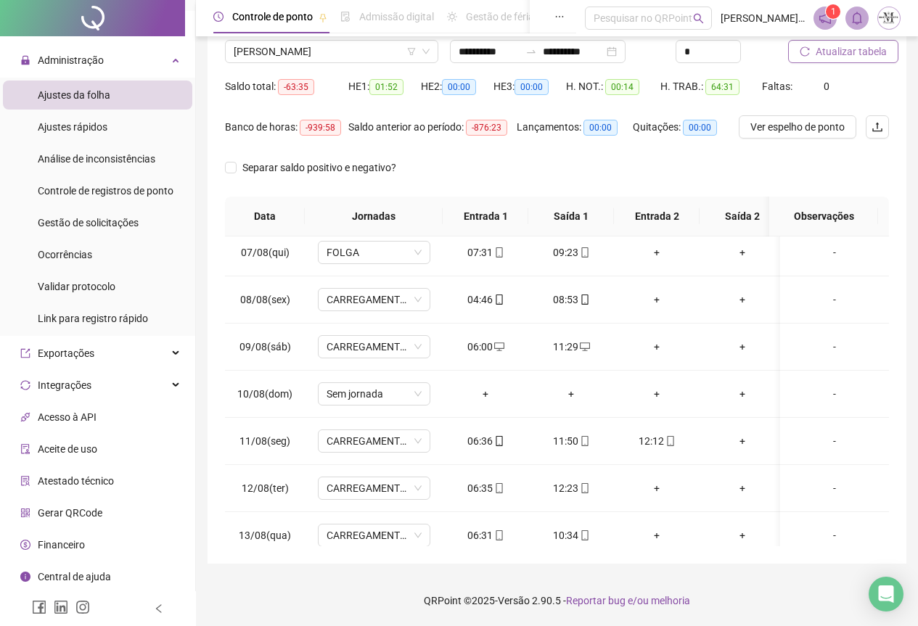
click at [834, 50] on span "Atualizar tabela" at bounding box center [851, 52] width 71 height 16
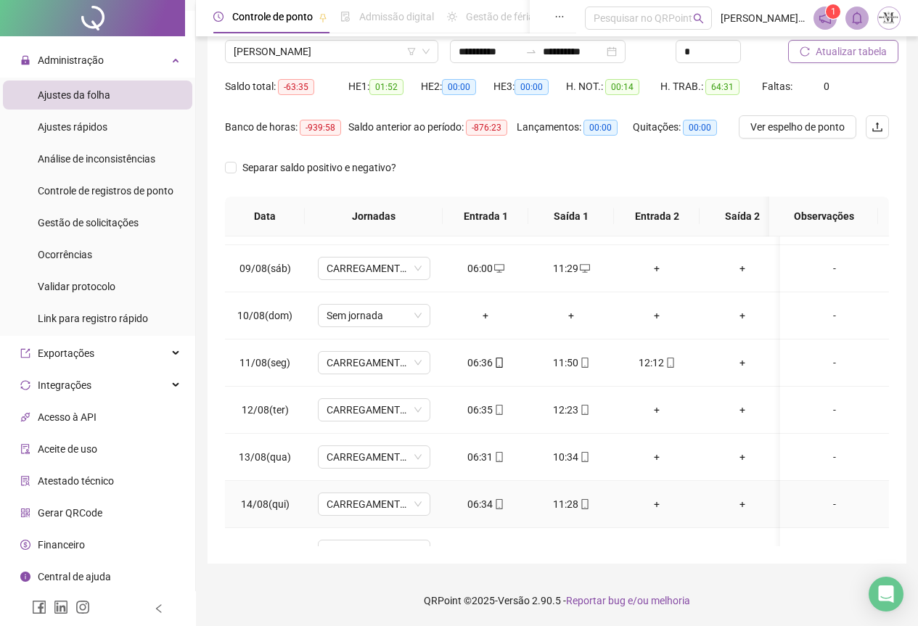
scroll to position [363, 0]
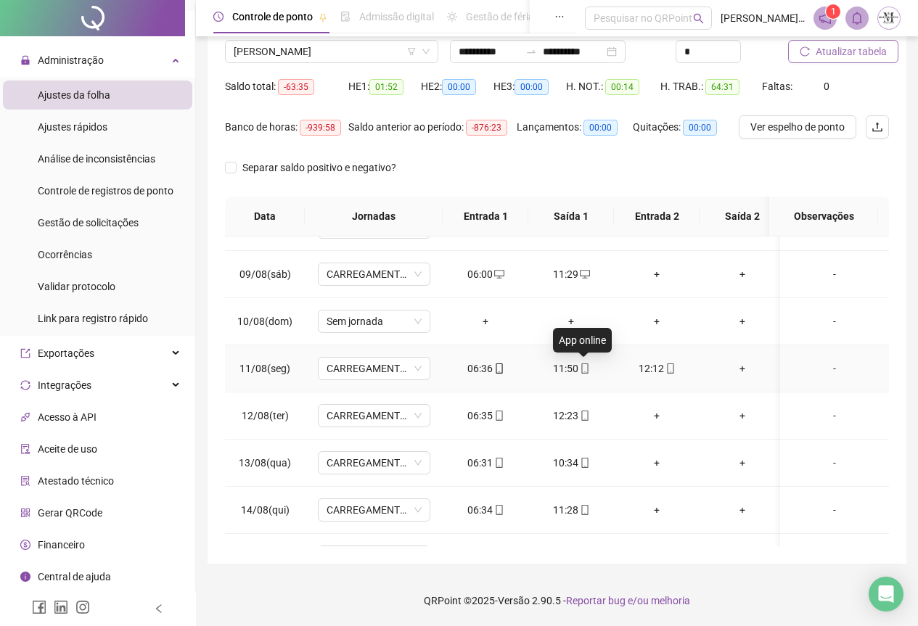
click at [586, 371] on icon "mobile" at bounding box center [585, 369] width 10 height 10
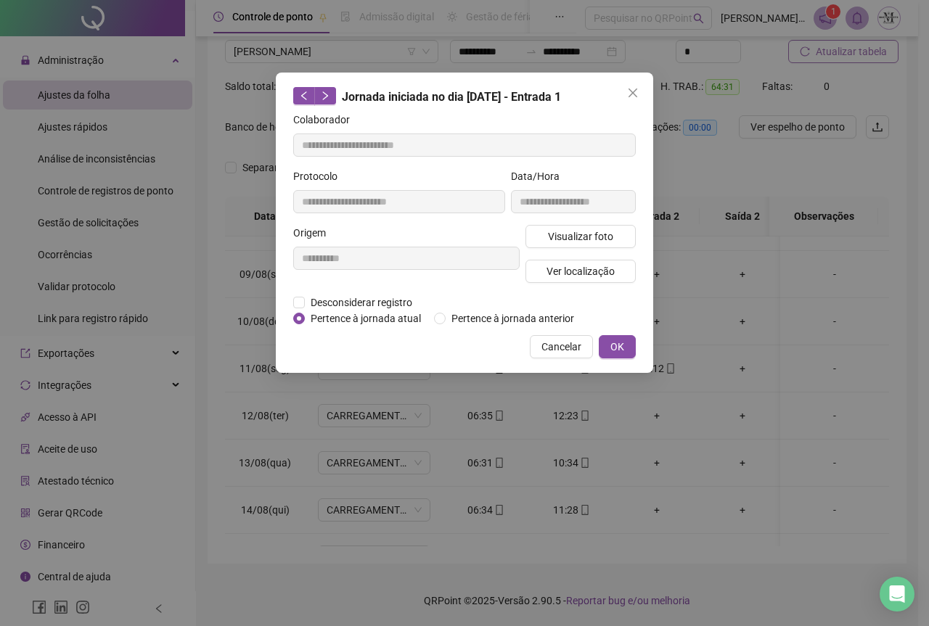
type input "**********"
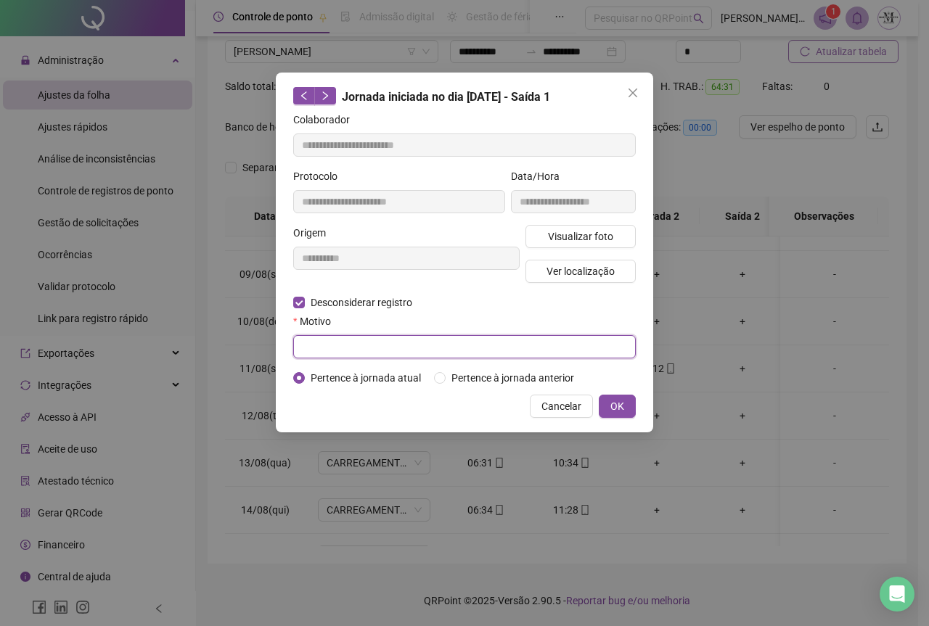
click at [330, 348] on input "text" at bounding box center [464, 346] width 343 height 23
type input "*********"
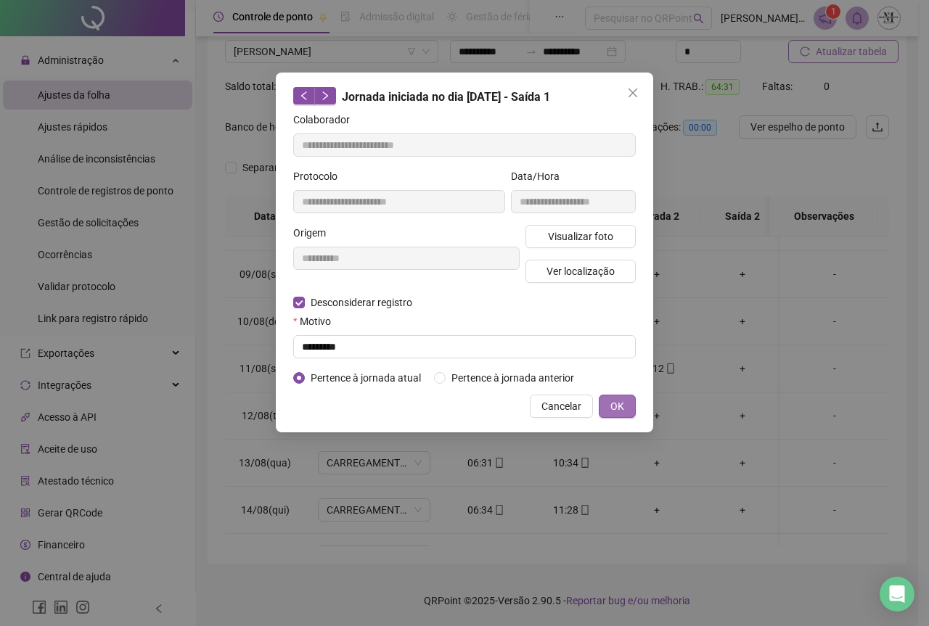
click at [614, 411] on span "OK" at bounding box center [617, 407] width 14 height 16
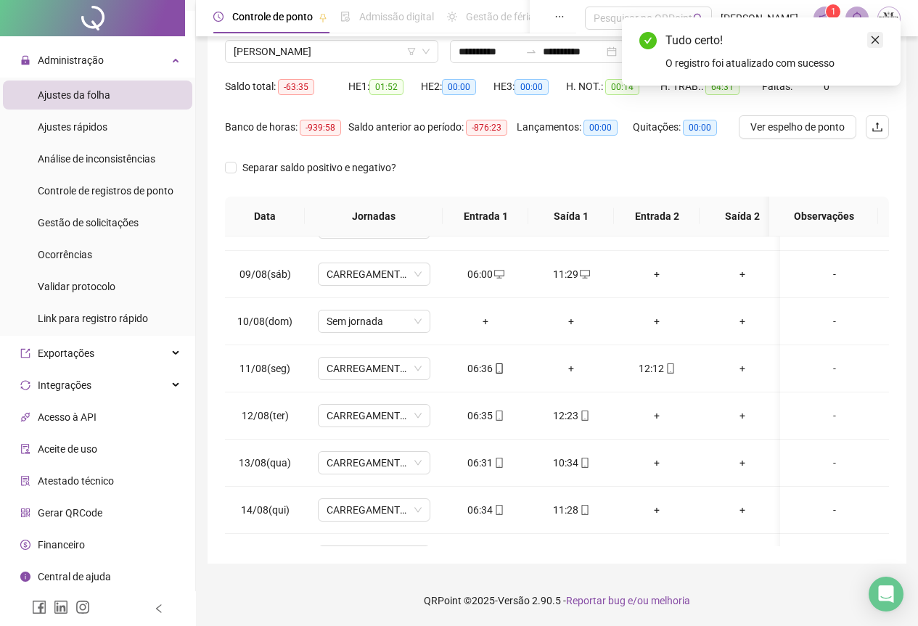
click at [871, 44] on icon "close" at bounding box center [875, 40] width 10 height 10
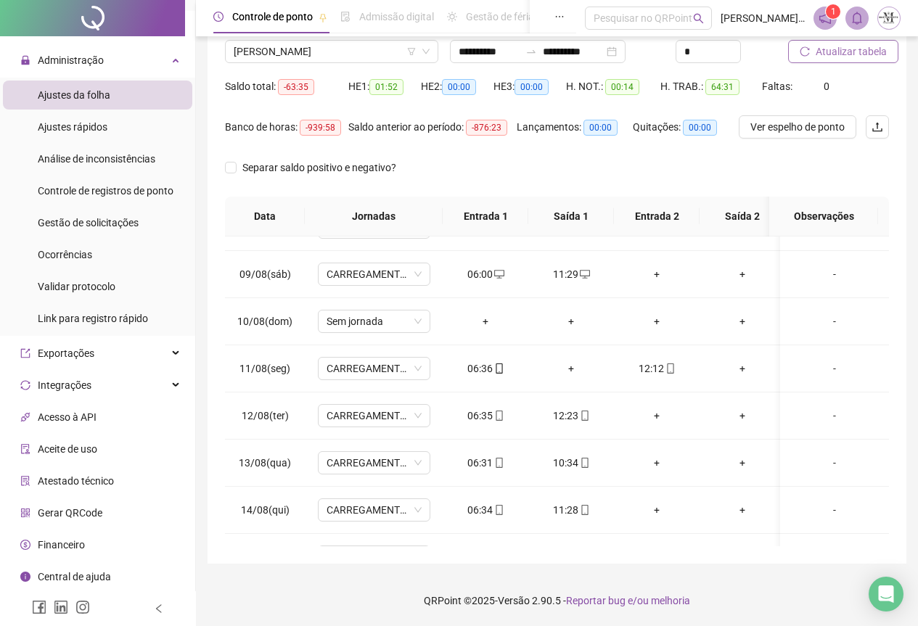
click at [834, 53] on span "Atualizar tabela" at bounding box center [851, 52] width 71 height 16
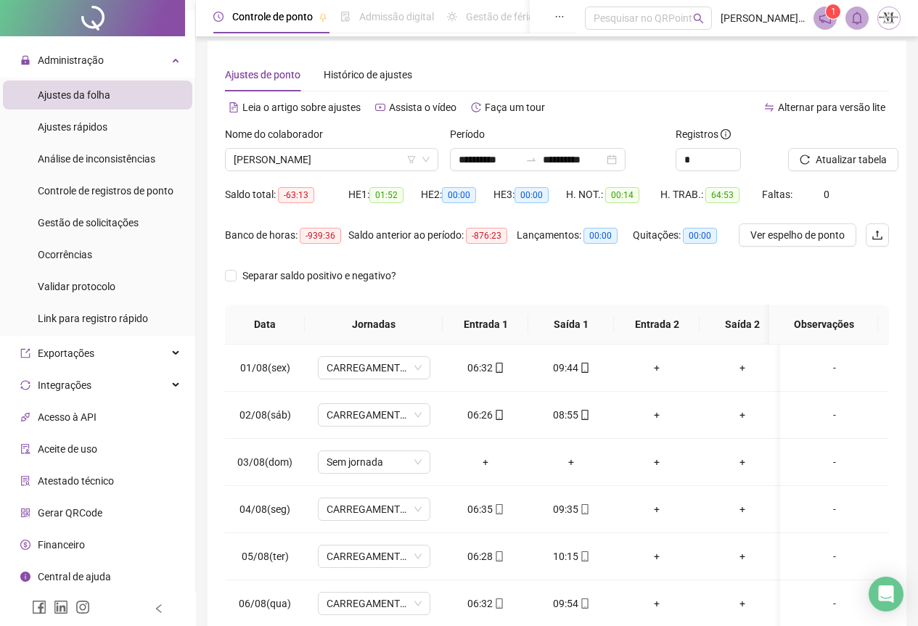
scroll to position [0, 0]
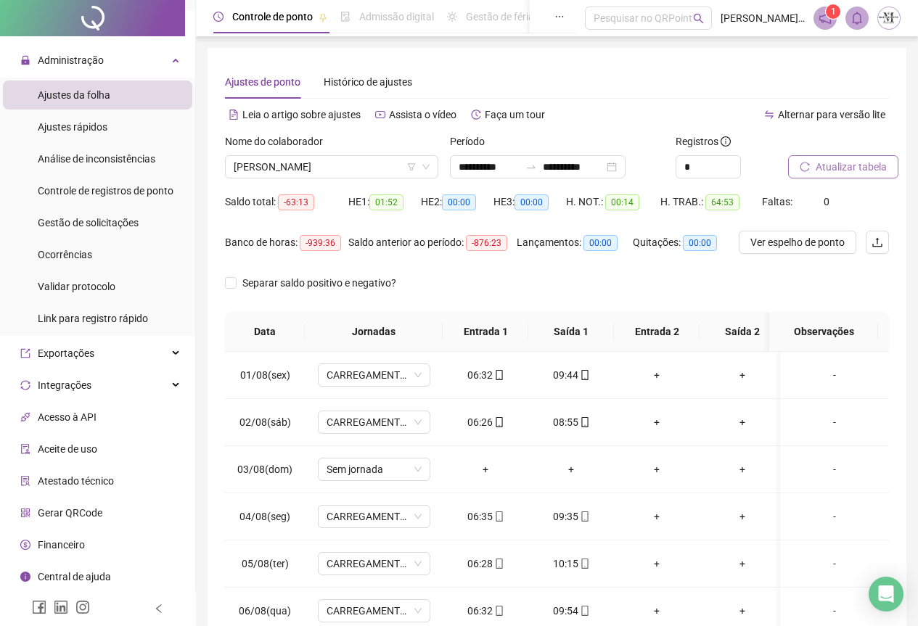
click at [838, 163] on span "Atualizar tabela" at bounding box center [851, 167] width 71 height 16
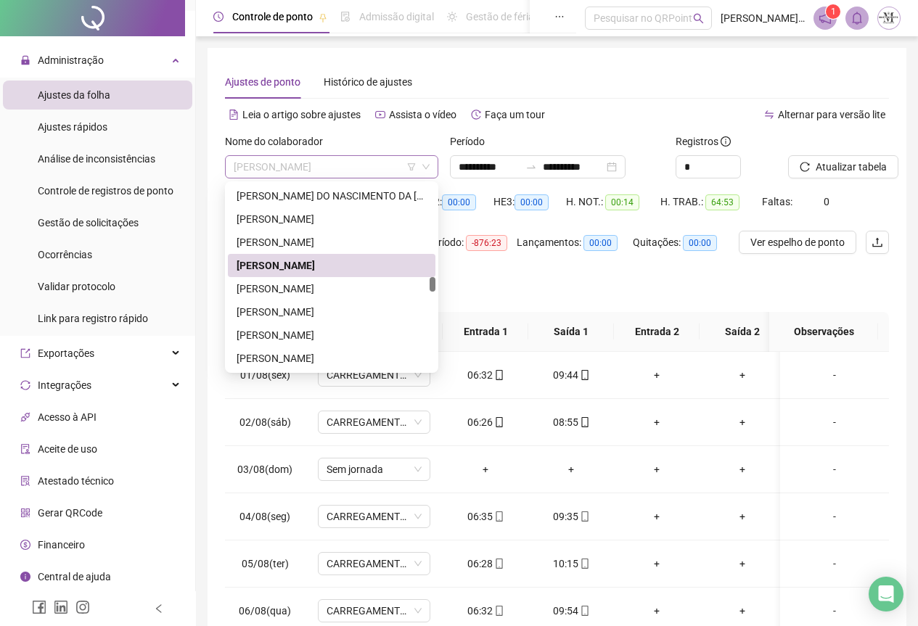
click at [277, 166] on span "[PERSON_NAME]" at bounding box center [332, 167] width 196 height 22
click at [287, 293] on div "[PERSON_NAME]" at bounding box center [332, 289] width 190 height 16
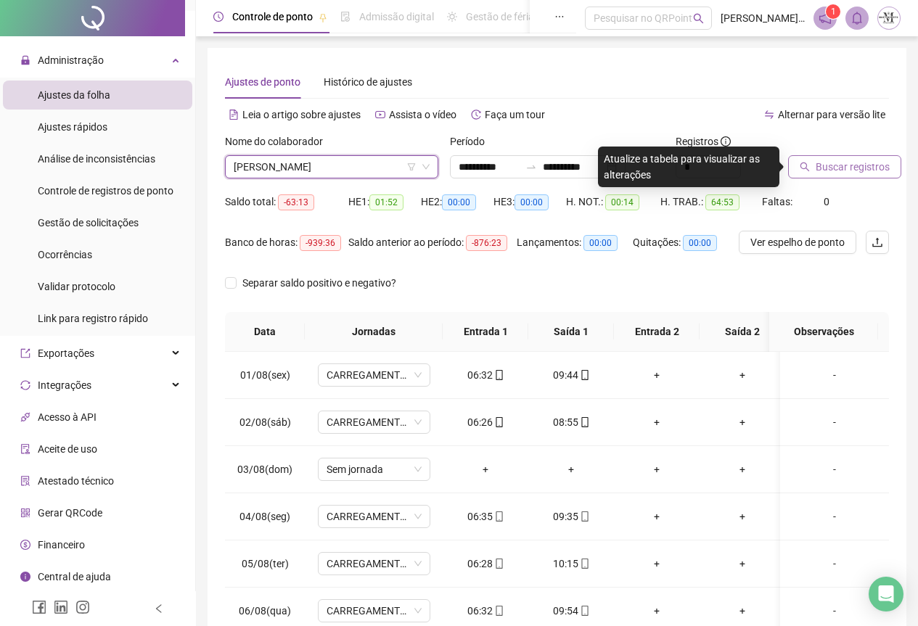
click at [838, 170] on span "Buscar registros" at bounding box center [853, 167] width 74 height 16
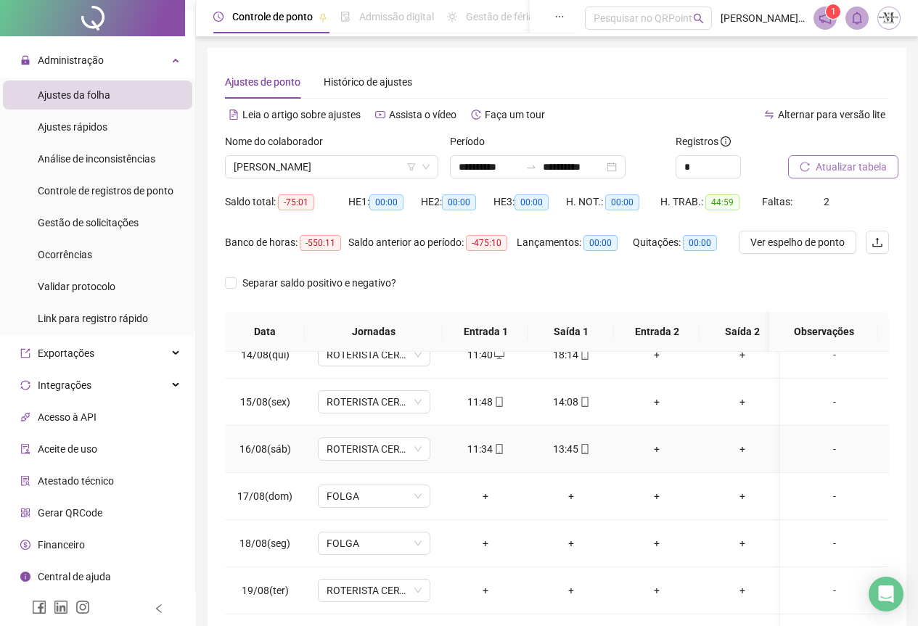
scroll to position [115, 0]
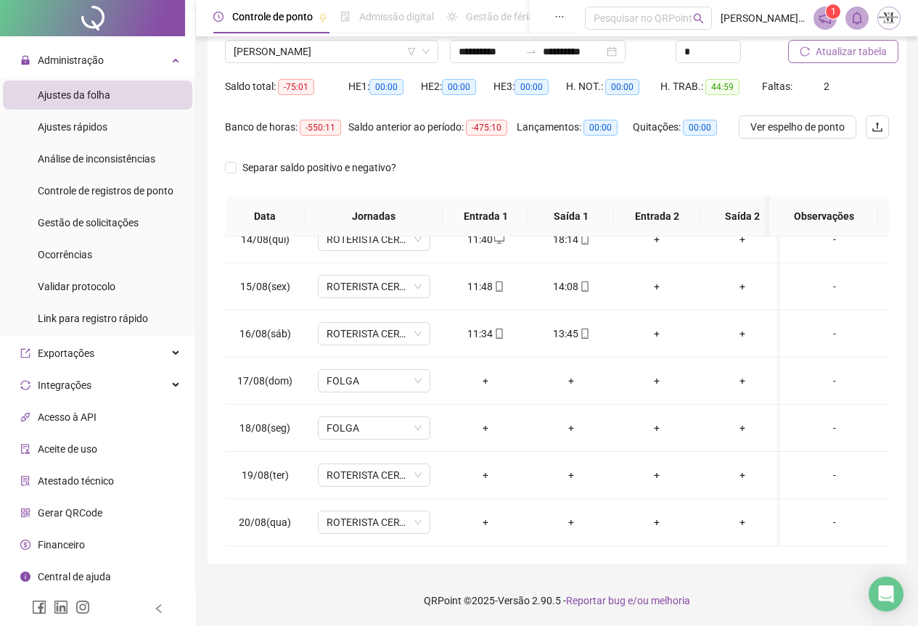
click at [837, 57] on span "Atualizar tabela" at bounding box center [851, 52] width 71 height 16
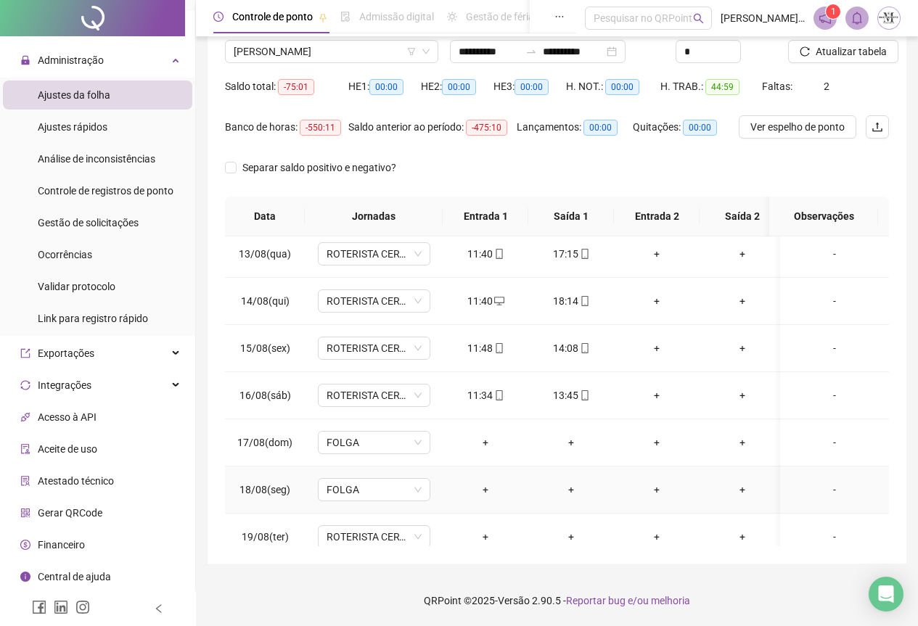
scroll to position [499, 0]
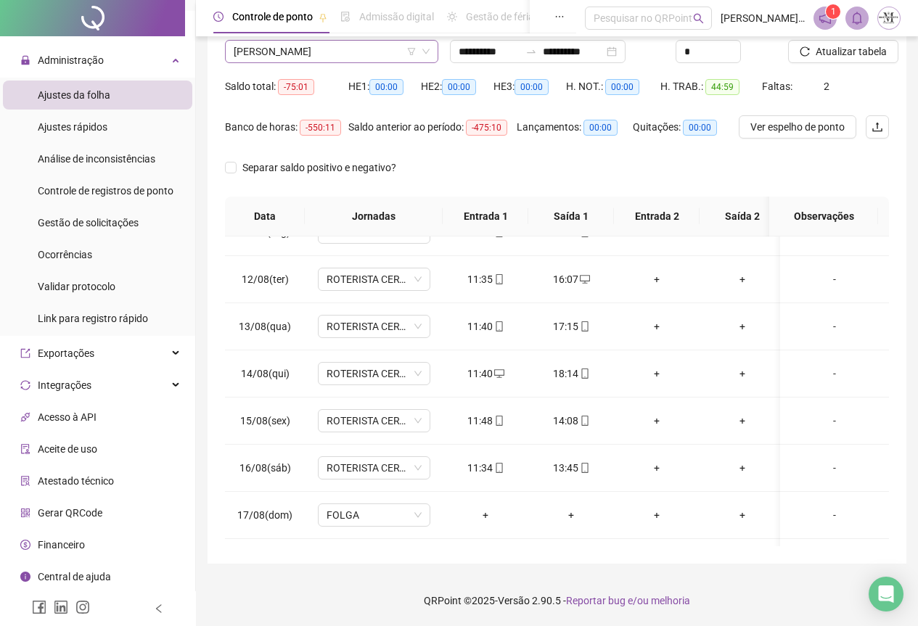
click at [328, 51] on span "[PERSON_NAME]" at bounding box center [332, 52] width 196 height 22
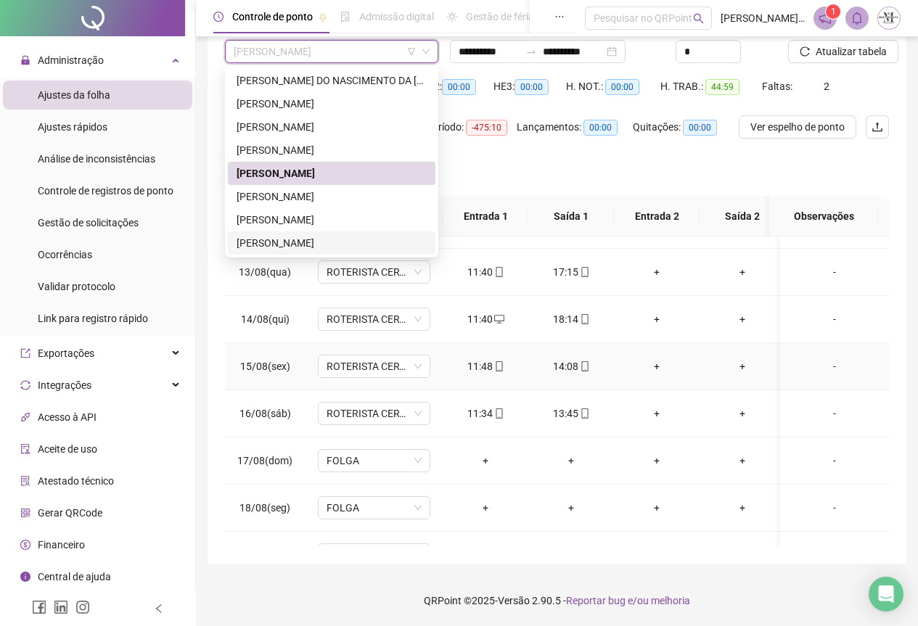
scroll to position [645, 0]
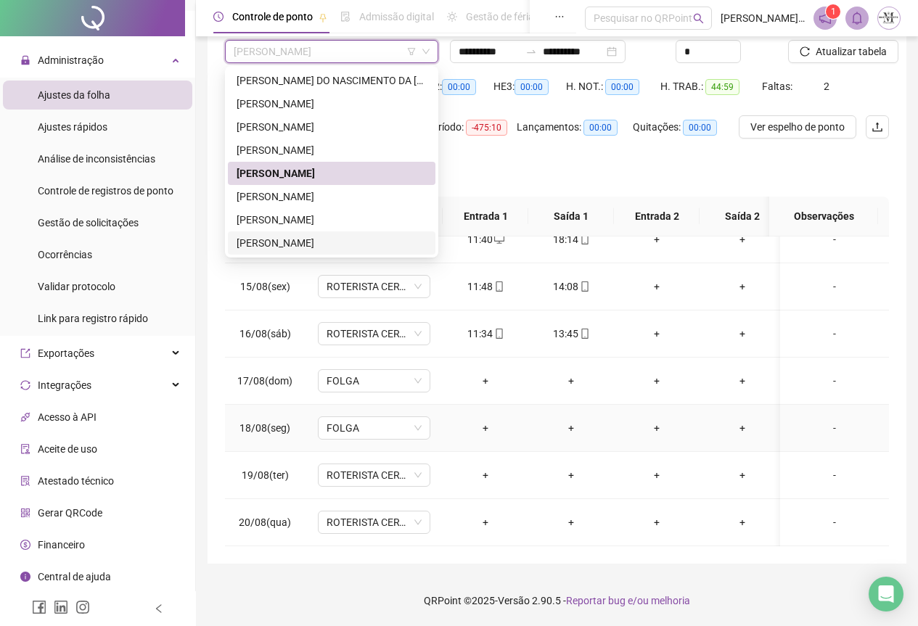
click at [534, 430] on td "+" at bounding box center [571, 428] width 86 height 47
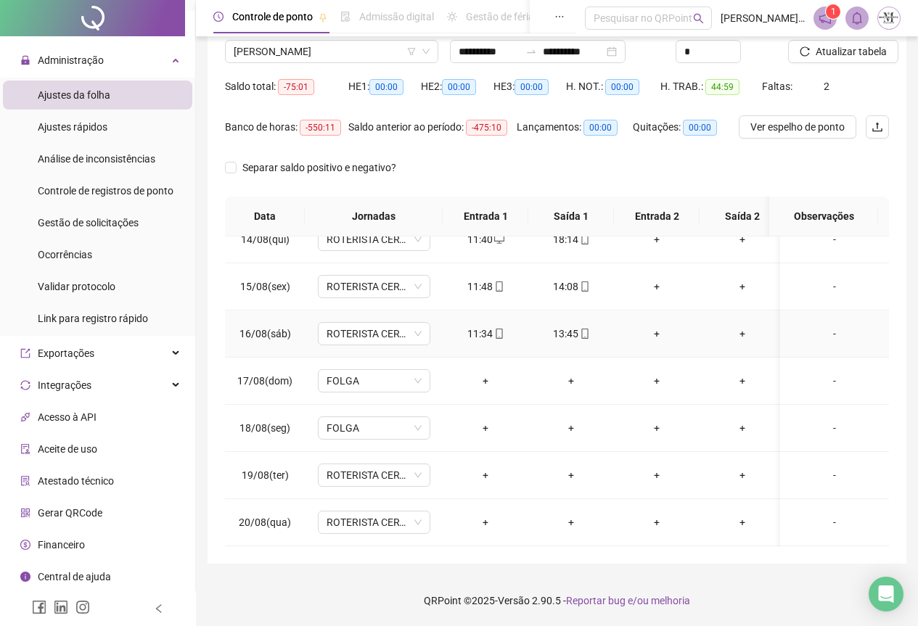
click at [499, 329] on icon "mobile" at bounding box center [499, 334] width 10 height 10
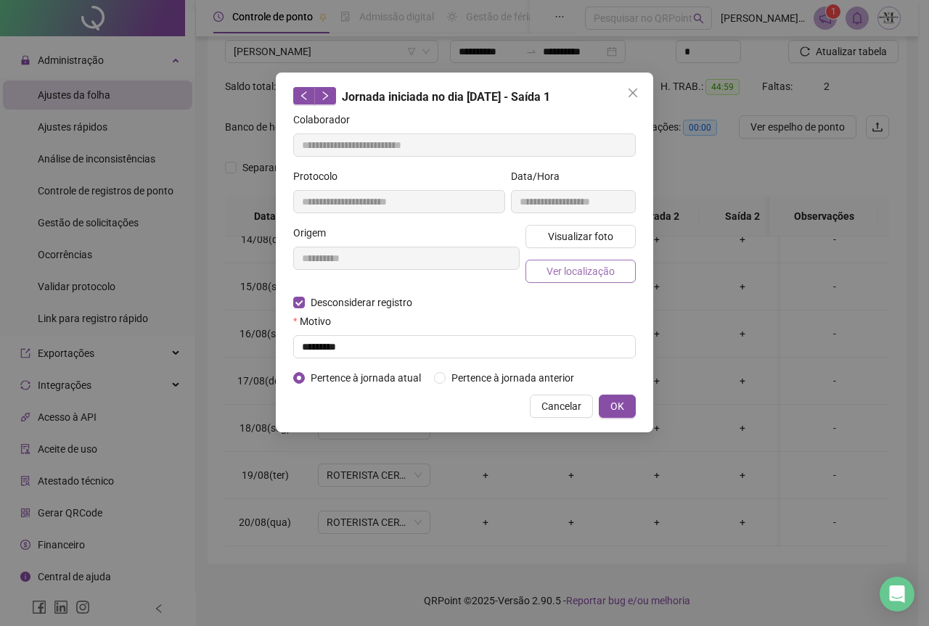
type input "**********"
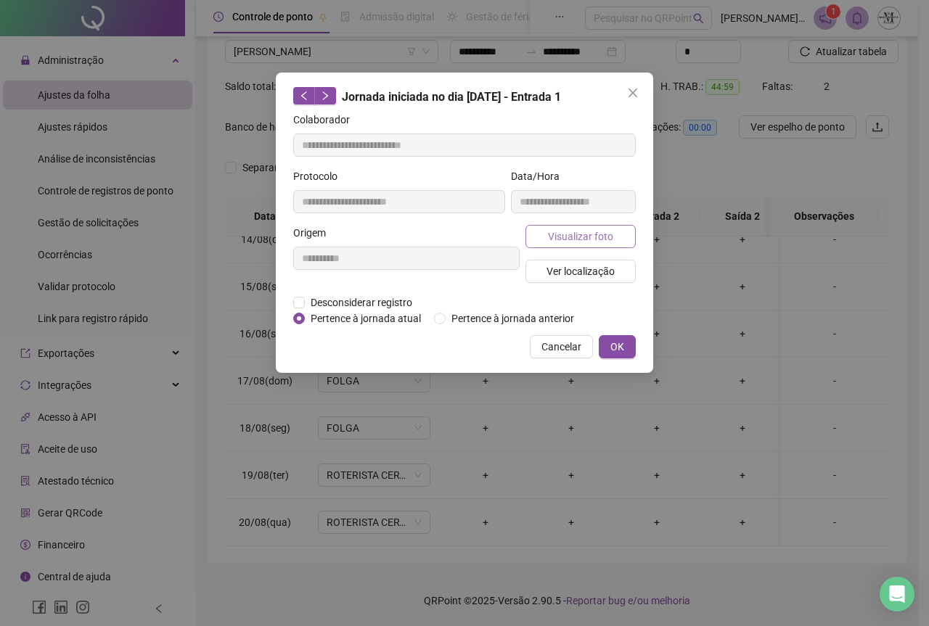
click at [561, 241] on span "Visualizar foto" at bounding box center [580, 237] width 65 height 16
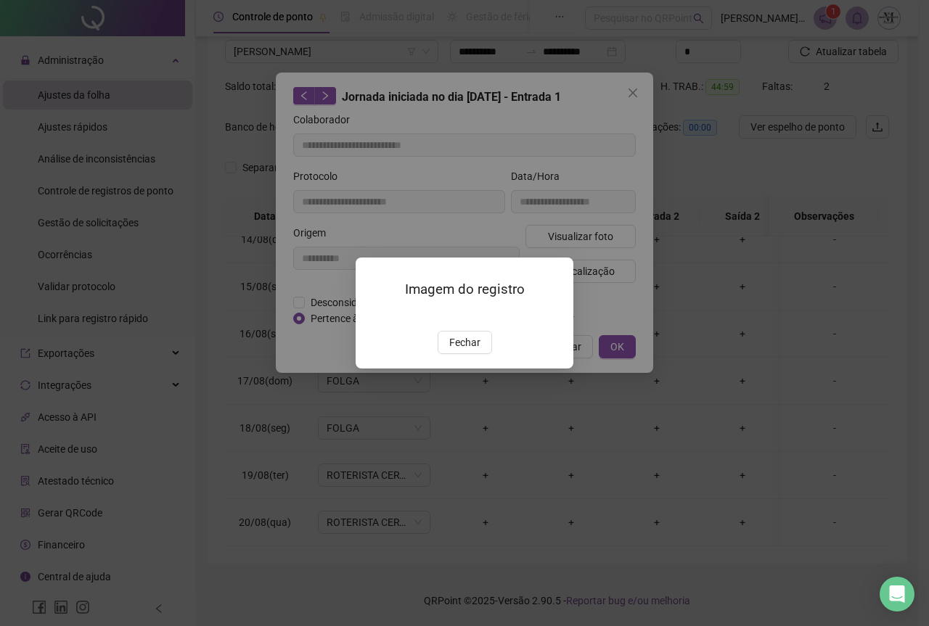
click at [373, 316] on img at bounding box center [373, 316] width 0 height 0
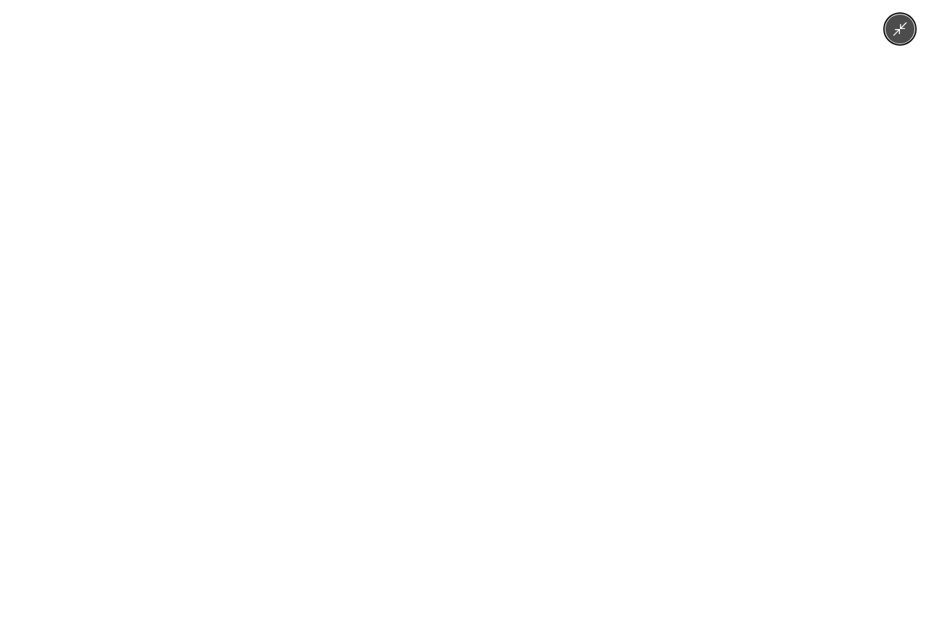
click at [473, 269] on img at bounding box center [464, 313] width 470 height 626
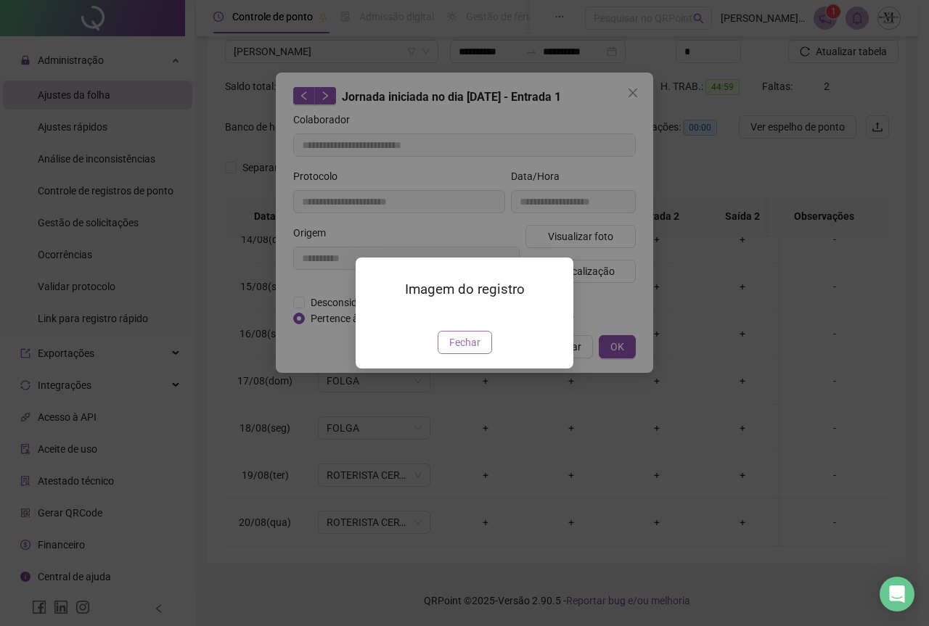
click at [473, 351] on span "Fechar" at bounding box center [464, 343] width 31 height 16
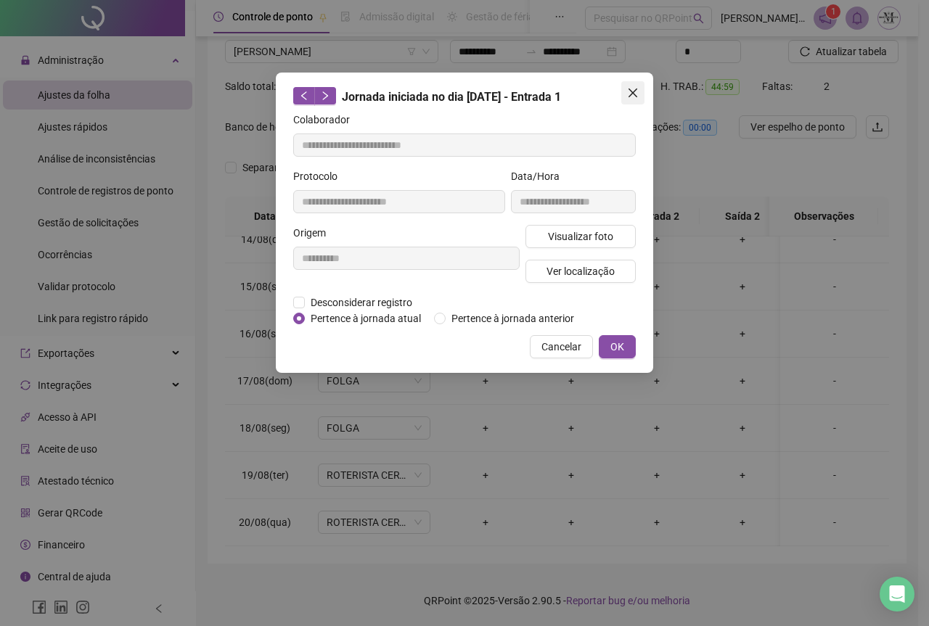
click at [626, 100] on button "Close" at bounding box center [632, 92] width 23 height 23
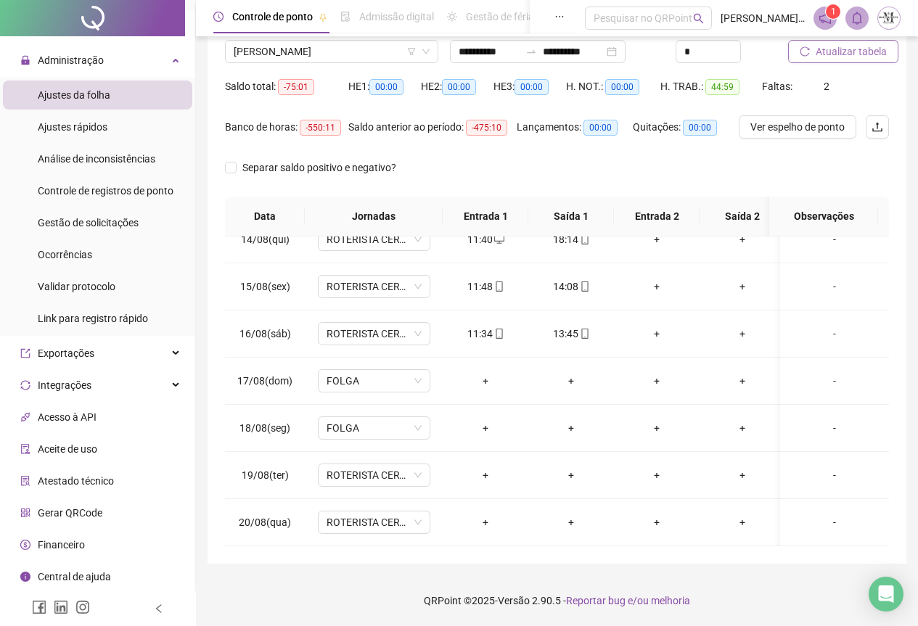
click at [821, 56] on span "Atualizar tabela" at bounding box center [851, 52] width 71 height 16
click at [832, 48] on span "Atualizar tabela" at bounding box center [851, 52] width 71 height 16
click at [348, 55] on span "[PERSON_NAME]" at bounding box center [332, 52] width 196 height 22
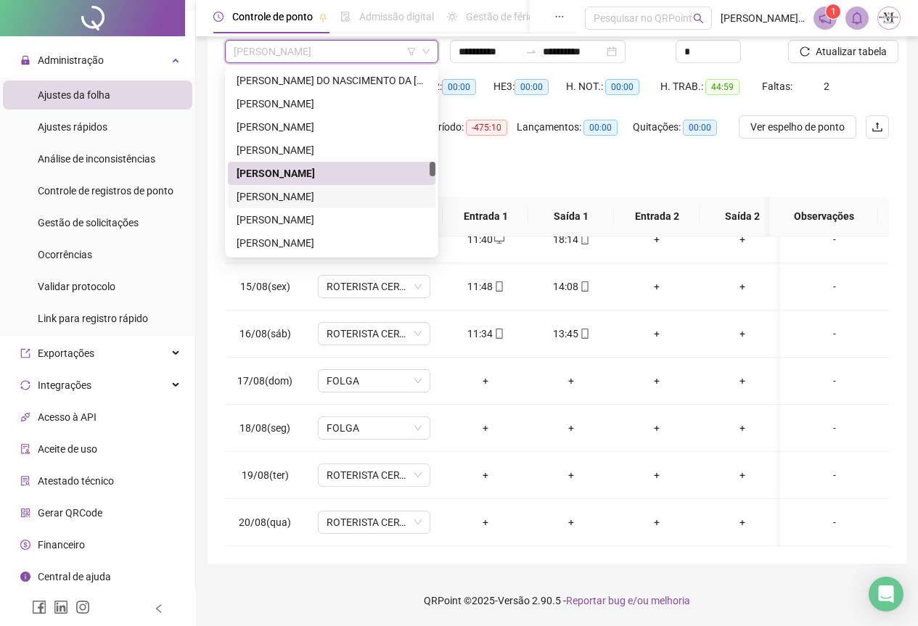
click at [323, 194] on div "[PERSON_NAME]" at bounding box center [332, 197] width 190 height 16
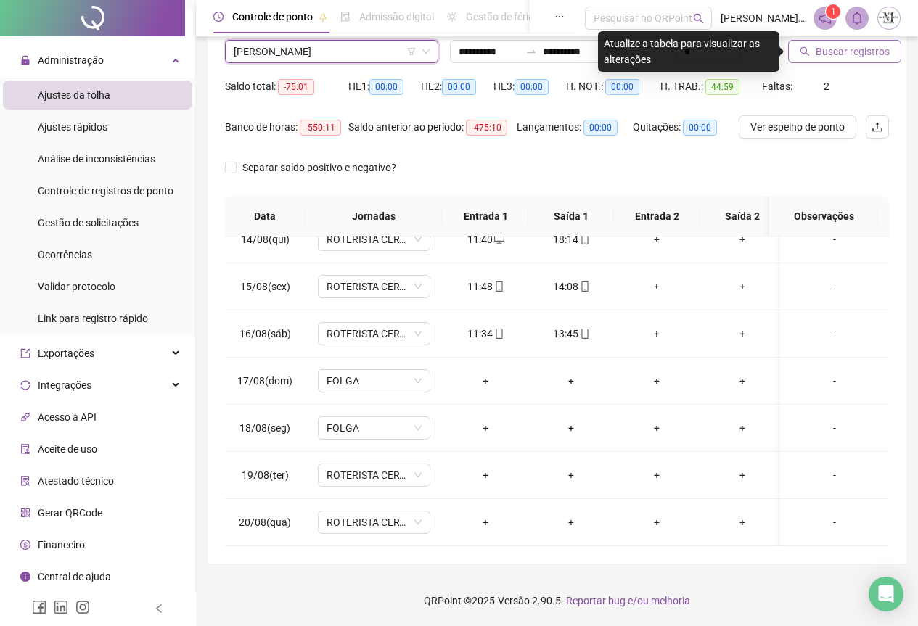
click at [830, 54] on span "Buscar registros" at bounding box center [853, 52] width 74 height 16
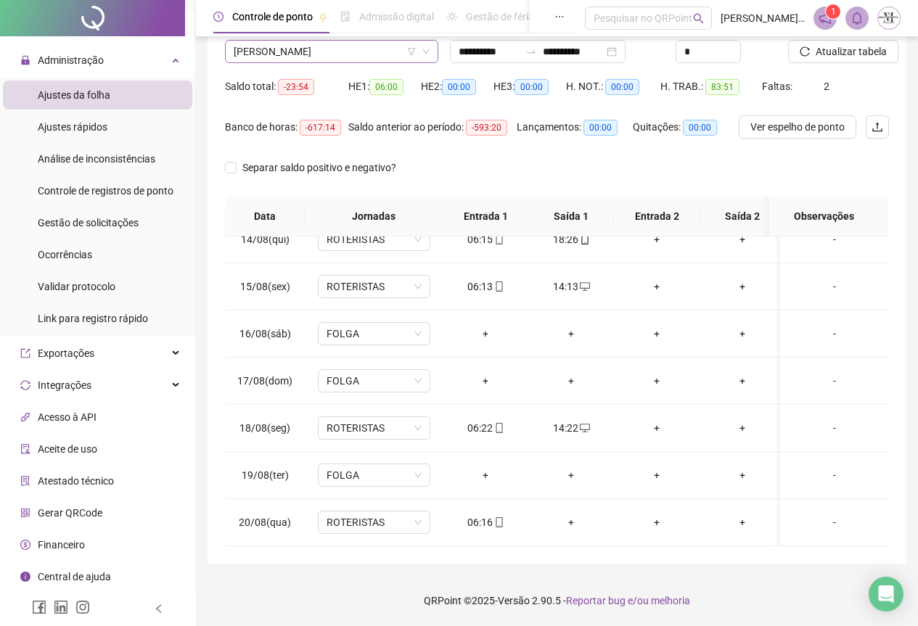
click at [295, 56] on span "[PERSON_NAME]" at bounding box center [332, 52] width 196 height 22
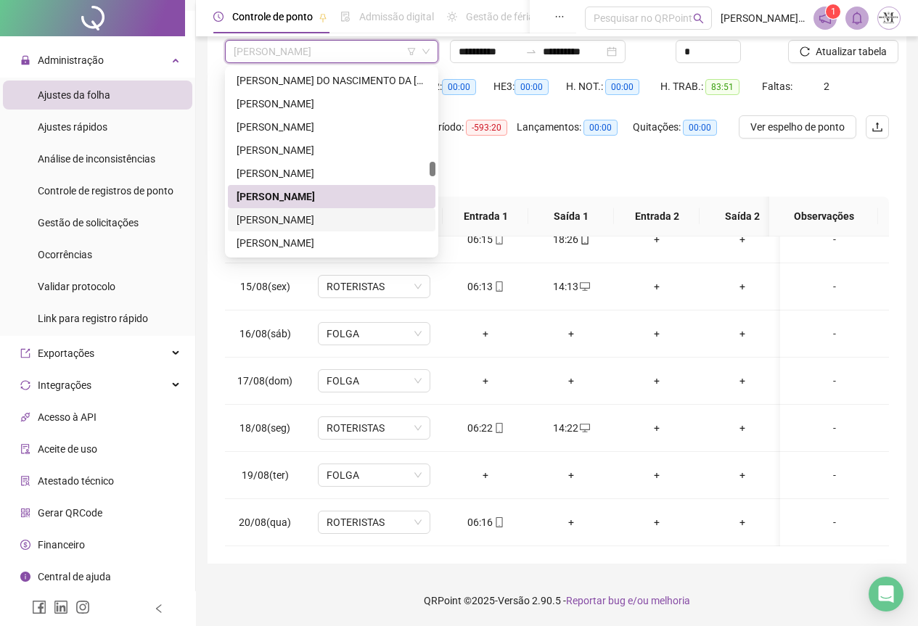
click at [282, 221] on div "[PERSON_NAME]" at bounding box center [332, 220] width 190 height 16
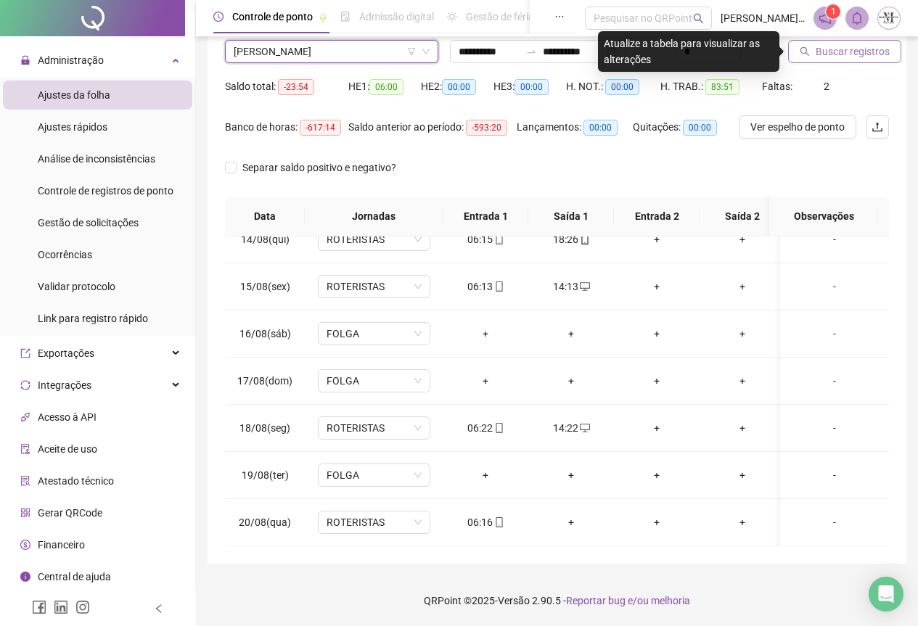
click at [816, 56] on span "Buscar registros" at bounding box center [853, 52] width 74 height 16
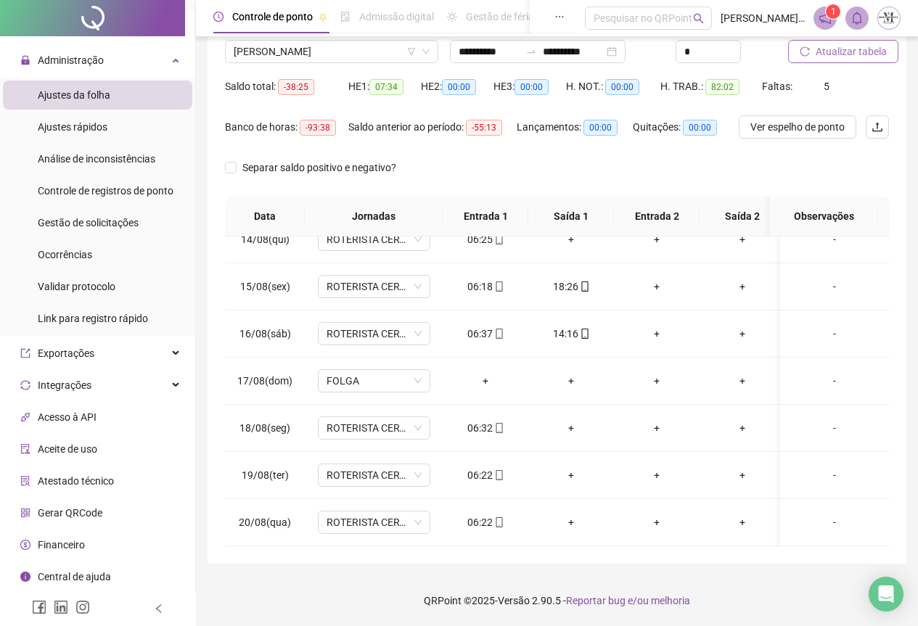
click at [843, 57] on span "Atualizar tabela" at bounding box center [851, 52] width 71 height 16
click at [500, 423] on icon "mobile" at bounding box center [499, 428] width 10 height 10
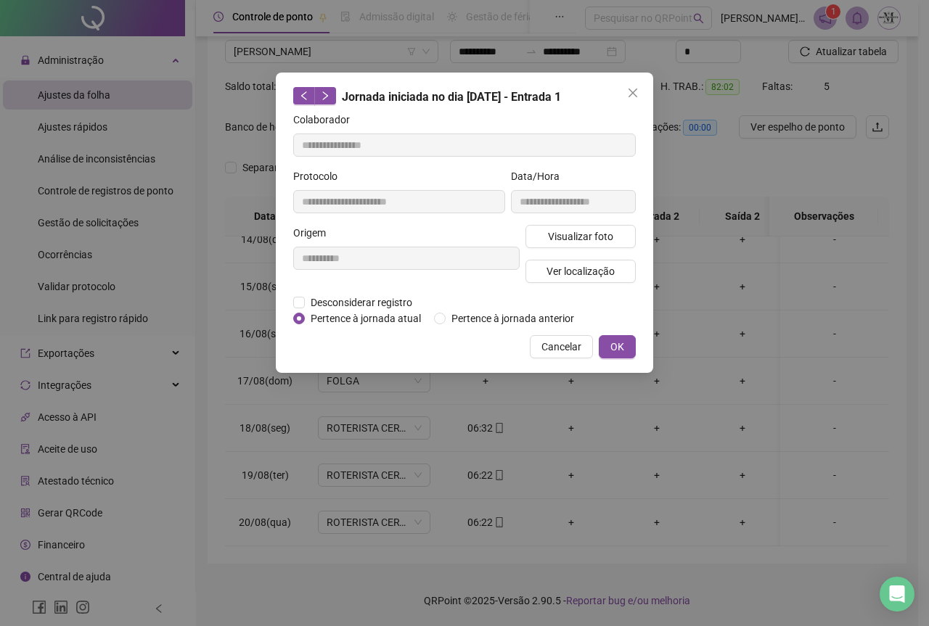
type input "**********"
click at [558, 235] on span "Visualizar foto" at bounding box center [580, 237] width 65 height 16
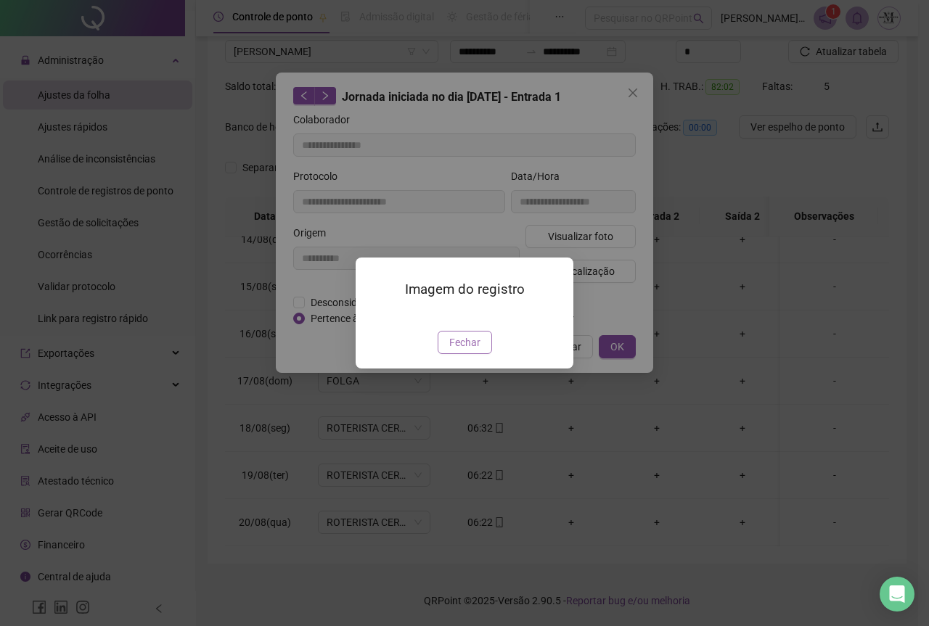
click at [470, 351] on span "Fechar" at bounding box center [464, 343] width 31 height 16
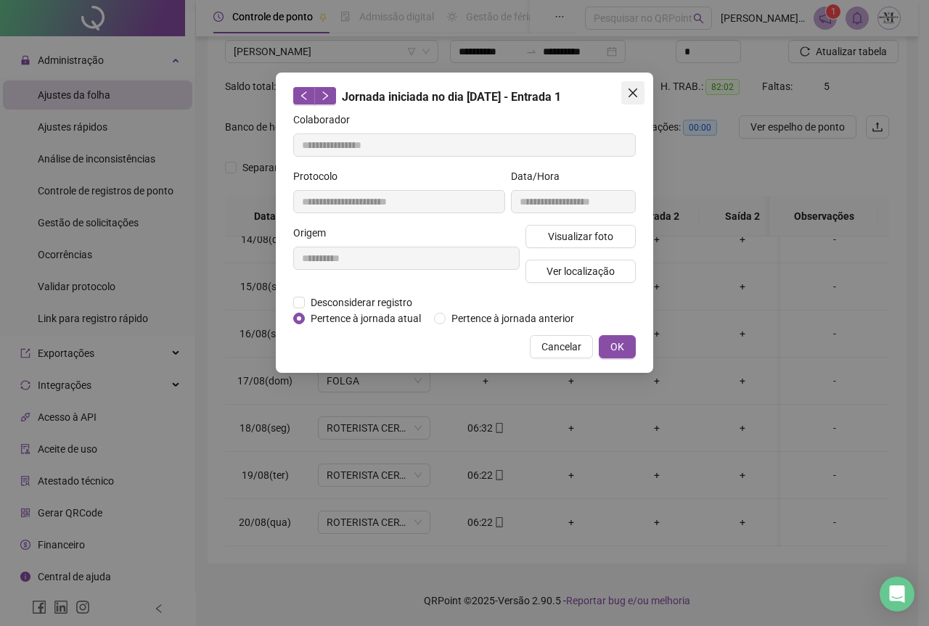
click at [634, 89] on icon "close" at bounding box center [633, 93] width 12 height 12
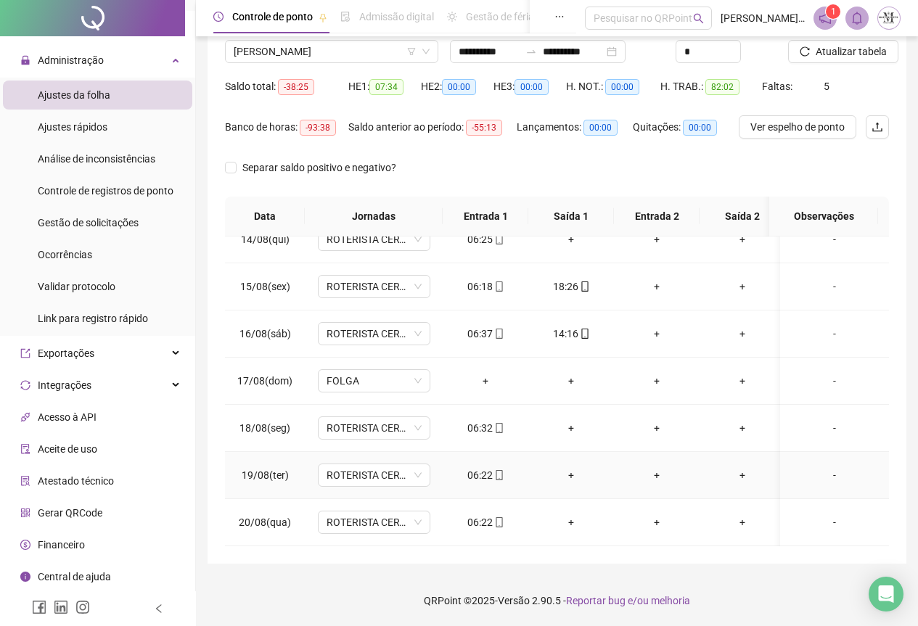
click at [501, 470] on icon "mobile" at bounding box center [499, 475] width 10 height 10
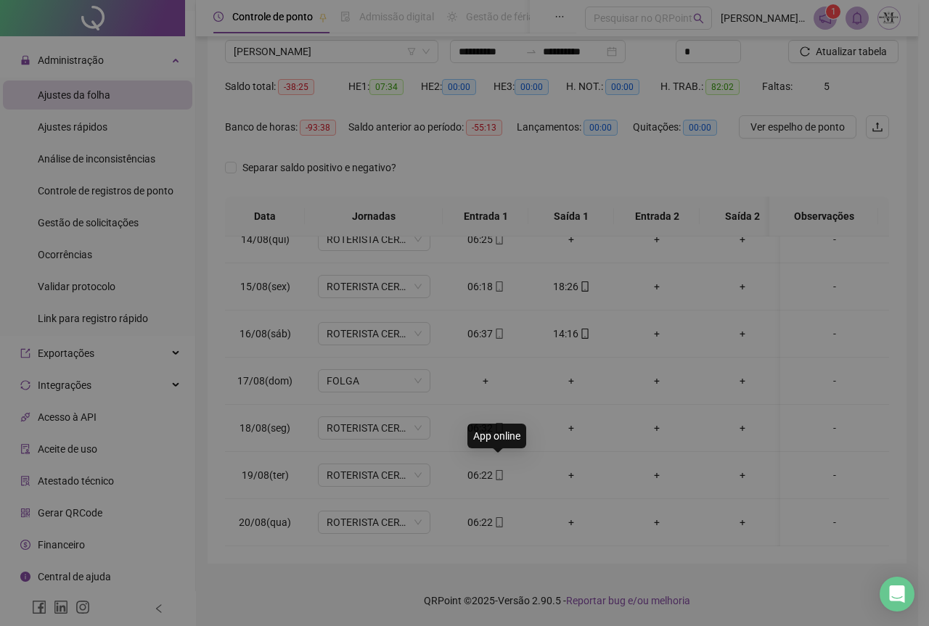
type input "**********"
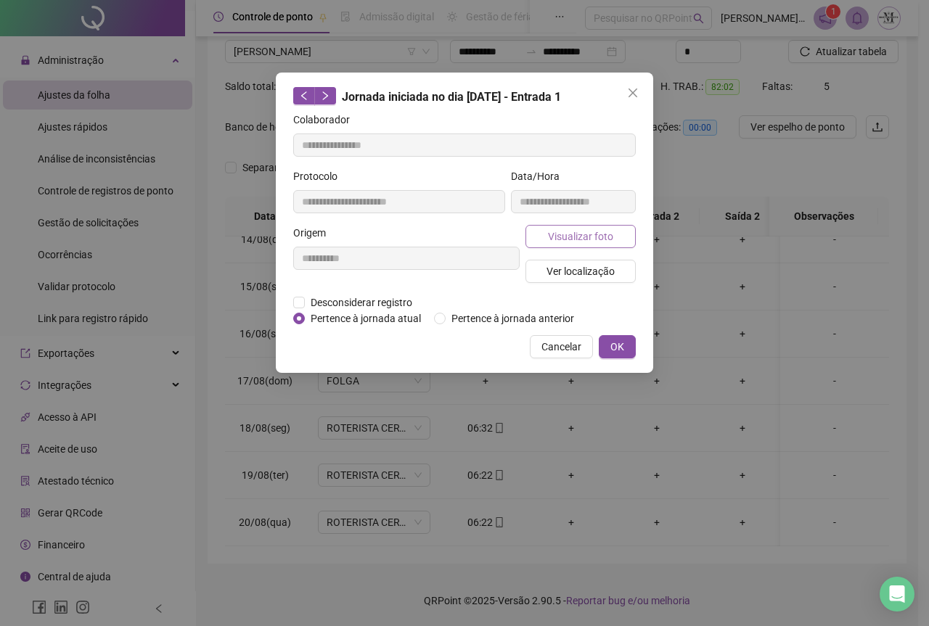
click at [582, 226] on button "Visualizar foto" at bounding box center [581, 236] width 110 height 23
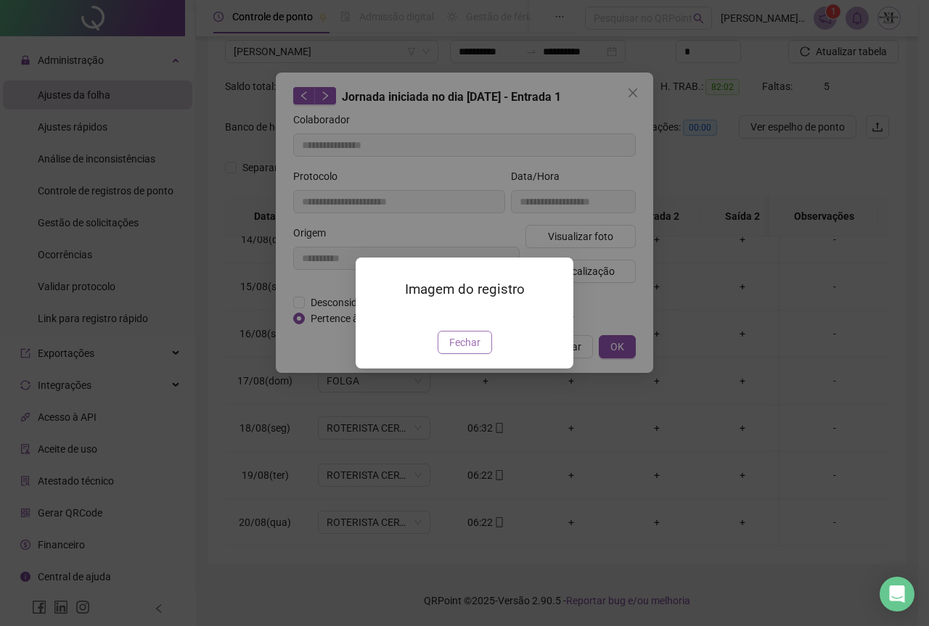
click at [467, 351] on span "Fechar" at bounding box center [464, 343] width 31 height 16
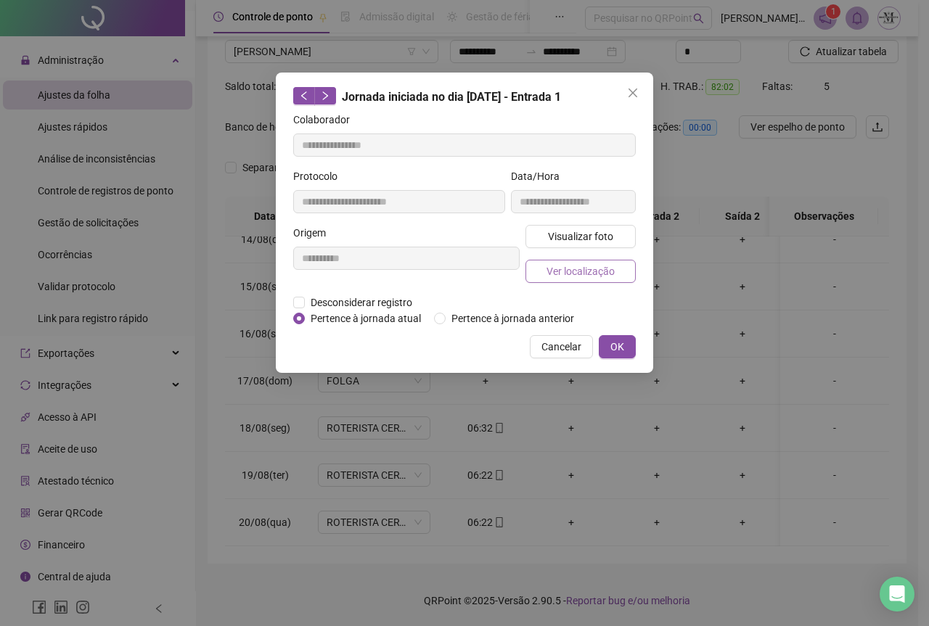
click at [581, 272] on span "Ver localização" at bounding box center [581, 271] width 68 height 16
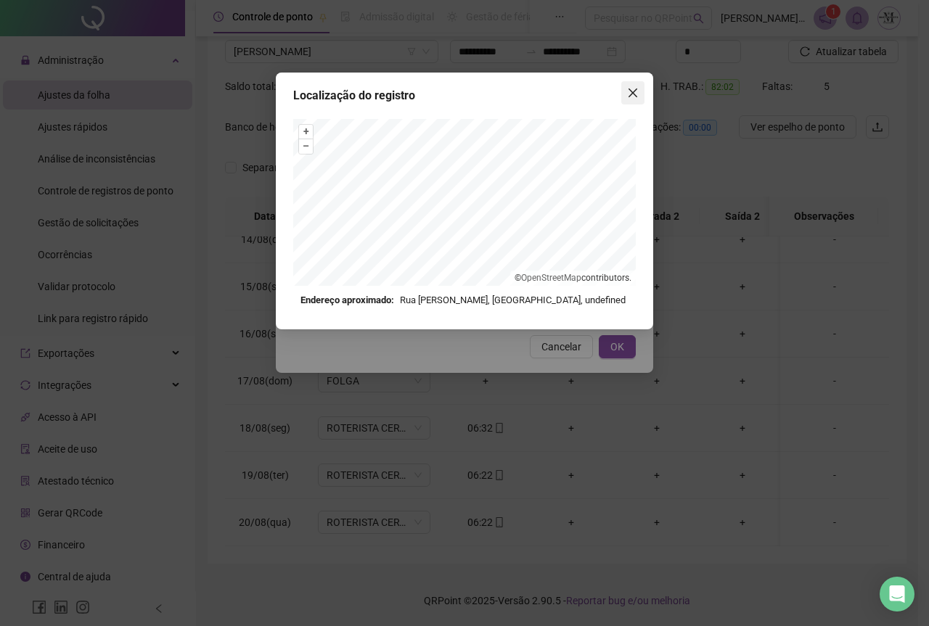
click at [632, 96] on icon "close" at bounding box center [633, 93] width 12 height 12
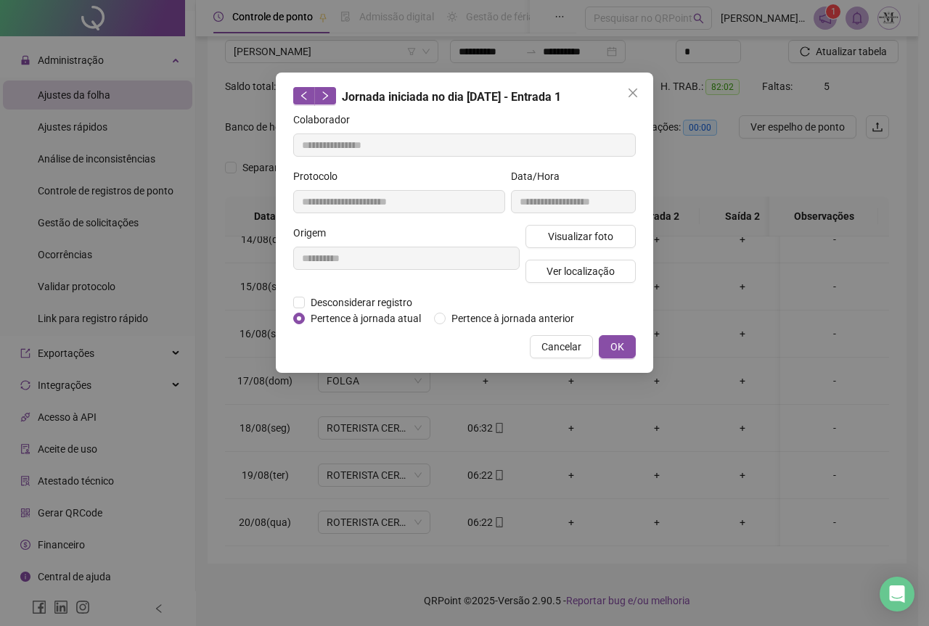
click at [632, 96] on icon "close" at bounding box center [633, 93] width 12 height 12
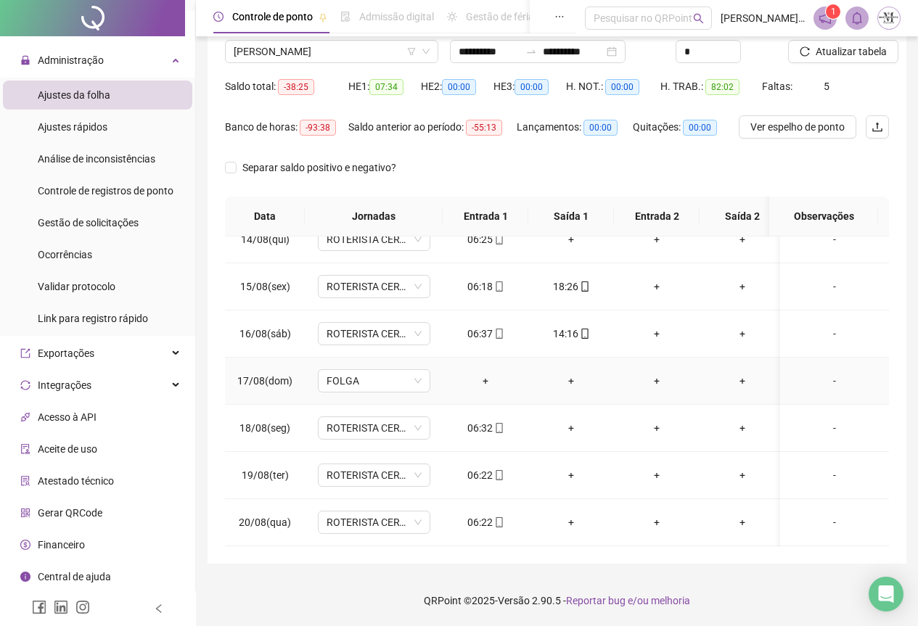
scroll to position [354, 0]
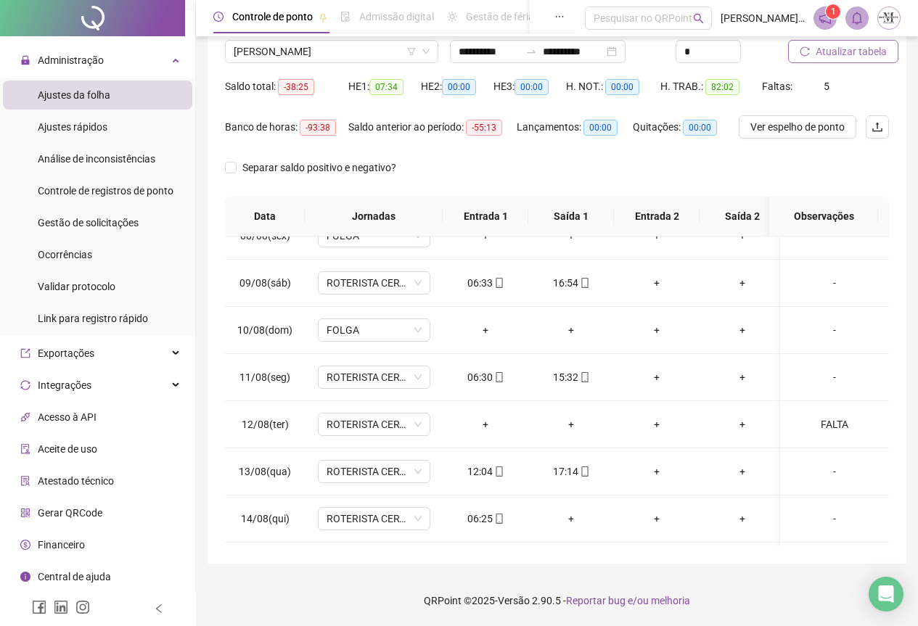
click at [840, 59] on span "Atualizar tabela" at bounding box center [851, 52] width 71 height 16
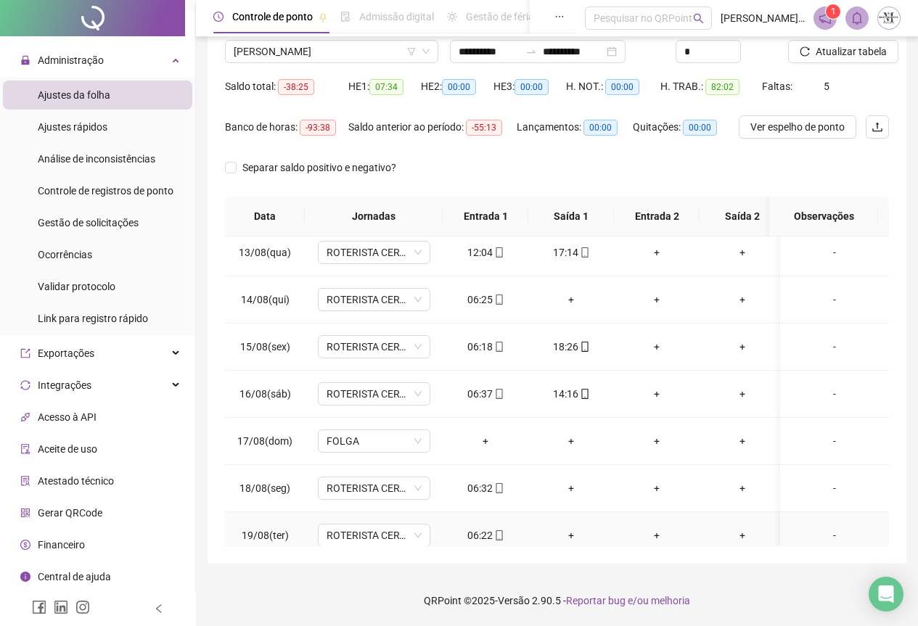
scroll to position [645, 0]
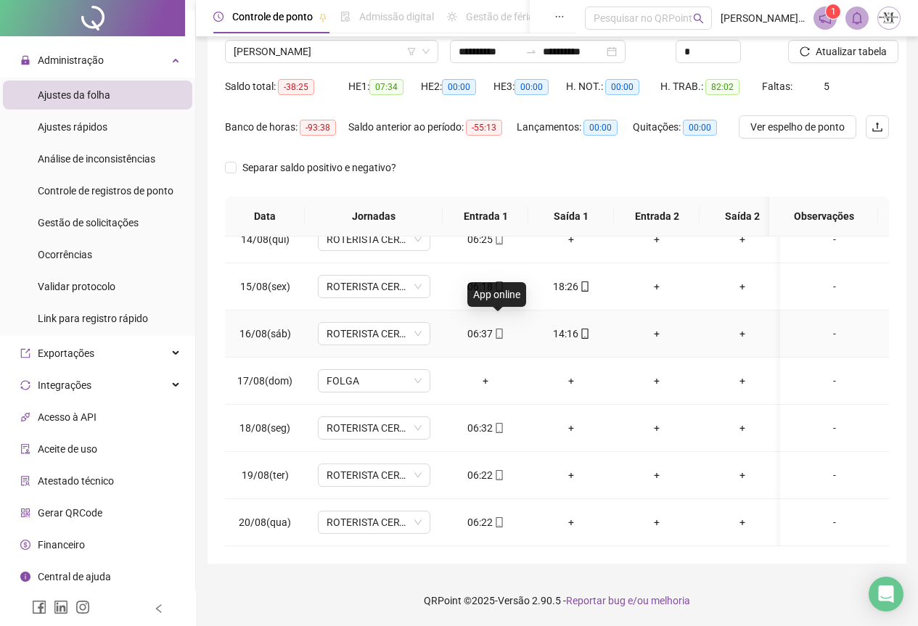
click at [499, 329] on icon "mobile" at bounding box center [499, 334] width 10 height 10
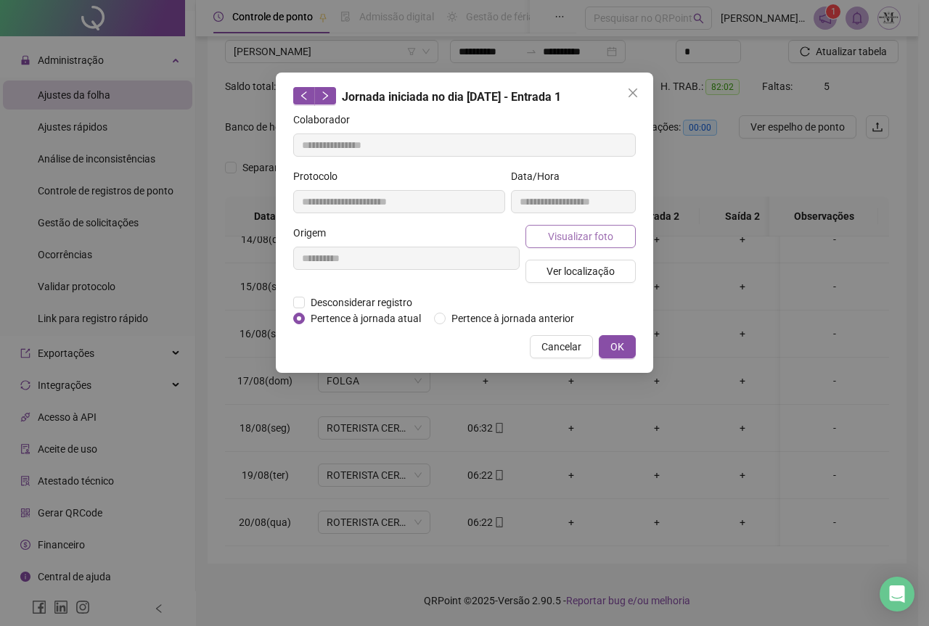
type input "**********"
click at [564, 238] on span "Visualizar foto" at bounding box center [580, 237] width 65 height 16
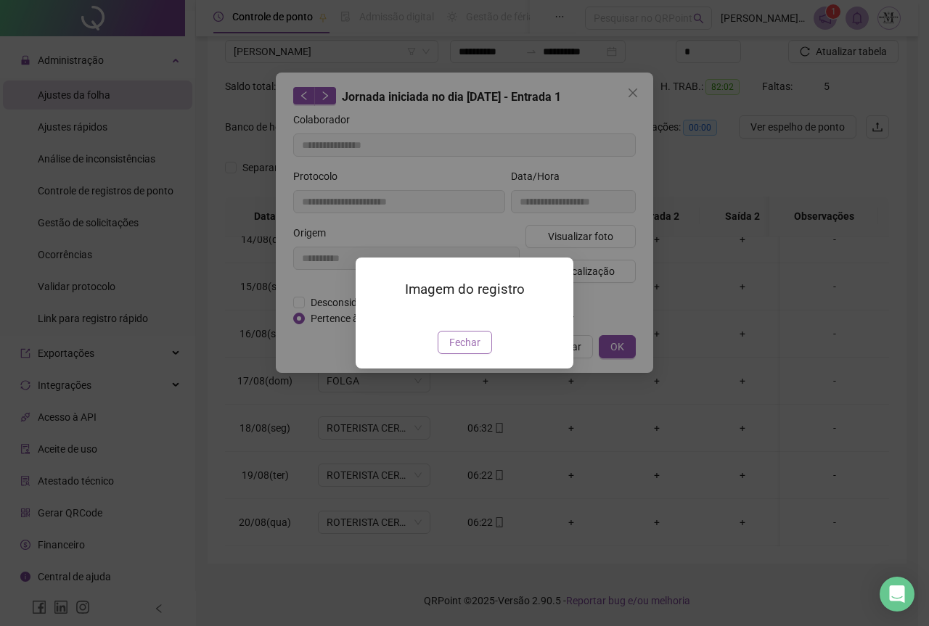
click at [486, 354] on button "Fechar" at bounding box center [465, 342] width 54 height 23
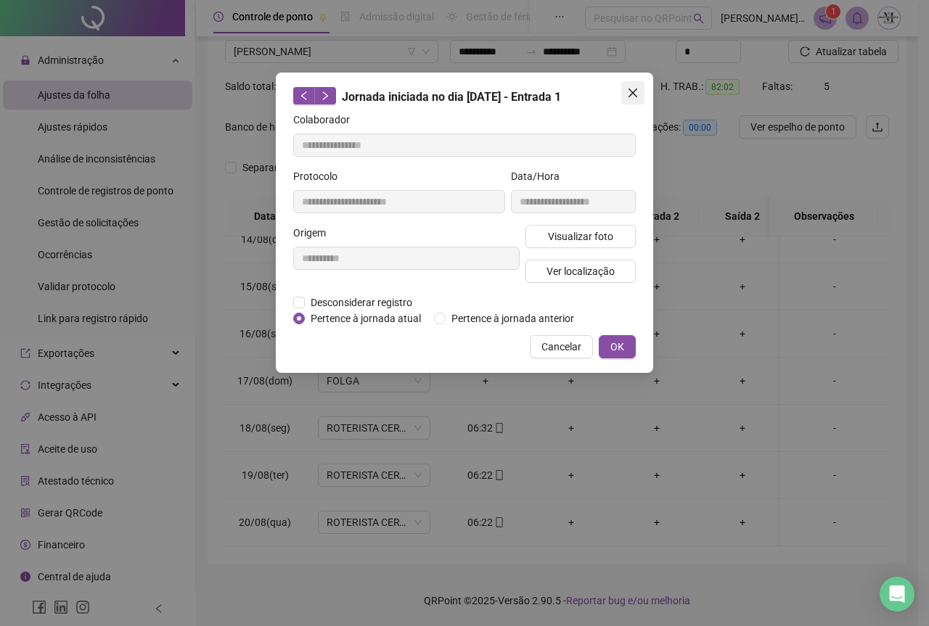
click at [629, 94] on icon "close" at bounding box center [633, 93] width 12 height 12
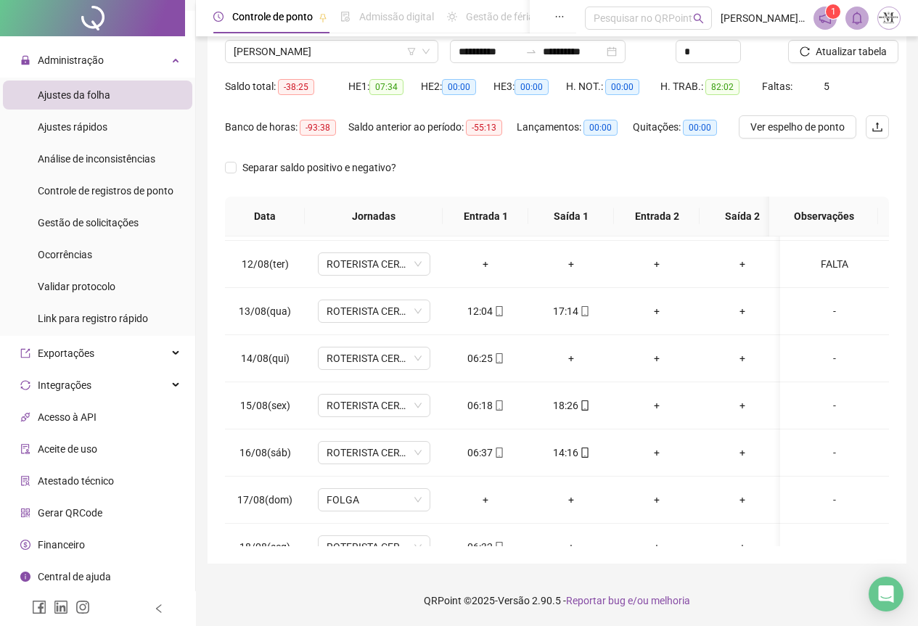
scroll to position [572, 0]
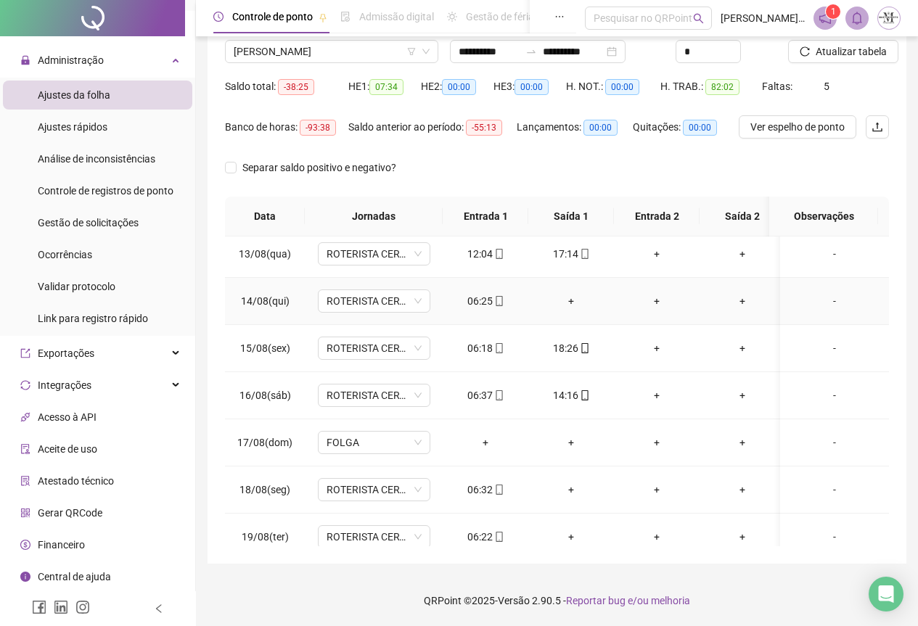
click at [572, 304] on div "+" at bounding box center [571, 301] width 62 height 16
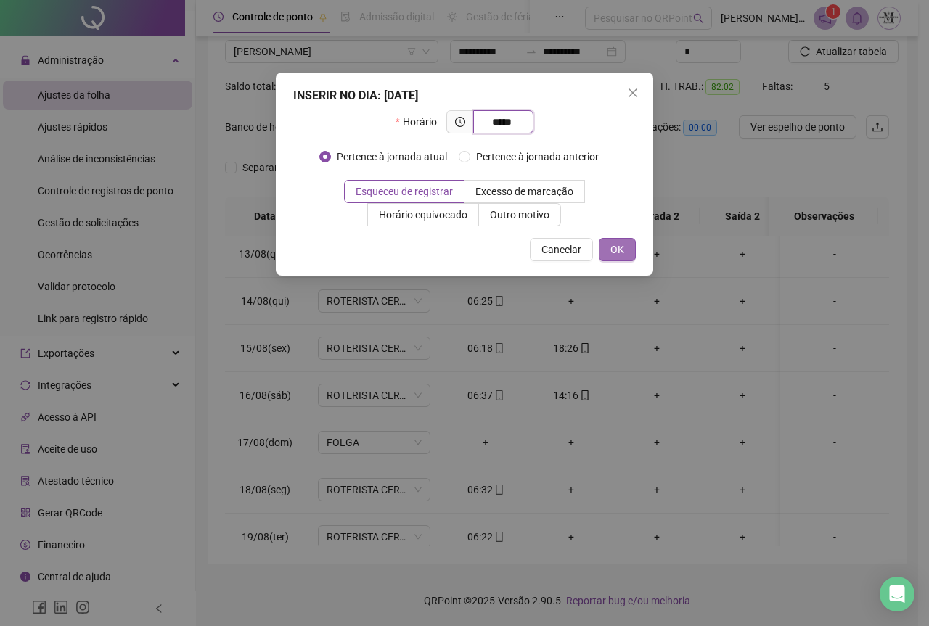
type input "*****"
click at [615, 256] on span "OK" at bounding box center [617, 250] width 14 height 16
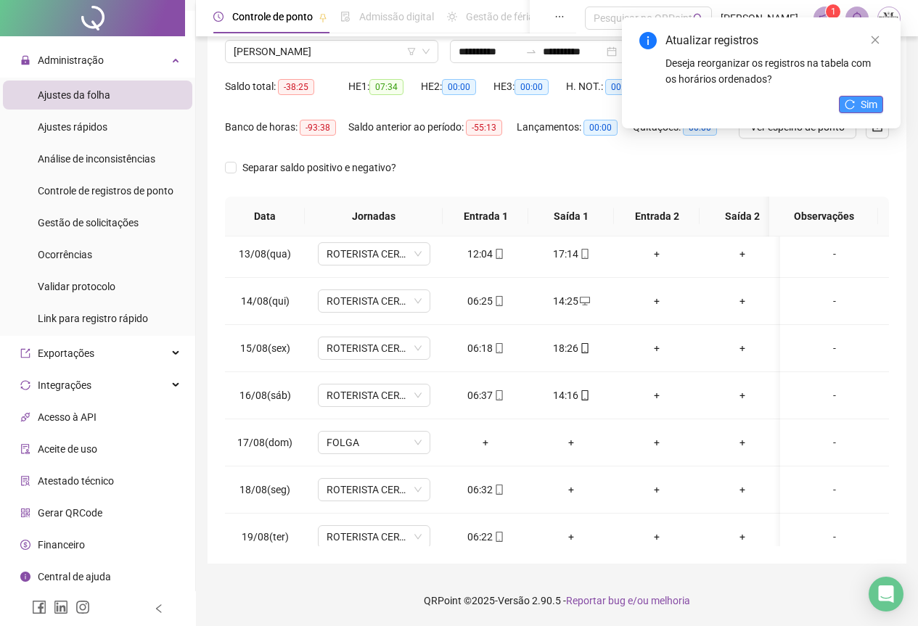
click at [862, 102] on span "Sim" at bounding box center [869, 105] width 17 height 16
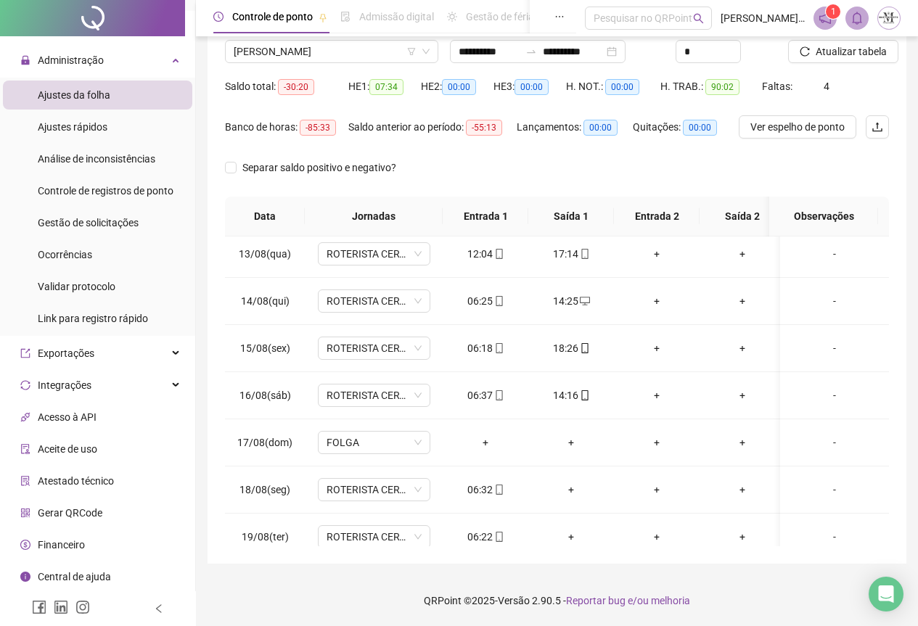
click at [858, 44] on span "Atualizar tabela" at bounding box center [851, 52] width 71 height 16
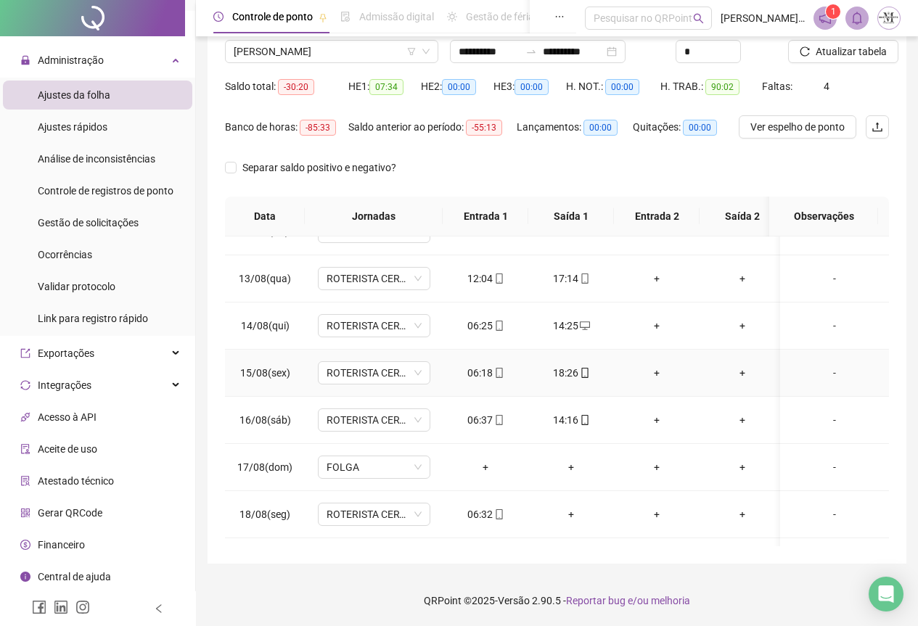
scroll to position [427, 0]
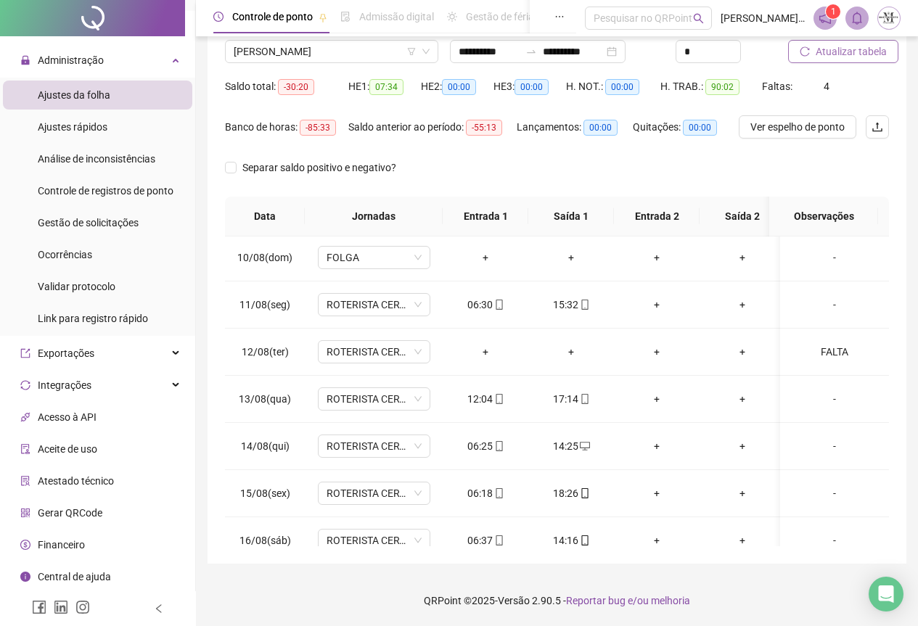
click at [829, 60] on button "Atualizar tabela" at bounding box center [843, 51] width 110 height 23
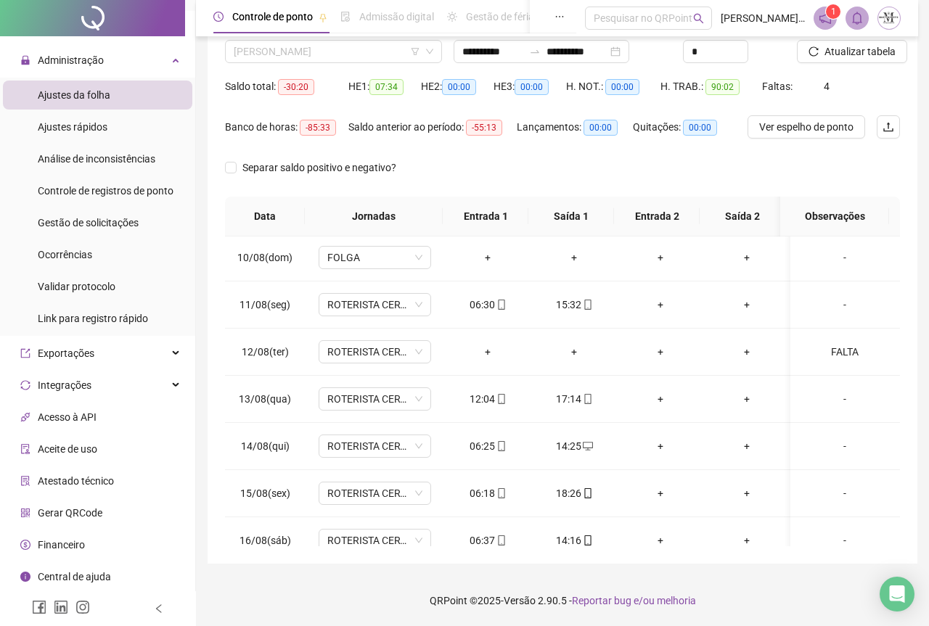
click at [264, 45] on span "[PERSON_NAME]" at bounding box center [334, 52] width 200 height 22
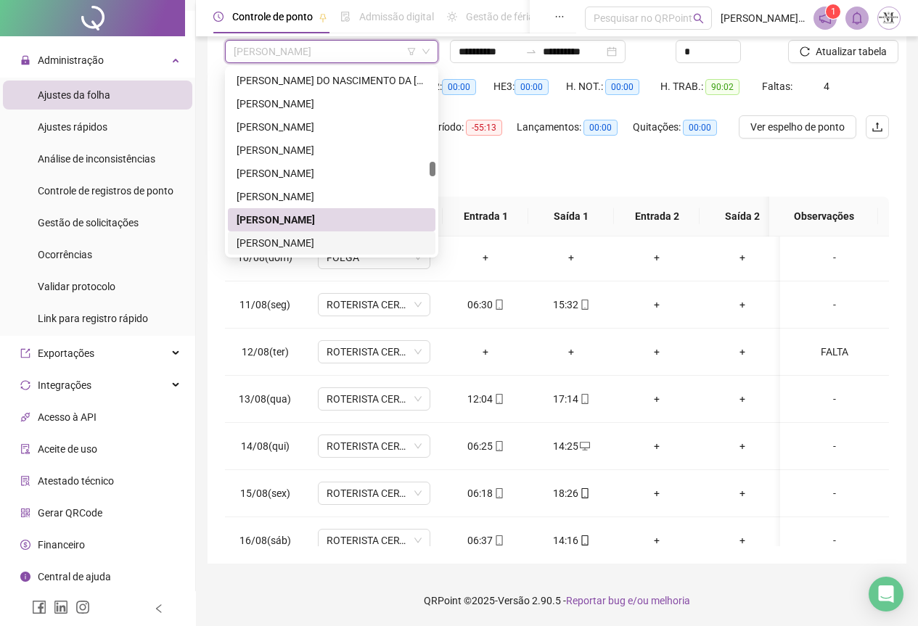
click at [292, 246] on div "[PERSON_NAME]" at bounding box center [332, 243] width 190 height 16
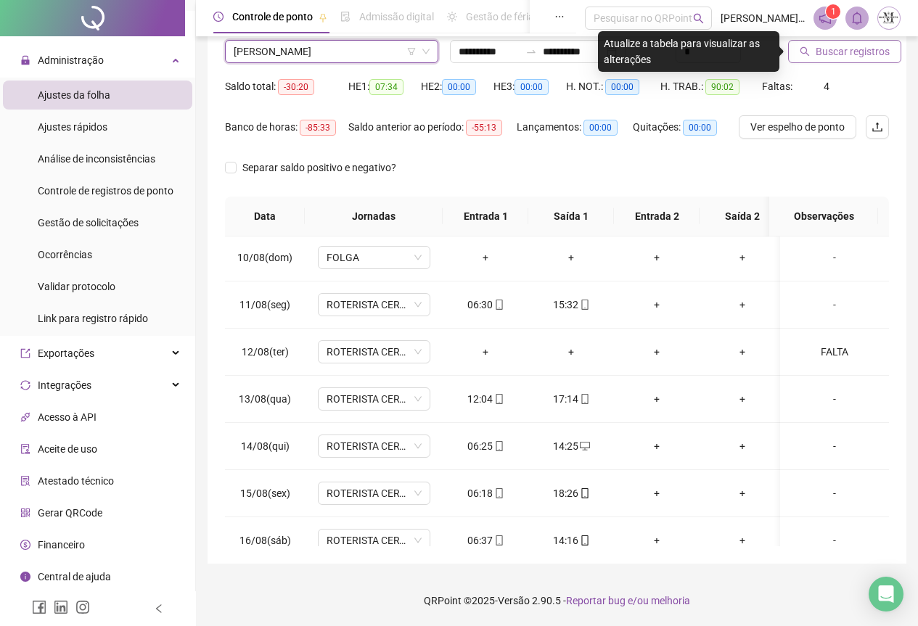
click at [852, 53] on span "Buscar registros" at bounding box center [853, 52] width 74 height 16
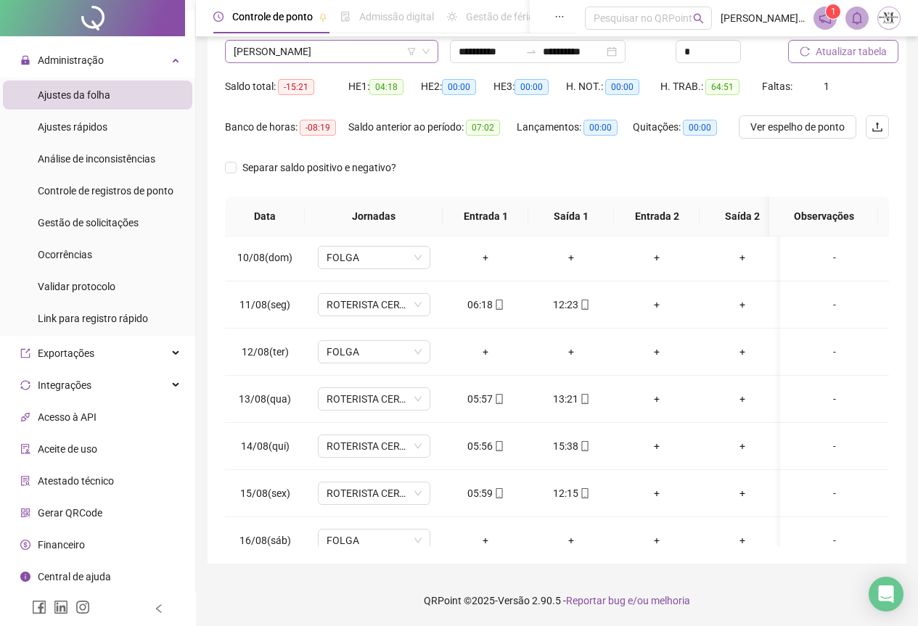
click at [346, 51] on span "[PERSON_NAME]" at bounding box center [332, 52] width 196 height 22
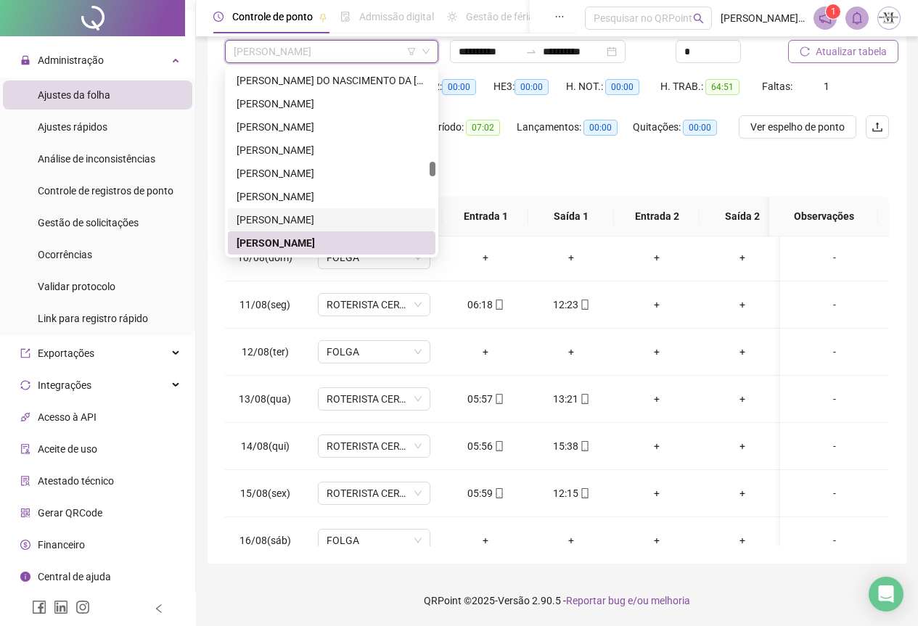
scroll to position [2747, 0]
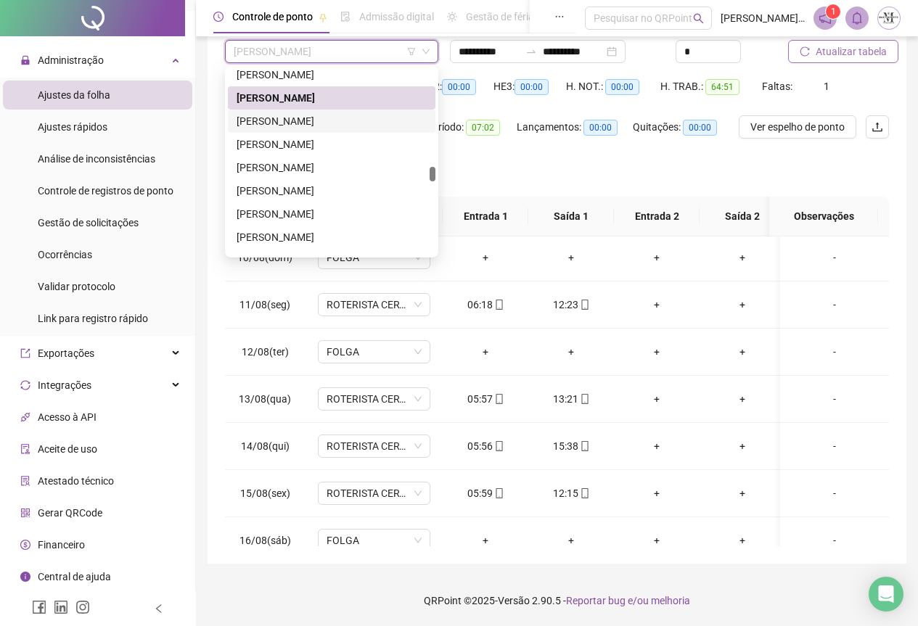
click at [290, 129] on div "[PERSON_NAME]" at bounding box center [332, 121] width 208 height 23
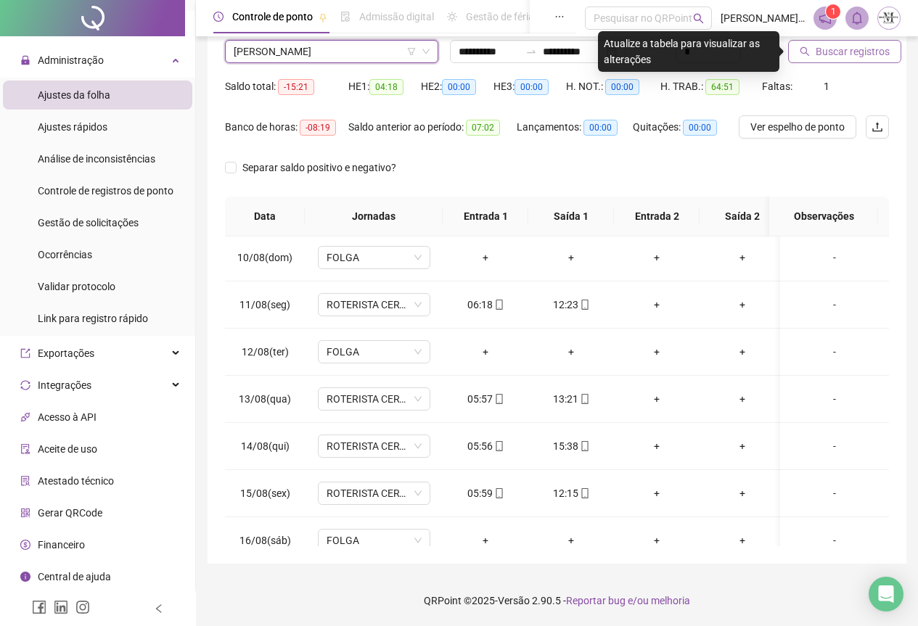
click at [822, 53] on span "Buscar registros" at bounding box center [853, 52] width 74 height 16
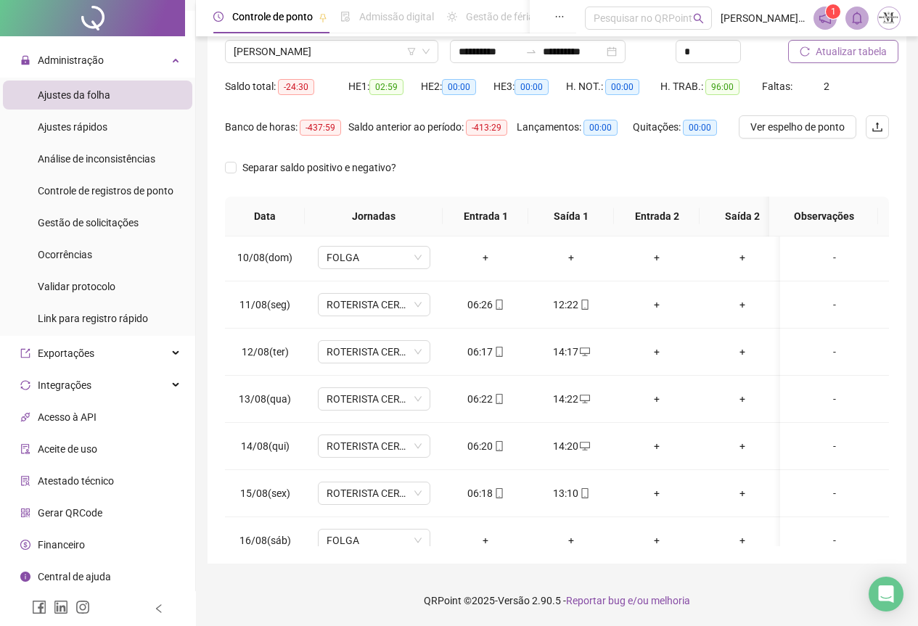
click at [859, 58] on span "Atualizar tabela" at bounding box center [851, 52] width 71 height 16
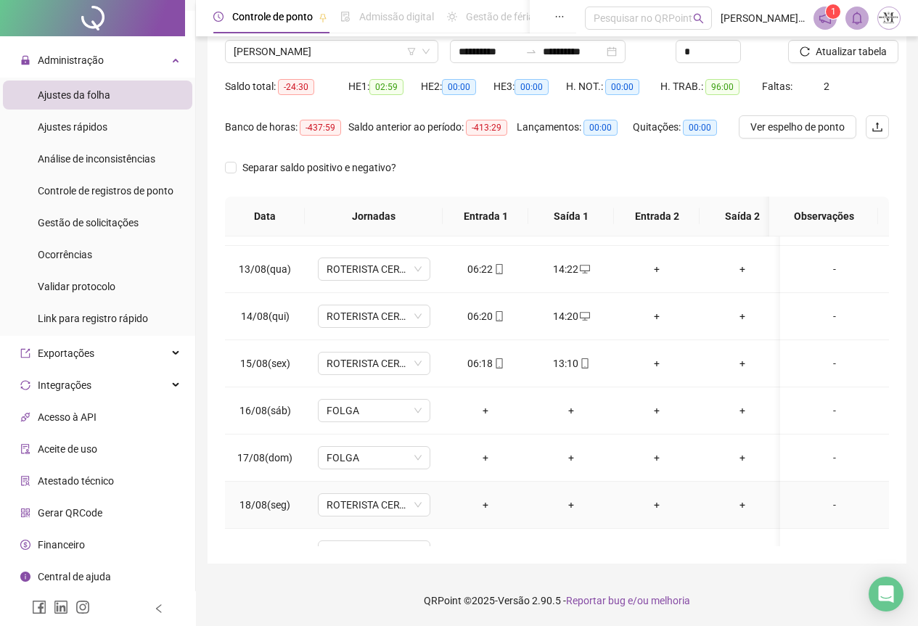
scroll to position [645, 0]
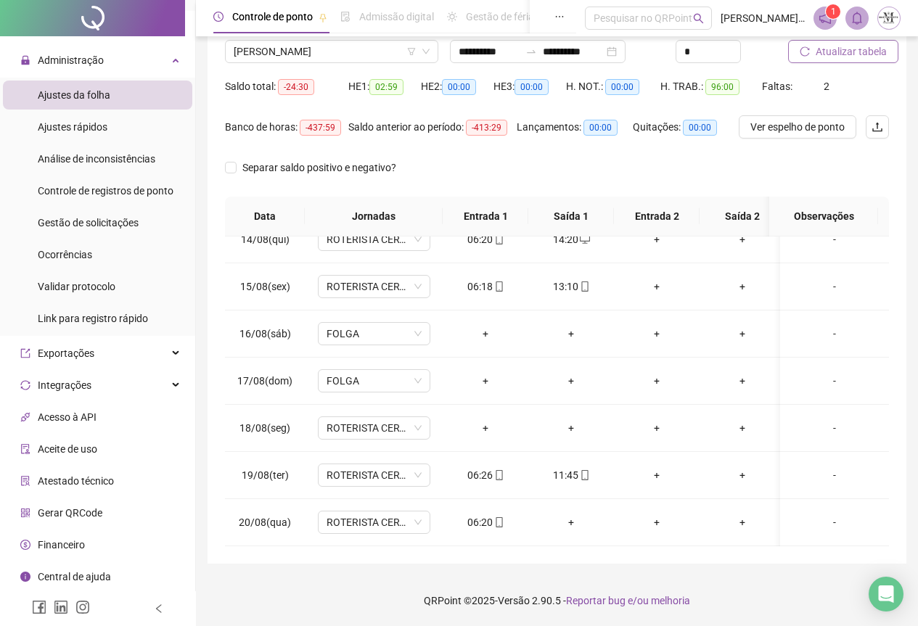
click at [822, 52] on span "Atualizar tabela" at bounding box center [851, 52] width 71 height 16
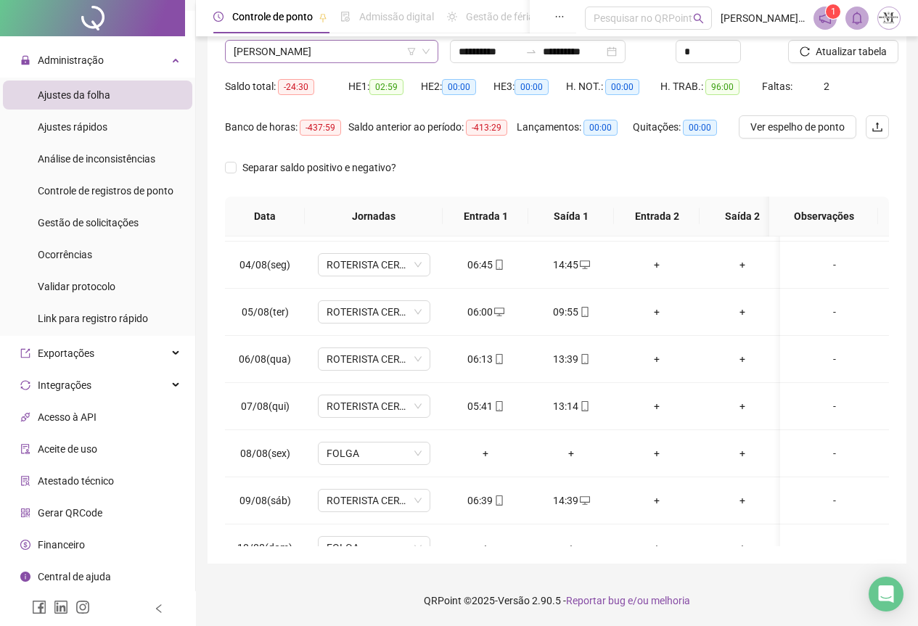
click at [256, 49] on span "[PERSON_NAME]" at bounding box center [332, 52] width 196 height 22
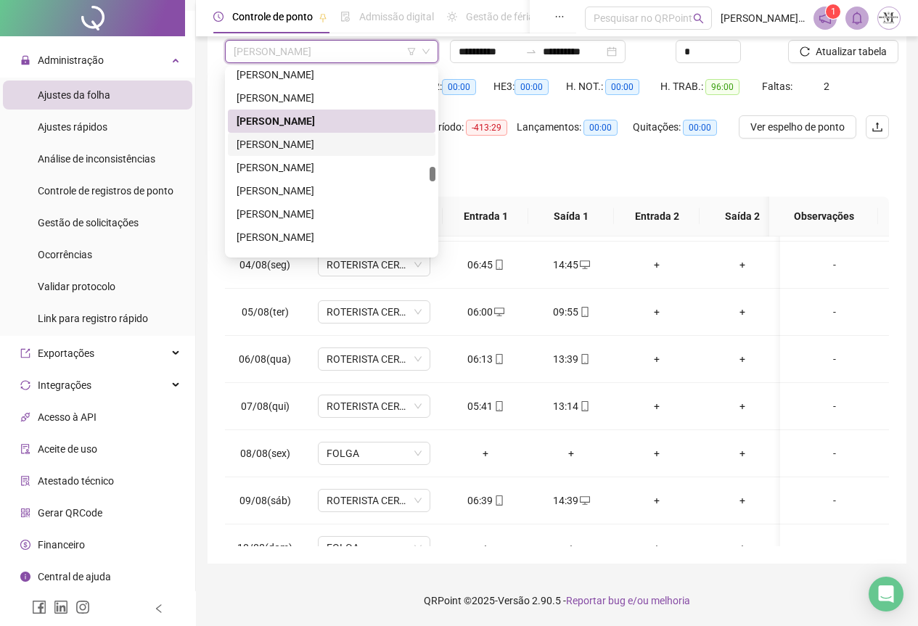
click at [276, 151] on div "[PERSON_NAME]" at bounding box center [332, 144] width 190 height 16
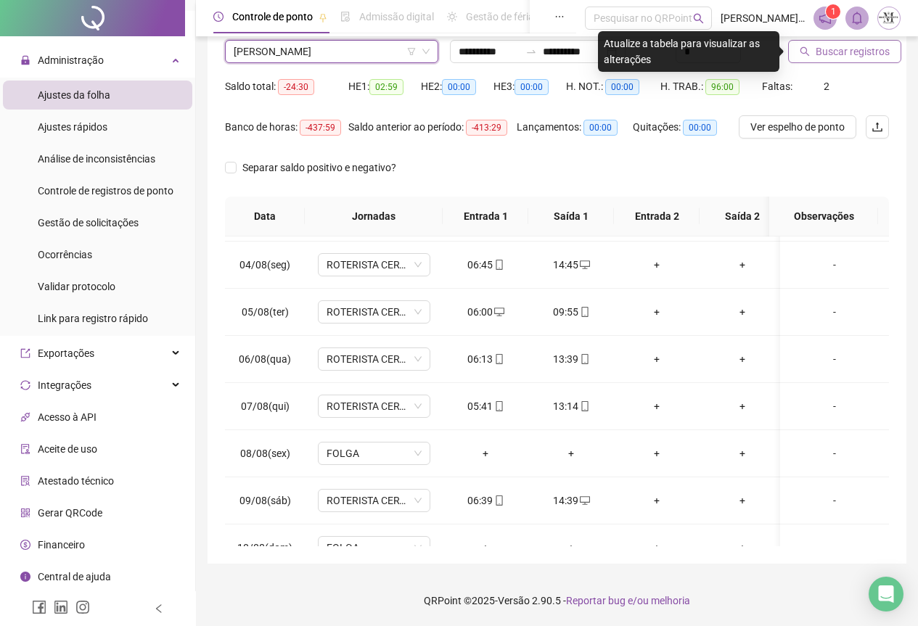
click at [817, 61] on button "Buscar registros" at bounding box center [844, 51] width 113 height 23
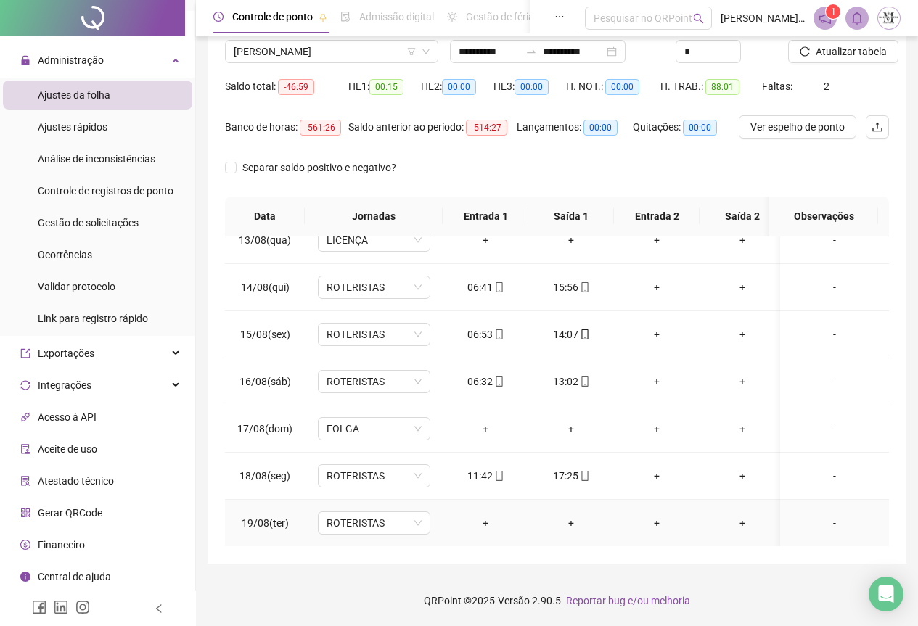
scroll to position [645, 0]
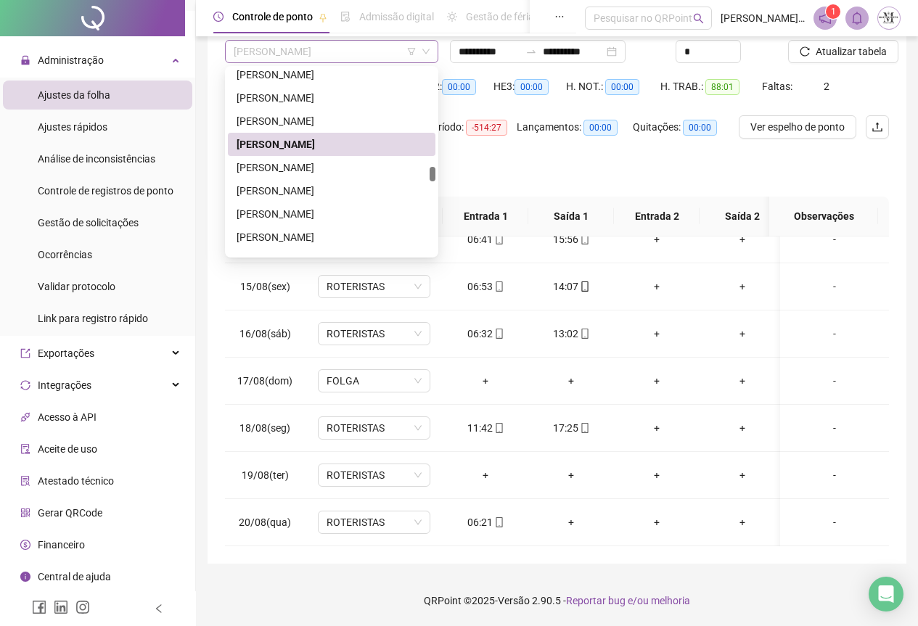
click at [301, 52] on span "[PERSON_NAME]" at bounding box center [332, 52] width 196 height 22
click at [301, 166] on div "[PERSON_NAME]" at bounding box center [332, 168] width 190 height 16
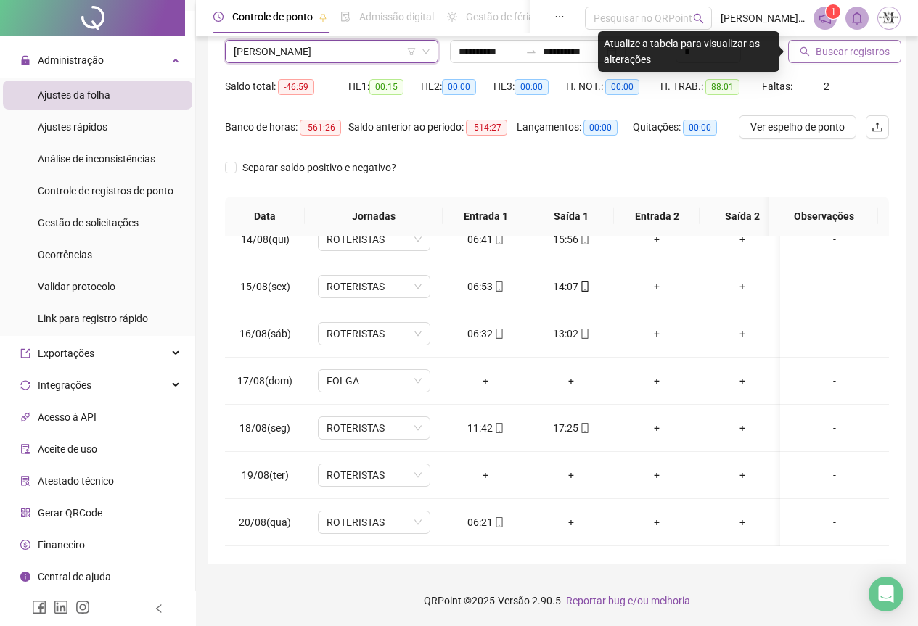
click at [831, 53] on span "Buscar registros" at bounding box center [853, 52] width 74 height 16
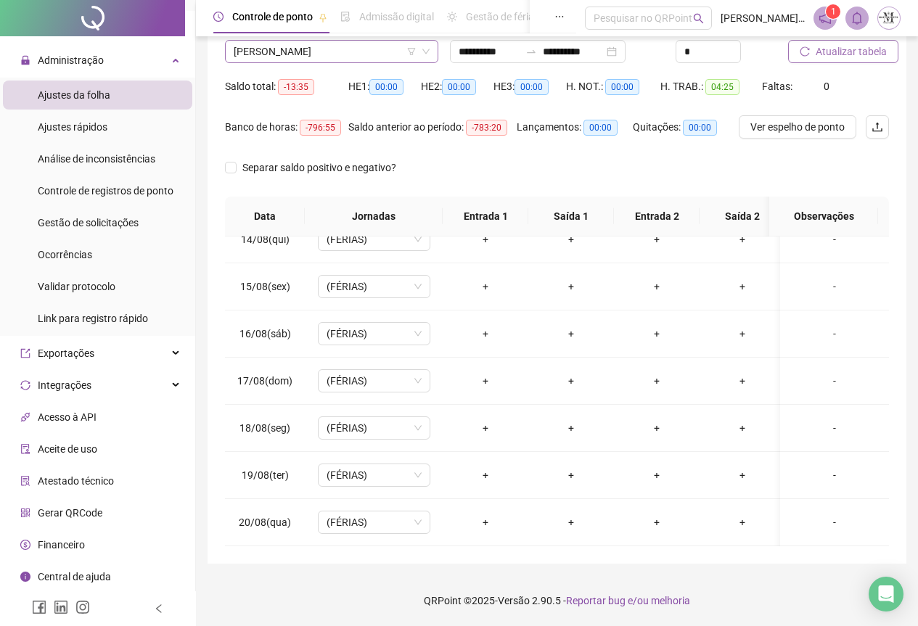
click at [316, 54] on span "[PERSON_NAME]" at bounding box center [332, 52] width 196 height 22
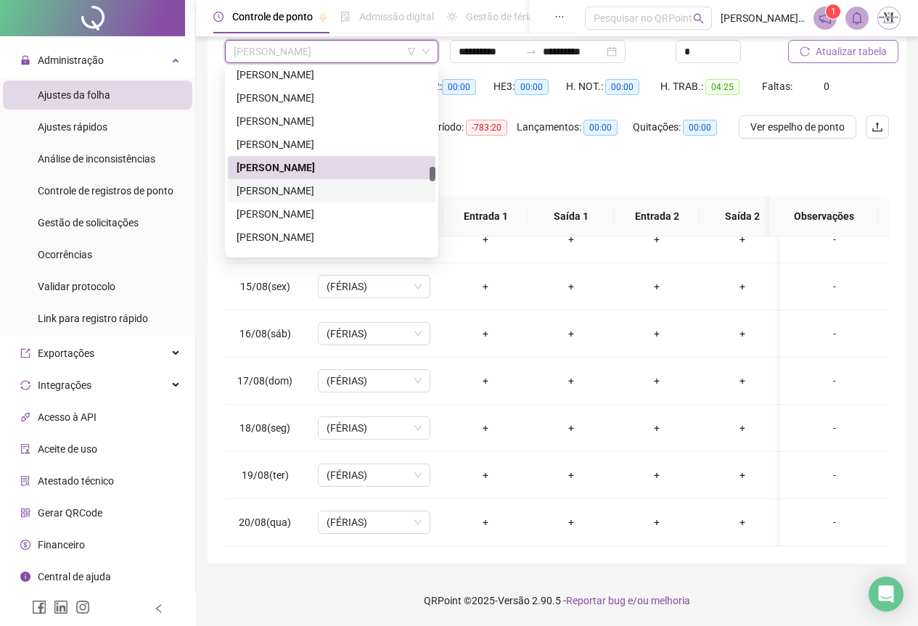
click at [314, 198] on div "[PERSON_NAME]" at bounding box center [332, 191] width 190 height 16
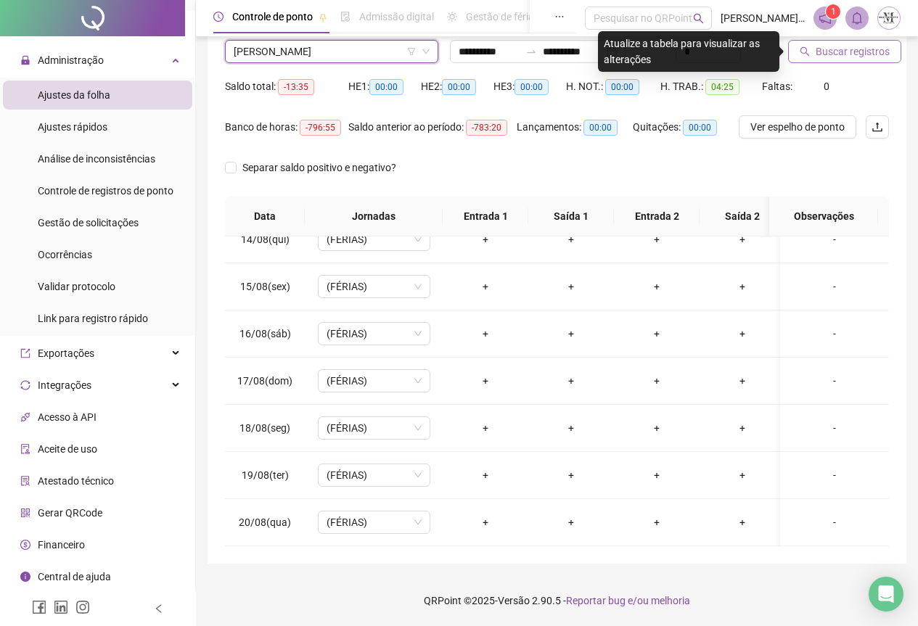
click at [824, 60] on button "Buscar registros" at bounding box center [844, 51] width 113 height 23
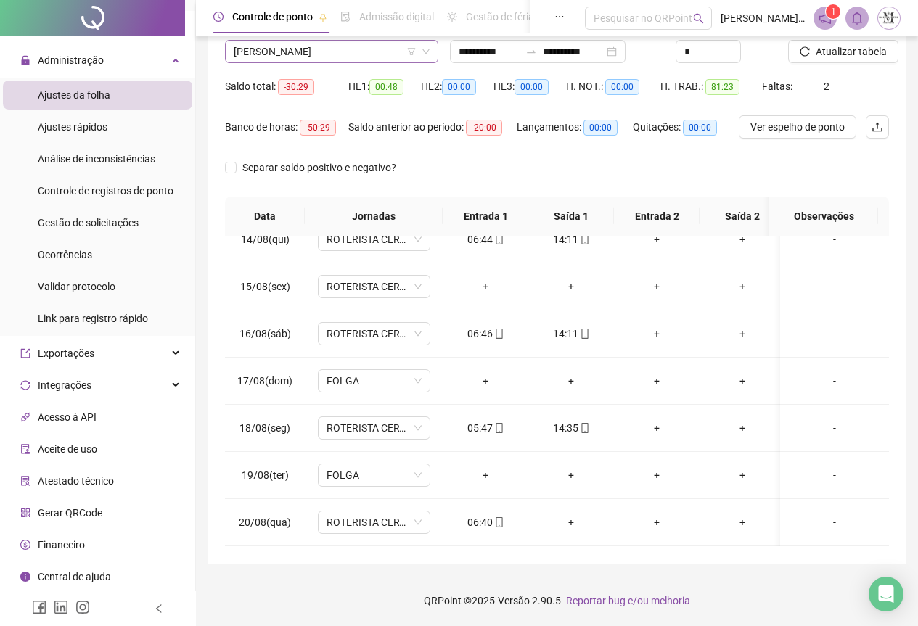
click at [277, 54] on span "[PERSON_NAME]" at bounding box center [332, 52] width 196 height 22
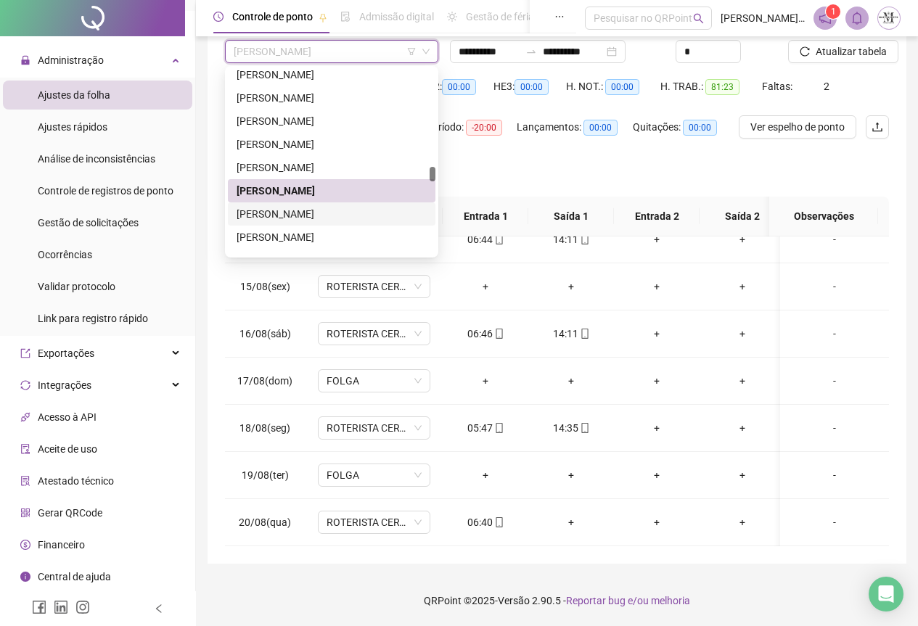
click at [283, 216] on div "[PERSON_NAME]" at bounding box center [332, 214] width 190 height 16
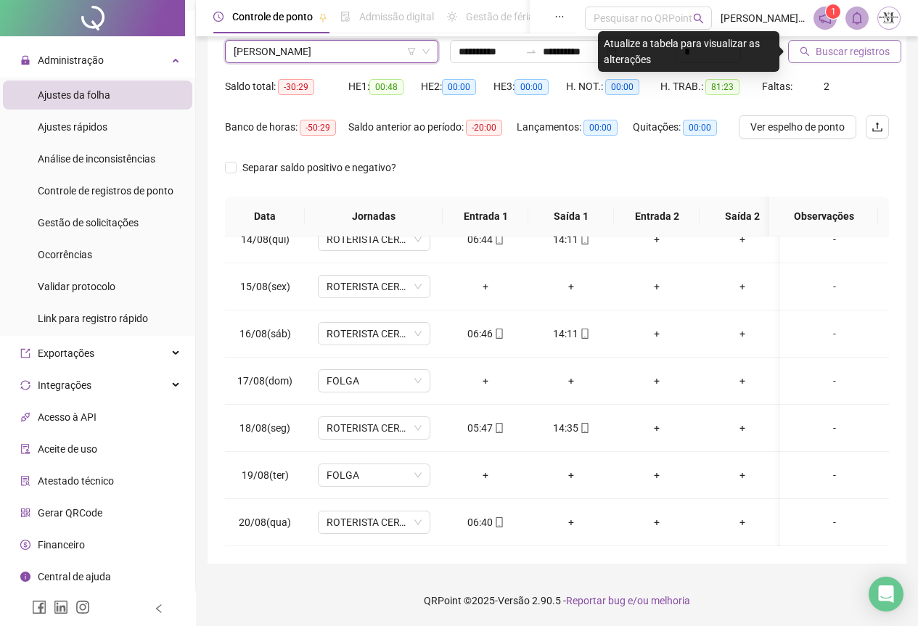
click at [821, 49] on span "Buscar registros" at bounding box center [853, 52] width 74 height 16
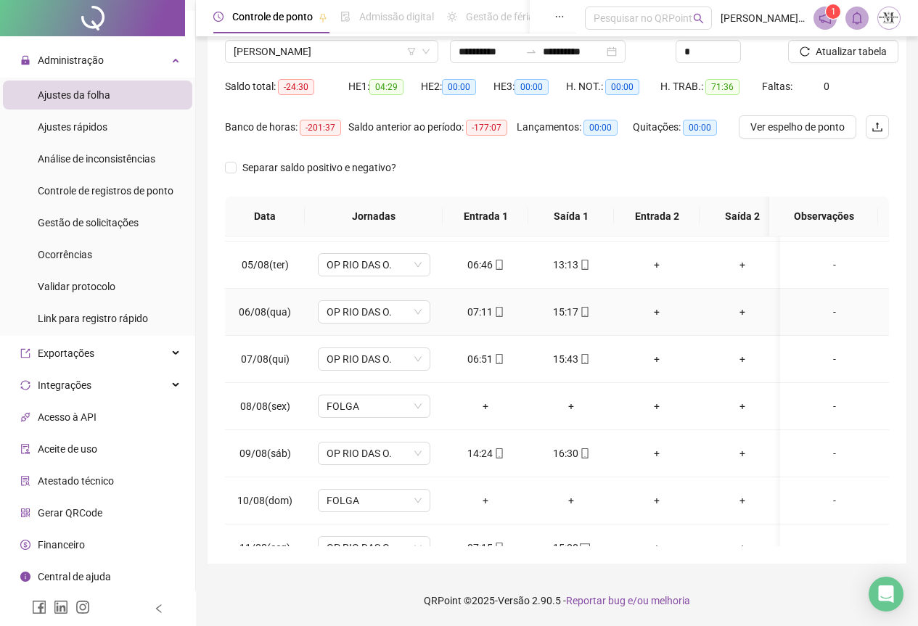
scroll to position [0, 0]
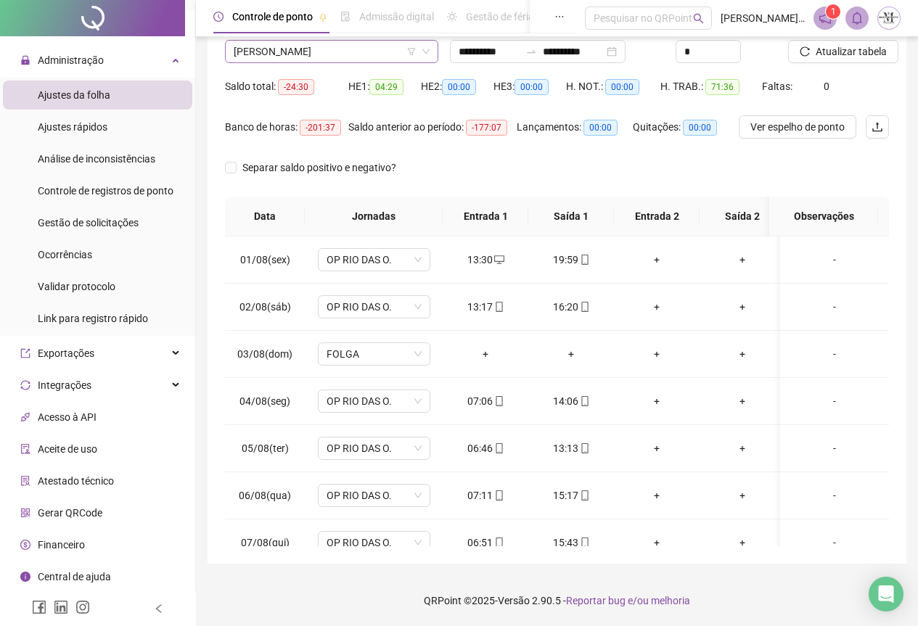
click at [274, 53] on span "[PERSON_NAME]" at bounding box center [332, 52] width 196 height 22
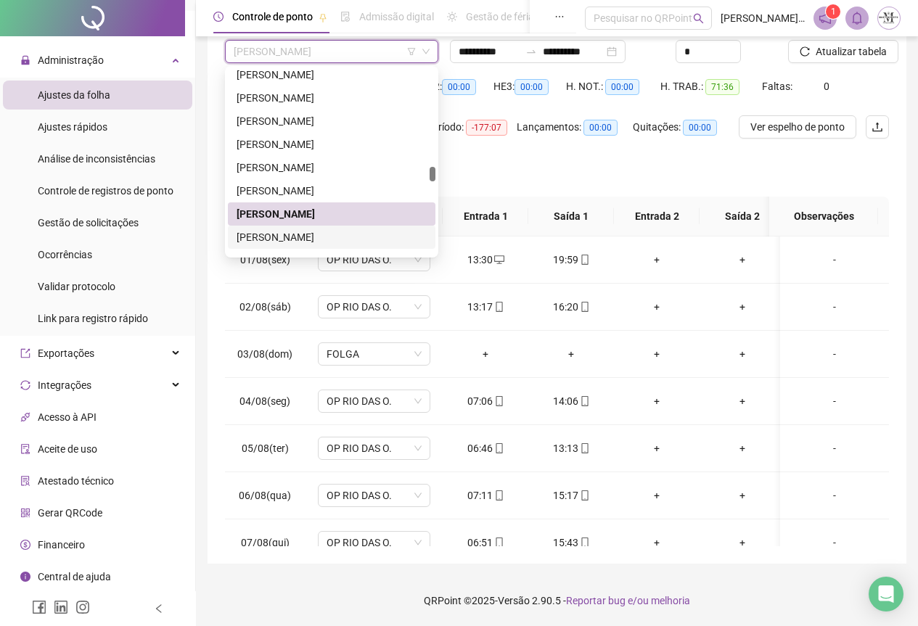
click at [294, 234] on div "[PERSON_NAME]" at bounding box center [332, 237] width 190 height 16
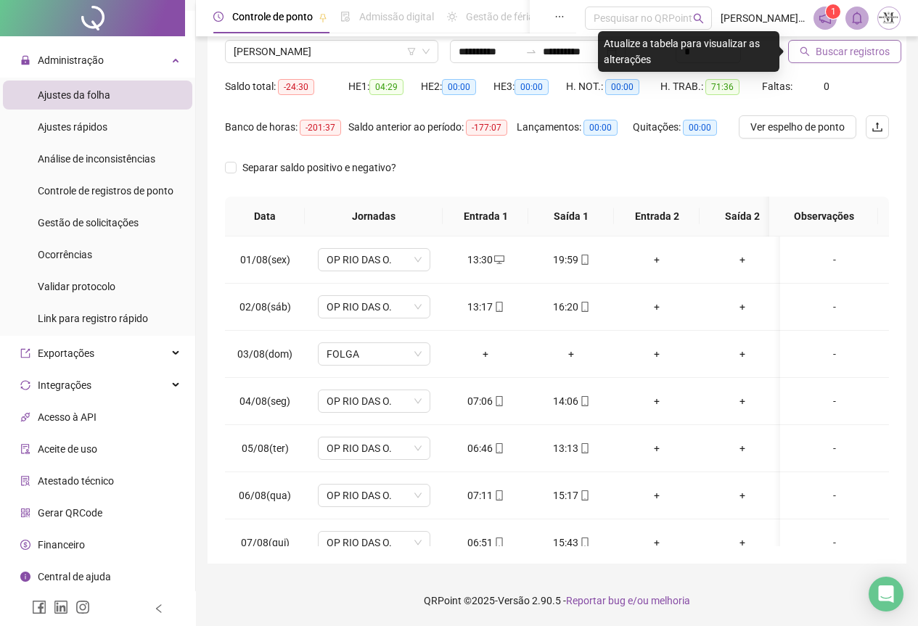
click at [844, 51] on span "Buscar registros" at bounding box center [853, 52] width 74 height 16
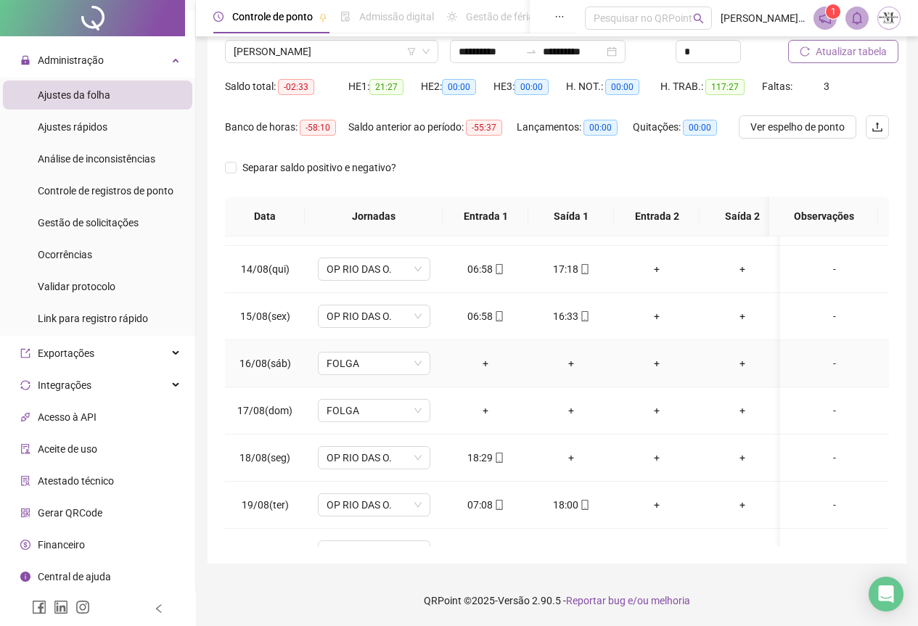
scroll to position [645, 0]
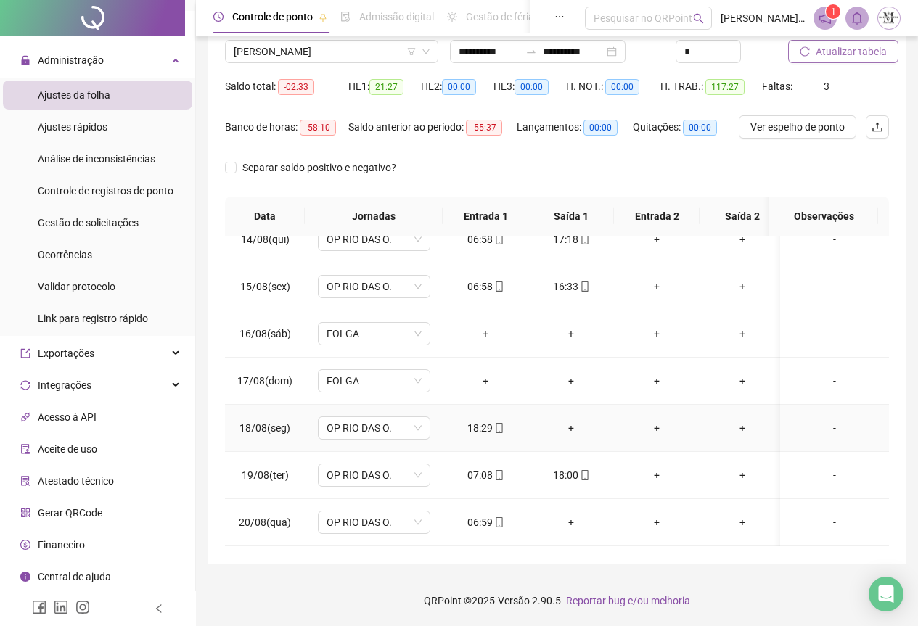
click at [570, 420] on div "+" at bounding box center [571, 428] width 62 height 16
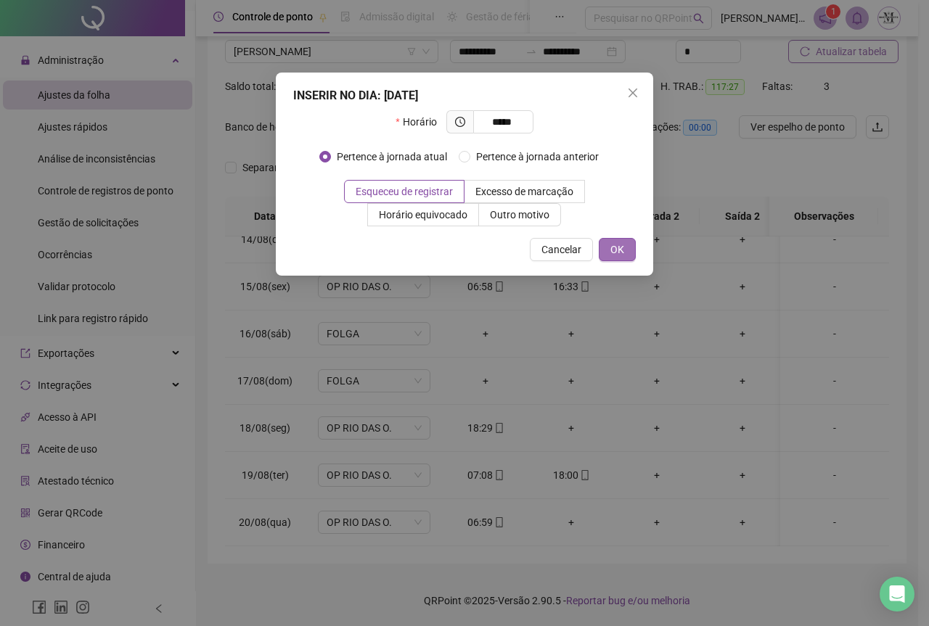
type input "*****"
click at [624, 246] on button "OK" at bounding box center [617, 249] width 37 height 23
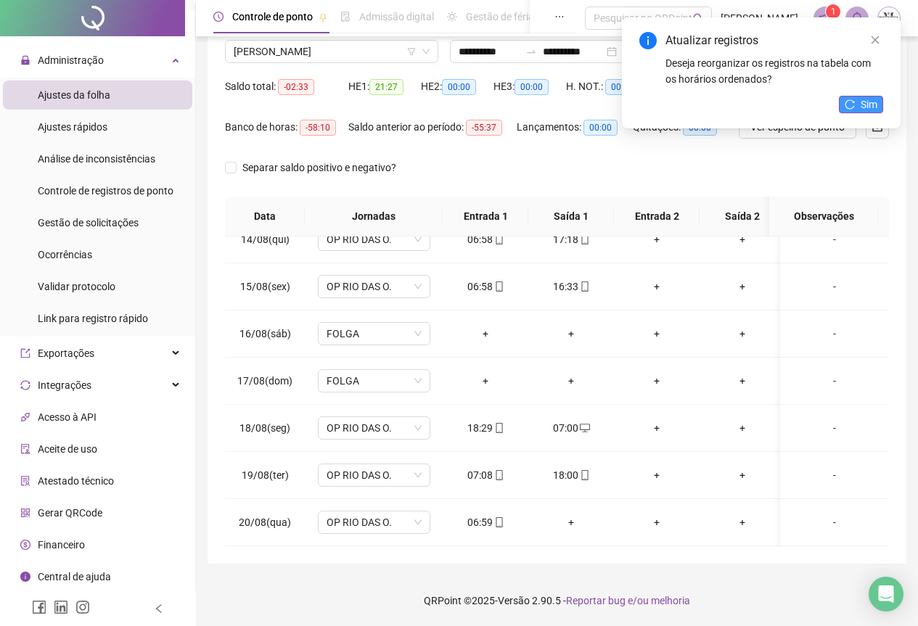
click at [859, 104] on button "Sim" at bounding box center [861, 104] width 44 height 17
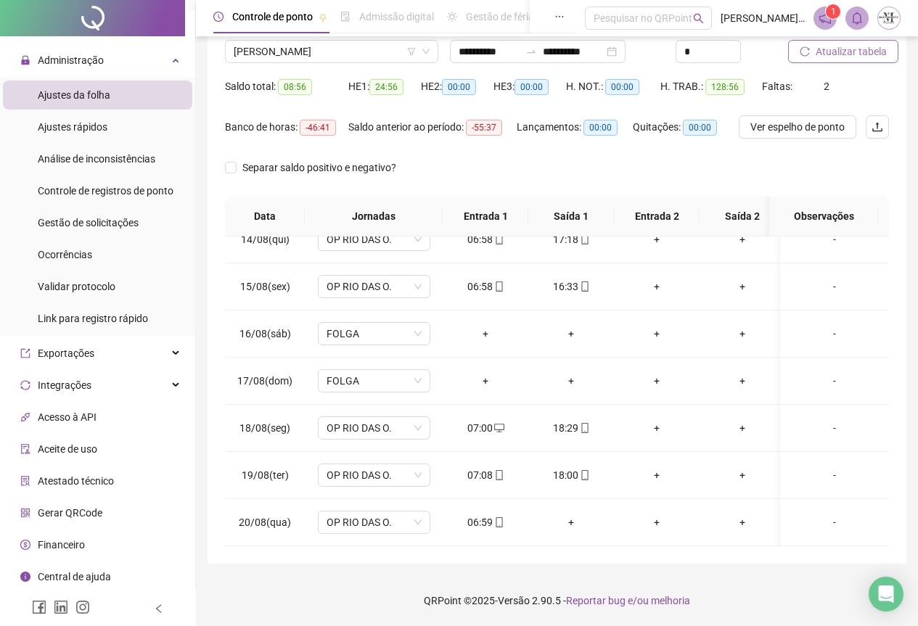
click at [846, 55] on span "Atualizar tabela" at bounding box center [851, 52] width 71 height 16
click at [831, 50] on span "Atualizar tabela" at bounding box center [851, 52] width 71 height 16
click at [318, 50] on span "[PERSON_NAME]" at bounding box center [332, 52] width 196 height 22
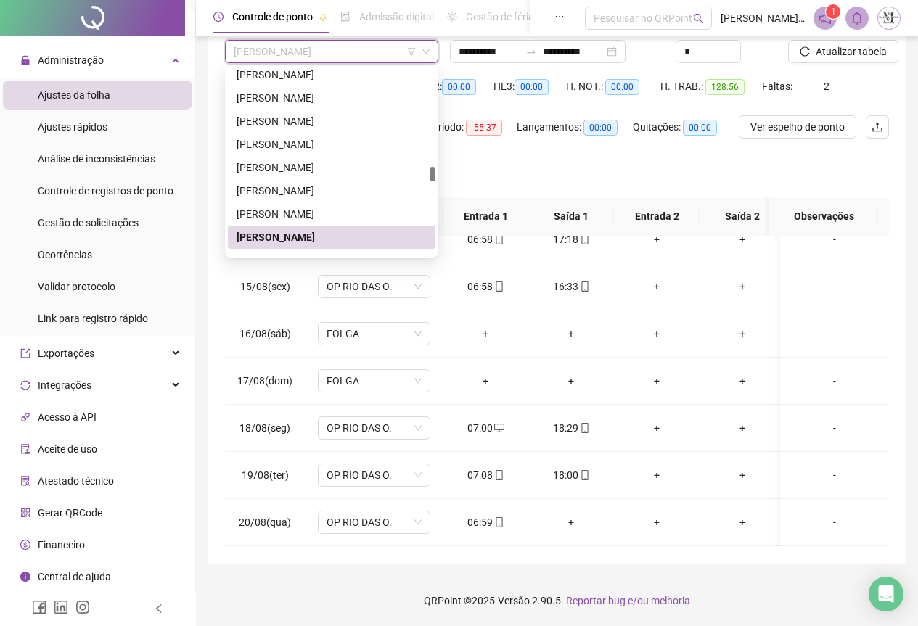
scroll to position [2892, 0]
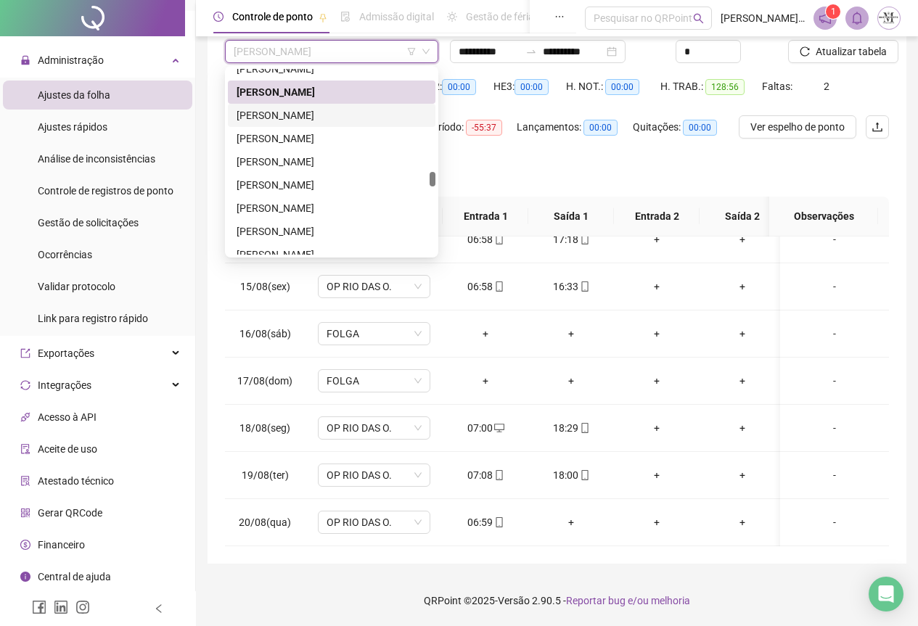
click at [277, 118] on div "[PERSON_NAME]" at bounding box center [332, 115] width 190 height 16
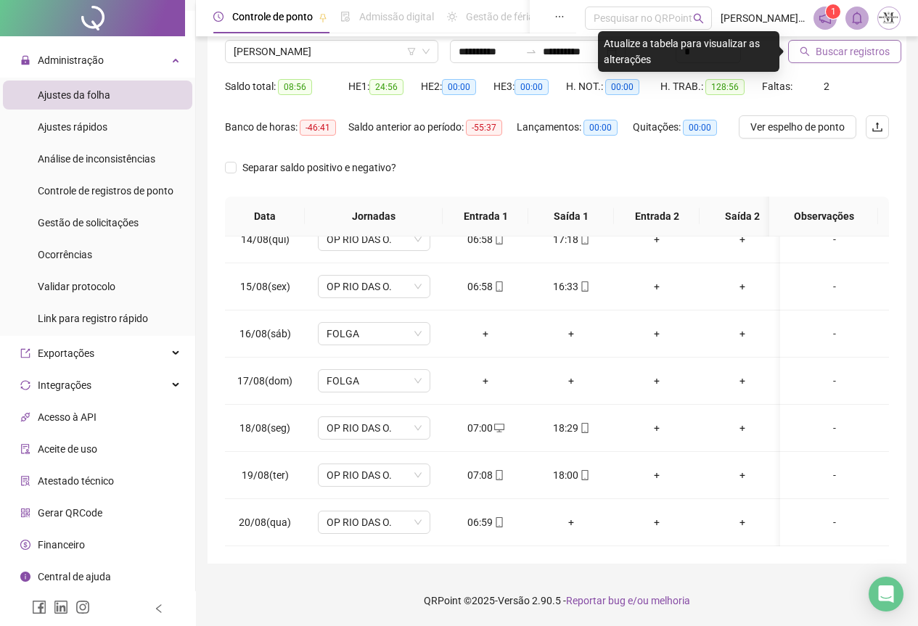
click at [817, 50] on span "Buscar registros" at bounding box center [853, 52] width 74 height 16
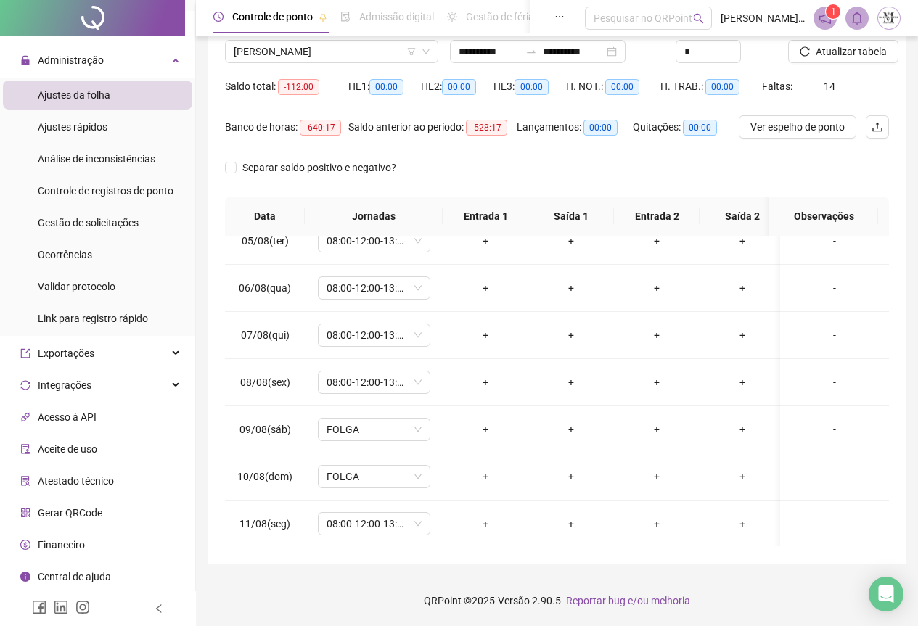
scroll to position [0, 0]
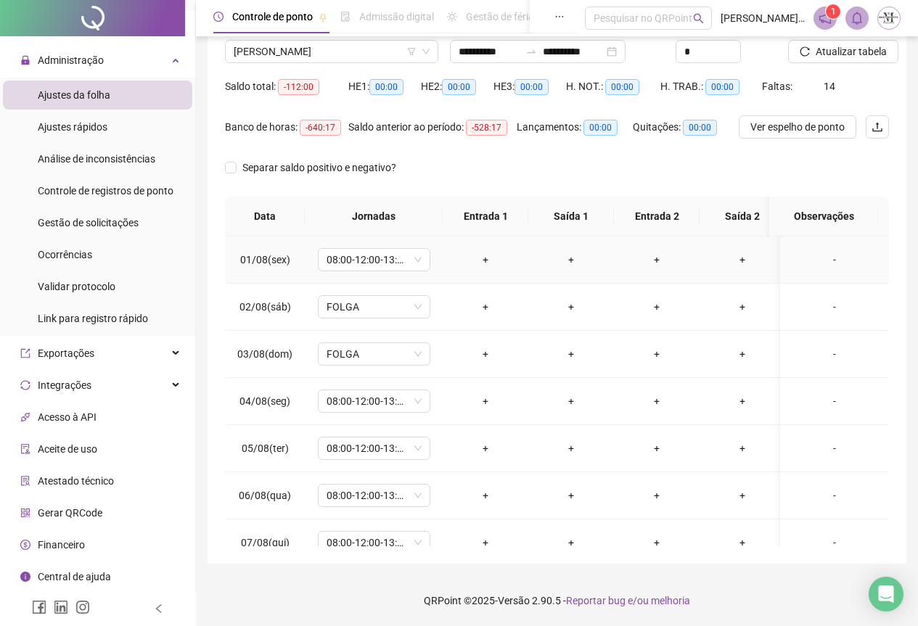
click at [485, 261] on div "+" at bounding box center [485, 260] width 62 height 16
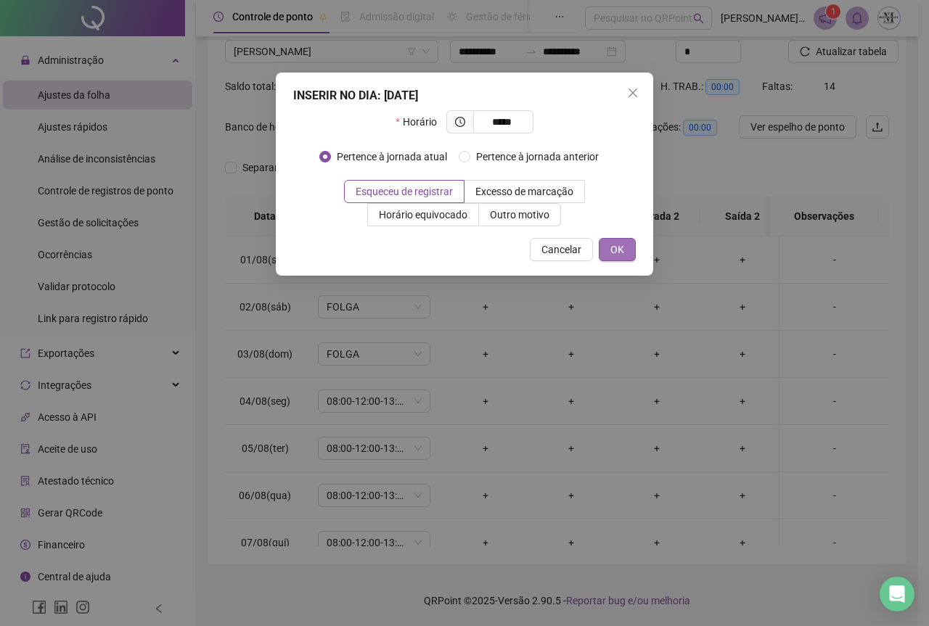
type input "*****"
click at [619, 248] on span "OK" at bounding box center [617, 250] width 14 height 16
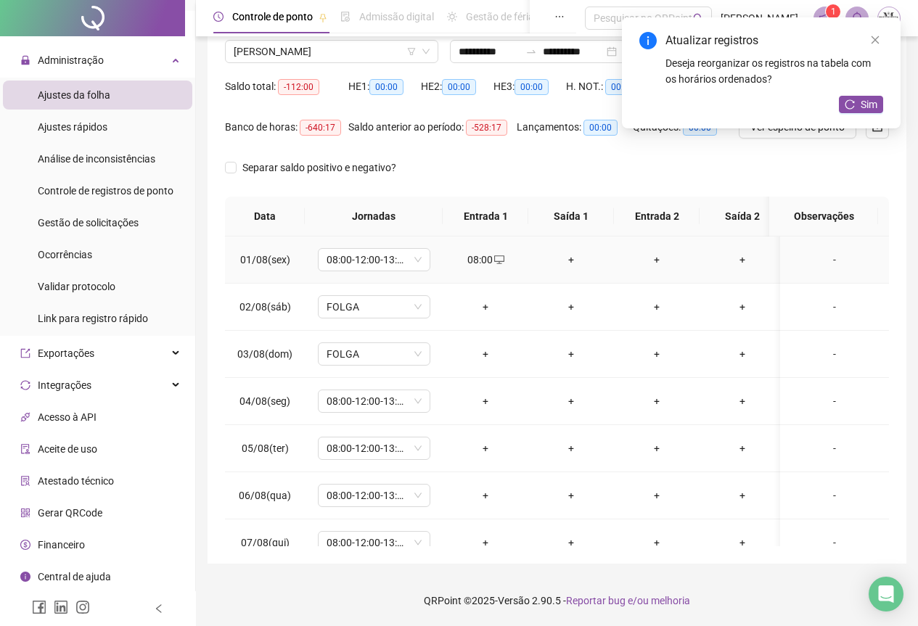
click at [568, 261] on div "+" at bounding box center [571, 260] width 62 height 16
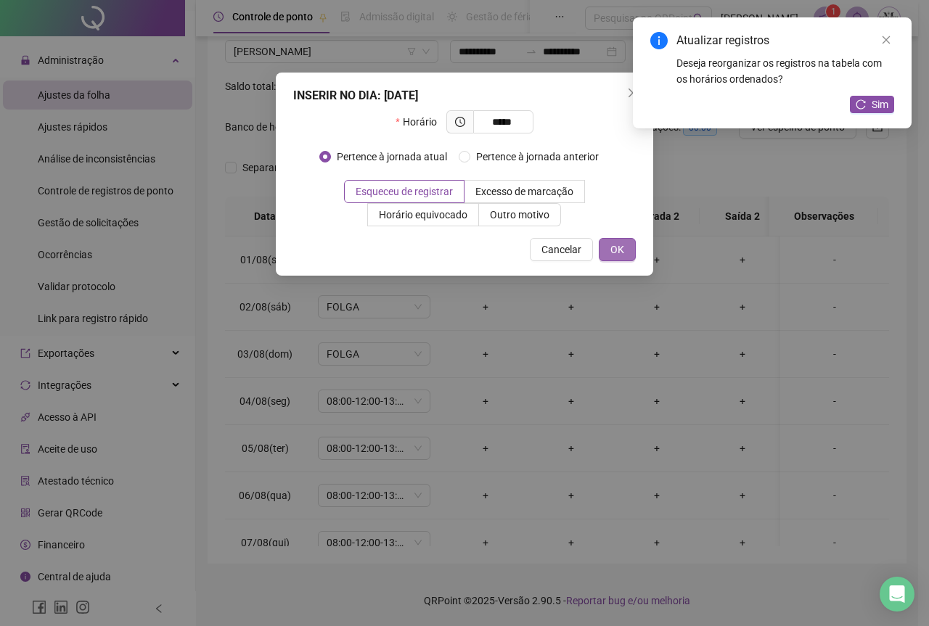
type input "*****"
click at [612, 249] on span "OK" at bounding box center [617, 250] width 14 height 16
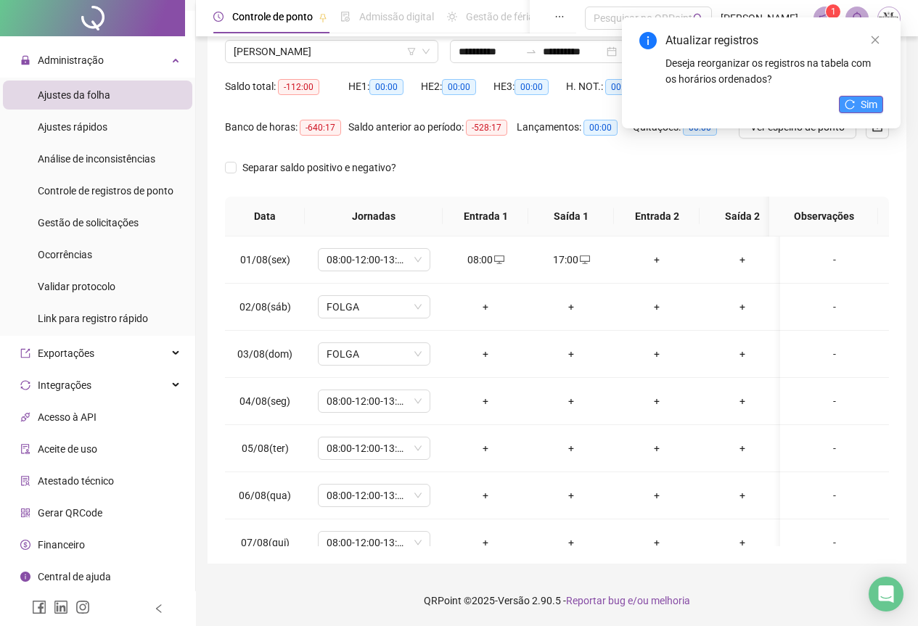
click at [853, 107] on icon "reload" at bounding box center [850, 104] width 10 height 10
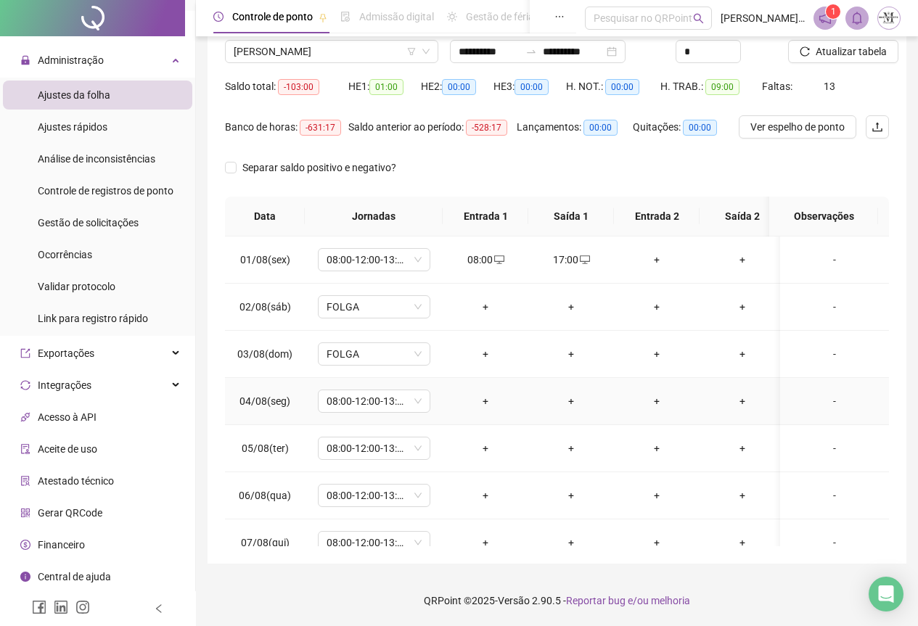
click at [484, 404] on div "+" at bounding box center [485, 401] width 62 height 16
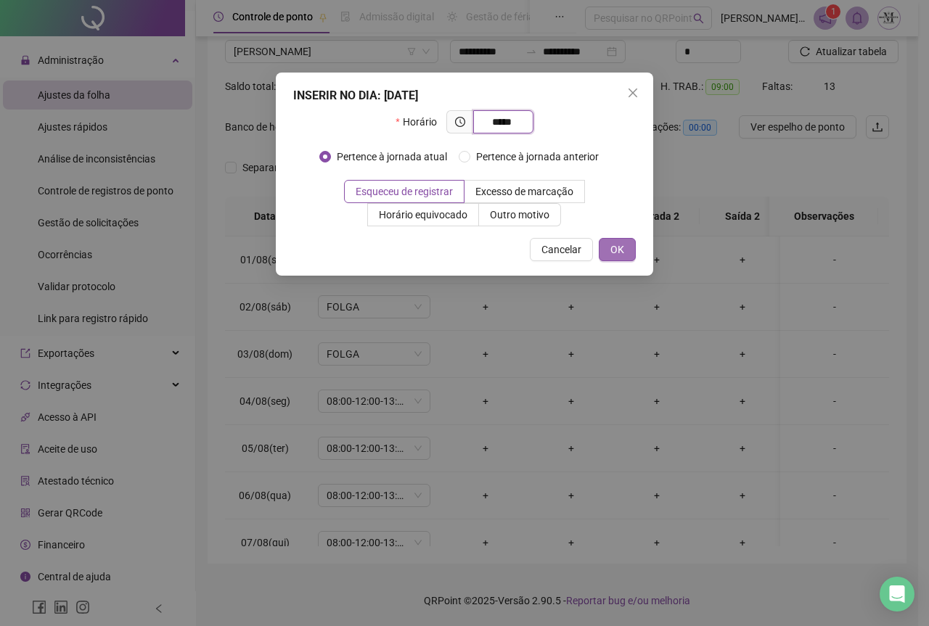
type input "*****"
drag, startPoint x: 613, startPoint y: 244, endPoint x: 528, endPoint y: 380, distance: 160.5
click at [613, 245] on span "OK" at bounding box center [617, 250] width 14 height 16
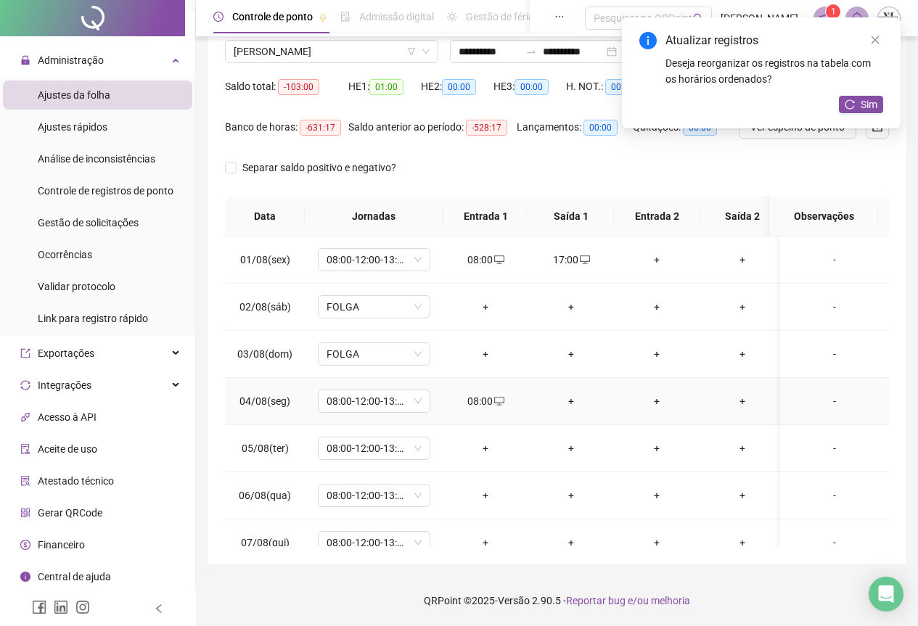
click at [579, 401] on div "+" at bounding box center [571, 401] width 62 height 16
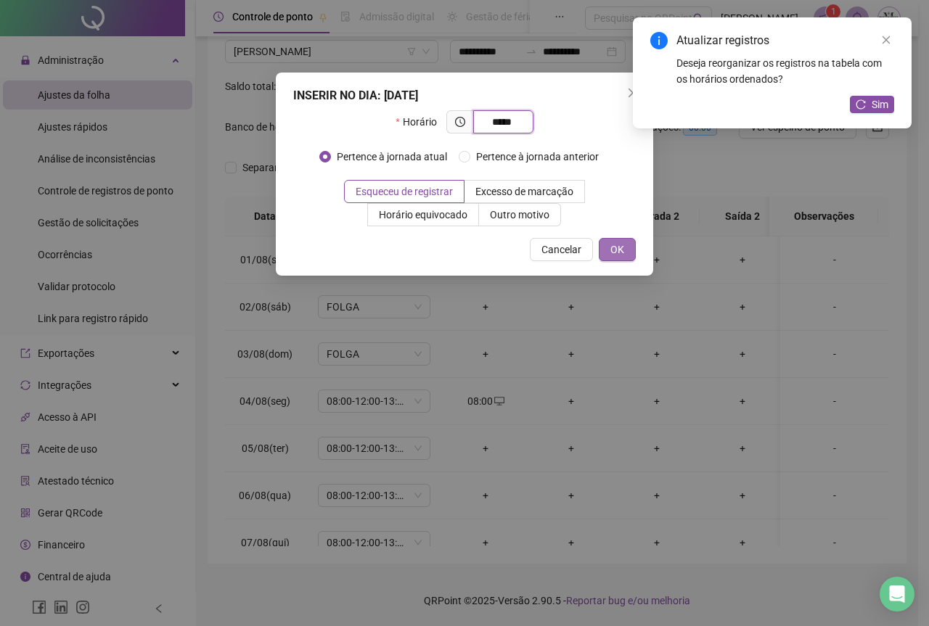
type input "*****"
click at [614, 247] on span "OK" at bounding box center [617, 250] width 14 height 16
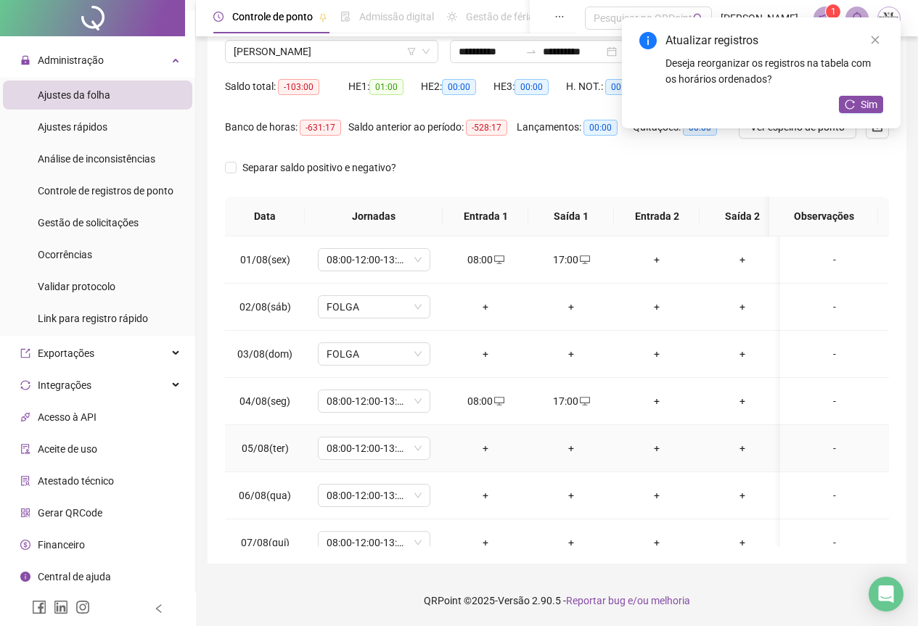
click at [488, 448] on div "+" at bounding box center [485, 449] width 62 height 16
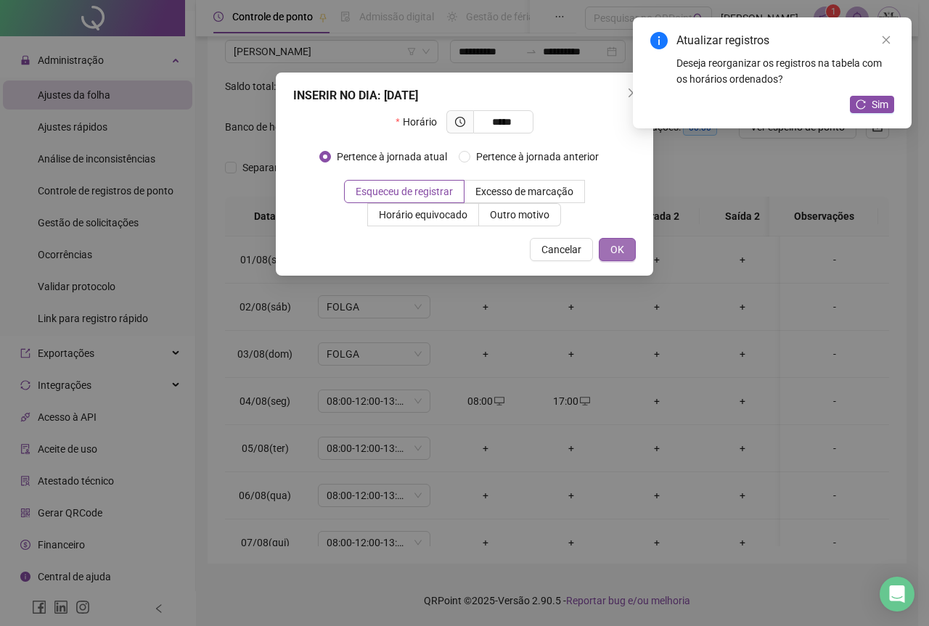
type input "*****"
drag, startPoint x: 617, startPoint y: 246, endPoint x: 584, endPoint y: 399, distance: 156.0
click at [617, 247] on span "OK" at bounding box center [617, 250] width 14 height 16
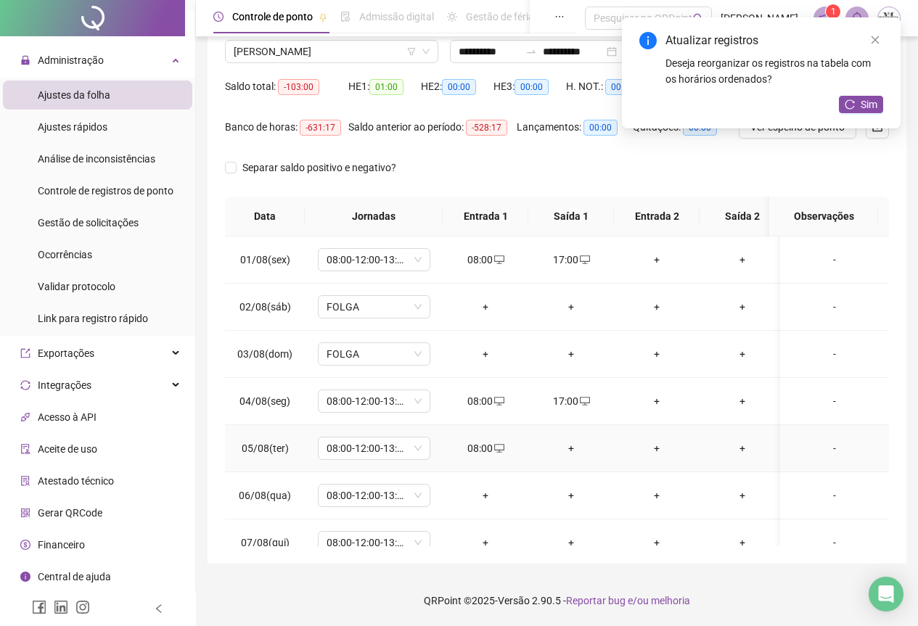
click at [574, 449] on div "+" at bounding box center [571, 449] width 62 height 16
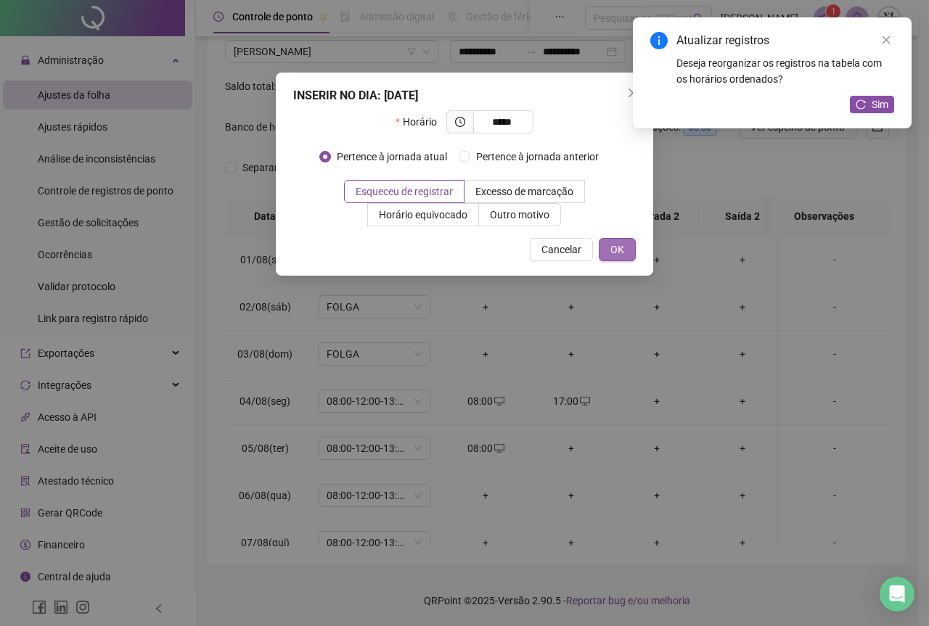
type input "*****"
click at [624, 248] on span "OK" at bounding box center [617, 250] width 14 height 16
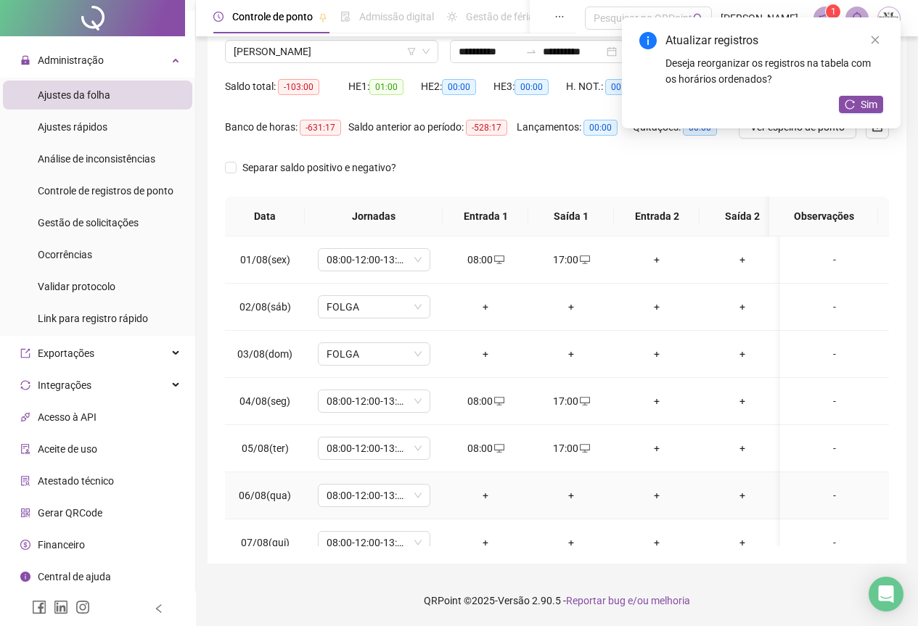
click at [492, 491] on div "+" at bounding box center [485, 496] width 62 height 16
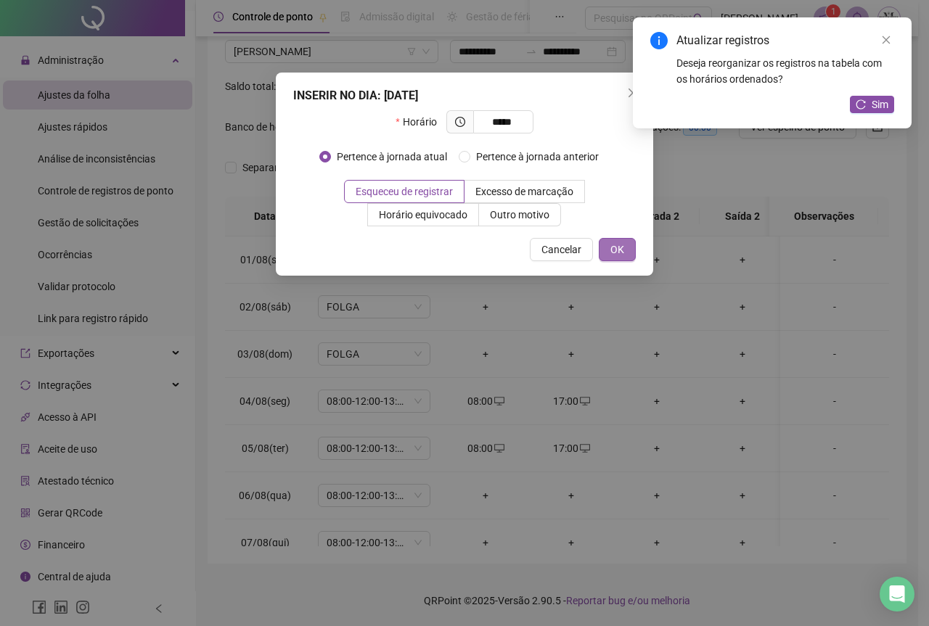
type input "*****"
click at [612, 254] on span "OK" at bounding box center [617, 250] width 14 height 16
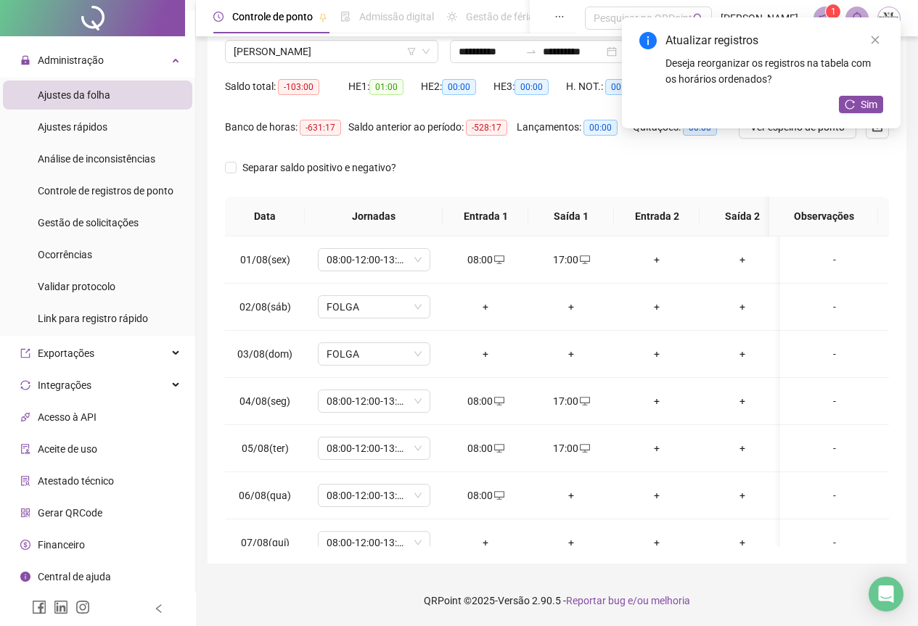
click at [575, 493] on div "+" at bounding box center [571, 496] width 62 height 16
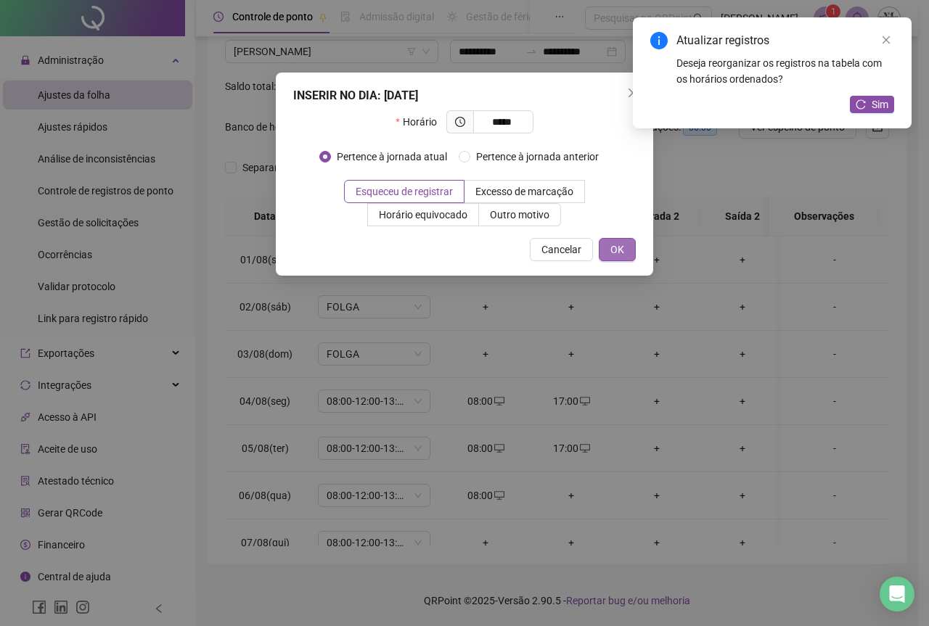
type input "*****"
click at [616, 261] on button "OK" at bounding box center [617, 249] width 37 height 23
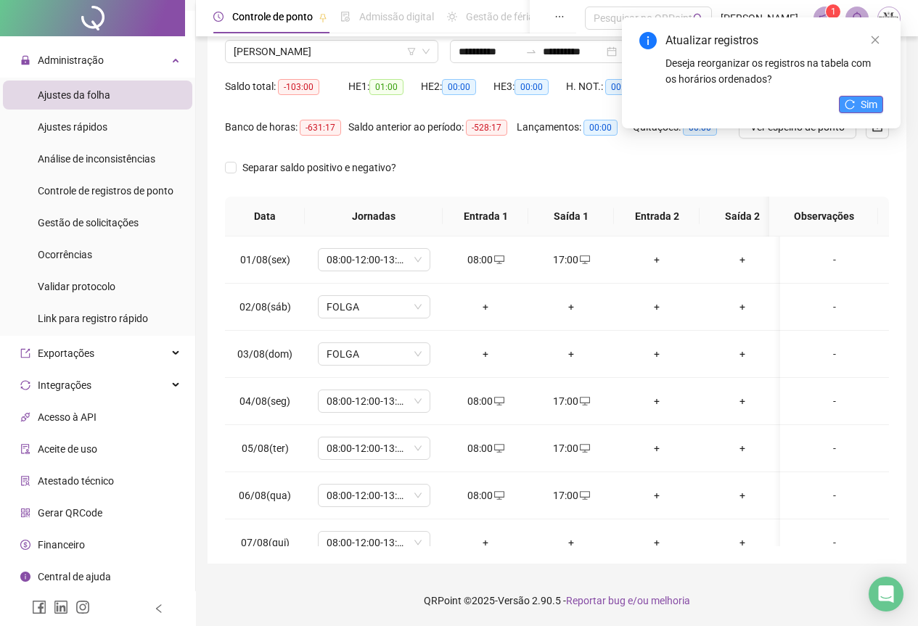
click at [867, 106] on span "Sim" at bounding box center [869, 105] width 17 height 16
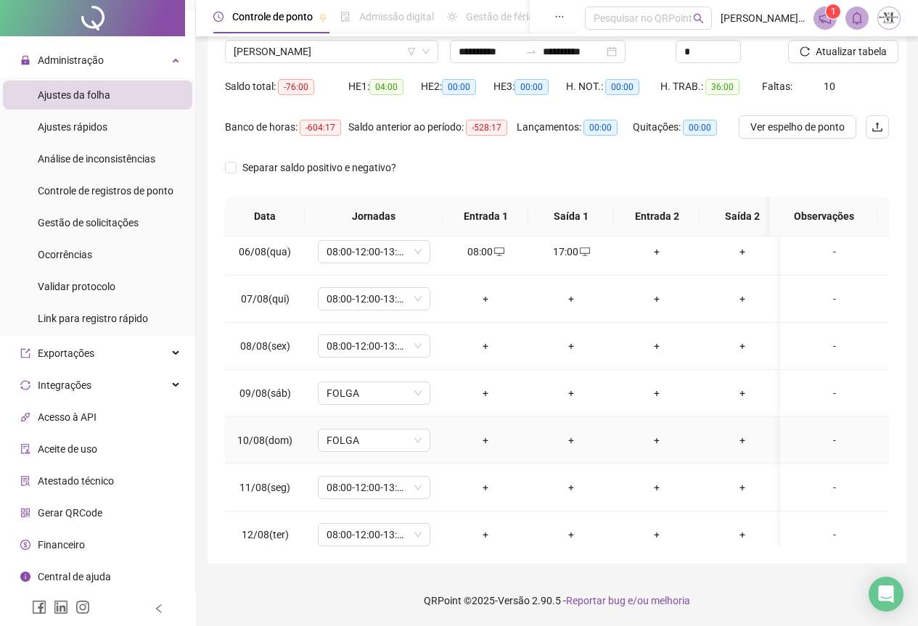
scroll to position [218, 0]
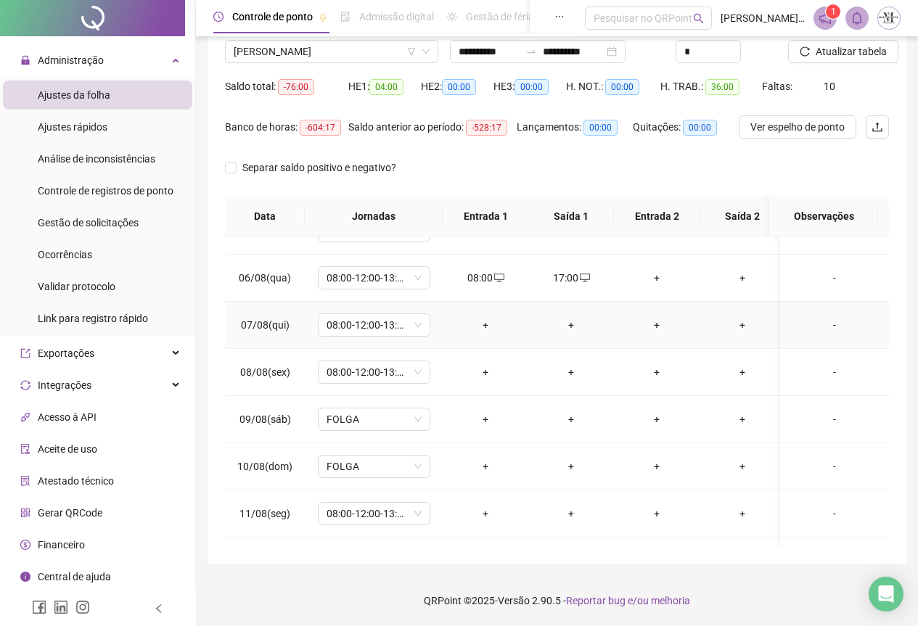
click at [489, 326] on div "+" at bounding box center [485, 325] width 62 height 16
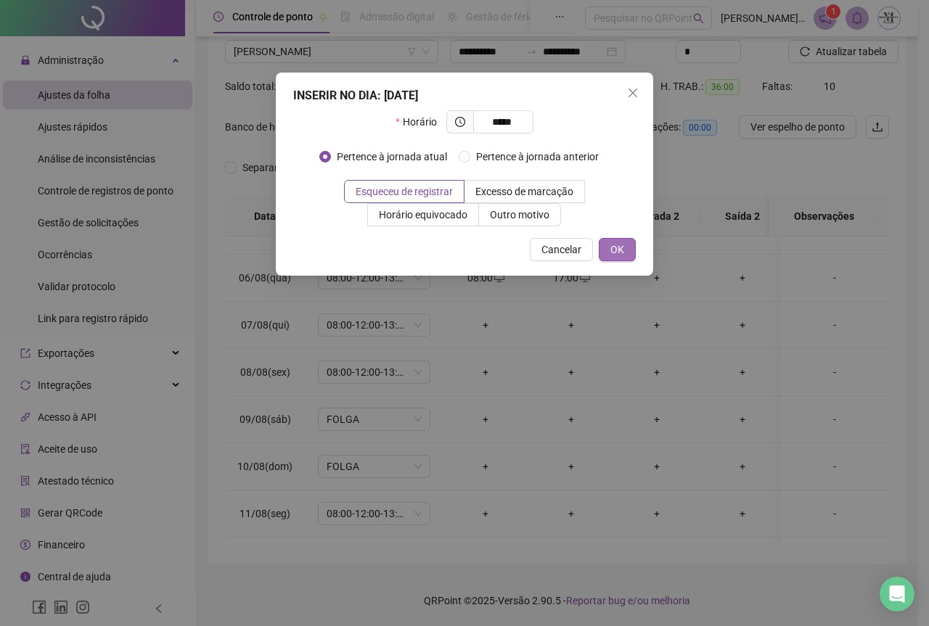
type input "*****"
click at [622, 260] on button "OK" at bounding box center [617, 249] width 37 height 23
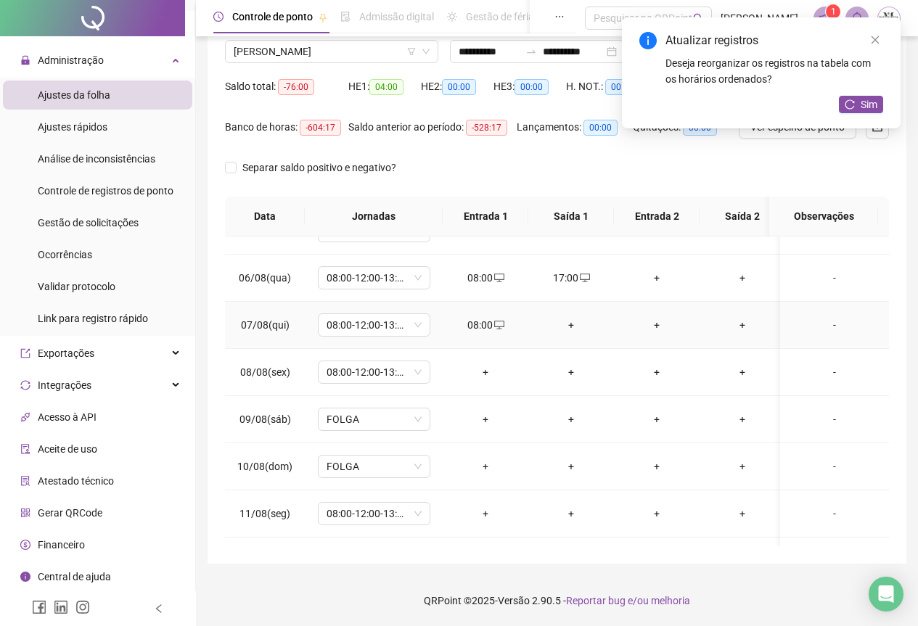
click at [569, 327] on div "+" at bounding box center [571, 325] width 62 height 16
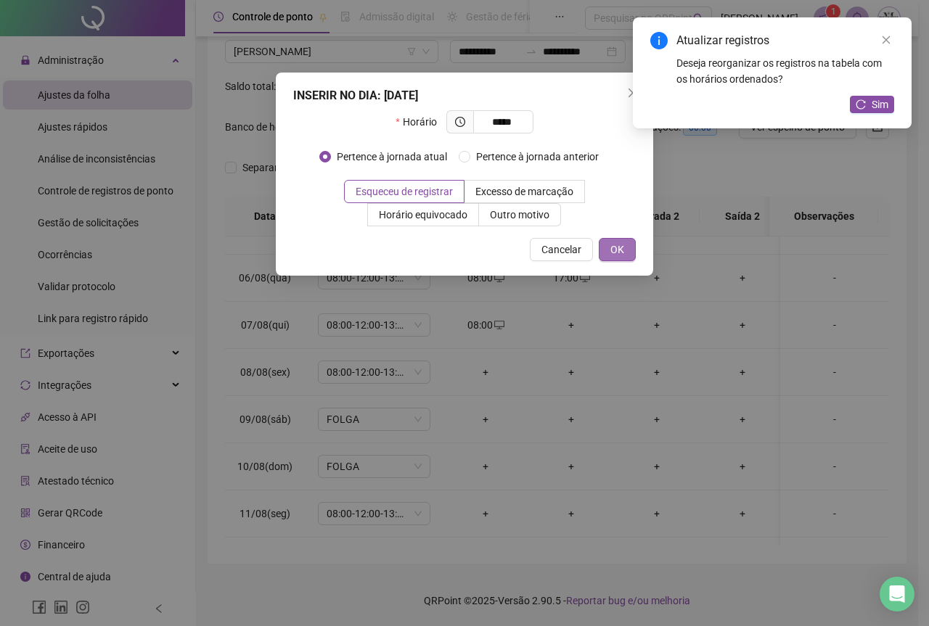
type input "*****"
click at [618, 248] on span "OK" at bounding box center [617, 250] width 14 height 16
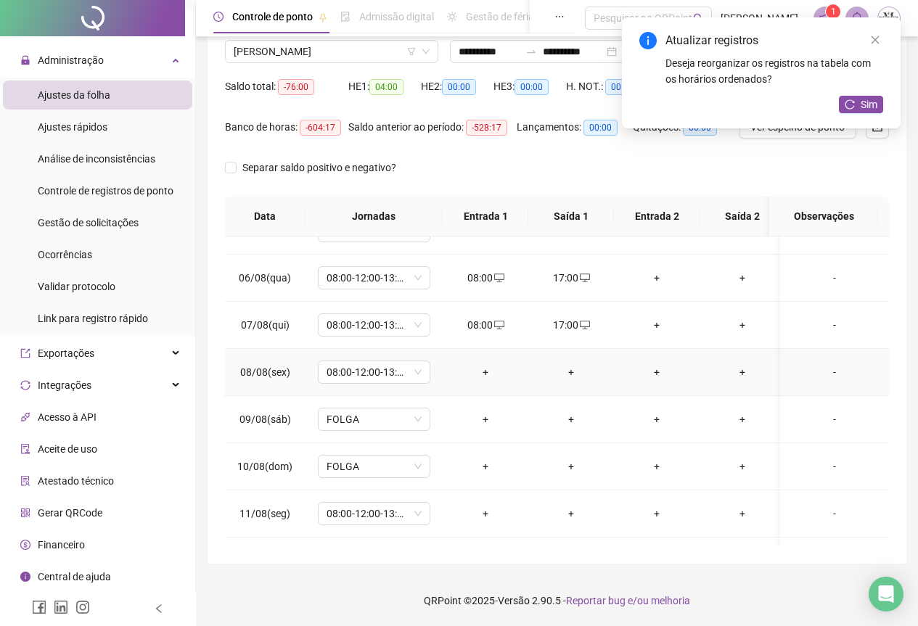
click at [485, 376] on div "+" at bounding box center [485, 372] width 62 height 16
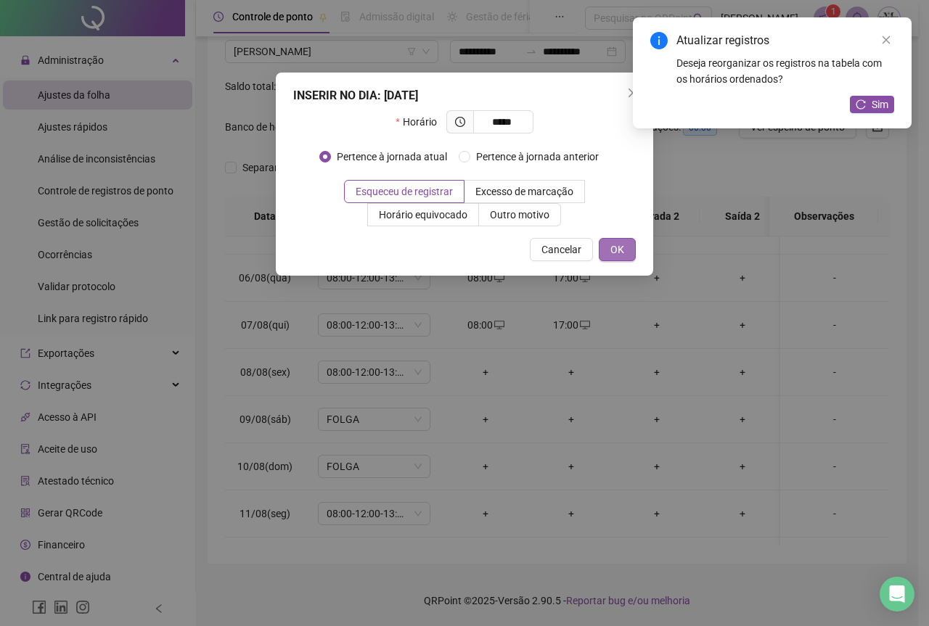
type input "*****"
click at [616, 255] on span "OK" at bounding box center [617, 250] width 14 height 16
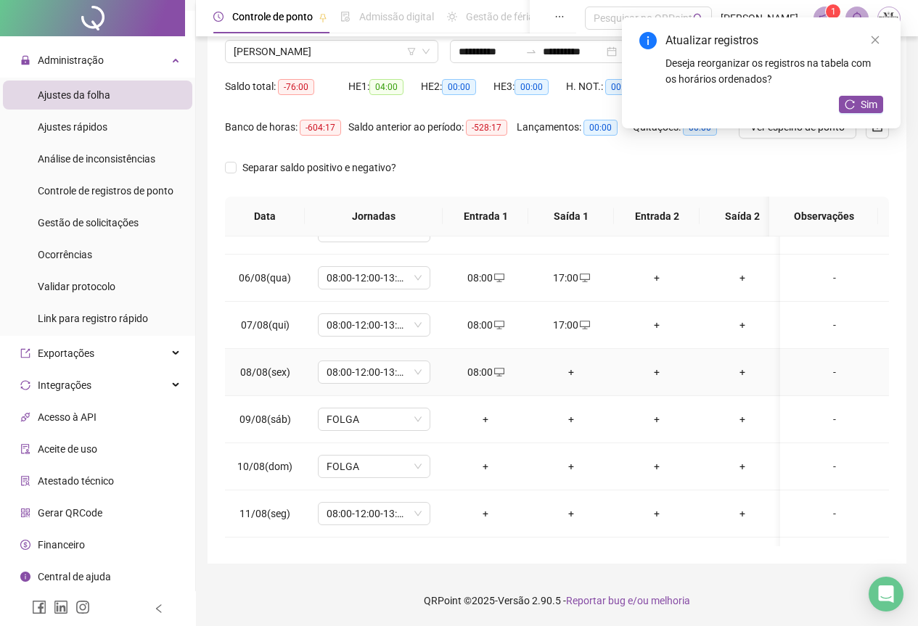
click at [573, 374] on div "+" at bounding box center [571, 372] width 62 height 16
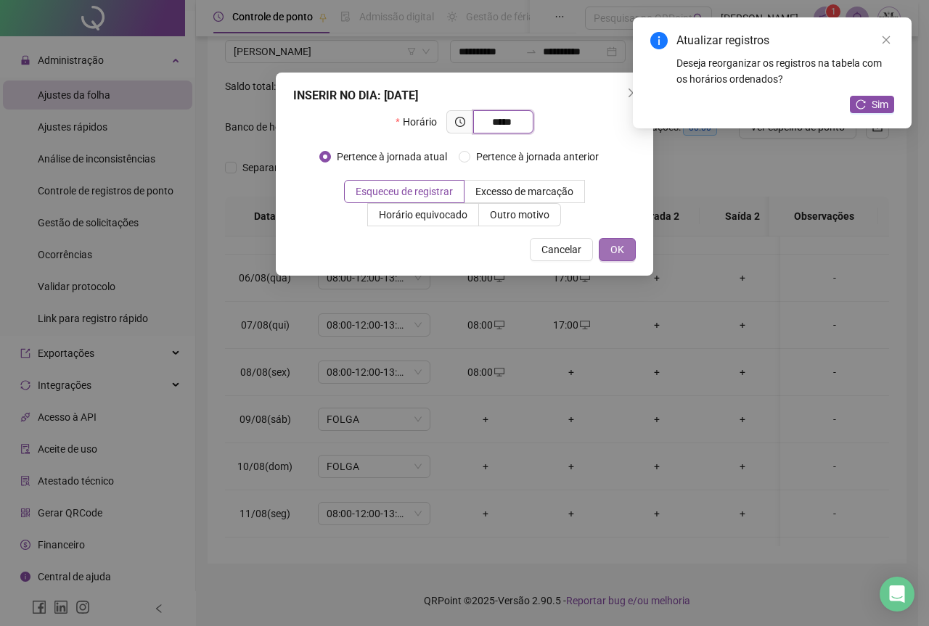
type input "*****"
click at [610, 246] on span "OK" at bounding box center [617, 250] width 14 height 16
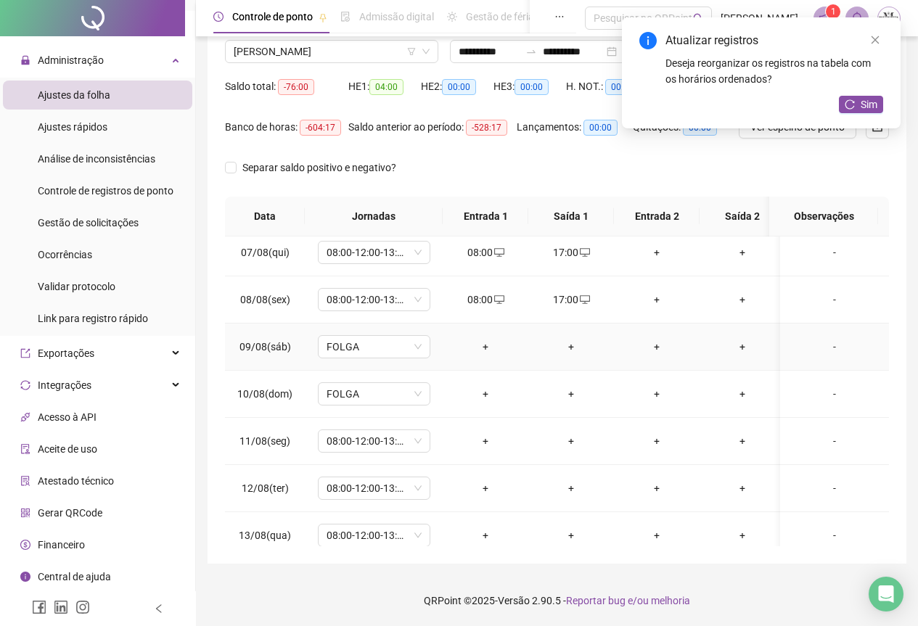
scroll to position [363, 0]
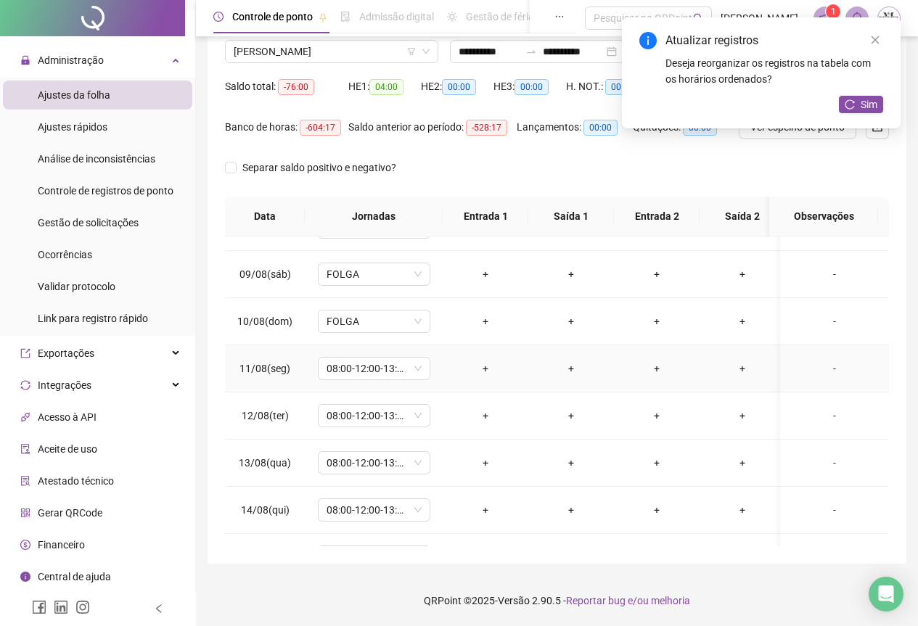
click at [486, 358] on td "+" at bounding box center [486, 369] width 86 height 47
click at [486, 367] on div "+" at bounding box center [485, 369] width 62 height 16
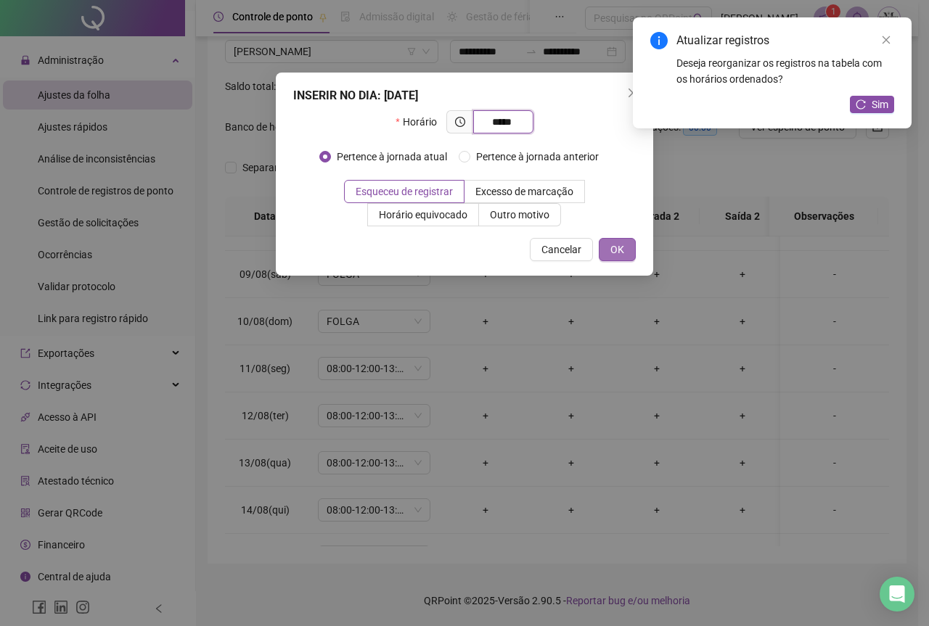
type input "*****"
click at [617, 250] on span "OK" at bounding box center [617, 250] width 14 height 16
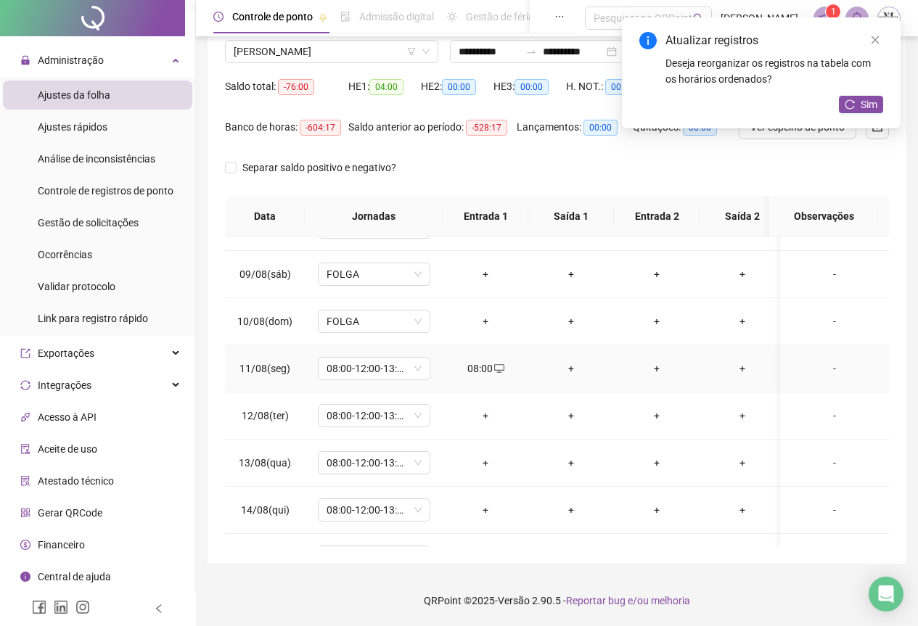
click at [571, 368] on div "+" at bounding box center [571, 369] width 62 height 16
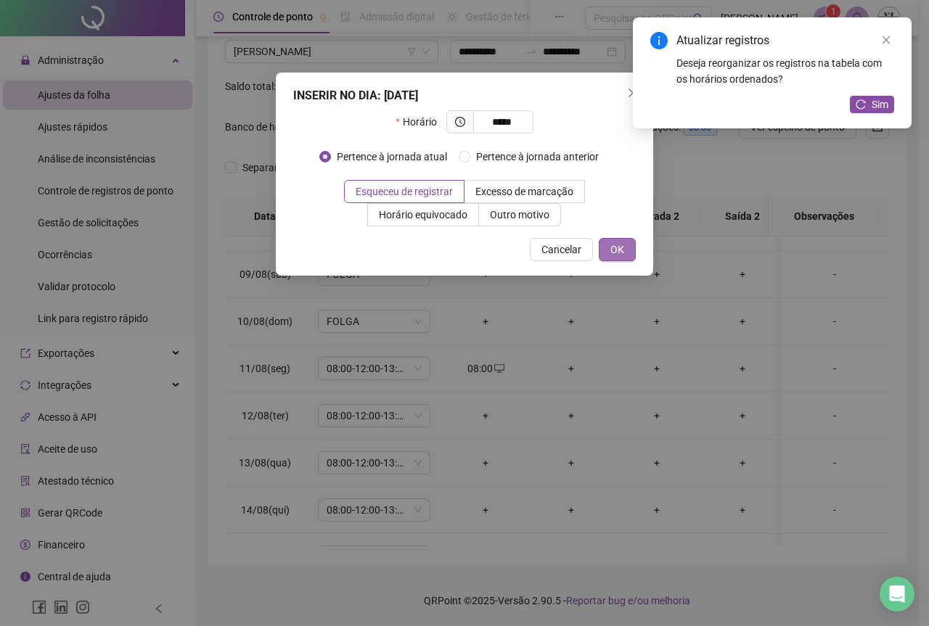
type input "*****"
click at [616, 252] on span "OK" at bounding box center [617, 250] width 14 height 16
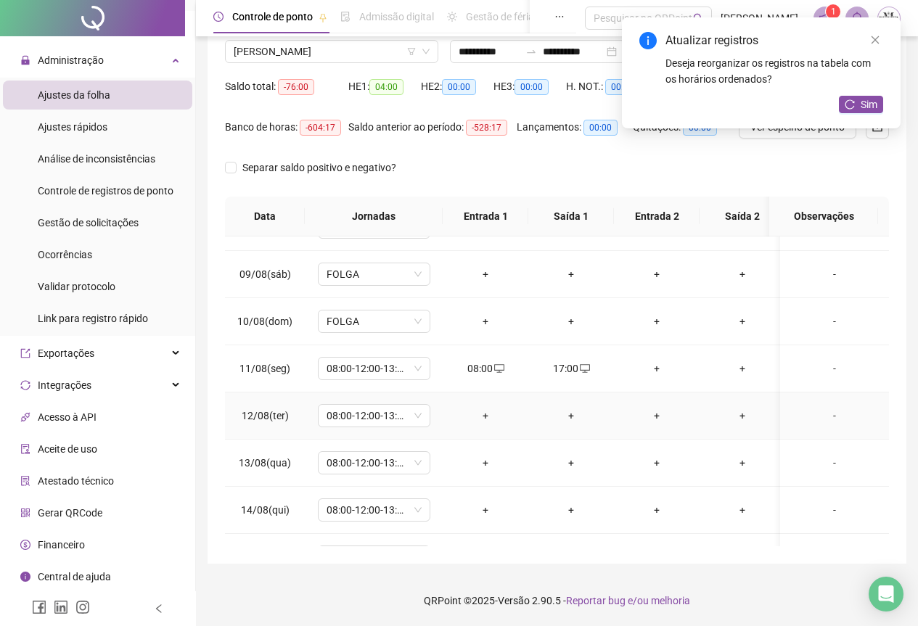
click at [484, 417] on div "+" at bounding box center [485, 416] width 62 height 16
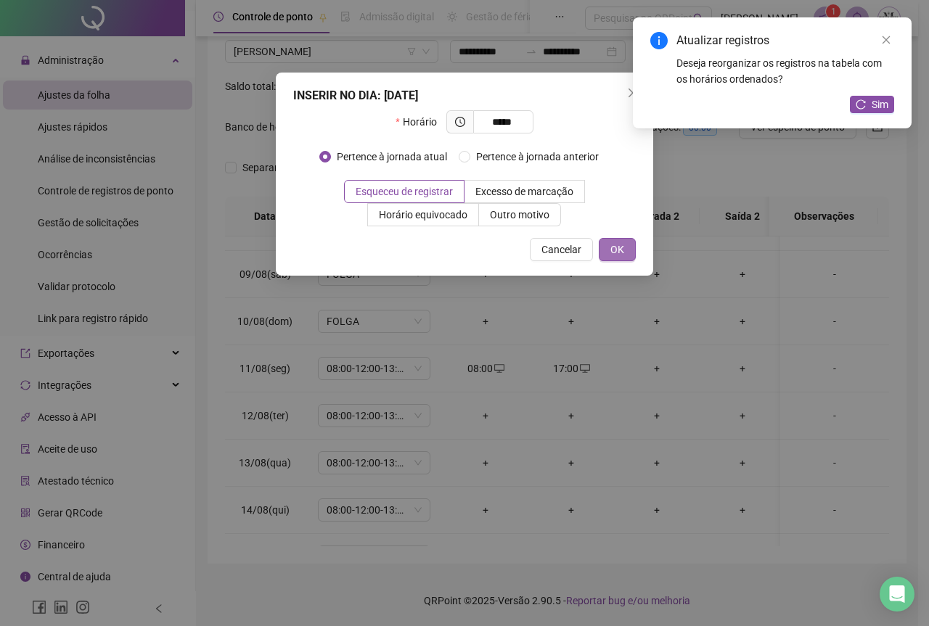
type input "*****"
drag, startPoint x: 613, startPoint y: 247, endPoint x: 594, endPoint y: 316, distance: 71.5
click at [613, 249] on span "OK" at bounding box center [617, 250] width 14 height 16
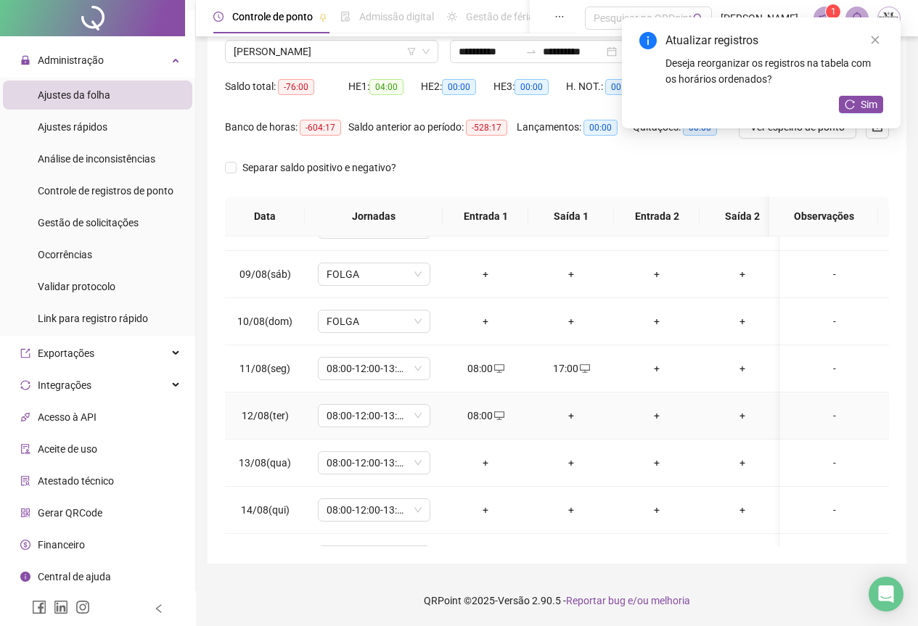
click at [572, 416] on div "+" at bounding box center [571, 416] width 62 height 16
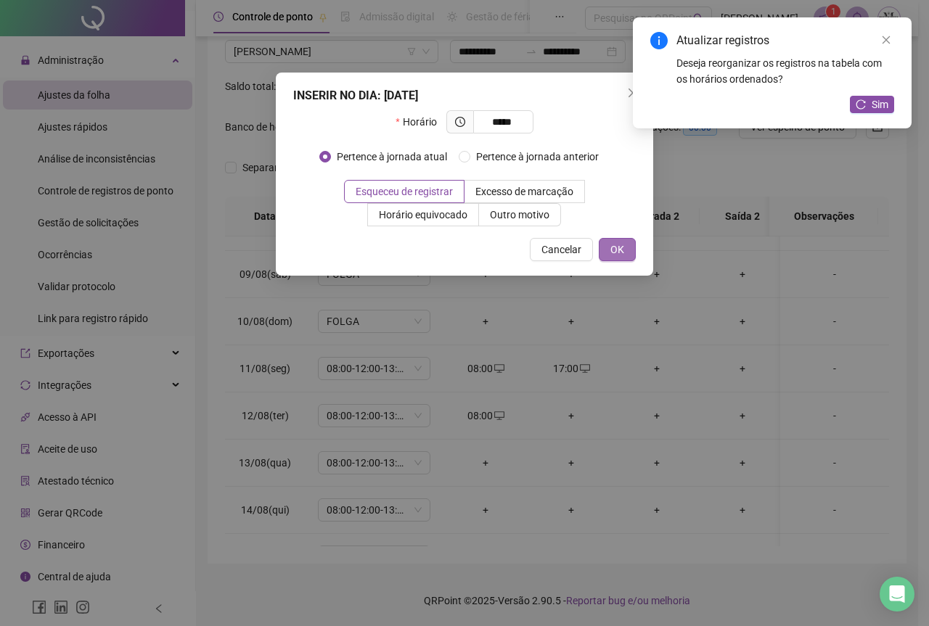
type input "*****"
click at [609, 248] on button "OK" at bounding box center [617, 249] width 37 height 23
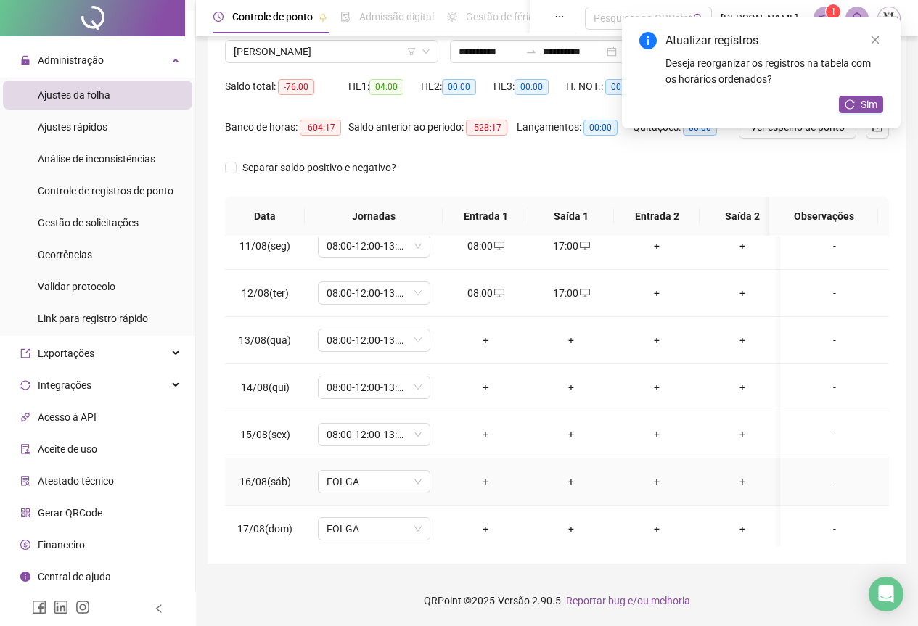
scroll to position [508, 0]
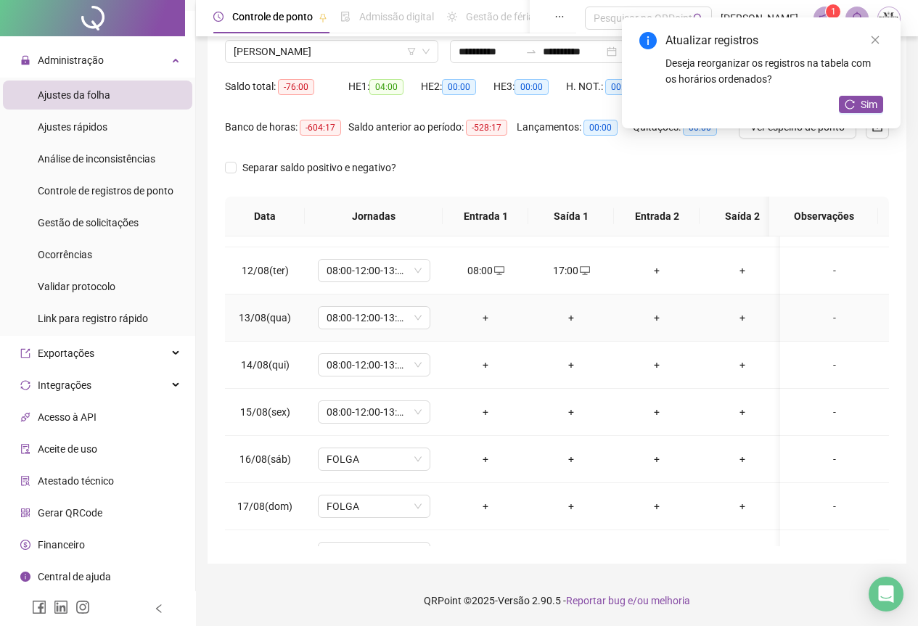
click at [484, 322] on div "+" at bounding box center [485, 318] width 62 height 16
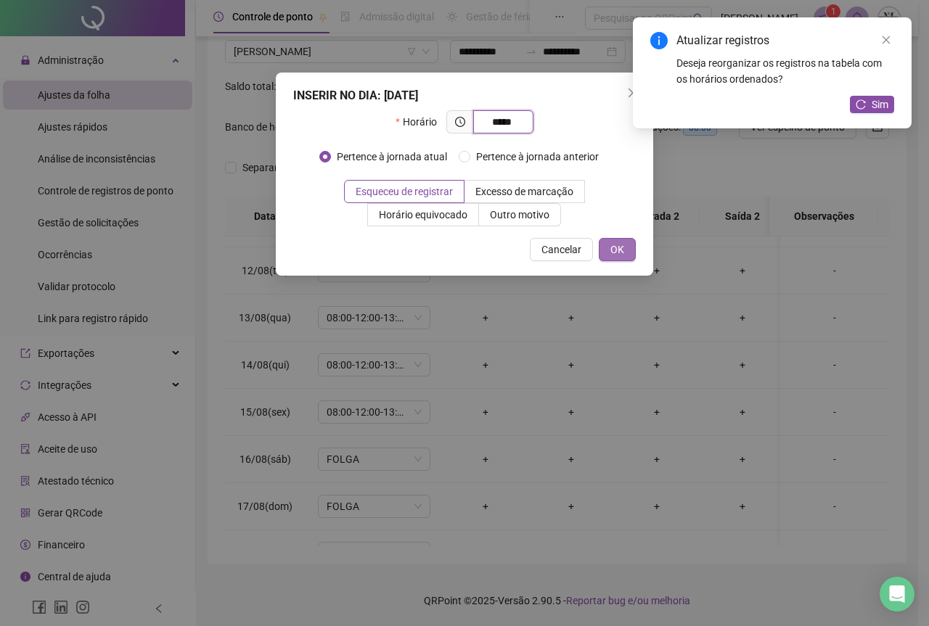
type input "*****"
click at [616, 244] on span "OK" at bounding box center [617, 250] width 14 height 16
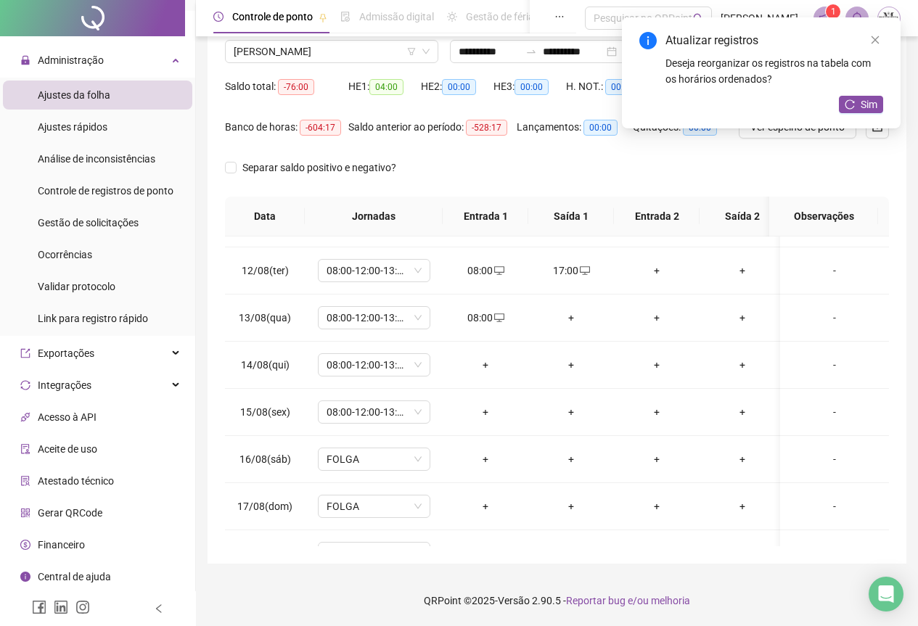
click at [573, 319] on div "+" at bounding box center [571, 318] width 62 height 16
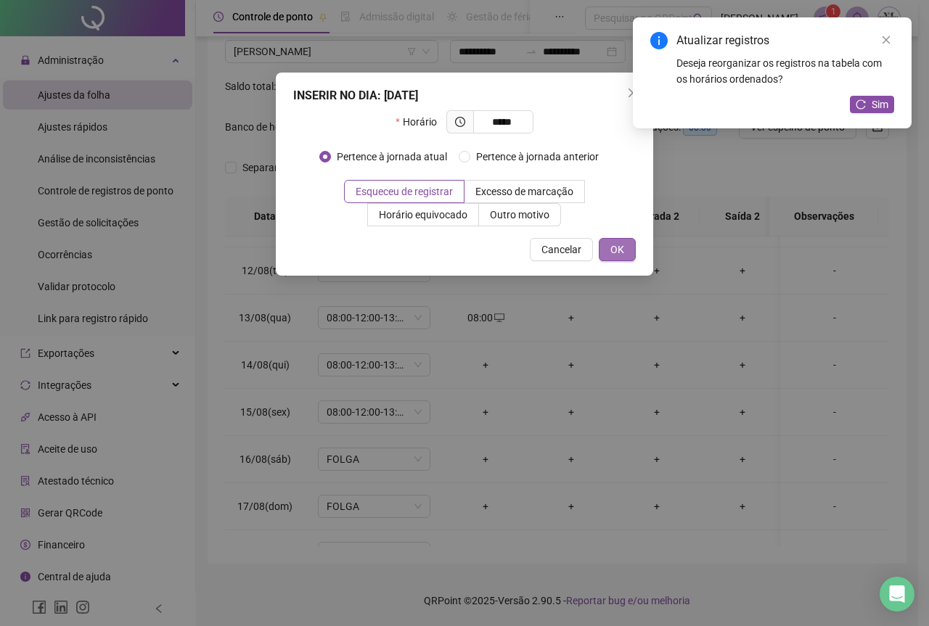
type input "*****"
click at [613, 256] on span "OK" at bounding box center [617, 250] width 14 height 16
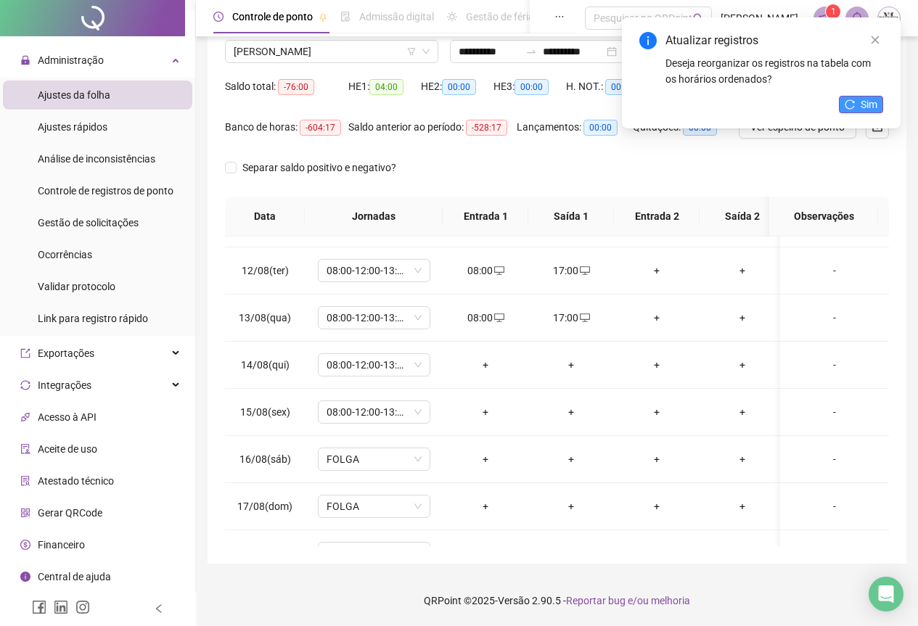
click at [855, 104] on icon "reload" at bounding box center [850, 104] width 10 height 10
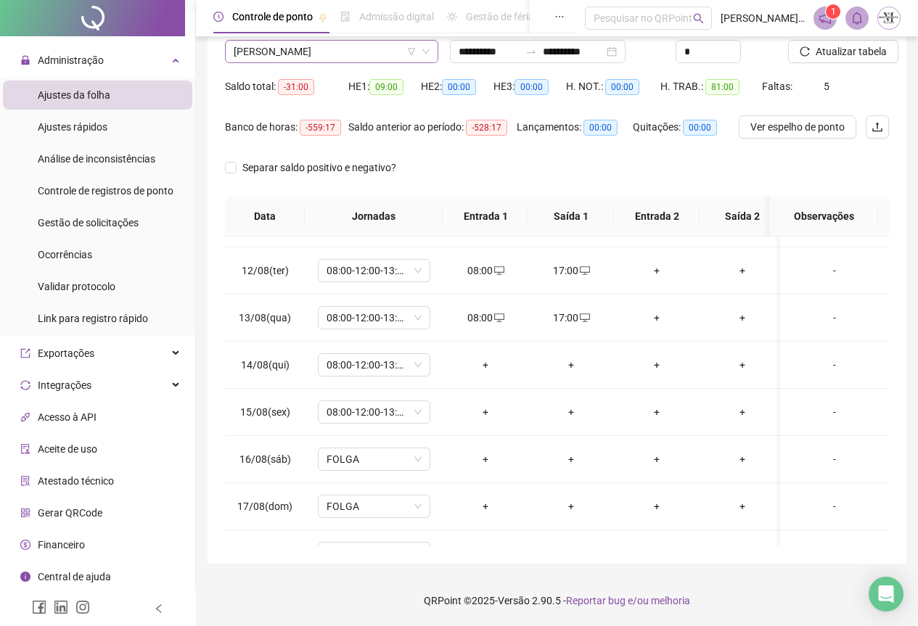
click at [276, 46] on span "[PERSON_NAME]" at bounding box center [332, 52] width 196 height 22
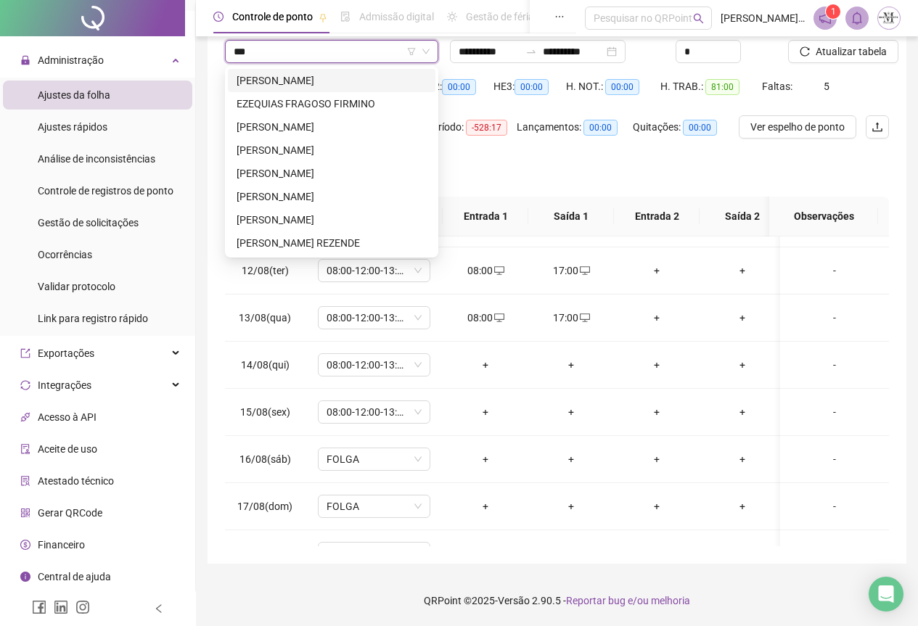
scroll to position [0, 0]
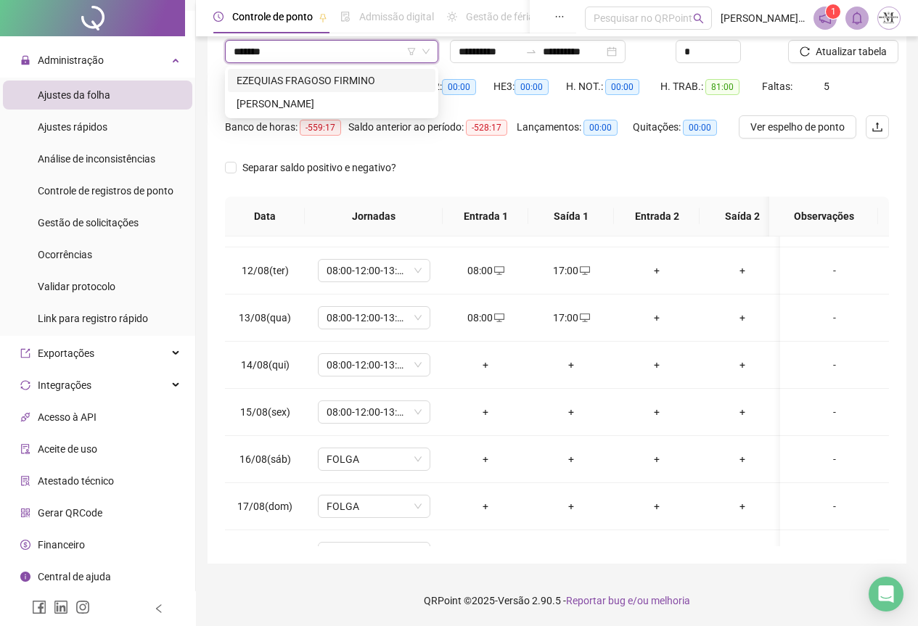
type input "********"
click at [324, 77] on div "EZEQUIAS FRAGOSO FIRMINO" at bounding box center [332, 81] width 190 height 16
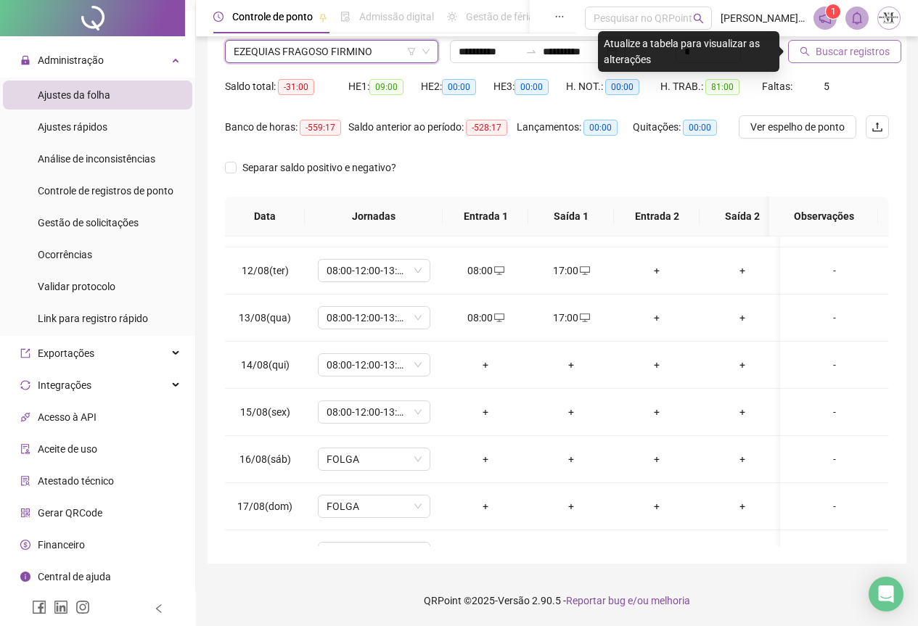
click at [812, 56] on button "Buscar registros" at bounding box center [844, 51] width 113 height 23
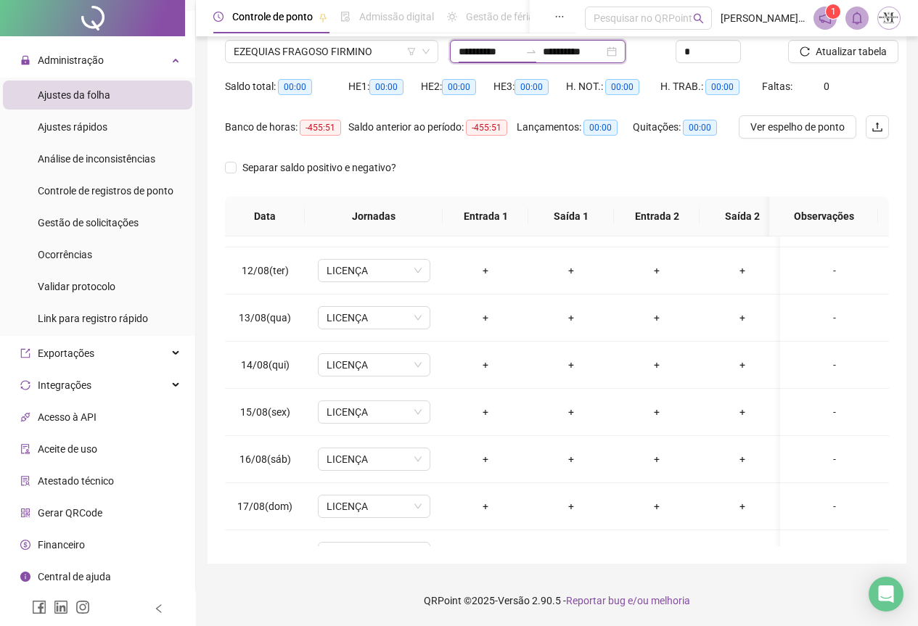
click at [520, 53] on input "**********" at bounding box center [489, 52] width 61 height 16
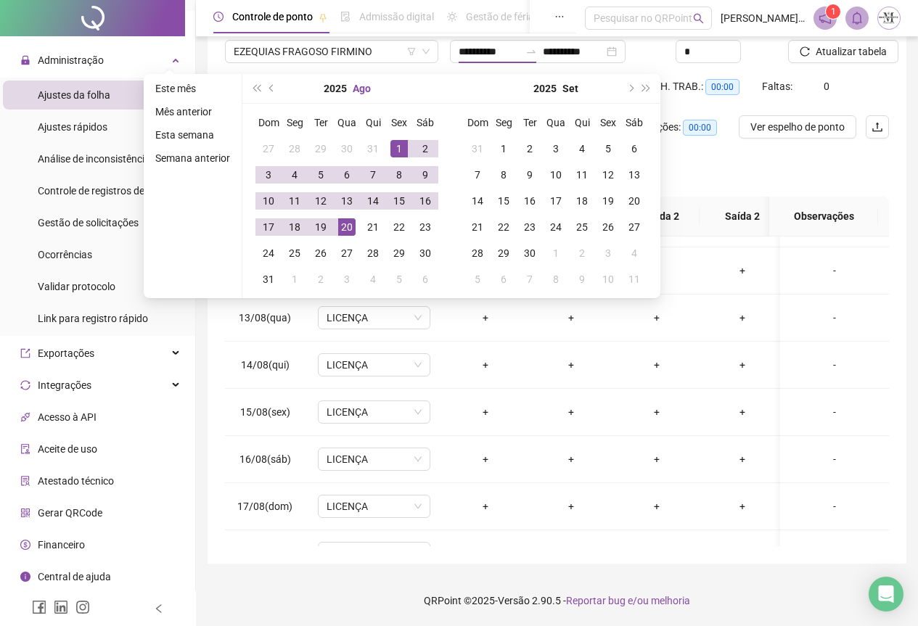
click at [356, 87] on button "Ago" at bounding box center [362, 88] width 18 height 29
type input "**********"
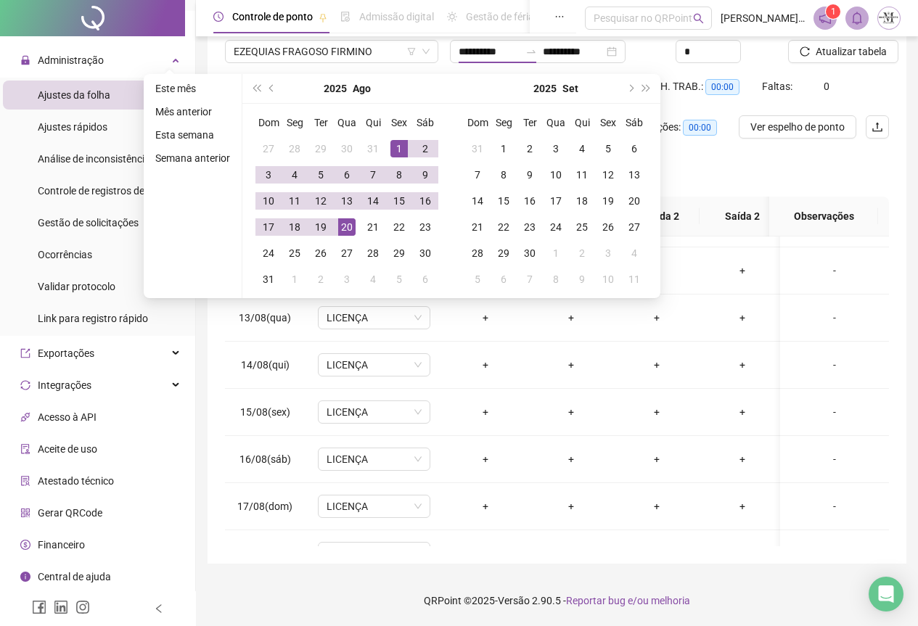
type input "**********"
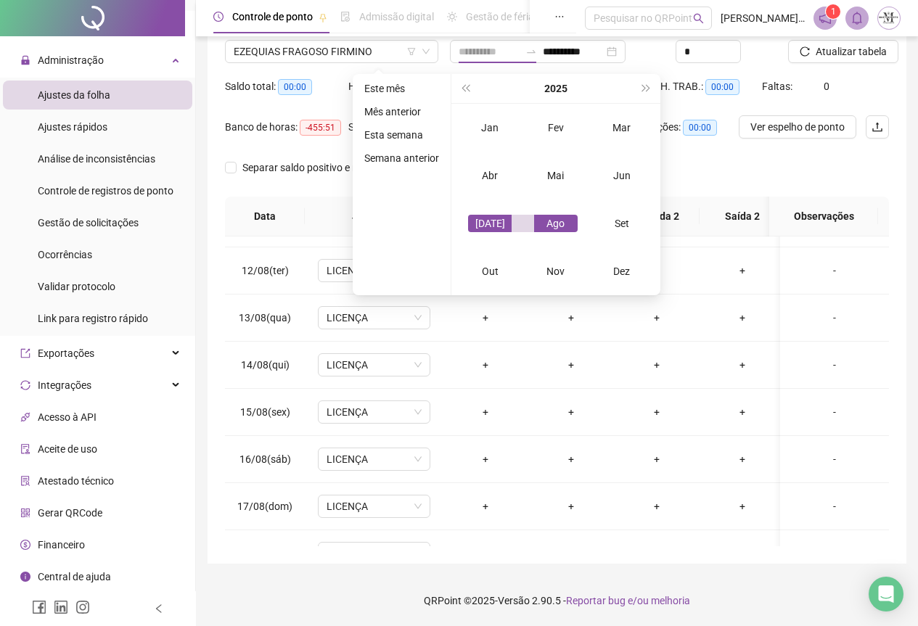
click at [499, 223] on div "[DATE]" at bounding box center [490, 223] width 44 height 17
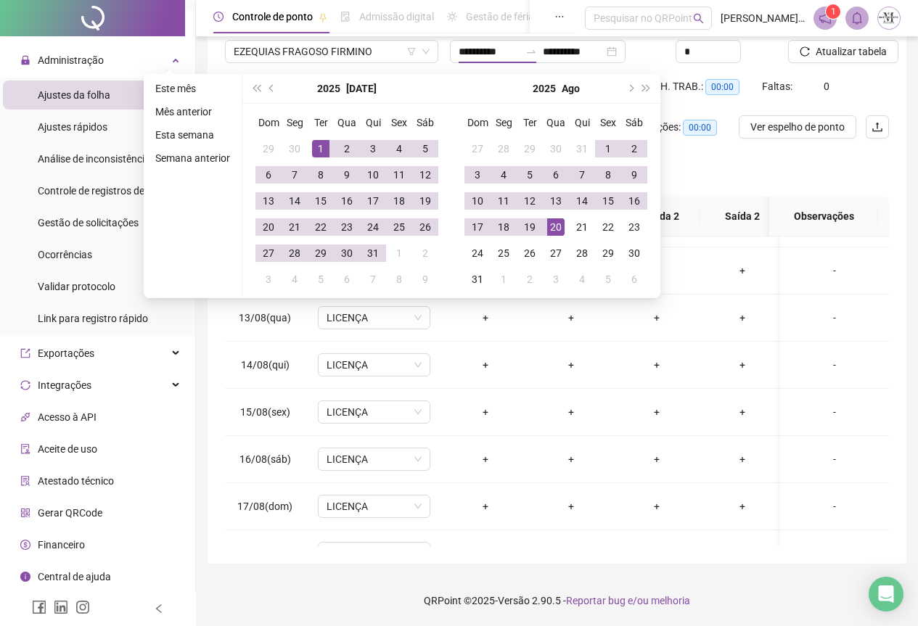
type input "**********"
click at [317, 146] on div "1" at bounding box center [320, 148] width 17 height 17
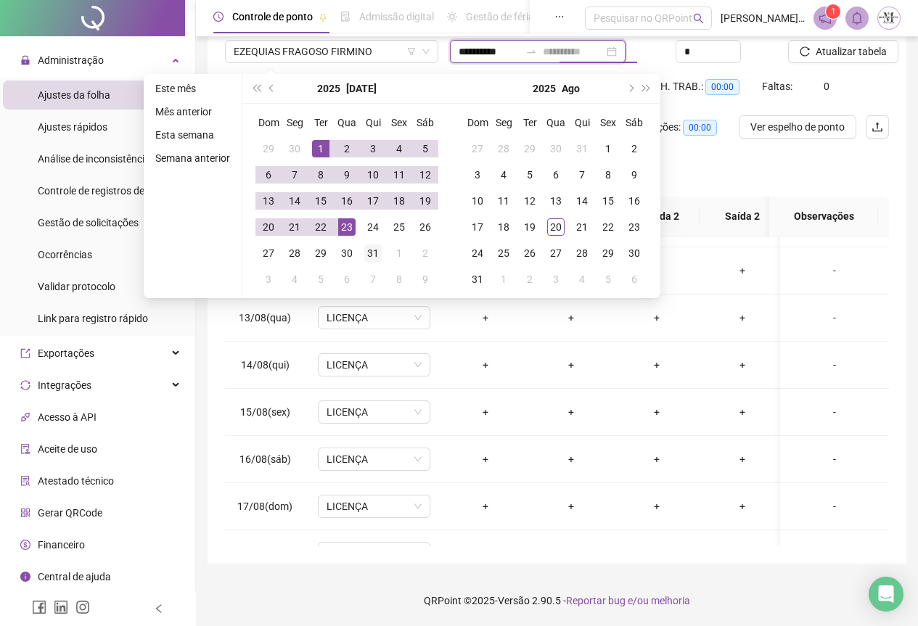
type input "**********"
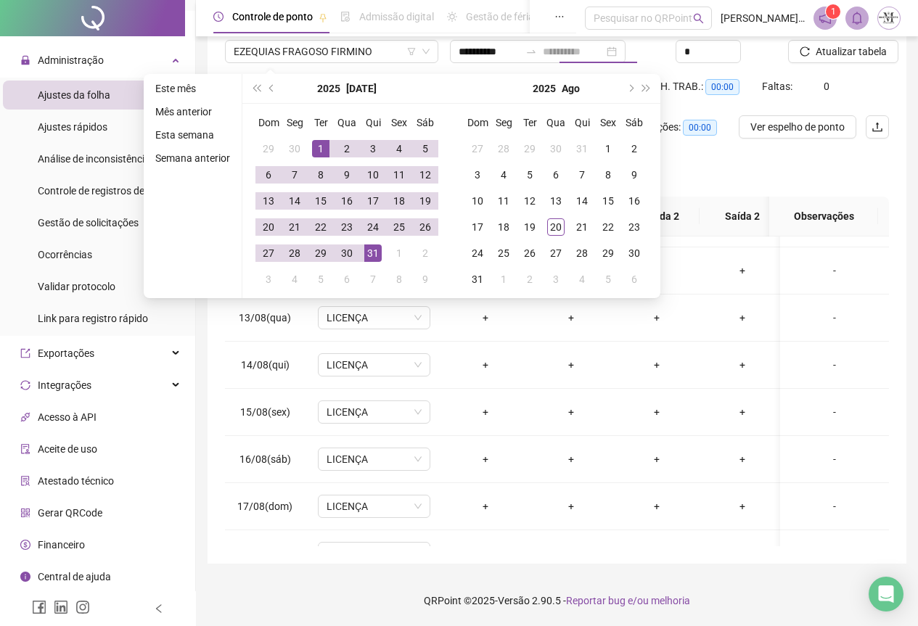
click at [364, 255] on div "31" at bounding box center [372, 253] width 17 height 17
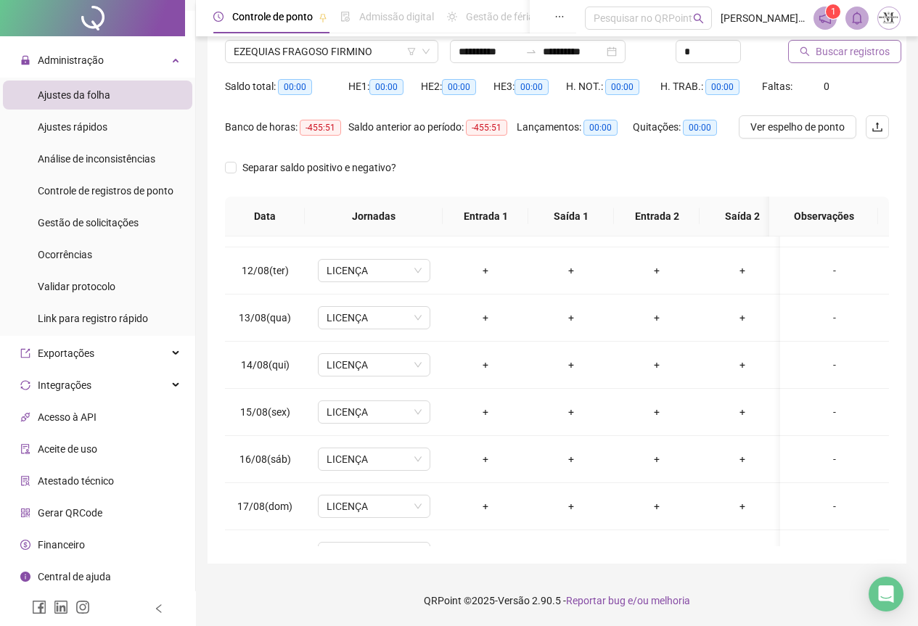
click at [820, 58] on span "Buscar registros" at bounding box center [853, 52] width 74 height 16
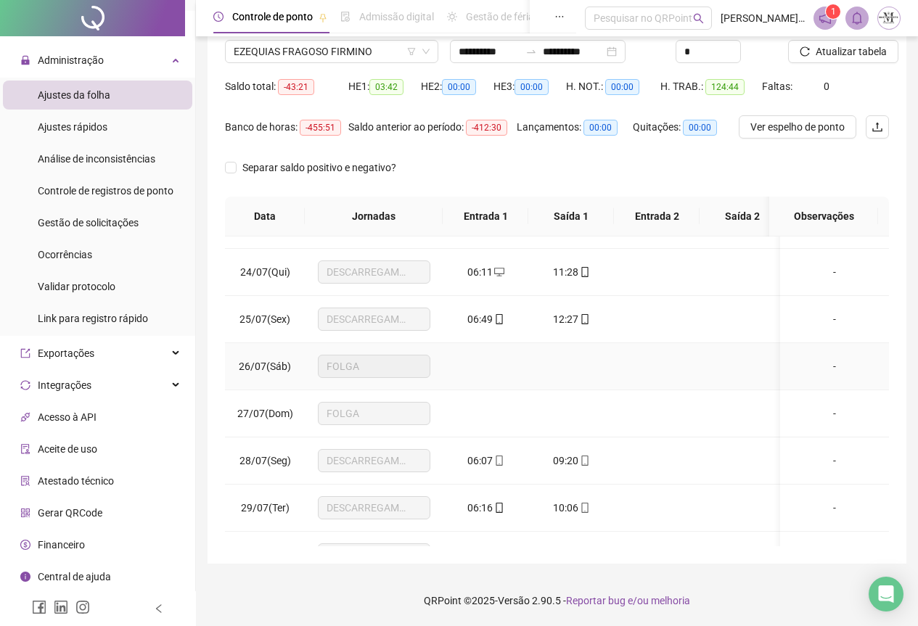
scroll to position [1164, 0]
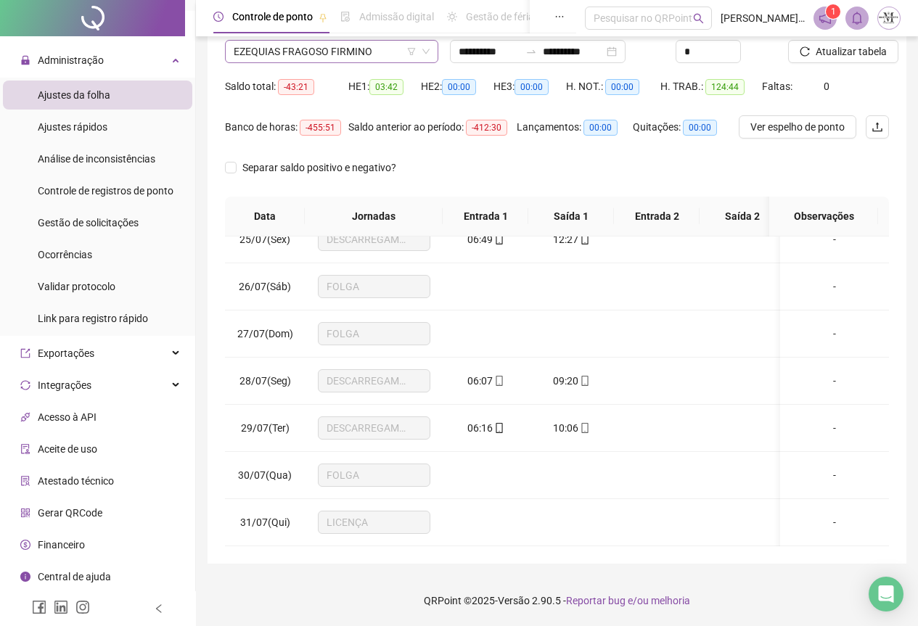
click at [314, 55] on span "EZEQUIAS FRAGOSO FIRMINO" at bounding box center [332, 52] width 196 height 22
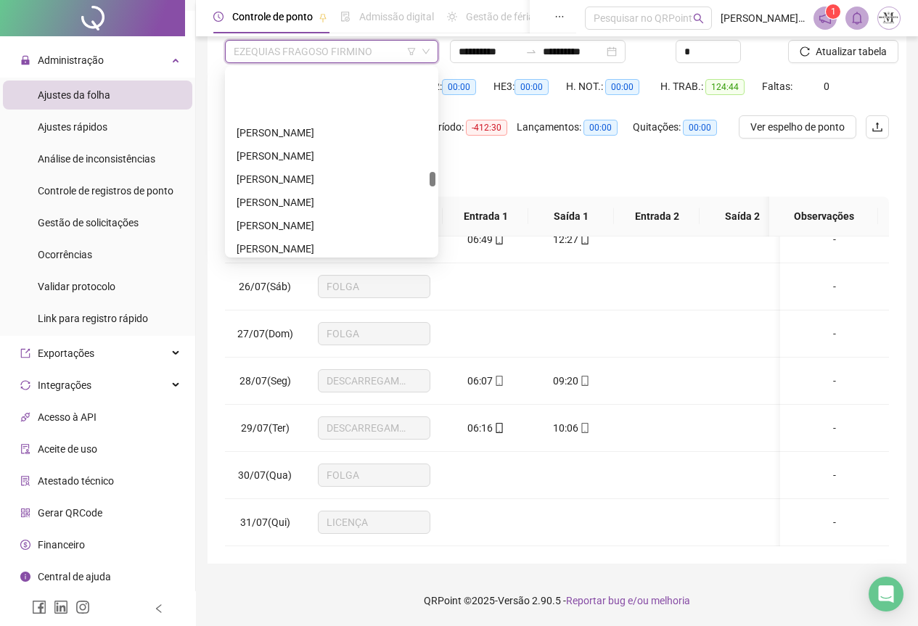
scroll to position [2901, 0]
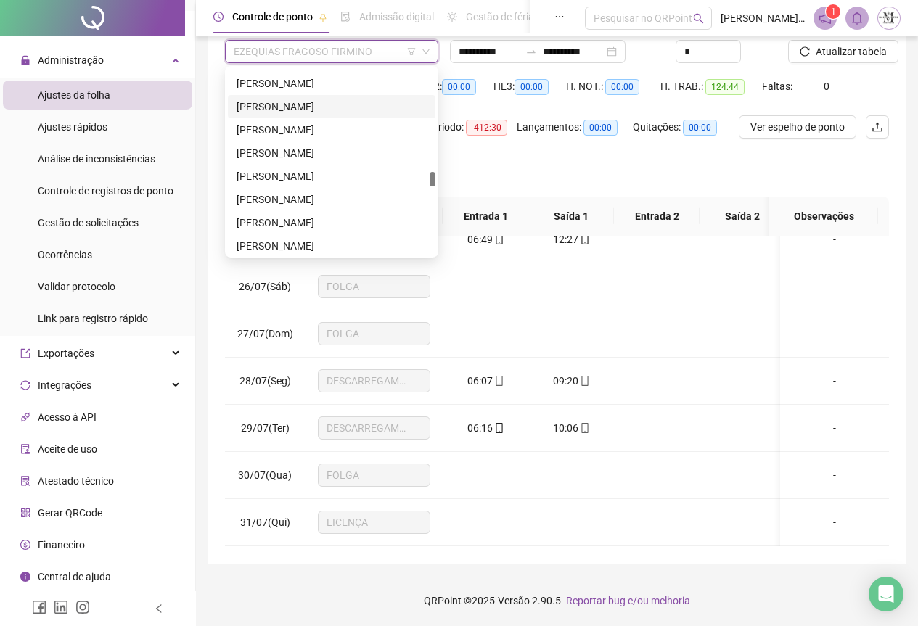
click at [293, 110] on div "[PERSON_NAME]" at bounding box center [332, 107] width 190 height 16
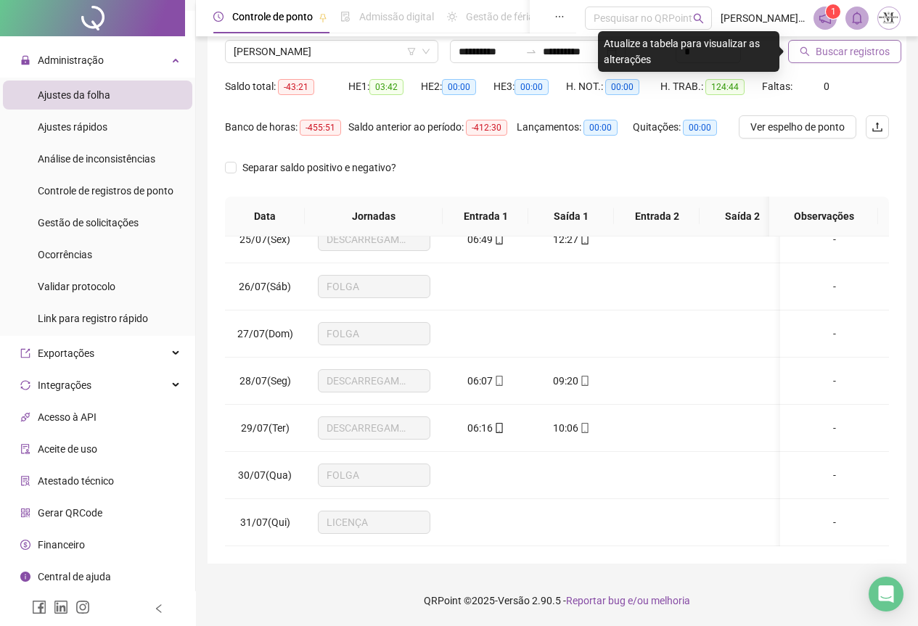
click at [833, 42] on button "Buscar registros" at bounding box center [844, 51] width 113 height 23
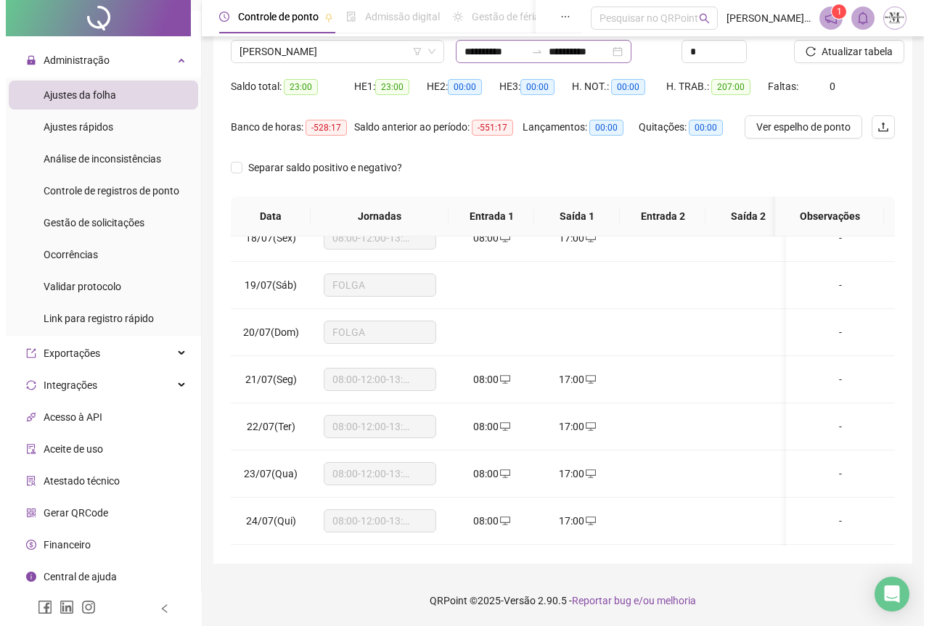
scroll to position [801, 0]
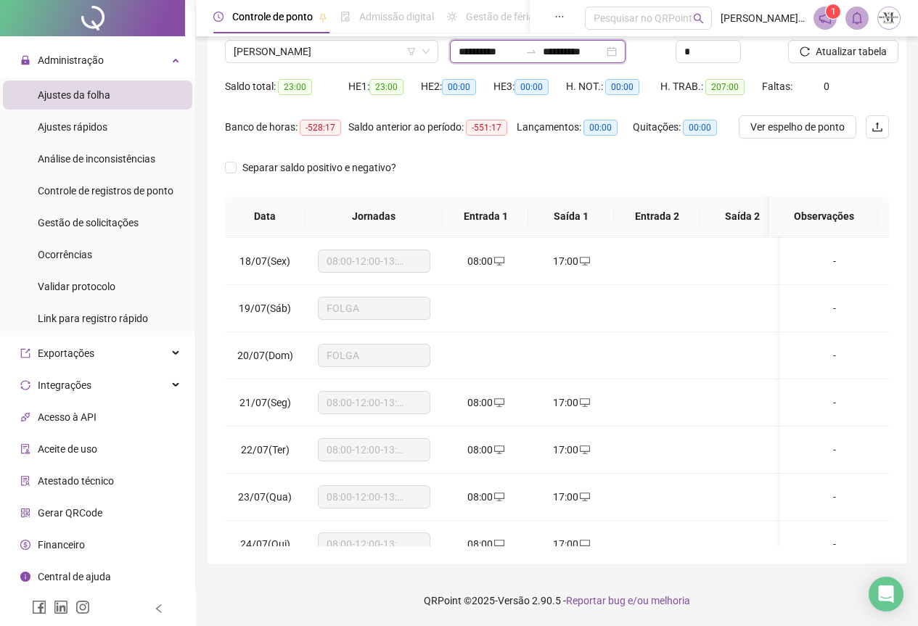
click at [520, 54] on input "**********" at bounding box center [489, 52] width 61 height 16
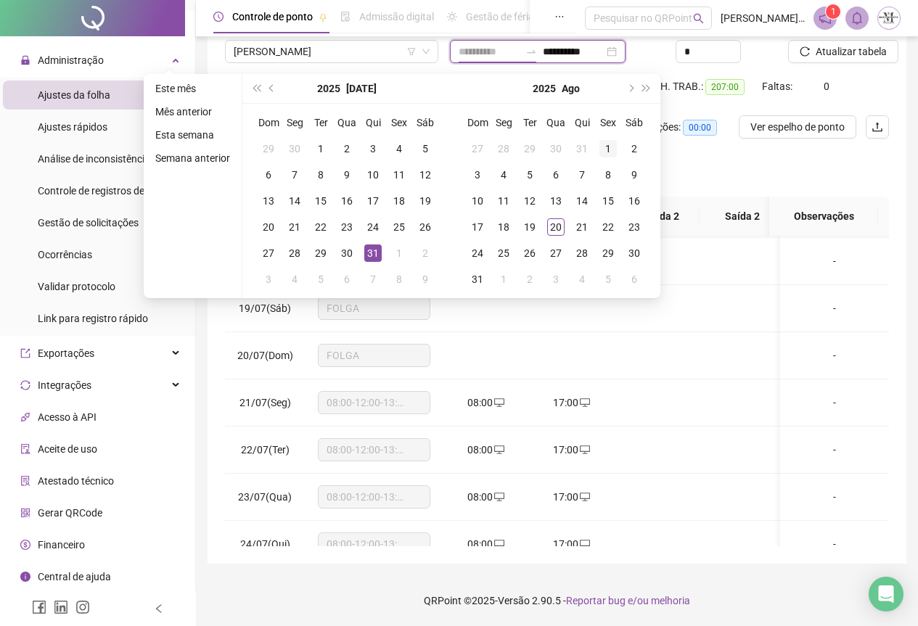
type input "**********"
click at [611, 151] on div "1" at bounding box center [608, 148] width 17 height 17
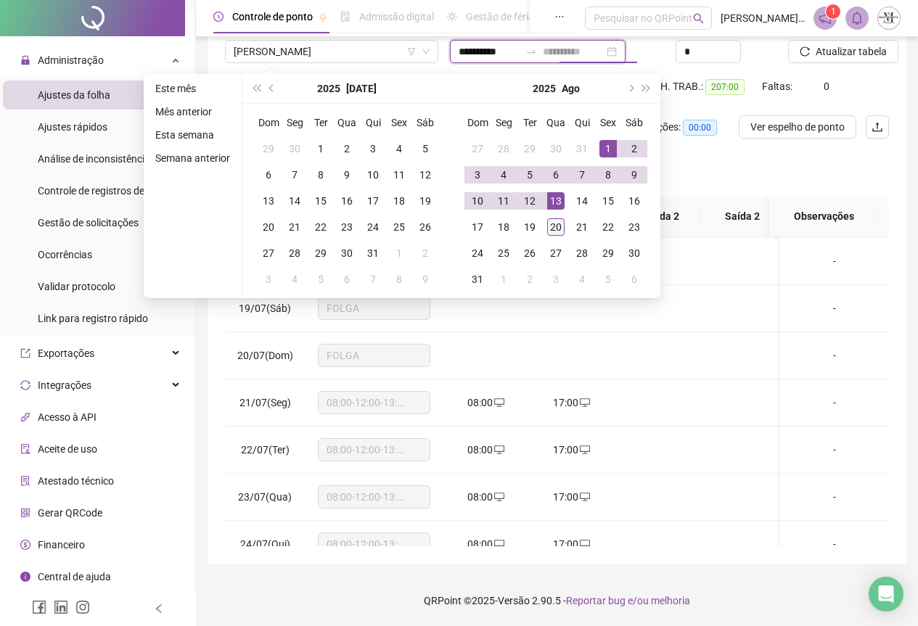
type input "**********"
click at [555, 224] on div "20" at bounding box center [555, 226] width 17 height 17
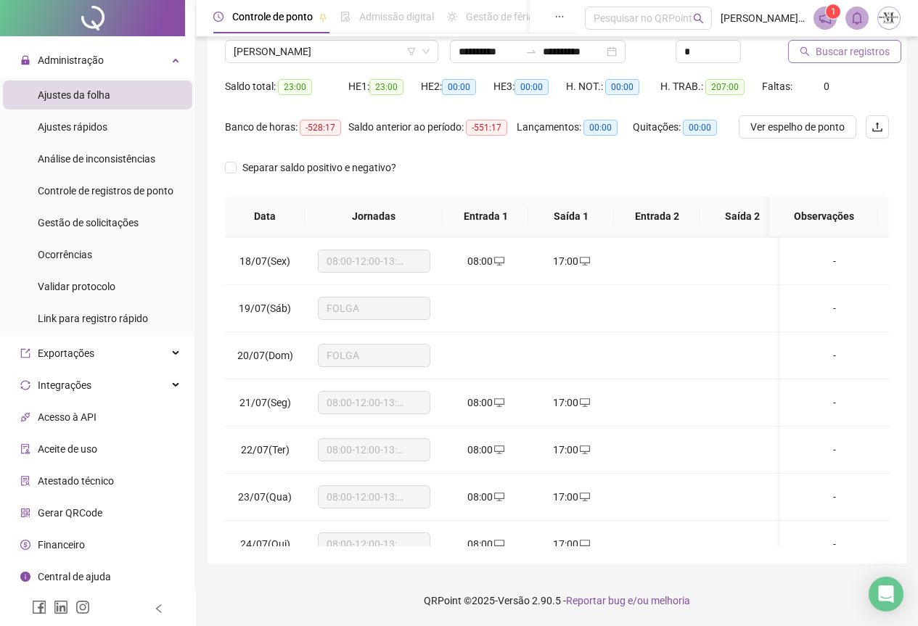
click at [840, 53] on span "Buscar registros" at bounding box center [853, 52] width 74 height 16
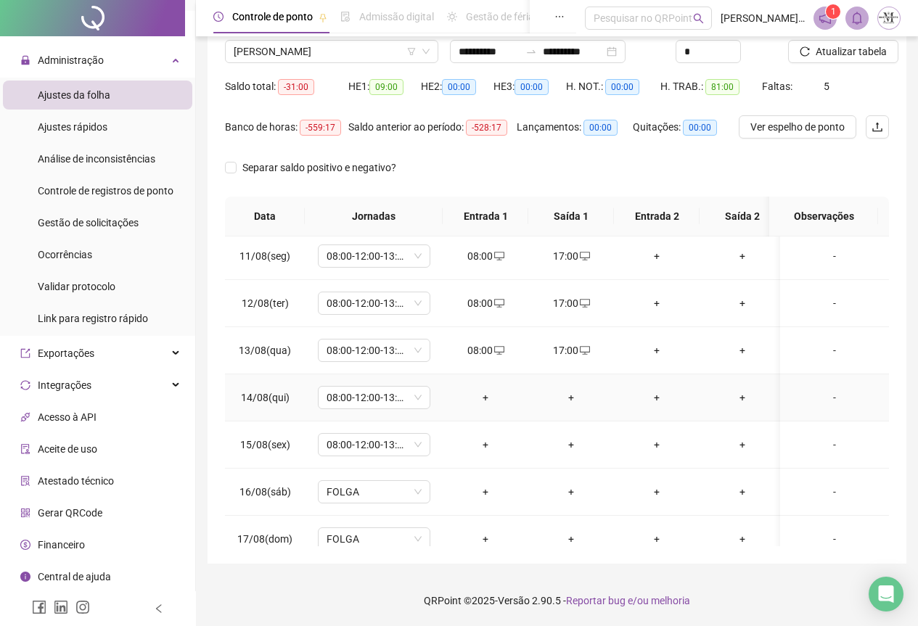
scroll to position [508, 0]
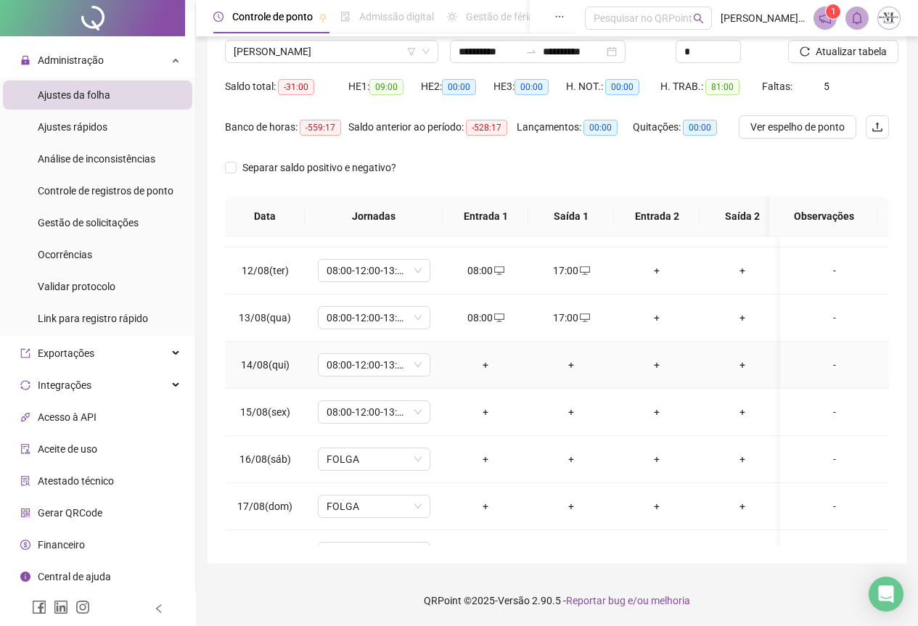
click at [483, 364] on div "+" at bounding box center [485, 365] width 62 height 16
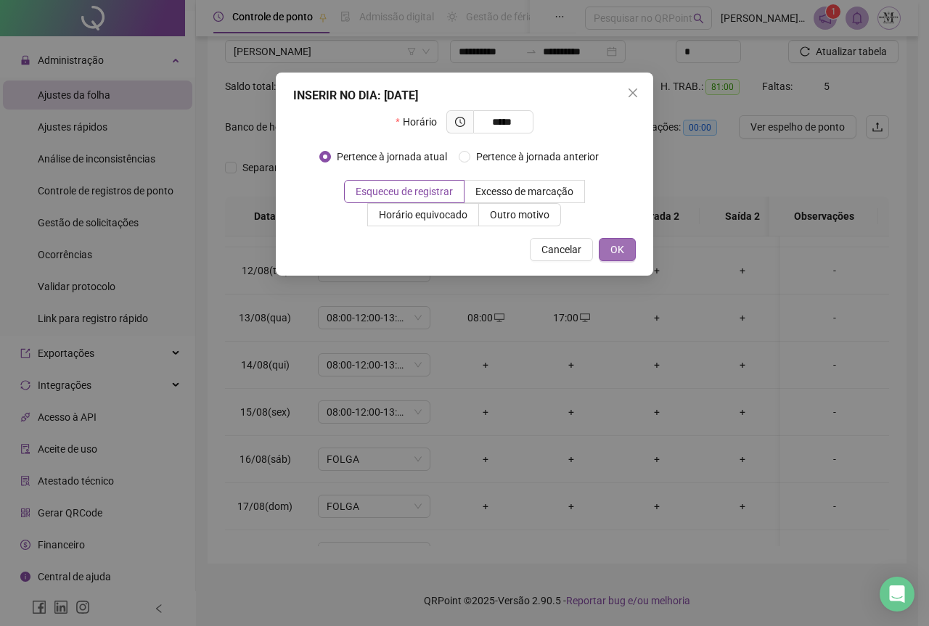
type input "*****"
click at [611, 255] on span "OK" at bounding box center [617, 250] width 14 height 16
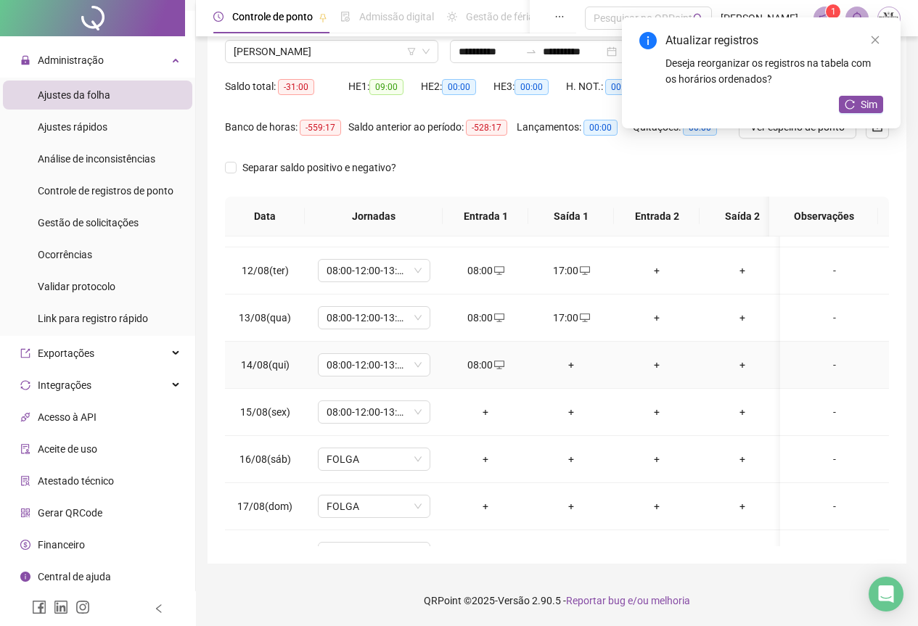
click at [572, 366] on div "+" at bounding box center [571, 365] width 62 height 16
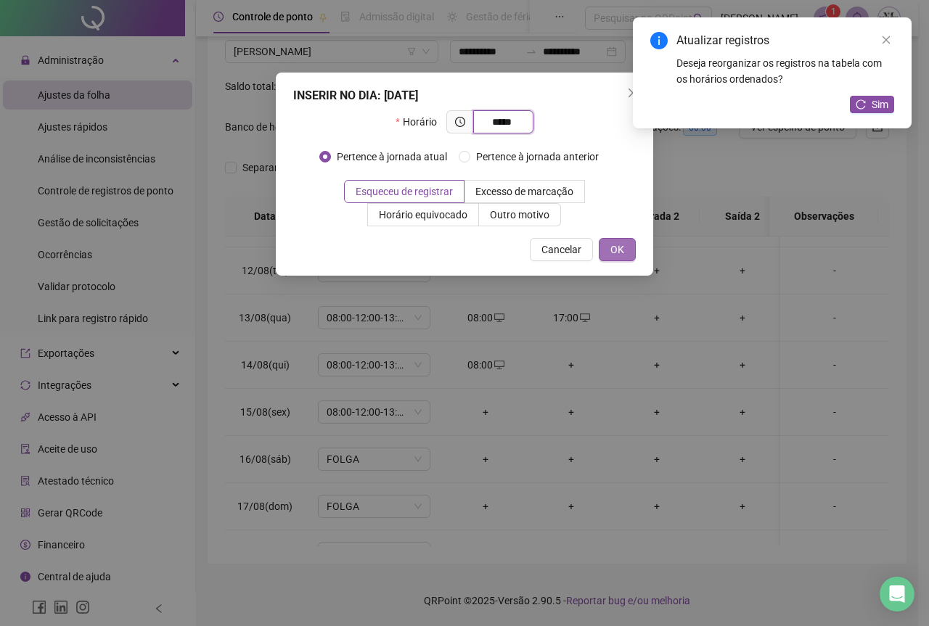
type input "*****"
click at [616, 257] on span "OK" at bounding box center [617, 250] width 14 height 16
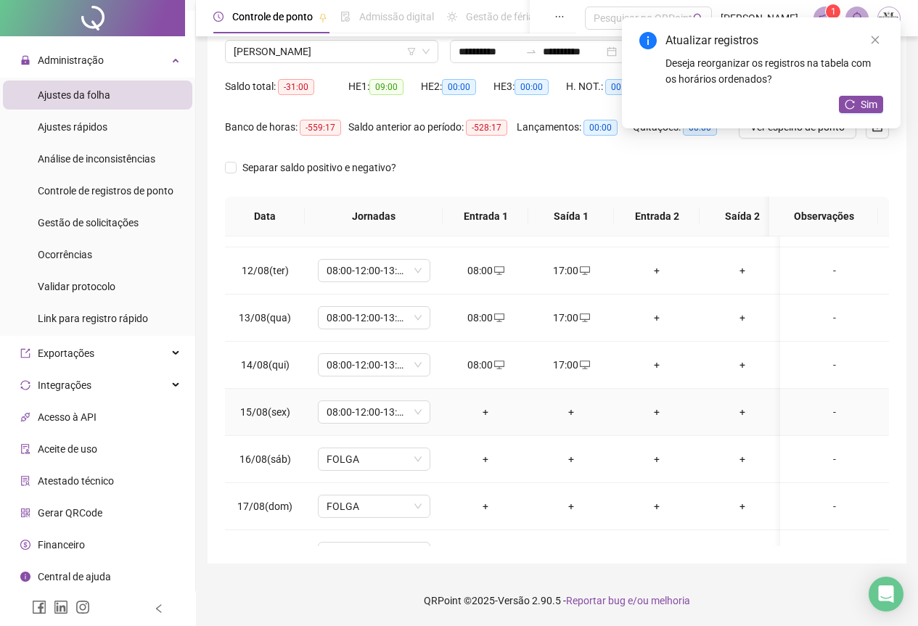
click at [486, 414] on div "+" at bounding box center [485, 412] width 62 height 16
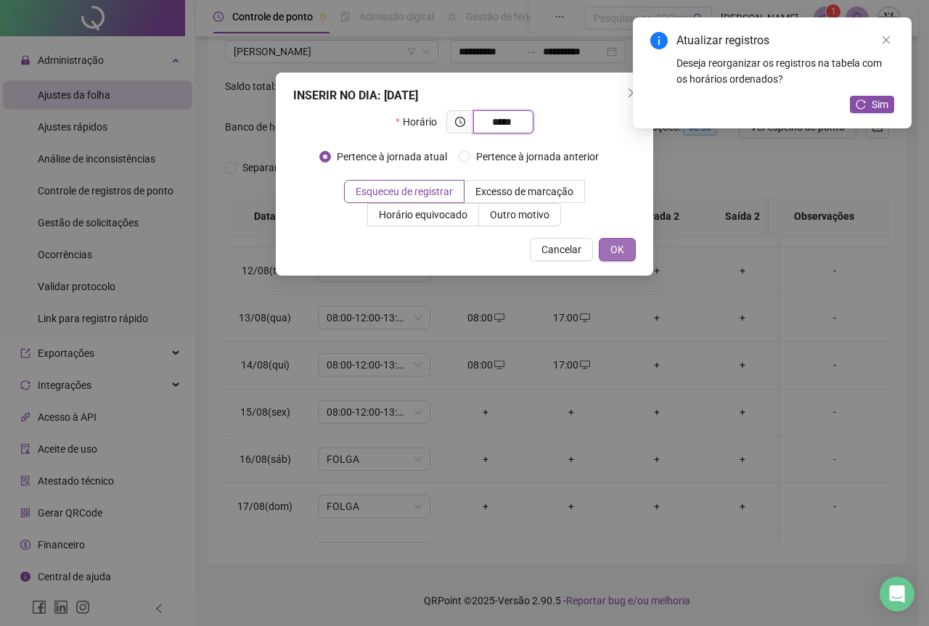
type input "*****"
click at [624, 250] on button "OK" at bounding box center [617, 249] width 37 height 23
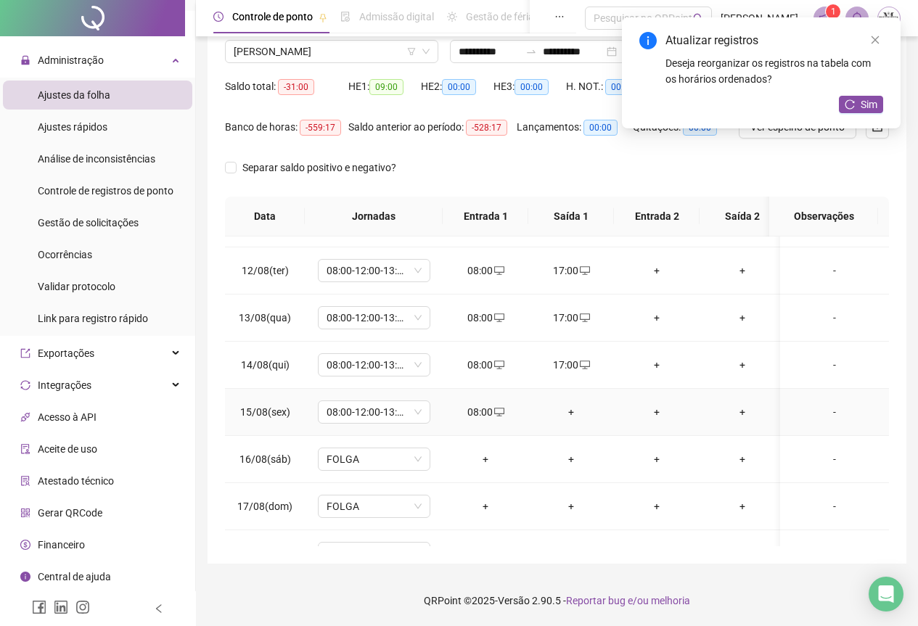
click at [571, 411] on div "+" at bounding box center [571, 412] width 62 height 16
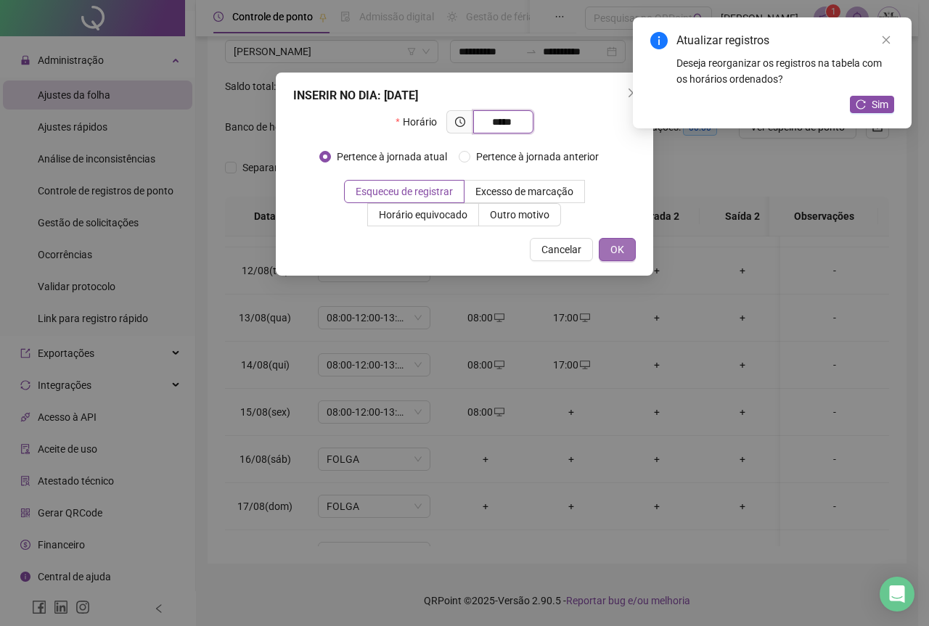
type input "*****"
click at [618, 256] on span "OK" at bounding box center [617, 250] width 14 height 16
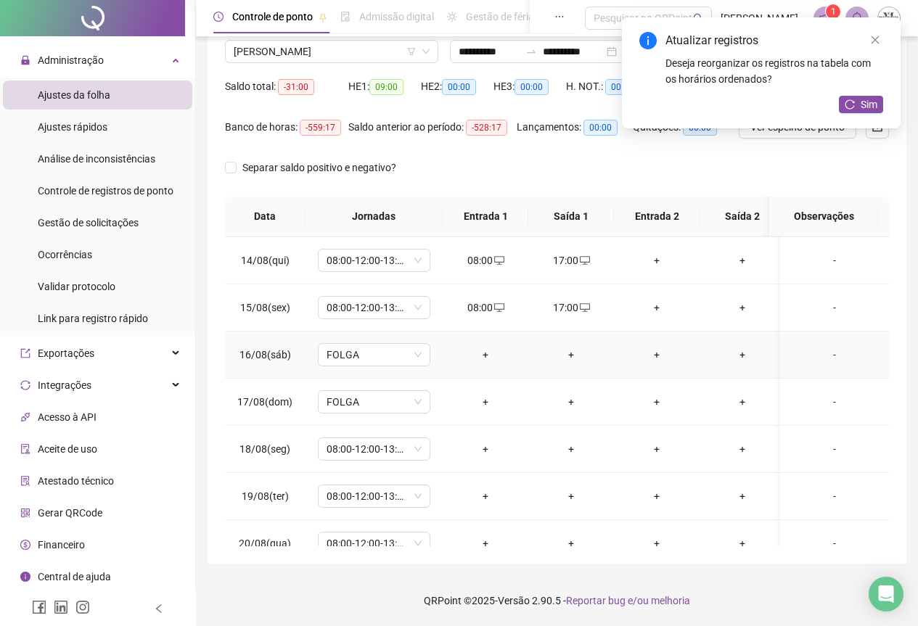
scroll to position [645, 0]
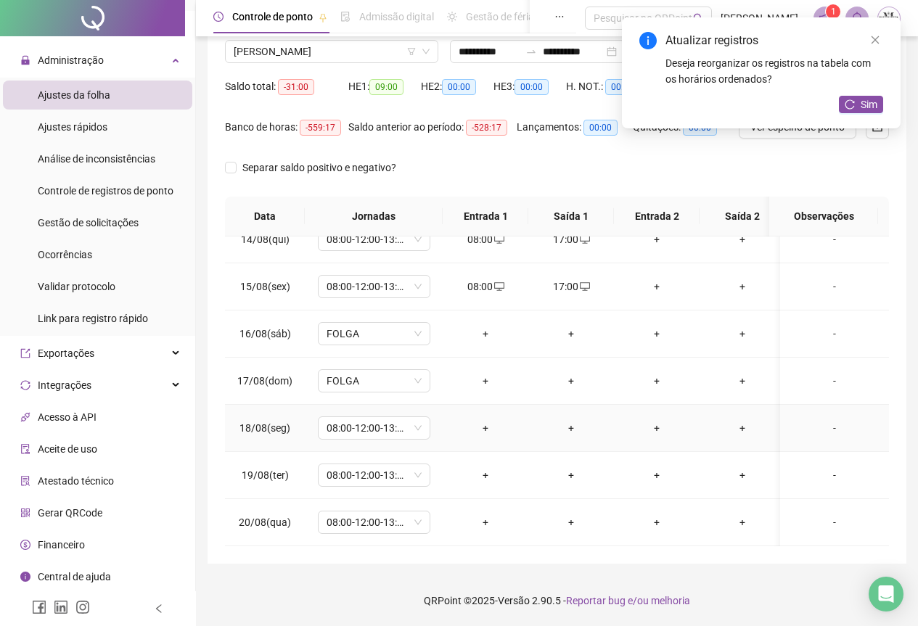
click at [483, 420] on div "+" at bounding box center [485, 428] width 62 height 16
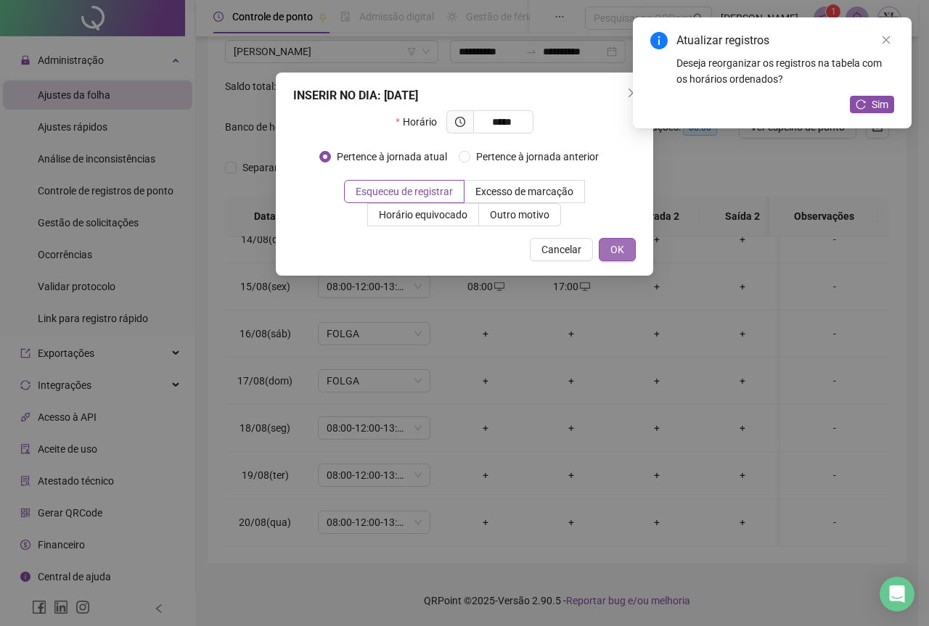
type input "*****"
click at [614, 252] on span "OK" at bounding box center [617, 250] width 14 height 16
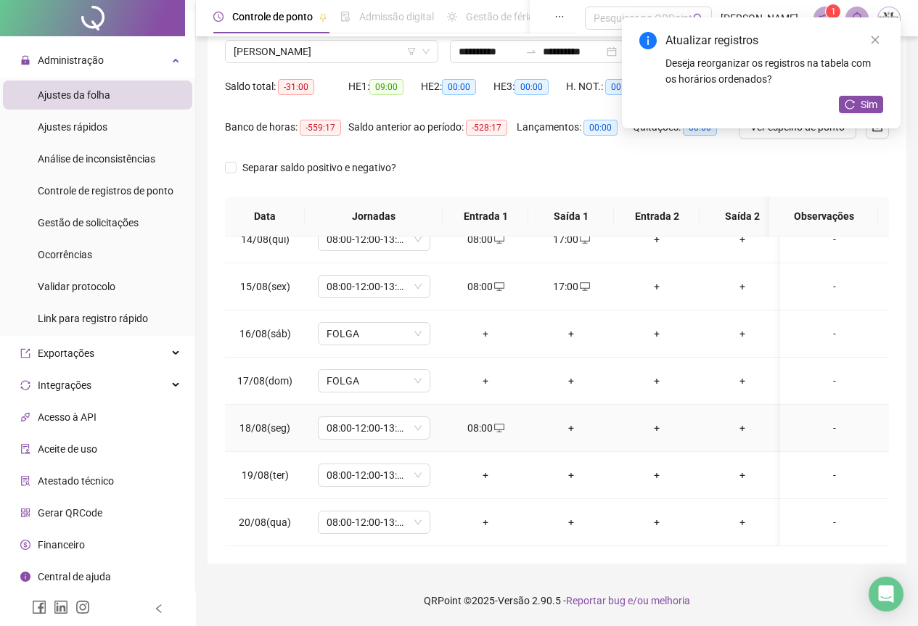
click at [570, 420] on div "+" at bounding box center [571, 428] width 62 height 16
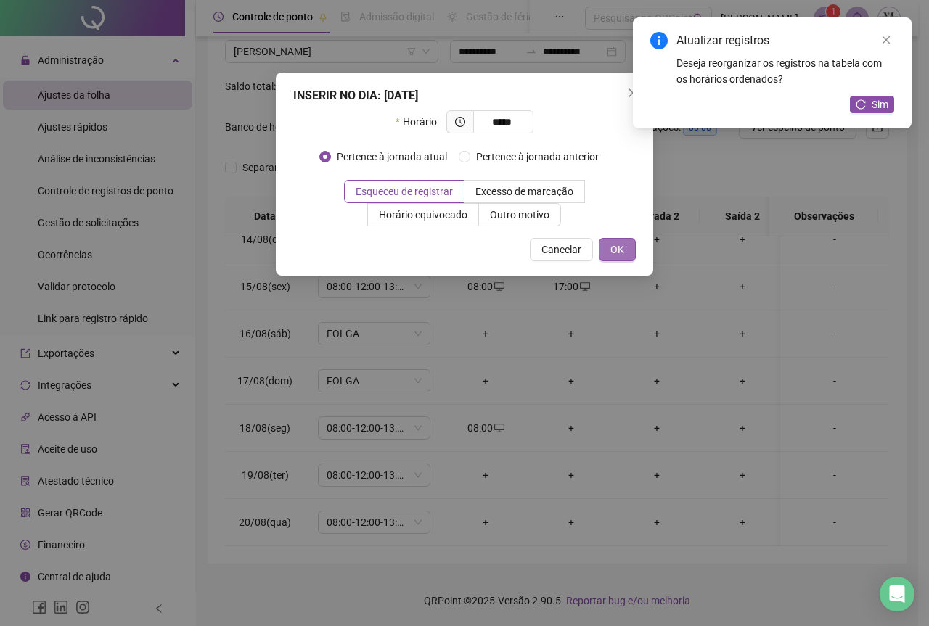
type input "*****"
drag, startPoint x: 620, startPoint y: 250, endPoint x: 587, endPoint y: 301, distance: 60.8
click at [618, 255] on span "OK" at bounding box center [617, 250] width 14 height 16
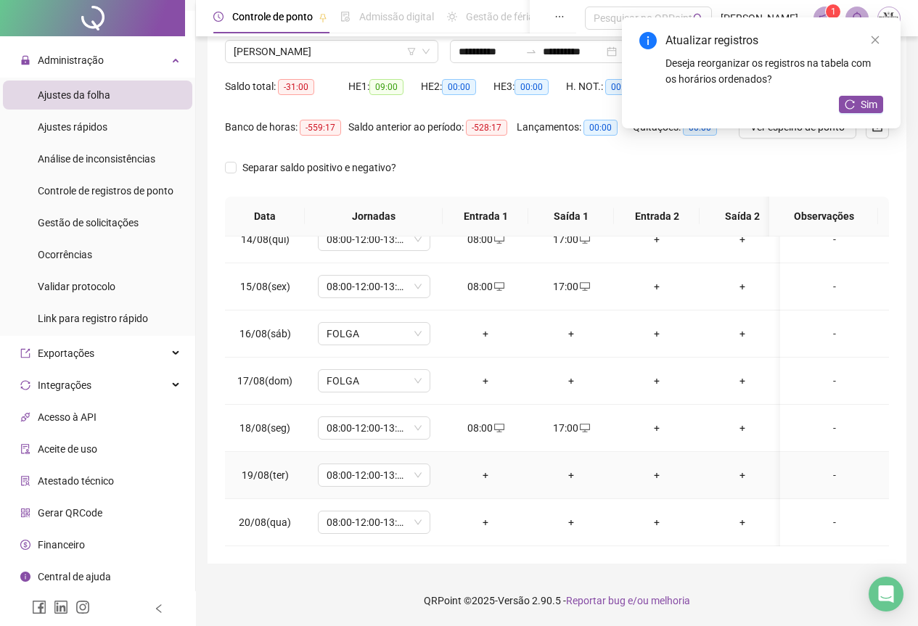
click at [483, 467] on div "+" at bounding box center [485, 475] width 62 height 16
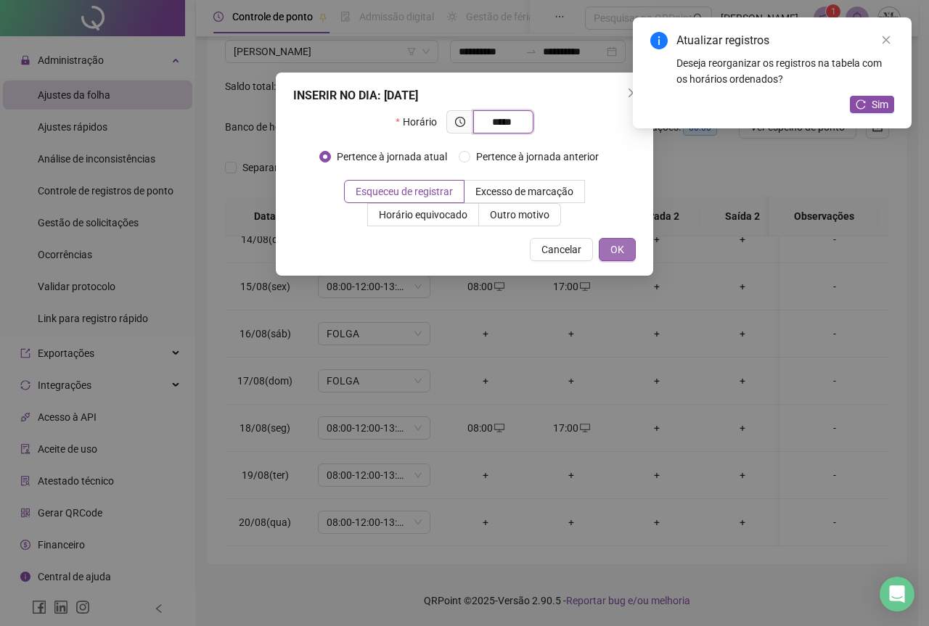
type input "*****"
click at [624, 250] on button "OK" at bounding box center [617, 249] width 37 height 23
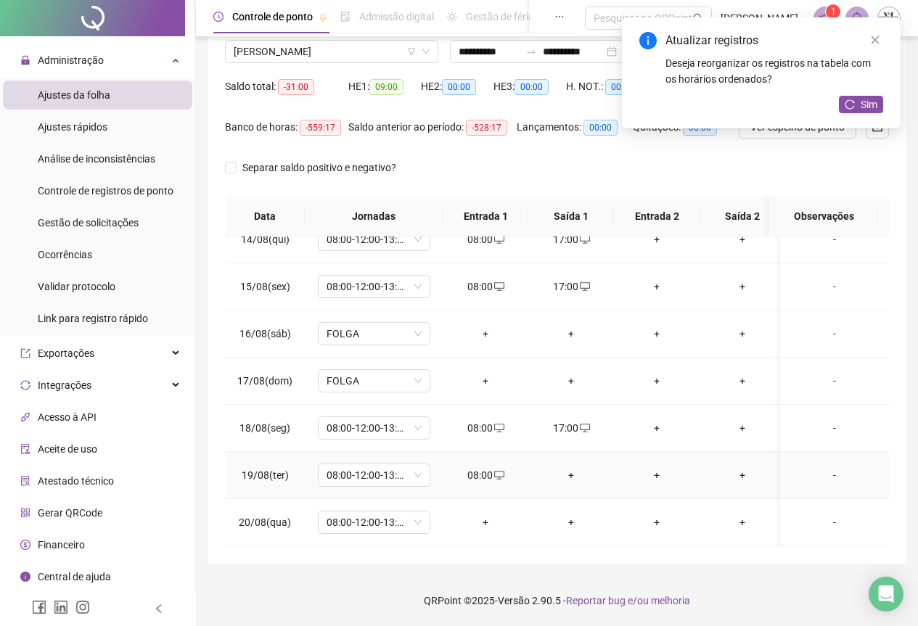
click at [575, 467] on div "+" at bounding box center [571, 475] width 62 height 16
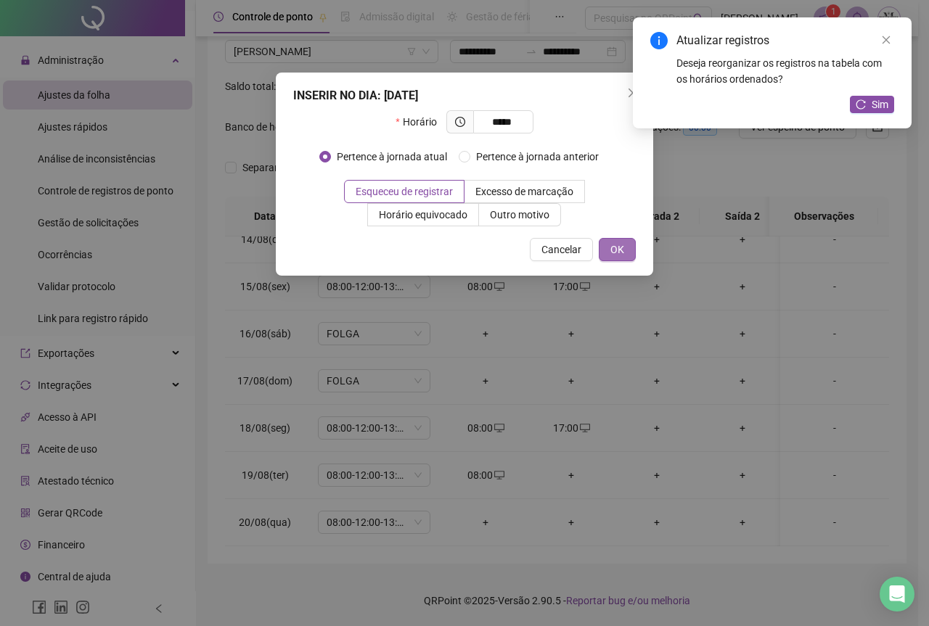
type input "*****"
drag, startPoint x: 616, startPoint y: 248, endPoint x: 569, endPoint y: 354, distance: 116.7
click at [616, 249] on span "OK" at bounding box center [617, 250] width 14 height 16
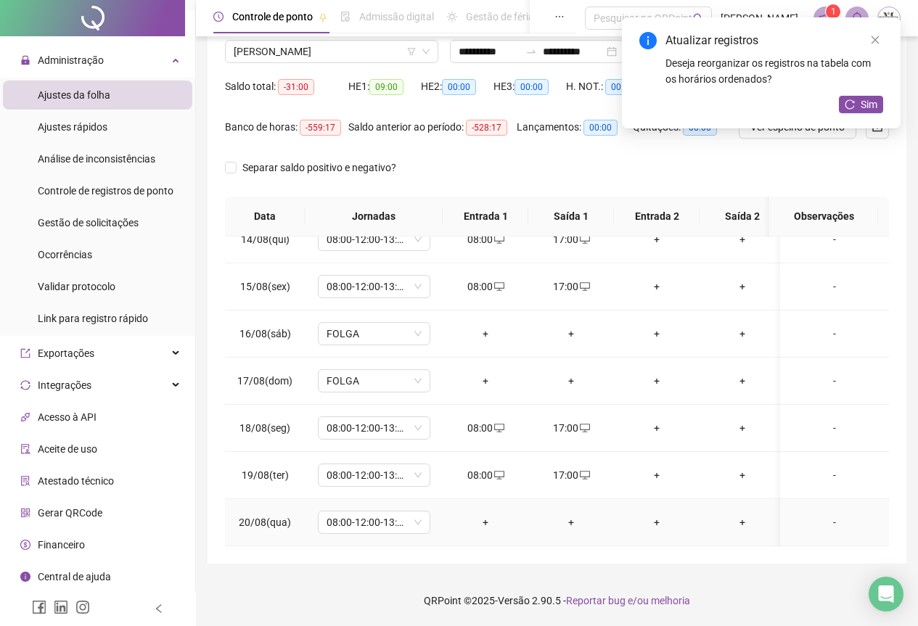
click at [487, 515] on div "+" at bounding box center [485, 523] width 62 height 16
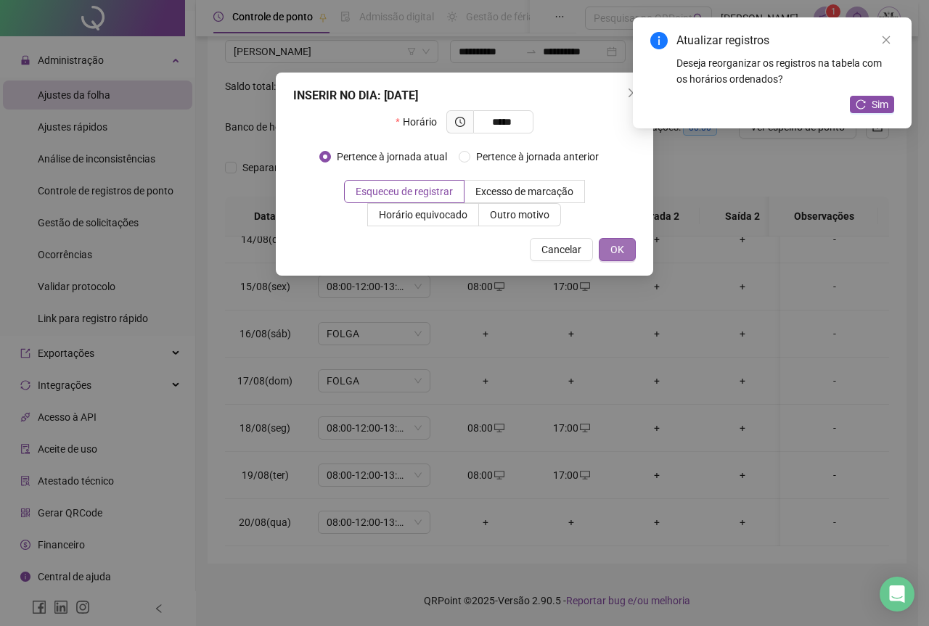
type input "*****"
click at [610, 253] on button "OK" at bounding box center [617, 249] width 37 height 23
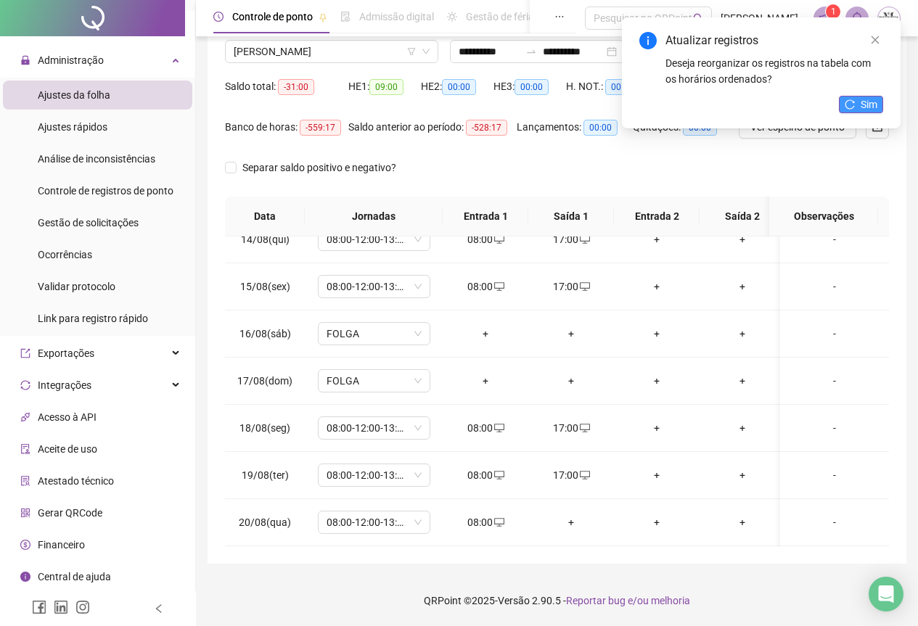
click at [867, 98] on span "Sim" at bounding box center [869, 105] width 17 height 16
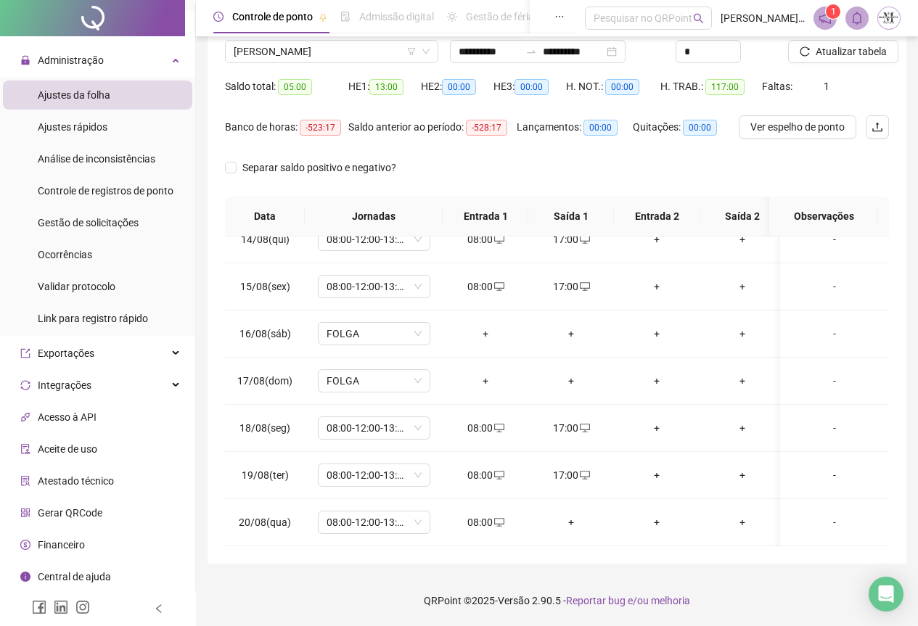
click at [831, 55] on span "Atualizar tabela" at bounding box center [851, 52] width 71 height 16
click at [835, 56] on span "Atualizar tabela" at bounding box center [851, 52] width 71 height 16
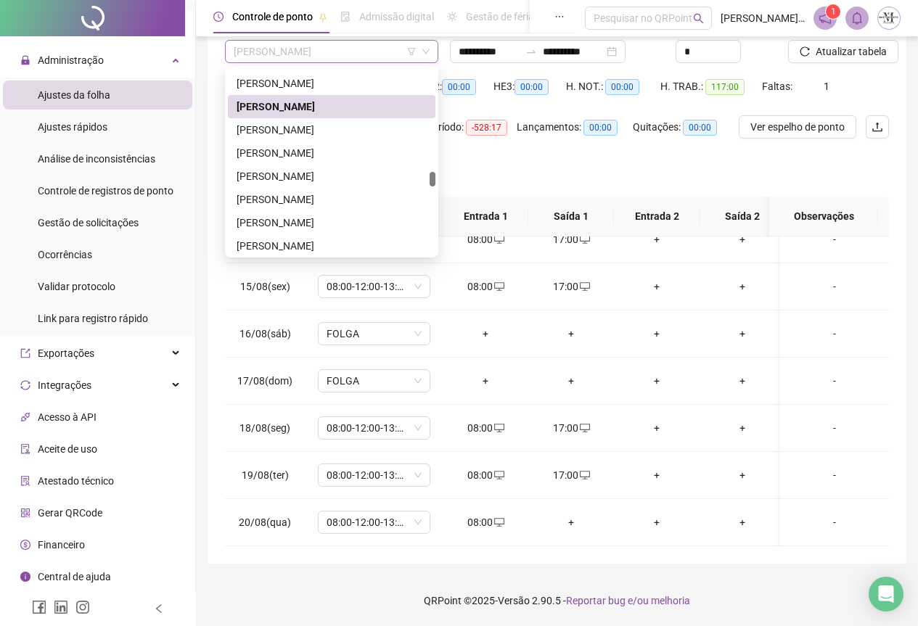
click at [352, 52] on span "[PERSON_NAME]" at bounding box center [332, 52] width 196 height 22
click at [310, 126] on div "[PERSON_NAME]" at bounding box center [332, 130] width 190 height 16
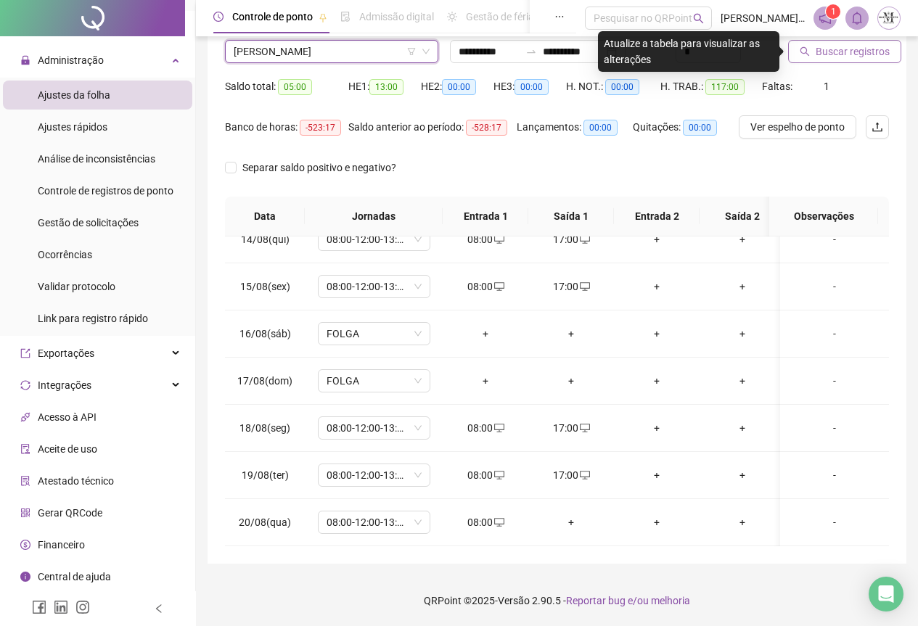
click at [816, 56] on span "Buscar registros" at bounding box center [853, 52] width 74 height 16
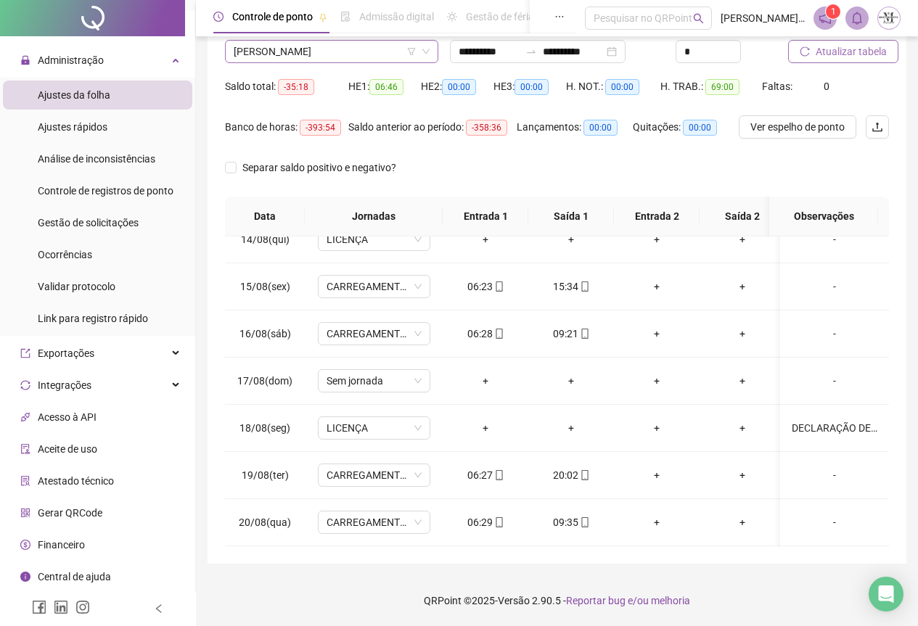
click at [276, 52] on span "[PERSON_NAME]" at bounding box center [332, 52] width 196 height 22
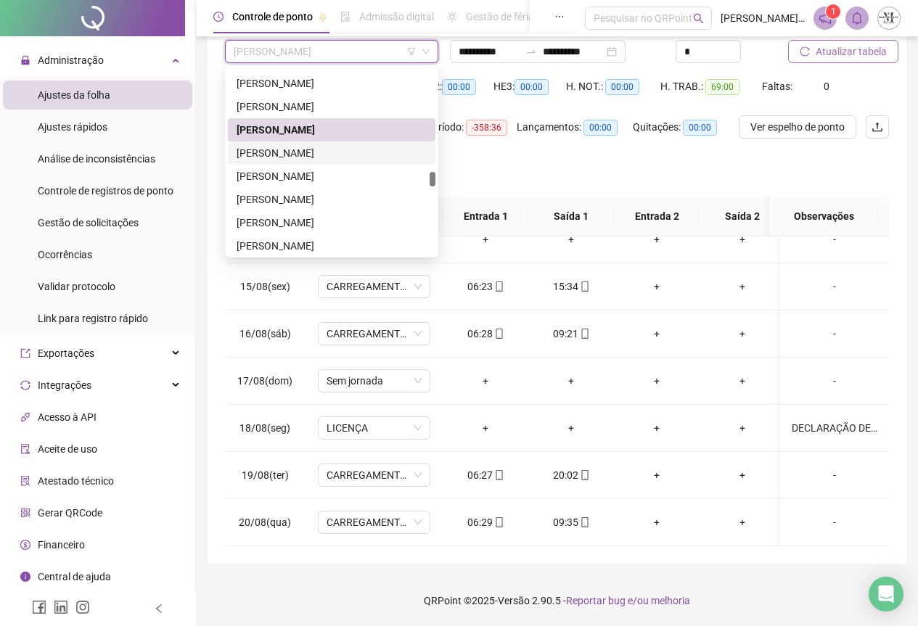
click at [288, 158] on div "[PERSON_NAME]" at bounding box center [332, 153] width 190 height 16
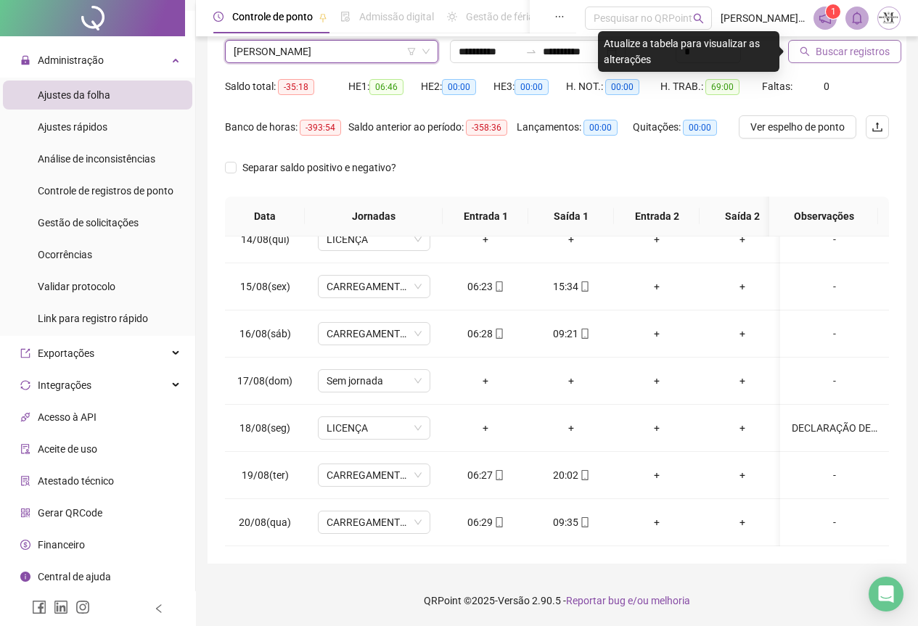
click at [831, 52] on span "Buscar registros" at bounding box center [853, 52] width 74 height 16
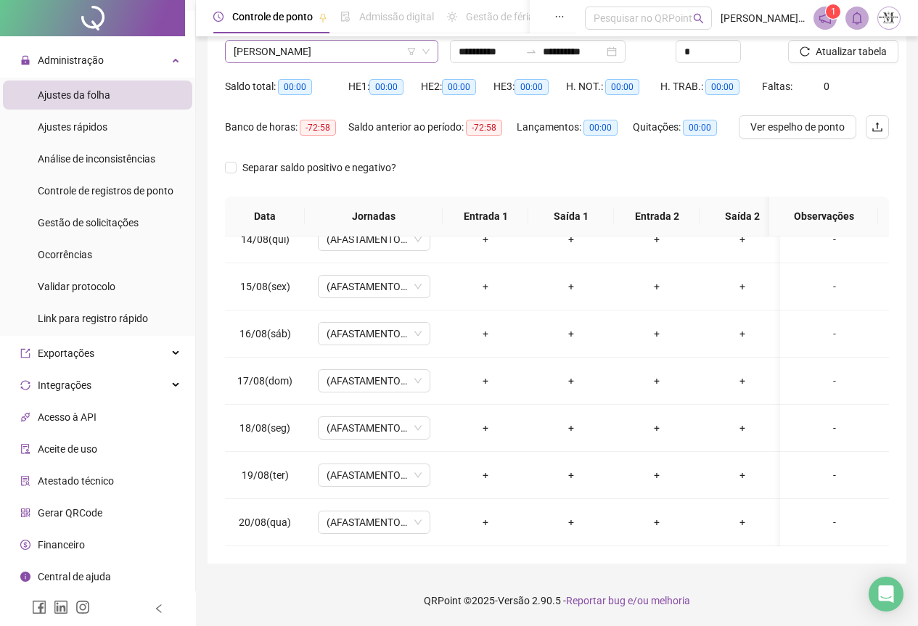
click at [270, 53] on span "[PERSON_NAME]" at bounding box center [332, 52] width 196 height 22
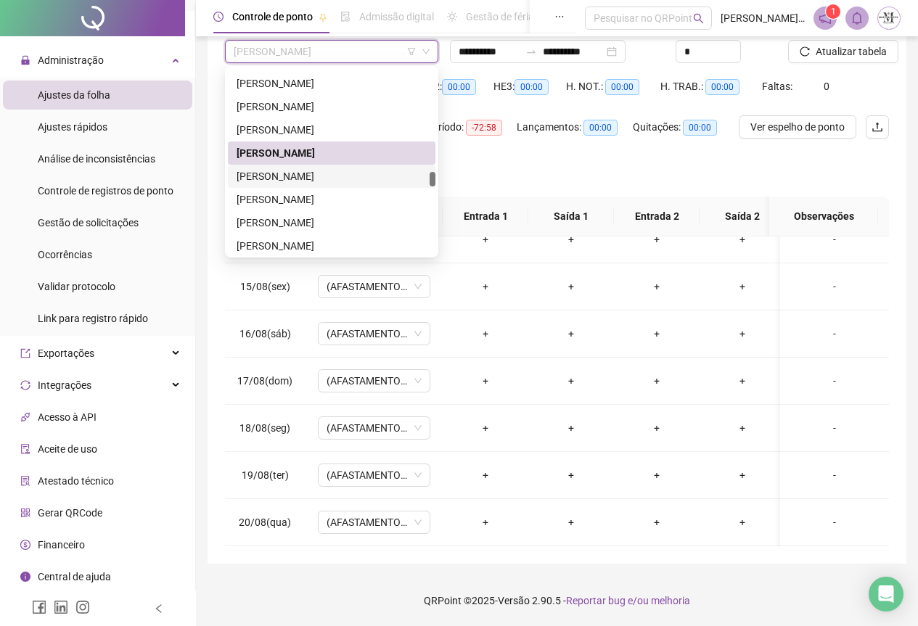
click at [278, 177] on div "[PERSON_NAME]" at bounding box center [332, 176] width 190 height 16
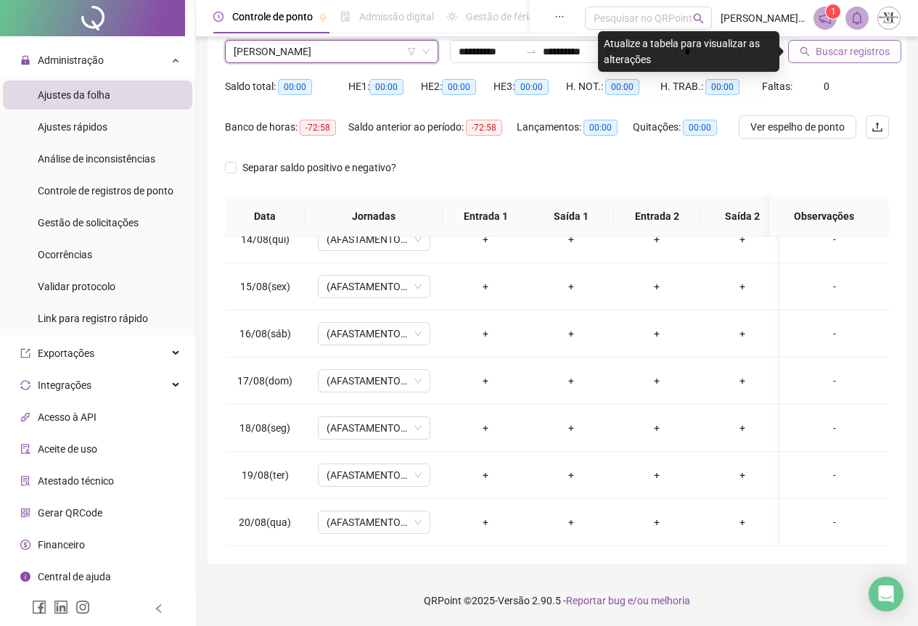
click at [835, 57] on span "Buscar registros" at bounding box center [853, 52] width 74 height 16
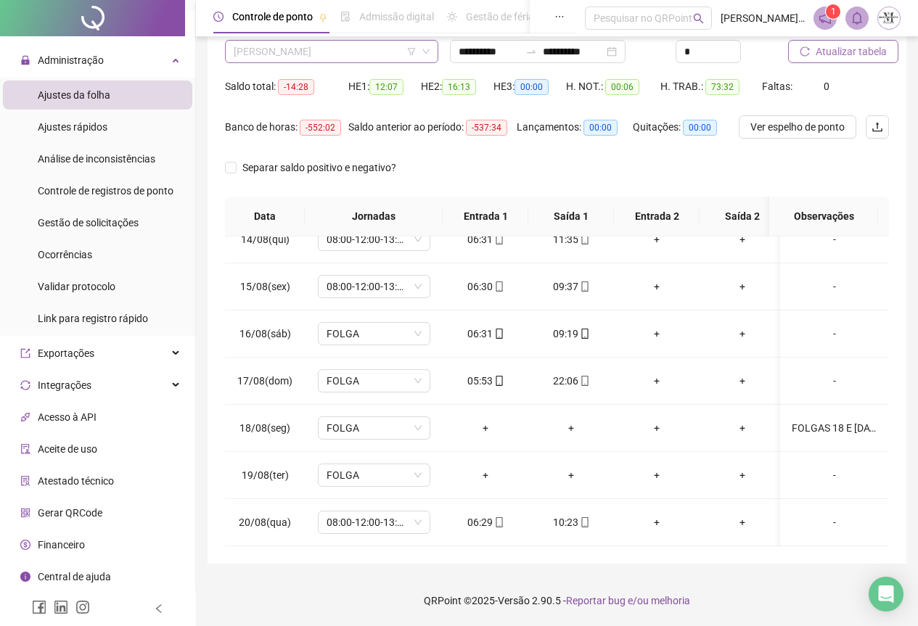
click at [269, 50] on span "[PERSON_NAME]" at bounding box center [332, 52] width 196 height 22
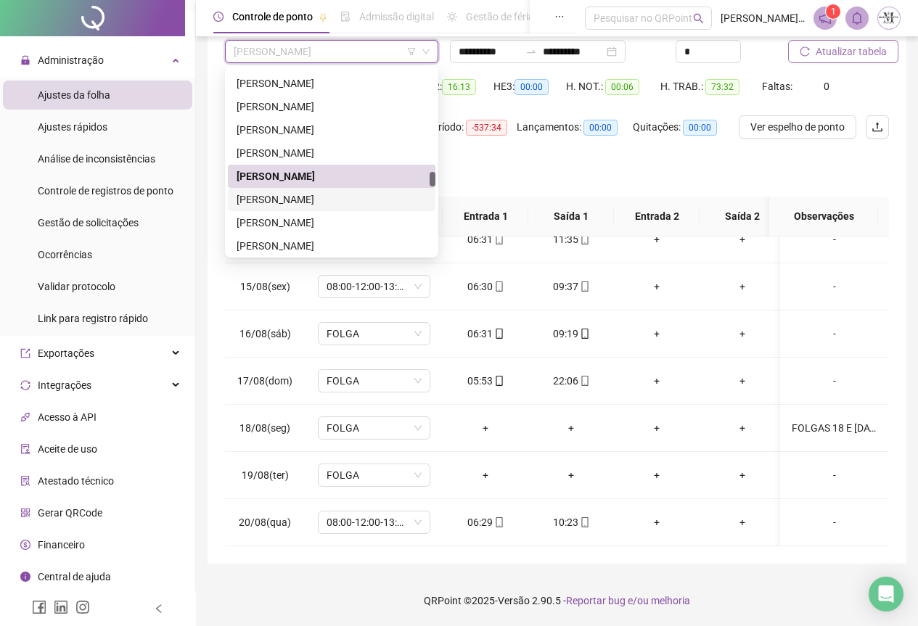
click at [276, 200] on div "[PERSON_NAME]" at bounding box center [332, 200] width 190 height 16
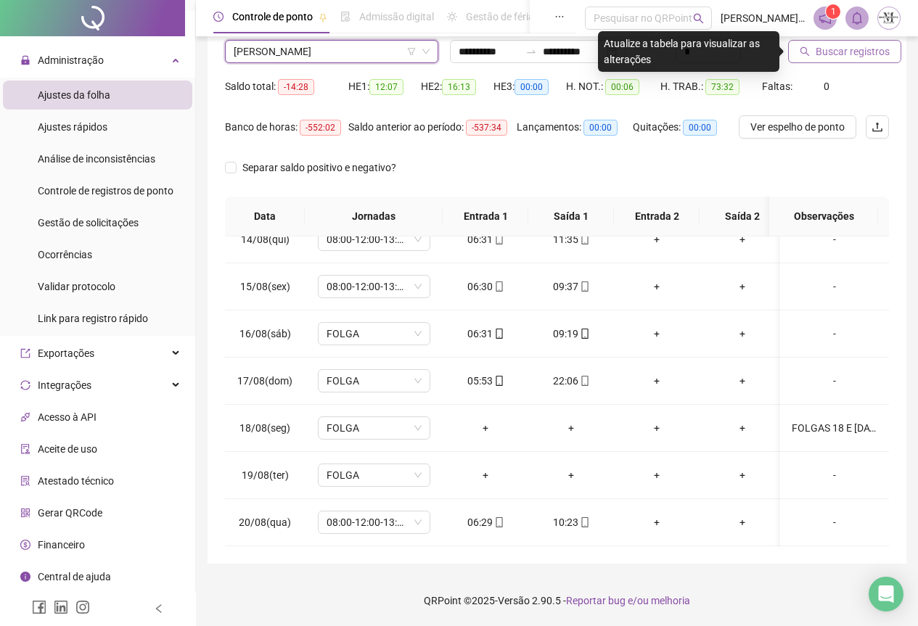
click at [821, 54] on span "Buscar registros" at bounding box center [853, 52] width 74 height 16
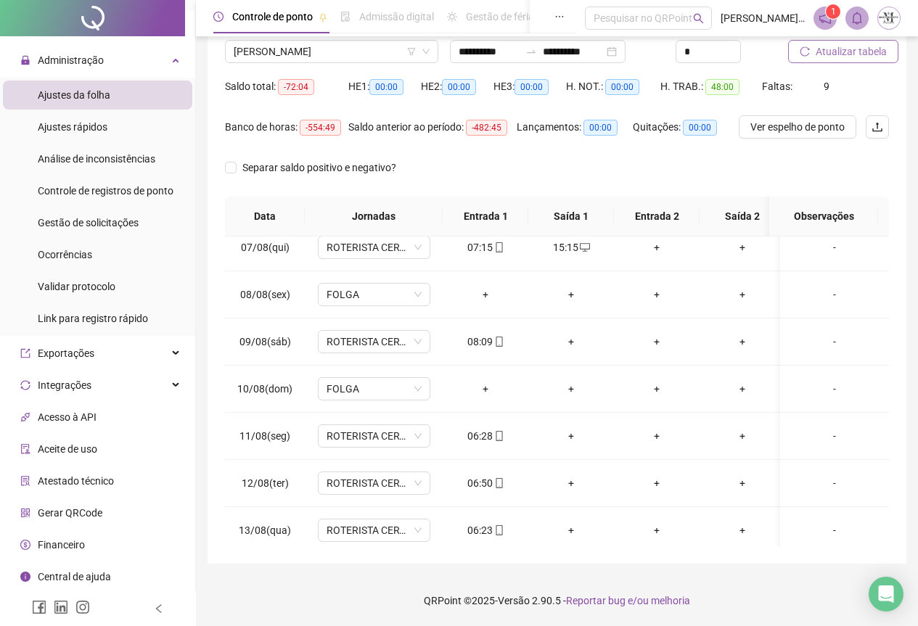
scroll to position [282, 0]
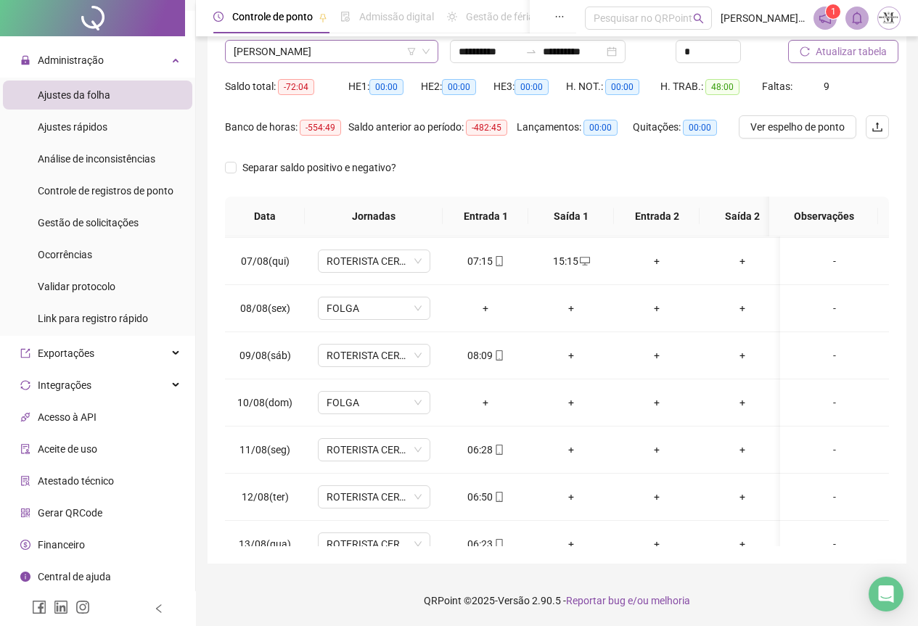
click at [325, 56] on span "[PERSON_NAME]" at bounding box center [332, 52] width 196 height 22
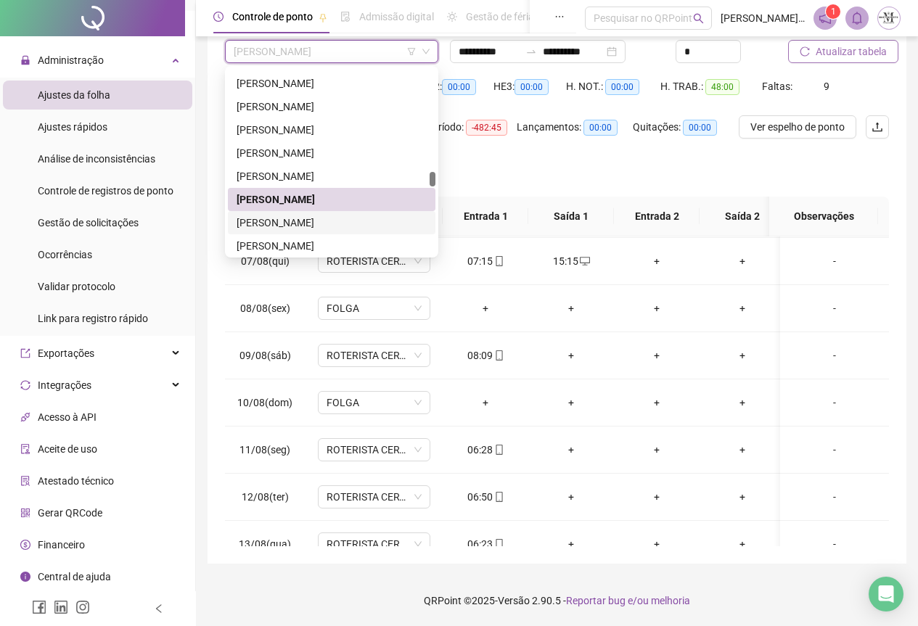
click at [316, 230] on div "[PERSON_NAME]" at bounding box center [332, 223] width 190 height 16
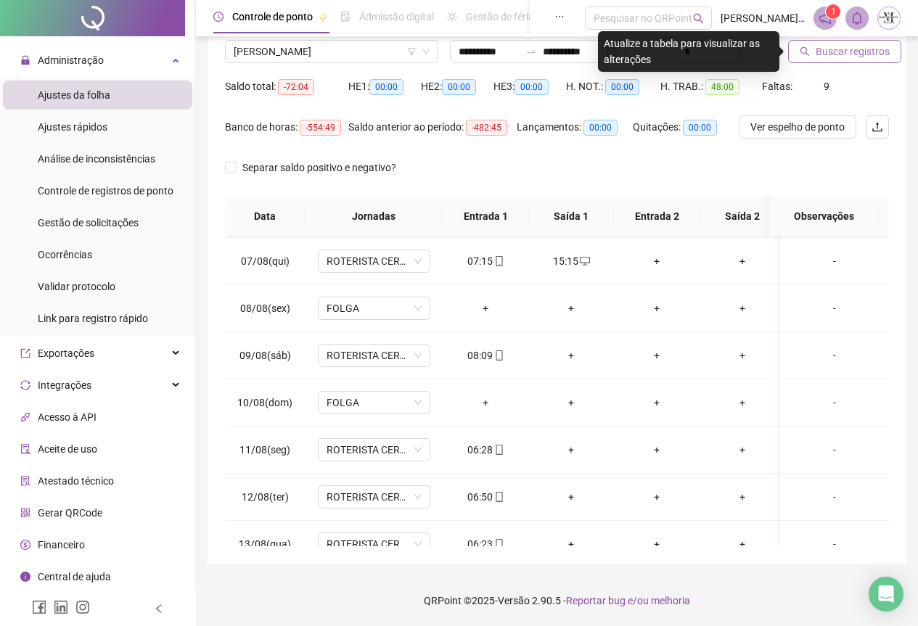
click at [859, 49] on span "Buscar registros" at bounding box center [853, 52] width 74 height 16
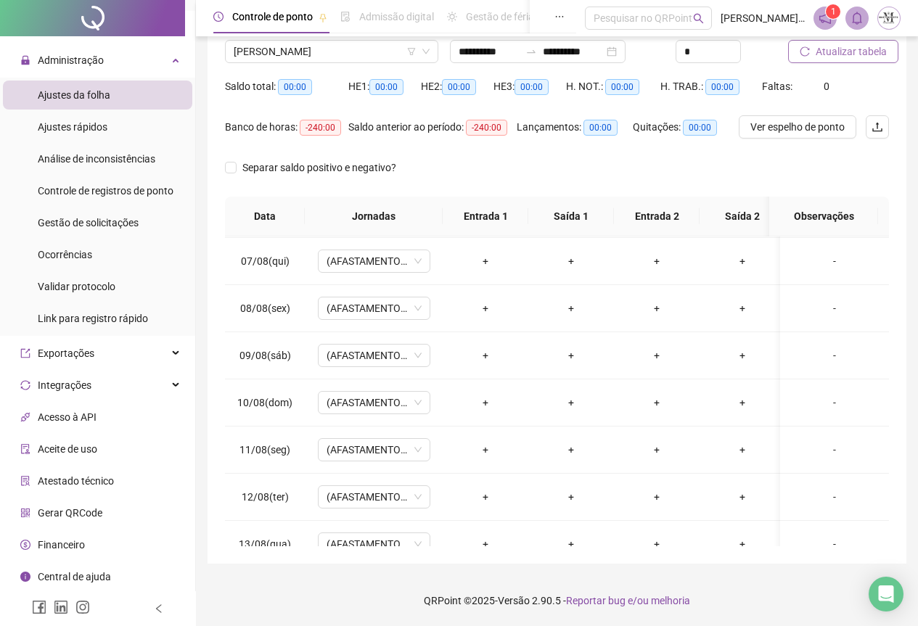
click at [841, 66] on div "Atualizar tabela" at bounding box center [838, 46] width 113 height 57
click at [840, 43] on button "Atualizar tabela" at bounding box center [843, 51] width 110 height 23
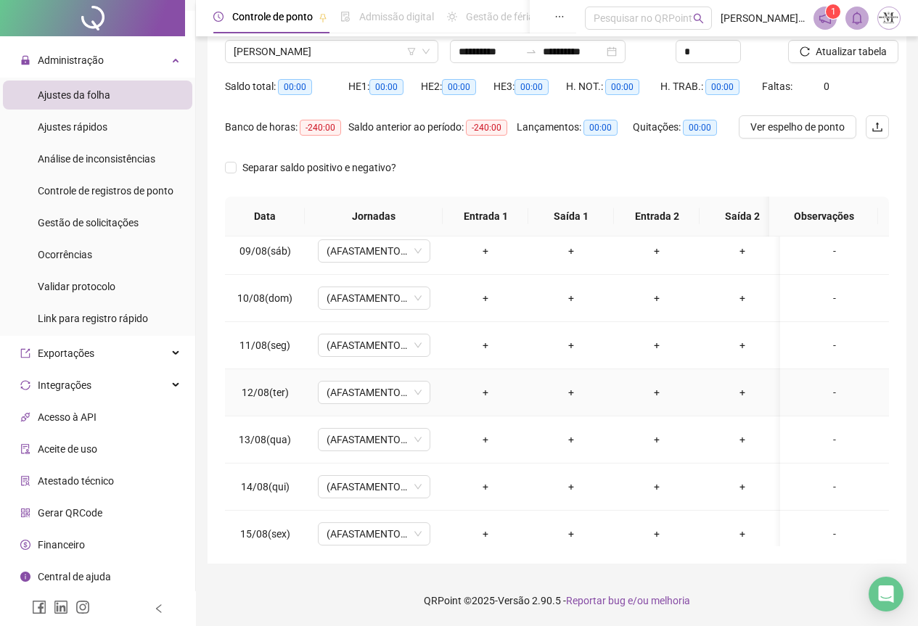
scroll to position [645, 0]
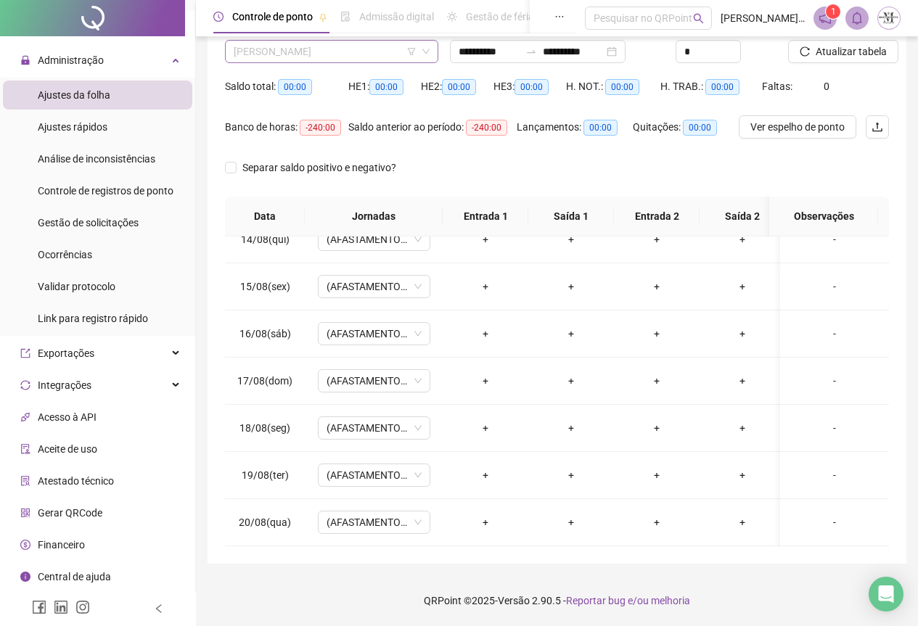
click at [305, 50] on span "[PERSON_NAME]" at bounding box center [332, 52] width 196 height 22
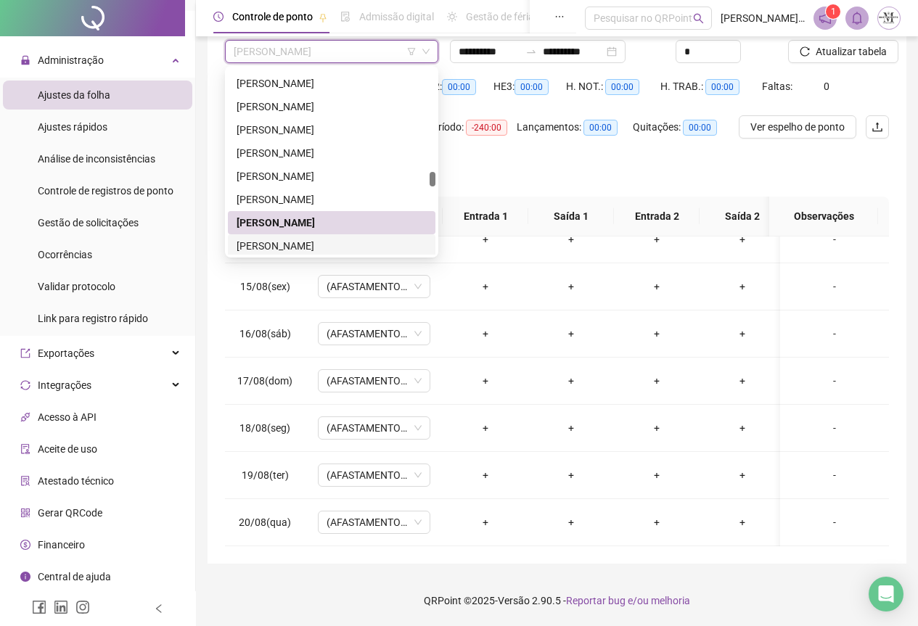
click at [289, 244] on div "[PERSON_NAME]" at bounding box center [332, 246] width 190 height 16
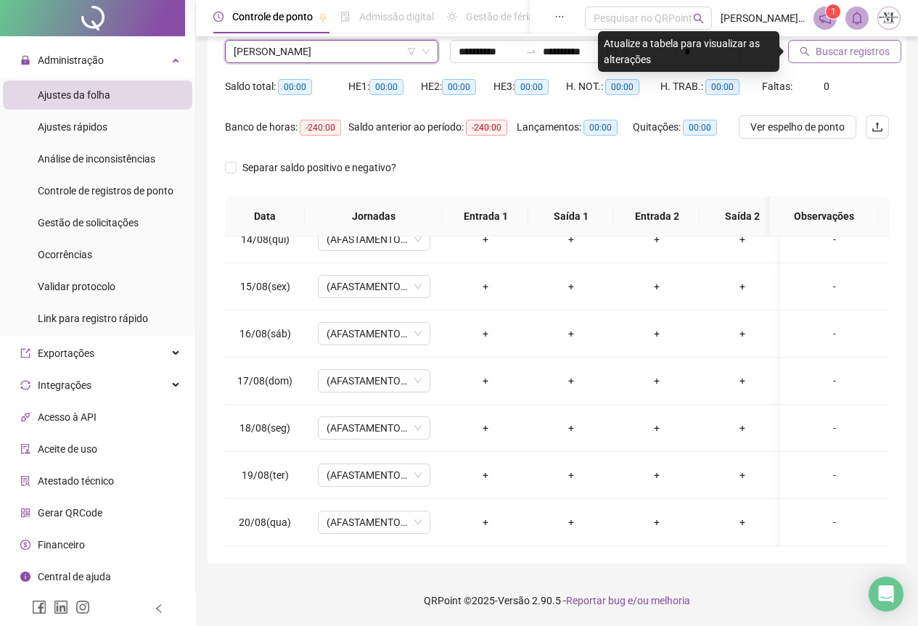
click at [837, 58] on span "Buscar registros" at bounding box center [853, 52] width 74 height 16
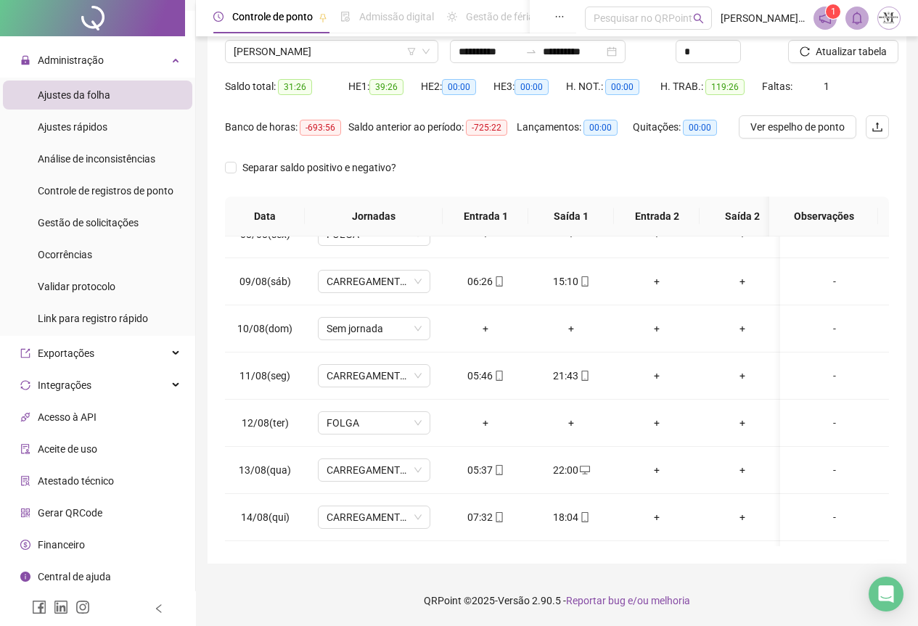
scroll to position [354, 0]
click at [308, 49] on span "[PERSON_NAME]" at bounding box center [332, 52] width 196 height 22
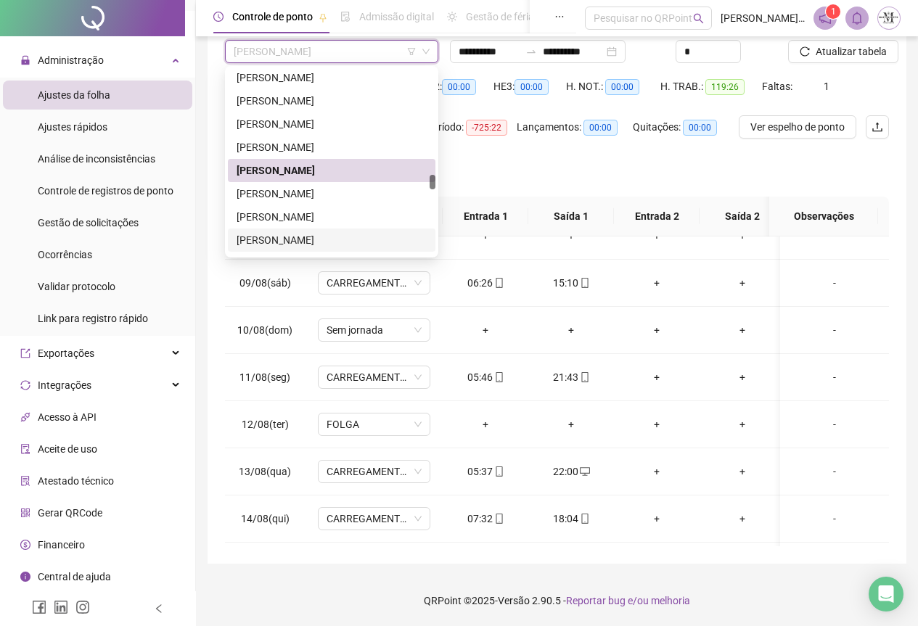
scroll to position [3049, 0]
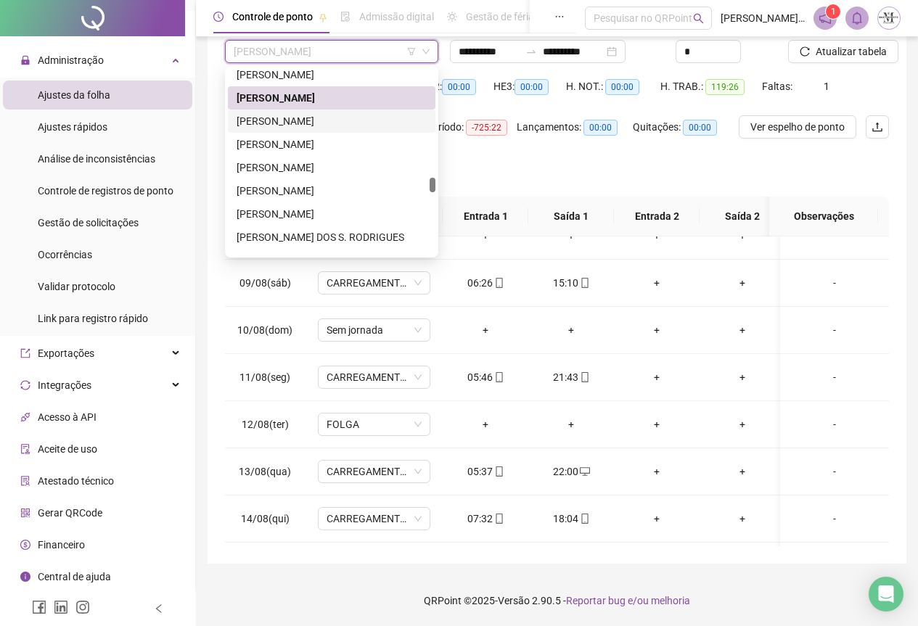
click at [303, 122] on div "[PERSON_NAME]" at bounding box center [332, 121] width 190 height 16
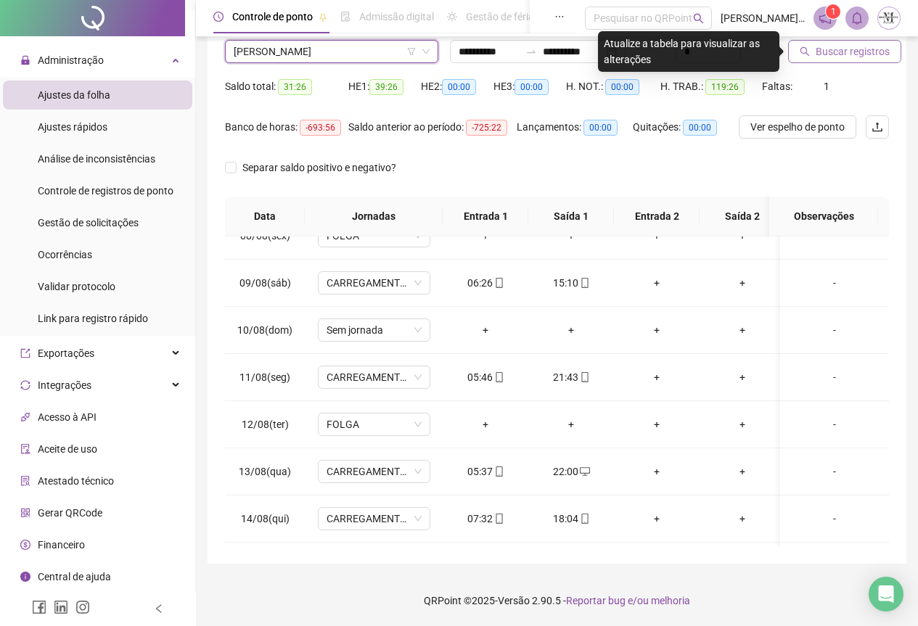
click at [813, 56] on button "Buscar registros" at bounding box center [844, 51] width 113 height 23
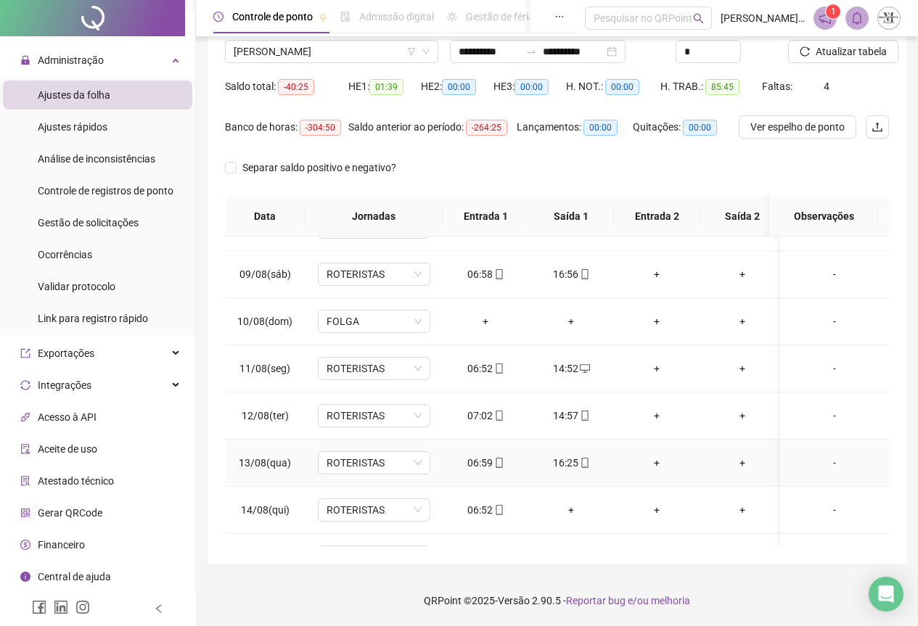
scroll to position [436, 0]
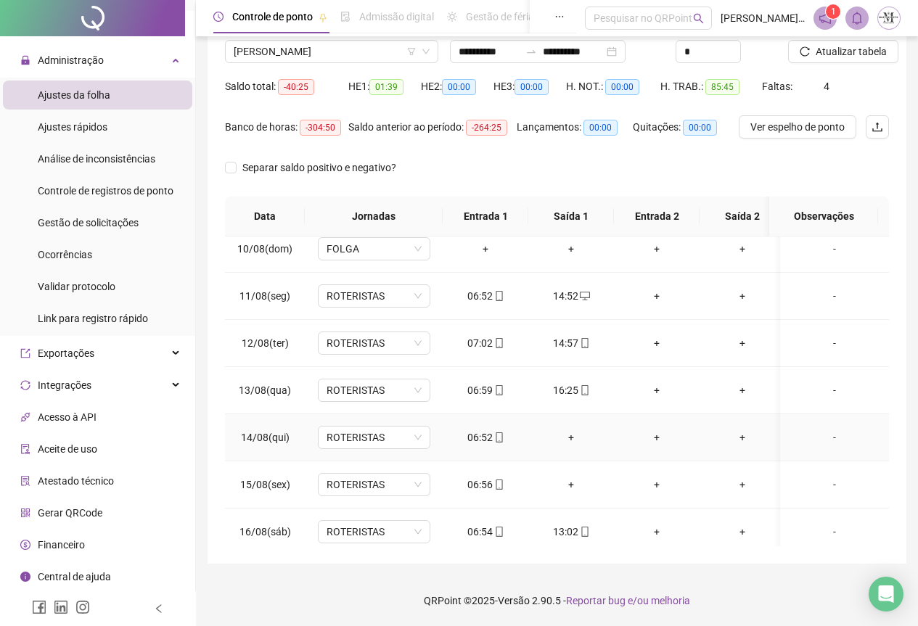
click at [565, 438] on div "+" at bounding box center [571, 438] width 62 height 16
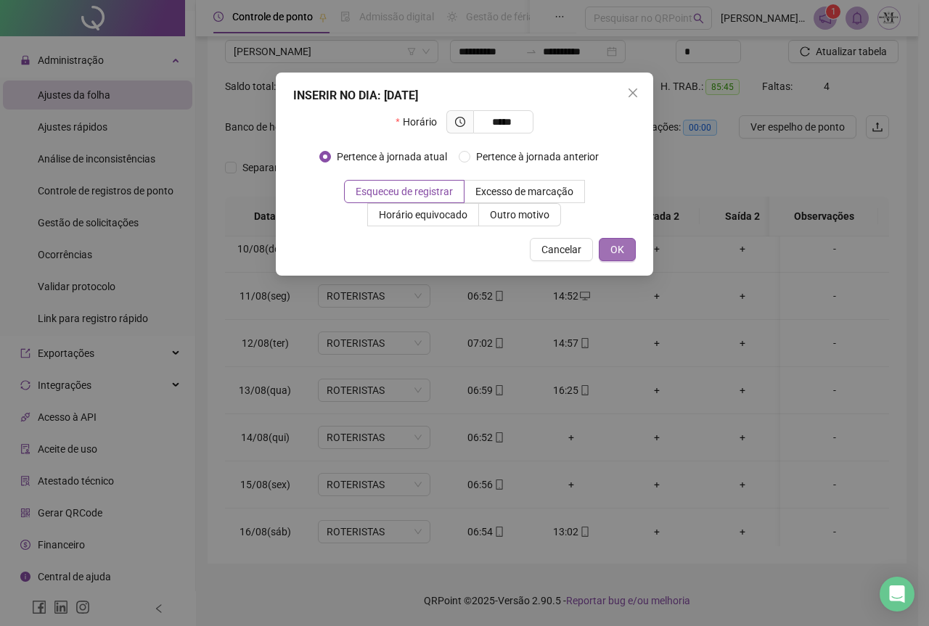
type input "*****"
click at [618, 249] on span "OK" at bounding box center [617, 250] width 14 height 16
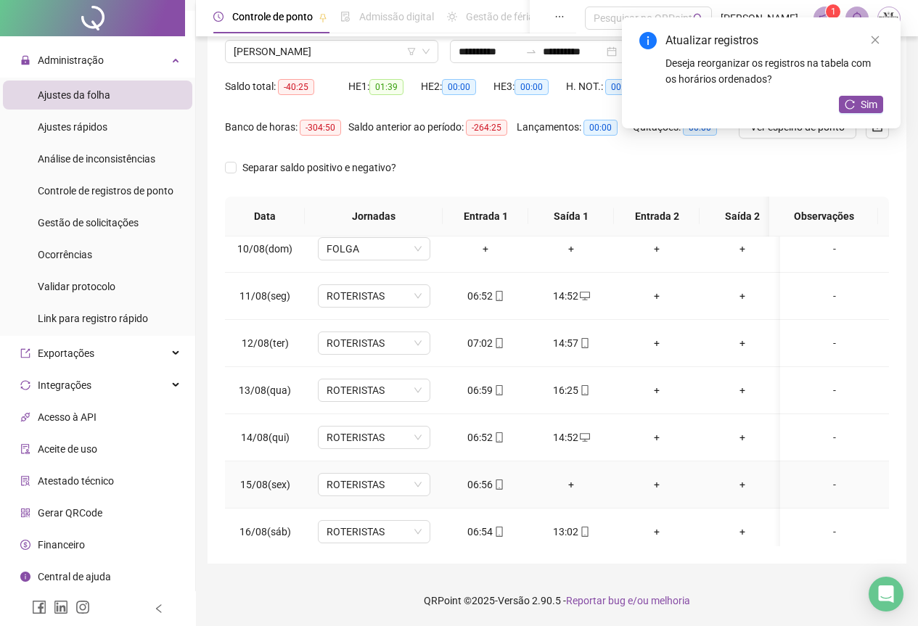
click at [572, 483] on div "+" at bounding box center [571, 485] width 62 height 16
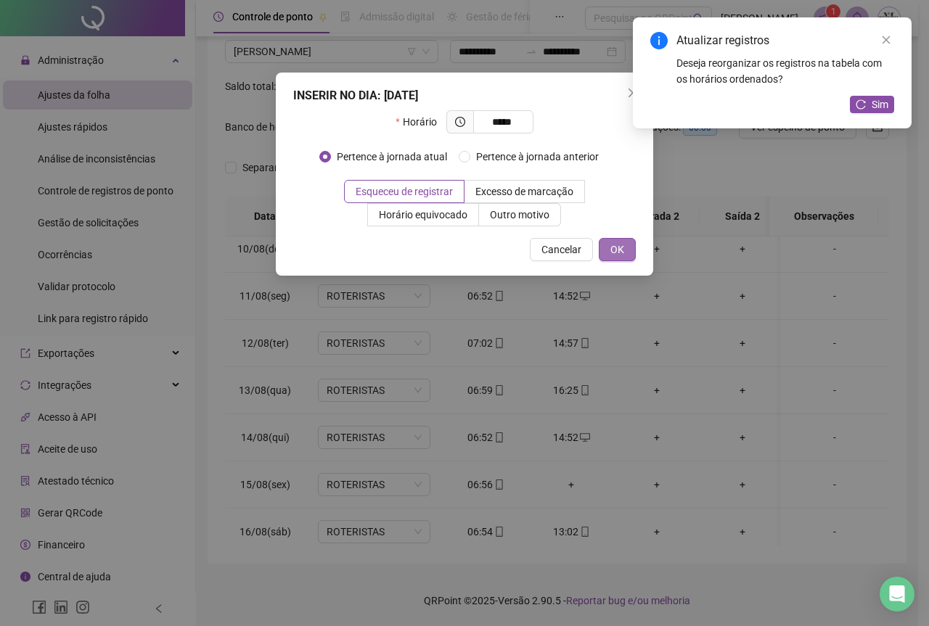
type input "*****"
click at [616, 248] on span "OK" at bounding box center [617, 250] width 14 height 16
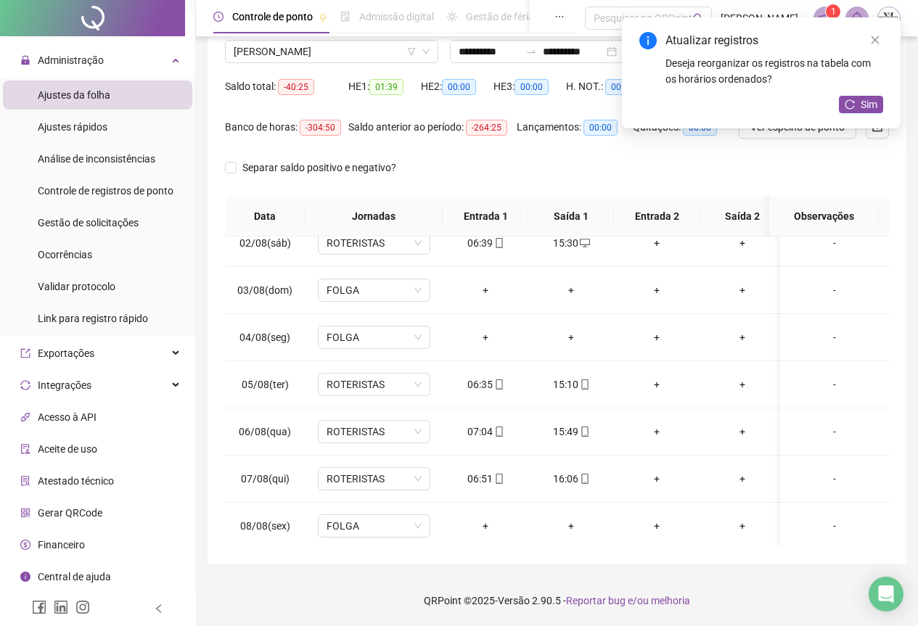
scroll to position [0, 0]
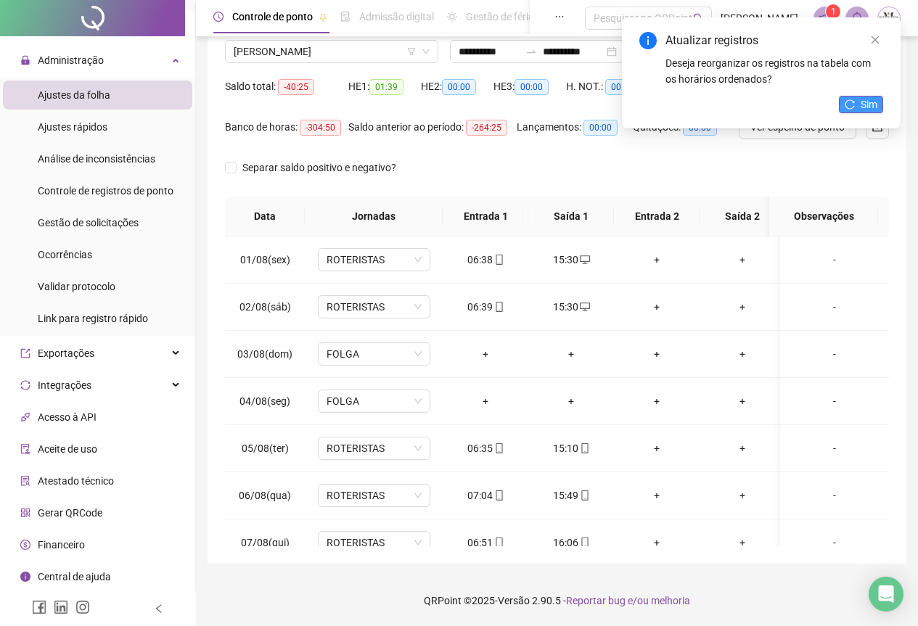
click at [853, 102] on icon "reload" at bounding box center [850, 103] width 9 height 9
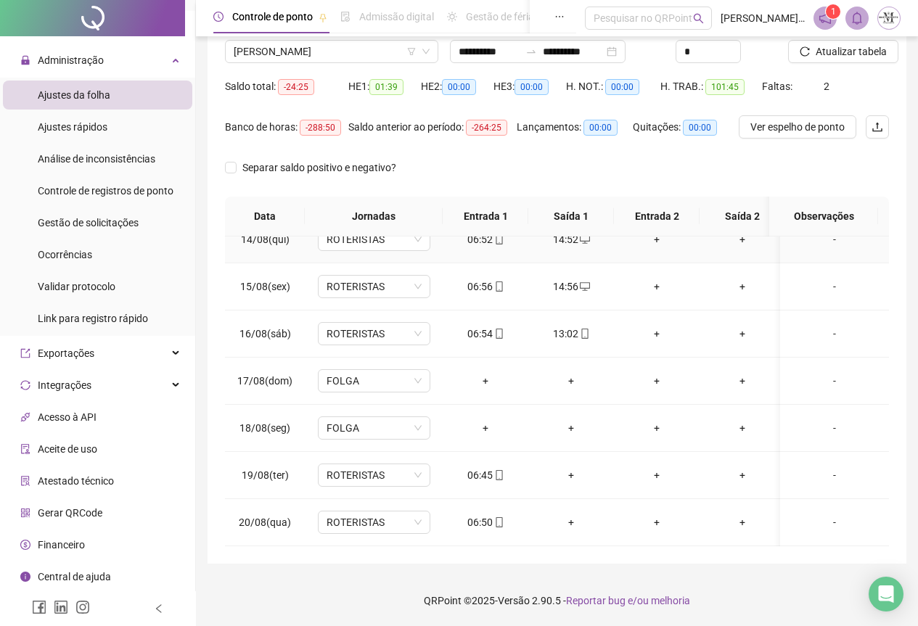
scroll to position [645, 0]
click at [570, 467] on div "+" at bounding box center [571, 475] width 62 height 16
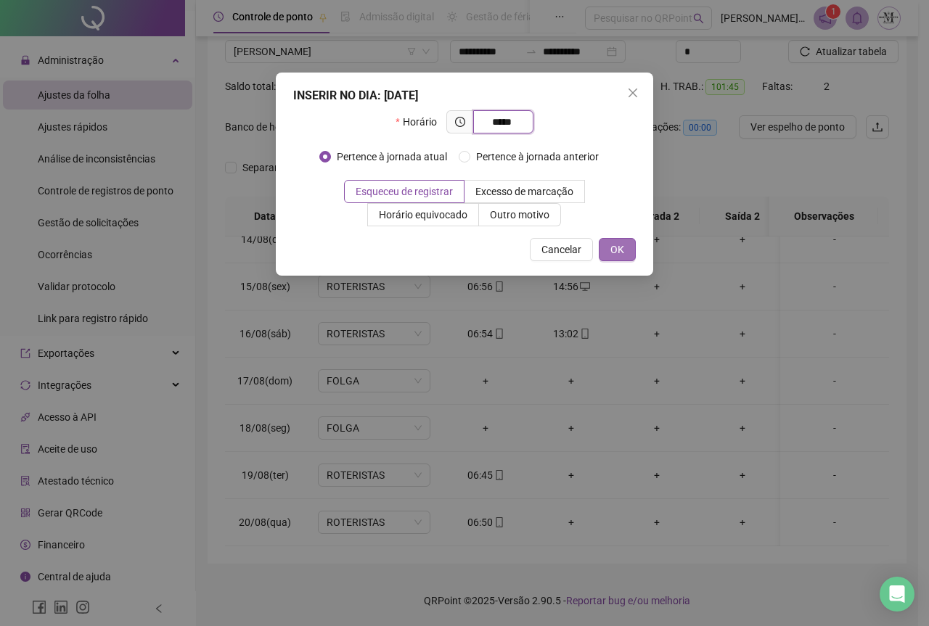
type input "*****"
click at [608, 251] on button "OK" at bounding box center [617, 249] width 37 height 23
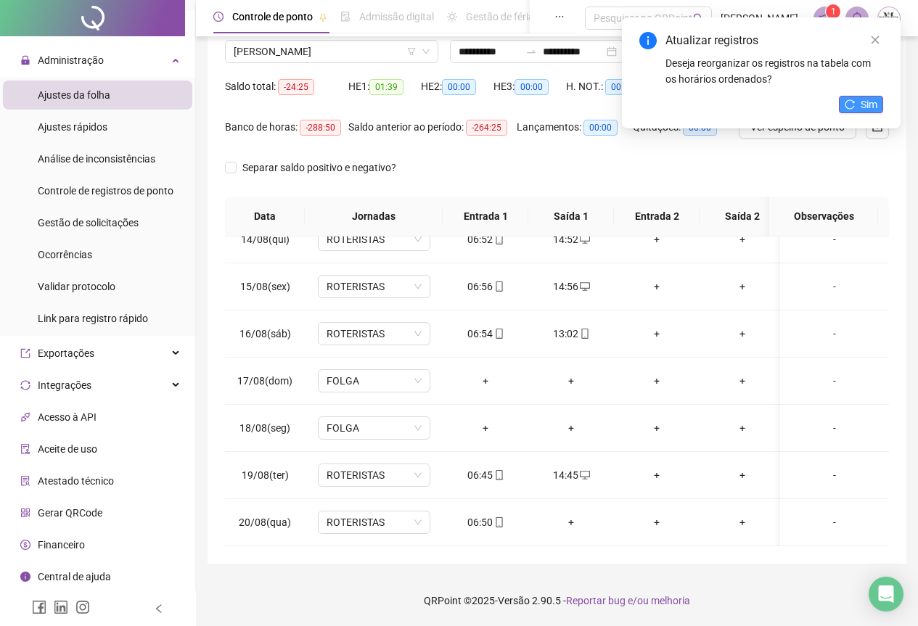
click at [860, 110] on button "Sim" at bounding box center [861, 104] width 44 height 17
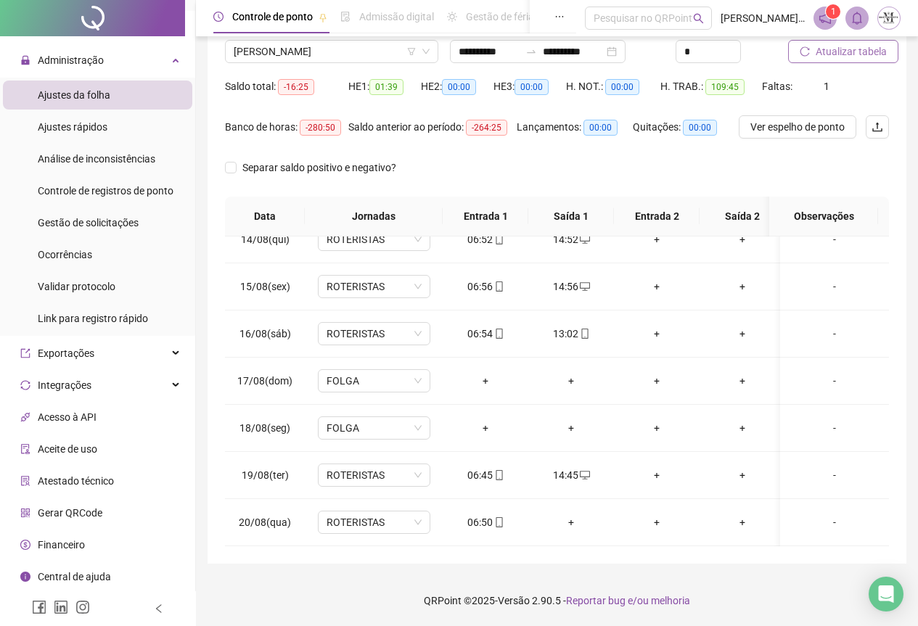
click at [839, 50] on span "Atualizar tabela" at bounding box center [851, 52] width 71 height 16
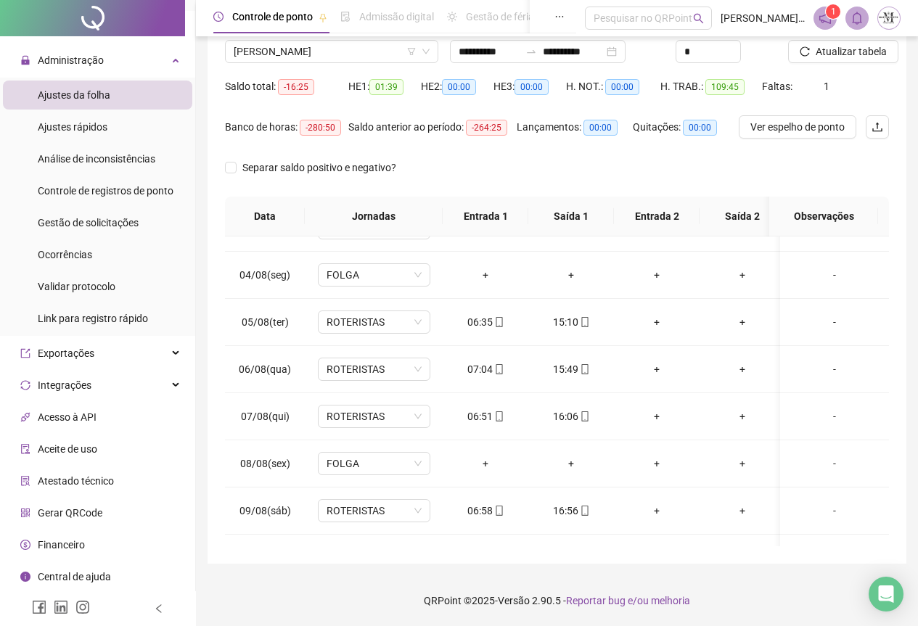
scroll to position [0, 0]
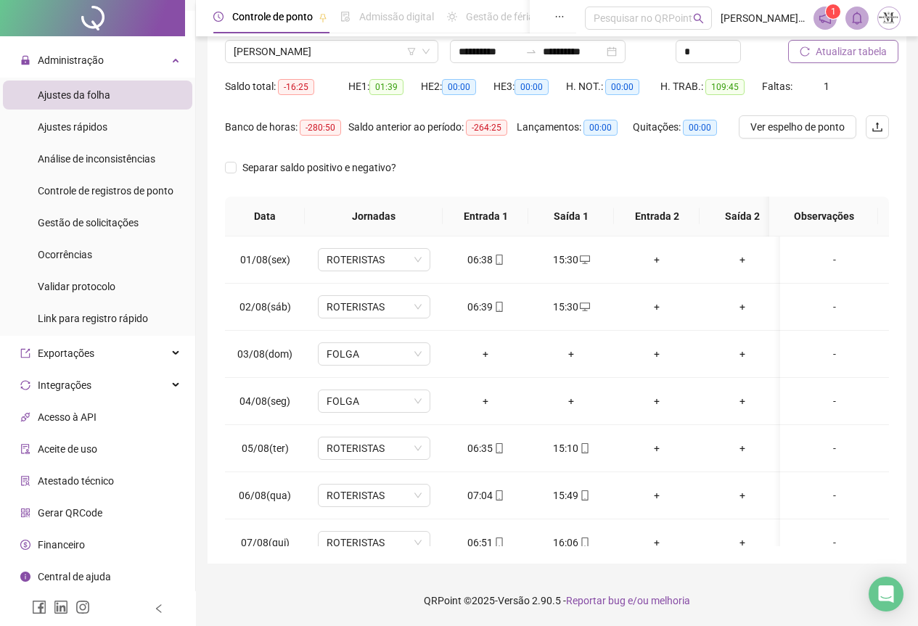
click at [830, 50] on span "Atualizar tabela" at bounding box center [851, 52] width 71 height 16
click at [284, 55] on span "[PERSON_NAME]" at bounding box center [332, 52] width 196 height 22
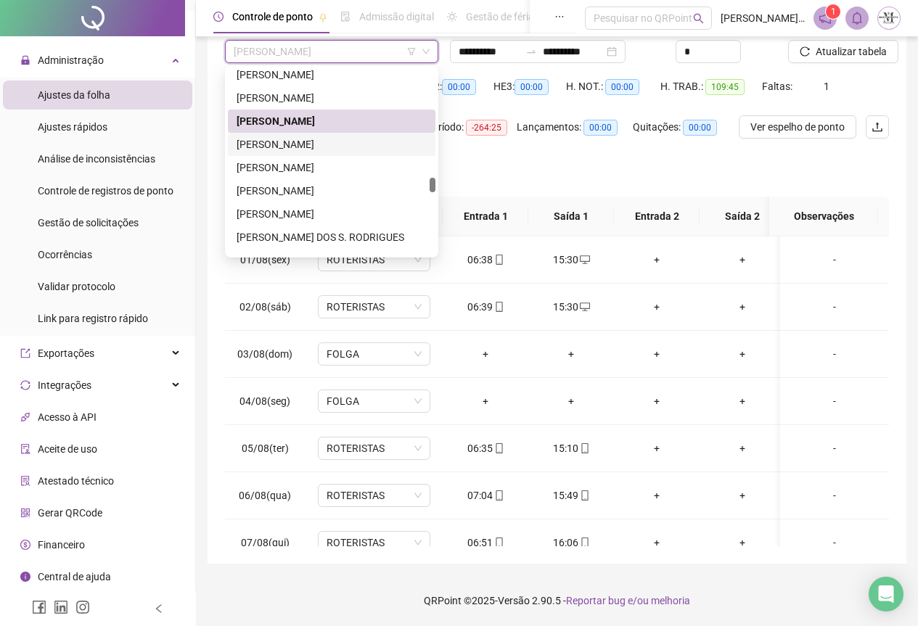
click at [294, 149] on div "[PERSON_NAME]" at bounding box center [332, 144] width 190 height 16
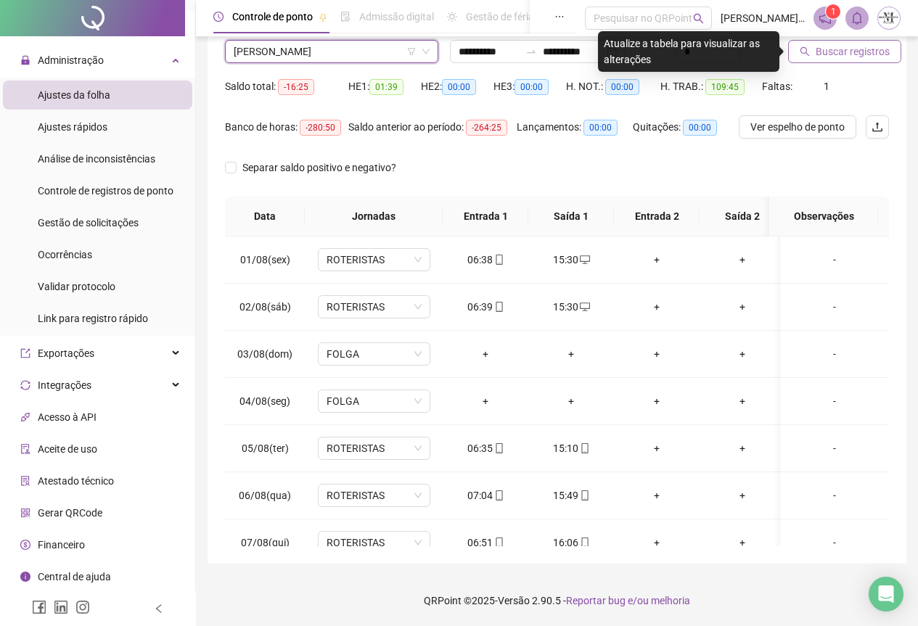
click at [833, 54] on span "Buscar registros" at bounding box center [853, 52] width 74 height 16
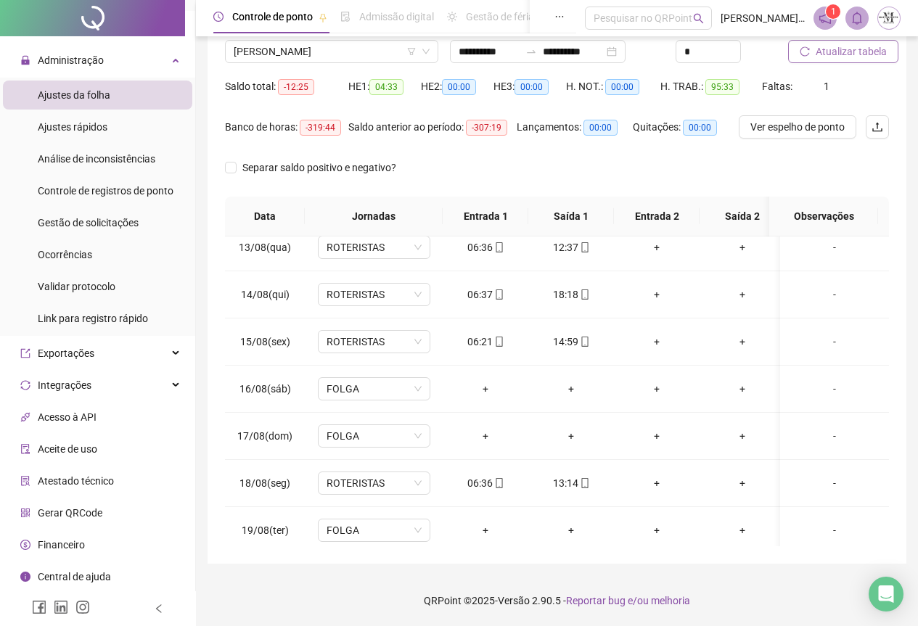
scroll to position [645, 0]
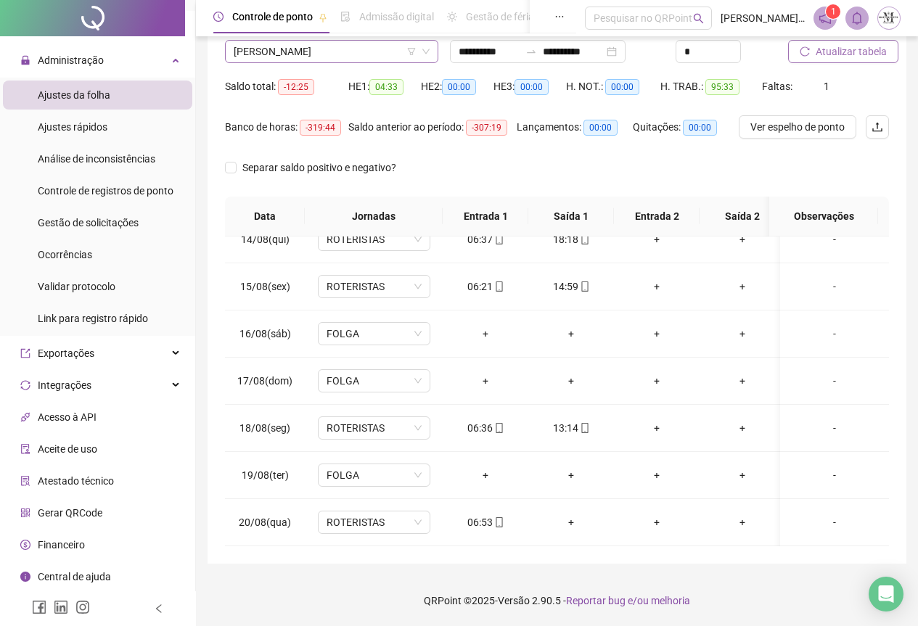
click at [342, 51] on span "[PERSON_NAME]" at bounding box center [332, 52] width 196 height 22
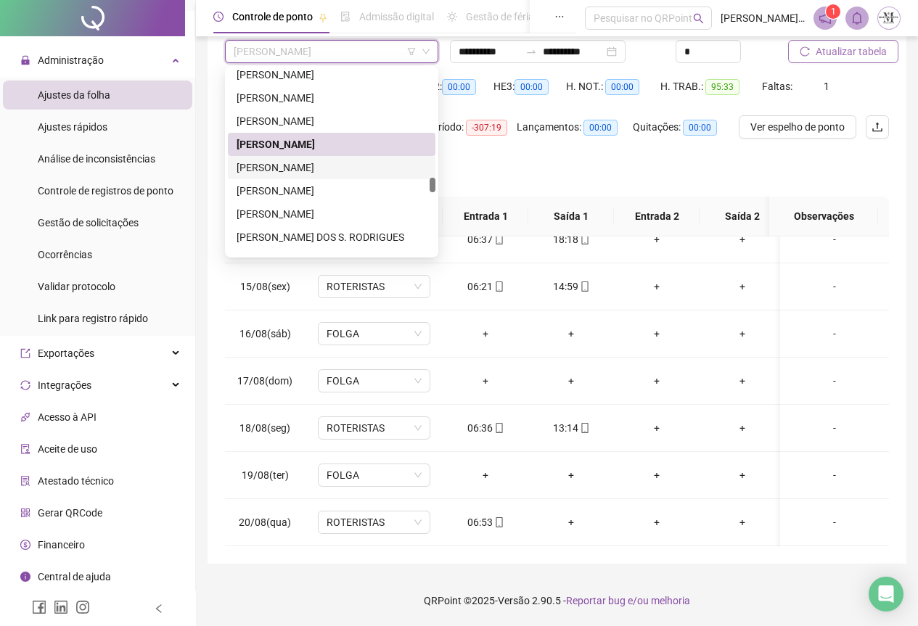
click at [320, 166] on div "[PERSON_NAME]" at bounding box center [332, 168] width 190 height 16
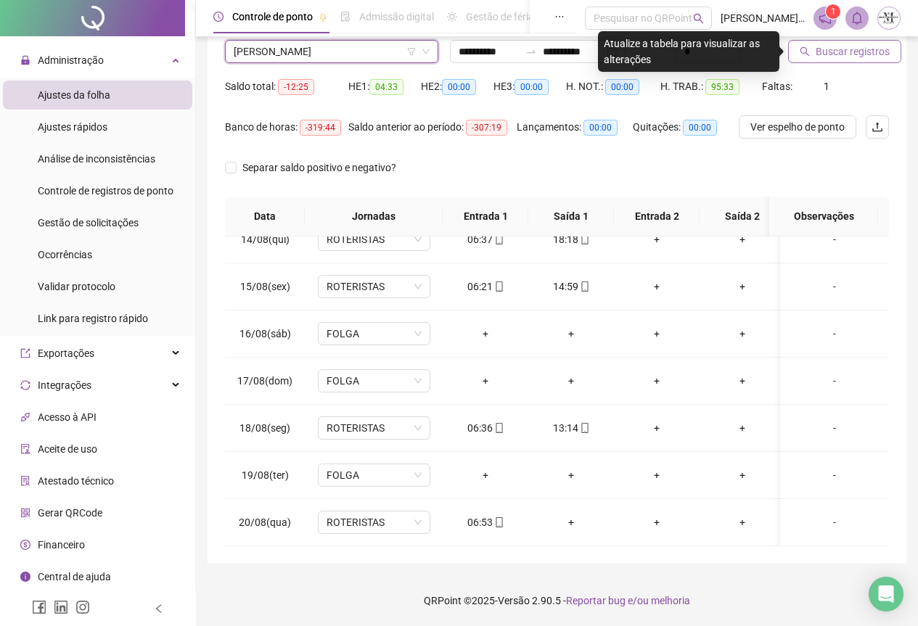
click at [829, 59] on span "Buscar registros" at bounding box center [853, 52] width 74 height 16
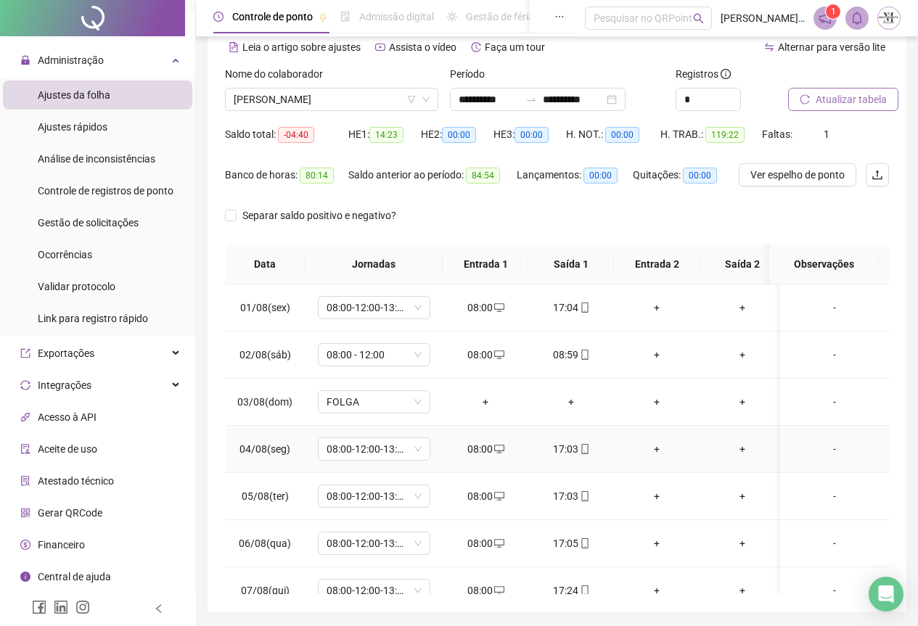
scroll to position [0, 0]
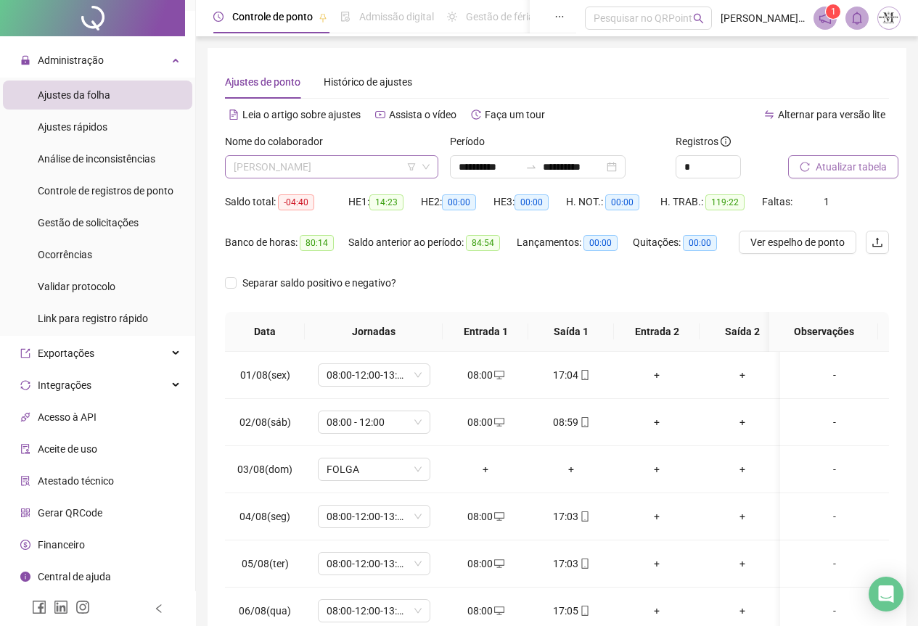
click at [351, 165] on span "[PERSON_NAME]" at bounding box center [332, 167] width 196 height 22
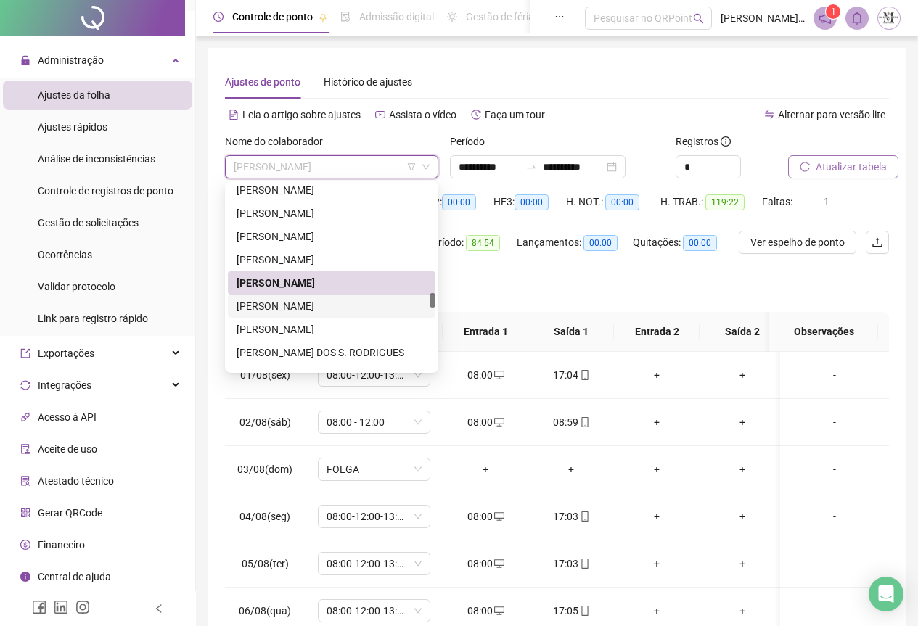
drag, startPoint x: 319, startPoint y: 300, endPoint x: 526, endPoint y: 285, distance: 207.4
click at [319, 300] on div "[PERSON_NAME]" at bounding box center [332, 306] width 190 height 16
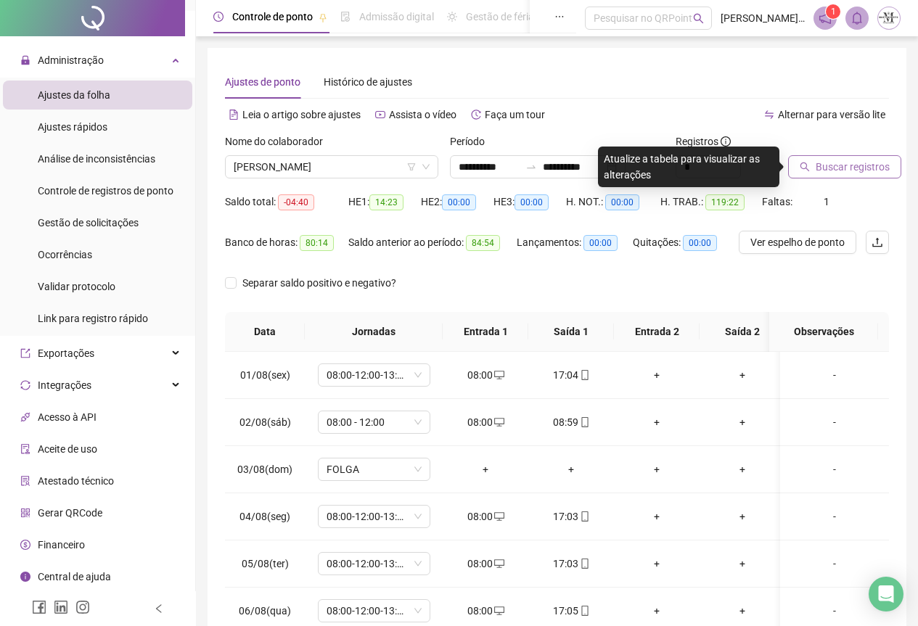
click at [820, 174] on span "Buscar registros" at bounding box center [853, 167] width 74 height 16
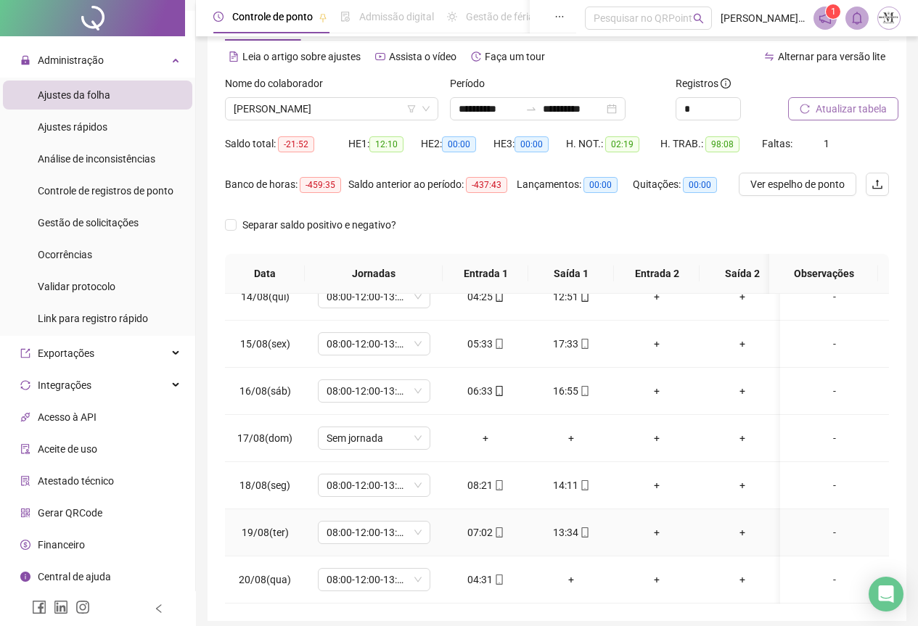
scroll to position [115, 0]
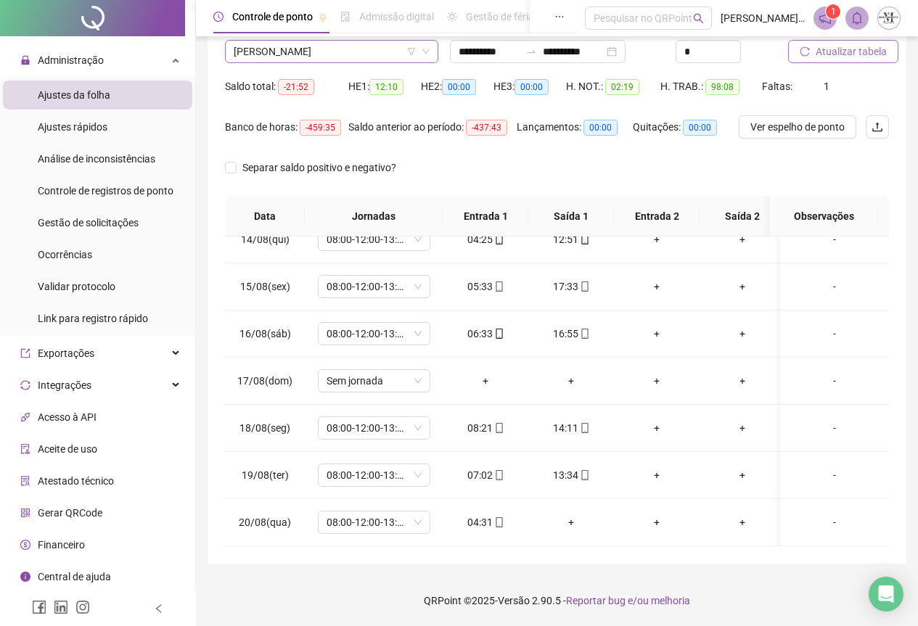
click at [303, 55] on span "[PERSON_NAME]" at bounding box center [332, 52] width 196 height 22
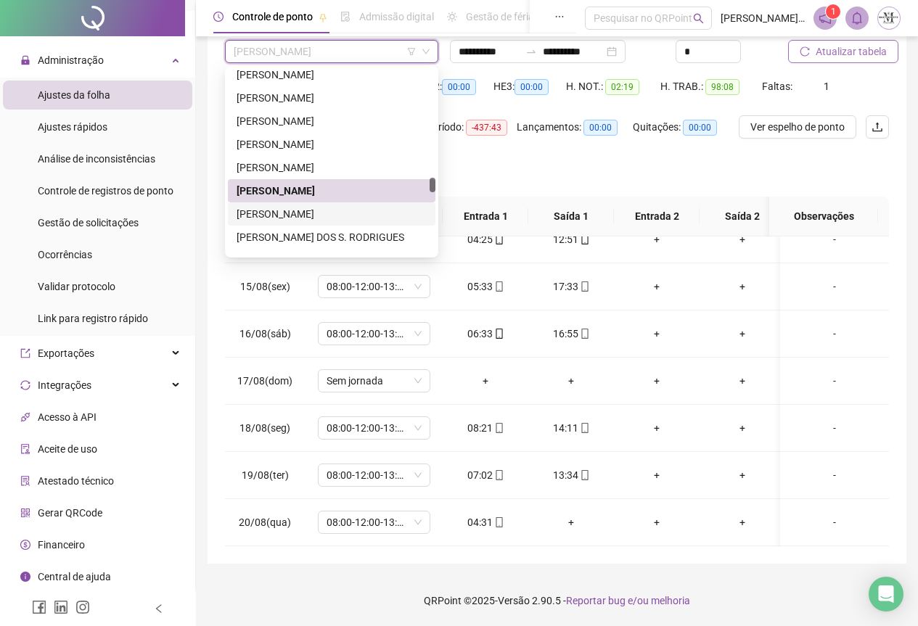
click at [299, 208] on div "[PERSON_NAME]" at bounding box center [332, 214] width 190 height 16
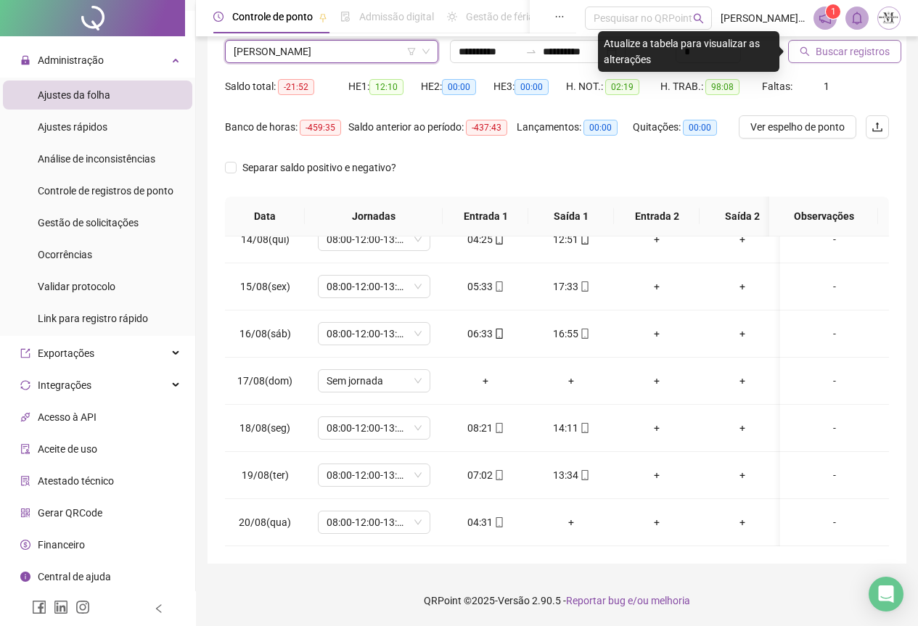
click at [826, 56] on span "Buscar registros" at bounding box center [853, 52] width 74 height 16
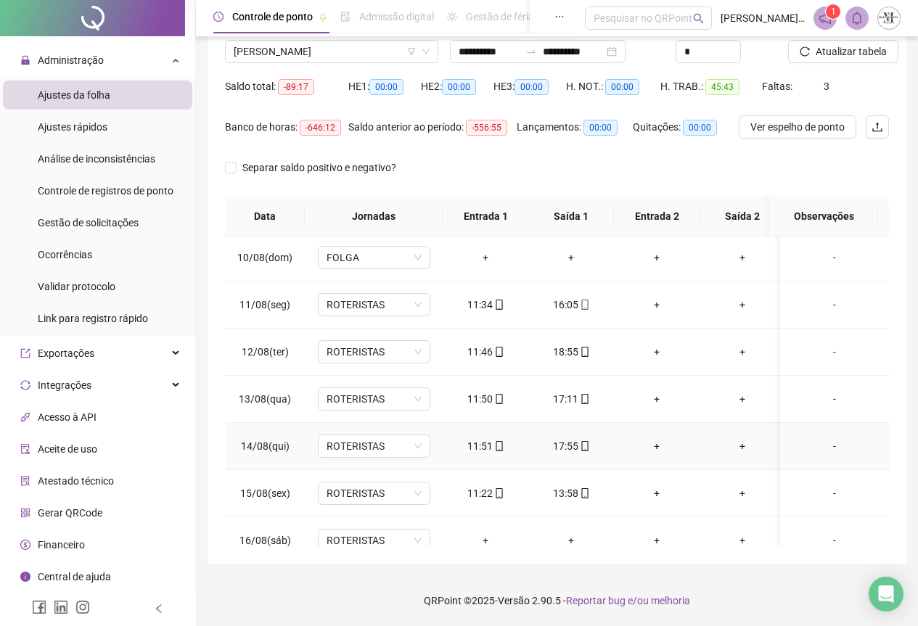
scroll to position [645, 0]
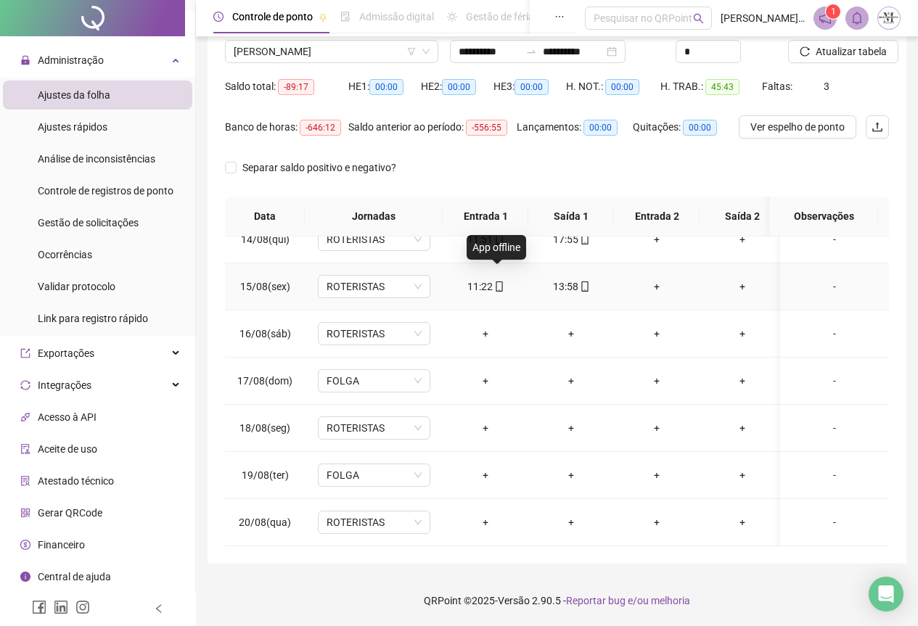
click at [500, 282] on icon "mobile" at bounding box center [499, 287] width 7 height 10
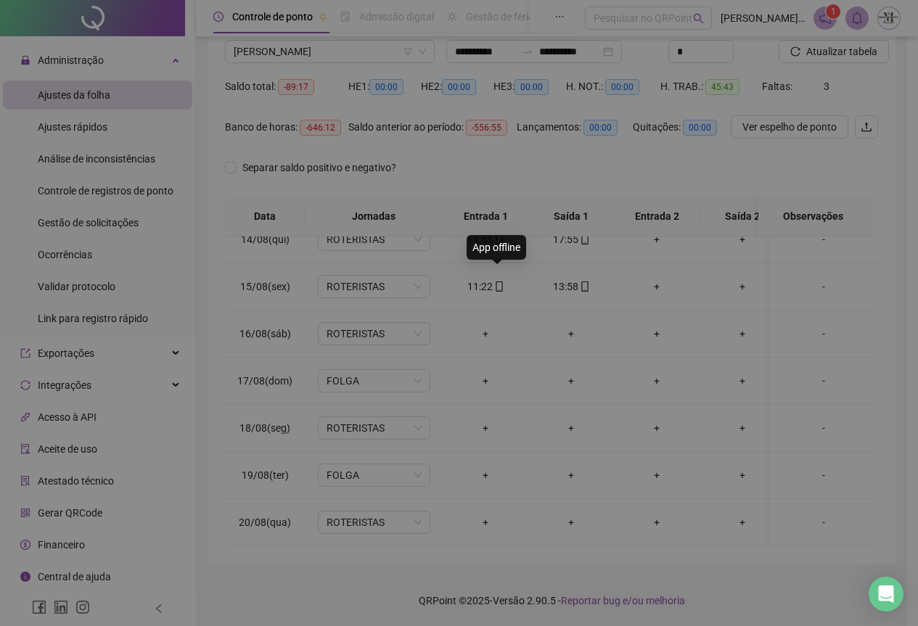
type input "**********"
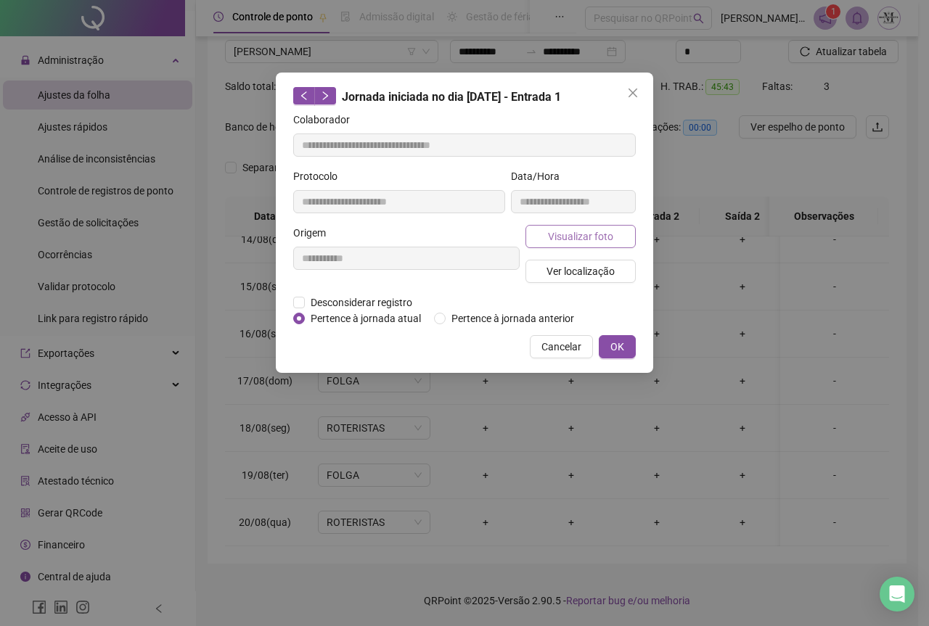
click at [563, 239] on span "Visualizar foto" at bounding box center [580, 237] width 65 height 16
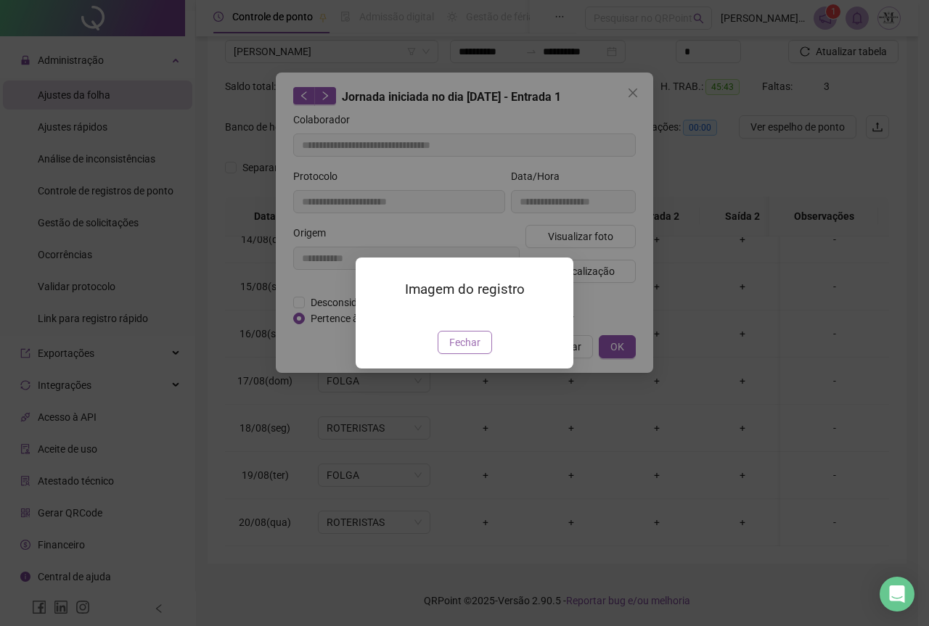
click at [473, 351] on span "Fechar" at bounding box center [464, 343] width 31 height 16
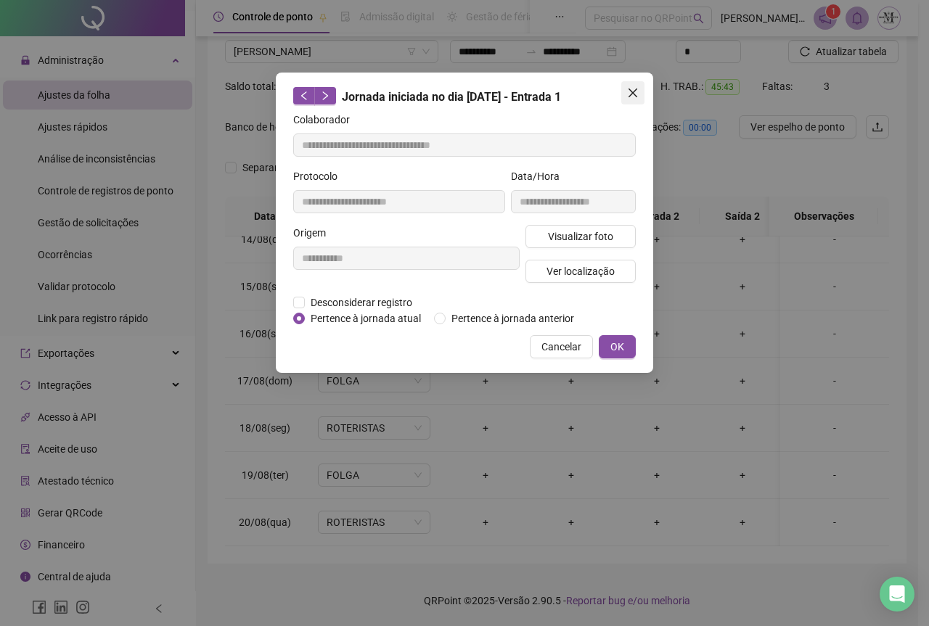
click at [640, 97] on span "Close" at bounding box center [632, 93] width 23 height 12
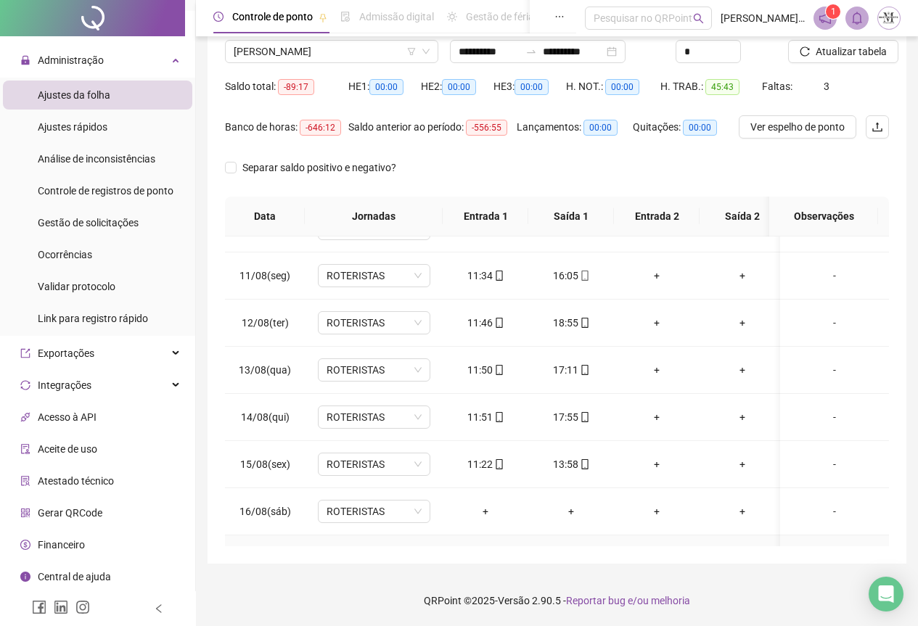
scroll to position [427, 0]
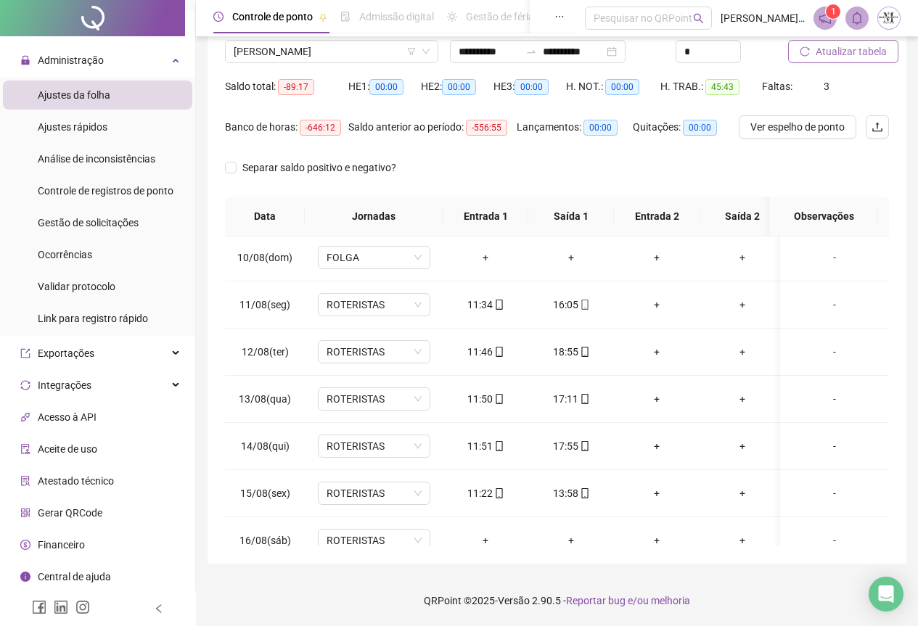
click at [838, 45] on span "Atualizar tabela" at bounding box center [851, 52] width 71 height 16
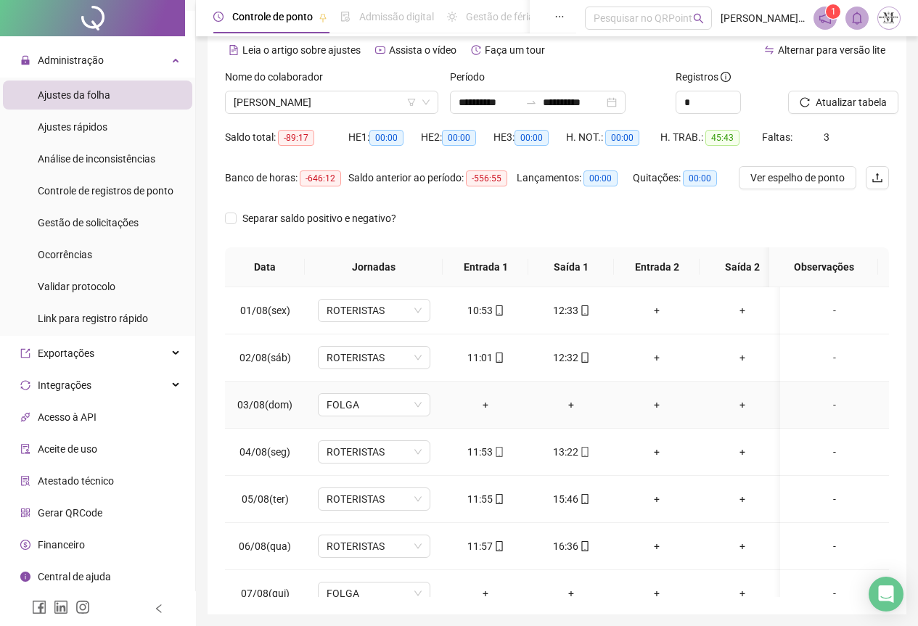
scroll to position [0, 0]
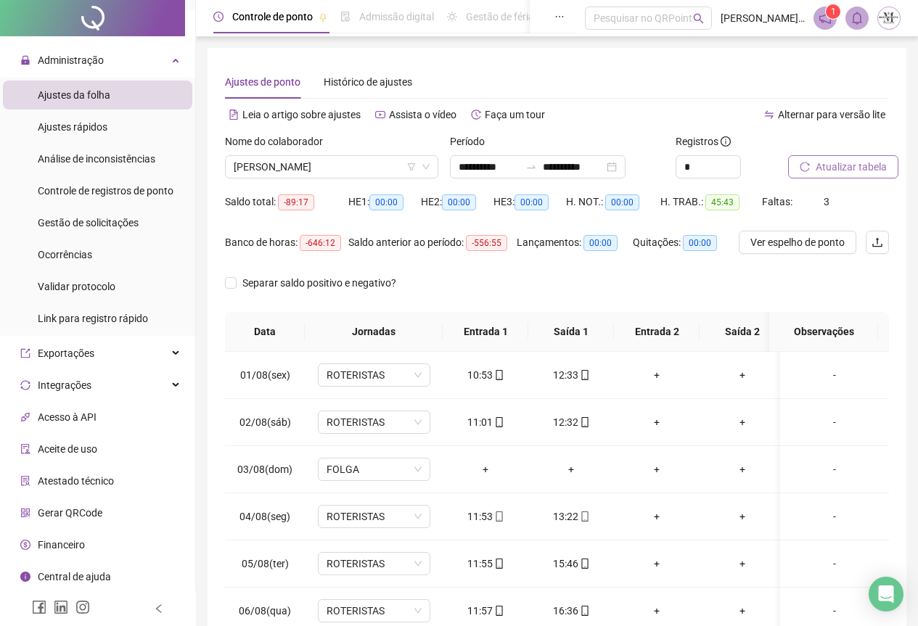
click at [835, 171] on span "Atualizar tabela" at bounding box center [851, 167] width 71 height 16
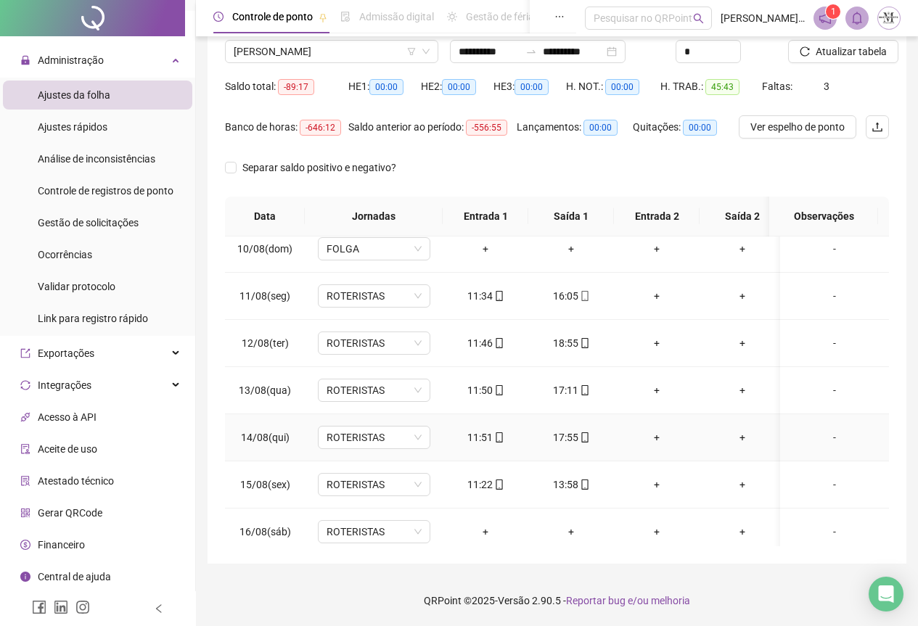
scroll to position [645, 0]
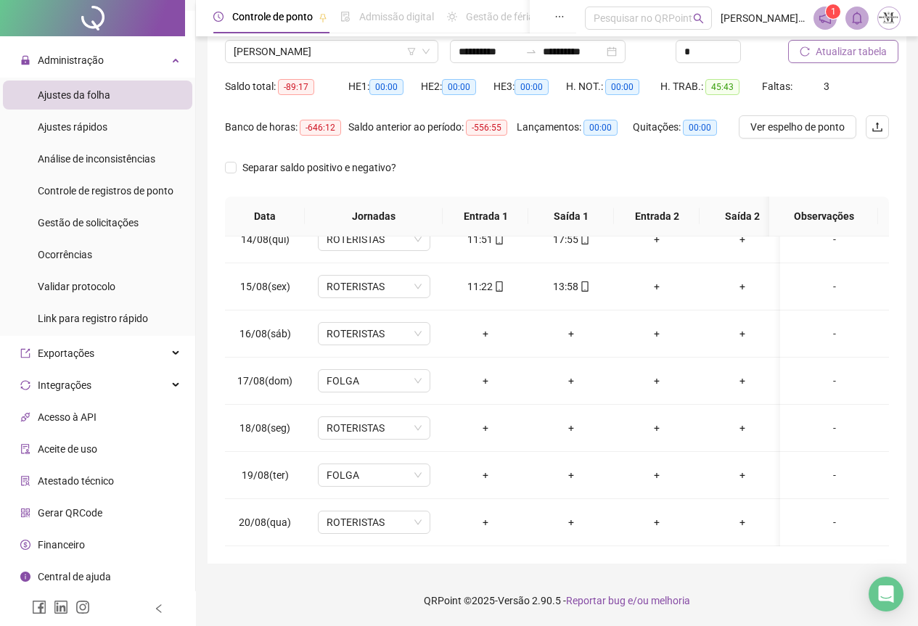
click at [855, 55] on span "Atualizar tabela" at bounding box center [851, 52] width 71 height 16
click at [581, 282] on icon "mobile" at bounding box center [584, 287] width 7 height 10
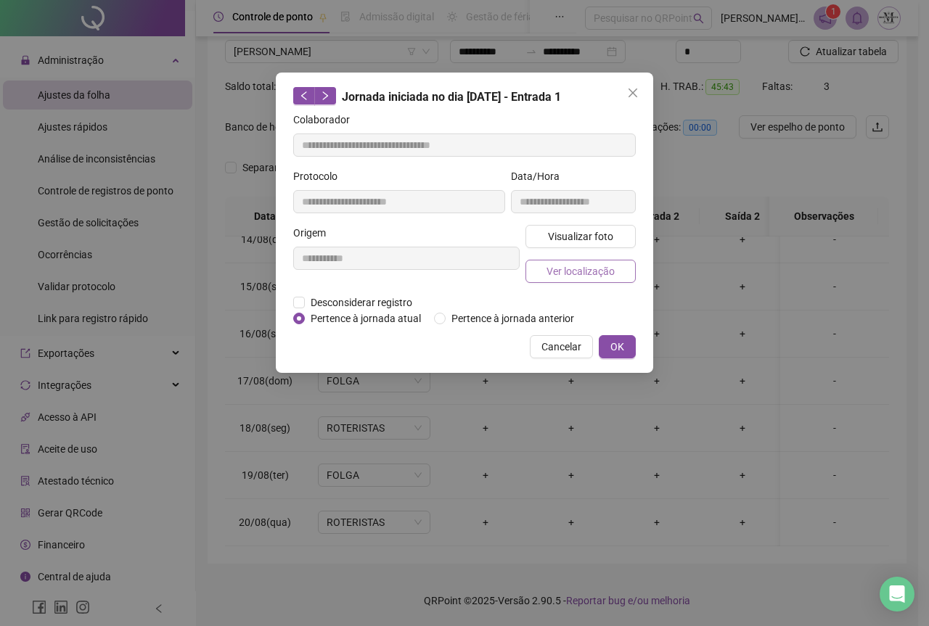
click at [575, 277] on span "Ver localização" at bounding box center [581, 271] width 68 height 16
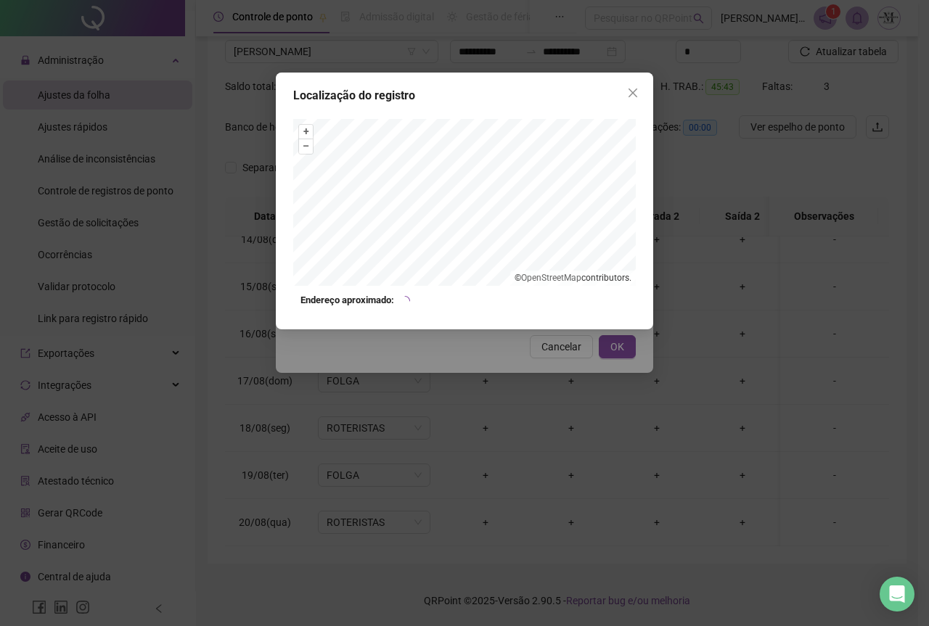
type input "**********"
click at [629, 98] on icon "close" at bounding box center [633, 93] width 12 height 12
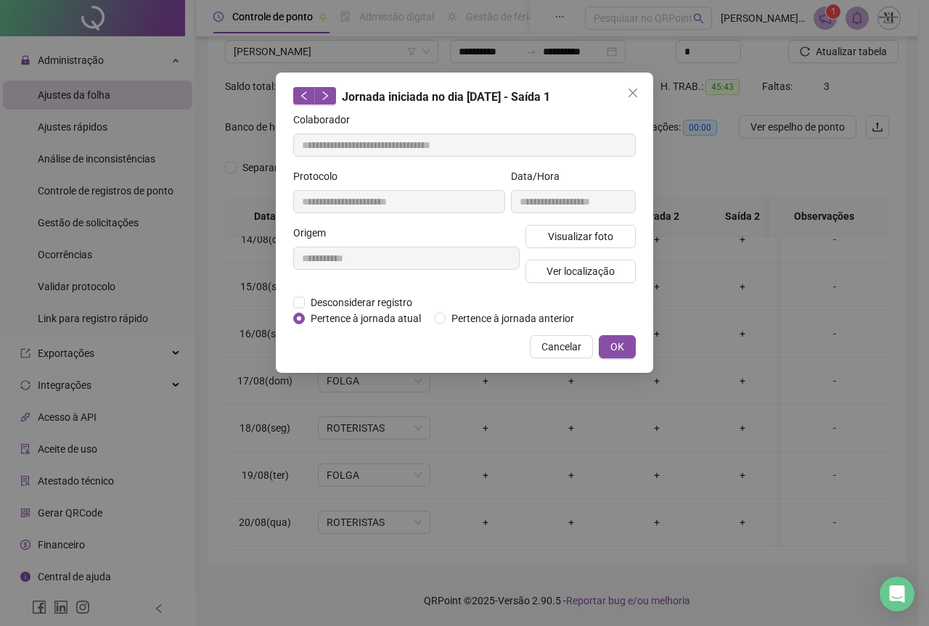
click at [629, 98] on icon "close" at bounding box center [633, 93] width 12 height 12
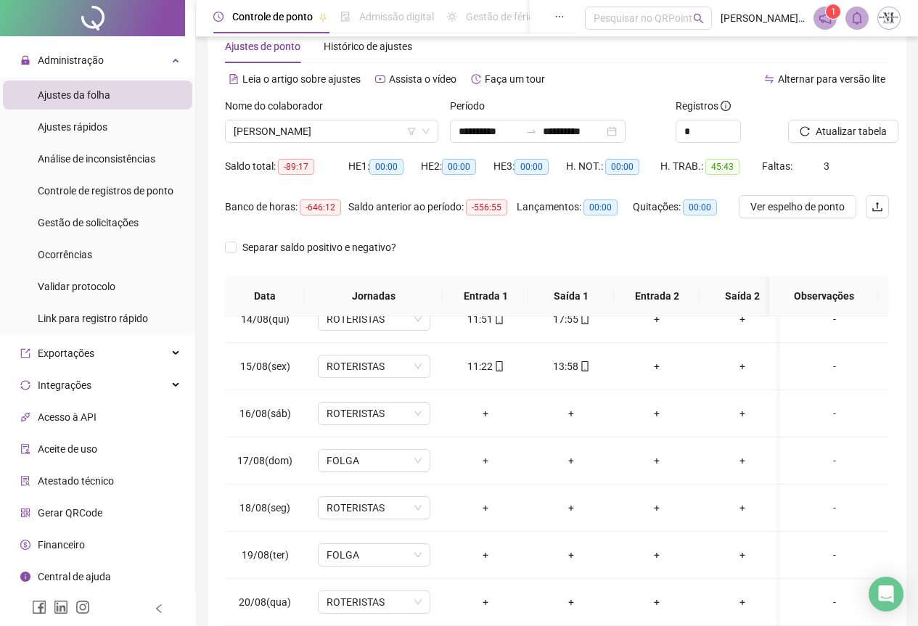
scroll to position [0, 0]
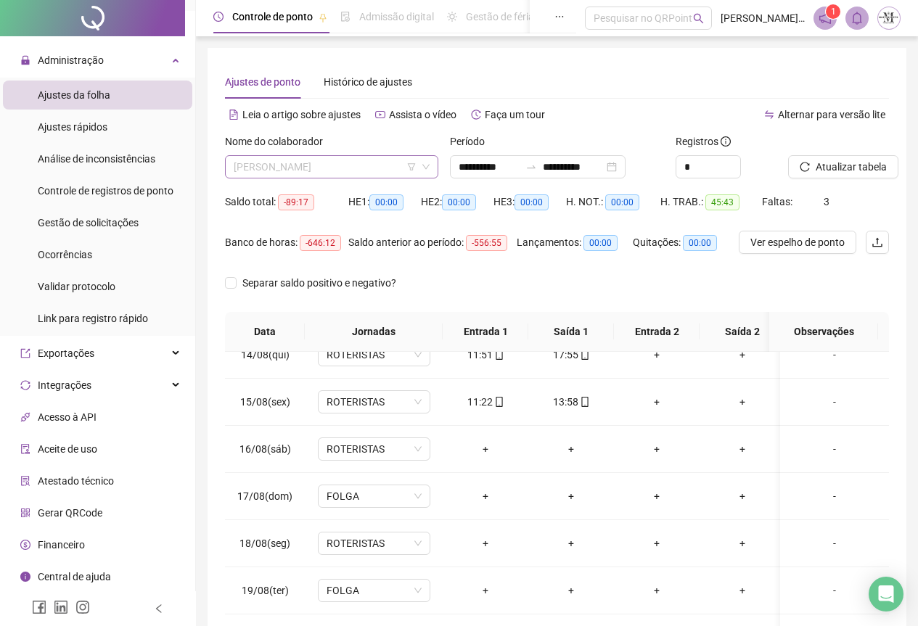
click at [287, 163] on span "[PERSON_NAME]" at bounding box center [332, 167] width 196 height 22
click at [293, 167] on span "[PERSON_NAME]" at bounding box center [332, 167] width 196 height 22
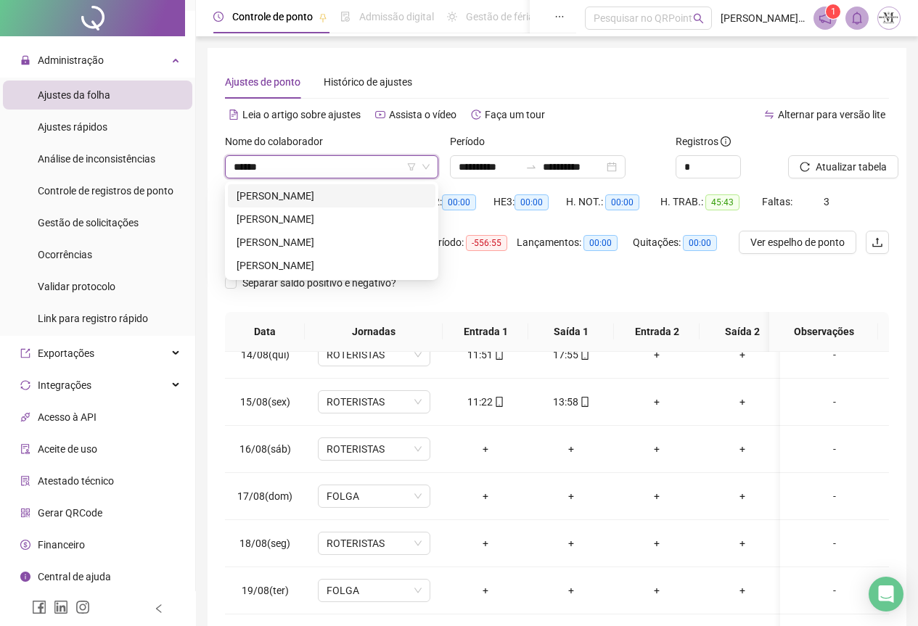
type input "*******"
click at [325, 194] on div "[PERSON_NAME]" at bounding box center [332, 196] width 190 height 16
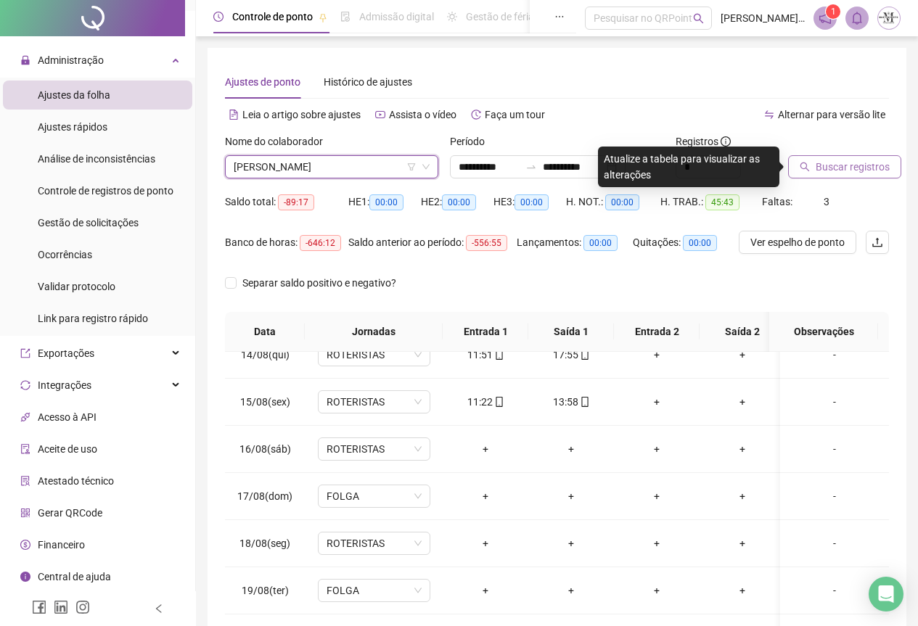
click at [833, 164] on span "Buscar registros" at bounding box center [853, 167] width 74 height 16
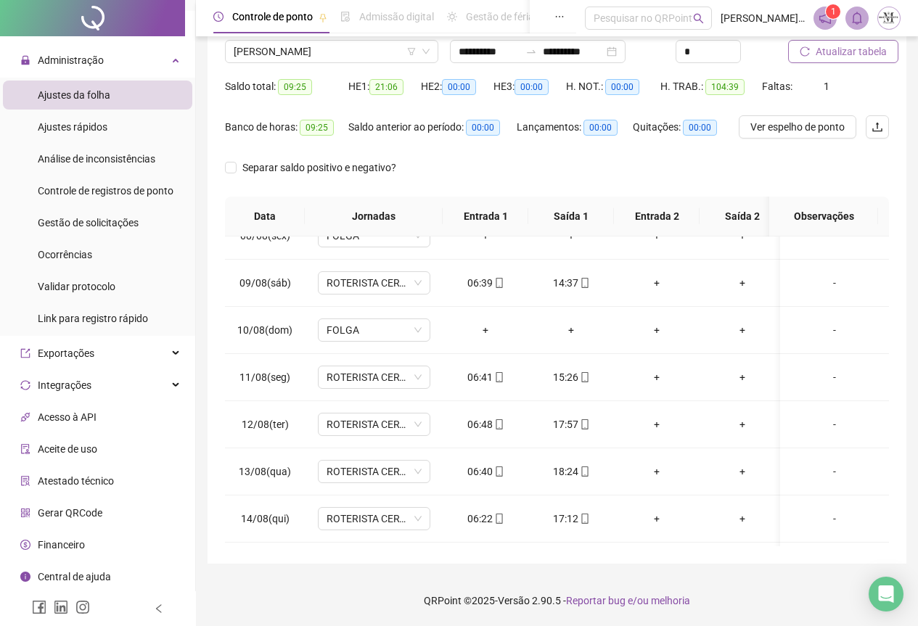
scroll to position [93, 0]
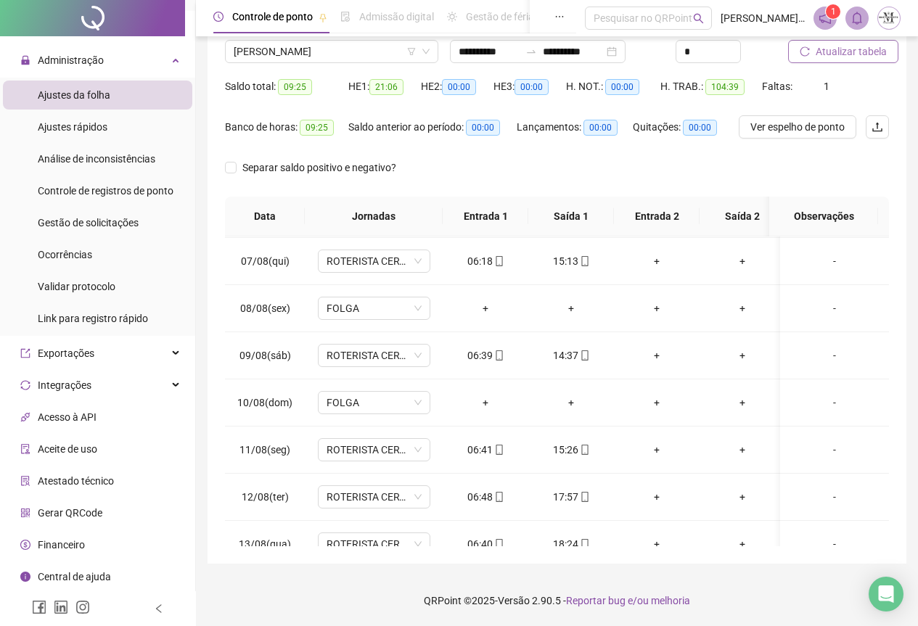
click at [826, 59] on span "Atualizar tabela" at bounding box center [851, 52] width 71 height 16
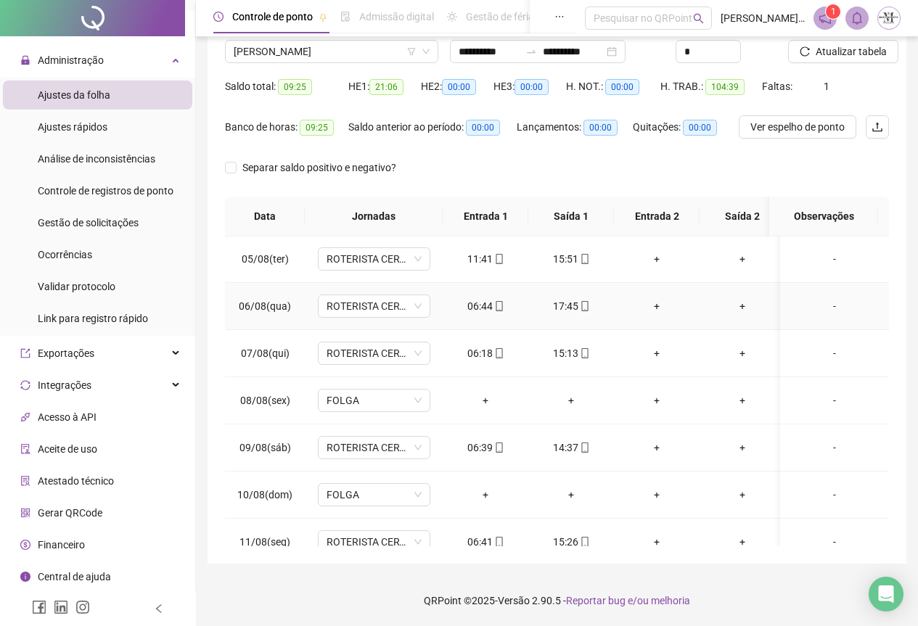
scroll to position [0, 0]
click at [324, 44] on span "[PERSON_NAME]" at bounding box center [332, 52] width 196 height 22
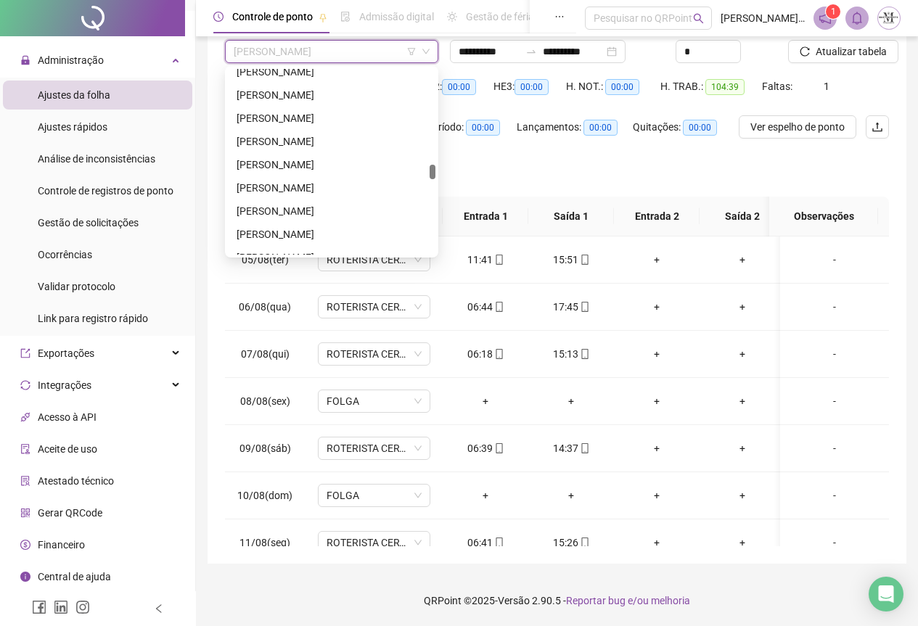
scroll to position [2970, 0]
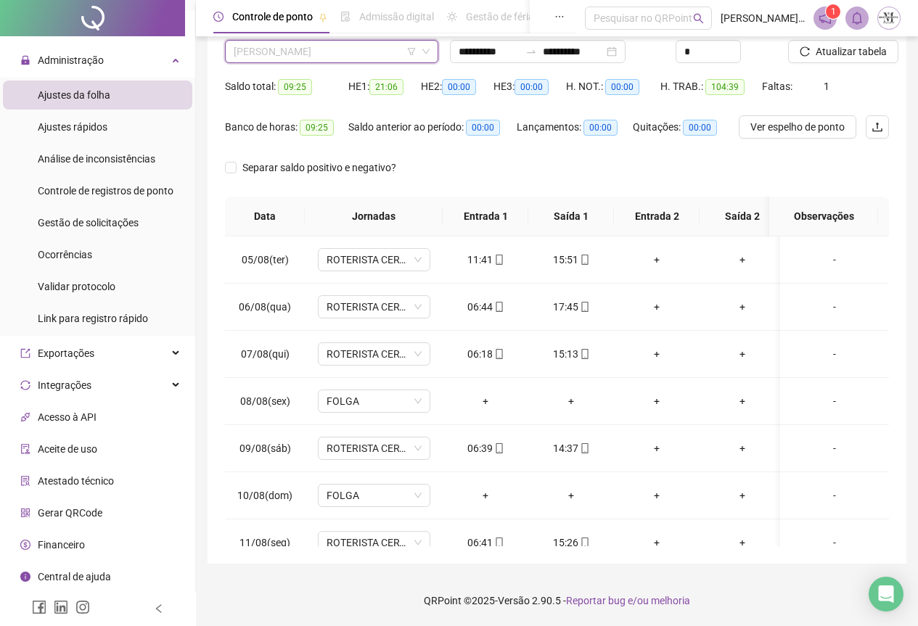
click at [277, 53] on span "[PERSON_NAME]" at bounding box center [332, 52] width 196 height 22
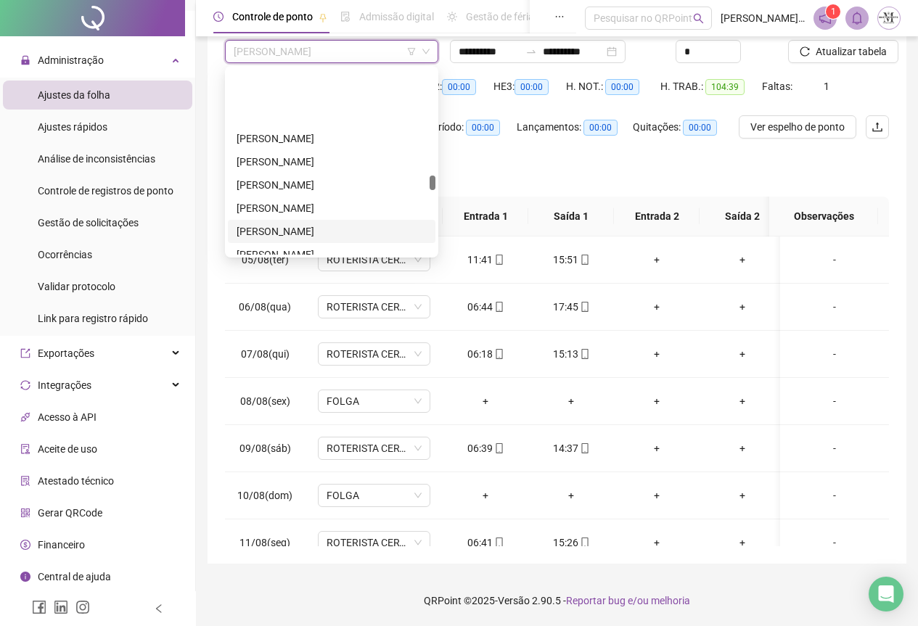
scroll to position [2988, 0]
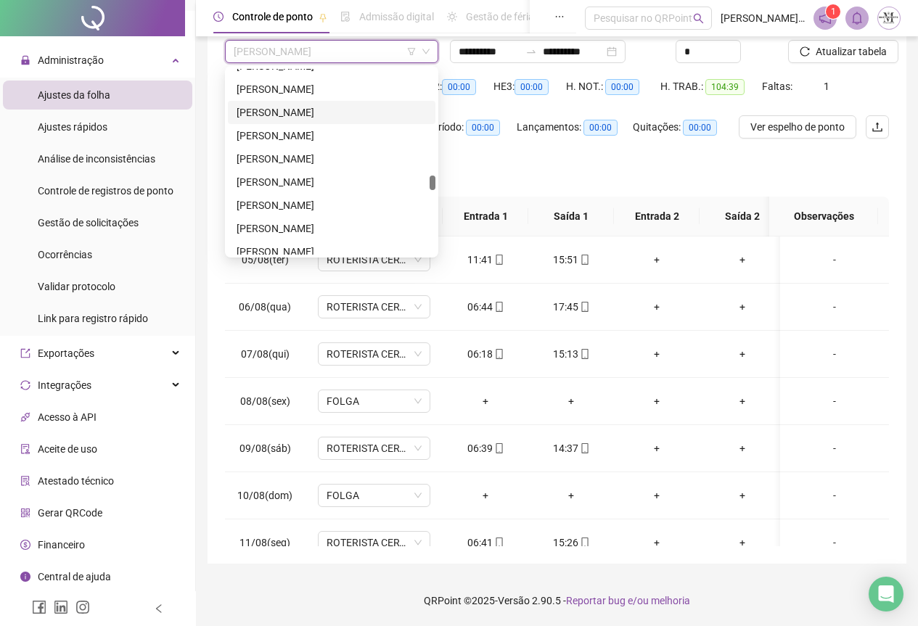
click at [298, 118] on div "[PERSON_NAME]" at bounding box center [332, 113] width 190 height 16
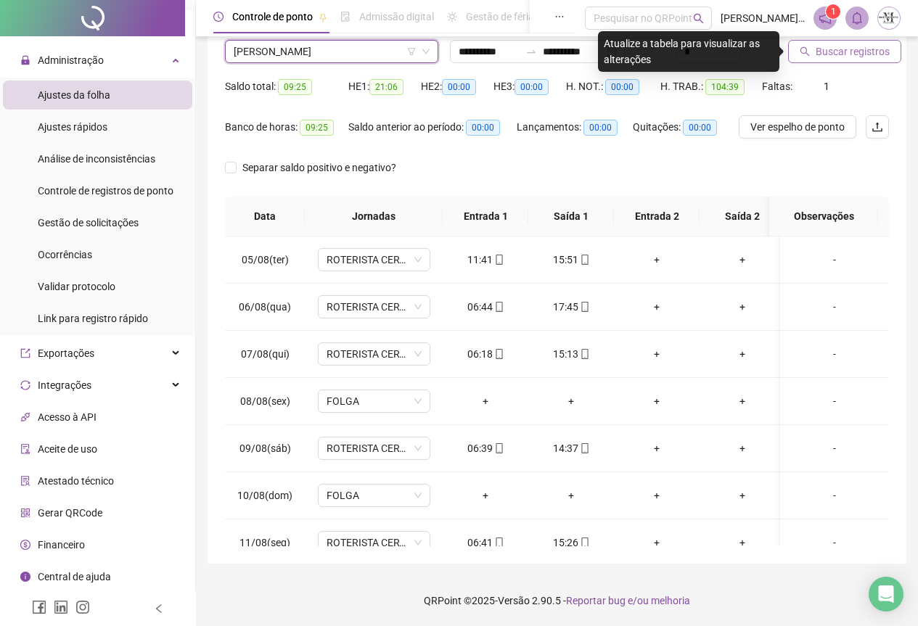
click at [825, 57] on span "Buscar registros" at bounding box center [853, 52] width 74 height 16
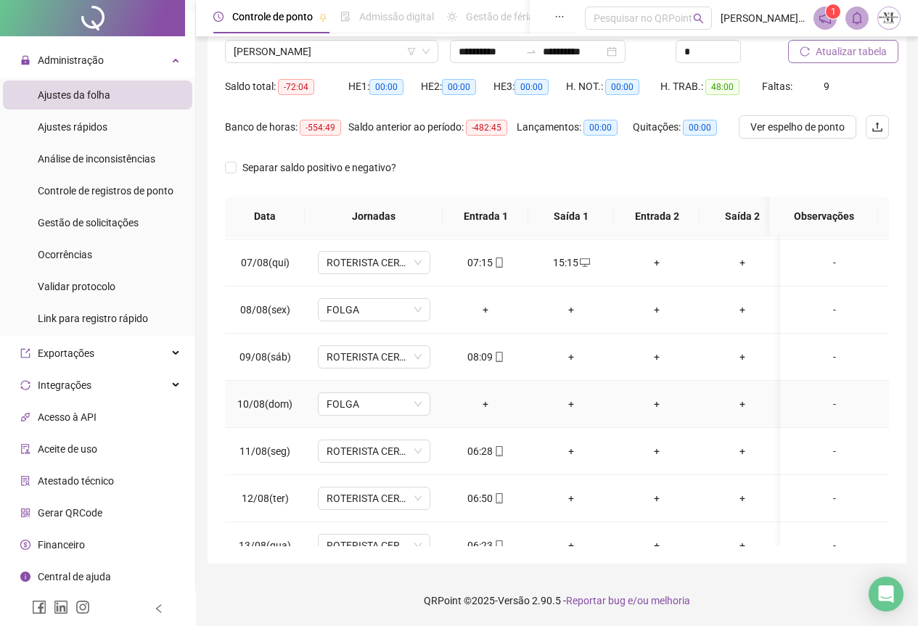
scroll to position [282, 0]
click at [573, 363] on div "+" at bounding box center [571, 356] width 62 height 16
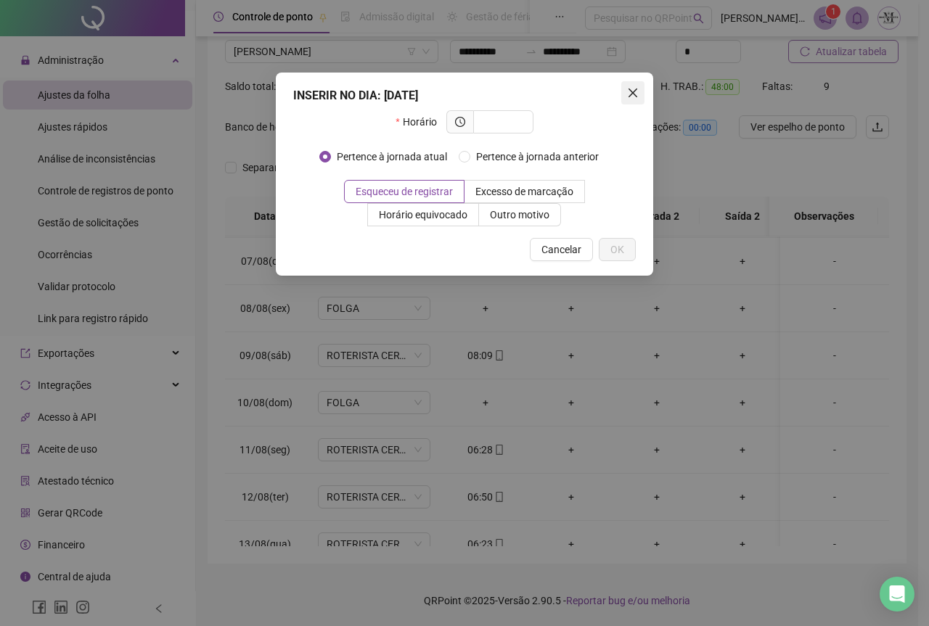
click at [626, 93] on span "Close" at bounding box center [632, 93] width 23 height 12
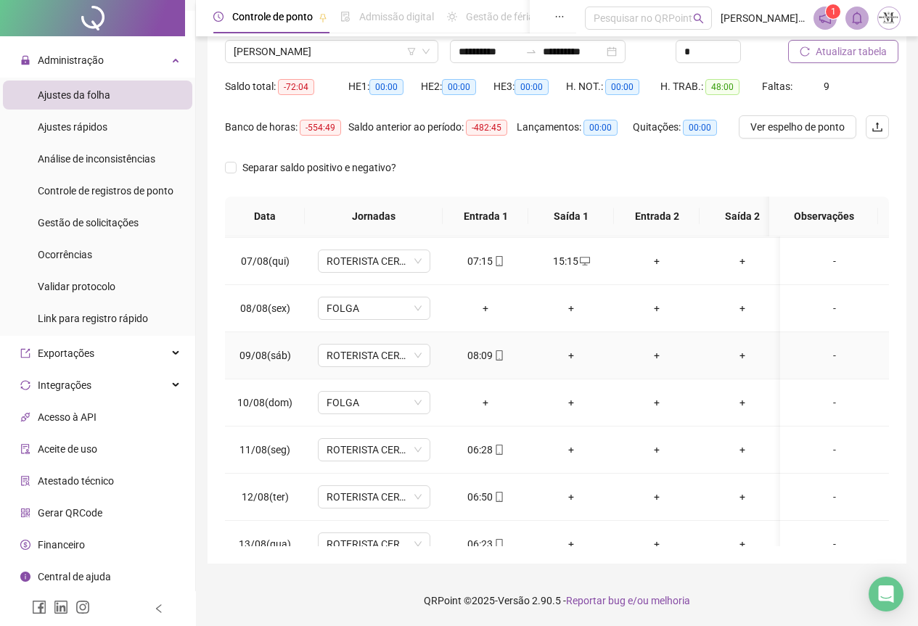
click at [568, 361] on div "+" at bounding box center [571, 356] width 62 height 16
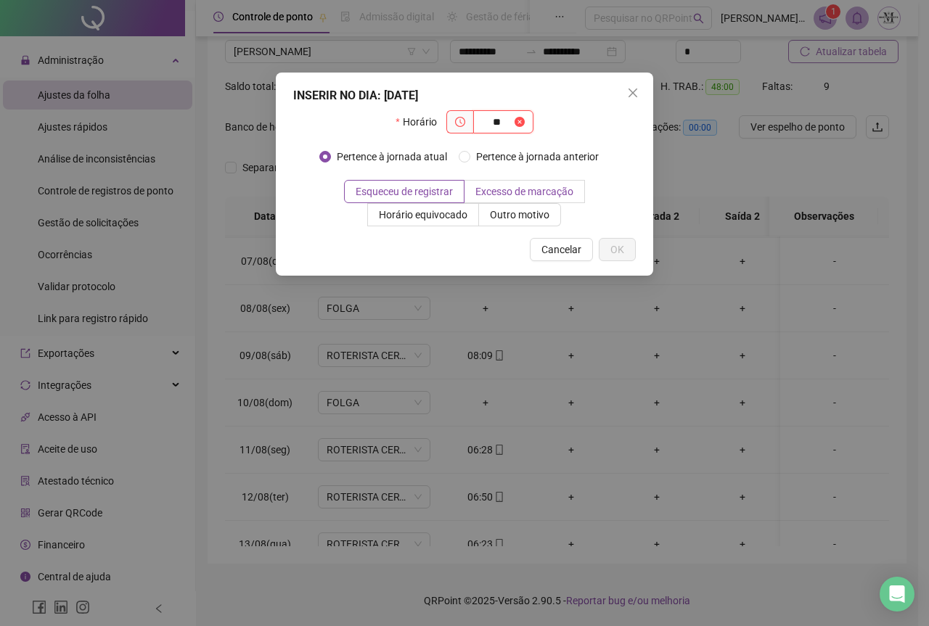
type input "*"
type input "*****"
click at [618, 256] on span "OK" at bounding box center [617, 250] width 14 height 16
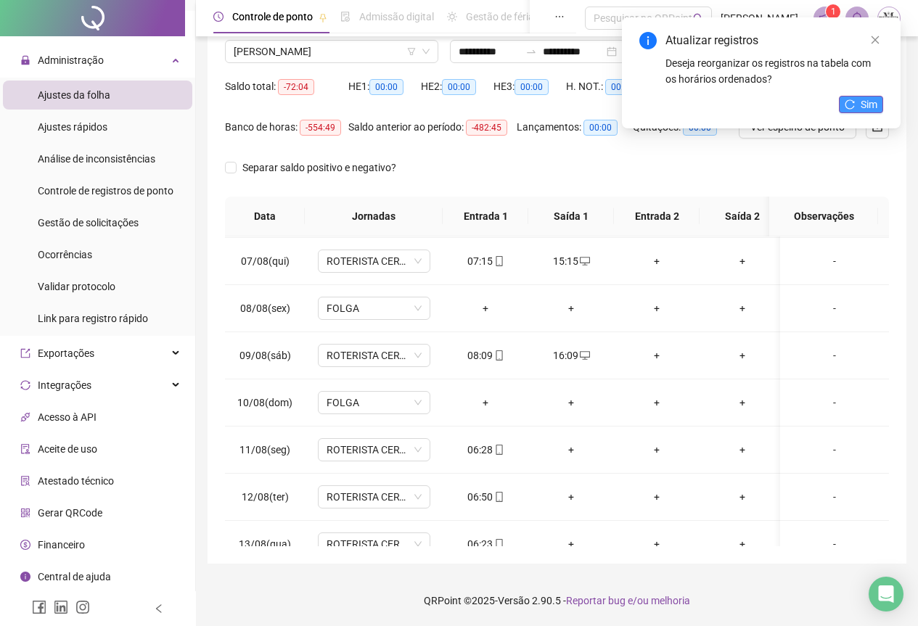
click at [858, 97] on button "Sim" at bounding box center [861, 104] width 44 height 17
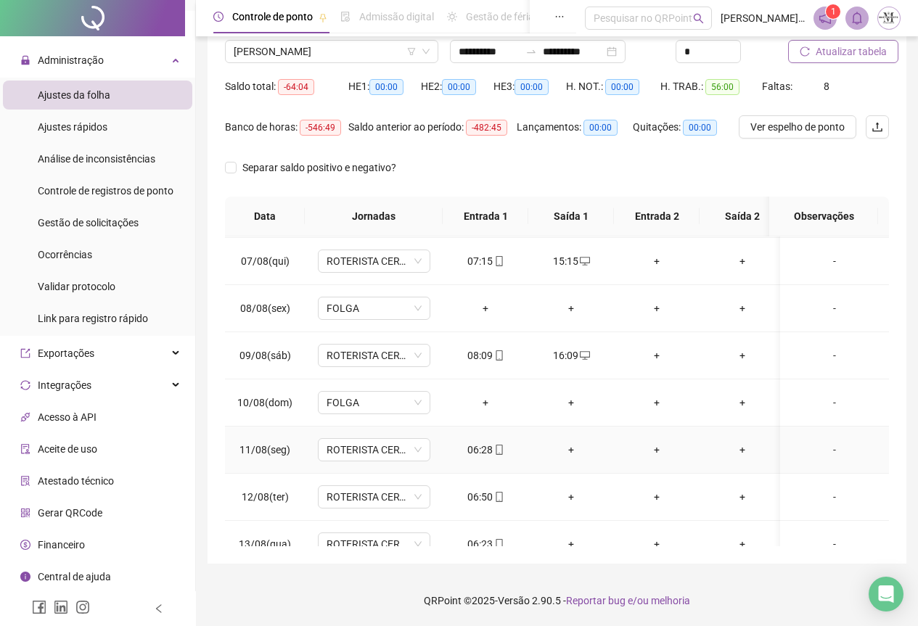
click at [571, 452] on div "+" at bounding box center [571, 450] width 62 height 16
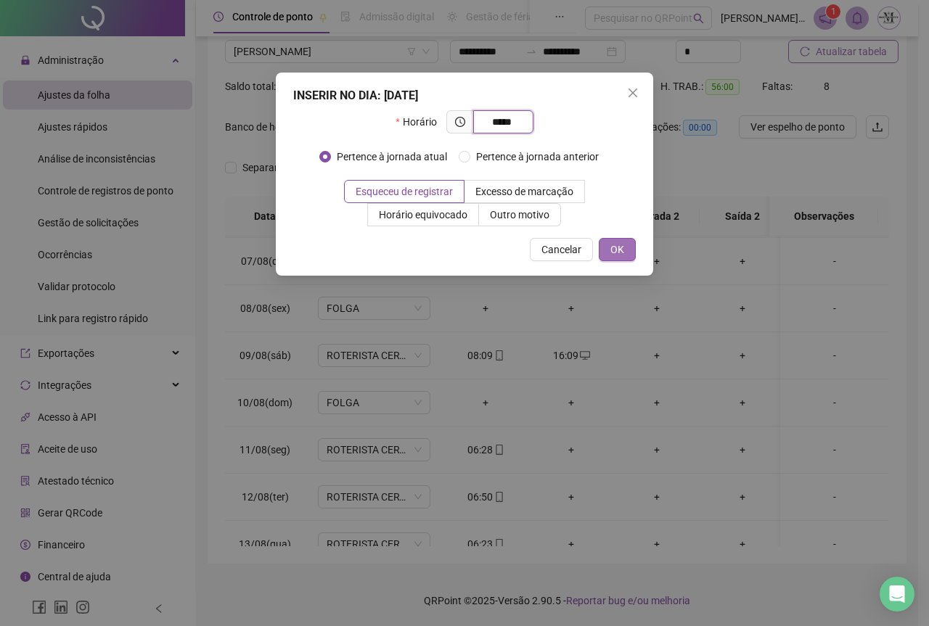
type input "*****"
click at [610, 248] on span "OK" at bounding box center [617, 250] width 14 height 16
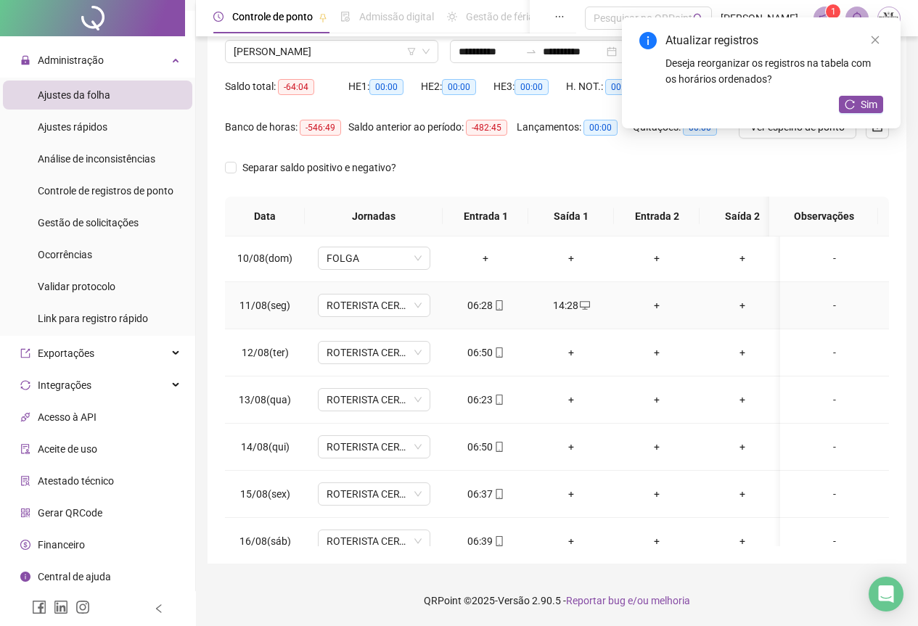
scroll to position [427, 0]
click at [571, 358] on div "+" at bounding box center [571, 352] width 62 height 16
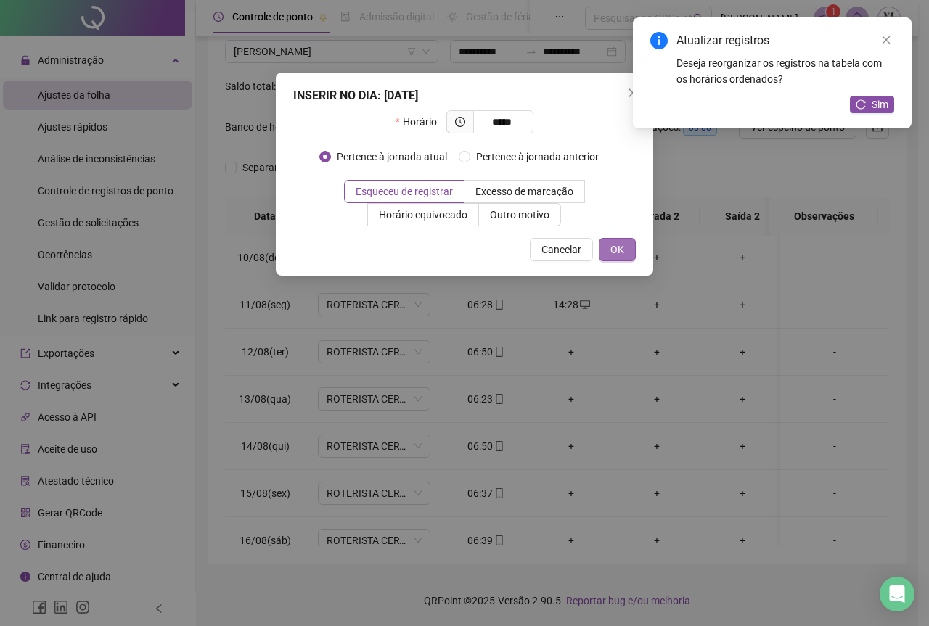
type input "*****"
click at [611, 244] on span "OK" at bounding box center [617, 250] width 14 height 16
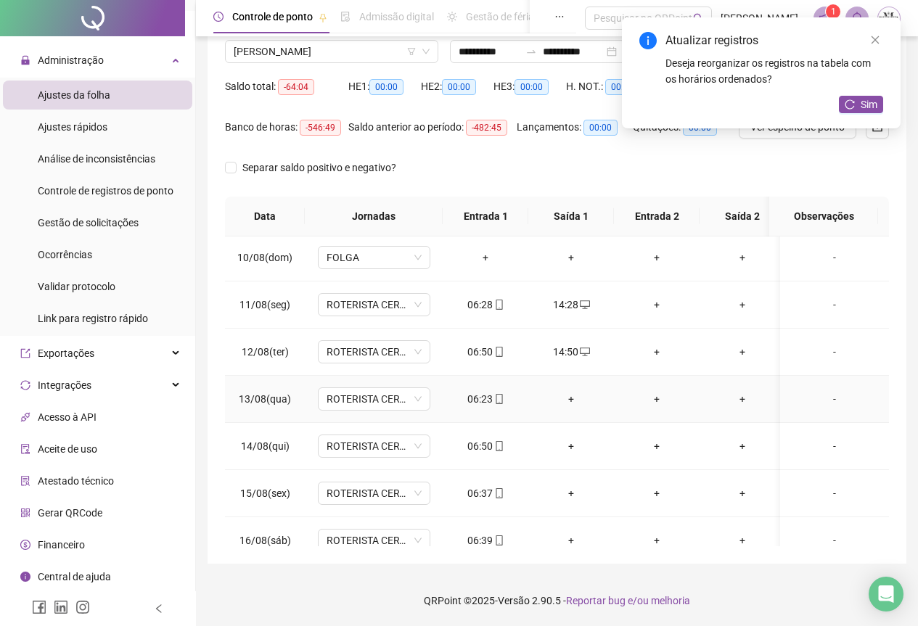
click at [572, 396] on div "+" at bounding box center [571, 399] width 62 height 16
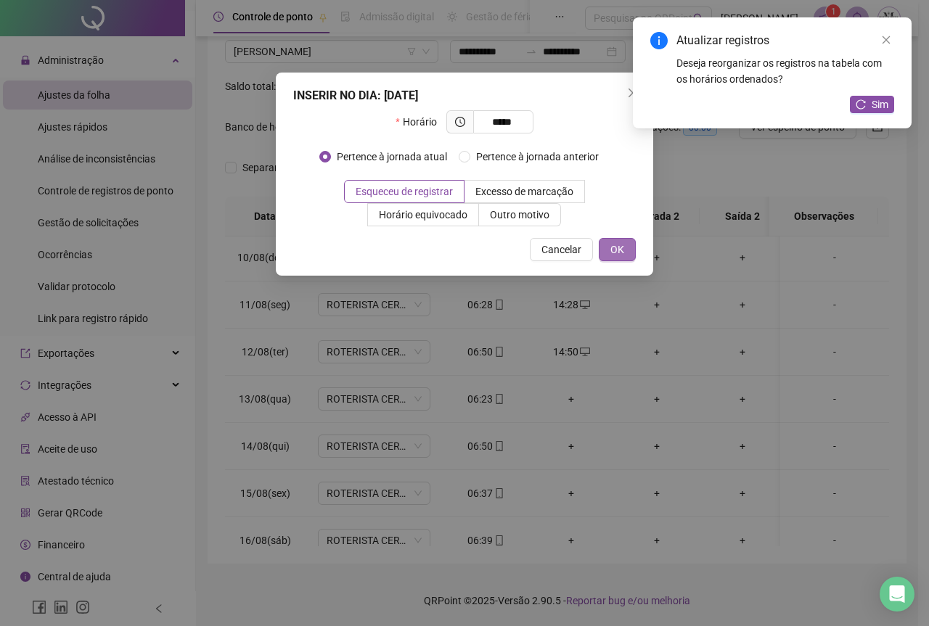
type input "*****"
click at [613, 251] on span "OK" at bounding box center [617, 250] width 14 height 16
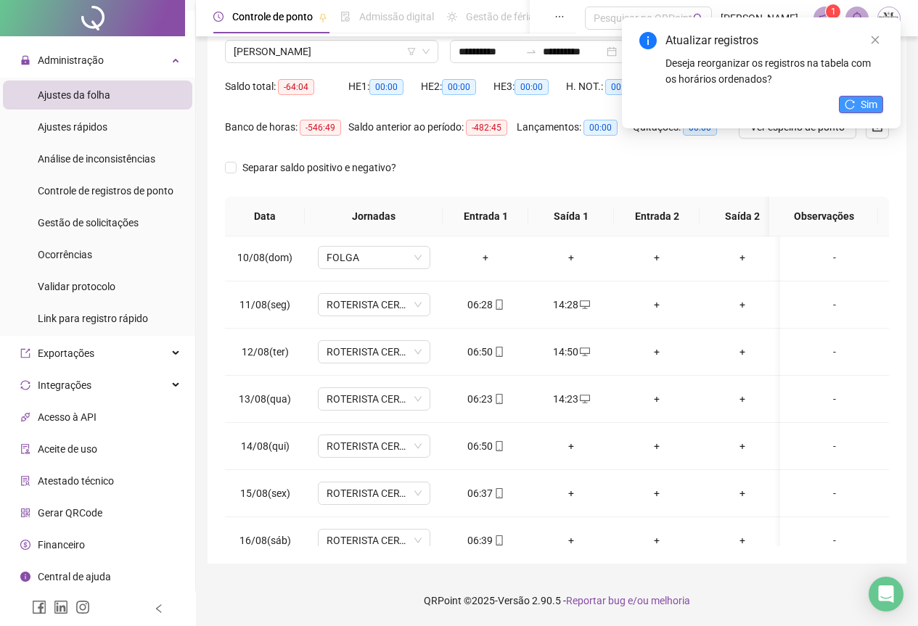
click at [864, 96] on button "Sim" at bounding box center [861, 104] width 44 height 17
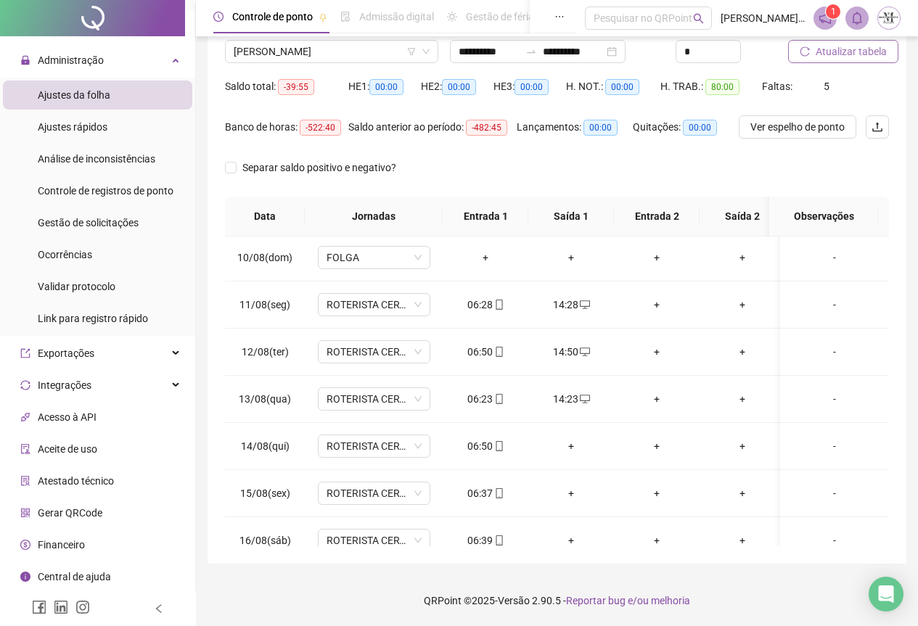
click at [846, 54] on span "Atualizar tabela" at bounding box center [851, 52] width 71 height 16
click at [568, 445] on div "+" at bounding box center [571, 446] width 62 height 16
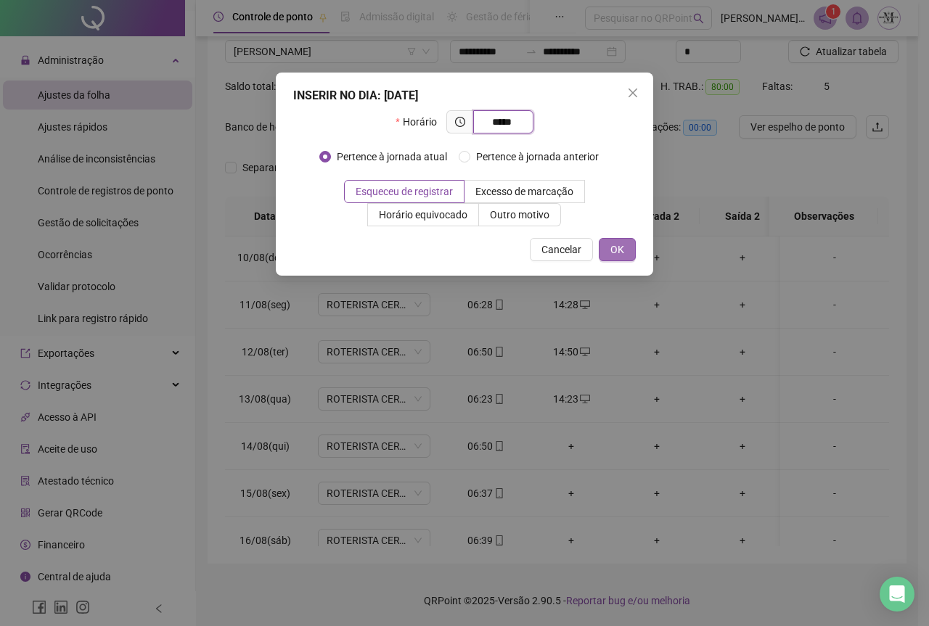
type input "*****"
click at [626, 252] on button "OK" at bounding box center [617, 249] width 37 height 23
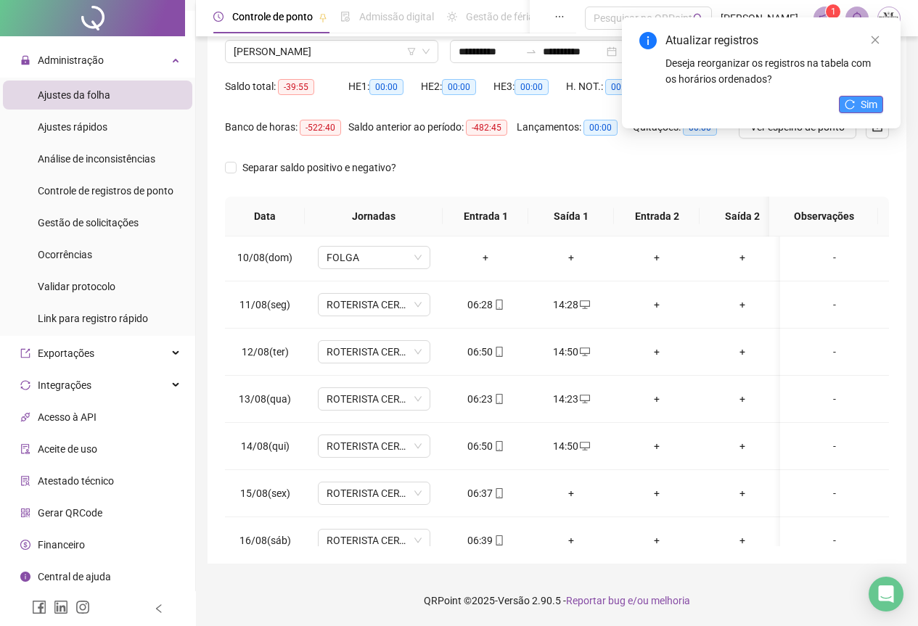
click at [857, 108] on button "Sim" at bounding box center [861, 104] width 44 height 17
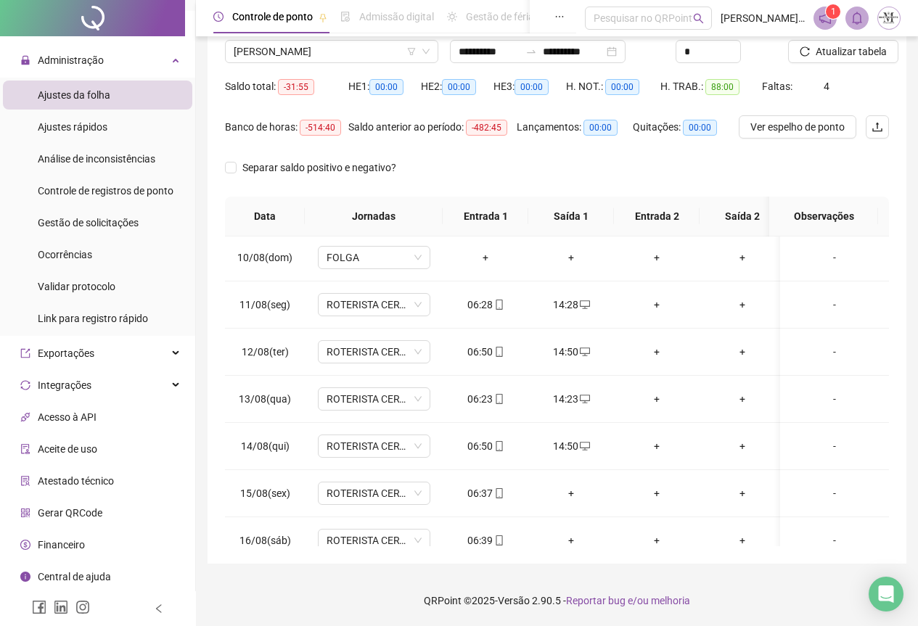
click at [845, 54] on span "Atualizar tabela" at bounding box center [851, 52] width 71 height 16
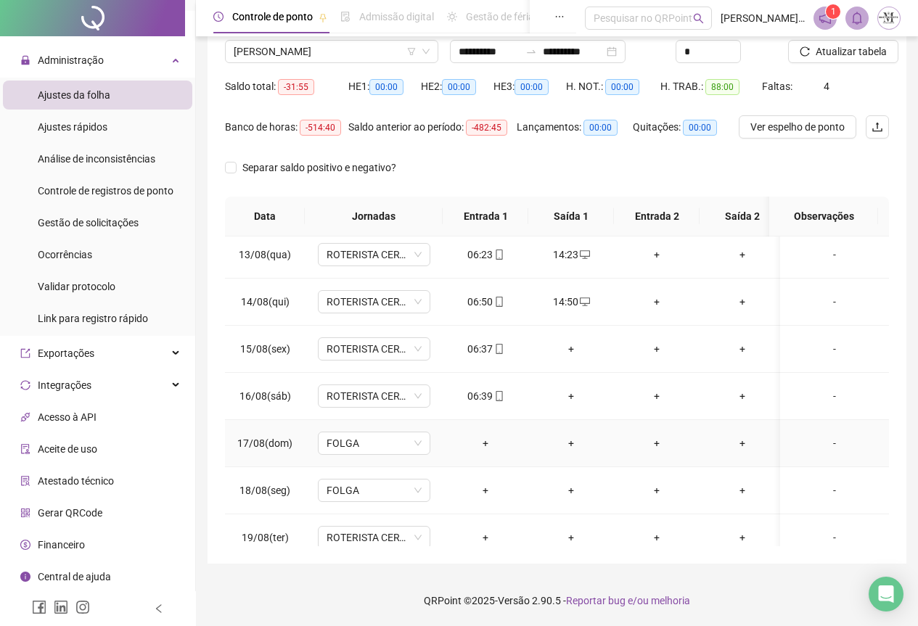
scroll to position [499, 0]
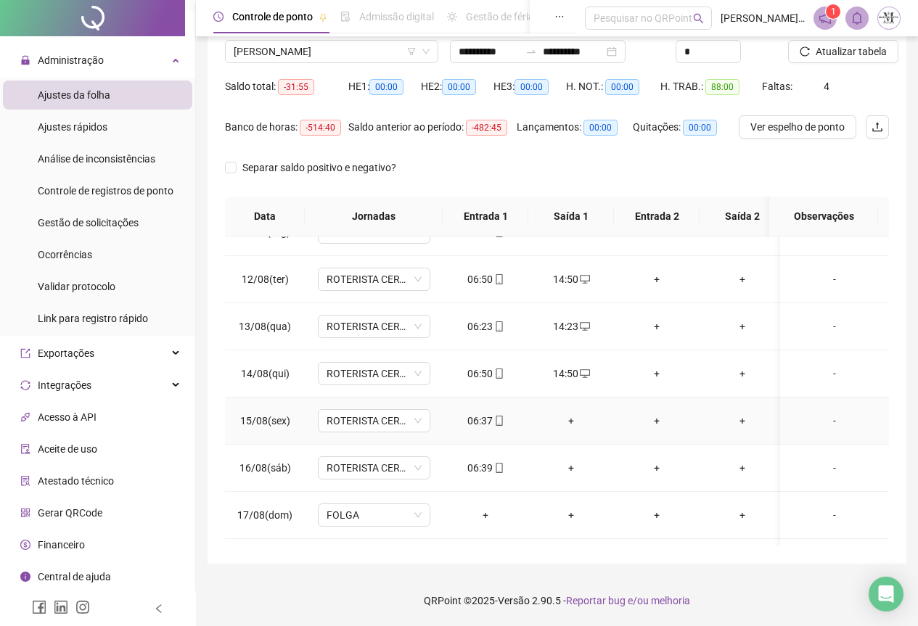
click at [572, 423] on div "+" at bounding box center [571, 421] width 62 height 16
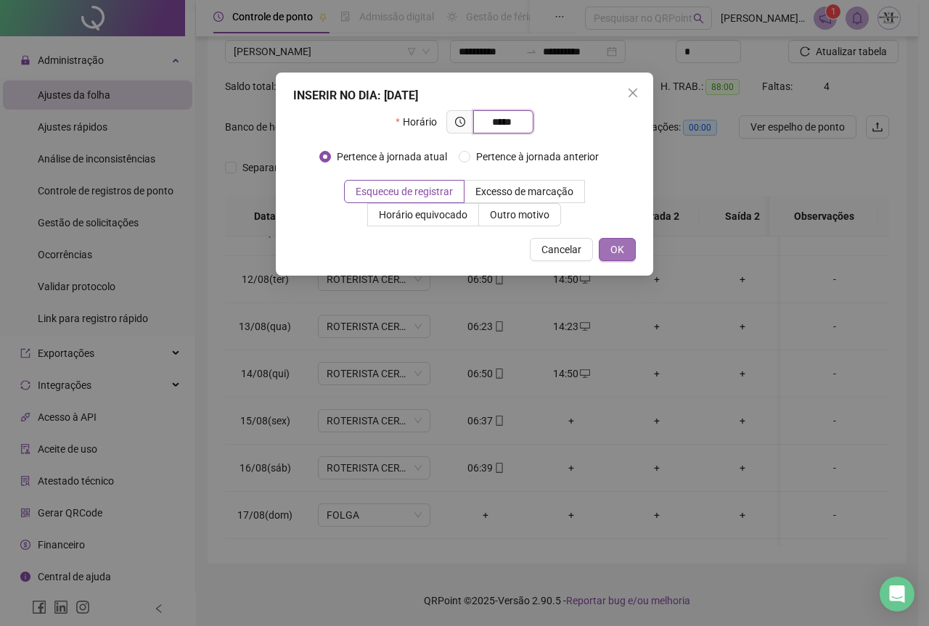
type input "*****"
click at [617, 248] on span "OK" at bounding box center [617, 250] width 14 height 16
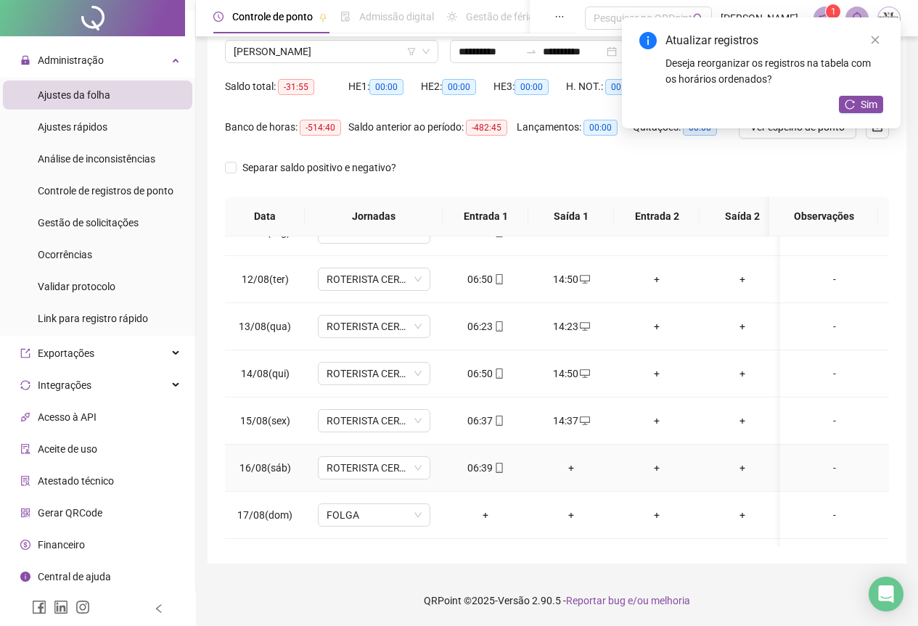
click at [576, 467] on div "+" at bounding box center [571, 468] width 62 height 16
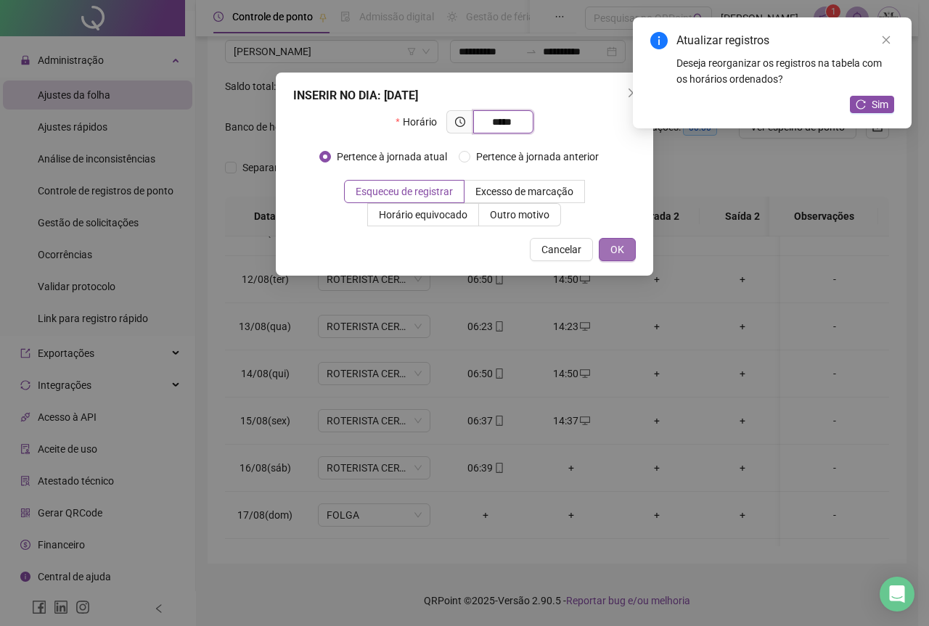
type input "*****"
click at [616, 255] on span "OK" at bounding box center [617, 250] width 14 height 16
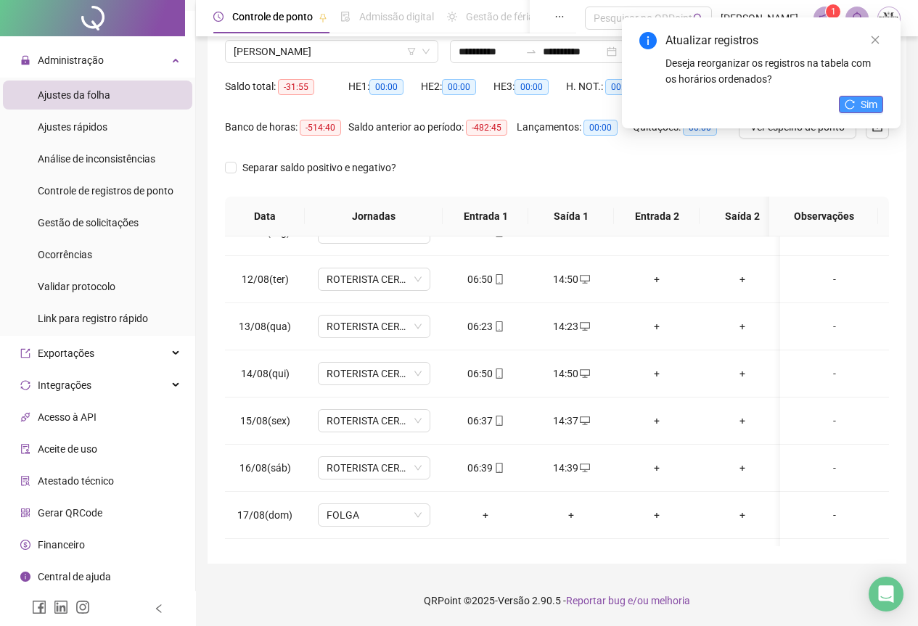
click at [859, 107] on button "Sim" at bounding box center [861, 104] width 44 height 17
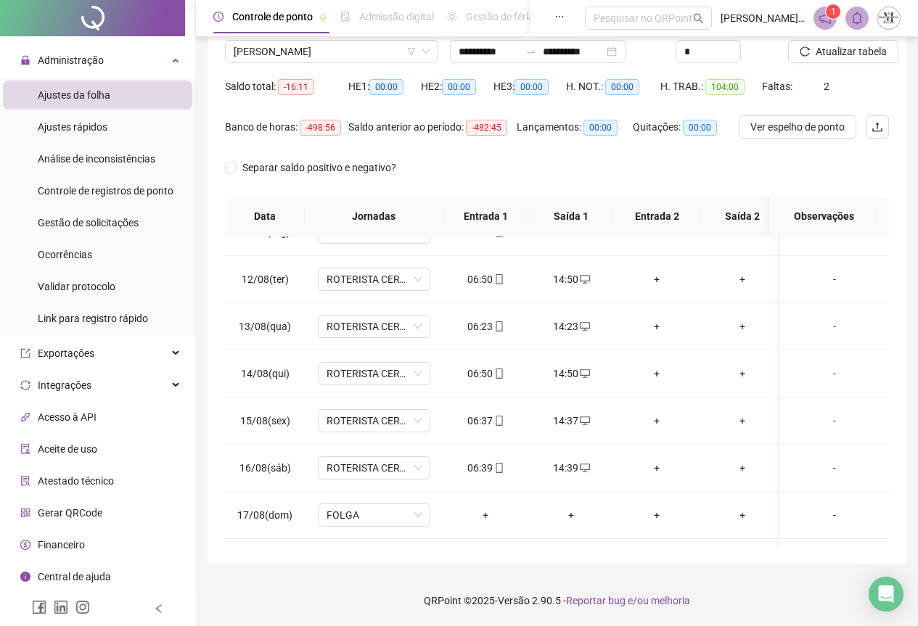
click at [843, 56] on span "Atualizar tabela" at bounding box center [851, 52] width 71 height 16
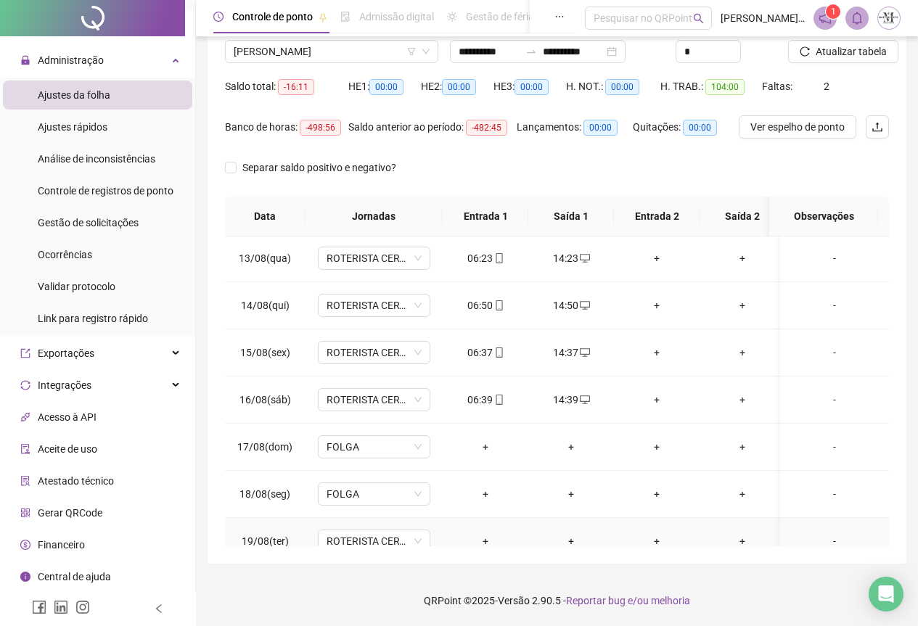
scroll to position [645, 0]
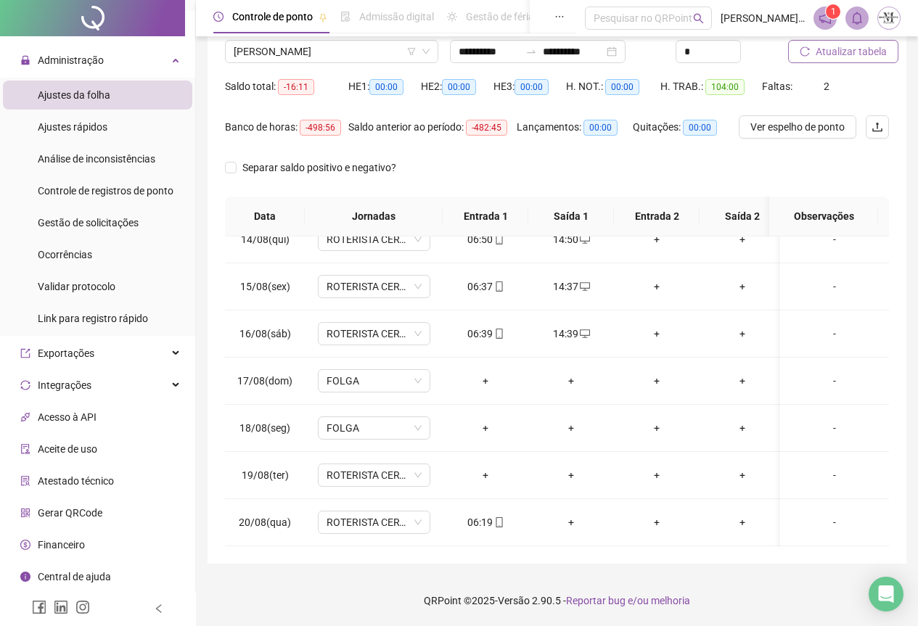
click at [849, 54] on span "Atualizar tabela" at bounding box center [851, 52] width 71 height 16
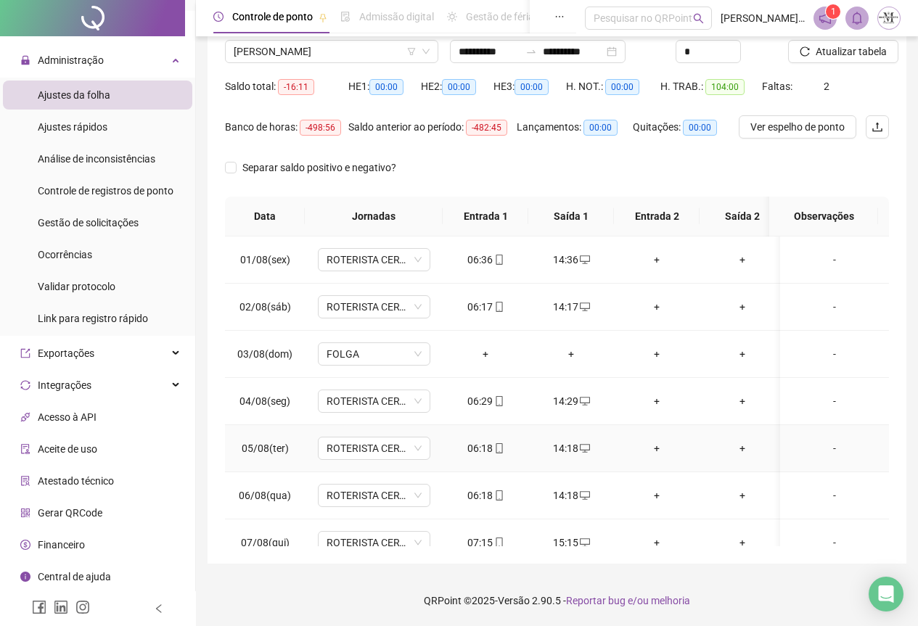
scroll to position [0, 0]
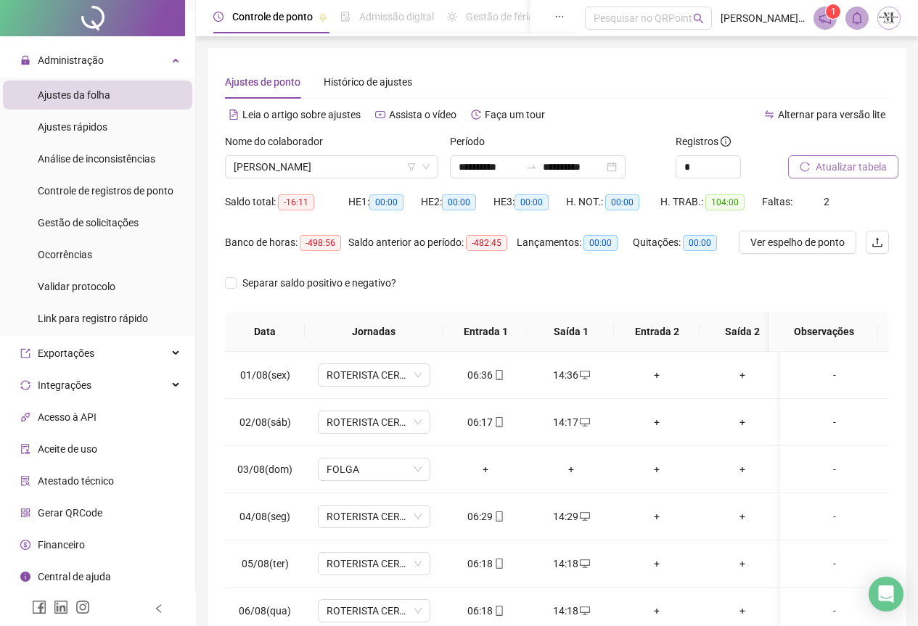
click at [830, 168] on span "Atualizar tabela" at bounding box center [851, 167] width 71 height 16
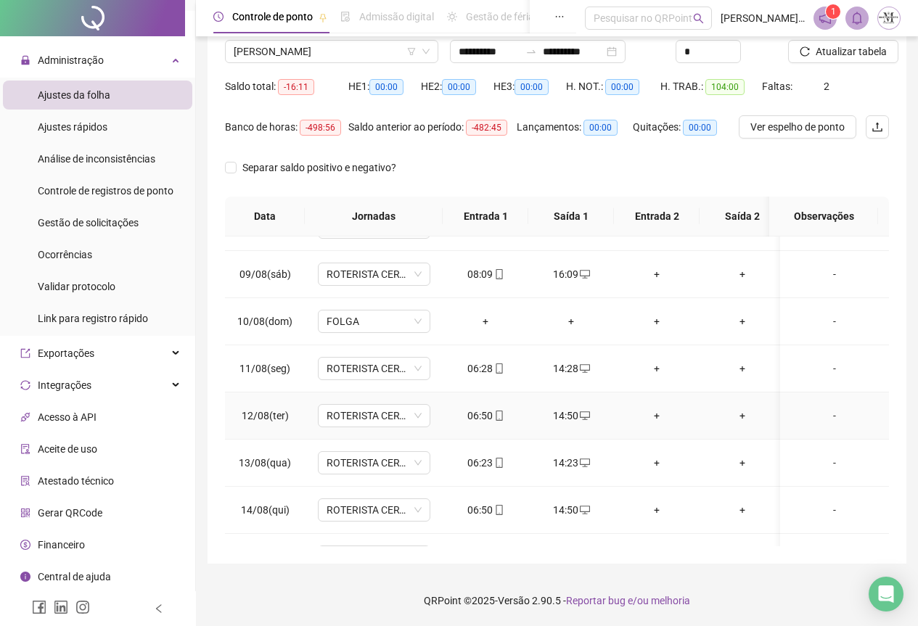
scroll to position [645, 0]
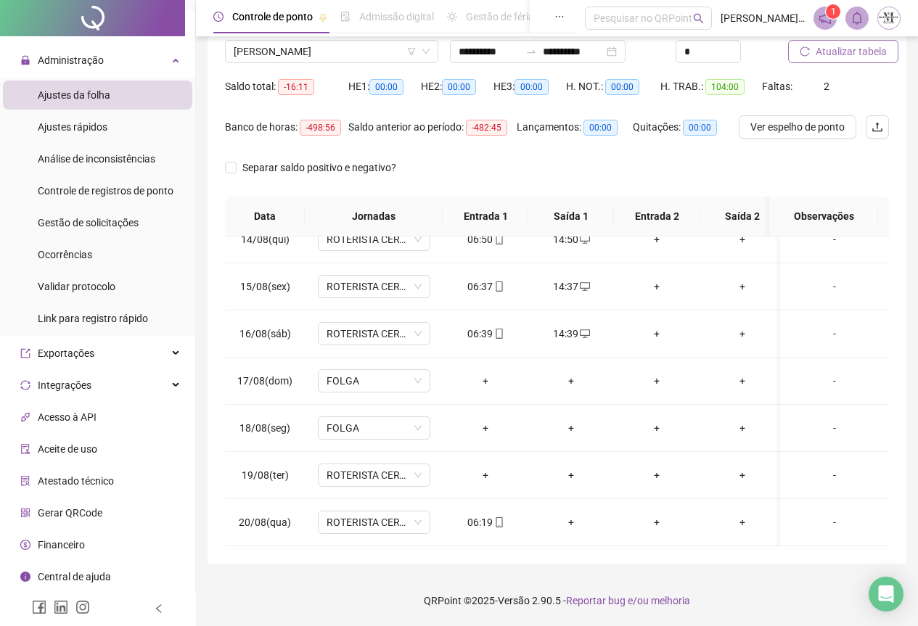
click at [835, 53] on span "Atualizar tabela" at bounding box center [851, 52] width 71 height 16
click at [830, 54] on span "Atualizar tabela" at bounding box center [851, 52] width 71 height 16
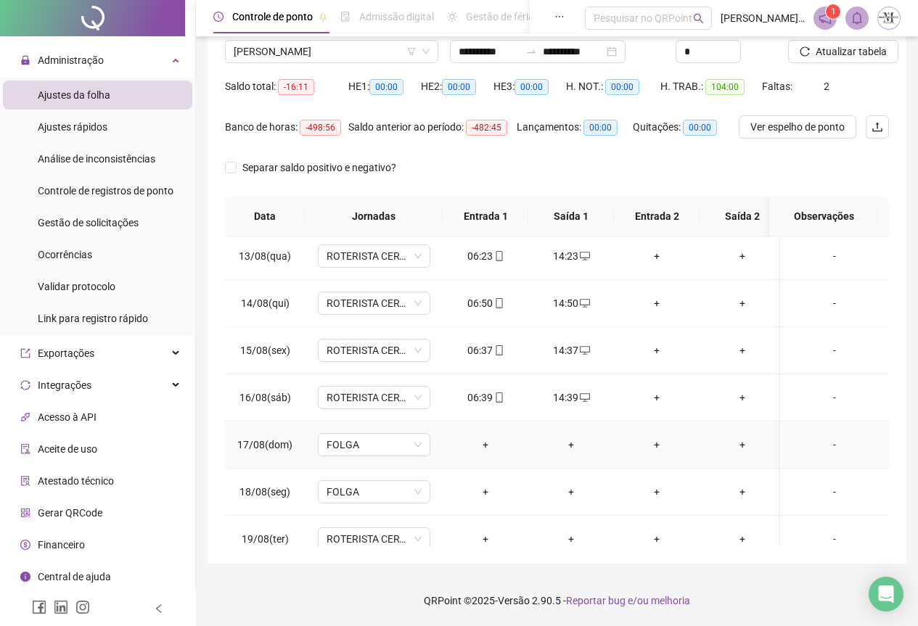
scroll to position [354, 0]
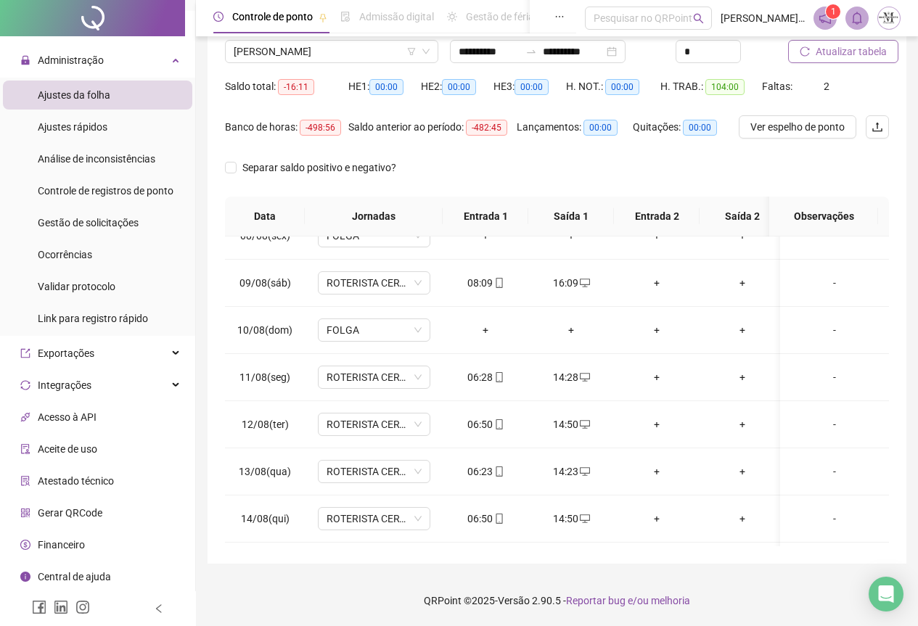
click at [828, 54] on span "Atualizar tabela" at bounding box center [851, 52] width 71 height 16
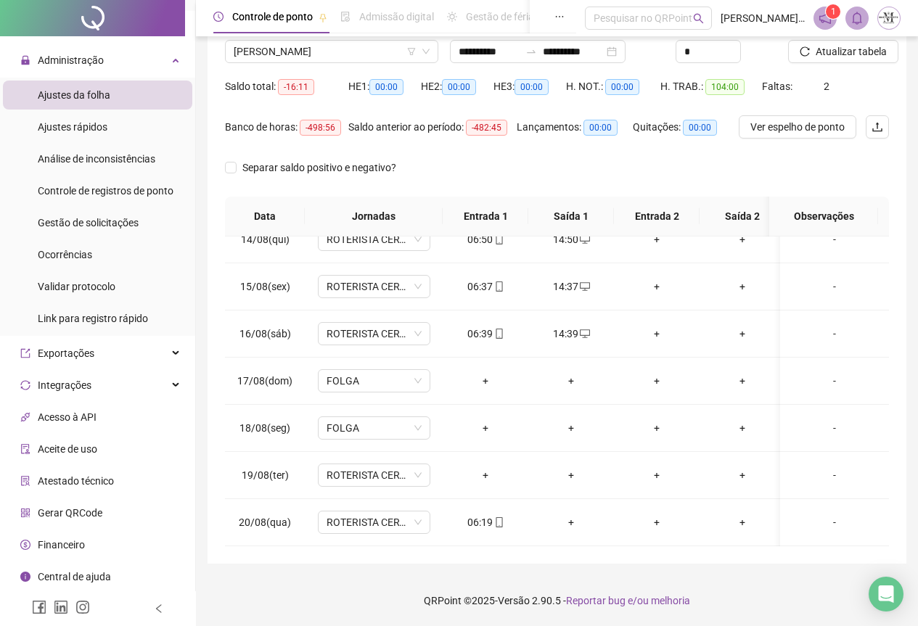
scroll to position [645, 0]
click at [834, 46] on span "Atualizar tabela" at bounding box center [851, 52] width 71 height 16
click at [283, 48] on span "[PERSON_NAME]" at bounding box center [332, 52] width 196 height 22
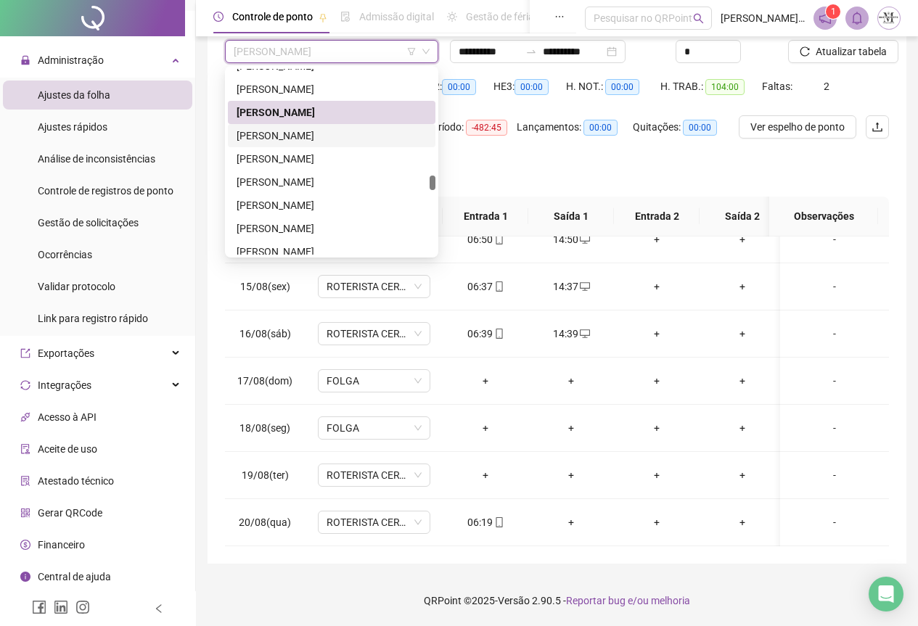
click at [289, 144] on div "[PERSON_NAME]" at bounding box center [332, 135] width 208 height 23
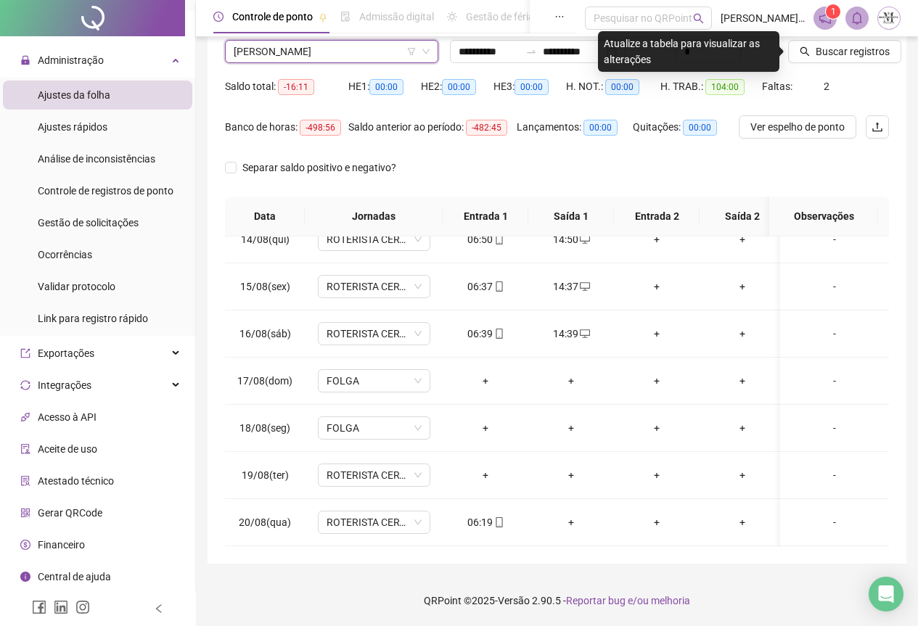
click at [335, 49] on span "[PERSON_NAME]" at bounding box center [332, 52] width 196 height 22
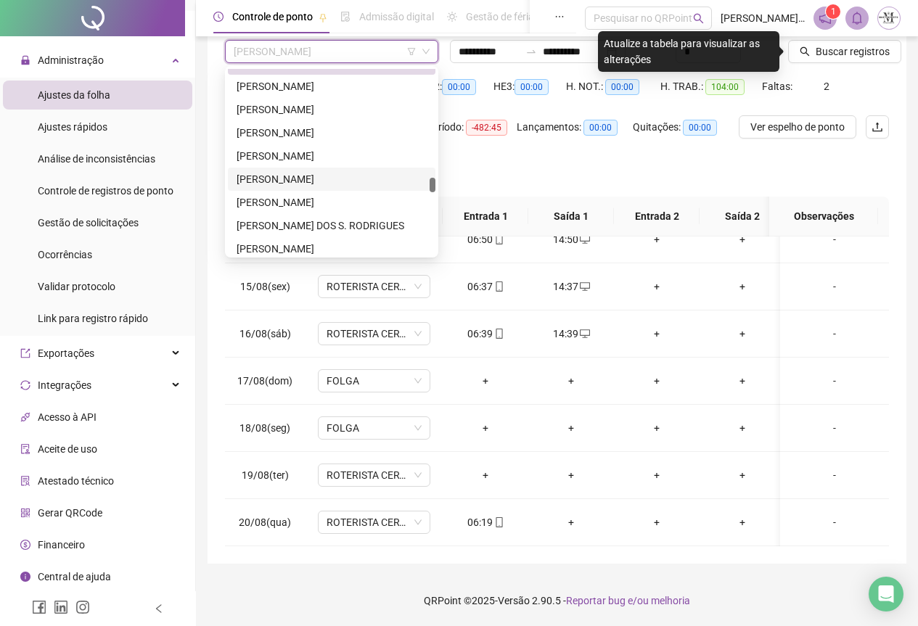
scroll to position [3133, 0]
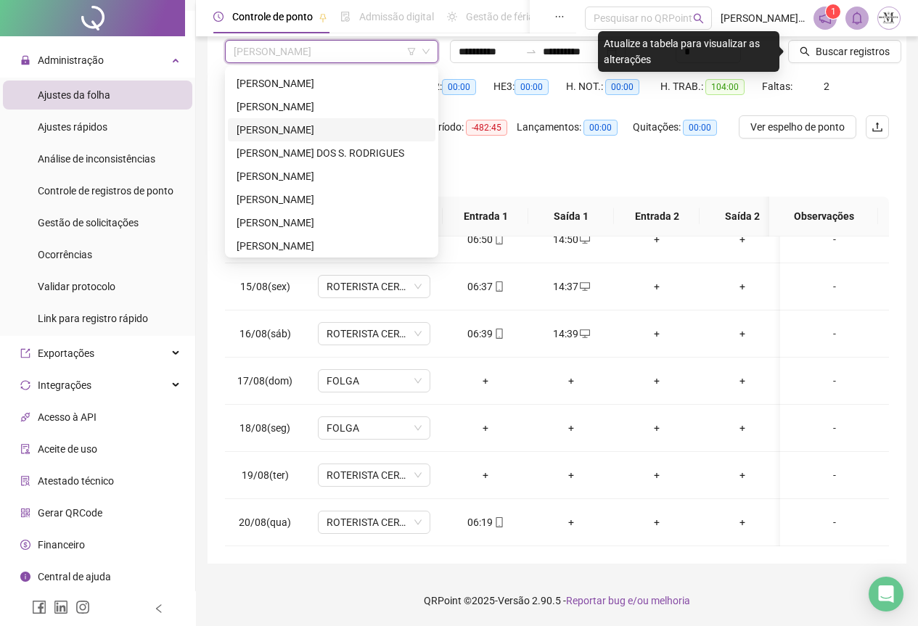
click at [327, 136] on div "[PERSON_NAME]" at bounding box center [332, 130] width 190 height 16
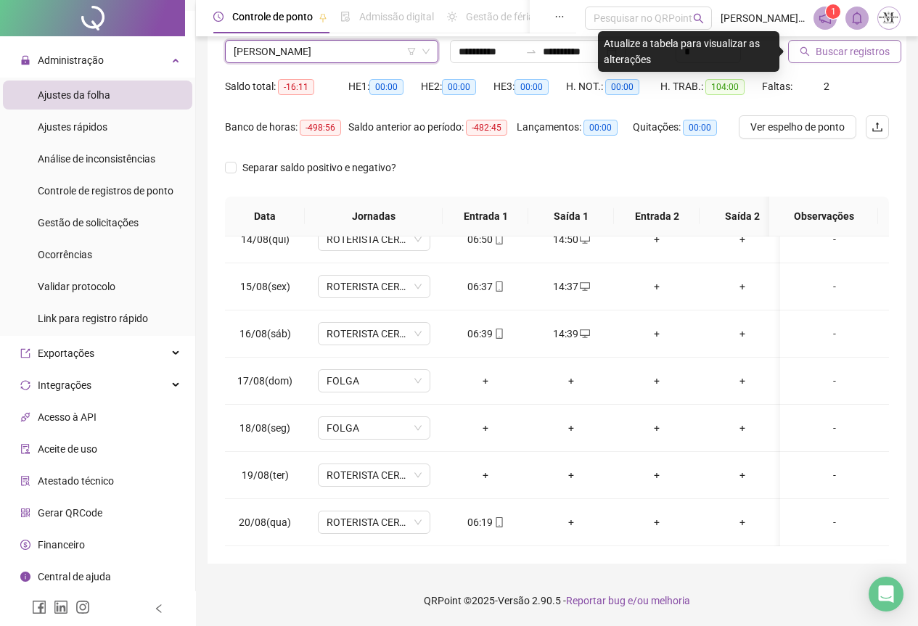
click at [830, 54] on span "Buscar registros" at bounding box center [853, 52] width 74 height 16
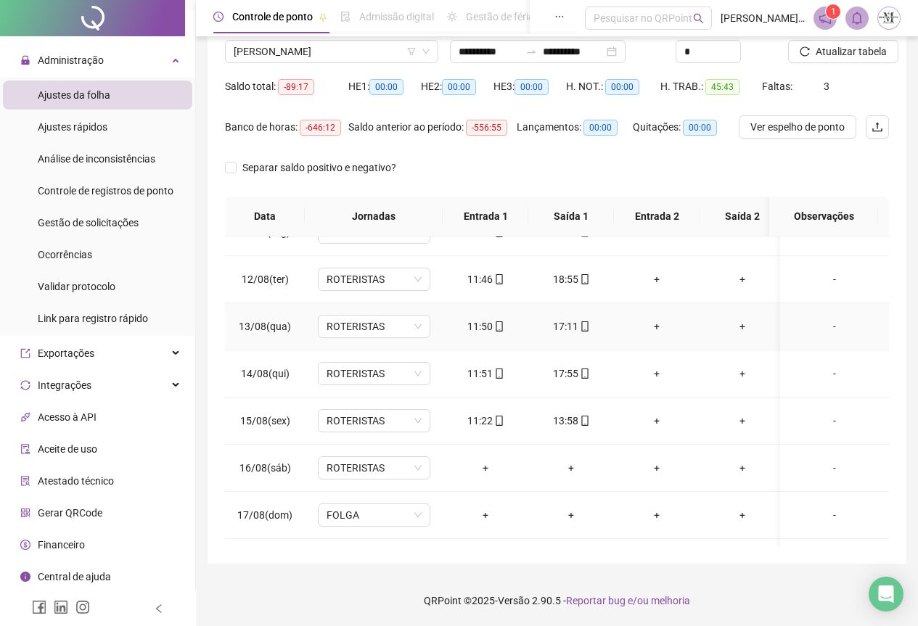
scroll to position [645, 0]
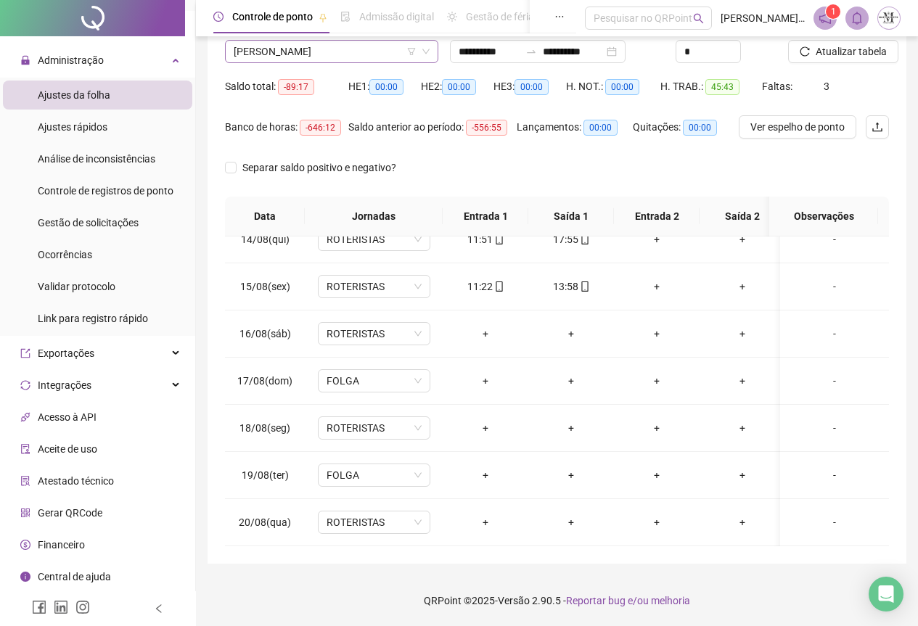
click at [329, 50] on span "[PERSON_NAME]" at bounding box center [332, 52] width 196 height 22
click at [840, 54] on span "Atualizar tabela" at bounding box center [851, 52] width 71 height 16
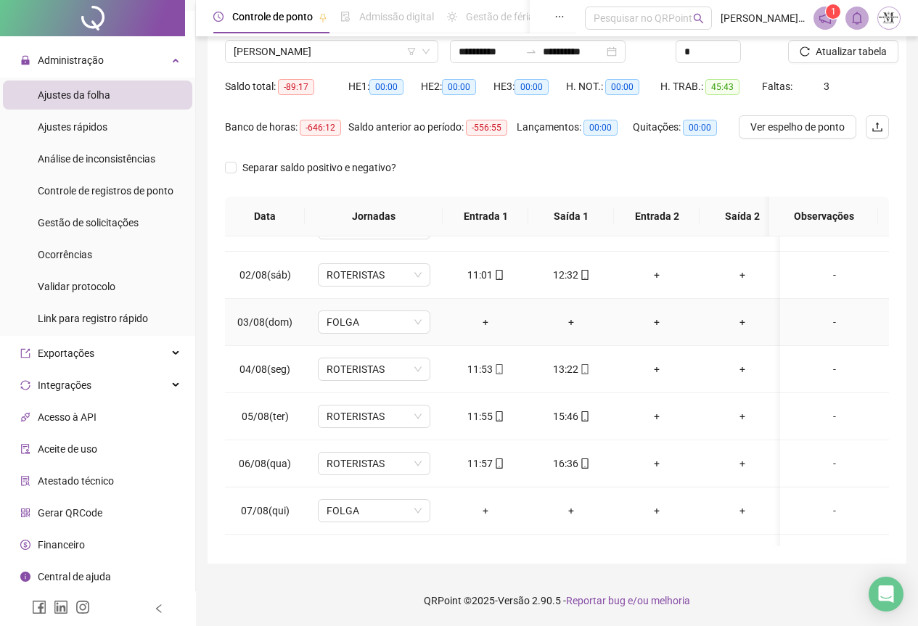
scroll to position [0, 0]
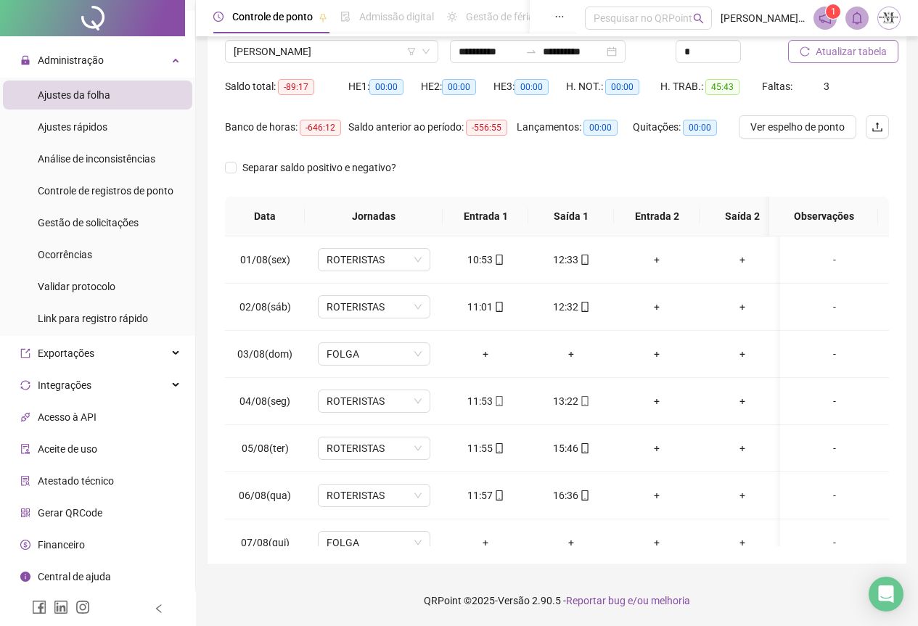
click at [845, 59] on span "Atualizar tabela" at bounding box center [851, 52] width 71 height 16
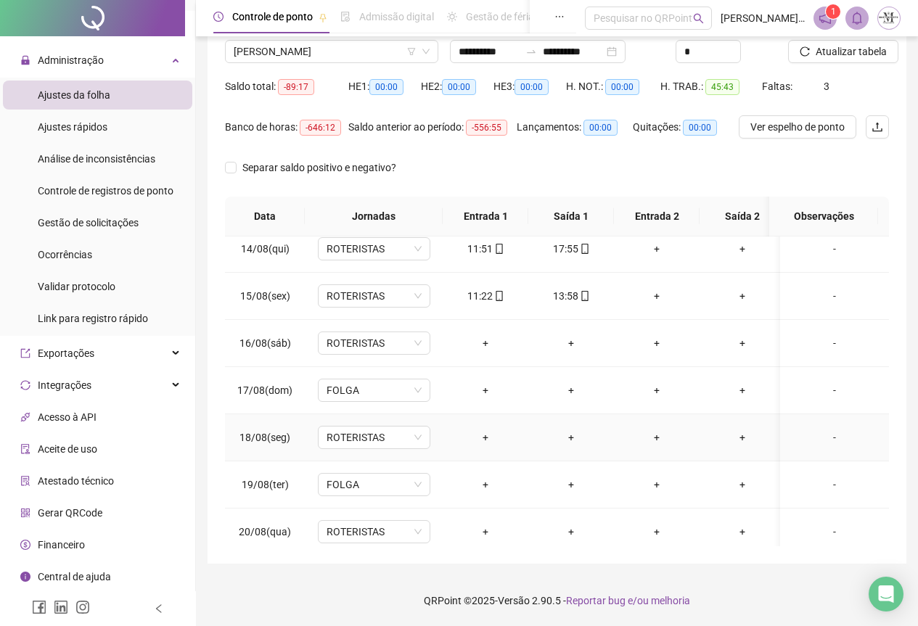
scroll to position [645, 0]
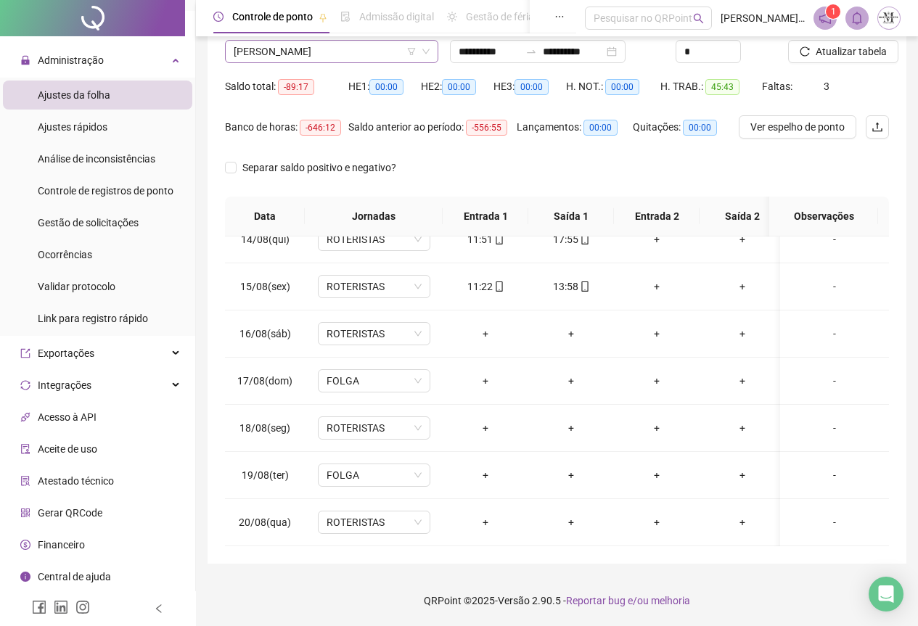
click at [278, 57] on span "[PERSON_NAME]" at bounding box center [332, 52] width 196 height 22
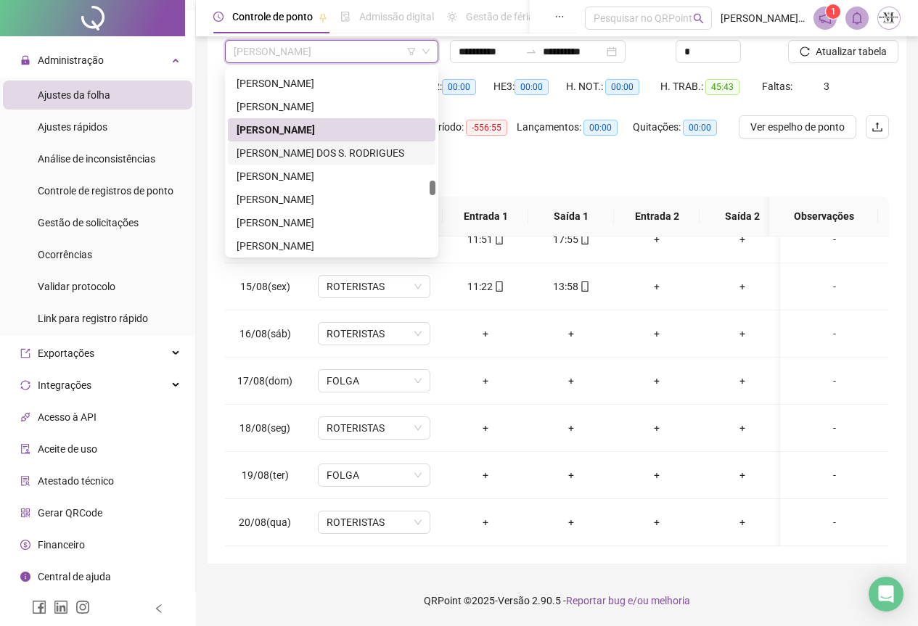
click at [289, 157] on div "[PERSON_NAME] DOS S. RODRIGUES" at bounding box center [332, 153] width 190 height 16
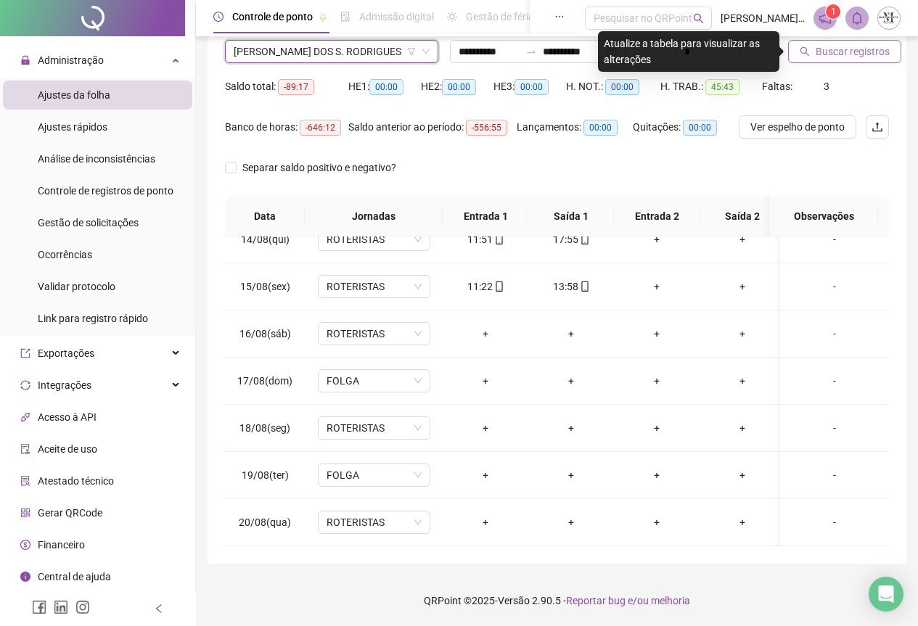
click at [827, 57] on span "Buscar registros" at bounding box center [853, 52] width 74 height 16
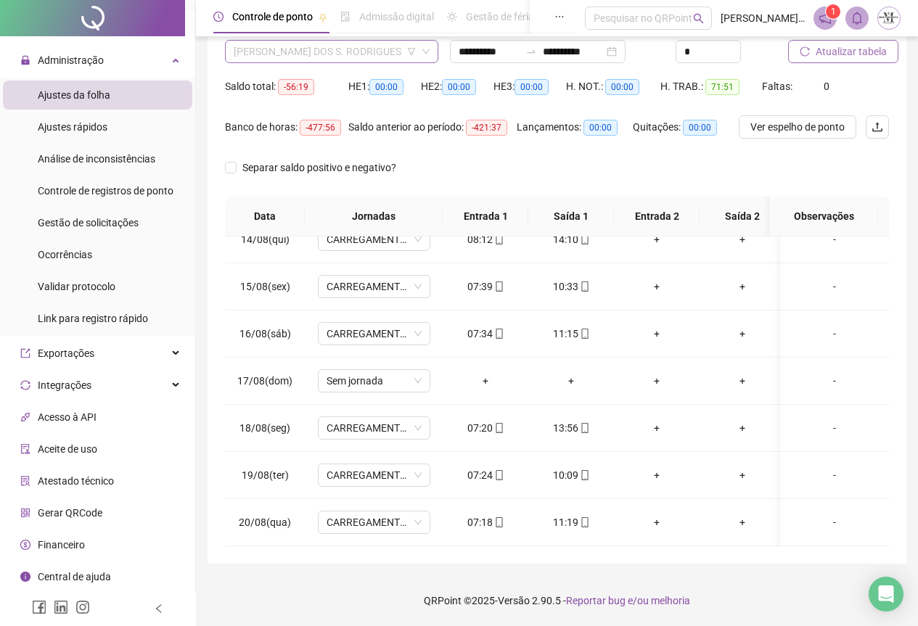
click at [294, 52] on span "[PERSON_NAME] DOS S. RODRIGUES" at bounding box center [332, 52] width 196 height 22
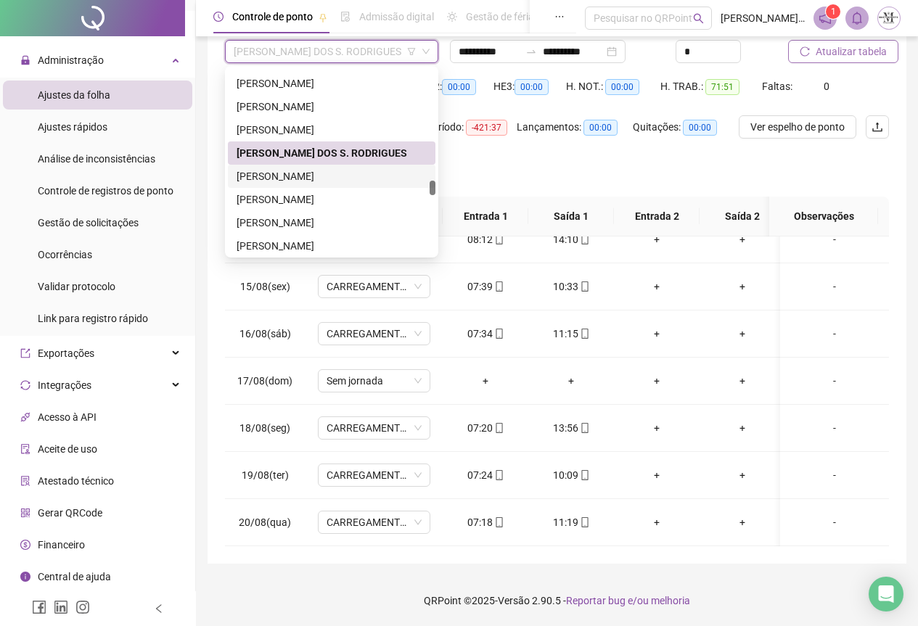
click at [279, 173] on div "[PERSON_NAME]" at bounding box center [332, 176] width 190 height 16
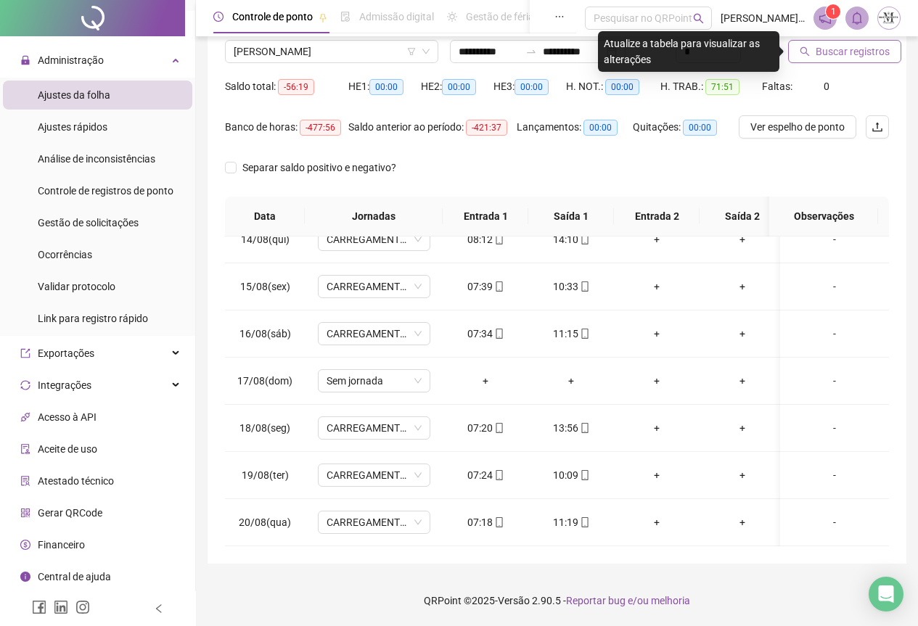
click at [820, 49] on span "Buscar registros" at bounding box center [853, 52] width 74 height 16
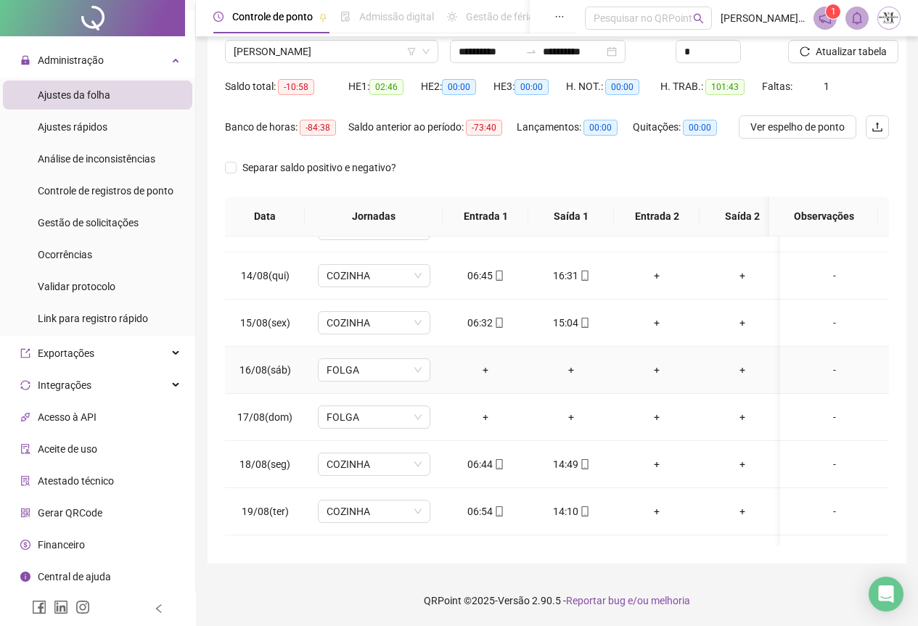
scroll to position [572, 0]
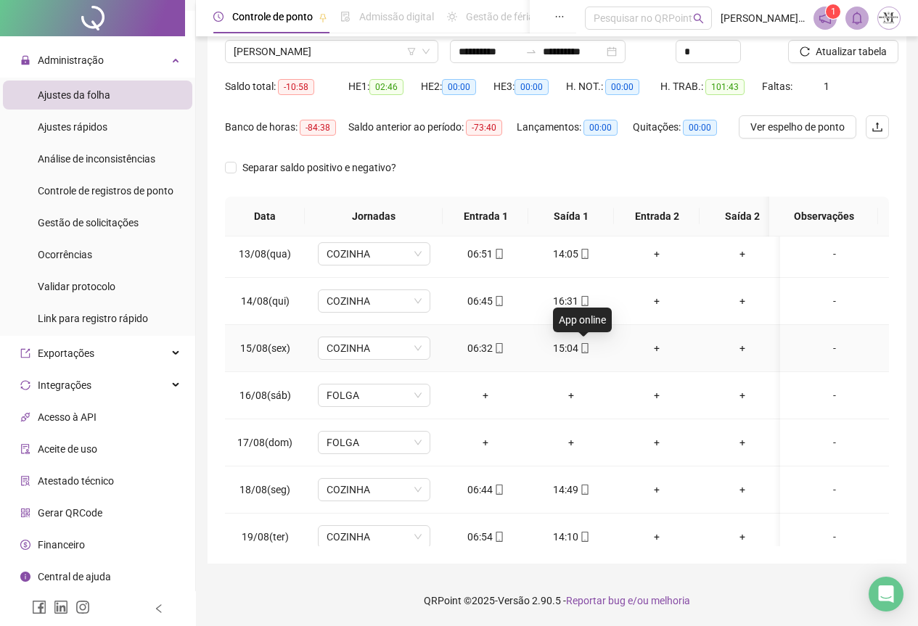
click at [586, 351] on icon "mobile" at bounding box center [585, 348] width 10 height 10
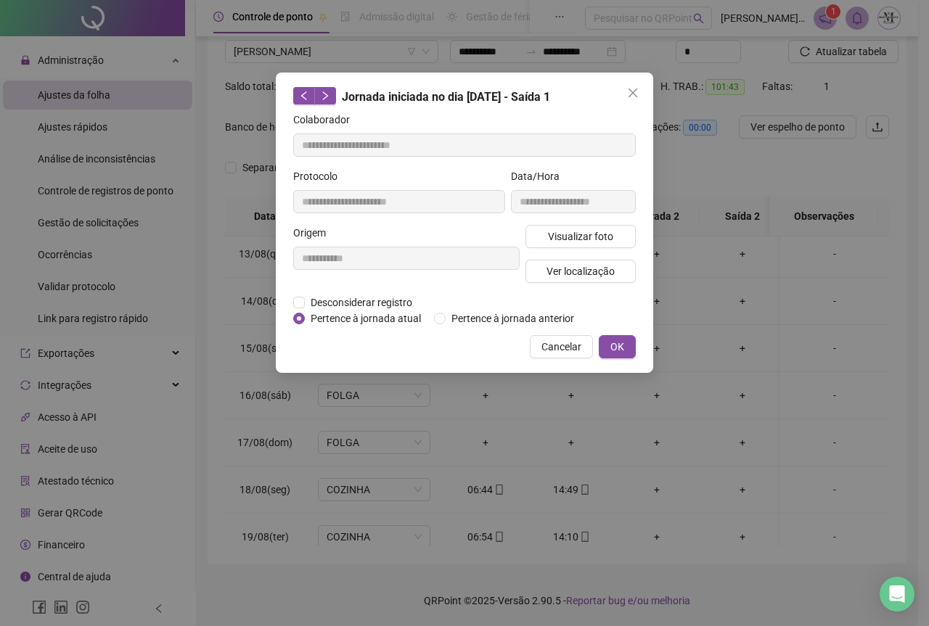
type input "**********"
click at [569, 242] on span "Visualizar foto" at bounding box center [580, 237] width 65 height 16
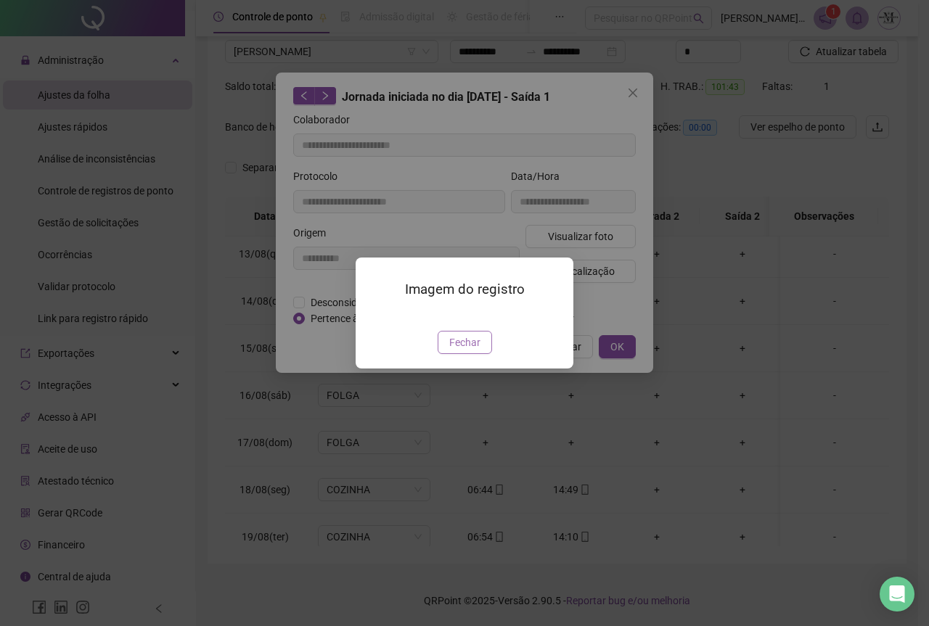
click at [479, 351] on span "Fechar" at bounding box center [464, 343] width 31 height 16
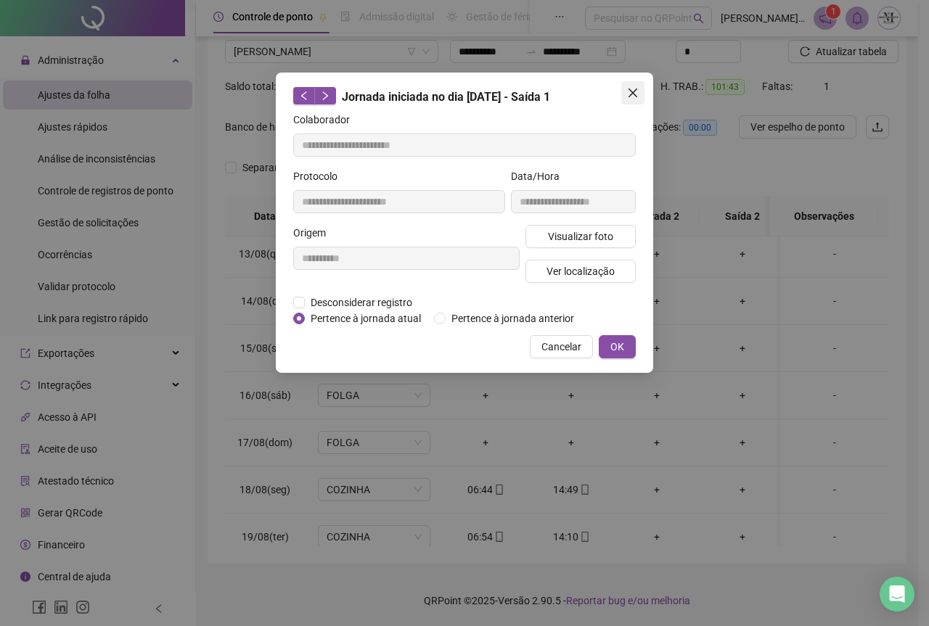
click at [634, 87] on icon "close" at bounding box center [633, 93] width 12 height 12
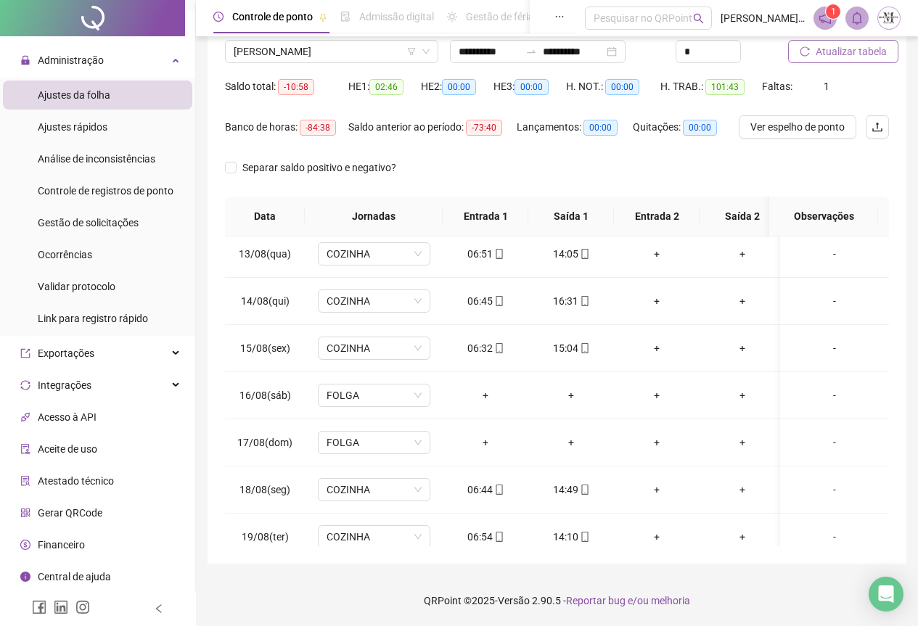
click at [829, 58] on span "Atualizar tabela" at bounding box center [851, 52] width 71 height 16
click at [338, 61] on span "[PERSON_NAME]" at bounding box center [332, 52] width 196 height 22
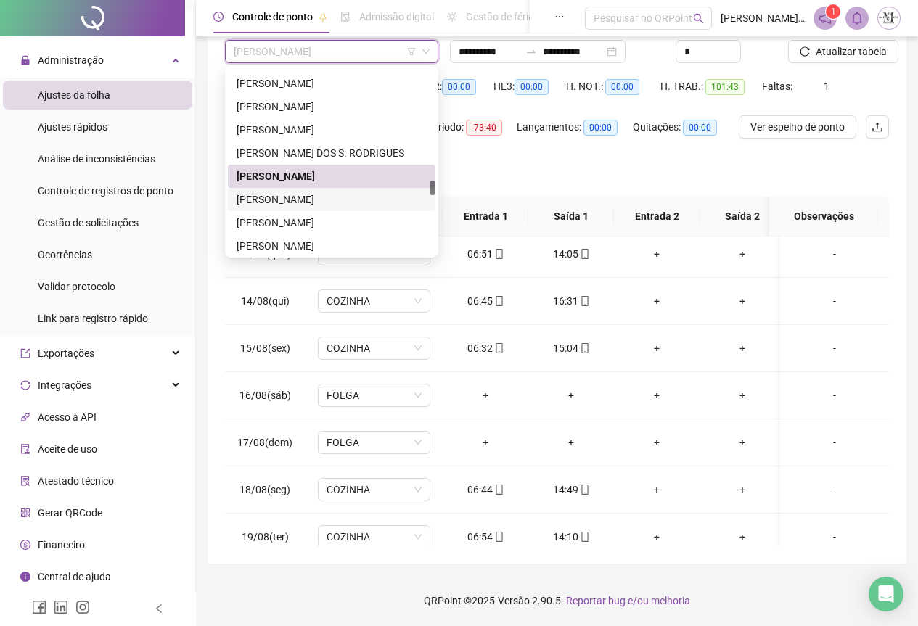
click at [316, 202] on div "[PERSON_NAME]" at bounding box center [332, 200] width 190 height 16
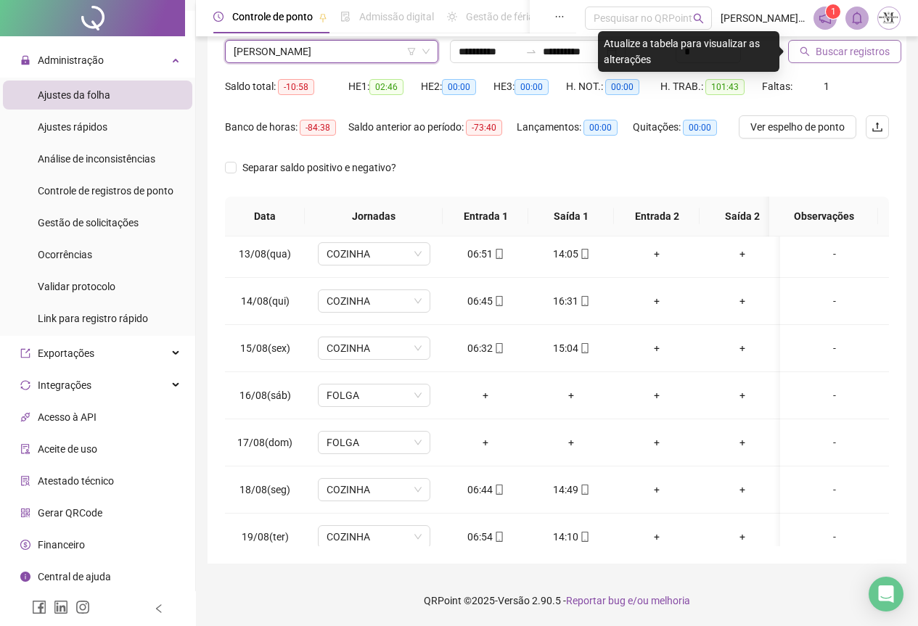
click at [828, 52] on span "Buscar registros" at bounding box center [853, 52] width 74 height 16
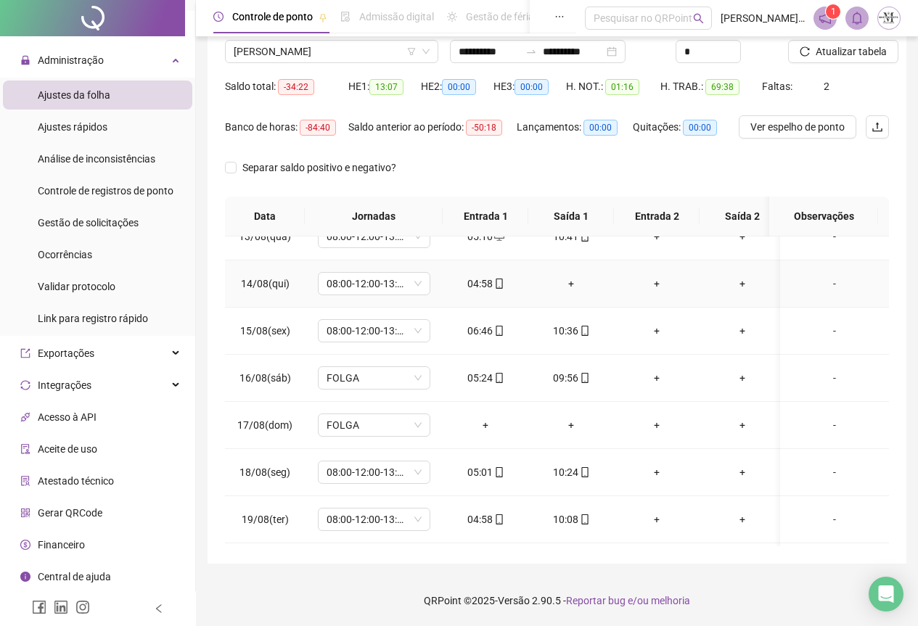
scroll to position [645, 0]
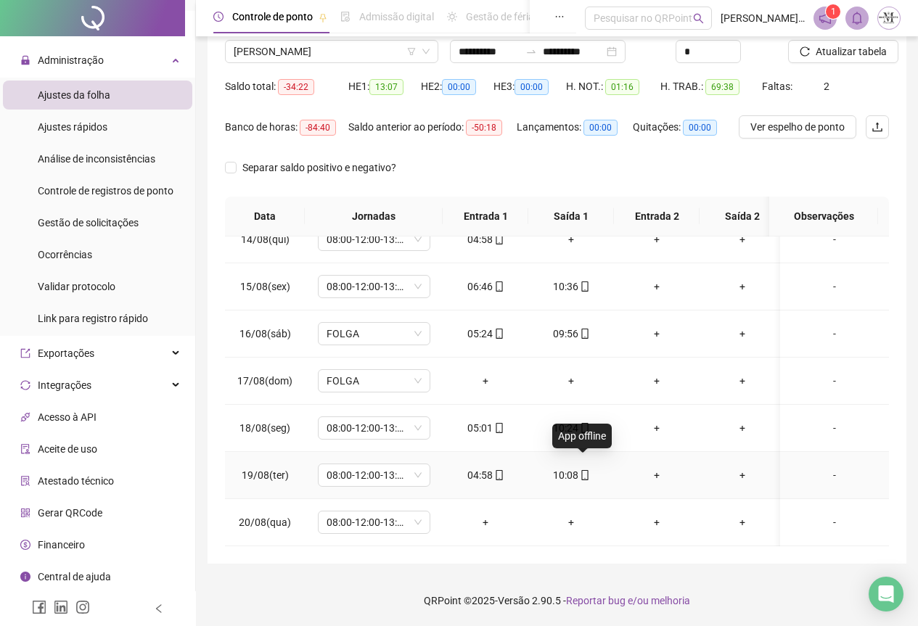
click at [583, 470] on span at bounding box center [585, 476] width 12 height 12
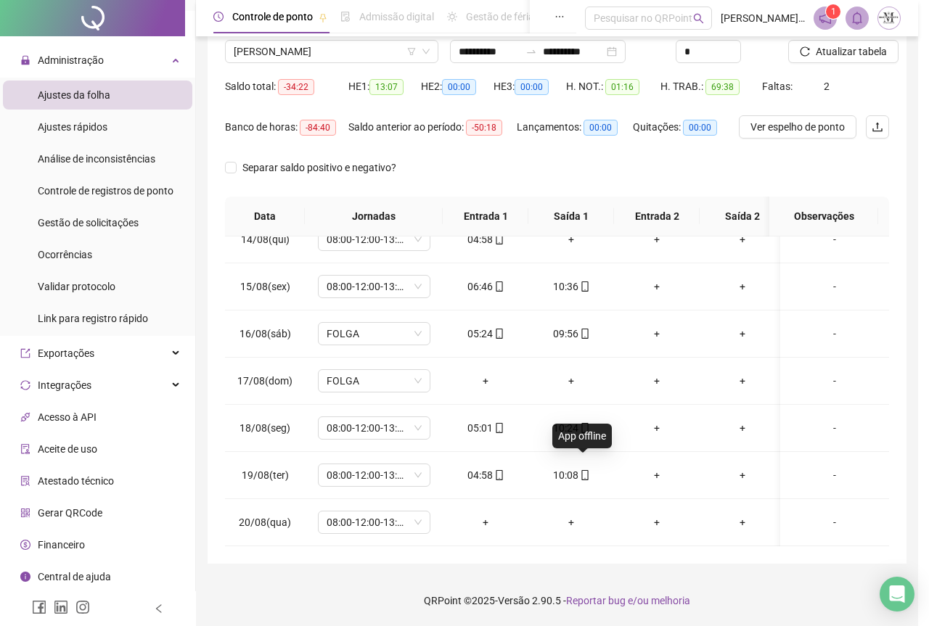
type input "**********"
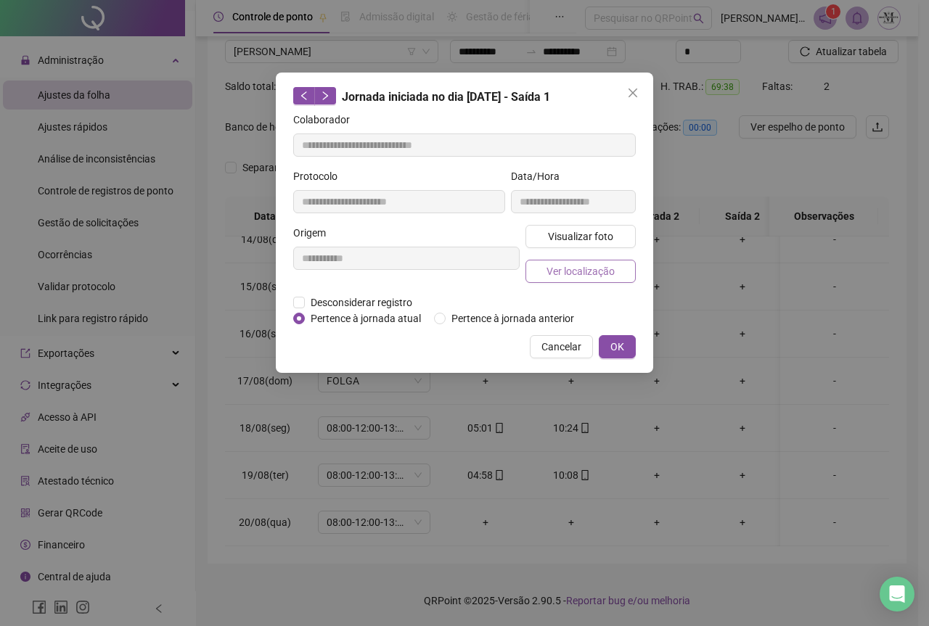
click at [576, 271] on span "Ver localização" at bounding box center [581, 271] width 68 height 16
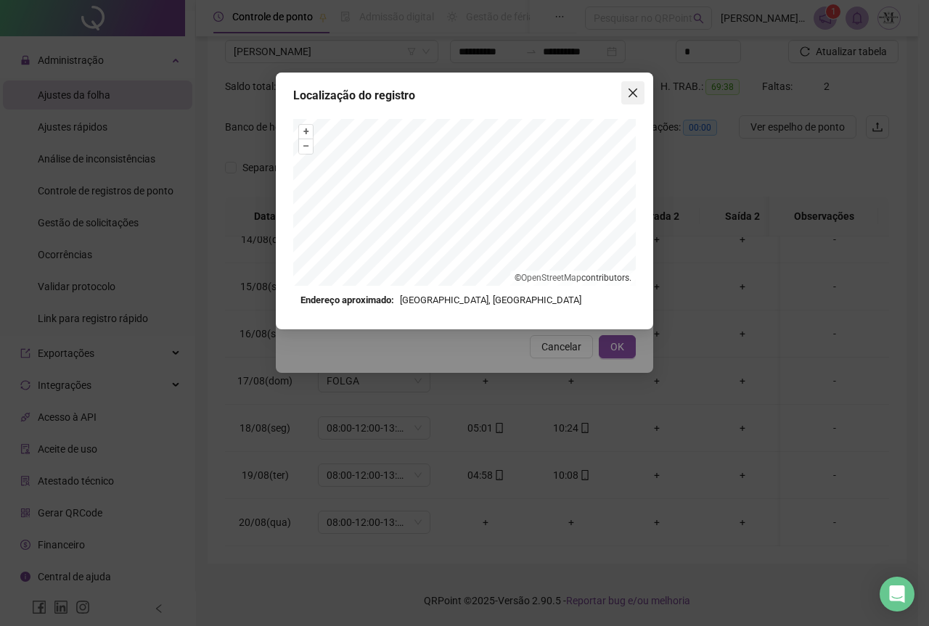
click at [628, 99] on button "Close" at bounding box center [632, 92] width 23 height 23
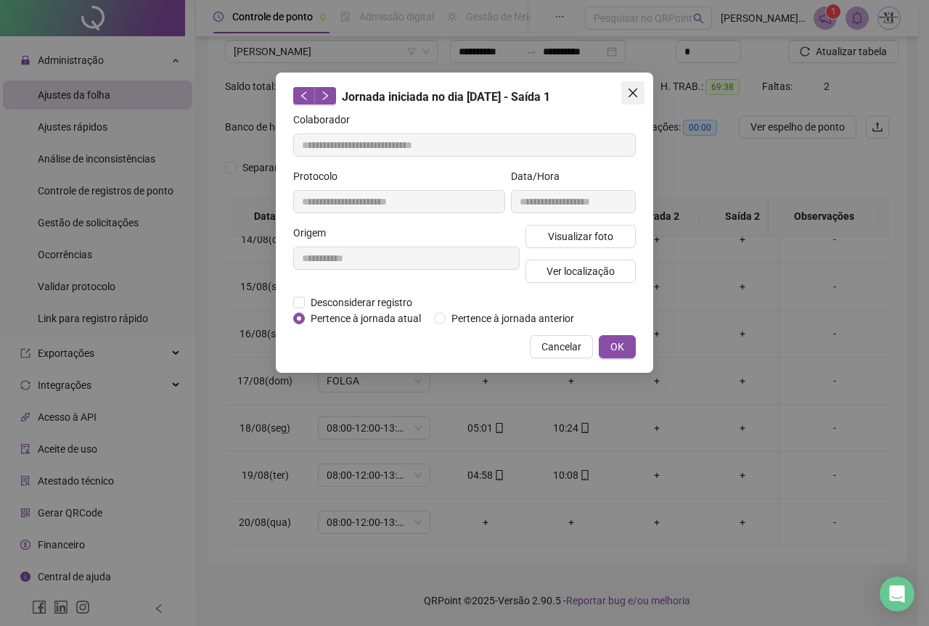
click at [642, 91] on span "Close" at bounding box center [632, 93] width 23 height 12
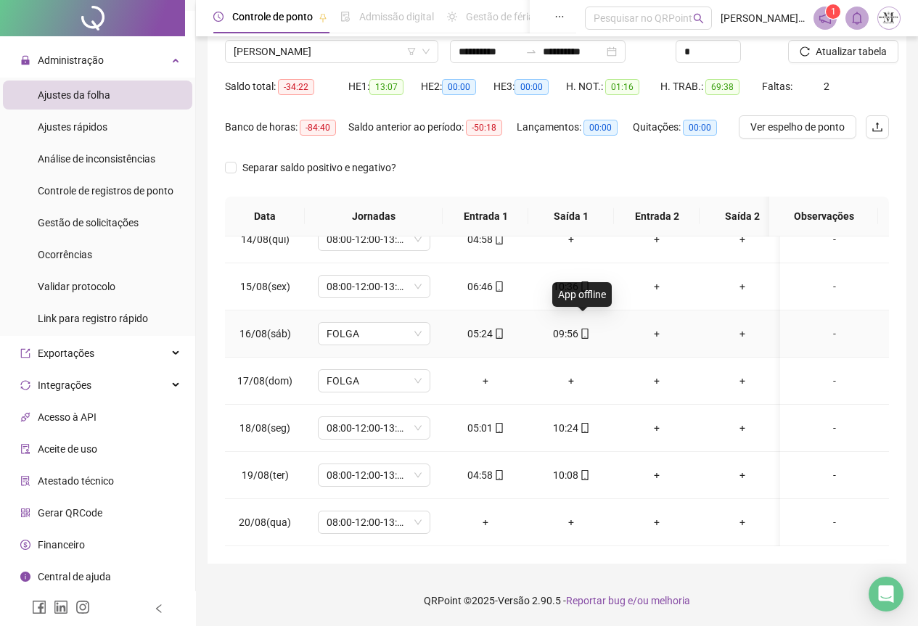
click at [586, 329] on icon "mobile" at bounding box center [585, 334] width 10 height 10
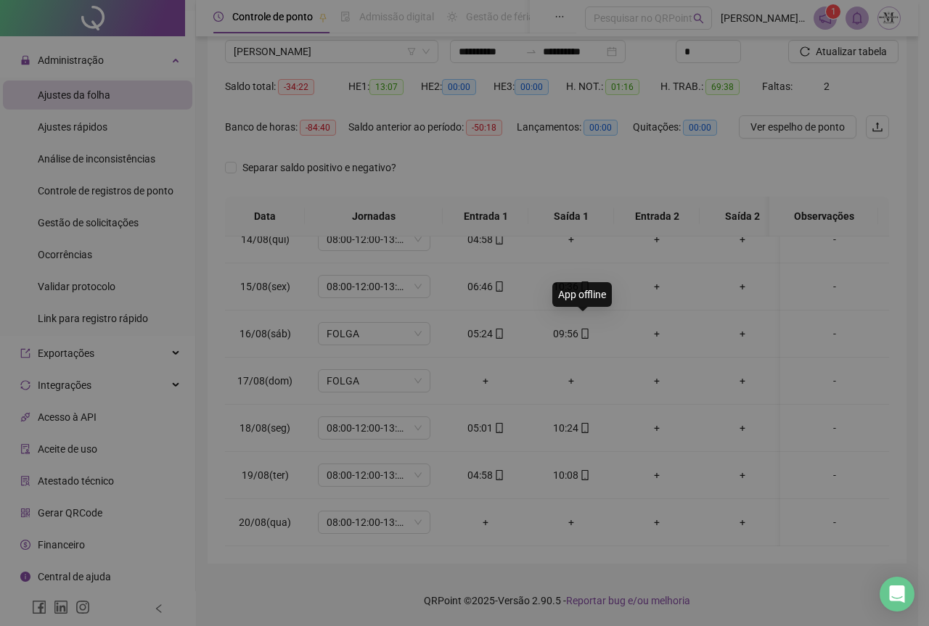
type input "**********"
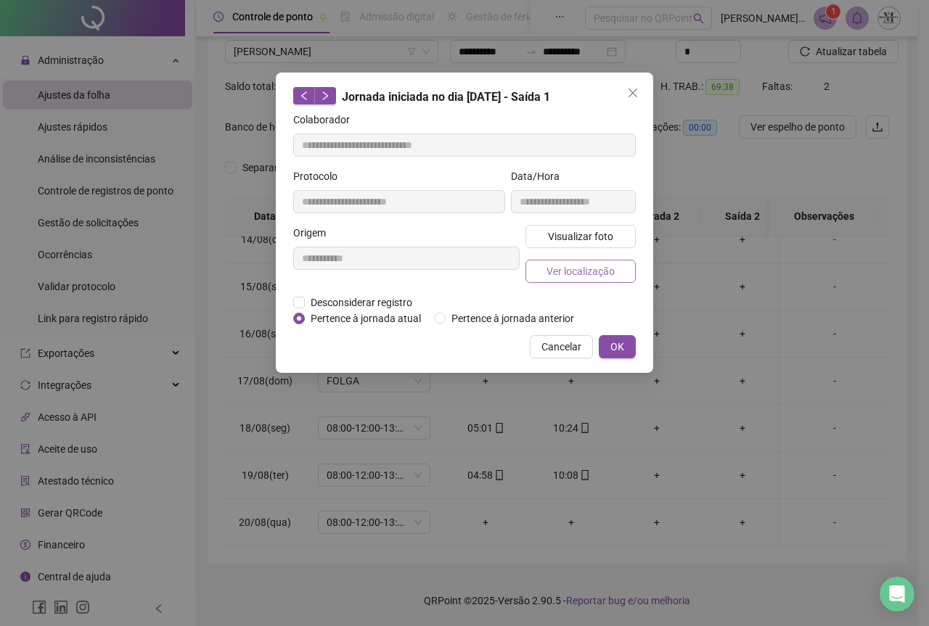
click at [572, 279] on button "Ver localização" at bounding box center [581, 271] width 110 height 23
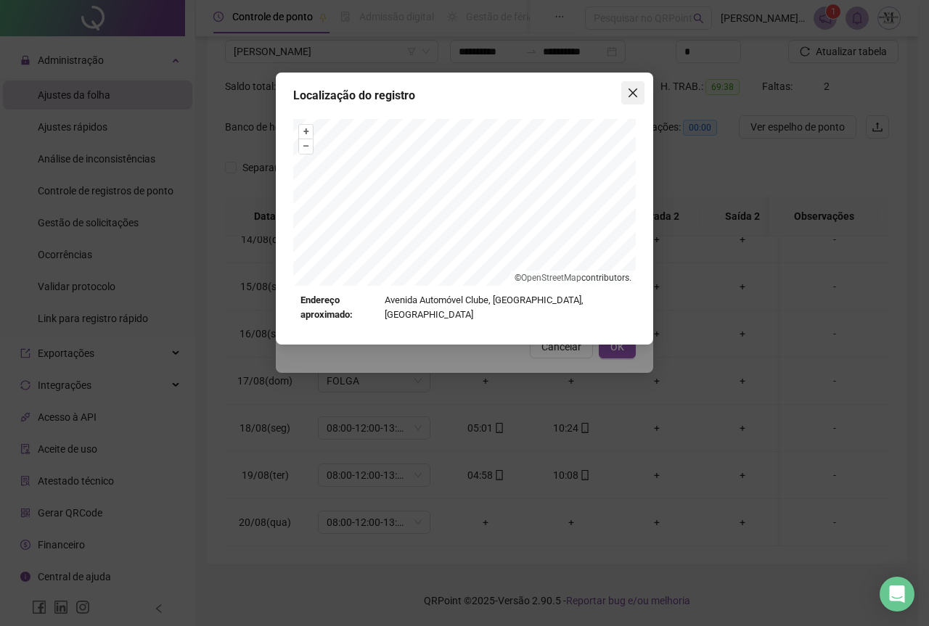
click at [642, 94] on span "Close" at bounding box center [632, 93] width 23 height 12
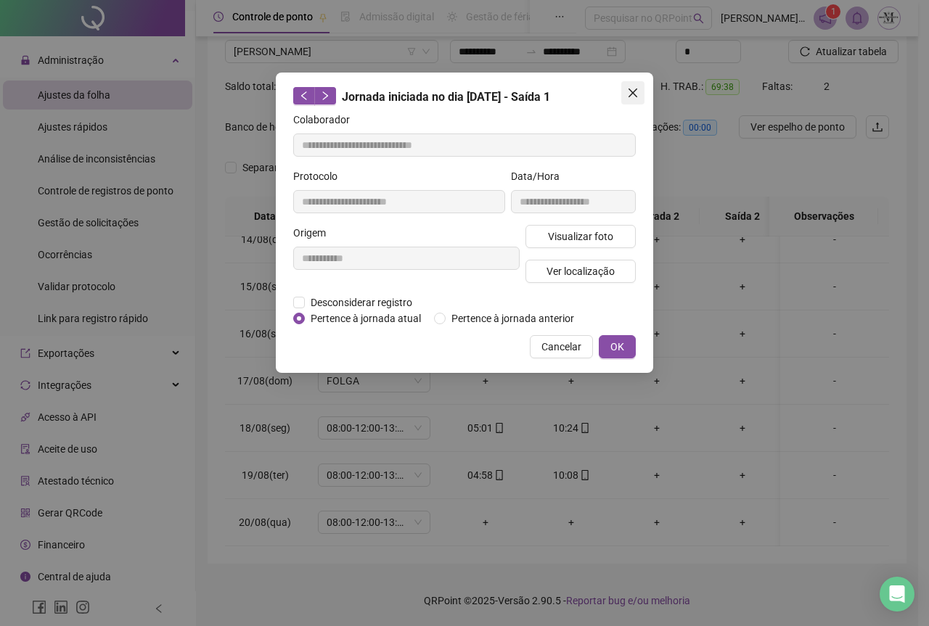
click at [634, 91] on icon "close" at bounding box center [633, 93] width 9 height 9
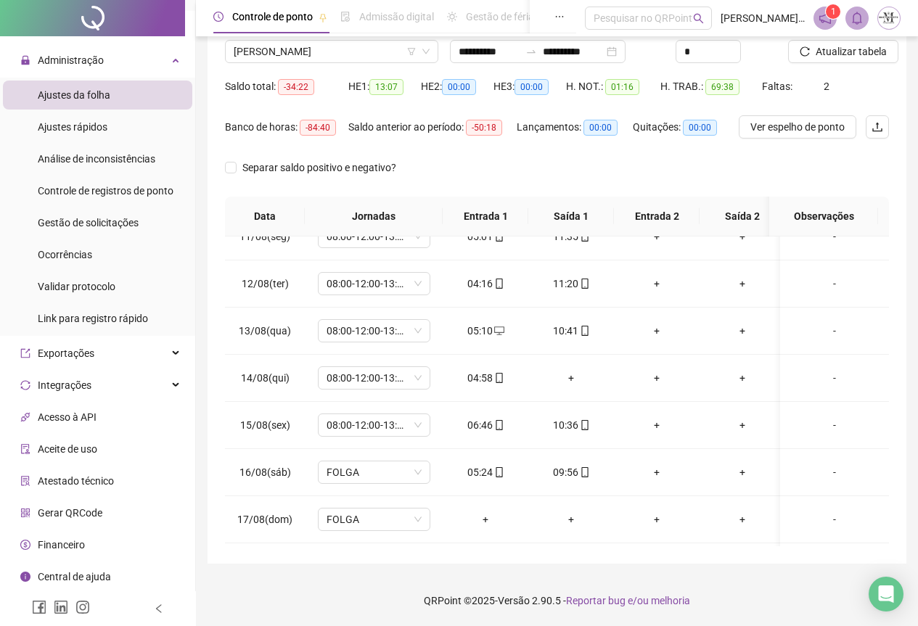
scroll to position [499, 0]
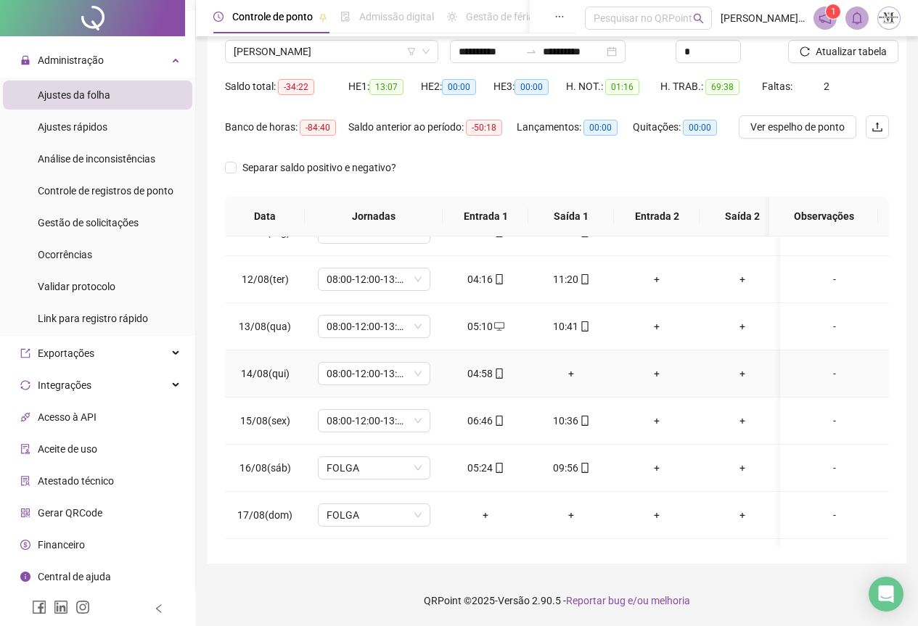
click at [571, 377] on div "+" at bounding box center [571, 374] width 62 height 16
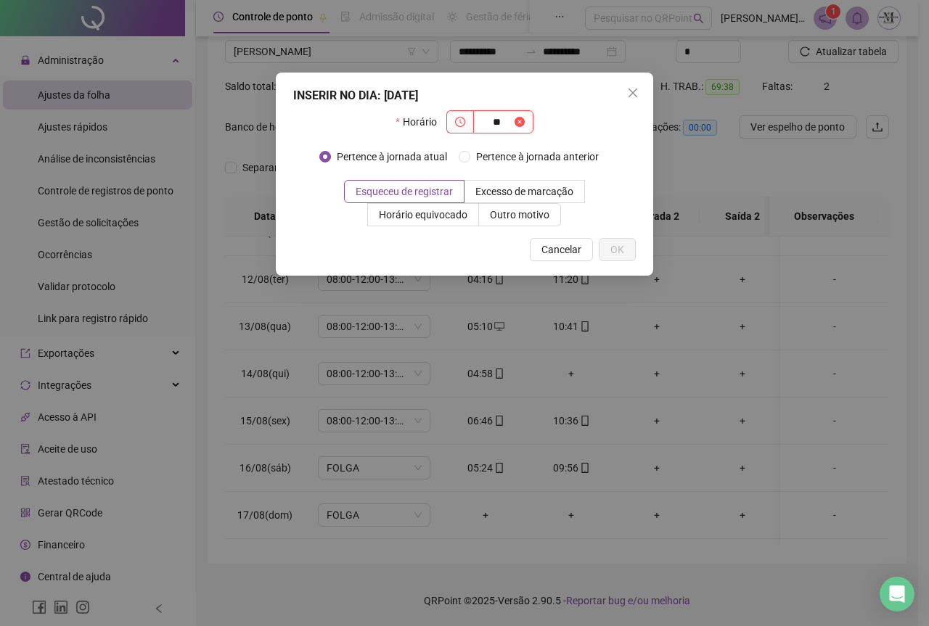
type input "*"
type input "*****"
click at [607, 253] on button "OK" at bounding box center [617, 249] width 37 height 23
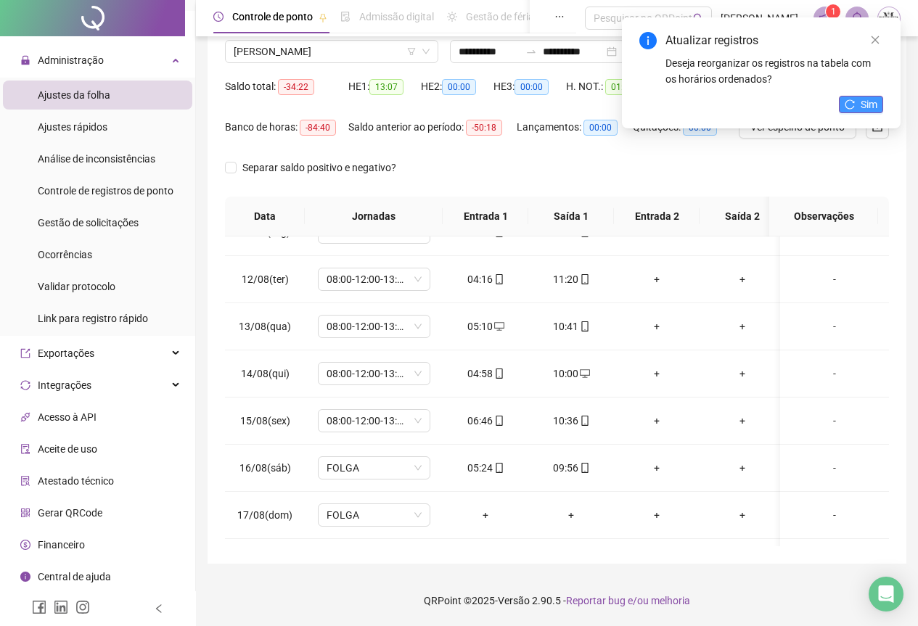
click at [856, 107] on button "Sim" at bounding box center [861, 104] width 44 height 17
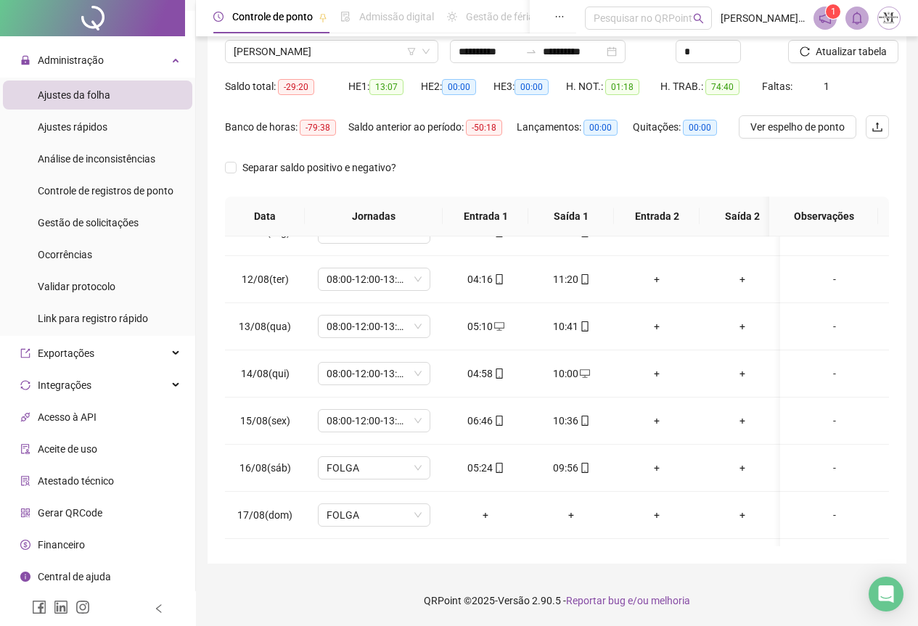
click at [838, 51] on span "Atualizar tabela" at bounding box center [851, 52] width 71 height 16
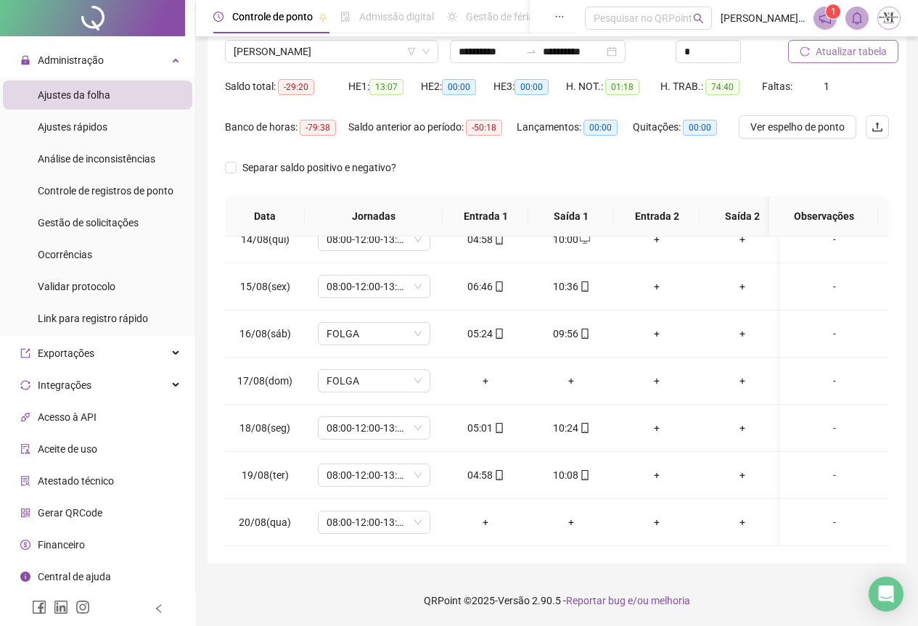
click at [843, 47] on span "Atualizar tabela" at bounding box center [851, 52] width 71 height 16
click at [320, 48] on span "[PERSON_NAME]" at bounding box center [332, 52] width 196 height 22
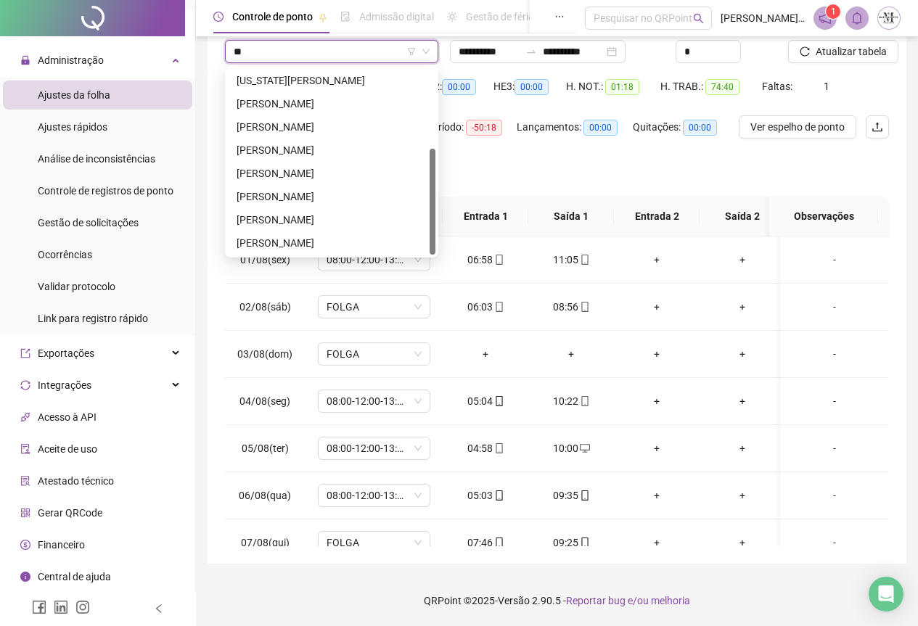
scroll to position [0, 0]
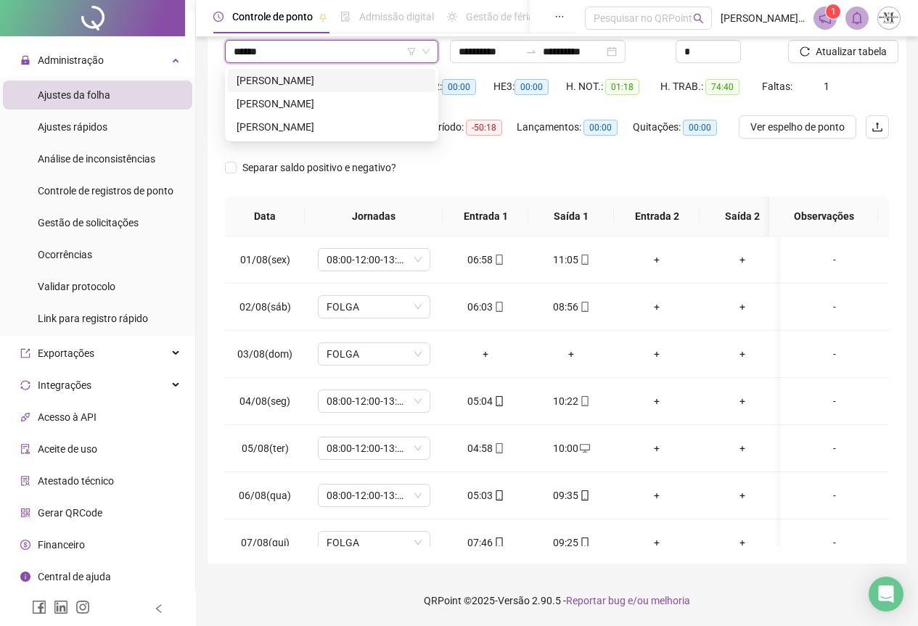
type input "*******"
click at [317, 85] on div "[PERSON_NAME]" at bounding box center [332, 81] width 190 height 16
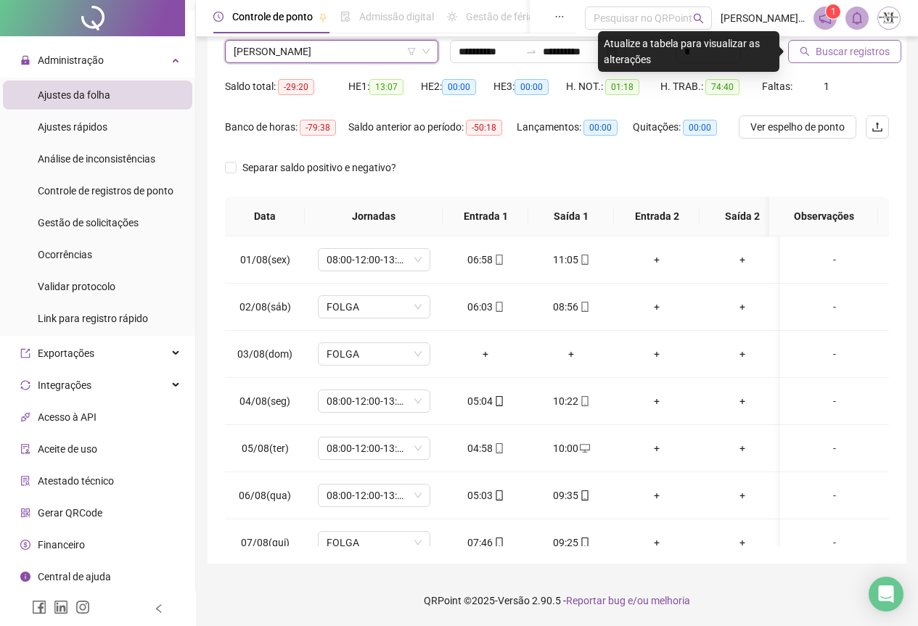
click at [812, 55] on button "Buscar registros" at bounding box center [844, 51] width 113 height 23
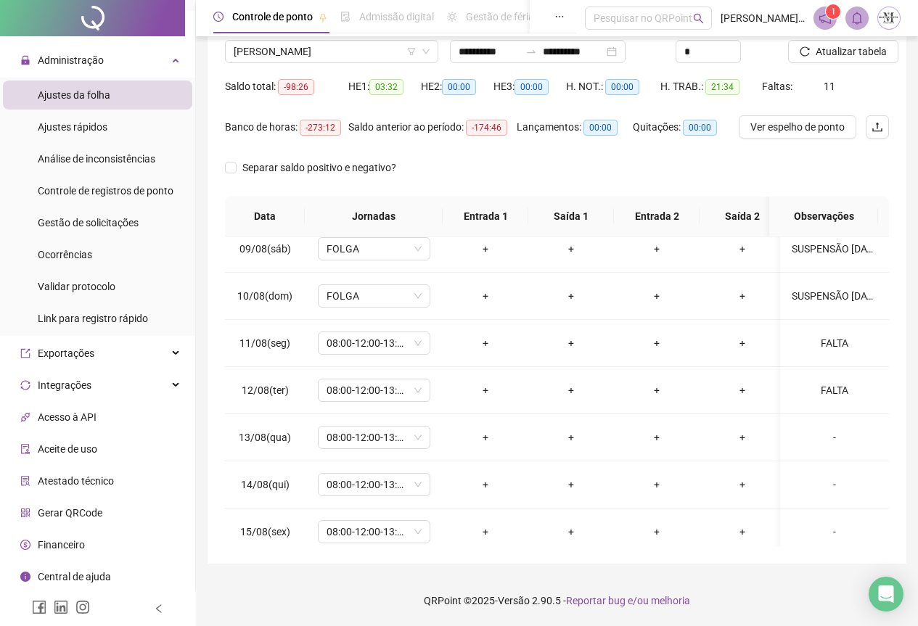
scroll to position [354, 0]
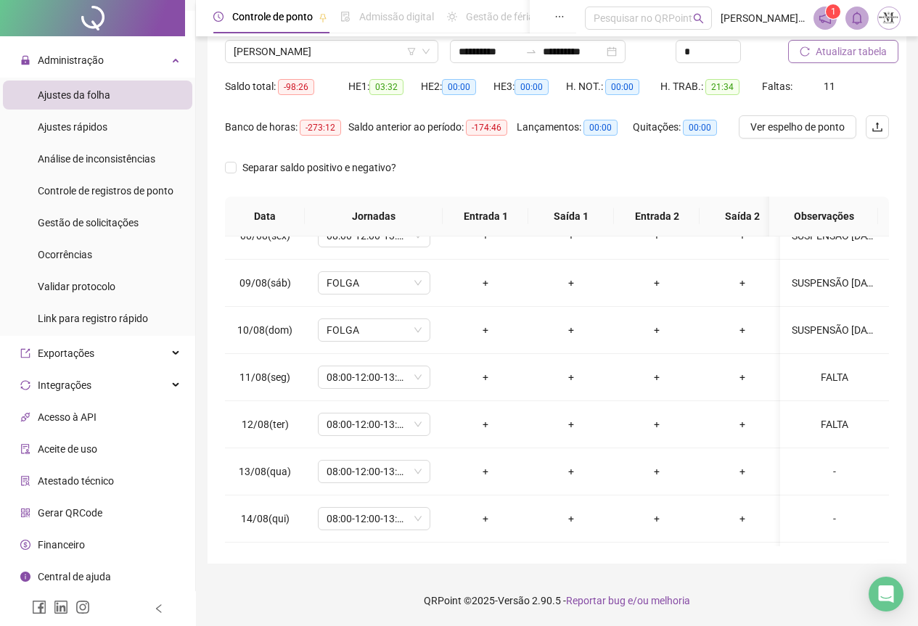
click at [822, 51] on span "Atualizar tabela" at bounding box center [851, 52] width 71 height 16
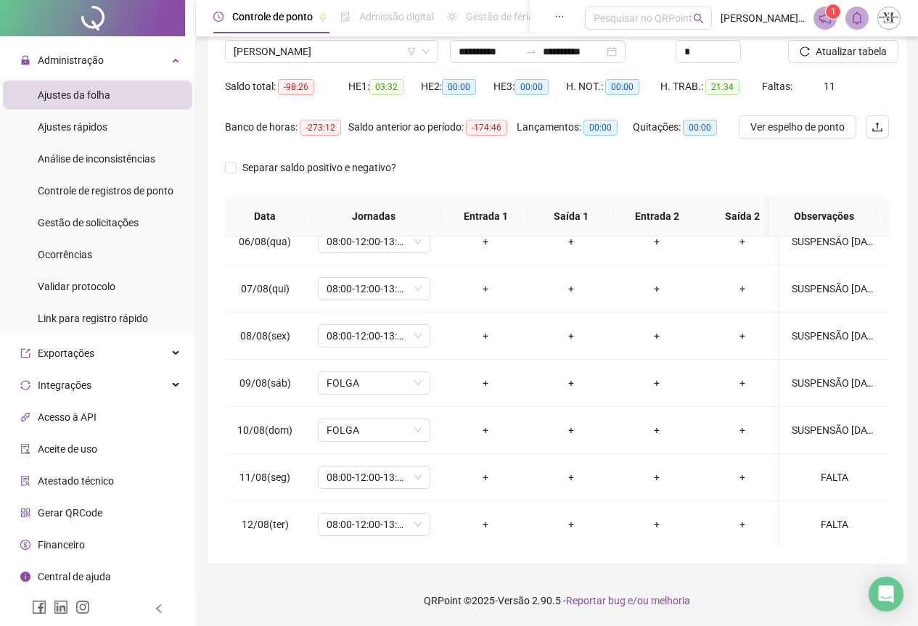
scroll to position [0, 0]
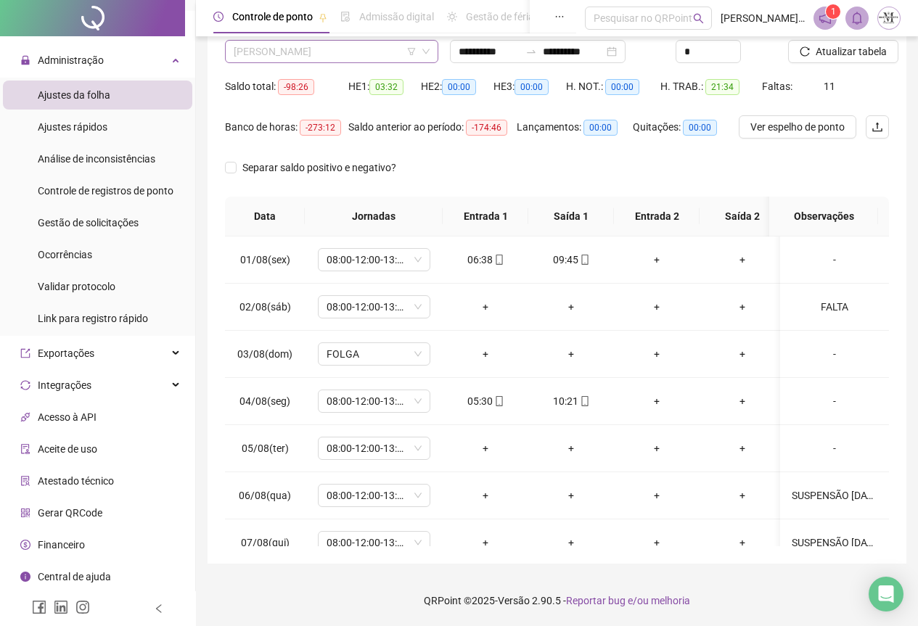
click at [312, 52] on span "[PERSON_NAME]" at bounding box center [332, 52] width 196 height 22
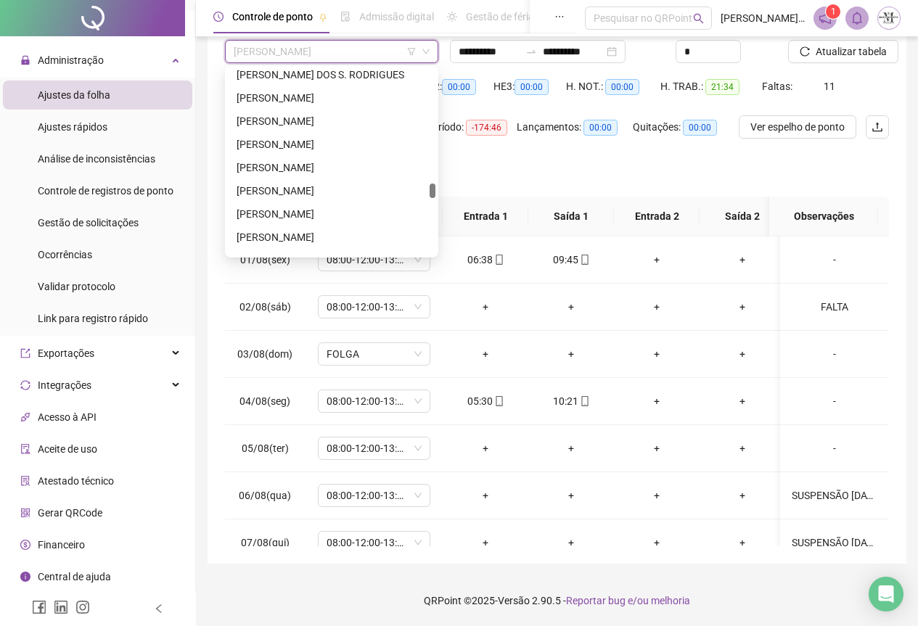
scroll to position [3139, 0]
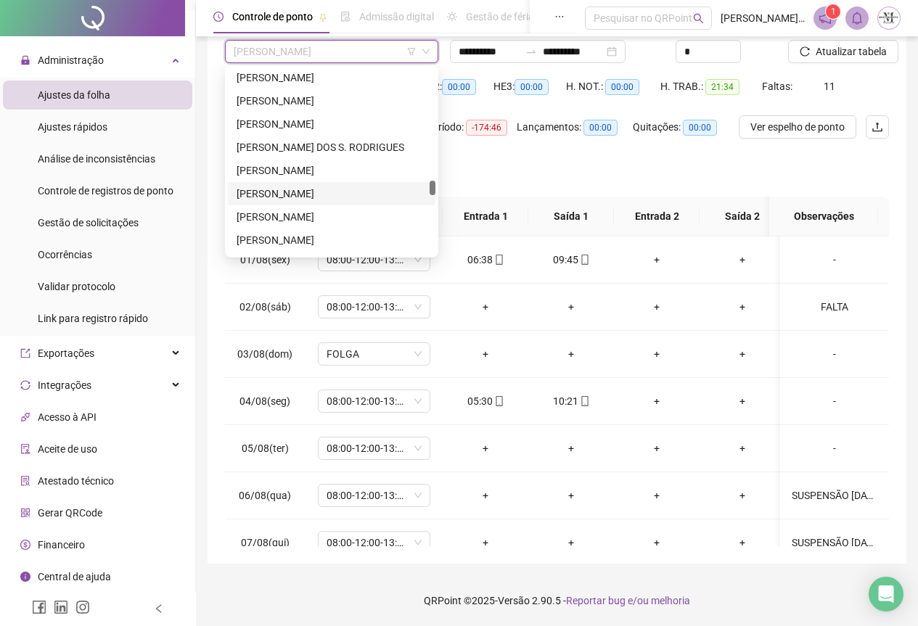
click at [290, 188] on div "[PERSON_NAME]" at bounding box center [332, 194] width 190 height 16
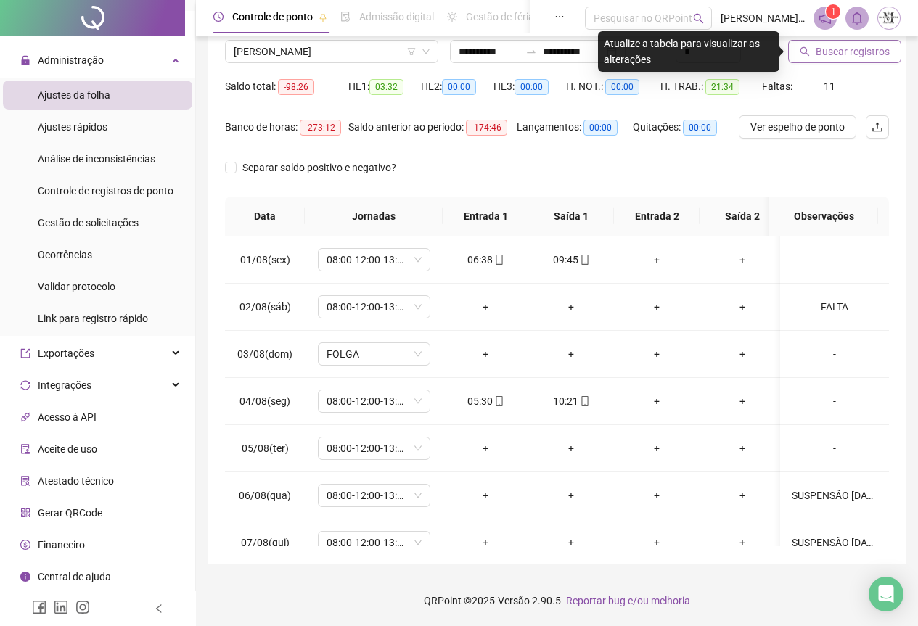
click at [818, 48] on span "Buscar registros" at bounding box center [853, 52] width 74 height 16
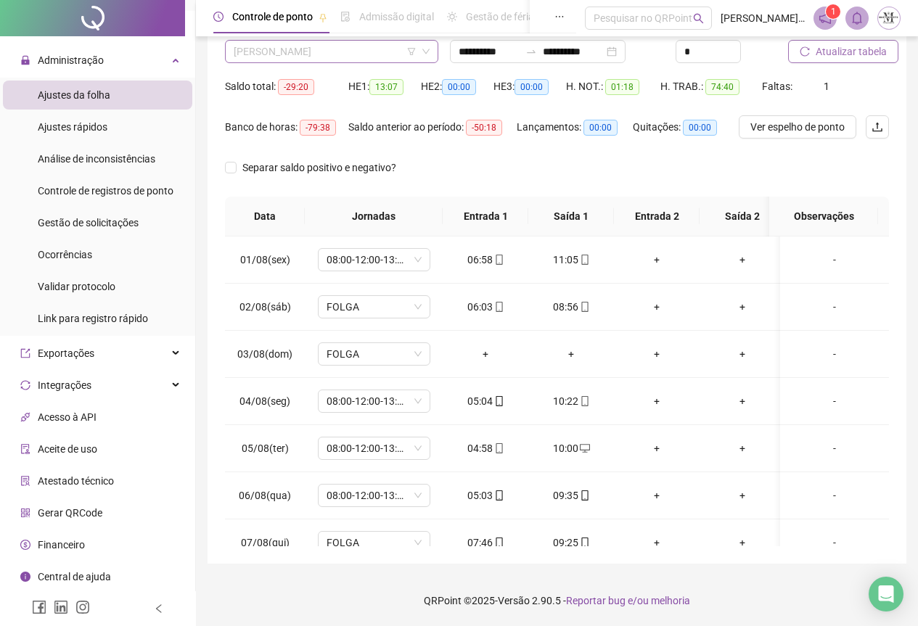
click at [324, 47] on span "[PERSON_NAME]" at bounding box center [332, 52] width 196 height 22
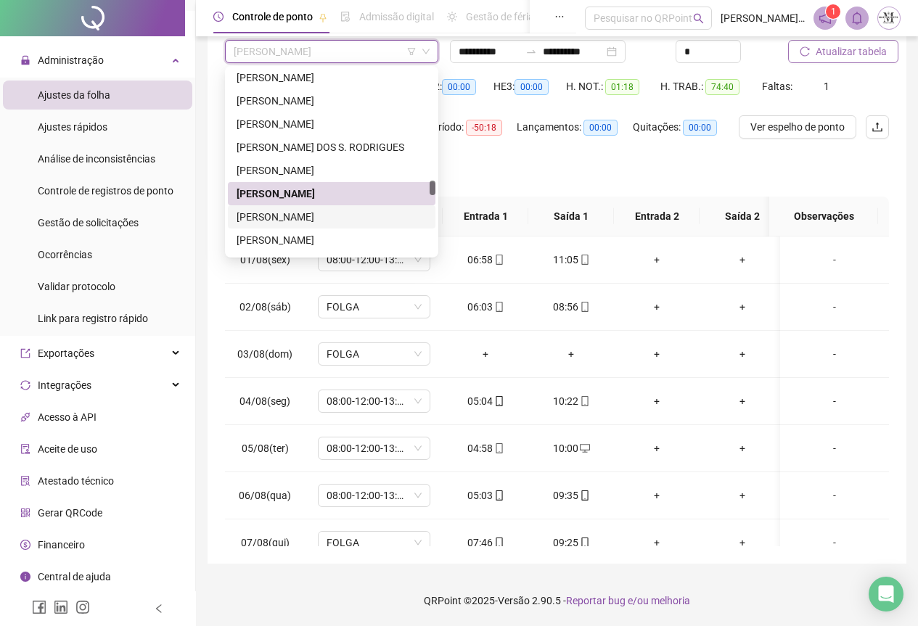
click at [290, 221] on div "[PERSON_NAME]" at bounding box center [332, 217] width 190 height 16
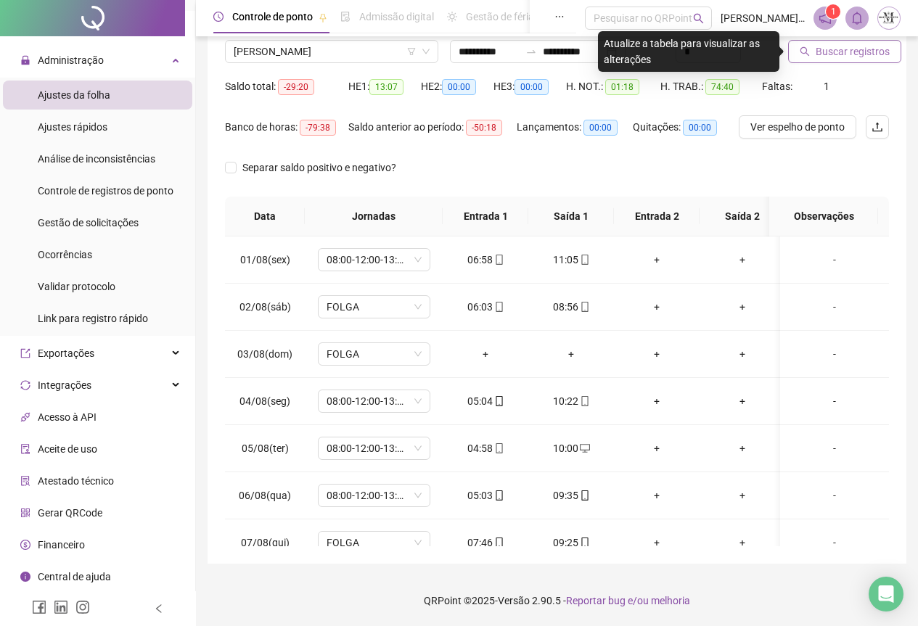
click at [822, 52] on span "Buscar registros" at bounding box center [853, 52] width 74 height 16
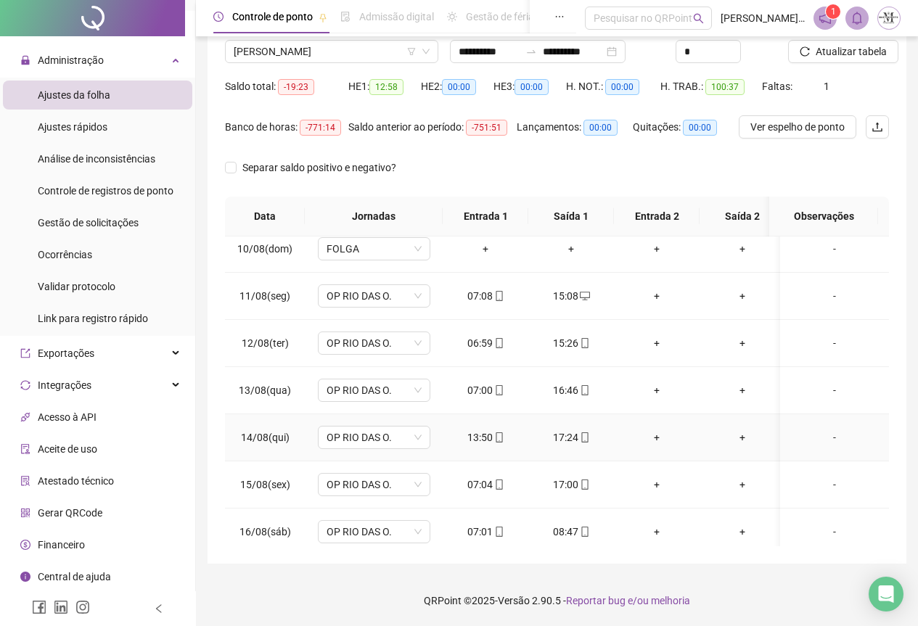
scroll to position [645, 0]
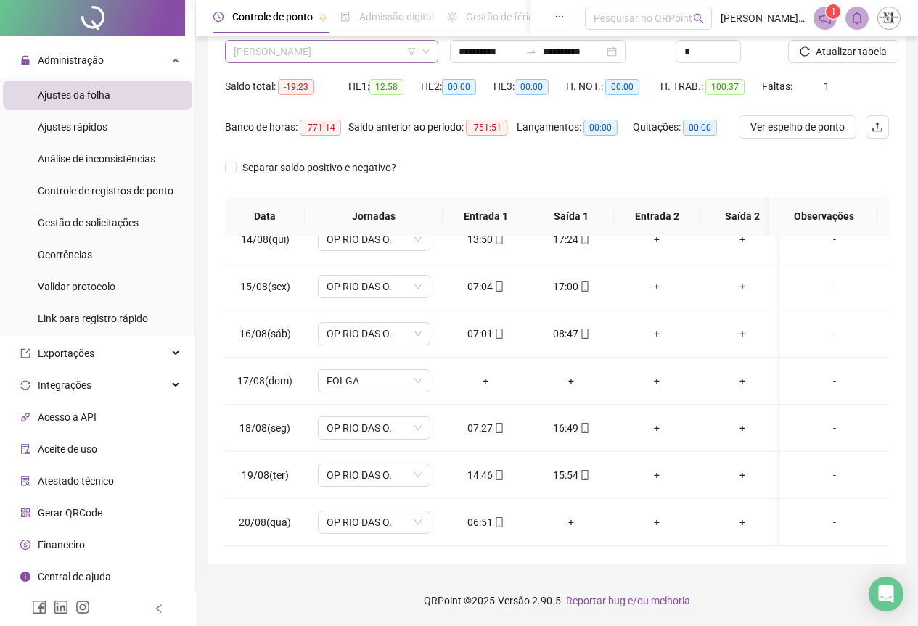
click at [281, 55] on span "[PERSON_NAME]" at bounding box center [332, 52] width 196 height 22
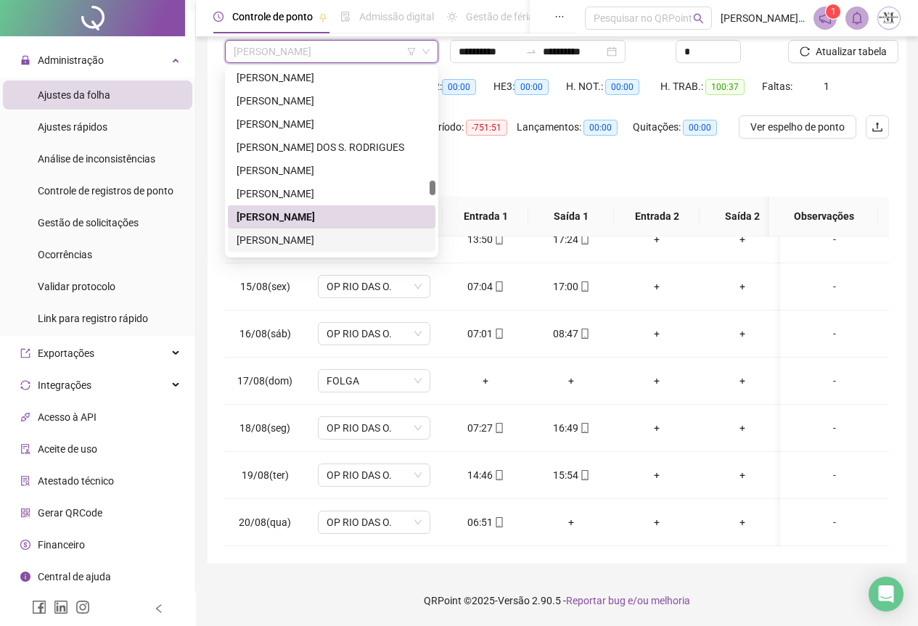
click at [287, 240] on div "[PERSON_NAME]" at bounding box center [332, 240] width 190 height 16
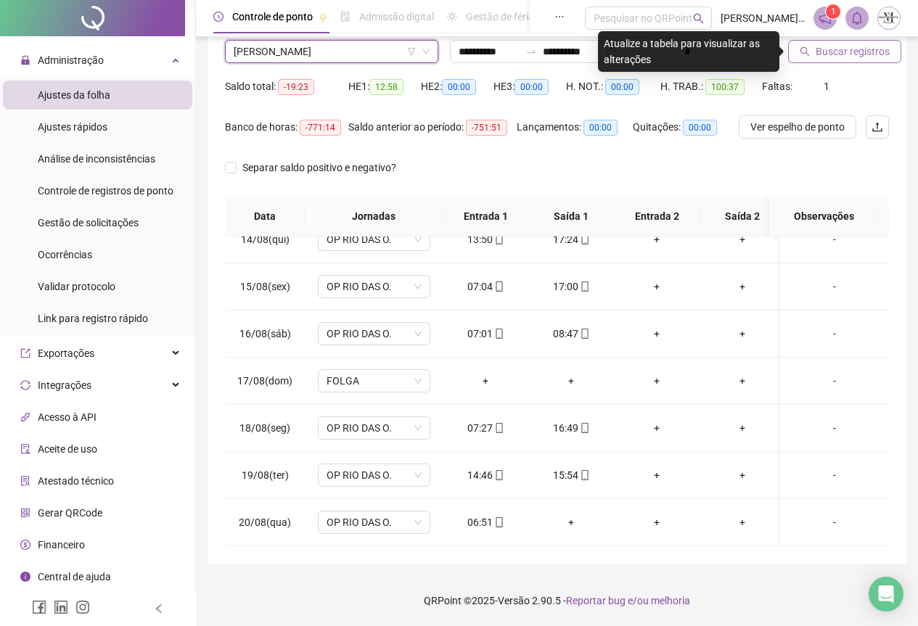
click at [859, 54] on span "Buscar registros" at bounding box center [853, 52] width 74 height 16
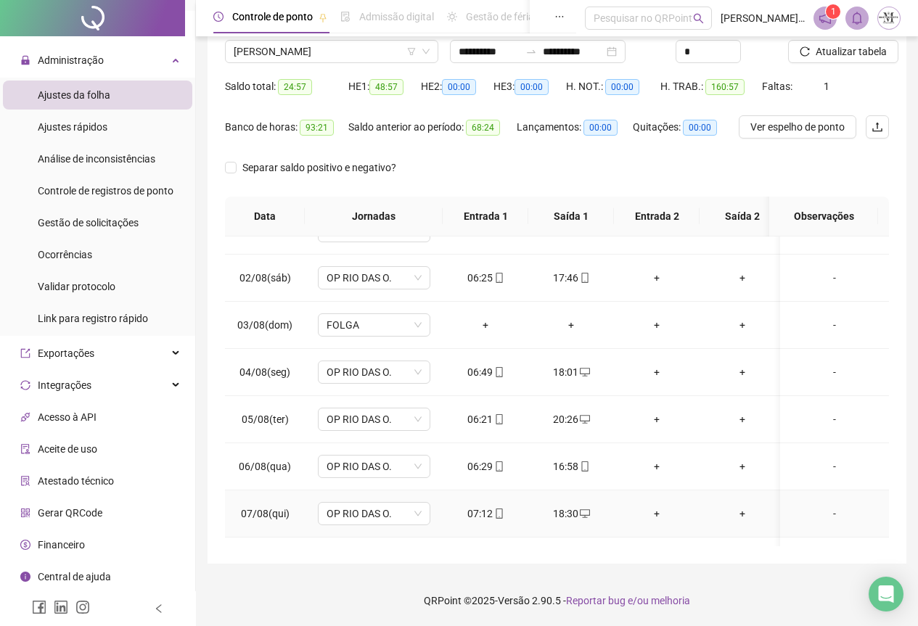
scroll to position [0, 0]
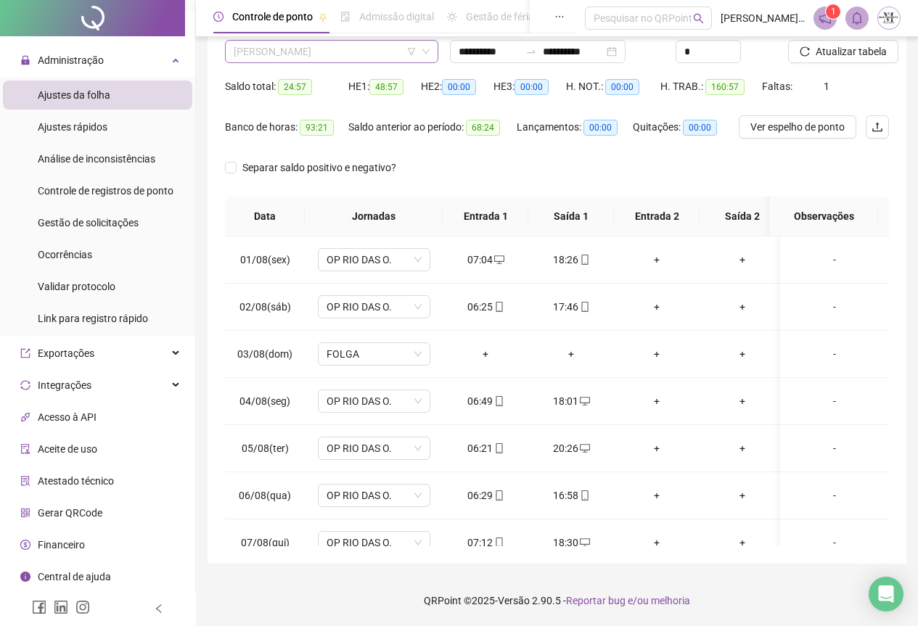
click at [313, 49] on span "[PERSON_NAME]" at bounding box center [332, 52] width 196 height 22
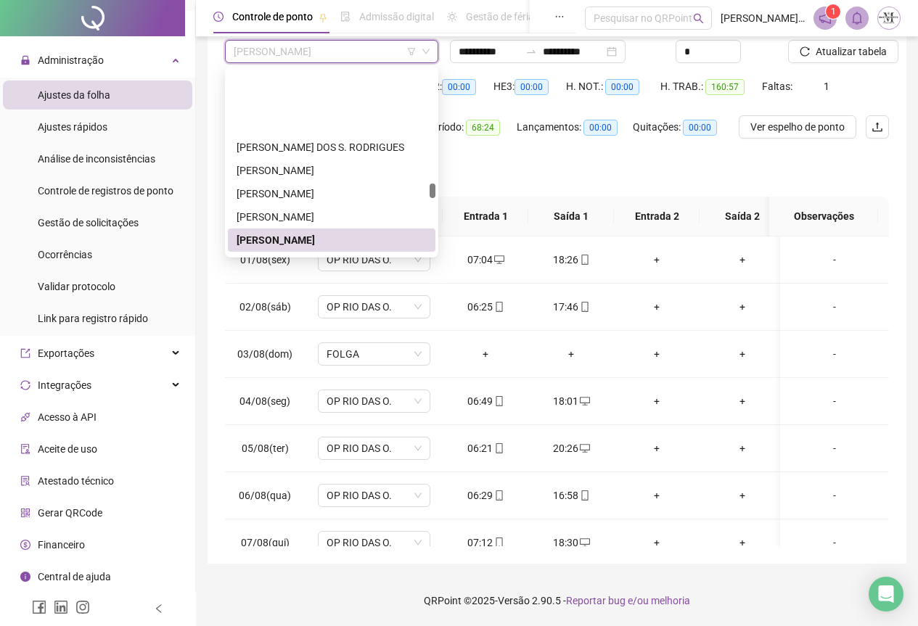
scroll to position [3284, 0]
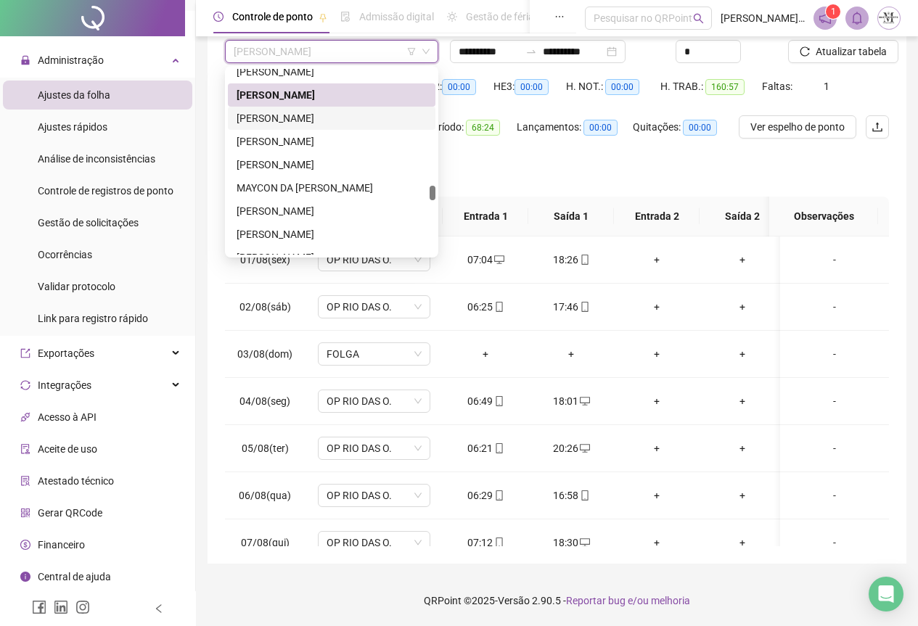
click at [278, 122] on div "[PERSON_NAME]" at bounding box center [332, 118] width 190 height 16
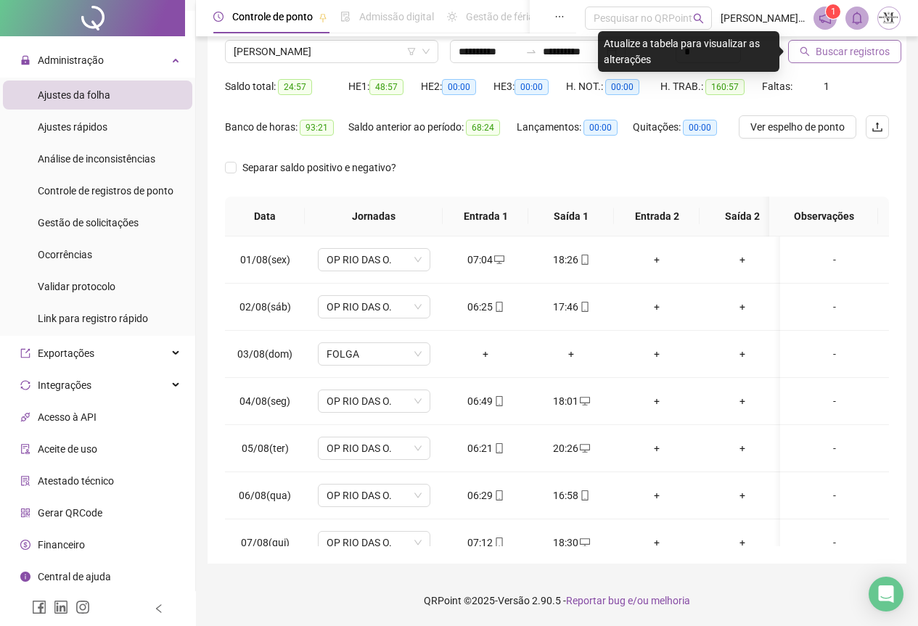
click at [830, 57] on span "Buscar registros" at bounding box center [853, 52] width 74 height 16
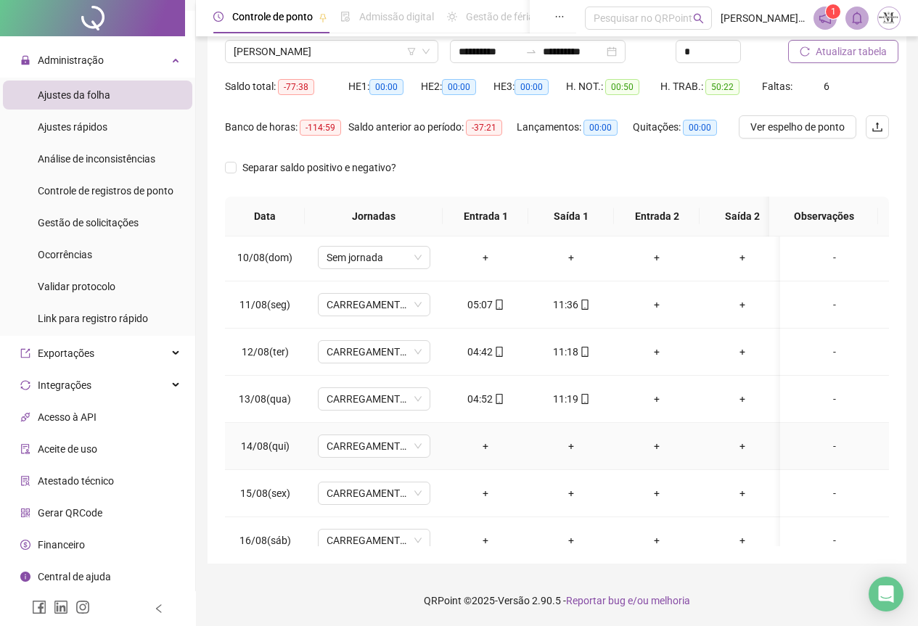
scroll to position [645, 0]
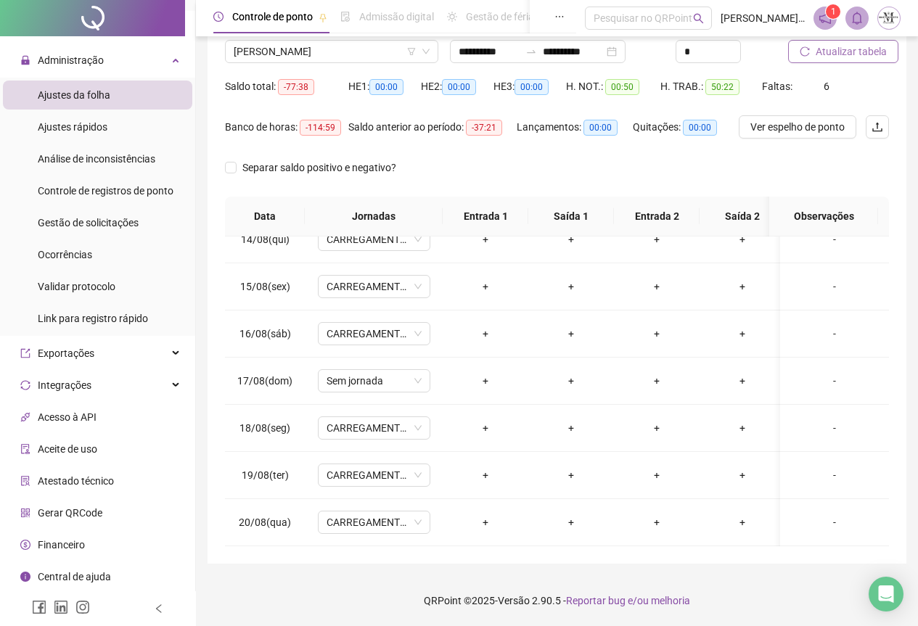
click at [822, 57] on span "Atualizar tabela" at bounding box center [851, 52] width 71 height 16
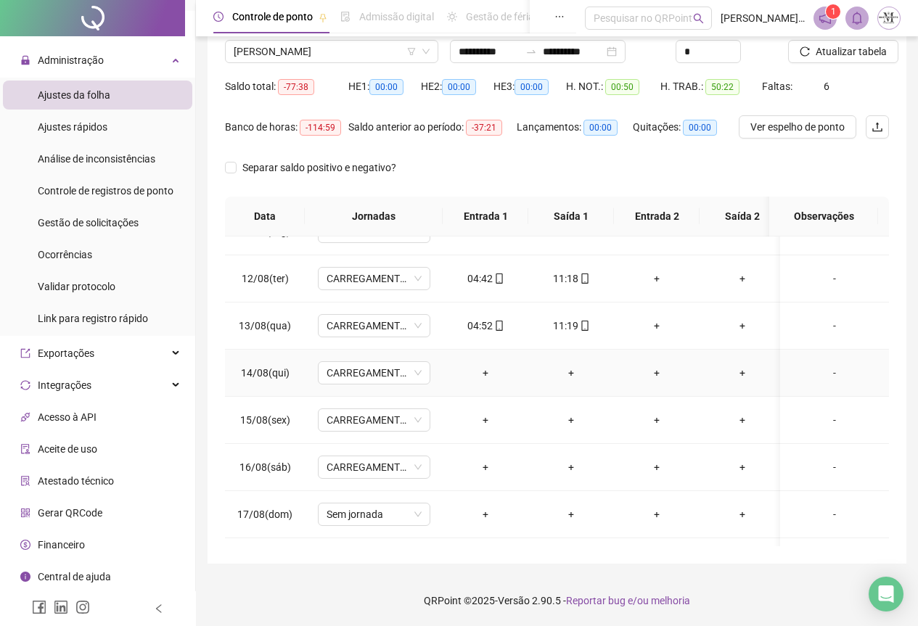
scroll to position [499, 0]
click at [830, 52] on span "Atualizar tabela" at bounding box center [851, 52] width 71 height 16
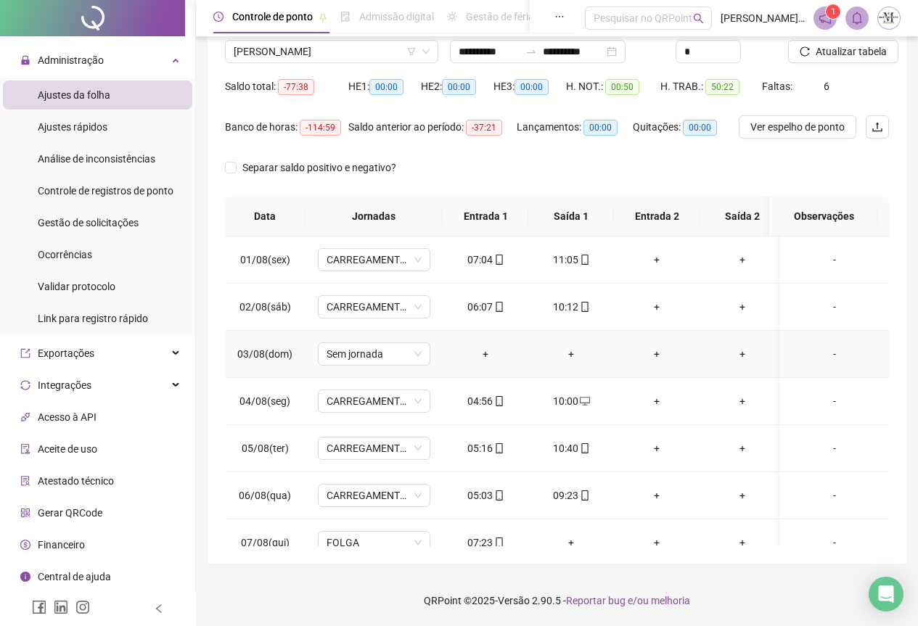
scroll to position [0, 0]
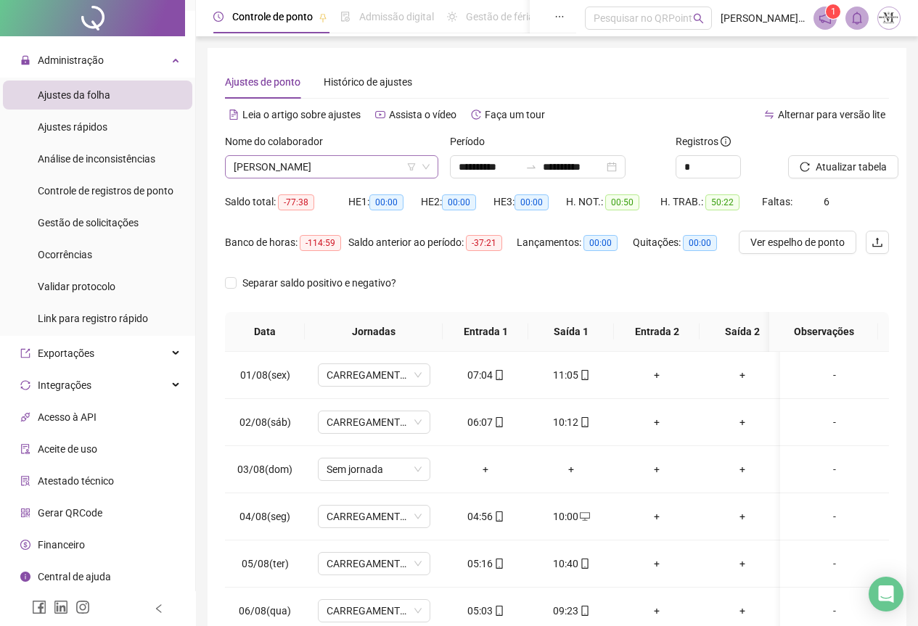
click at [298, 161] on span "[PERSON_NAME]" at bounding box center [332, 167] width 196 height 22
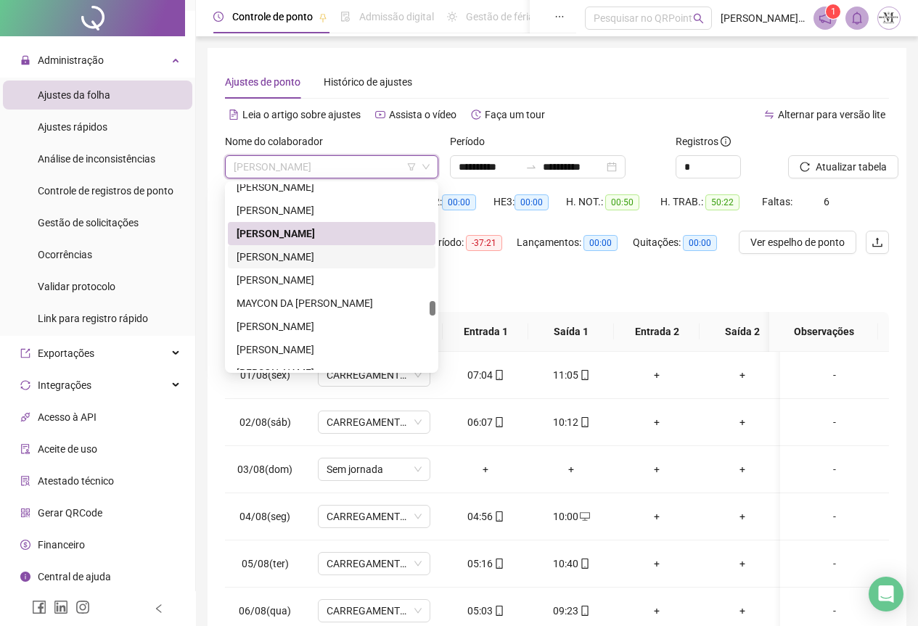
click at [291, 260] on div "[PERSON_NAME]" at bounding box center [332, 257] width 190 height 16
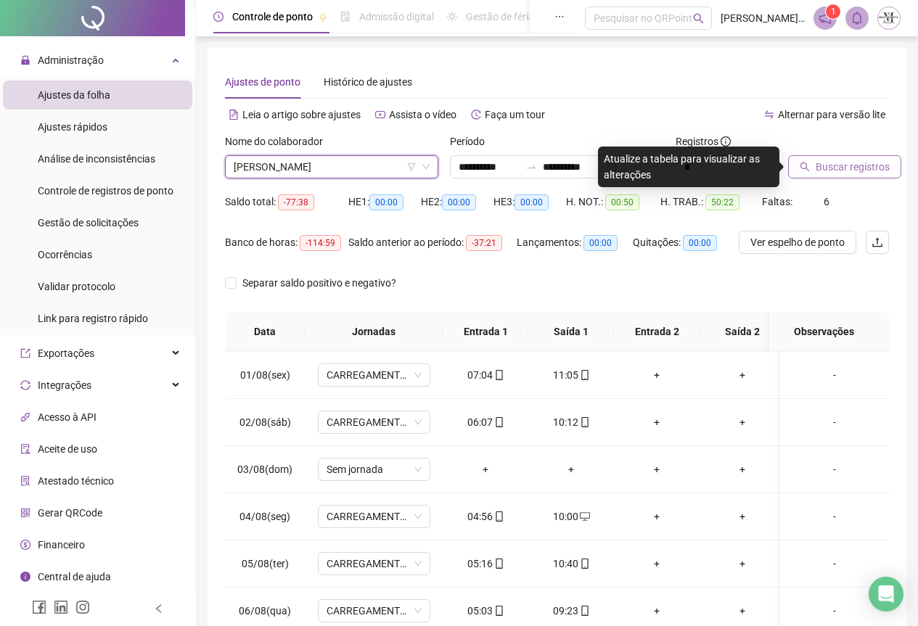
click at [816, 159] on span "Buscar registros" at bounding box center [853, 167] width 74 height 16
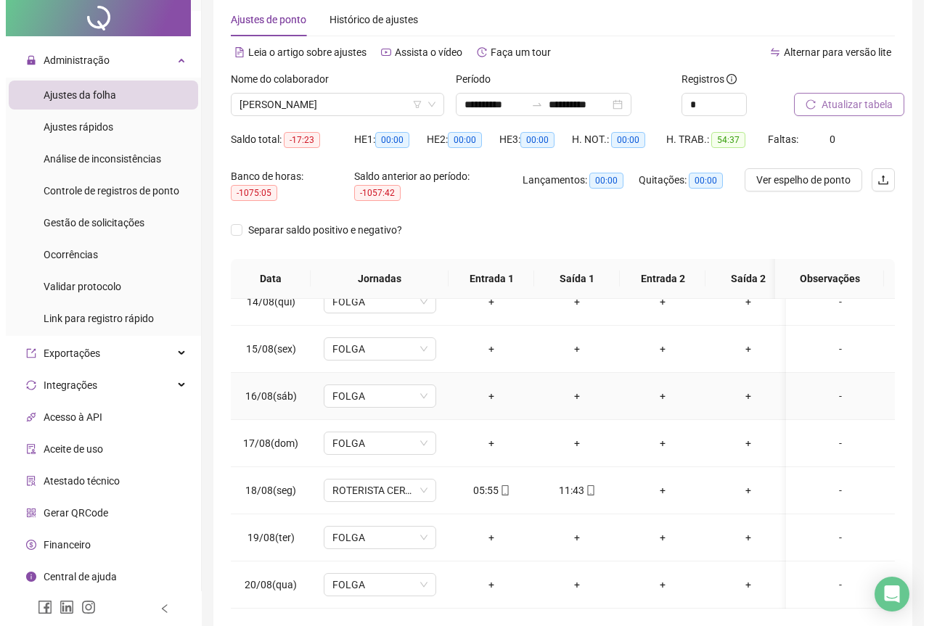
scroll to position [124, 0]
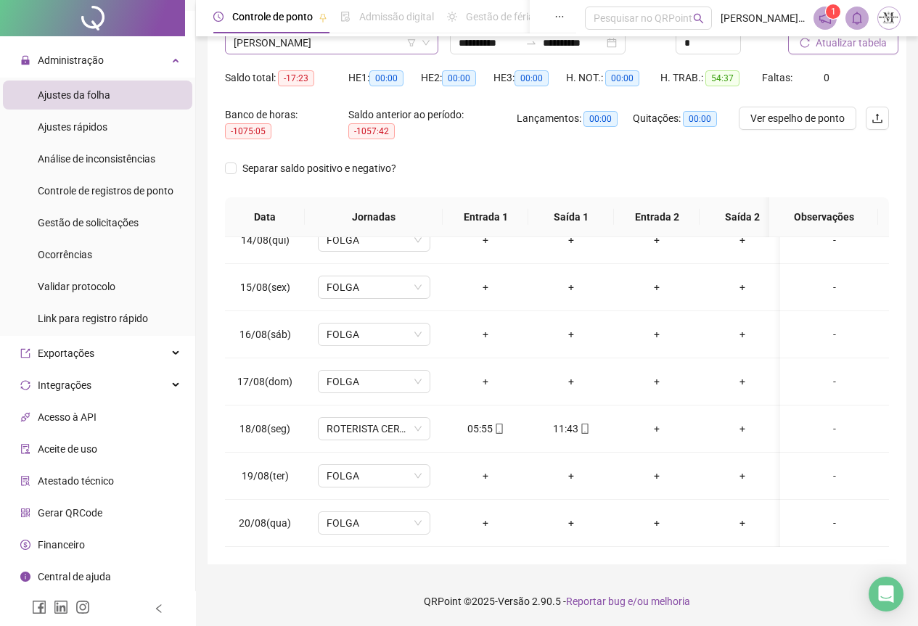
click at [330, 44] on span "[PERSON_NAME]" at bounding box center [332, 43] width 196 height 22
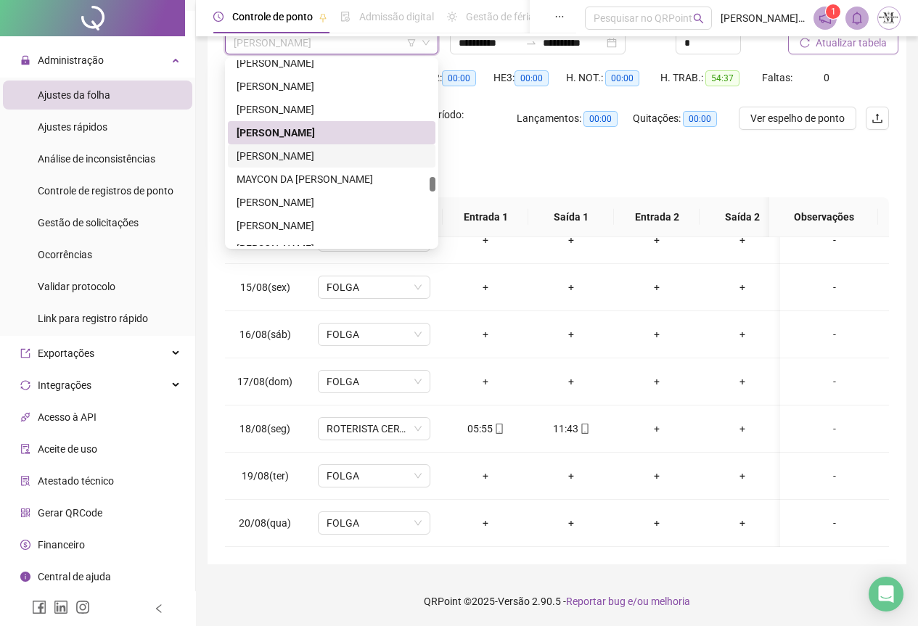
click at [304, 156] on div "[PERSON_NAME]" at bounding box center [332, 156] width 190 height 16
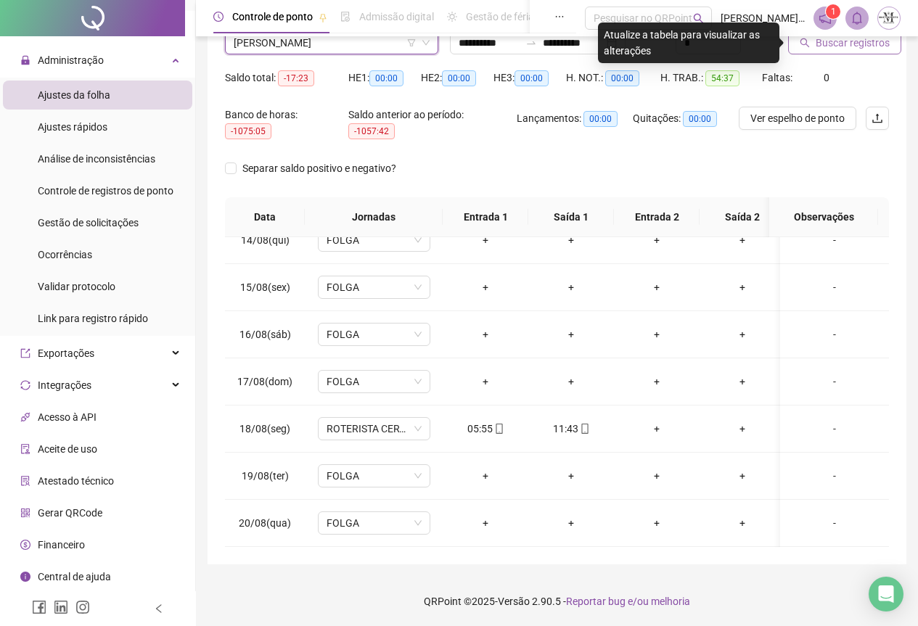
click at [809, 52] on button "Buscar registros" at bounding box center [844, 42] width 113 height 23
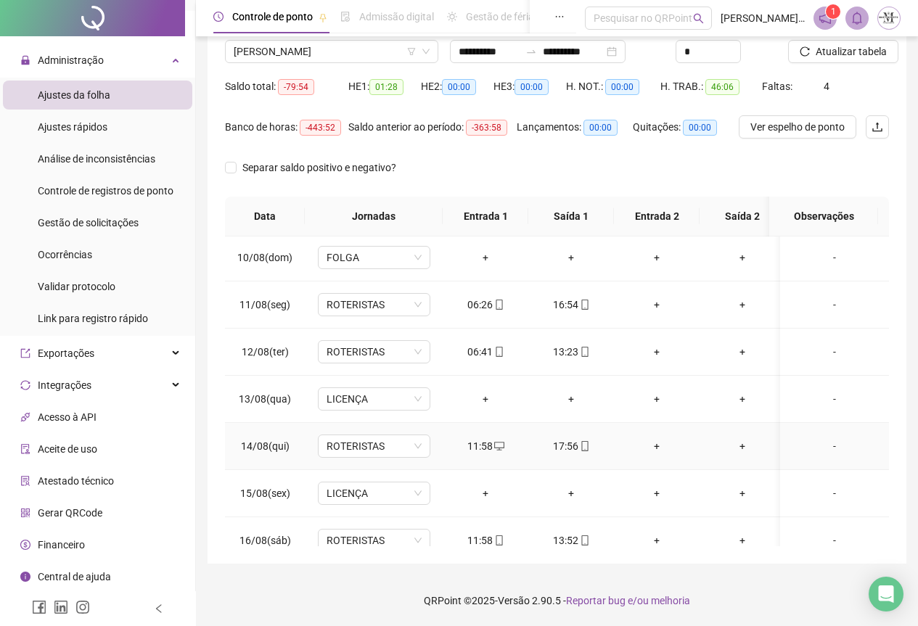
scroll to position [645, 0]
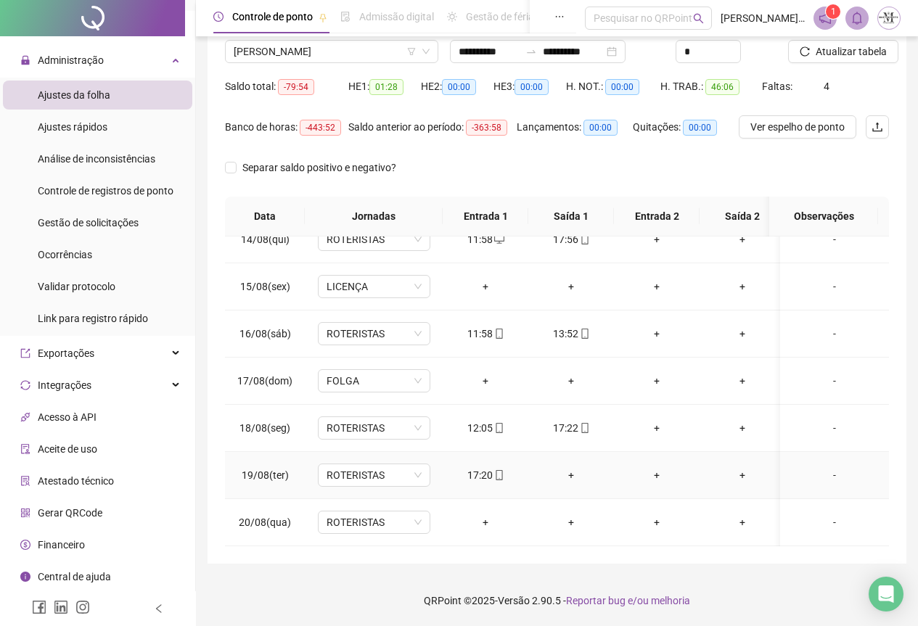
click at [568, 469] on div "+" at bounding box center [571, 475] width 62 height 16
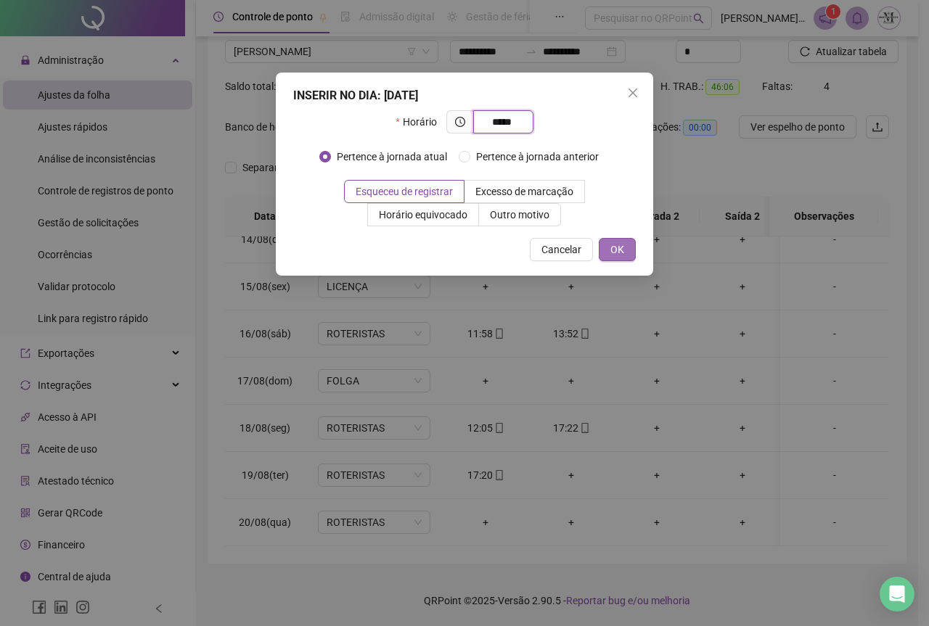
type input "*****"
click at [608, 242] on button "OK" at bounding box center [617, 249] width 37 height 23
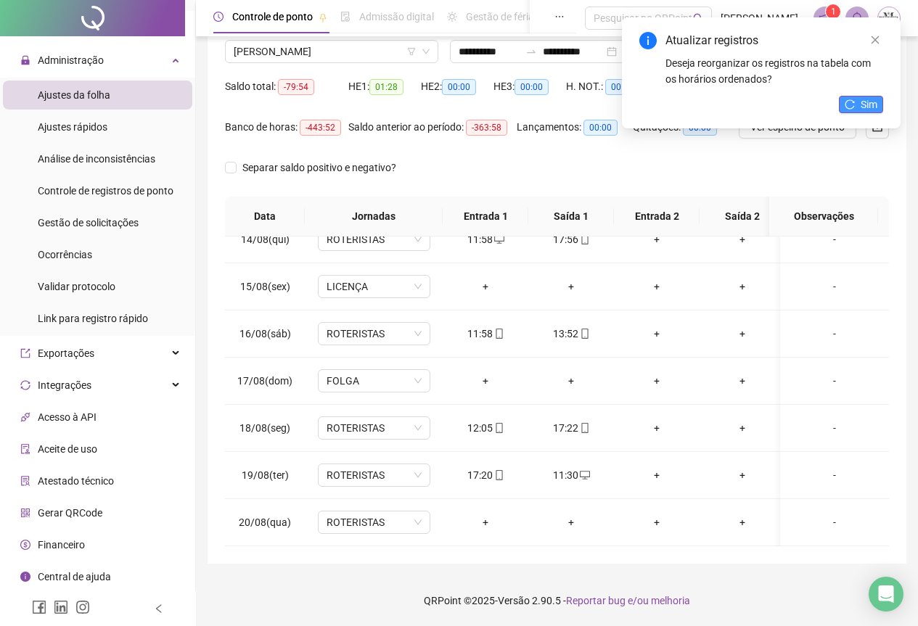
click at [867, 97] on span "Sim" at bounding box center [869, 105] width 17 height 16
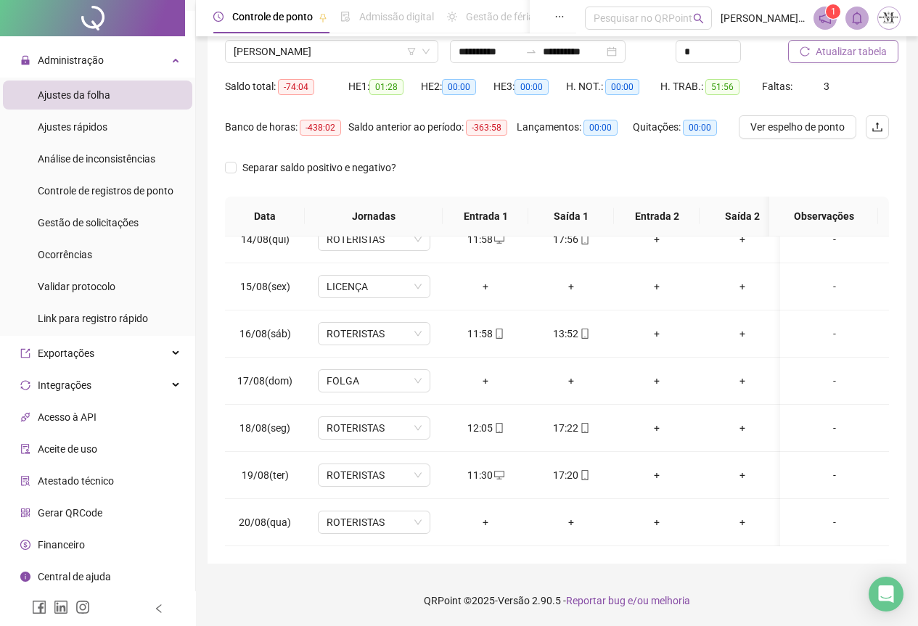
click at [828, 49] on span "Atualizar tabela" at bounding box center [851, 52] width 71 height 16
click at [335, 55] on span "[PERSON_NAME]" at bounding box center [332, 52] width 196 height 22
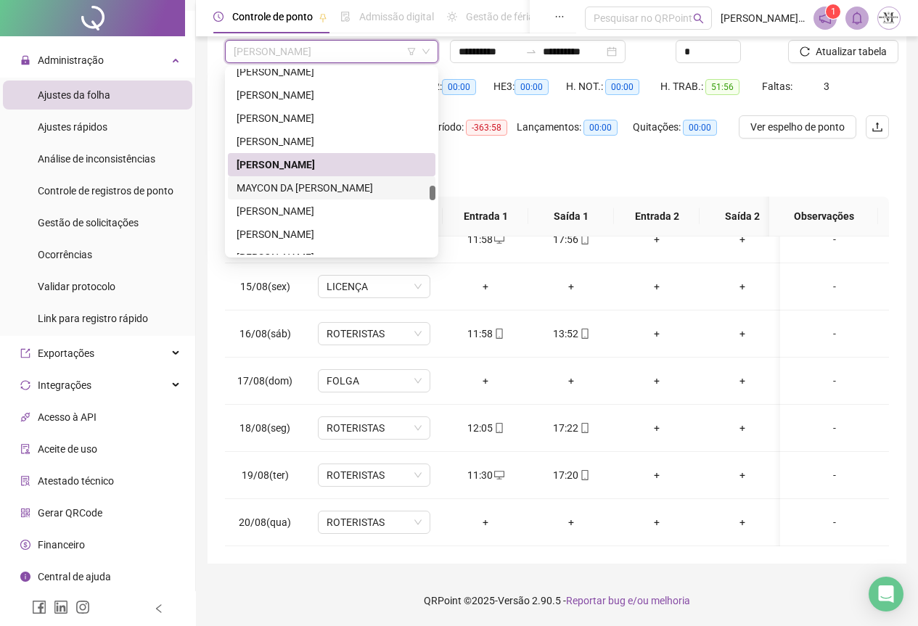
click at [325, 191] on div "MAYCON DA [PERSON_NAME]" at bounding box center [332, 188] width 190 height 16
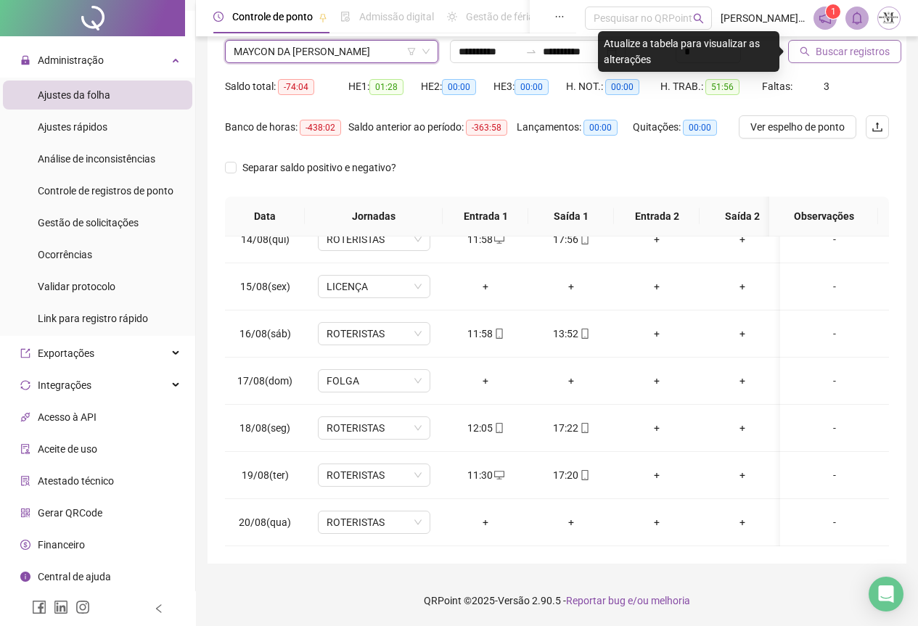
click at [812, 61] on button "Buscar registros" at bounding box center [844, 51] width 113 height 23
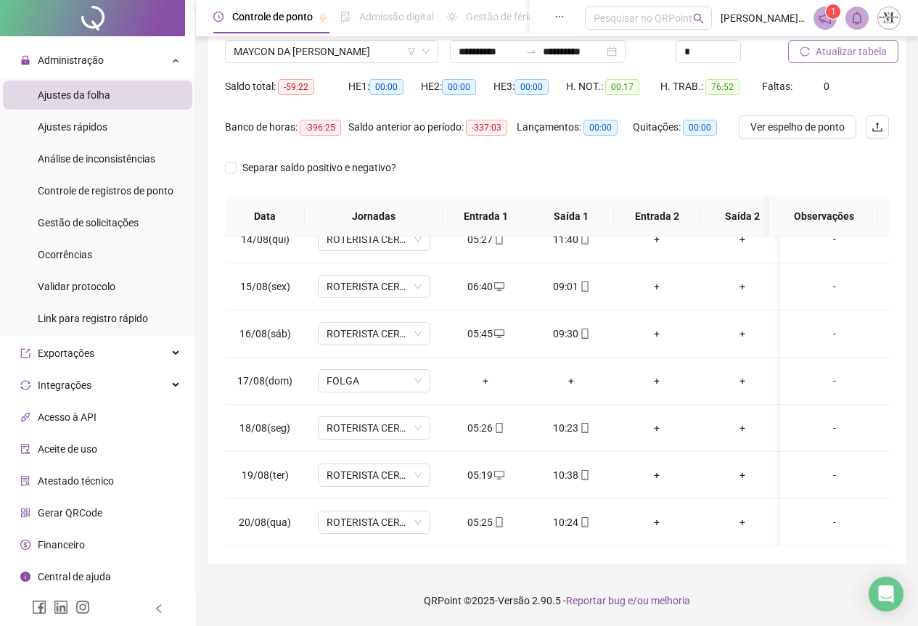
click at [855, 60] on button "Atualizar tabela" at bounding box center [843, 51] width 110 height 23
click at [282, 54] on span "MAYCON DA [PERSON_NAME]" at bounding box center [332, 52] width 196 height 22
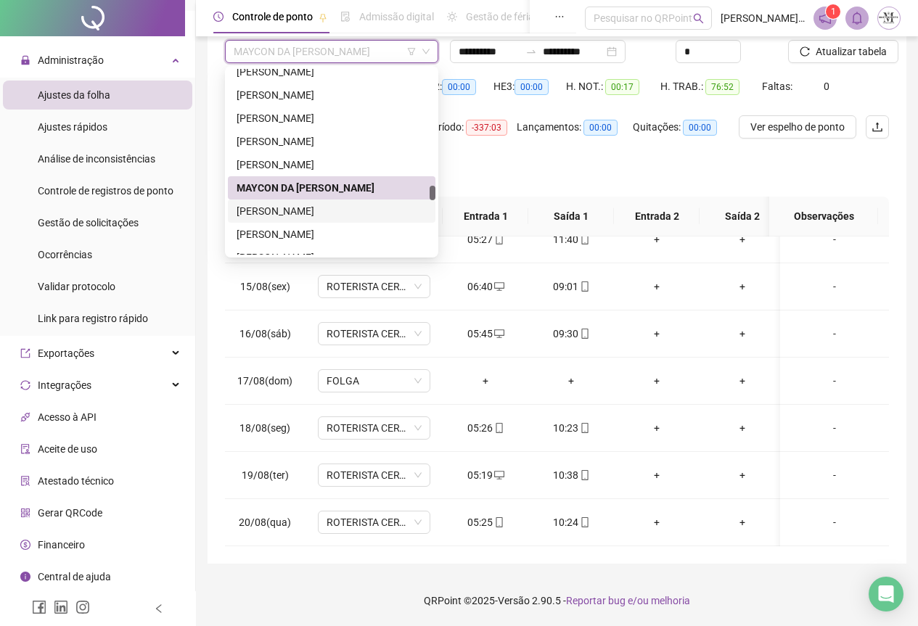
click at [301, 213] on div "[PERSON_NAME]" at bounding box center [332, 211] width 190 height 16
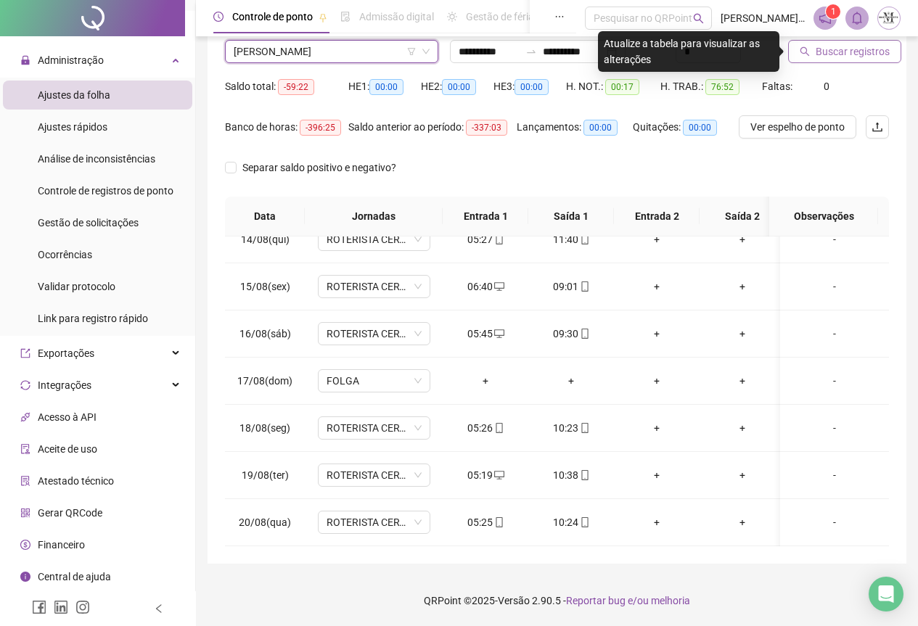
click at [819, 52] on span "Buscar registros" at bounding box center [853, 52] width 74 height 16
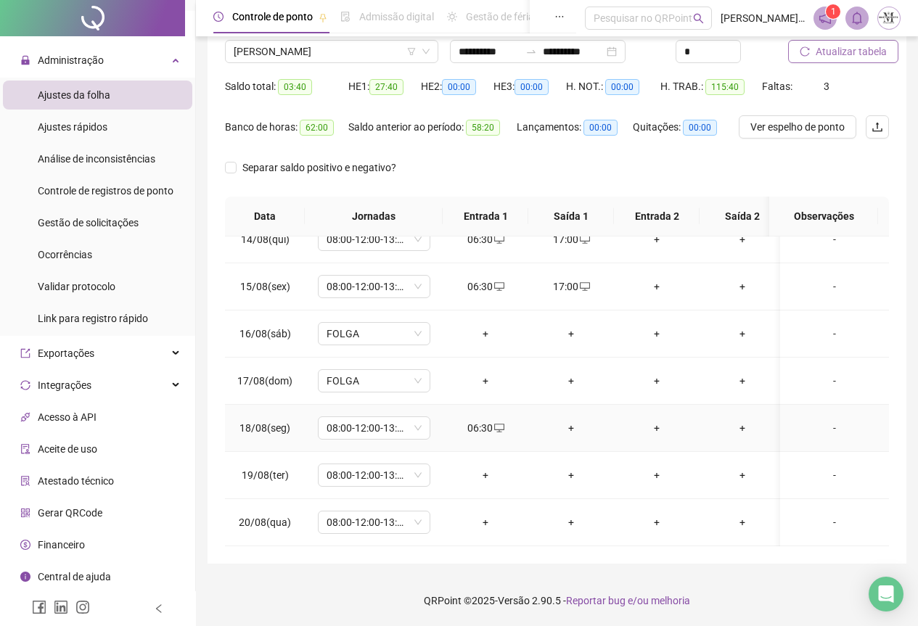
click at [575, 420] on div "+" at bounding box center [571, 428] width 62 height 16
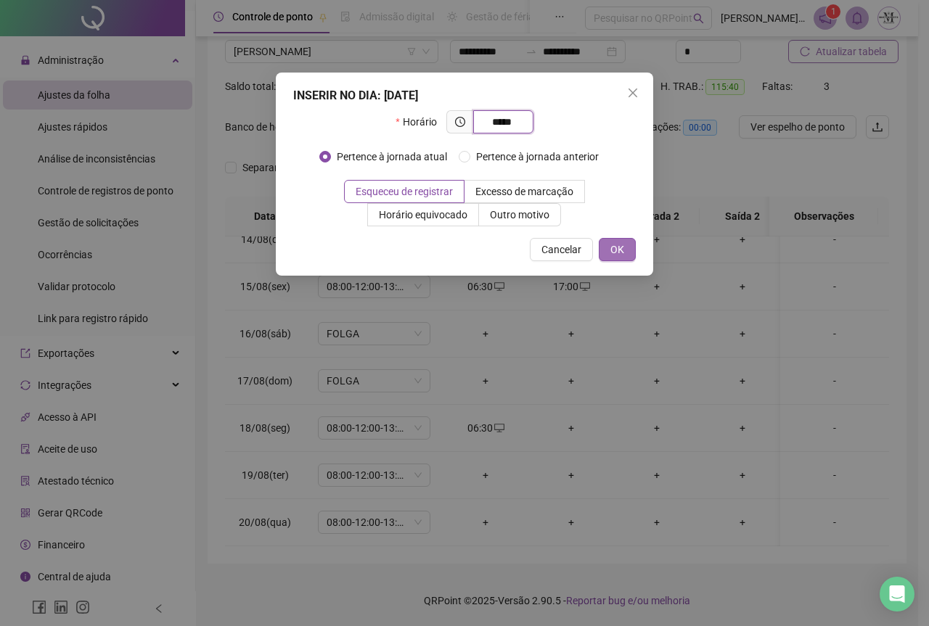
type input "*****"
click at [614, 253] on span "OK" at bounding box center [617, 250] width 14 height 16
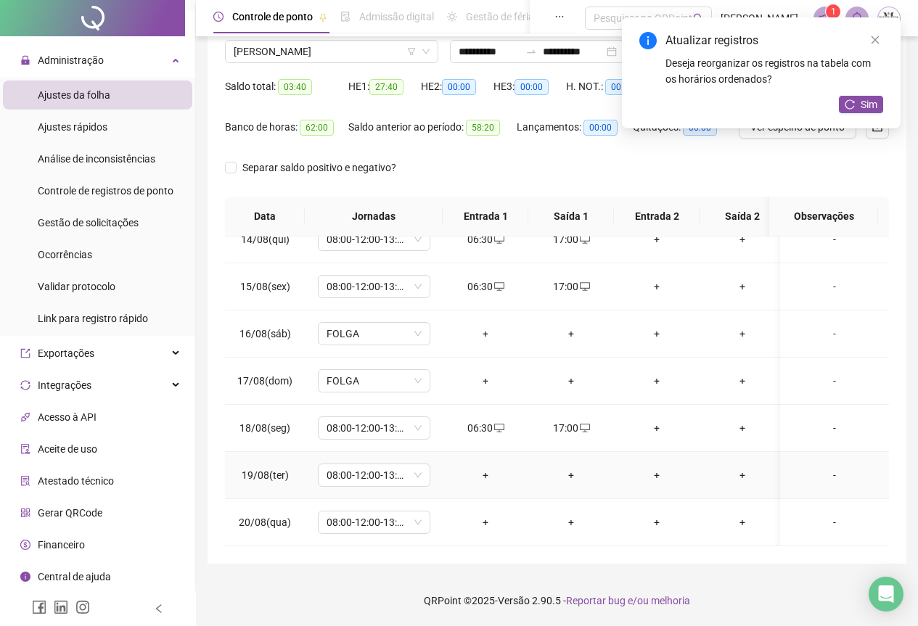
click at [486, 467] on div "+" at bounding box center [485, 475] width 62 height 16
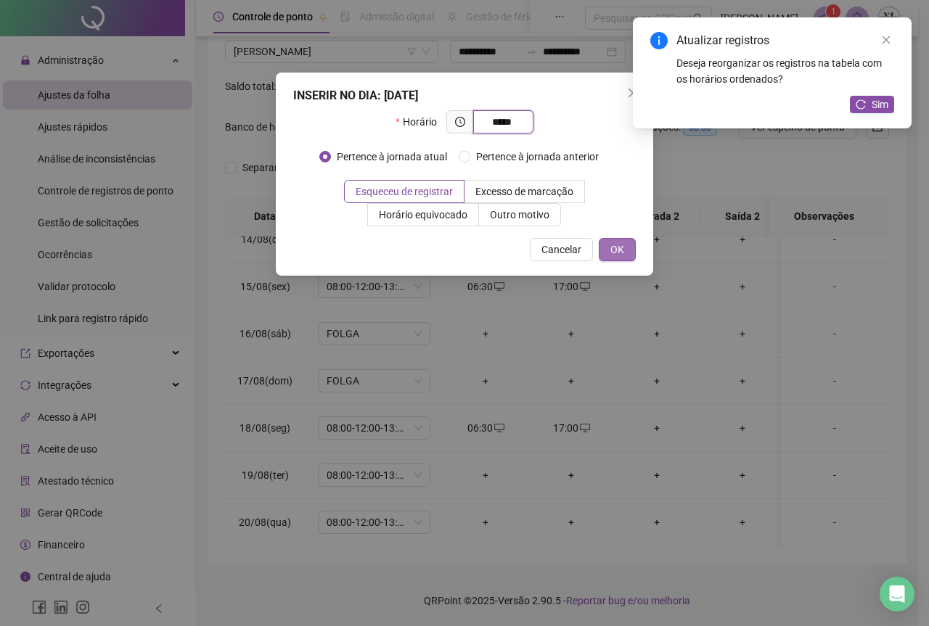
type input "*****"
click at [625, 246] on button "OK" at bounding box center [617, 249] width 37 height 23
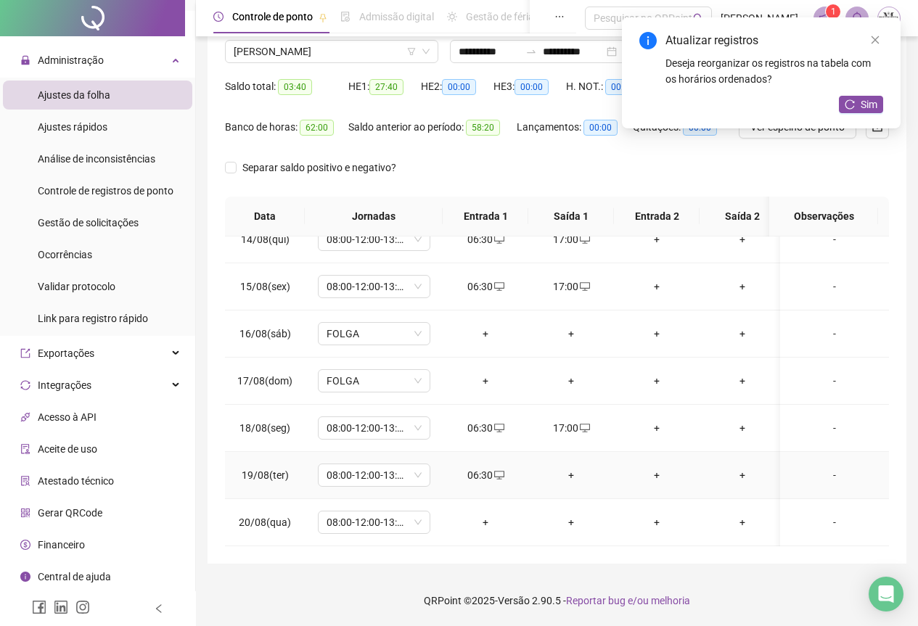
click at [567, 467] on div "+" at bounding box center [571, 475] width 62 height 16
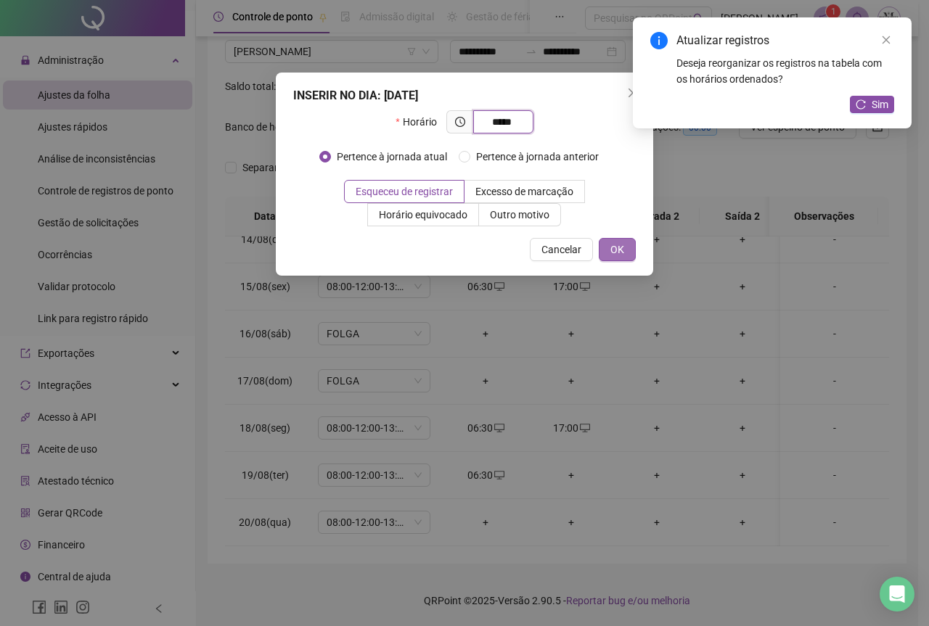
type input "*****"
click at [613, 253] on span "OK" at bounding box center [617, 250] width 14 height 16
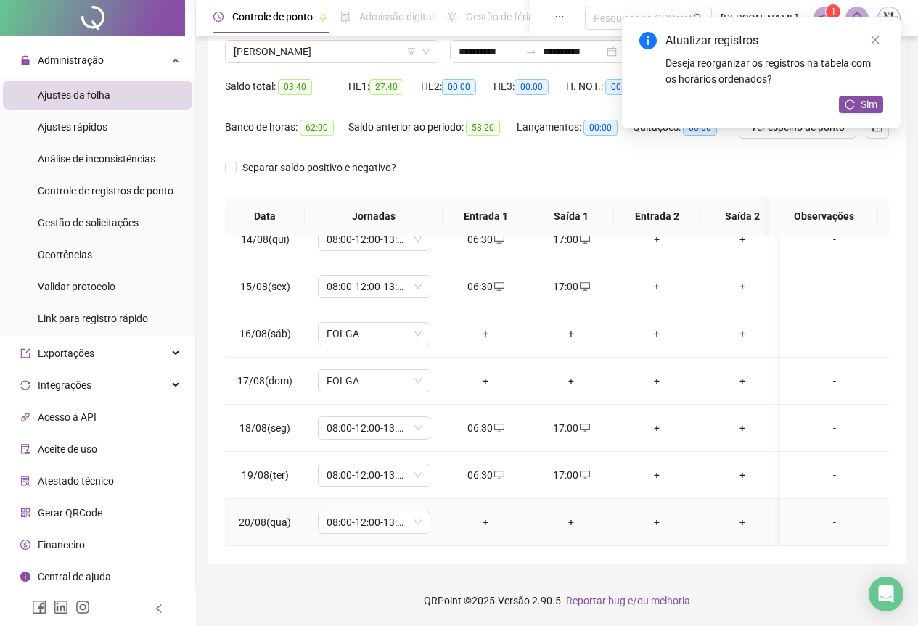
click at [486, 516] on div "+" at bounding box center [485, 523] width 62 height 16
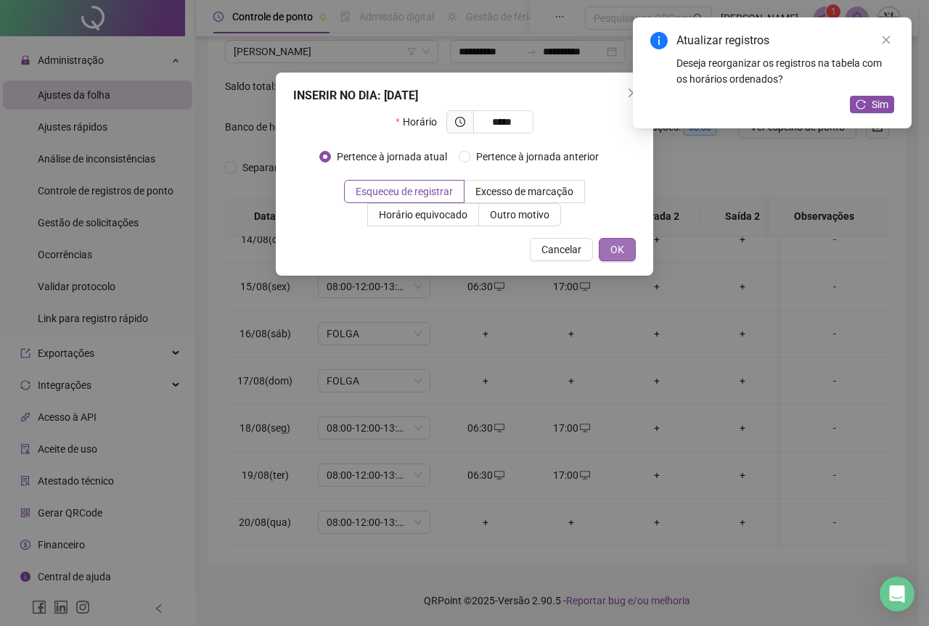
type input "*****"
click at [618, 255] on span "OK" at bounding box center [617, 250] width 14 height 16
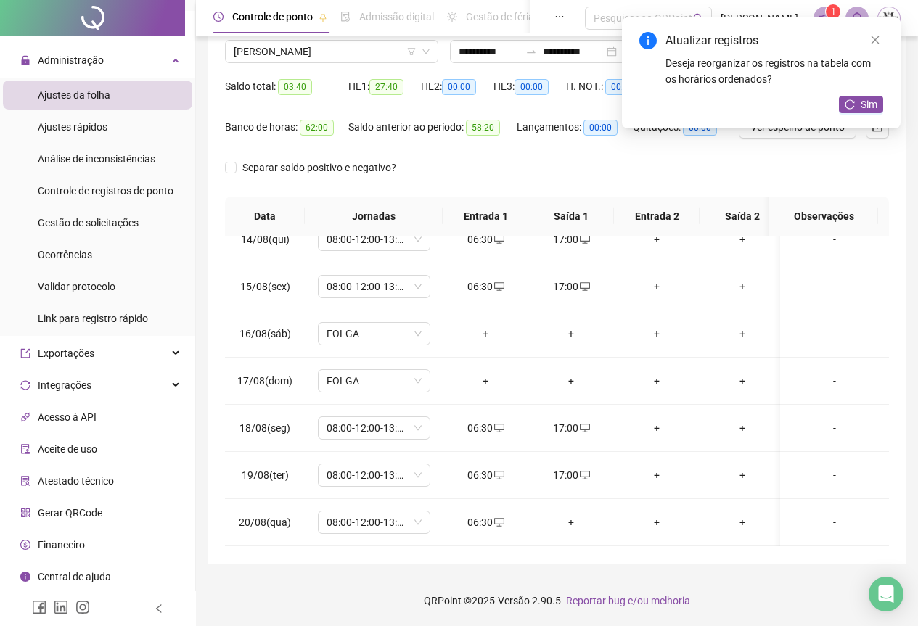
click at [874, 103] on span "Sim" at bounding box center [869, 105] width 17 height 16
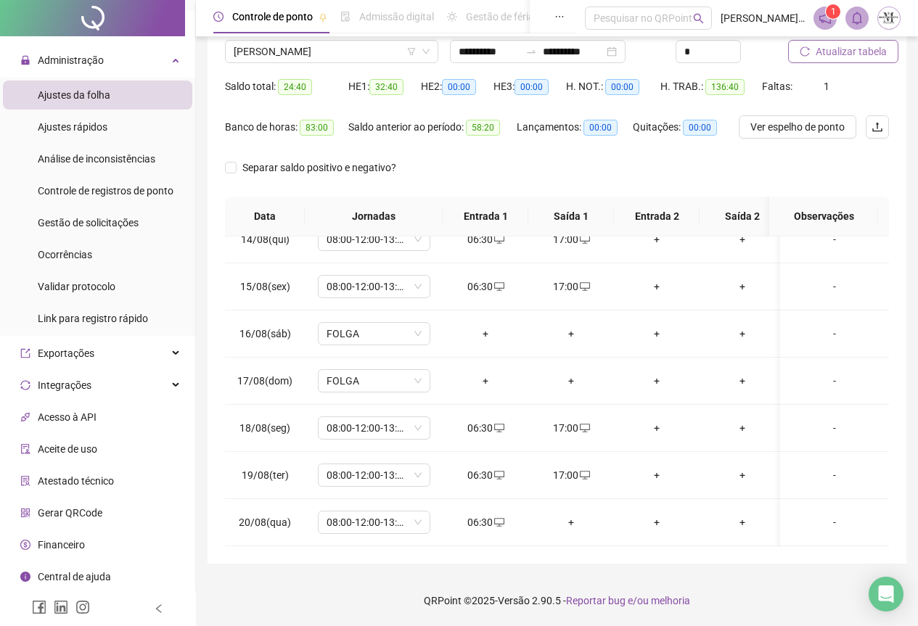
click at [829, 53] on span "Atualizar tabela" at bounding box center [851, 52] width 71 height 16
click at [327, 52] on span "[PERSON_NAME]" at bounding box center [332, 52] width 196 height 22
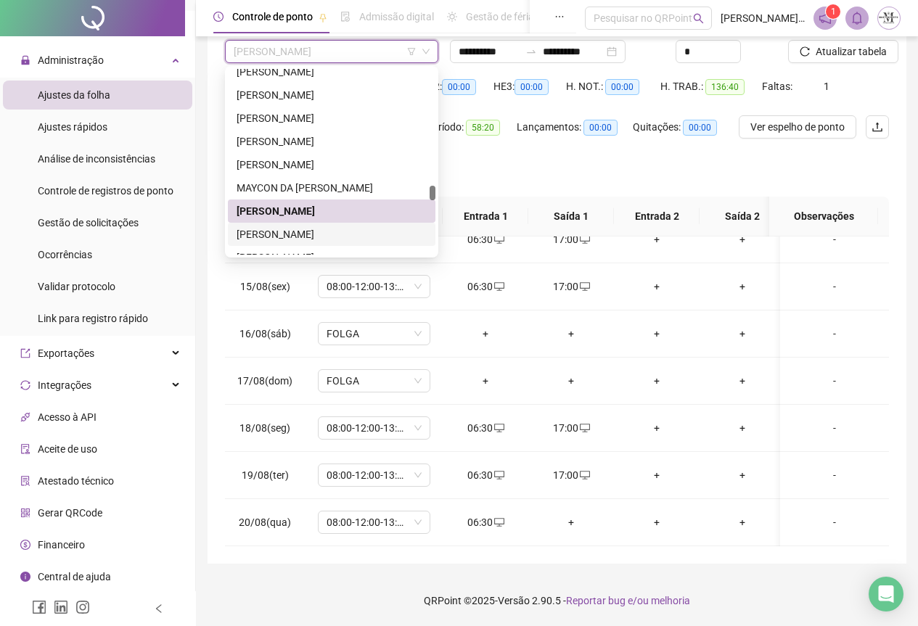
click at [300, 239] on div "[PERSON_NAME]" at bounding box center [332, 234] width 190 height 16
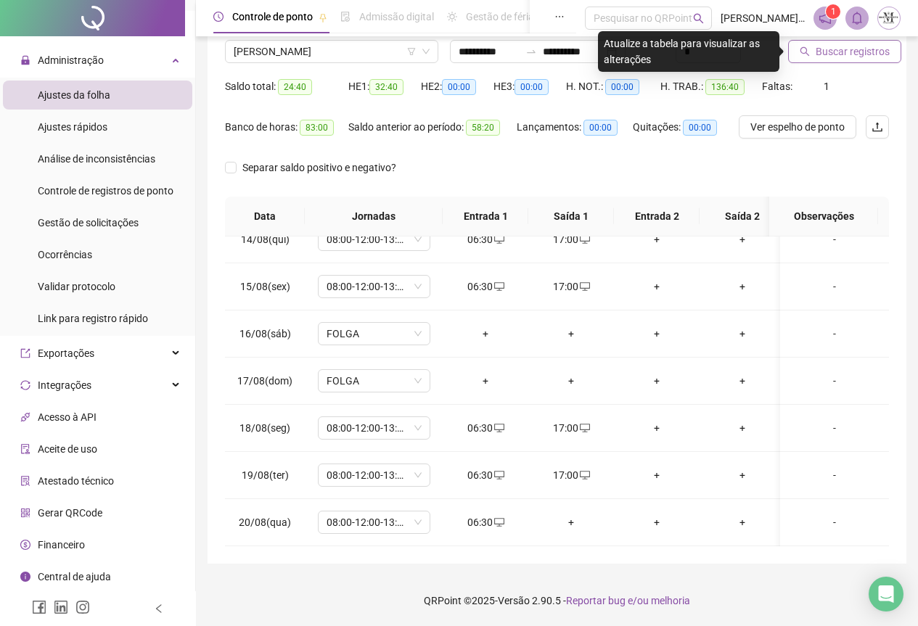
click at [820, 56] on span "Buscar registros" at bounding box center [853, 52] width 74 height 16
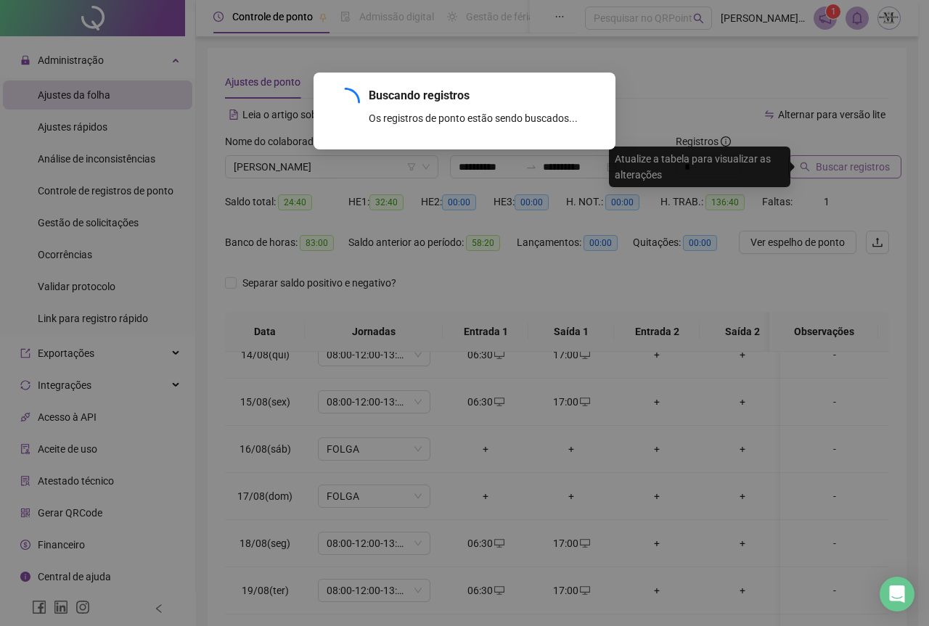
scroll to position [0, 0]
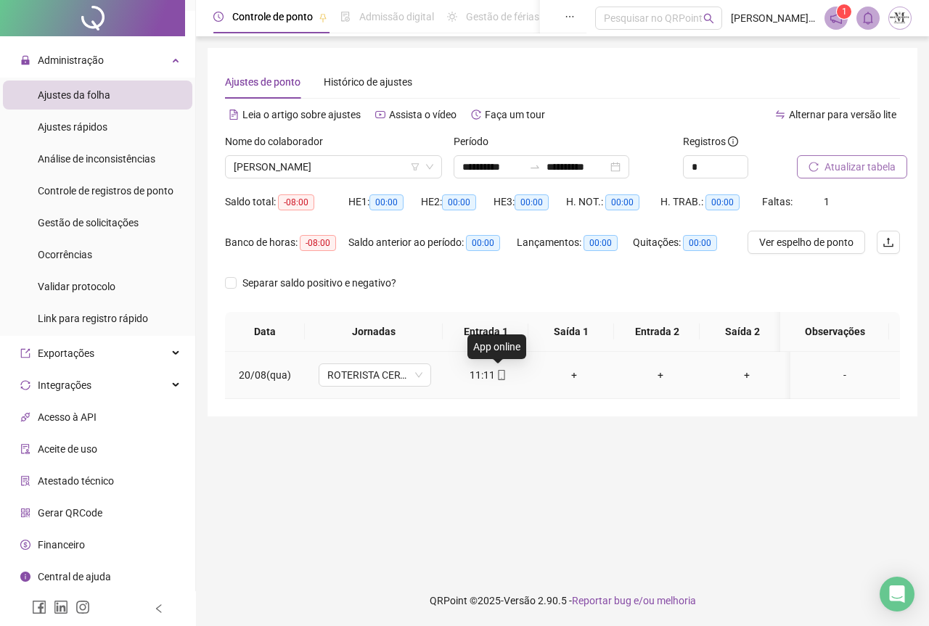
click at [498, 378] on icon "mobile" at bounding box center [501, 375] width 7 height 10
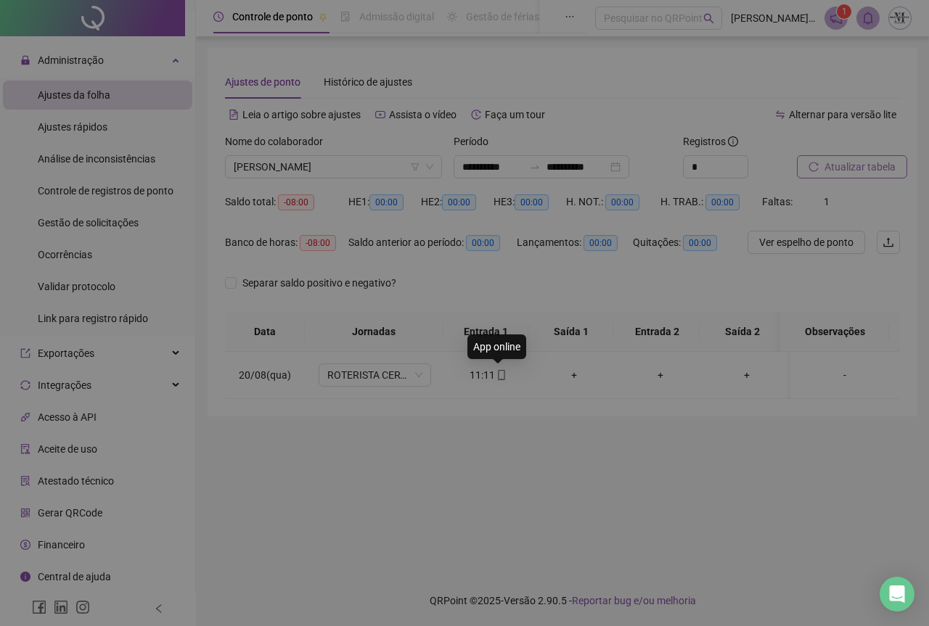
type input "**********"
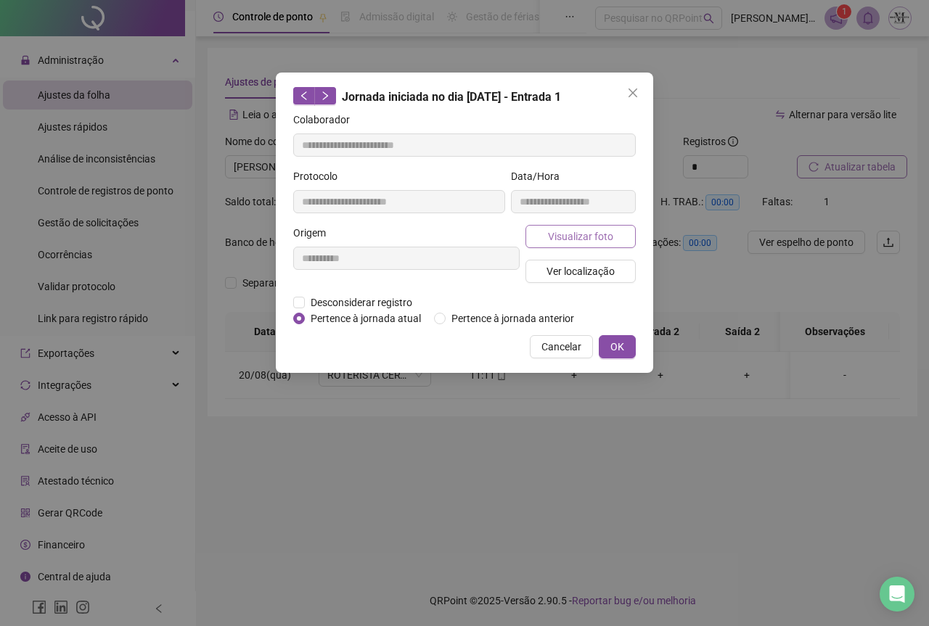
click at [544, 238] on button "Visualizar foto" at bounding box center [581, 236] width 110 height 23
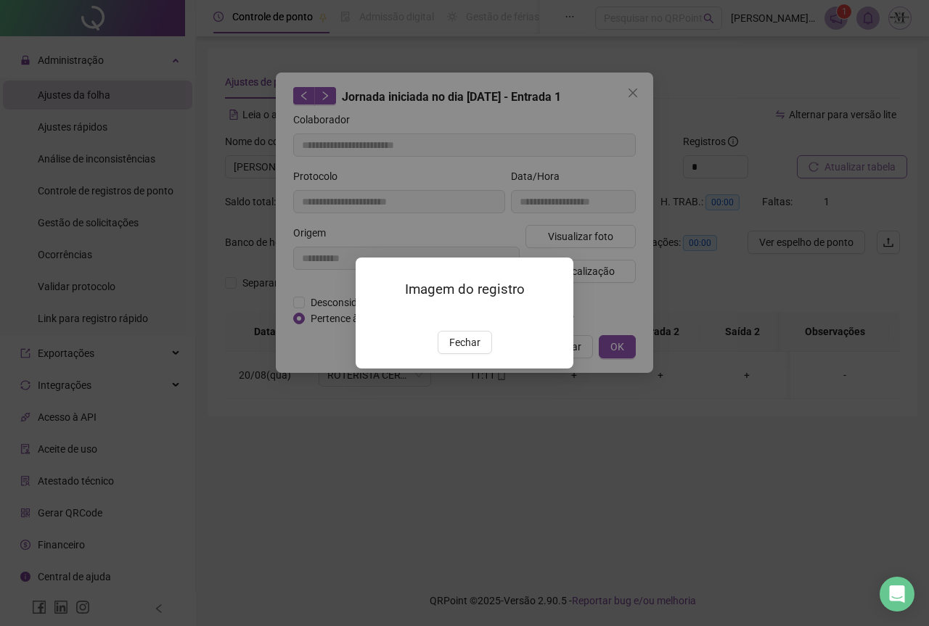
click at [373, 316] on img at bounding box center [373, 316] width 0 height 0
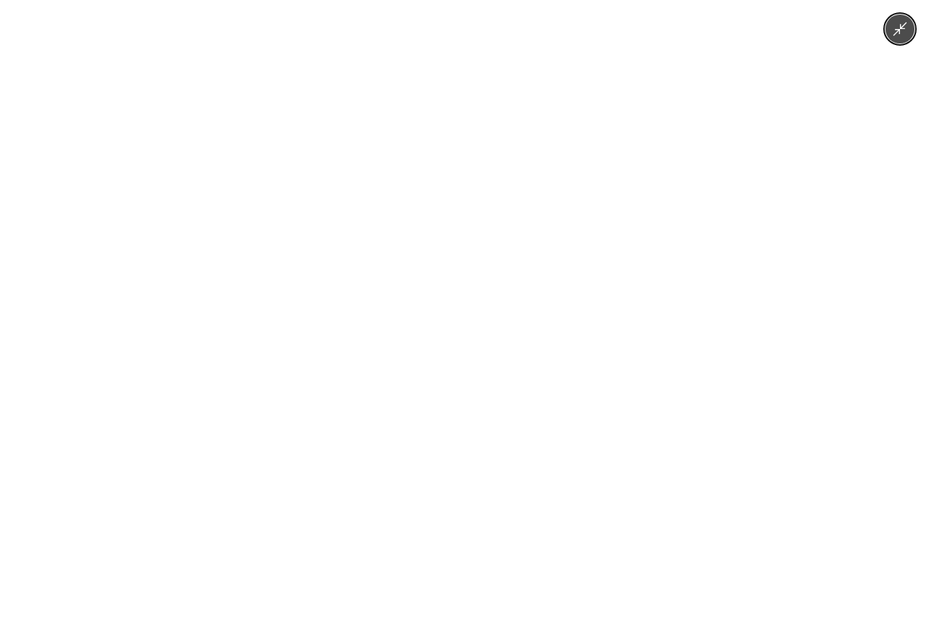
click at [467, 287] on img at bounding box center [464, 313] width 470 height 626
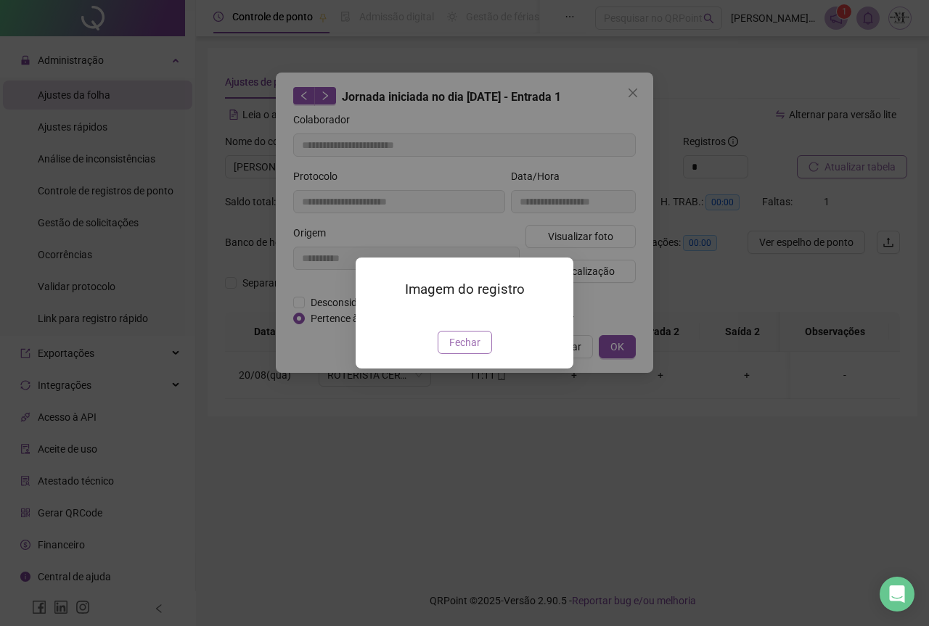
click at [473, 351] on span "Fechar" at bounding box center [464, 343] width 31 height 16
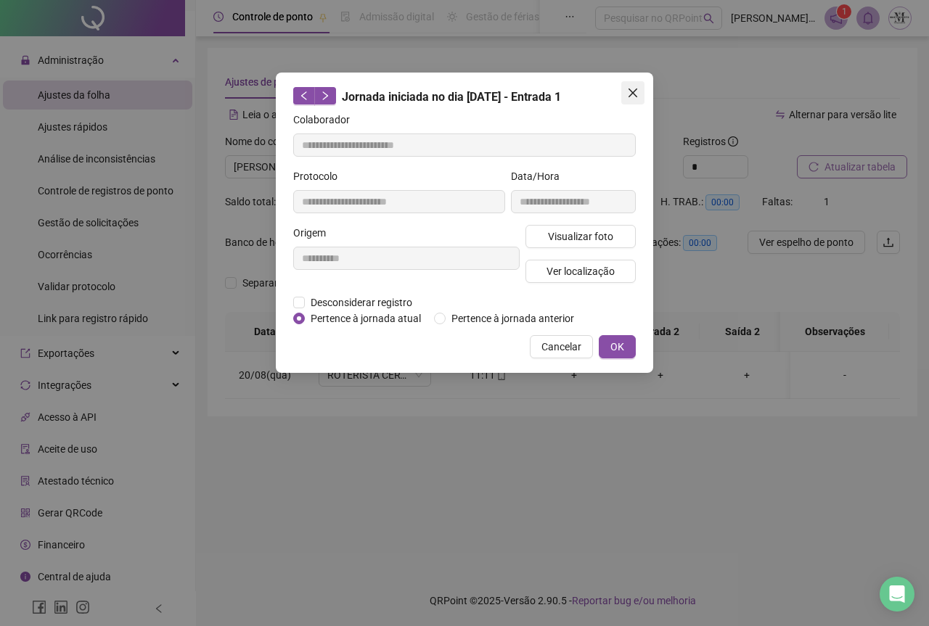
click at [628, 94] on icon "close" at bounding box center [633, 93] width 12 height 12
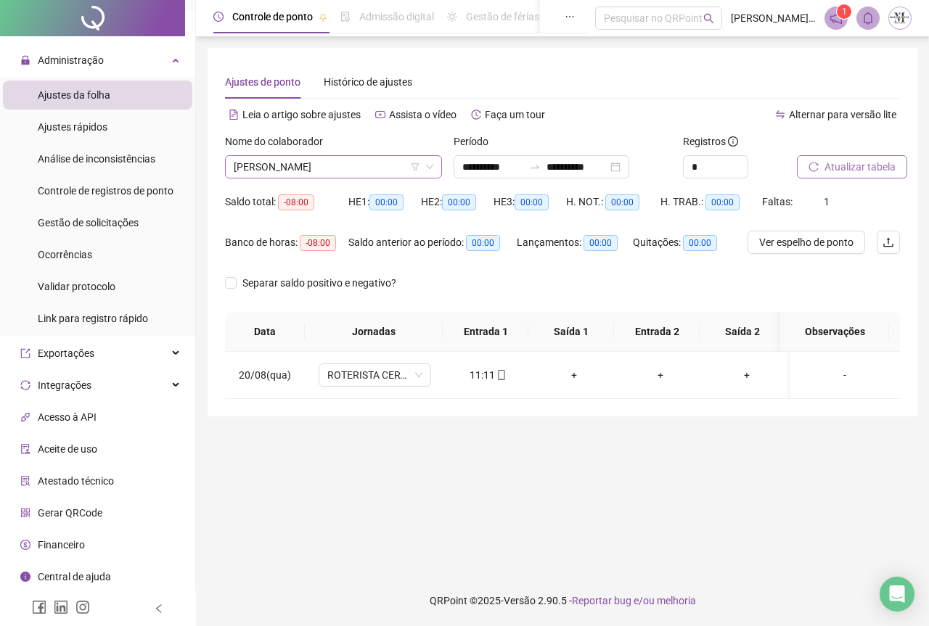
click at [328, 165] on span "[PERSON_NAME]" at bounding box center [334, 167] width 200 height 22
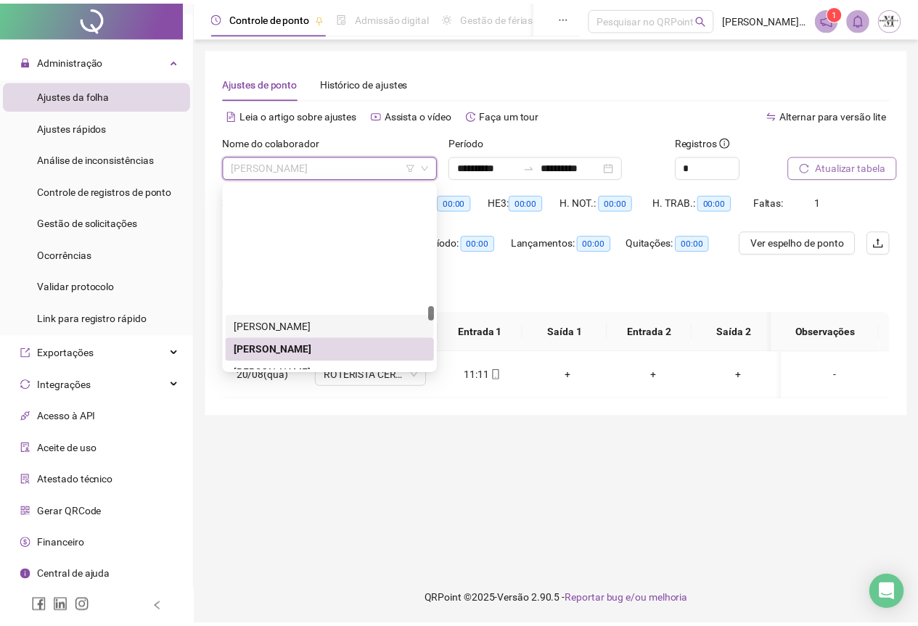
scroll to position [3429, 0]
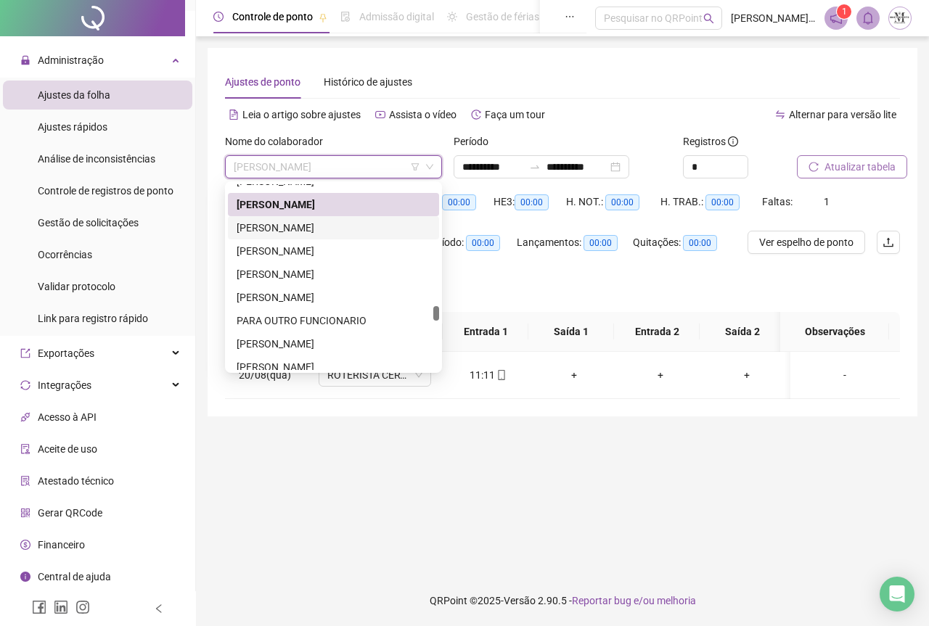
click at [279, 228] on div "[PERSON_NAME]" at bounding box center [334, 228] width 194 height 16
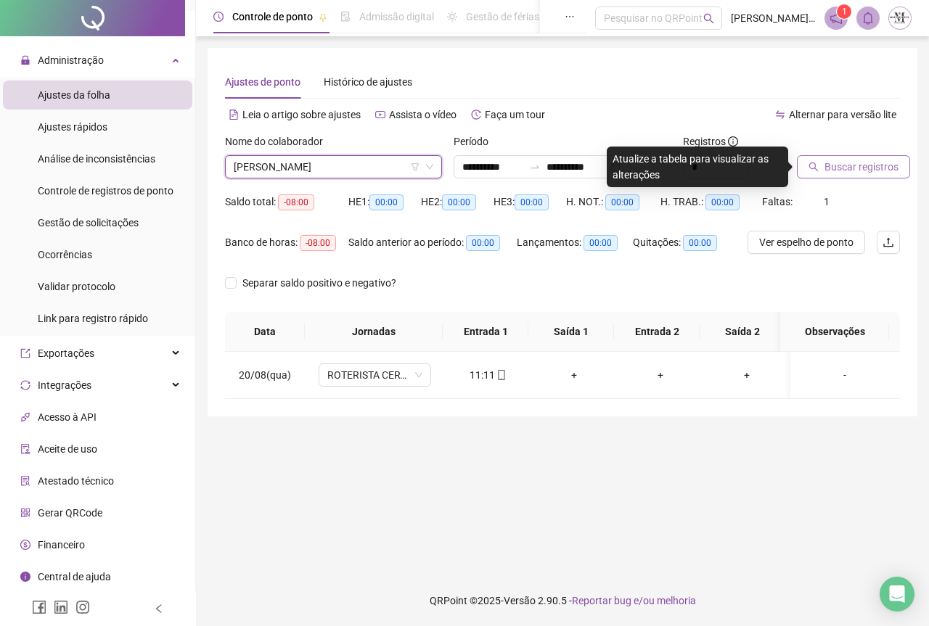
click at [831, 168] on span "Buscar registros" at bounding box center [862, 167] width 74 height 16
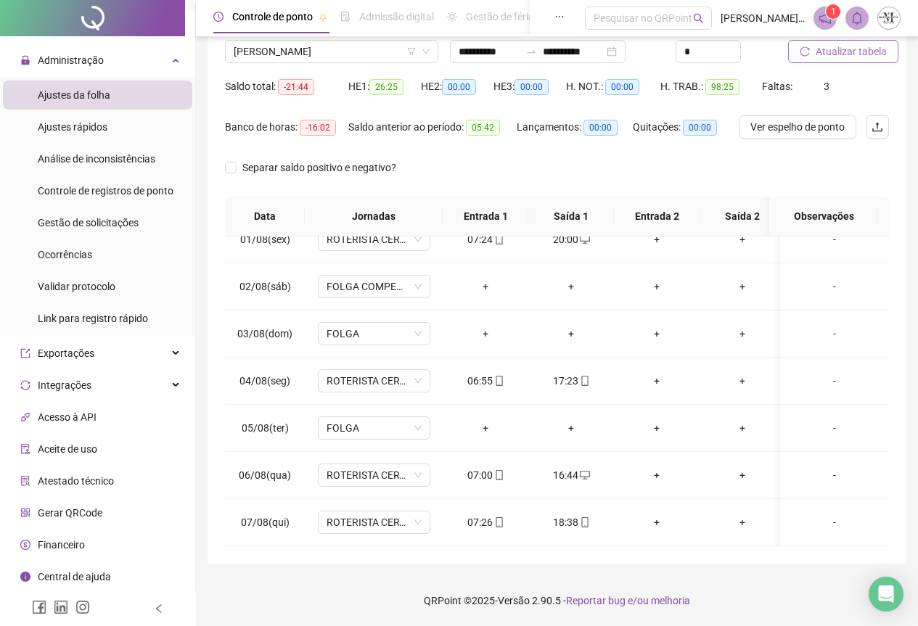
scroll to position [0, 0]
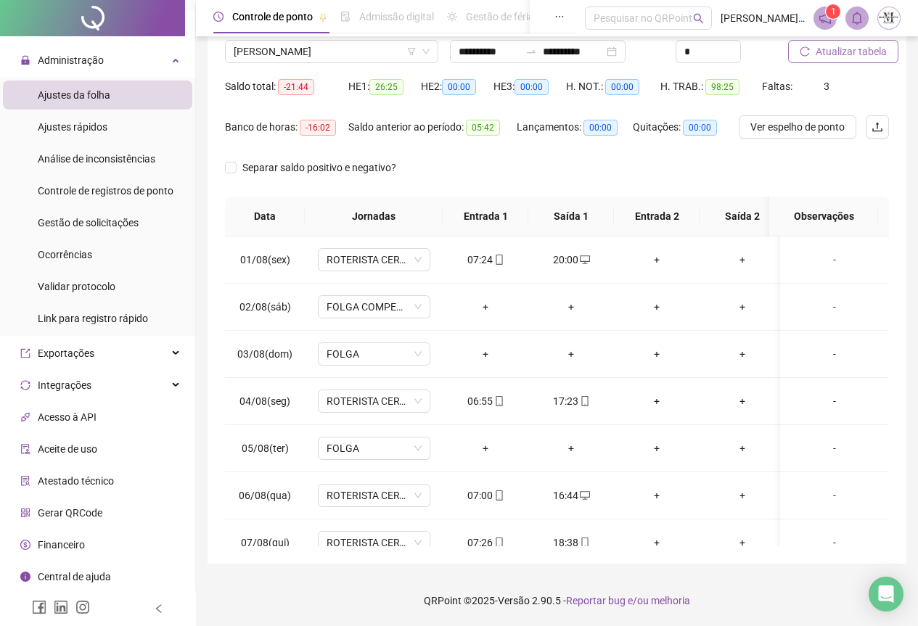
click at [822, 55] on span "Atualizar tabela" at bounding box center [851, 52] width 71 height 16
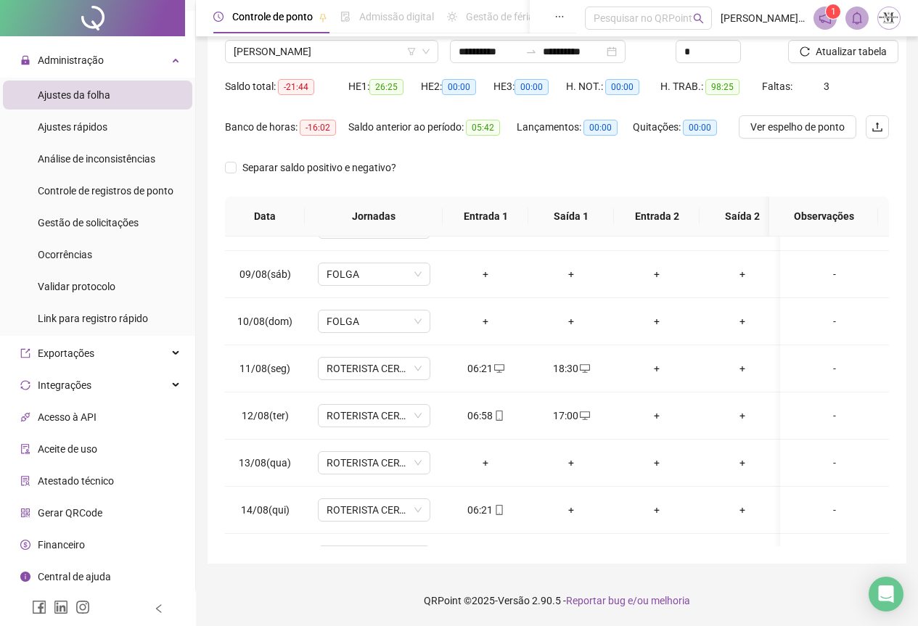
scroll to position [436, 0]
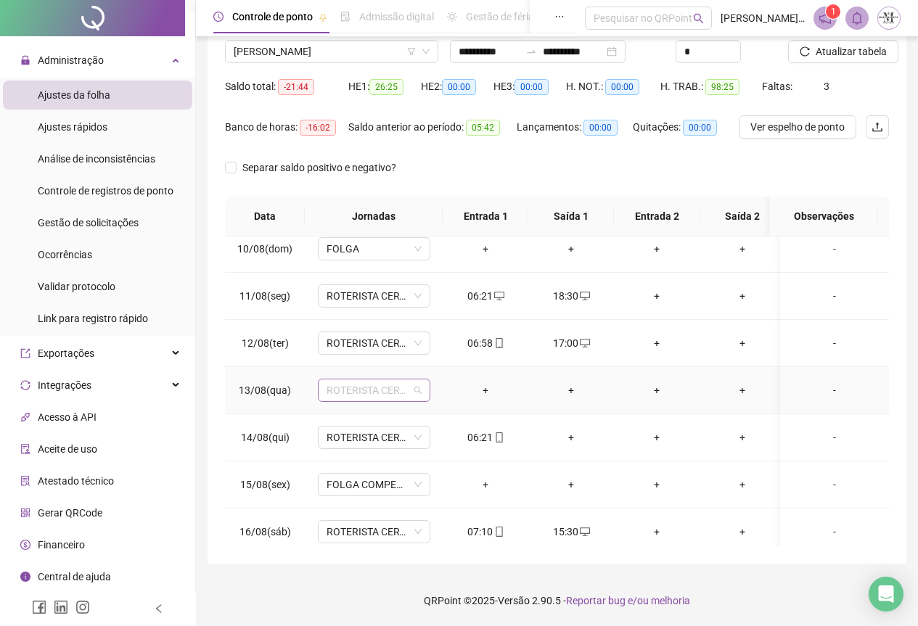
click at [348, 389] on span "ROTERISTA CERTO SG" at bounding box center [374, 391] width 95 height 22
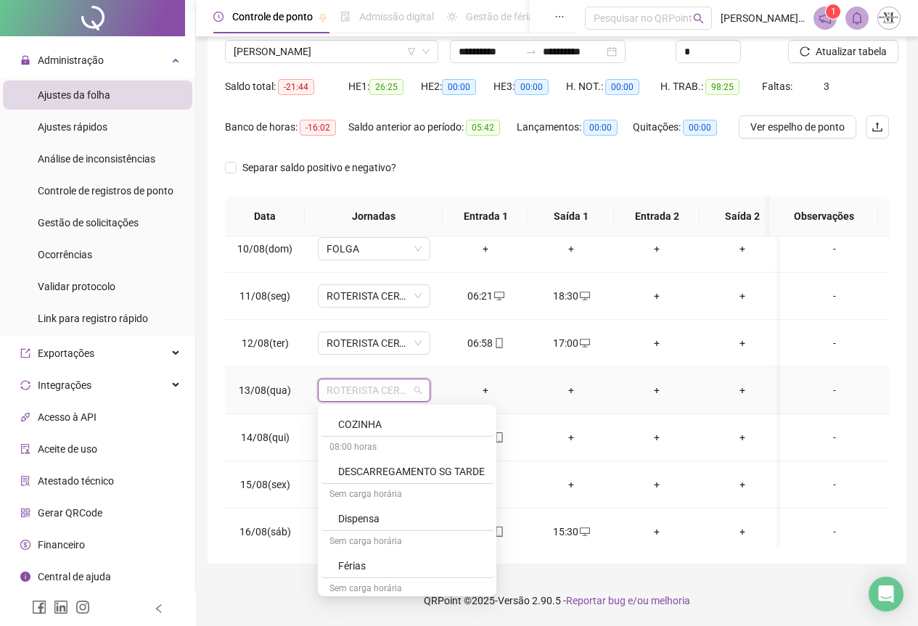
scroll to position [944, 0]
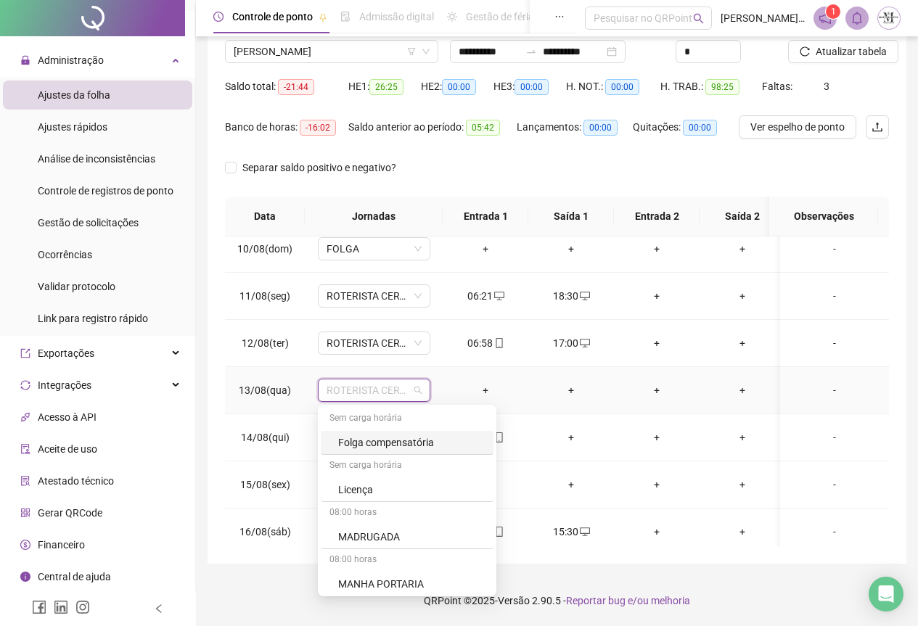
click at [359, 451] on div "Folga compensatória" at bounding box center [407, 443] width 173 height 24
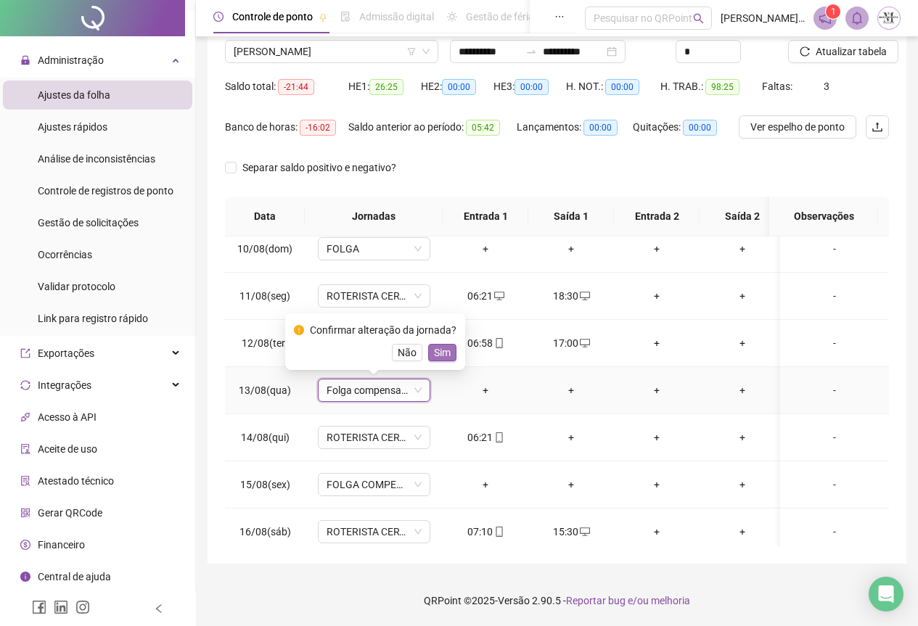
click at [445, 356] on span "Sim" at bounding box center [442, 353] width 17 height 16
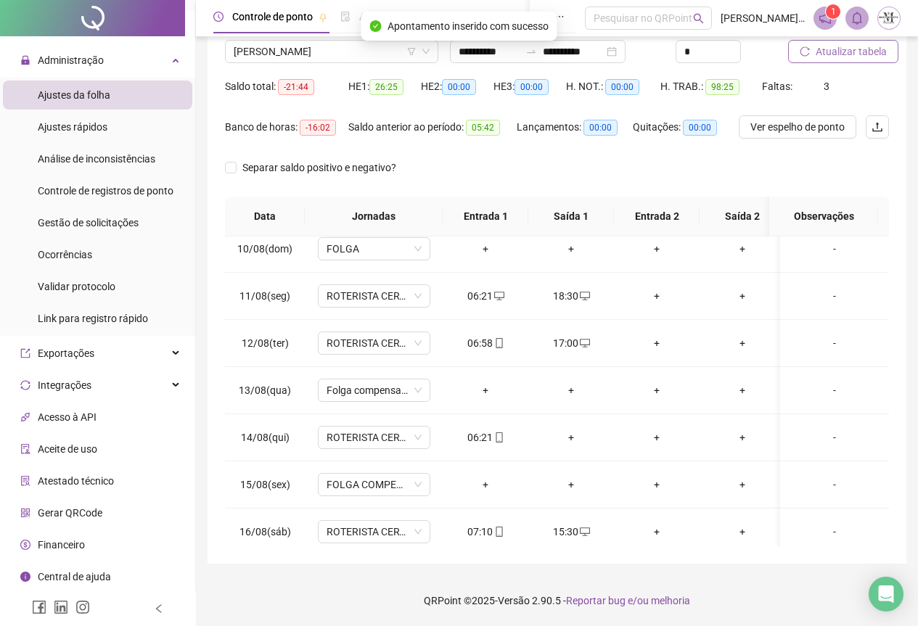
click at [829, 52] on span "Atualizar tabela" at bounding box center [851, 52] width 71 height 16
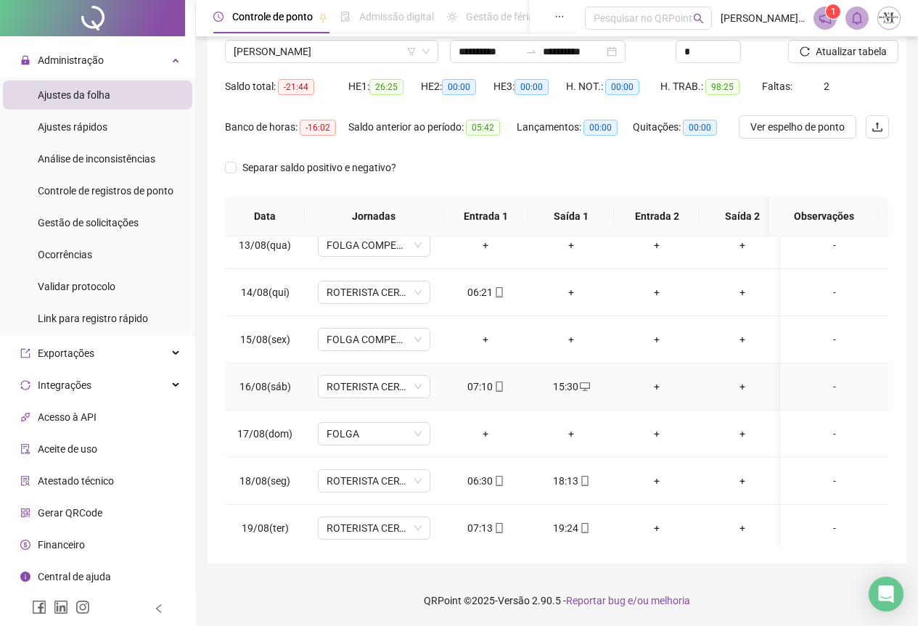
scroll to position [645, 0]
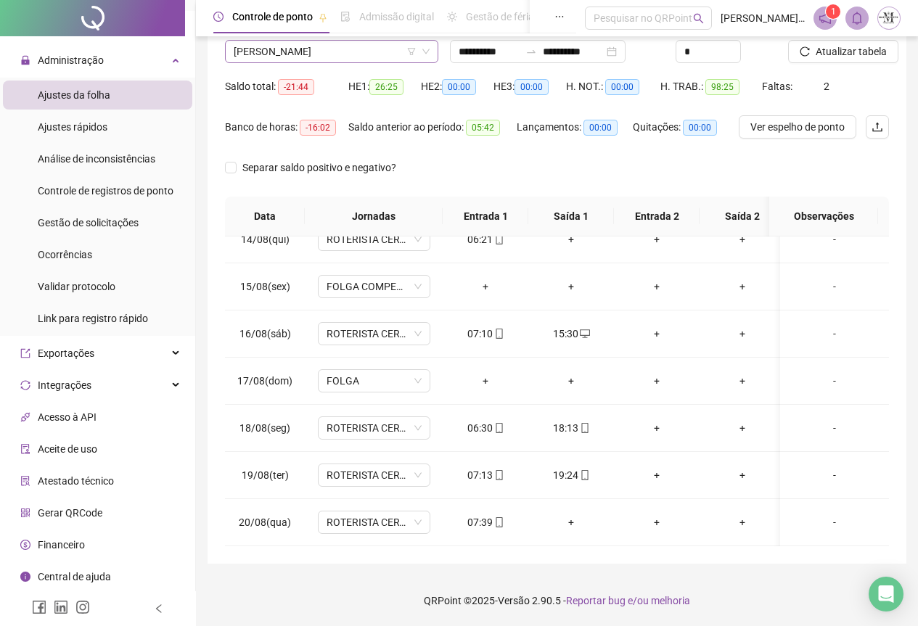
click at [269, 55] on span "[PERSON_NAME]" at bounding box center [332, 52] width 196 height 22
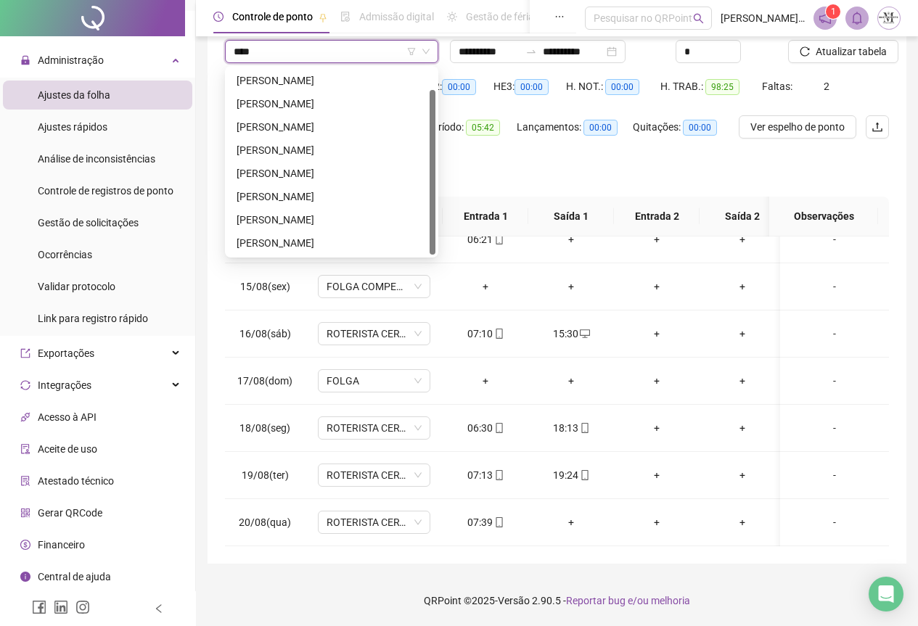
scroll to position [0, 0]
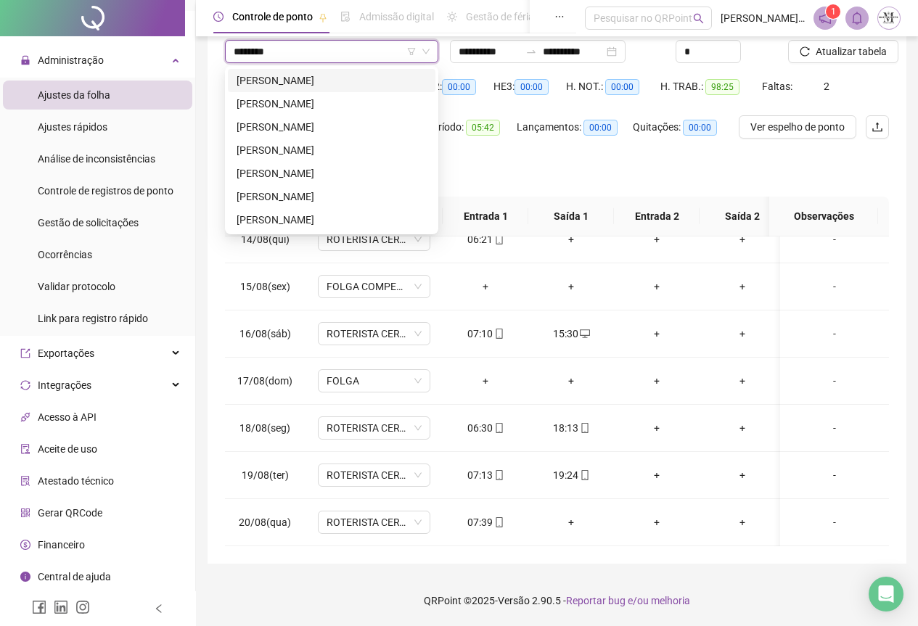
type input "*********"
click at [306, 81] on div "[PERSON_NAME]" at bounding box center [332, 81] width 190 height 16
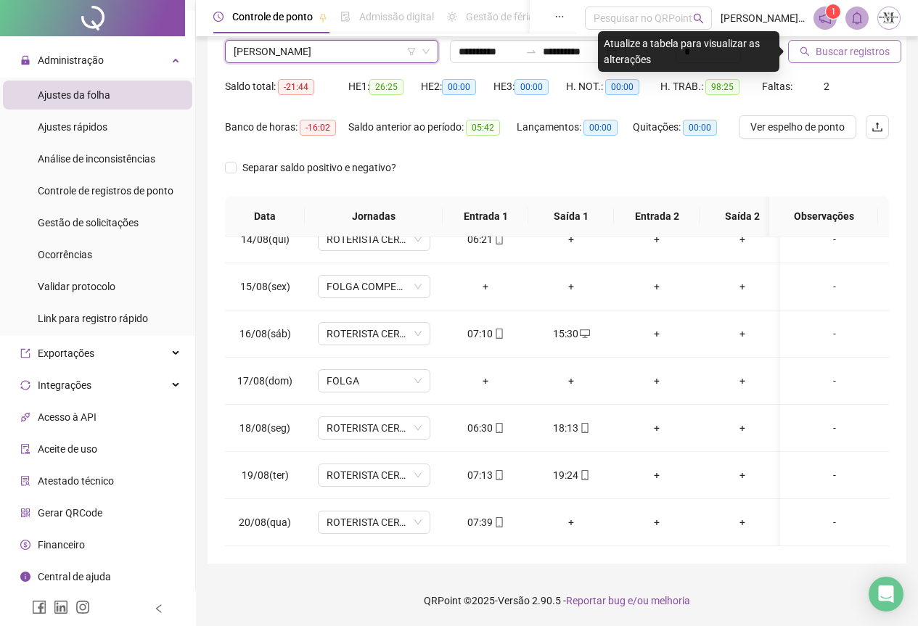
click at [861, 59] on span "Buscar registros" at bounding box center [853, 52] width 74 height 16
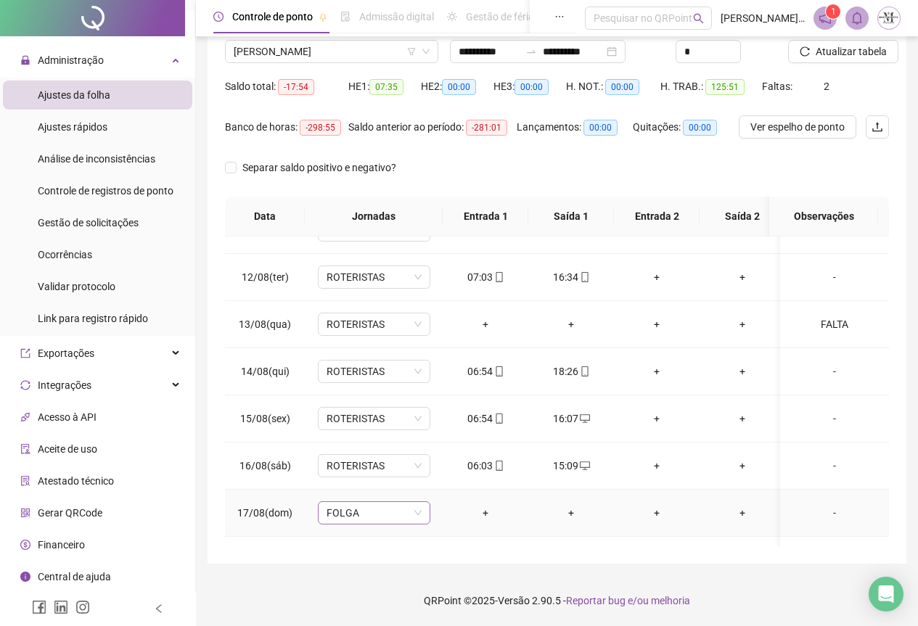
scroll to position [499, 0]
click at [325, 47] on span "[PERSON_NAME]" at bounding box center [332, 52] width 196 height 22
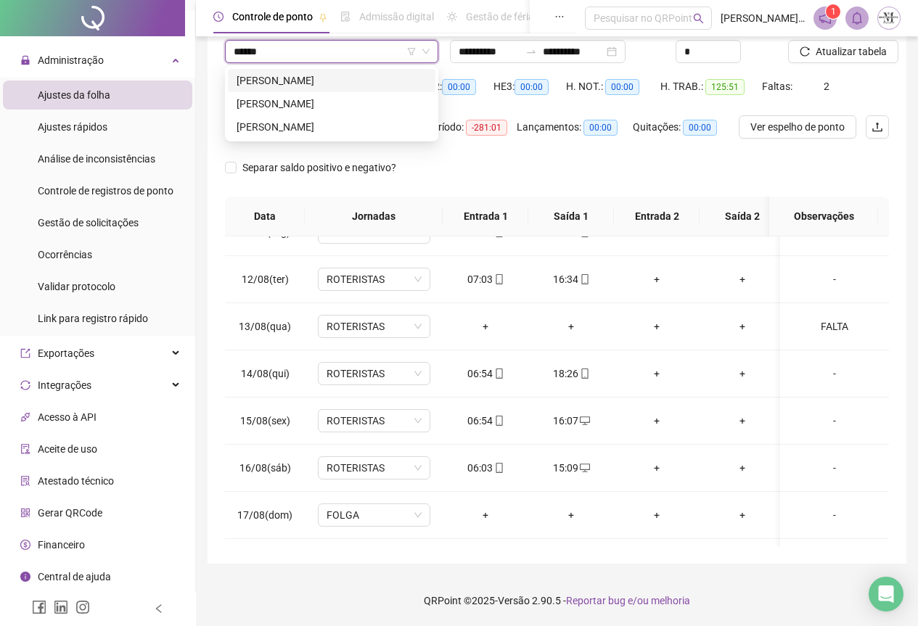
type input "*******"
click at [341, 136] on div "[PERSON_NAME]" at bounding box center [332, 126] width 208 height 23
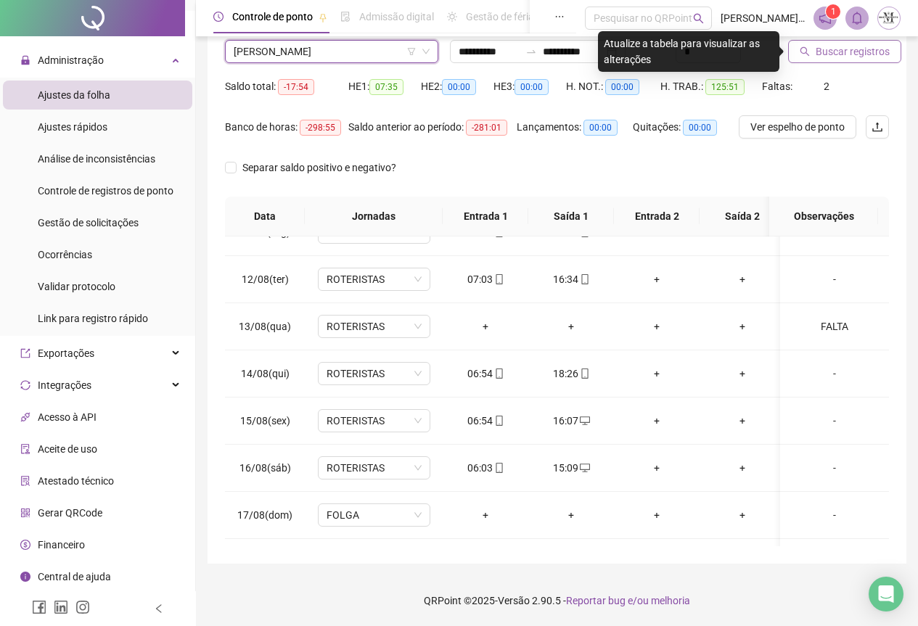
click at [819, 62] on button "Buscar registros" at bounding box center [844, 51] width 113 height 23
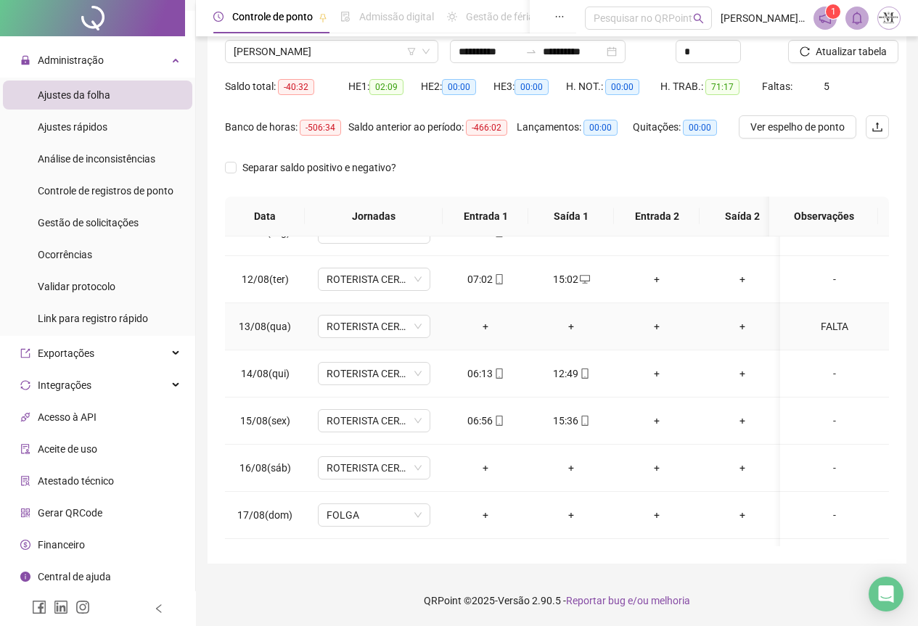
scroll to position [645, 0]
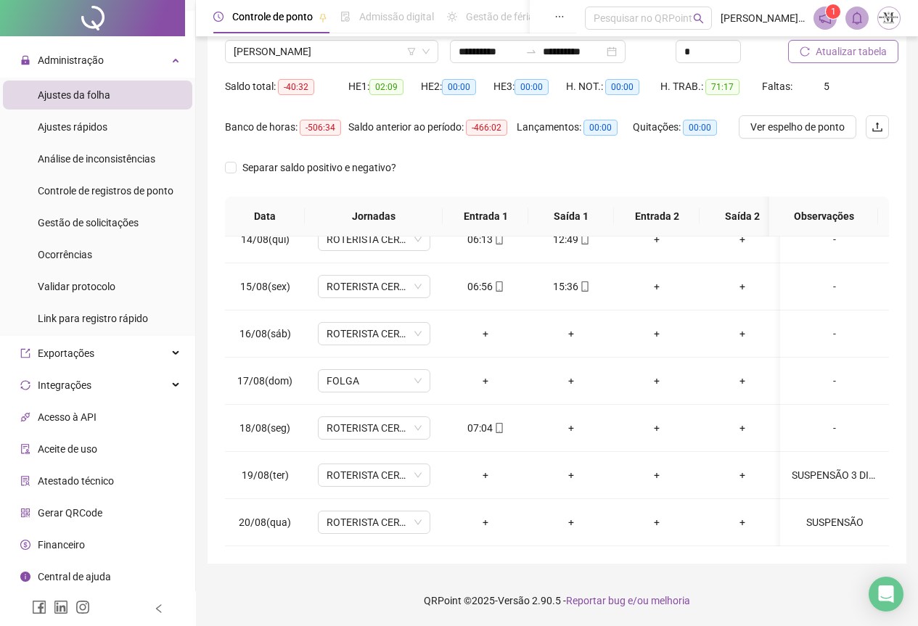
click at [846, 49] on span "Atualizar tabela" at bounding box center [851, 52] width 71 height 16
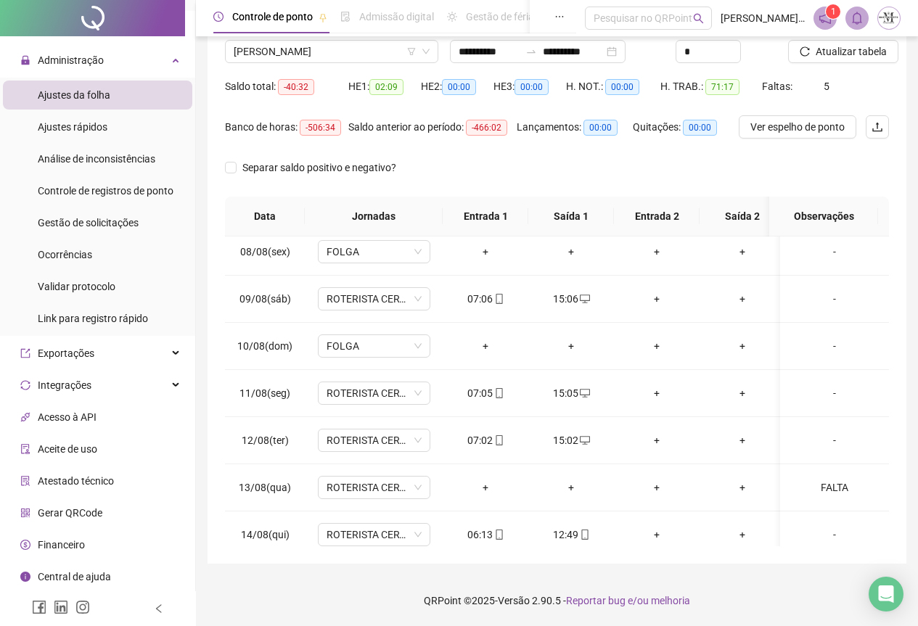
scroll to position [209, 0]
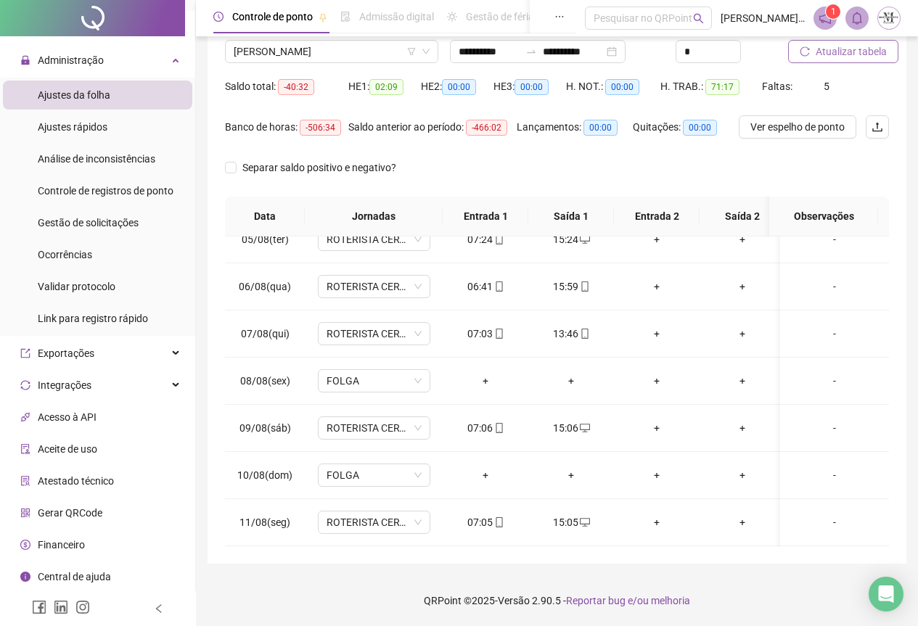
click at [817, 49] on span "Atualizar tabela" at bounding box center [851, 52] width 71 height 16
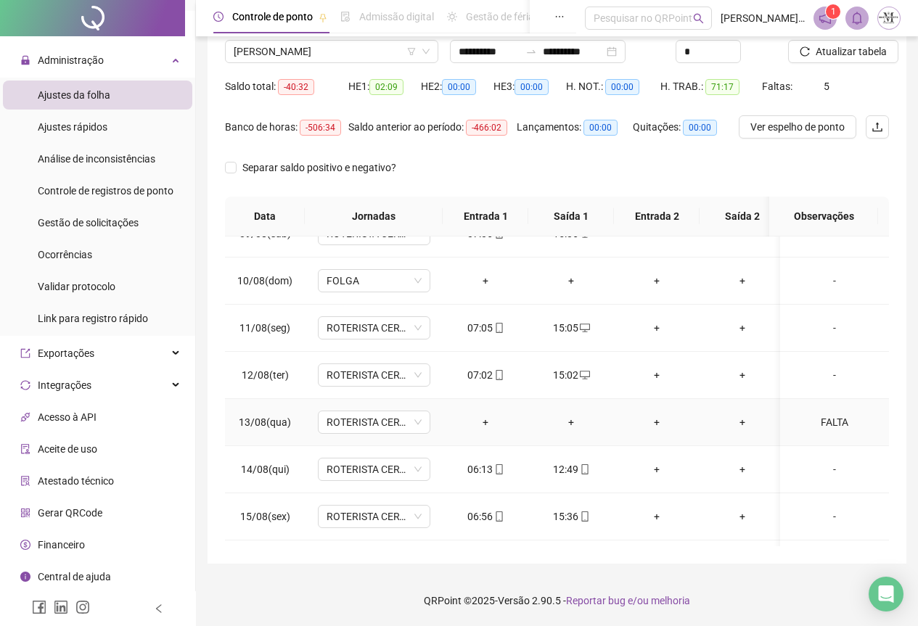
scroll to position [436, 0]
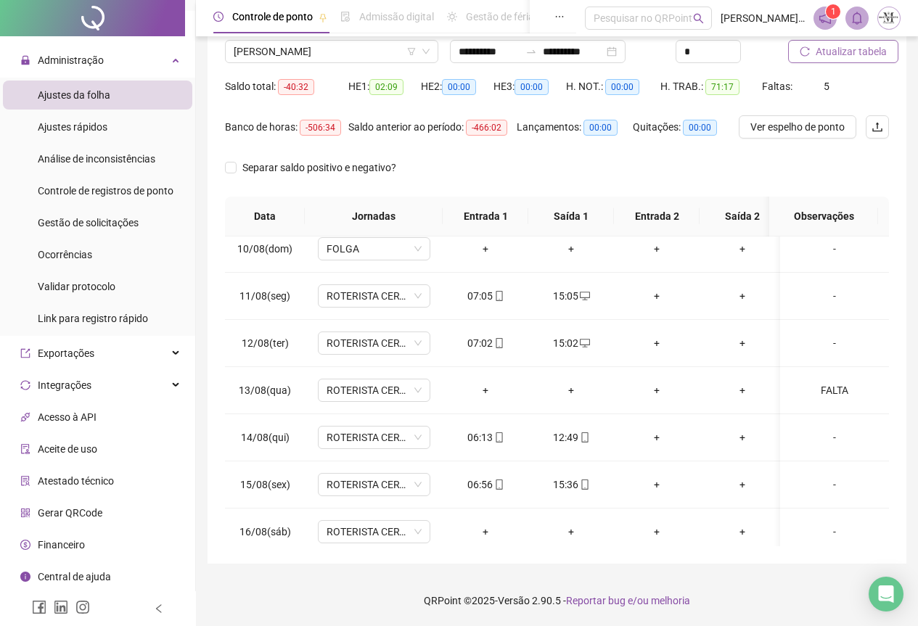
click at [844, 41] on button "Atualizar tabela" at bounding box center [843, 51] width 110 height 23
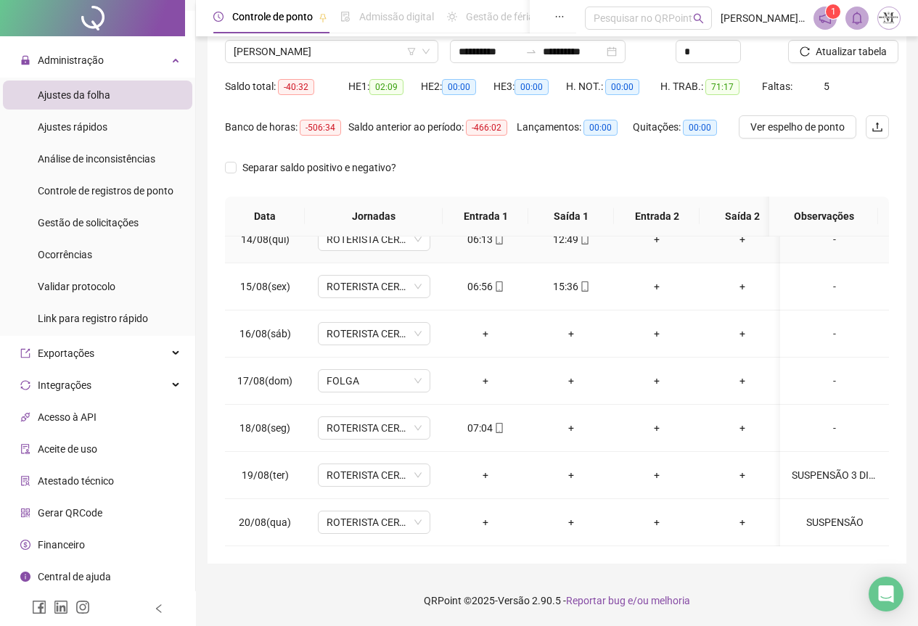
scroll to position [645, 0]
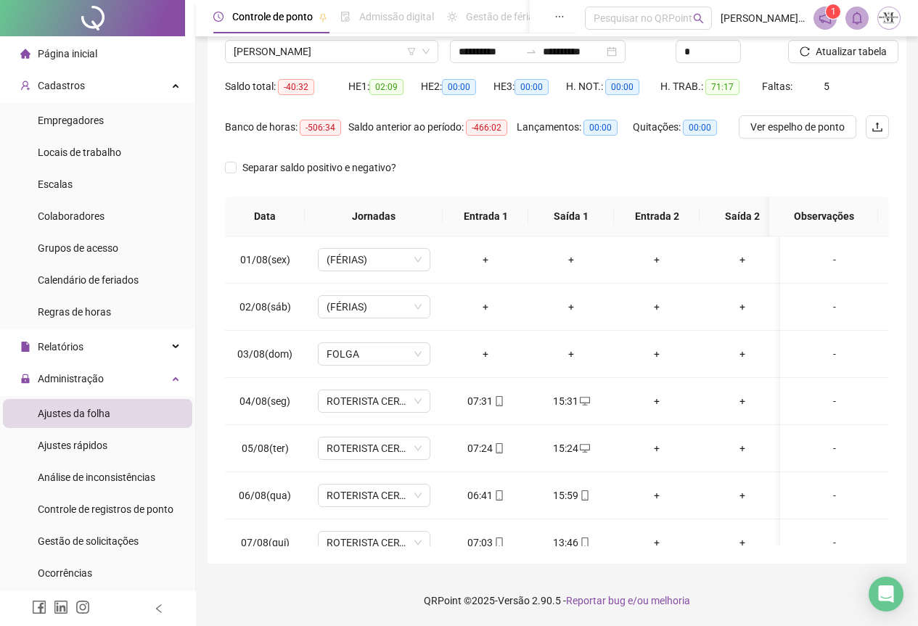
scroll to position [645, 0]
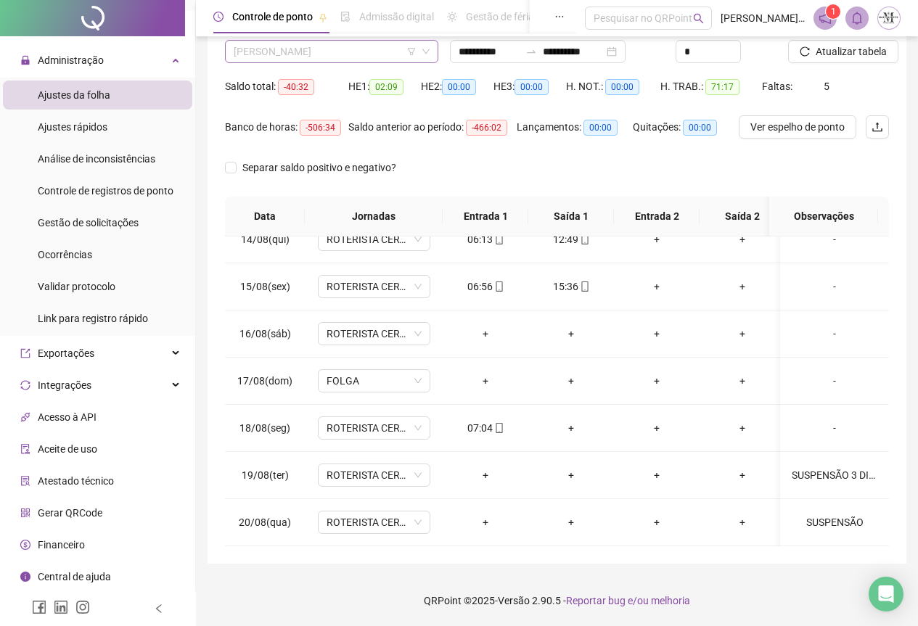
click at [285, 50] on span "[PERSON_NAME]" at bounding box center [332, 52] width 196 height 22
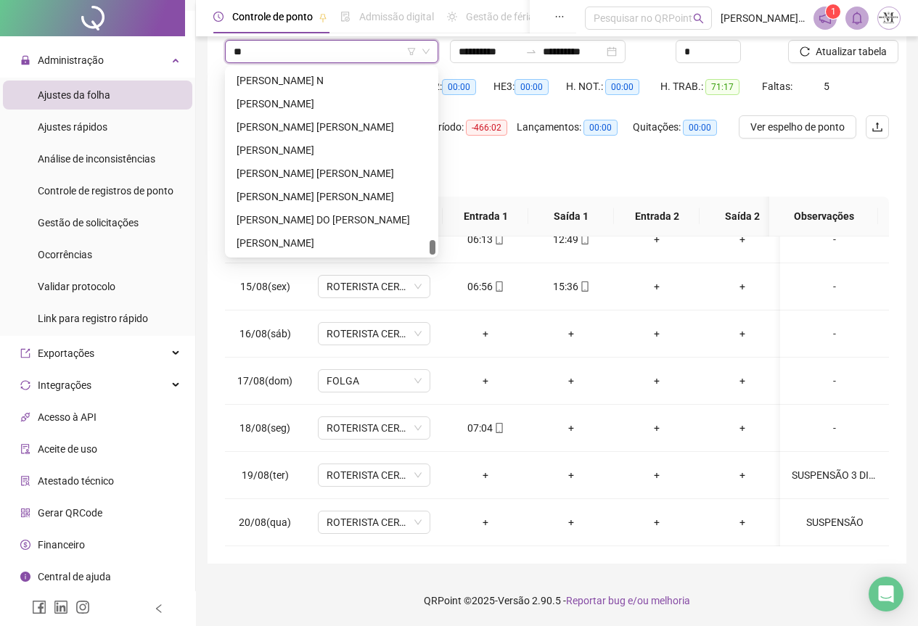
scroll to position [0, 0]
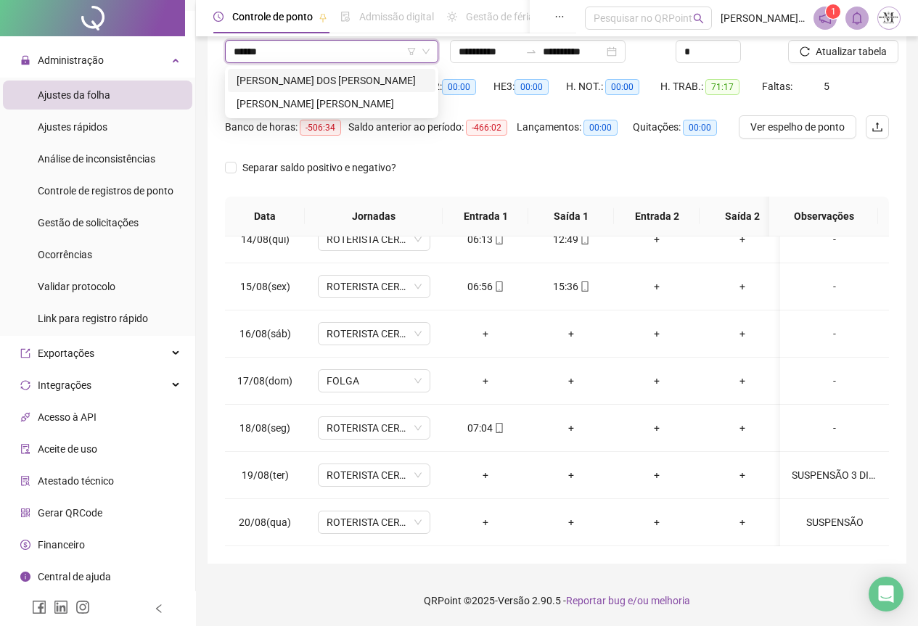
type input "*******"
click at [313, 102] on div "[MEDICAL_DATA][PERSON_NAME]" at bounding box center [332, 104] width 190 height 16
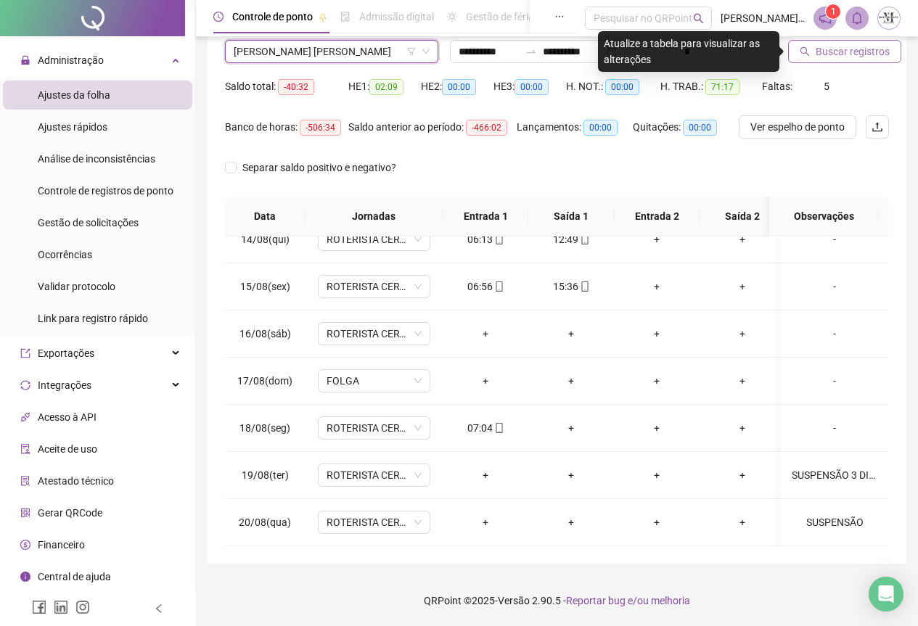
click at [816, 50] on span "Buscar registros" at bounding box center [853, 52] width 74 height 16
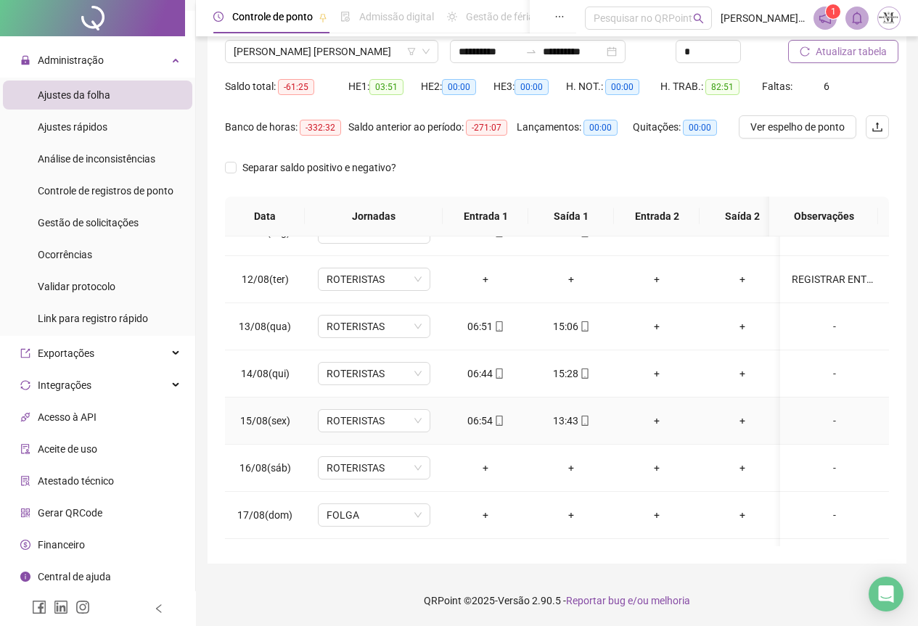
scroll to position [645, 0]
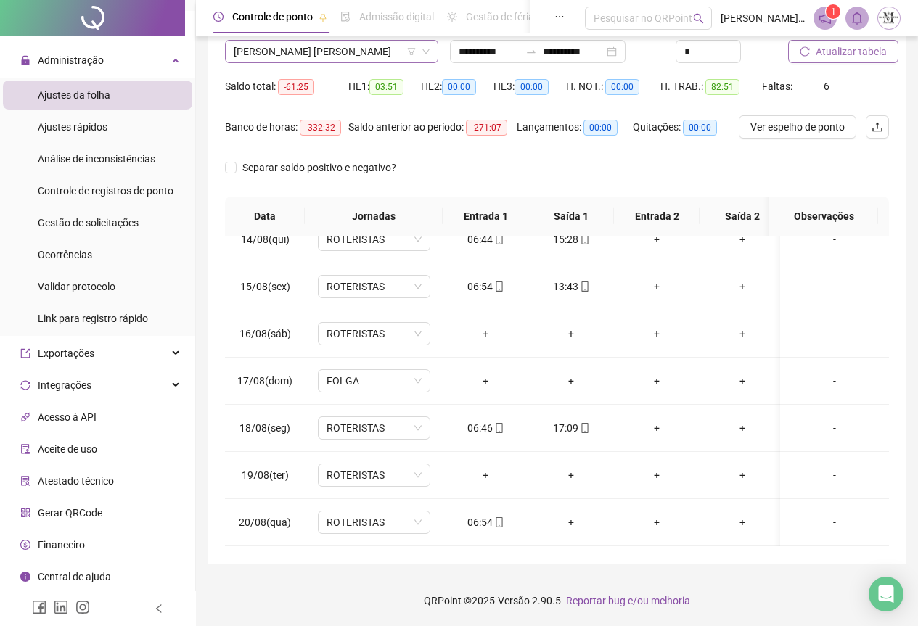
click at [359, 54] on span "[MEDICAL_DATA][PERSON_NAME]" at bounding box center [332, 52] width 196 height 22
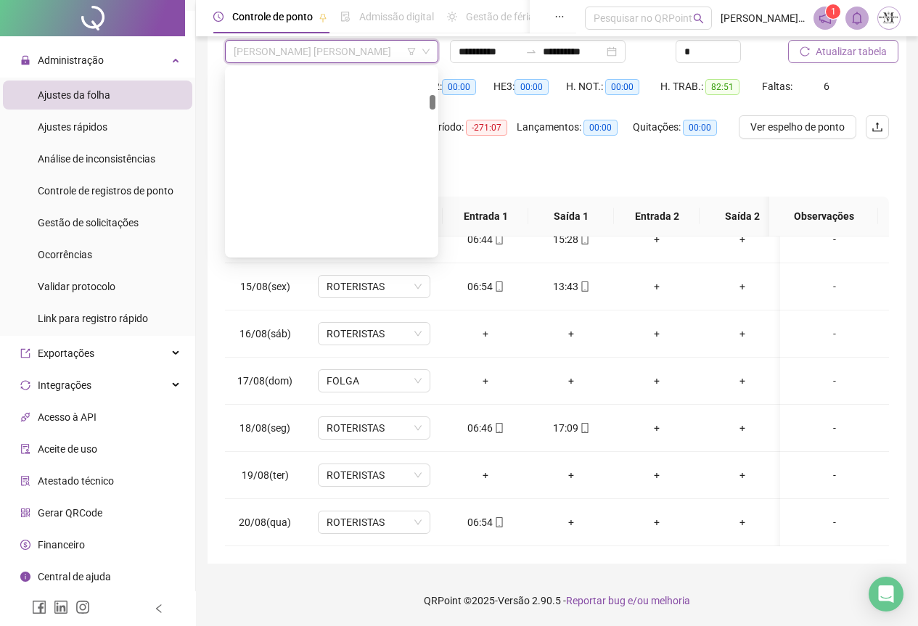
scroll to position [743, 0]
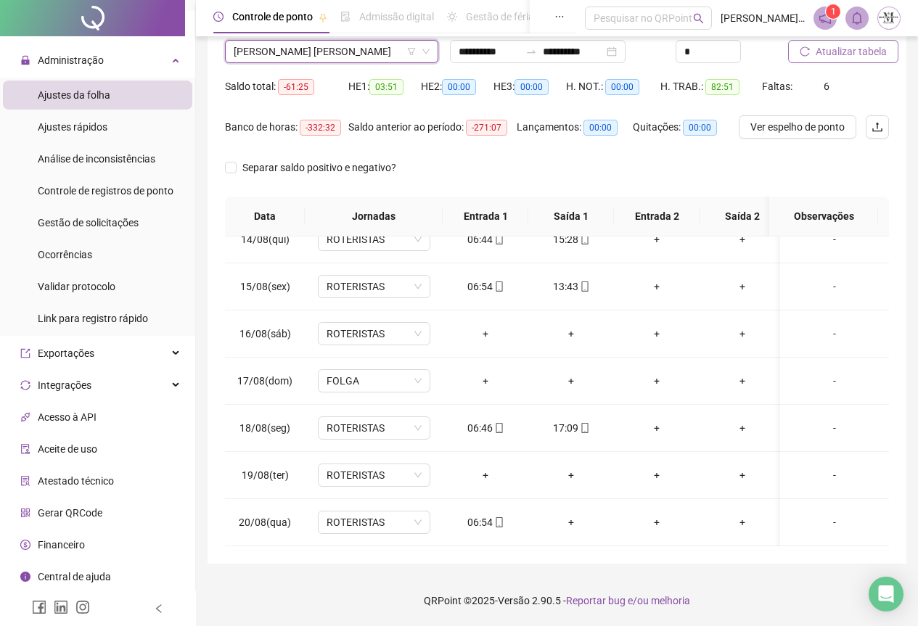
click at [306, 36] on div "Controle de ponto Admissão digital Gestão de férias Painel do DP Folha de pagam…" at bounding box center [394, 18] width 363 height 36
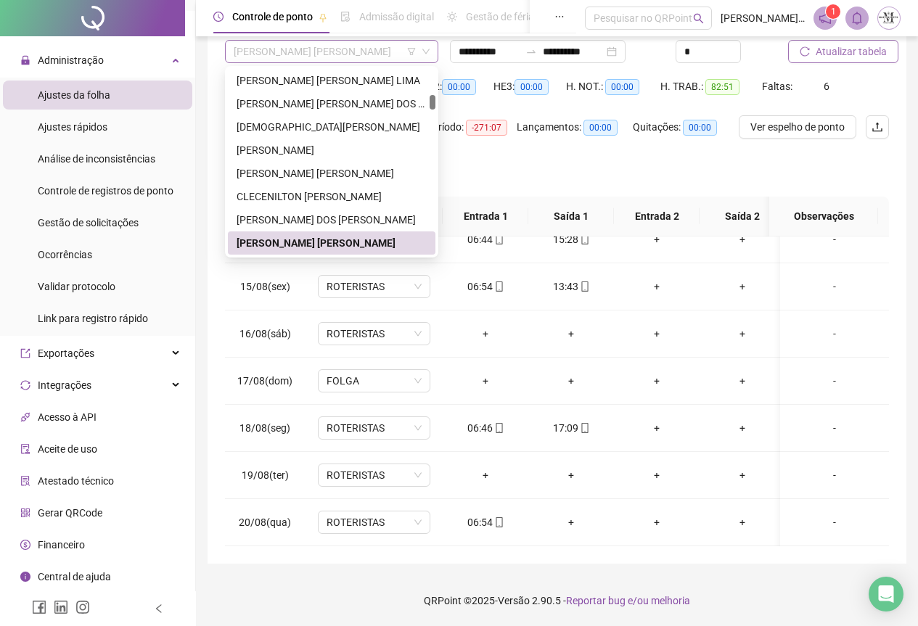
click at [302, 46] on span "[MEDICAL_DATA][PERSON_NAME]" at bounding box center [332, 52] width 196 height 22
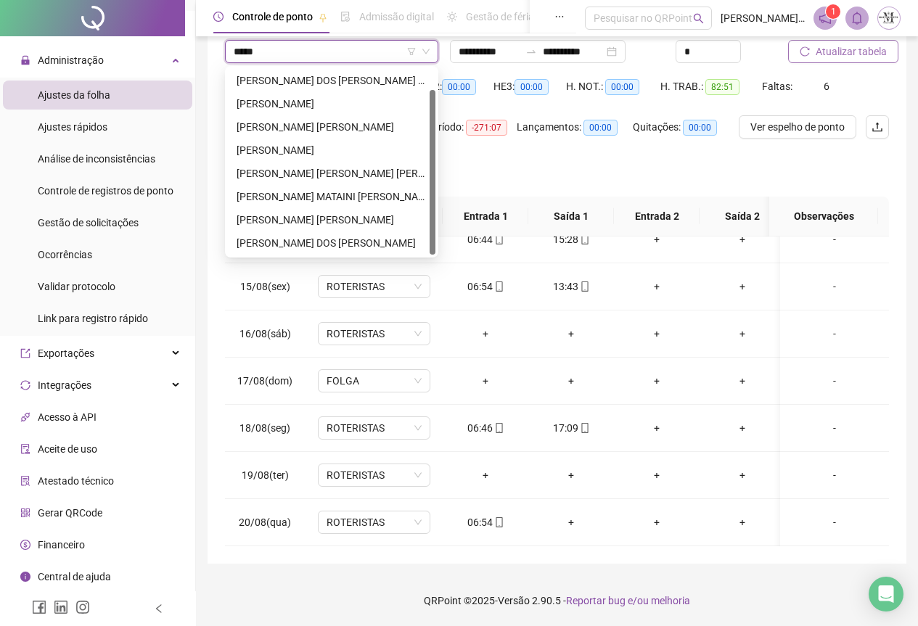
scroll to position [0, 0]
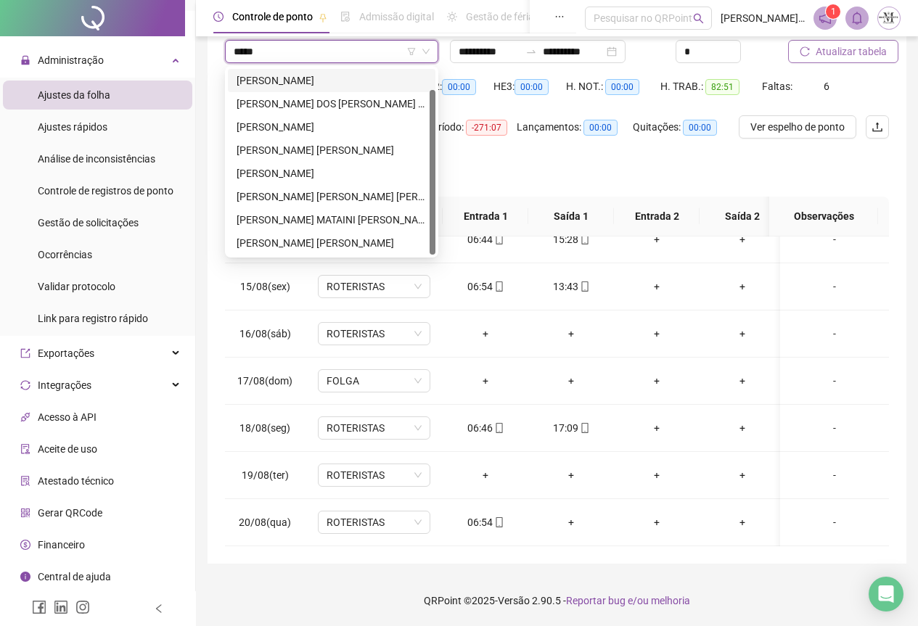
type input "******"
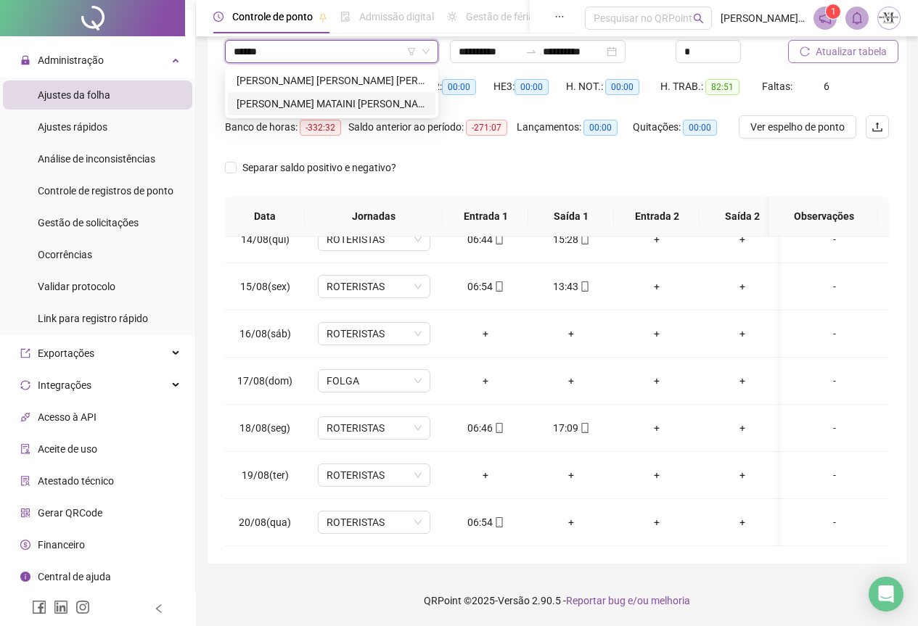
click at [312, 103] on div "[PERSON_NAME]" at bounding box center [332, 104] width 190 height 16
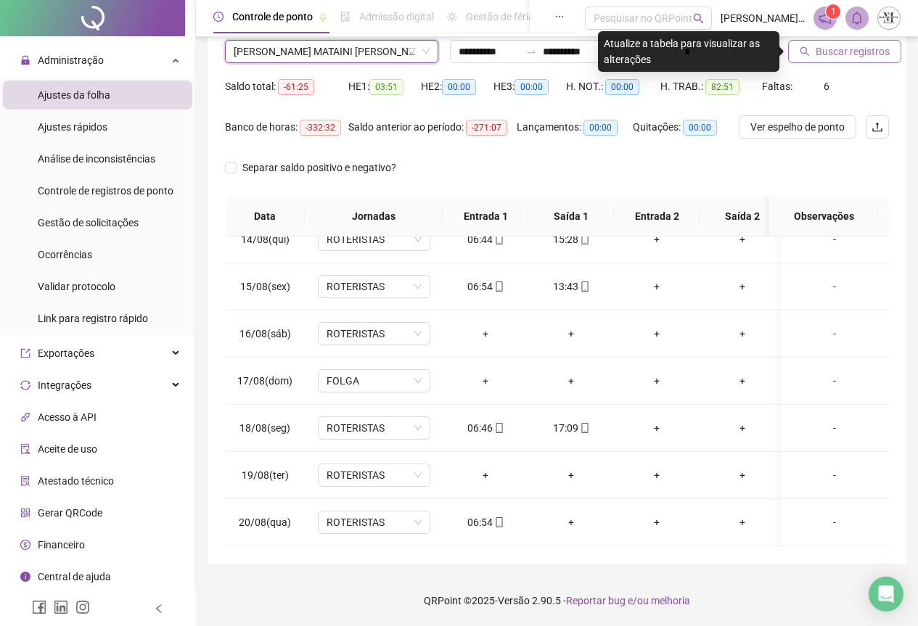
click at [830, 54] on span "Buscar registros" at bounding box center [853, 52] width 74 height 16
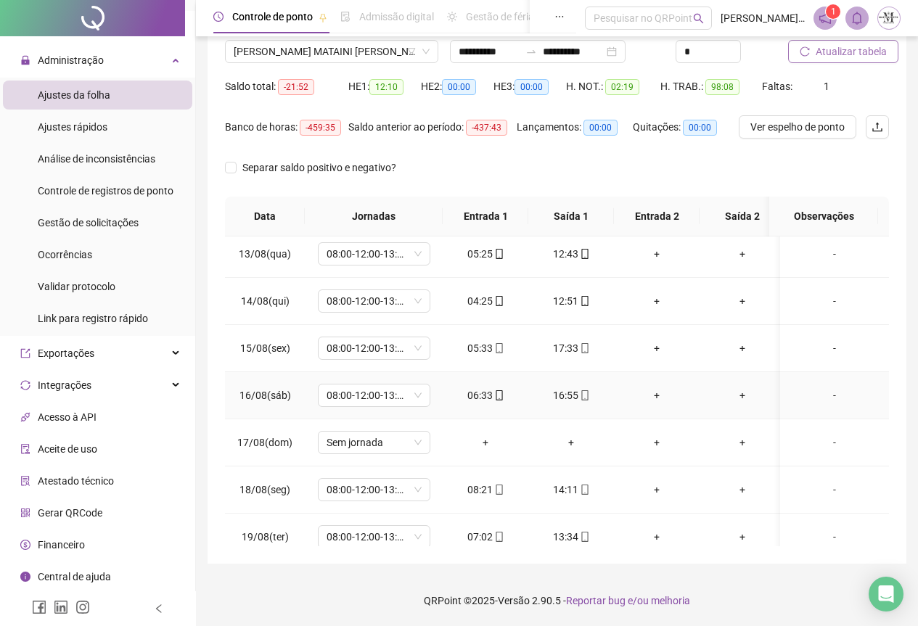
scroll to position [645, 0]
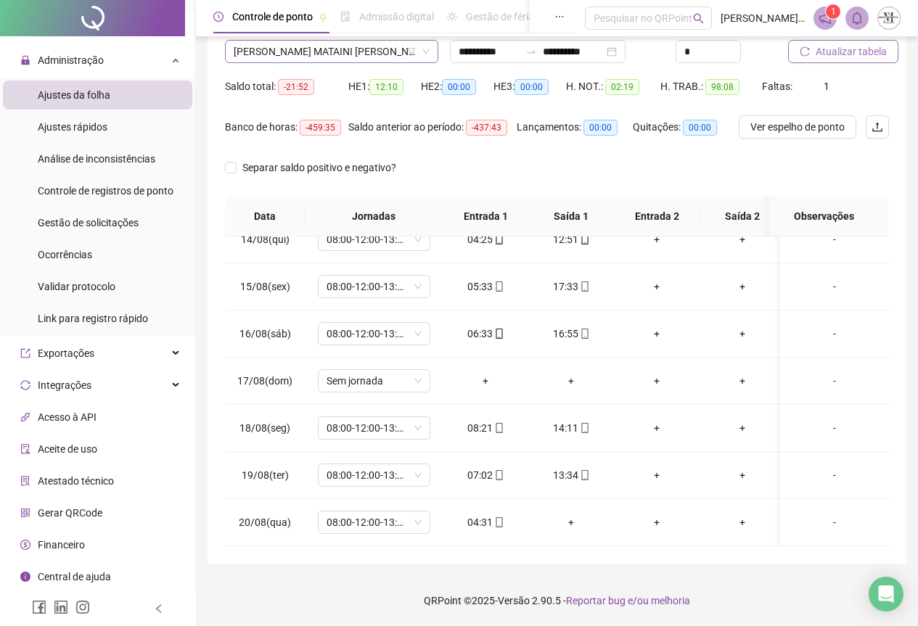
click at [319, 55] on span "[PERSON_NAME]" at bounding box center [332, 52] width 196 height 22
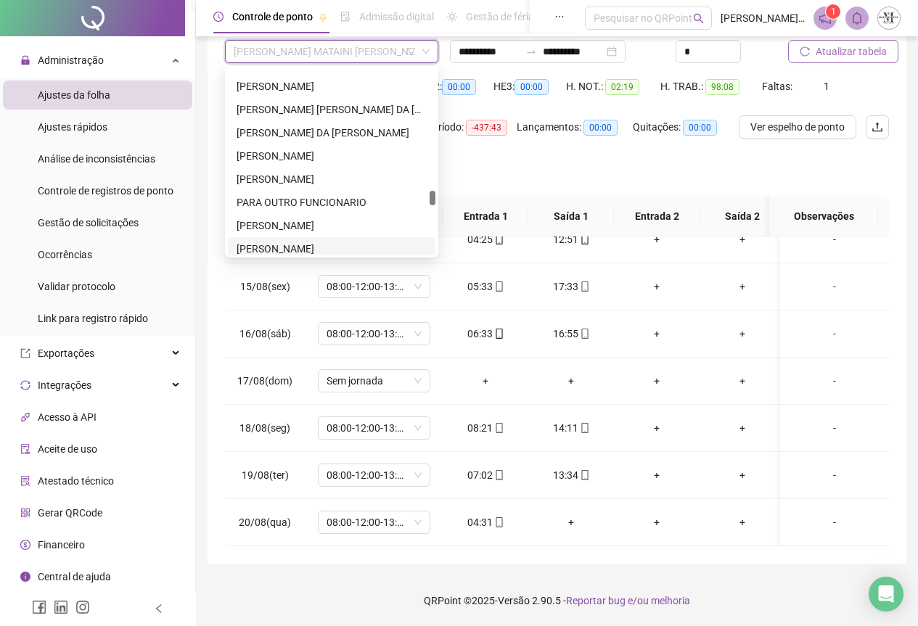
scroll to position [3359, 0]
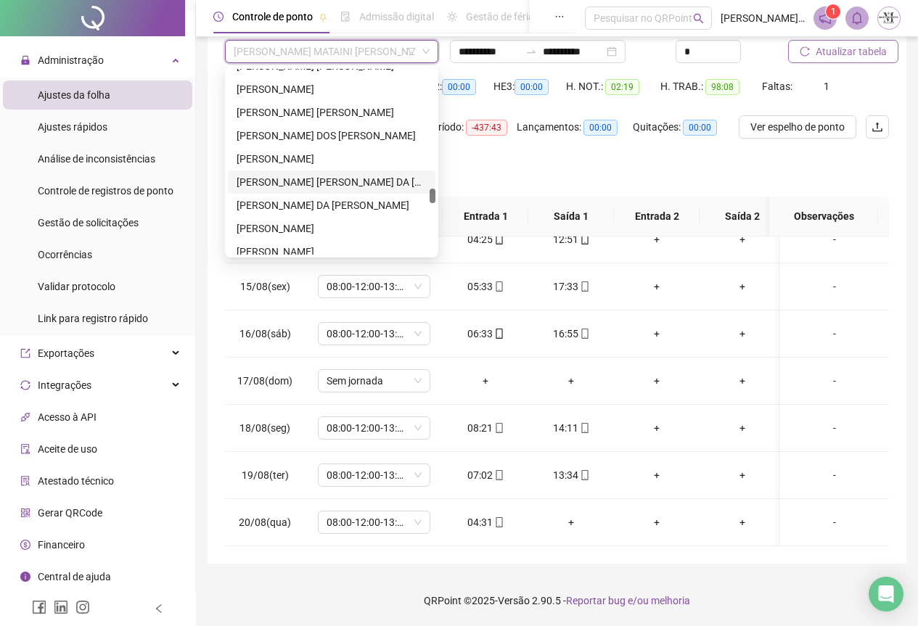
click at [286, 185] on div "[PERSON_NAME]" at bounding box center [332, 182] width 190 height 16
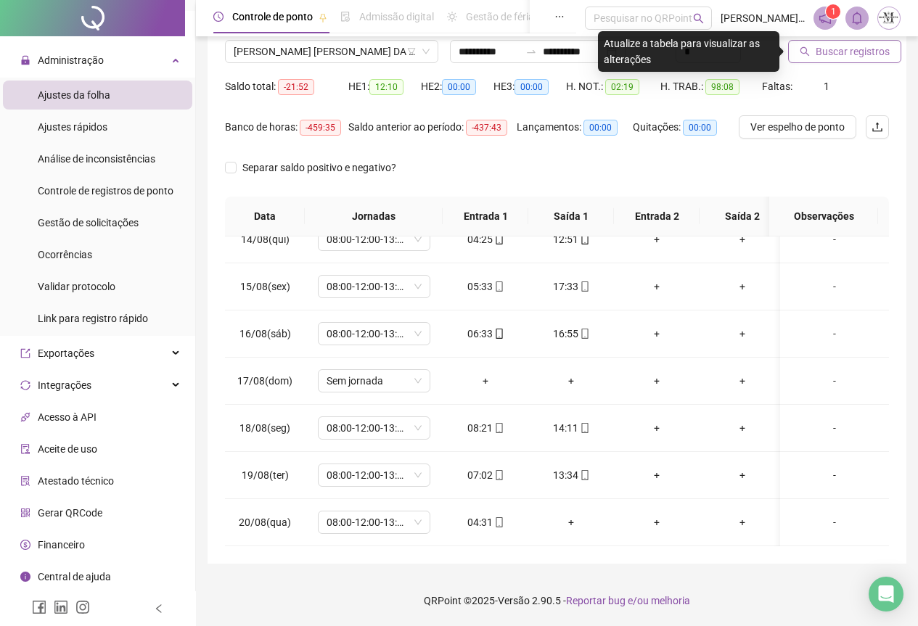
click at [814, 60] on button "Buscar registros" at bounding box center [844, 51] width 113 height 23
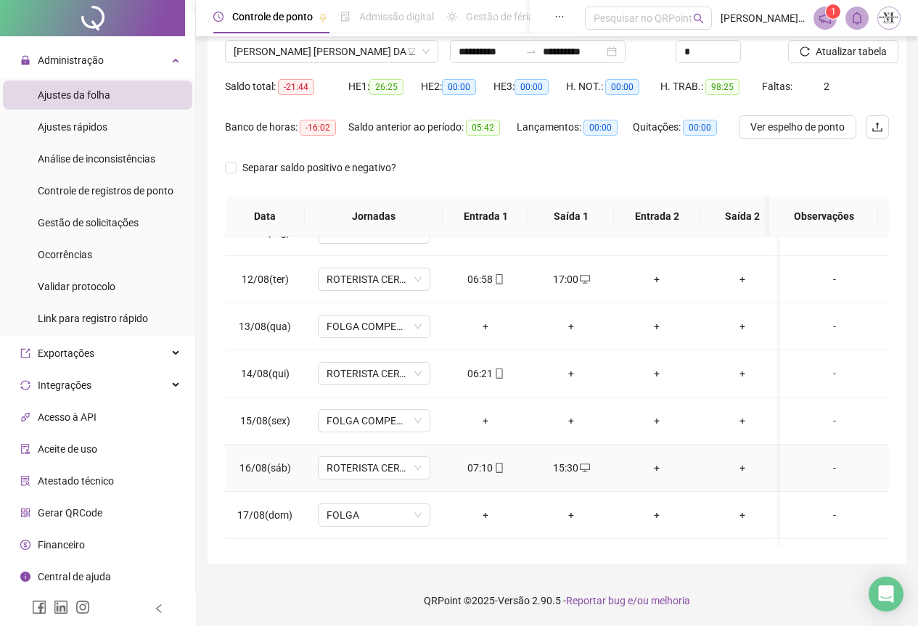
scroll to position [427, 0]
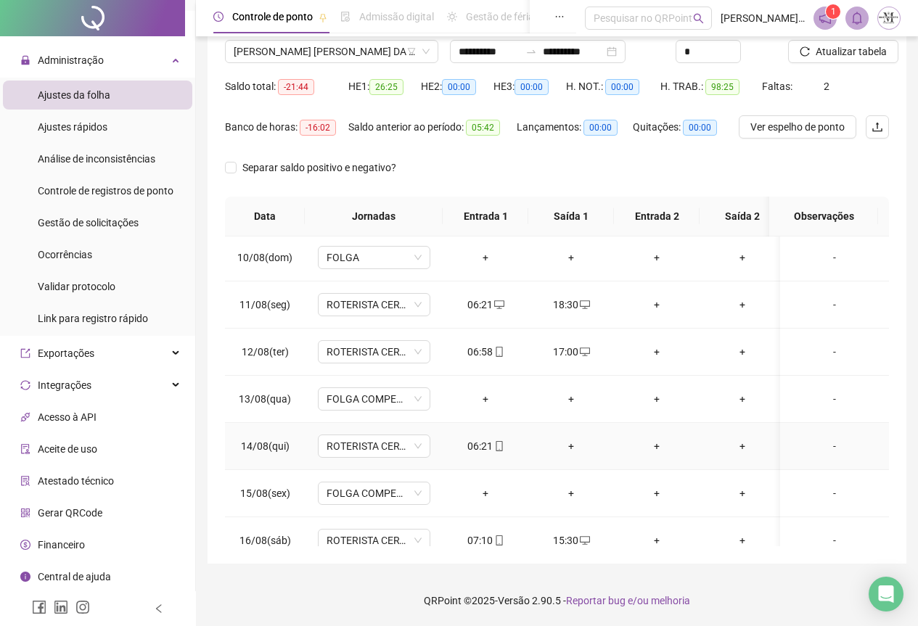
click at [572, 448] on div "+" at bounding box center [571, 446] width 62 height 16
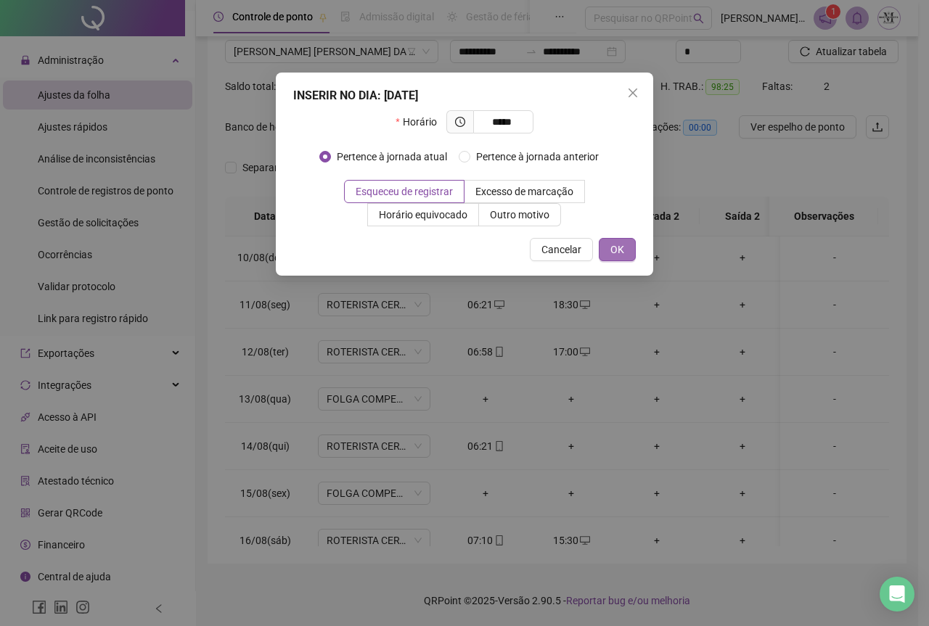
type input "*****"
click at [610, 248] on span "OK" at bounding box center [617, 250] width 14 height 16
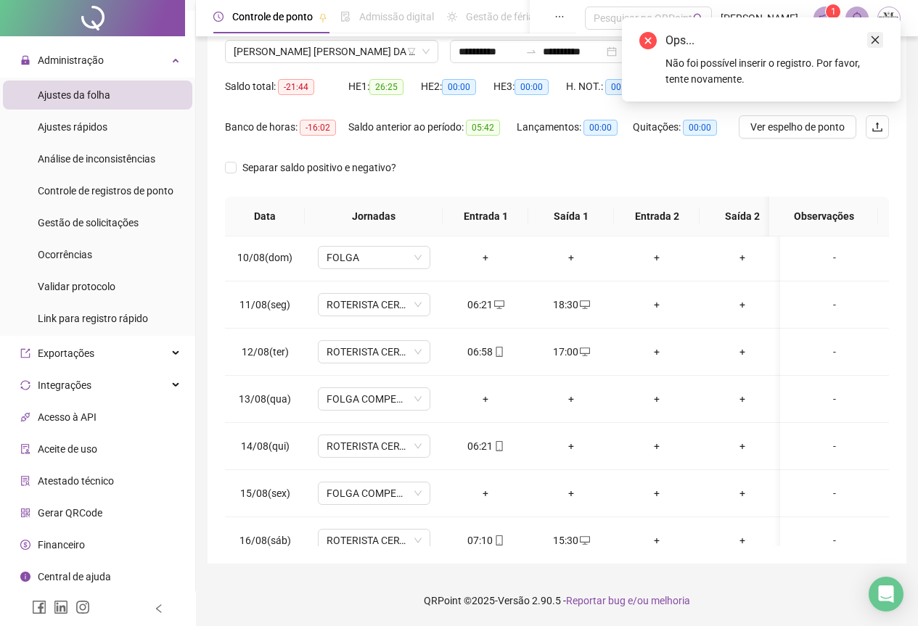
click at [873, 44] on icon "close" at bounding box center [875, 40] width 10 height 10
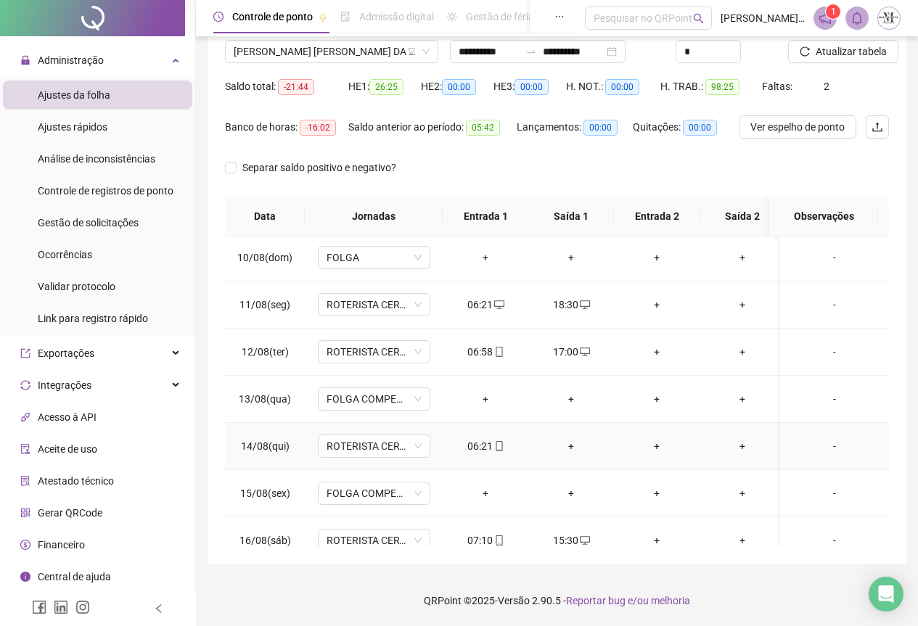
click at [571, 448] on div "+" at bounding box center [571, 446] width 62 height 16
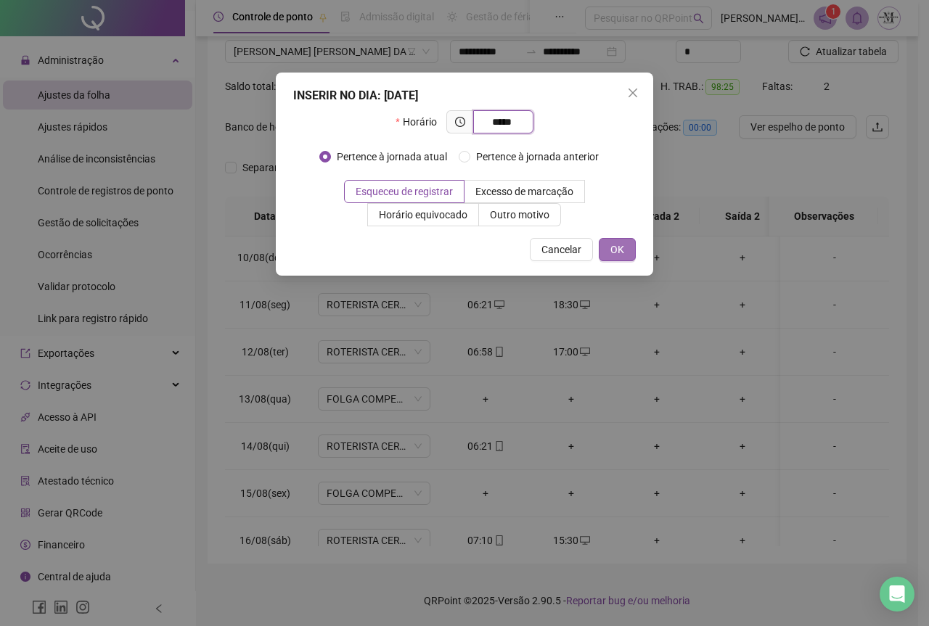
type input "*****"
click at [611, 256] on span "OK" at bounding box center [617, 250] width 14 height 16
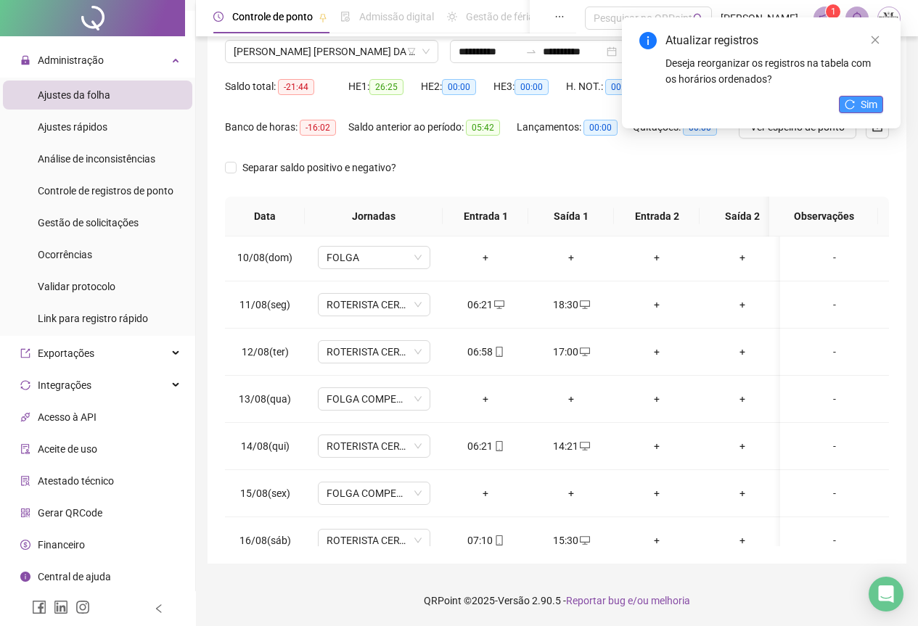
click at [865, 112] on span "Sim" at bounding box center [869, 105] width 17 height 16
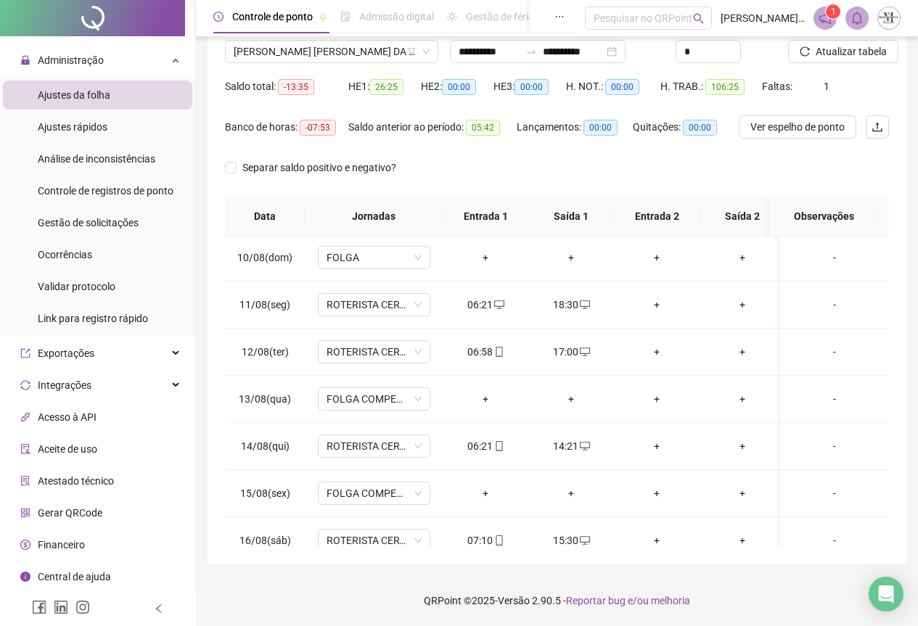
click at [837, 54] on span "Atualizar tabela" at bounding box center [851, 52] width 71 height 16
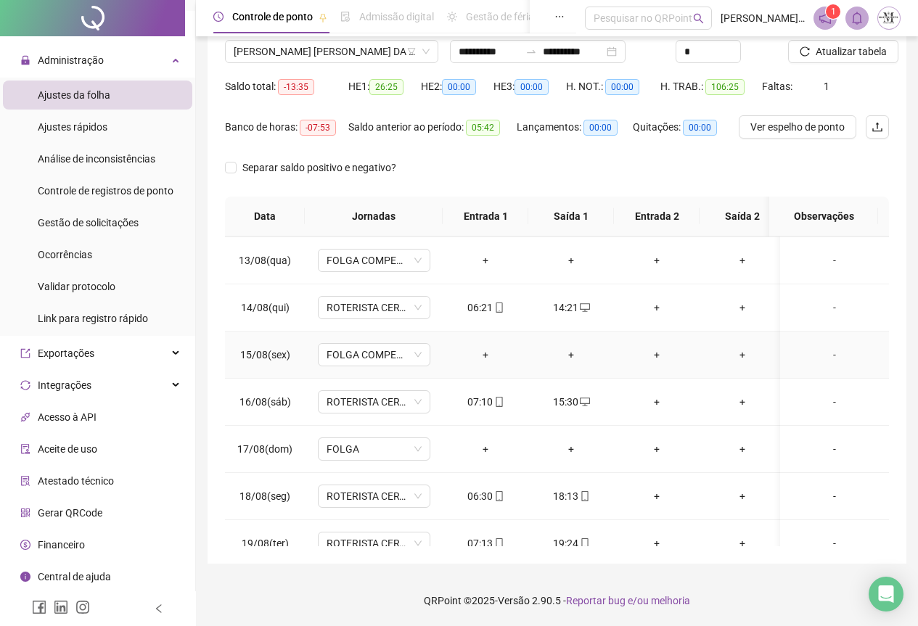
scroll to position [645, 0]
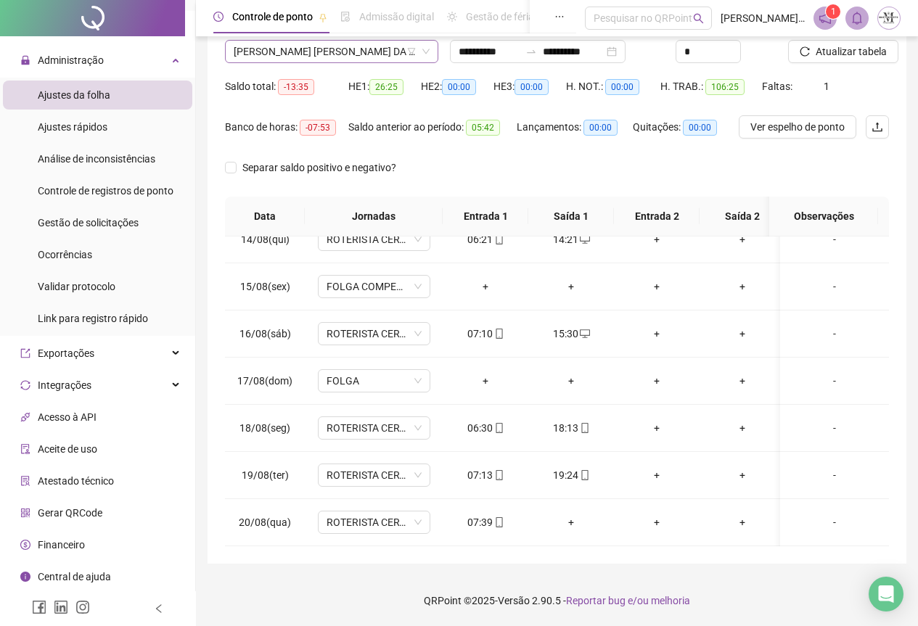
click at [324, 54] on span "[PERSON_NAME]" at bounding box center [332, 52] width 196 height 22
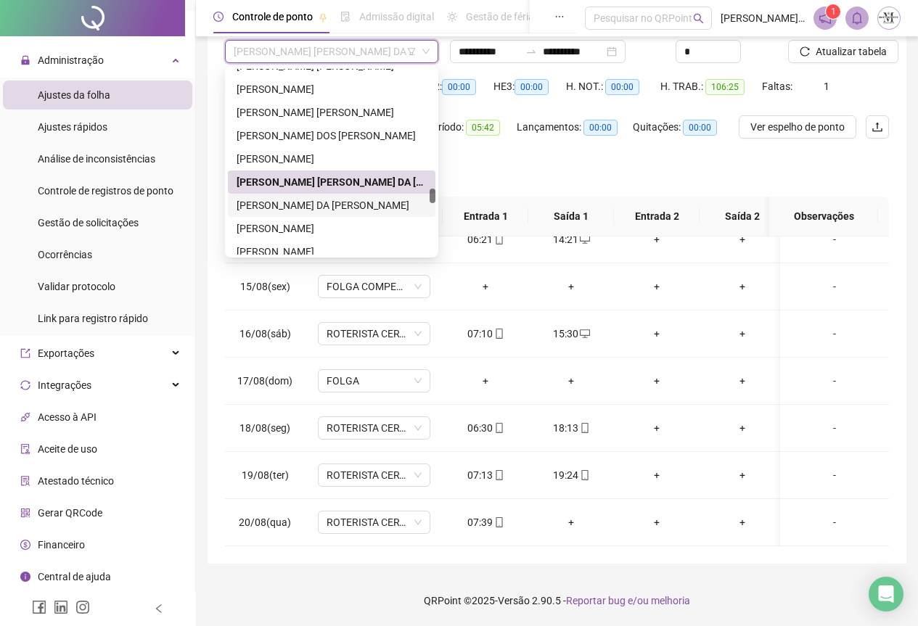
click at [289, 212] on div "[PERSON_NAME]" at bounding box center [332, 205] width 190 height 16
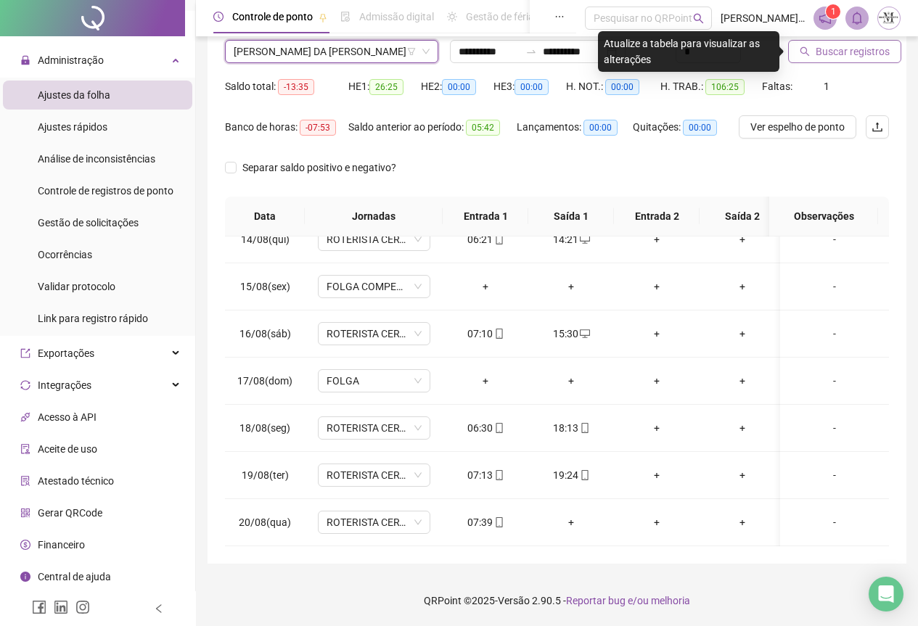
click at [826, 53] on span "Buscar registros" at bounding box center [853, 52] width 74 height 16
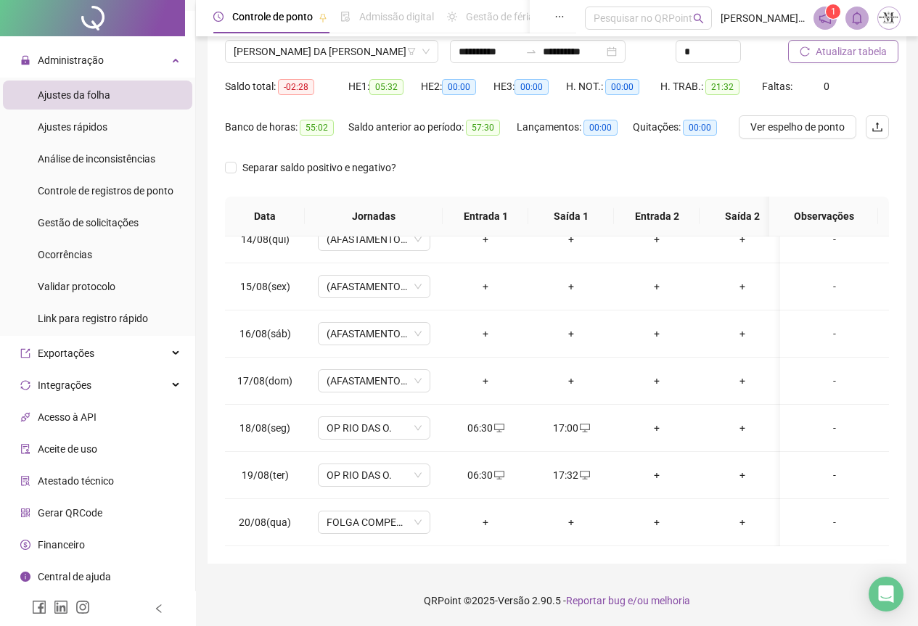
click at [835, 54] on span "Atualizar tabela" at bounding box center [851, 52] width 71 height 16
click at [322, 52] on span "[PERSON_NAME]" at bounding box center [332, 52] width 196 height 22
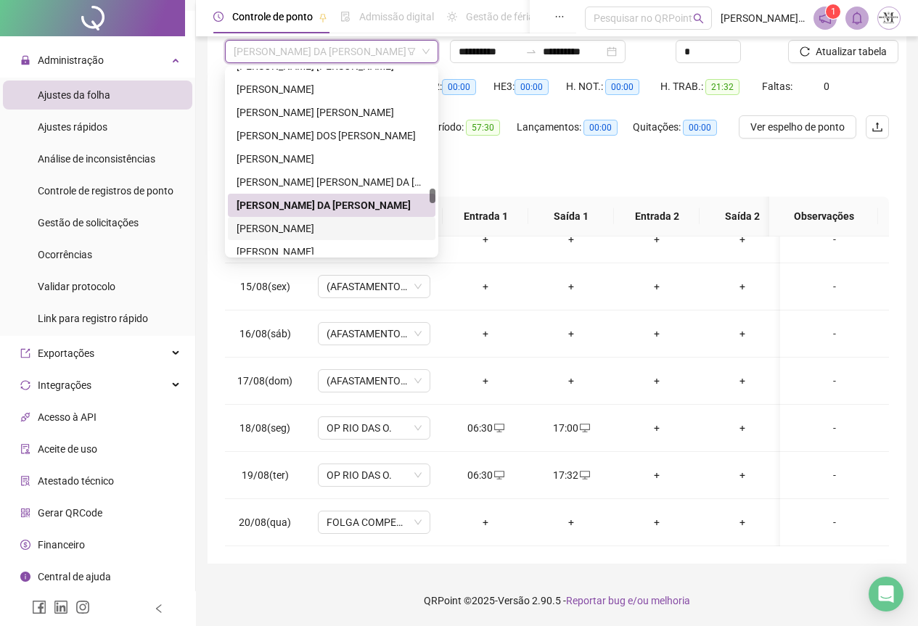
click at [293, 231] on div "[PERSON_NAME]" at bounding box center [332, 229] width 190 height 16
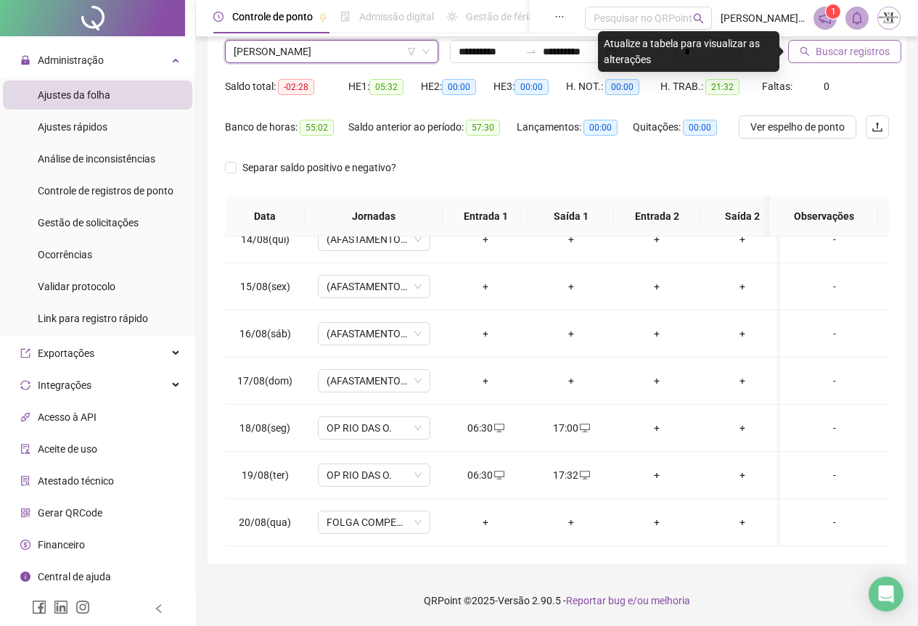
click at [845, 60] on button "Buscar registros" at bounding box center [844, 51] width 113 height 23
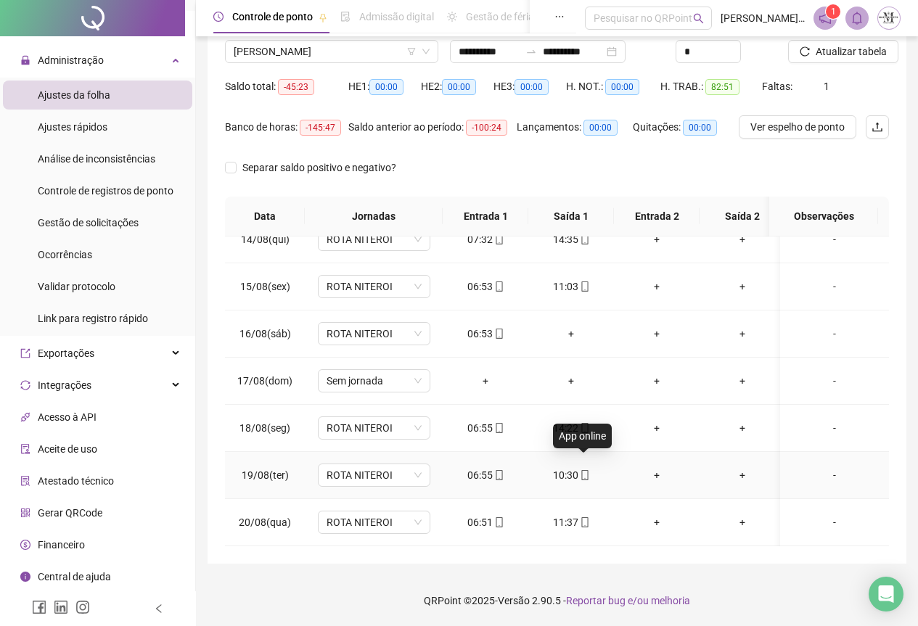
click at [586, 470] on icon "mobile" at bounding box center [585, 475] width 10 height 10
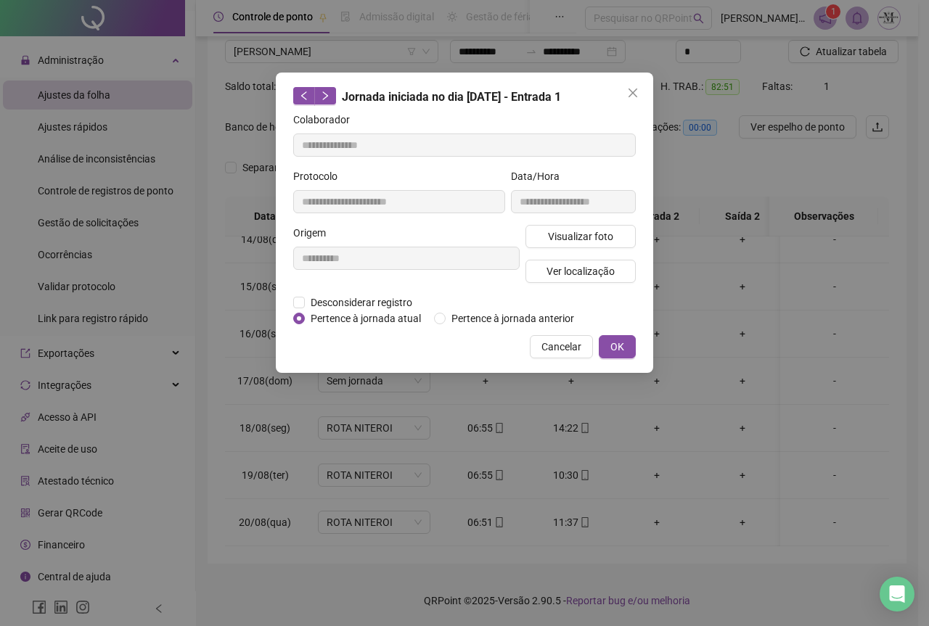
type input "**********"
click at [571, 273] on span "Ver localização" at bounding box center [581, 271] width 68 height 16
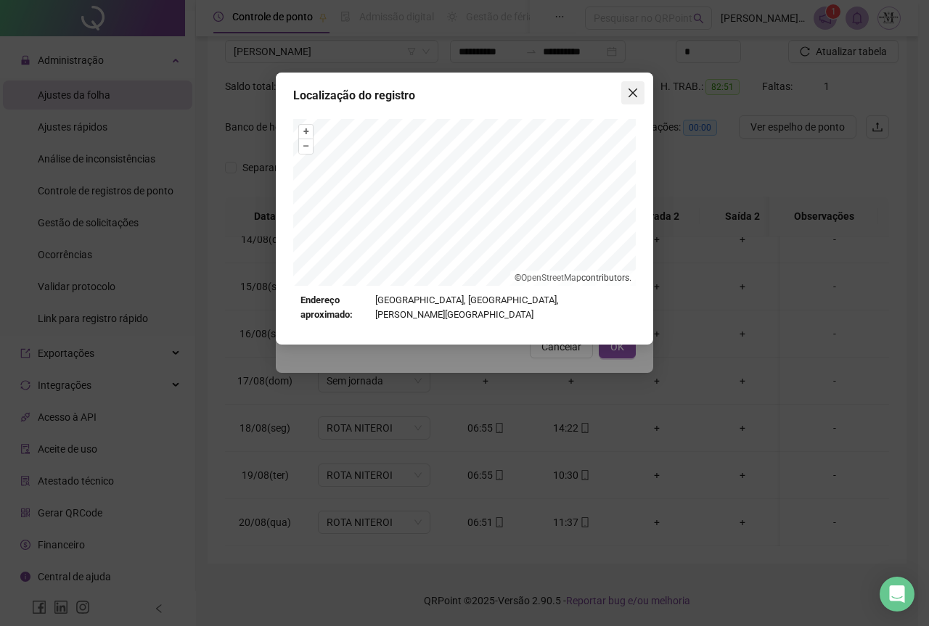
click at [633, 94] on icon "close" at bounding box center [633, 93] width 9 height 9
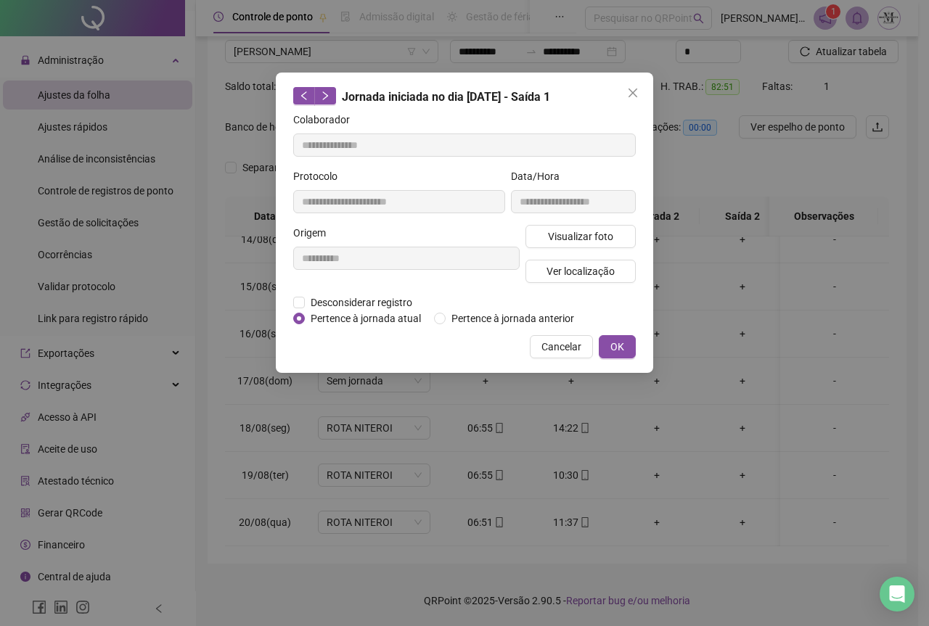
click at [633, 94] on icon "close" at bounding box center [633, 93] width 9 height 9
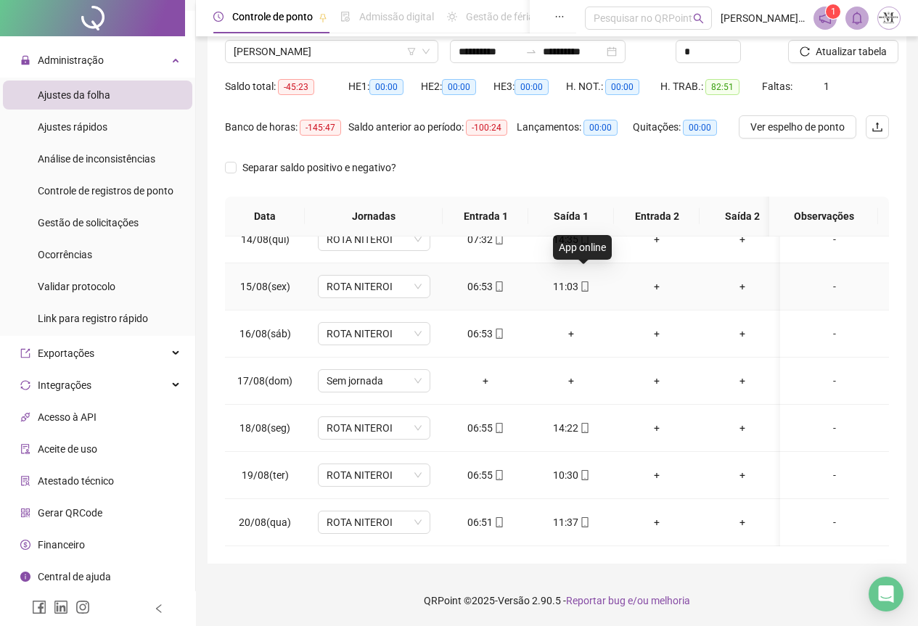
click at [586, 282] on icon "mobile" at bounding box center [585, 287] width 10 height 10
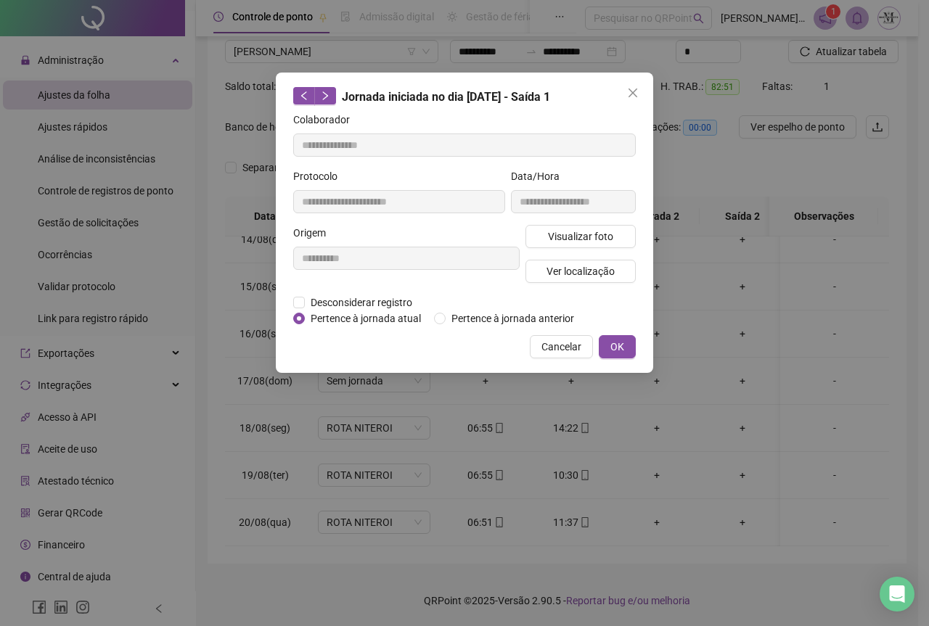
type input "**********"
click at [571, 271] on span "Ver localização" at bounding box center [581, 271] width 68 height 16
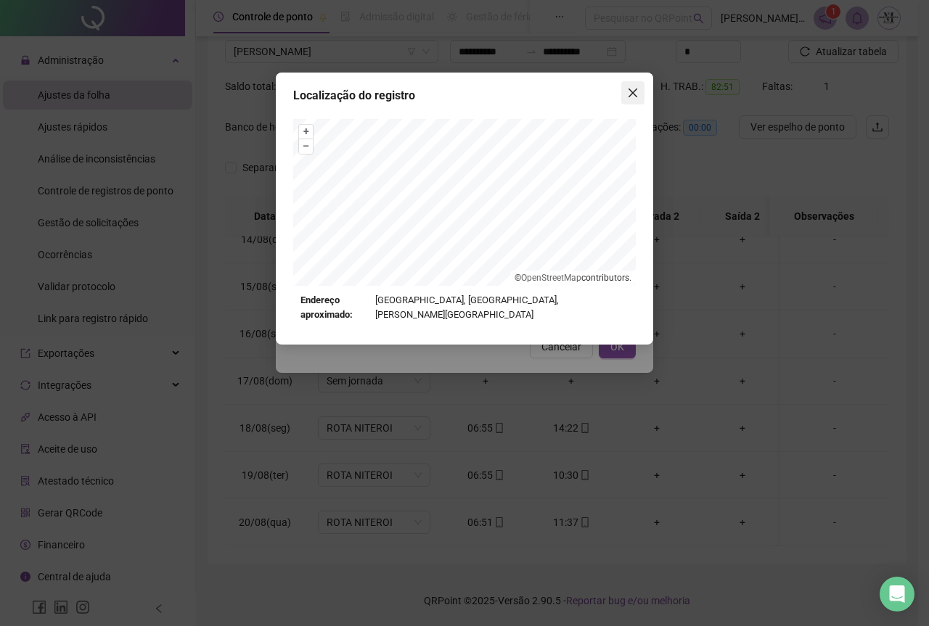
click at [632, 97] on icon "close" at bounding box center [633, 93] width 12 height 12
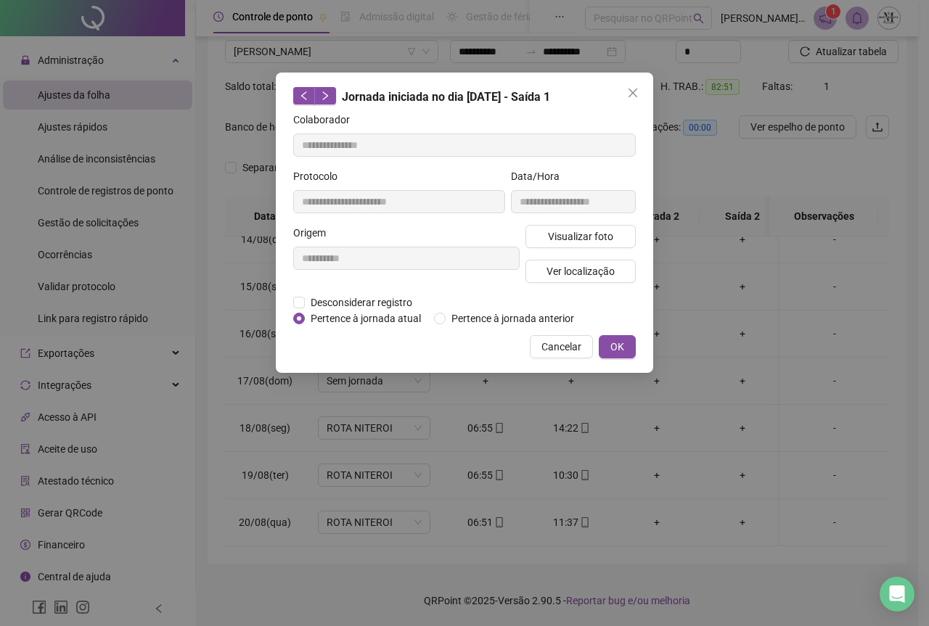
click at [632, 97] on icon "close" at bounding box center [633, 93] width 12 height 12
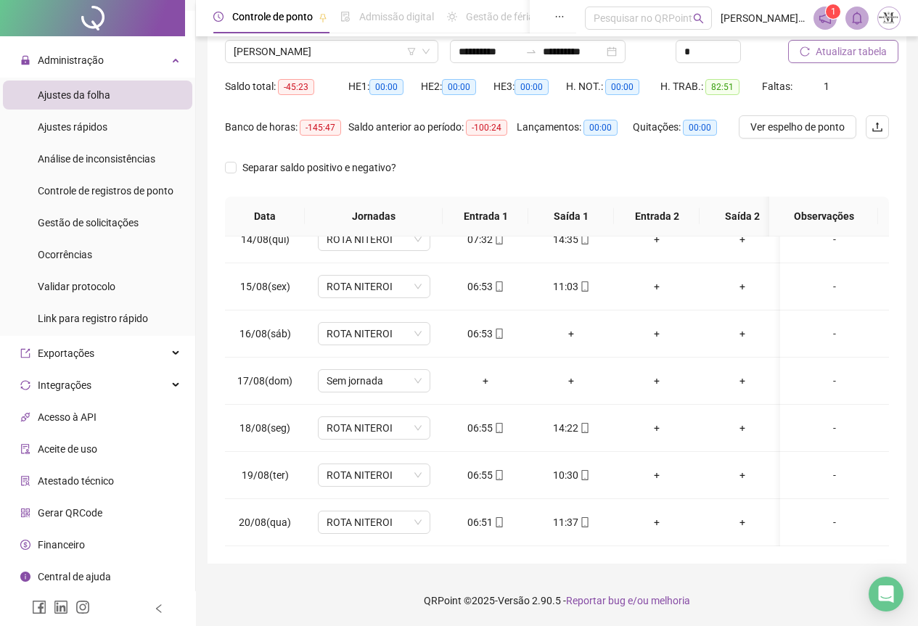
click at [823, 52] on span "Atualizar tabela" at bounding box center [851, 52] width 71 height 16
click at [571, 326] on div "+" at bounding box center [571, 334] width 62 height 16
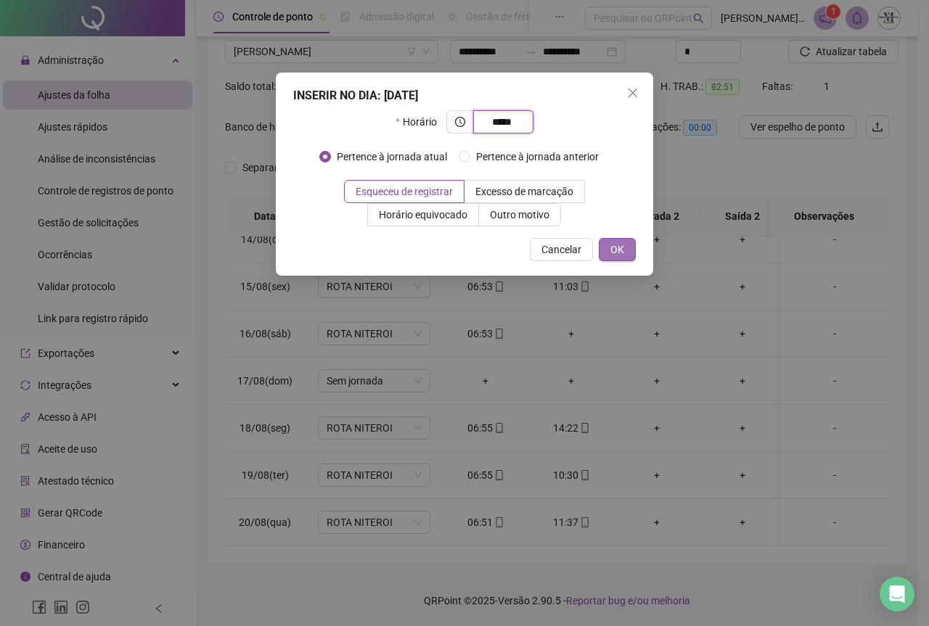
type input "*****"
click at [618, 253] on span "OK" at bounding box center [617, 250] width 14 height 16
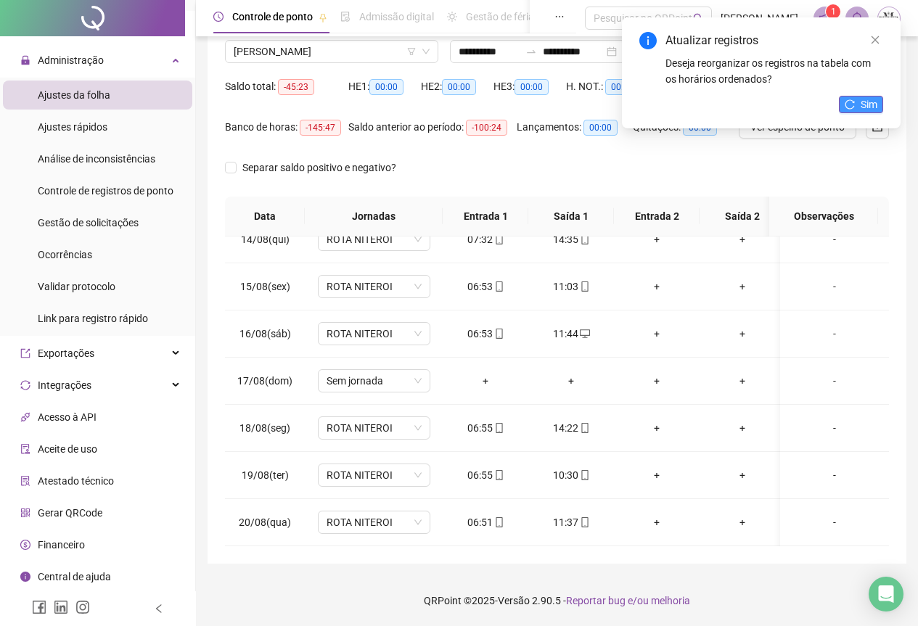
click at [875, 107] on span "Sim" at bounding box center [869, 105] width 17 height 16
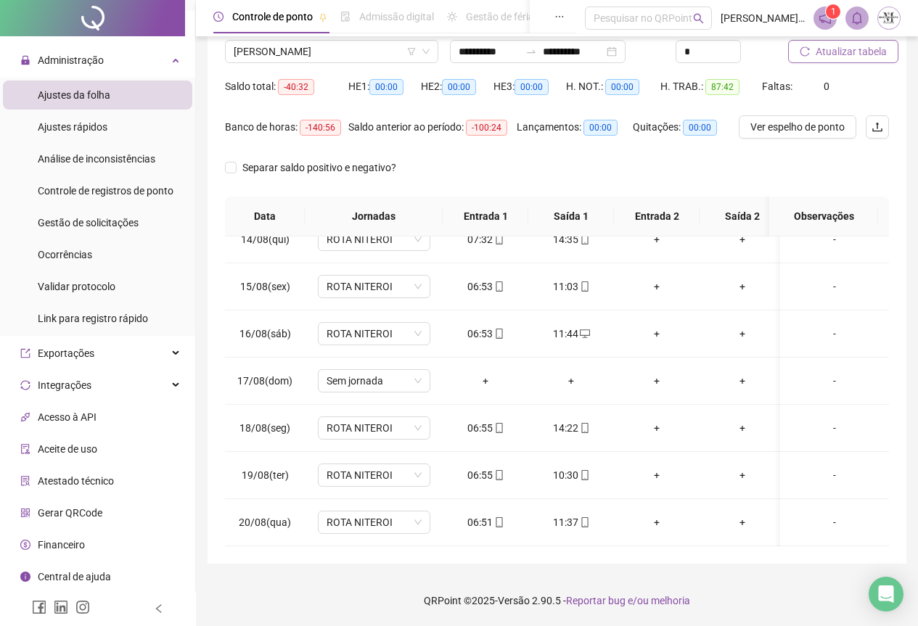
click at [845, 57] on span "Atualizar tabela" at bounding box center [851, 52] width 71 height 16
click at [313, 54] on span "[PERSON_NAME]" at bounding box center [332, 52] width 196 height 22
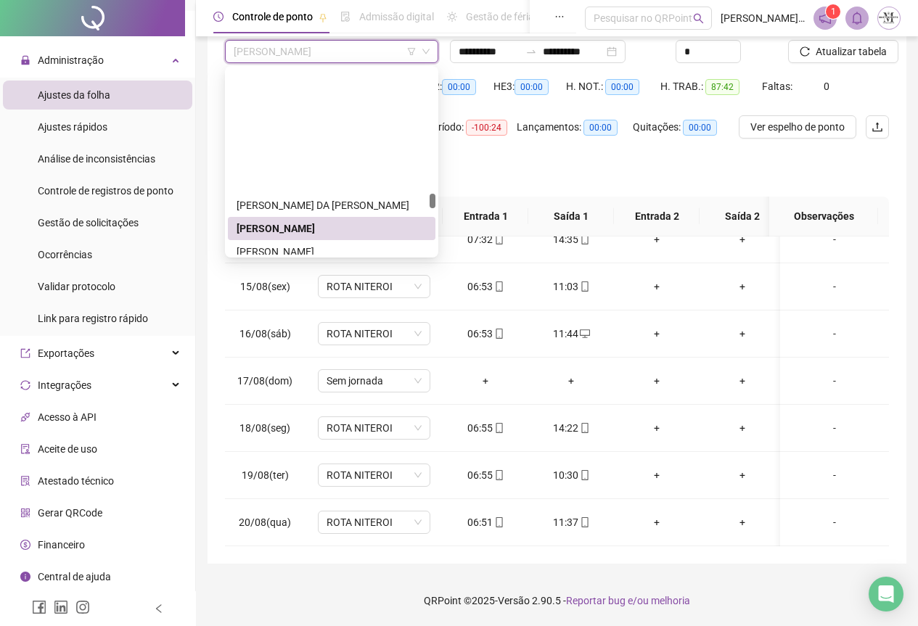
scroll to position [3505, 0]
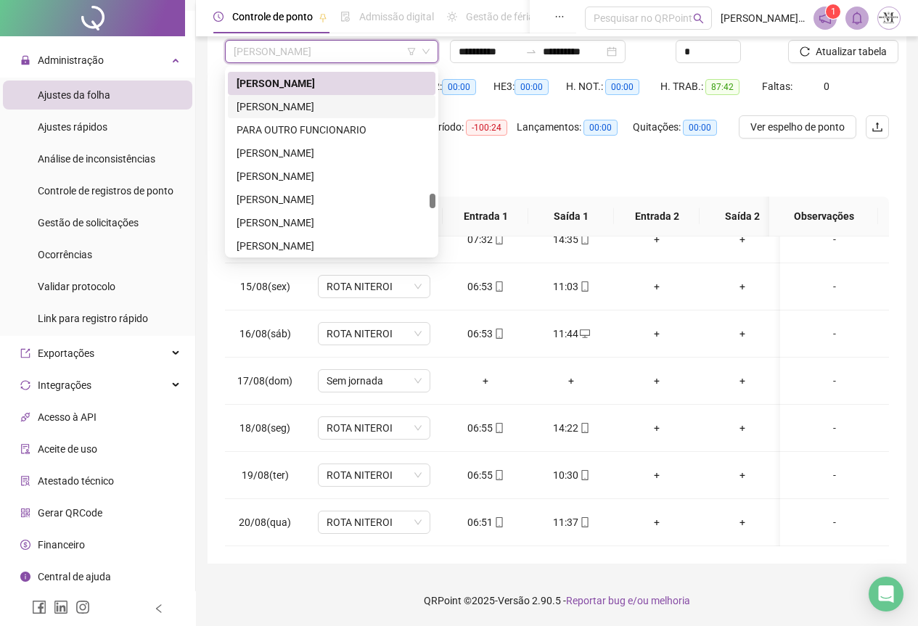
click at [320, 110] on div "[PERSON_NAME]" at bounding box center [332, 107] width 190 height 16
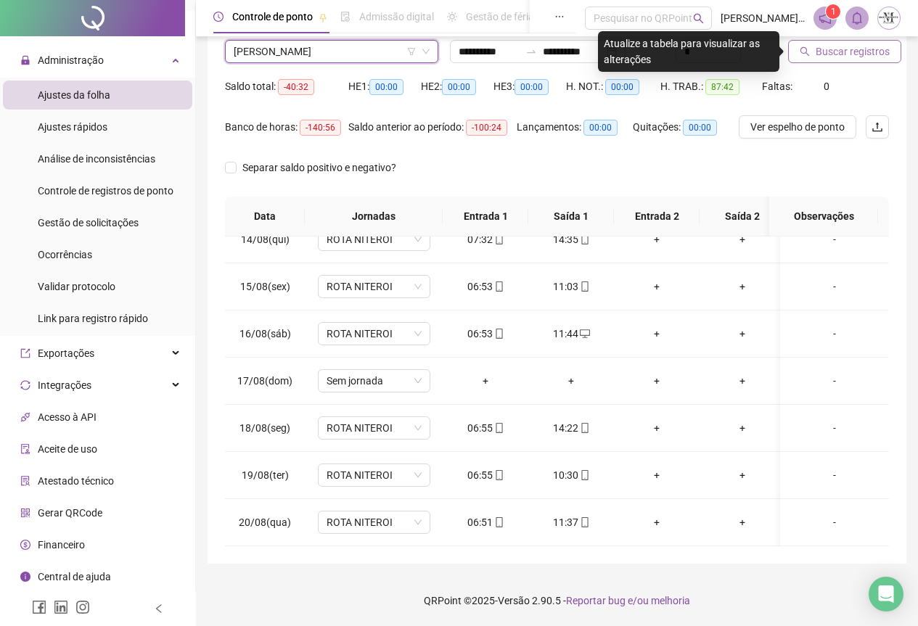
click at [849, 54] on span "Buscar registros" at bounding box center [853, 52] width 74 height 16
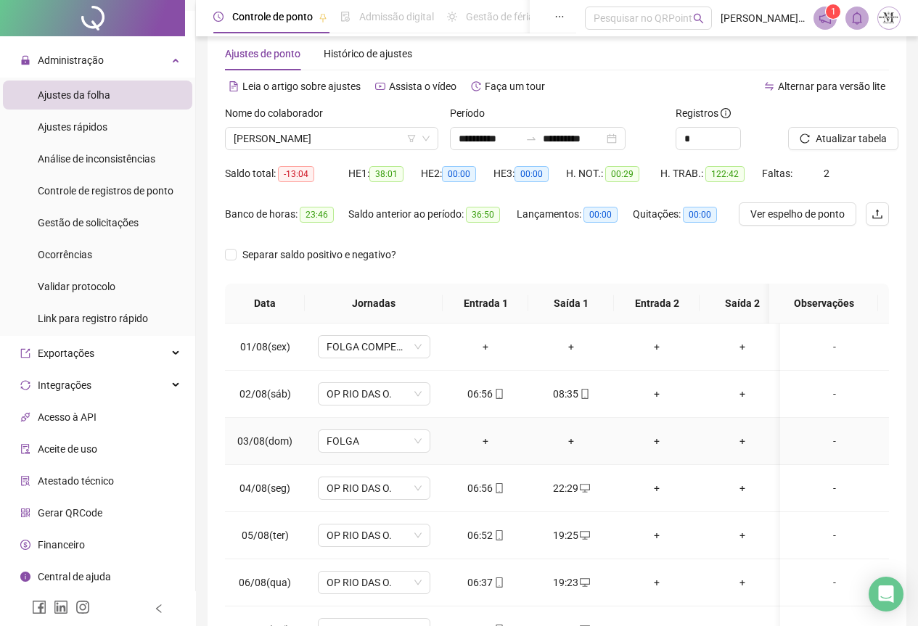
scroll to position [0, 0]
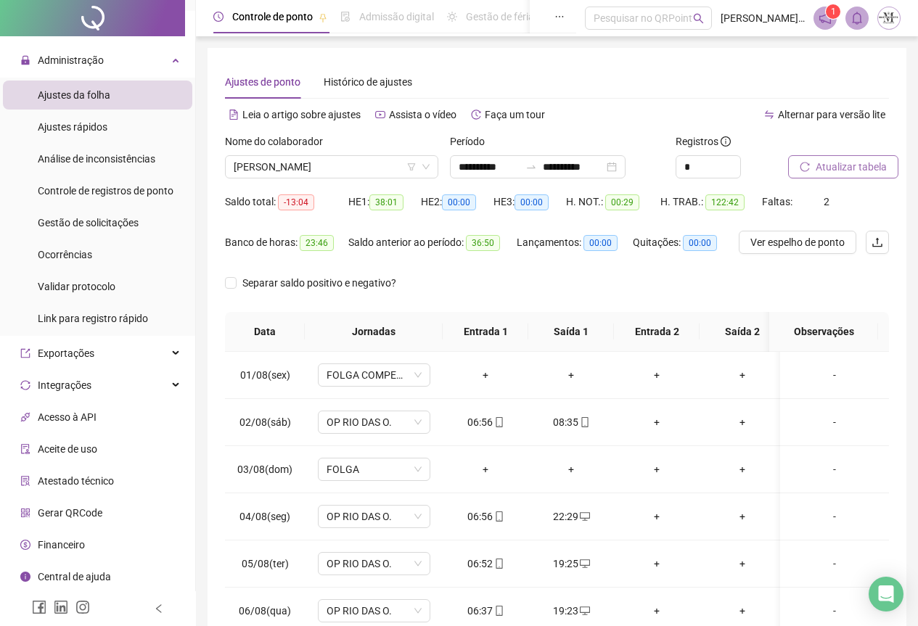
click at [851, 166] on span "Atualizar tabela" at bounding box center [851, 167] width 71 height 16
click at [90, 8] on div at bounding box center [92, 18] width 185 height 36
